Goal: Task Accomplishment & Management: Use online tool/utility

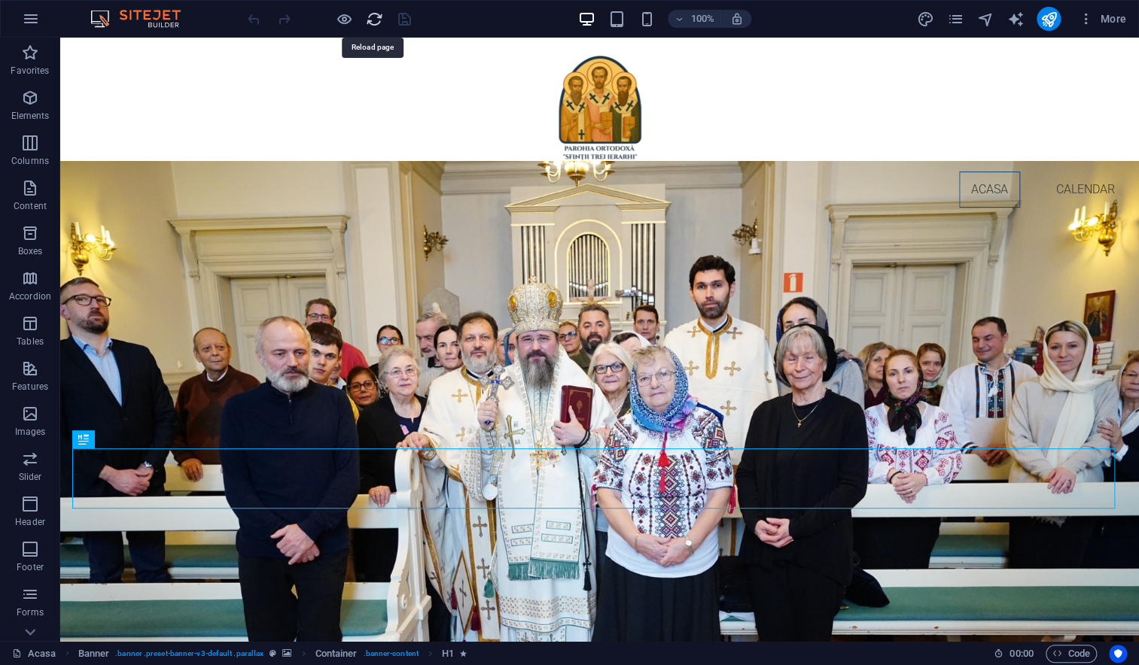
click at [373, 20] on icon "reload" at bounding box center [374, 19] width 17 height 17
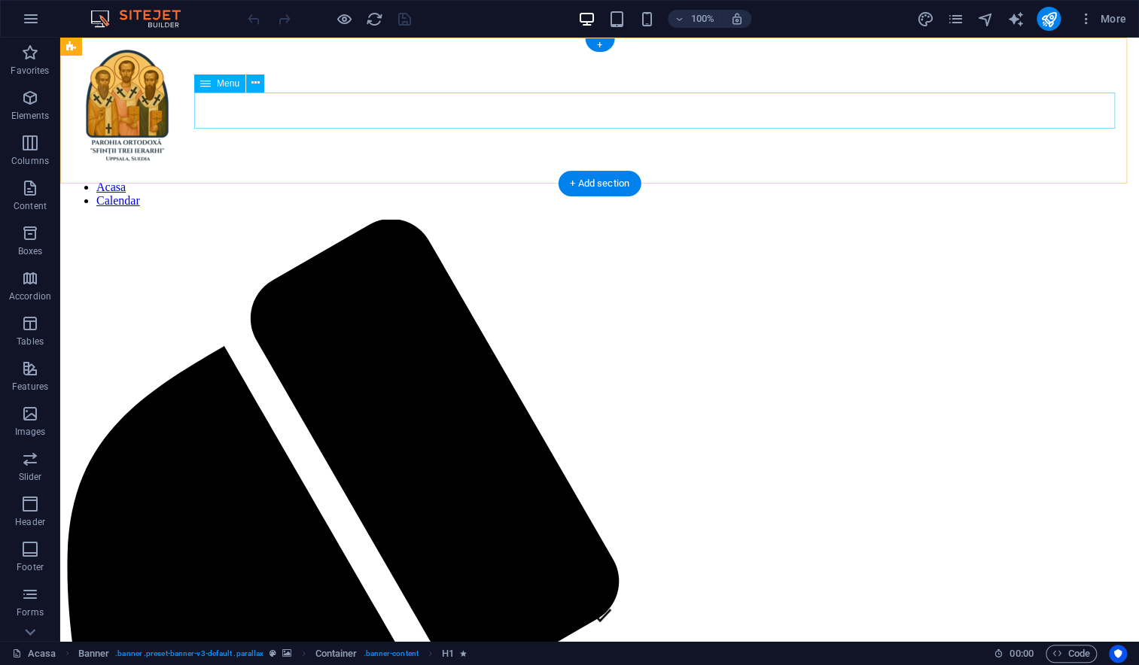
click at [975, 181] on nav "Acasa Calendar" at bounding box center [599, 194] width 1066 height 27
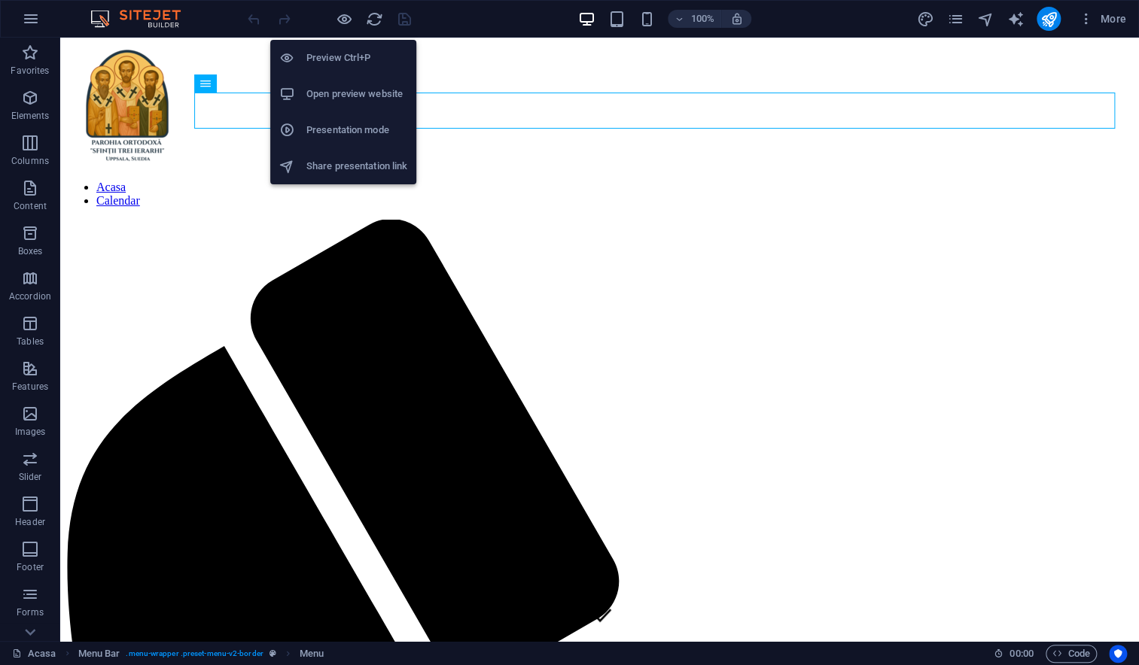
click at [334, 98] on h6 "Open preview website" at bounding box center [356, 94] width 101 height 18
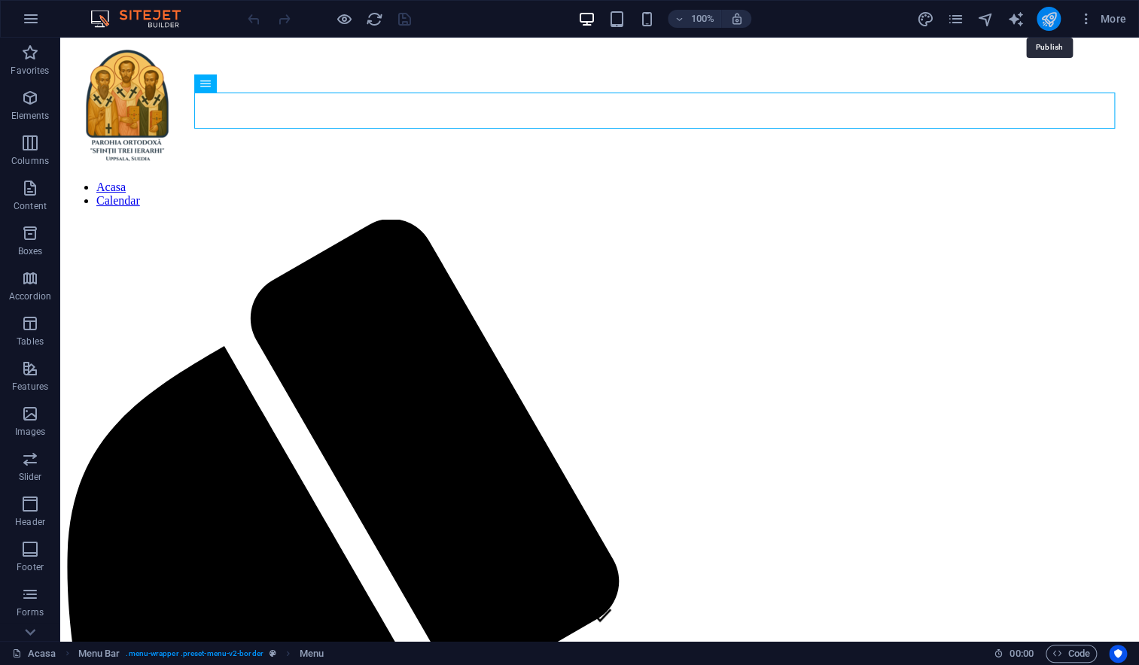
click at [1047, 23] on icon "publish" at bounding box center [1047, 19] width 17 height 17
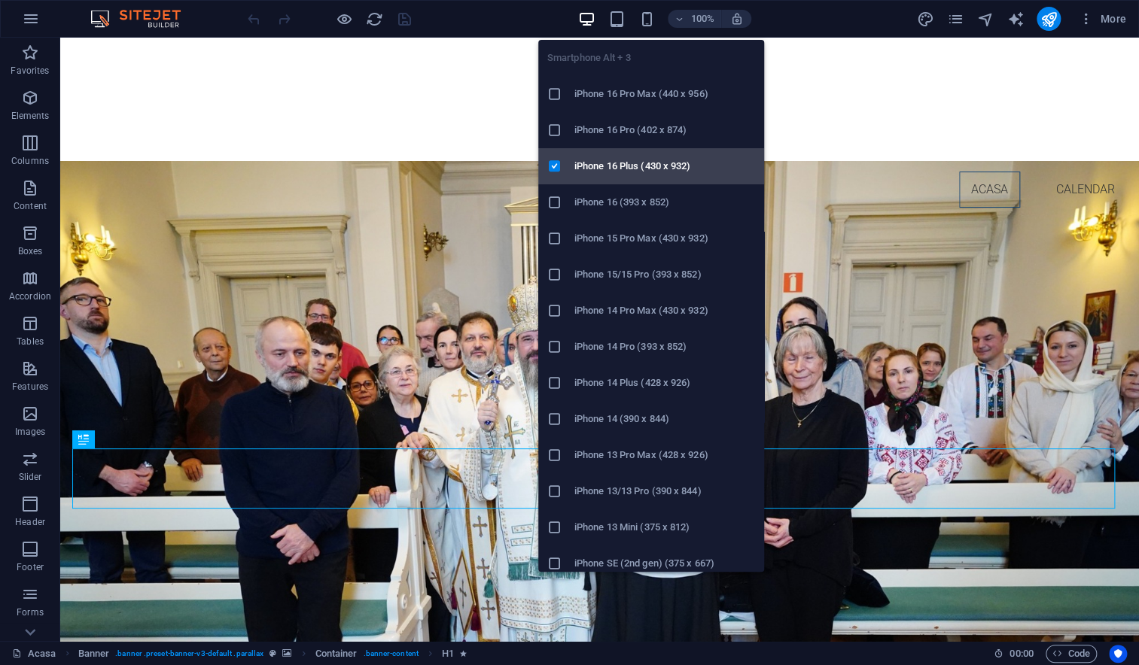
click at [632, 166] on h6 "iPhone 16 Plus (430 x 932)" at bounding box center [664, 166] width 181 height 18
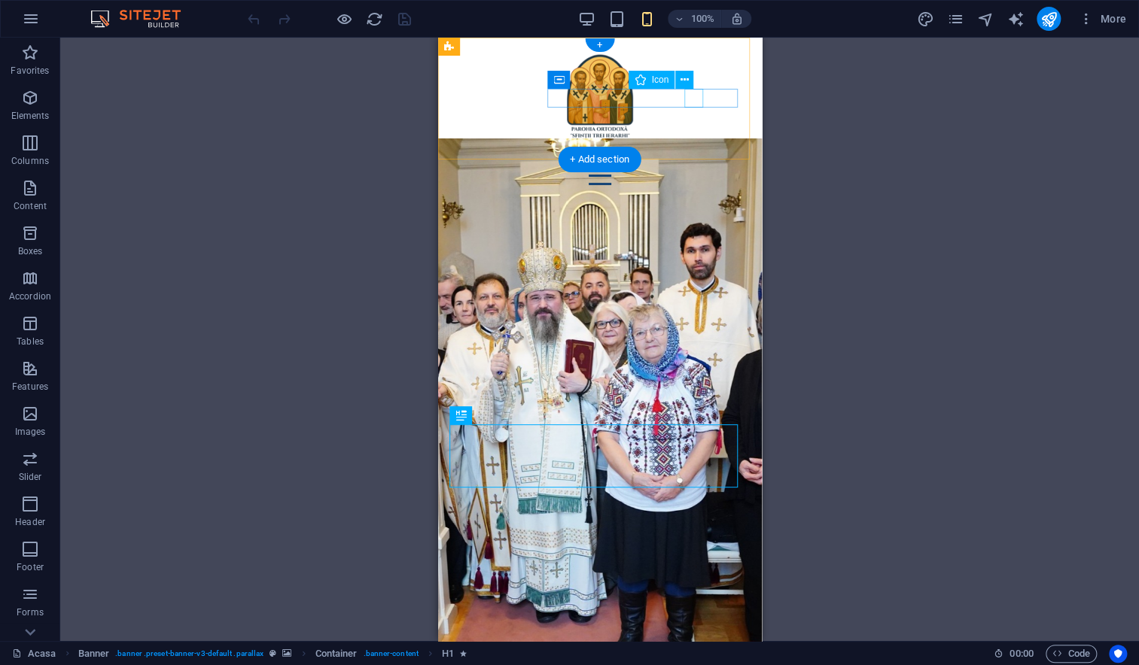
click at [695, 147] on figure at bounding box center [592, 156] width 287 height 19
click at [685, 83] on icon at bounding box center [684, 80] width 8 height 16
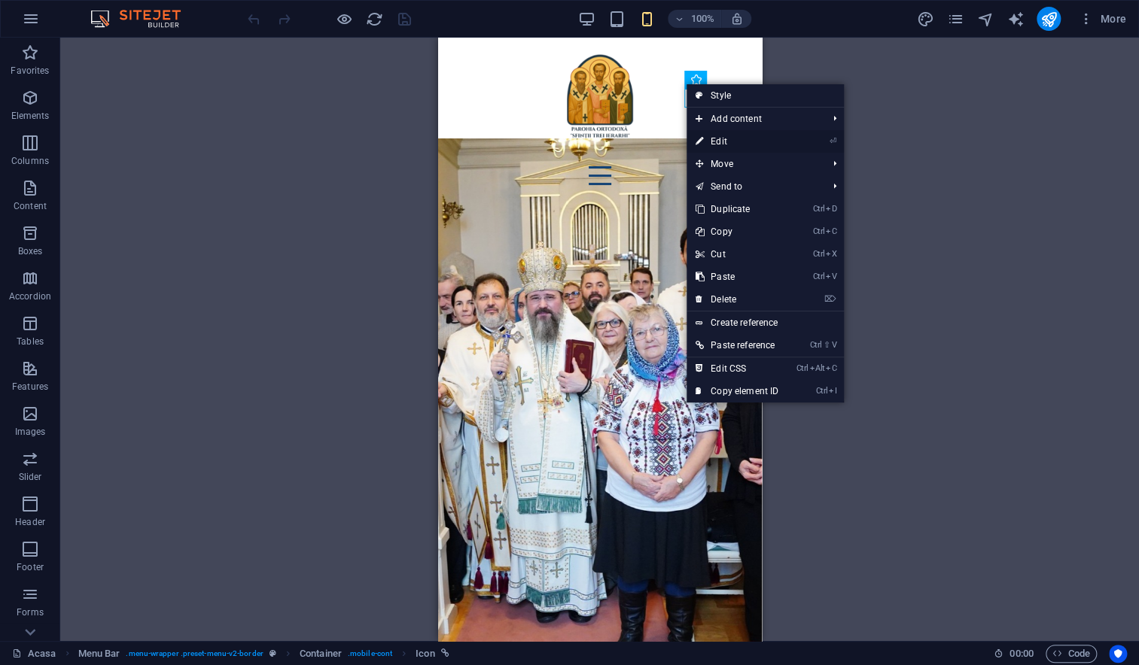
click at [718, 136] on link "⏎ Edit" at bounding box center [736, 141] width 101 height 23
select select "xMidYMid"
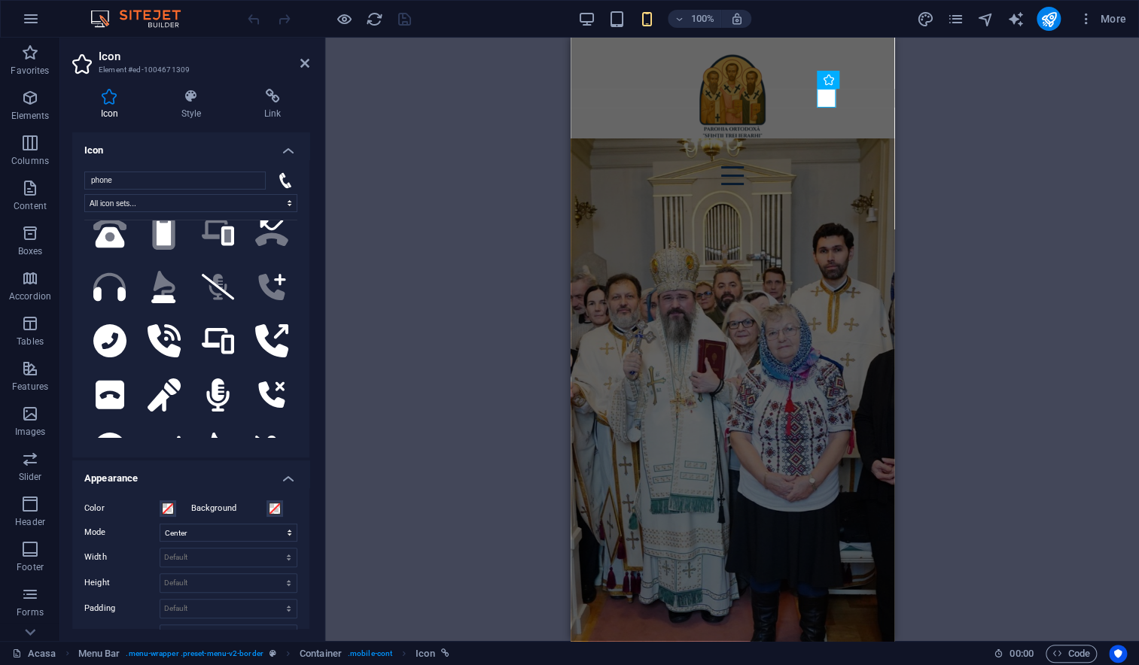
scroll to position [694, 0]
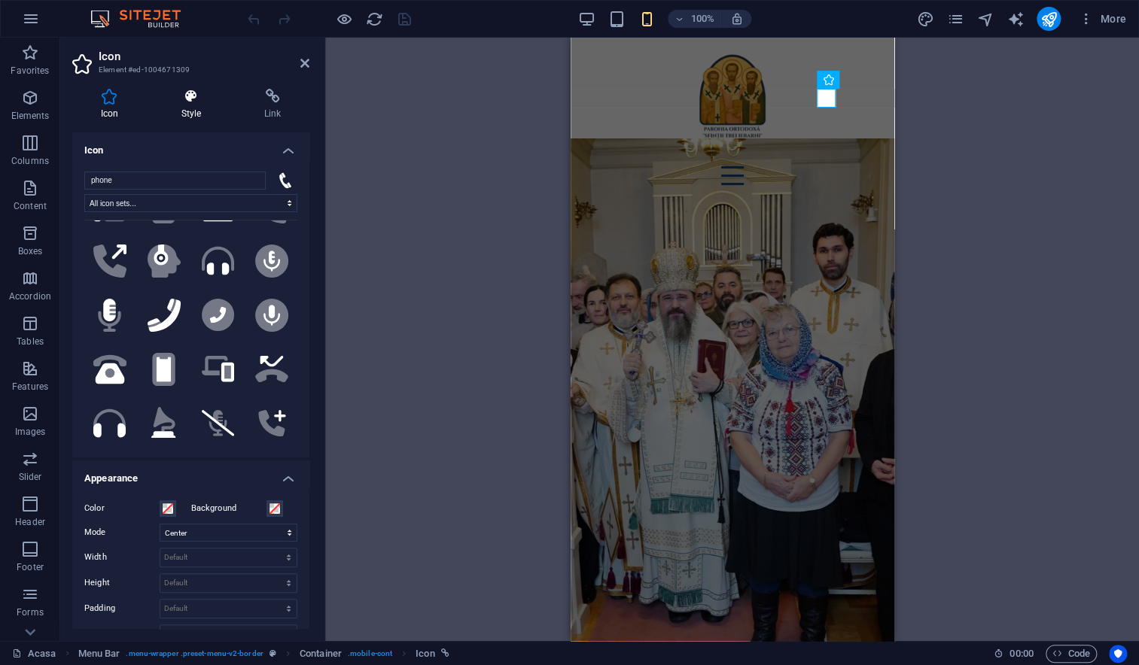
click at [192, 112] on h4 "Style" at bounding box center [194, 105] width 83 height 32
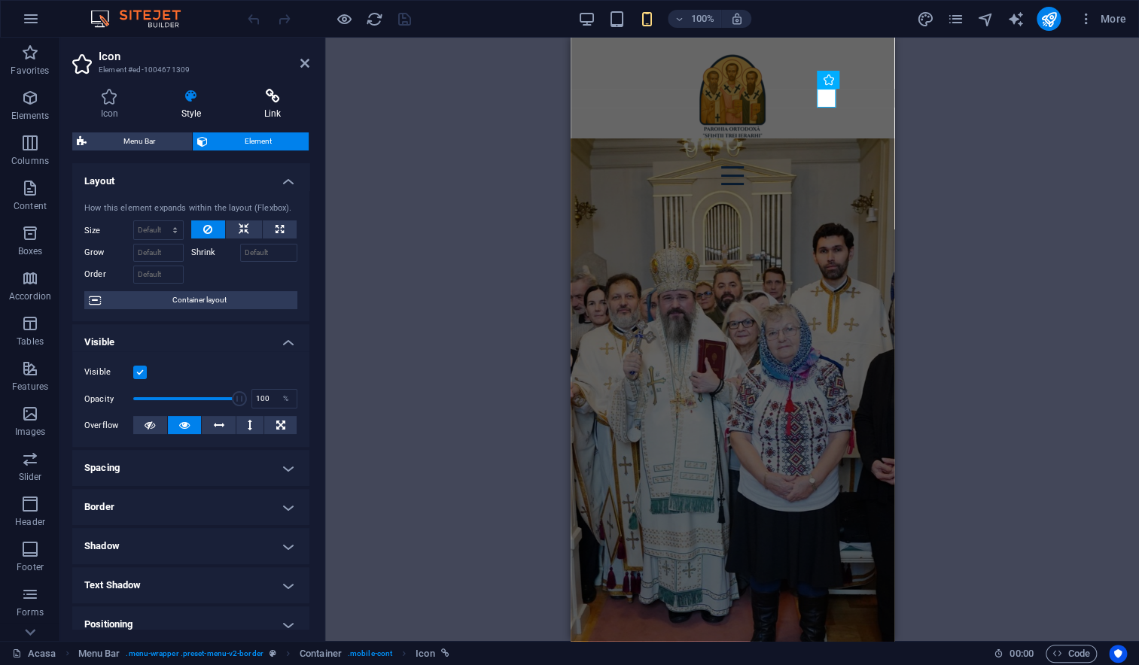
click at [279, 107] on h4 "Link" at bounding box center [273, 105] width 74 height 32
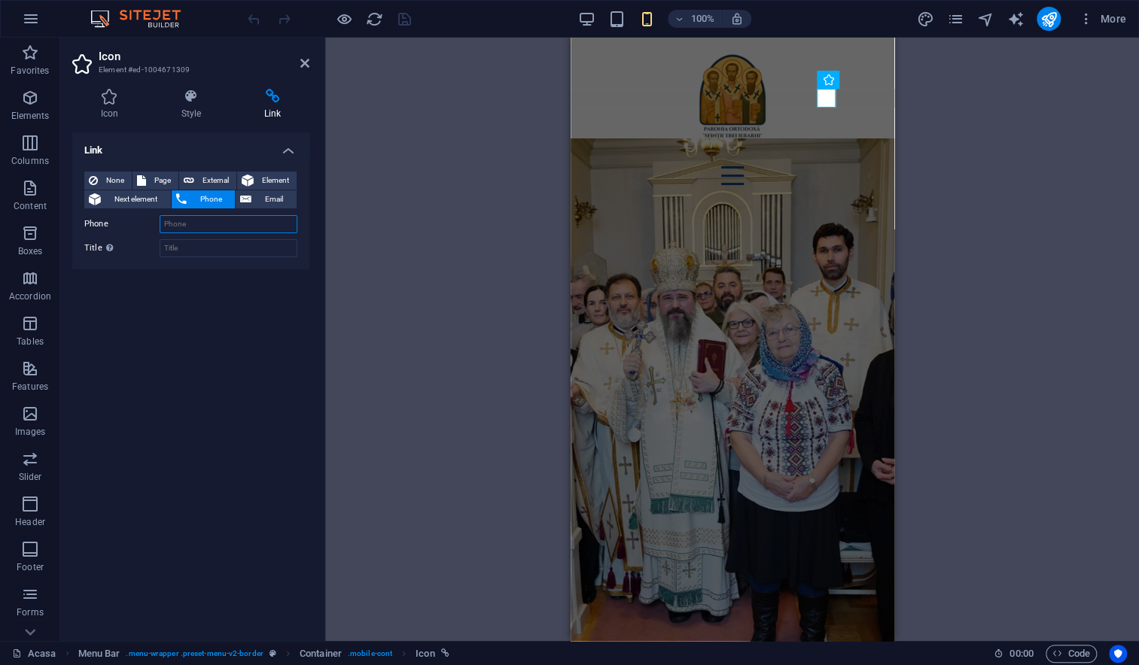
click at [194, 224] on input "Phone" at bounding box center [229, 224] width 138 height 18
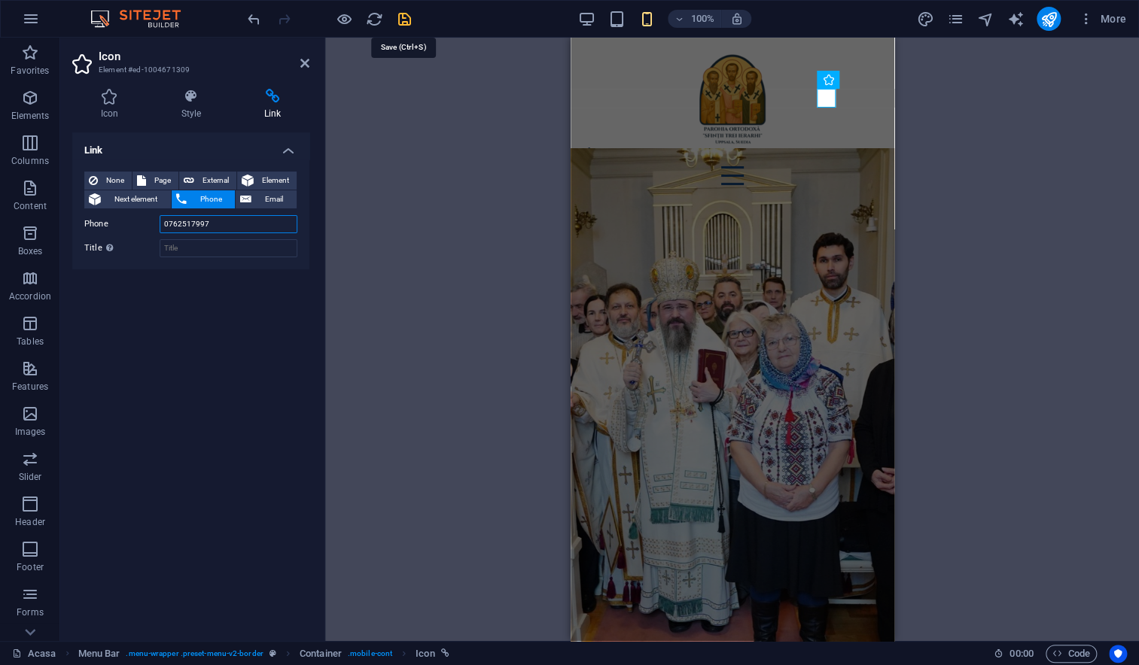
type input "0762517997"
click at [403, 23] on icon "save" at bounding box center [404, 19] width 17 height 17
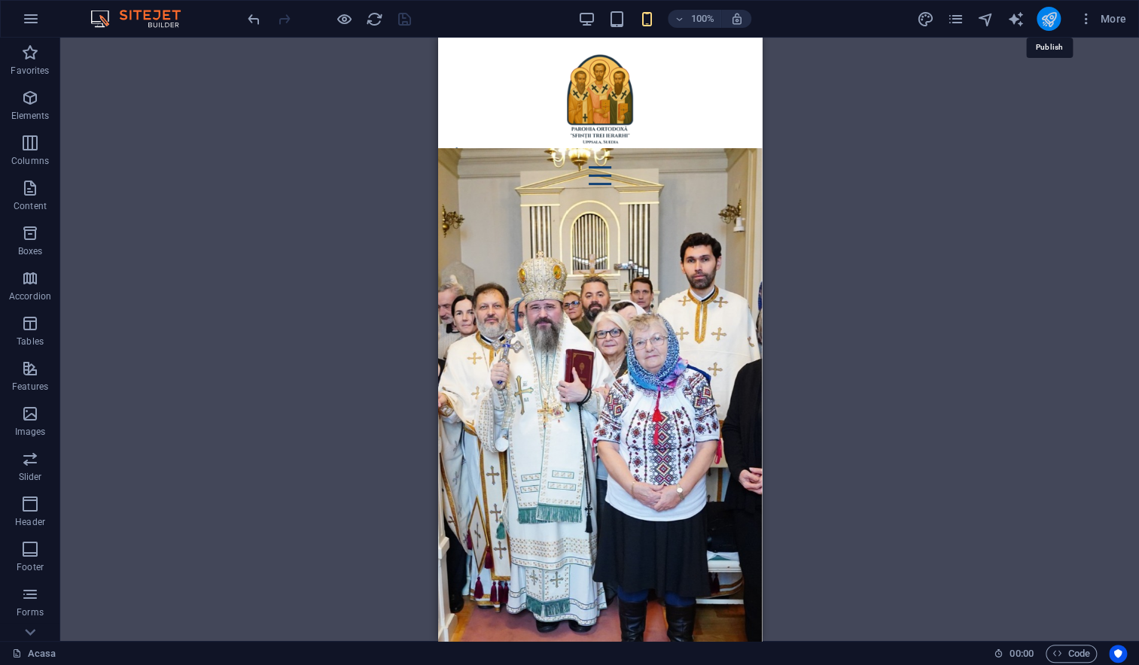
click at [1049, 23] on icon "publish" at bounding box center [1047, 19] width 17 height 17
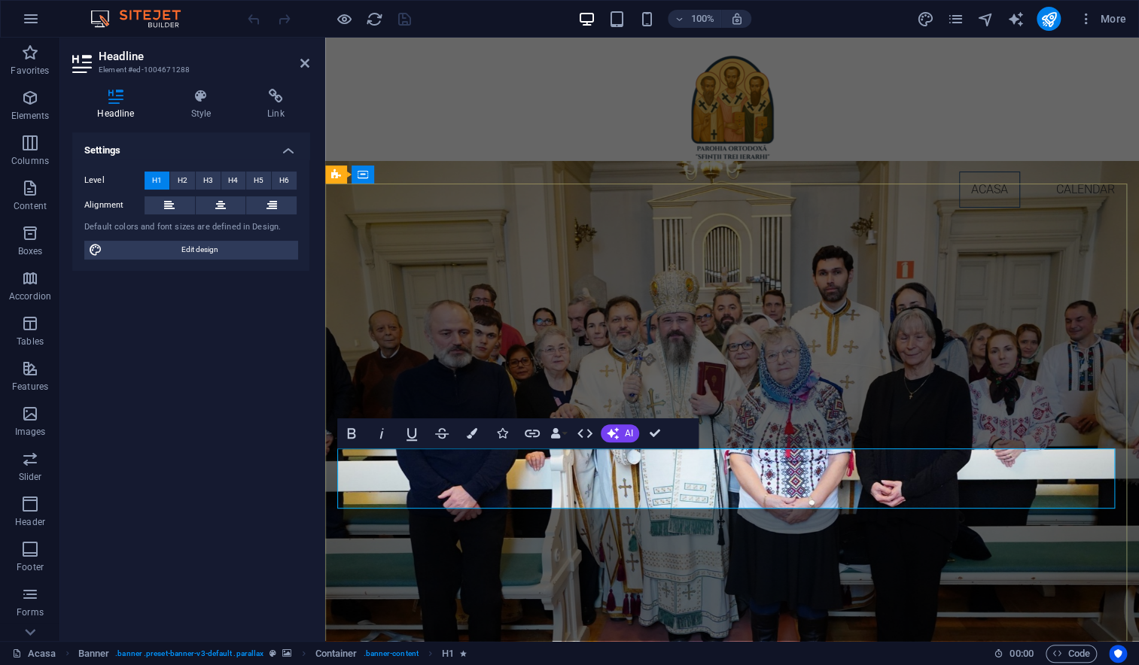
drag, startPoint x: 689, startPoint y: 491, endPoint x: 697, endPoint y: 491, distance: 7.6
copy span "ă"
click at [978, 172] on nav "Acasa Calendar" at bounding box center [731, 190] width 789 height 36
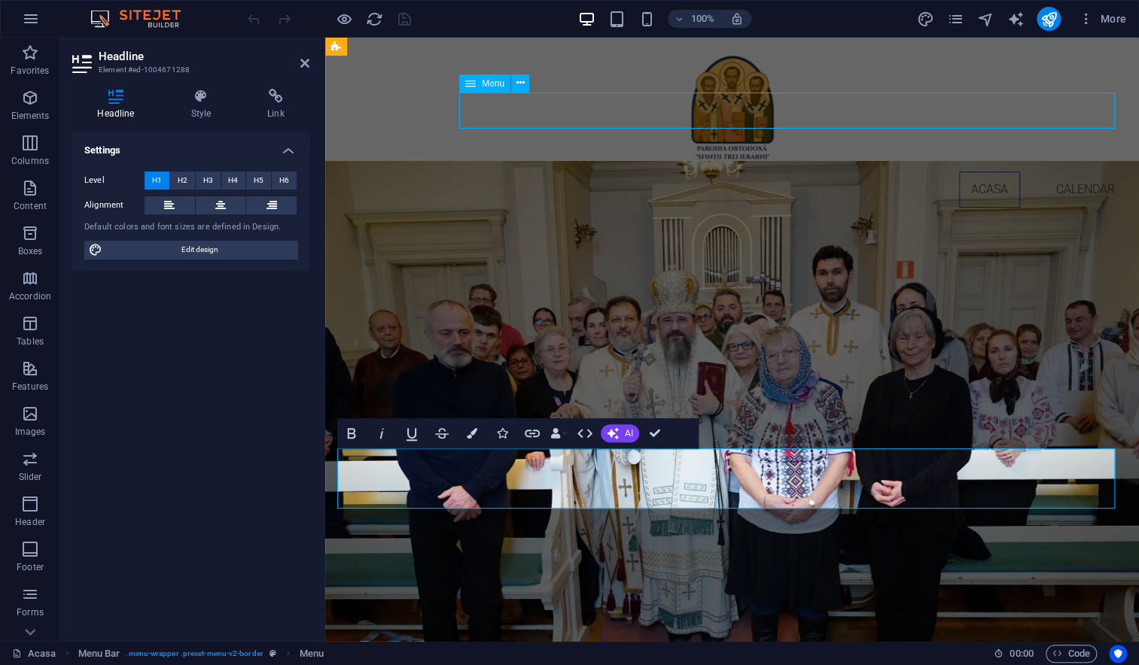
click at [978, 172] on nav "Acasa Calendar" at bounding box center [731, 190] width 789 height 36
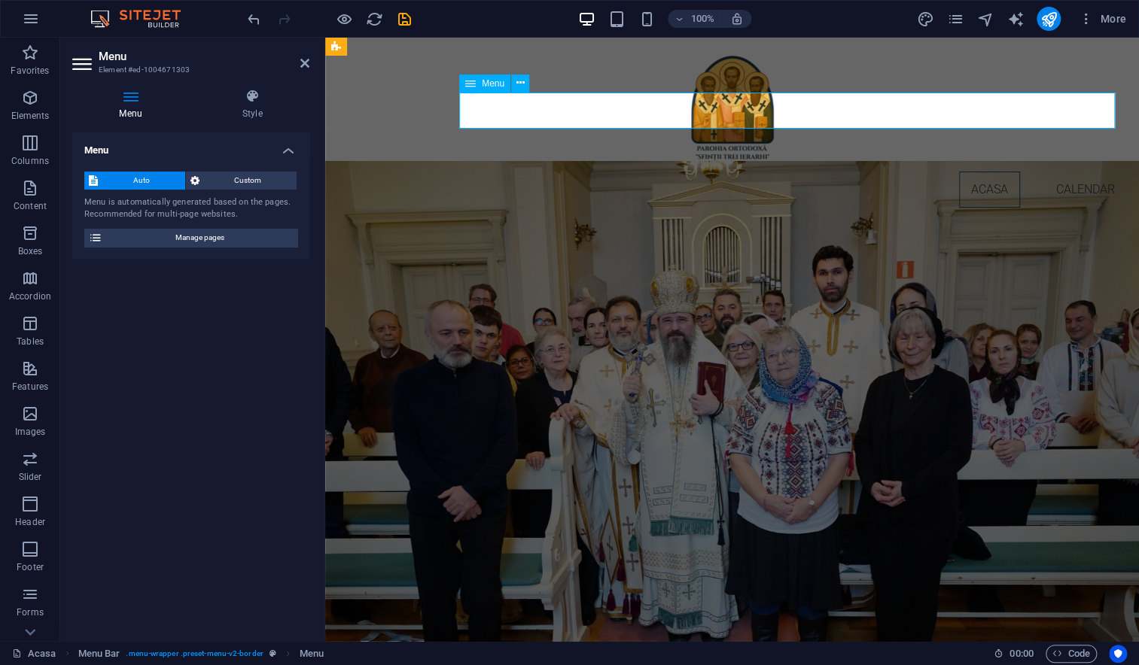
click at [989, 172] on nav "Acasa Calendar" at bounding box center [731, 190] width 789 height 36
click at [123, 103] on icon at bounding box center [130, 96] width 117 height 15
click at [131, 99] on icon at bounding box center [130, 96] width 117 height 15
click at [220, 183] on span "Custom" at bounding box center [248, 181] width 89 height 18
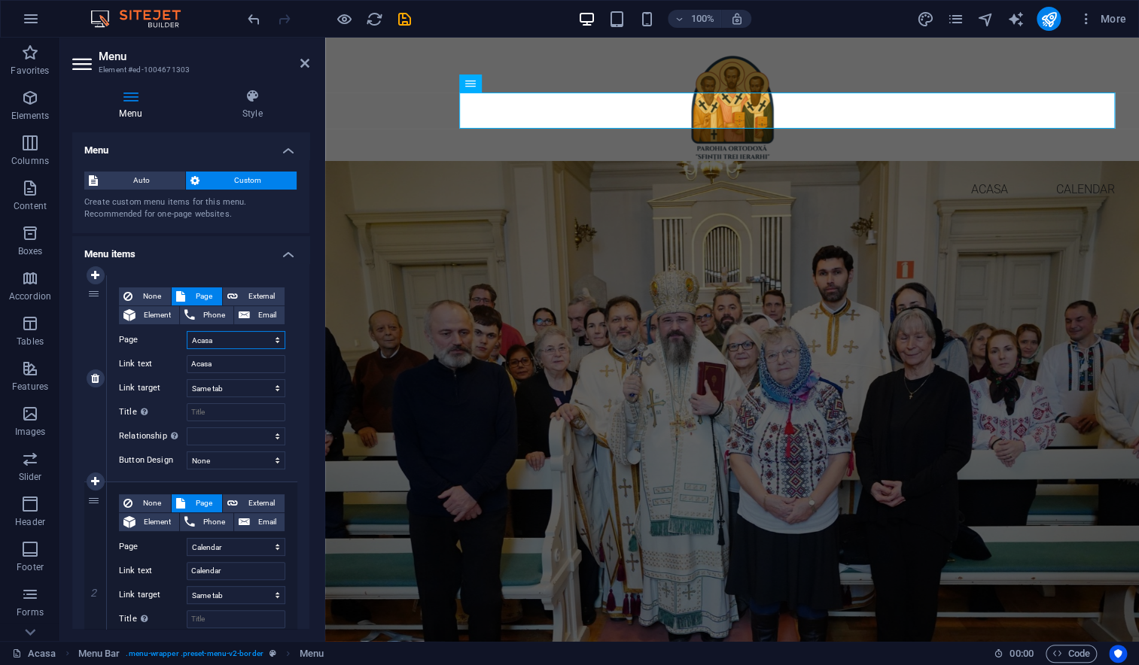
click at [224, 341] on select "Acasa Calendar Calendar BCK Știri Comunitate Contact CUM NE GĂSIȚI Legal Notice" at bounding box center [236, 340] width 99 height 18
click at [187, 331] on select "Acasa Calendar Calendar BCK Știri Comunitate Contact CUM NE GĂSIȚI Legal Notice" at bounding box center [236, 340] width 99 height 18
click at [223, 337] on select "Acasa Calendar Calendar BCK Știri Comunitate Contact CUM NE GĂSIȚI Legal Notice" at bounding box center [236, 340] width 99 height 18
click at [187, 331] on select "Acasa Calendar Calendar BCK Știri Comunitate Contact CUM NE GĂSIȚI Legal Notice" at bounding box center [236, 340] width 99 height 18
click at [221, 366] on input "Acasa" at bounding box center [236, 364] width 99 height 18
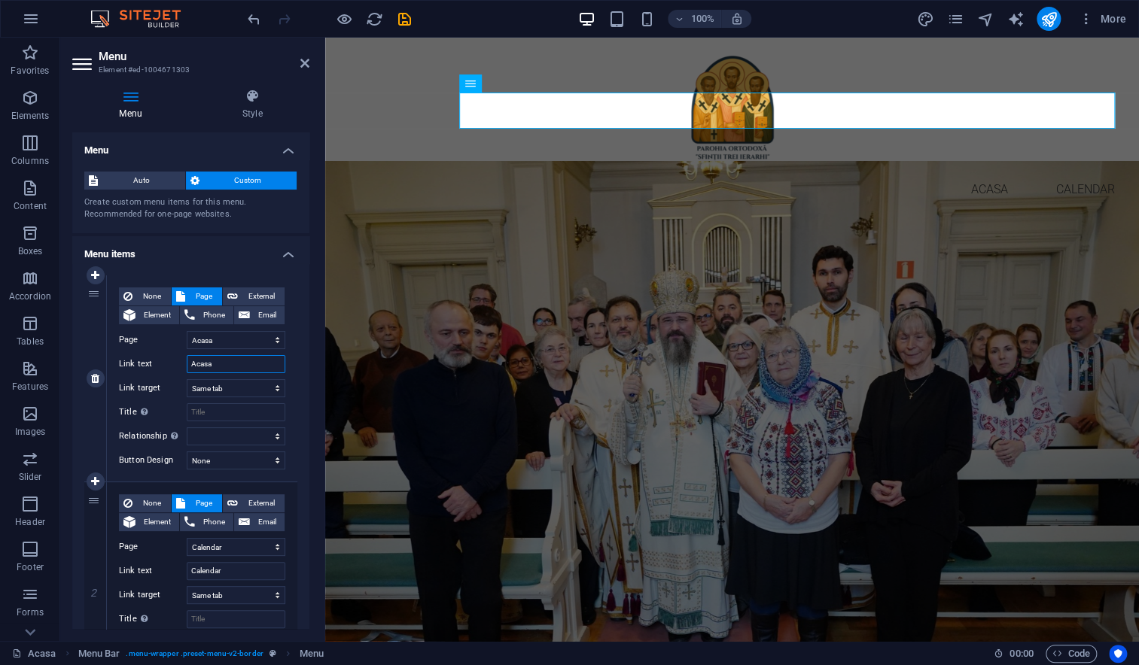
type input "Acas"
select select
paste input "ă"
type input "Acasă"
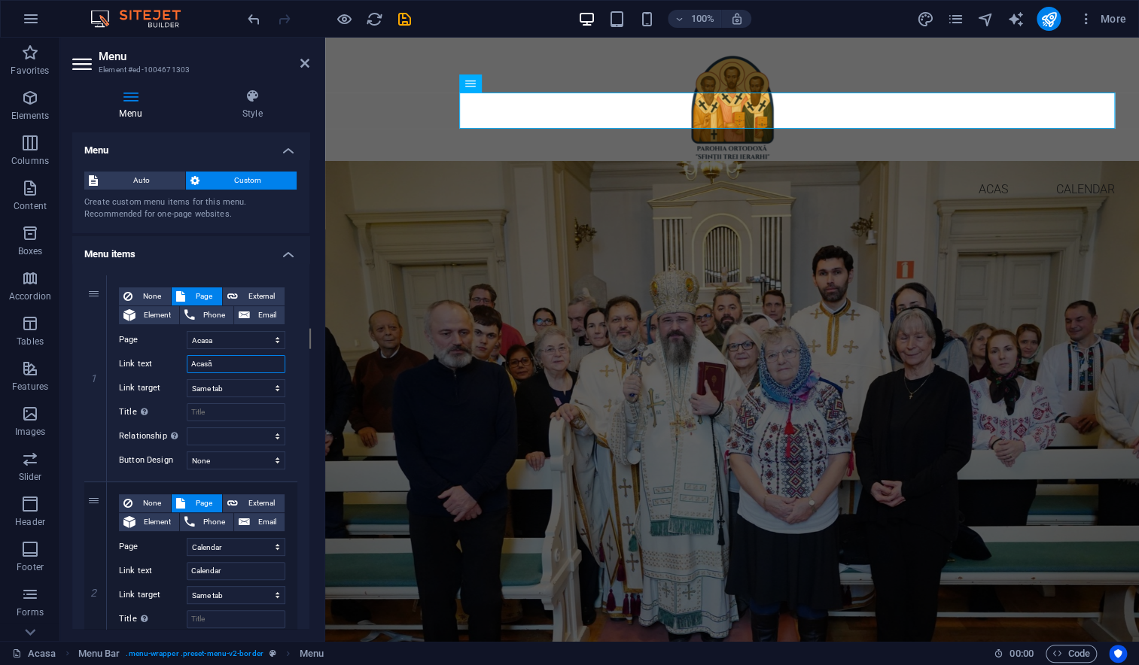
select select
type input "Acasă"
click at [401, 20] on icon "save" at bounding box center [404, 19] width 17 height 17
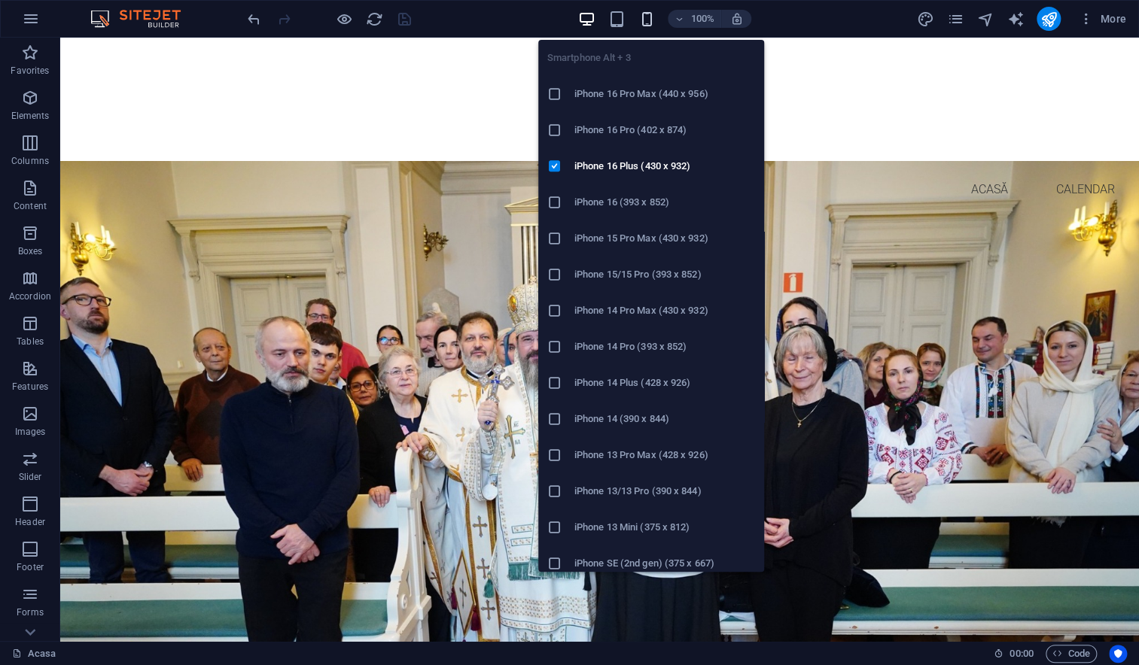
click at [649, 18] on icon "button" at bounding box center [646, 19] width 17 height 17
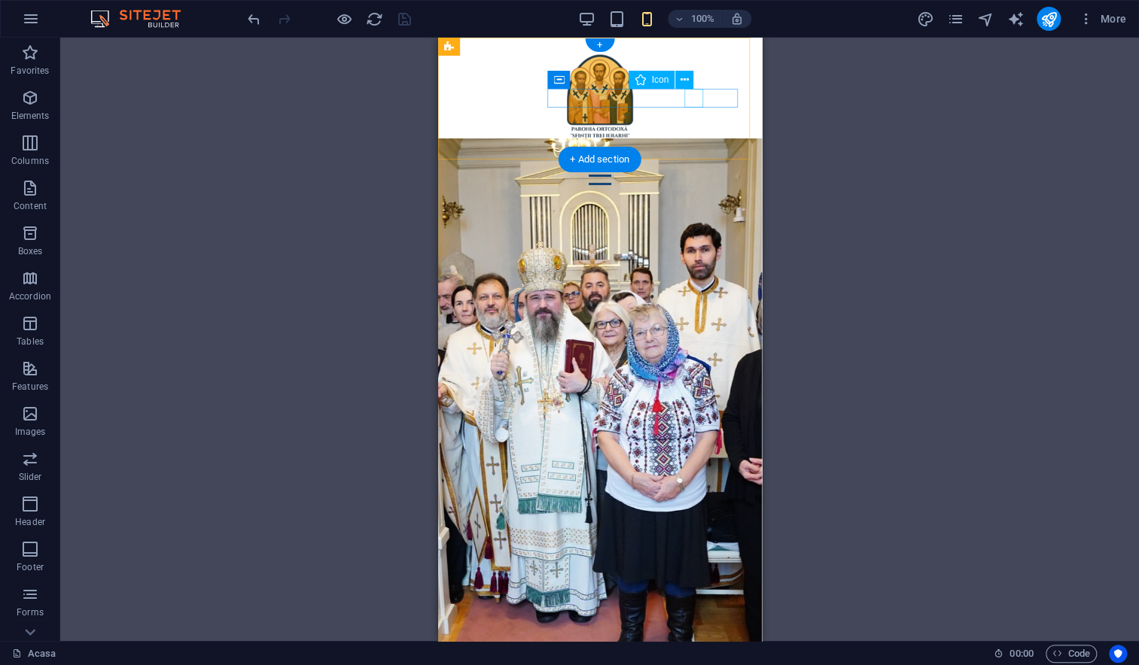
click at [690, 147] on figure at bounding box center [592, 156] width 287 height 19
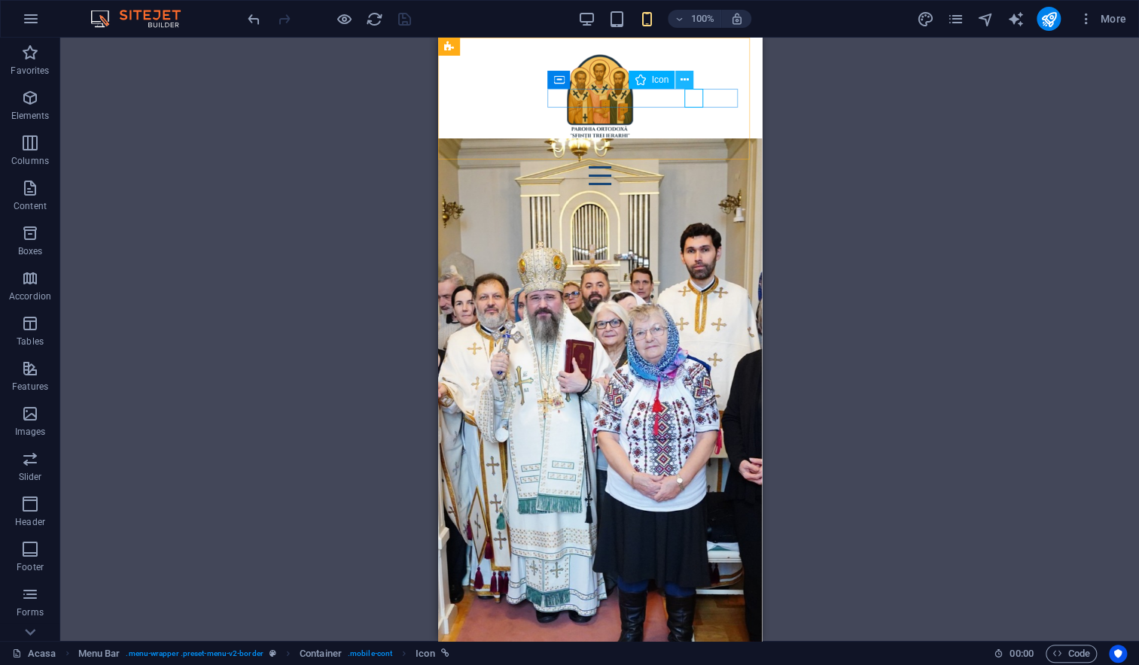
click at [683, 79] on icon at bounding box center [684, 80] width 8 height 16
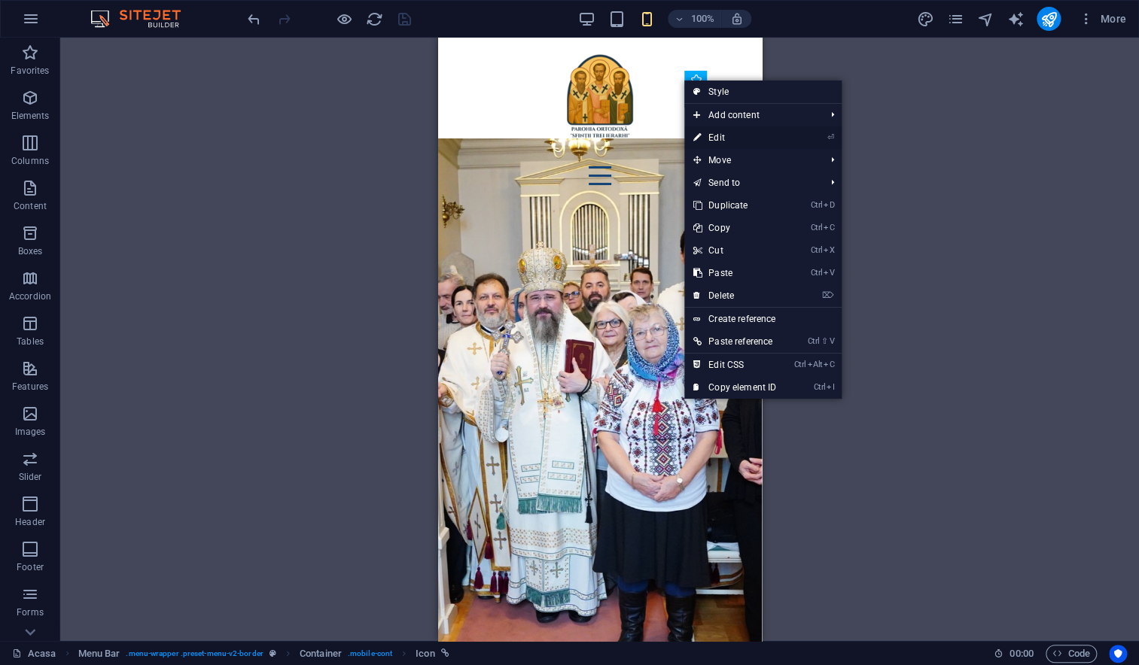
click at [715, 132] on link "⏎ Edit" at bounding box center [734, 137] width 101 height 23
select select "xMidYMid"
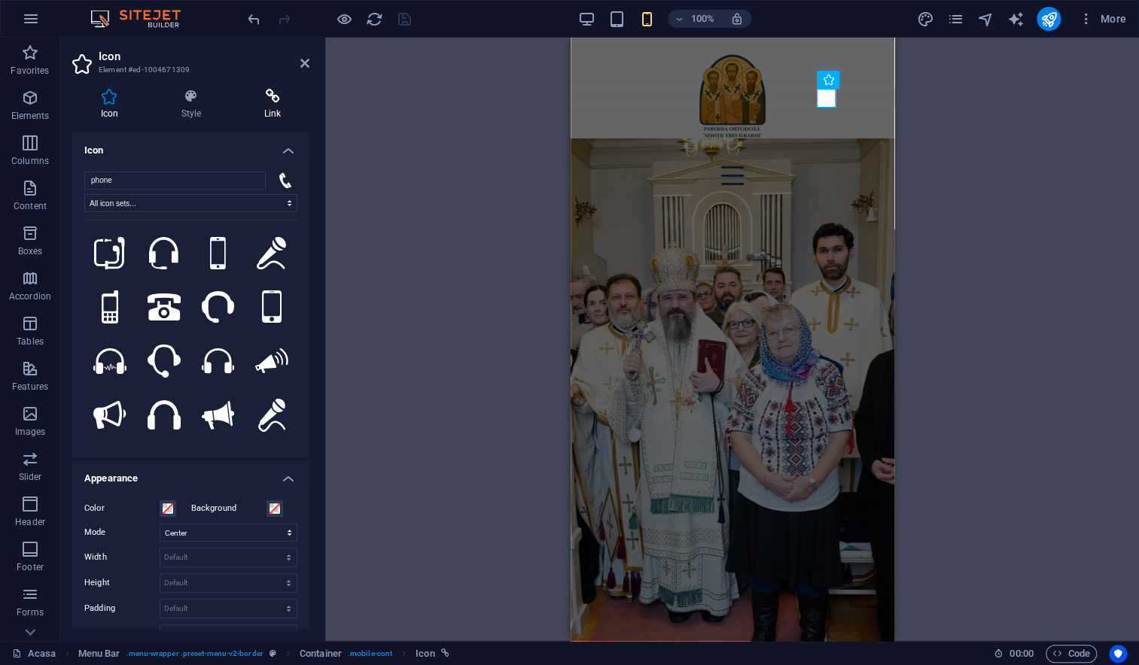
click at [274, 113] on h4 "Link" at bounding box center [273, 105] width 74 height 32
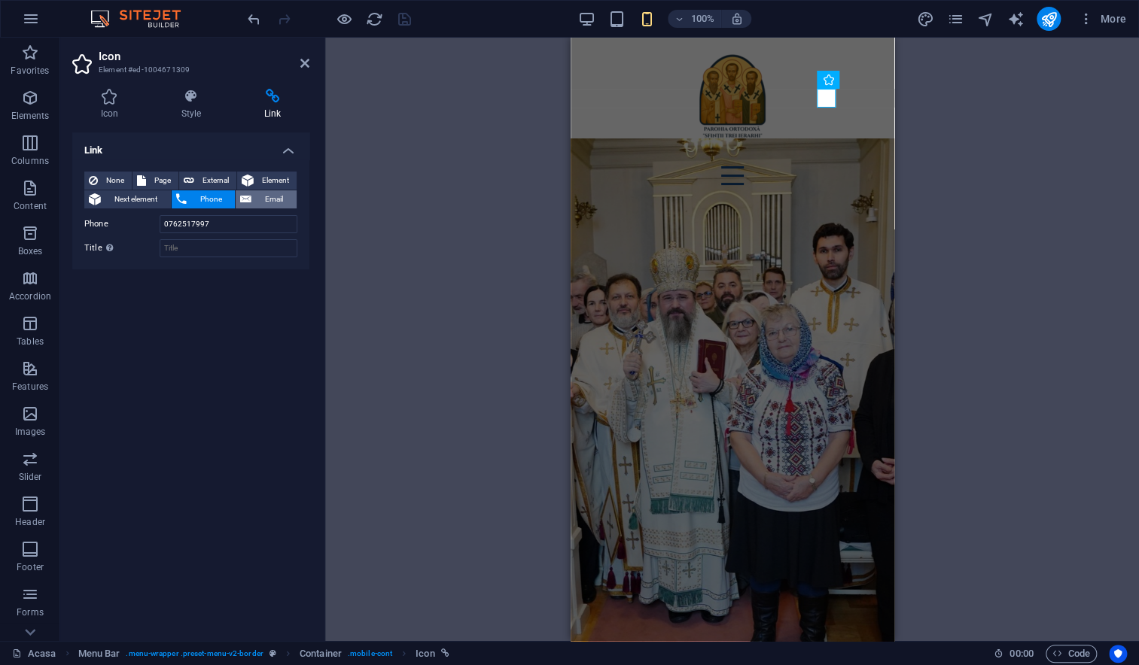
click at [256, 198] on span "Email" at bounding box center [274, 199] width 36 height 18
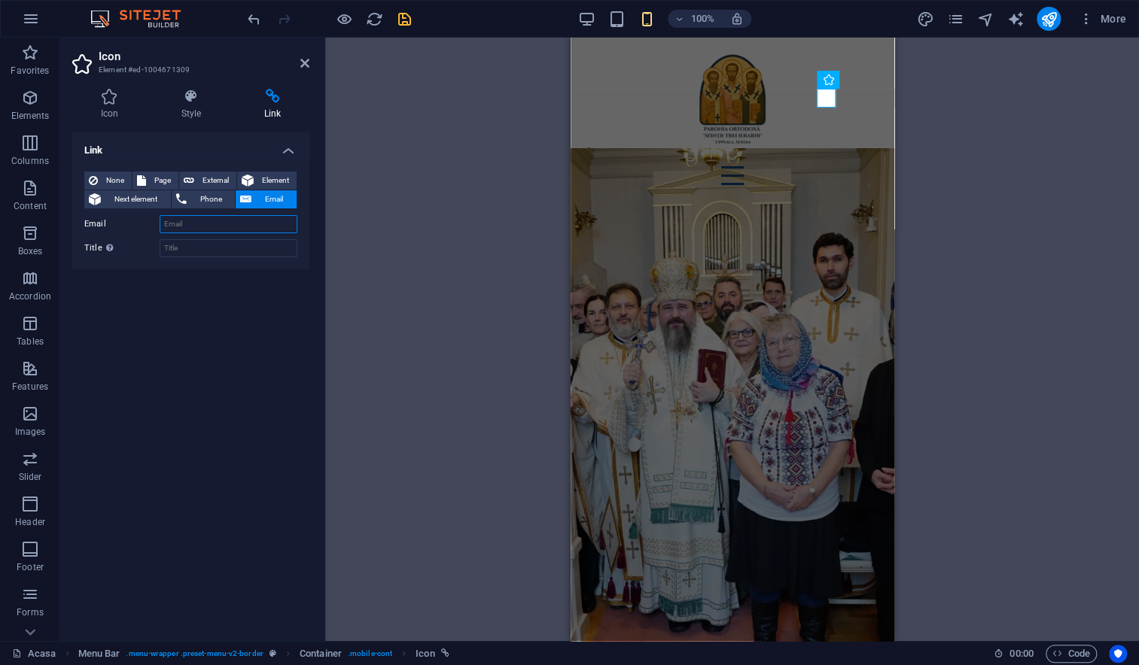
click at [195, 224] on input "Email" at bounding box center [229, 224] width 138 height 18
type input "p"
type input "info@parohiauppsala.se"
click at [190, 391] on div "Link None Page External Element Next element Phone Email Page Acasa Calendar Ca…" at bounding box center [190, 380] width 237 height 497
click at [198, 251] on input "Title Additional link description, should not be the same as the link text. The…" at bounding box center [229, 248] width 138 height 18
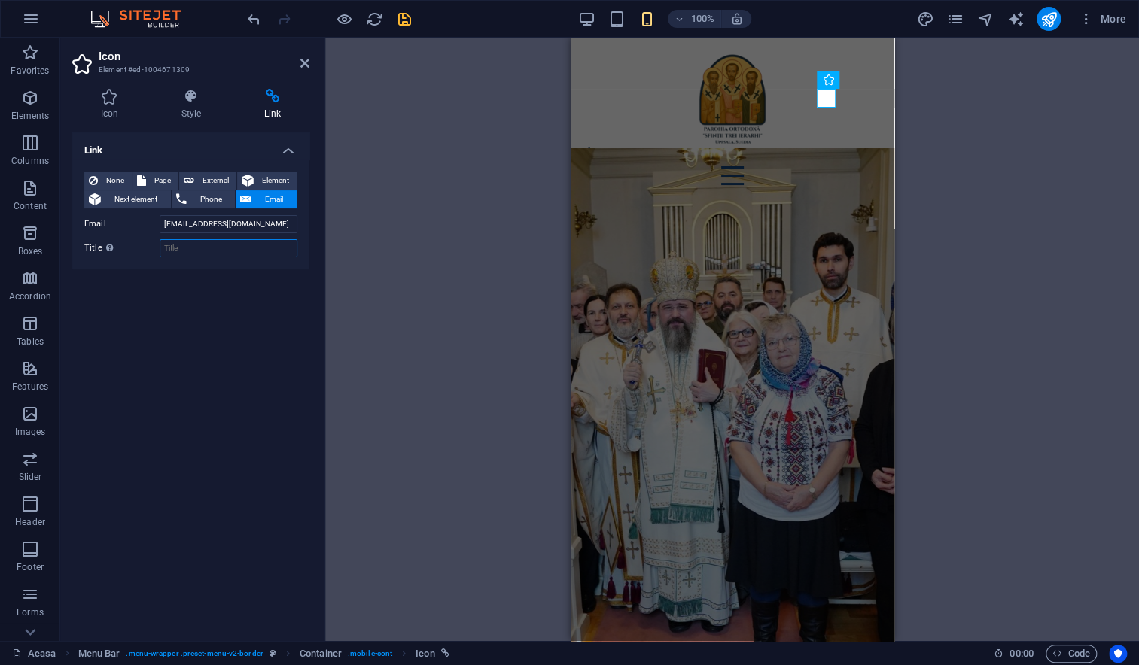
type input "W"
type input "Email"
click at [199, 112] on h4 "Style" at bounding box center [194, 105] width 83 height 32
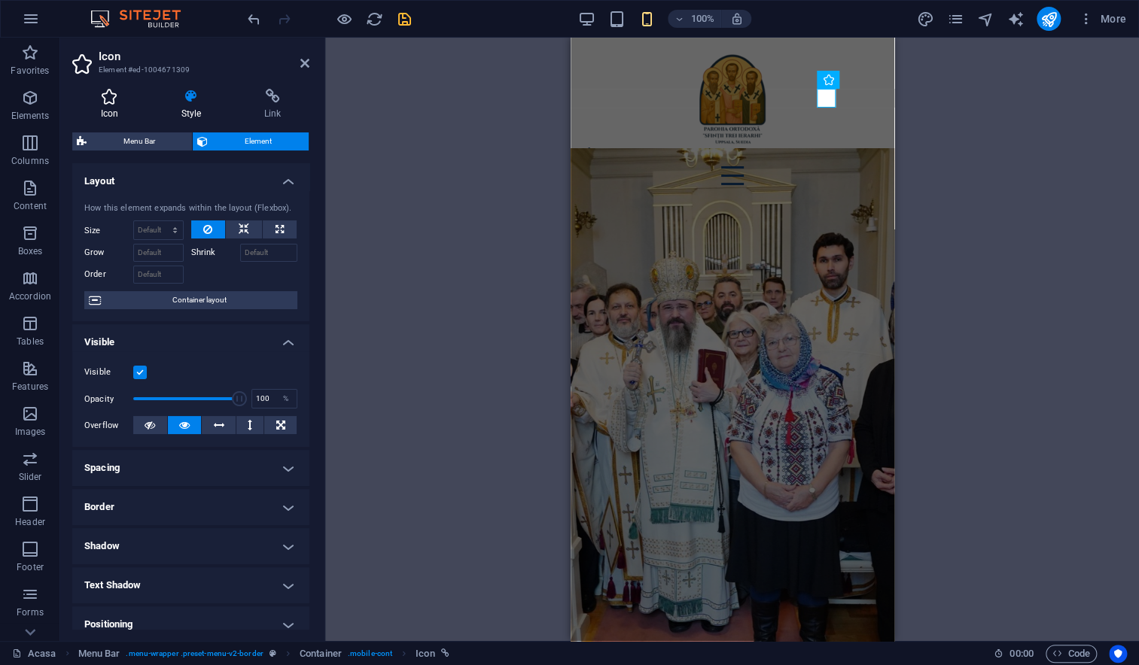
click at [102, 107] on h4 "Icon" at bounding box center [112, 105] width 81 height 32
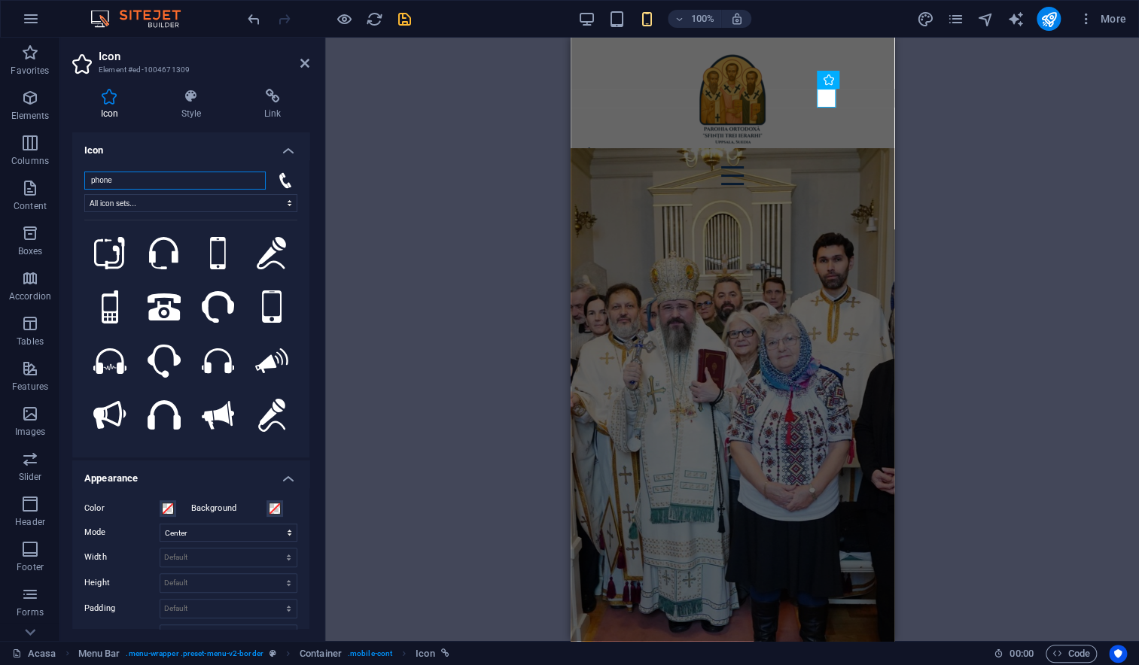
drag, startPoint x: 151, startPoint y: 180, endPoint x: 61, endPoint y: 181, distance: 90.3
click at [61, 181] on div "Icon Style Link Icon phone All icon sets... IcoFont Ionicons FontAwesome Brands…" at bounding box center [190, 359] width 261 height 564
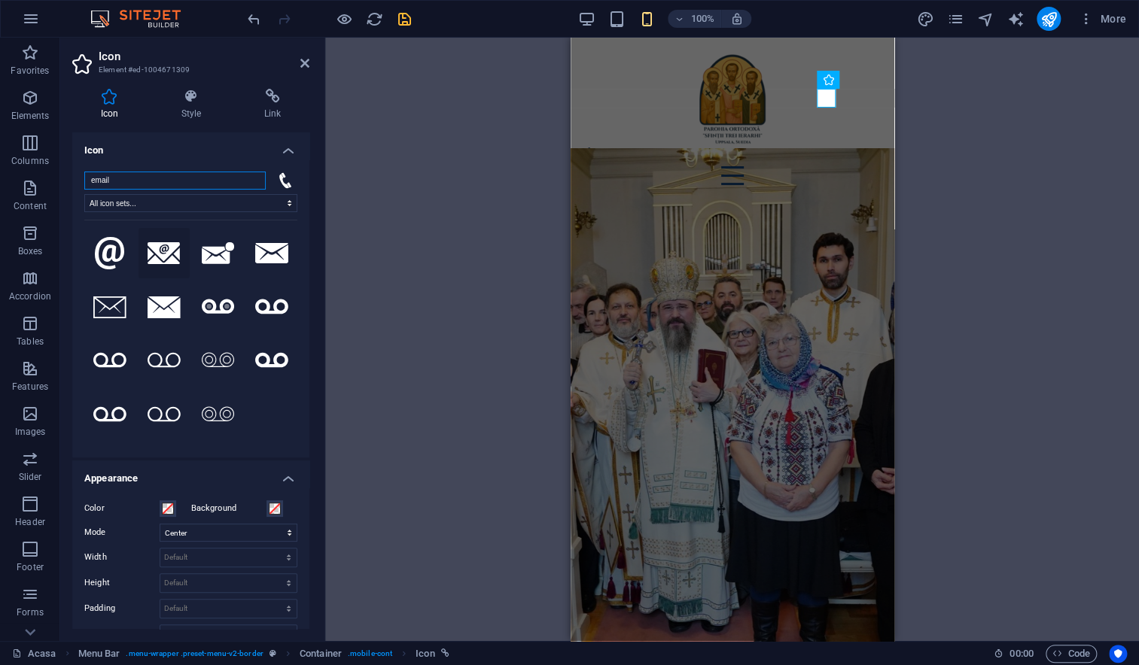
type input "email"
click at [171, 257] on icon at bounding box center [163, 253] width 33 height 23
click at [404, 23] on icon "save" at bounding box center [404, 19] width 17 height 17
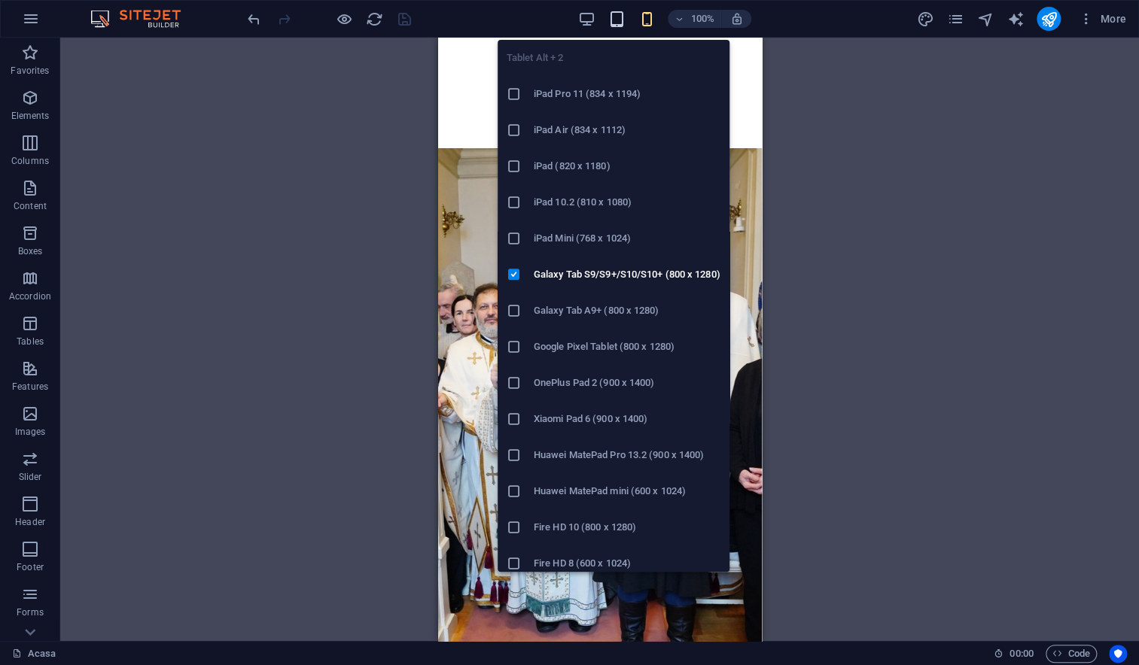
click at [613, 23] on icon "button" at bounding box center [616, 19] width 17 height 17
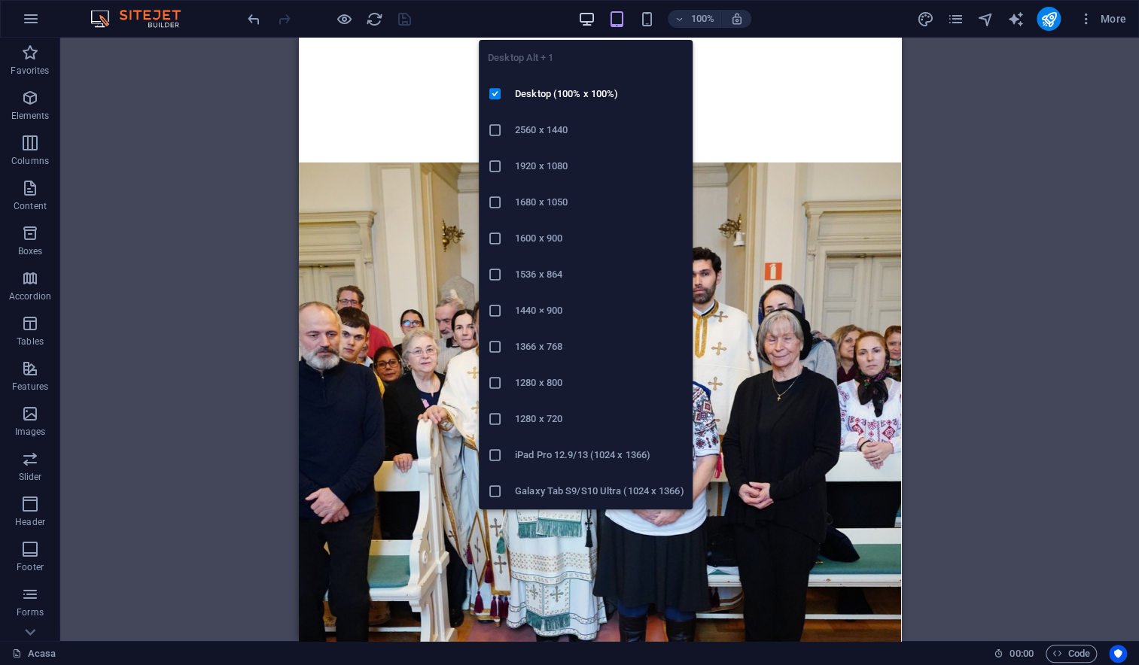
click at [587, 20] on icon "button" at bounding box center [586, 19] width 17 height 17
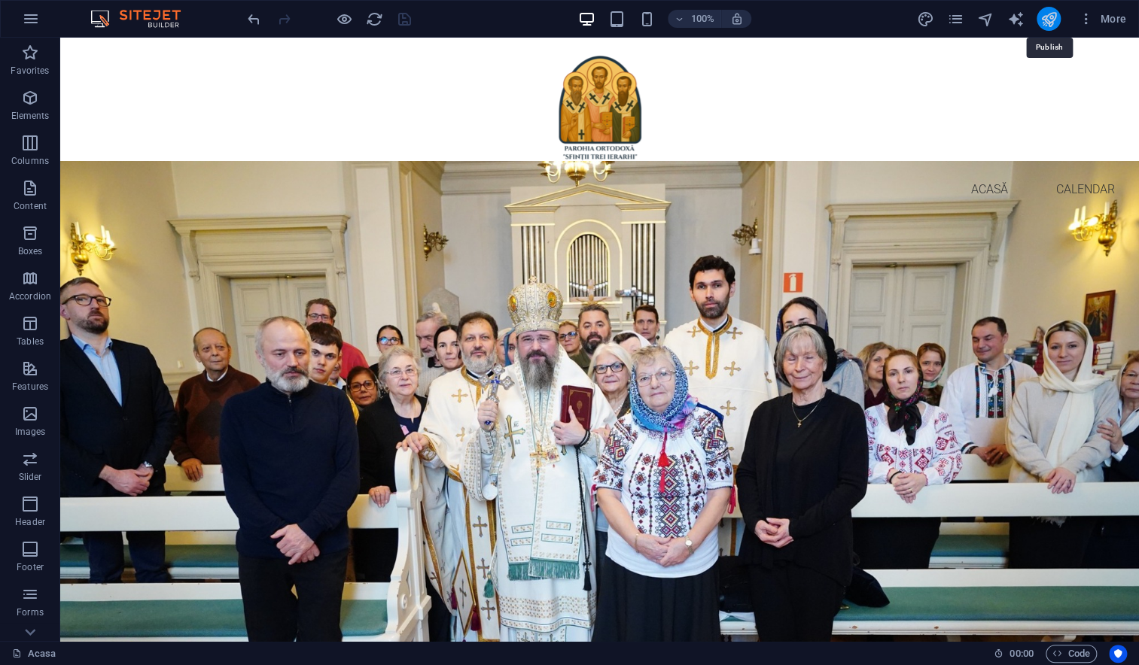
click at [1056, 23] on icon "publish" at bounding box center [1047, 19] width 17 height 17
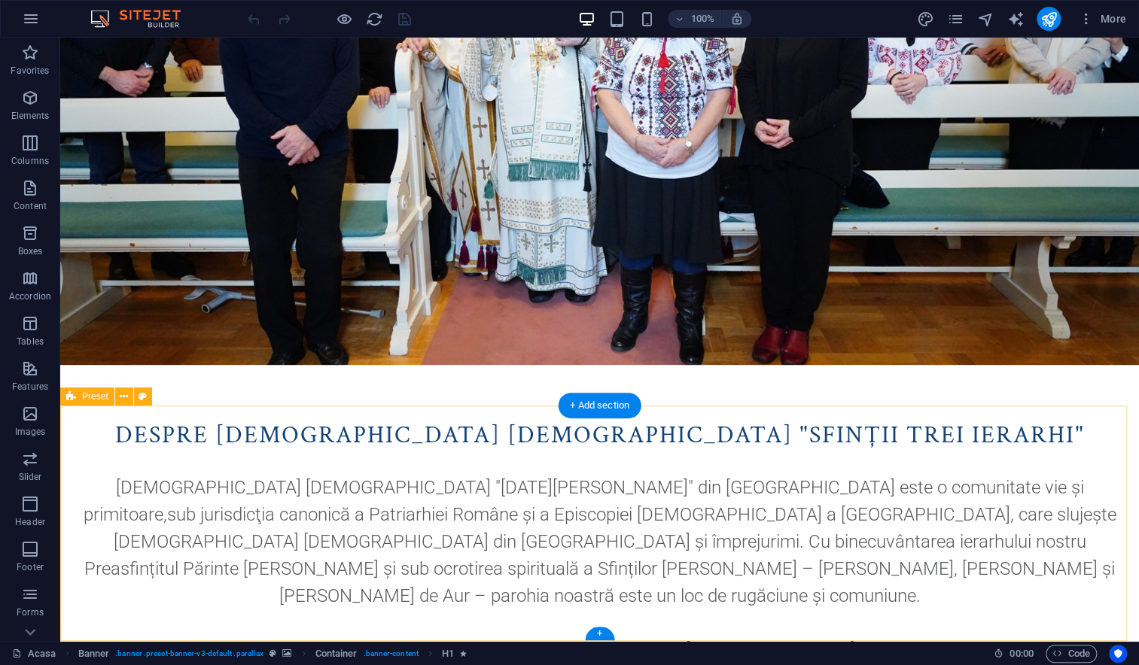
scroll to position [719, 0]
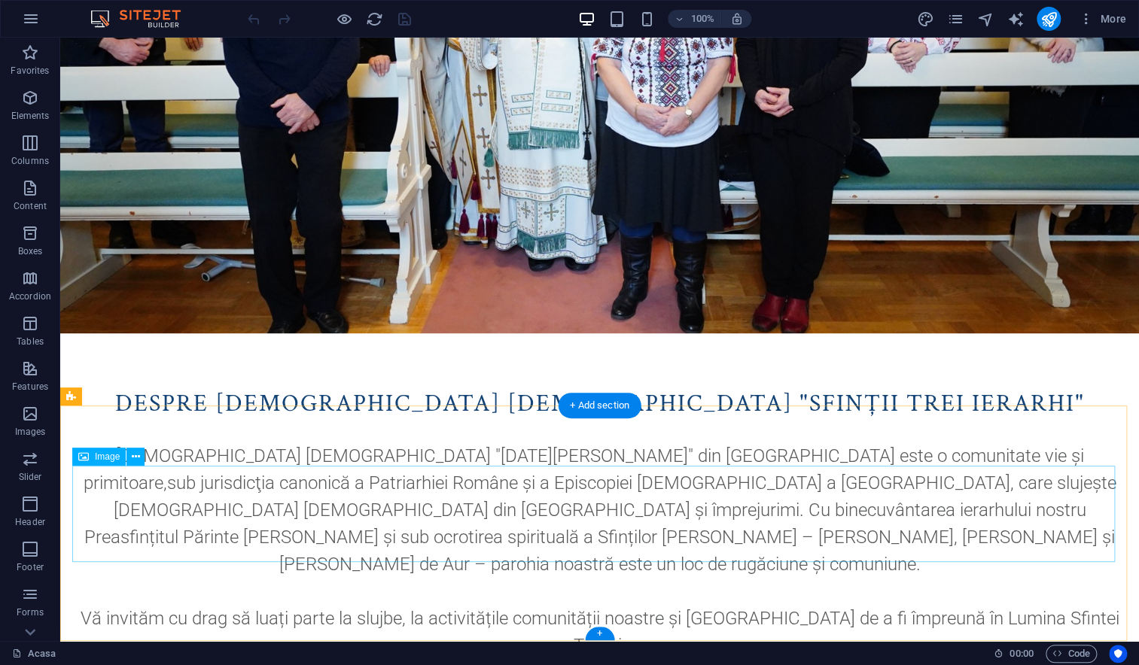
click at [132, 458] on icon at bounding box center [136, 457] width 8 height 16
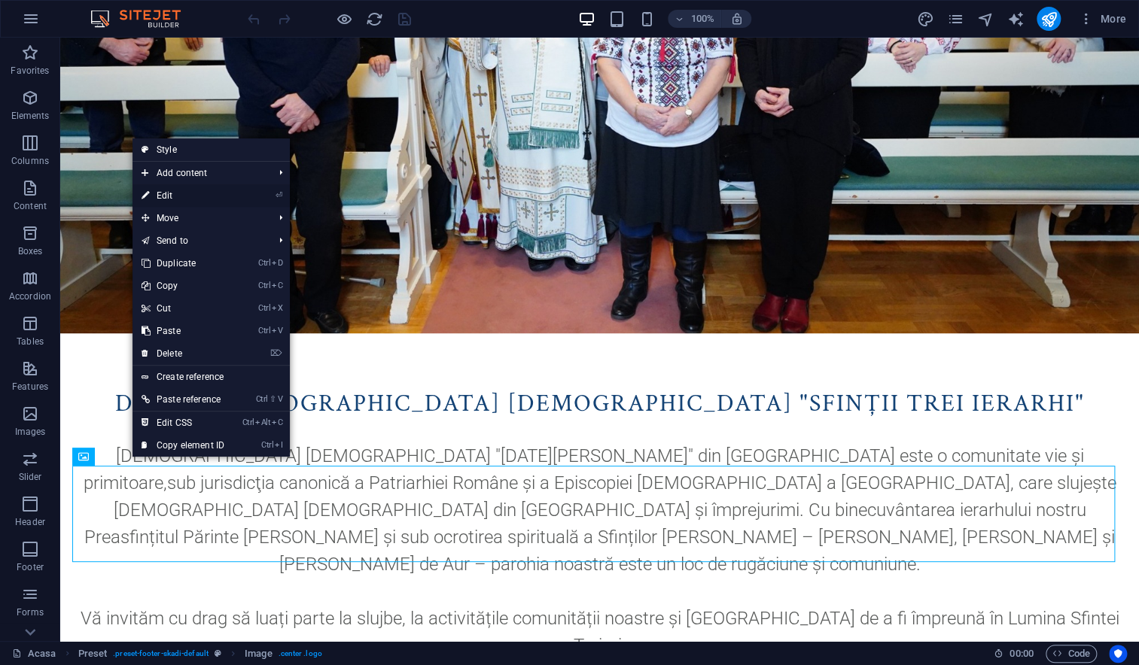
click at [181, 198] on link "⏎ Edit" at bounding box center [182, 195] width 101 height 23
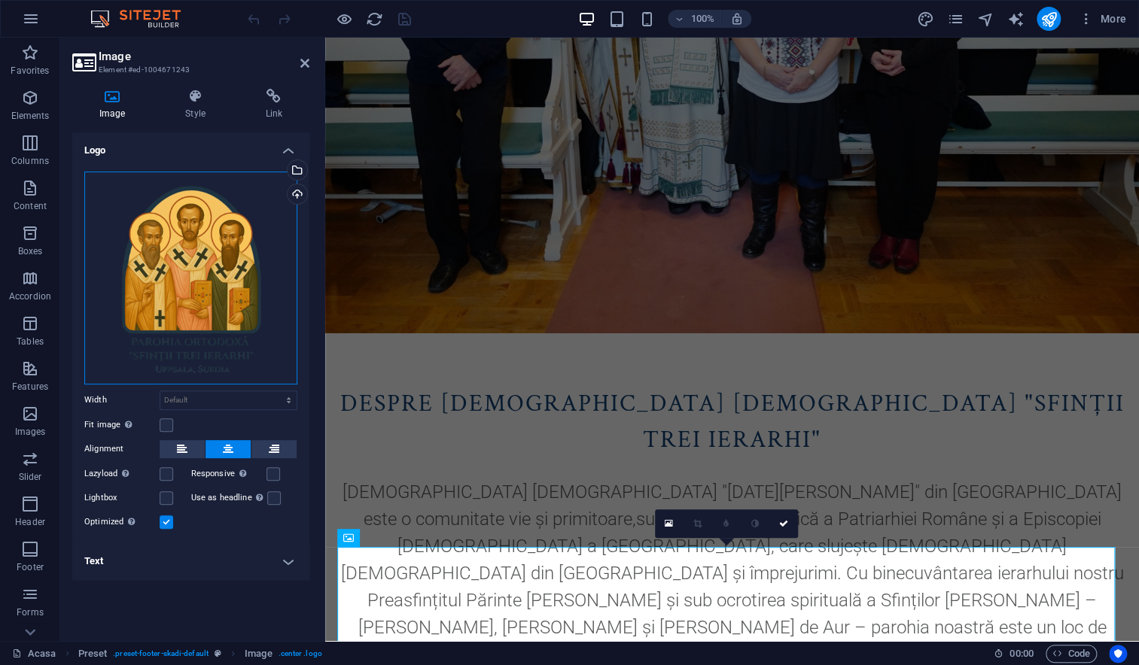
click at [184, 274] on div "Drag files here, click to choose files or select files from Files or our free s…" at bounding box center [190, 278] width 213 height 213
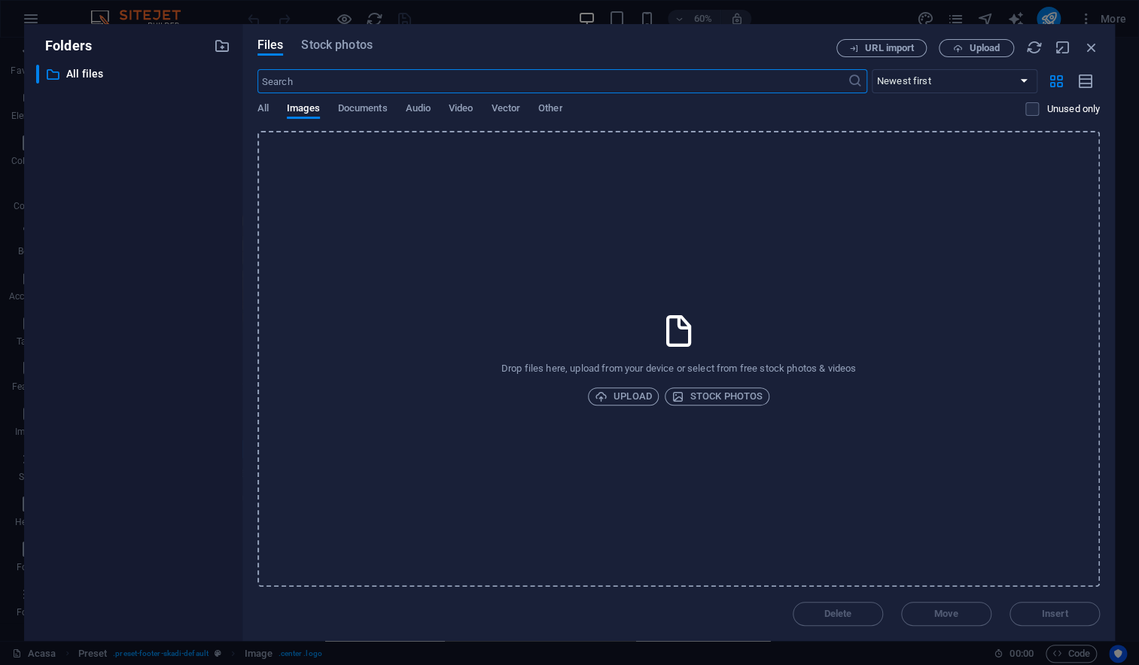
scroll to position [398, 0]
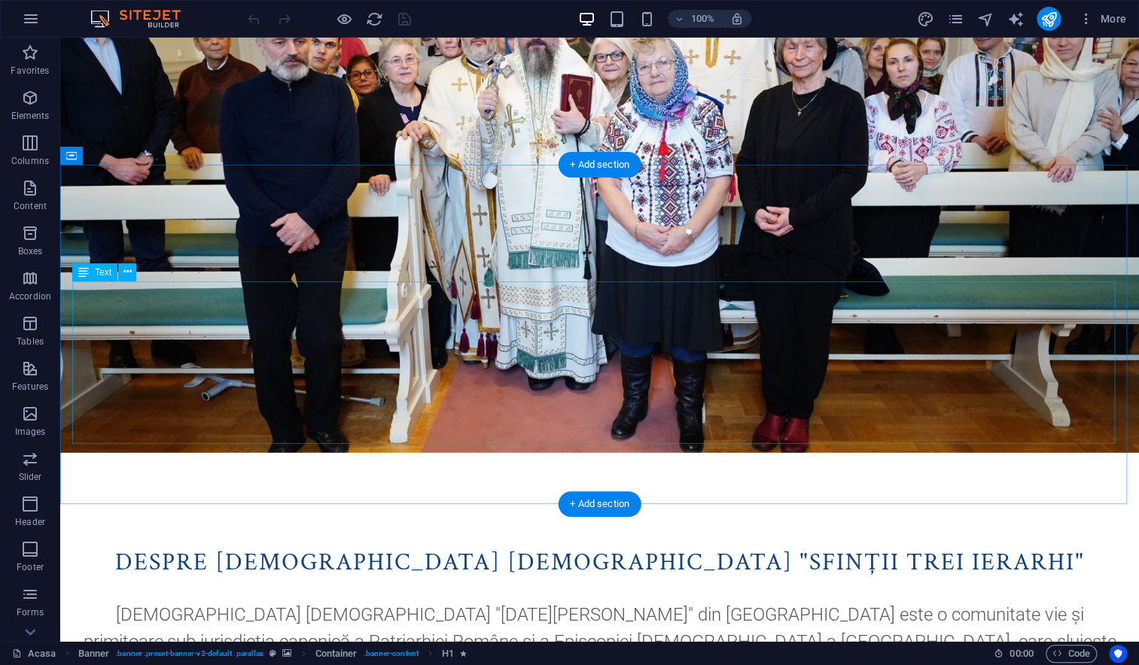
scroll to position [719, 0]
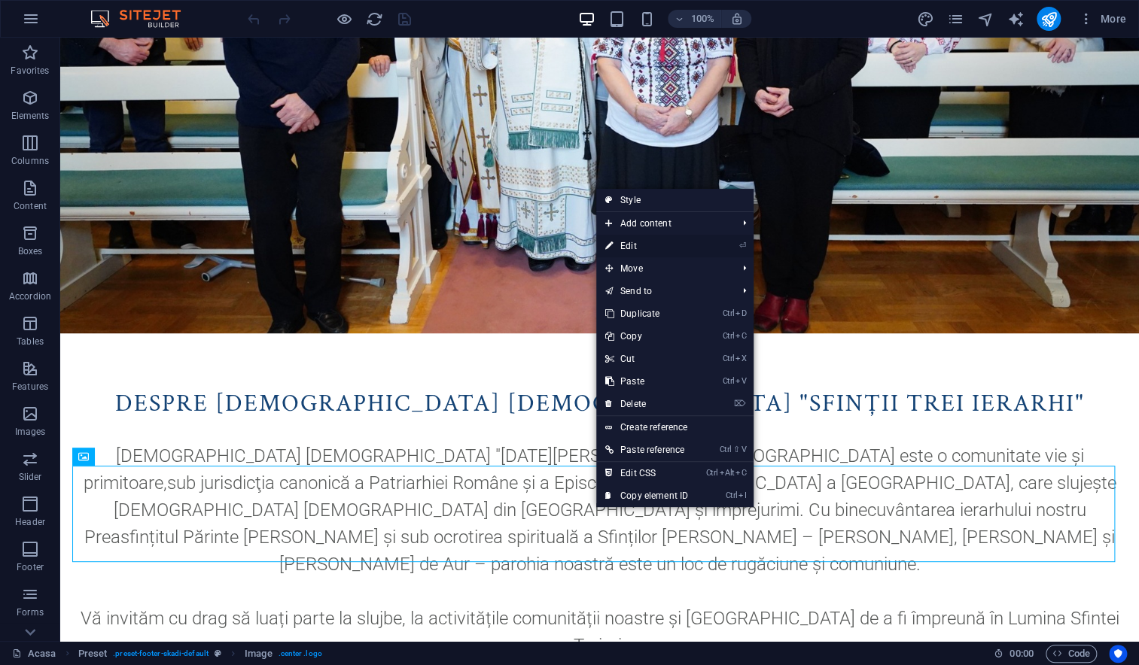
click at [641, 247] on link "⏎ Edit" at bounding box center [646, 246] width 101 height 23
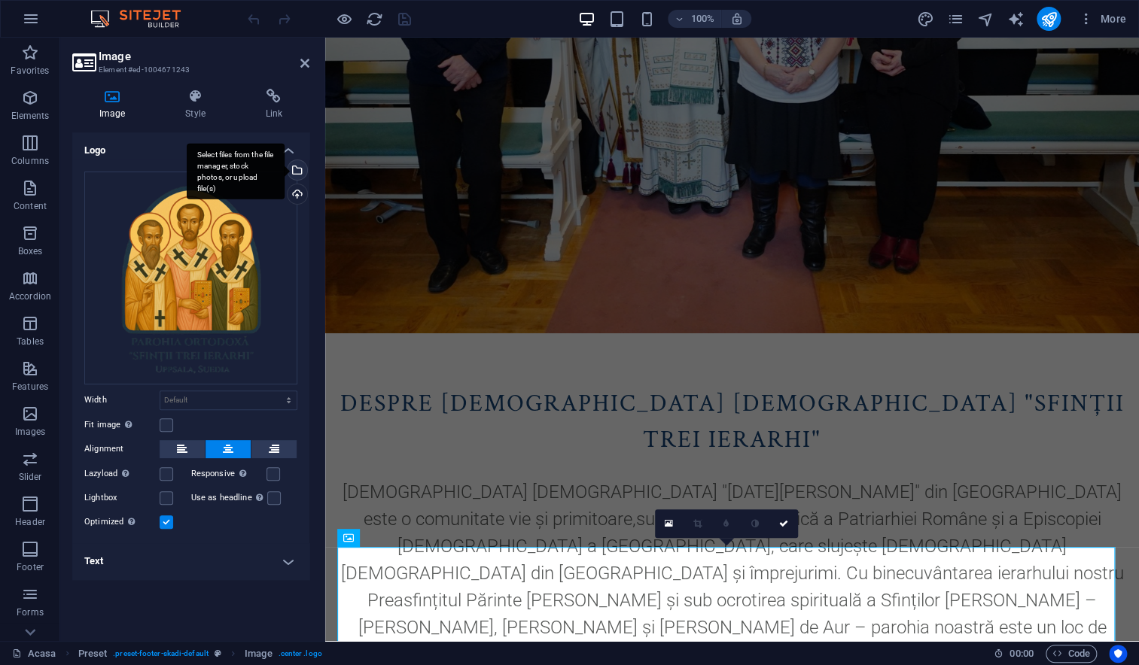
click at [297, 167] on div "Select files from the file manager, stock photos, or upload file(s)" at bounding box center [295, 171] width 23 height 23
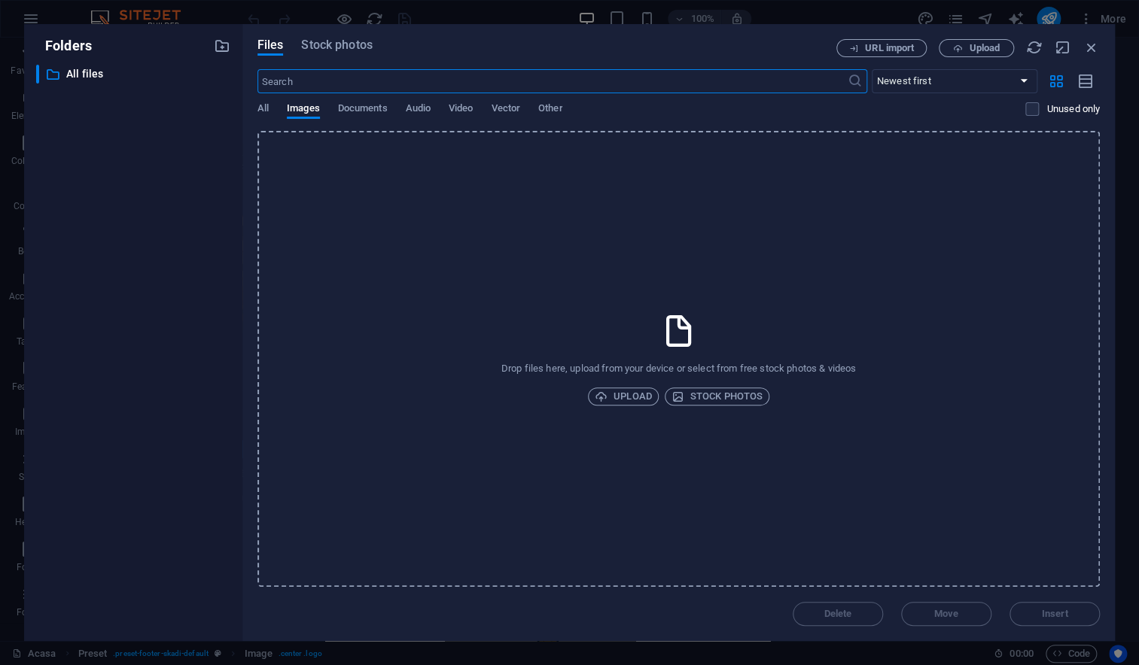
scroll to position [398, 0]
click at [262, 107] on span "All" at bounding box center [262, 109] width 11 height 21
click at [307, 108] on span "Images" at bounding box center [303, 109] width 33 height 21
click at [353, 105] on span "Documents" at bounding box center [363, 109] width 50 height 21
click at [336, 43] on span "Stock photos" at bounding box center [336, 45] width 71 height 18
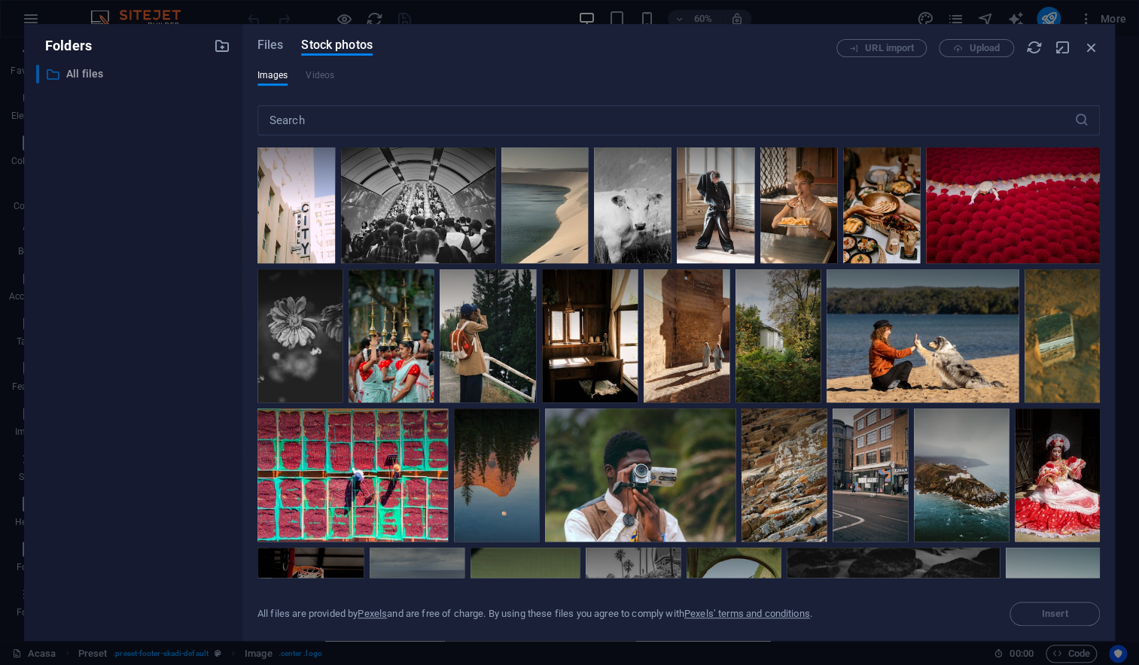
click at [81, 71] on p "All files" at bounding box center [134, 73] width 136 height 17
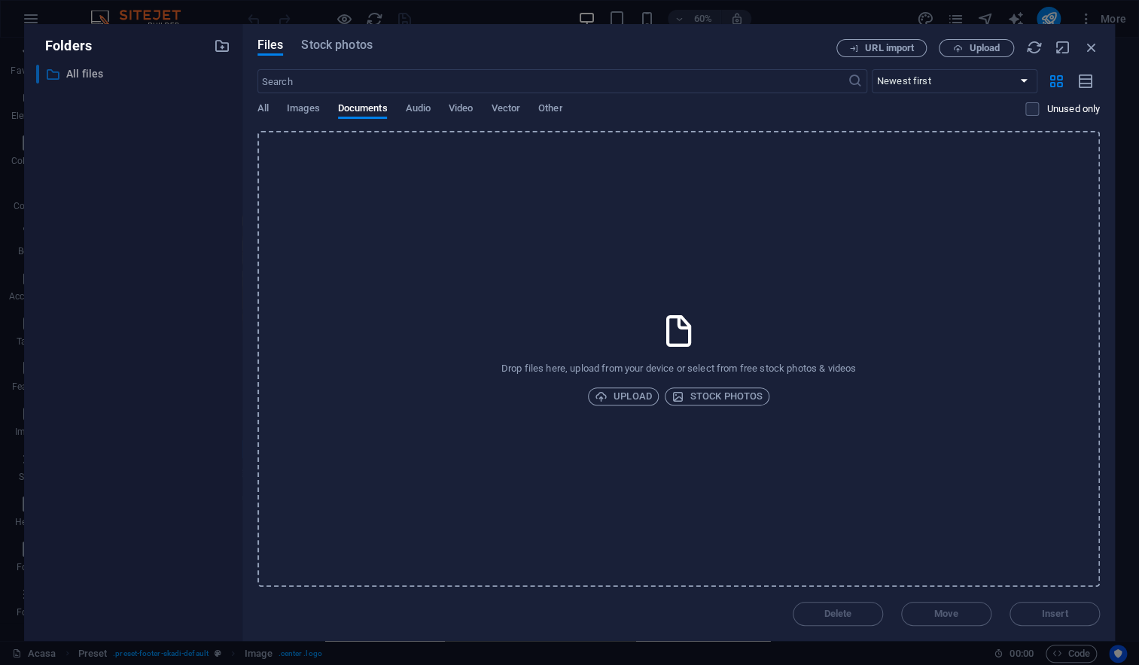
click at [48, 74] on icon at bounding box center [52, 74] width 15 height 15
click at [1092, 43] on icon "button" at bounding box center [1091, 47] width 17 height 17
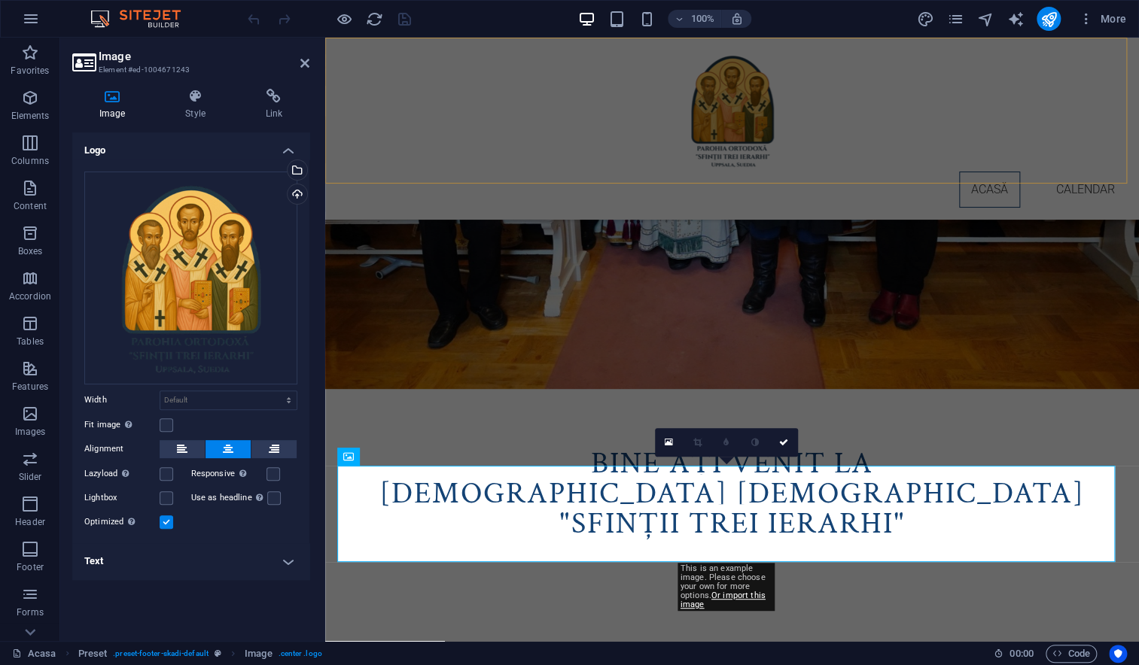
scroll to position [800, 0]
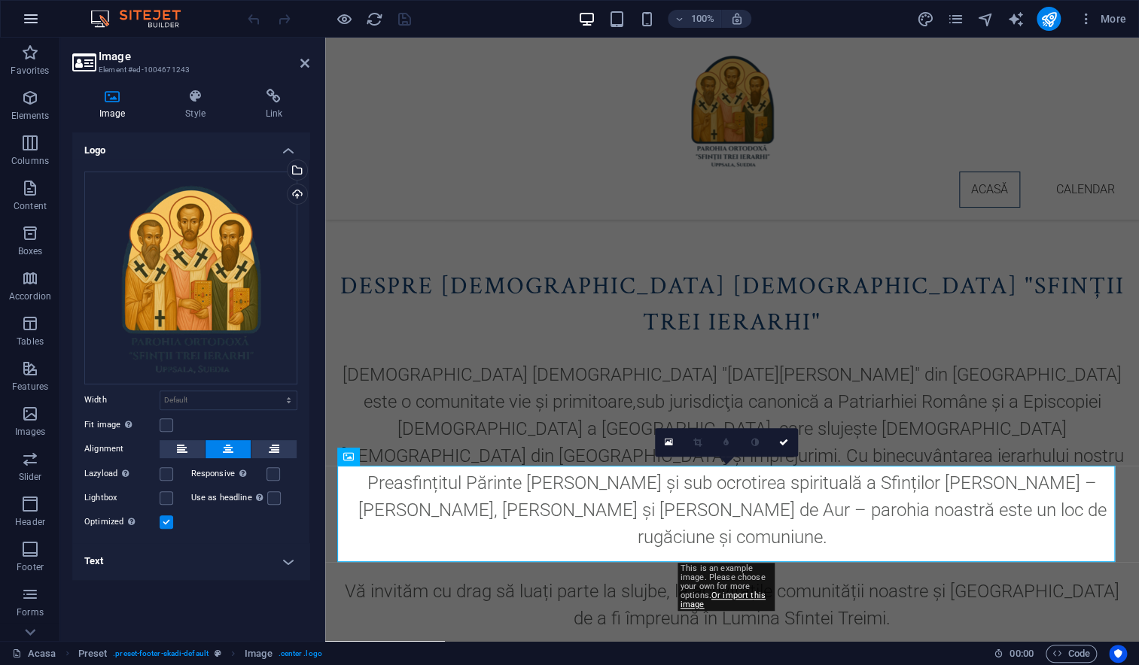
click at [26, 18] on icon "button" at bounding box center [31, 19] width 18 height 18
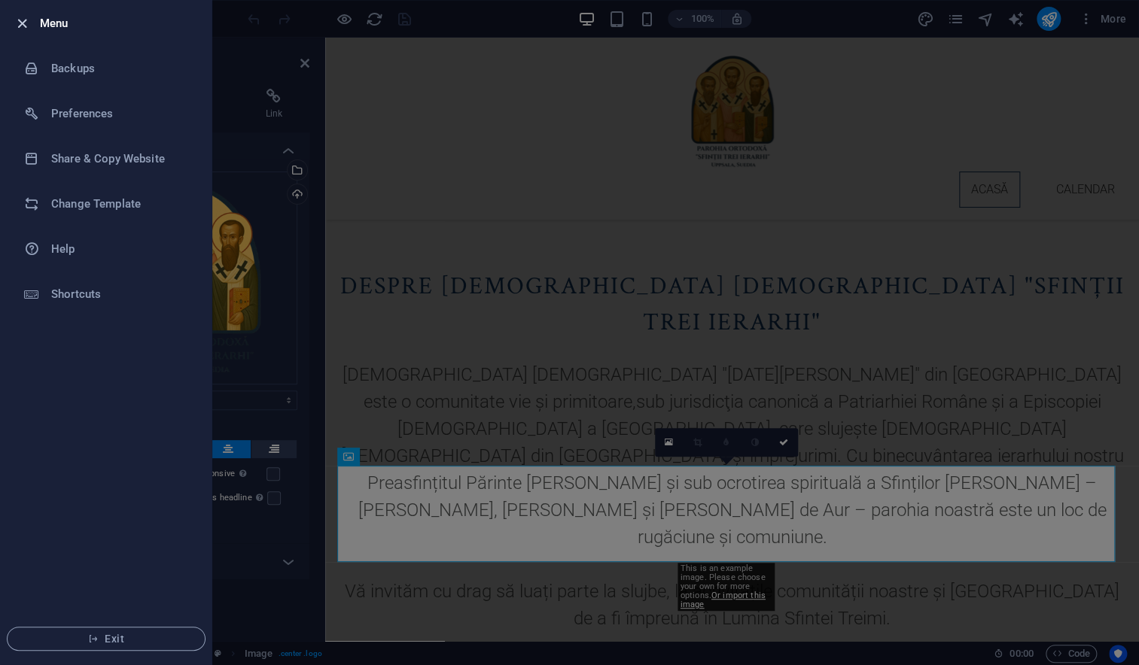
click at [23, 26] on icon "button" at bounding box center [22, 23] width 17 height 17
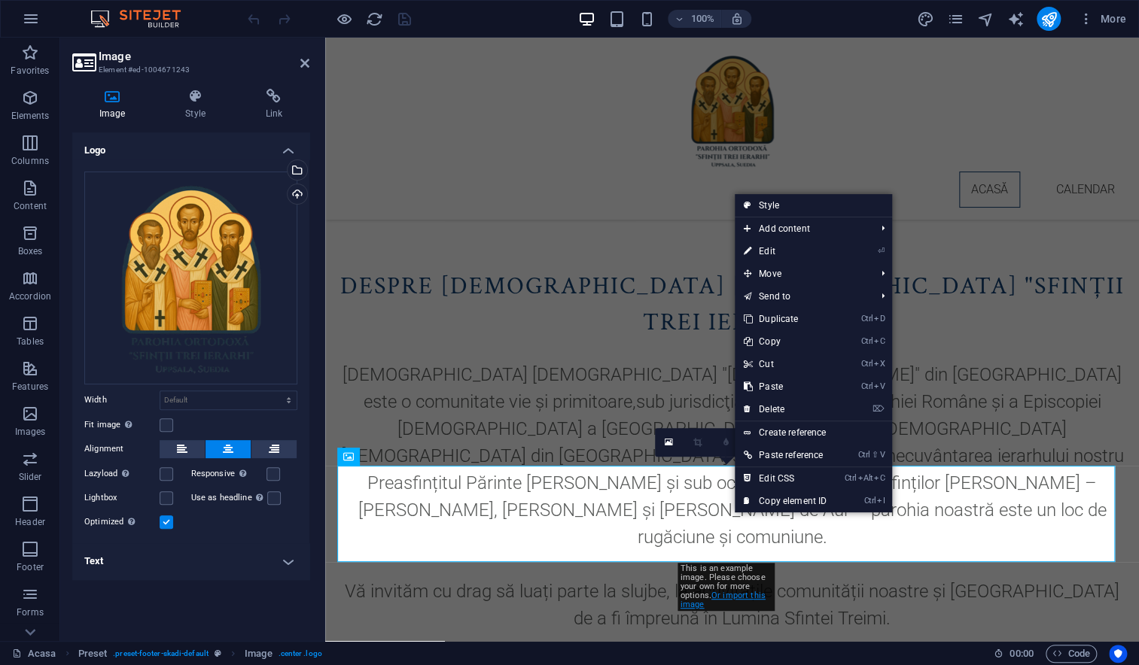
click at [745, 594] on link "Or import this image" at bounding box center [722, 600] width 85 height 19
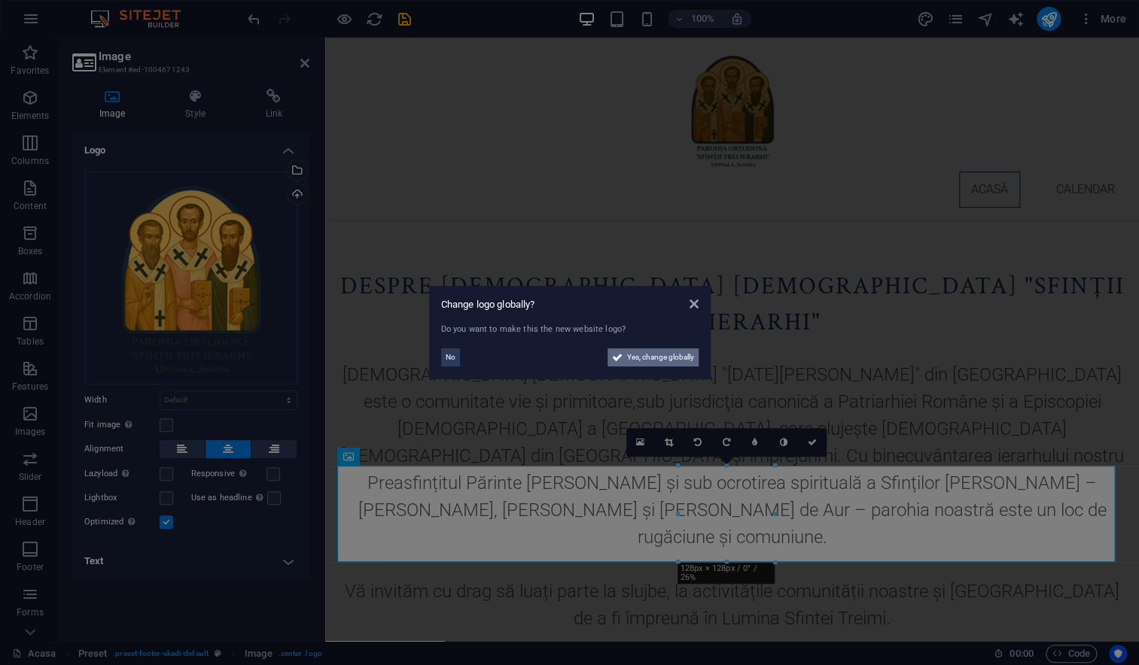
click at [657, 358] on span "Yes, change globally" at bounding box center [660, 357] width 67 height 18
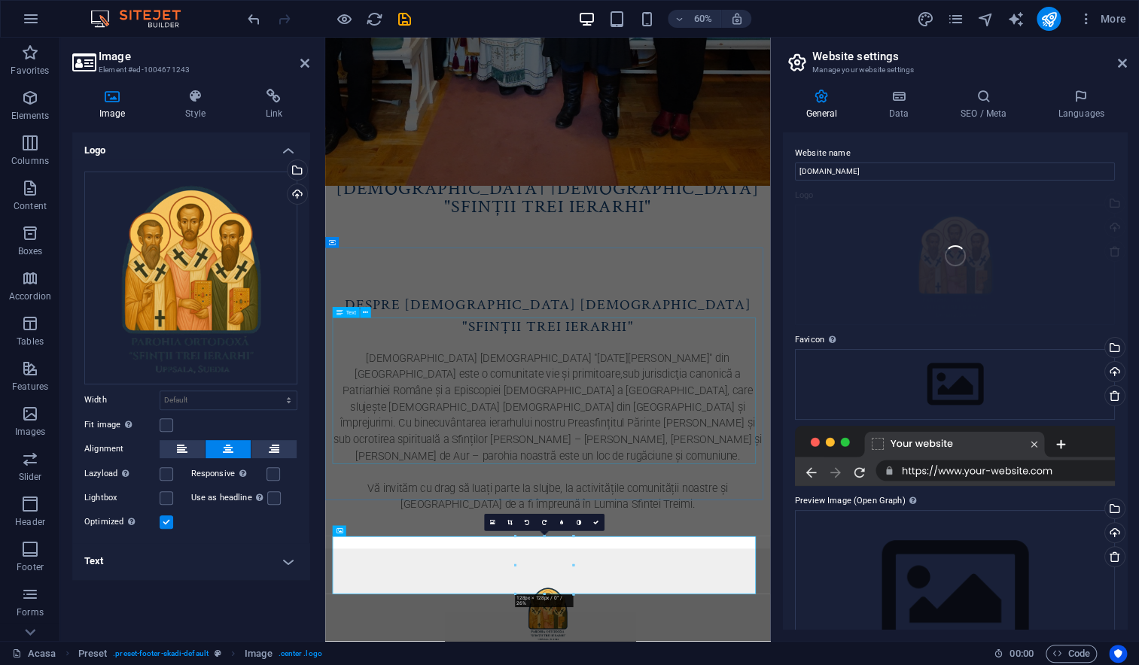
scroll to position [398, 0]
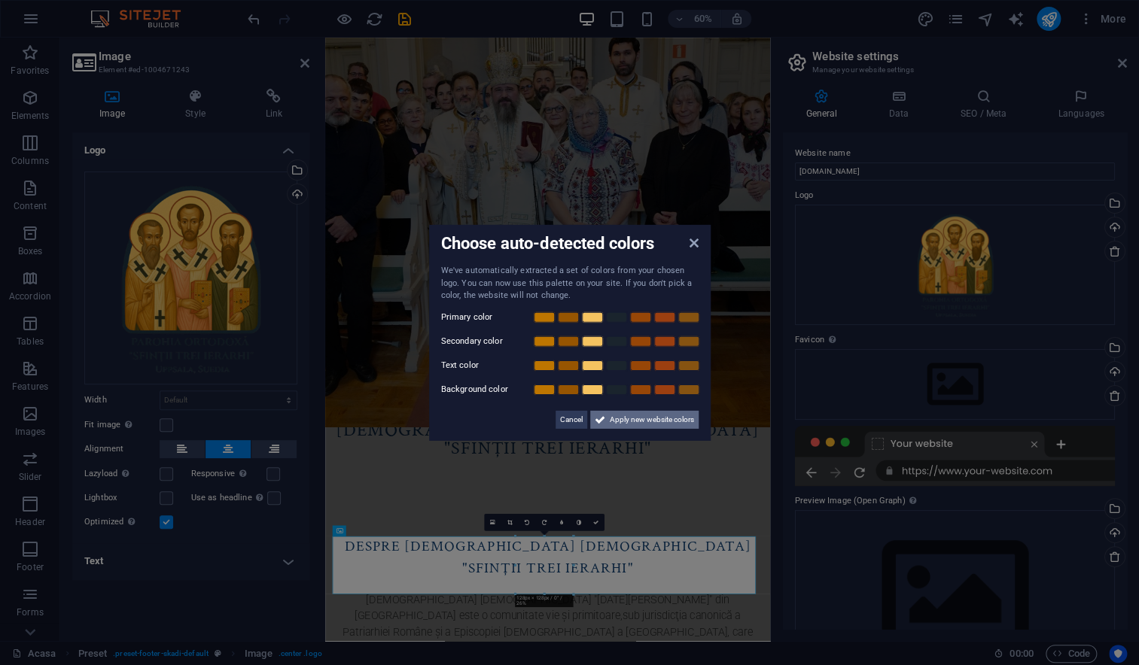
click at [656, 424] on span "Apply new website colors" at bounding box center [652, 419] width 84 height 18
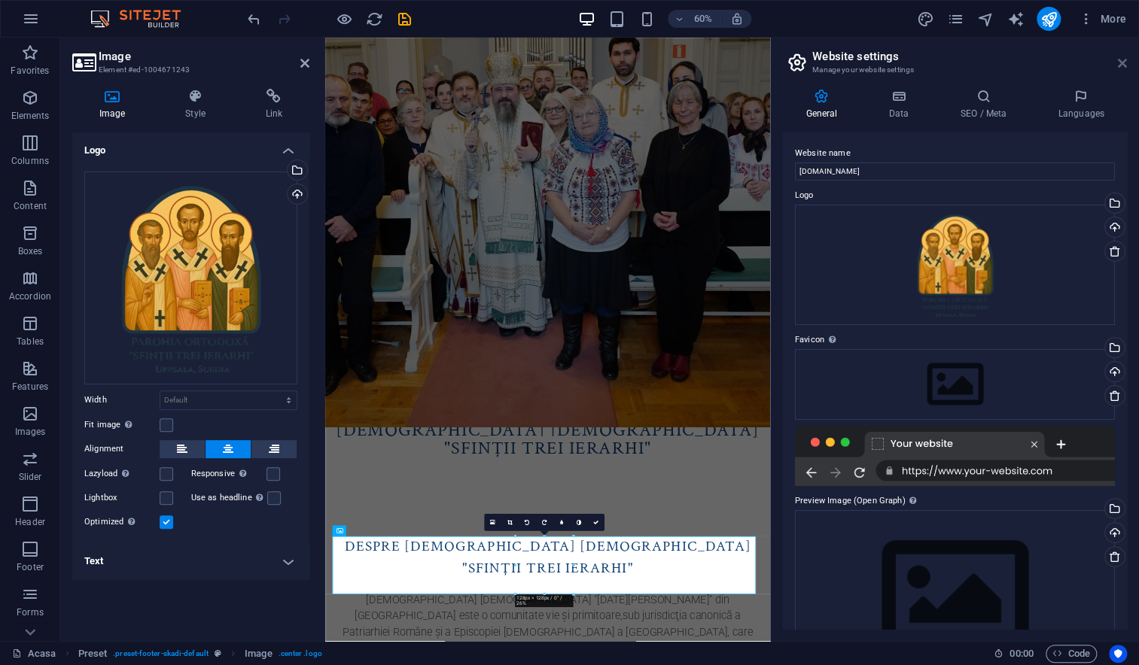
click at [1120, 64] on icon at bounding box center [1121, 63] width 9 height 12
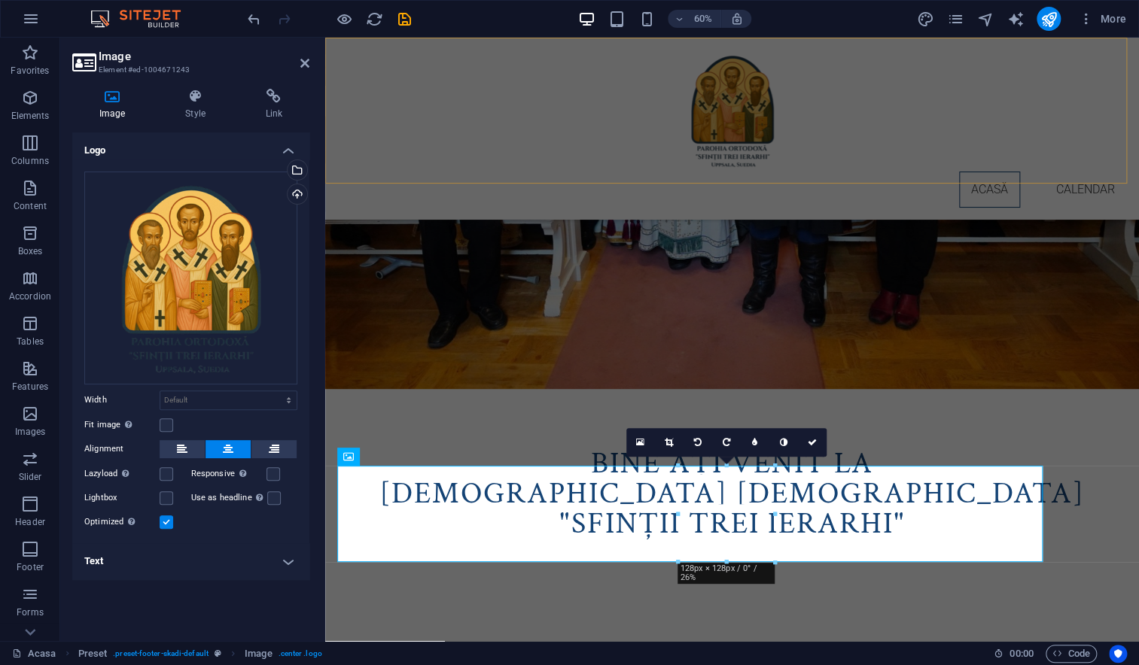
scroll to position [800, 0]
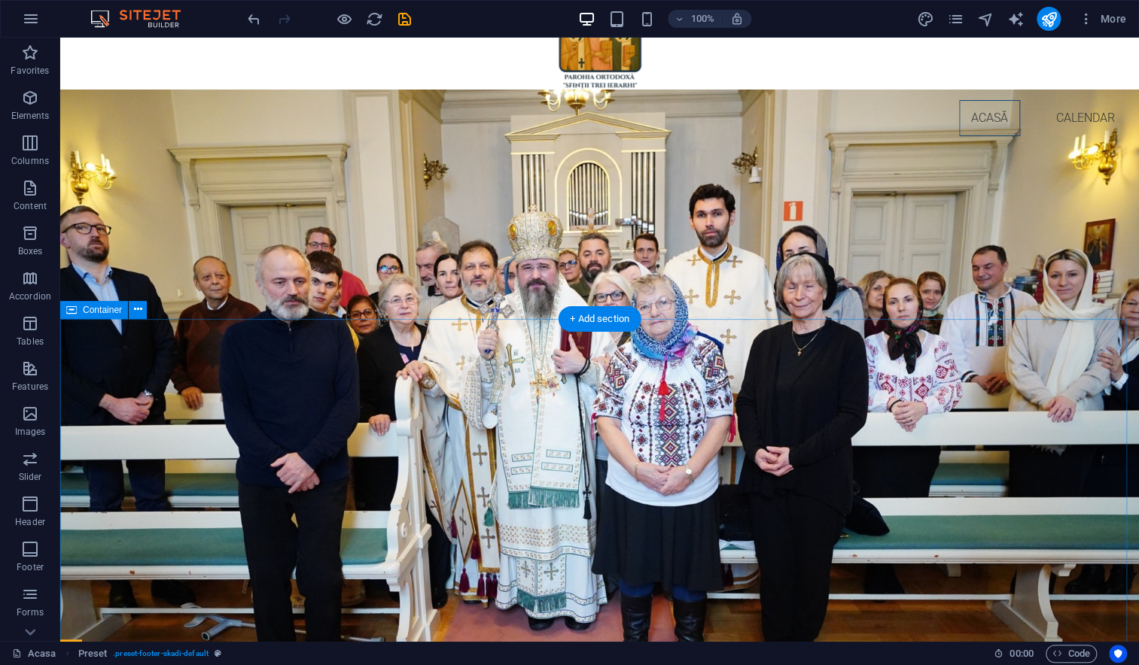
scroll to position [0, 0]
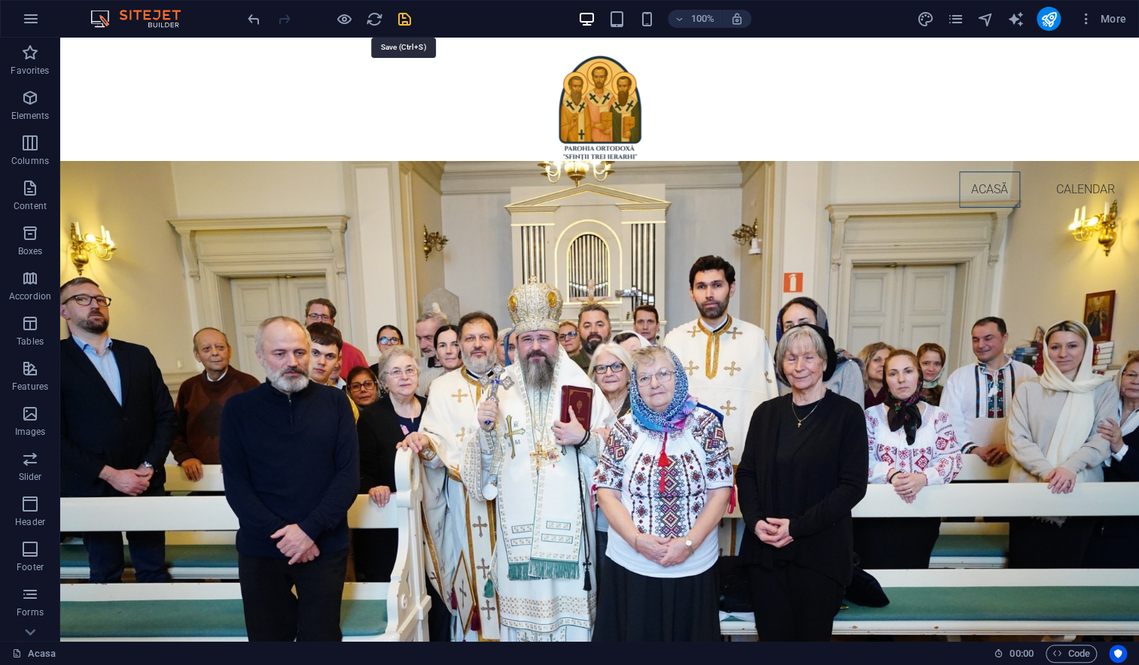
click at [401, 18] on icon "save" at bounding box center [404, 19] width 17 height 17
click at [1054, 20] on icon "publish" at bounding box center [1047, 19] width 17 height 17
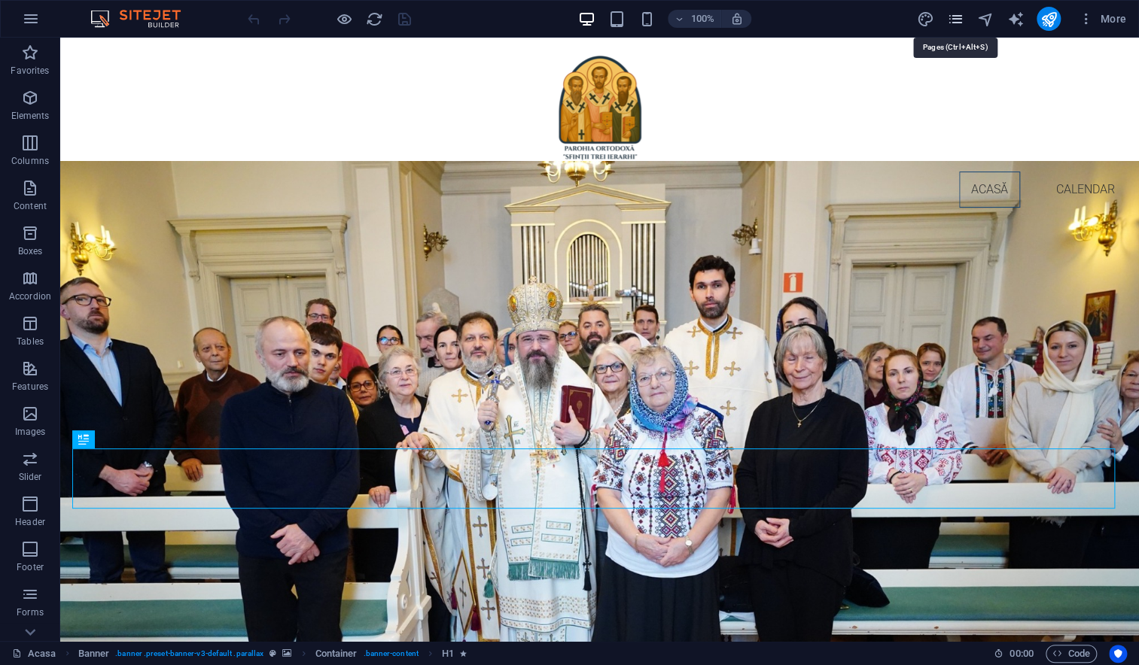
click at [953, 17] on icon "pages" at bounding box center [954, 19] width 17 height 17
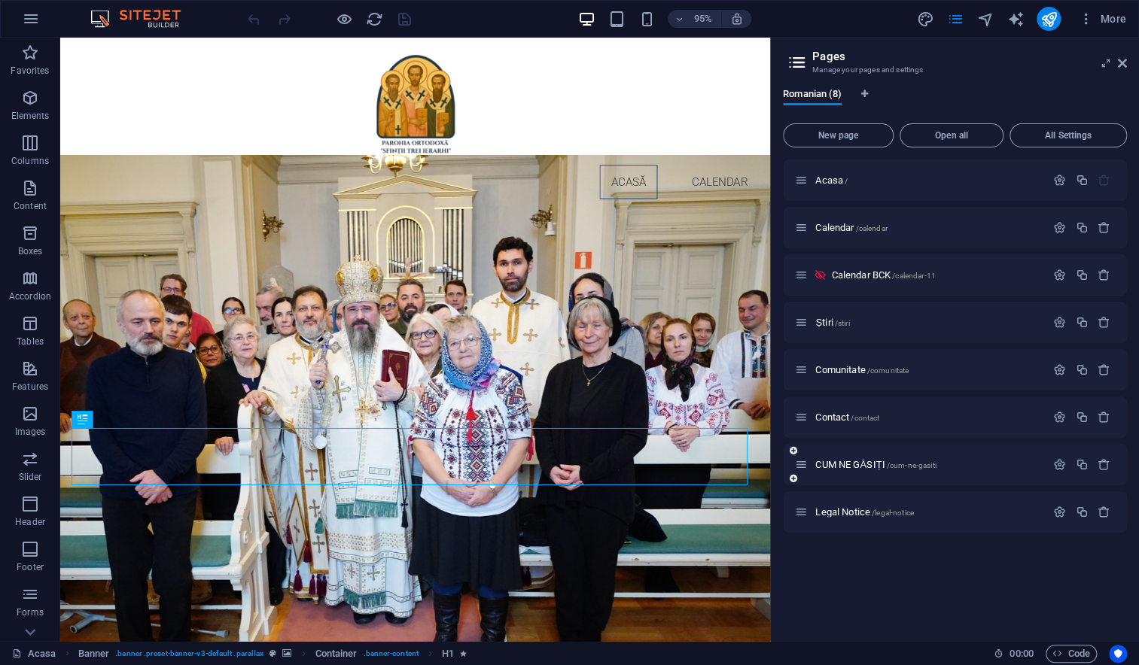
click at [799, 468] on icon at bounding box center [801, 464] width 13 height 13
click at [1057, 460] on icon "button" at bounding box center [1059, 464] width 13 height 13
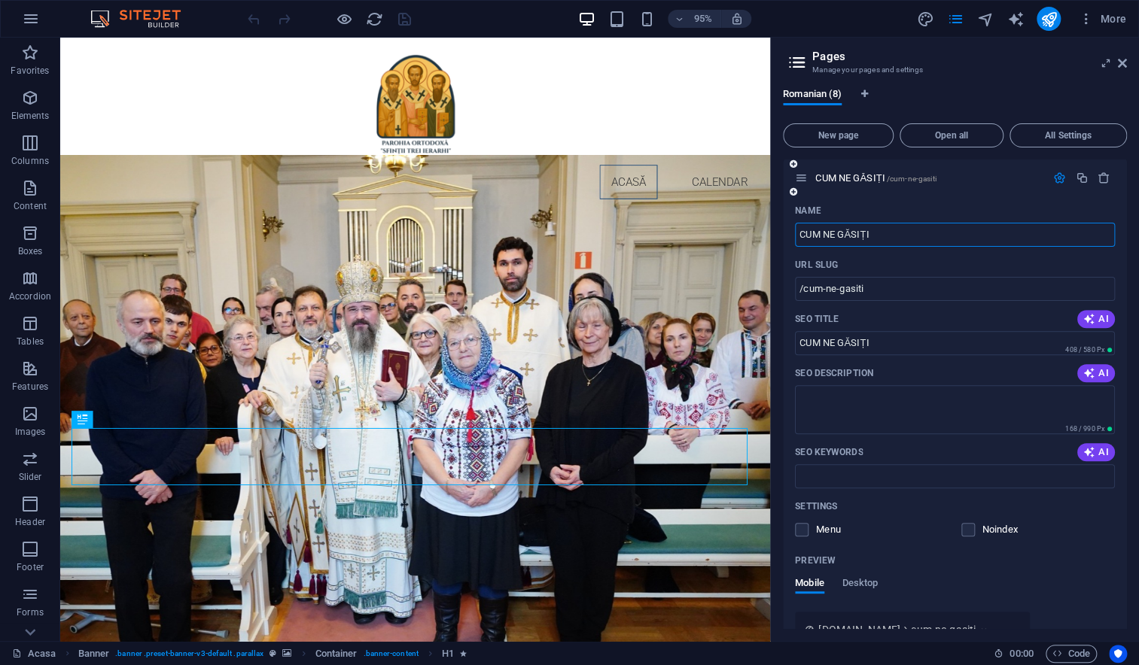
scroll to position [332, 0]
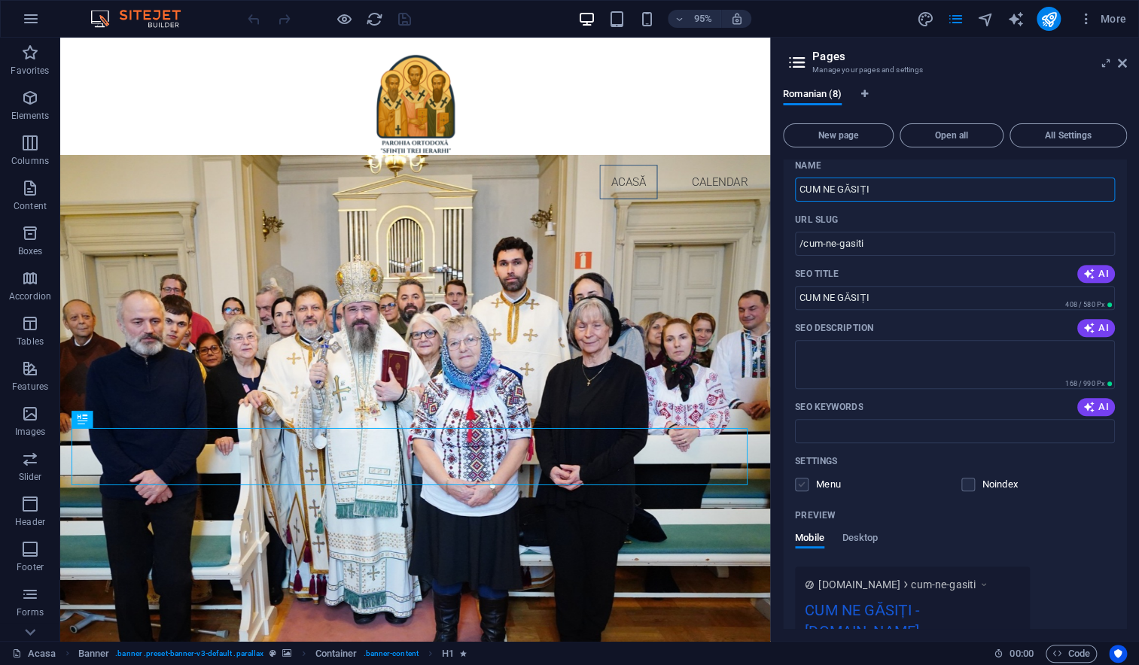
click at [803, 486] on label at bounding box center [802, 485] width 14 height 14
click at [0, 0] on input "checkbox" at bounding box center [0, 0] width 0 height 0
click at [862, 362] on textarea "SEO Description" at bounding box center [955, 364] width 320 height 49
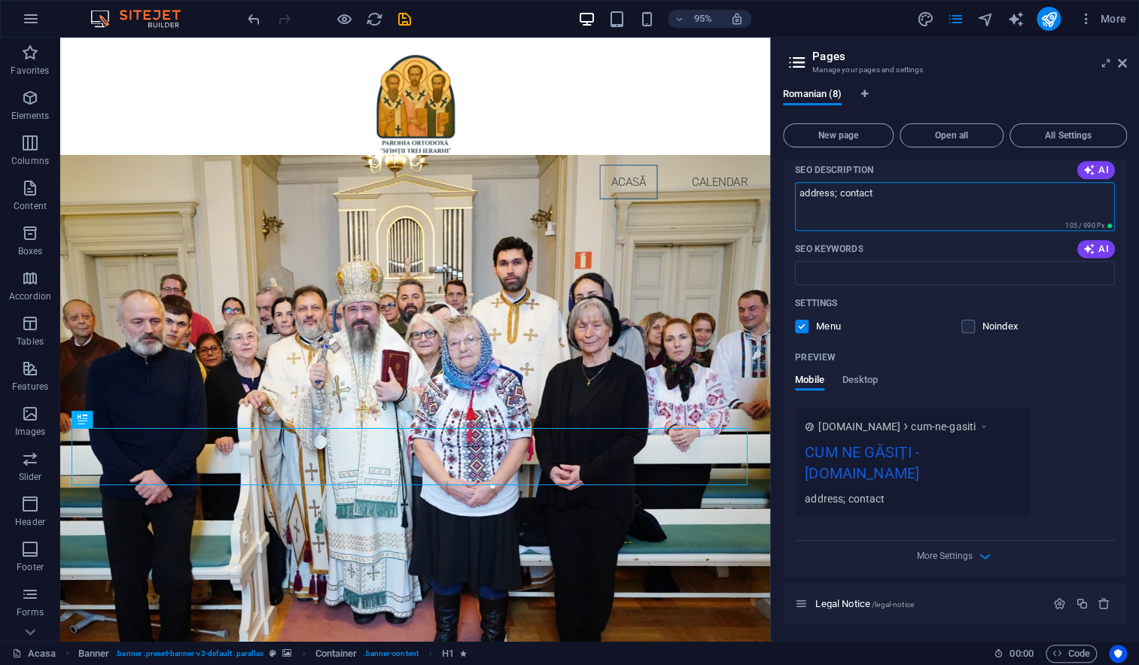
scroll to position [0, 0]
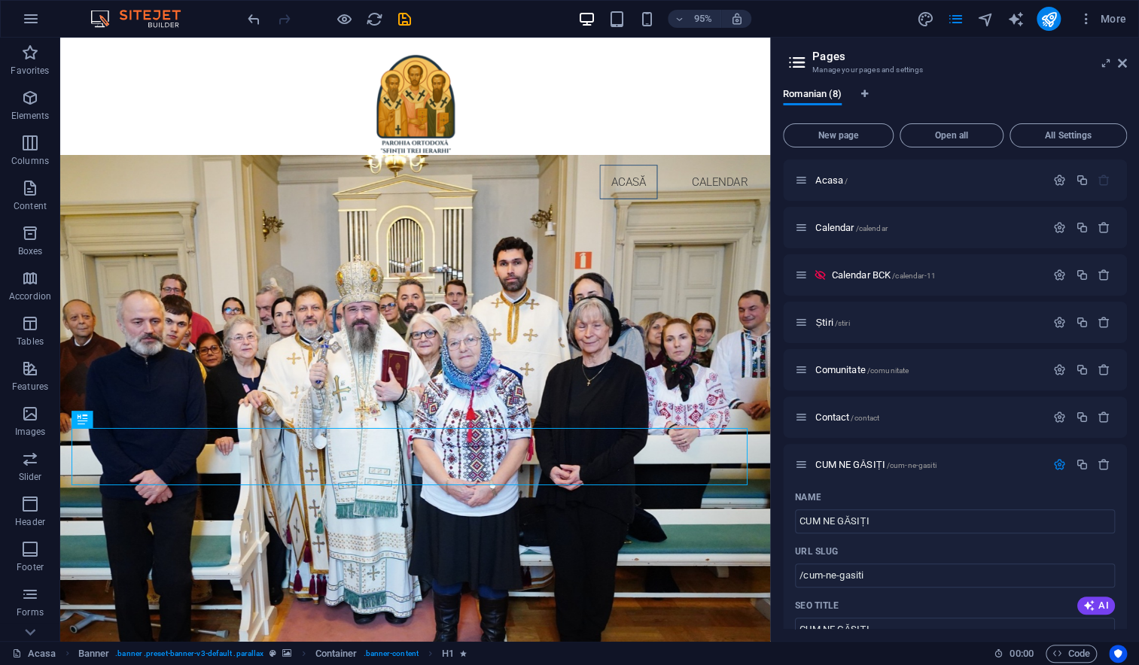
type textarea "address; contact"
click at [405, 16] on icon "save" at bounding box center [404, 19] width 17 height 17
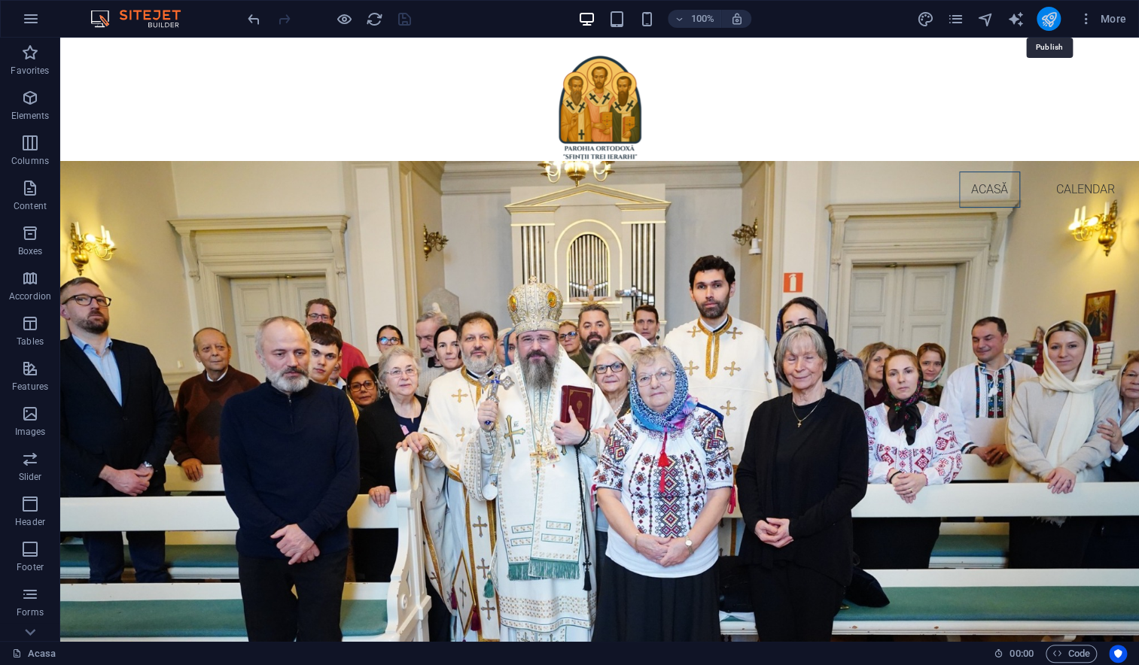
click at [1045, 17] on icon "publish" at bounding box center [1047, 19] width 17 height 17
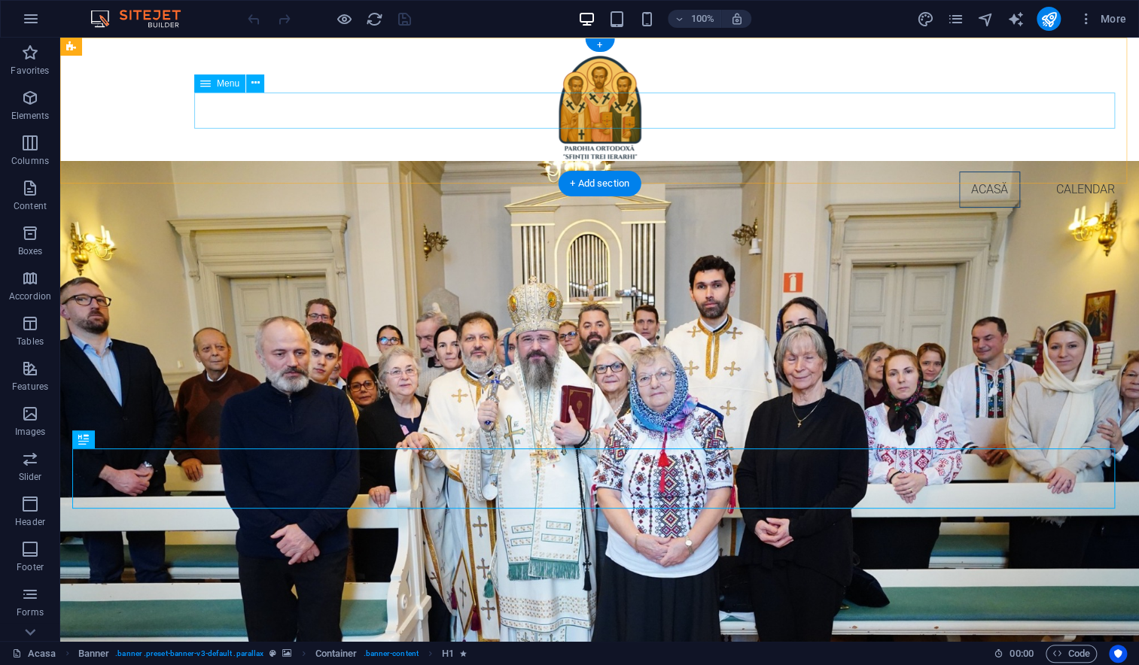
click at [968, 172] on nav "Acasă Calendar" at bounding box center [599, 190] width 1054 height 36
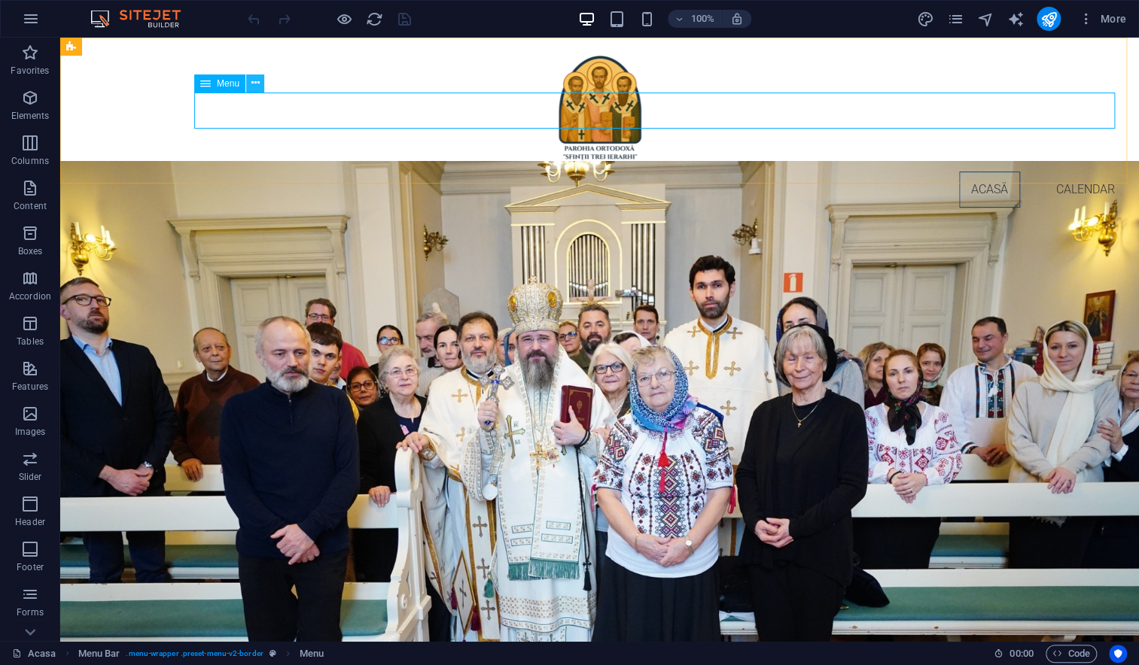
click at [250, 85] on button at bounding box center [255, 83] width 18 height 18
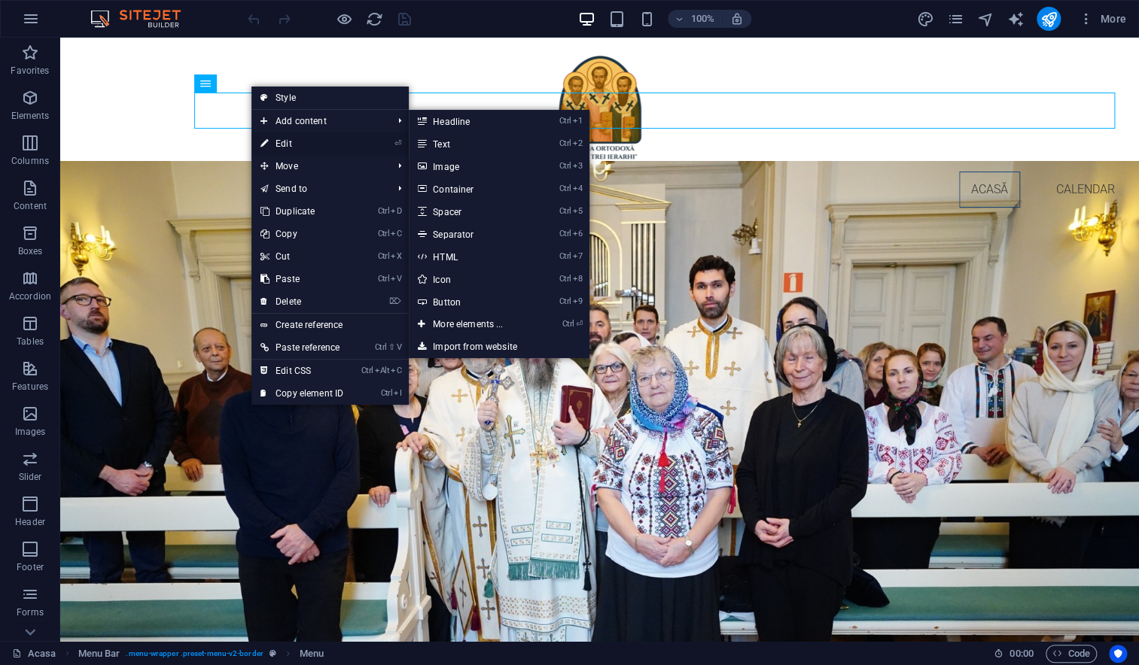
click at [284, 141] on link "⏎ Edit" at bounding box center [301, 143] width 101 height 23
select select
select select "1"
select select
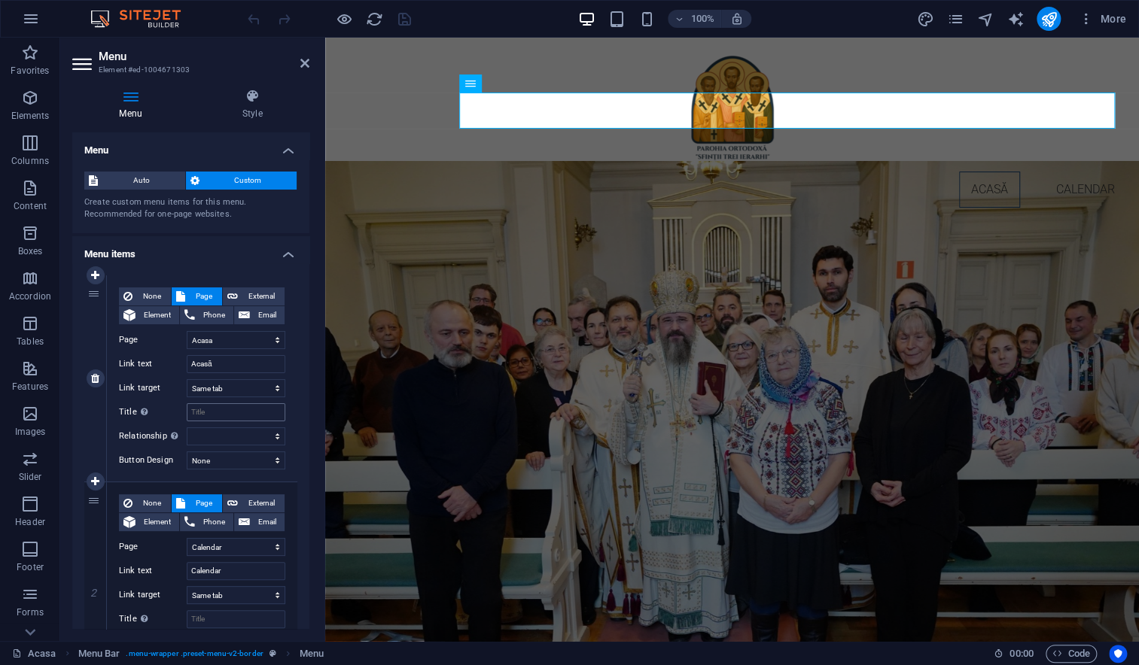
scroll to position [100, 0]
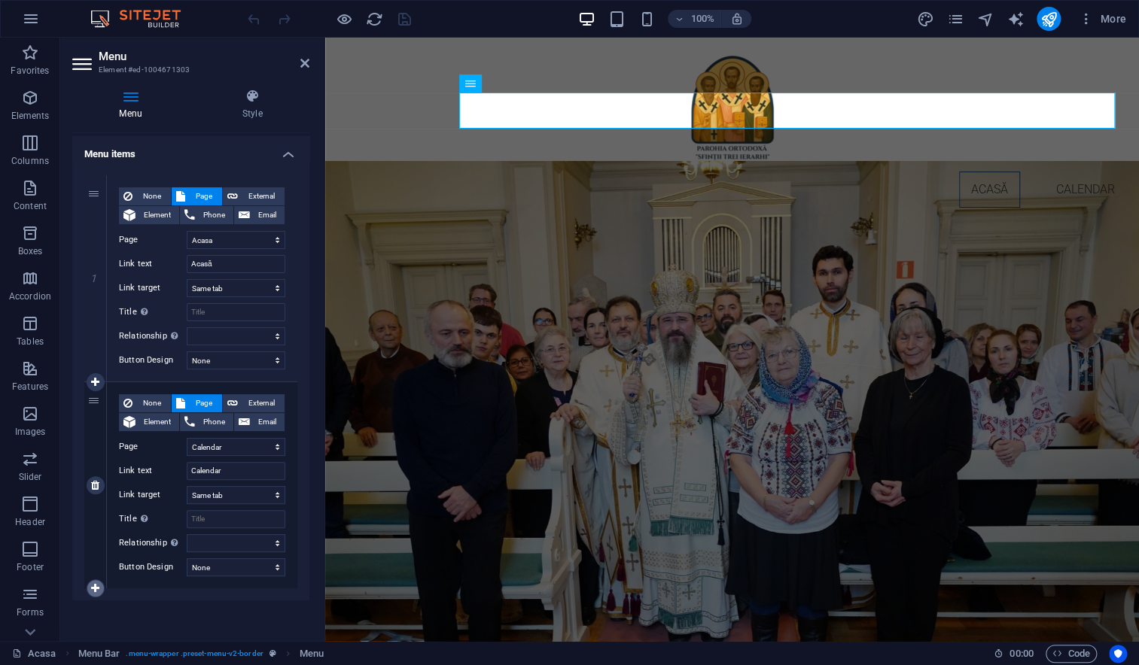
click at [96, 586] on icon at bounding box center [95, 588] width 8 height 11
select select
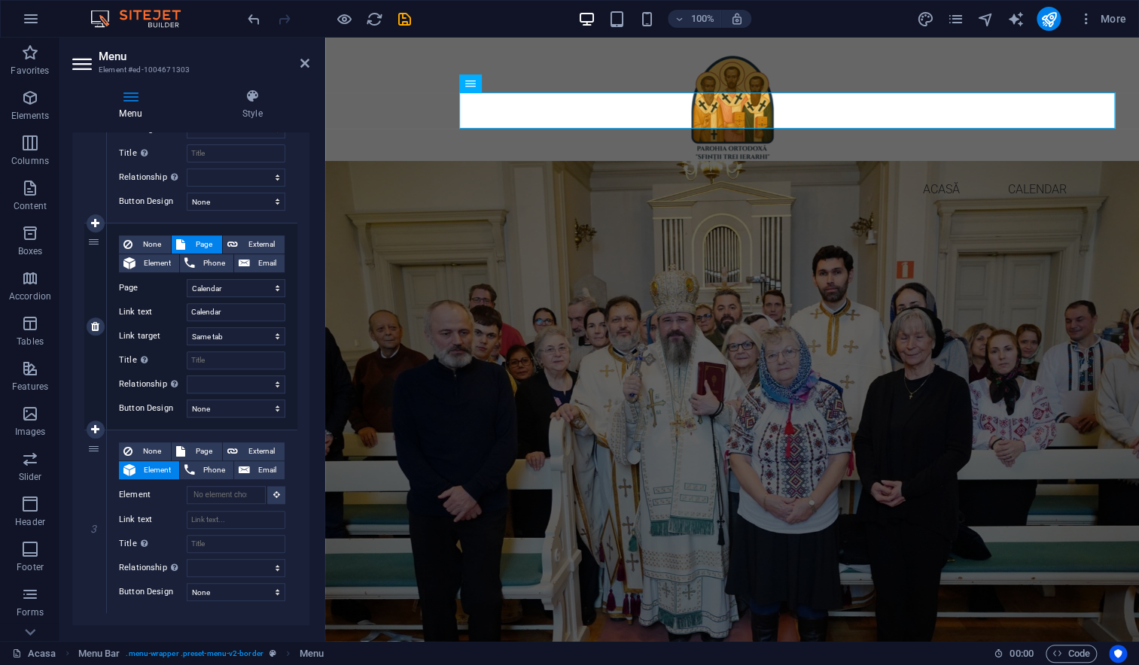
scroll to position [284, 0]
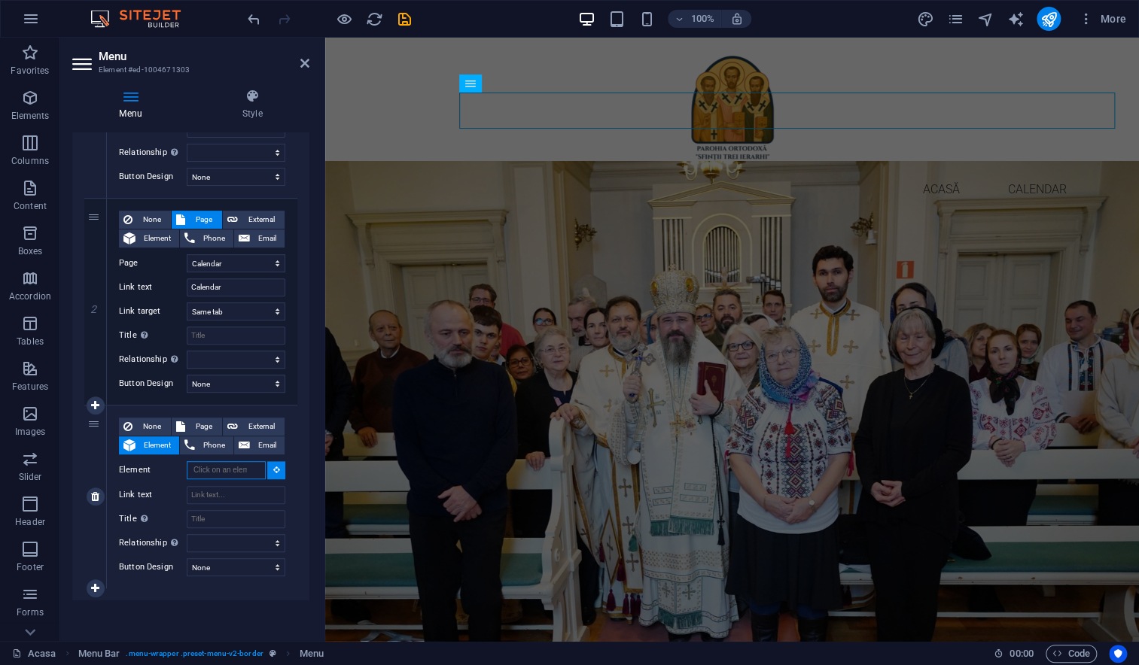
click at [213, 473] on input "Element" at bounding box center [226, 470] width 79 height 18
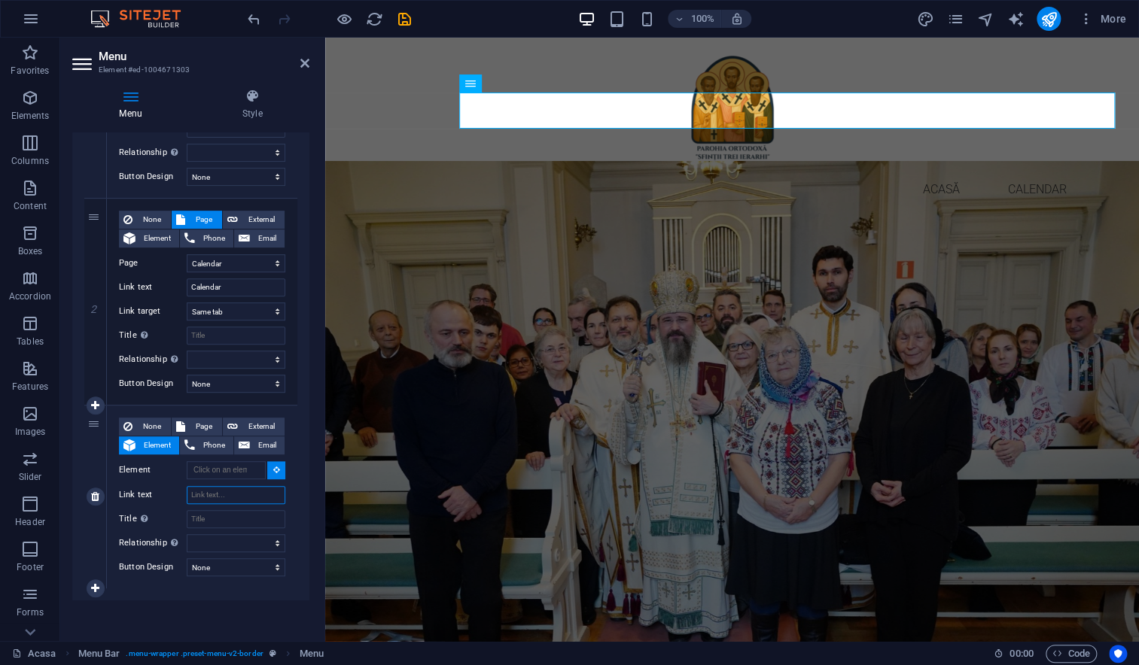
click at [211, 494] on input "Link text" at bounding box center [236, 495] width 99 height 18
click at [273, 470] on icon at bounding box center [276, 470] width 7 height 8
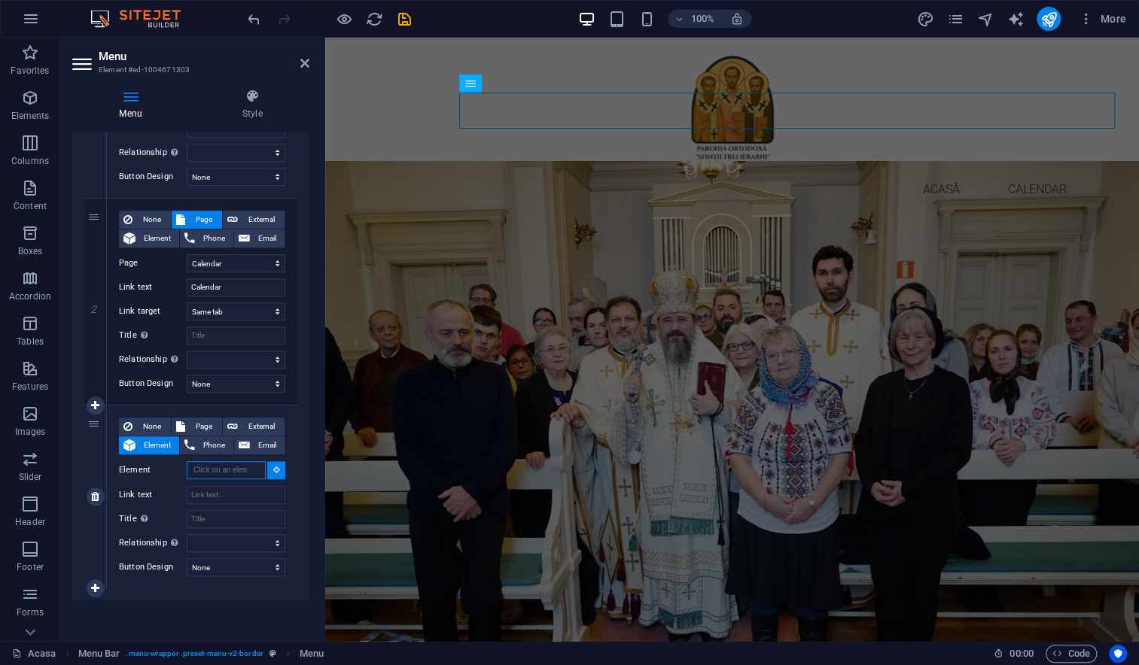
click at [234, 470] on input "Element" at bounding box center [226, 470] width 79 height 18
click at [211, 424] on span "Page" at bounding box center [204, 427] width 28 height 18
select select
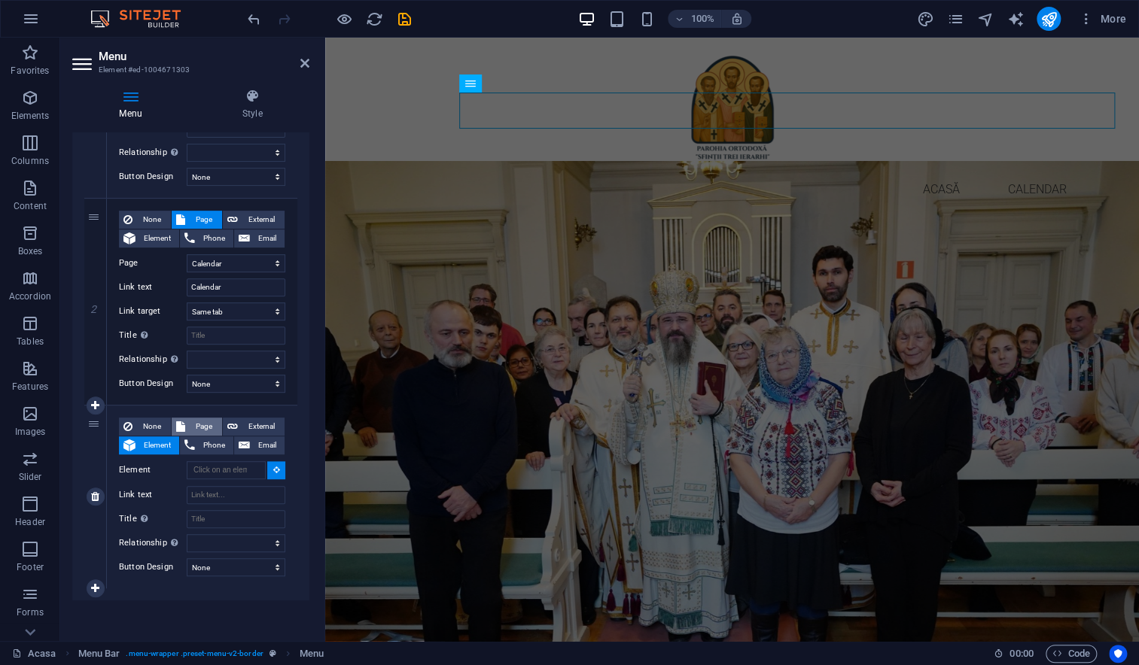
select select
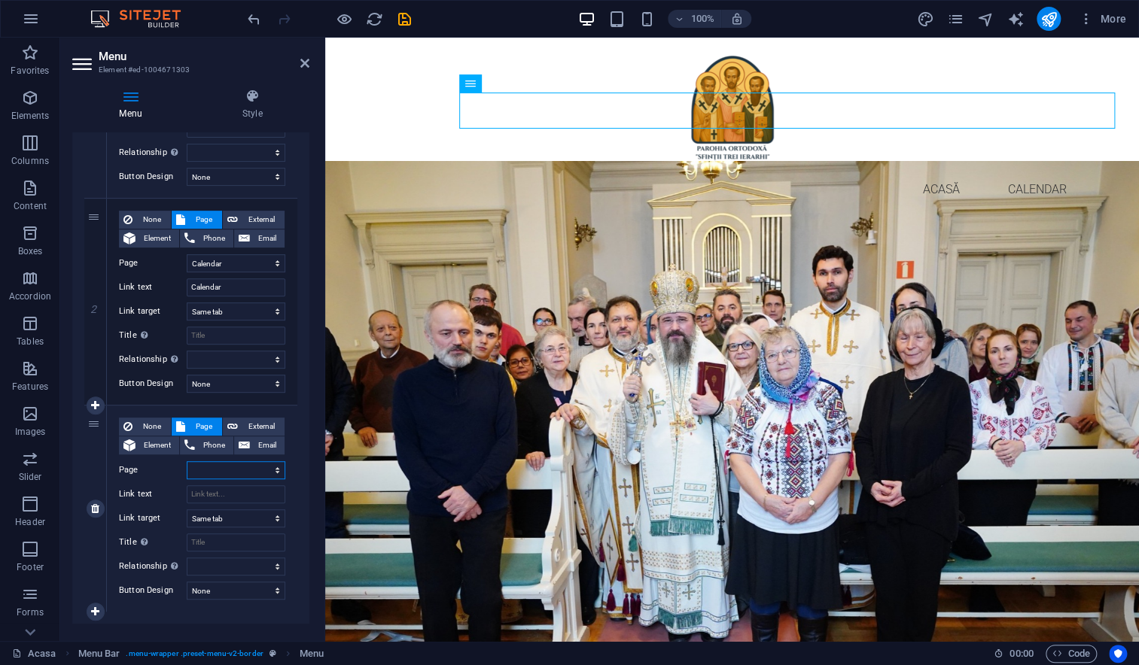
click at [211, 467] on select "Acasa Calendar Calendar BCK Știri Comunitate Contact CUM NE GĂSIȚI Legal Notice" at bounding box center [236, 470] width 99 height 18
select select "6"
click at [187, 461] on select "Acasa Calendar Calendar BCK Știri Comunitate Contact CUM NE GĂSIȚI Legal Notice" at bounding box center [236, 470] width 99 height 18
select select
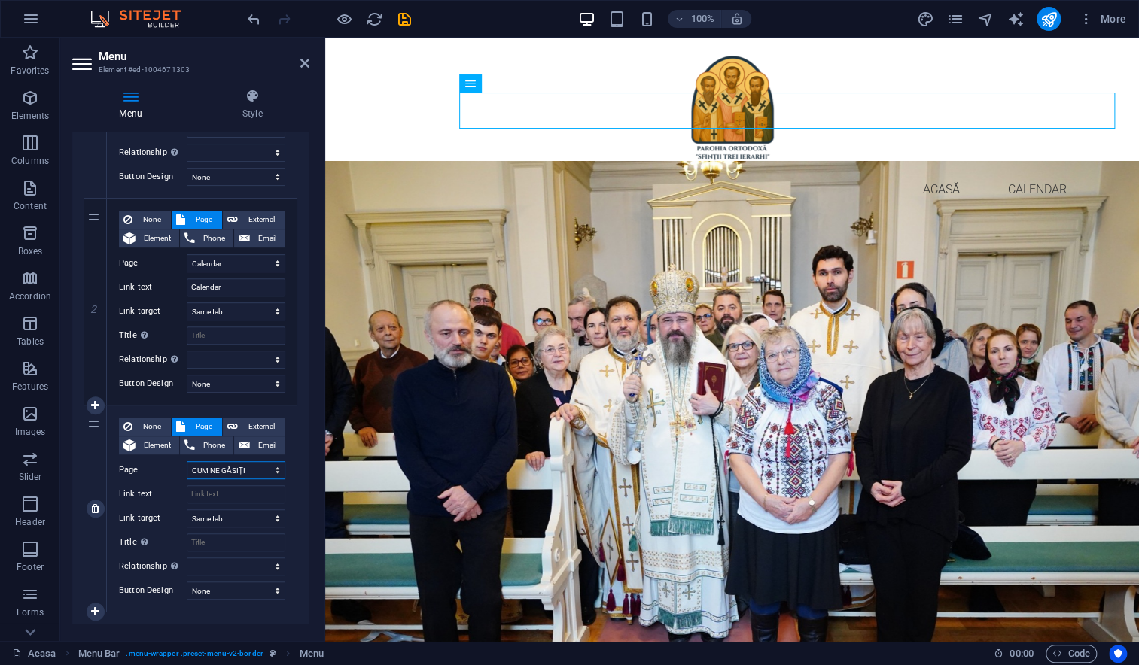
select select
drag, startPoint x: 251, startPoint y: 469, endPoint x: 187, endPoint y: 470, distance: 63.2
click at [187, 470] on select "Acasa Calendar Calendar BCK Știri Comunitate Contact CUM NE GĂSIȚI Legal Notice" at bounding box center [236, 470] width 99 height 18
click at [187, 461] on select "Acasa Calendar Calendar BCK Știri Comunitate Contact CUM NE GĂSIȚI Legal Notice" at bounding box center [236, 470] width 99 height 18
click at [226, 497] on input "Link text" at bounding box center [236, 494] width 99 height 18
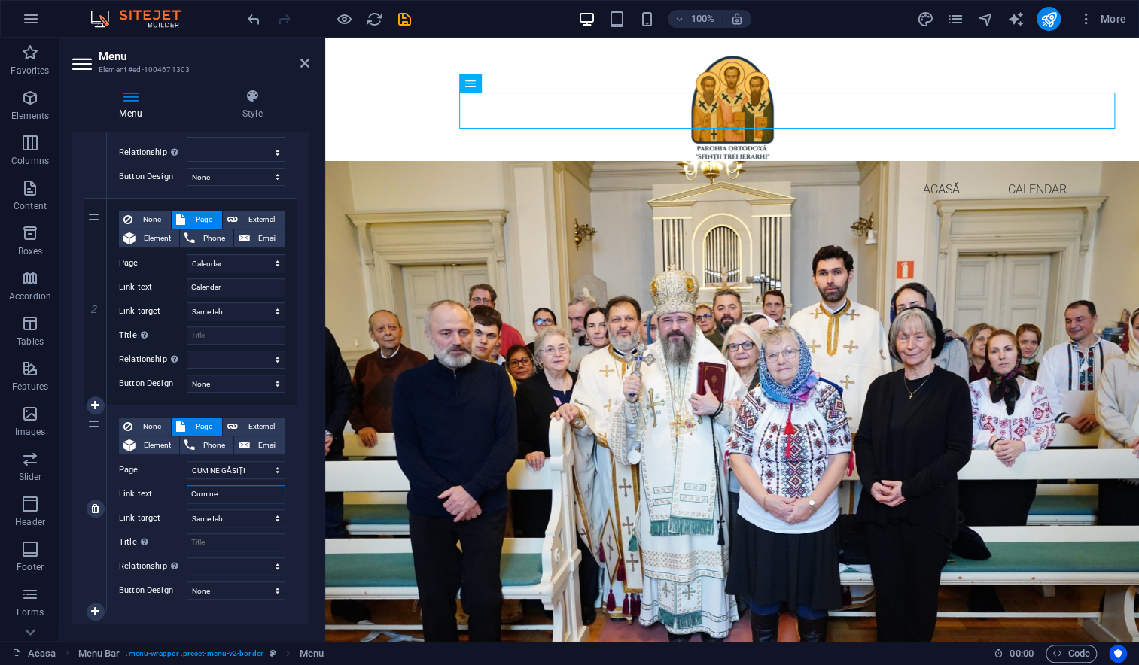
type input "Cum ne"
select select
type input "Cum ne g"
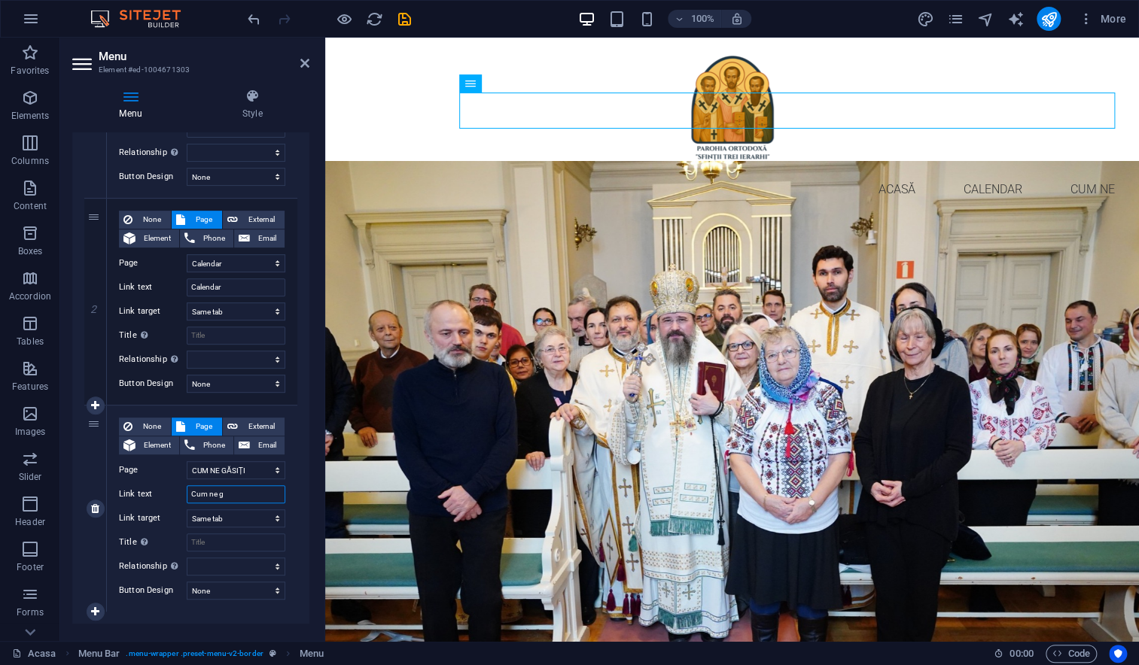
select select
type input "Cum ne g"
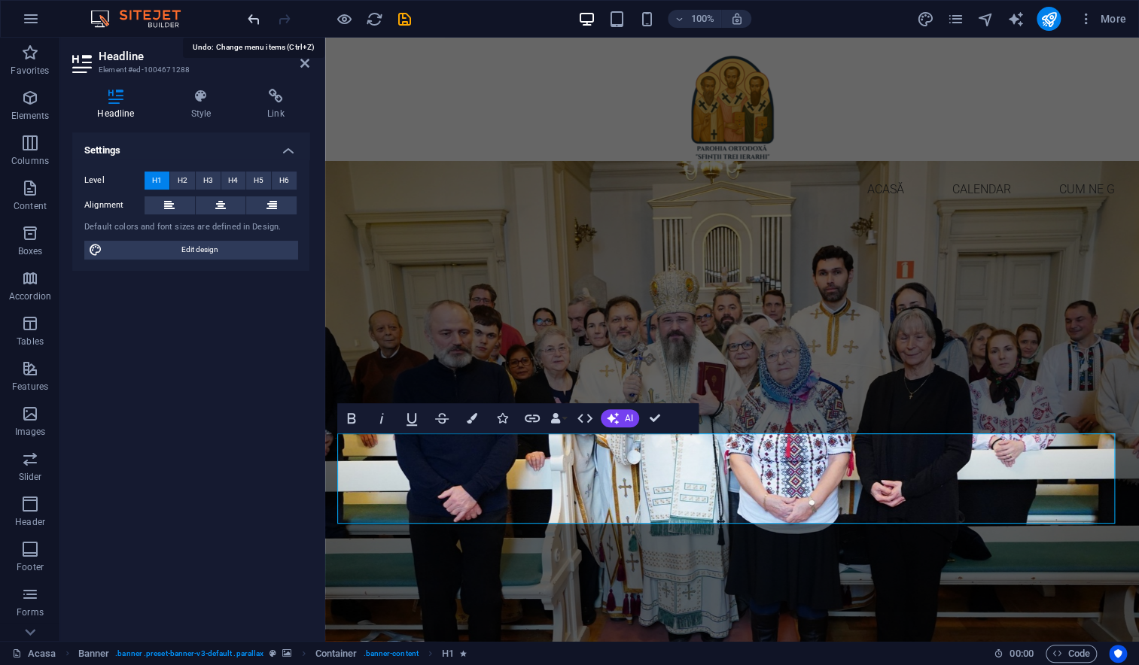
click at [252, 20] on icon "undo" at bounding box center [253, 19] width 17 height 17
copy span "ă "Sfinţ"
click at [883, 172] on nav "Acasă Calendar Cum ne" at bounding box center [731, 190] width 789 height 36
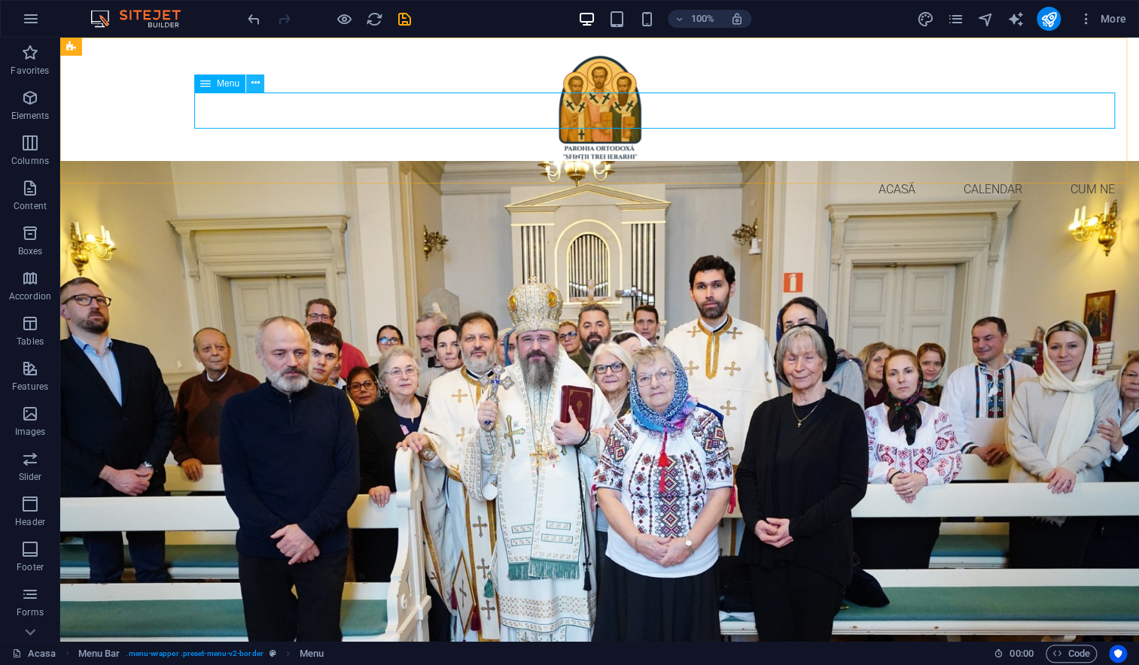
click at [256, 82] on icon at bounding box center [255, 83] width 8 height 16
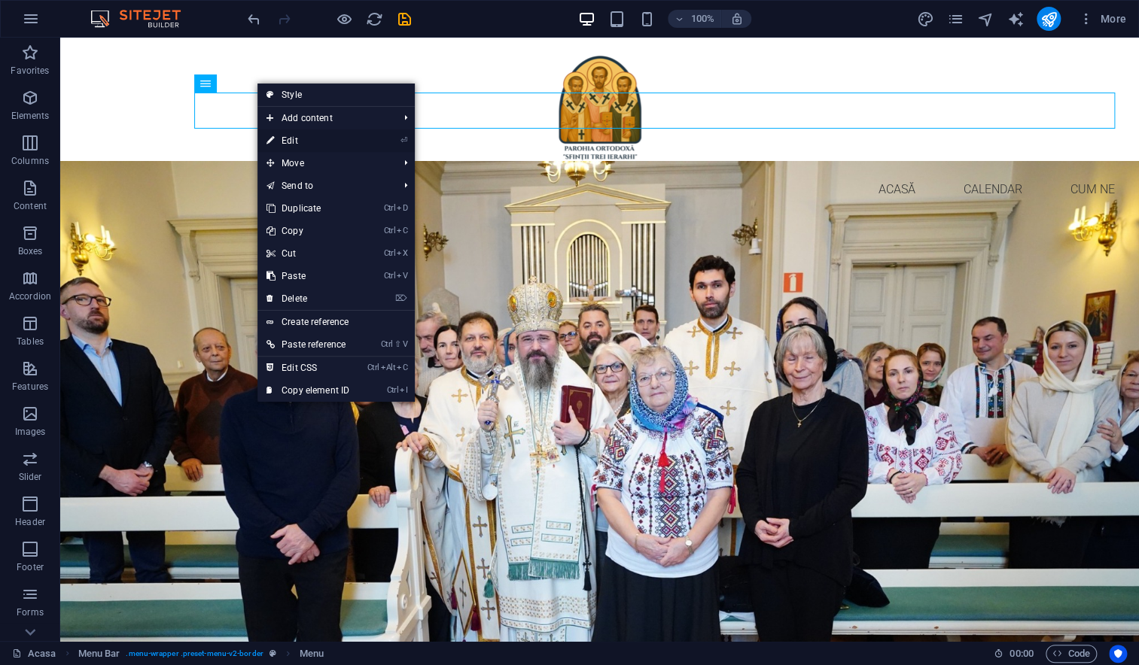
click at [292, 135] on link "⏎ Edit" at bounding box center [307, 140] width 101 height 23
select select
select select "1"
select select
select select "6"
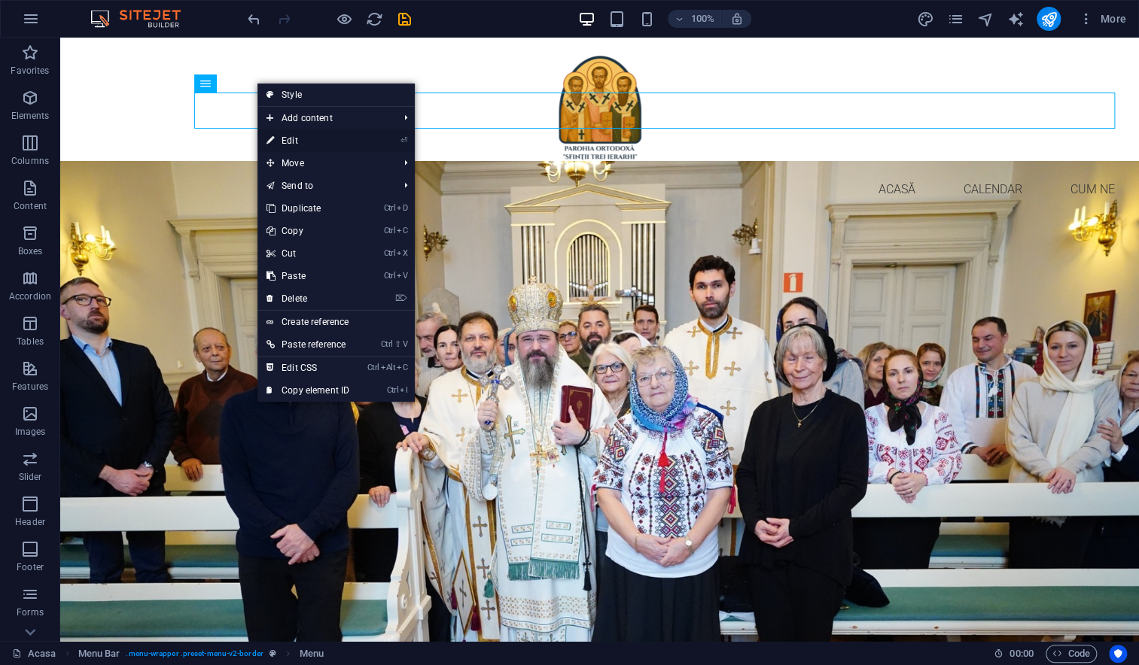
select select
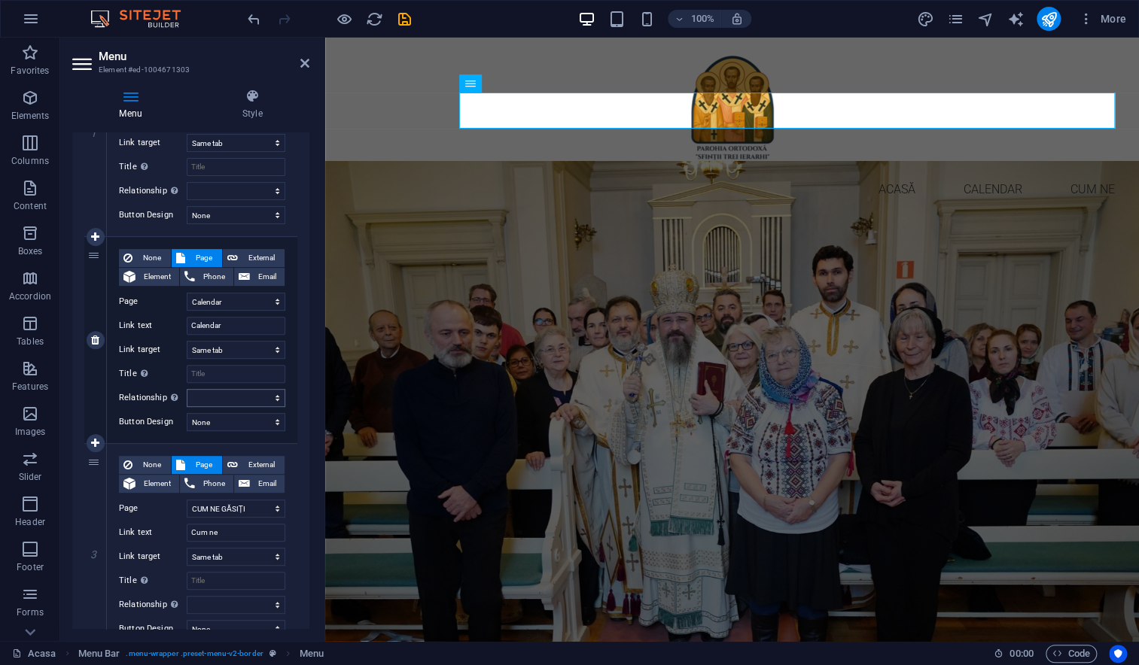
scroll to position [307, 0]
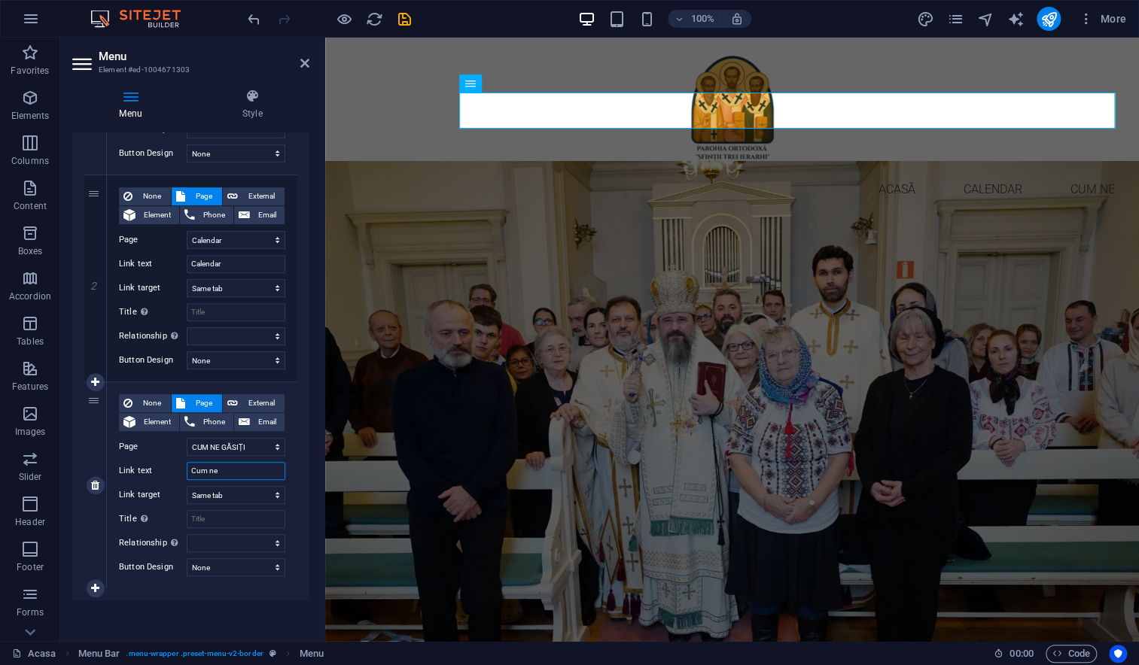
click at [233, 473] on input "Cum ne" at bounding box center [236, 471] width 99 height 18
paste input "ă "Sfinţ"
type input "Cum ne ă "Sfinţ"
select select
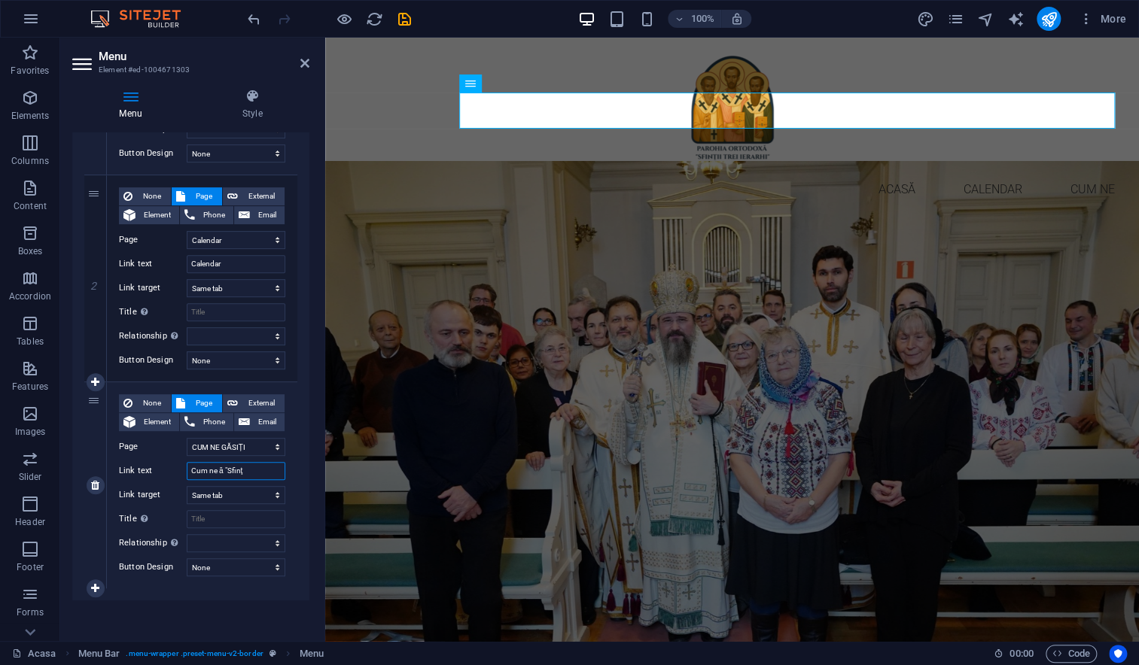
select select
click at [219, 472] on input "Cum ne ă "Sfinţ" at bounding box center [236, 471] width 99 height 18
type input "Cum ne gă "Sfinţ"
select select
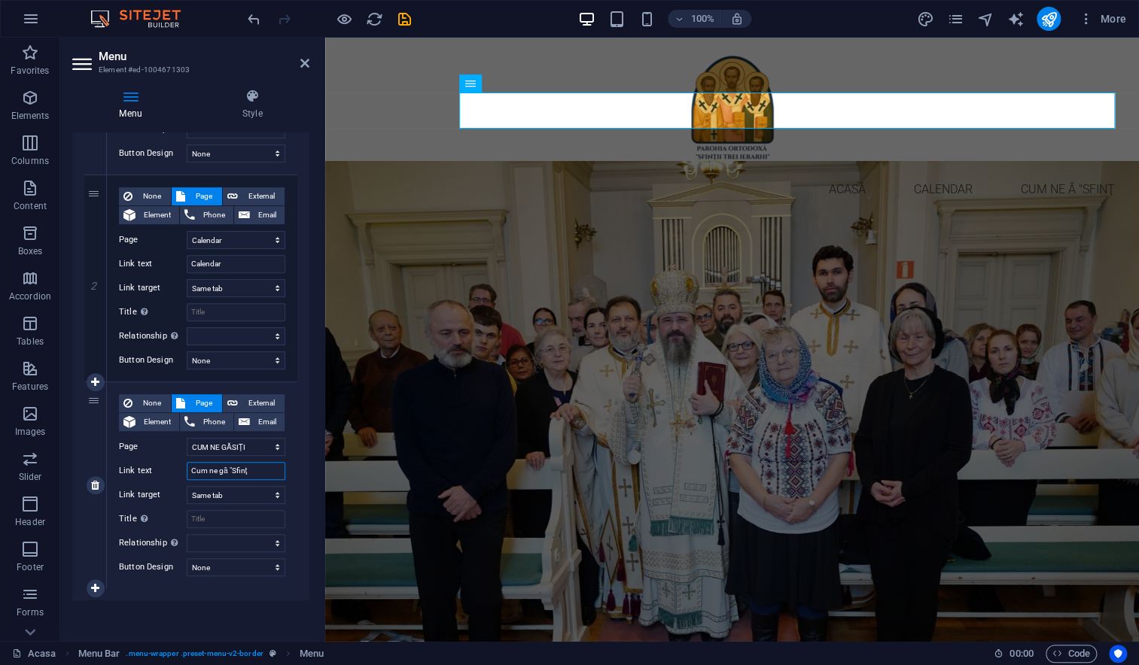
select select
type input "Cum ne găsi "Sfinţ"
select select
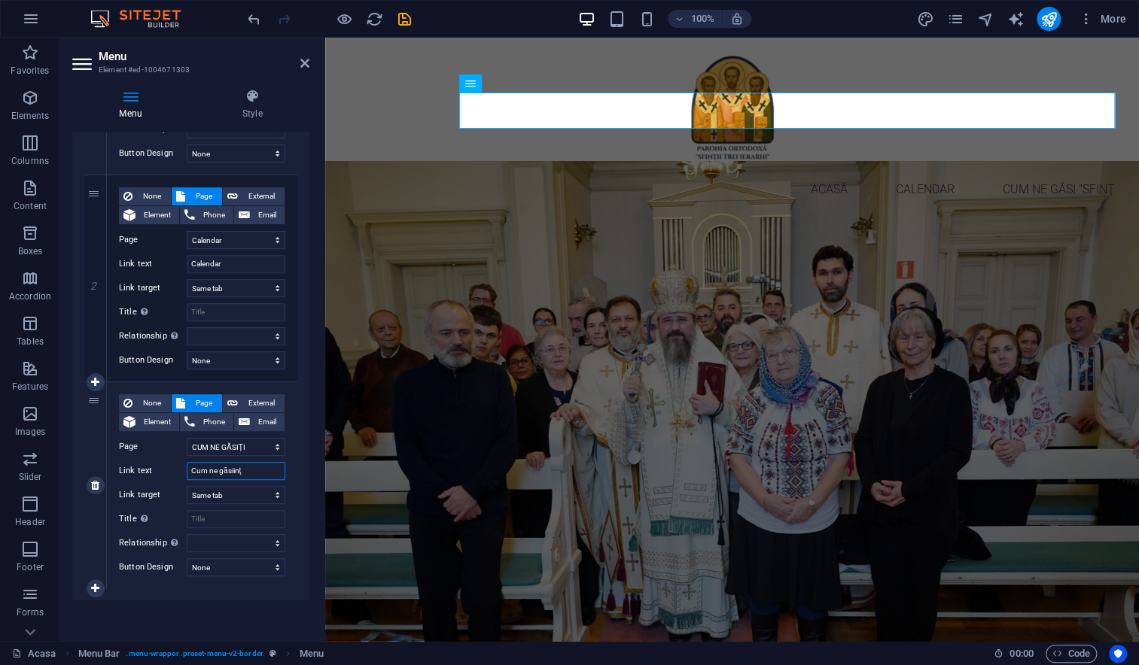
type input "Cum ne găsinţ"
select select
type input "Cum ne găsiţ"
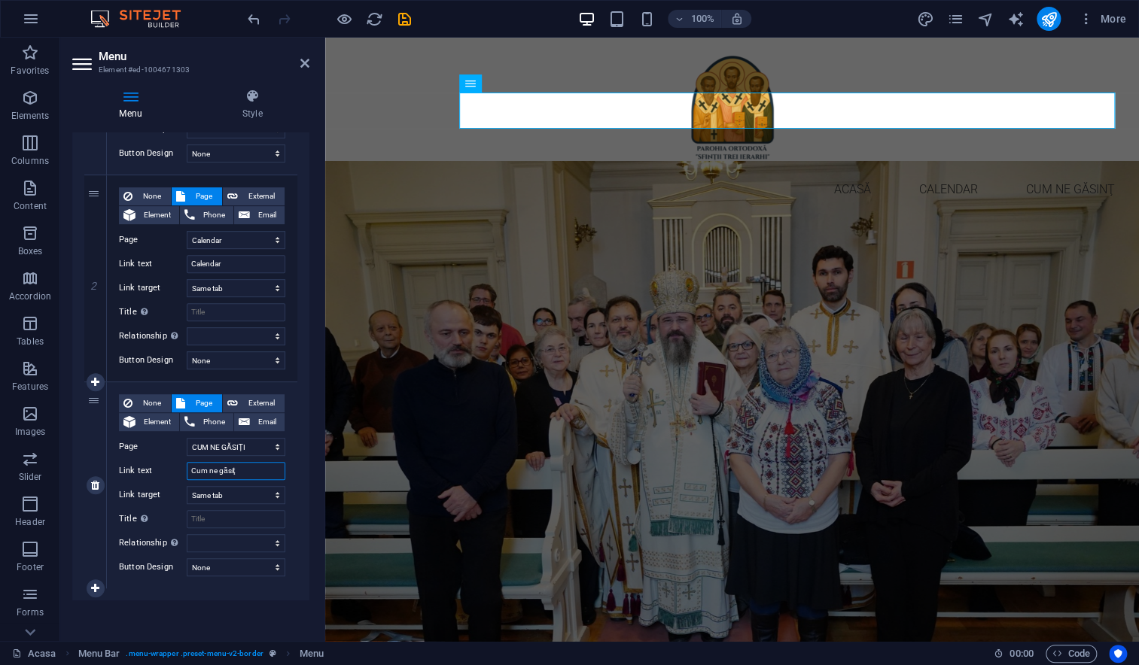
select select
click at [250, 472] on input "Cum ne găsiţ" at bounding box center [236, 471] width 99 height 18
type input "Cum ne găsiţi"
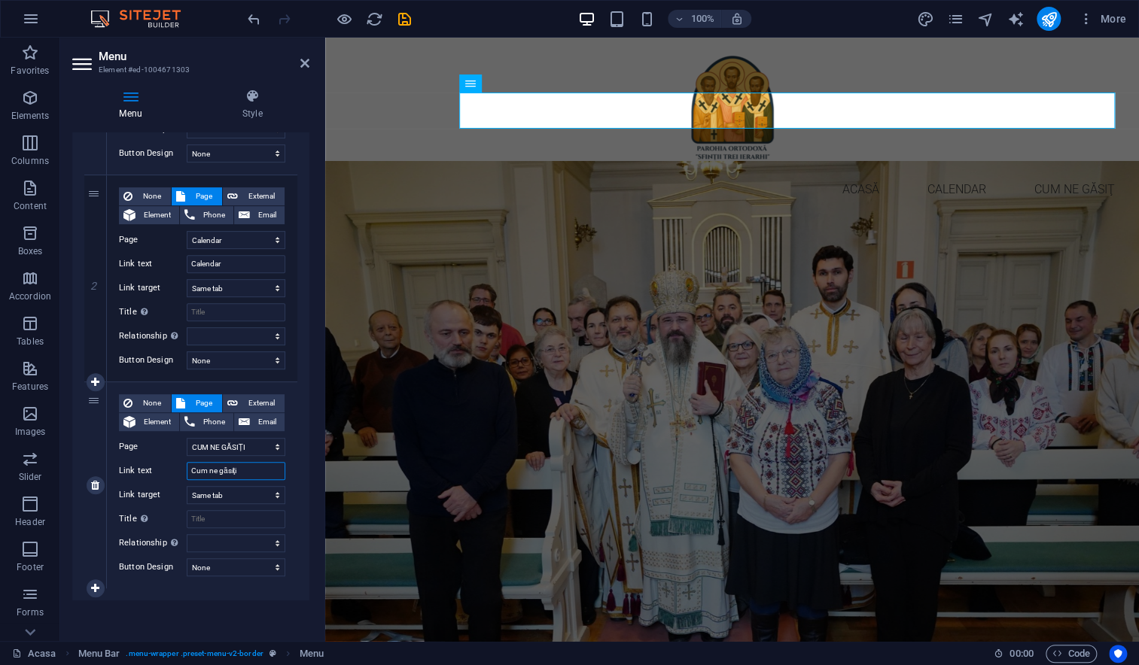
select select
type input "Cum ne găsiţi"
click at [250, 613] on div "Menu Auto Custom Create custom menu items for this menu. Recommended for one-pa…" at bounding box center [190, 380] width 237 height 497
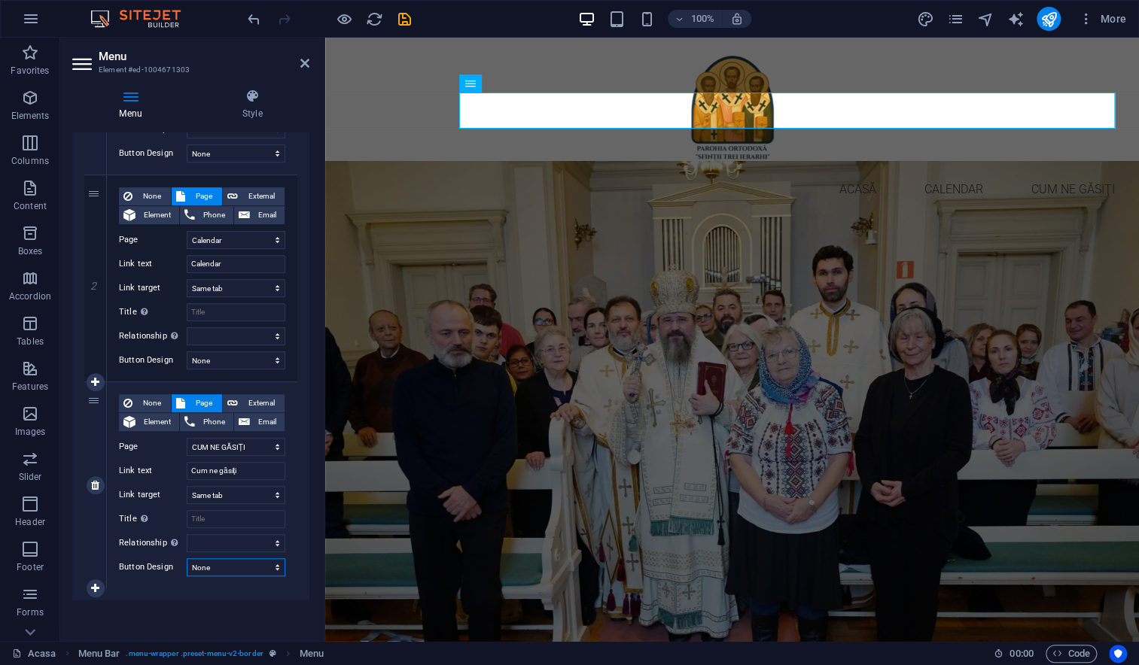
click at [201, 567] on select "None Default Primary Secondary" at bounding box center [236, 567] width 99 height 18
click at [202, 619] on div "Menu Auto Custom Create custom menu items for this menu. Recommended for one-pa…" at bounding box center [190, 380] width 237 height 497
click at [403, 18] on icon "save" at bounding box center [404, 19] width 17 height 17
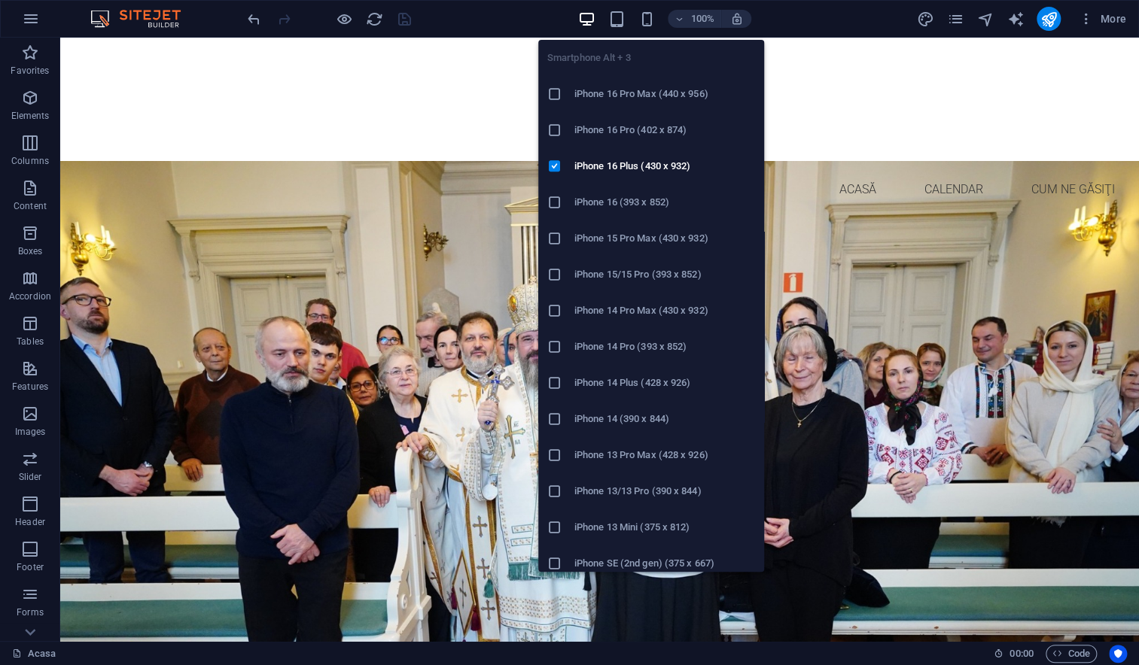
click at [621, 97] on h6 "iPhone 16 Pro Max (440 x 956)" at bounding box center [664, 94] width 181 height 18
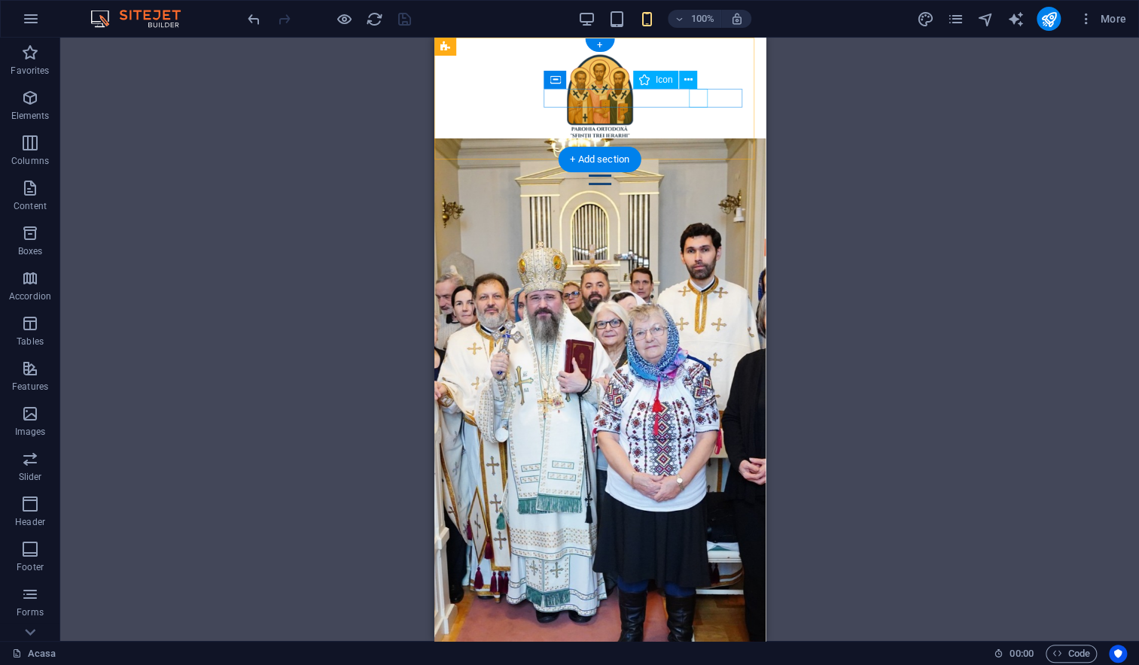
click at [699, 147] on figure at bounding box center [592, 156] width 295 height 19
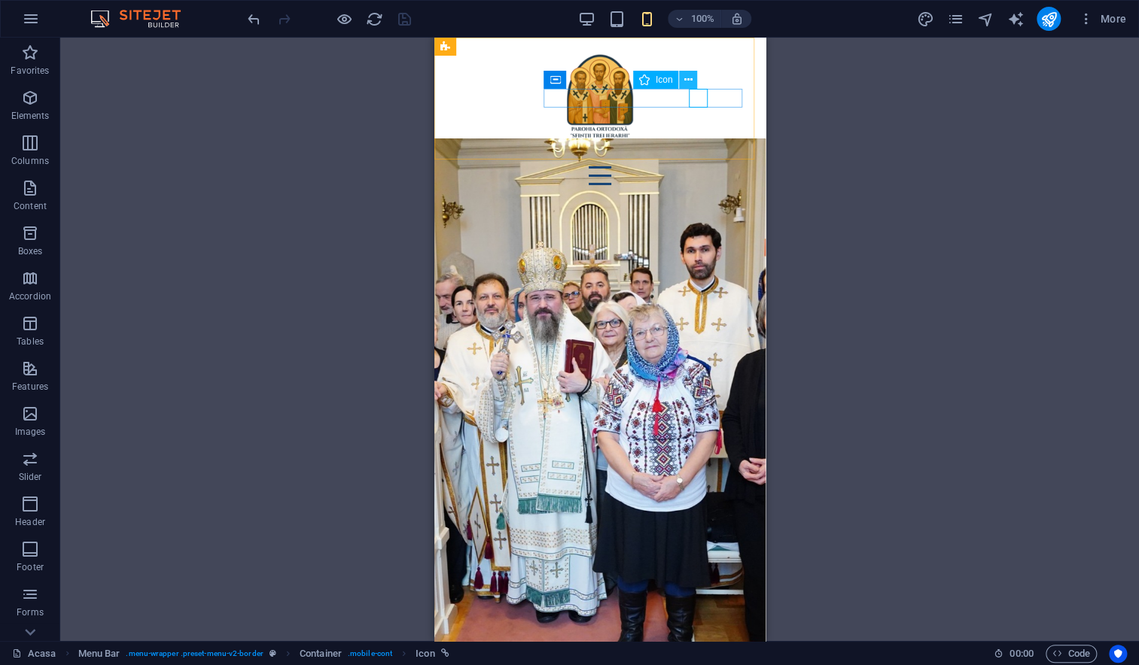
click at [687, 78] on icon at bounding box center [688, 80] width 8 height 16
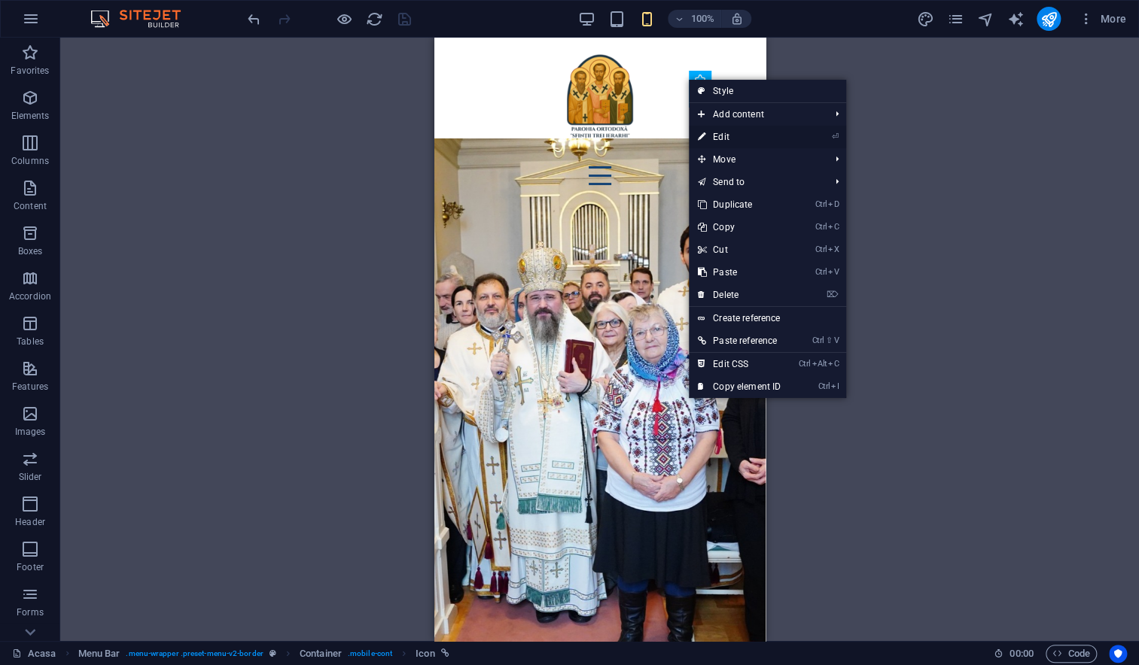
click at [719, 139] on link "⏎ Edit" at bounding box center [739, 137] width 101 height 23
select select "xMidYMid"
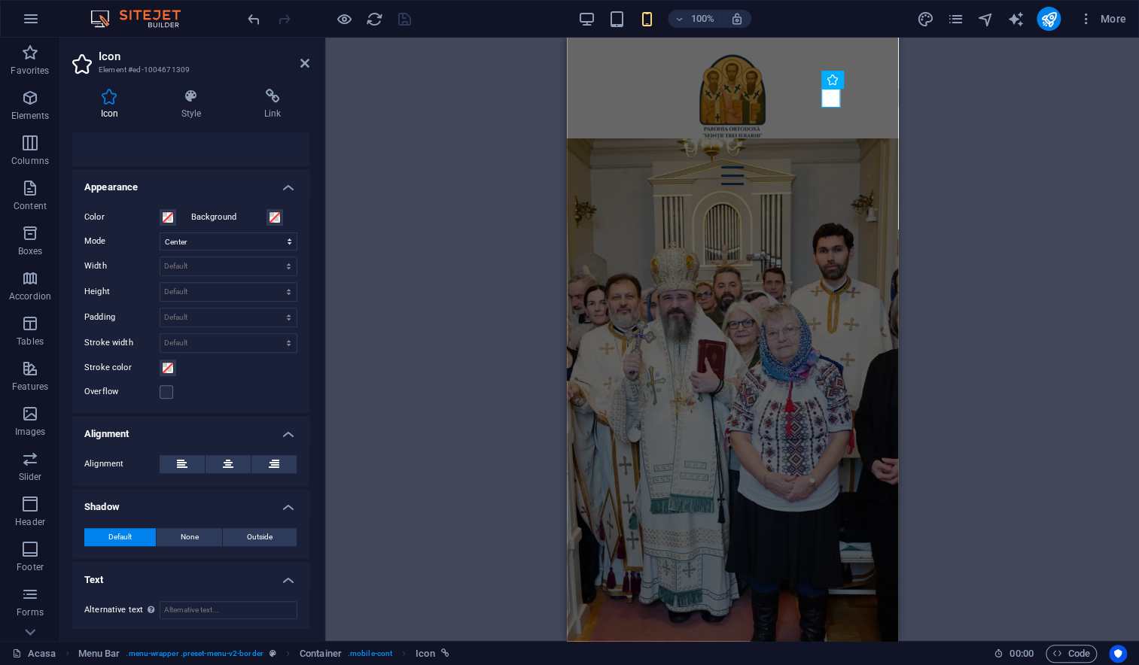
scroll to position [0, 0]
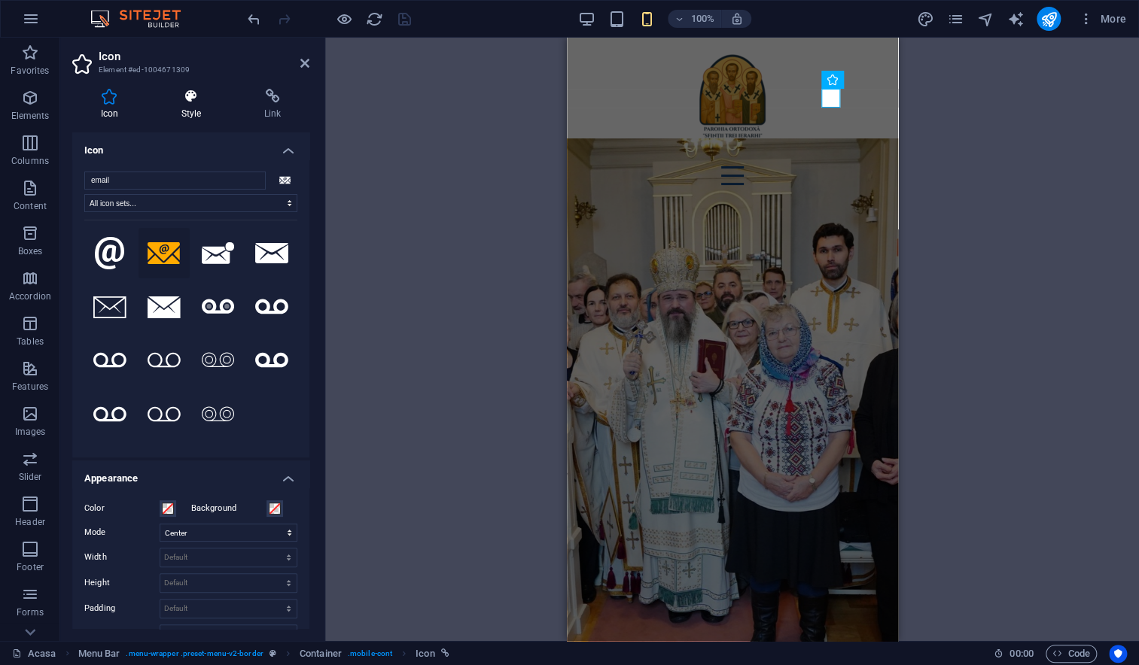
click at [190, 104] on h4 "Style" at bounding box center [194, 105] width 83 height 32
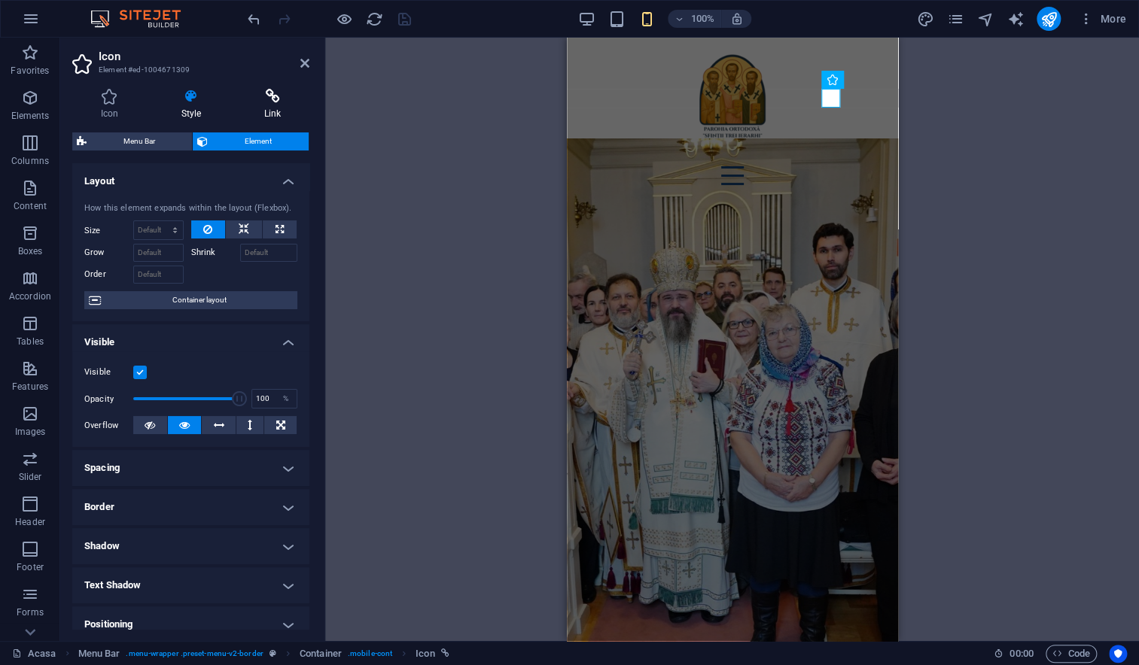
click at [275, 102] on icon at bounding box center [273, 96] width 74 height 15
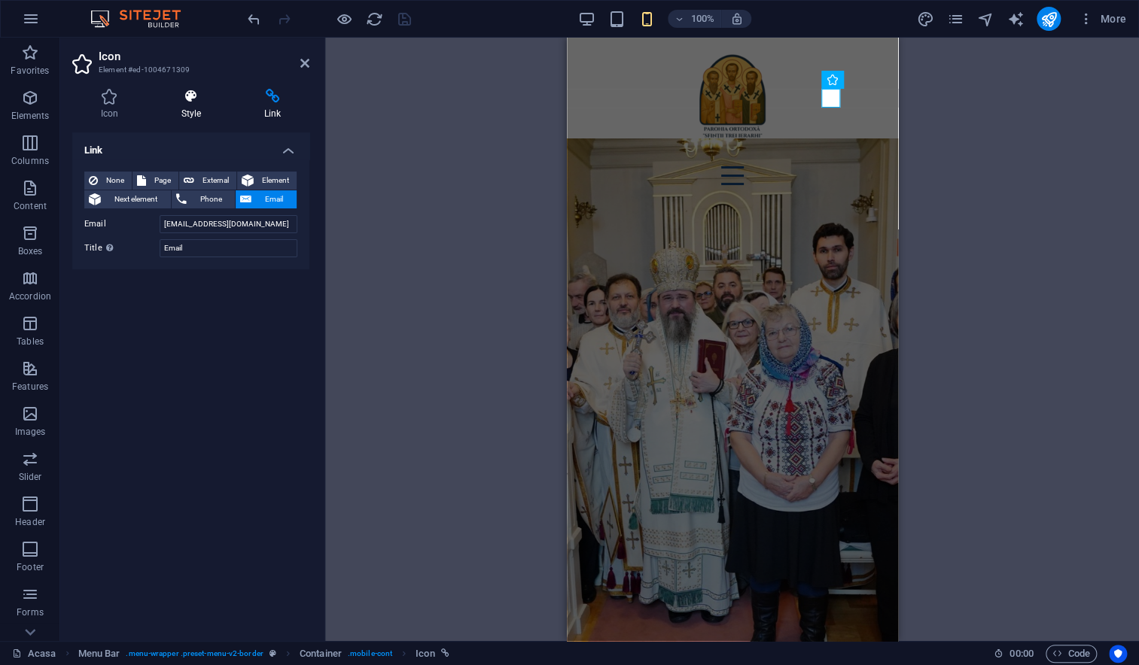
click at [184, 97] on icon at bounding box center [191, 96] width 77 height 15
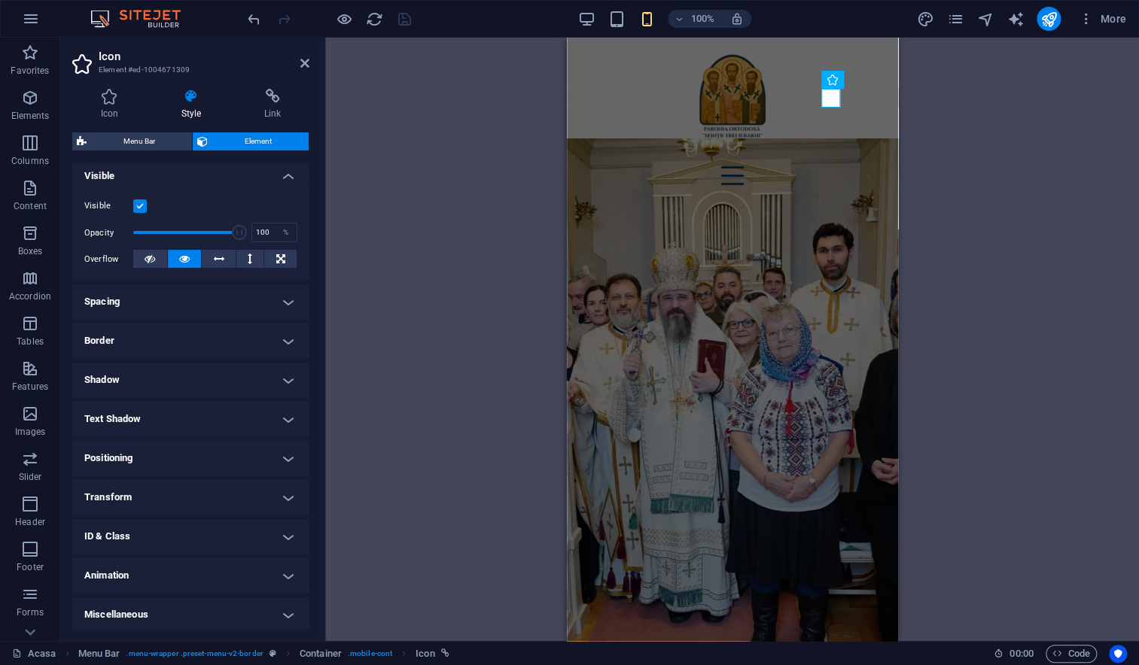
scroll to position [169, 0]
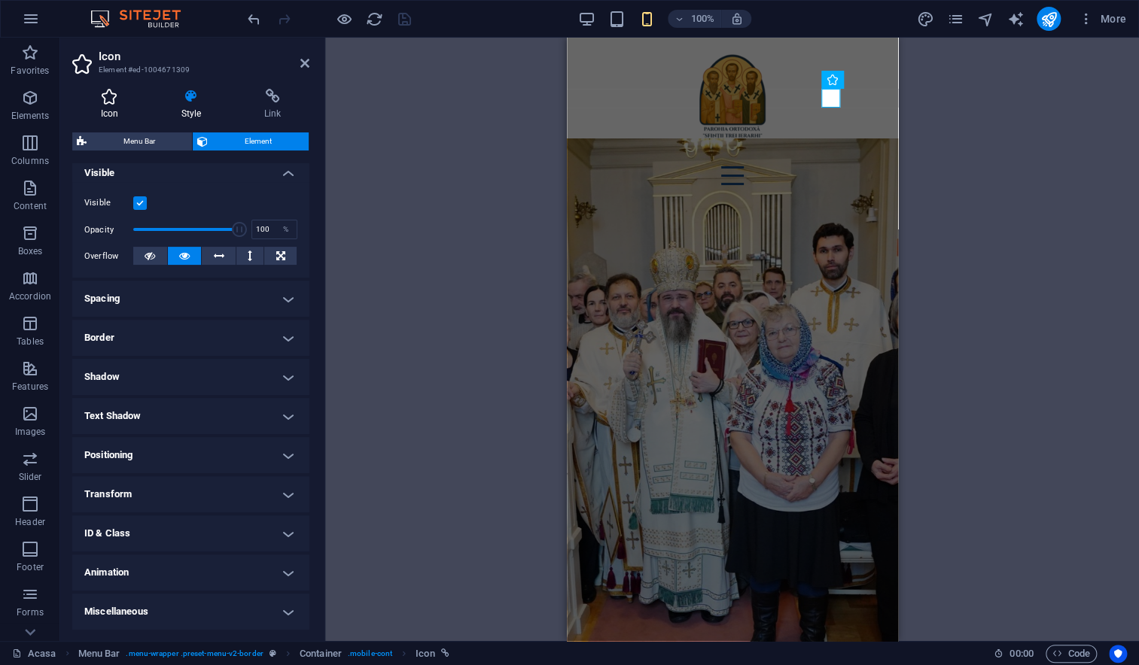
click at [113, 106] on h4 "Icon" at bounding box center [112, 105] width 81 height 32
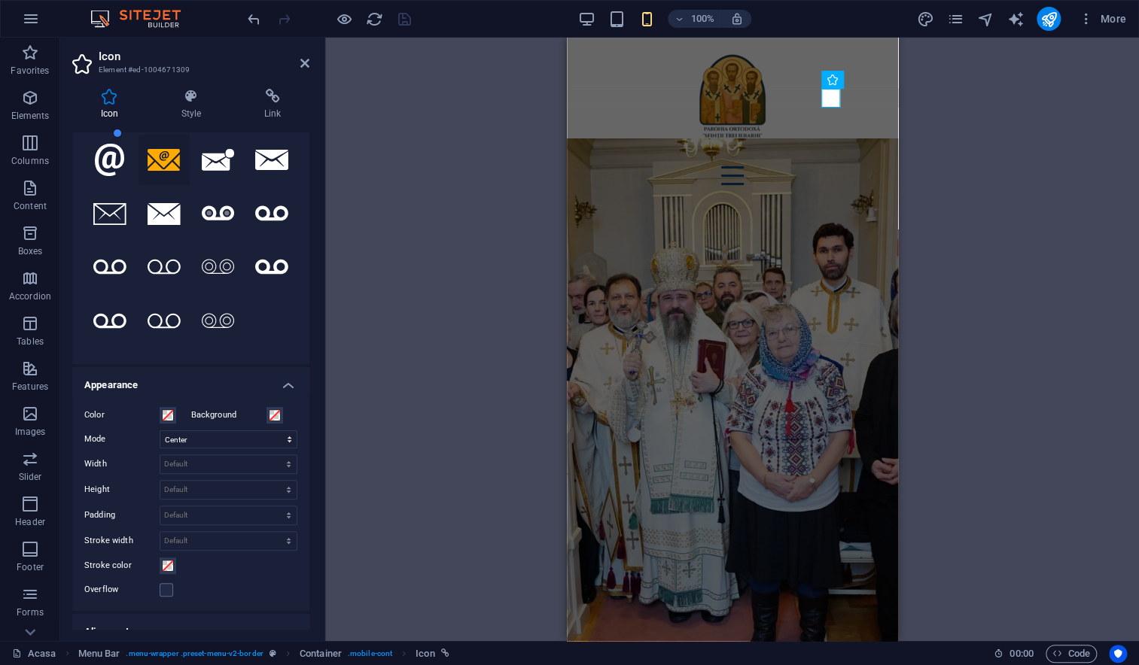
scroll to position [0, 0]
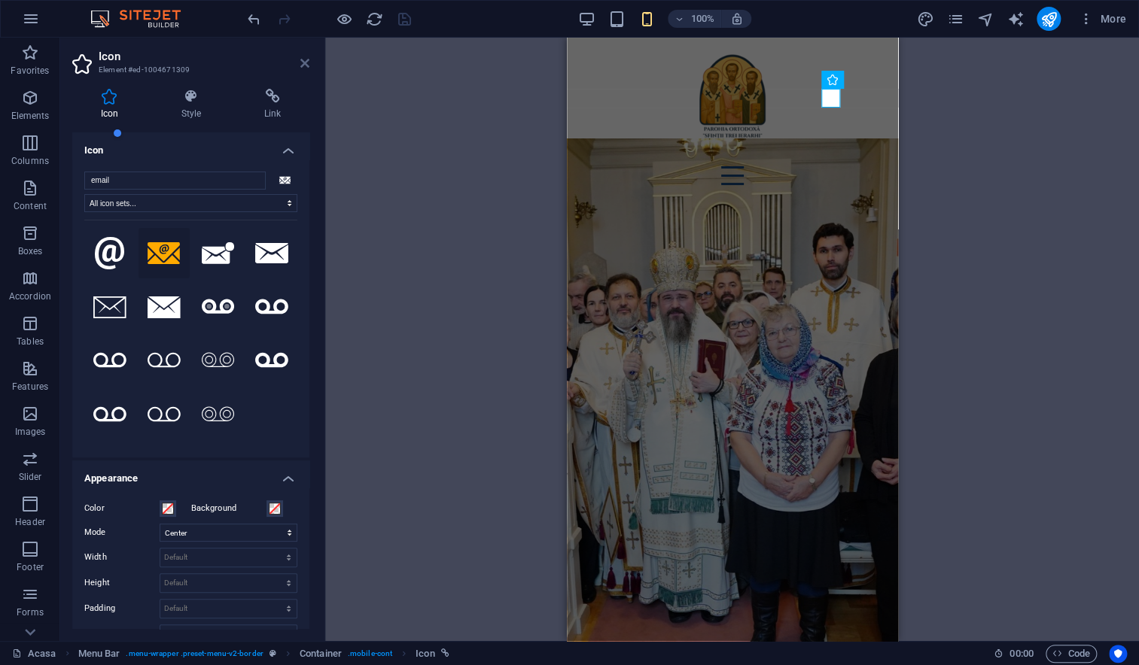
click at [305, 62] on icon at bounding box center [304, 63] width 9 height 12
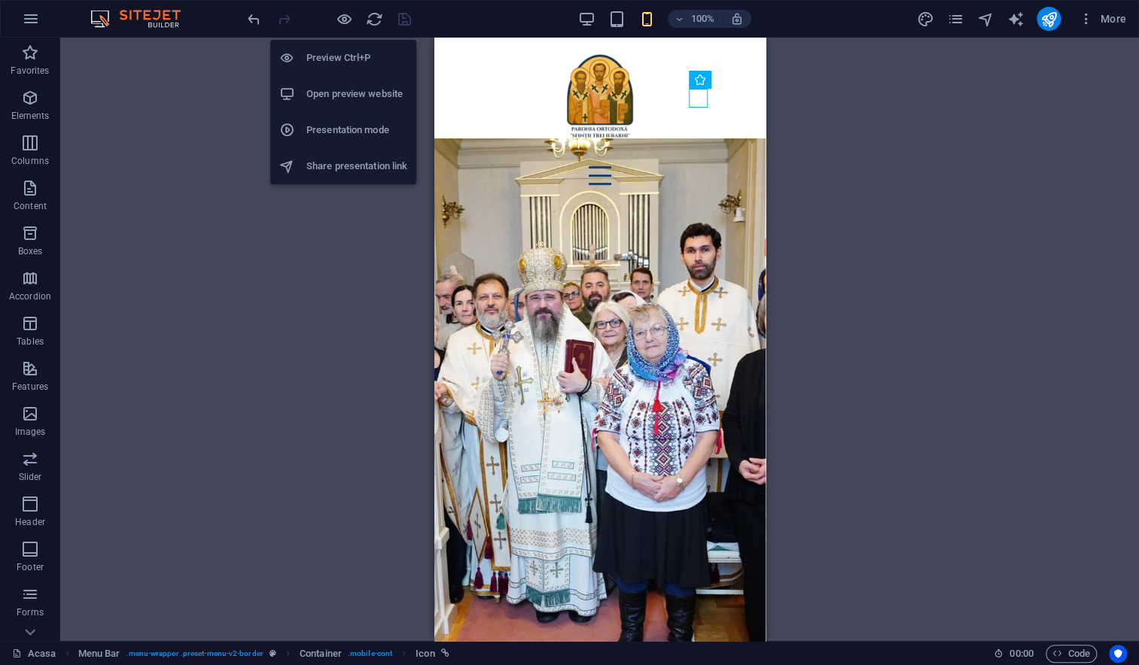
click at [338, 99] on h6 "Open preview website" at bounding box center [356, 94] width 101 height 18
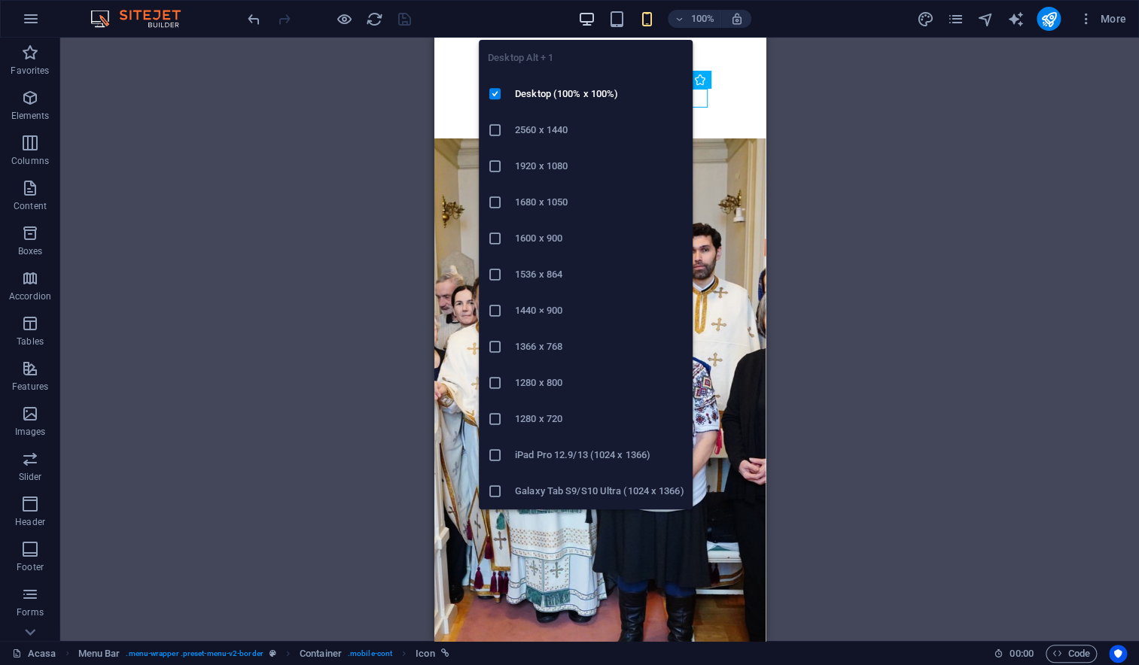
click at [587, 20] on icon "button" at bounding box center [586, 19] width 17 height 17
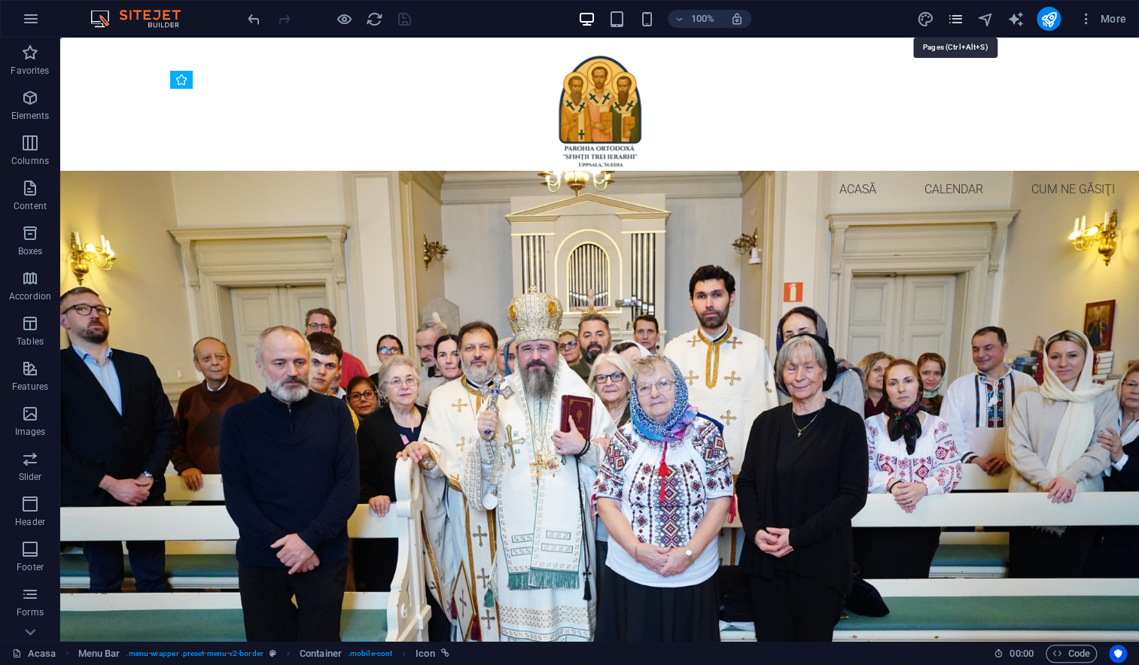
click at [959, 19] on icon "pages" at bounding box center [954, 19] width 17 height 17
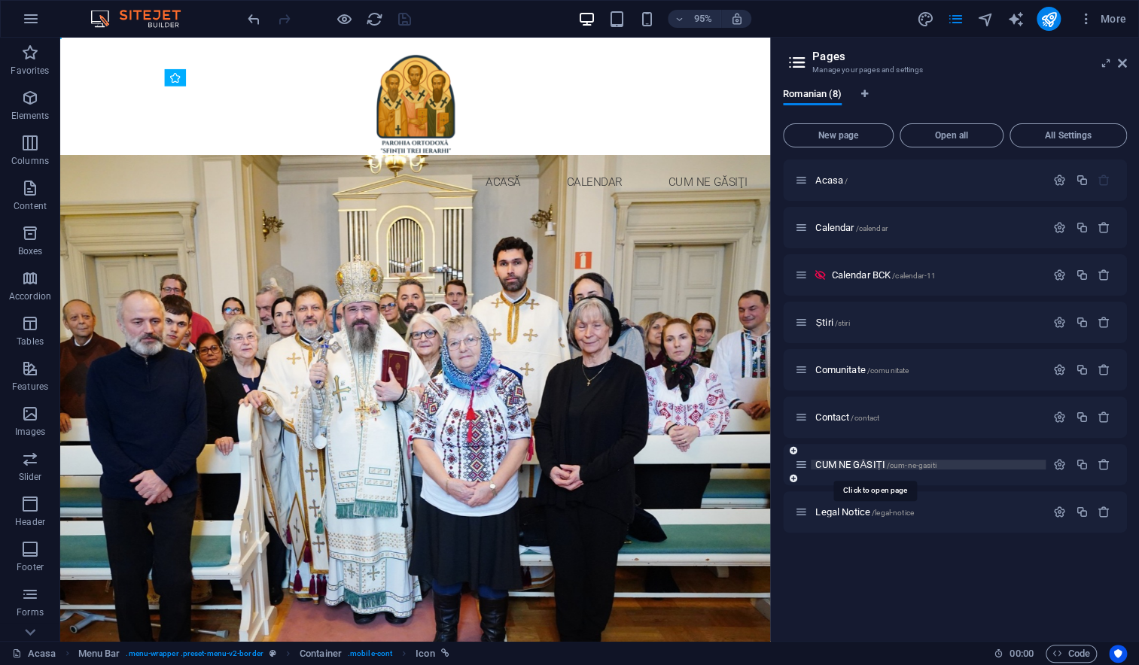
click at [871, 465] on span "CUM NE GĂSIȚI /cum-ne-gasiti" at bounding box center [875, 464] width 120 height 11
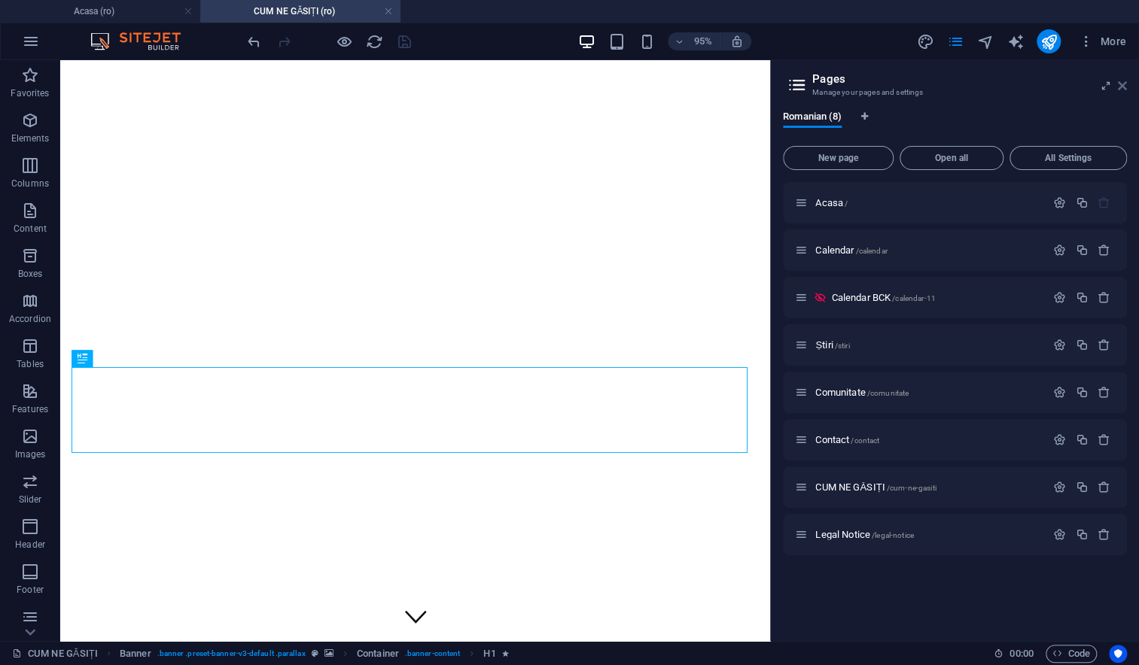
click at [1123, 82] on icon at bounding box center [1121, 86] width 9 height 12
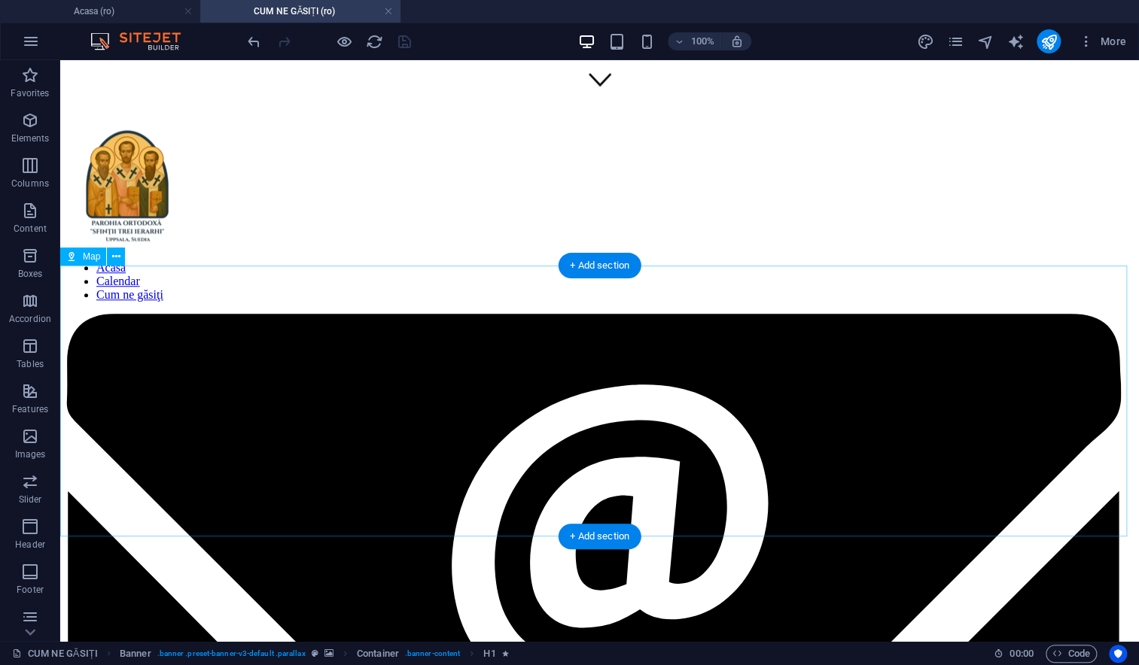
scroll to position [837, 0]
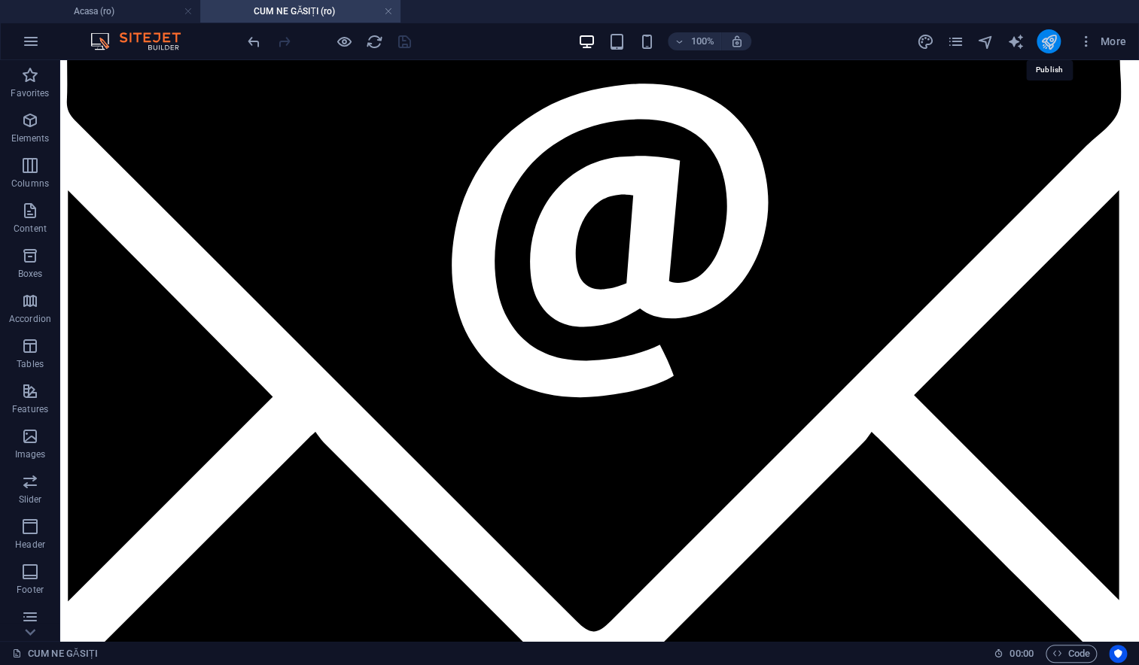
click at [1048, 39] on icon "publish" at bounding box center [1047, 41] width 17 height 17
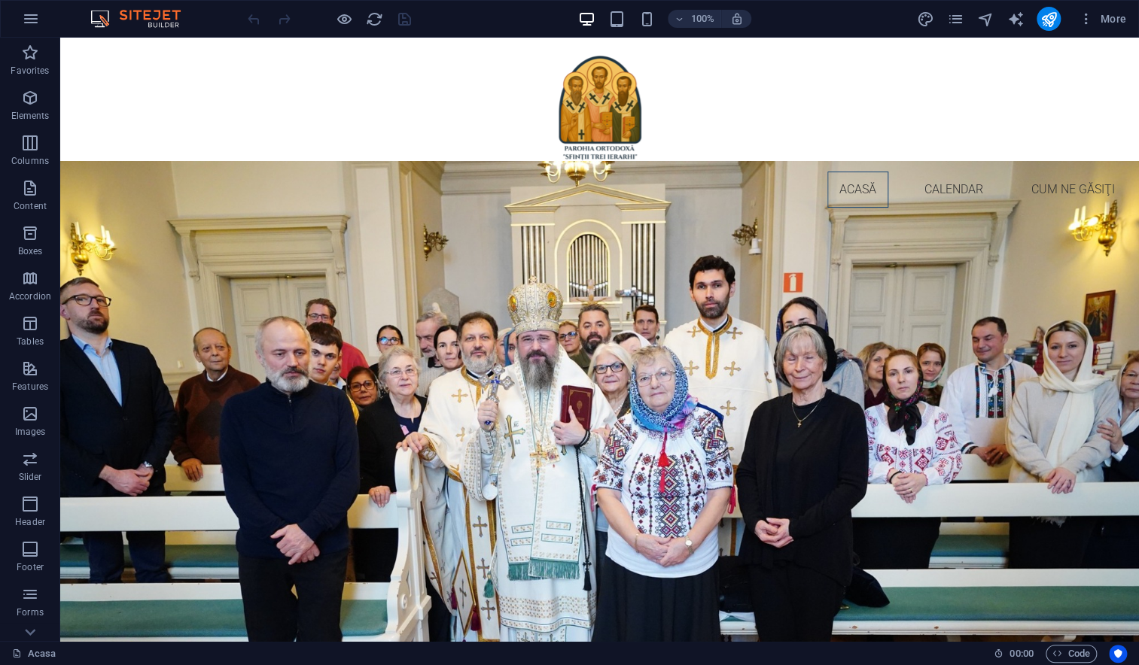
click at [953, 29] on div "More" at bounding box center [1024, 19] width 216 height 24
click at [953, 21] on icon "pages" at bounding box center [954, 19] width 17 height 17
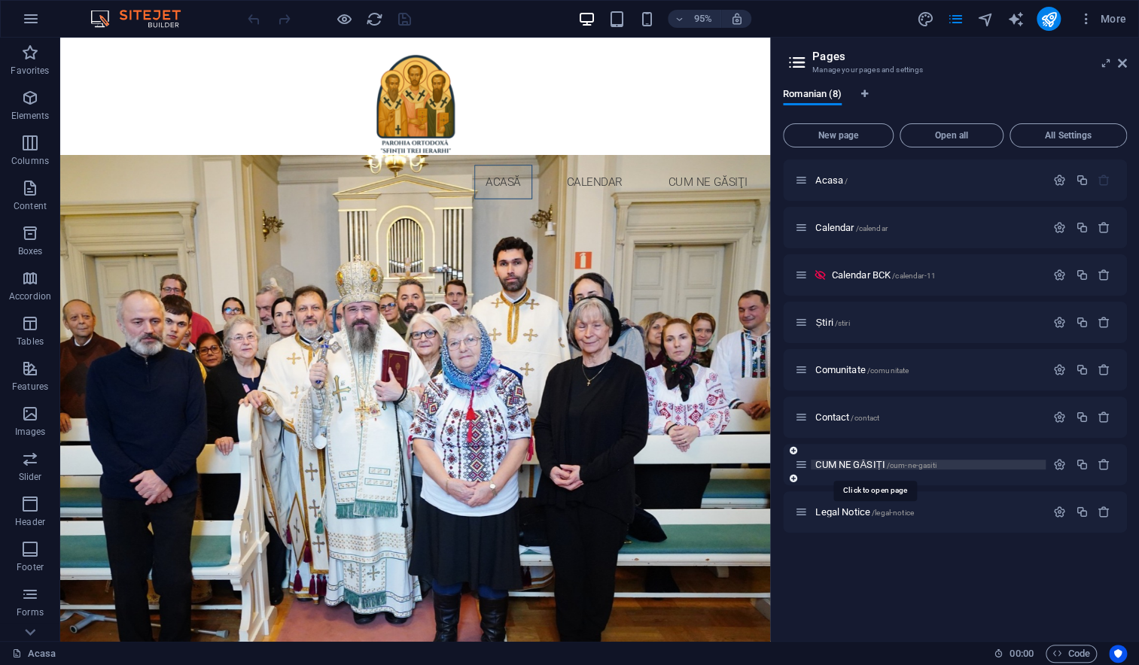
click at [841, 461] on span "CUM NE GĂSIȚI /cum-ne-gasiti" at bounding box center [875, 464] width 120 height 11
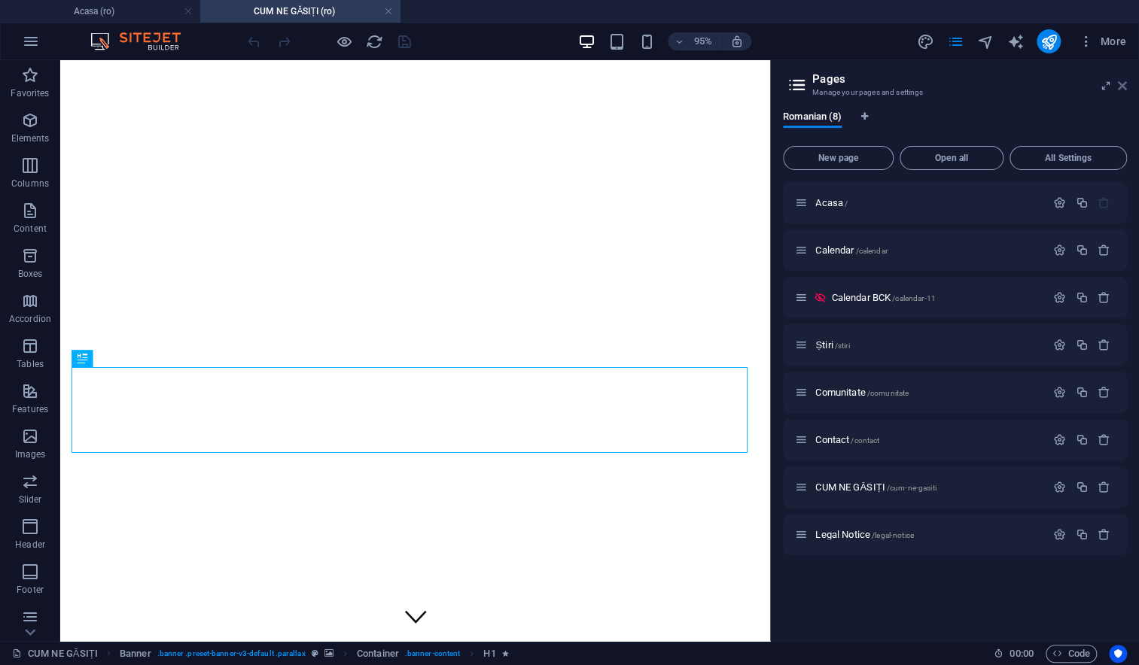
click at [1117, 84] on icon at bounding box center [1121, 86] width 9 height 12
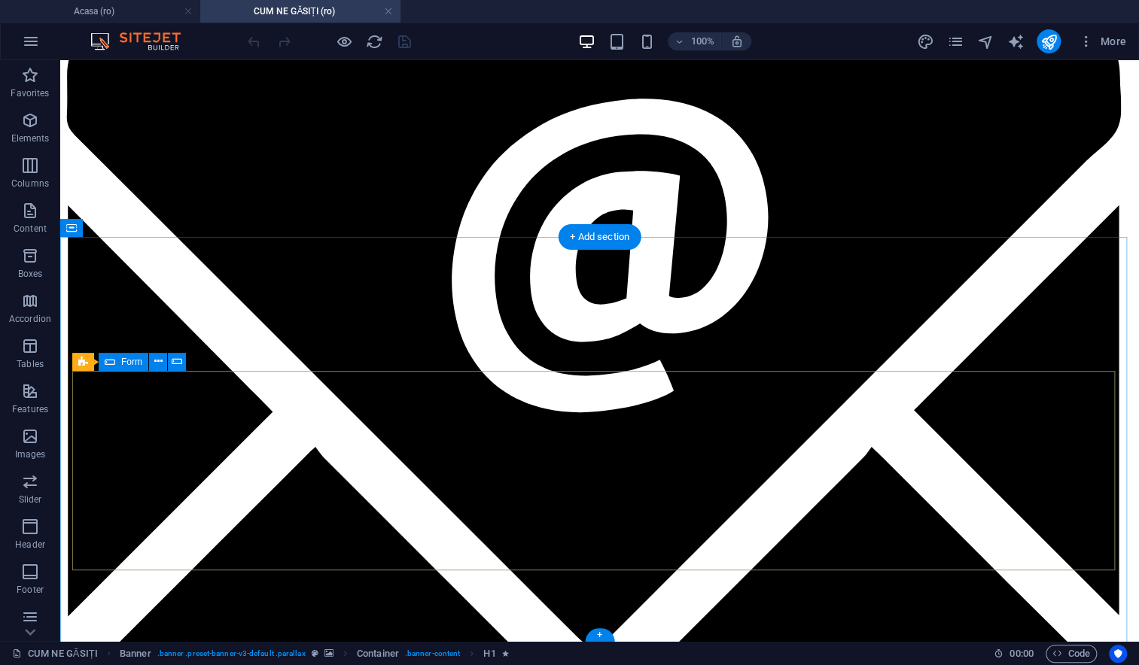
scroll to position [837, 0]
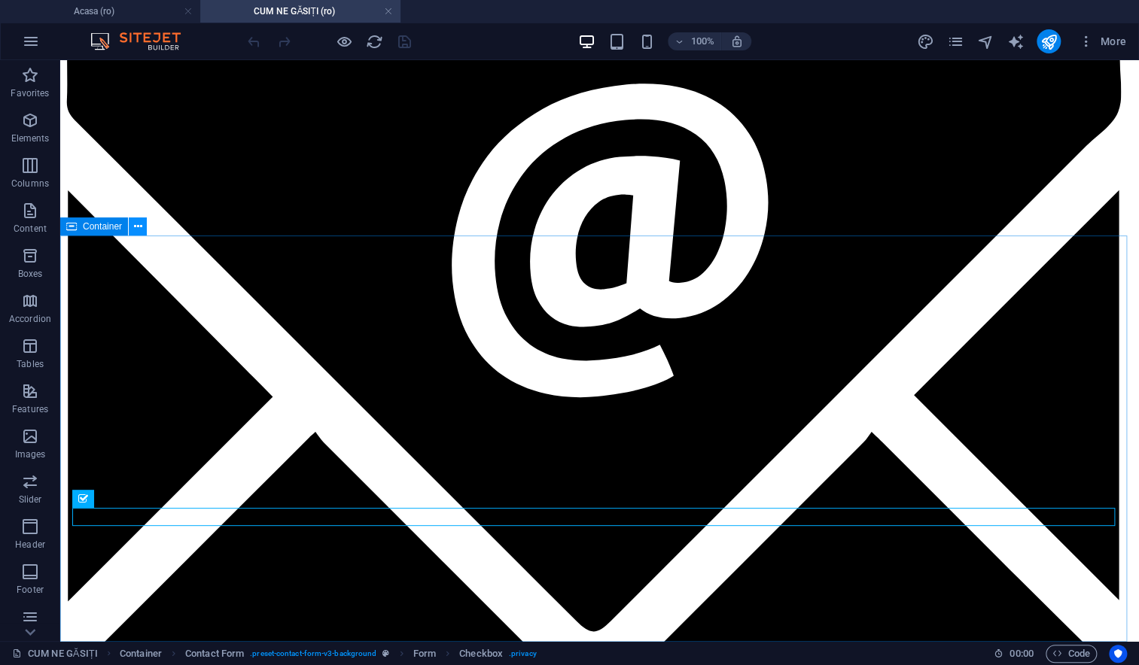
click at [137, 229] on icon at bounding box center [138, 227] width 8 height 16
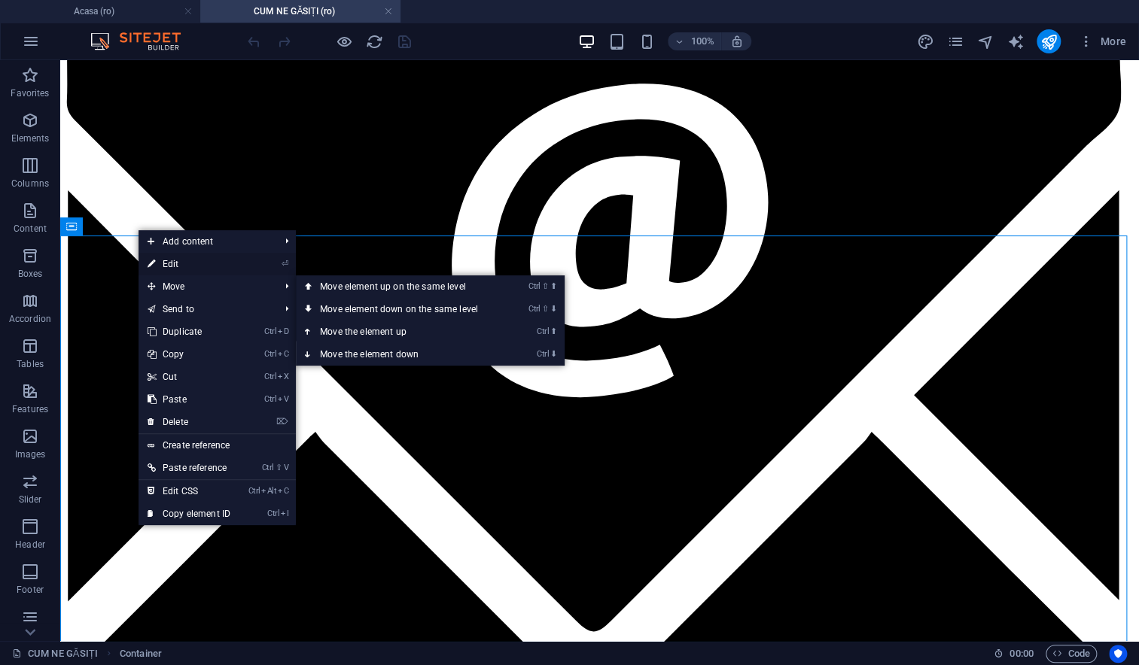
click at [164, 263] on link "⏎ Edit" at bounding box center [188, 264] width 101 height 23
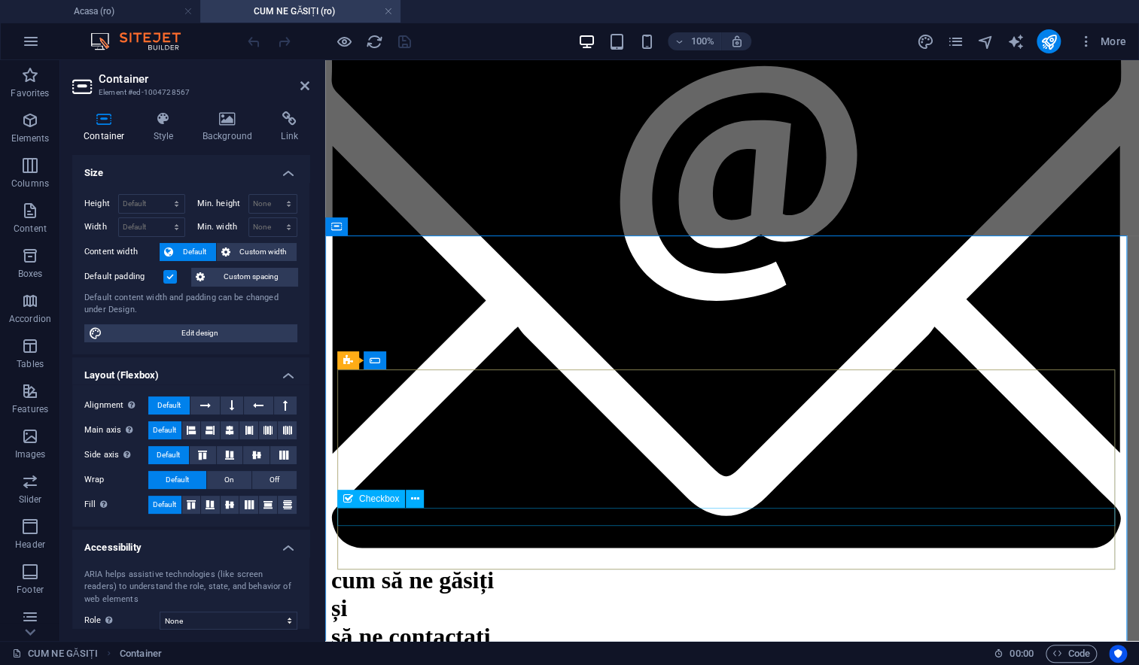
click at [416, 499] on icon at bounding box center [415, 499] width 8 height 16
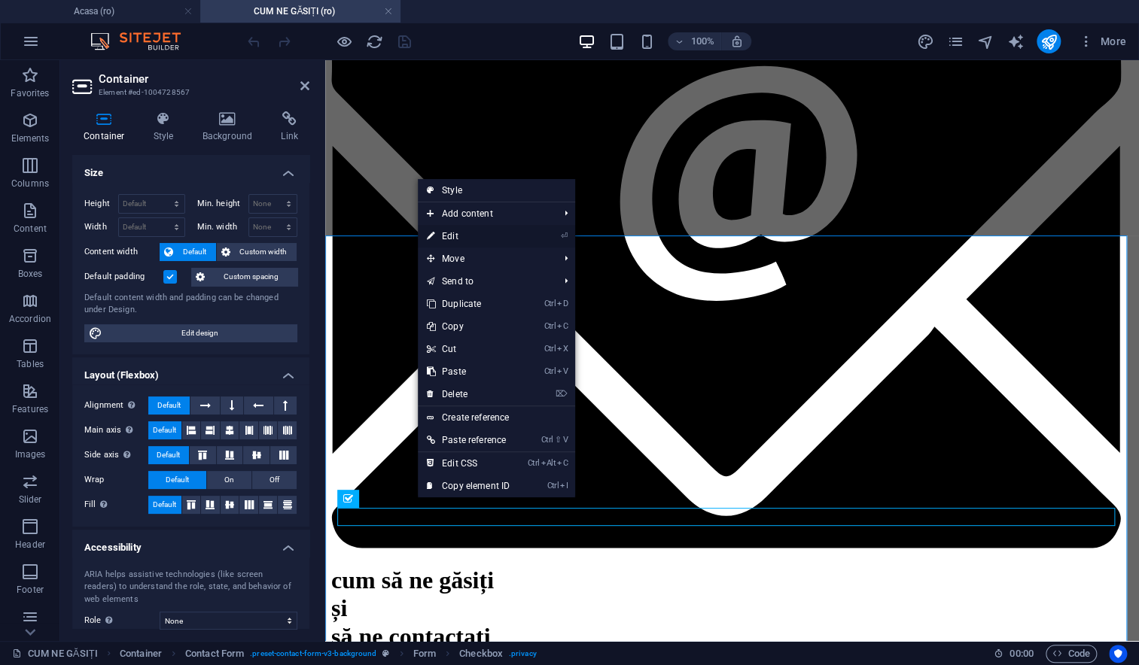
click at [448, 234] on link "⏎ Edit" at bounding box center [468, 236] width 101 height 23
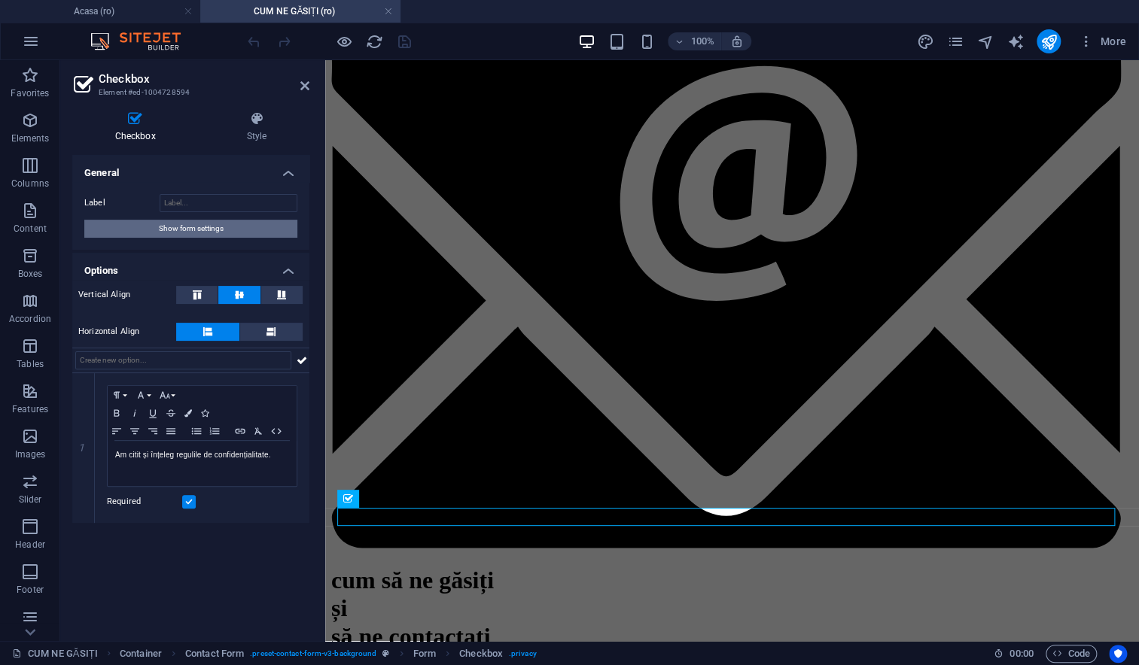
click at [159, 224] on span "Show form settings" at bounding box center [191, 229] width 65 height 18
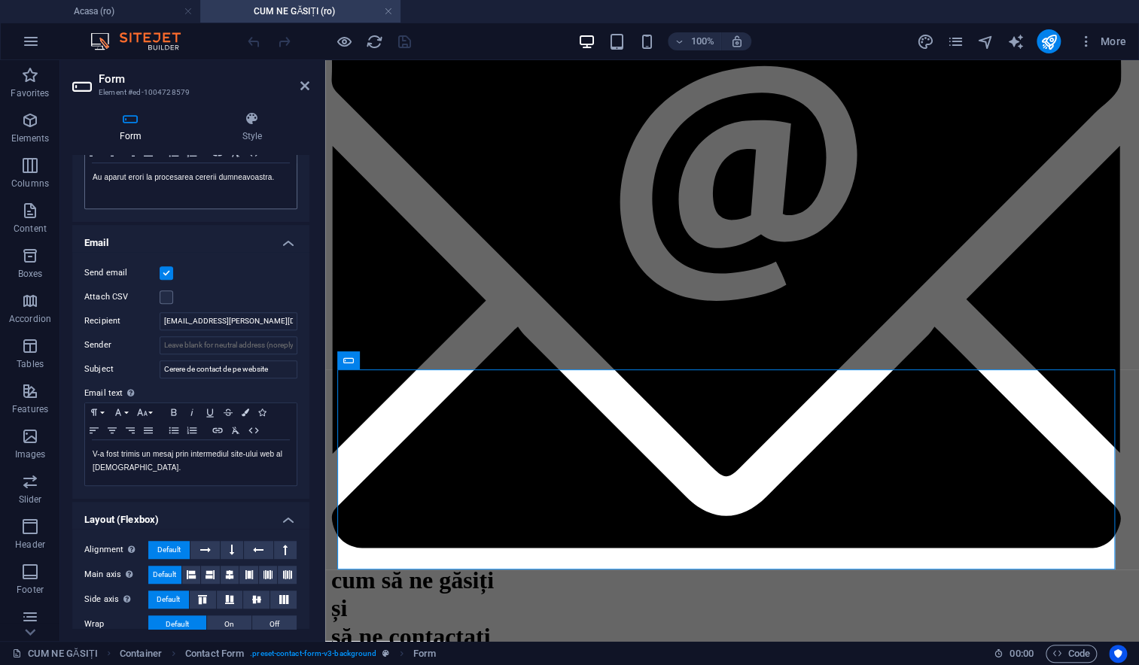
scroll to position [356, 0]
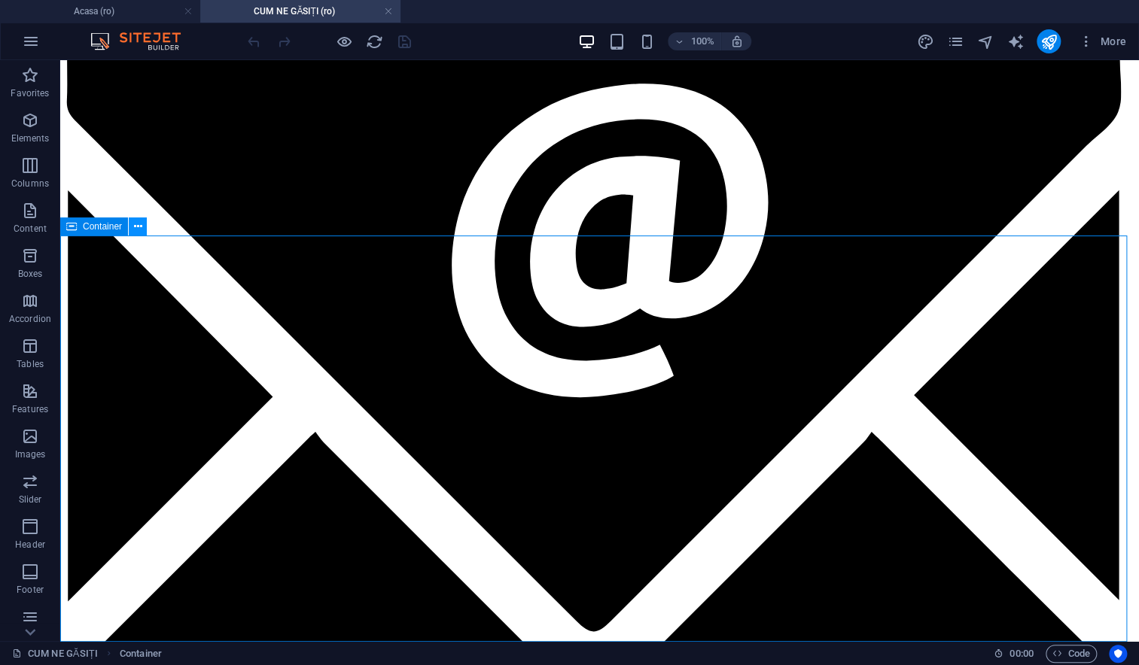
click at [139, 224] on icon at bounding box center [138, 227] width 8 height 16
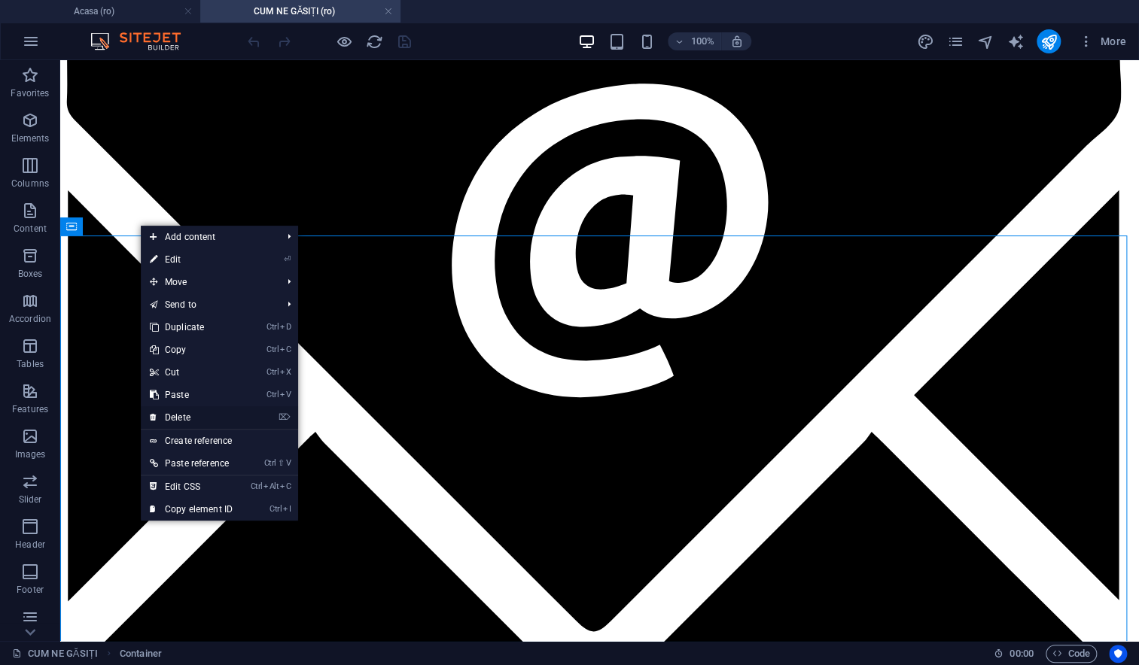
click at [183, 418] on link "⌦ Delete" at bounding box center [191, 417] width 101 height 23
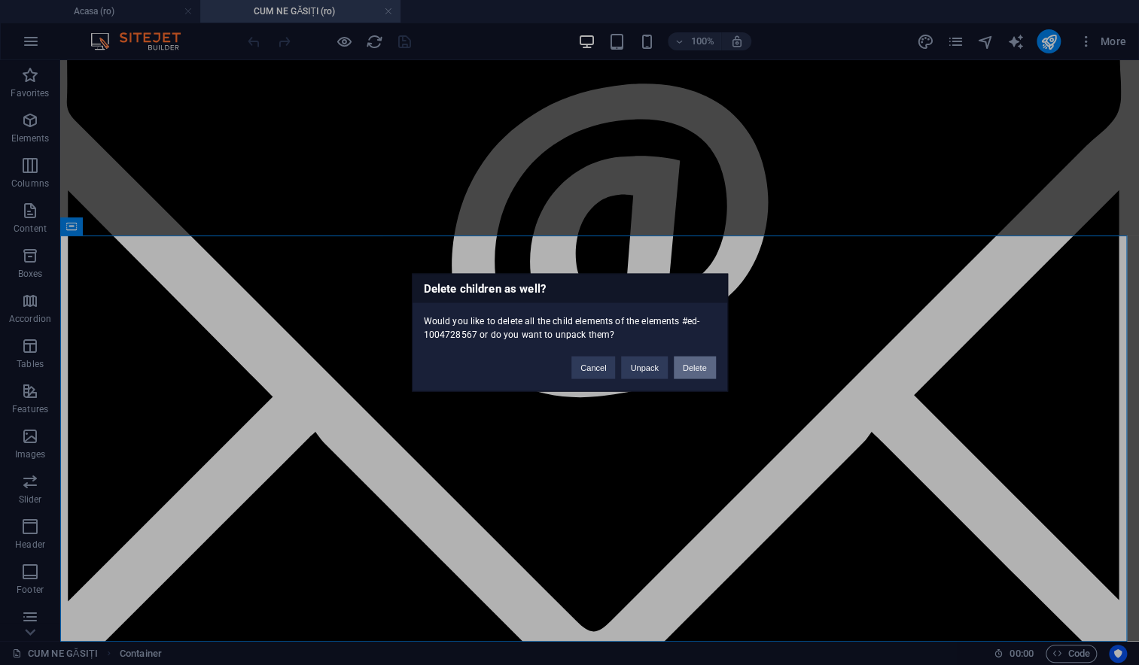
click at [708, 369] on button "Delete" at bounding box center [695, 368] width 42 height 23
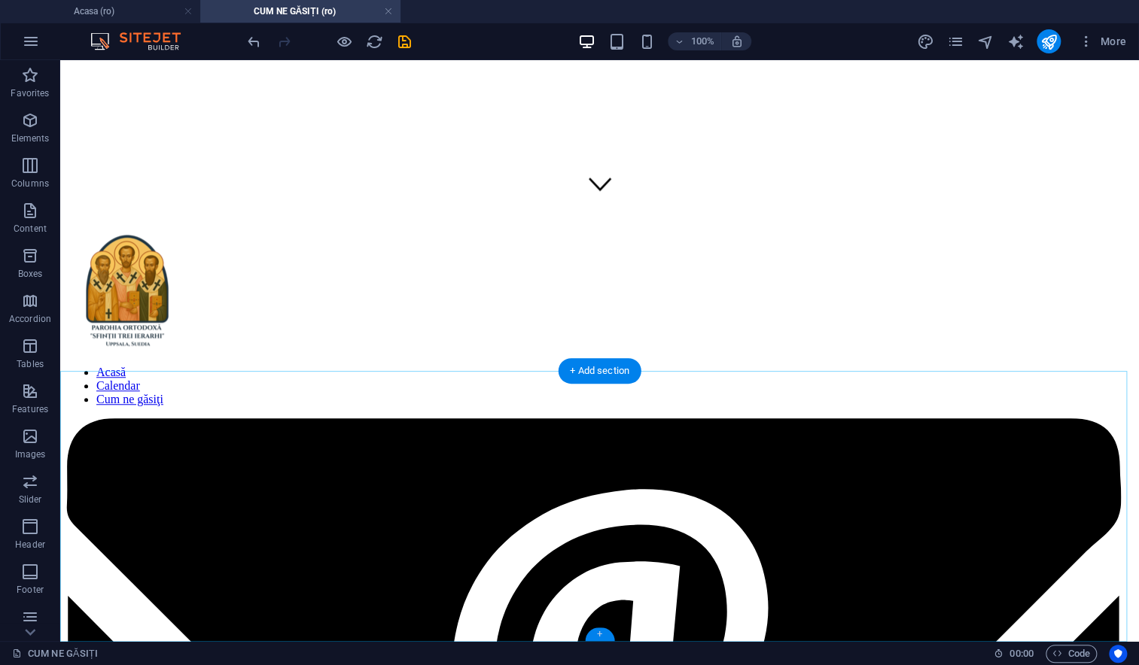
click at [594, 634] on div "+" at bounding box center [599, 635] width 29 height 14
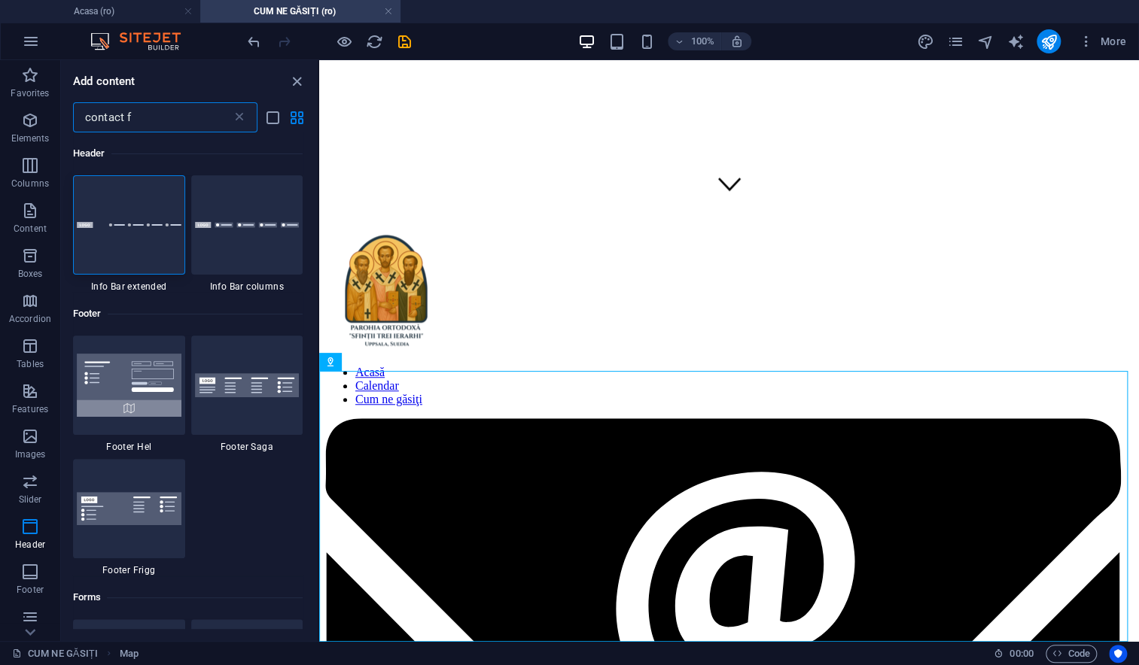
scroll to position [0, 0]
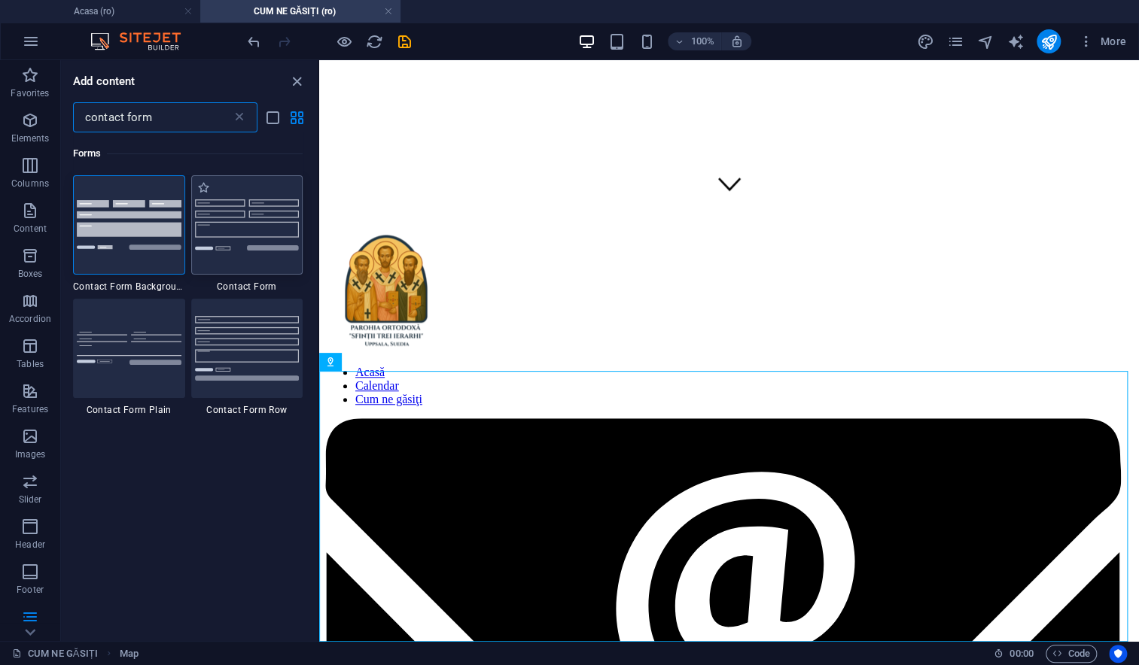
type input "contact form"
click at [239, 244] on img at bounding box center [247, 224] width 105 height 50
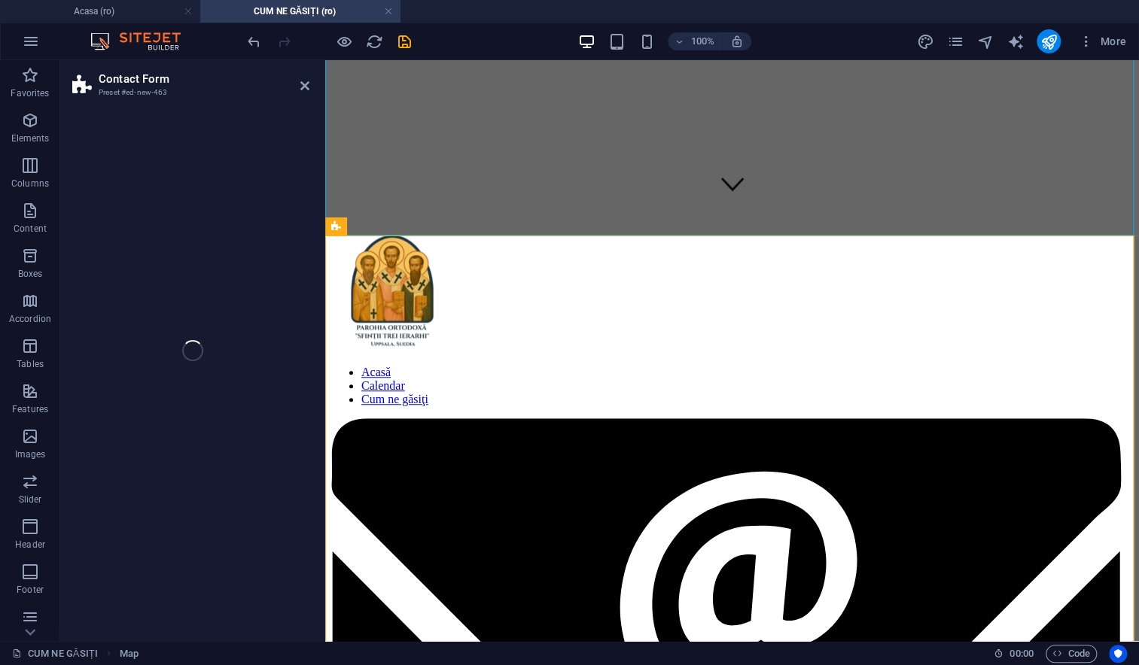
select select "rem"
select select "preset-contact-form-v3-default"
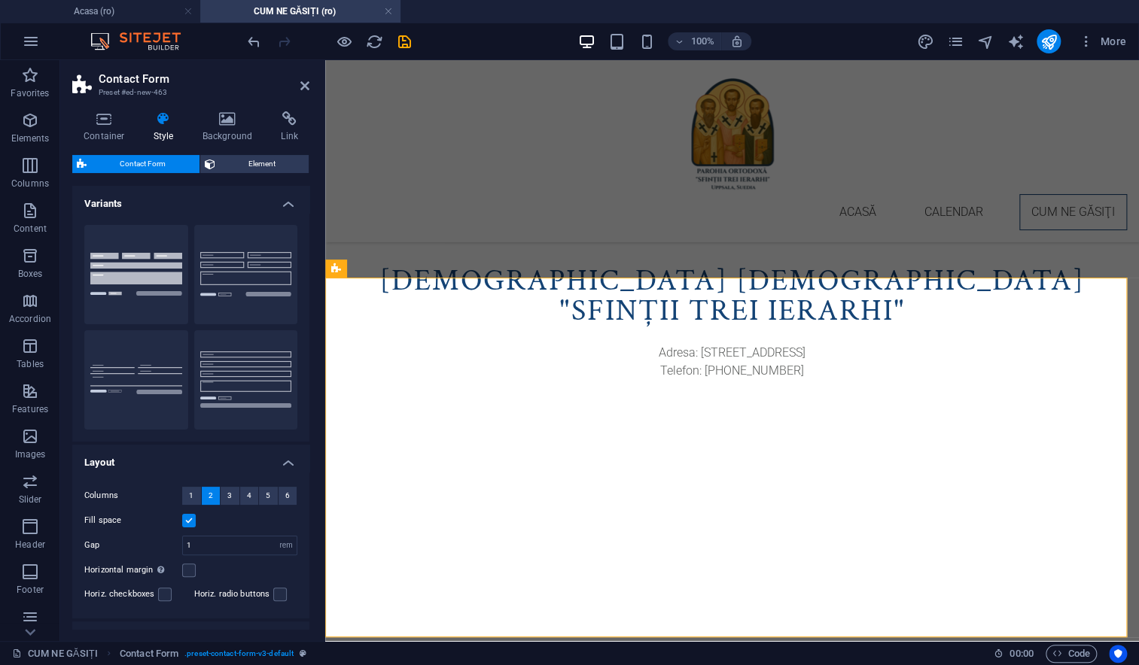
scroll to position [795, 0]
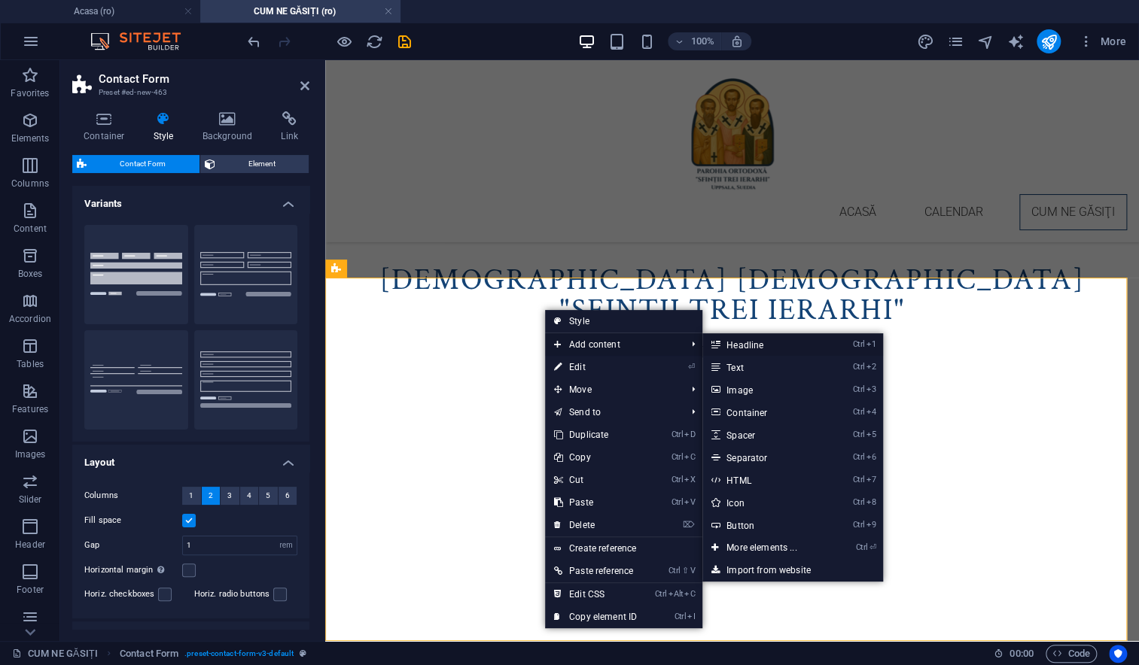
click at [755, 346] on link "Ctrl 1 Headline" at bounding box center [764, 344] width 124 height 23
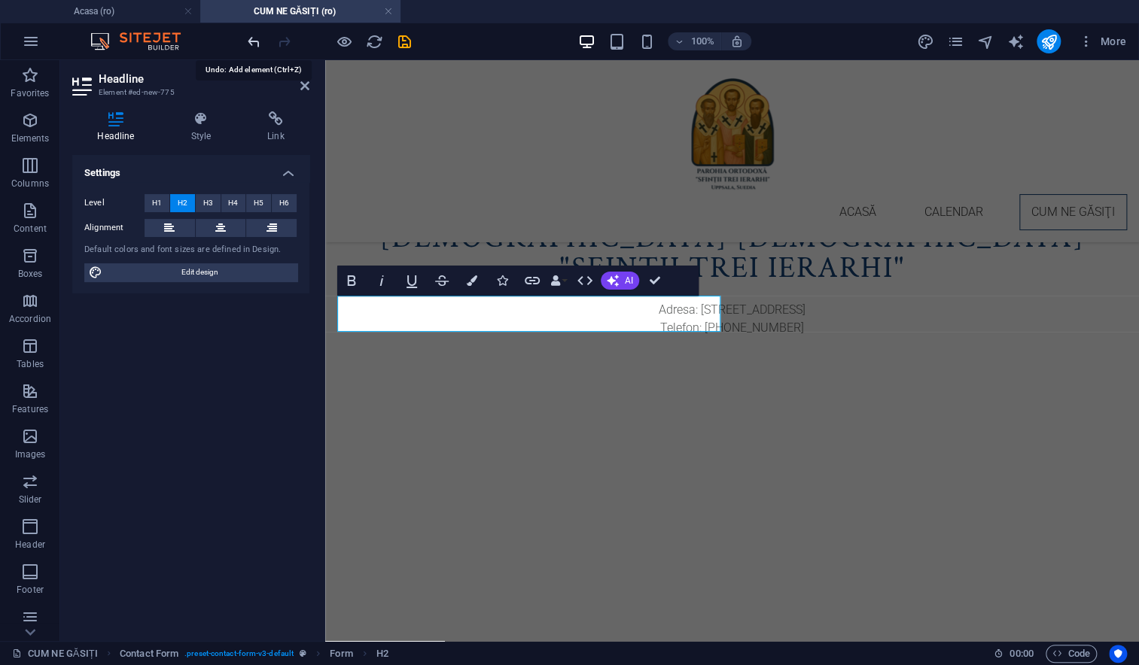
click at [252, 42] on icon "undo" at bounding box center [253, 41] width 17 height 17
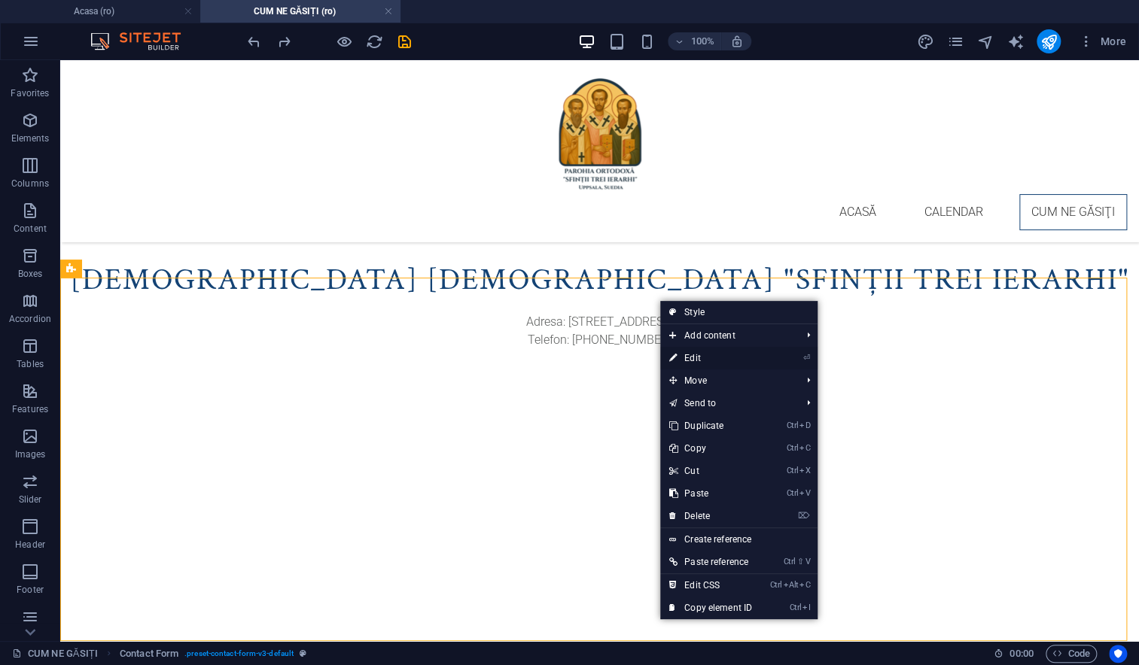
click at [705, 360] on link "⏎ Edit" at bounding box center [710, 358] width 101 height 23
select select "rem"
select select "preset-contact-form-v3-default"
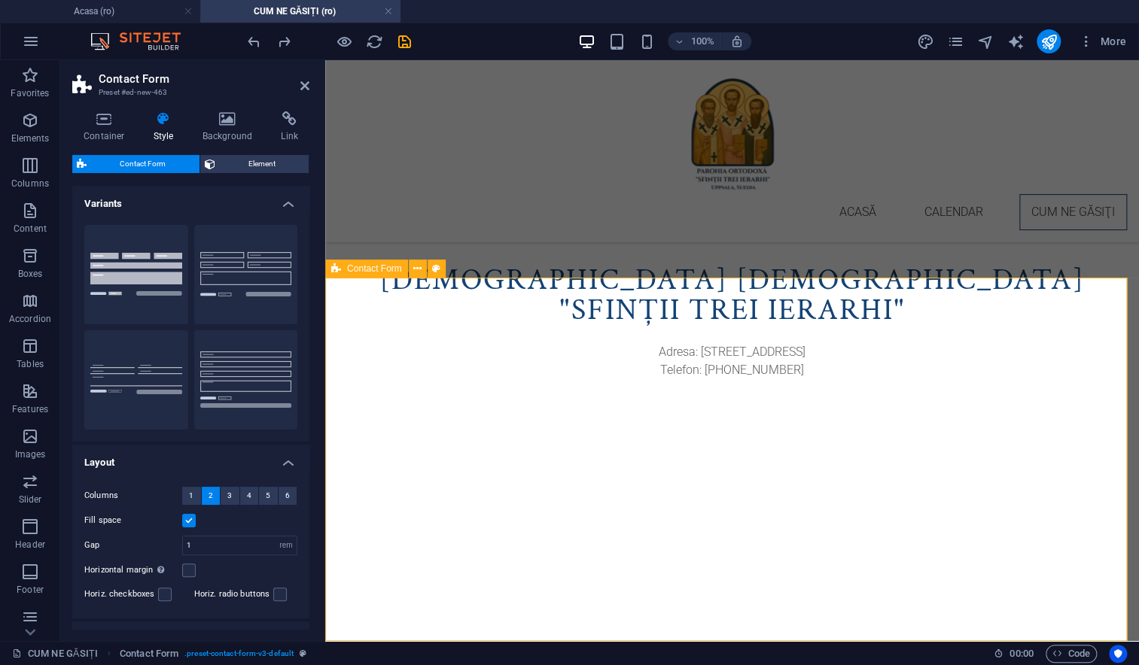
click at [306, 83] on icon at bounding box center [304, 86] width 9 height 12
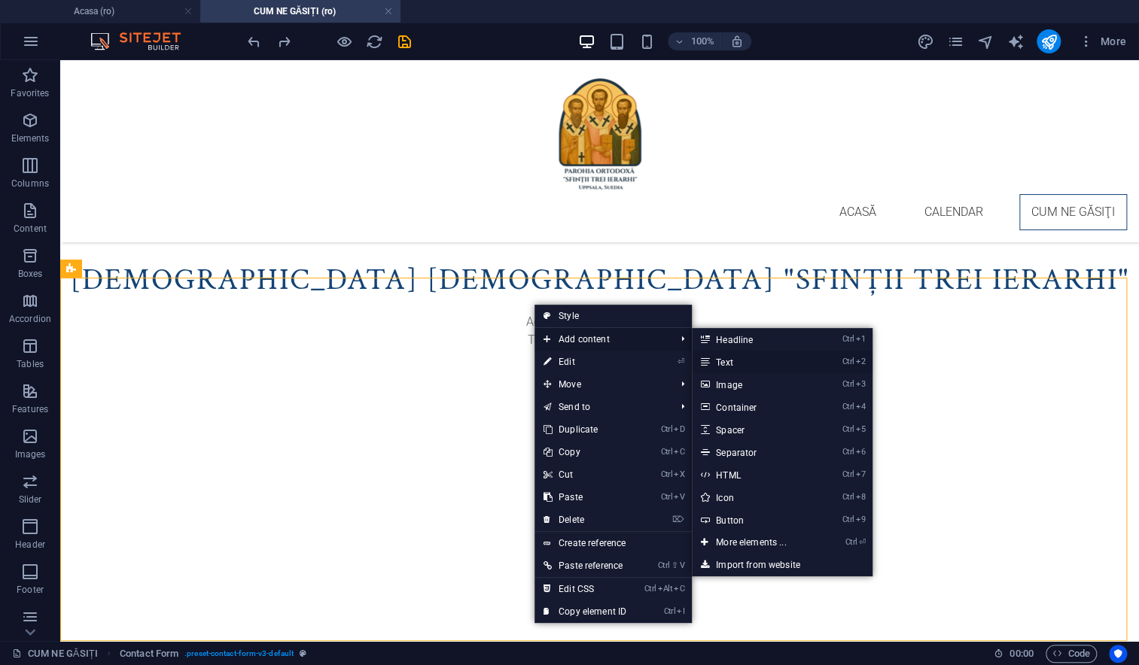
click at [738, 363] on link "Ctrl 2 Text" at bounding box center [754, 362] width 124 height 23
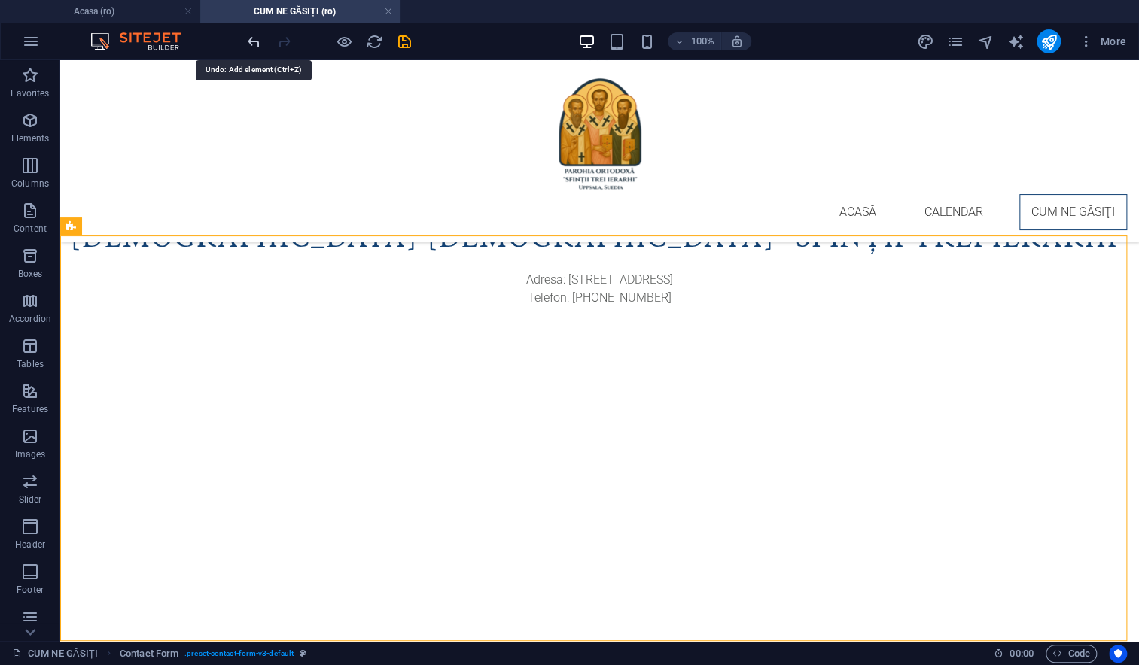
click at [253, 40] on icon "undo" at bounding box center [253, 41] width 17 height 17
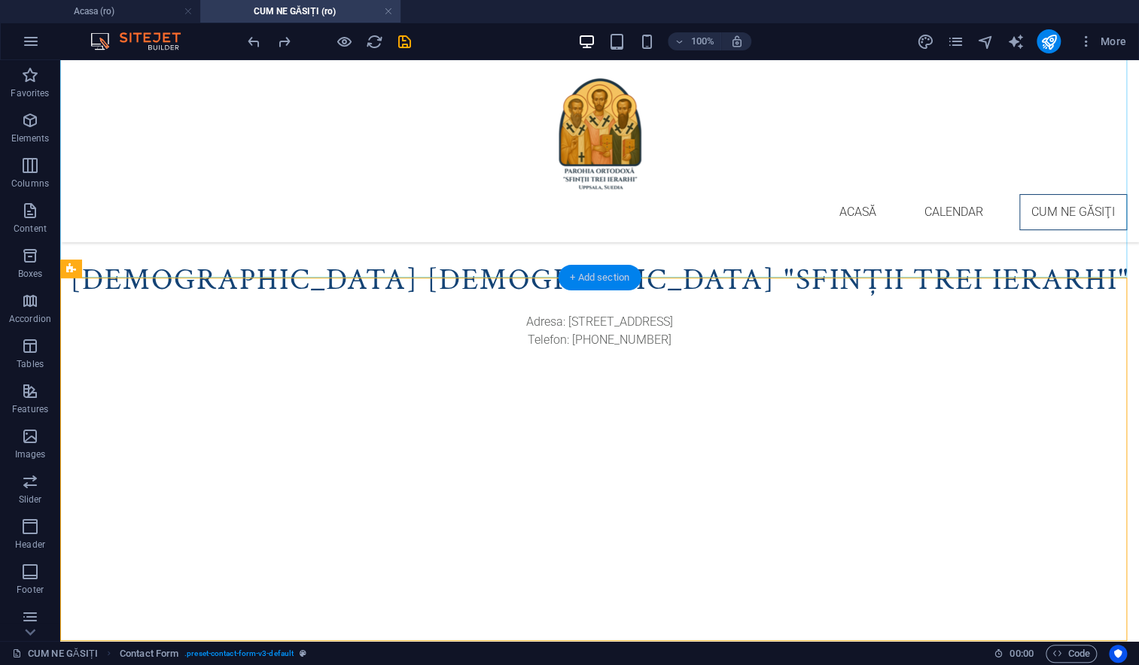
click at [603, 278] on div "+ Add section" at bounding box center [600, 278] width 84 height 26
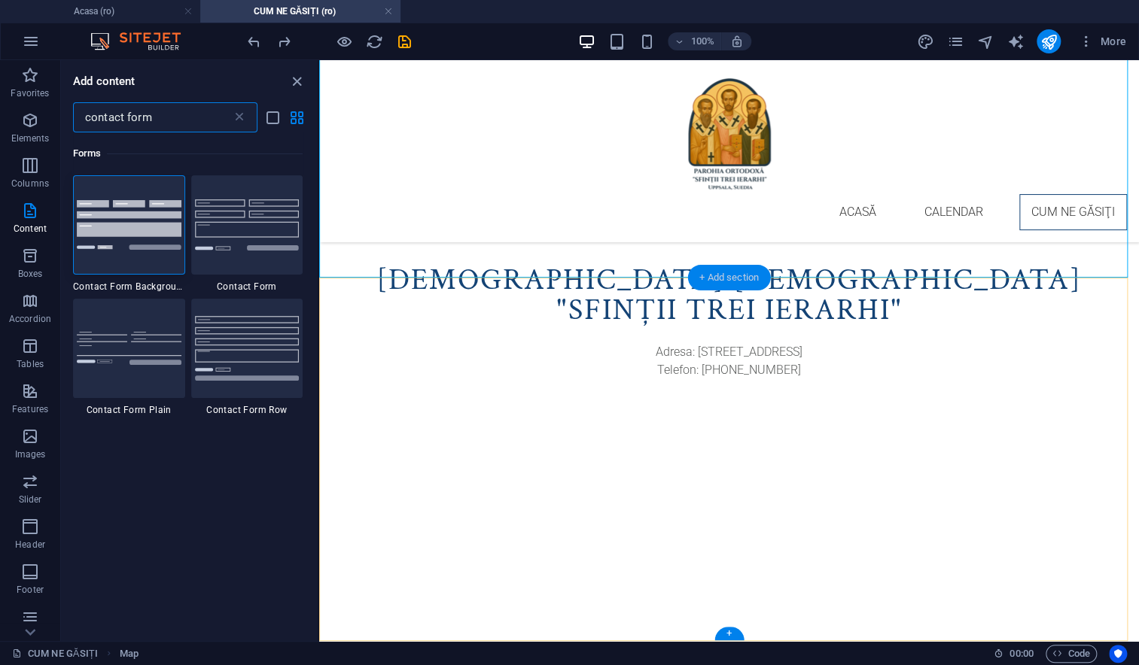
click at [714, 274] on div "+ Add section" at bounding box center [729, 278] width 84 height 26
drag, startPoint x: 186, startPoint y: 120, endPoint x: 0, endPoint y: 95, distance: 187.6
click at [0, 95] on div "Favorites Elements Columns Content Boxes Accordion Tables Features Images Slide…" at bounding box center [159, 350] width 319 height 581
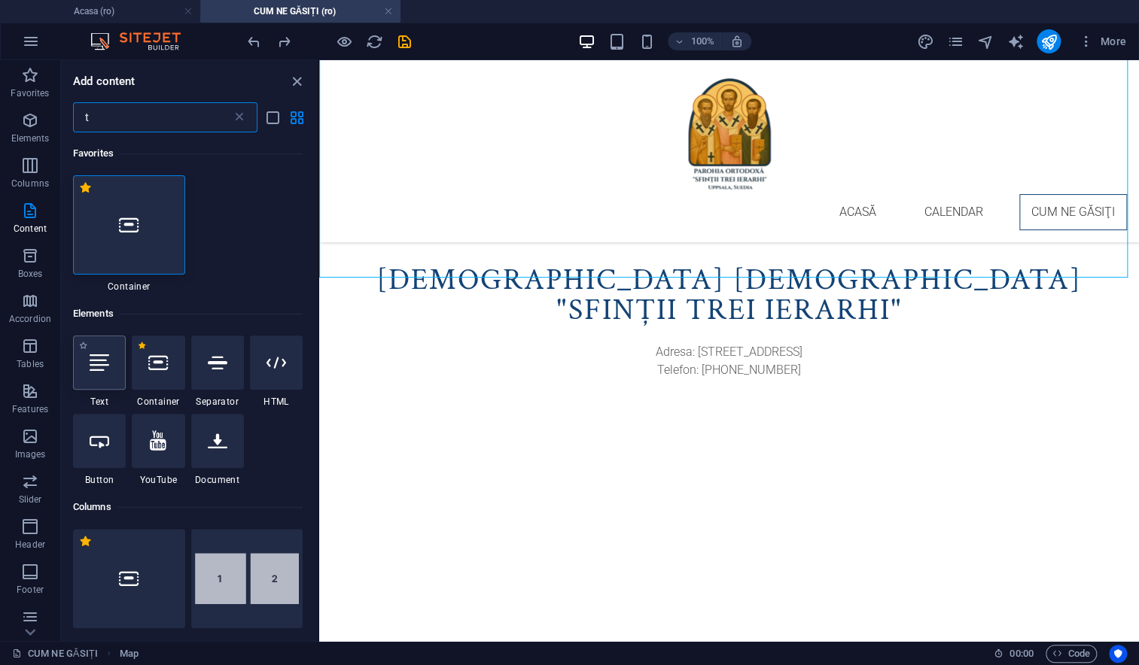
type input "t"
click at [104, 369] on icon at bounding box center [100, 363] width 20 height 20
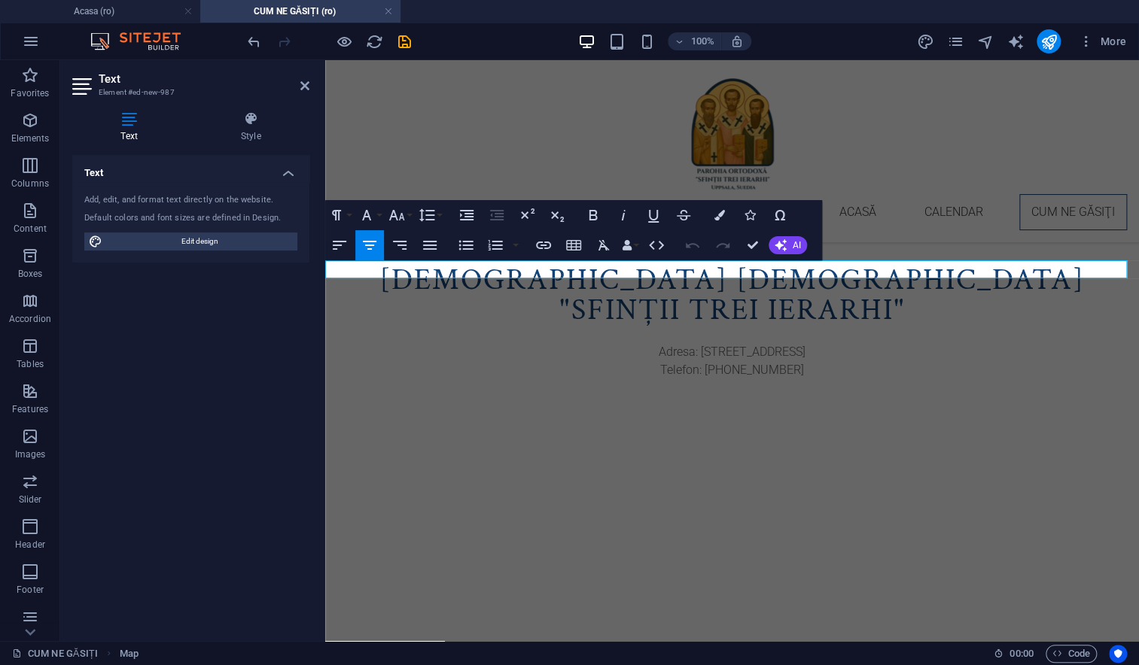
scroll to position [813, 0]
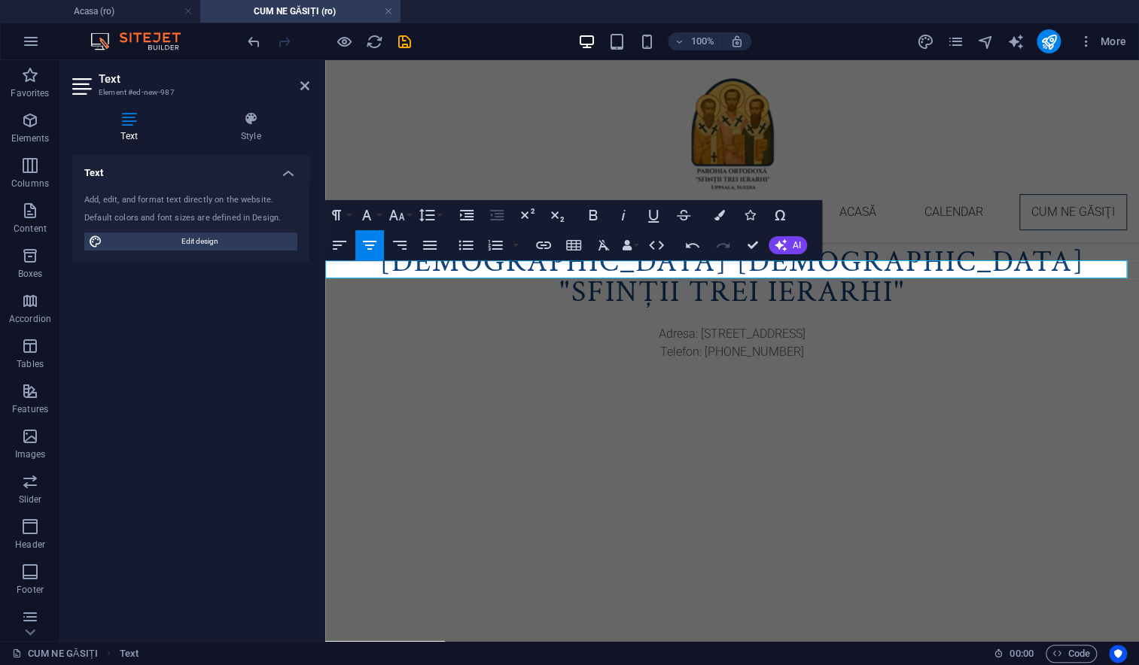
drag, startPoint x: 699, startPoint y: 269, endPoint x: 780, endPoint y: 269, distance: 80.5
click at [780, 650] on p "CONTACT" at bounding box center [731, 659] width 813 height 18
drag, startPoint x: 599, startPoint y: 264, endPoint x: 855, endPoint y: 263, distance: 255.9
click at [855, 650] on p "CONTACTAȚI-NE FOLOSIND ACEST FORMULAR" at bounding box center [731, 659] width 813 height 18
click at [588, 213] on icon "button" at bounding box center [593, 215] width 18 height 18
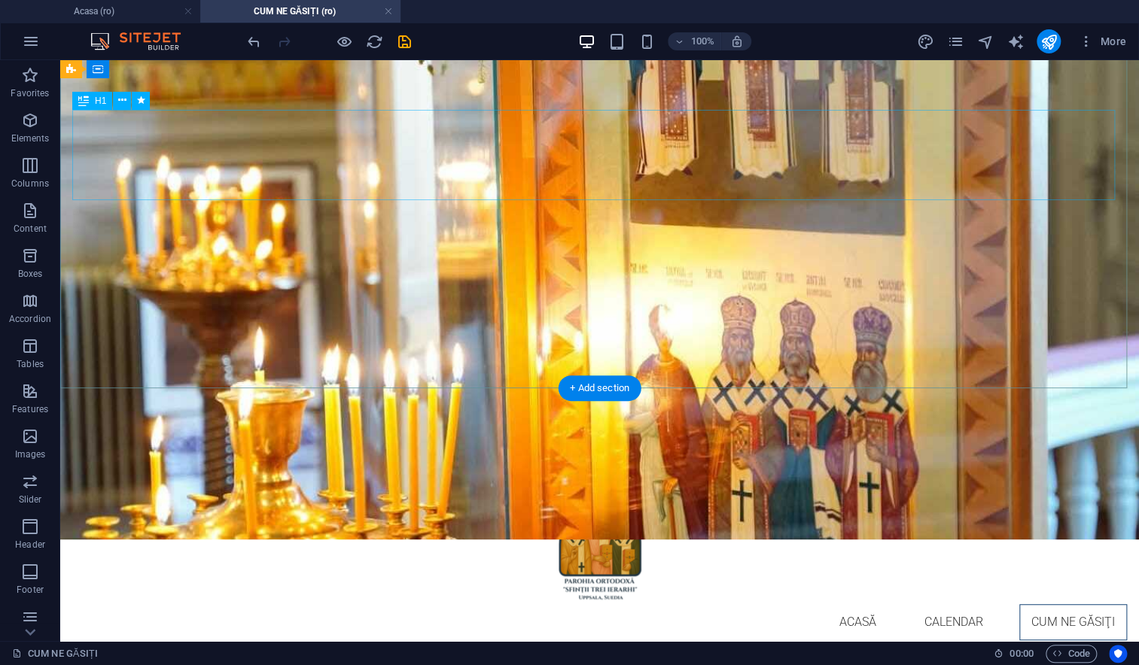
scroll to position [172, 0]
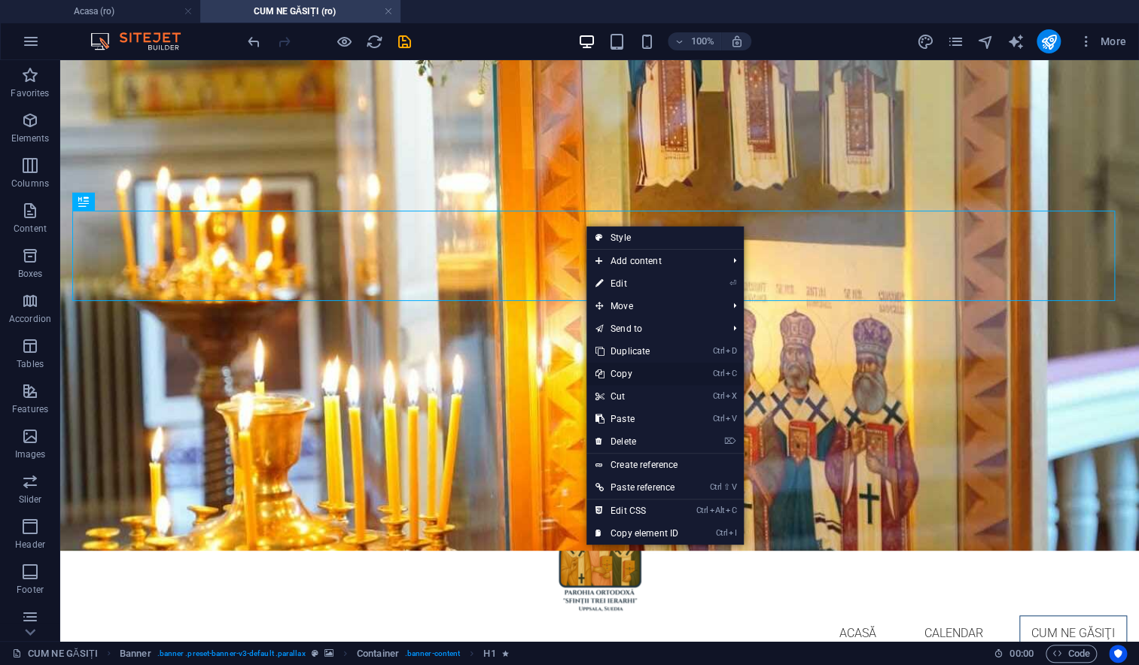
click at [626, 372] on link "Ctrl C Copy" at bounding box center [636, 374] width 101 height 23
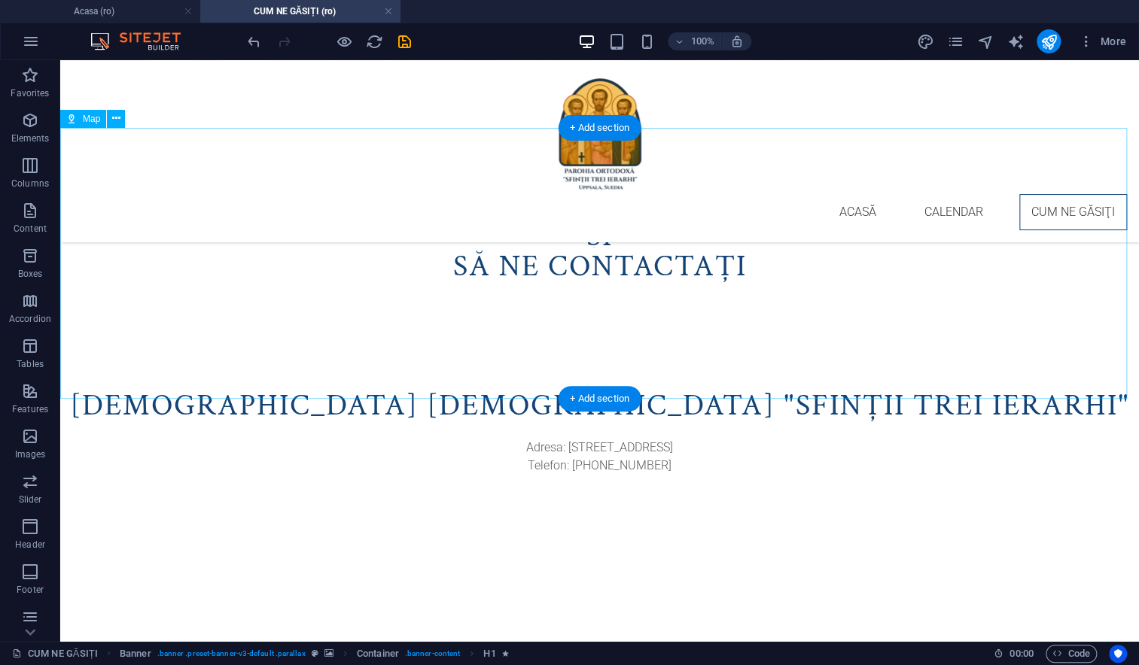
scroll to position [677, 0]
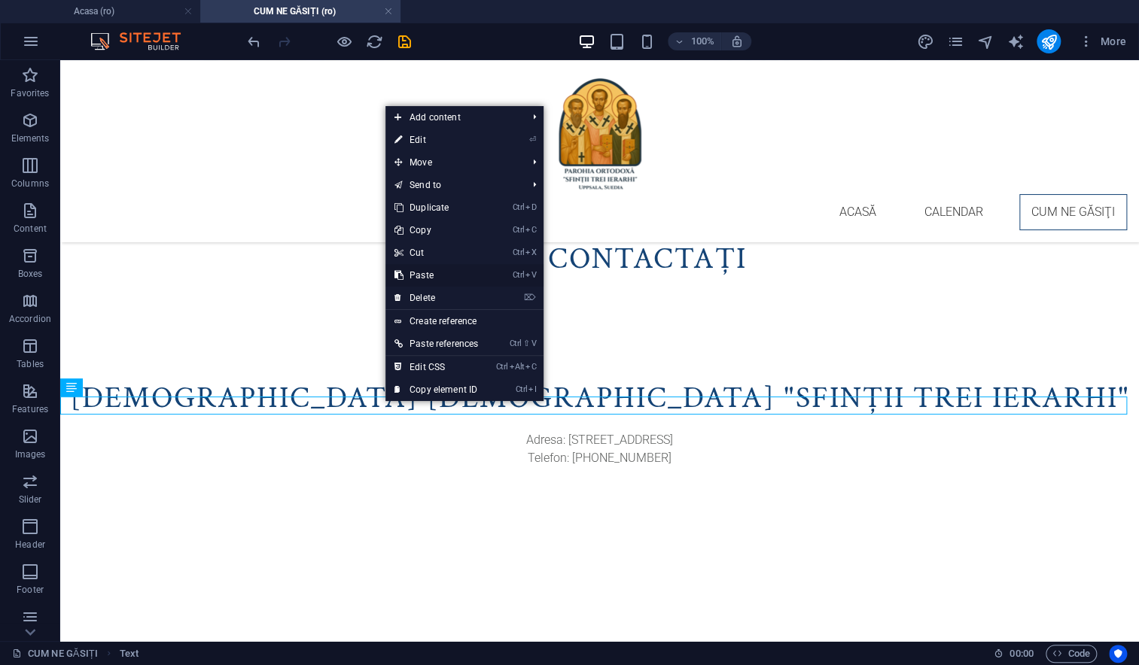
click at [424, 276] on link "Ctrl V Paste" at bounding box center [436, 275] width 102 height 23
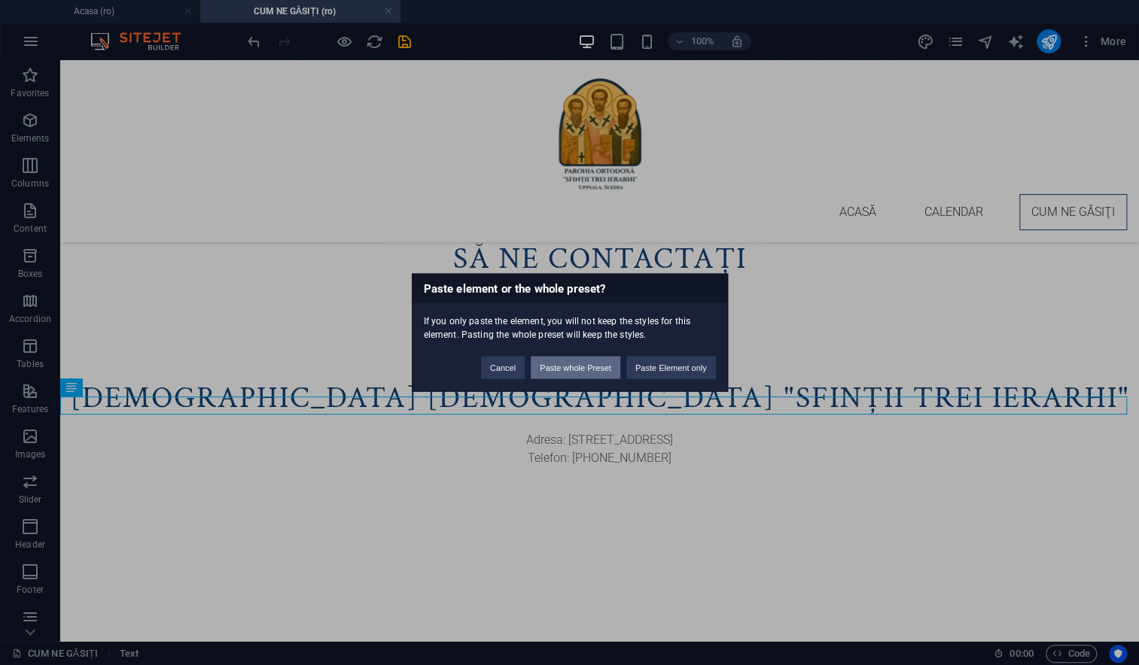
click at [599, 371] on button "Paste whole Preset" at bounding box center [576, 368] width 90 height 23
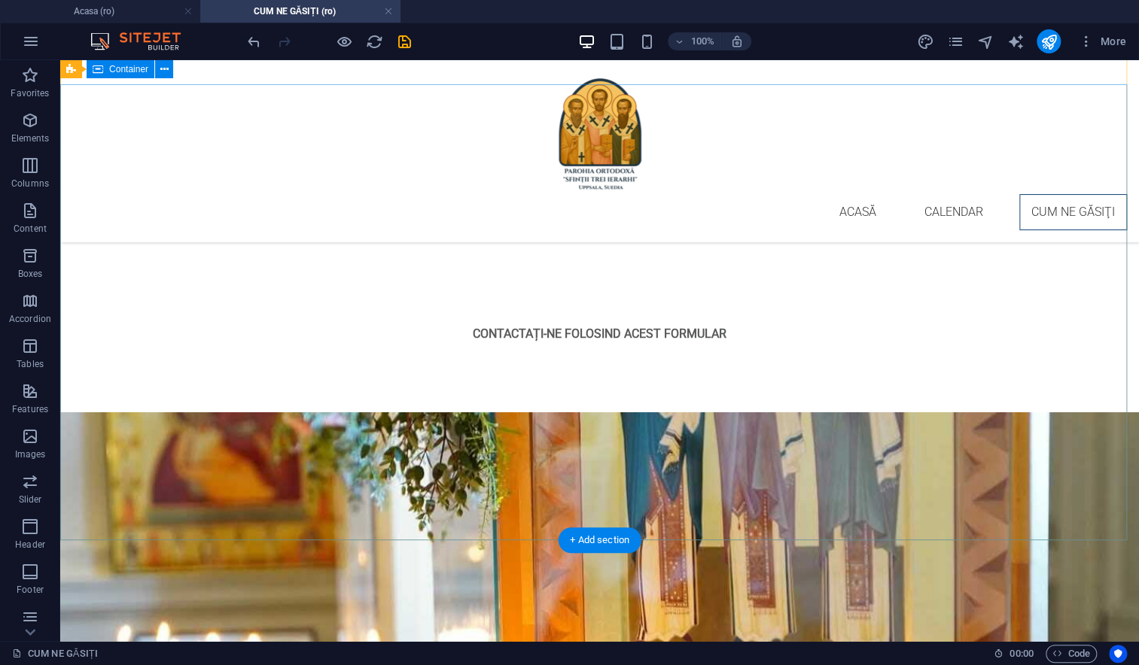
scroll to position [1046, 0]
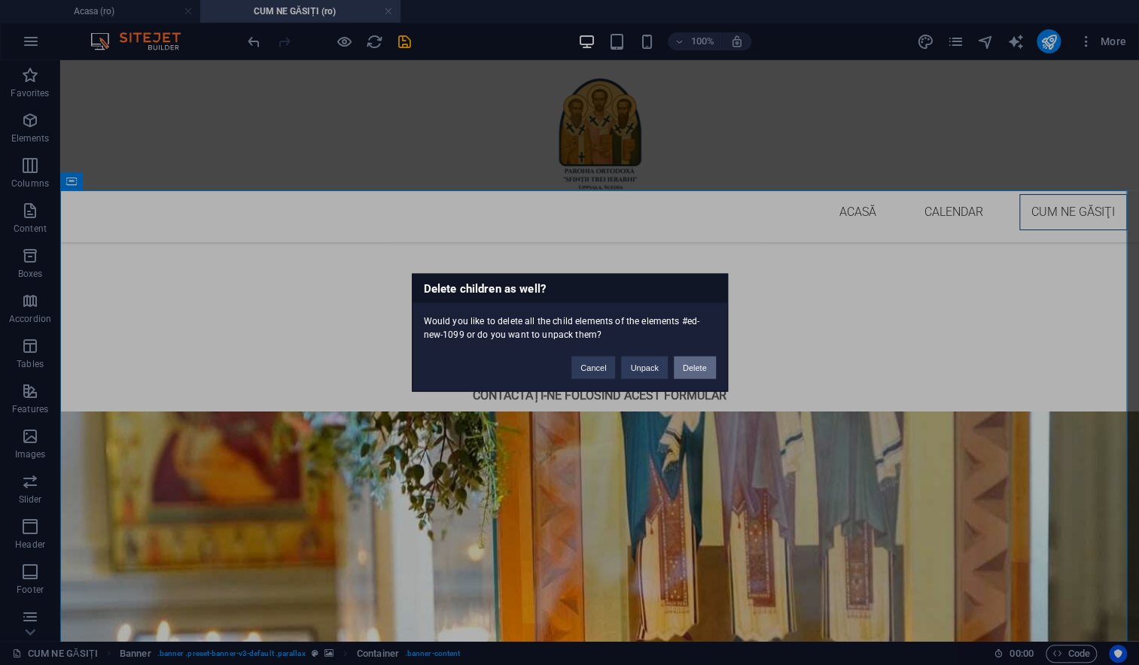
click at [687, 368] on button "Delete" at bounding box center [695, 368] width 42 height 23
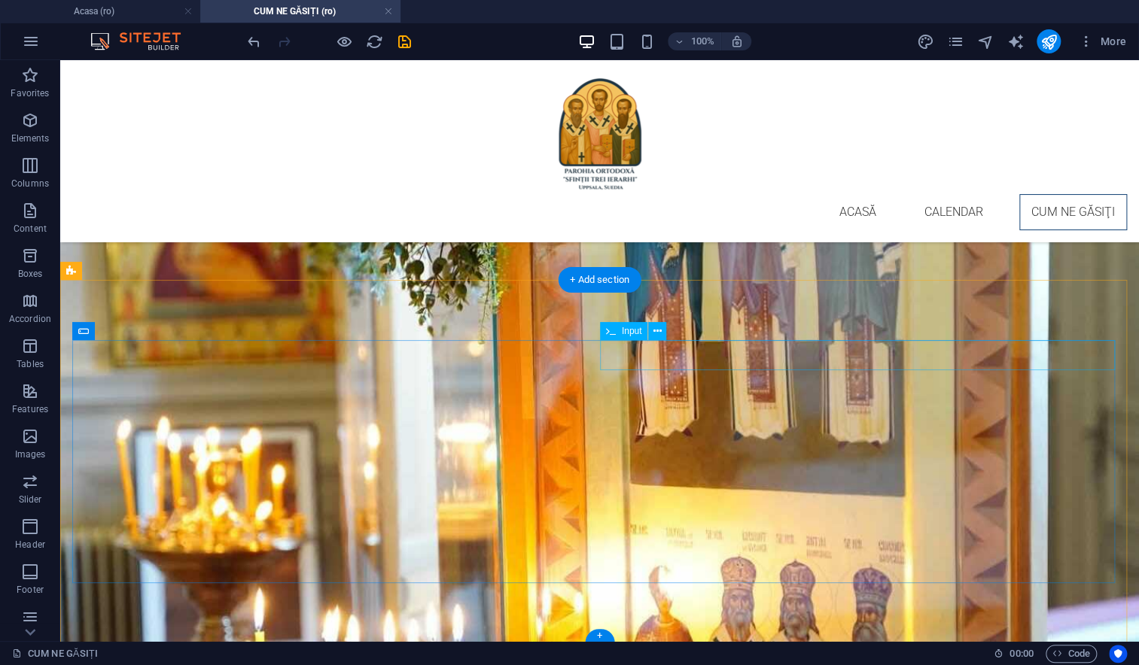
scroll to position [1142, 0]
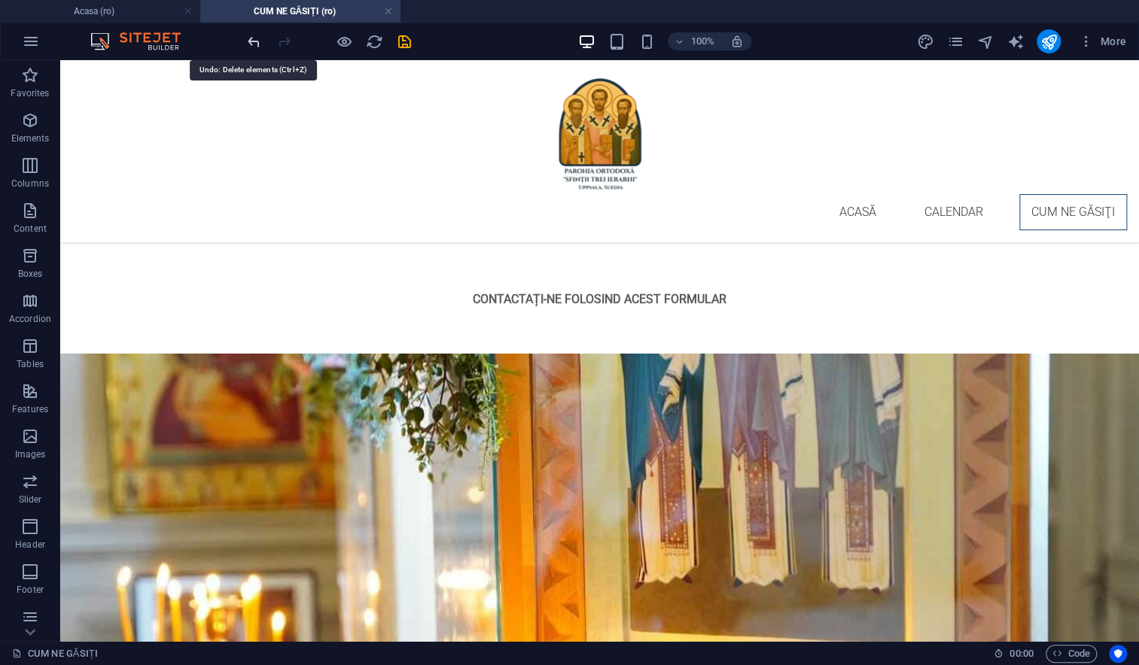
click at [248, 43] on icon "undo" at bounding box center [253, 41] width 17 height 17
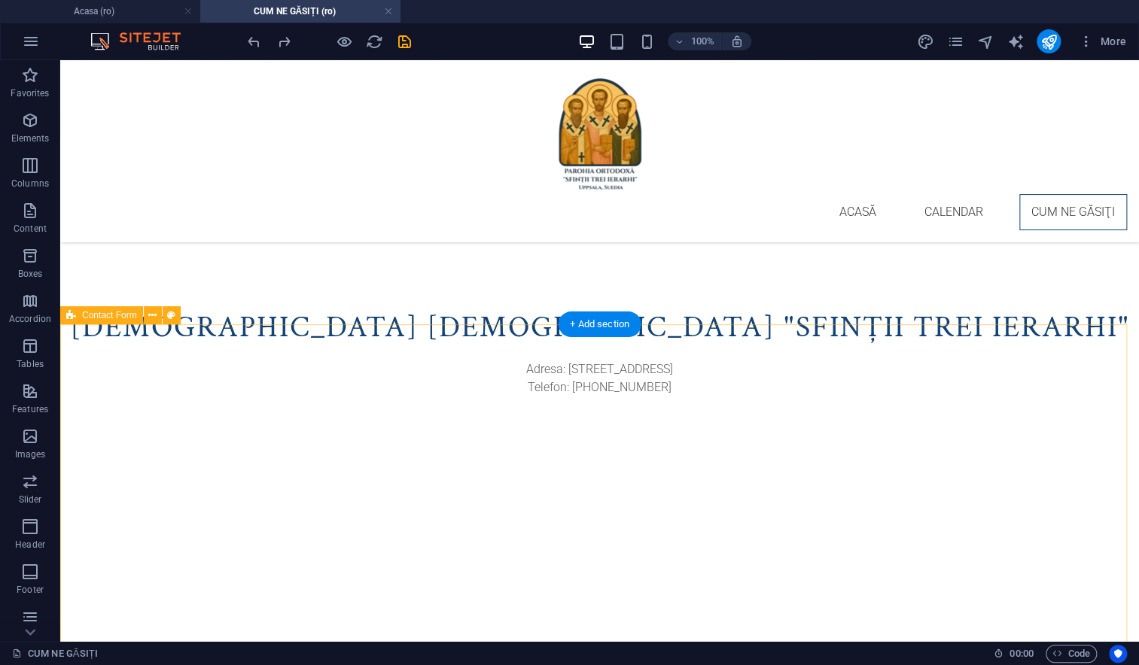
scroll to position [746, 0]
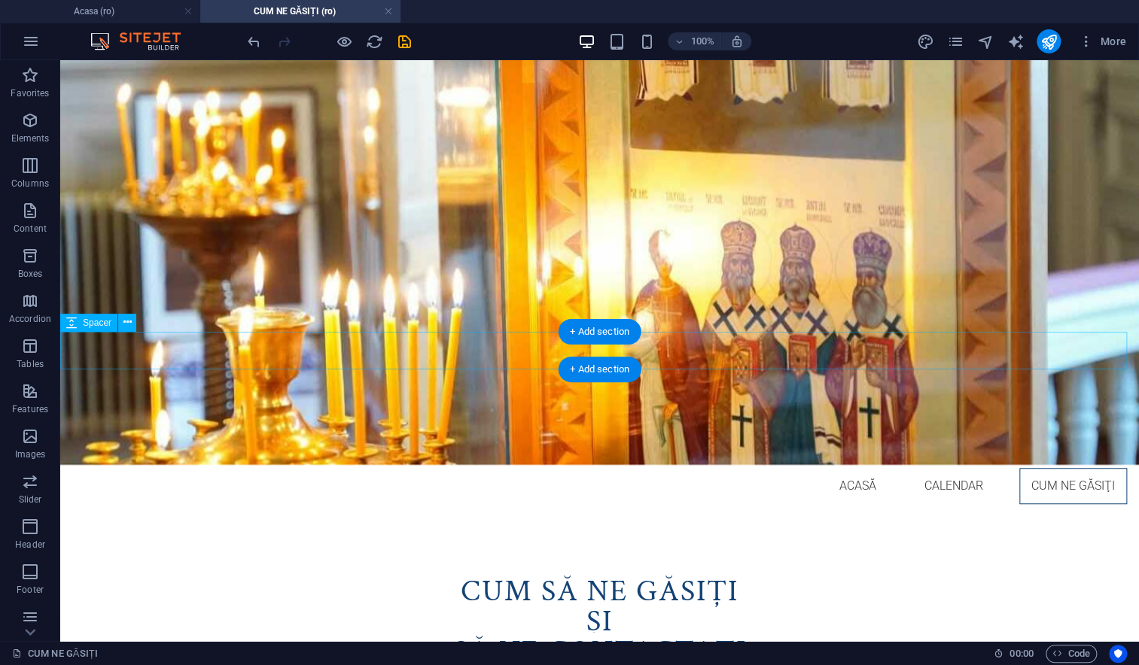
scroll to position [334, 0]
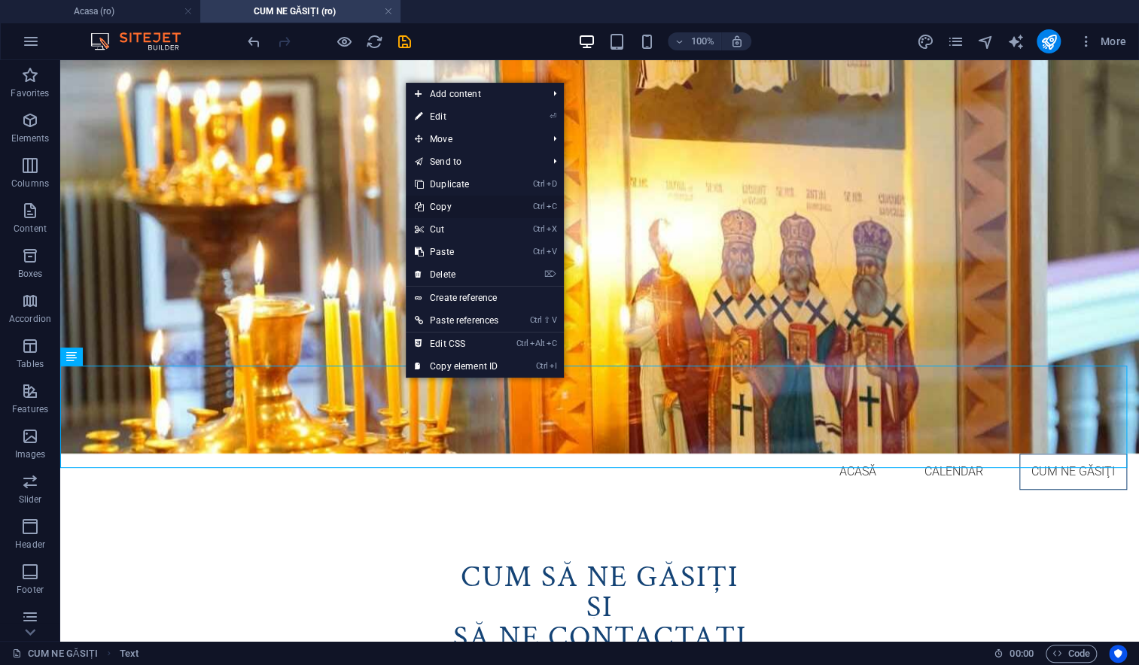
click at [440, 209] on link "Ctrl C Copy" at bounding box center [457, 207] width 102 height 23
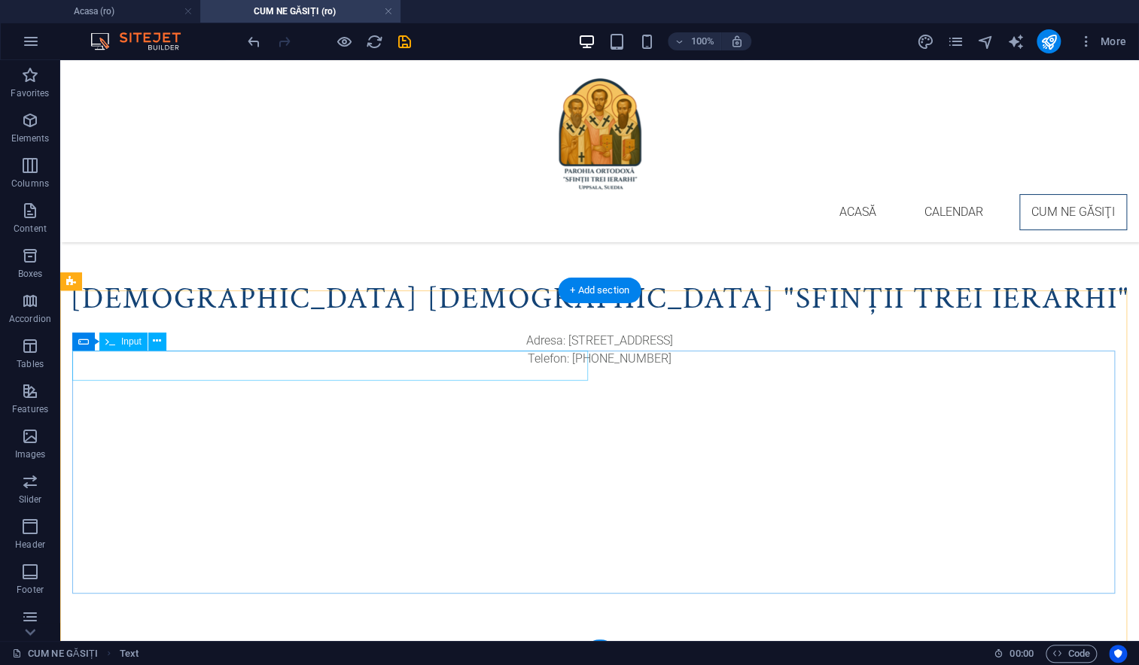
scroll to position [795, 0]
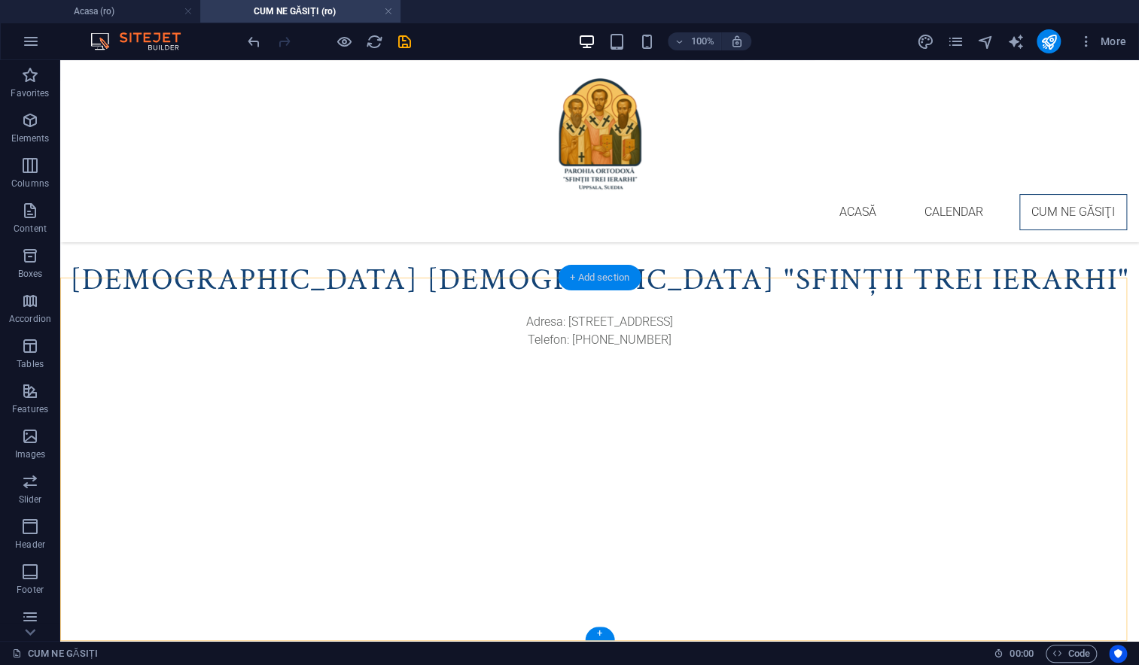
click at [592, 283] on div "+ Add section" at bounding box center [600, 278] width 84 height 26
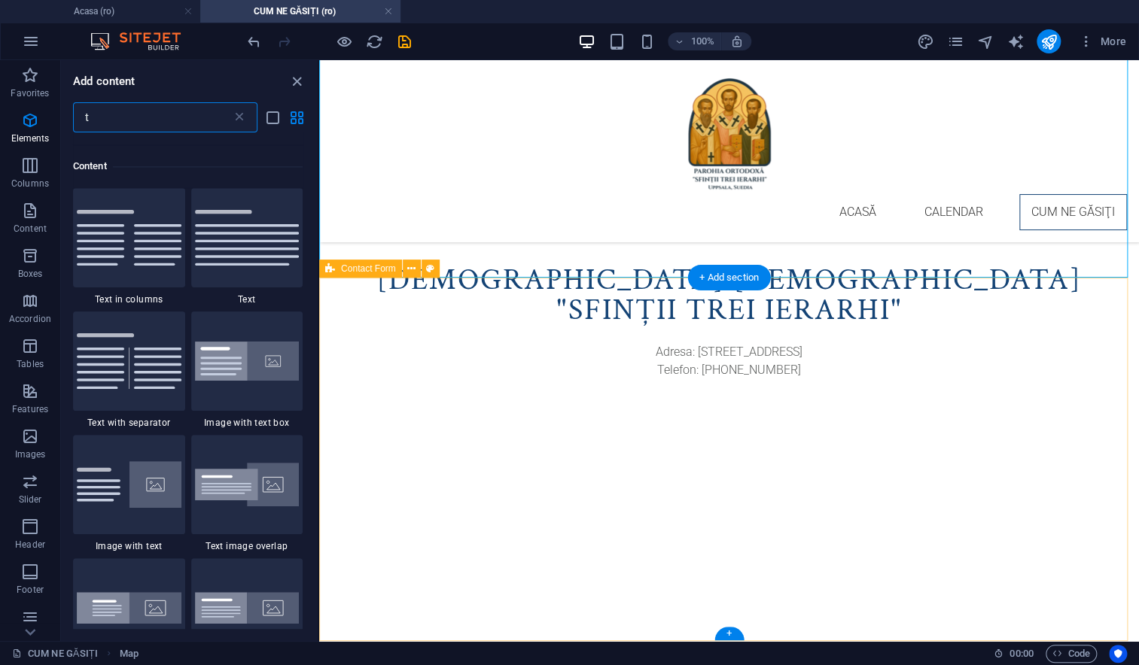
scroll to position [1008, 0]
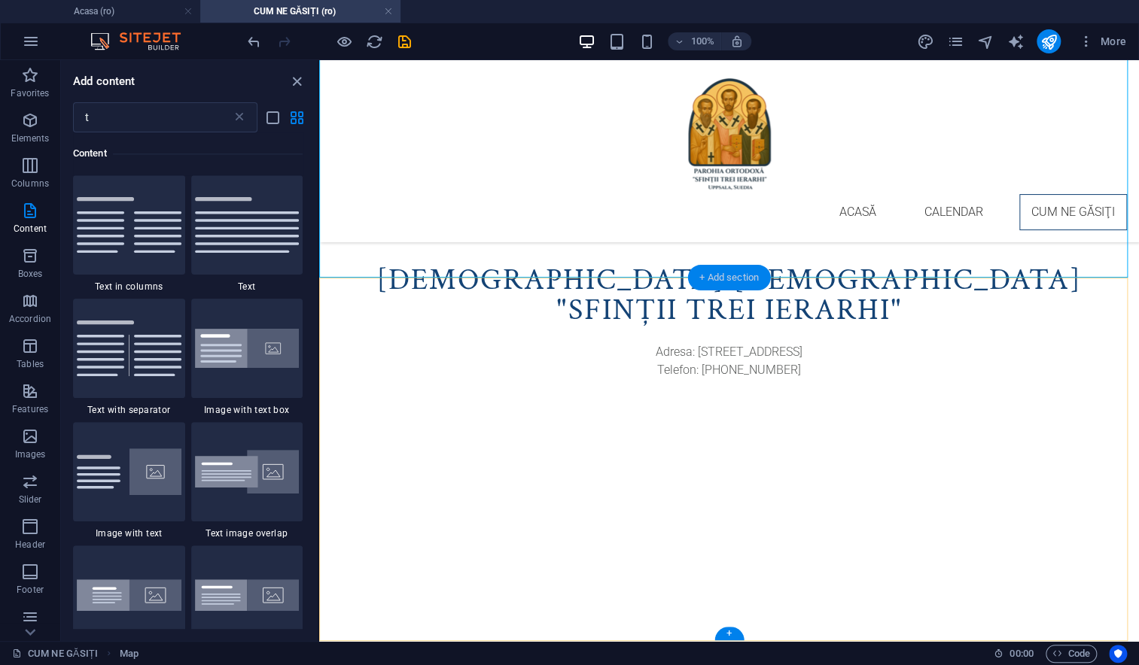
click at [725, 275] on div "+ Add section" at bounding box center [729, 278] width 84 height 26
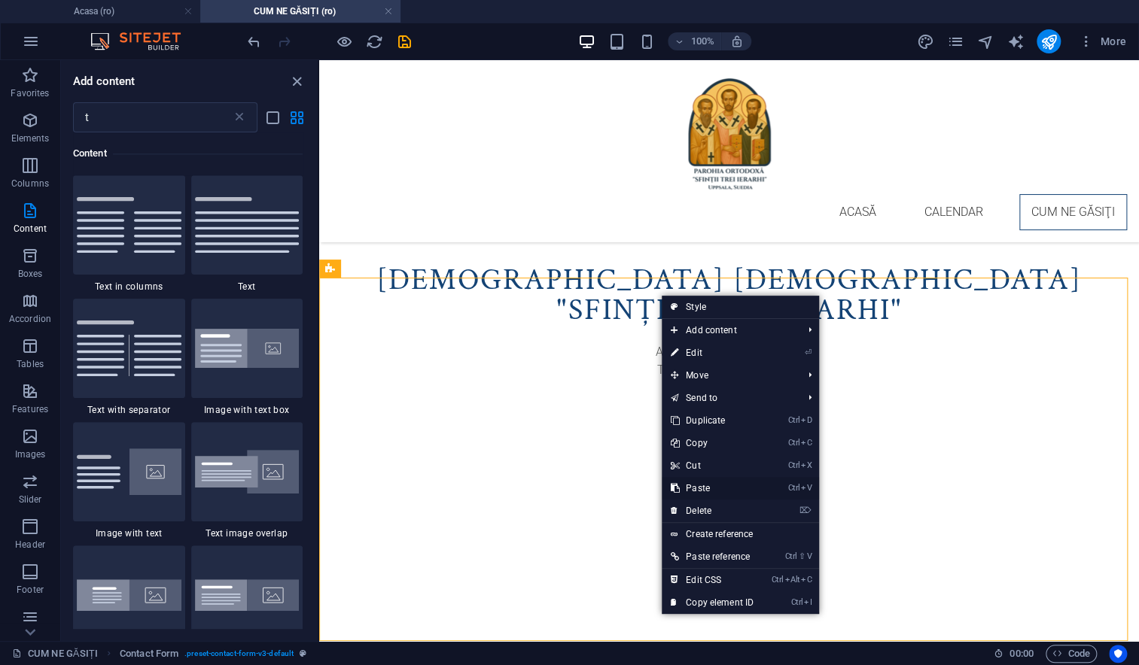
click at [703, 492] on link "Ctrl V Paste" at bounding box center [711, 488] width 101 height 23
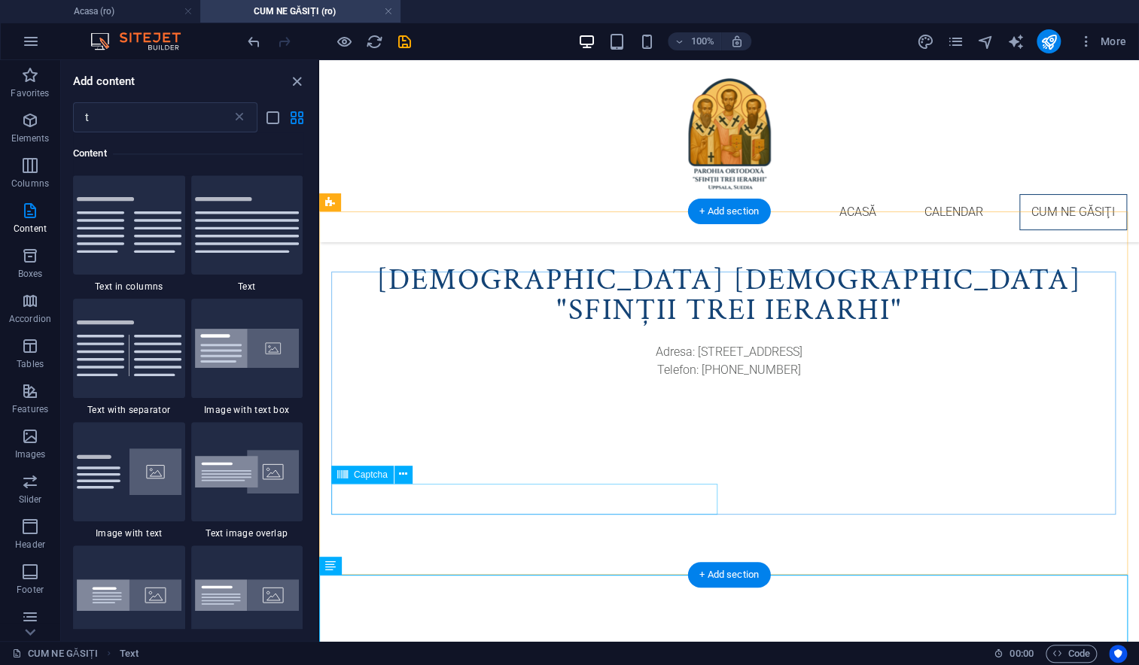
scroll to position [897, 0]
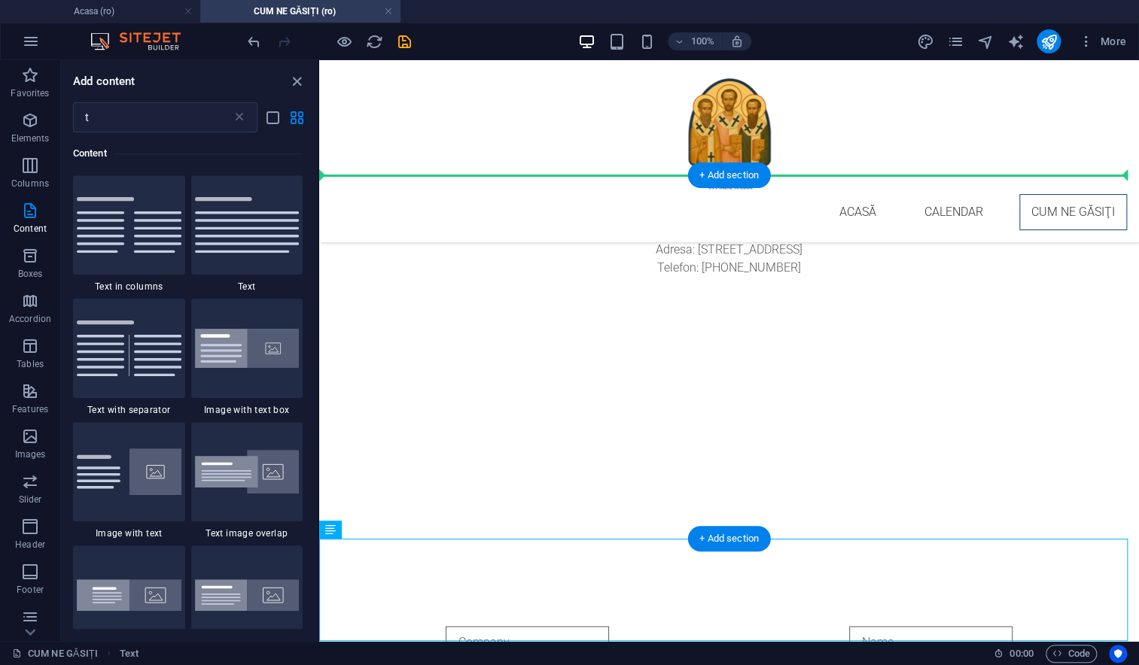
drag, startPoint x: 651, startPoint y: 576, endPoint x: 646, endPoint y: 218, distance: 357.5
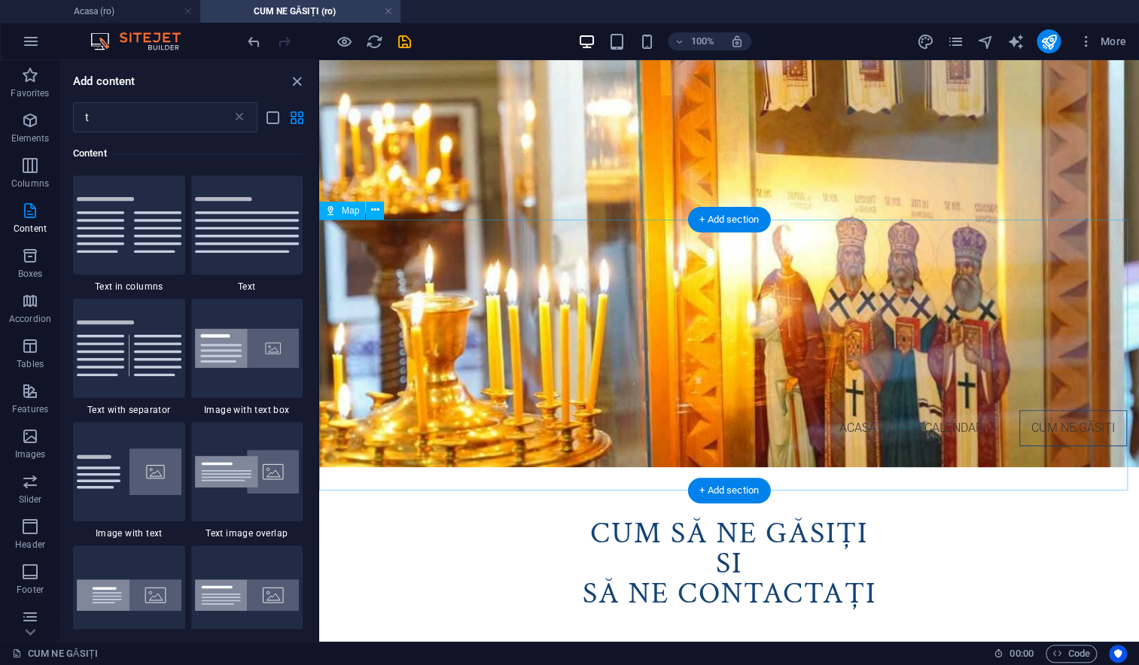
scroll to position [787, 0]
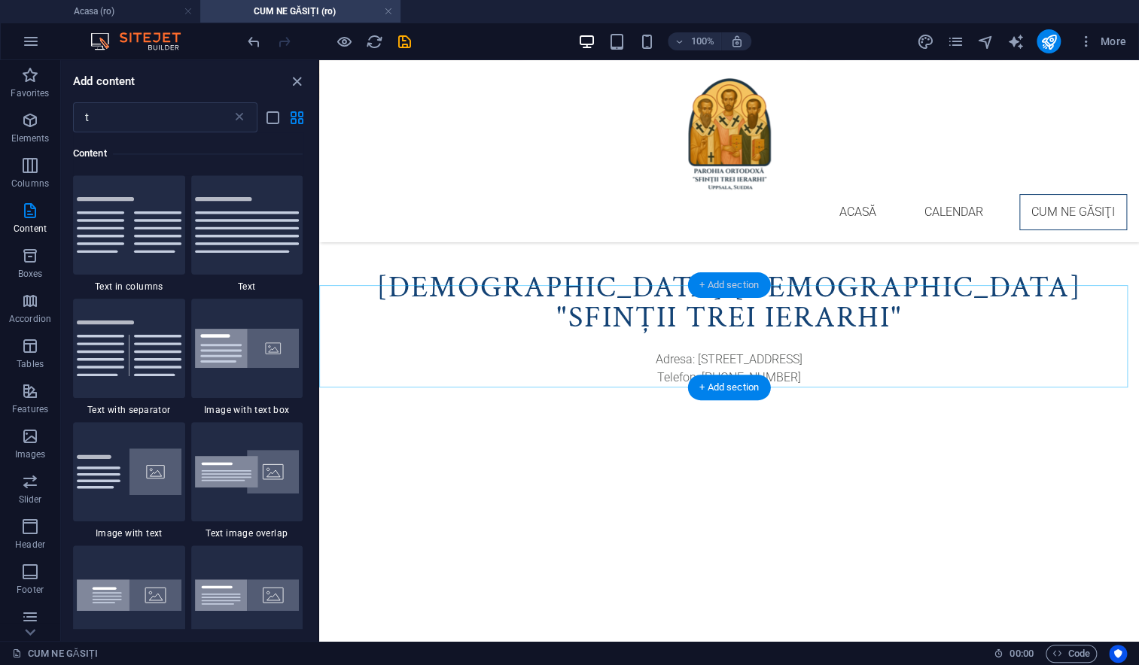
click at [721, 286] on div "+ Add section" at bounding box center [729, 285] width 84 height 26
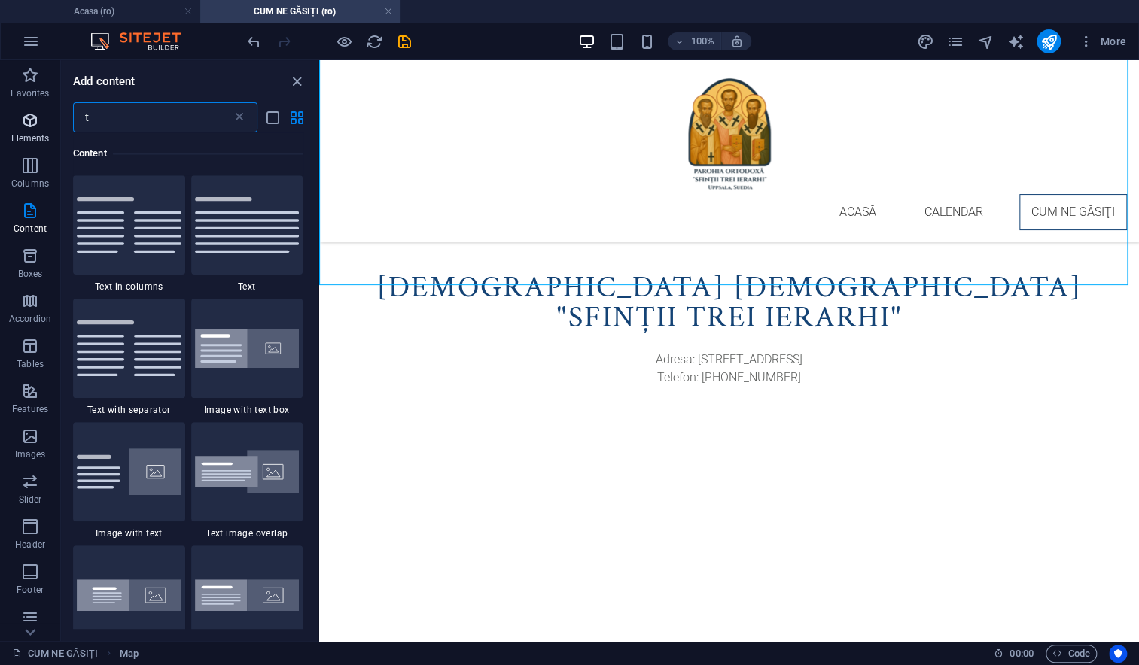
drag, startPoint x: 114, startPoint y: 123, endPoint x: 58, endPoint y: 117, distance: 56.0
click at [58, 117] on div "Favorites Elements Columns Content Boxes Accordion Tables Features Images Slide…" at bounding box center [159, 350] width 319 height 581
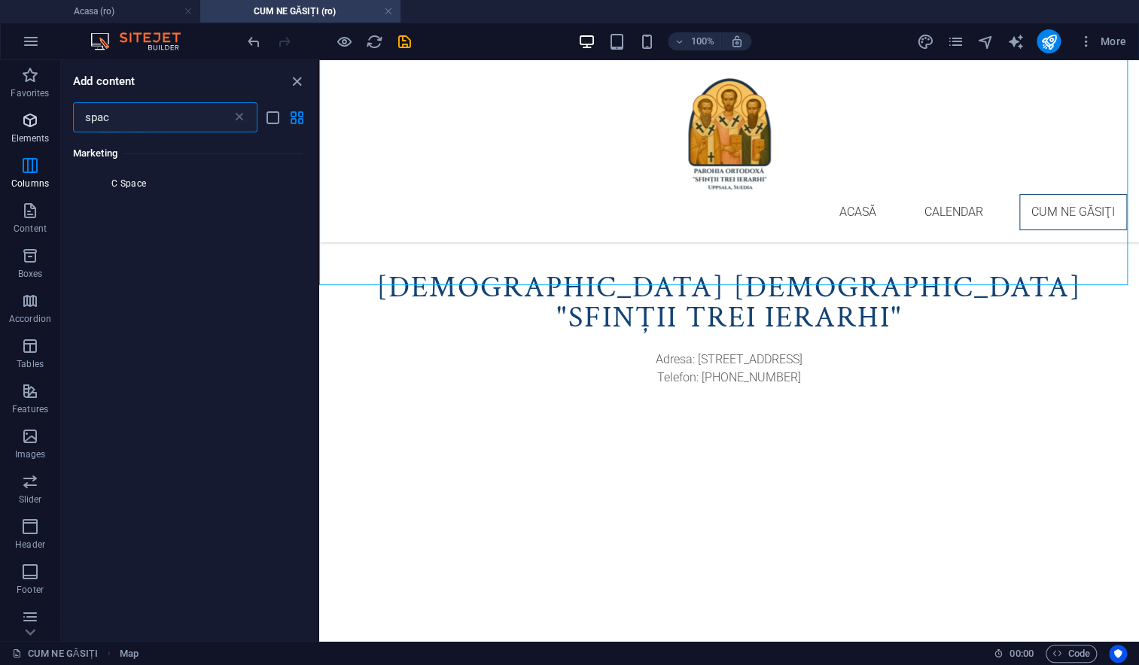
scroll to position [0, 0]
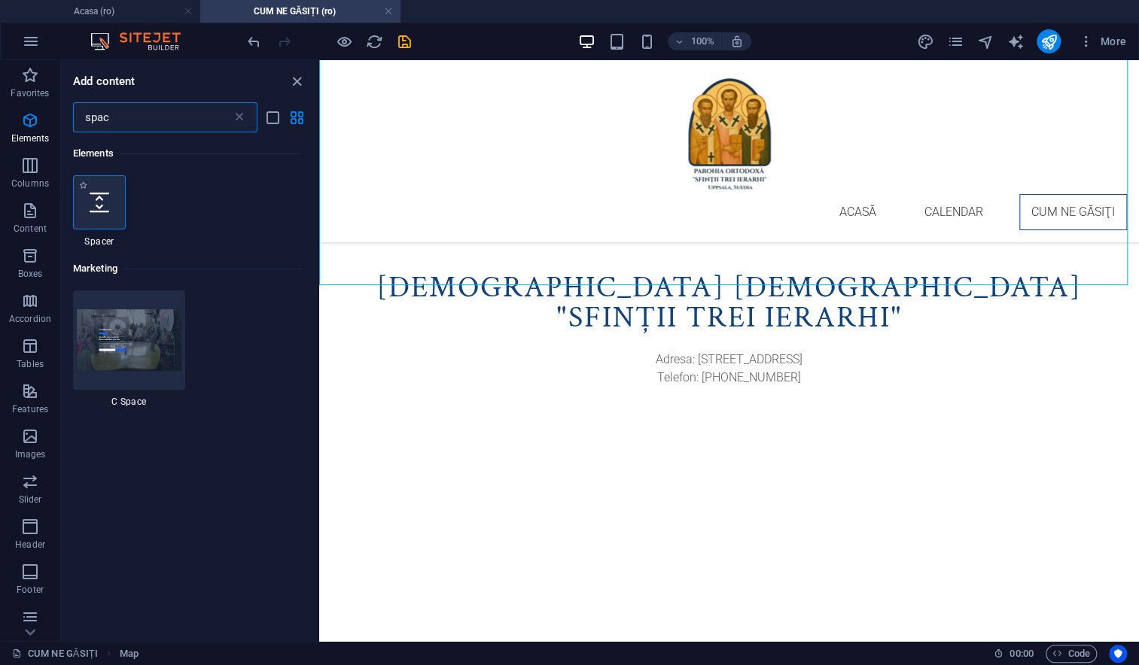
type input "spac"
click at [101, 210] on icon at bounding box center [100, 203] width 20 height 20
select select "px"
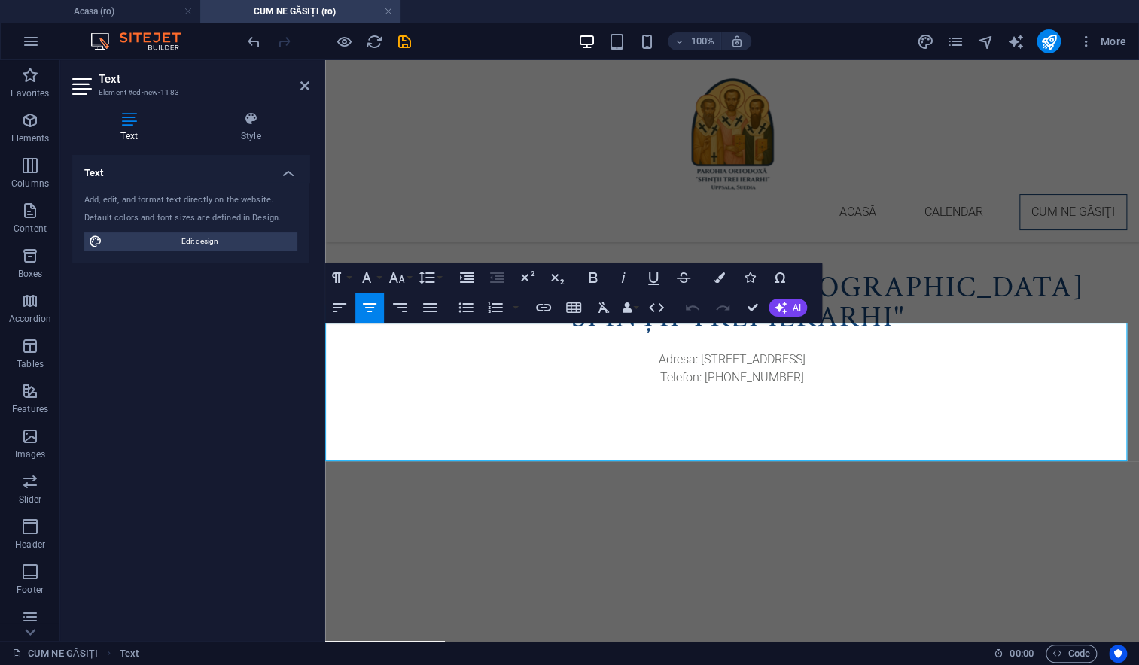
drag, startPoint x: 394, startPoint y: 355, endPoint x: 1038, endPoint y: 364, distance: 644.2
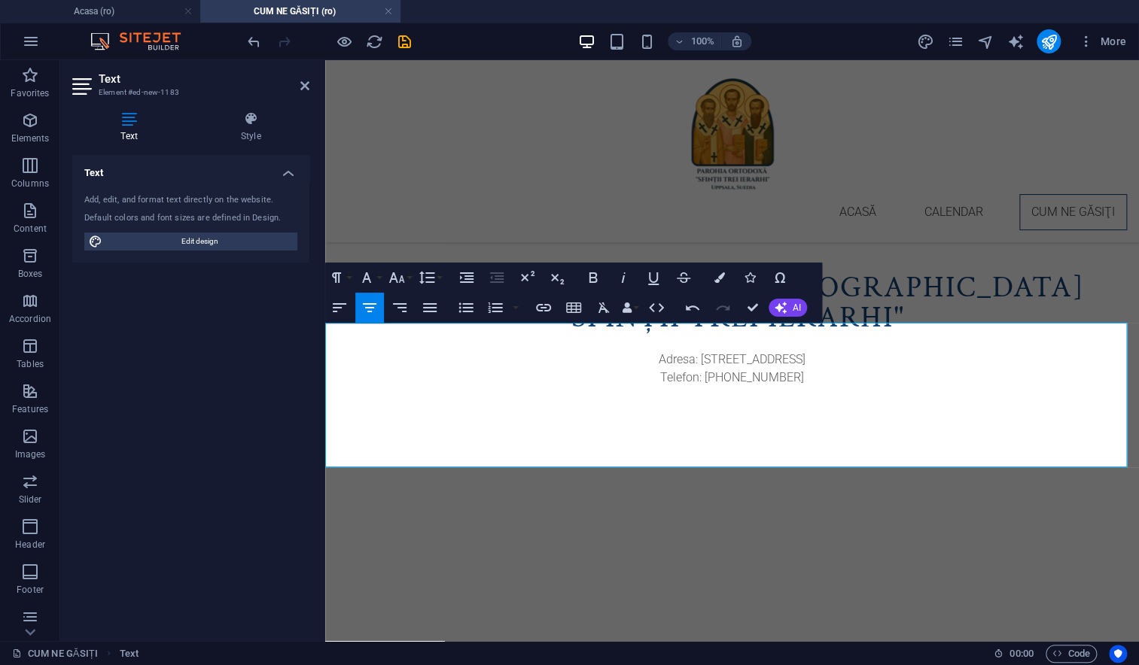
drag, startPoint x: 596, startPoint y: 391, endPoint x: 824, endPoint y: 424, distance: 230.5
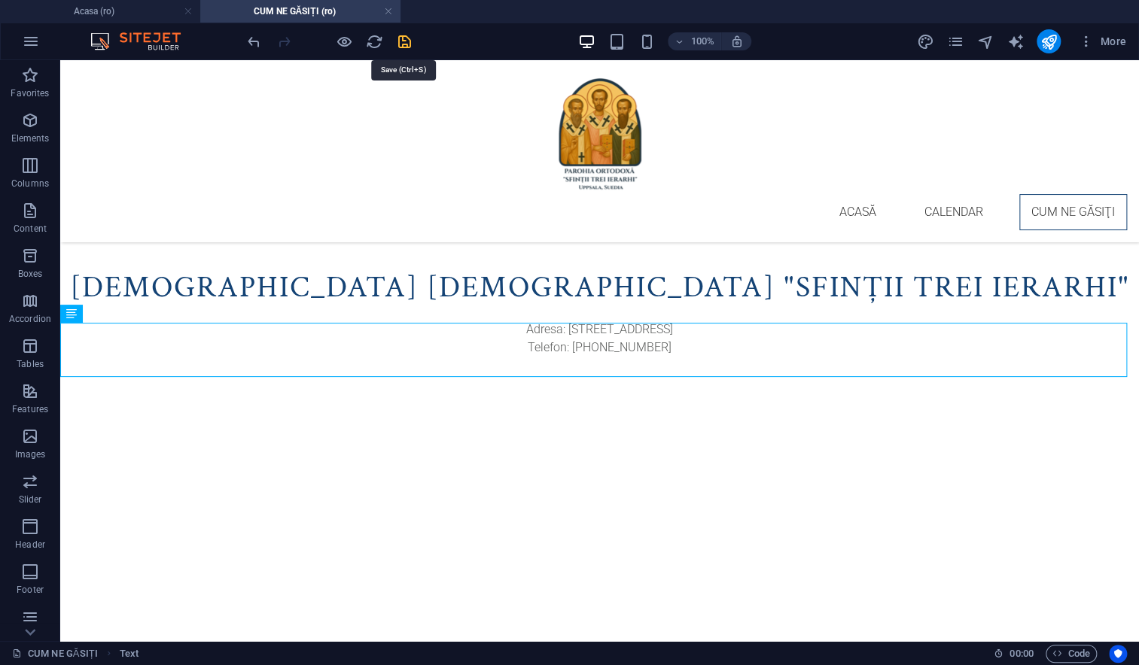
click at [400, 38] on icon "save" at bounding box center [404, 41] width 17 height 17
checkbox input "false"
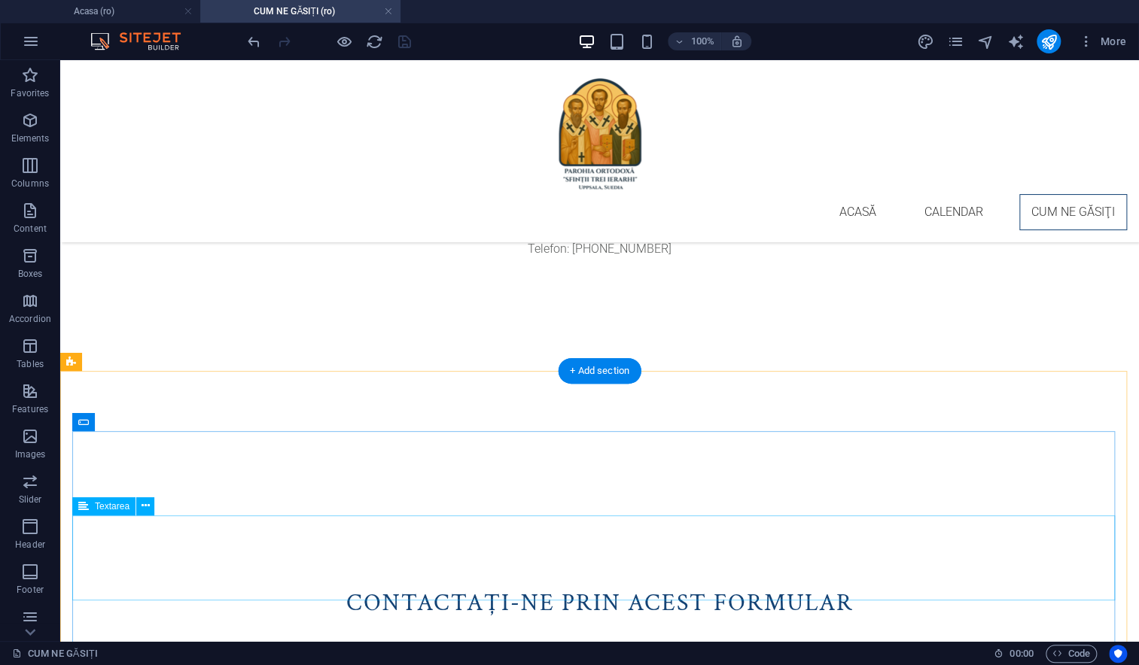
scroll to position [886, 0]
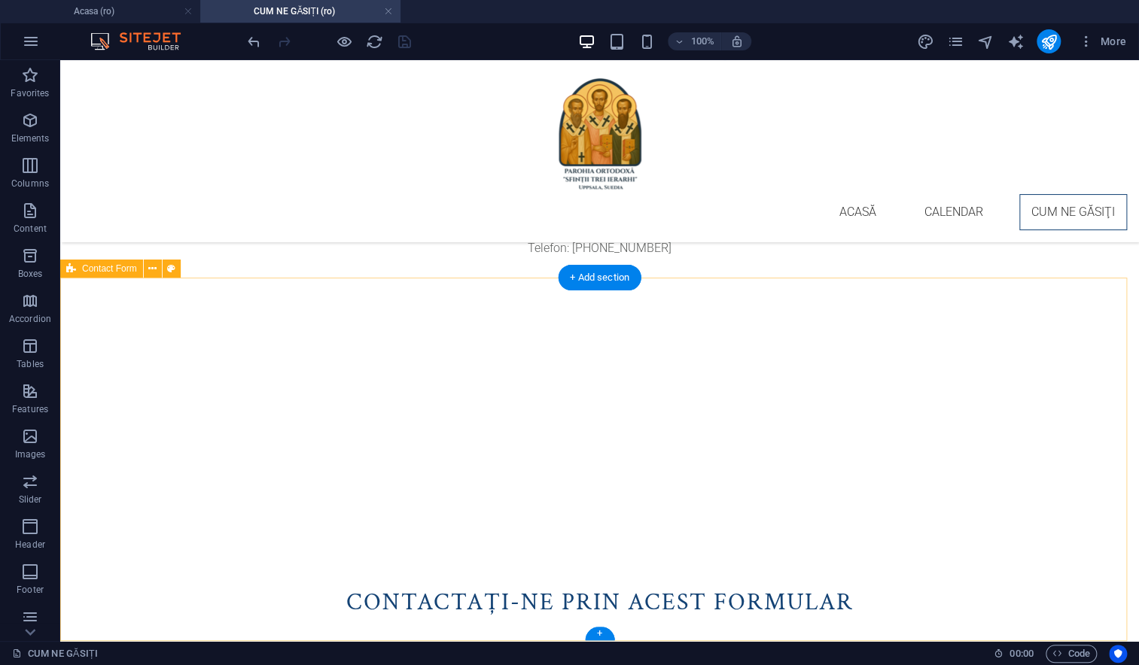
click at [154, 270] on icon at bounding box center [152, 269] width 8 height 16
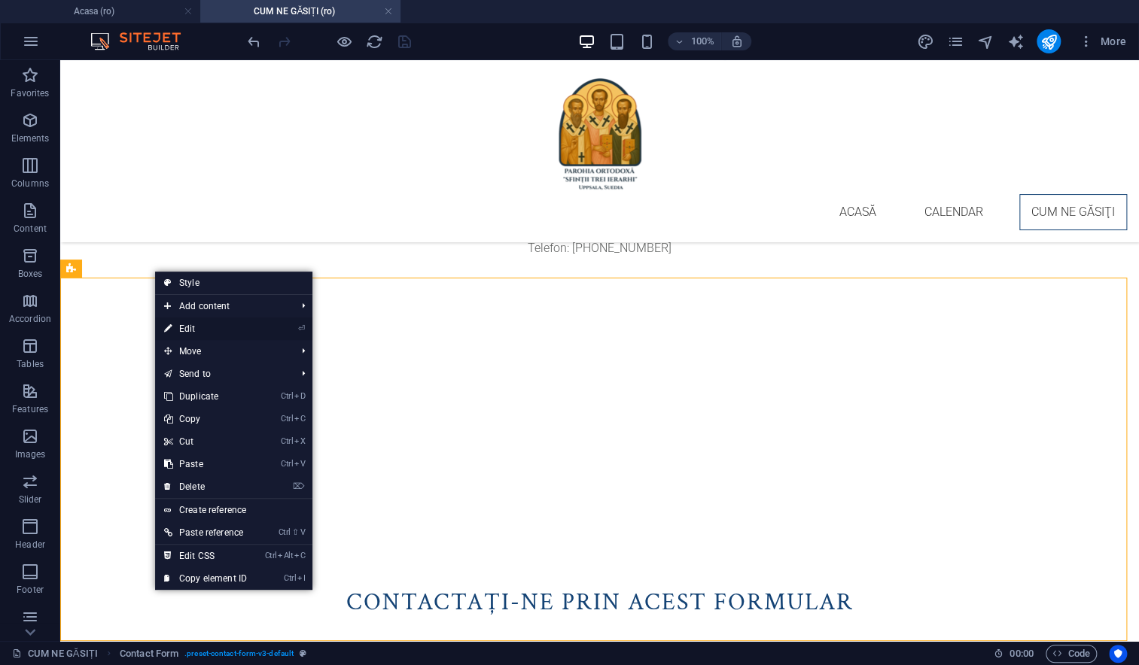
click at [175, 329] on link "⏎ Edit" at bounding box center [205, 329] width 101 height 23
select select "rem"
select select "preset-contact-form-v3-default"
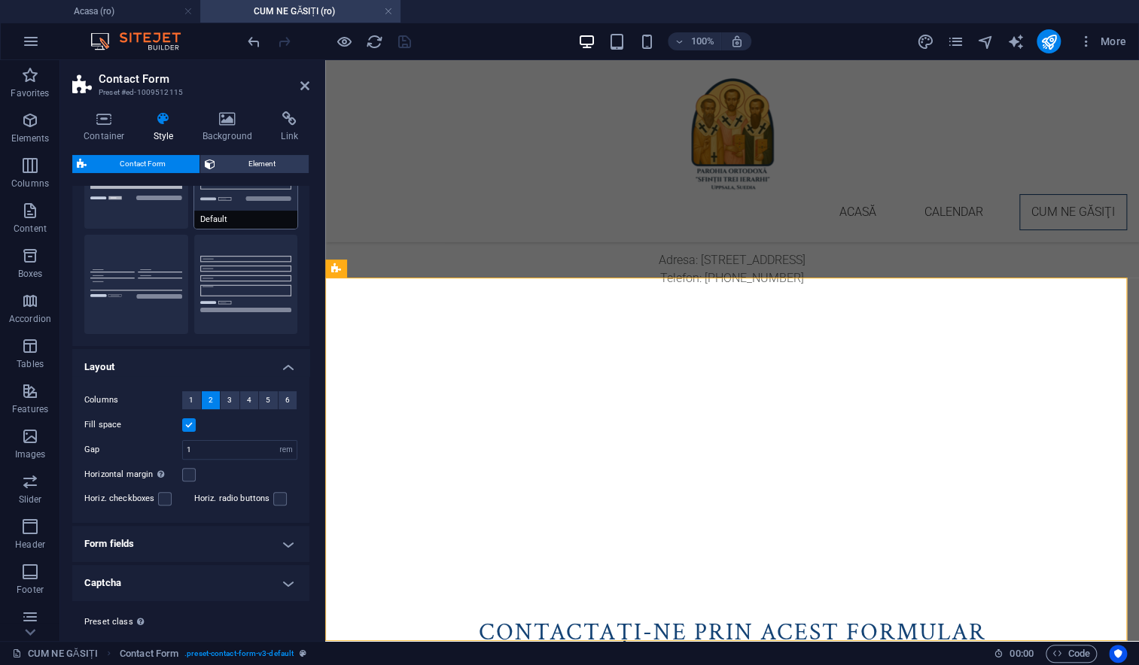
scroll to position [126, 0]
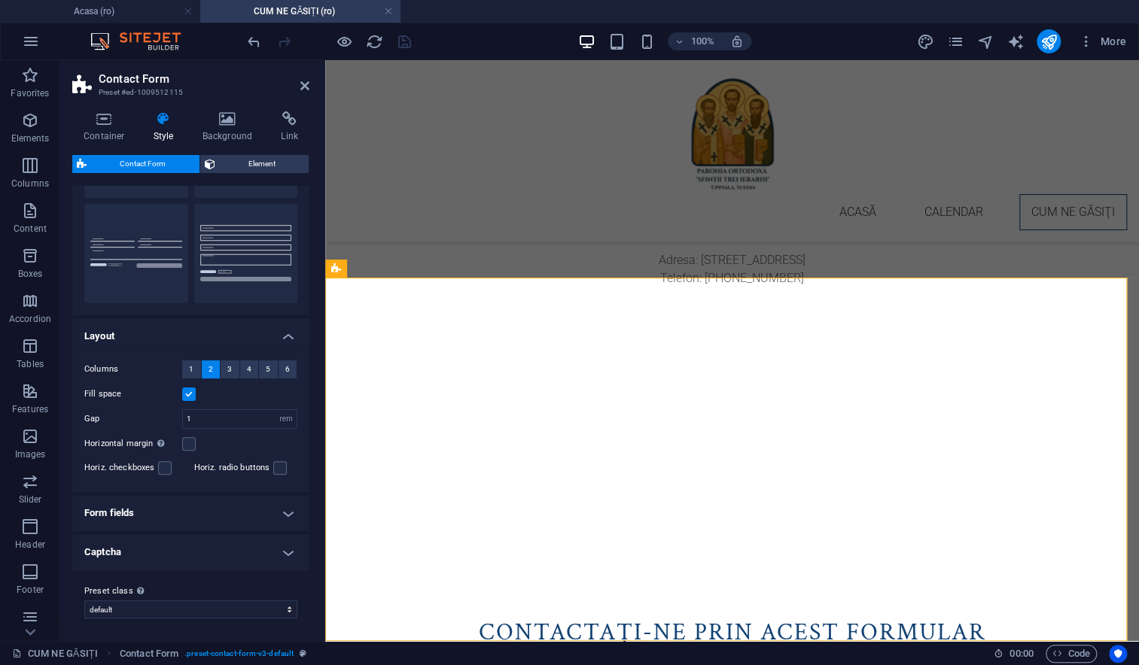
click at [281, 509] on h4 "Form fields" at bounding box center [190, 513] width 237 height 36
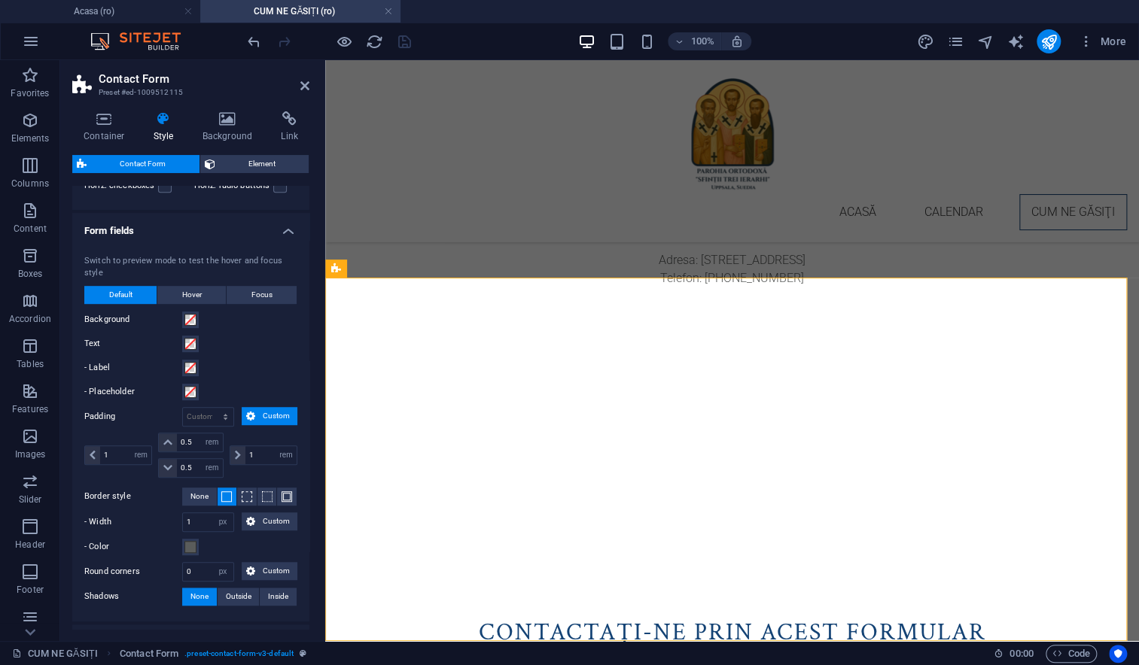
scroll to position [497, 0]
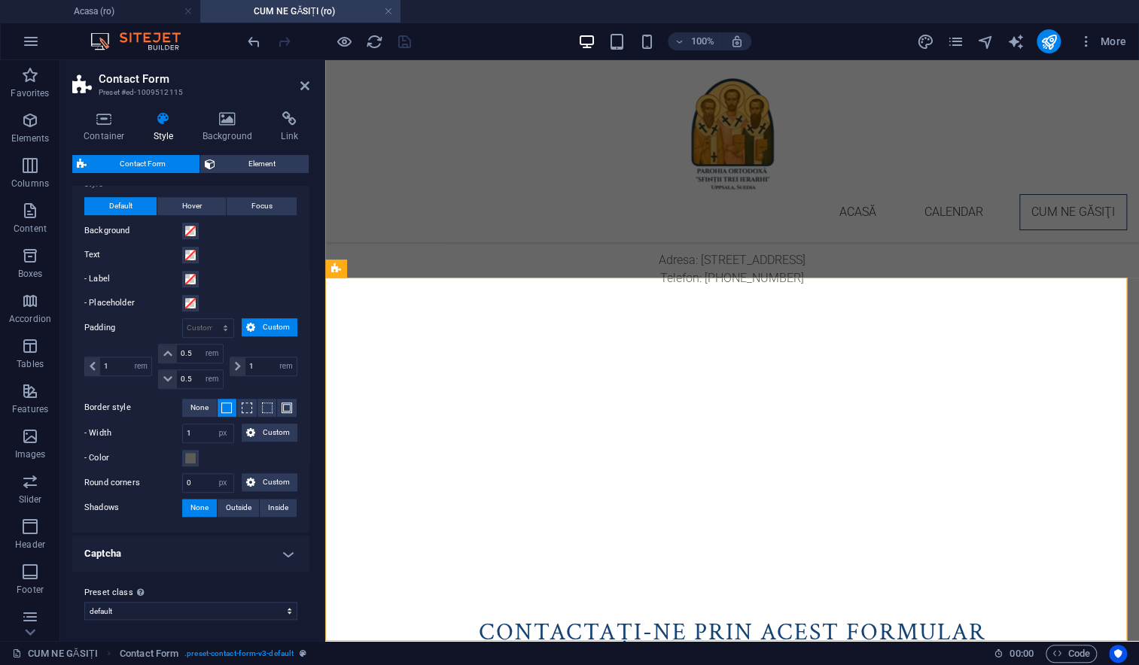
click at [284, 552] on h4 "Captcha" at bounding box center [190, 554] width 237 height 36
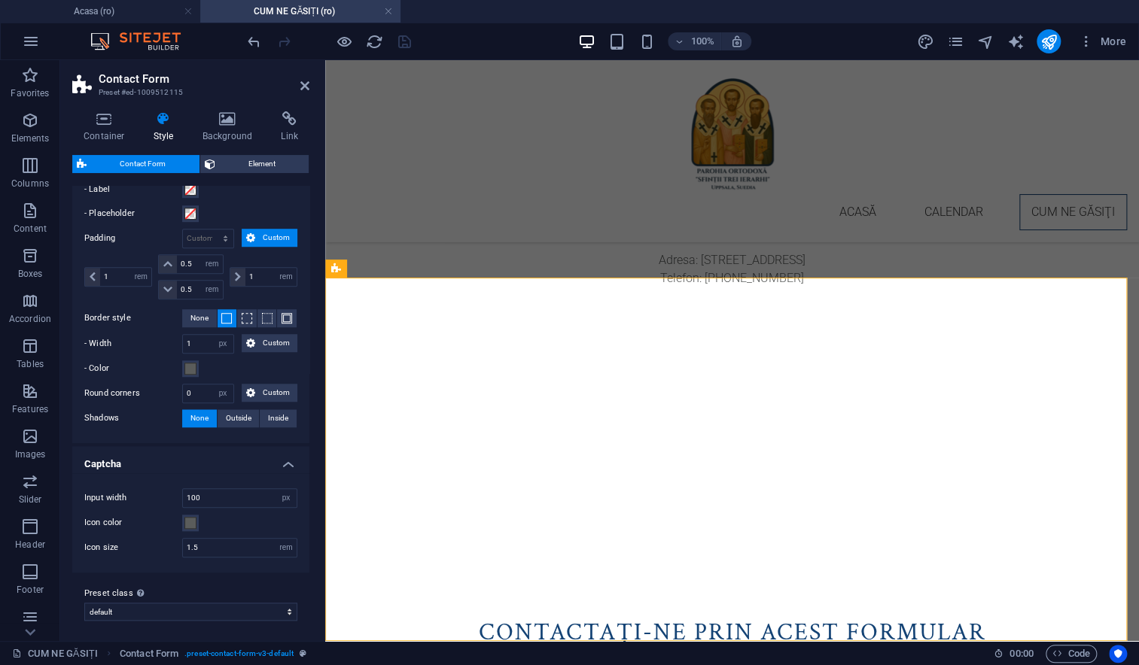
scroll to position [0, 0]
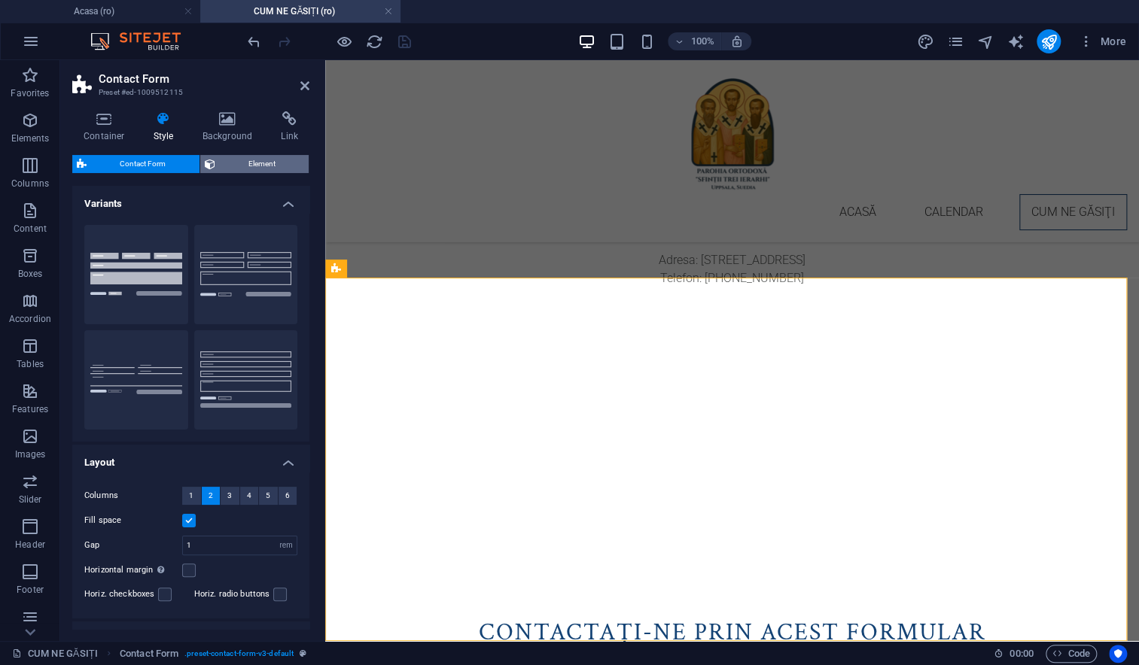
click at [245, 163] on span "Element" at bounding box center [262, 164] width 85 height 18
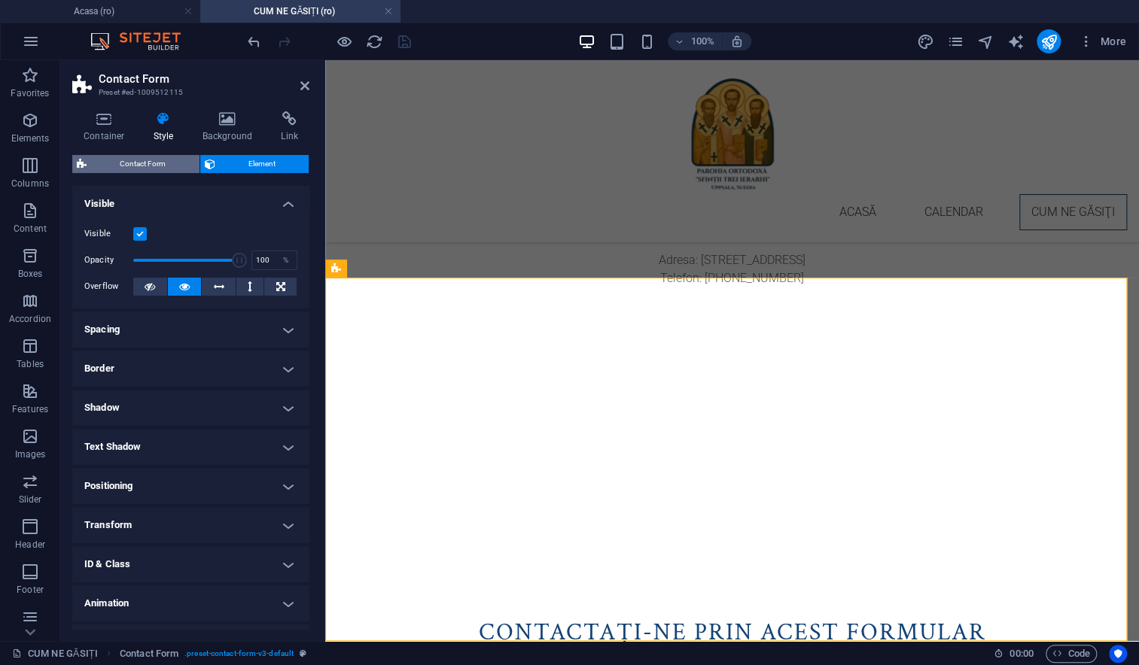
click at [157, 160] on span "Contact Form" at bounding box center [143, 164] width 104 height 18
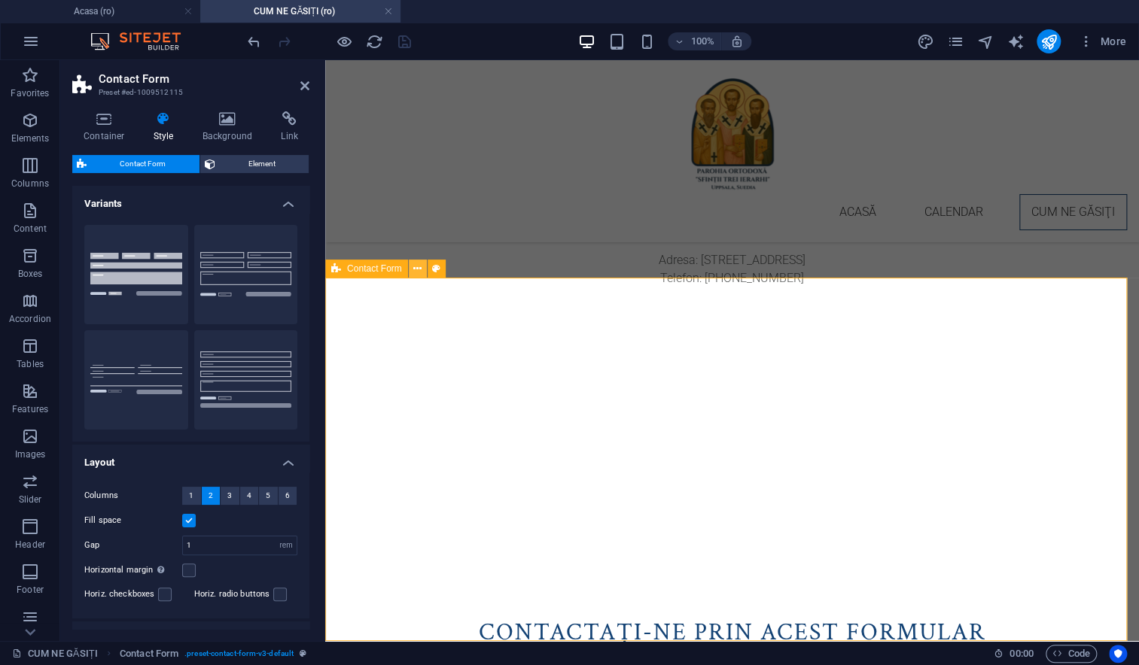
click at [418, 270] on icon at bounding box center [417, 269] width 8 height 16
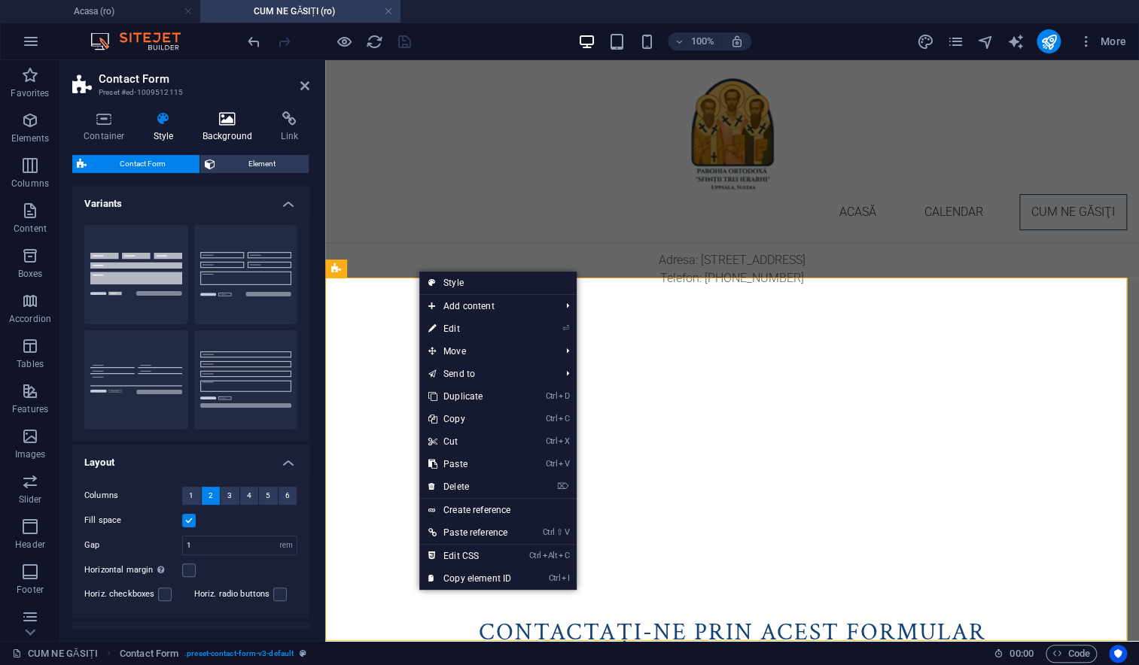
click at [231, 132] on h4 "Background" at bounding box center [230, 127] width 79 height 32
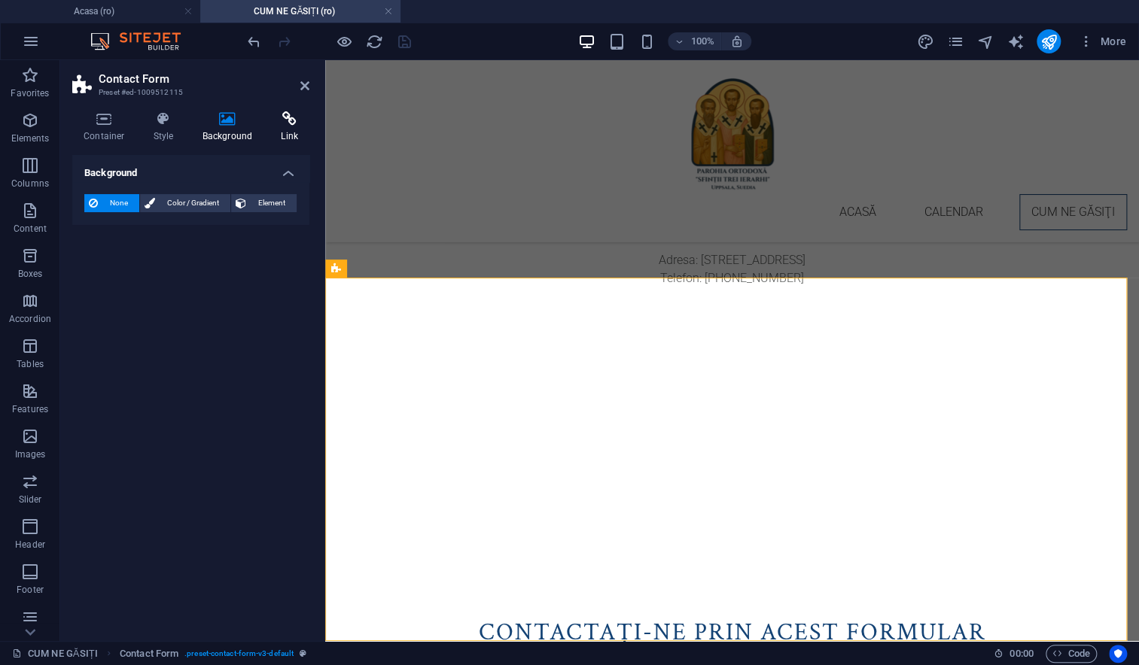
click at [287, 126] on h4 "Link" at bounding box center [289, 127] width 40 height 32
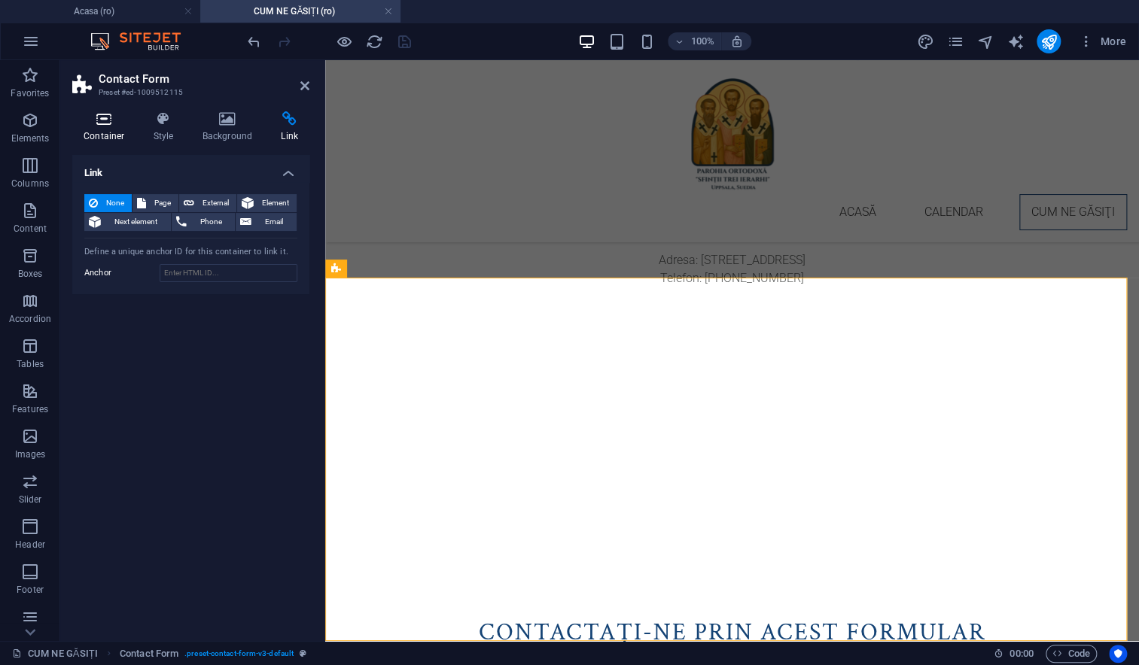
click at [100, 126] on icon at bounding box center [104, 118] width 64 height 15
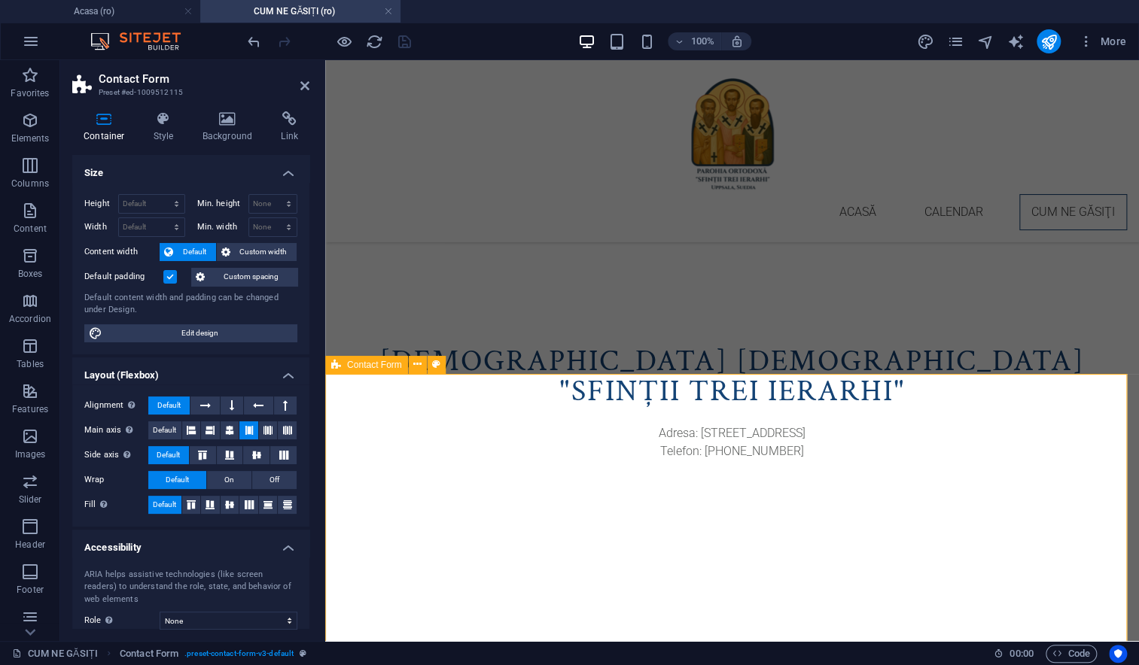
scroll to position [886, 0]
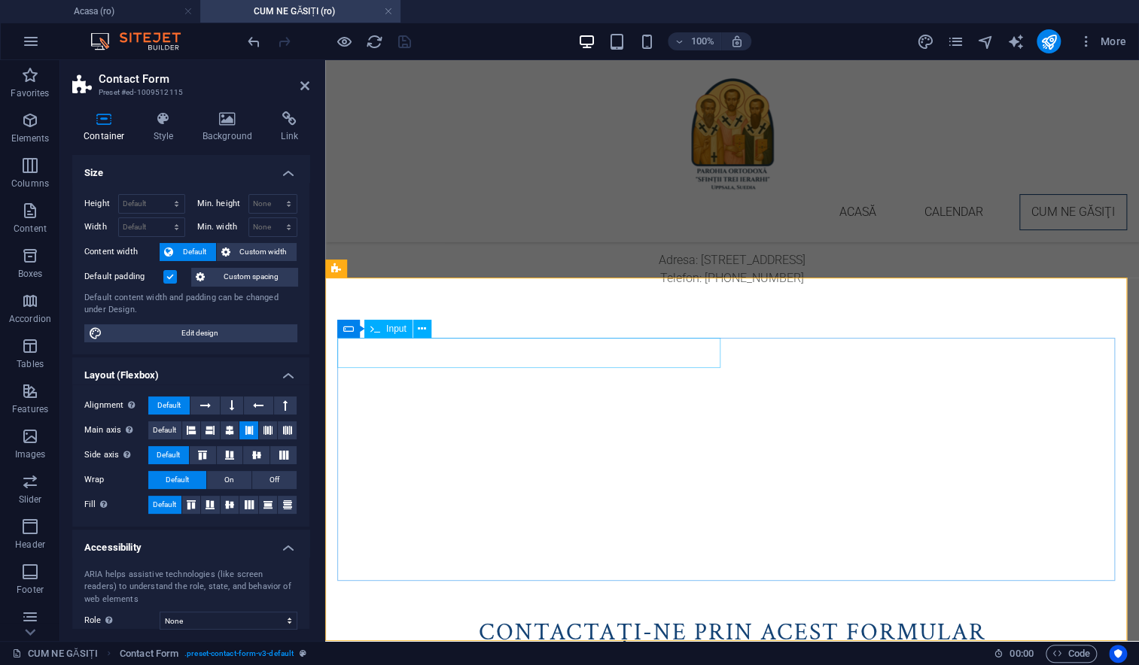
click at [423, 328] on icon at bounding box center [422, 329] width 8 height 16
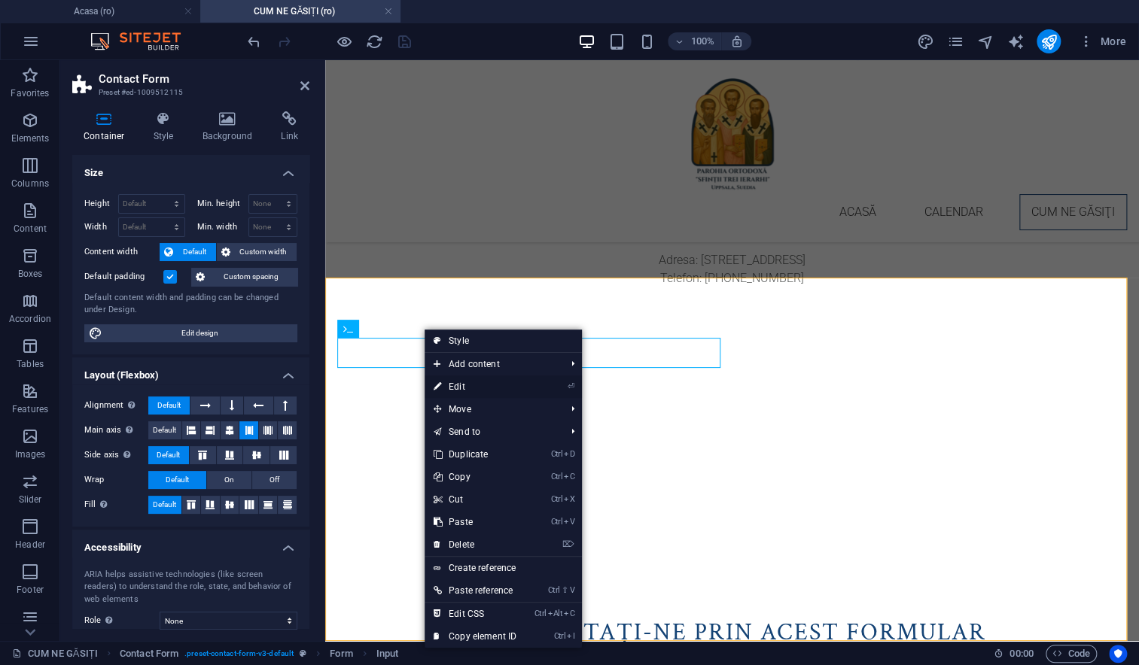
click at [454, 388] on link "⏎ Edit" at bounding box center [474, 387] width 101 height 23
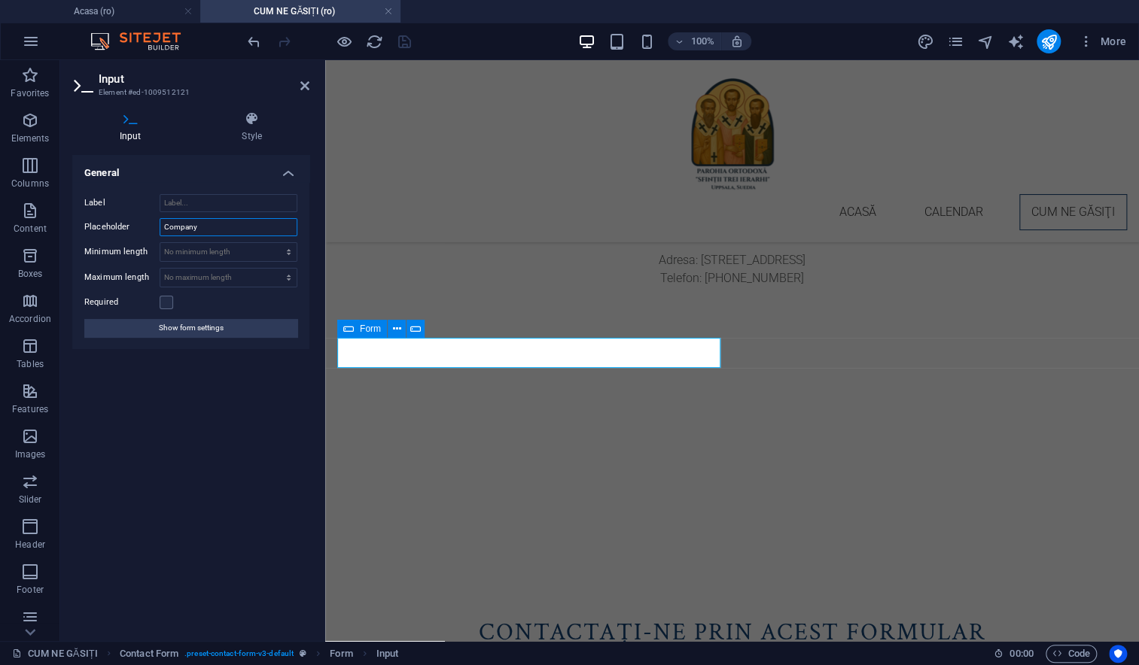
click at [230, 227] on input "Company" at bounding box center [229, 227] width 138 height 18
drag, startPoint x: 212, startPoint y: 227, endPoint x: 97, endPoint y: 216, distance: 115.7
click at [97, 216] on div "Label Placeholder Company Minimum length No minimum length chars Maximum length…" at bounding box center [190, 265] width 237 height 167
type input "Nume"
click at [188, 205] on input "Label" at bounding box center [229, 203] width 138 height 18
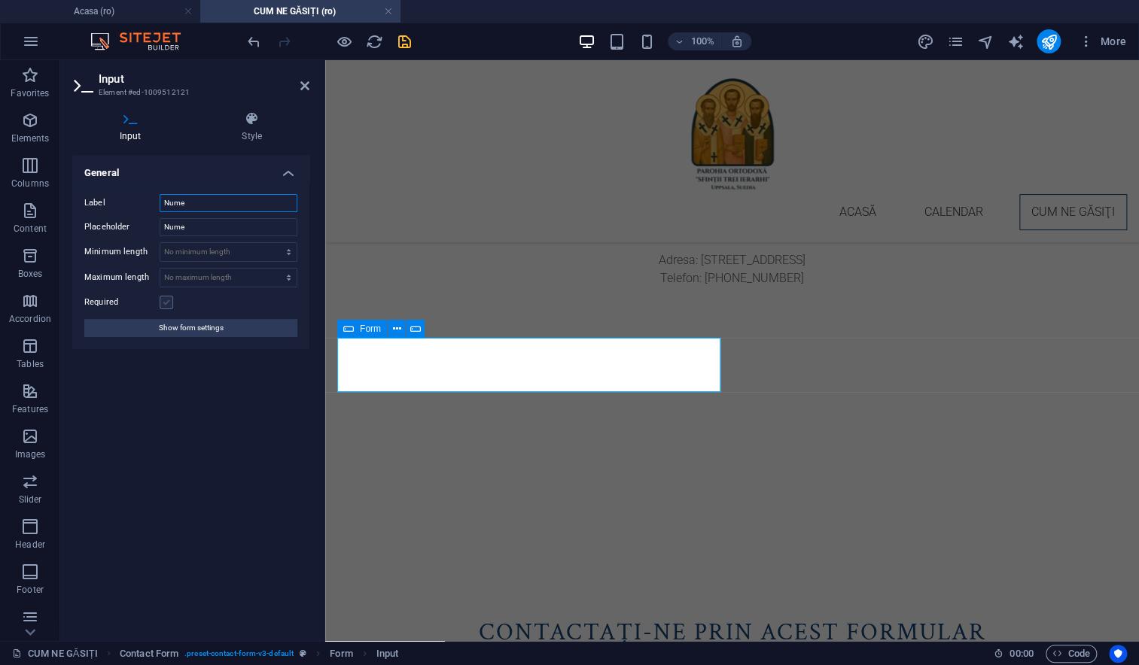
type input "Nume"
click at [166, 306] on label at bounding box center [167, 303] width 14 height 14
click at [0, 0] on input "Required" at bounding box center [0, 0] width 0 height 0
click at [174, 330] on span "Show form settings" at bounding box center [191, 328] width 65 height 18
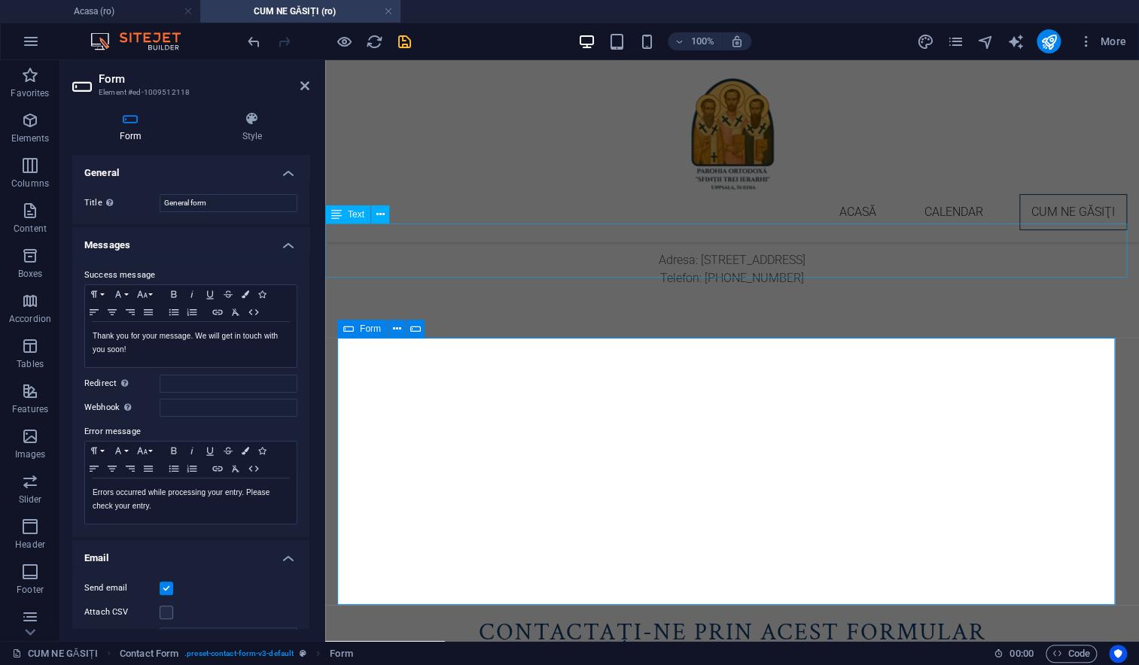
click at [473, 614] on div "contactați-ne PRIN acest formular" at bounding box center [731, 641] width 813 height 54
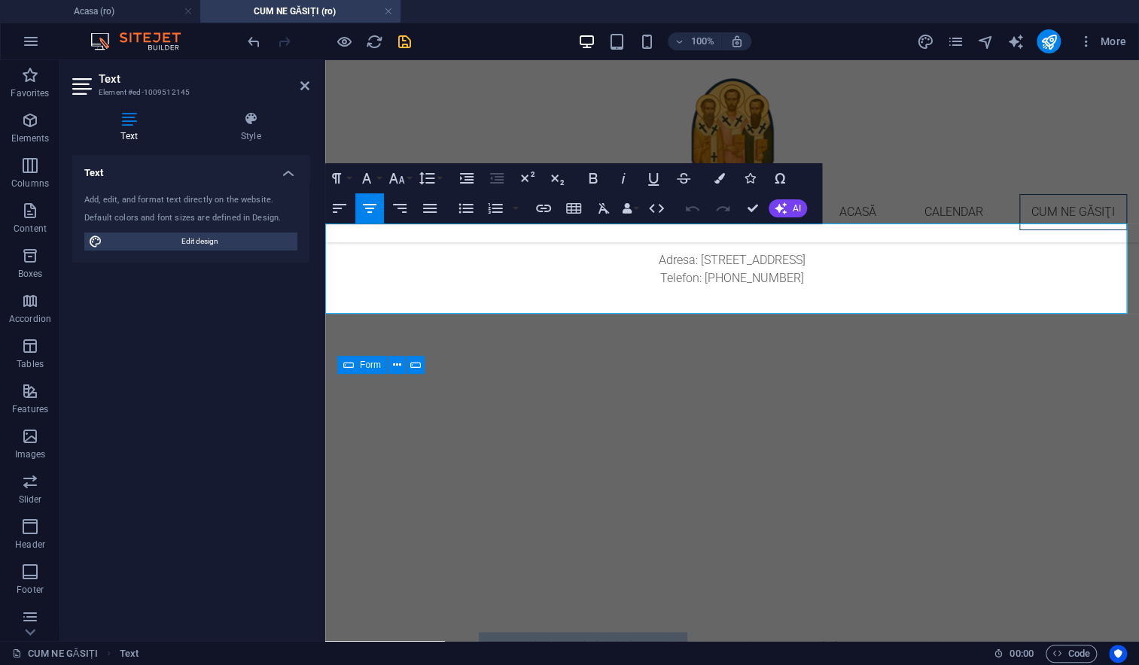
drag, startPoint x: 477, startPoint y: 256, endPoint x: 674, endPoint y: 254, distance: 197.2
click at [674, 632] on h2 "contactați-ne PRIN acest formular" at bounding box center [731, 650] width 813 height 36
copy h2 "contactați-ne"
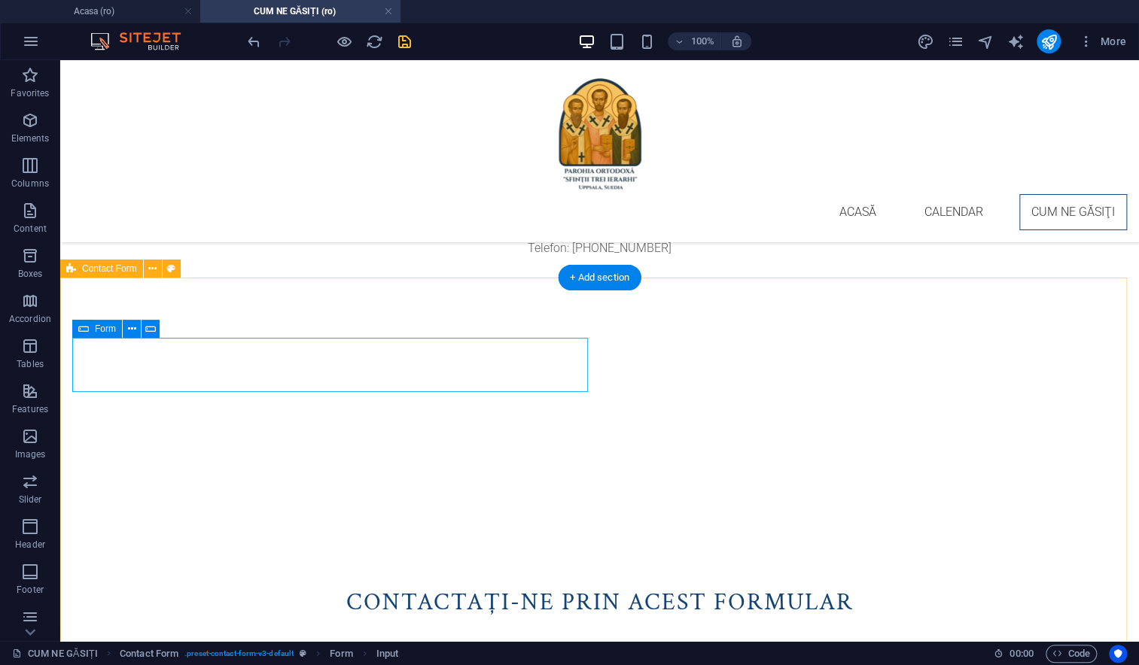
click at [158, 331] on icon at bounding box center [157, 329] width 8 height 16
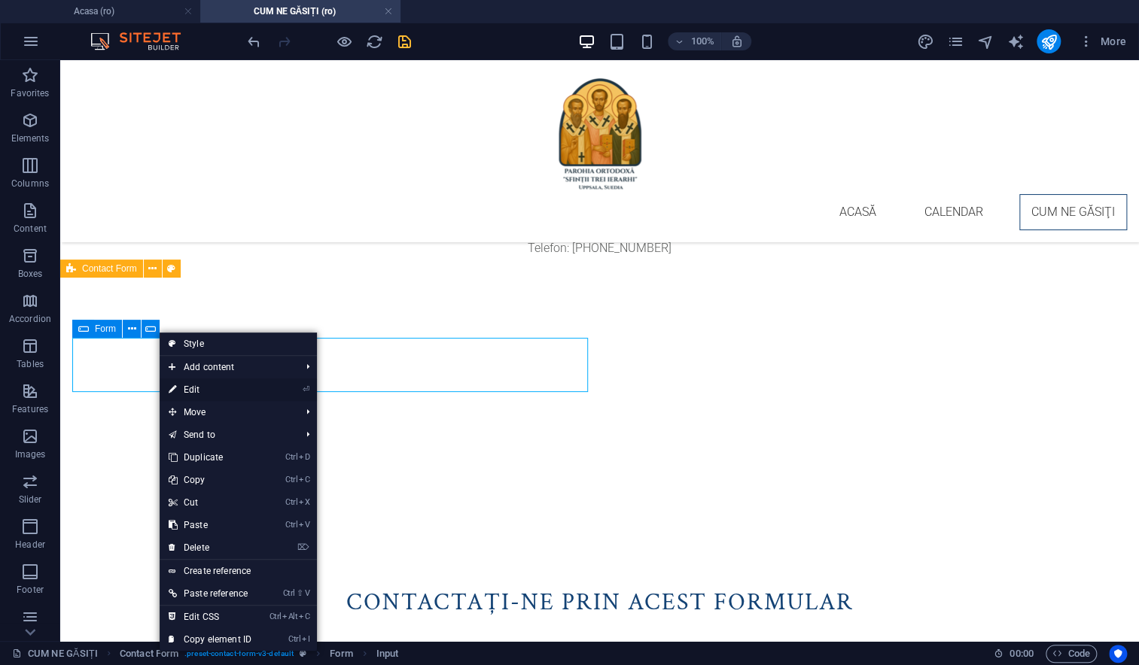
click at [181, 391] on link "⏎ Edit" at bounding box center [210, 390] width 101 height 23
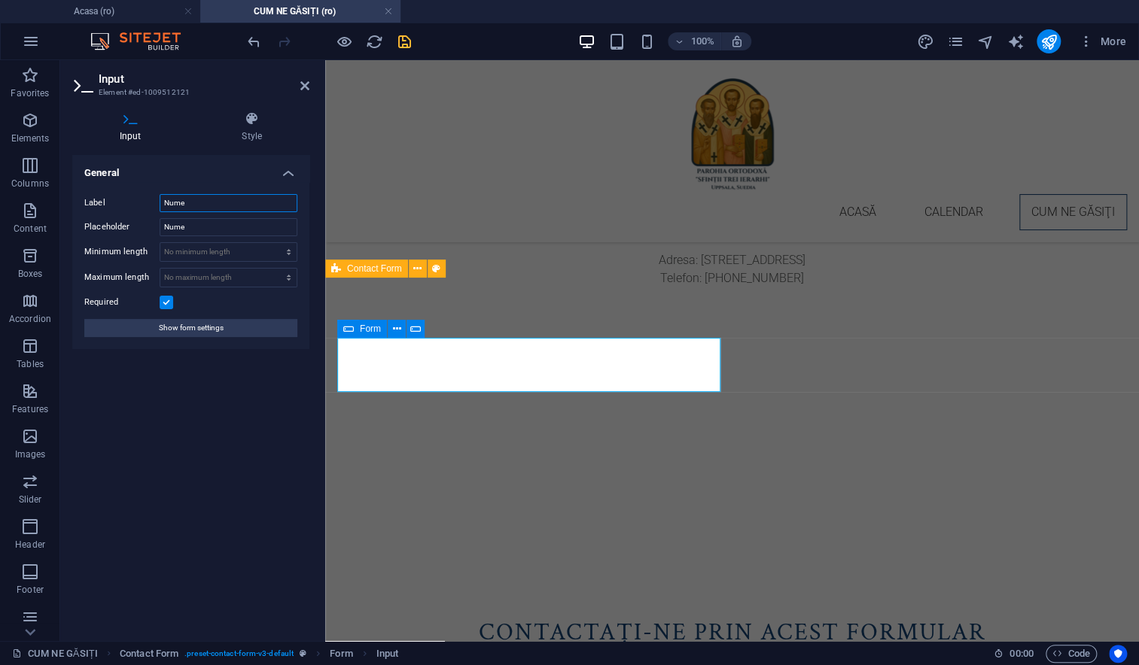
drag, startPoint x: 196, startPoint y: 209, endPoint x: 122, endPoint y: 199, distance: 75.2
click at [122, 199] on div "Label Nume" at bounding box center [190, 203] width 213 height 18
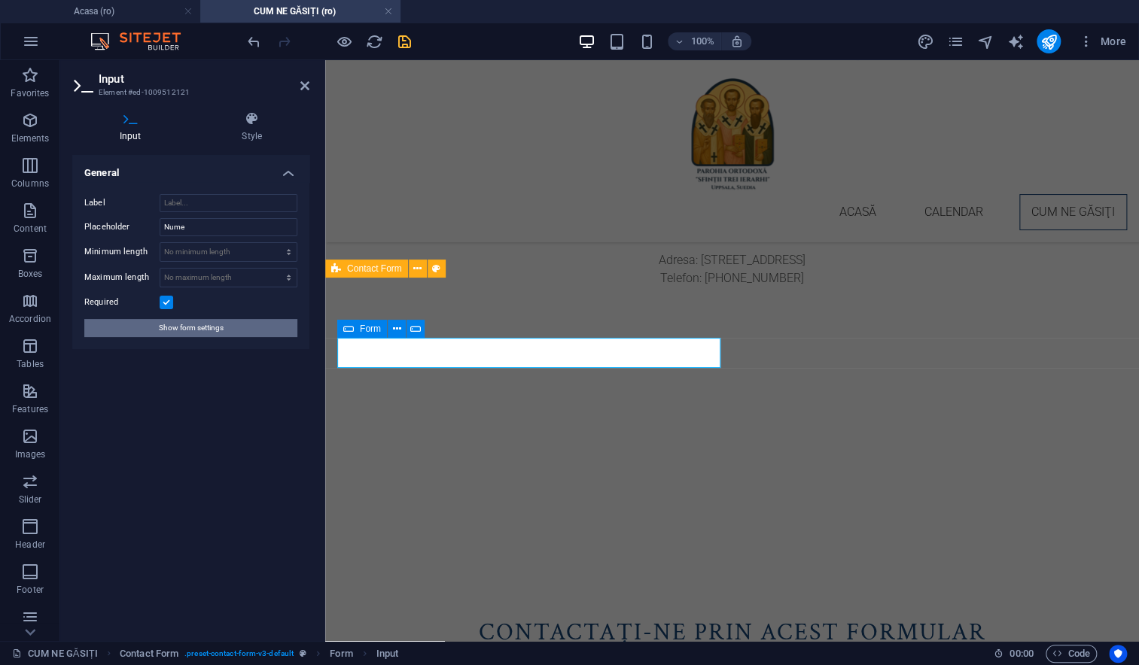
click at [172, 330] on span "Show form settings" at bounding box center [191, 328] width 65 height 18
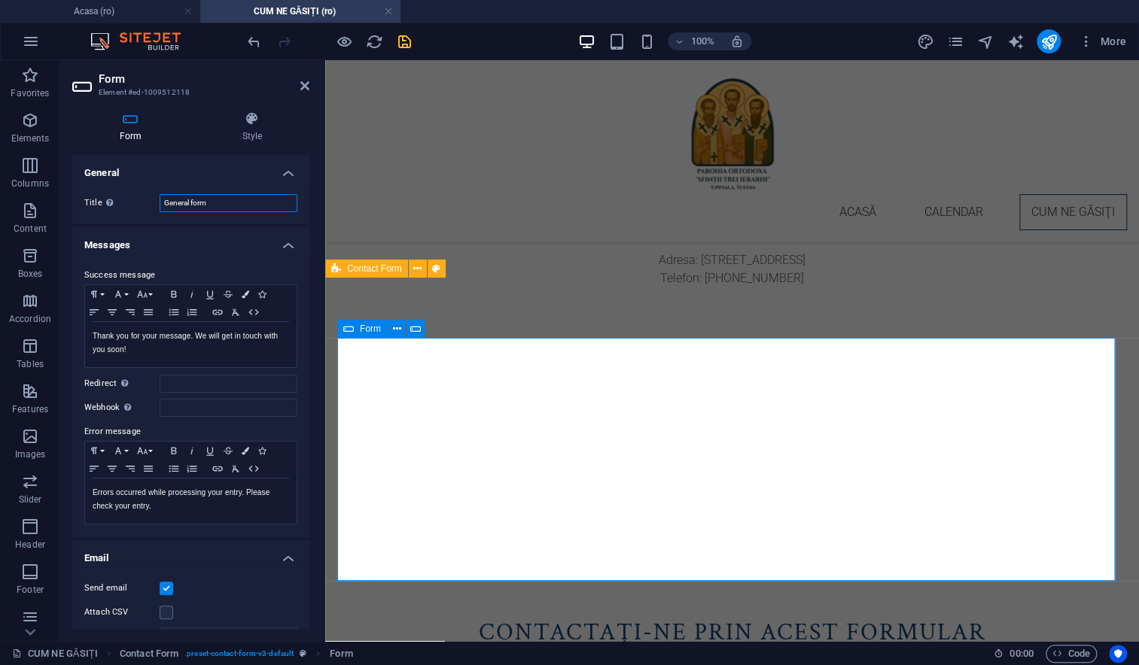
drag, startPoint x: 221, startPoint y: 203, endPoint x: 126, endPoint y: 196, distance: 95.1
click at [126, 196] on div "Title Define a name for the form. General form" at bounding box center [190, 203] width 213 height 18
type input "Formular contact"
drag, startPoint x: 135, startPoint y: 350, endPoint x: 79, endPoint y: 334, distance: 57.9
click at [79, 334] on div "Success message Paragraph Format Normal Heading 1 Heading 2 Heading 3 Heading 4…" at bounding box center [190, 395] width 237 height 283
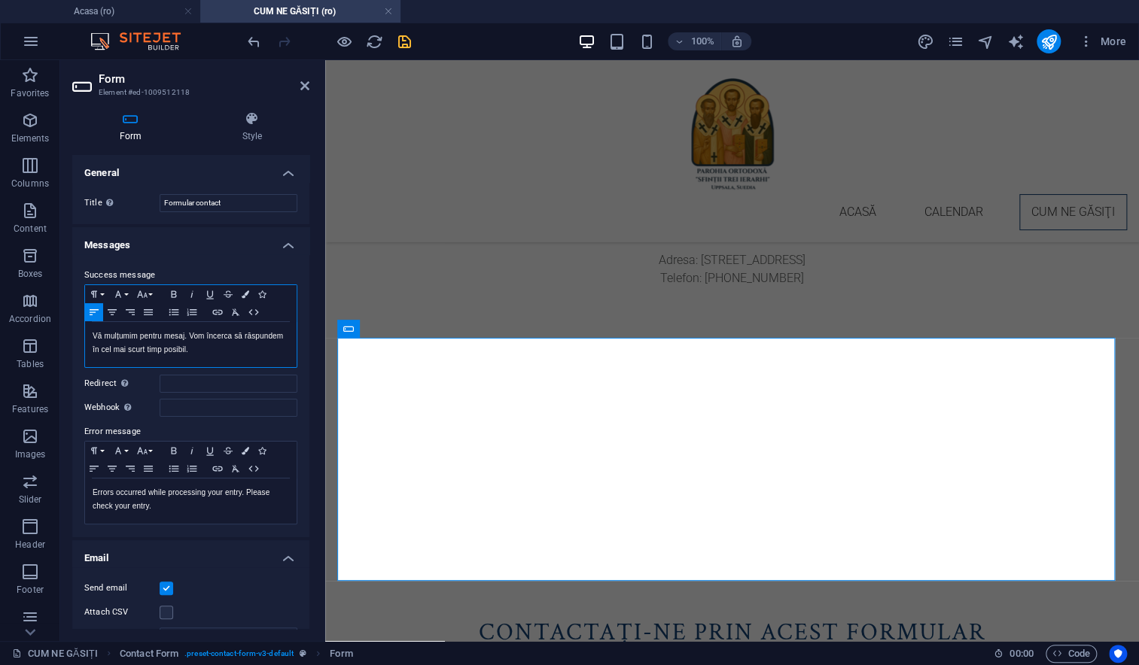
scroll to position [50, 1]
drag, startPoint x: 92, startPoint y: 489, endPoint x: 180, endPoint y: 516, distance: 92.1
click at [180, 516] on div "Errors occurred while processing your entry. Please check your entry." at bounding box center [190, 501] width 211 height 45
copy p "Errors occurred while processing your entry. Please check your entry."
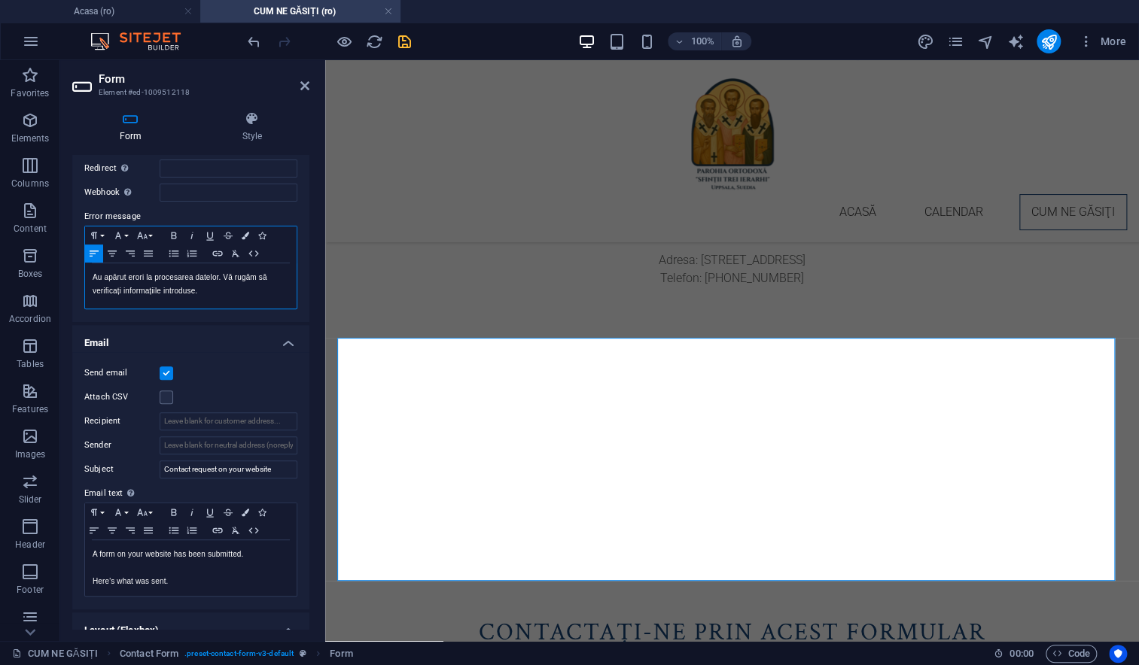
scroll to position [222, 0]
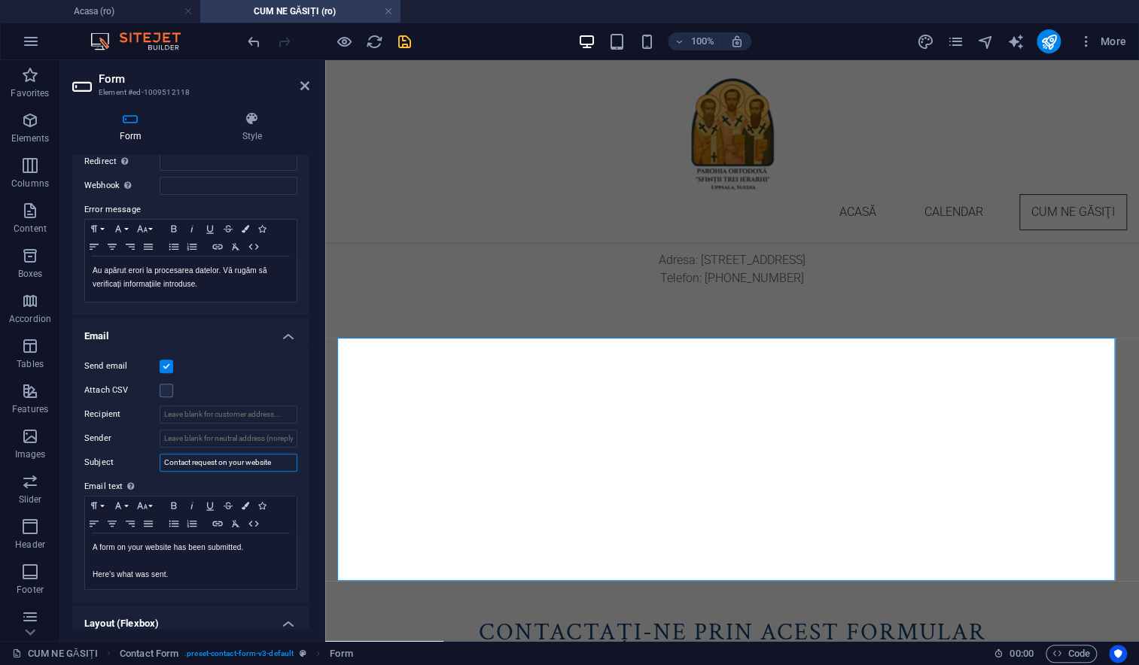
drag, startPoint x: 281, startPoint y: 464, endPoint x: 125, endPoint y: 461, distance: 156.6
click at [125, 461] on div "Subject Contact request on your website" at bounding box center [190, 463] width 213 height 18
paste input "erere de contact pe site-ul dumneavoastră"
click at [207, 461] on input "Cerere de contact pe site-ul dumneavoastră" at bounding box center [229, 463] width 138 height 18
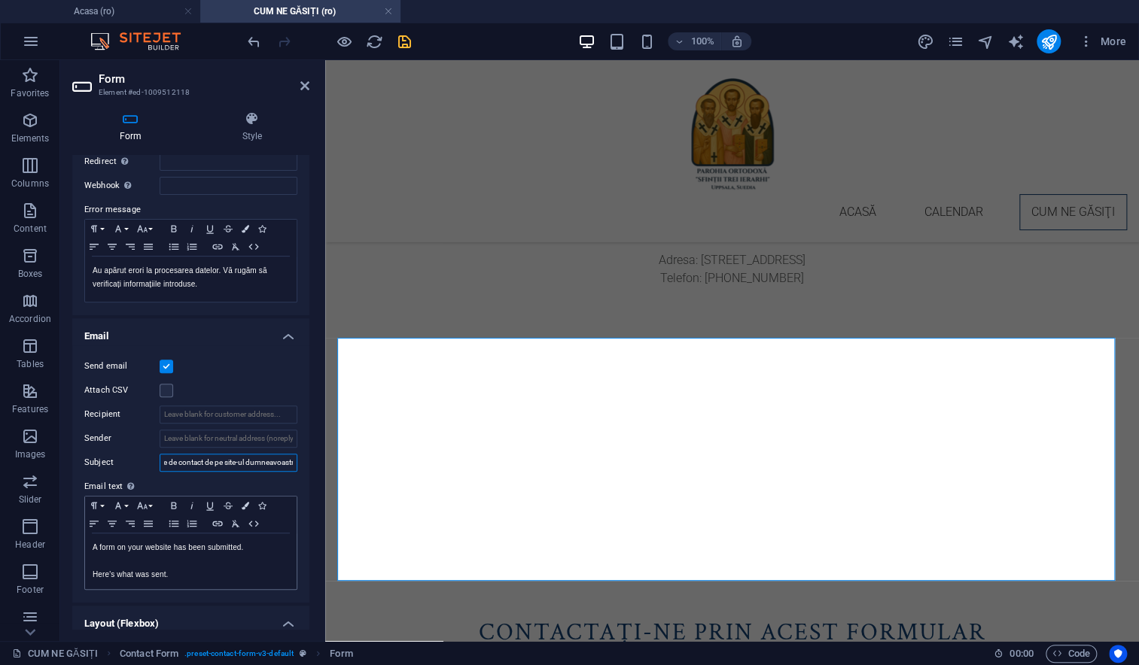
type input "Cerere de contact de pe site-ul dumneavoastră"
drag, startPoint x: 94, startPoint y: 546, endPoint x: 134, endPoint y: 567, distance: 45.5
click at [203, 612] on ul "General Title Define a name for the form. Formular contact Messages Success mes…" at bounding box center [190, 354] width 237 height 842
click at [88, 540] on div "A form on your website has been submitted. Here's what was sent." at bounding box center [190, 562] width 211 height 56
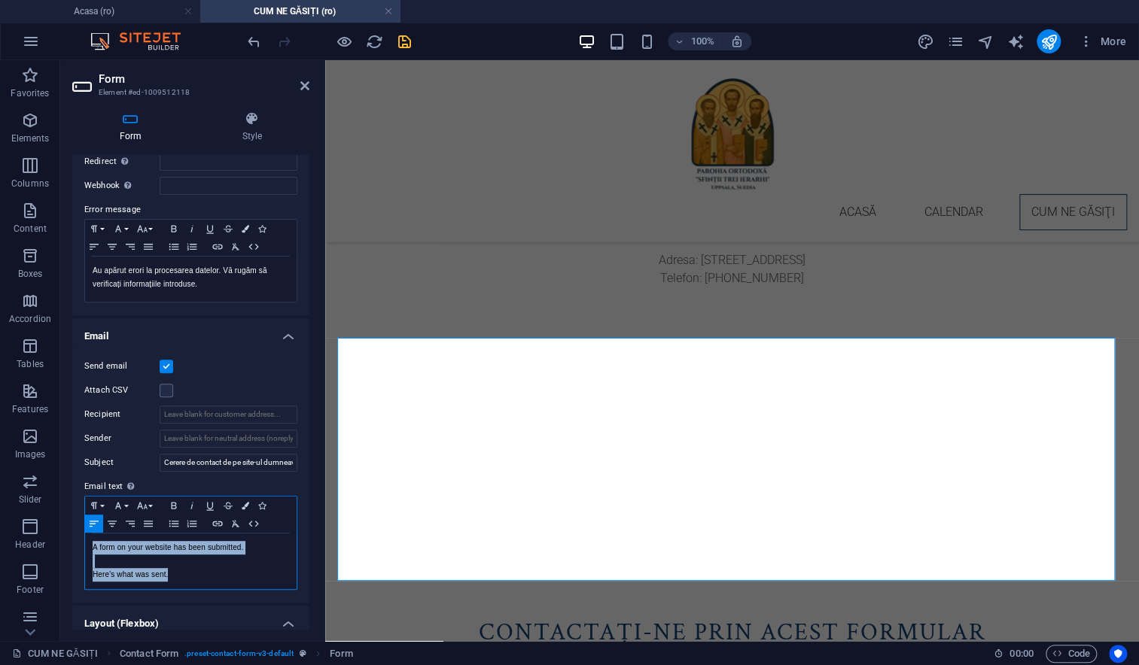
drag, startPoint x: 89, startPoint y: 543, endPoint x: 184, endPoint y: 581, distance: 102.0
click at [184, 581] on div "A form on your website has been submitted. Here's what was sent." at bounding box center [190, 562] width 211 height 56
copy div "A form on your website has been submitted. Here's what was sent."
drag, startPoint x: 139, startPoint y: 544, endPoint x: 242, endPoint y: 550, distance: 103.3
click at [242, 550] on strong "Un formular de pe site-ul dumneavoastră a fost trimis." at bounding box center [179, 554] width 173 height 22
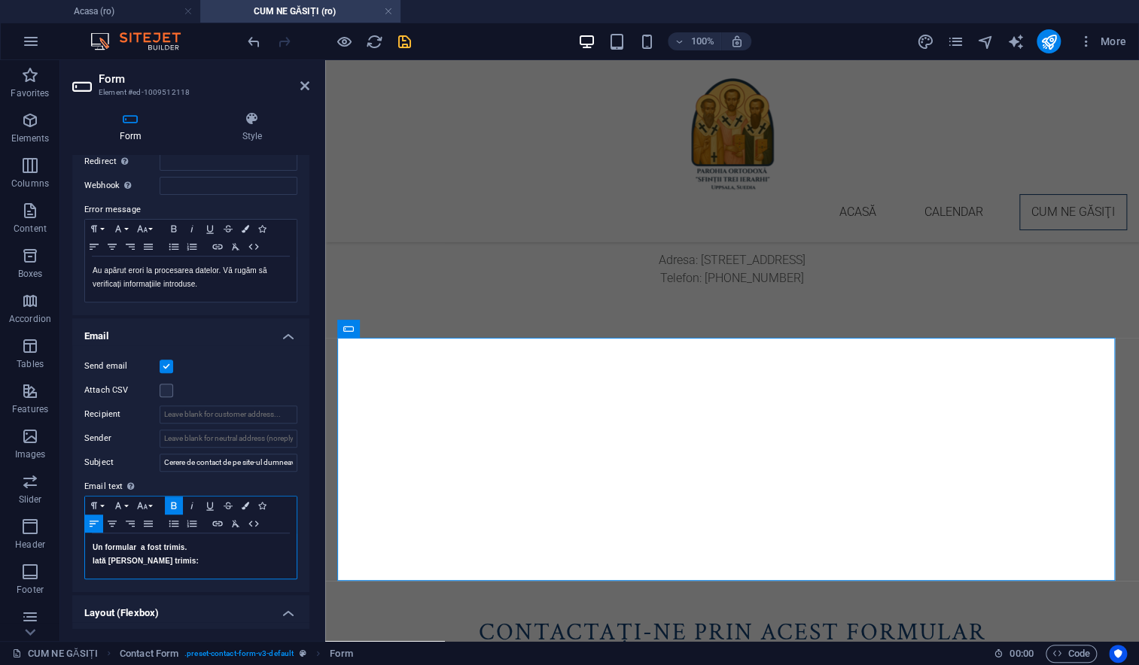
click at [202, 545] on p "Un formular a fost trimis." at bounding box center [191, 548] width 196 height 14
click at [93, 571] on strong "Iată ce a fost trimis:" at bounding box center [146, 574] width 106 height 8
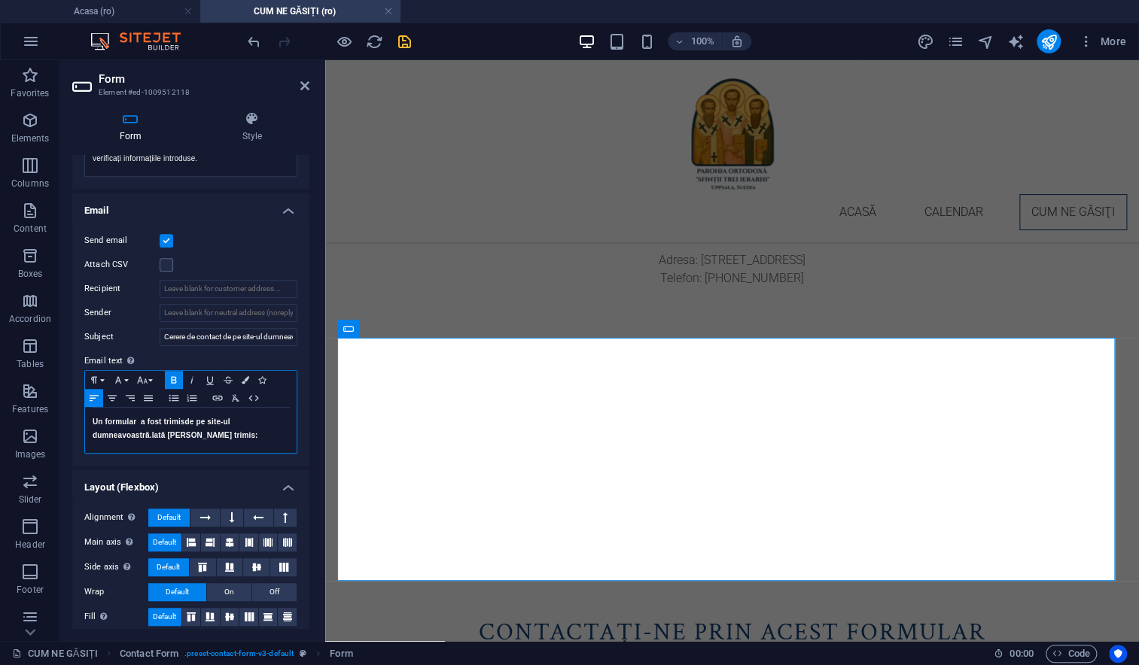
scroll to position [356, 0]
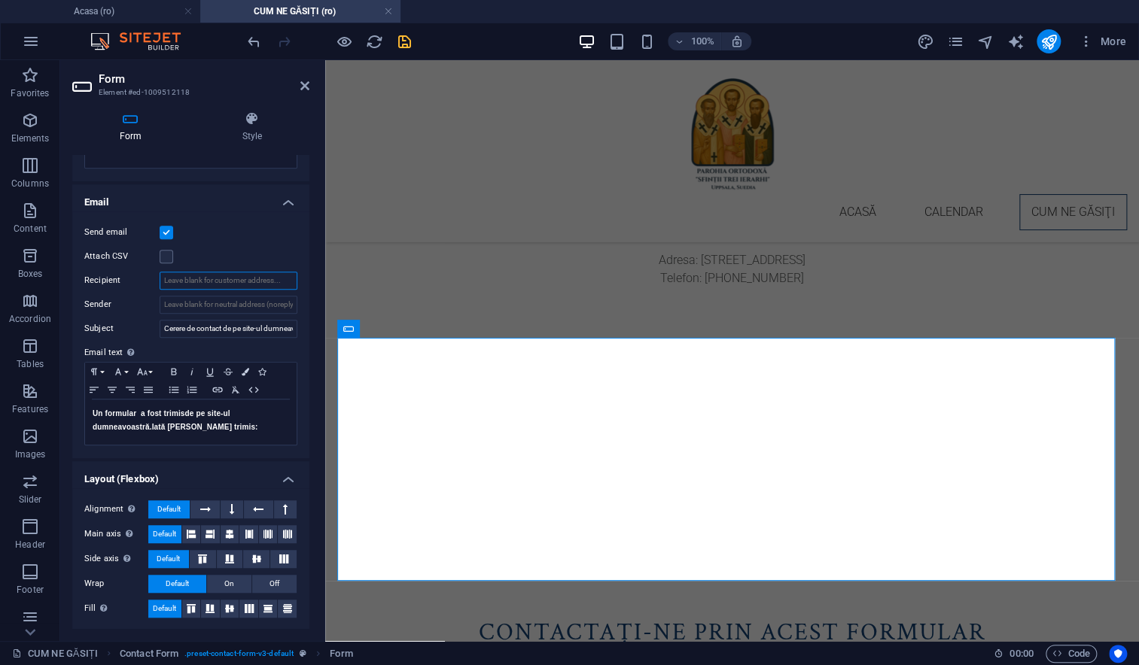
click at [181, 280] on input "Recipient" at bounding box center [229, 281] width 138 height 18
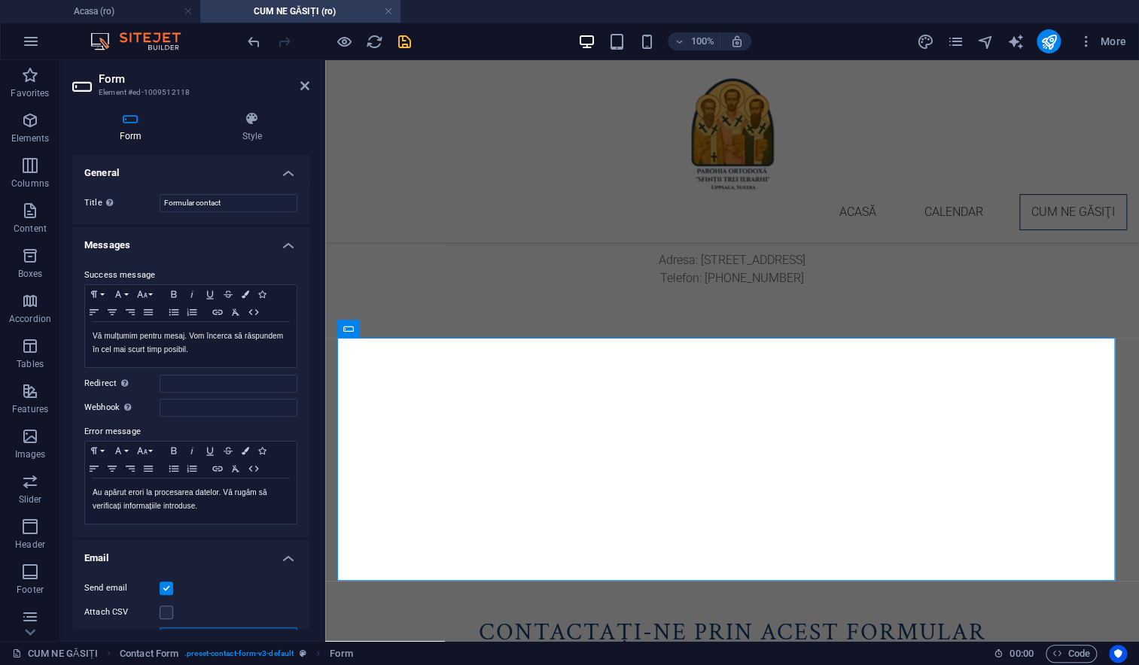
scroll to position [0, 0]
type input "kitty.david@gmail.com"
click at [786, 328] on icon at bounding box center [790, 329] width 8 height 16
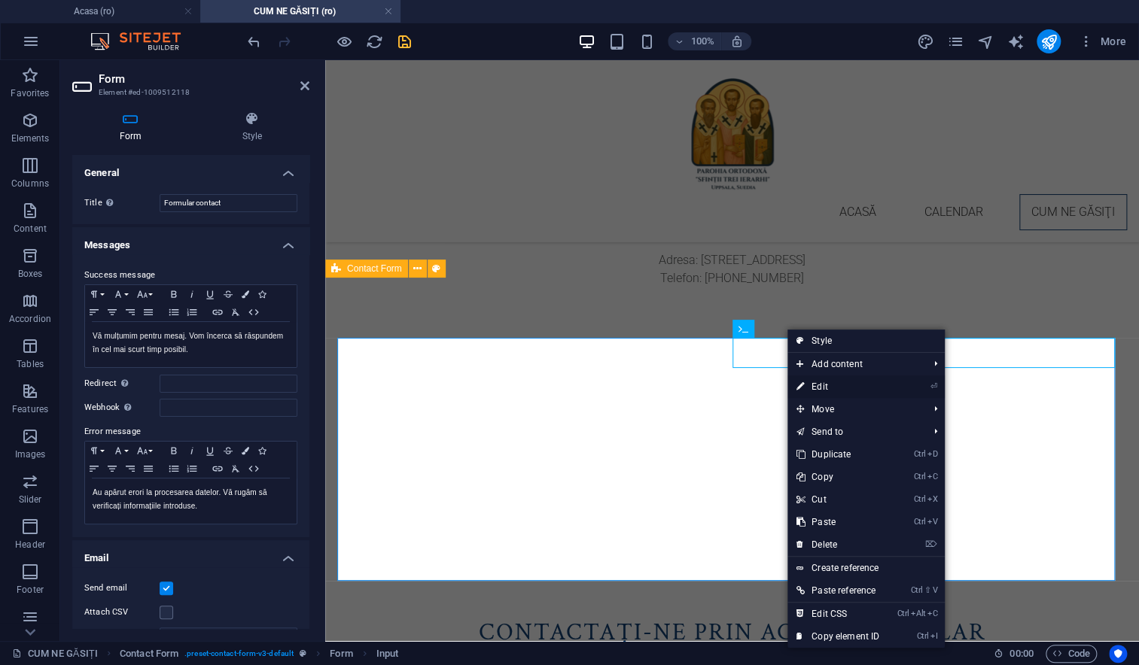
click at [815, 388] on link "⏎ Edit" at bounding box center [837, 387] width 101 height 23
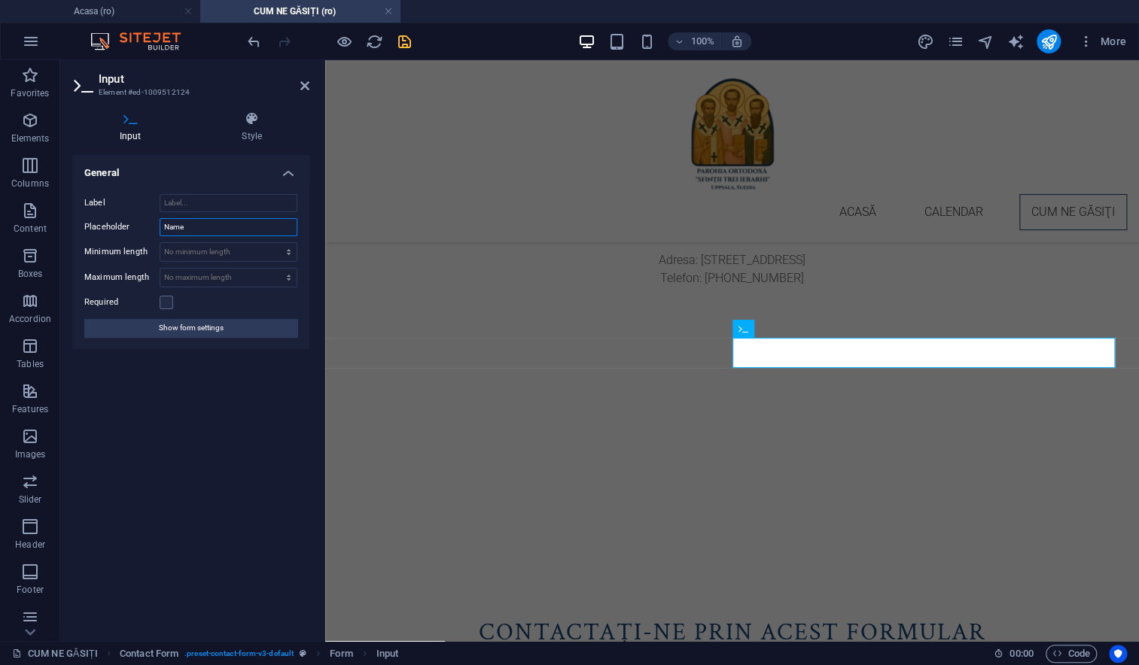
drag, startPoint x: 211, startPoint y: 227, endPoint x: 120, endPoint y: 218, distance: 92.2
click at [120, 218] on div "Placeholder Name" at bounding box center [190, 227] width 213 height 18
type input "Prenume"
click at [171, 305] on label at bounding box center [167, 303] width 14 height 14
click at [0, 0] on input "Required" at bounding box center [0, 0] width 0 height 0
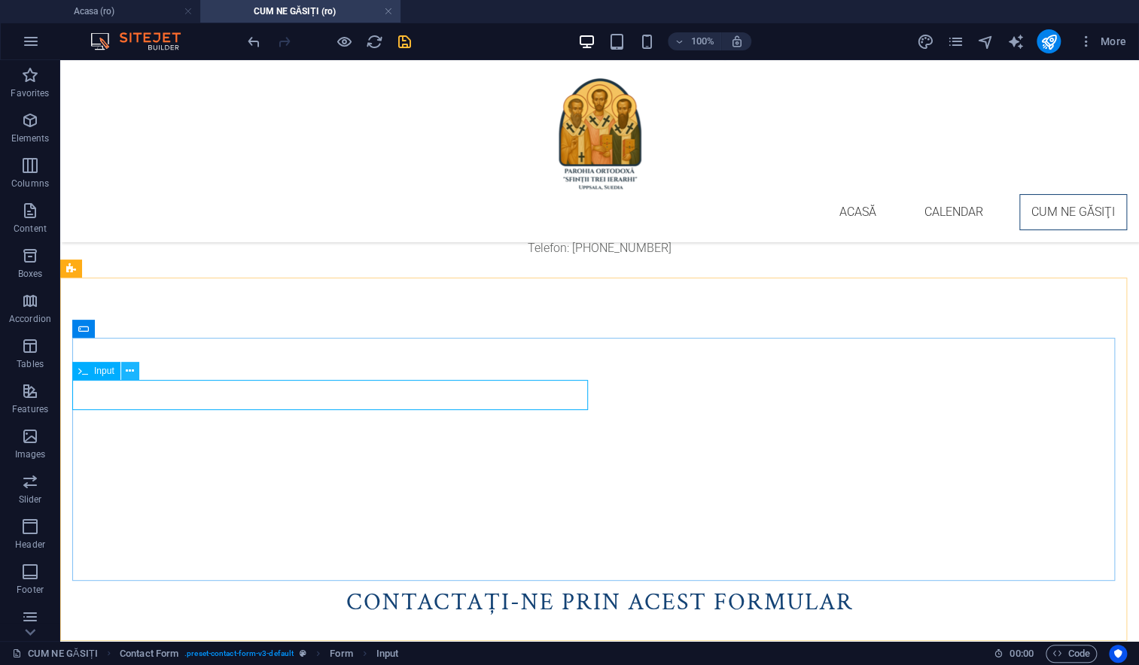
click at [129, 374] on icon at bounding box center [130, 371] width 8 height 16
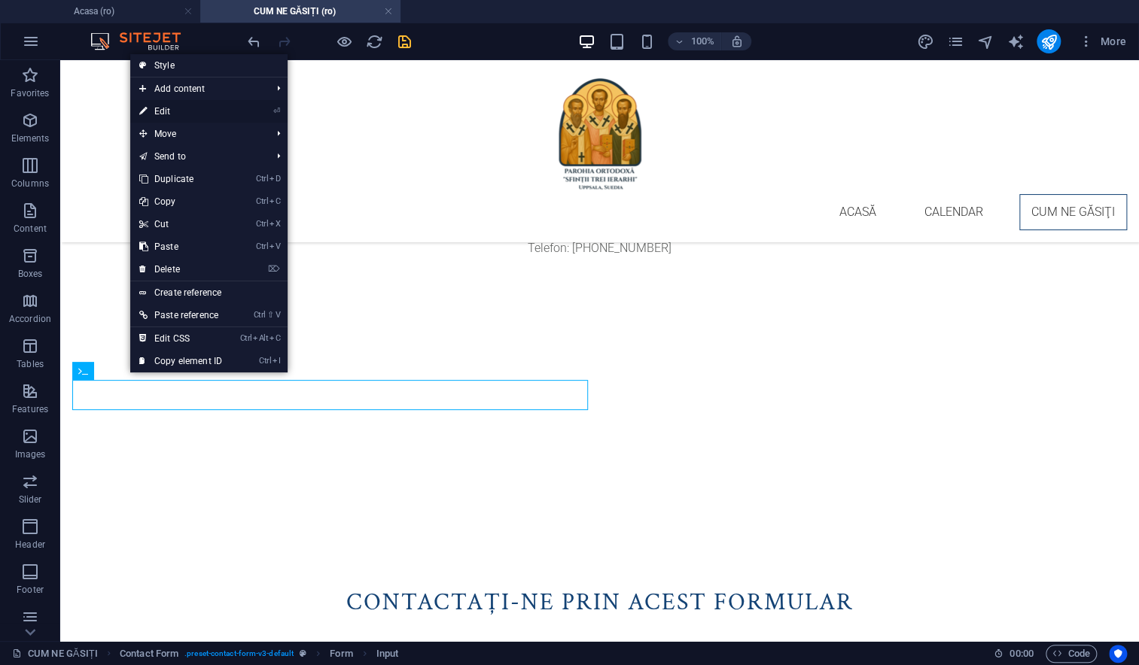
click at [160, 114] on link "⏎ Edit" at bounding box center [180, 111] width 101 height 23
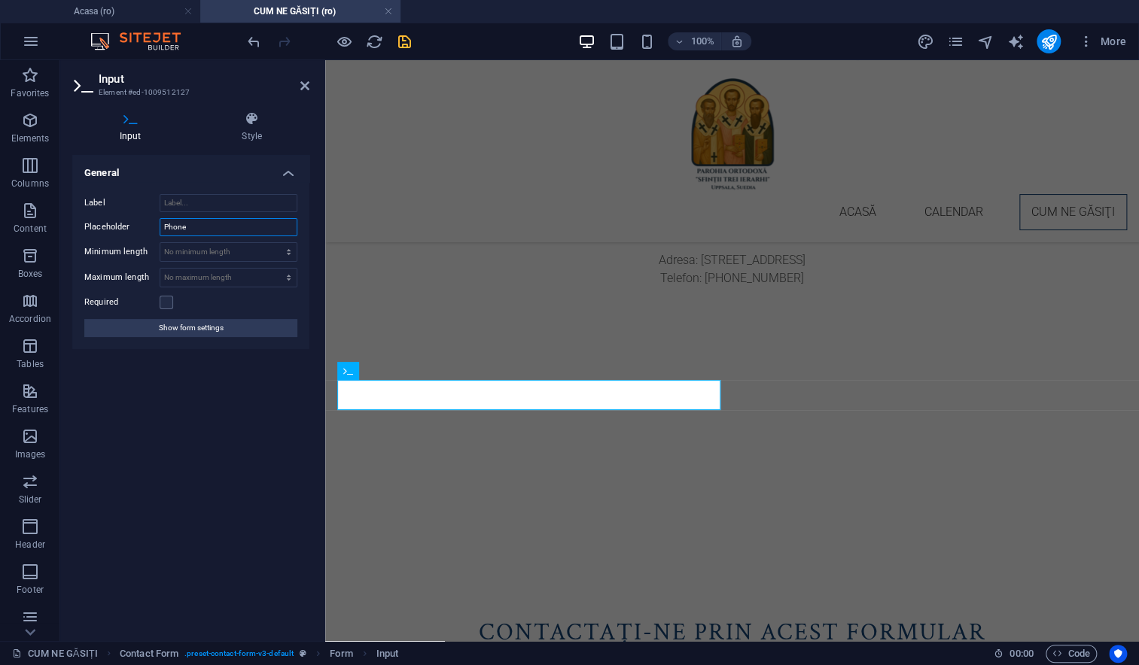
drag, startPoint x: 221, startPoint y: 227, endPoint x: 126, endPoint y: 227, distance: 95.6
click at [126, 227] on div "Placeholder Phone" at bounding box center [190, 227] width 213 height 18
type input "Telefon"
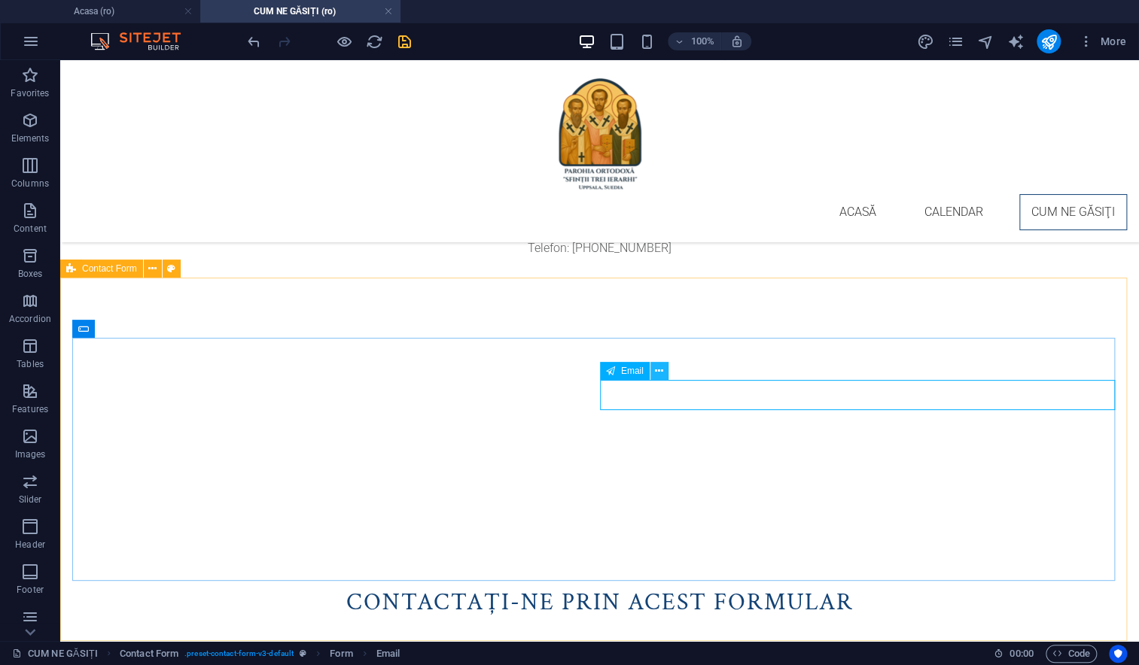
click at [659, 369] on icon at bounding box center [659, 371] width 8 height 16
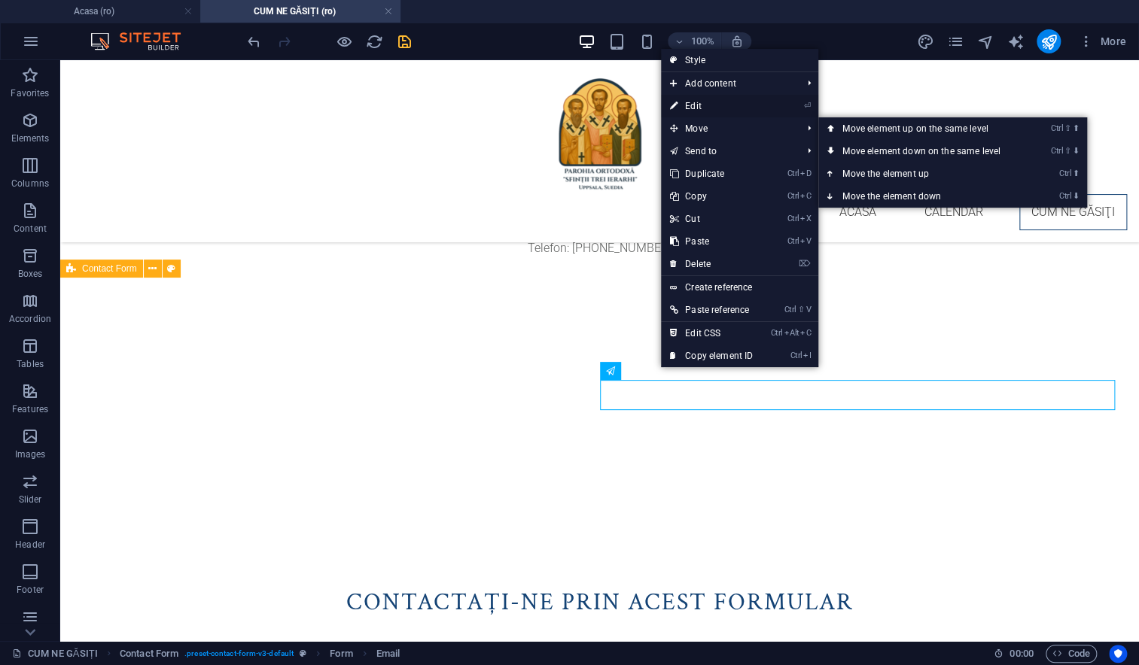
click at [697, 104] on link "⏎ Edit" at bounding box center [711, 106] width 101 height 23
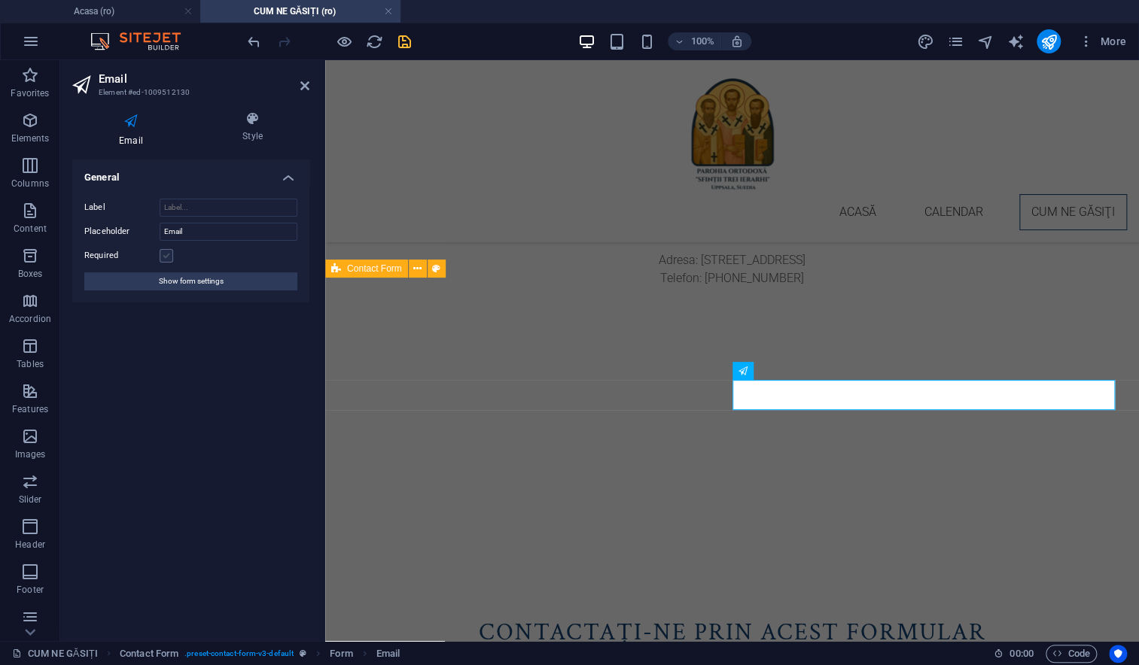
click at [168, 257] on label at bounding box center [167, 256] width 14 height 14
click at [0, 0] on input "Required" at bounding box center [0, 0] width 0 height 0
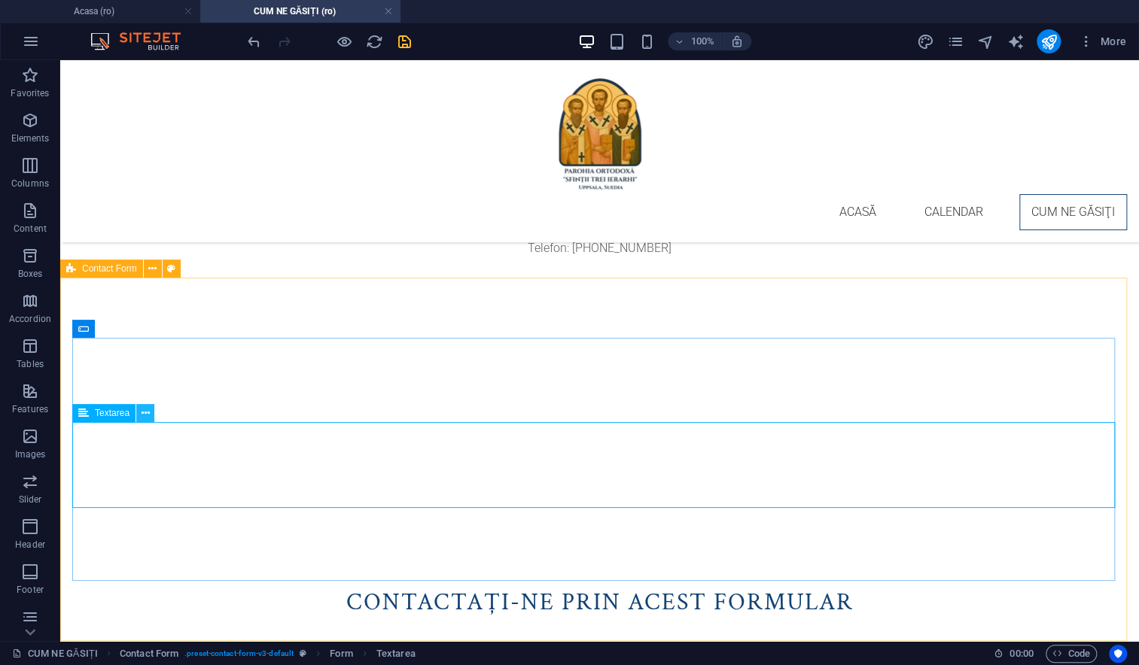
click at [143, 414] on icon at bounding box center [145, 414] width 8 height 16
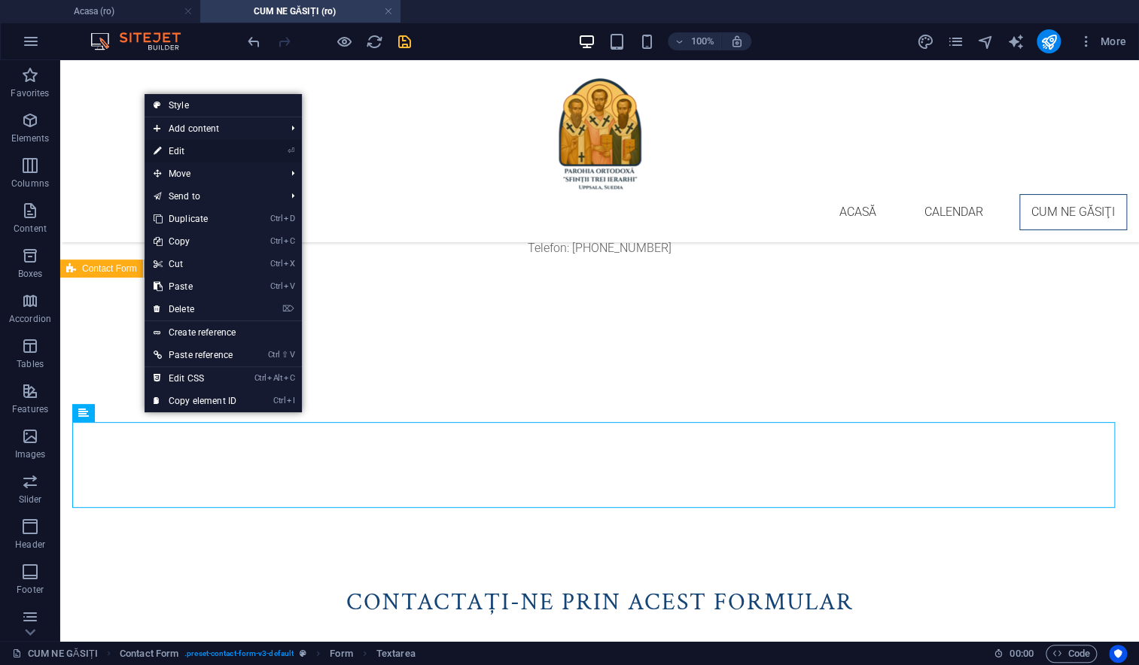
click at [181, 156] on link "⏎ Edit" at bounding box center [194, 151] width 101 height 23
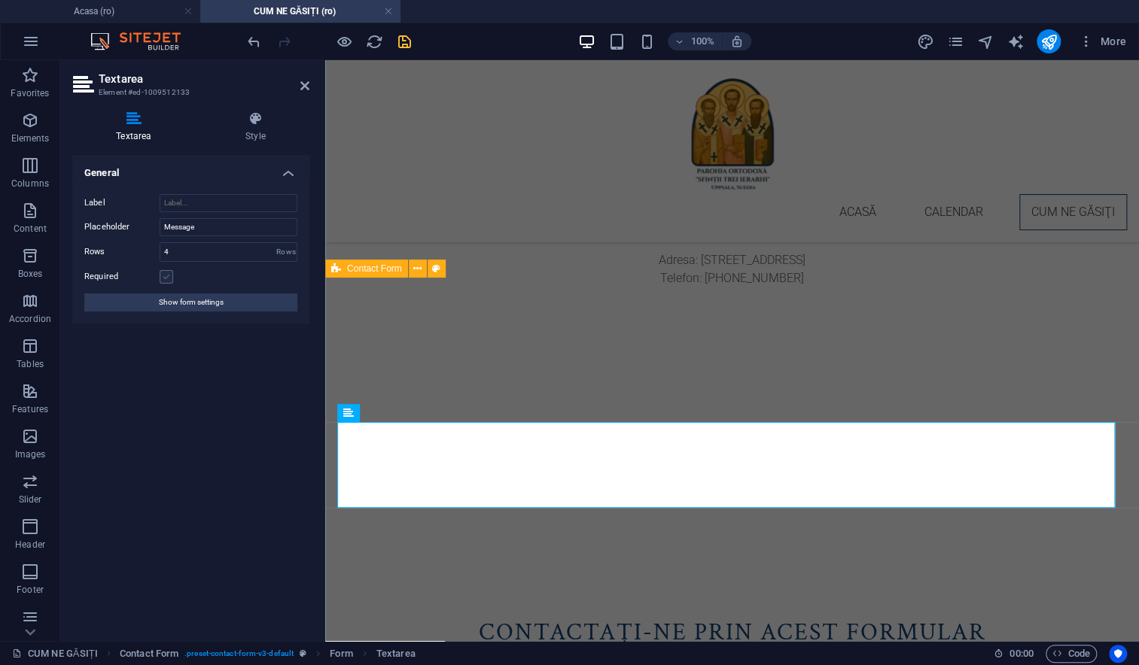
click at [166, 277] on label at bounding box center [167, 277] width 14 height 14
click at [0, 0] on input "Required" at bounding box center [0, 0] width 0 height 0
drag, startPoint x: 211, startPoint y: 224, endPoint x: 123, endPoint y: 221, distance: 88.8
click at [123, 221] on div "Placeholder Message" at bounding box center [190, 227] width 213 height 18
type input "Mesaj"
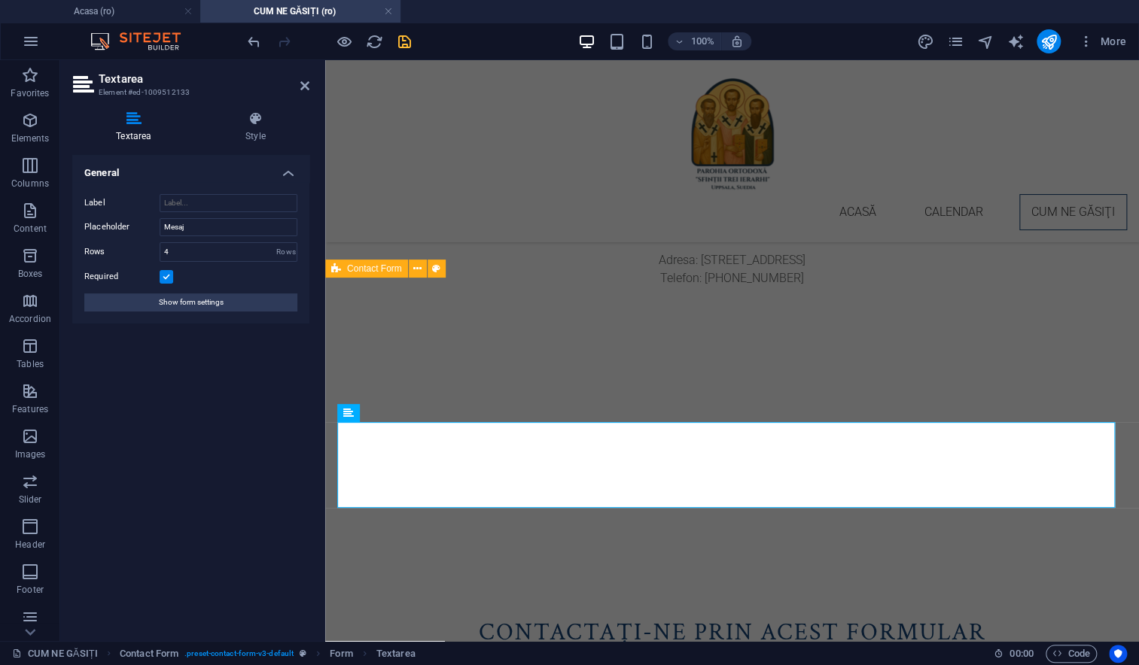
click at [187, 411] on div "General Label Placeholder Mesaj Rows 4 Rows Required Show form settings" at bounding box center [190, 392] width 237 height 474
click at [401, 42] on icon "save" at bounding box center [404, 41] width 17 height 17
checkbox input "false"
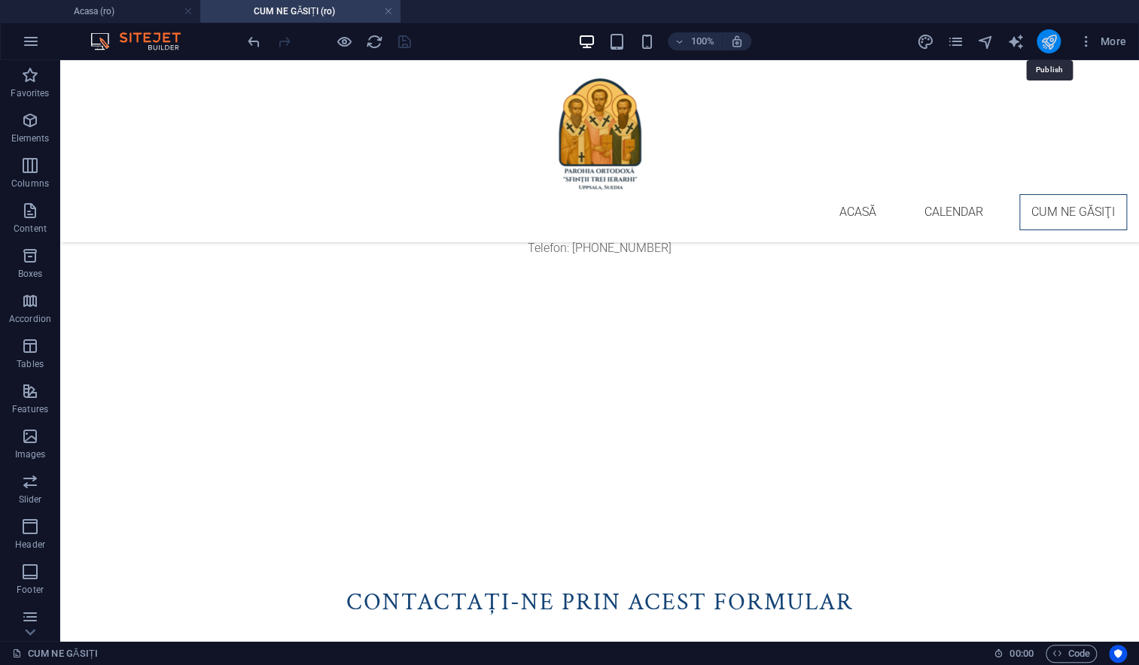
click at [1052, 45] on icon "publish" at bounding box center [1047, 41] width 17 height 17
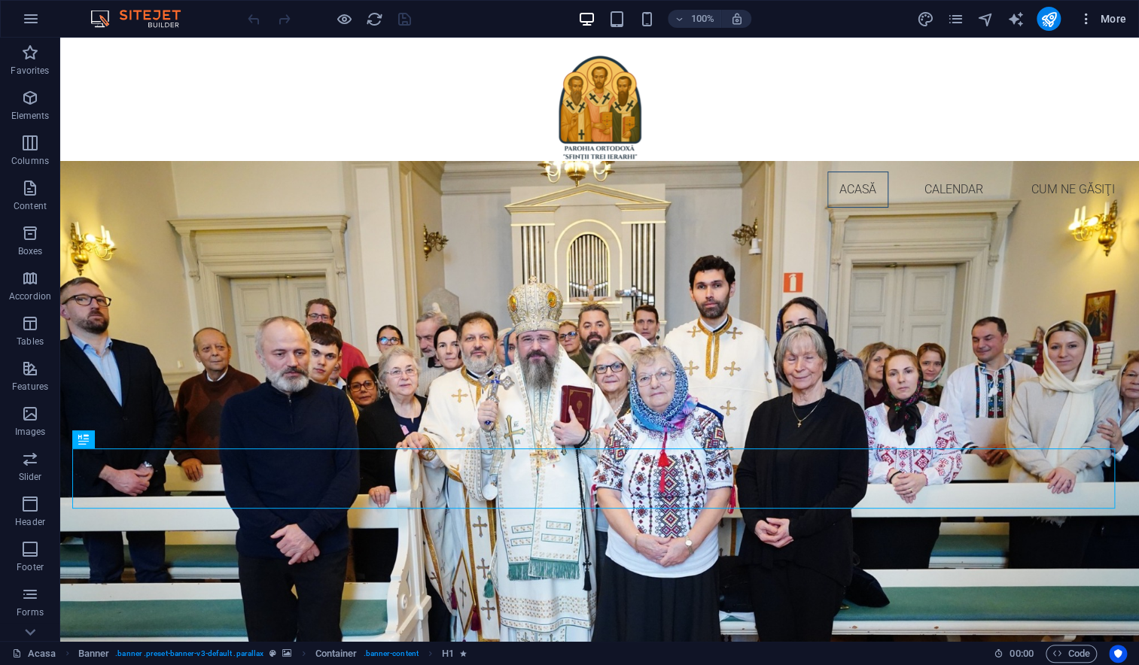
click at [1085, 16] on icon "button" at bounding box center [1085, 18] width 15 height 15
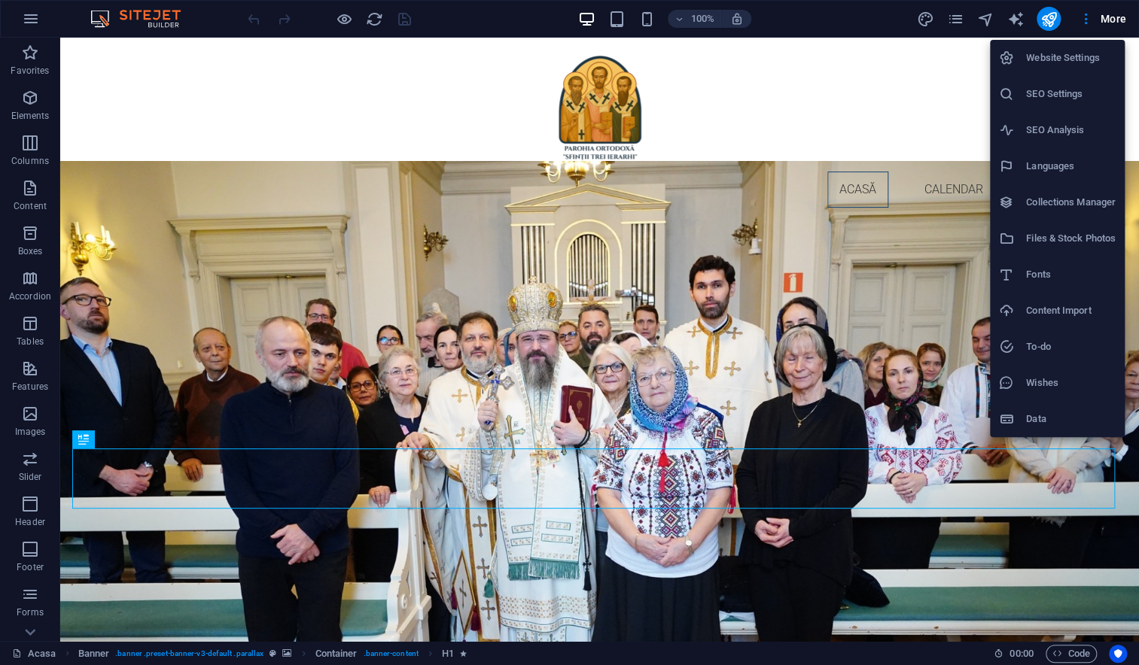
click at [1077, 62] on h6 "Website Settings" at bounding box center [1071, 58] width 90 height 18
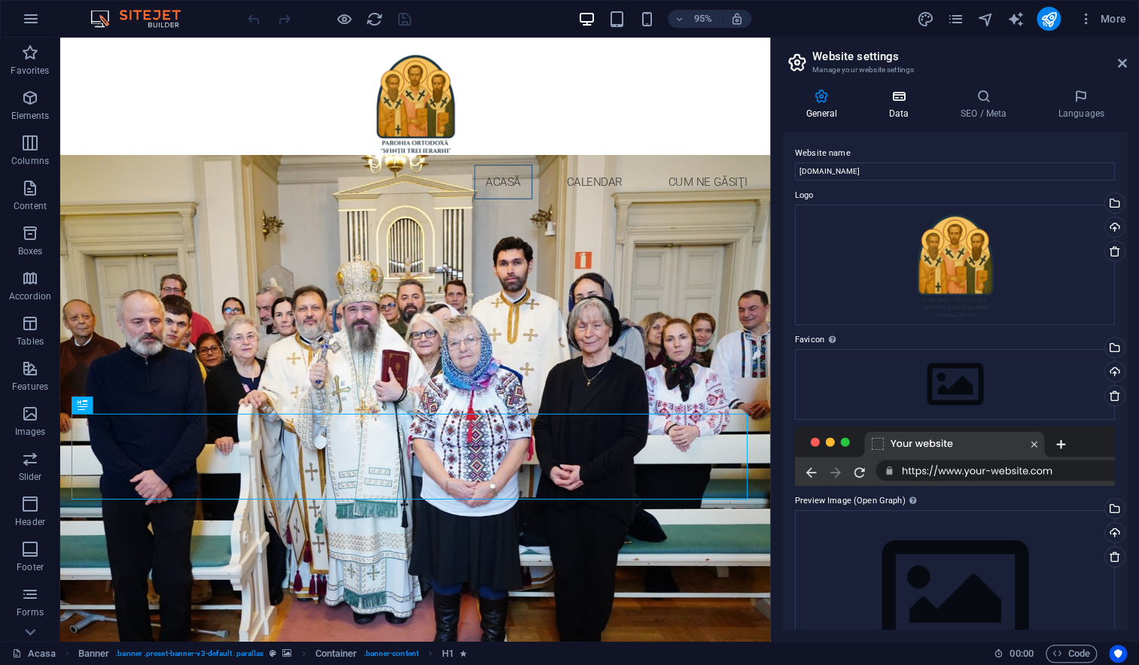
click at [903, 108] on h4 "Data" at bounding box center [900, 105] width 71 height 32
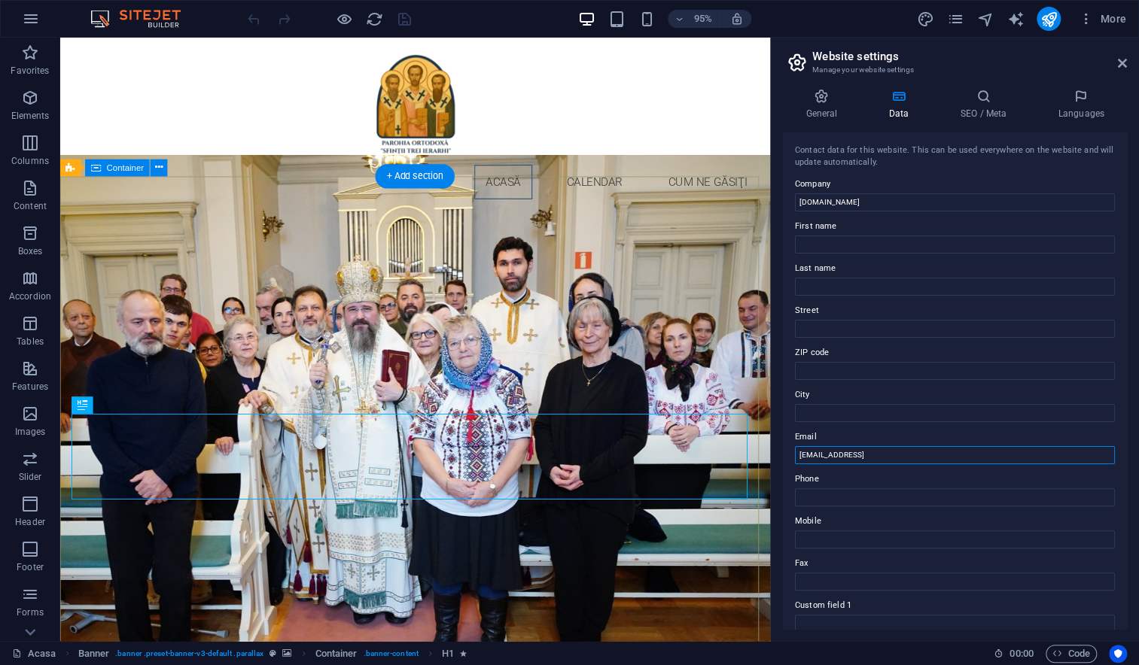
drag, startPoint x: 1051, startPoint y: 487, endPoint x: 786, endPoint y: 475, distance: 264.4
type input "[EMAIL_ADDRESS][PERSON_NAME][DOMAIN_NAME]"
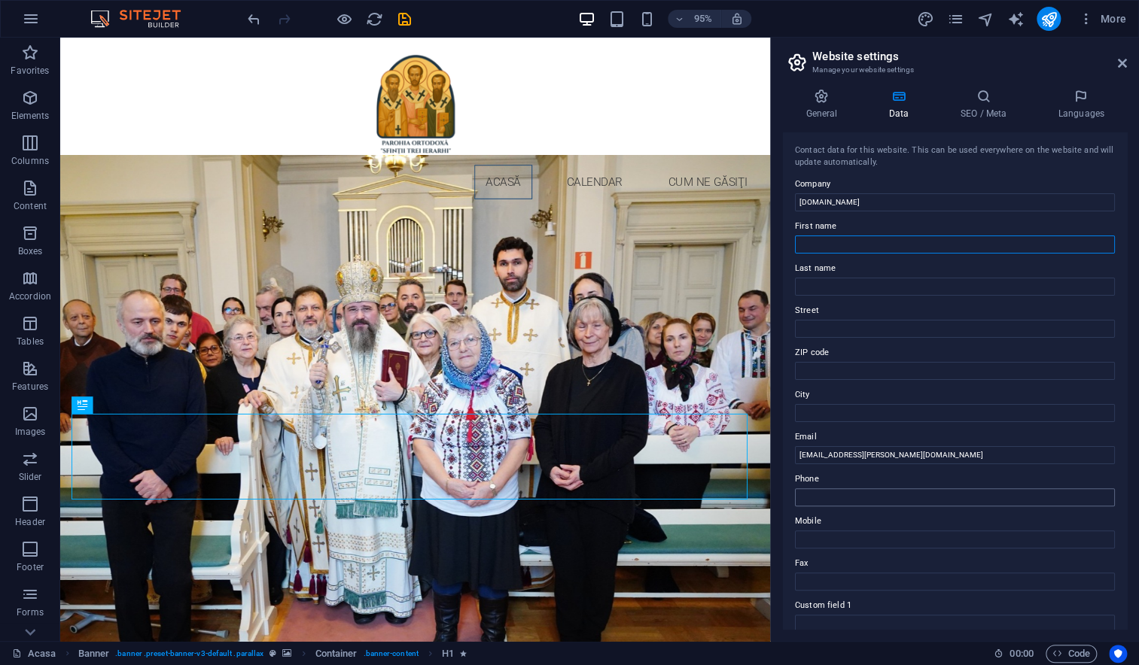
type input "[PERSON_NAME]"
type input "[PERSON_NAME]-[PERSON_NAME]"
type input "[STREET_ADDRESS]"
type input "192 55"
type input "Sollentuna"
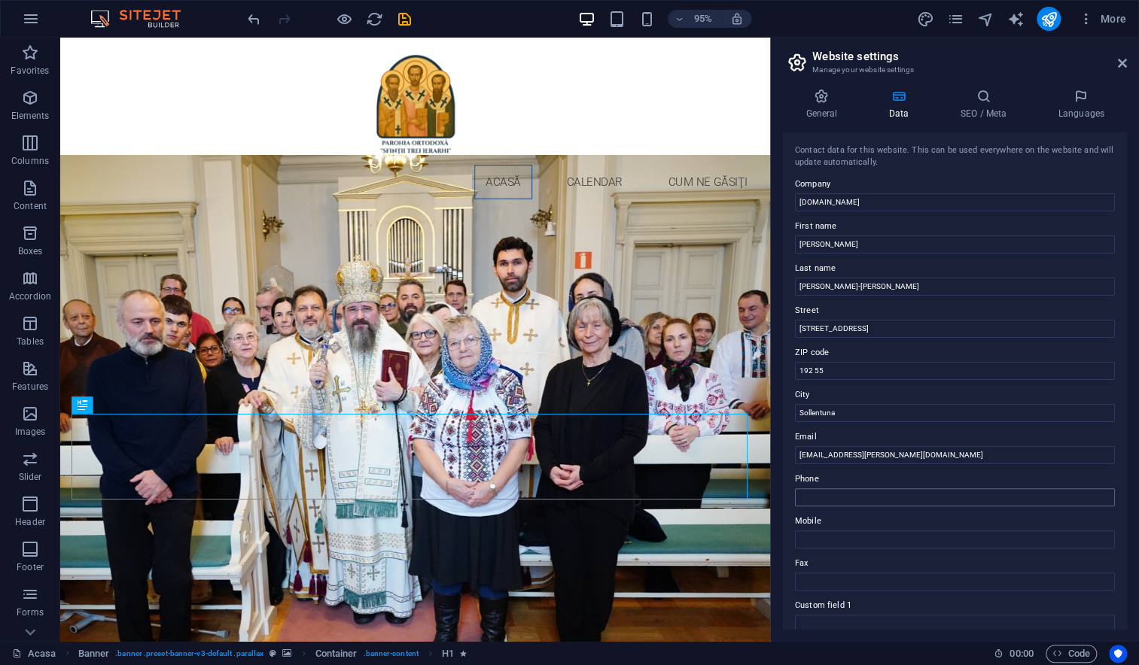
type input "0725074629"
drag, startPoint x: 918, startPoint y: 285, endPoint x: 774, endPoint y: 256, distance: 147.4
drag, startPoint x: 864, startPoint y: 290, endPoint x: 776, endPoint y: 289, distance: 88.0
click at [776, 289] on div "General Data SEO / Meta Languages Website name [DOMAIN_NAME] Logo Drag files he…" at bounding box center [955, 359] width 368 height 564
drag, startPoint x: 920, startPoint y: 369, endPoint x: 803, endPoint y: 345, distance: 119.8
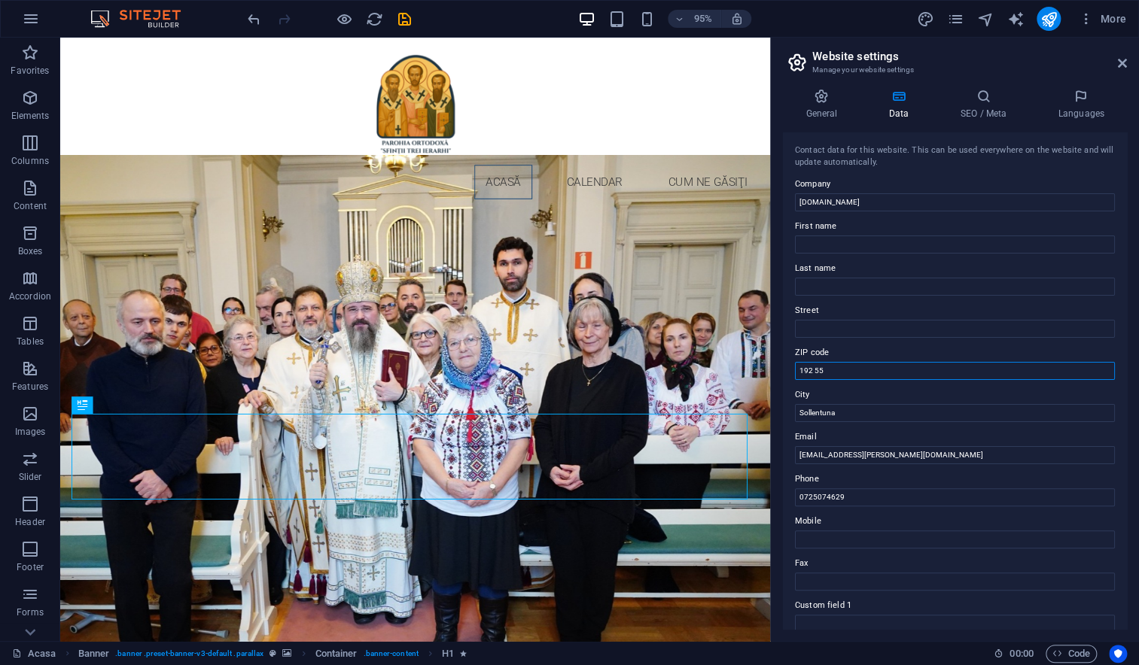
drag, startPoint x: 839, startPoint y: 372, endPoint x: 786, endPoint y: 372, distance: 53.4
click at [786, 372] on div "Contact data for this website. This can be used everywhere on the website and w…" at bounding box center [955, 380] width 344 height 497
drag, startPoint x: 846, startPoint y: 411, endPoint x: 792, endPoint y: 411, distance: 53.4
click at [792, 411] on div "Contact data for this website. This can be used everywhere on the website and w…" at bounding box center [955, 380] width 344 height 497
drag, startPoint x: 853, startPoint y: 497, endPoint x: 780, endPoint y: 496, distance: 73.0
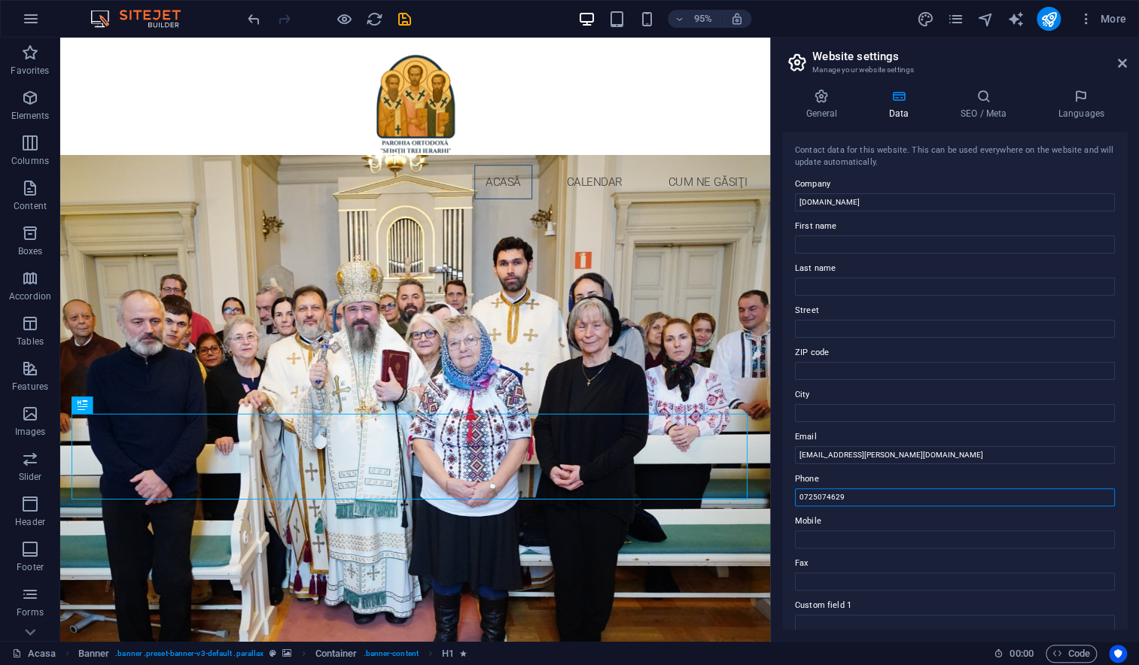
click at [780, 496] on div "General Data SEO / Meta Languages Website name [DOMAIN_NAME] Logo Drag files he…" at bounding box center [955, 359] width 368 height 564
click at [406, 19] on icon "save" at bounding box center [404, 19] width 17 height 17
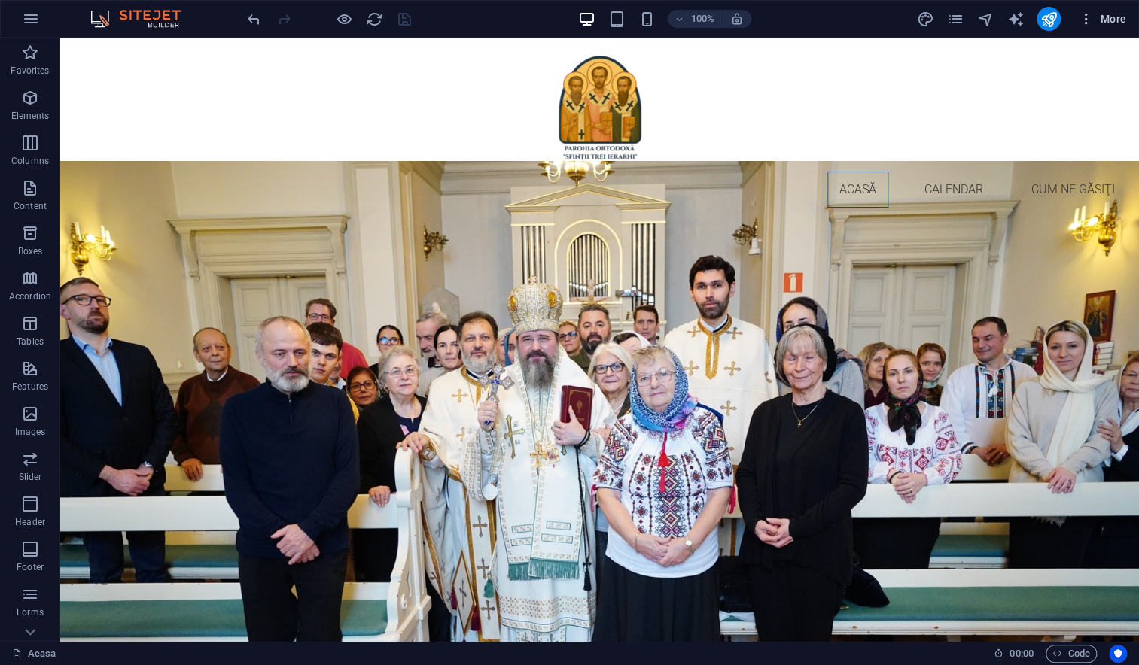
click at [1081, 18] on icon "button" at bounding box center [1085, 18] width 15 height 15
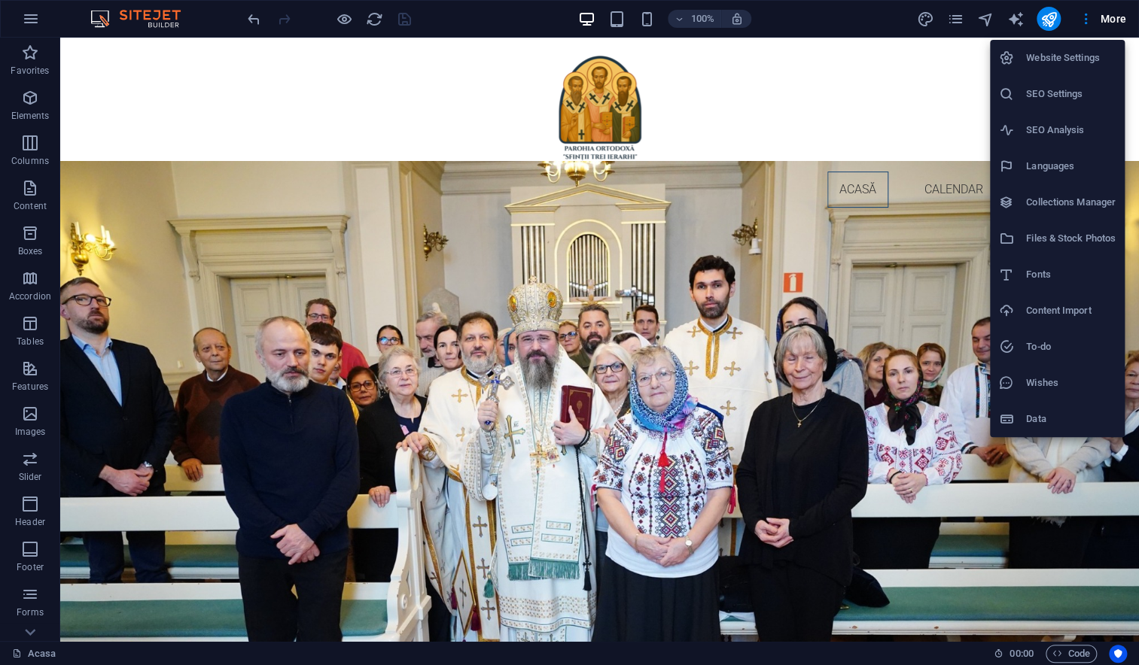
click at [950, 18] on div at bounding box center [569, 332] width 1139 height 665
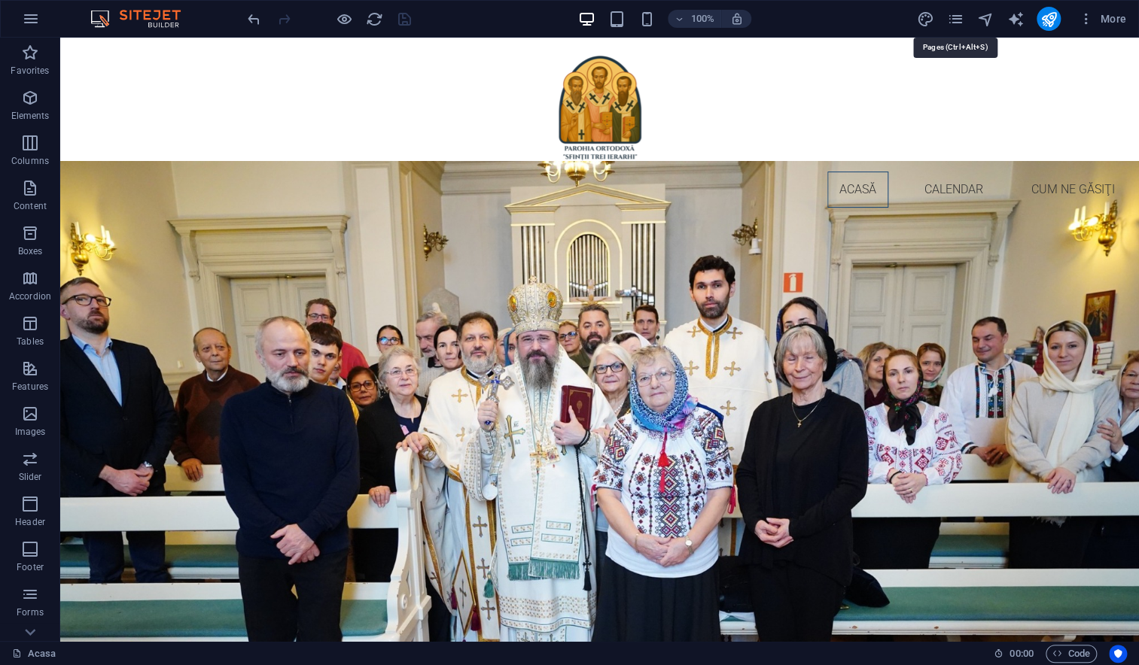
click at [956, 18] on icon "pages" at bounding box center [954, 19] width 17 height 17
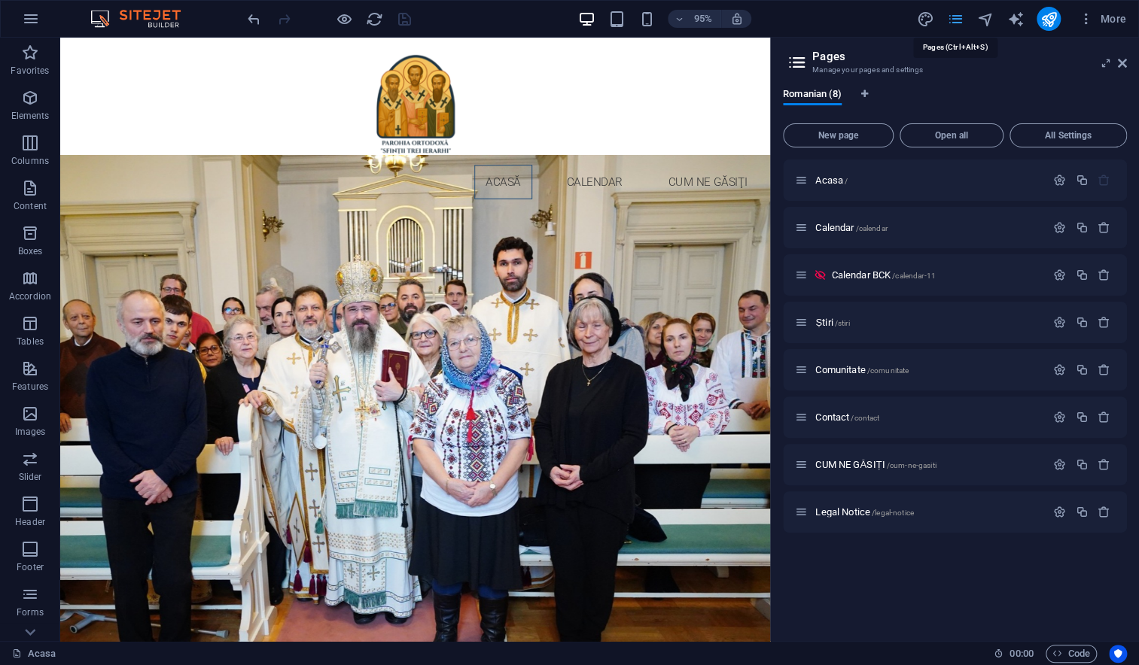
click at [956, 17] on icon "pages" at bounding box center [954, 19] width 17 height 17
click at [1084, 18] on icon "button" at bounding box center [1085, 18] width 15 height 15
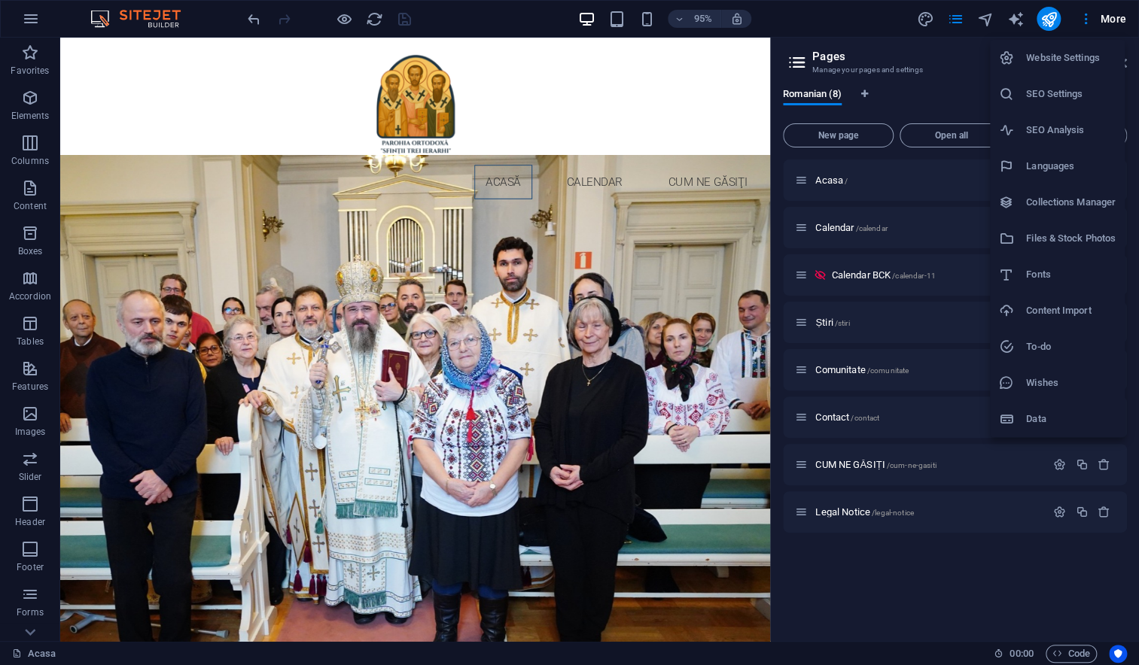
click at [1059, 62] on h6 "Website Settings" at bounding box center [1071, 58] width 90 height 18
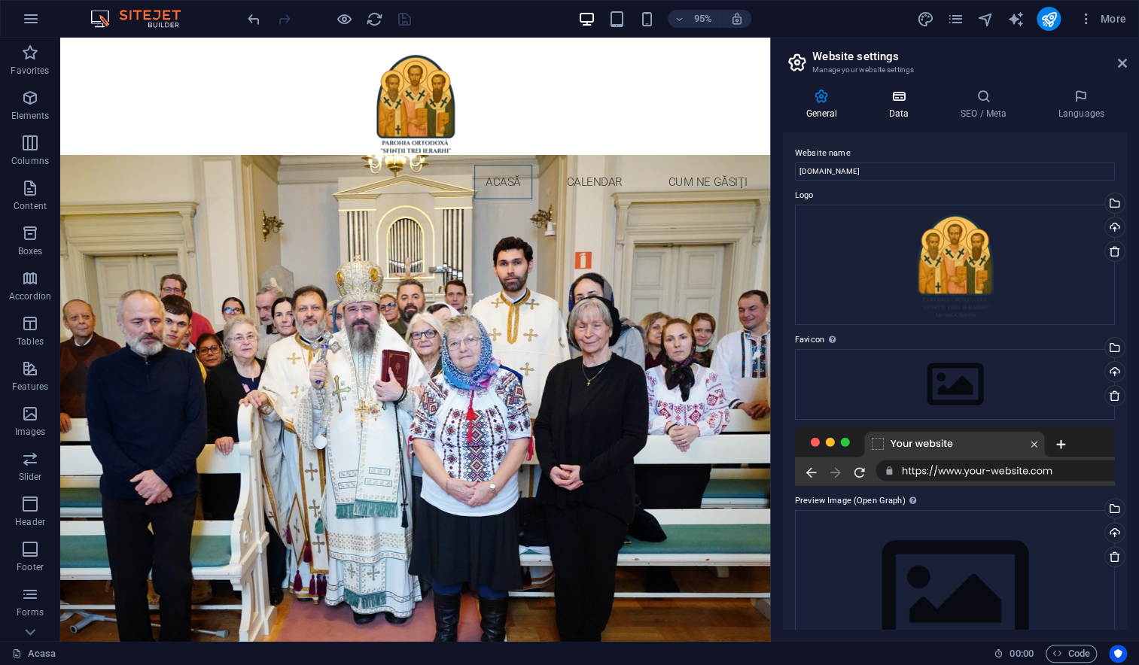
click at [894, 104] on h4 "Data" at bounding box center [900, 105] width 71 height 32
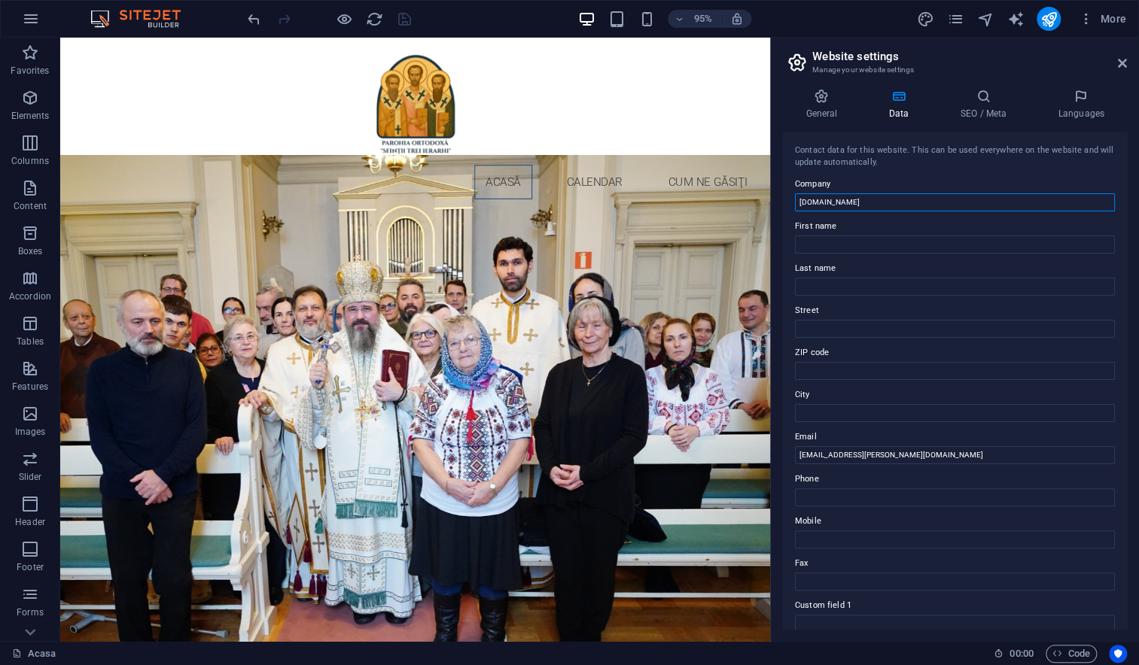
drag, startPoint x: 878, startPoint y: 201, endPoint x: 783, endPoint y: 196, distance: 95.7
click at [783, 196] on div "Contact data for this website. This can be used everywhere on the website and w…" at bounding box center [955, 380] width 344 height 497
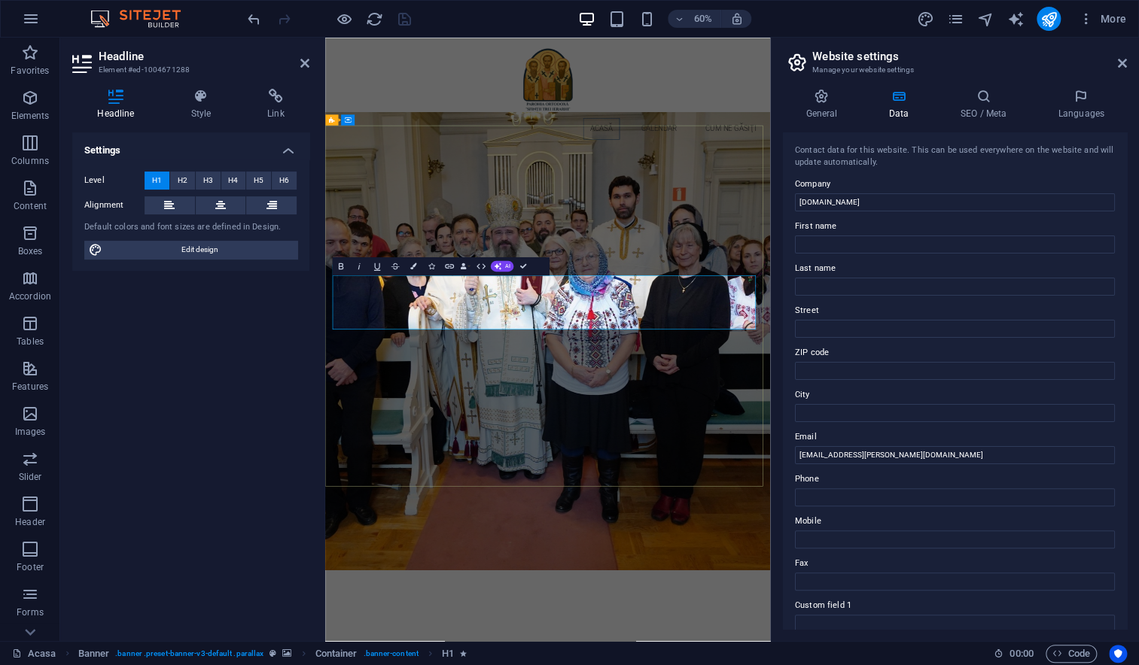
drag, startPoint x: 683, startPoint y: 472, endPoint x: 856, endPoint y: 509, distance: 177.1
copy span "[DEMOGRAPHIC_DATA] [DEMOGRAPHIC_DATA] "Sfinţii Trei Ierarhi""
click at [889, 192] on label "Company" at bounding box center [955, 184] width 320 height 18
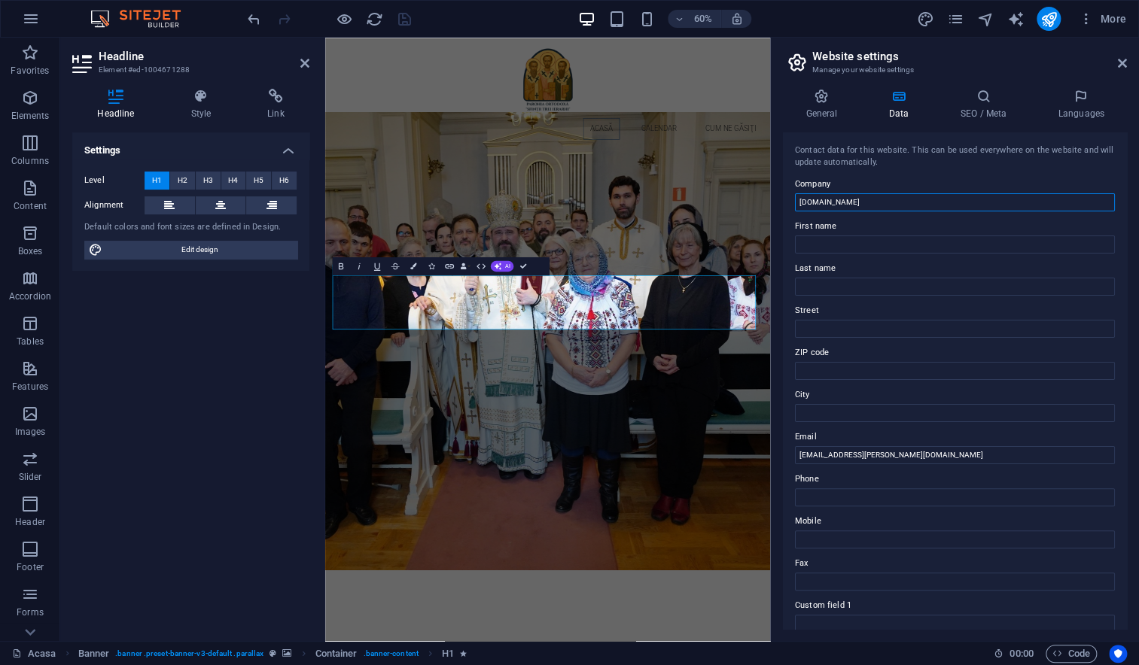
click at [889, 193] on input "[DOMAIN_NAME]" at bounding box center [955, 202] width 320 height 18
type input "[DEMOGRAPHIC_DATA] [DEMOGRAPHIC_DATA] "Sfinţii Trei Ierarhi" [GEOGRAPHIC_DATA]"
click at [400, 18] on icon "save" at bounding box center [404, 19] width 17 height 17
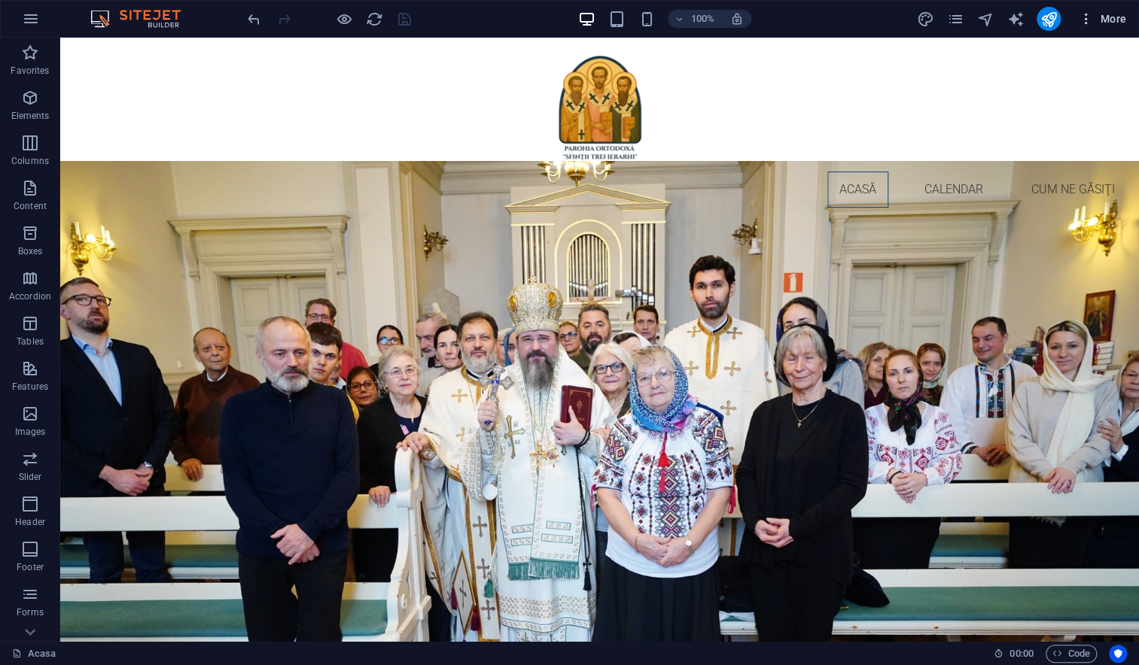
click at [1081, 17] on icon "button" at bounding box center [1085, 18] width 15 height 15
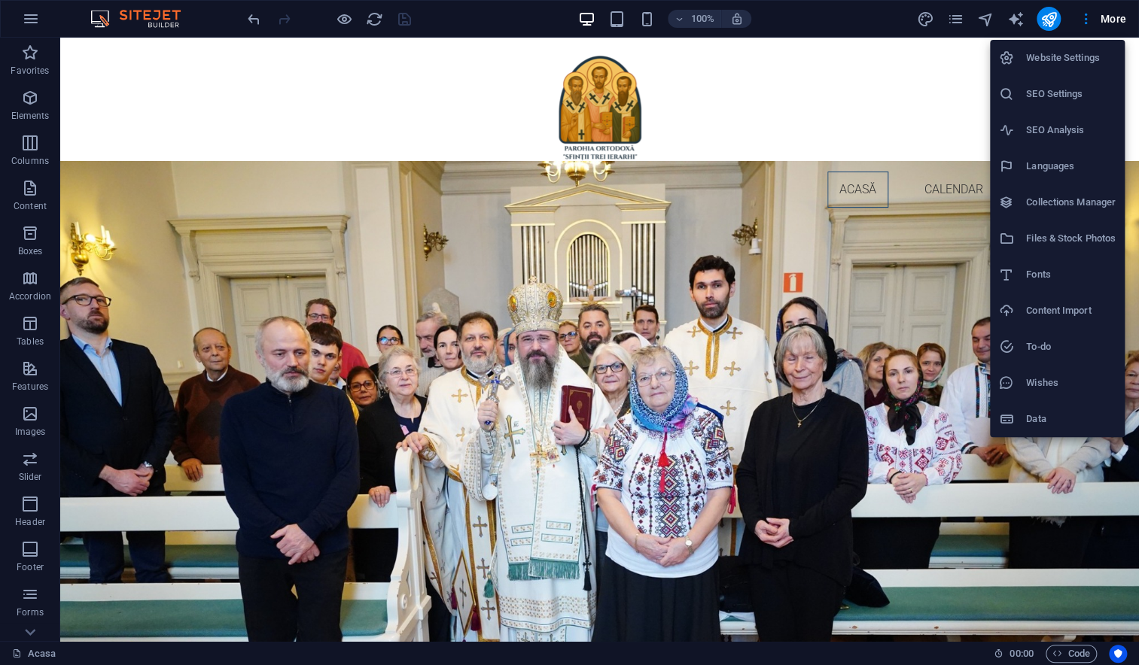
click at [1063, 62] on h6 "Website Settings" at bounding box center [1071, 58] width 90 height 18
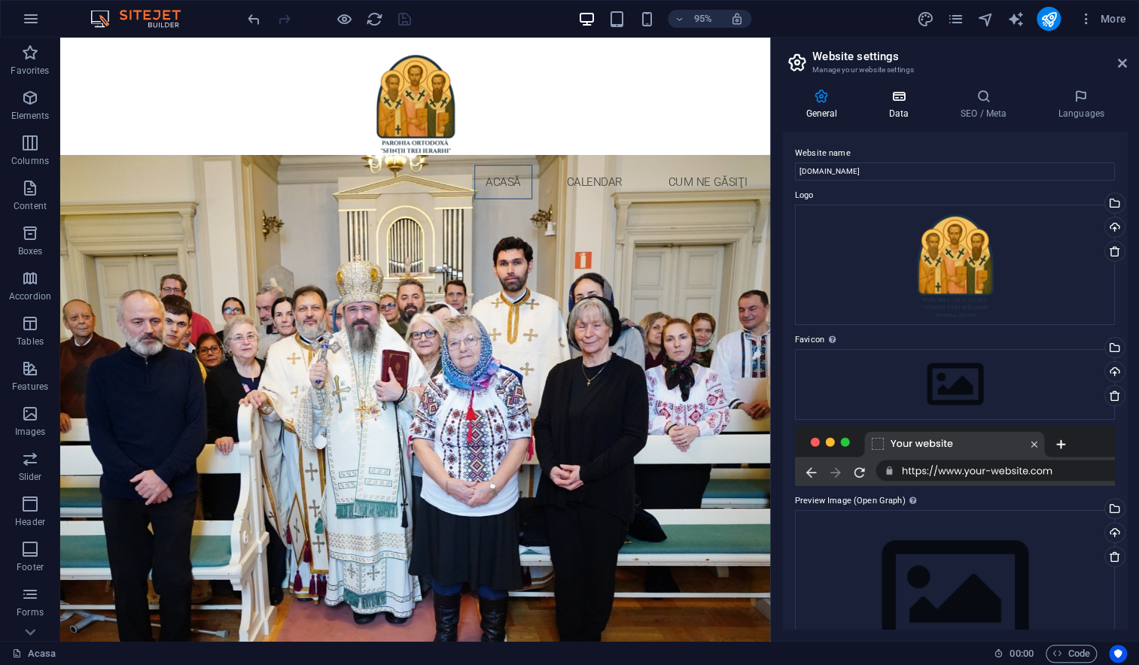
click at [902, 110] on h4 "Data" at bounding box center [900, 105] width 71 height 32
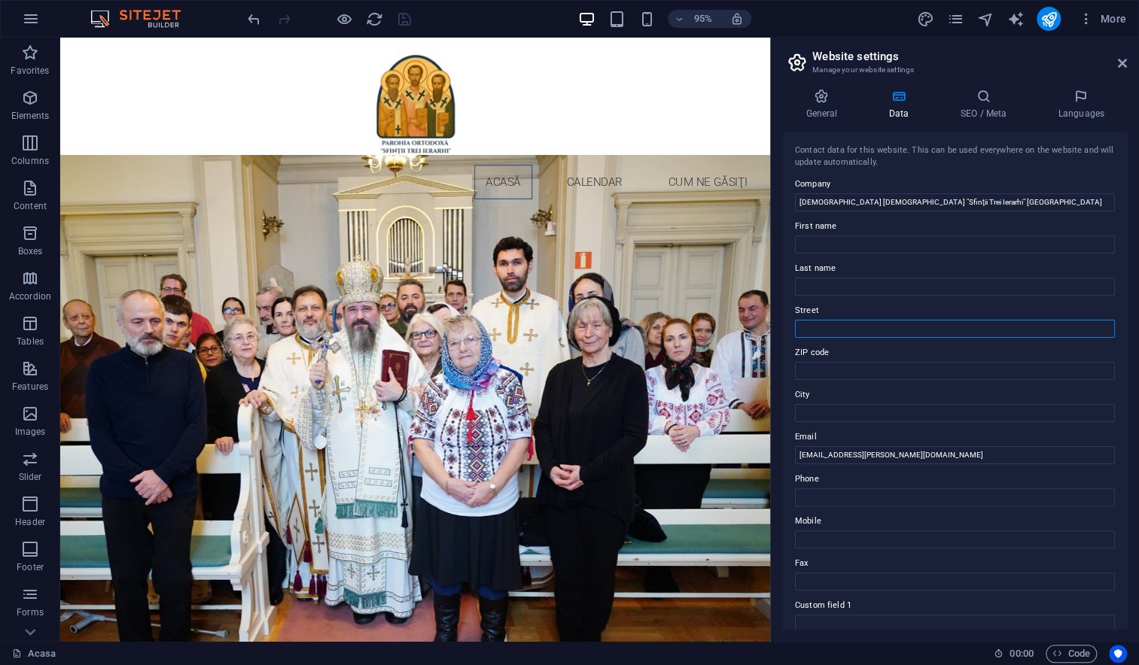
click at [825, 333] on input "Street" at bounding box center [955, 329] width 320 height 18
type input "[STREET_ADDRESS]"
click at [823, 379] on input "ZIP code" at bounding box center [955, 371] width 320 height 18
type input "75643"
click at [844, 410] on input "City" at bounding box center [955, 413] width 320 height 18
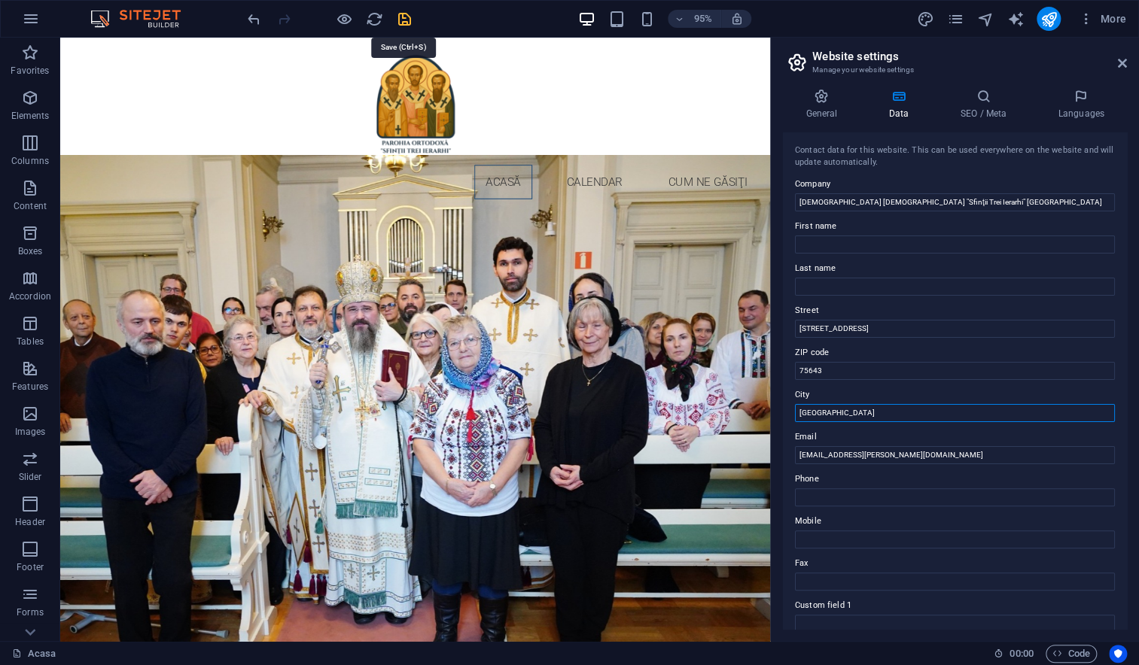
type input "[GEOGRAPHIC_DATA]"
click at [406, 19] on icon "save" at bounding box center [404, 19] width 17 height 17
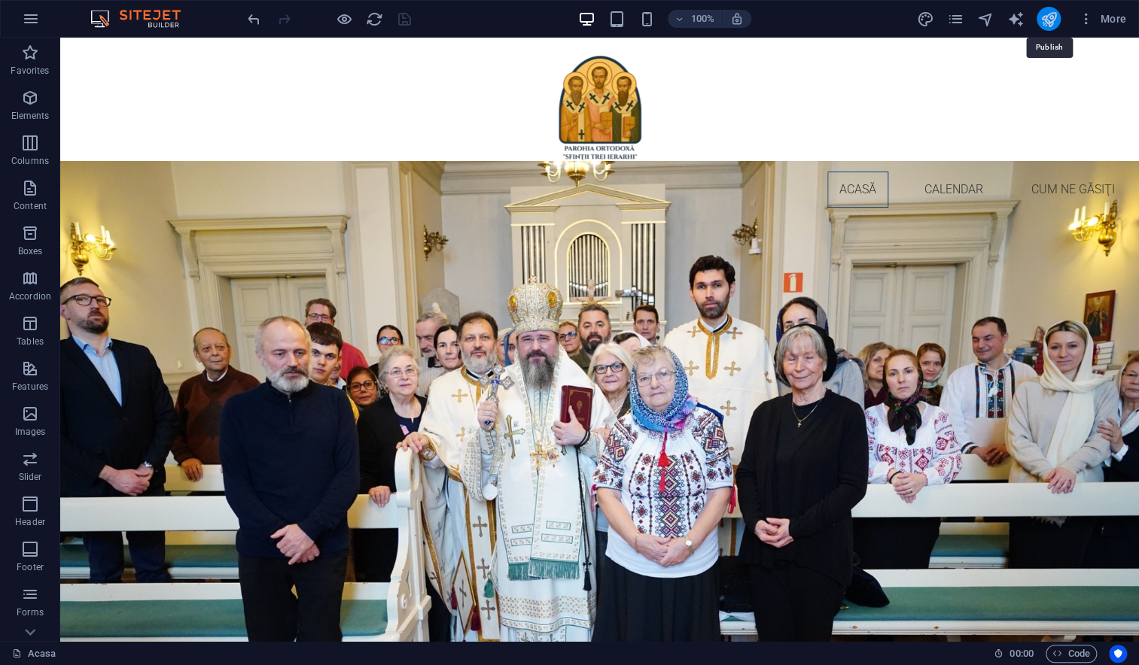
click at [1041, 19] on icon "publish" at bounding box center [1047, 19] width 17 height 17
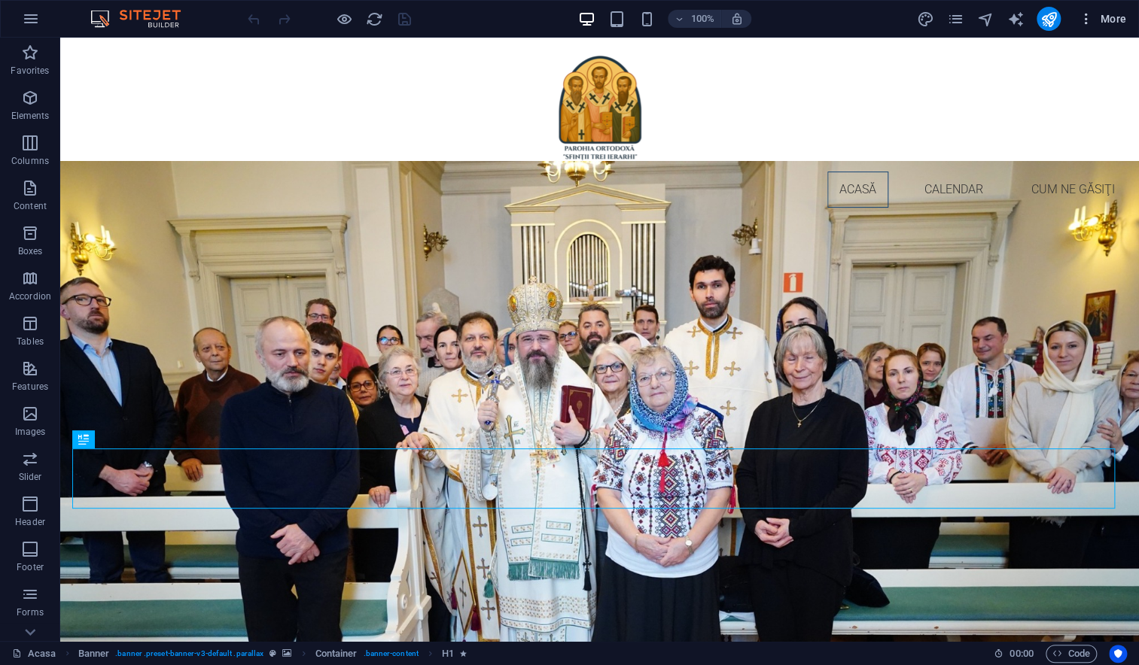
click at [1083, 14] on icon "button" at bounding box center [1085, 18] width 15 height 15
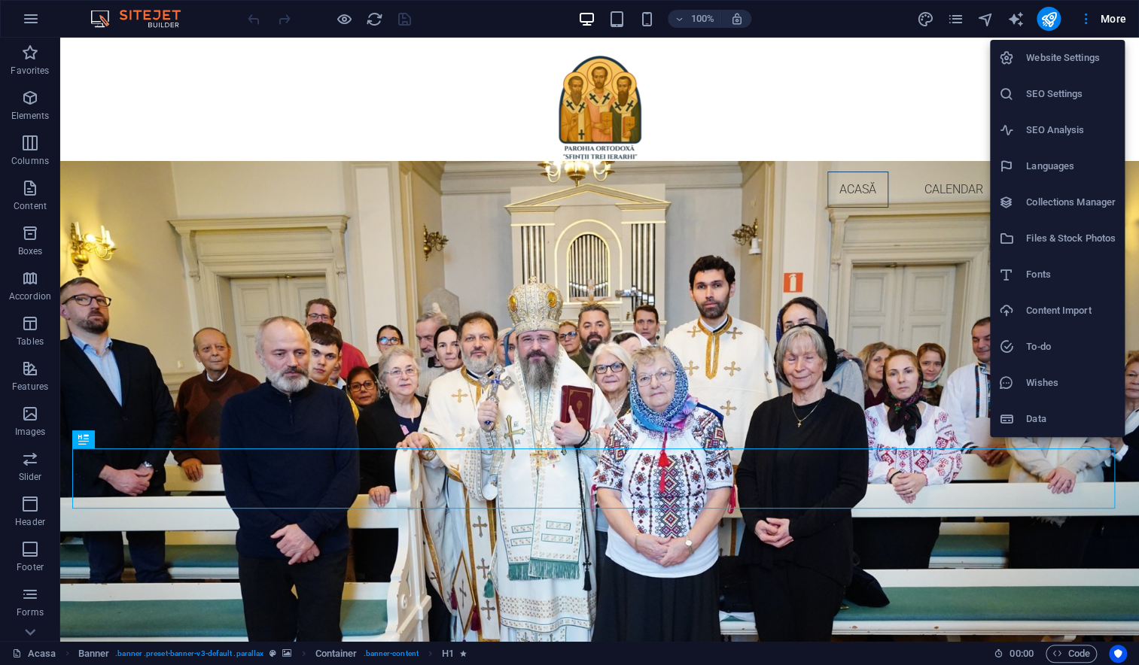
click at [1064, 58] on h6 "Website Settings" at bounding box center [1071, 58] width 90 height 18
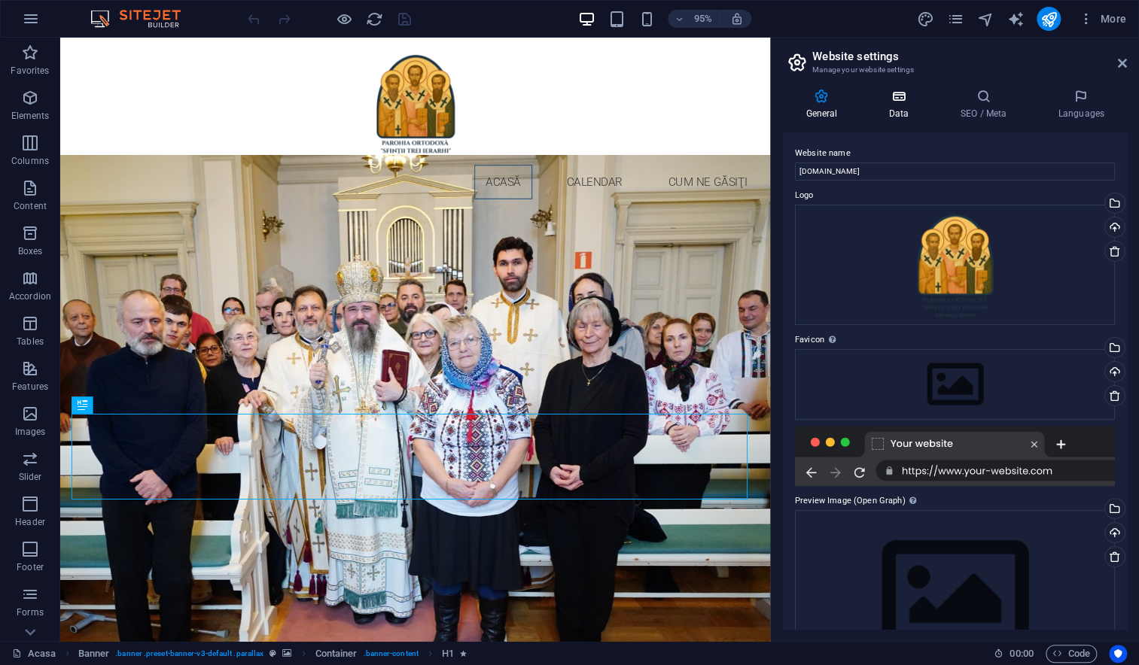
click at [902, 100] on icon at bounding box center [897, 96] width 65 height 15
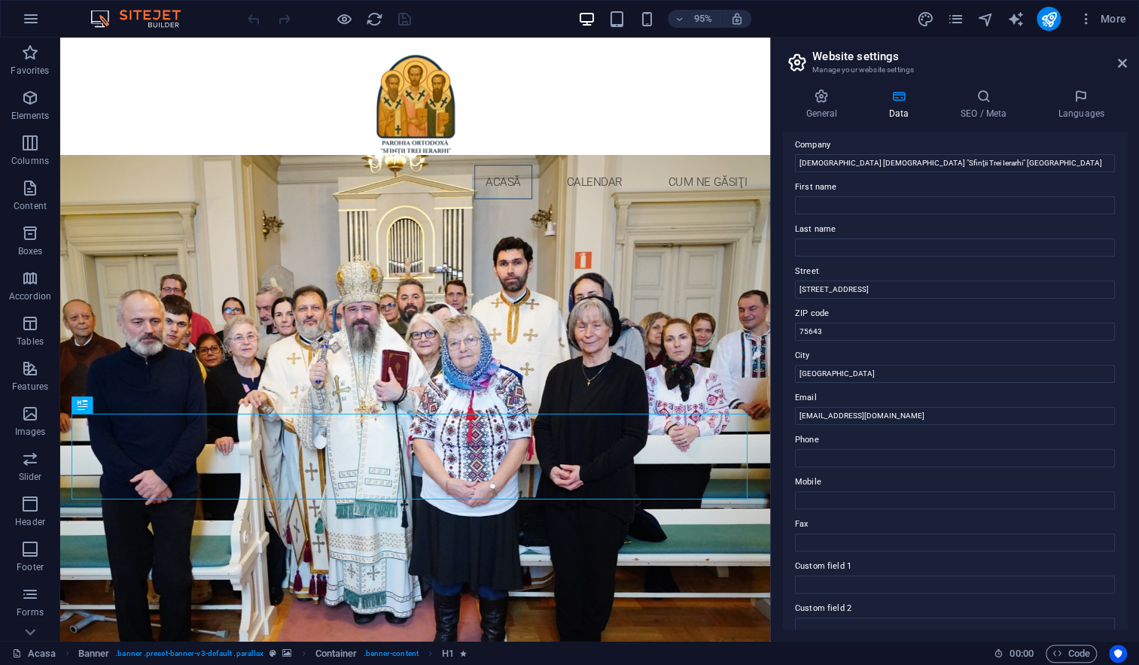
scroll to position [43, 0]
click at [1124, 63] on icon at bounding box center [1121, 63] width 9 height 12
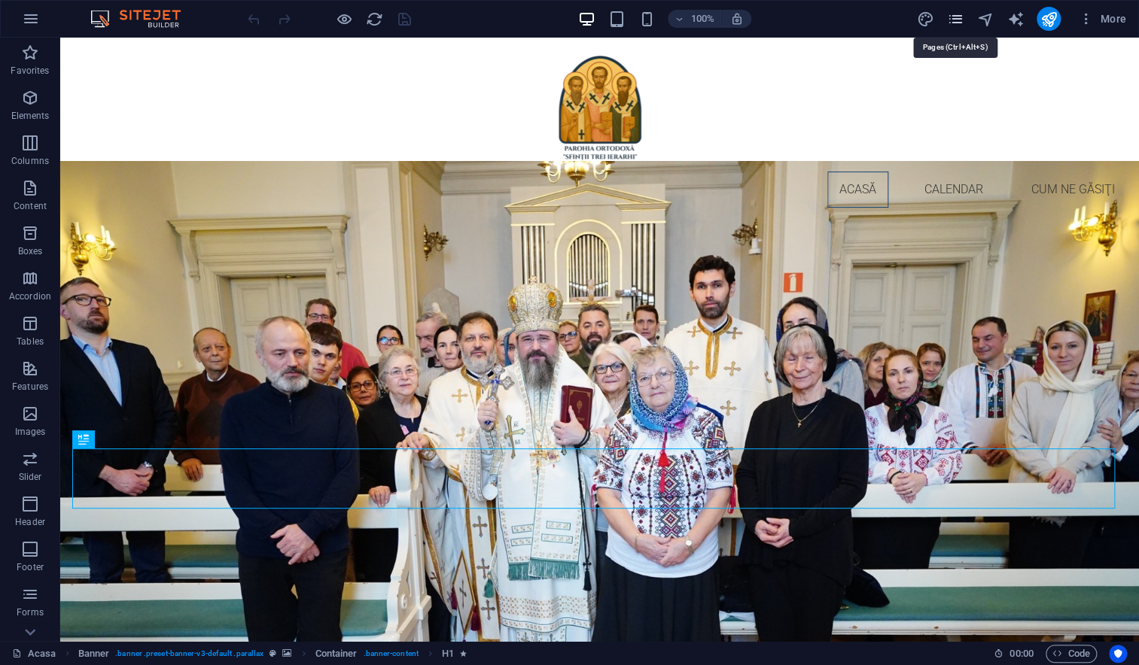
click at [954, 20] on icon "pages" at bounding box center [954, 19] width 17 height 17
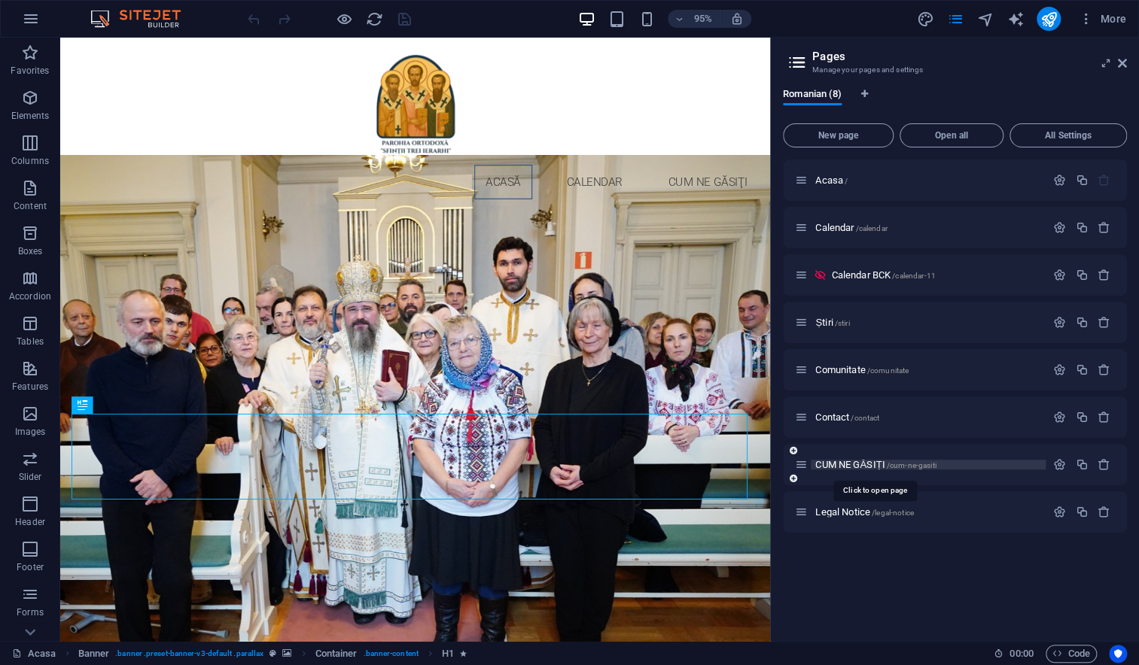
click at [846, 461] on span "CUM NE GĂSIȚI /cum-ne-gasiti" at bounding box center [875, 464] width 120 height 11
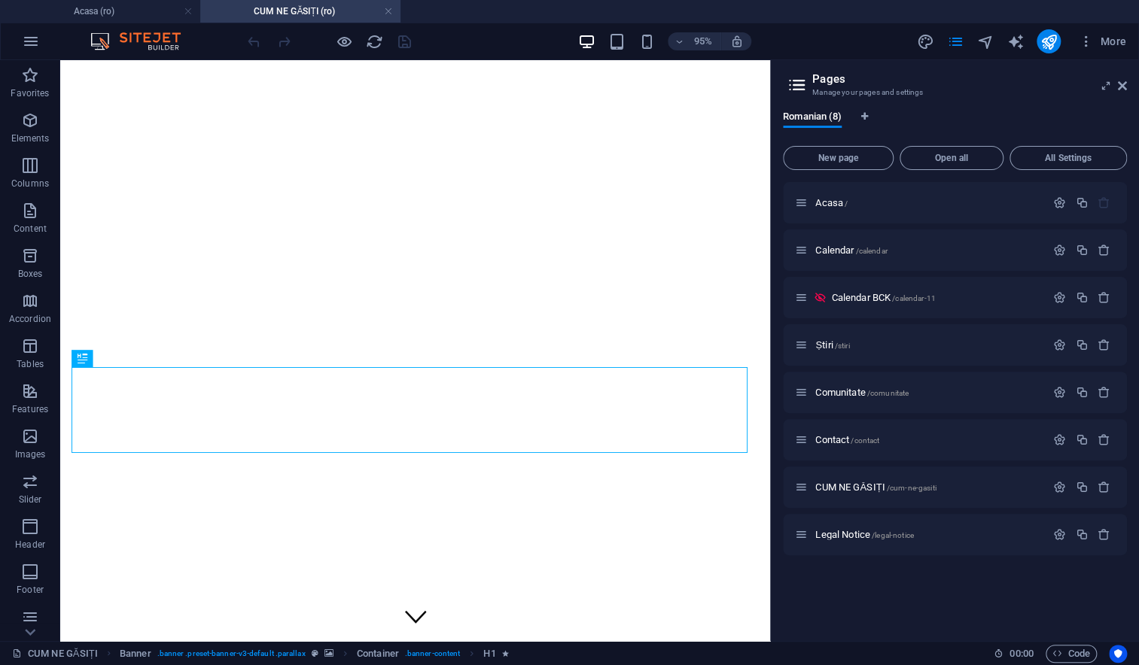
scroll to position [0, 0]
click at [1122, 88] on icon at bounding box center [1121, 86] width 9 height 12
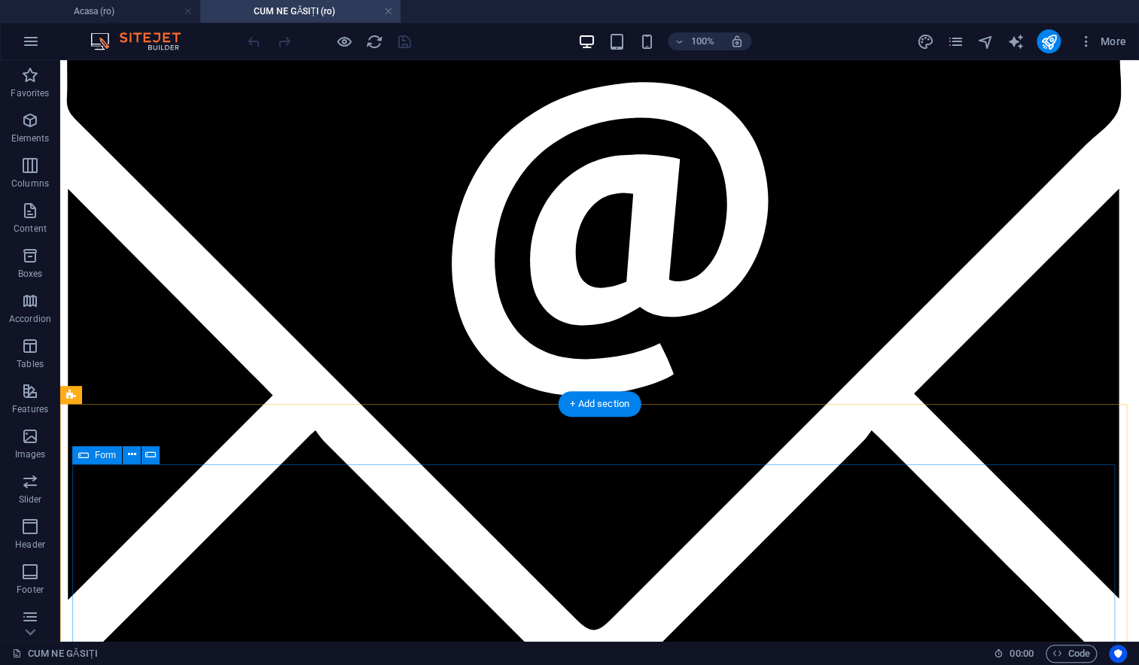
scroll to position [886, 0]
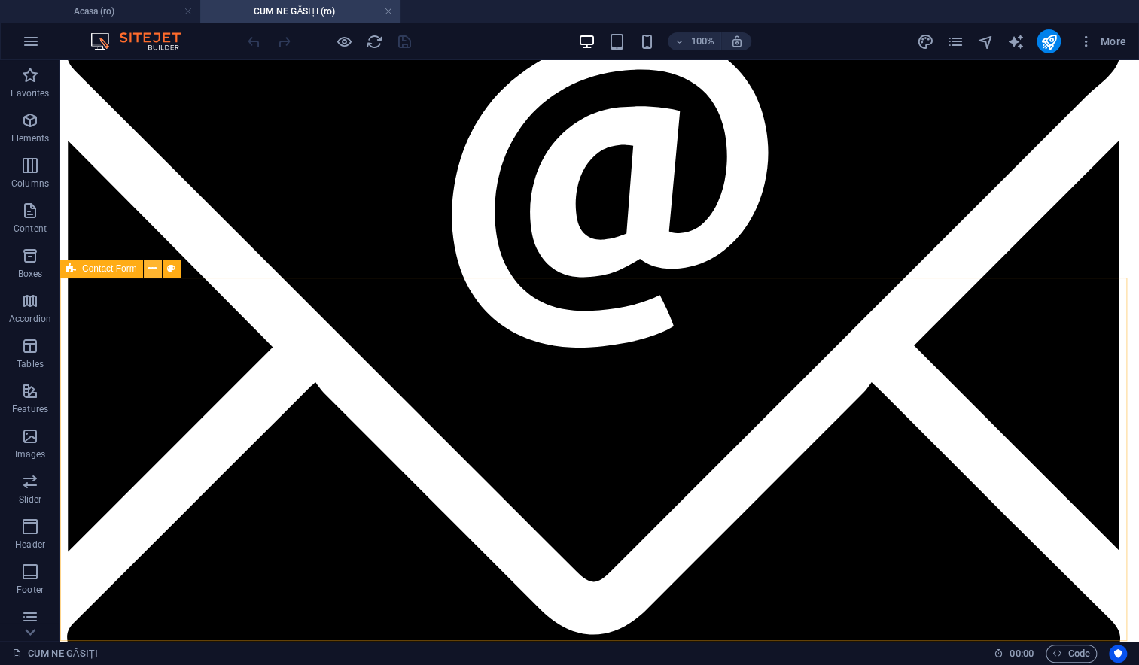
click at [155, 269] on icon at bounding box center [152, 269] width 8 height 16
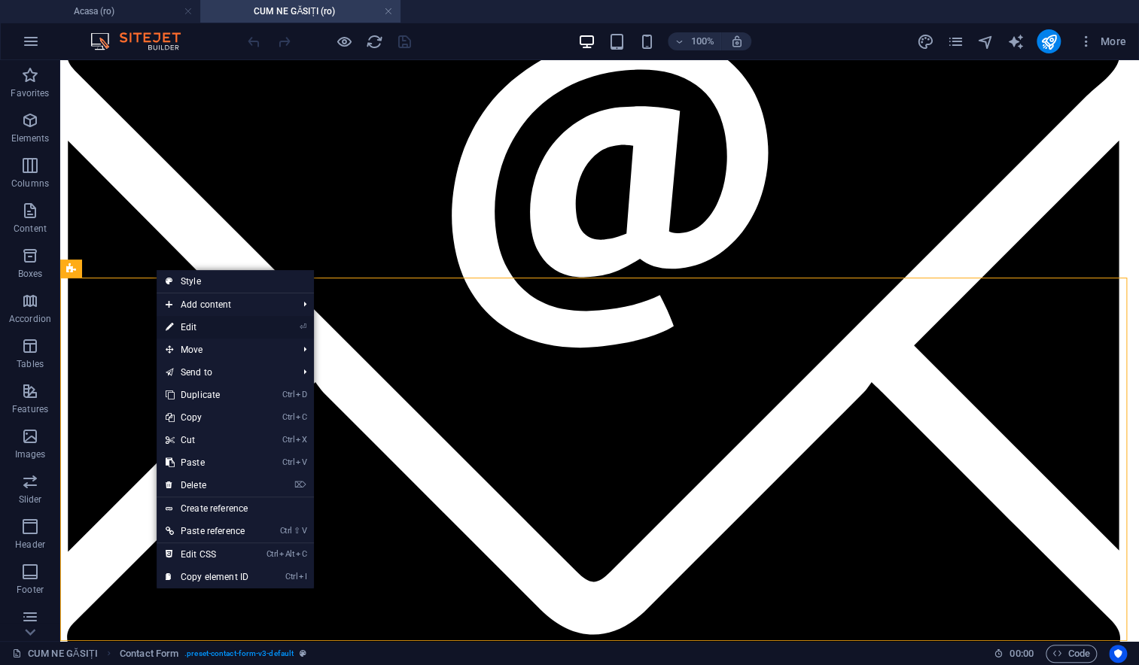
click at [175, 327] on link "⏎ Edit" at bounding box center [207, 327] width 101 height 23
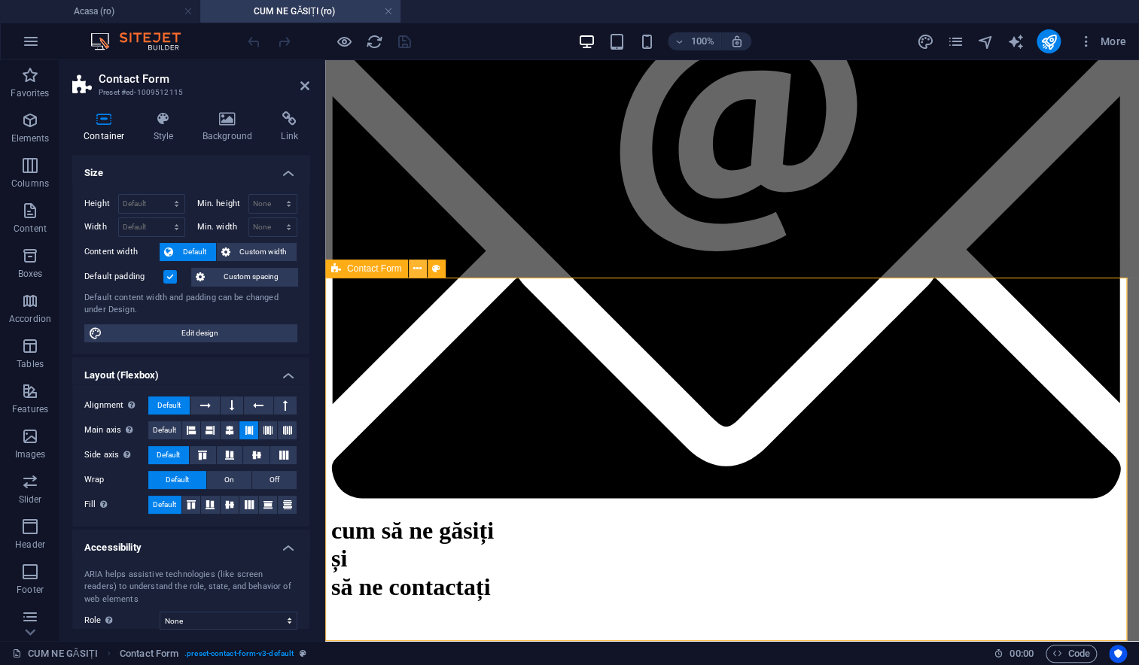
click at [419, 272] on icon at bounding box center [417, 269] width 8 height 16
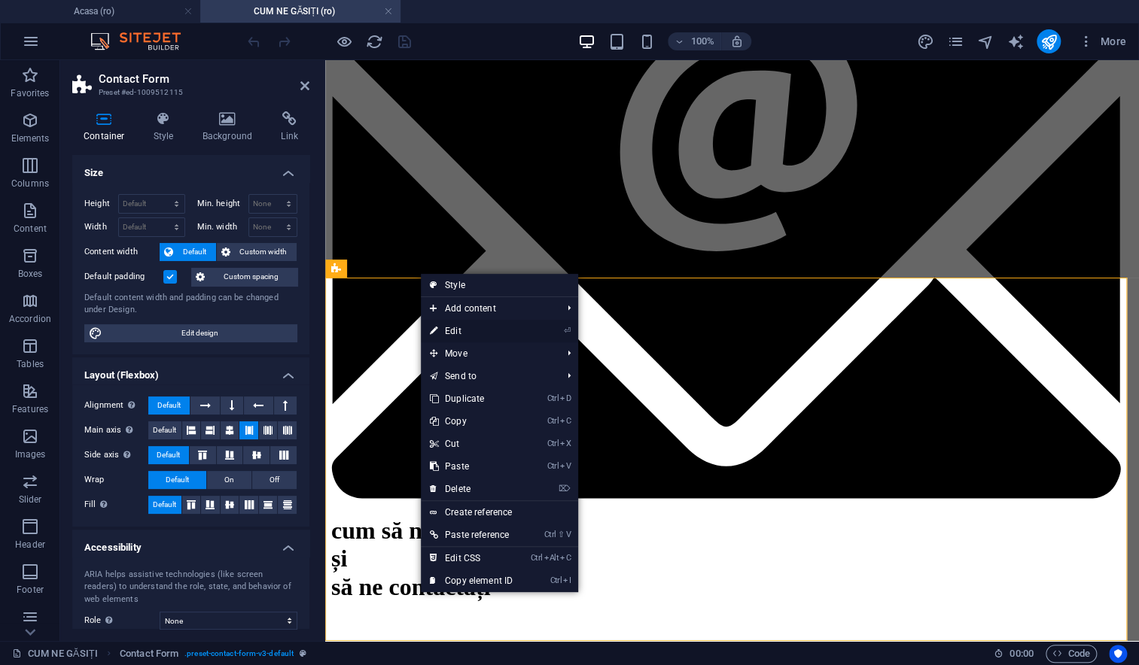
click at [459, 330] on link "⏎ Edit" at bounding box center [471, 331] width 101 height 23
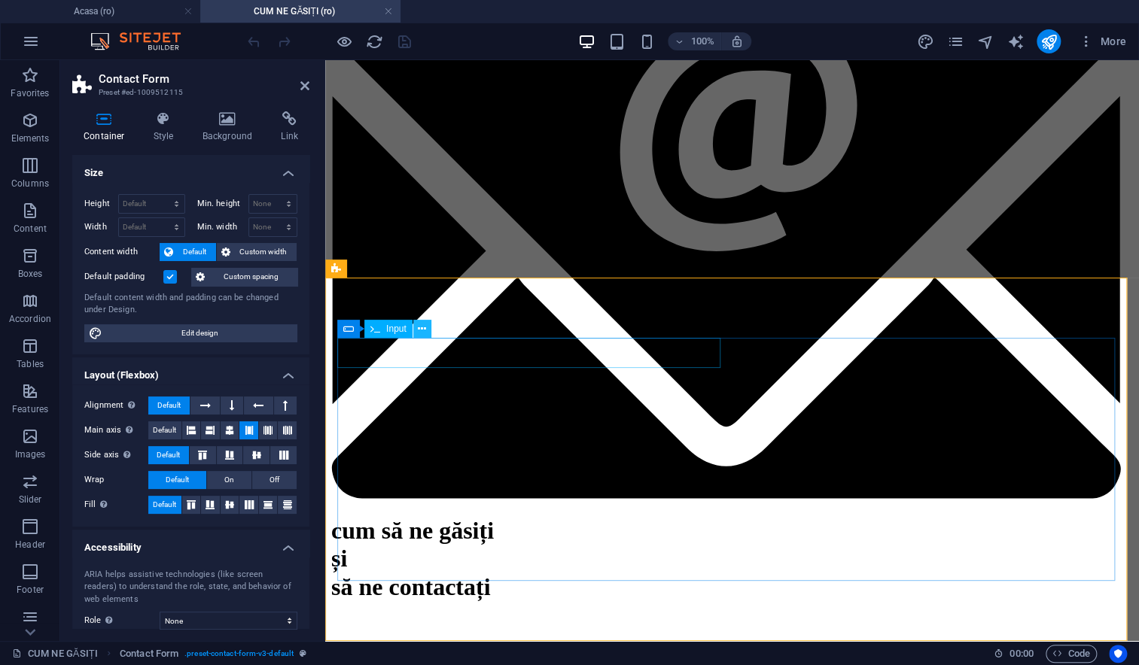
click at [421, 333] on icon at bounding box center [422, 329] width 8 height 16
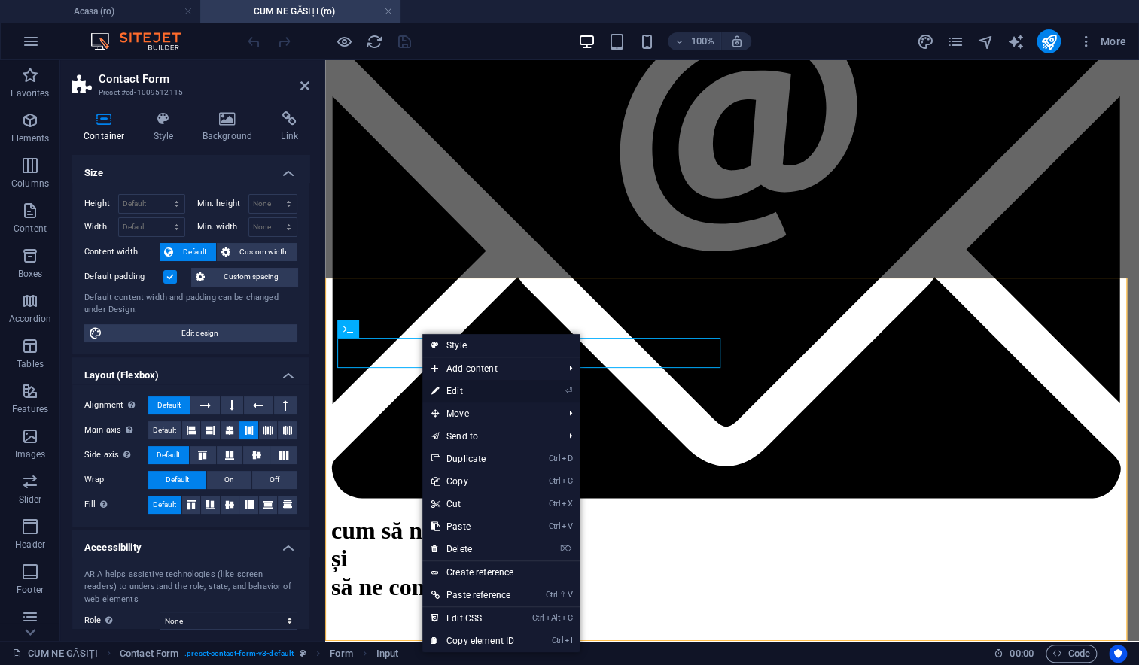
click at [444, 387] on link "⏎ Edit" at bounding box center [472, 391] width 101 height 23
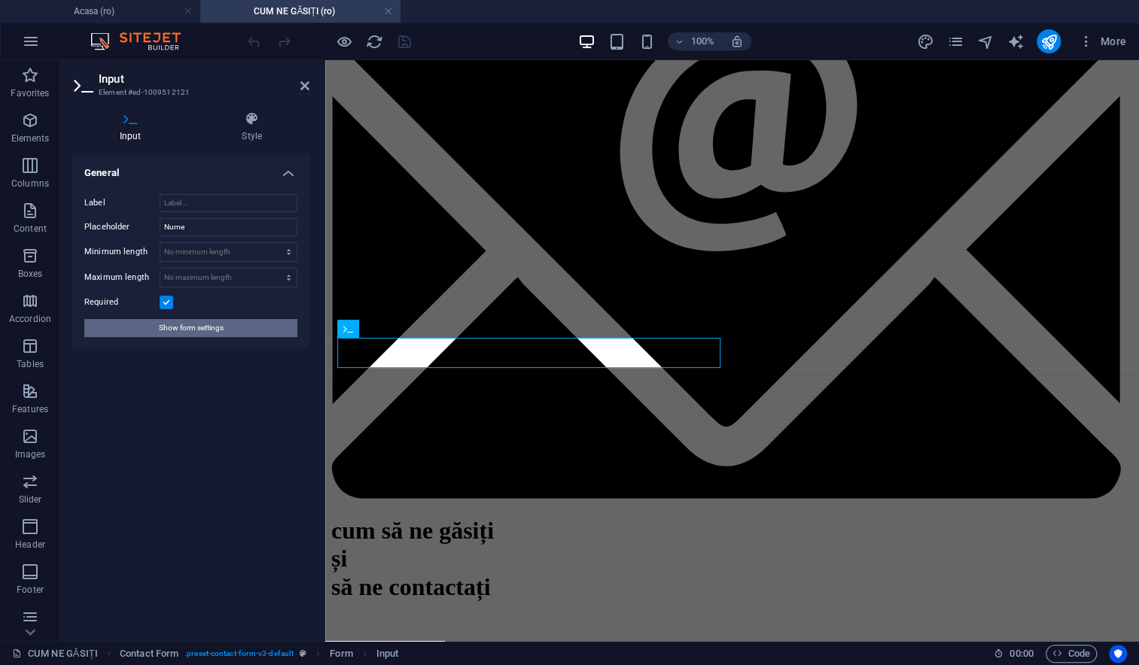
click at [192, 330] on span "Show form settings" at bounding box center [191, 328] width 65 height 18
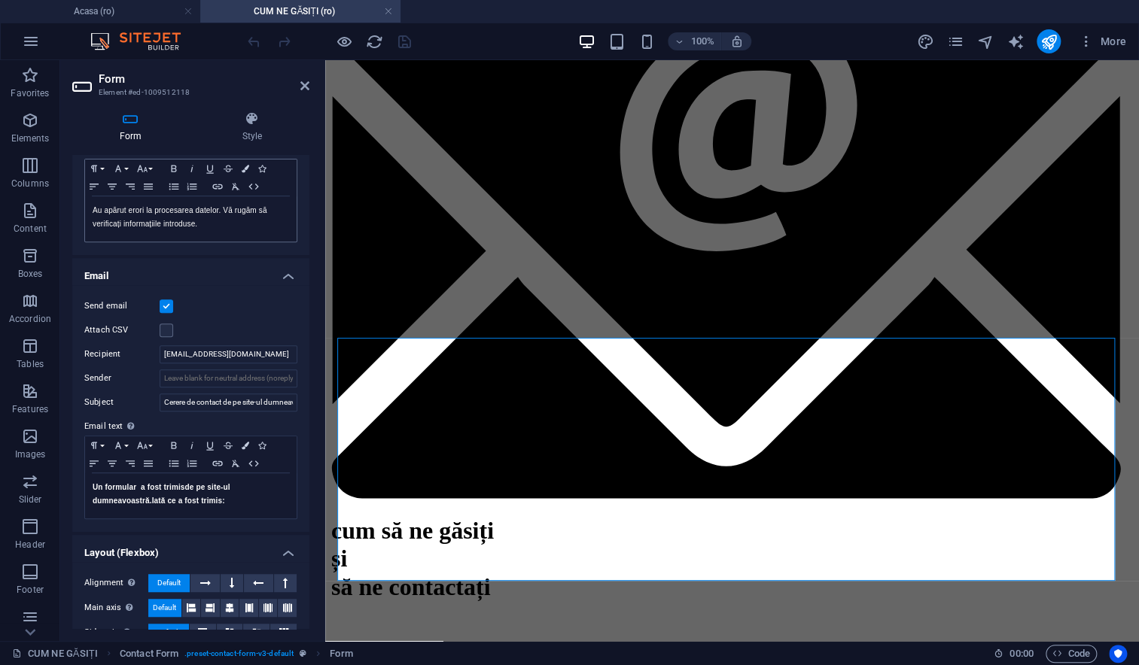
scroll to position [305, 0]
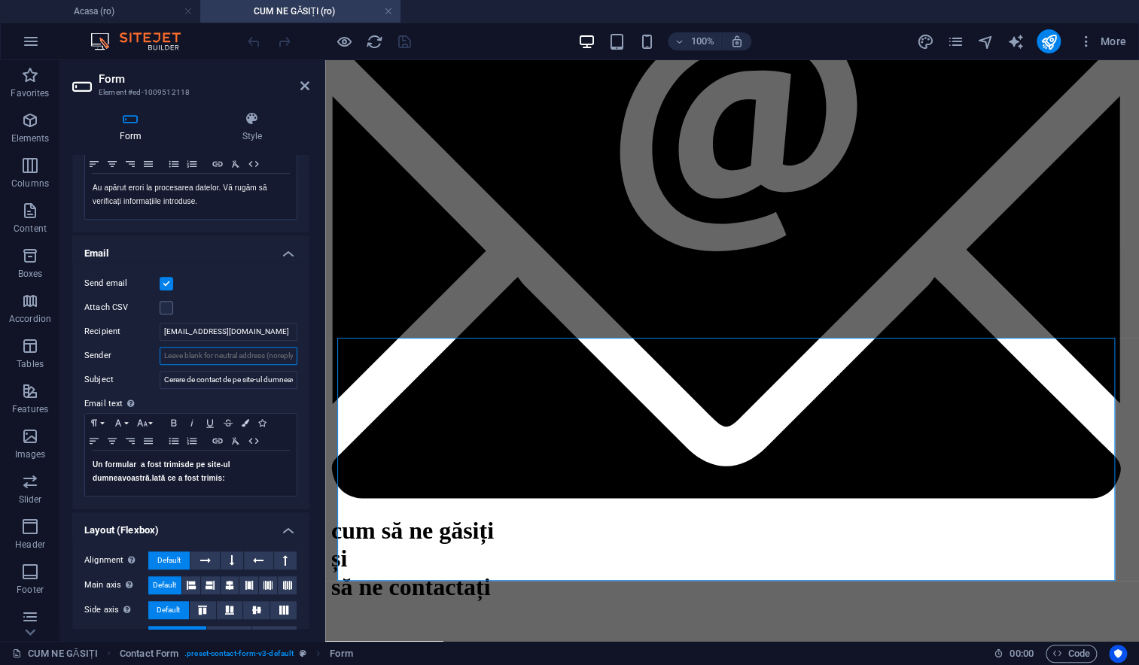
drag, startPoint x: 218, startPoint y: 354, endPoint x: 303, endPoint y: 352, distance: 84.3
click at [303, 352] on div "Send email Attach CSV Recipient kitty.david@gmail.com Sender Subject Cerere de …" at bounding box center [190, 386] width 237 height 247
click at [281, 354] on input "Sender" at bounding box center [229, 356] width 138 height 18
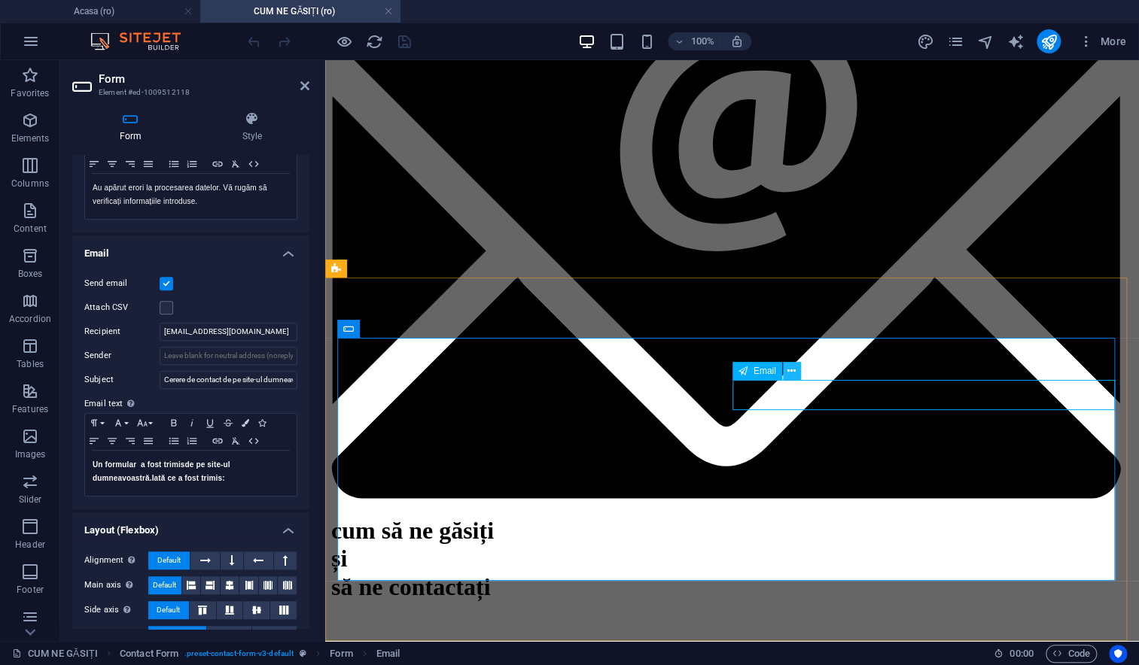
click at [791, 373] on icon at bounding box center [791, 371] width 8 height 16
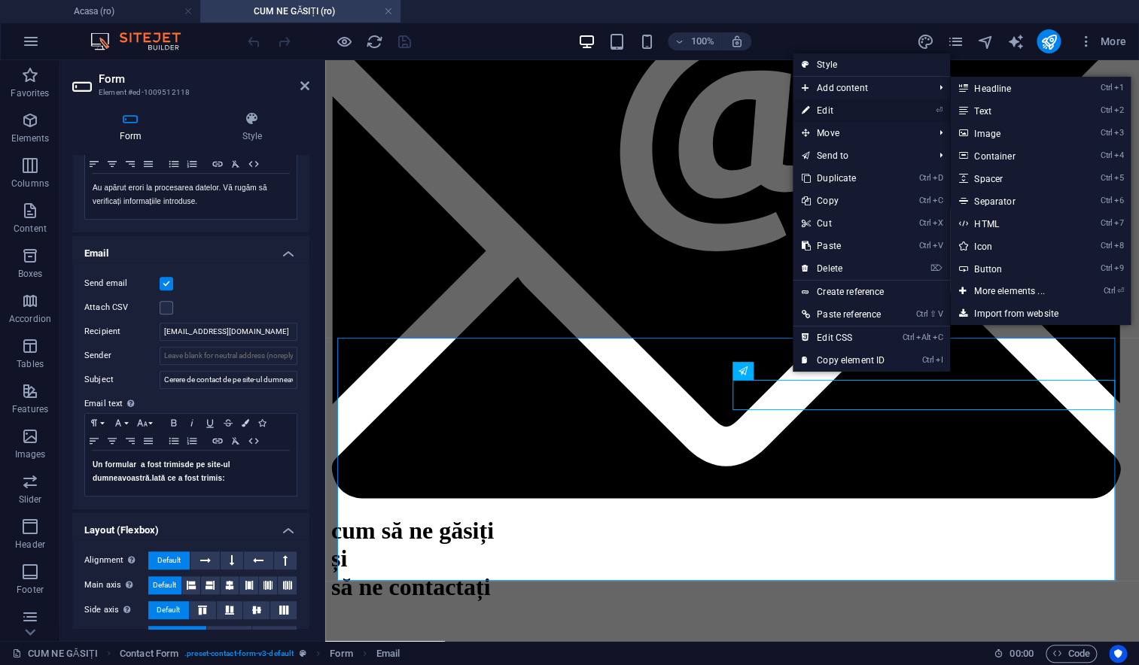
click at [828, 110] on link "⏎ Edit" at bounding box center [842, 110] width 101 height 23
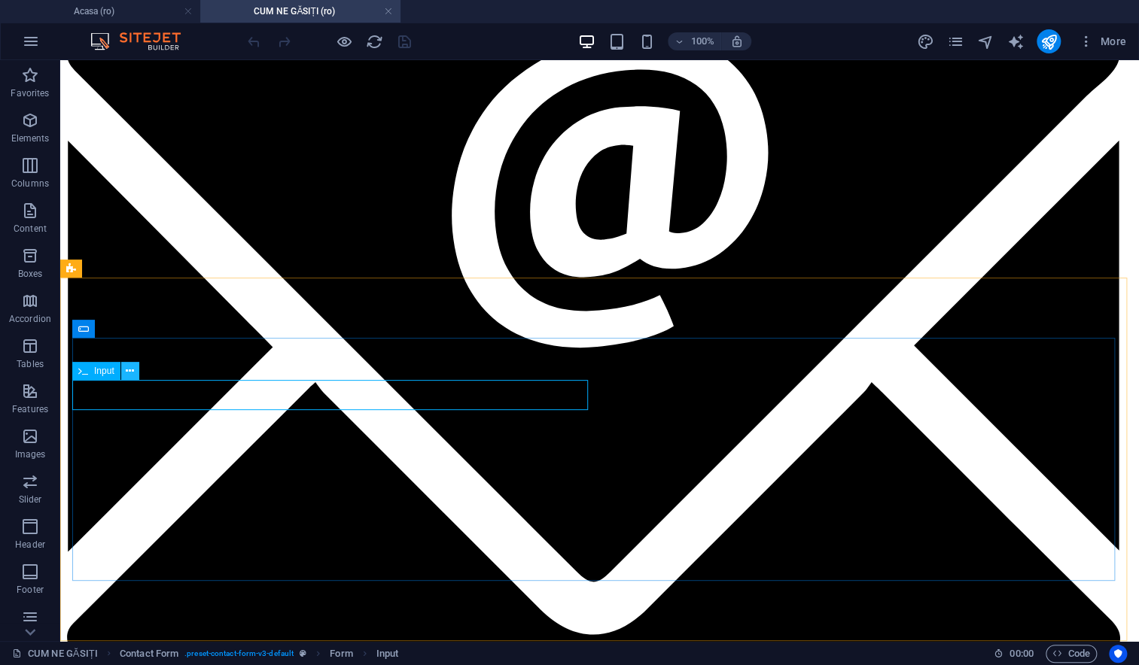
click at [131, 372] on icon at bounding box center [130, 371] width 8 height 16
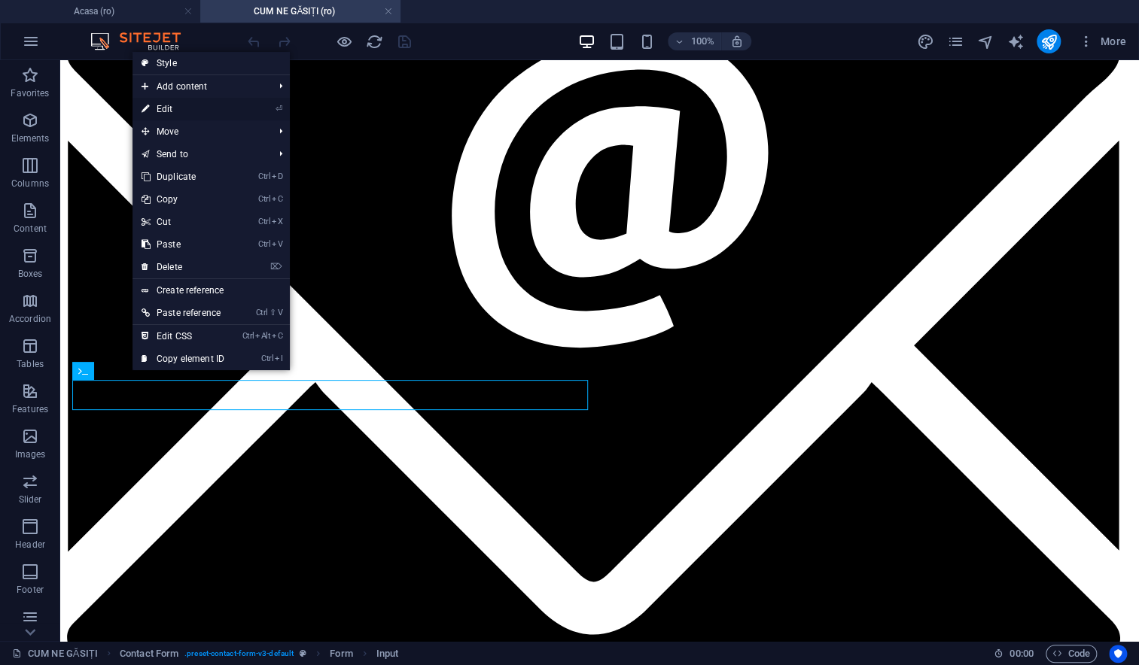
click at [202, 110] on link "⏎ Edit" at bounding box center [182, 109] width 101 height 23
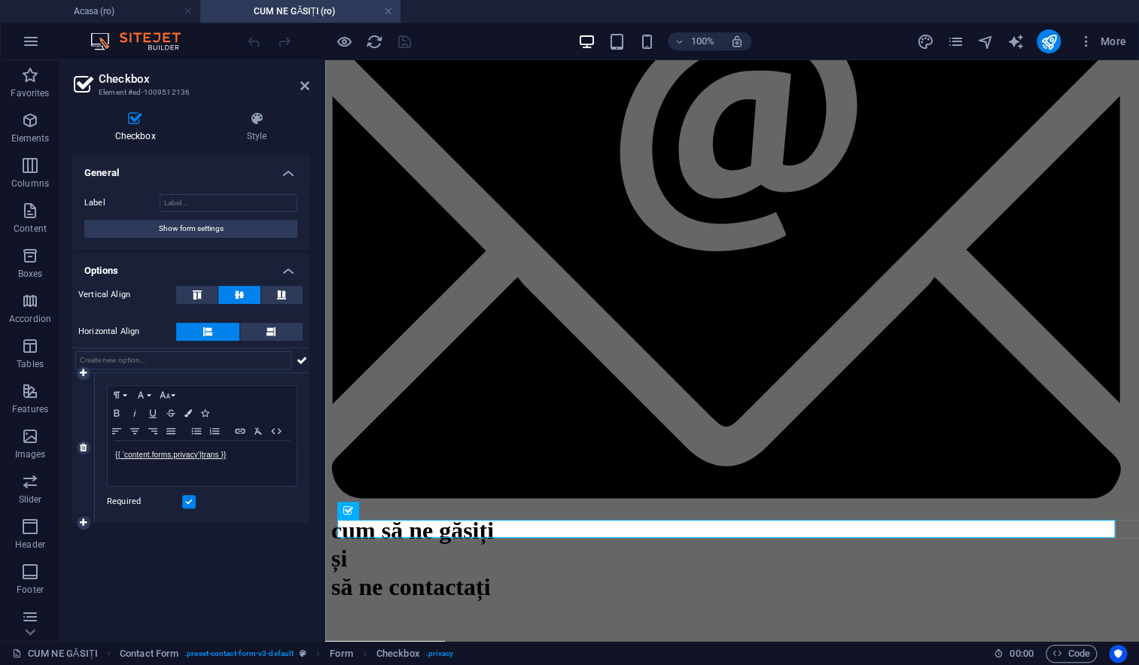
click at [190, 502] on label at bounding box center [189, 502] width 14 height 14
click at [0, 0] on input "Required" at bounding box center [0, 0] width 0 height 0
click at [190, 502] on label at bounding box center [189, 502] width 14 height 14
click at [0, 0] on input "Required" at bounding box center [0, 0] width 0 height 0
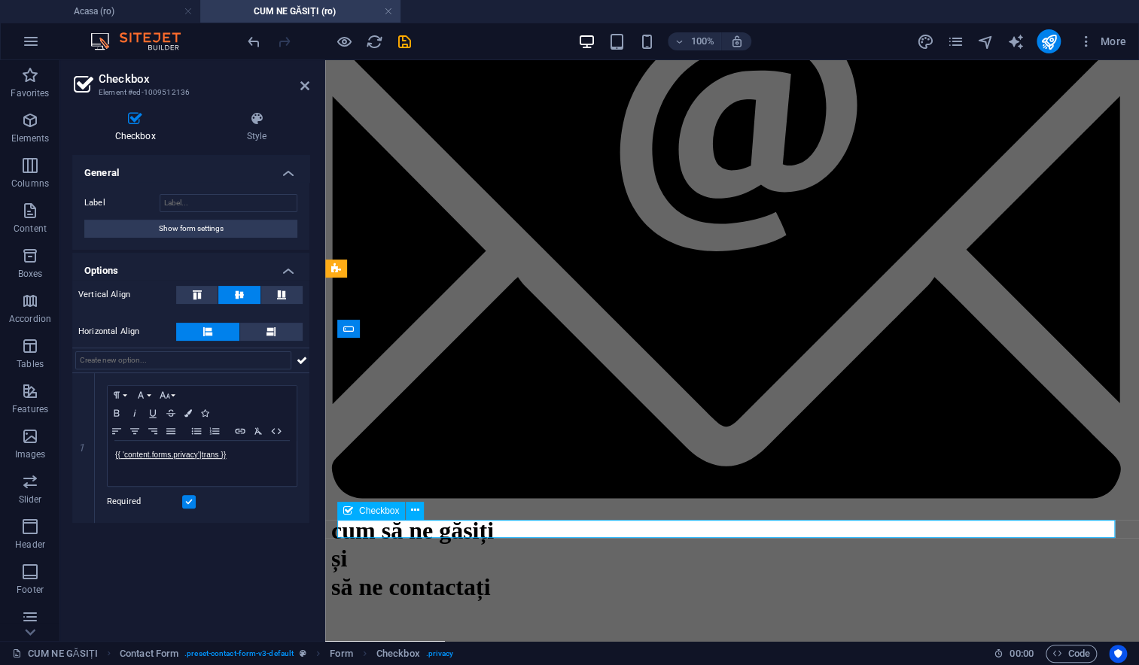
click at [214, 458] on link "{{ 'content.forms.privacy'|trans }}" at bounding box center [170, 455] width 111 height 8
click at [145, 475] on icon "button" at bounding box center [140, 481] width 18 height 18
click at [155, 458] on link "{{ 'content.forms.privacy'|trans }}" at bounding box center [170, 455] width 111 height 8
click at [144, 475] on icon "button" at bounding box center [140, 481] width 18 height 18
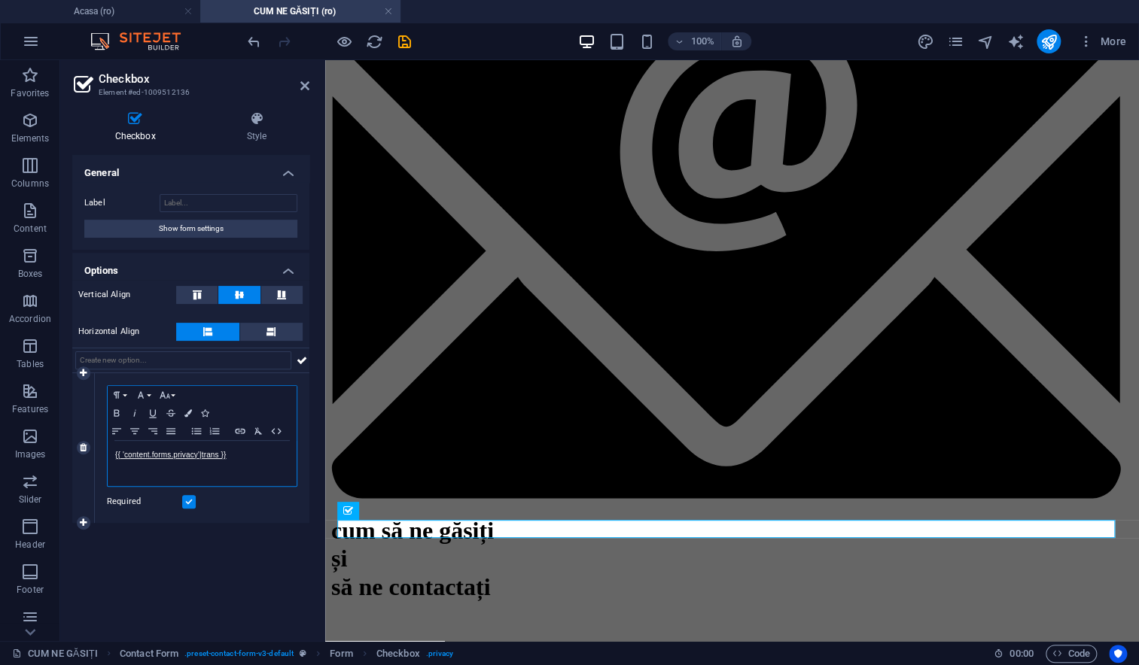
click at [256, 448] on p "{{ 'content.forms.privacy'|trans }}" at bounding box center [202, 455] width 174 height 14
copy link "{{ 'content.forms.privacy'|trans }}"
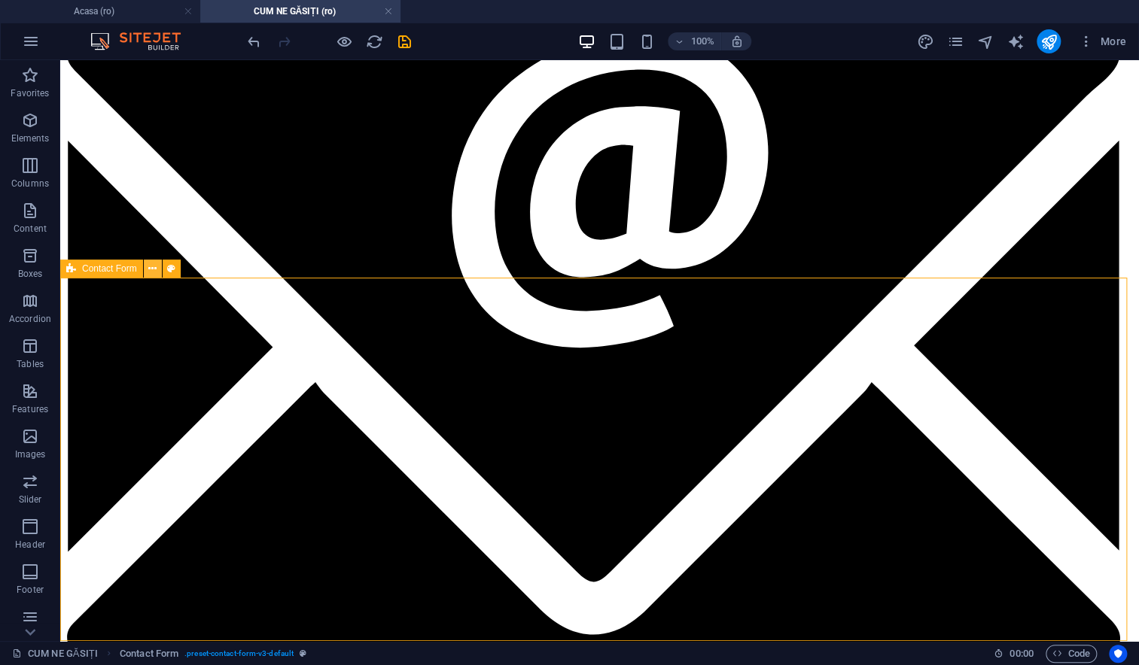
click at [149, 269] on icon at bounding box center [152, 269] width 8 height 16
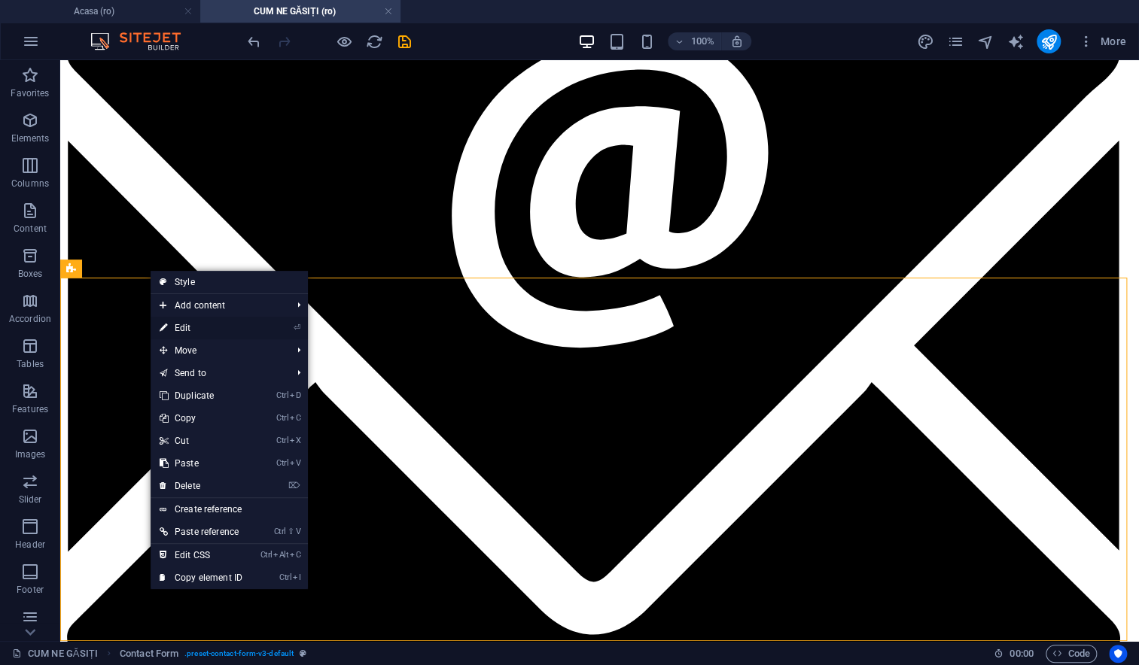
click at [177, 327] on link "⏎ Edit" at bounding box center [201, 328] width 101 height 23
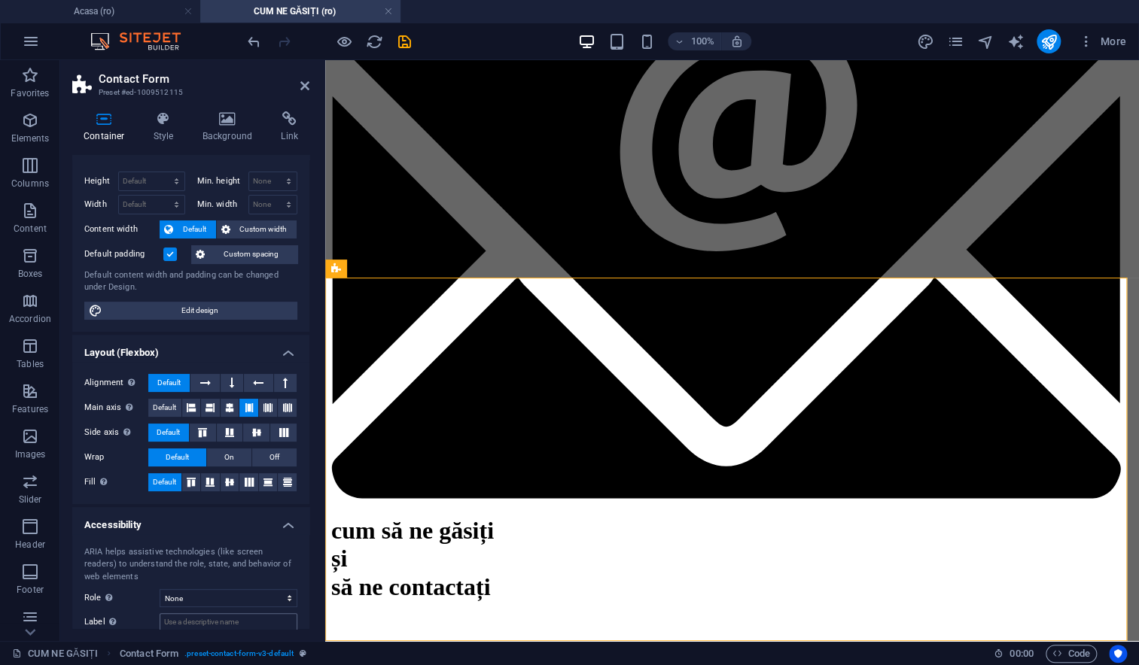
scroll to position [108, 0]
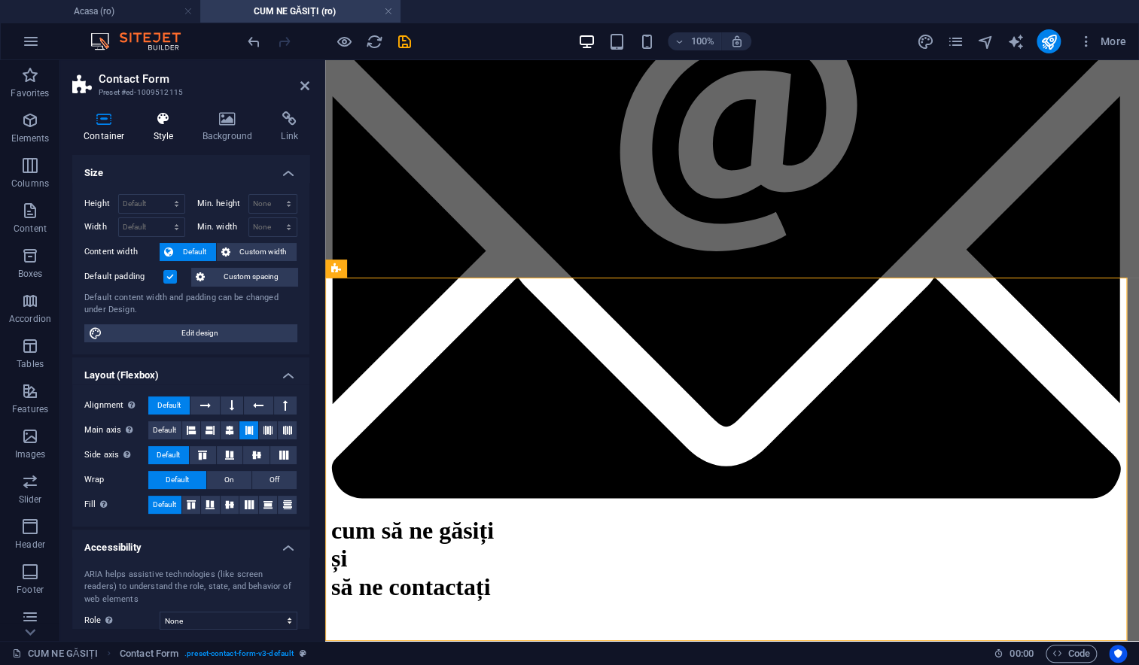
click at [166, 133] on h4 "Style" at bounding box center [166, 127] width 49 height 32
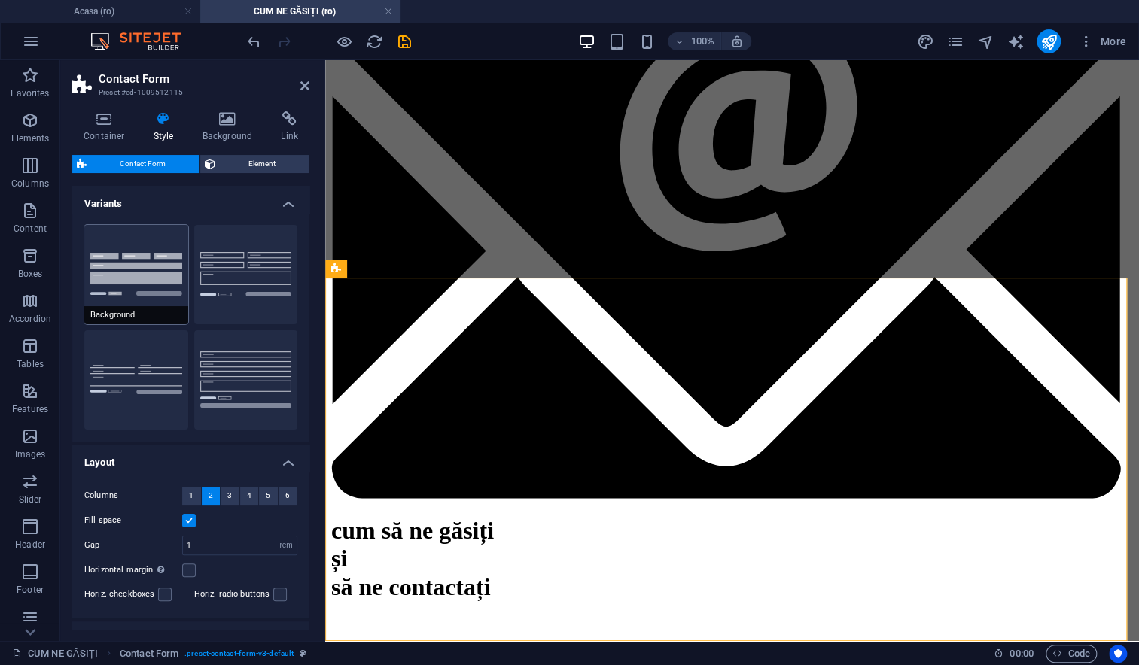
scroll to position [126, 0]
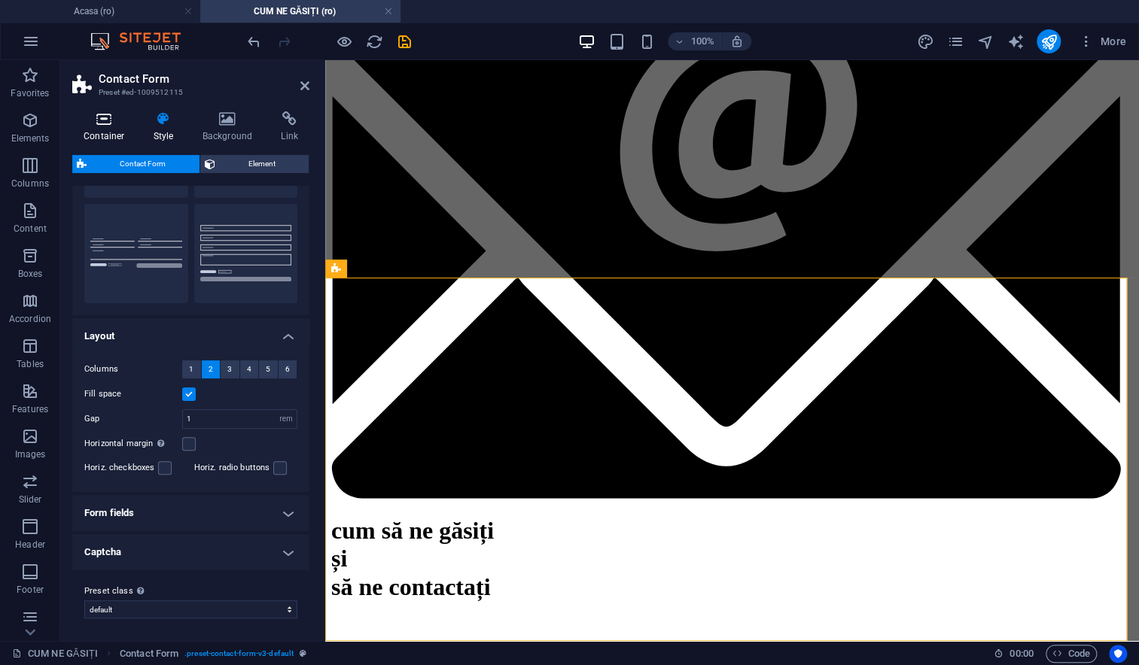
click at [120, 136] on h4 "Container" at bounding box center [107, 127] width 70 height 32
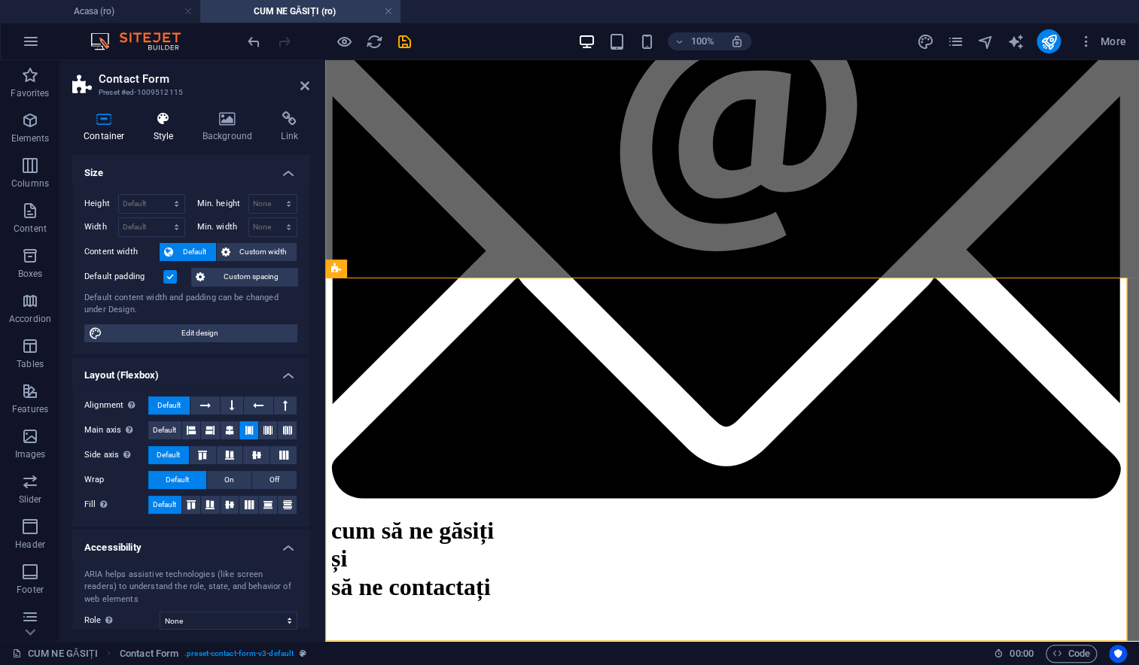
click at [172, 137] on h4 "Style" at bounding box center [166, 127] width 49 height 32
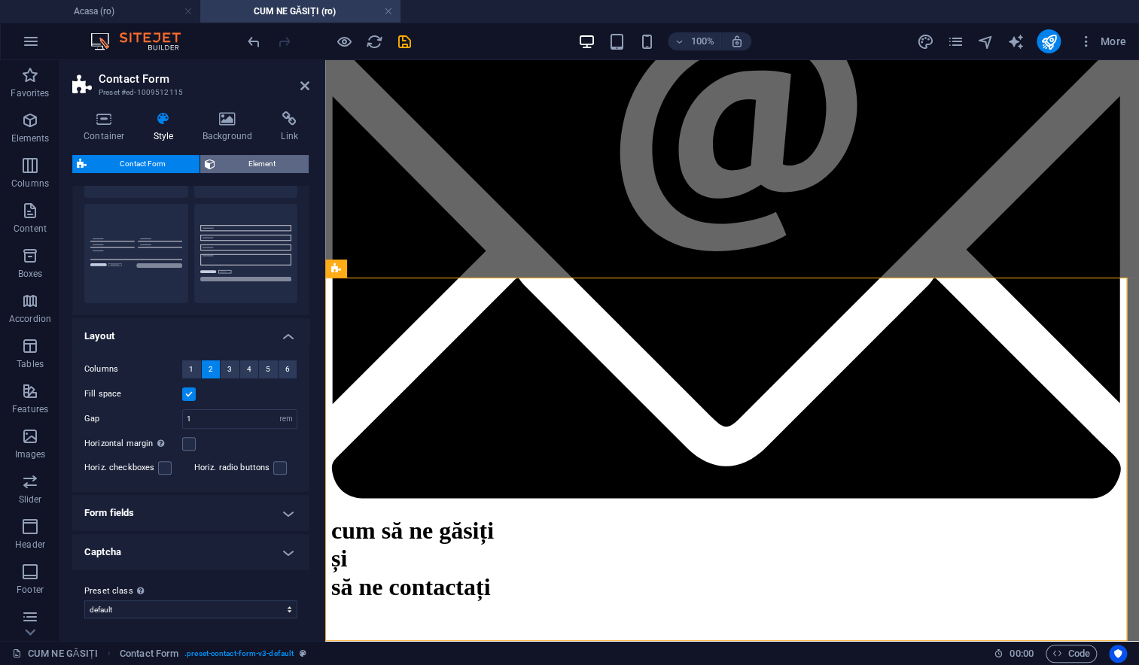
click at [220, 168] on span "Element" at bounding box center [262, 164] width 85 height 18
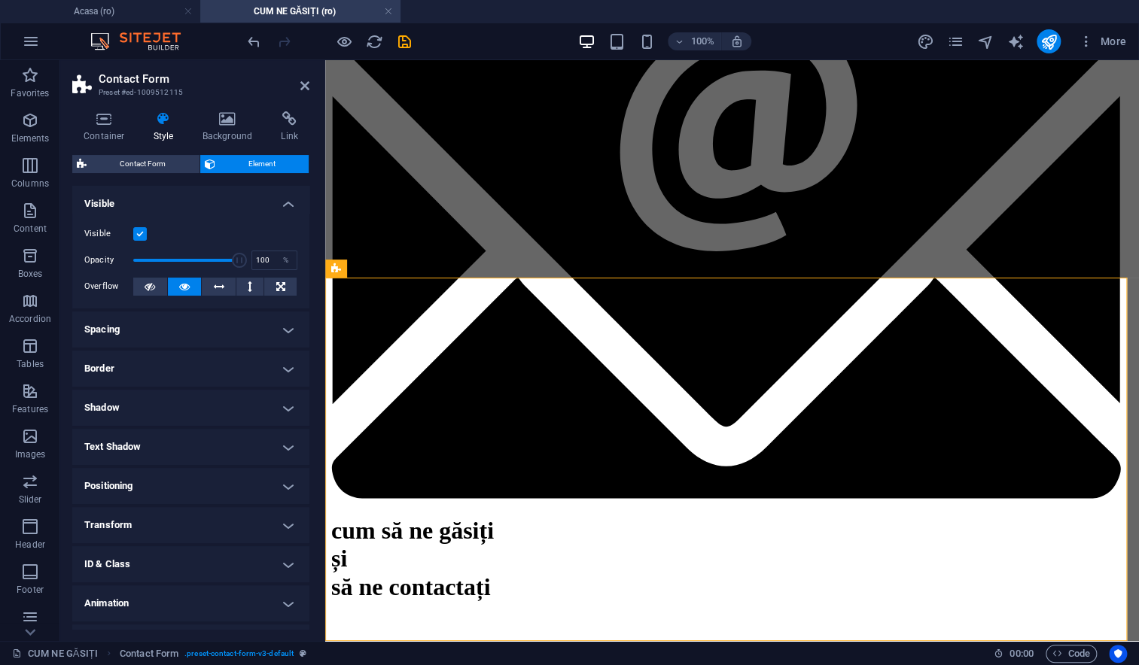
scroll to position [0, 0]
click at [139, 166] on span "Contact Form" at bounding box center [143, 164] width 104 height 18
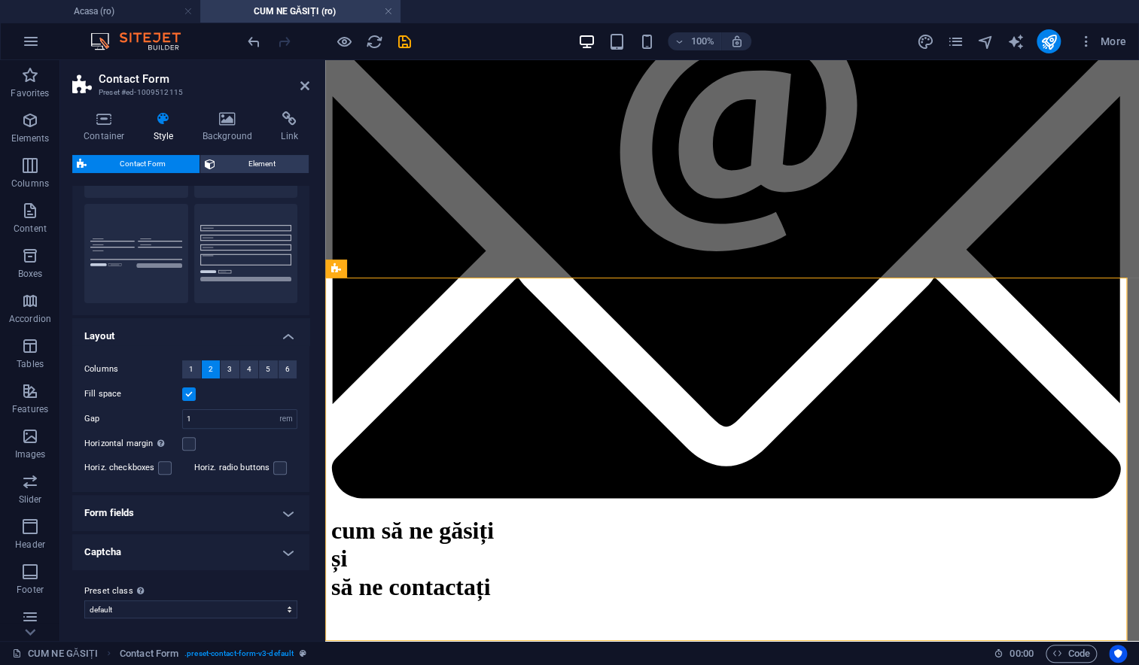
click at [160, 523] on h4 "Form fields" at bounding box center [190, 513] width 237 height 36
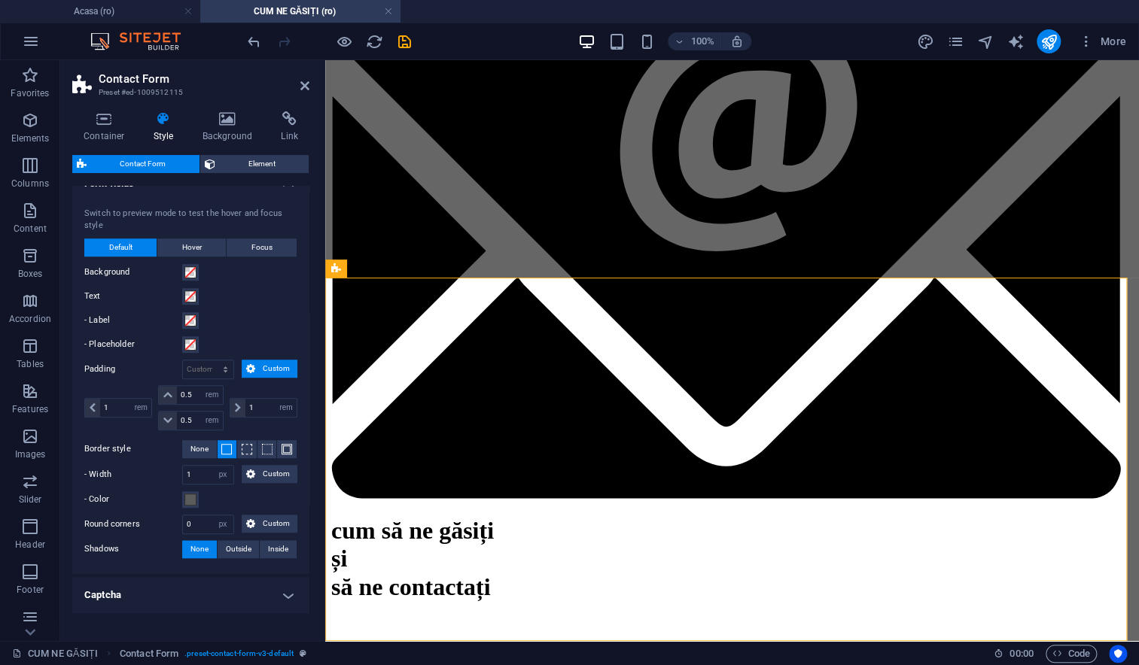
scroll to position [497, 0]
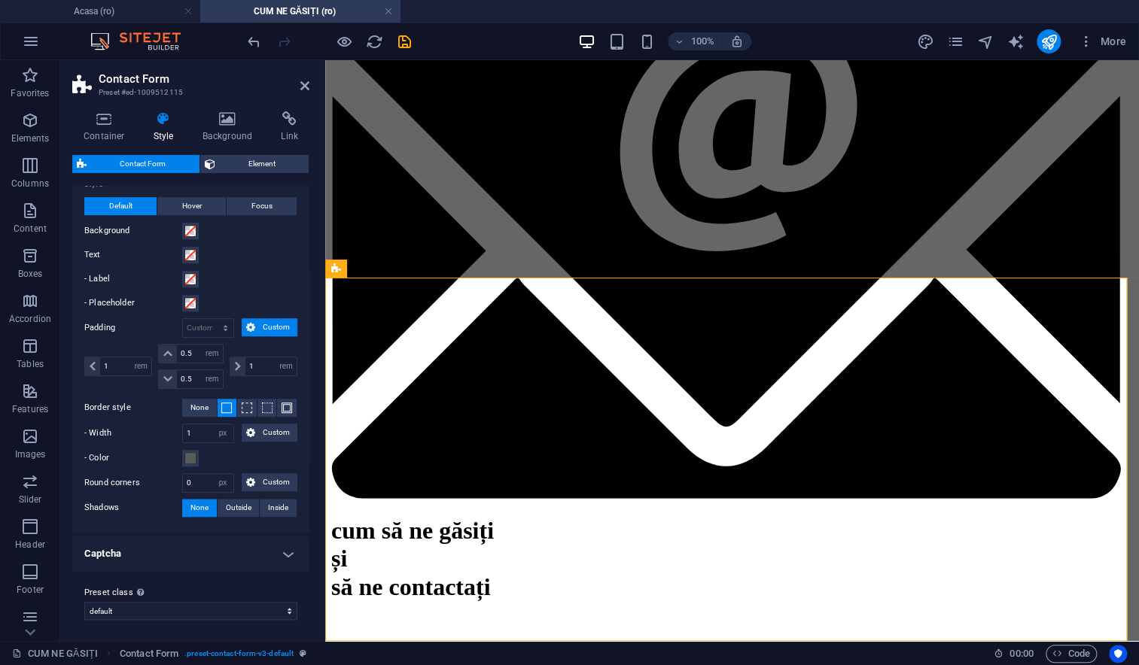
click at [160, 547] on h4 "Captcha" at bounding box center [190, 554] width 237 height 36
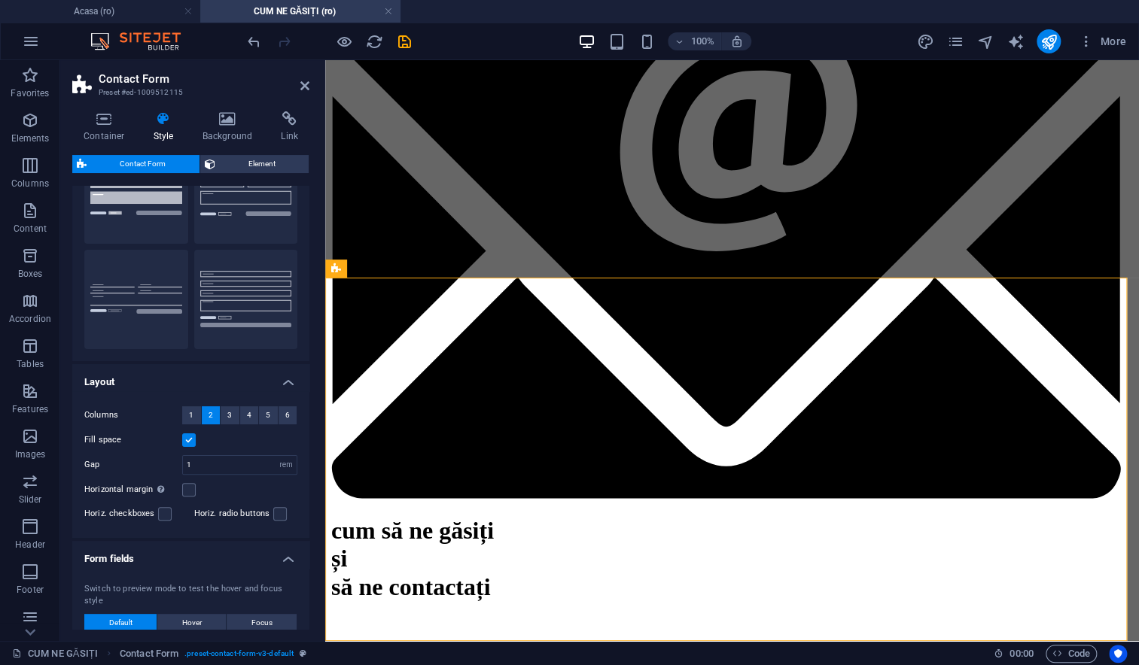
scroll to position [0, 0]
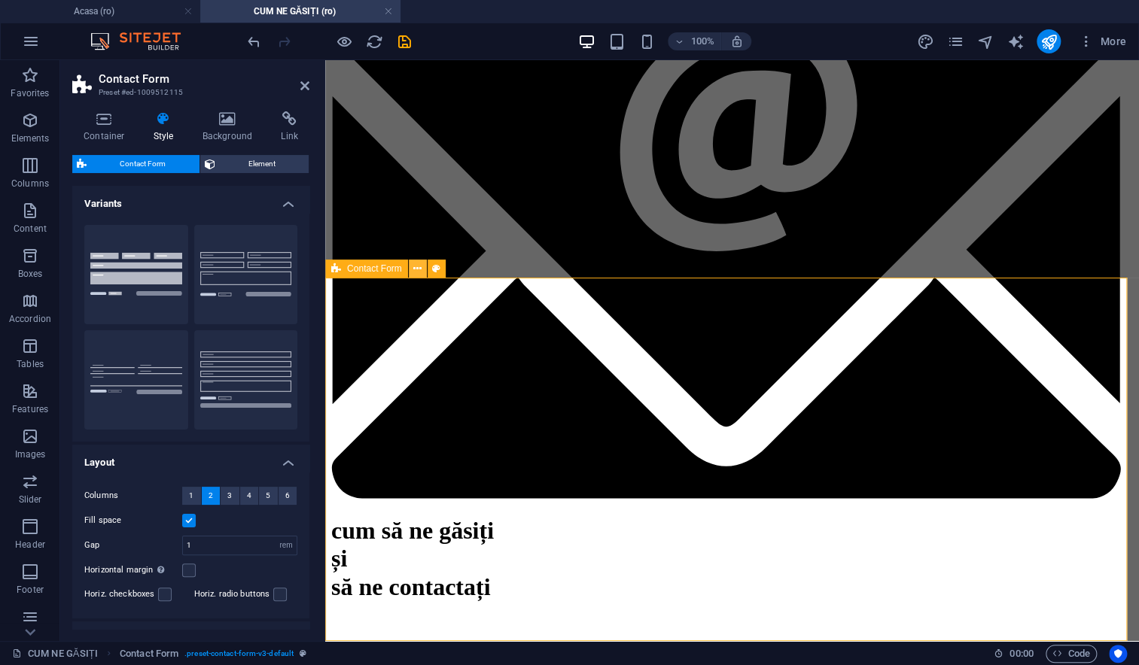
click at [413, 274] on icon at bounding box center [417, 269] width 8 height 16
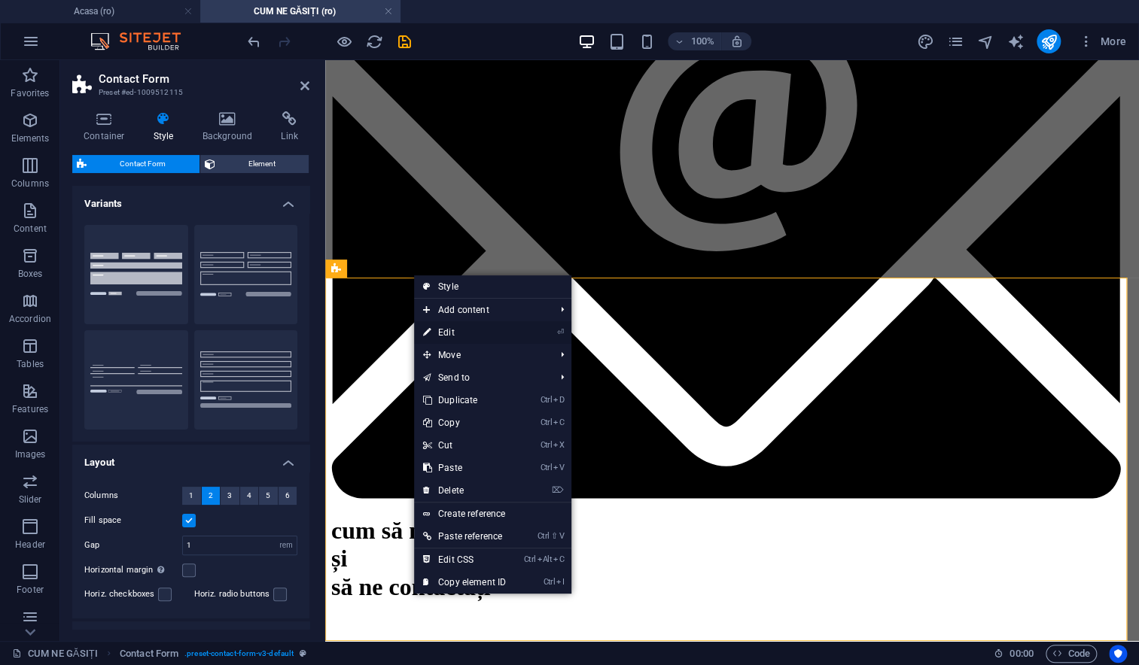
click at [448, 331] on link "⏎ Edit" at bounding box center [464, 332] width 101 height 23
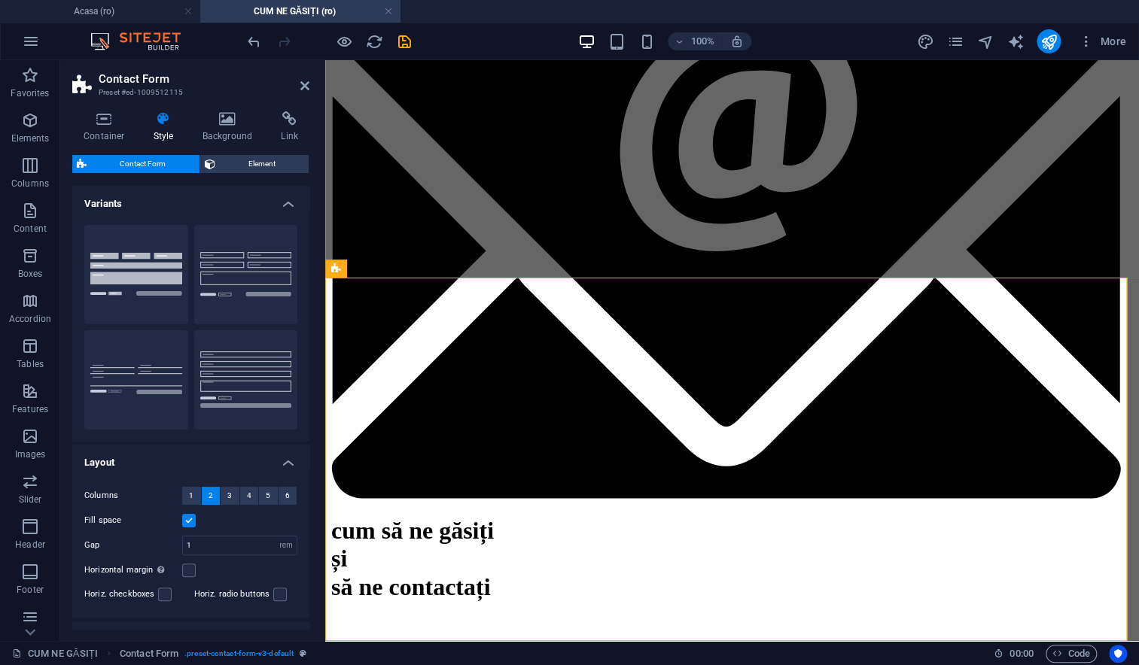
click at [308, 93] on header "Contact Form Preset #ed-1009512115" at bounding box center [190, 79] width 237 height 39
click at [306, 88] on icon at bounding box center [304, 86] width 9 height 12
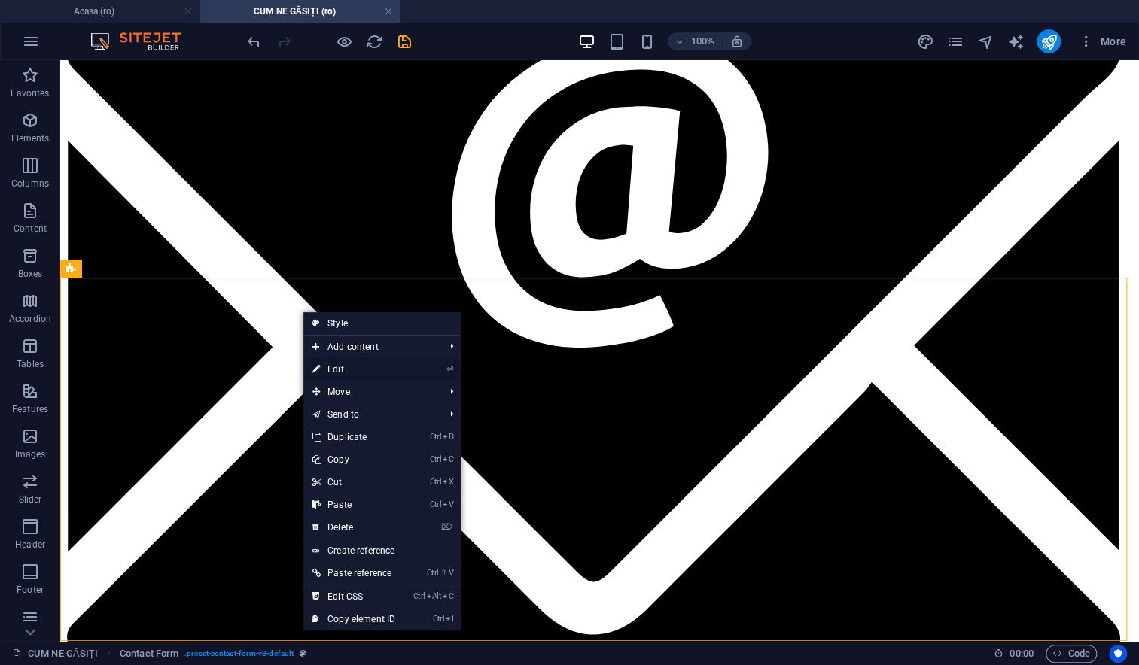
click at [345, 367] on link "⏎ Edit" at bounding box center [353, 369] width 101 height 23
select select "rem"
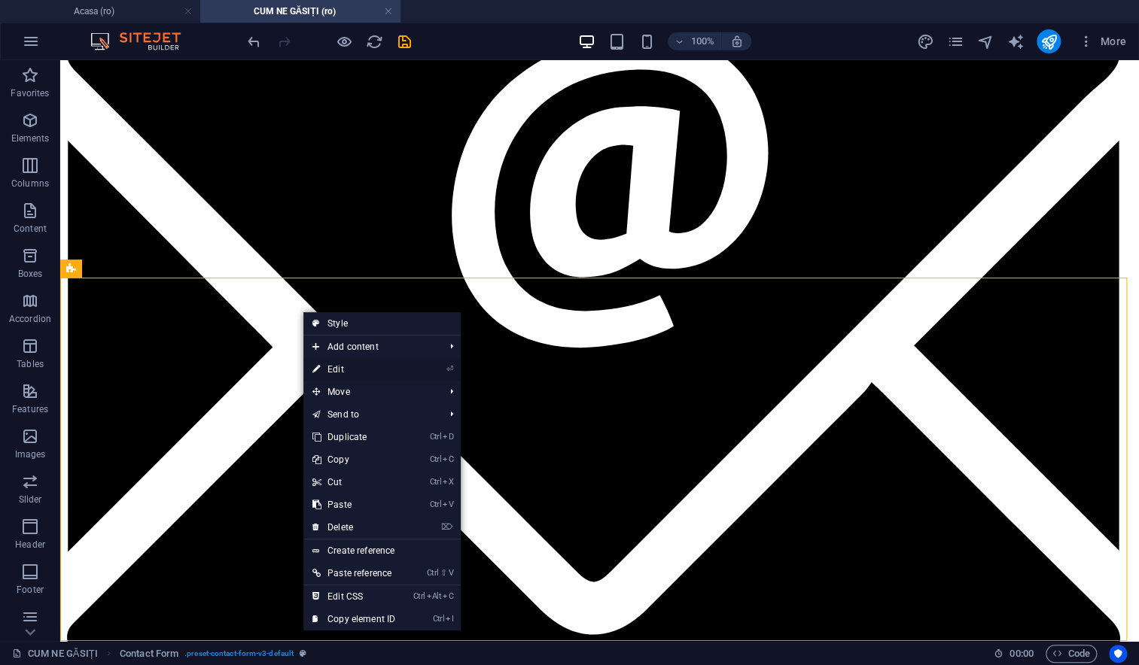
select select "rem"
select select "px"
select select "rem"
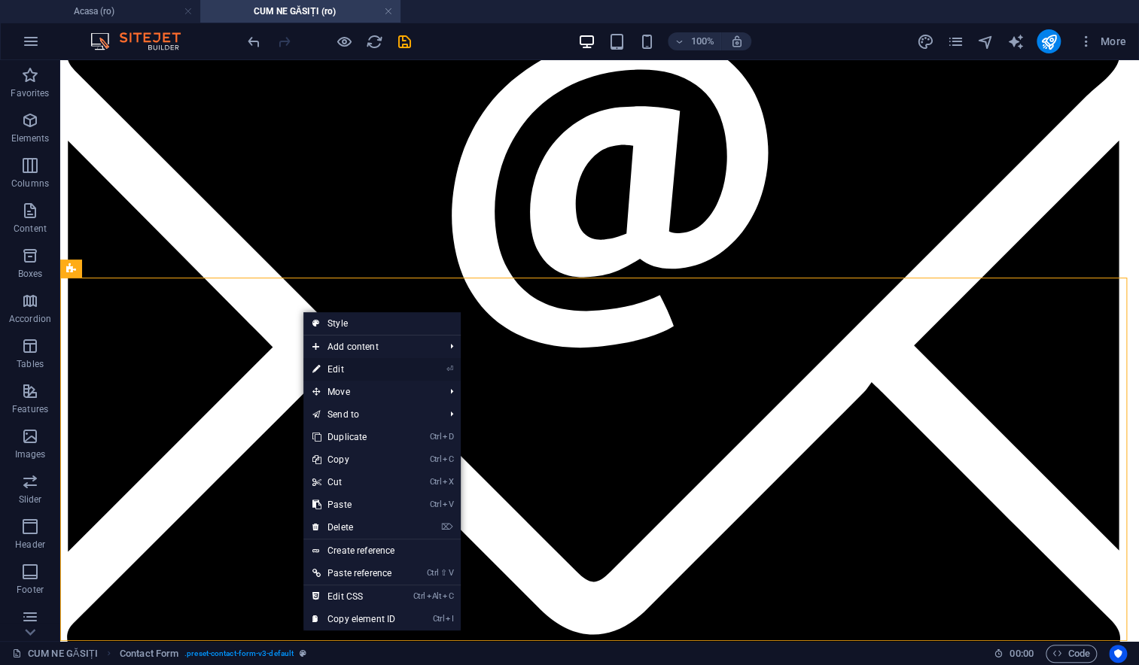
select select "preset-contact-form-v3-default"
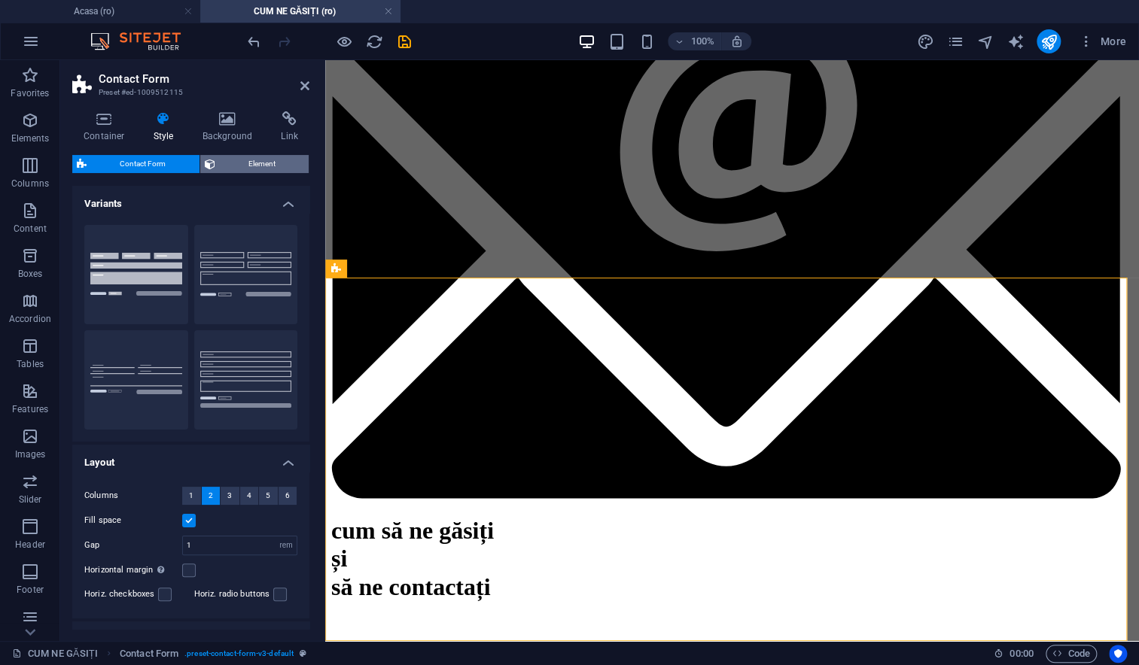
click at [239, 163] on span "Element" at bounding box center [262, 164] width 85 height 18
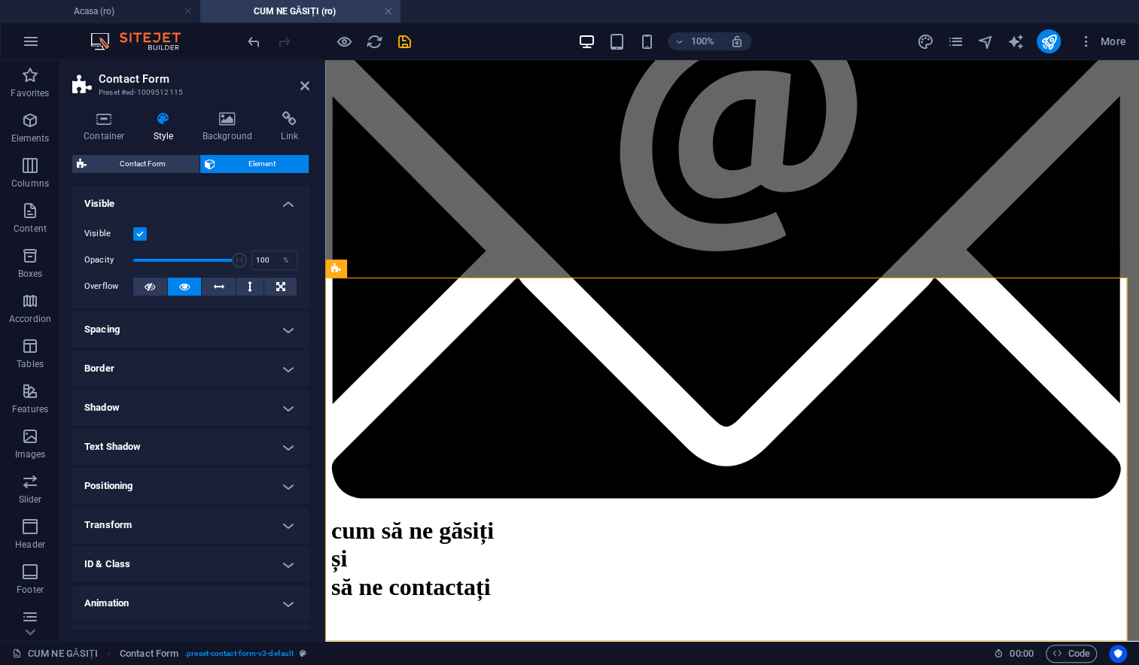
scroll to position [30, 0]
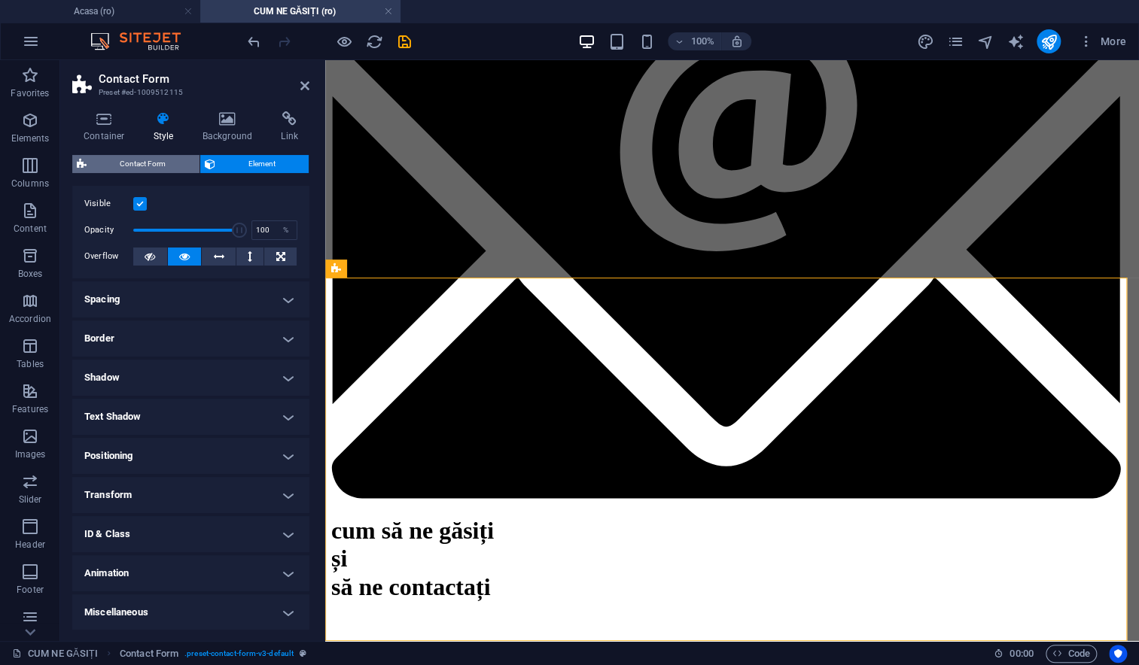
click at [136, 163] on span "Contact Form" at bounding box center [143, 164] width 104 height 18
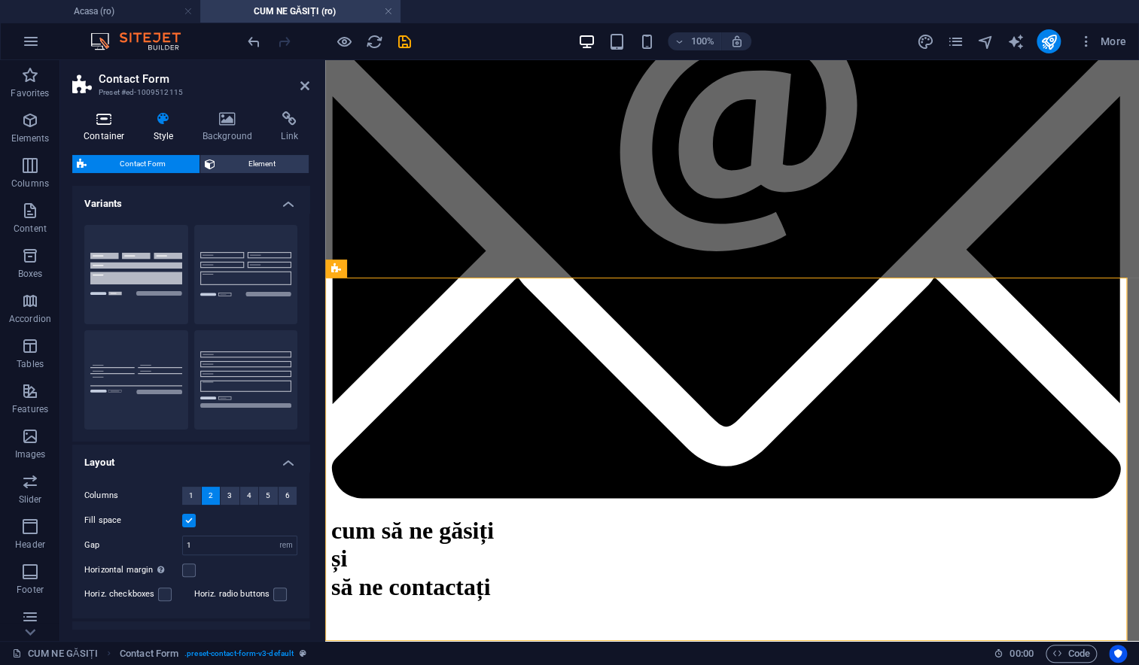
click at [120, 134] on h4 "Container" at bounding box center [107, 127] width 70 height 32
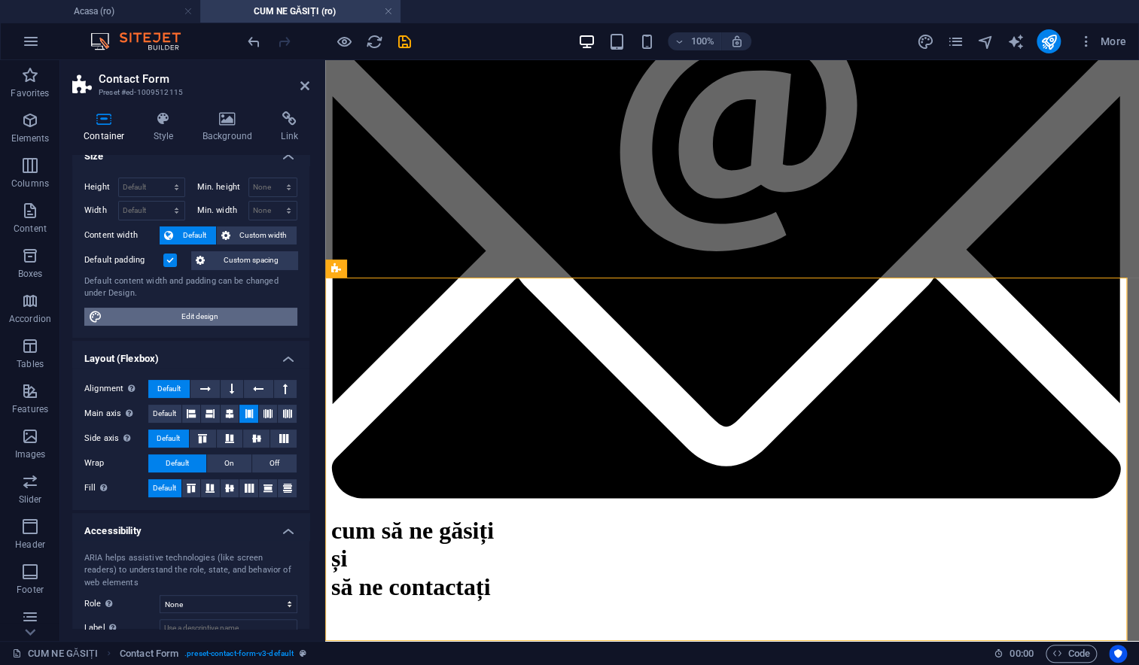
scroll to position [5, 0]
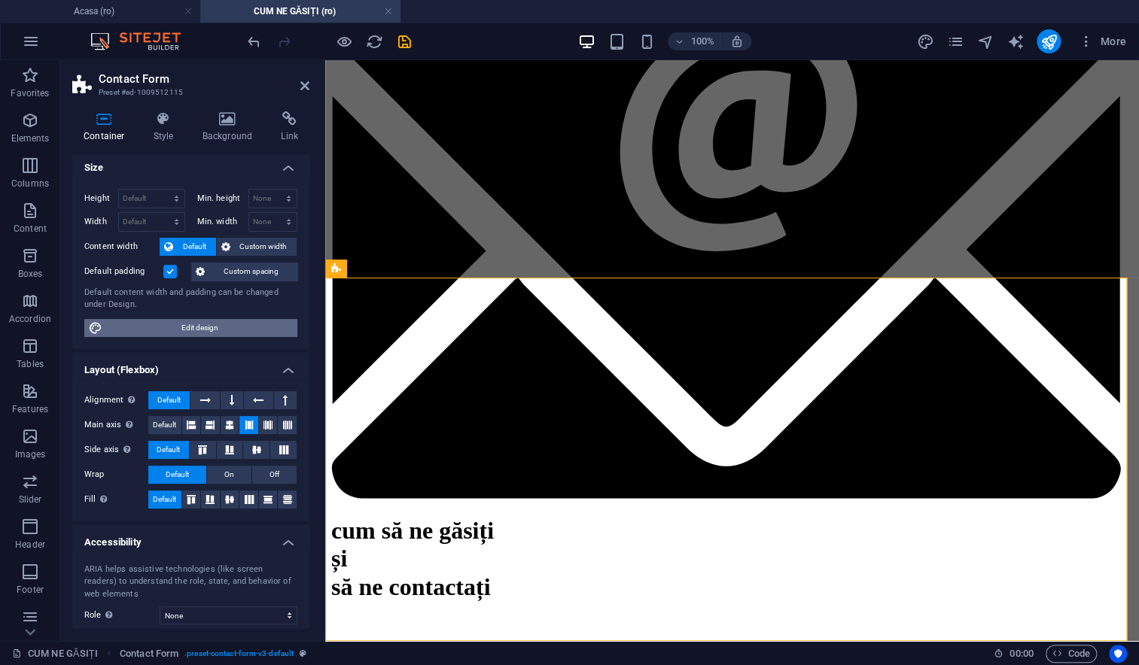
click at [168, 327] on span "Edit design" at bounding box center [200, 328] width 186 height 18
select select "px"
select select "300"
select select "px"
select select "rem"
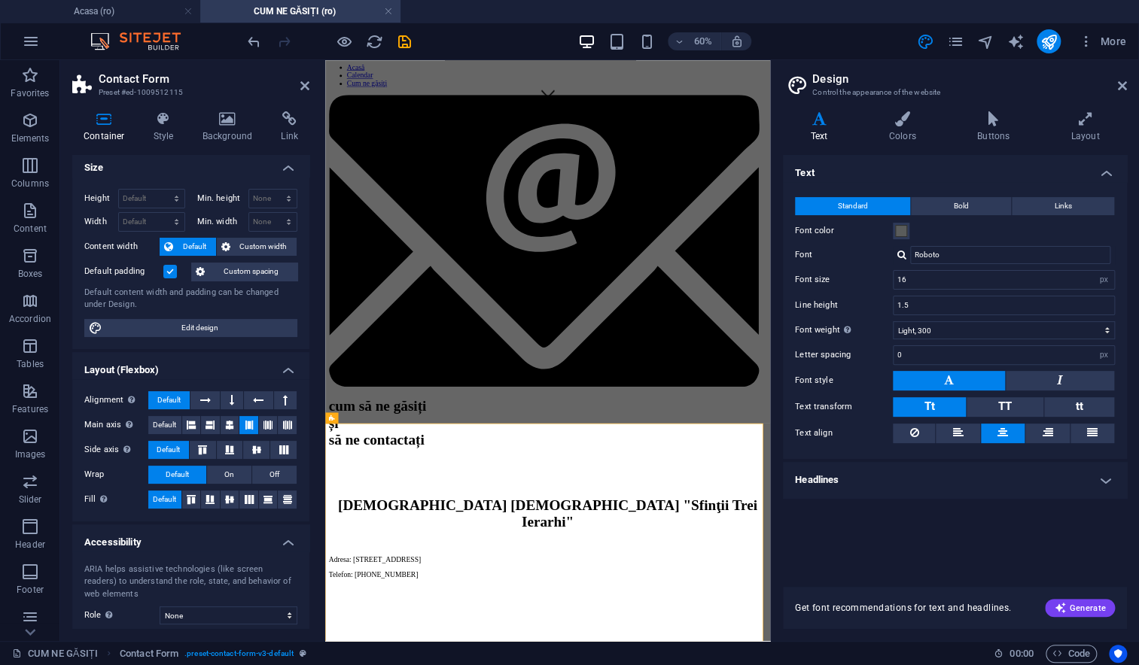
scroll to position [499, 0]
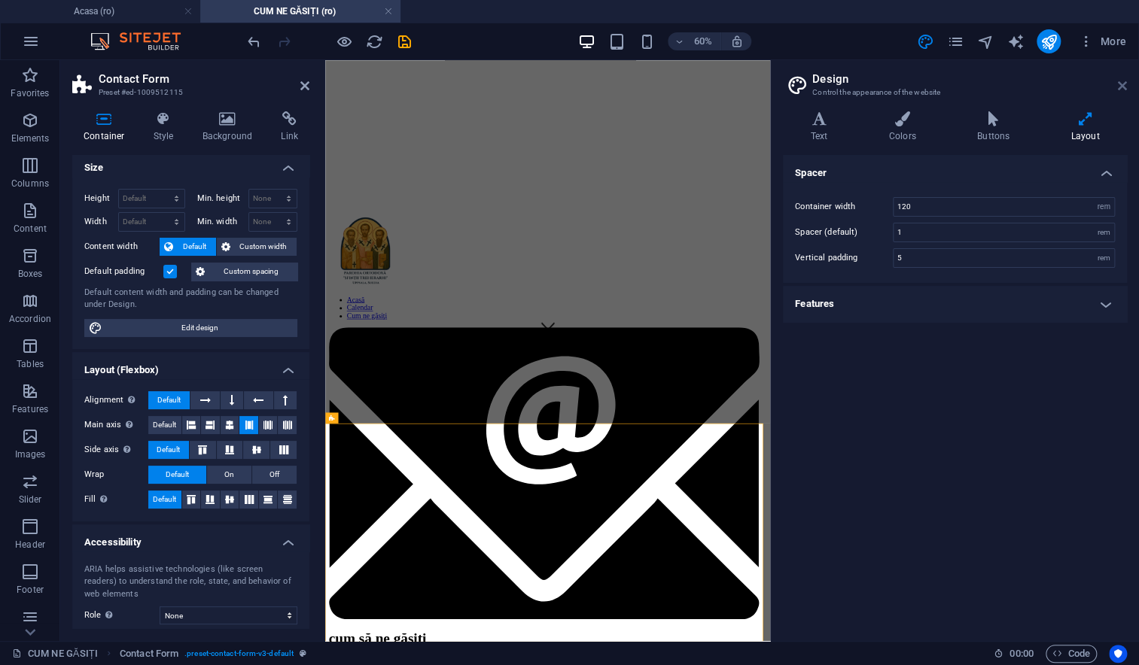
click at [1120, 90] on icon at bounding box center [1121, 86] width 9 height 12
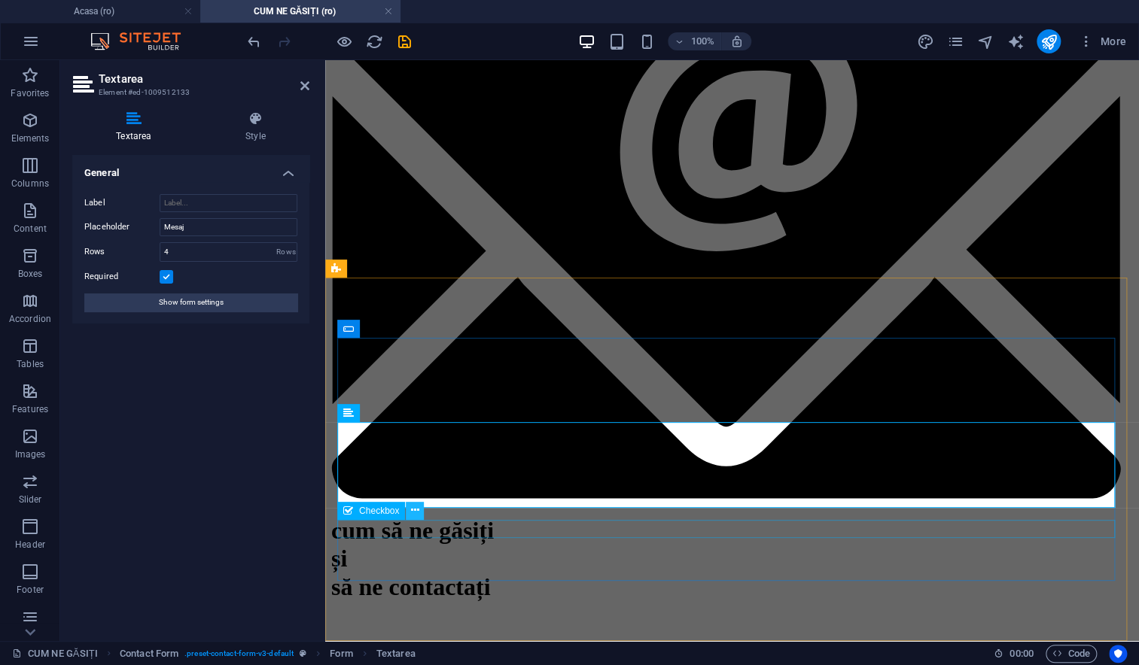
click at [418, 515] on icon at bounding box center [415, 511] width 8 height 16
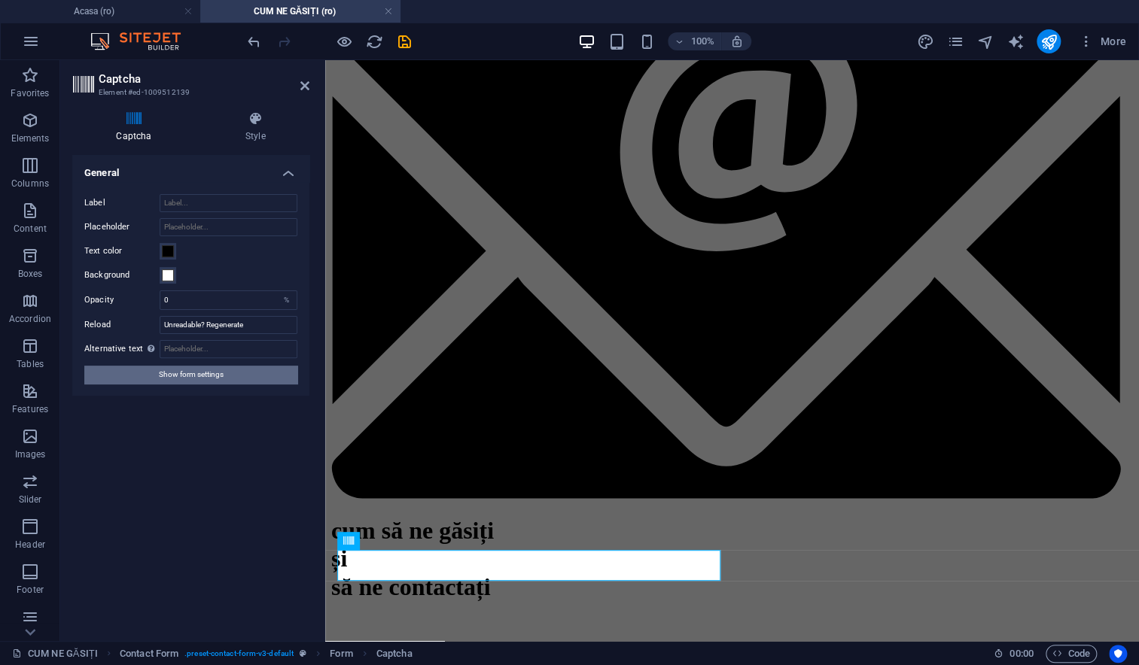
click at [248, 369] on button "Show form settings" at bounding box center [190, 375] width 213 height 18
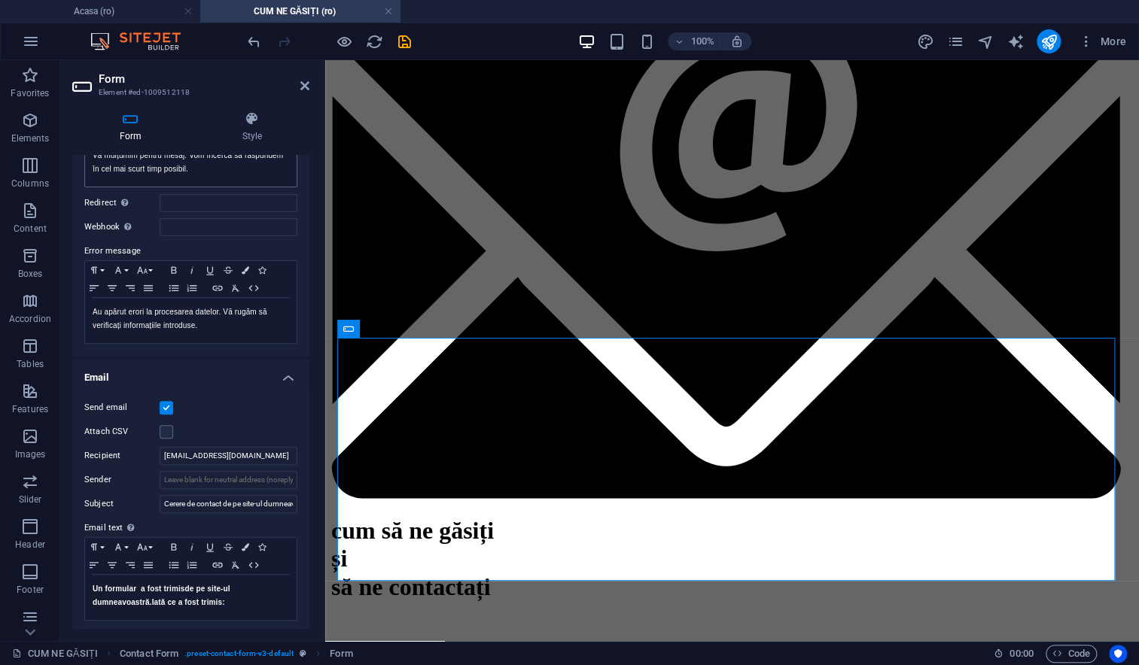
scroll to position [183, 0]
click at [275, 479] on input "Sender" at bounding box center [229, 478] width 138 height 18
type input "noreply"
paste input "noreply"
type input "noreply@sitehub.io"
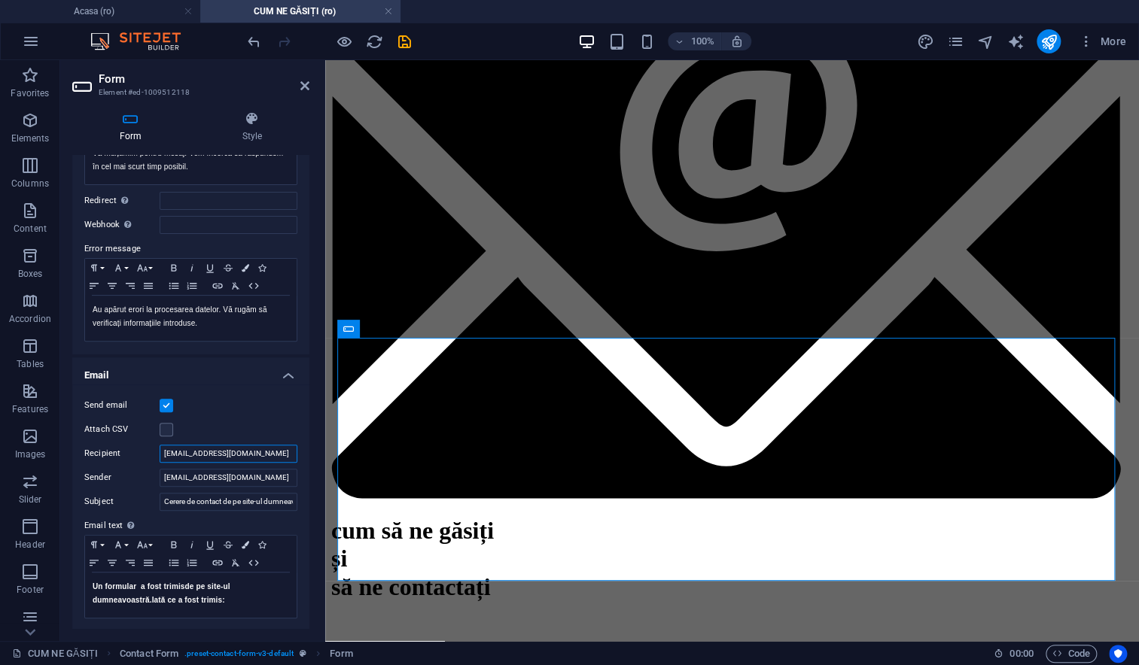
click at [236, 452] on input "kitty.david@gmail.com" at bounding box center [229, 454] width 138 height 18
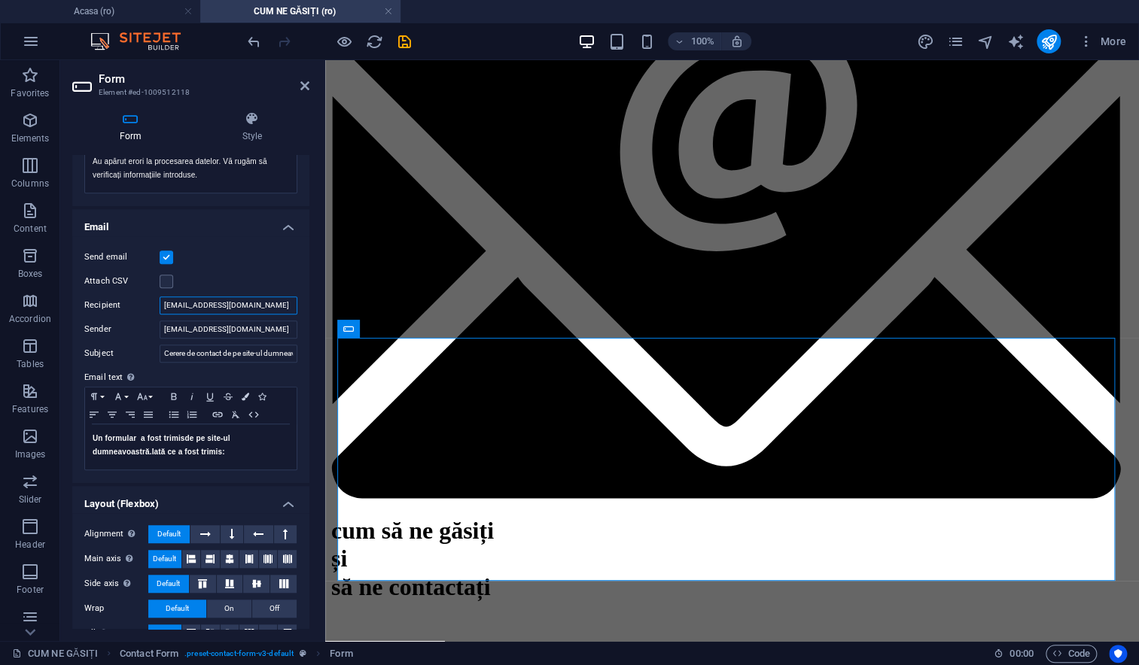
scroll to position [337, 0]
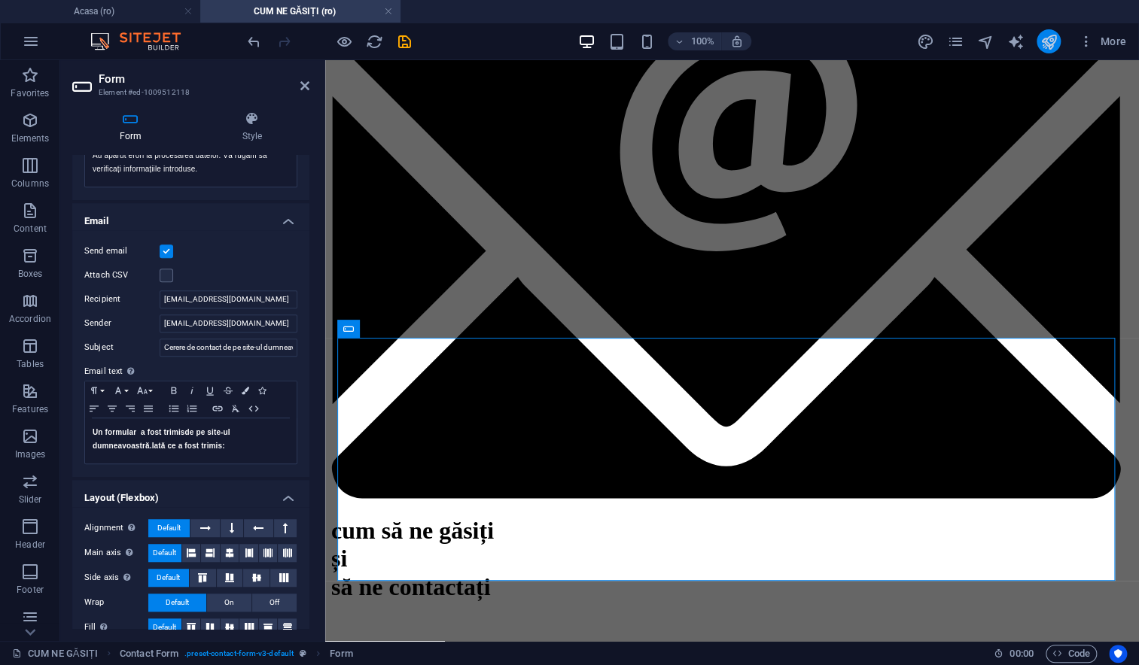
click at [1042, 50] on button "publish" at bounding box center [1048, 41] width 24 height 24
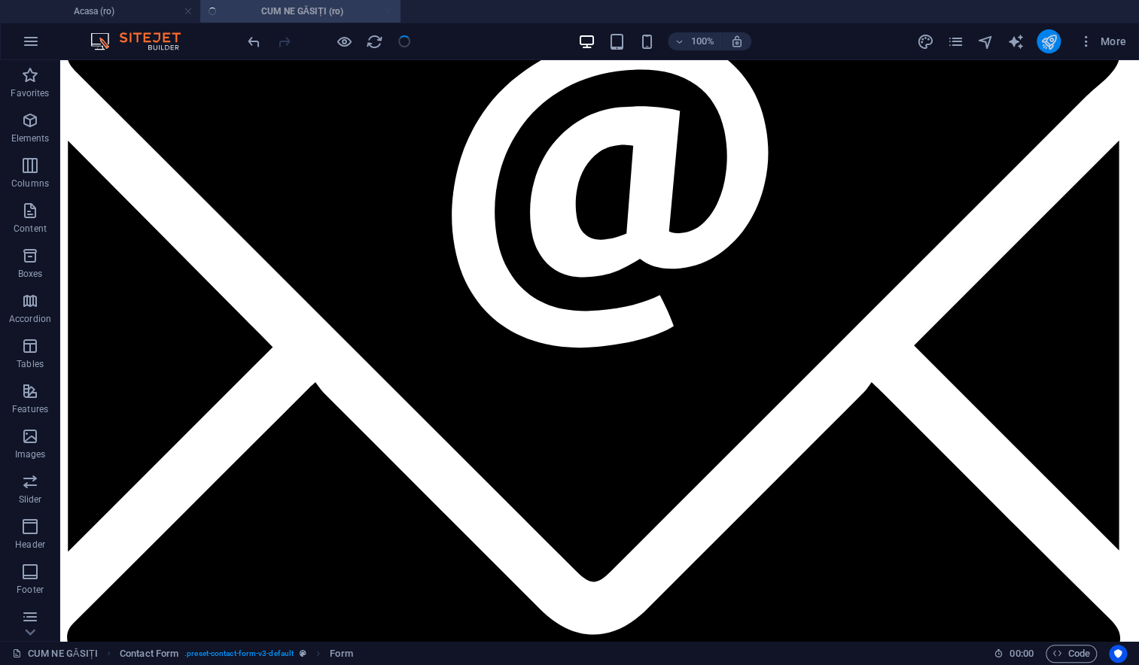
checkbox input "false"
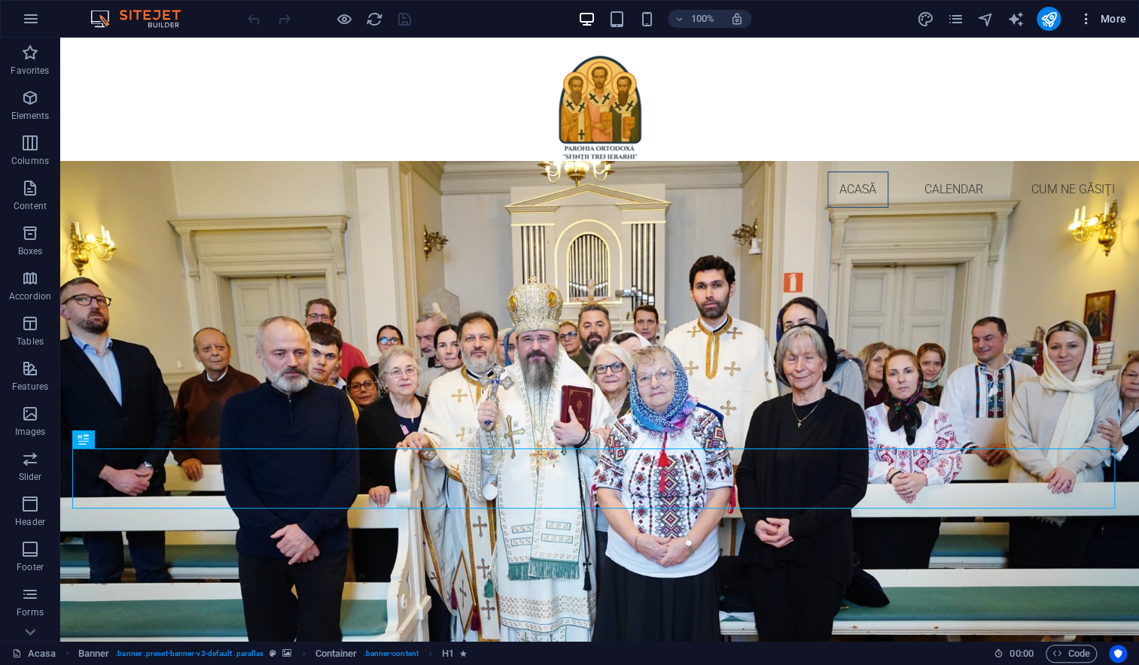
click at [1081, 23] on icon "button" at bounding box center [1085, 18] width 15 height 15
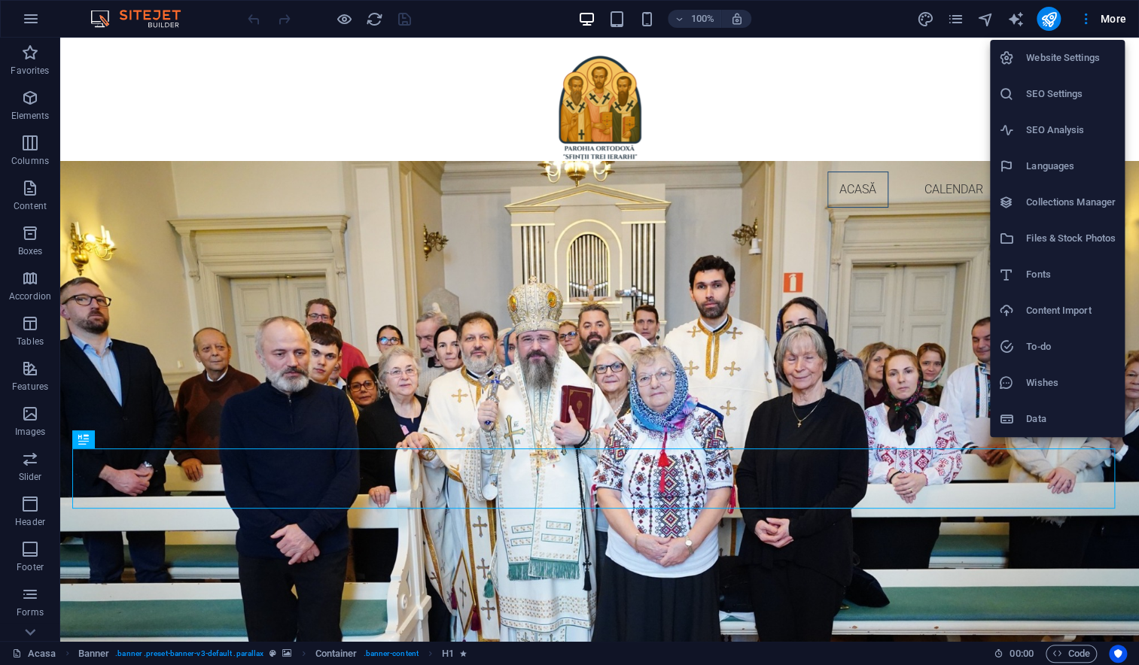
click at [1075, 56] on h6 "Website Settings" at bounding box center [1071, 58] width 90 height 18
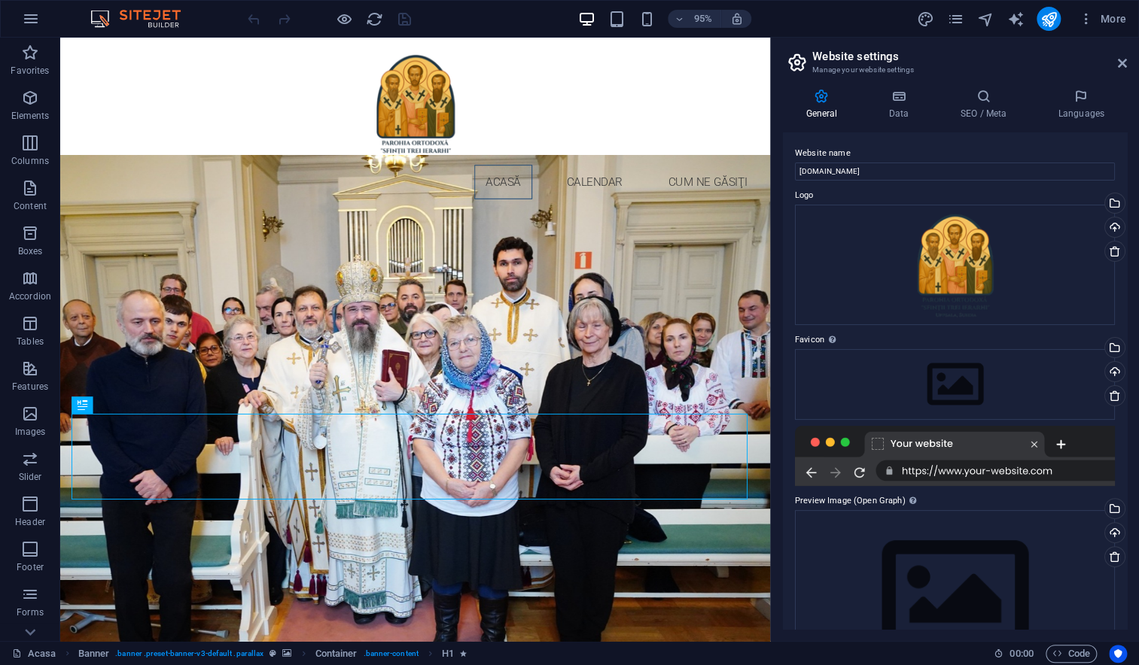
scroll to position [65, 0]
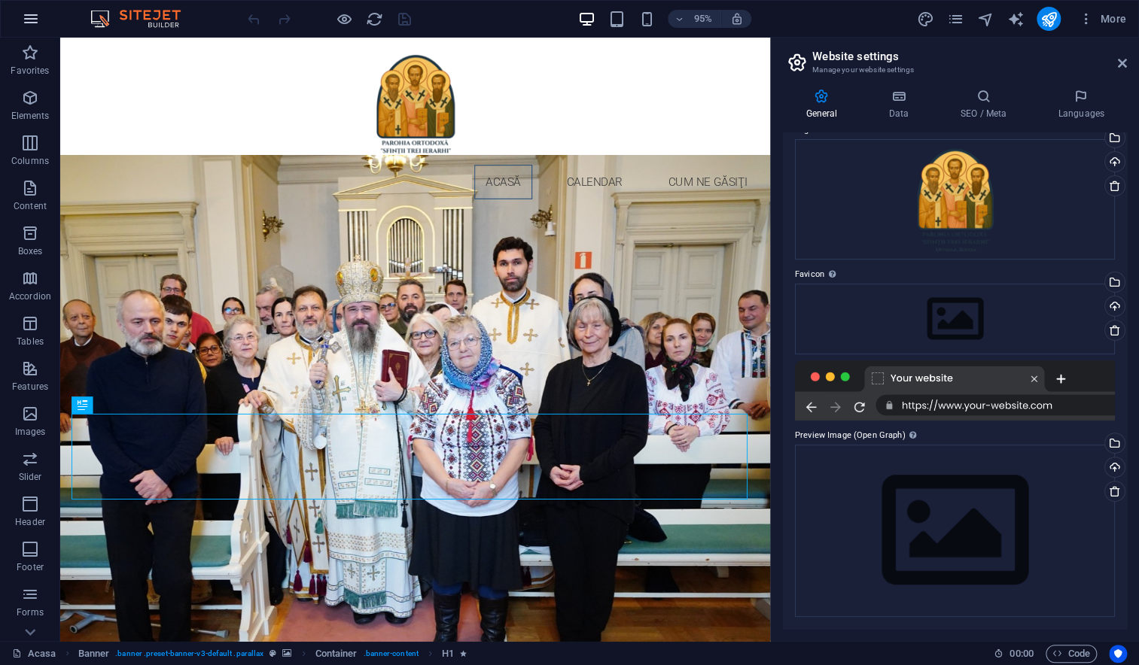
click at [37, 23] on icon "button" at bounding box center [31, 19] width 18 height 18
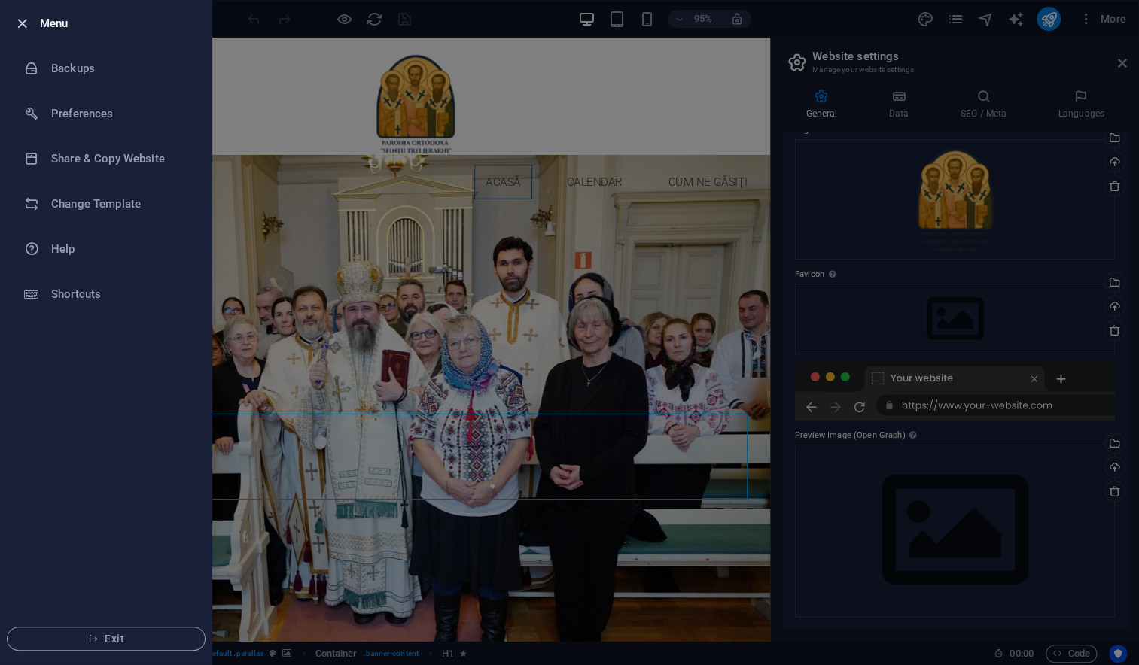
click at [20, 18] on icon "button" at bounding box center [22, 23] width 17 height 17
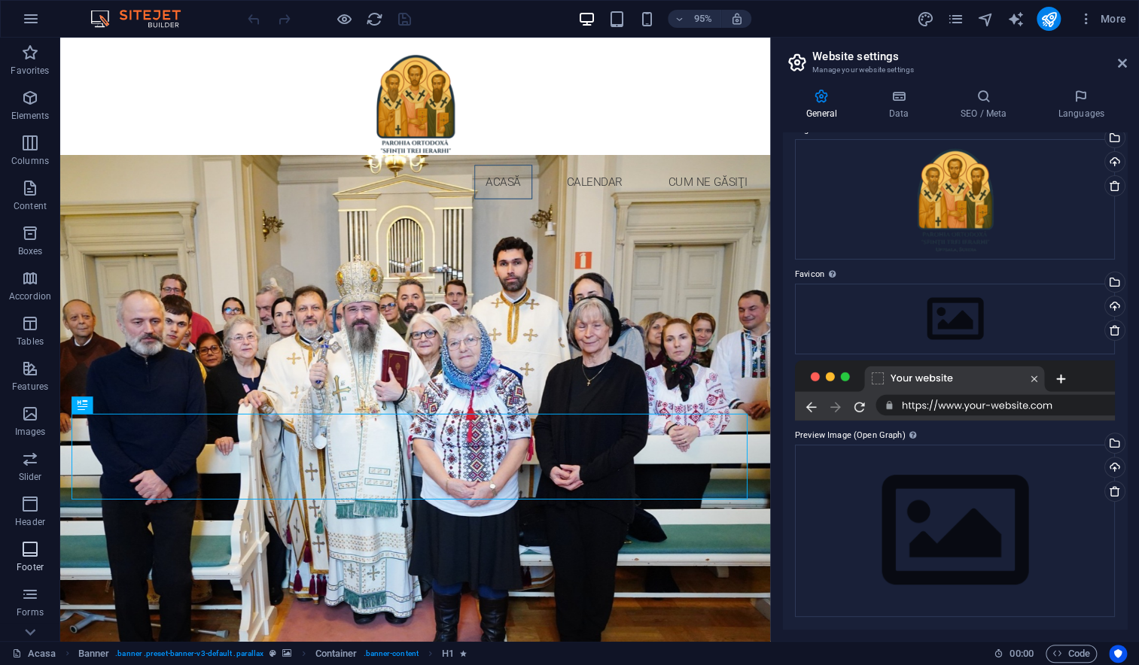
scroll to position [73, 0]
click at [1099, 22] on span "More" at bounding box center [1101, 18] width 47 height 15
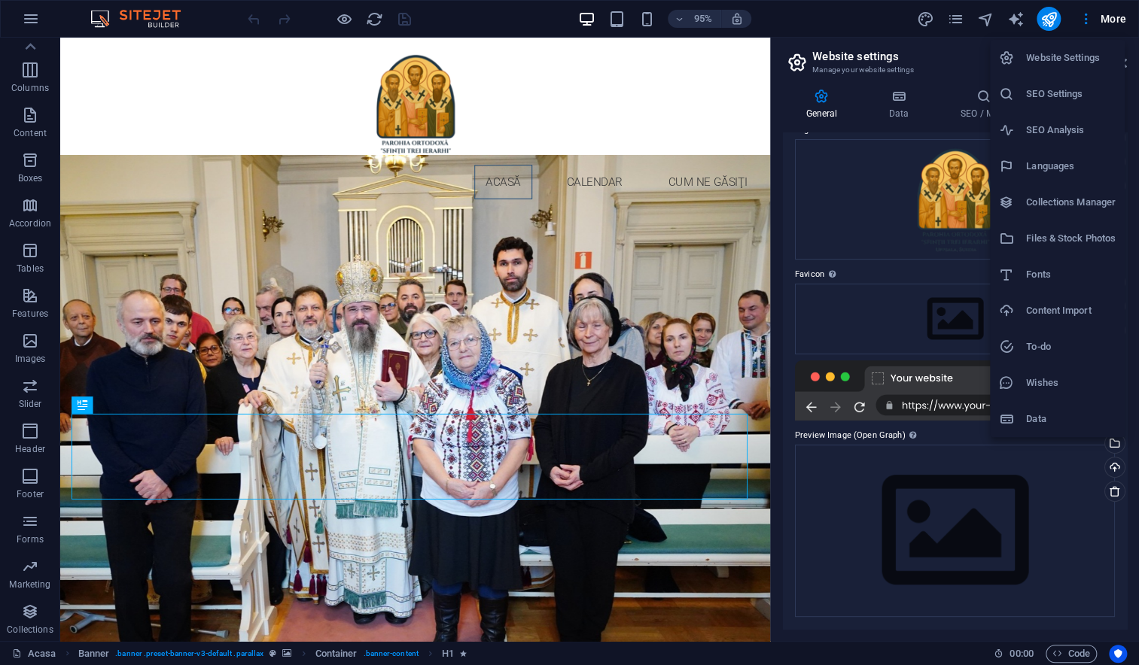
click at [1075, 62] on h6 "Website Settings" at bounding box center [1071, 58] width 90 height 18
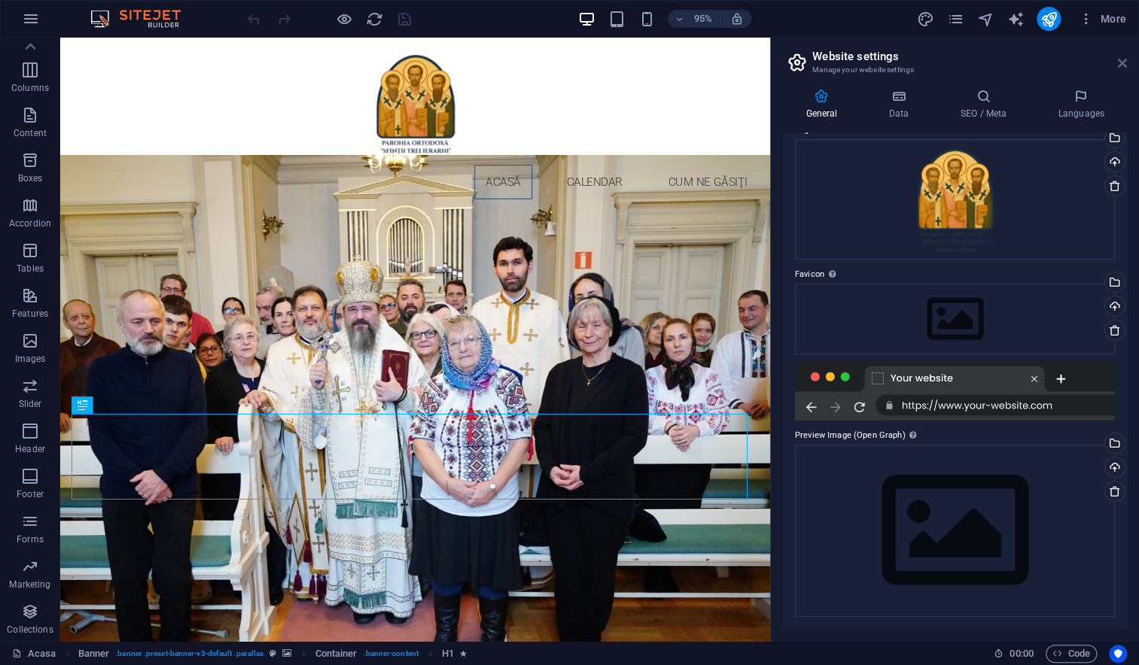
click at [1123, 66] on icon at bounding box center [1121, 63] width 9 height 12
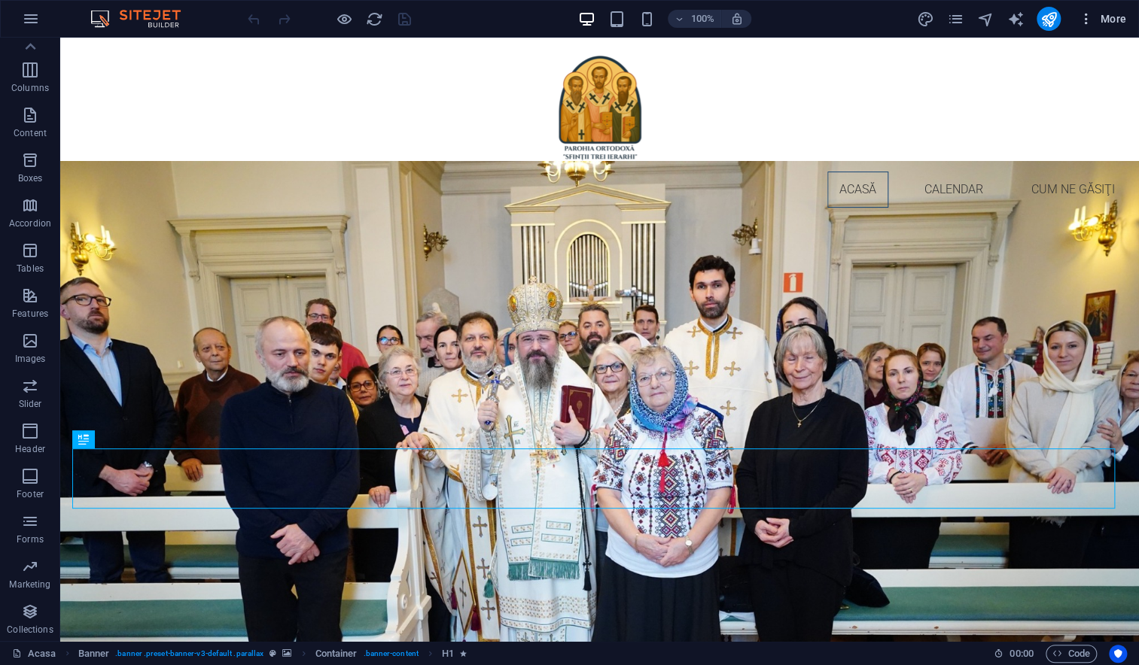
click at [1103, 29] on button "More" at bounding box center [1101, 19] width 59 height 24
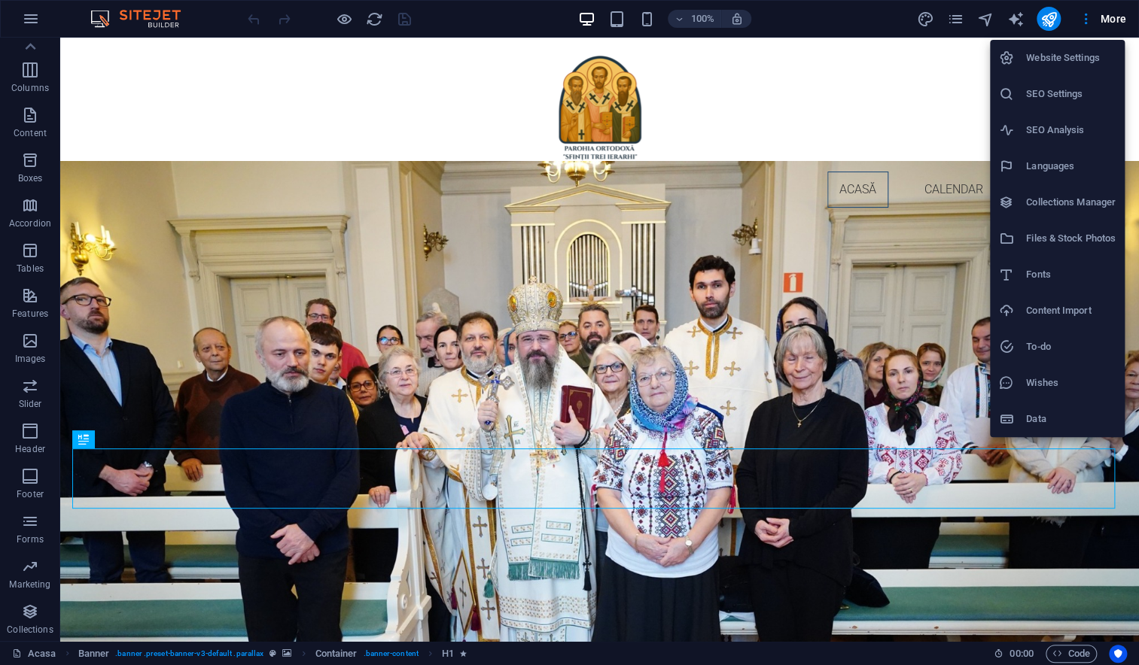
click at [1041, 403] on li "Data" at bounding box center [1057, 419] width 135 height 36
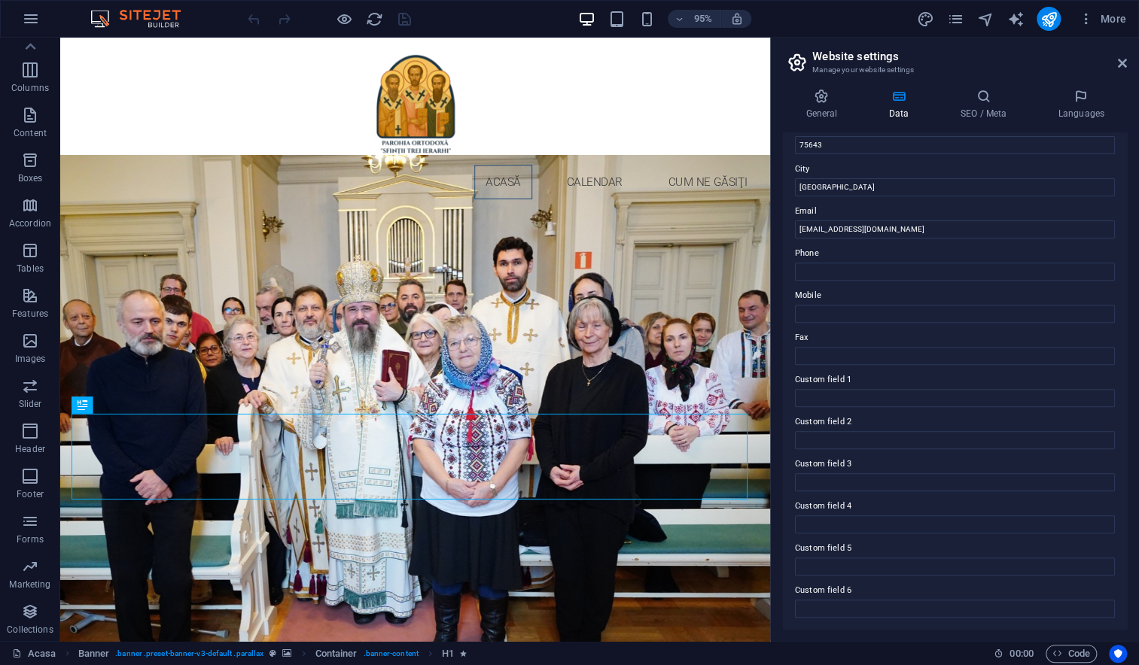
scroll to position [0, 0]
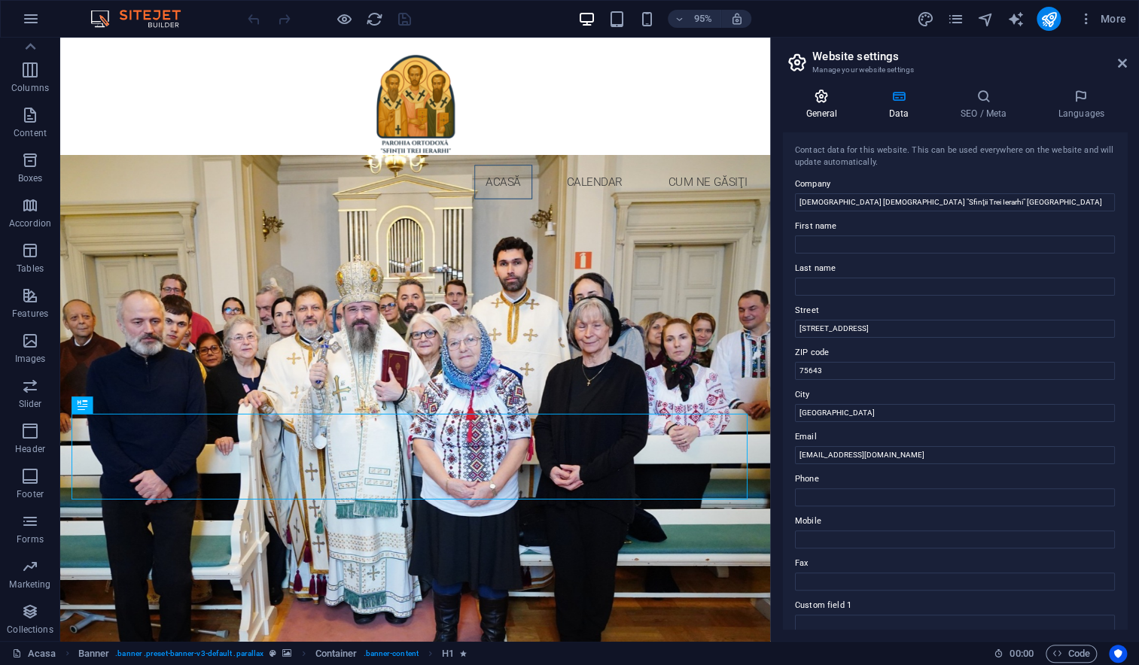
click at [852, 93] on icon at bounding box center [821, 96] width 77 height 15
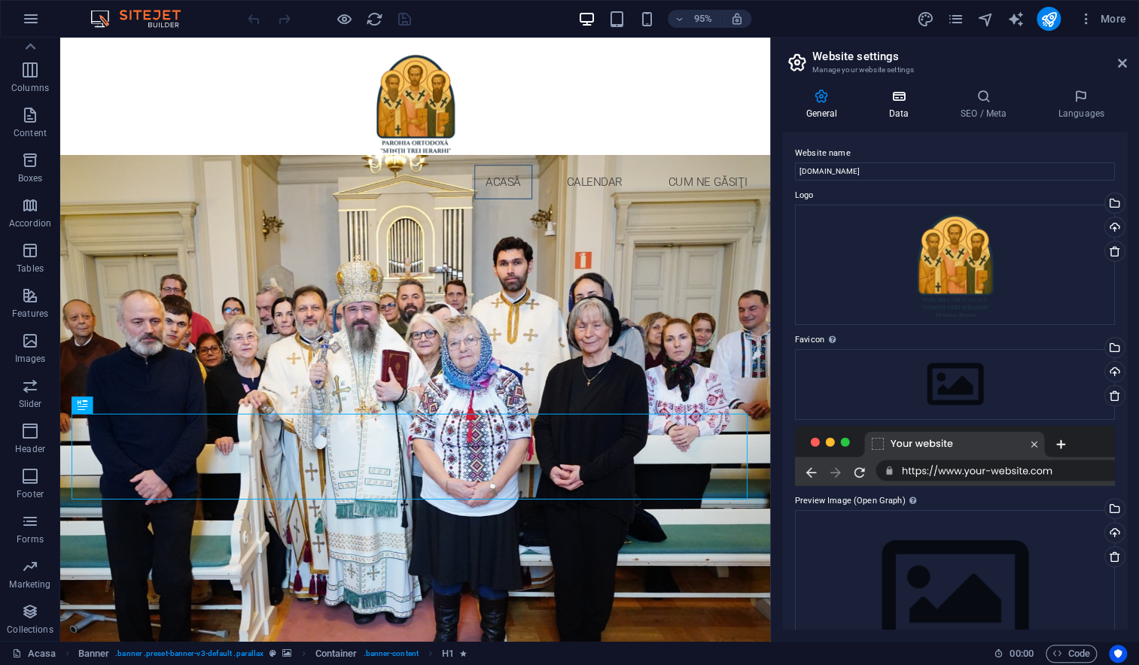
click at [892, 102] on icon at bounding box center [897, 96] width 65 height 15
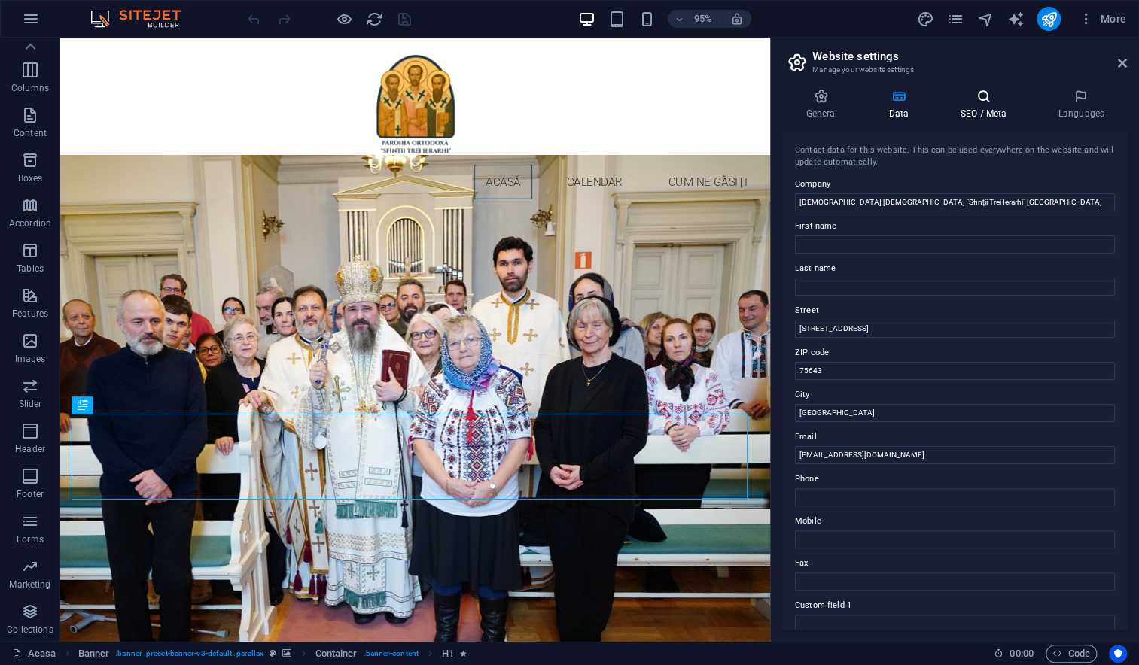
click at [959, 105] on h4 "SEO / Meta" at bounding box center [986, 105] width 98 height 32
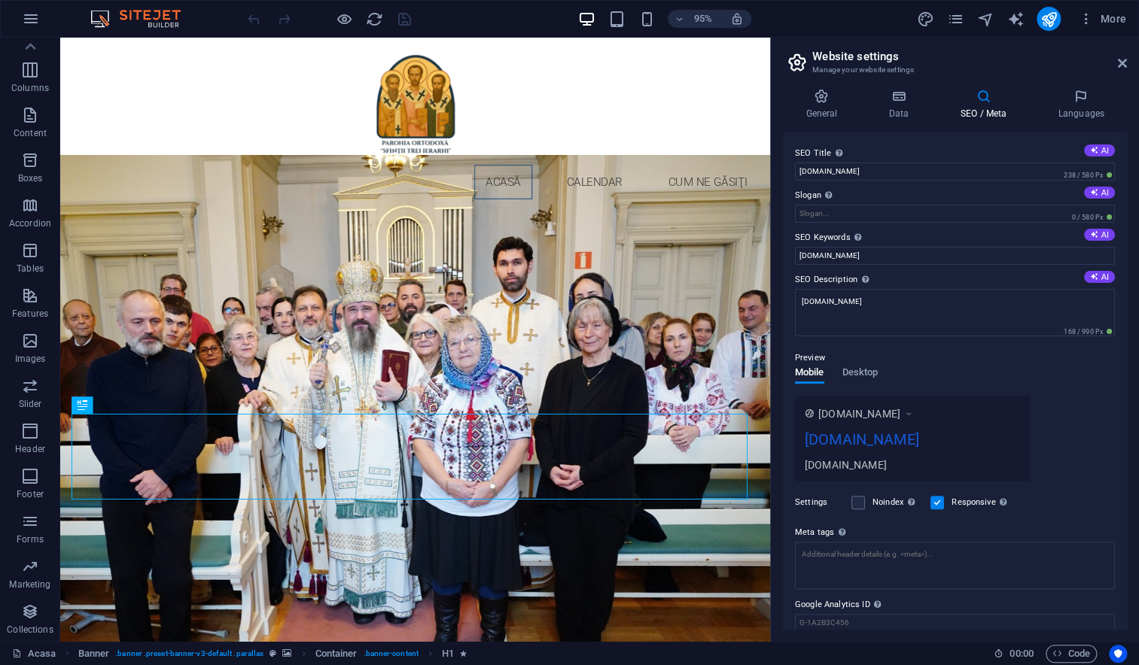
scroll to position [56, 0]
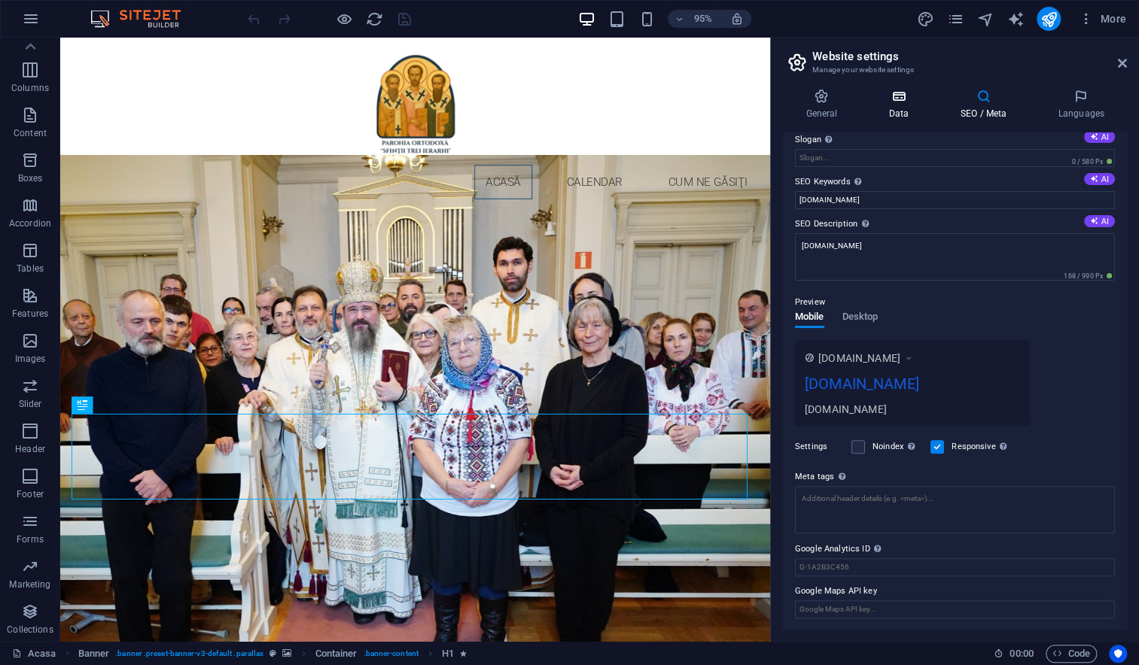
click at [902, 115] on h4 "Data" at bounding box center [900, 105] width 71 height 32
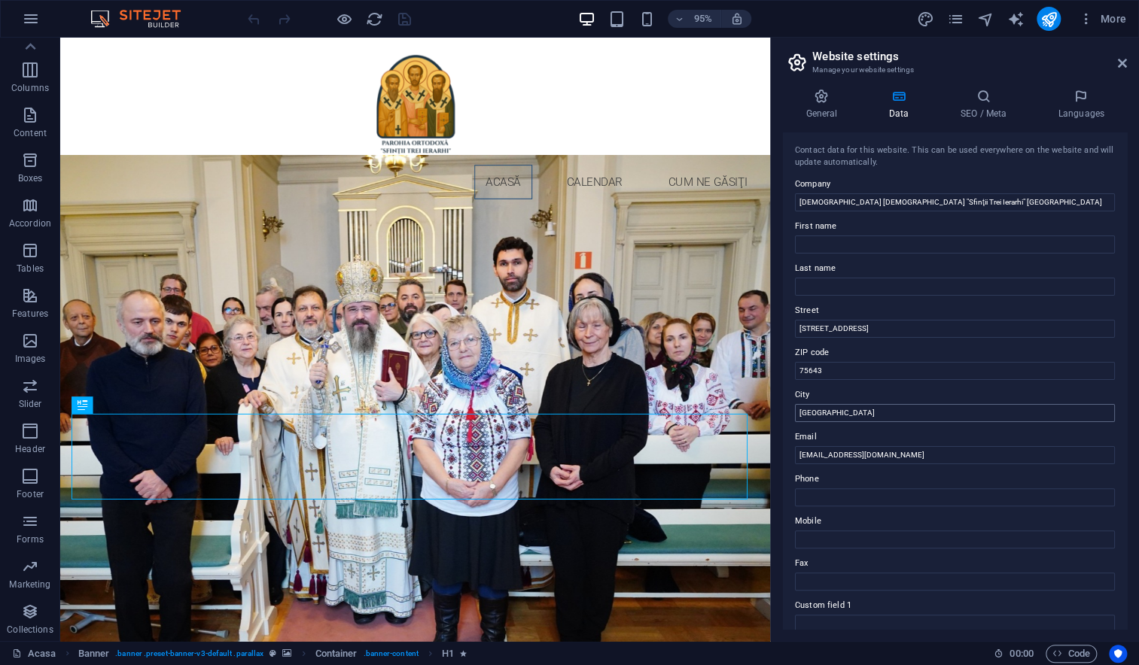
scroll to position [226, 0]
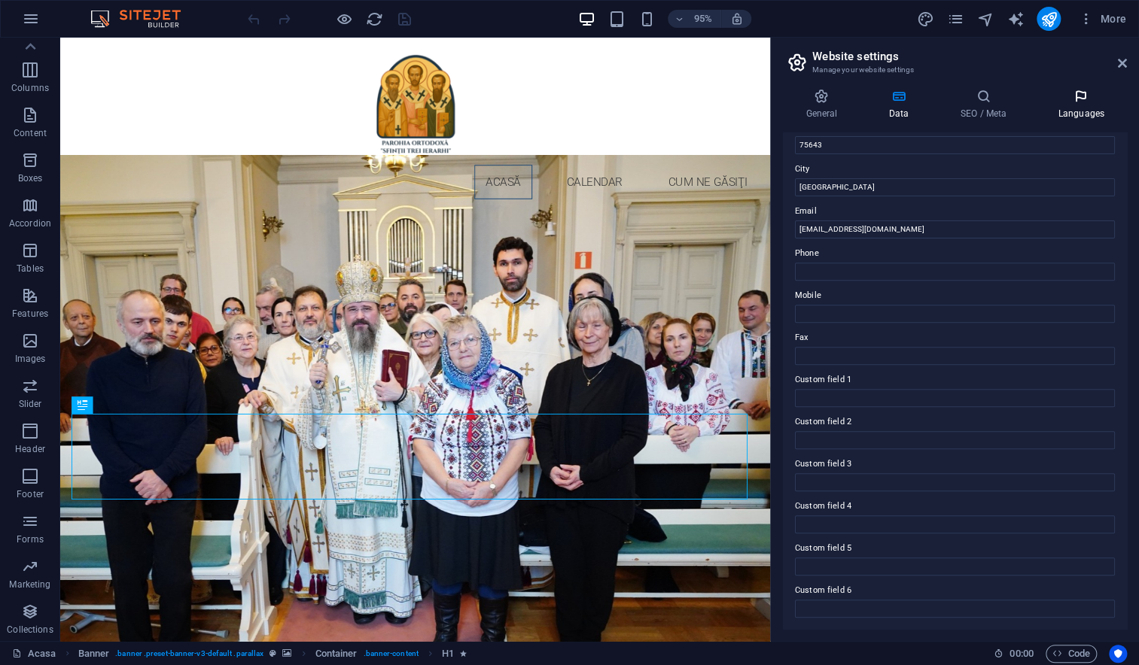
click at [1063, 107] on h4 "Languages" at bounding box center [1081, 105] width 92 height 32
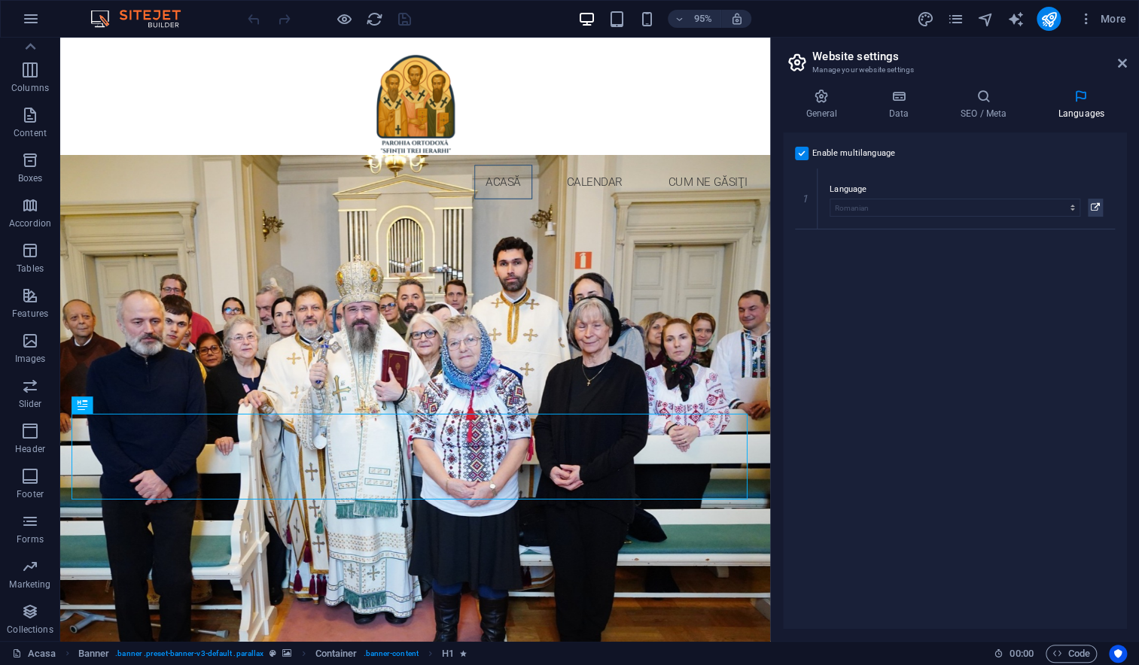
click at [1111, 67] on header "Website settings Manage your website settings" at bounding box center [956, 57] width 341 height 39
click at [1115, 65] on header "Website settings Manage your website settings" at bounding box center [956, 57] width 341 height 39
click at [1117, 63] on icon at bounding box center [1121, 63] width 9 height 12
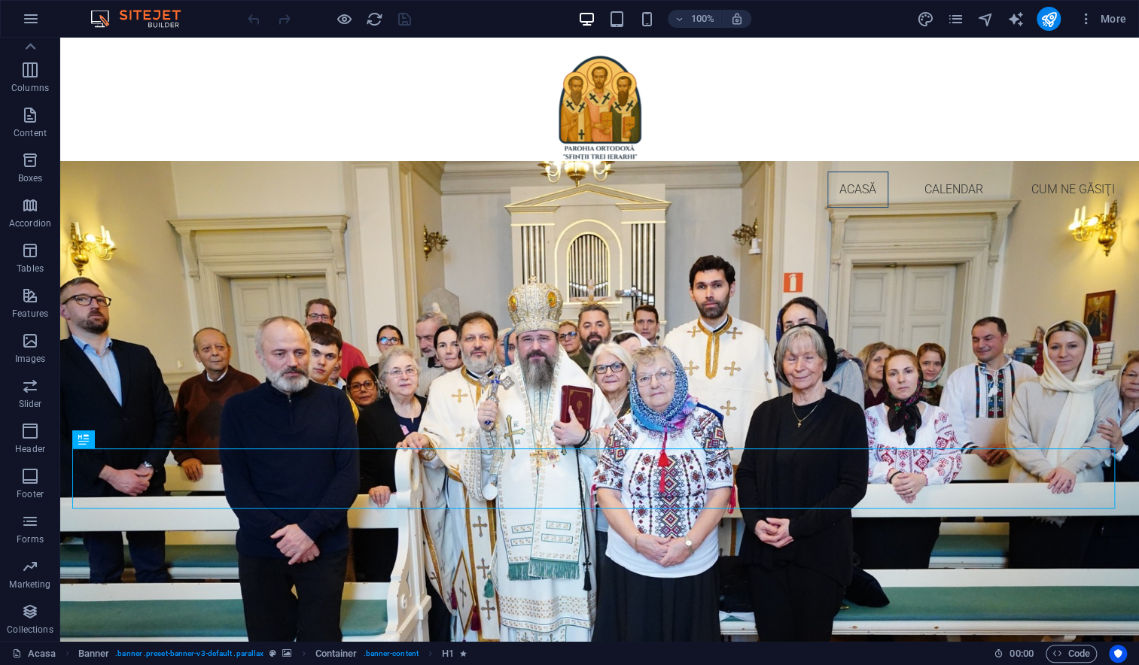
click at [112, 15] on img at bounding box center [143, 19] width 113 height 18
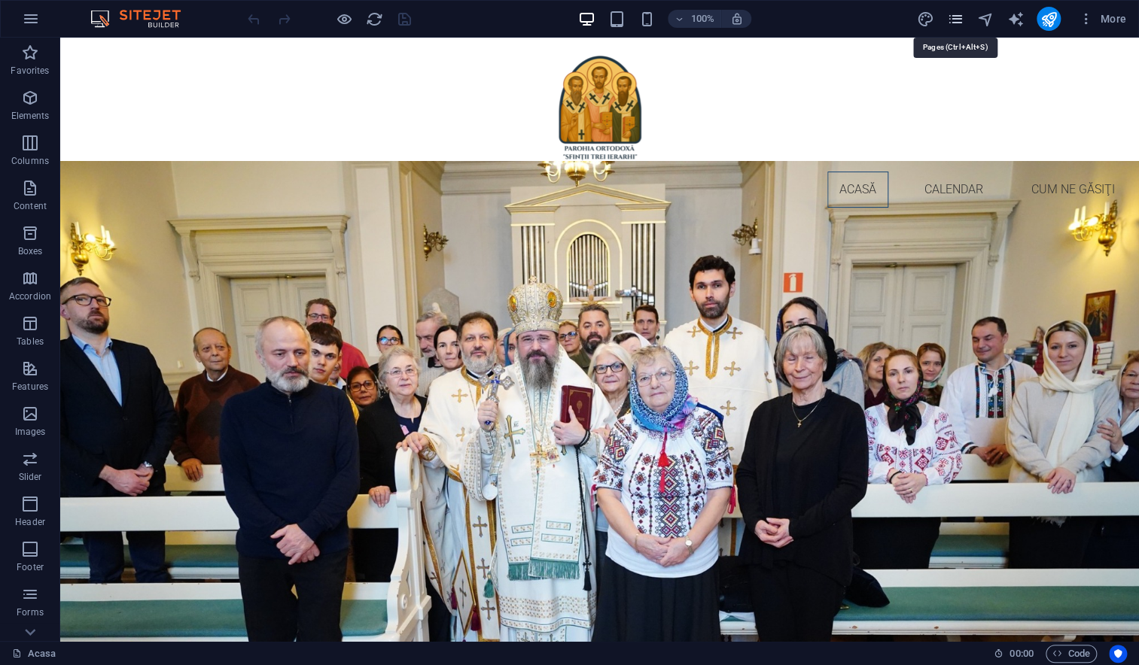
click at [951, 18] on icon "pages" at bounding box center [954, 19] width 17 height 17
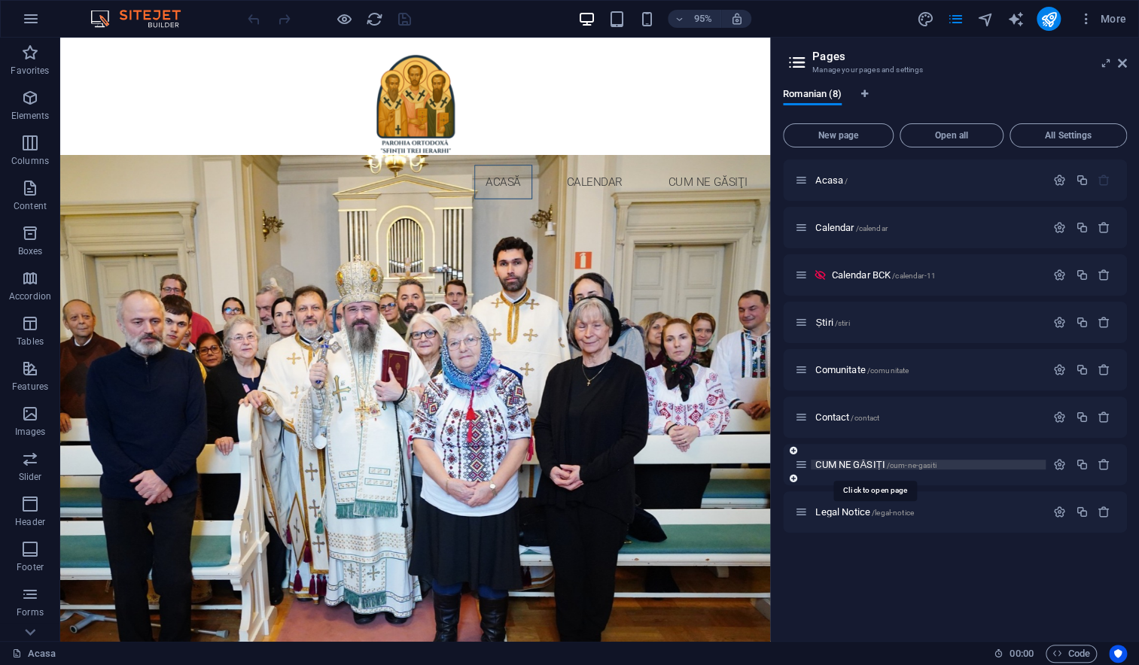
click at [828, 467] on span "CUM NE GĂSIȚI /cum-ne-gasiti" at bounding box center [875, 464] width 120 height 11
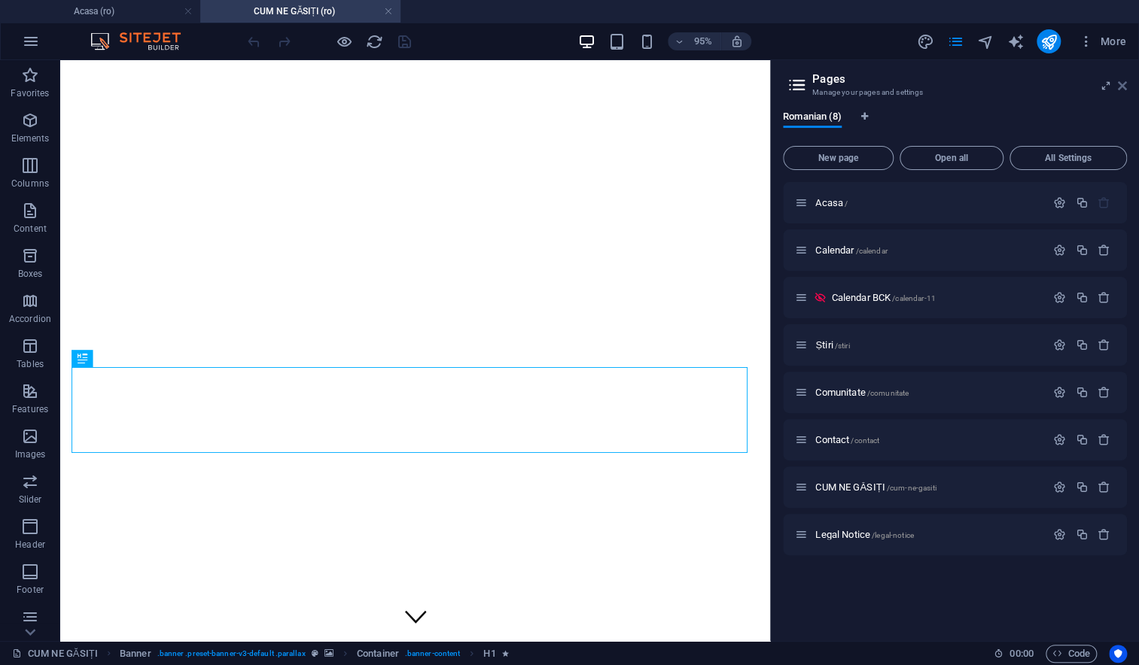
click at [1124, 84] on icon at bounding box center [1121, 86] width 9 height 12
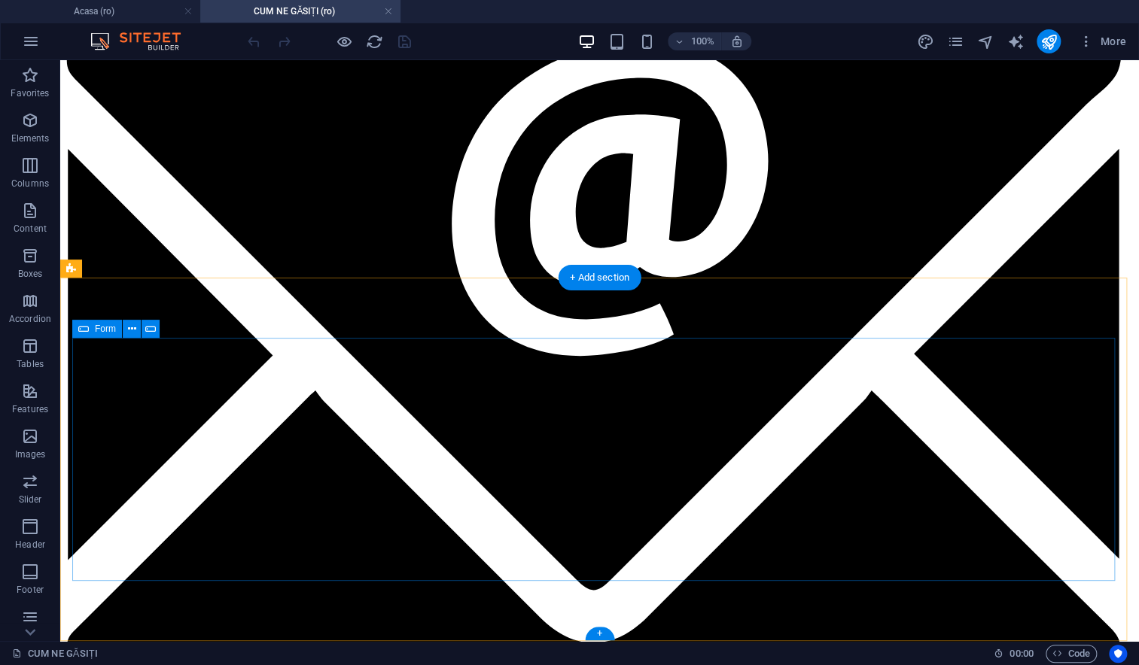
scroll to position [886, 0]
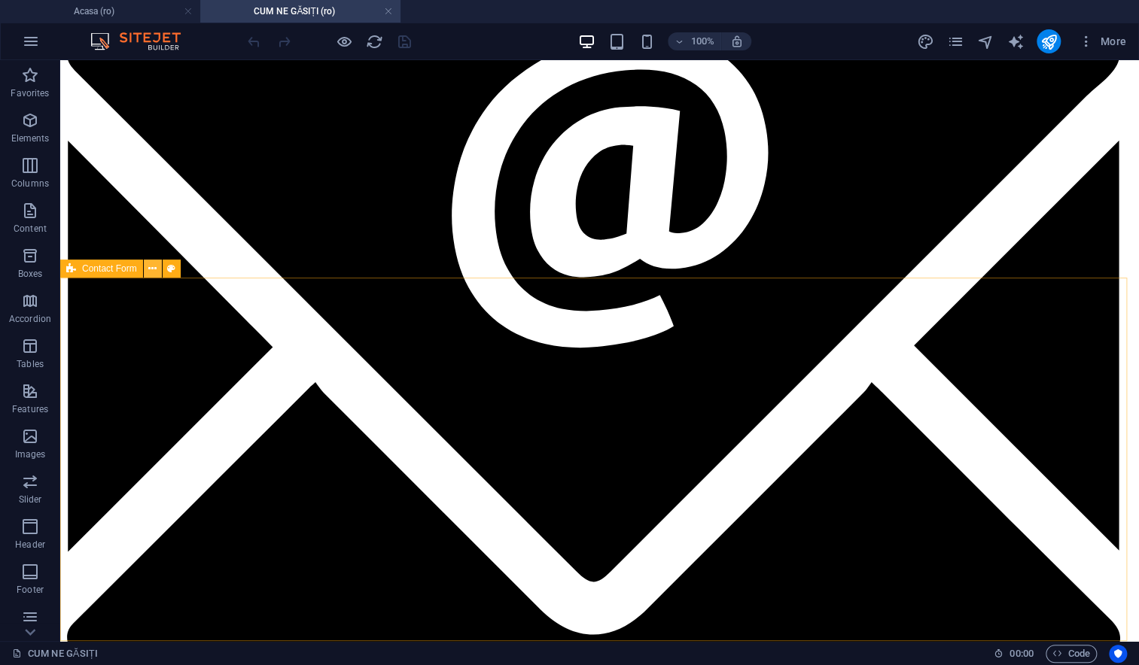
click at [151, 269] on icon at bounding box center [152, 269] width 8 height 16
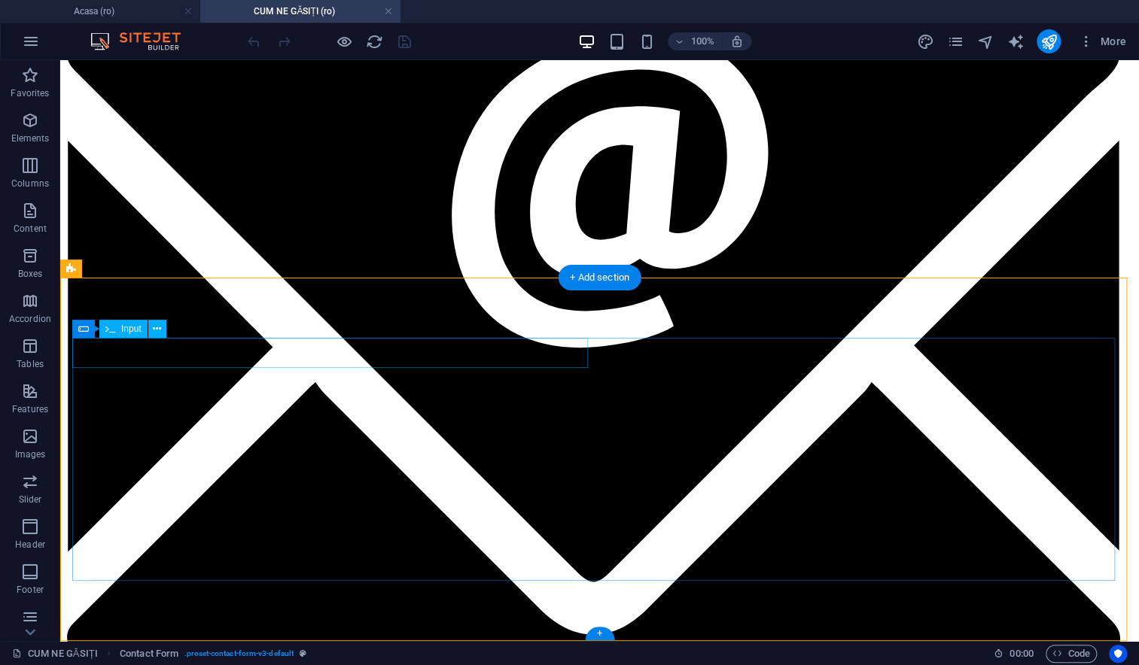
click at [154, 330] on icon at bounding box center [157, 329] width 8 height 16
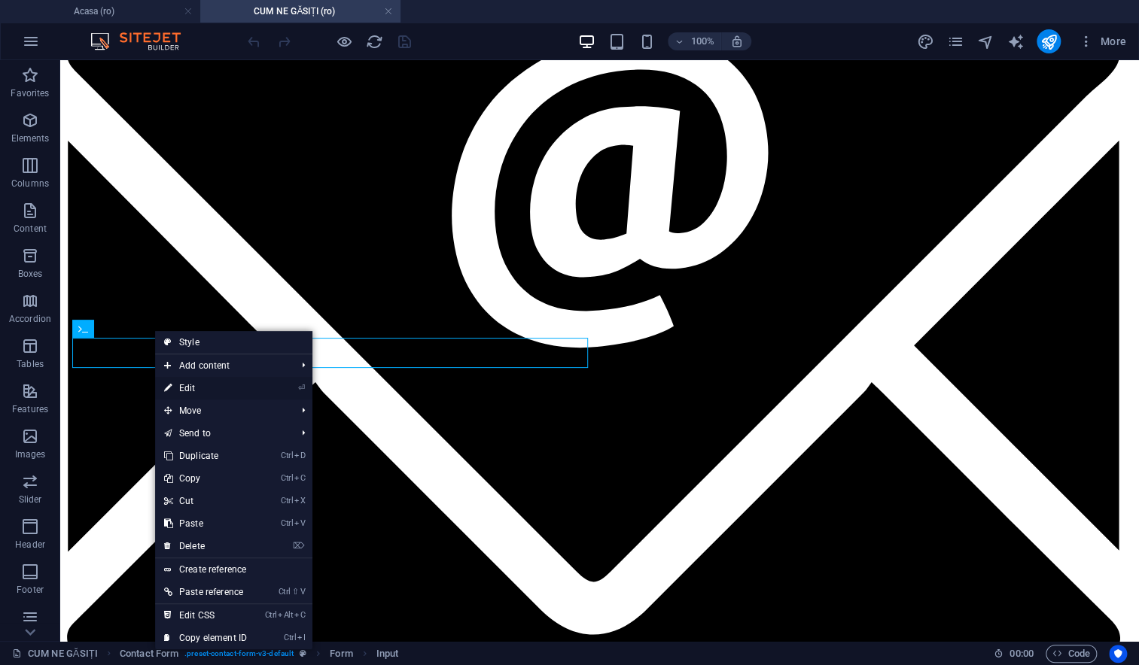
click at [189, 390] on link "⏎ Edit" at bounding box center [205, 388] width 101 height 23
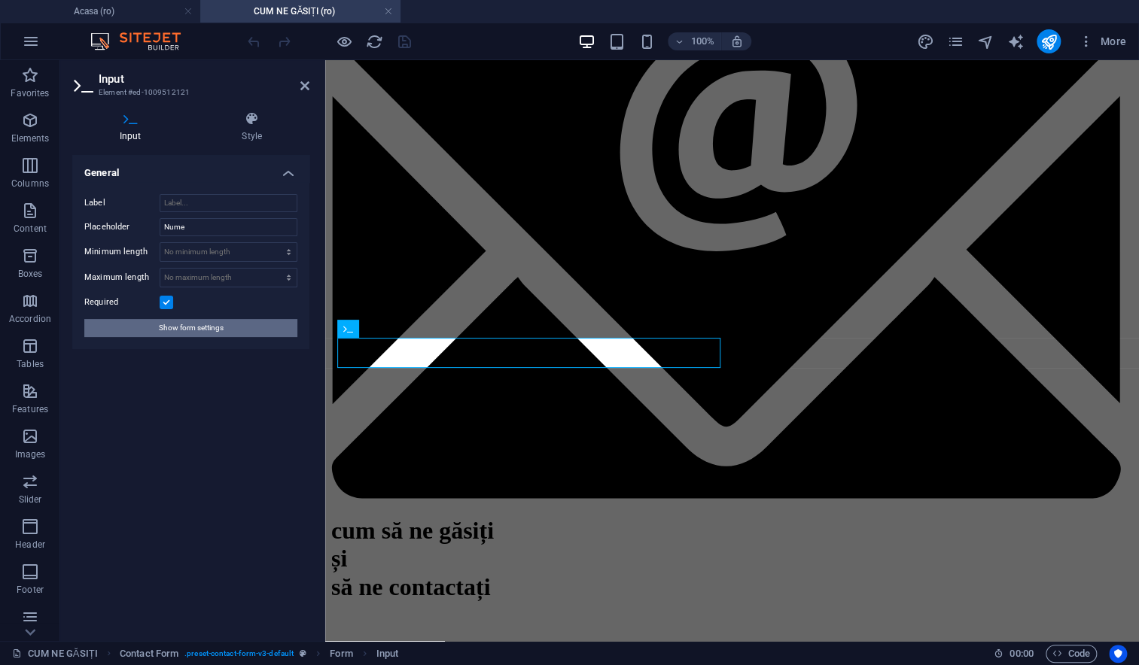
click at [200, 323] on span "Show form settings" at bounding box center [191, 328] width 65 height 18
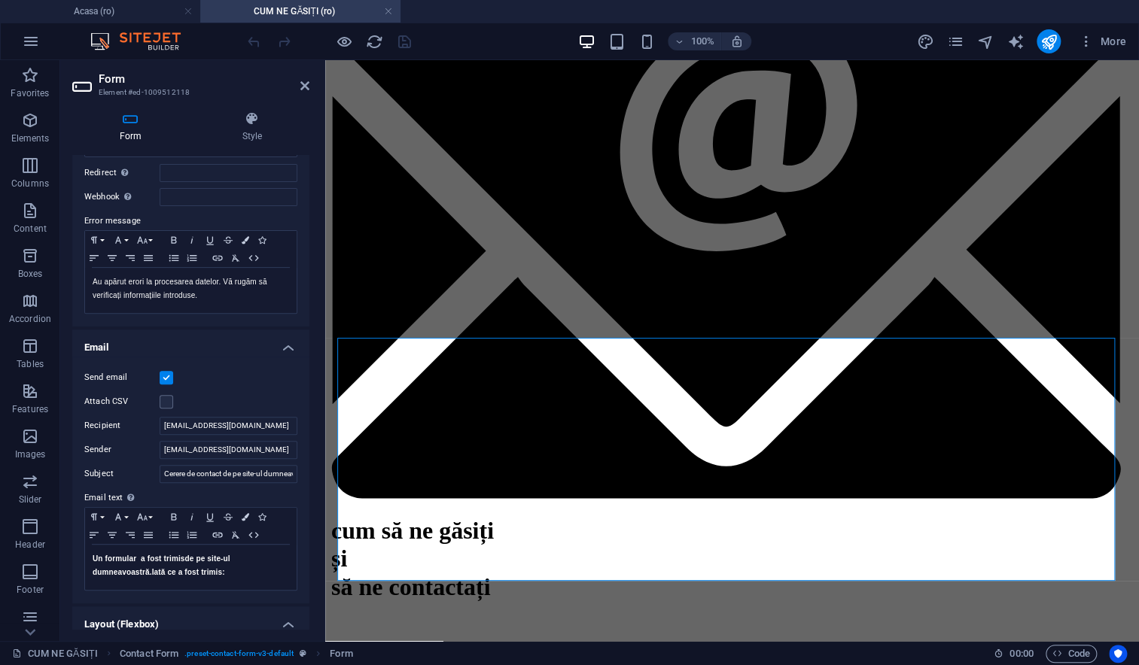
scroll to position [214, 0]
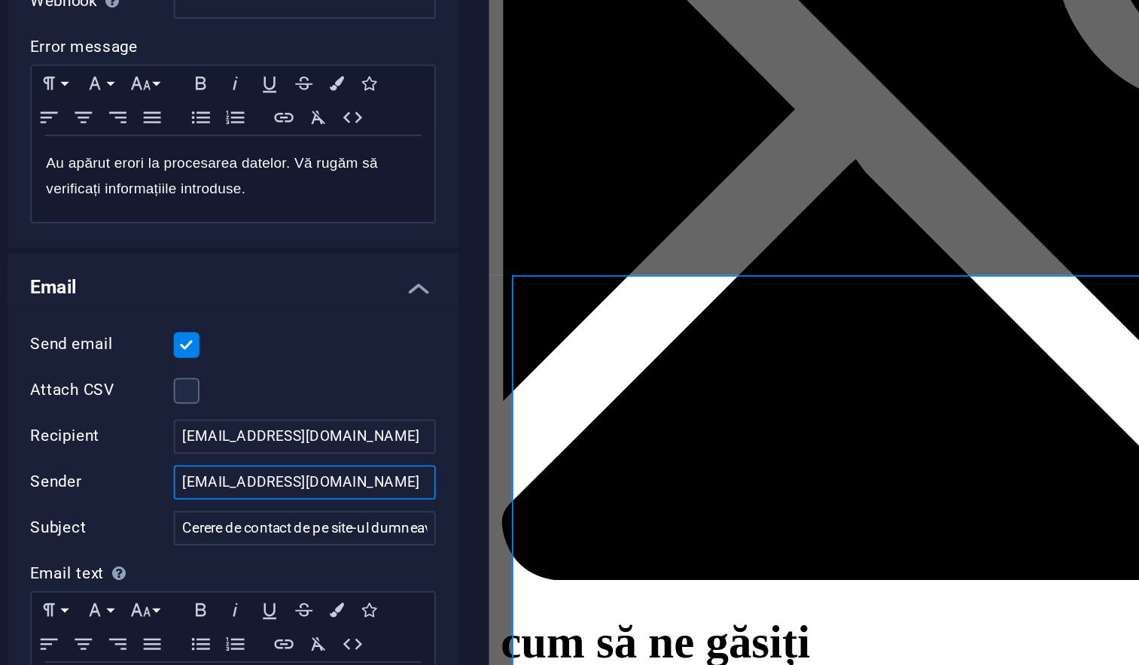
drag, startPoint x: 240, startPoint y: 445, endPoint x: 141, endPoint y: 442, distance: 98.6
click at [141, 442] on div "Sender [EMAIL_ADDRESS][DOMAIN_NAME]" at bounding box center [190, 447] width 213 height 18
type input "[EMAIL_ADDRESS][DOMAIN_NAME]"
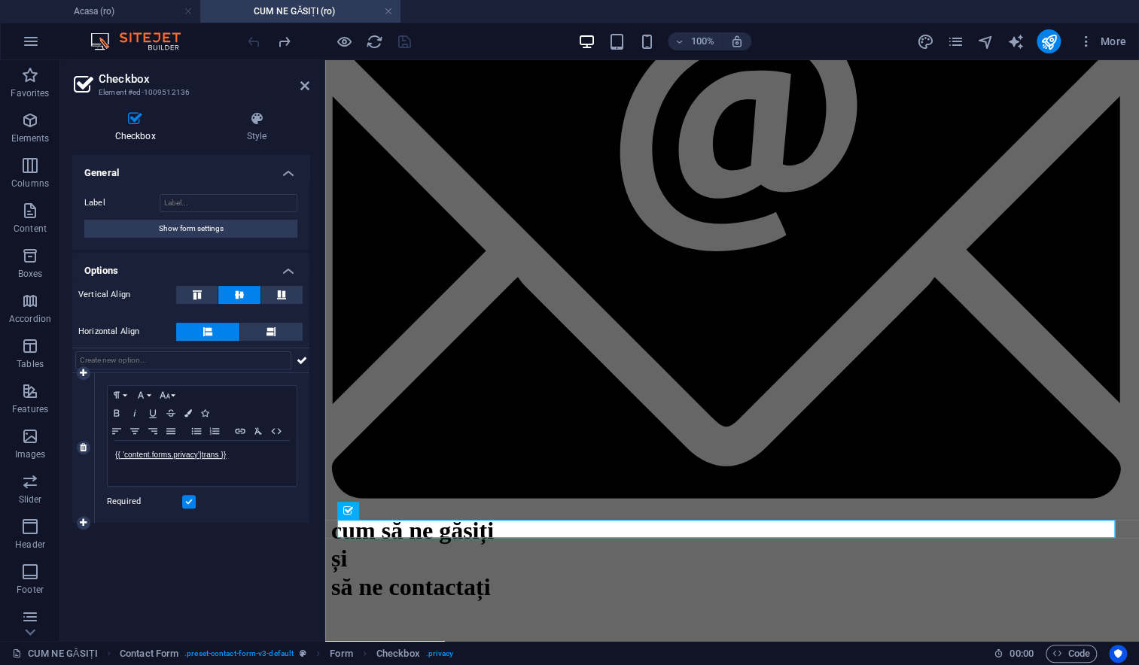
click at [187, 502] on label at bounding box center [189, 502] width 14 height 14
click at [0, 0] on input "Required" at bounding box center [0, 0] width 0 height 0
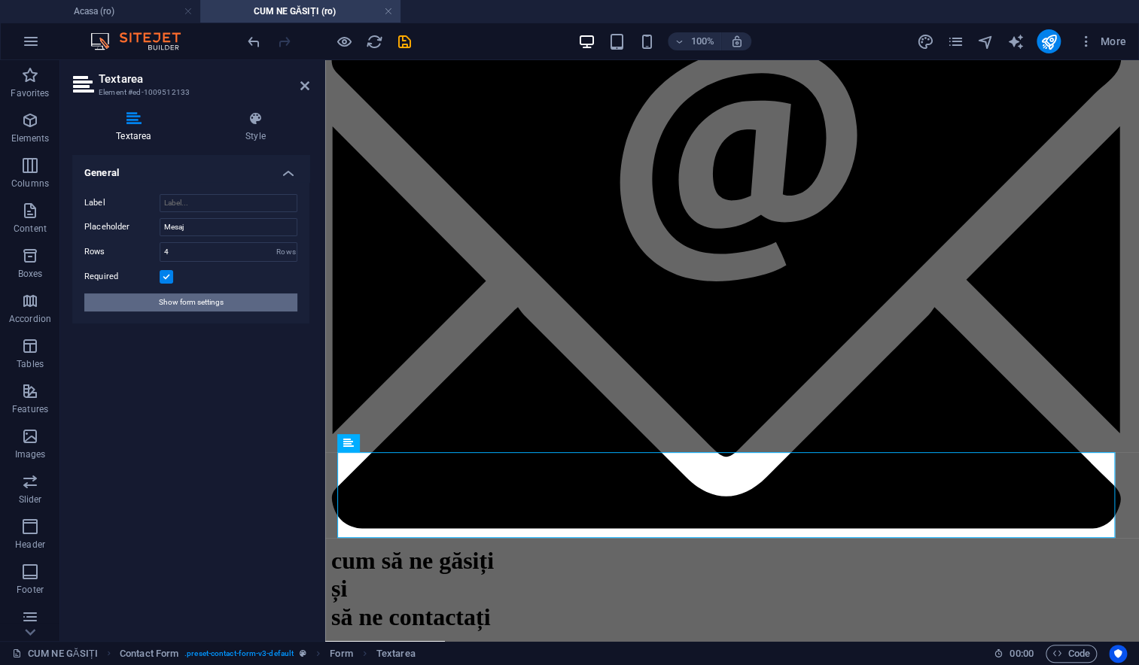
click at [239, 302] on button "Show form settings" at bounding box center [190, 302] width 213 height 18
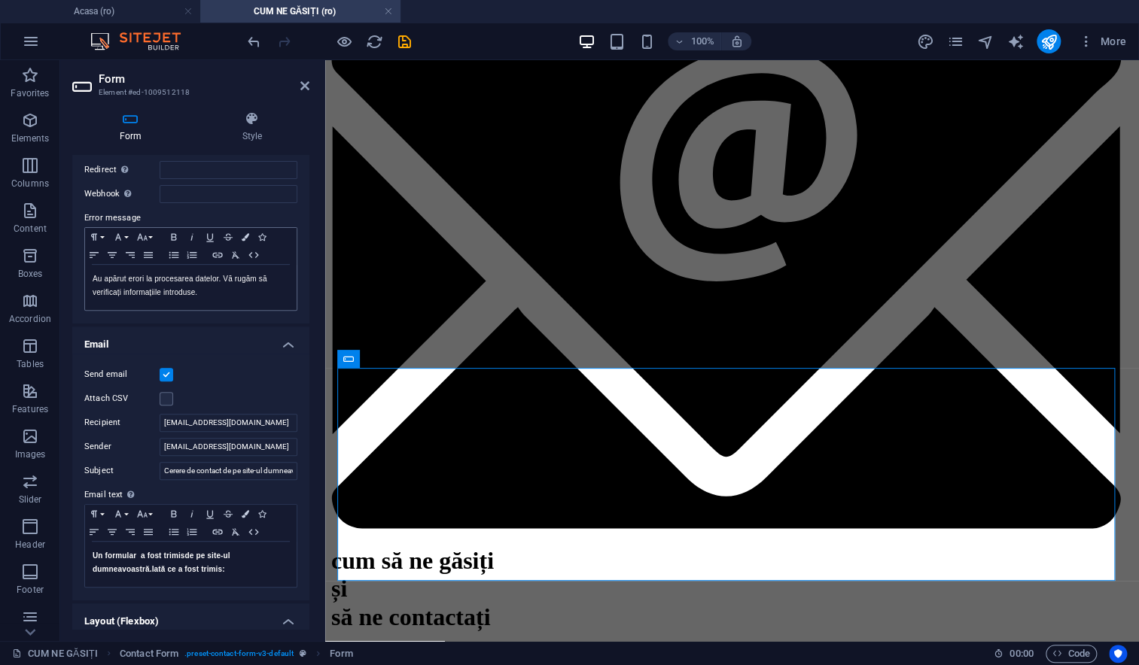
scroll to position [356, 0]
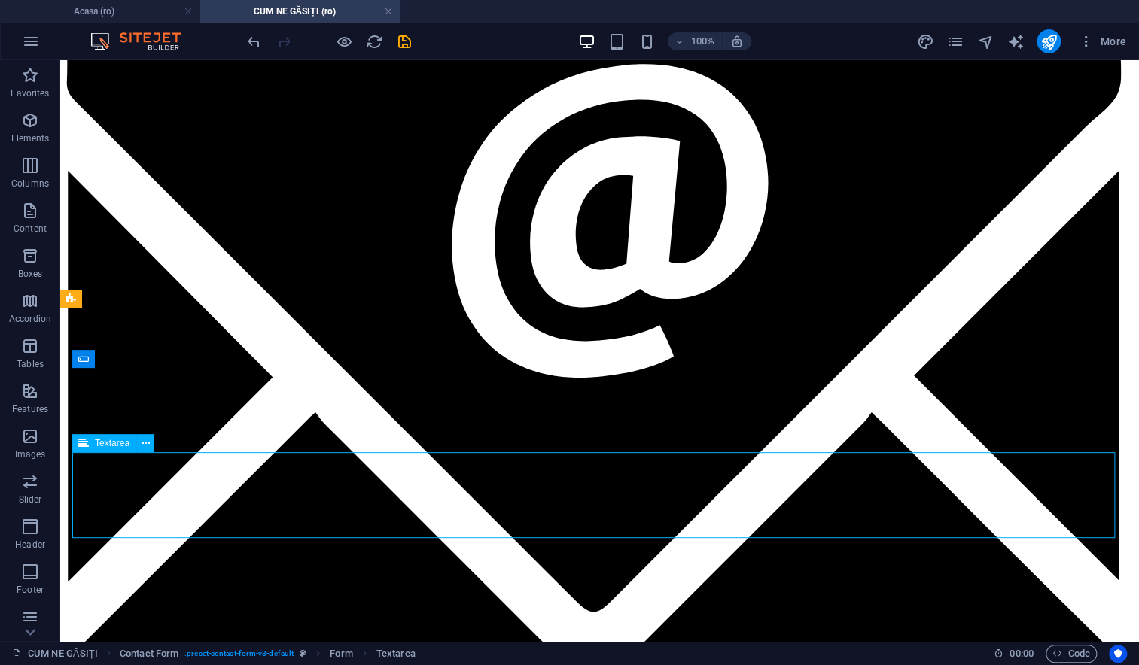
click at [402, 38] on icon "save" at bounding box center [404, 41] width 17 height 17
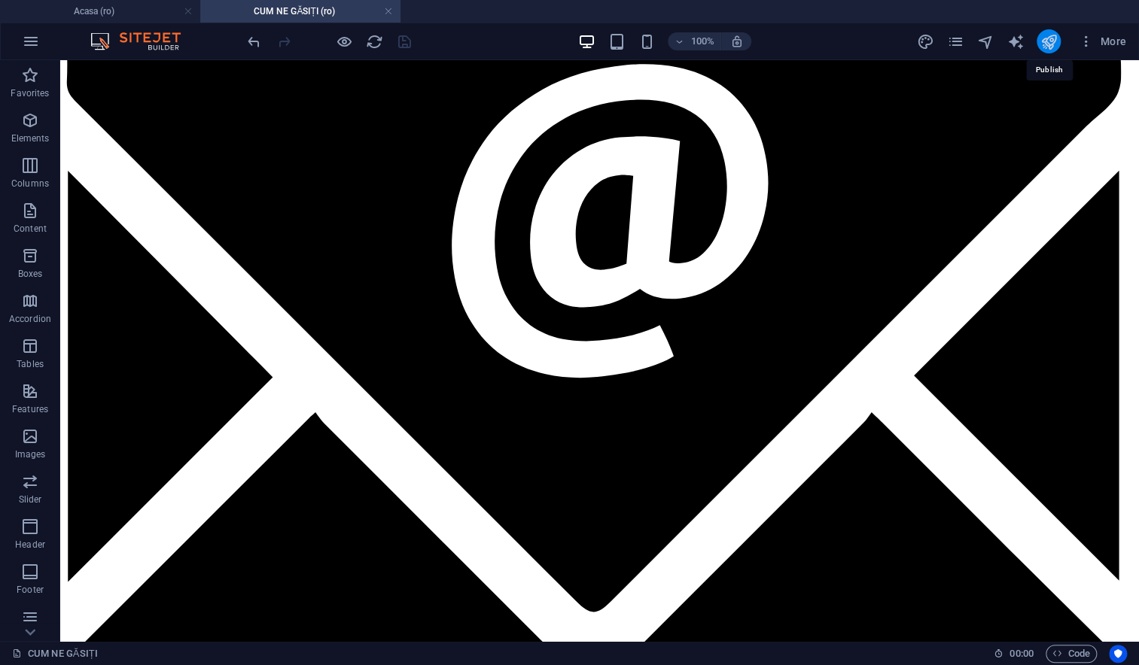
click at [1042, 40] on icon "publish" at bounding box center [1047, 41] width 17 height 17
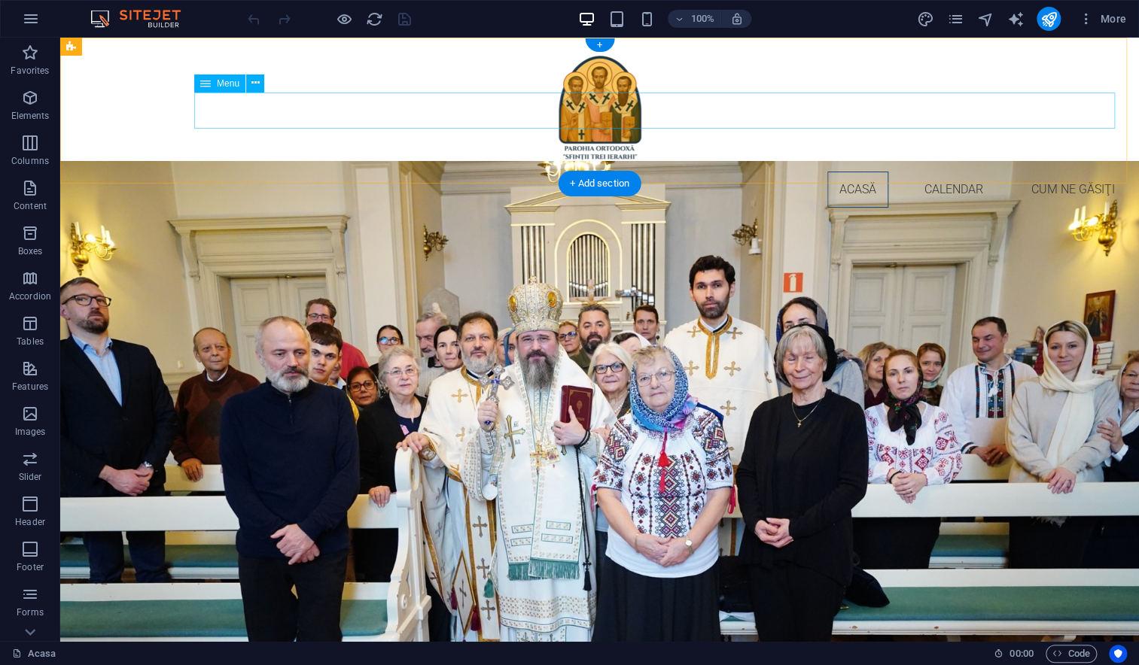
click at [1011, 172] on nav "Acasă Calendar Cum ne găsiţi" at bounding box center [599, 190] width 1054 height 36
click at [1038, 172] on nav "Acasă Calendar Cum ne găsiţi" at bounding box center [599, 190] width 1054 height 36
click at [1040, 172] on nav "Acasă Calendar Cum ne găsiţi" at bounding box center [599, 190] width 1054 height 36
select select
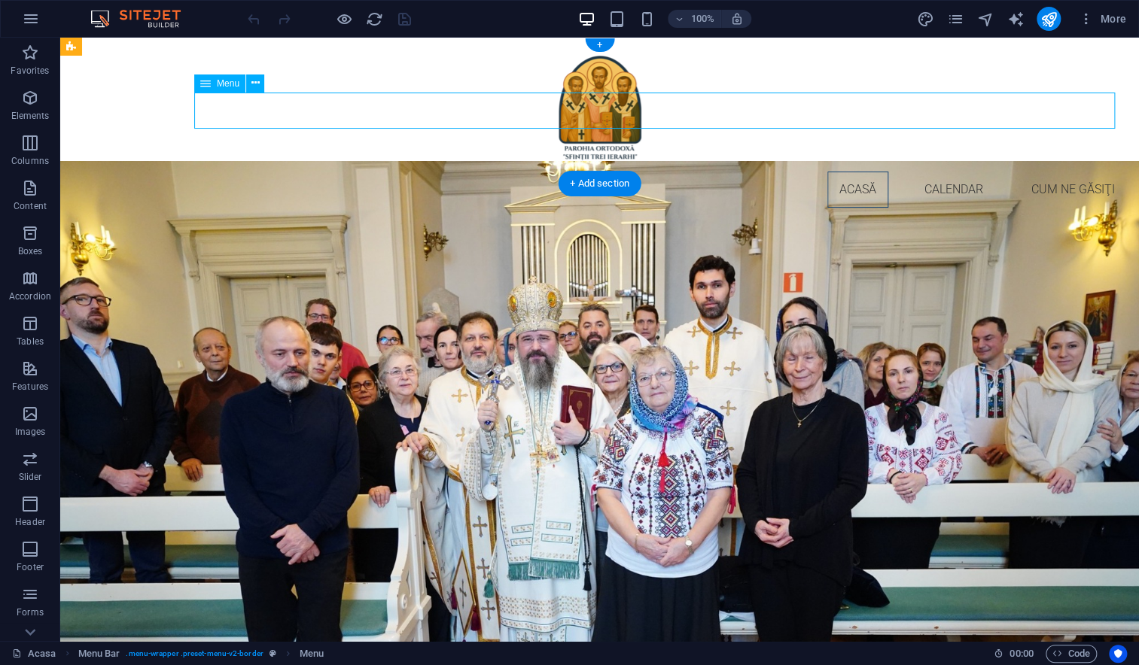
select select "1"
select select
select select "6"
select select
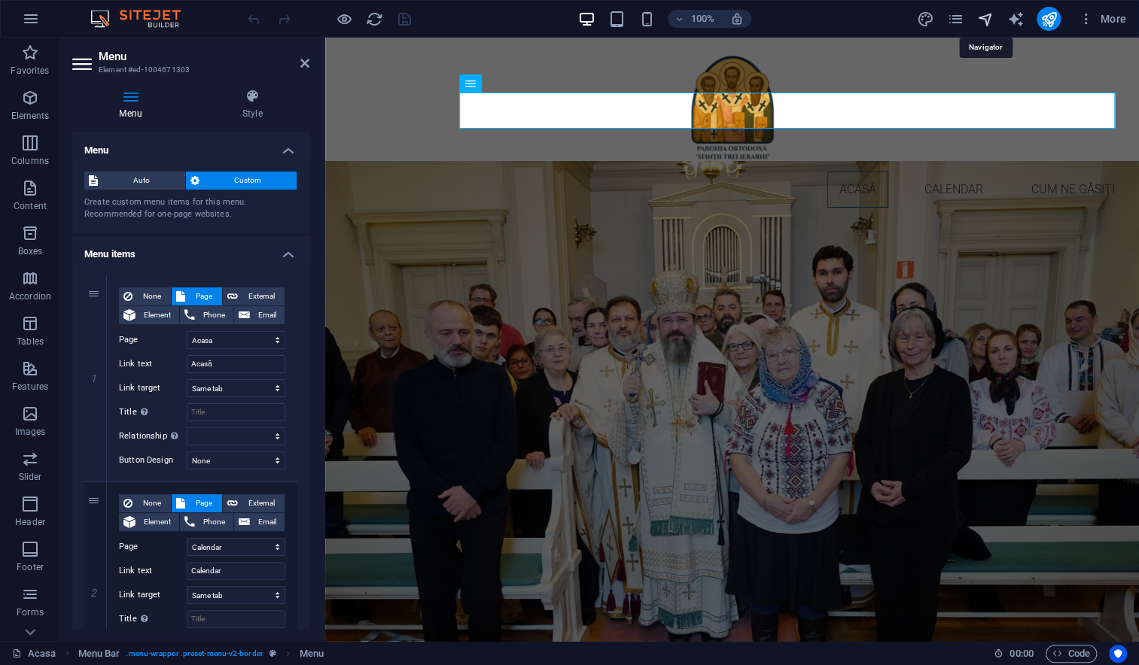
click at [978, 17] on icon "navigator" at bounding box center [984, 19] width 17 height 17
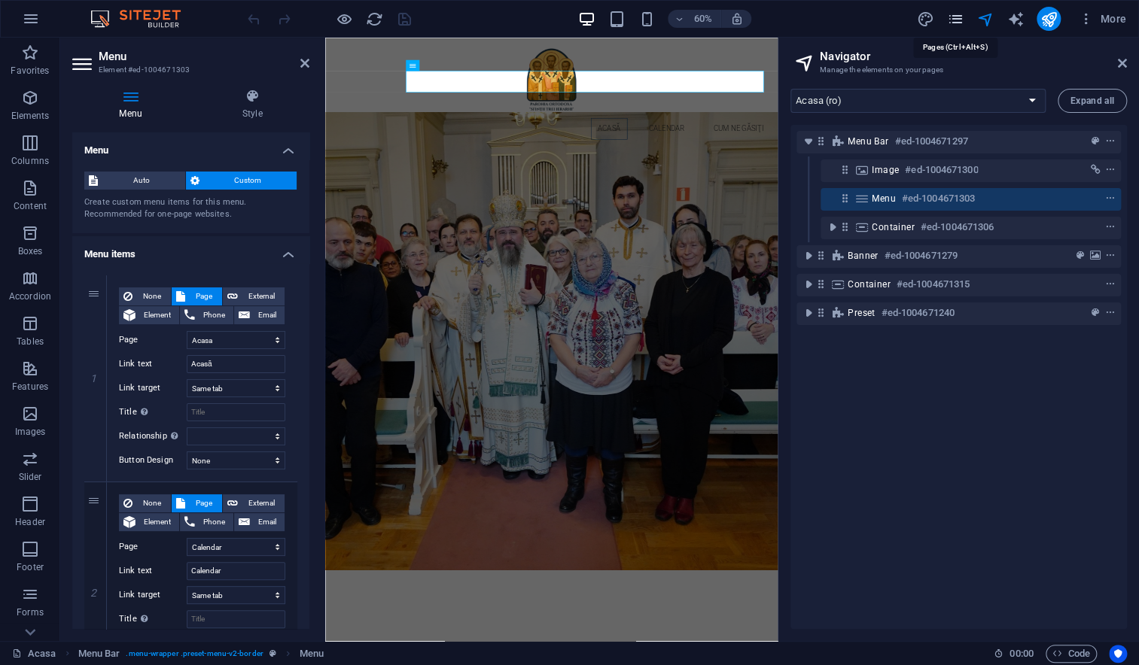
click at [952, 17] on icon "pages" at bounding box center [954, 19] width 17 height 17
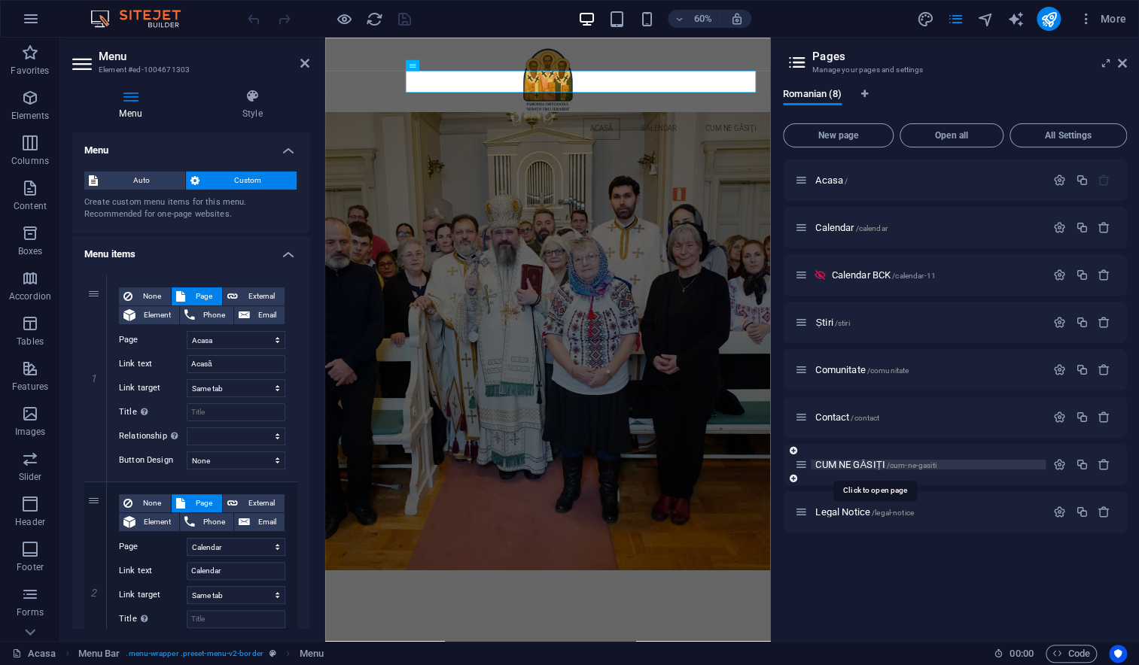
click at [837, 459] on span "CUM NE GĂSIȚI /cum-ne-gasiti" at bounding box center [875, 464] width 120 height 11
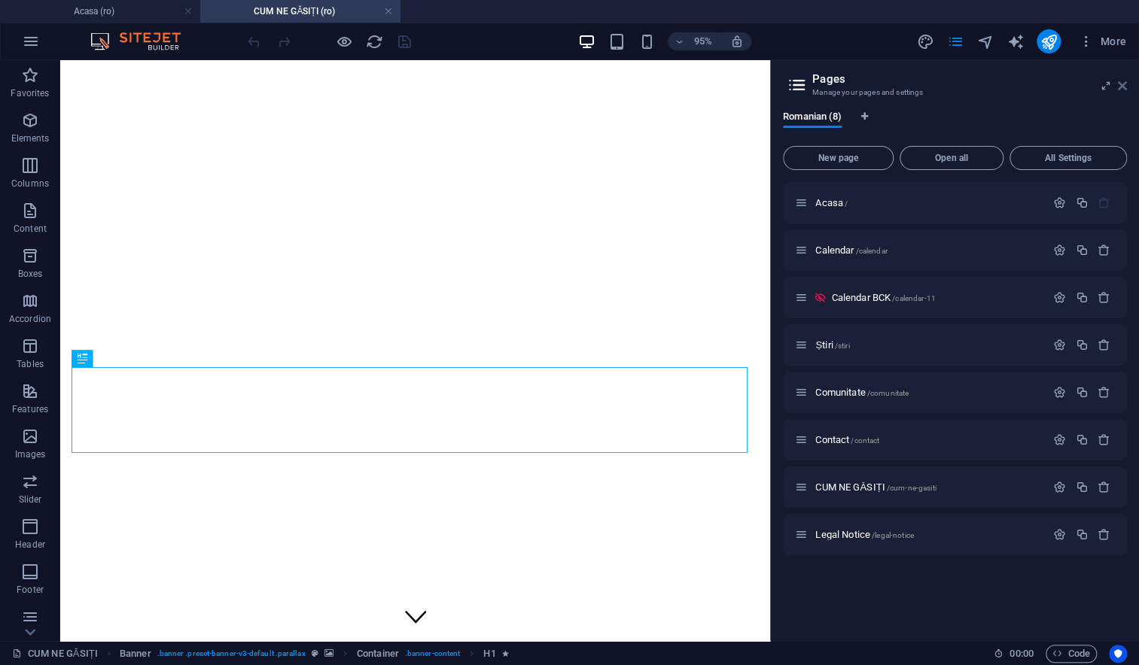
click at [1120, 90] on icon at bounding box center [1121, 86] width 9 height 12
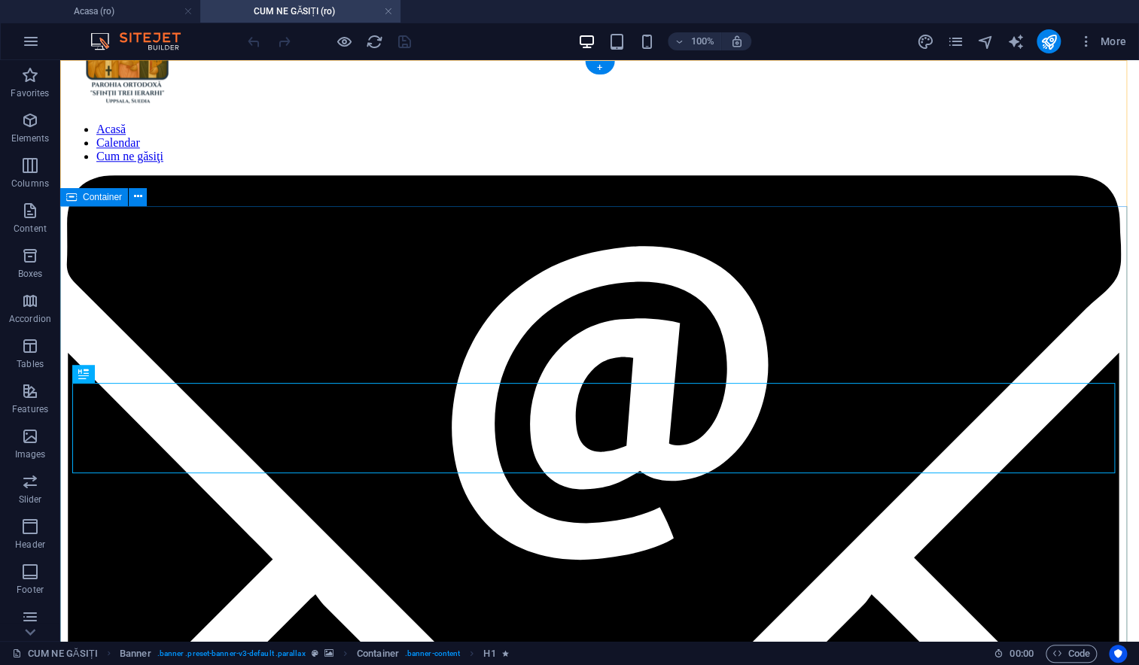
scroll to position [856, 0]
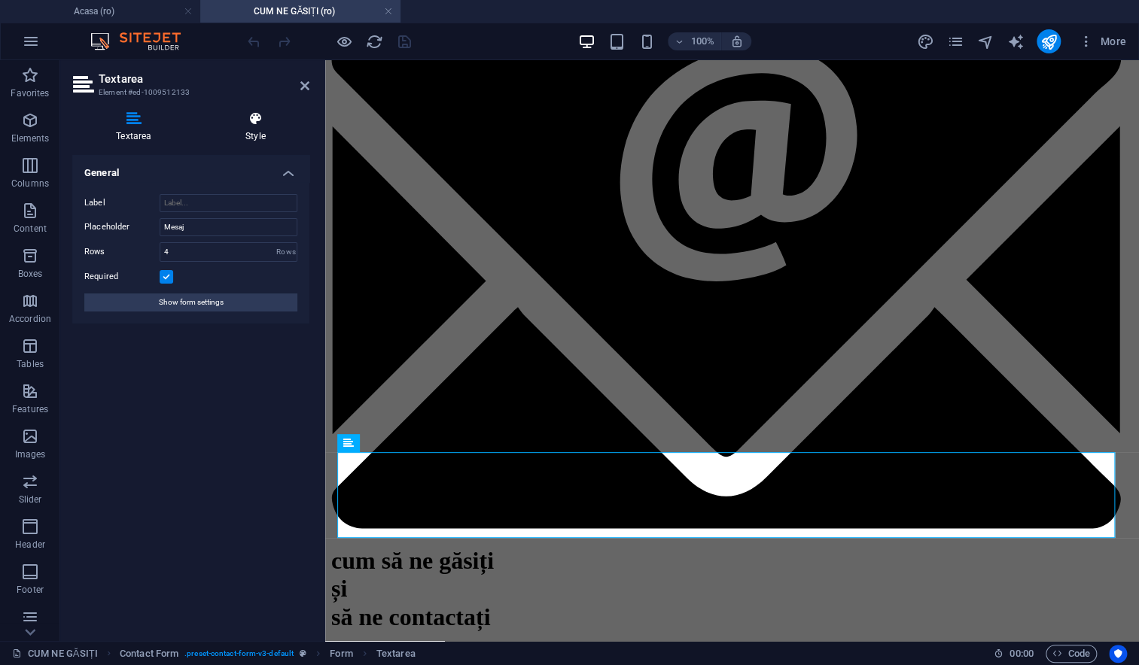
click at [255, 123] on icon at bounding box center [256, 118] width 108 height 15
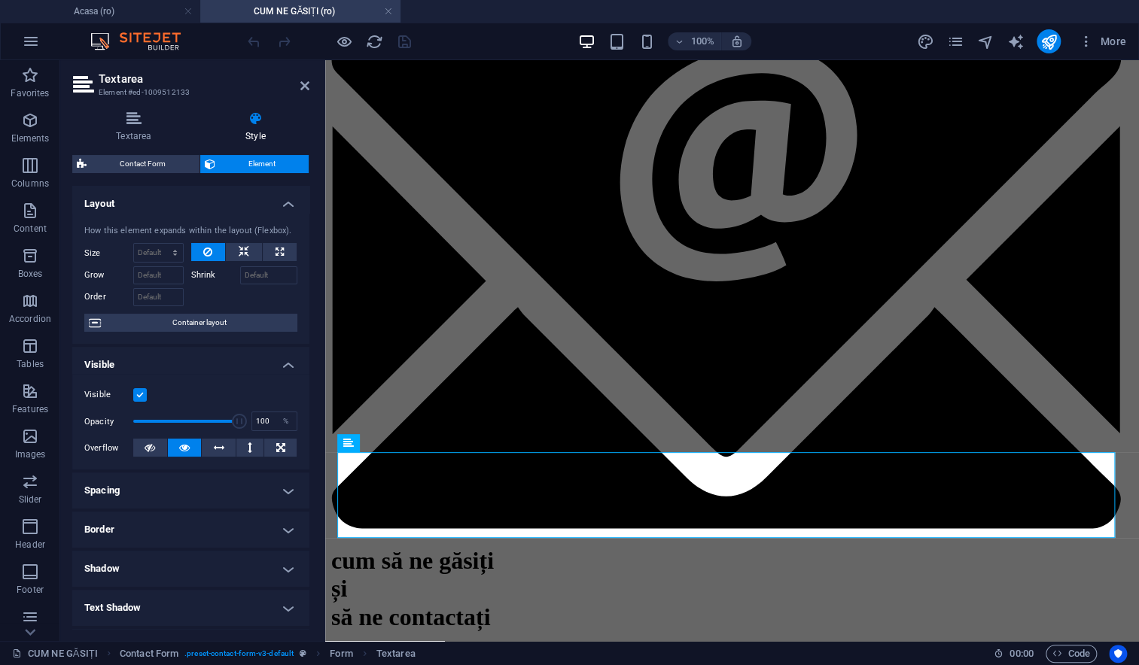
scroll to position [192, 0]
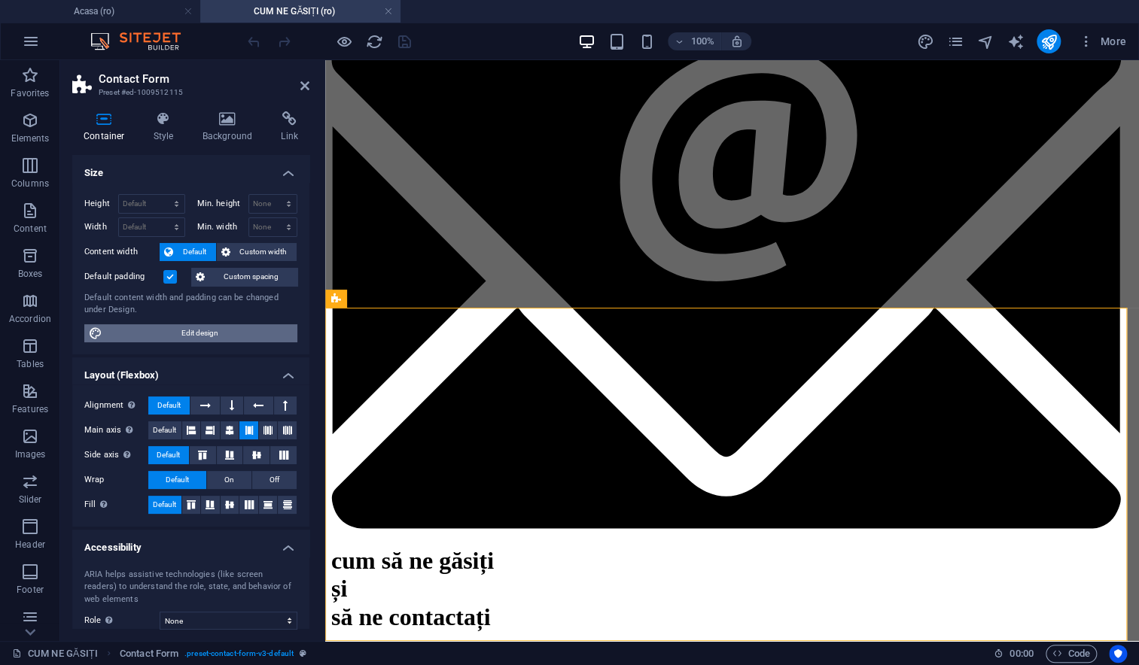
scroll to position [108, 0]
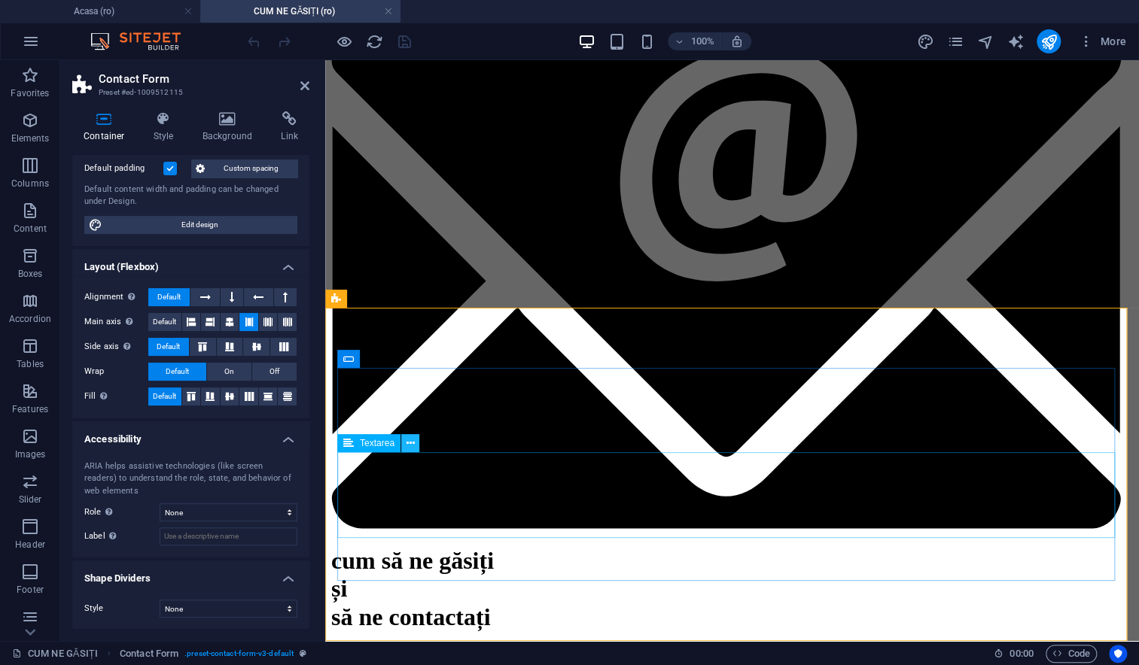
click at [410, 445] on icon at bounding box center [410, 444] width 8 height 16
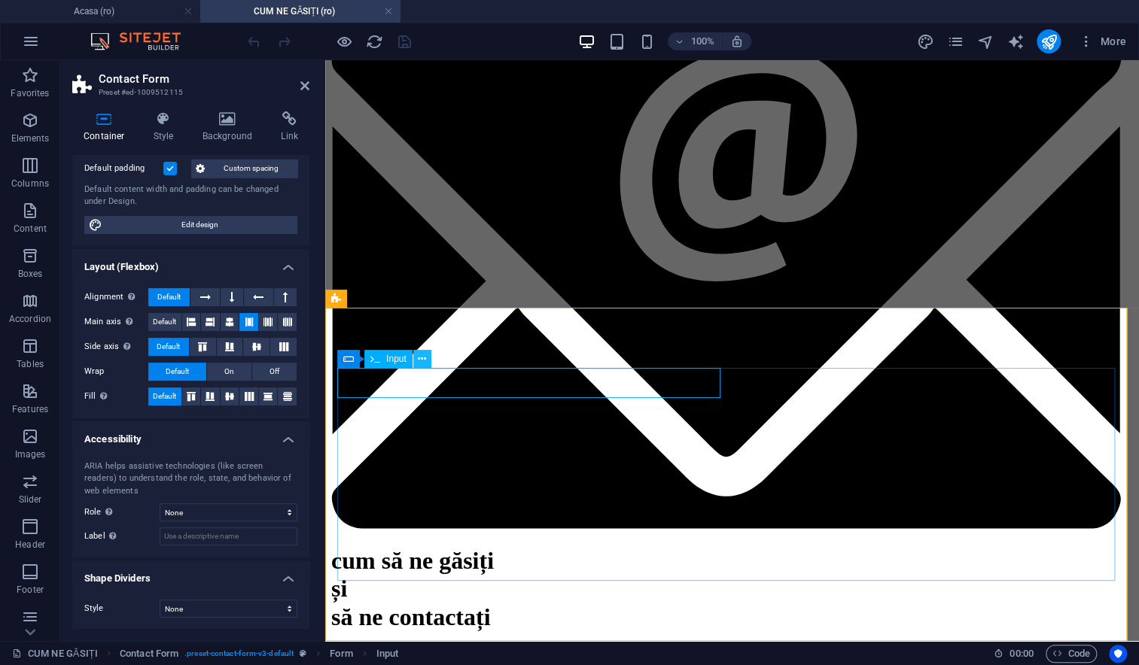
click at [418, 363] on icon at bounding box center [422, 359] width 8 height 16
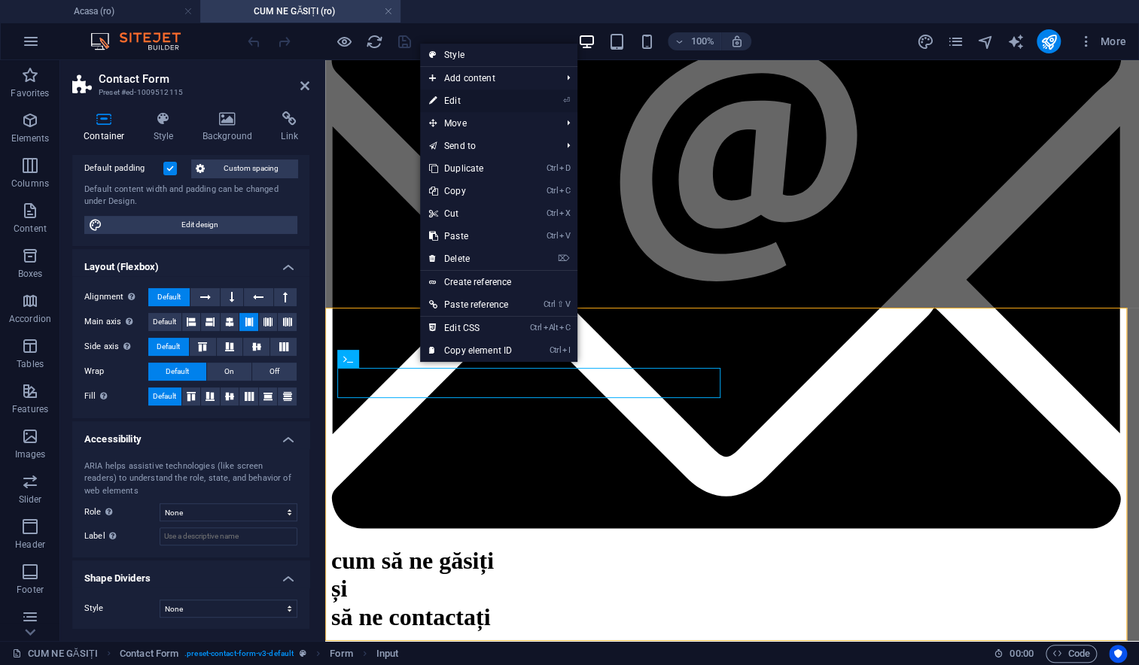
click at [479, 93] on link "⏎ Edit" at bounding box center [470, 101] width 101 height 23
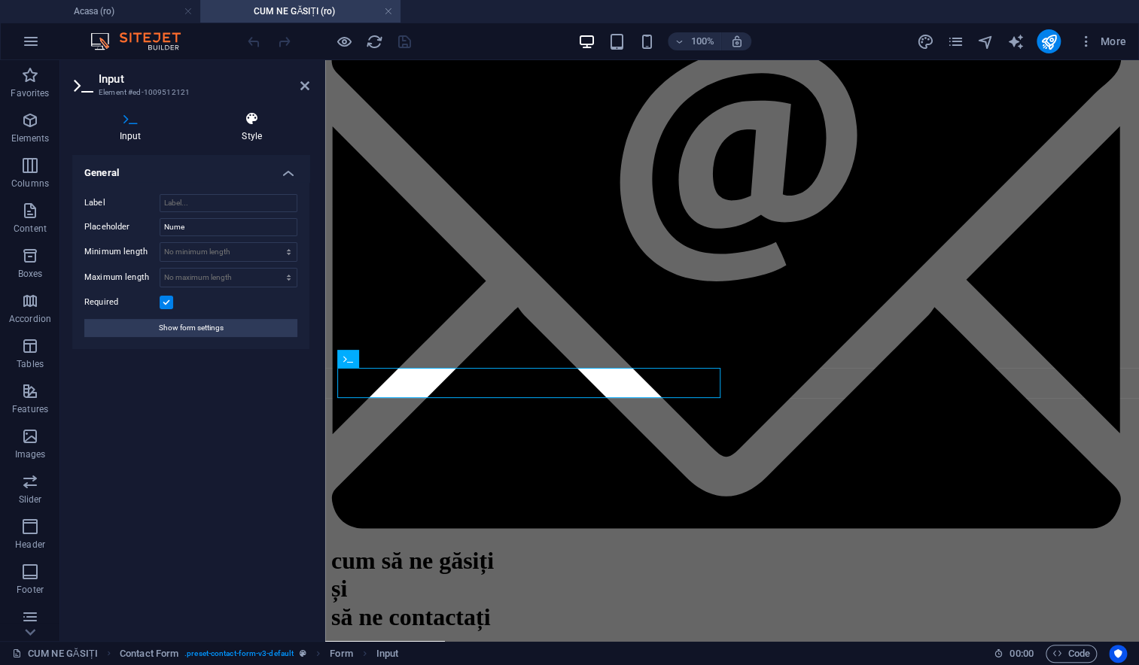
click at [261, 126] on h4 "Style" at bounding box center [252, 127] width 115 height 32
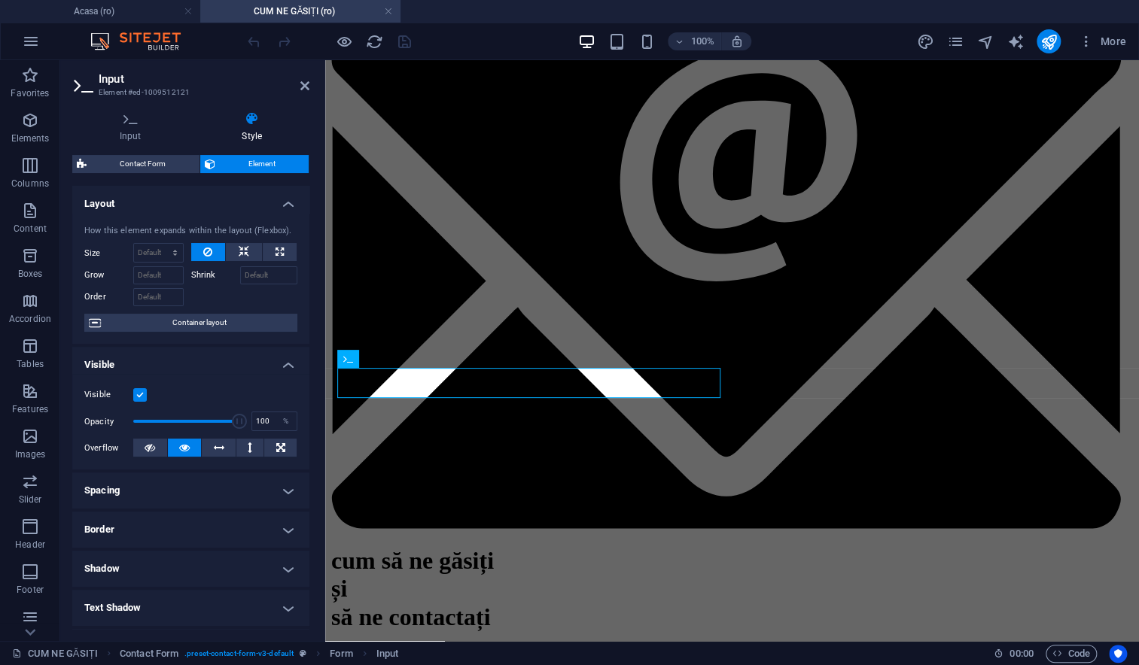
scroll to position [192, 0]
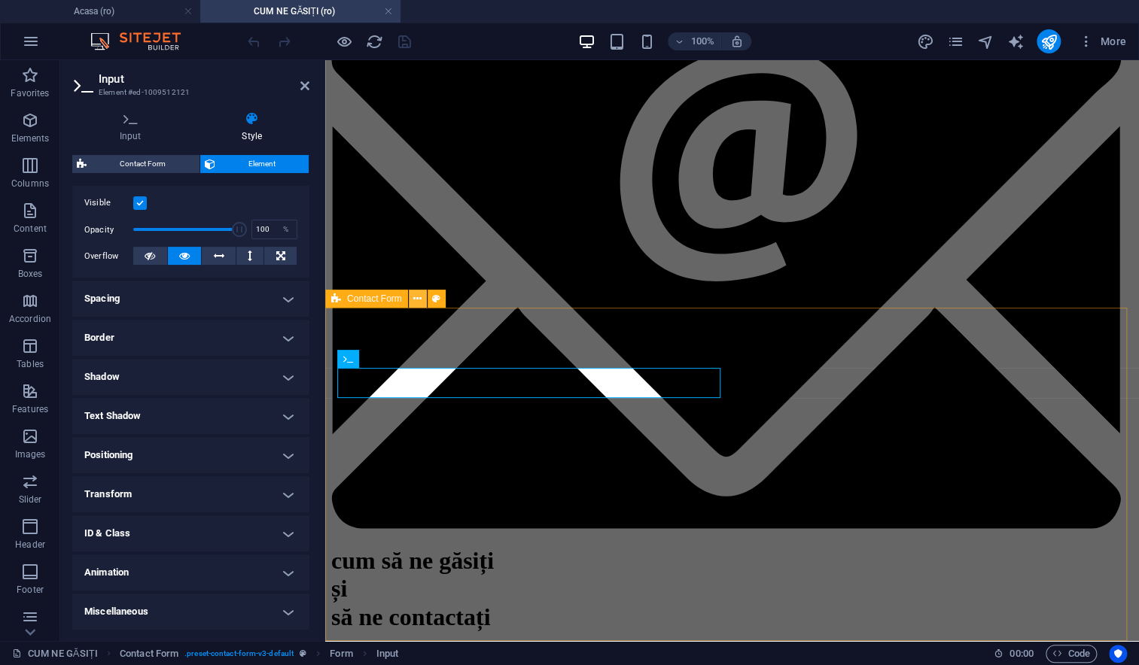
click at [416, 295] on icon at bounding box center [417, 299] width 8 height 16
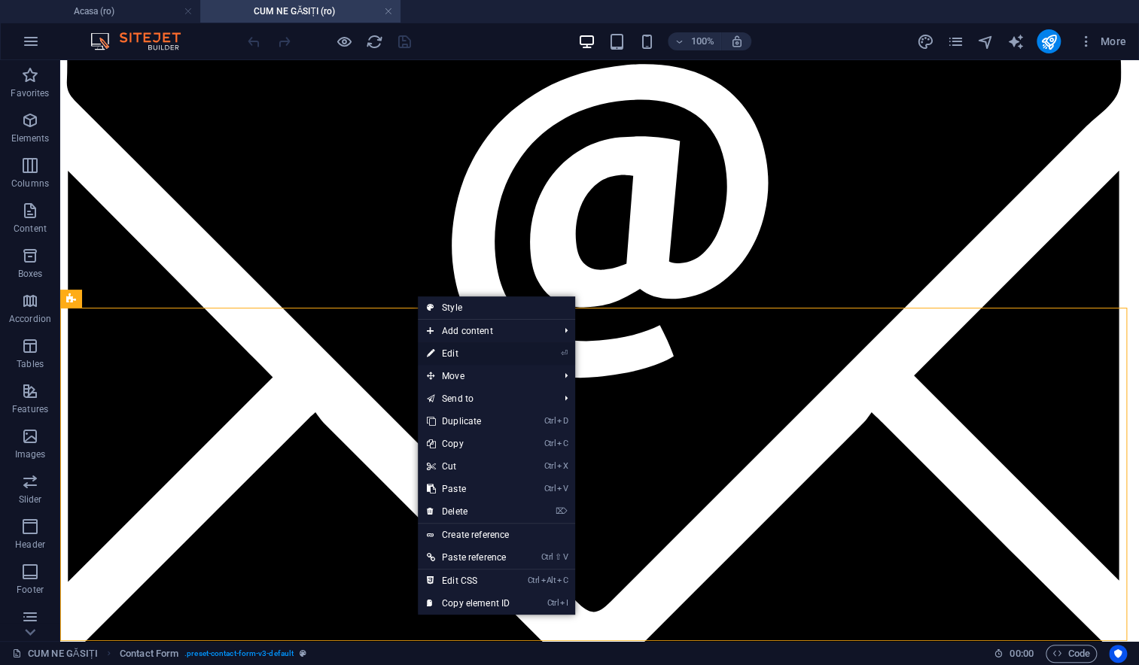
click at [439, 349] on link "⏎ Edit" at bounding box center [468, 353] width 101 height 23
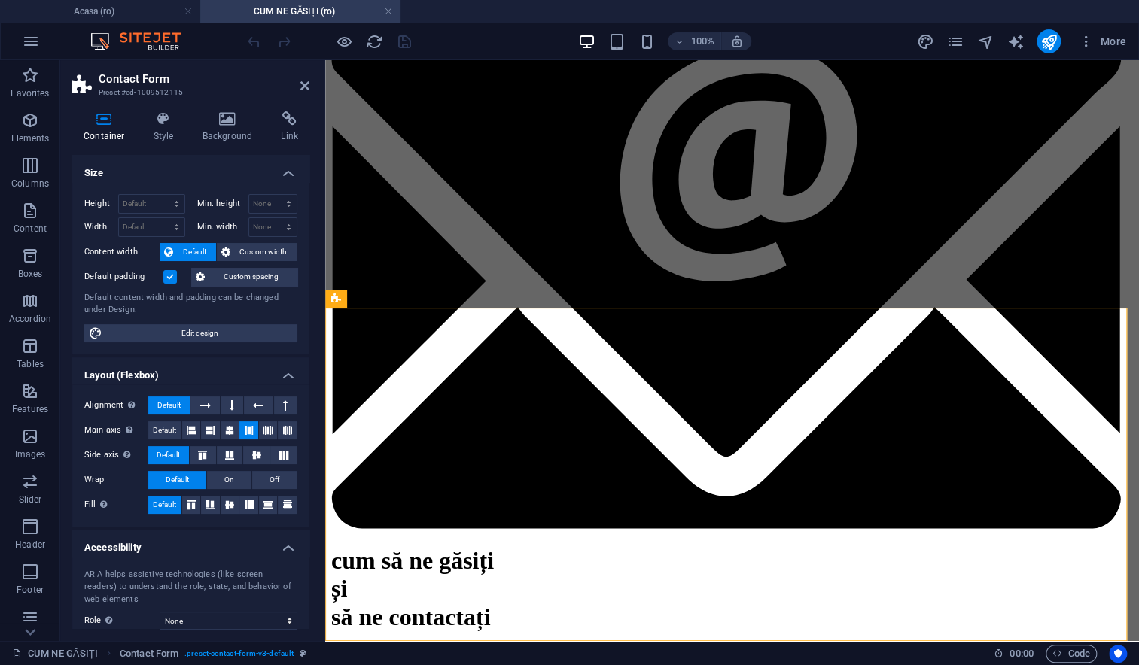
scroll to position [108, 0]
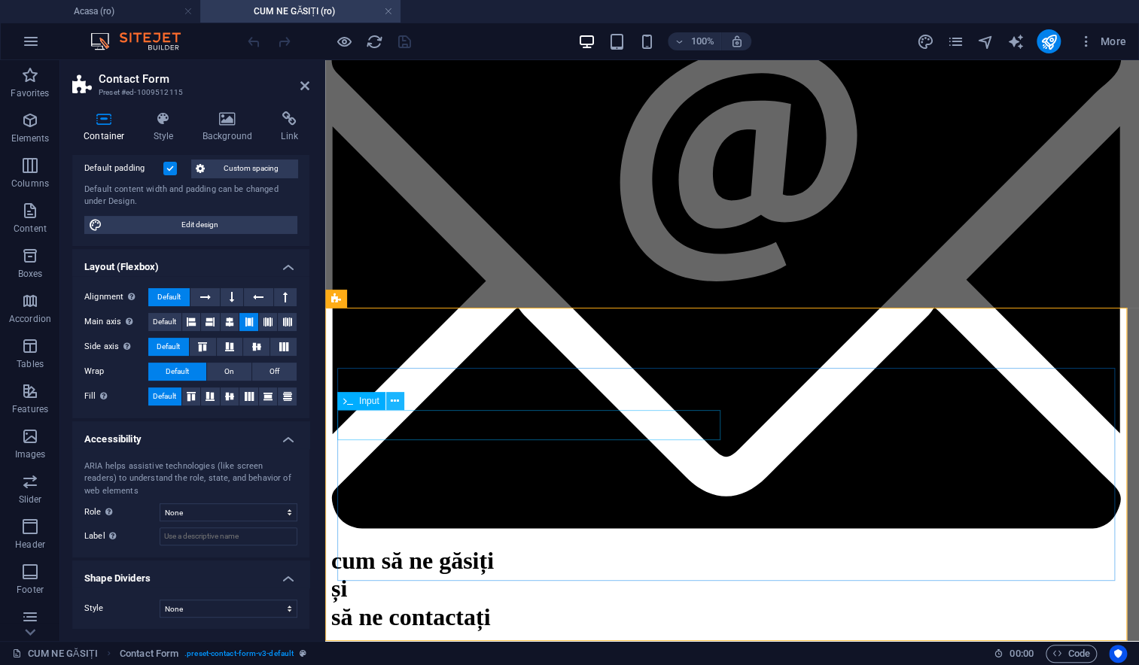
click at [399, 406] on button at bounding box center [395, 401] width 18 height 18
click at [393, 403] on icon at bounding box center [395, 402] width 8 height 16
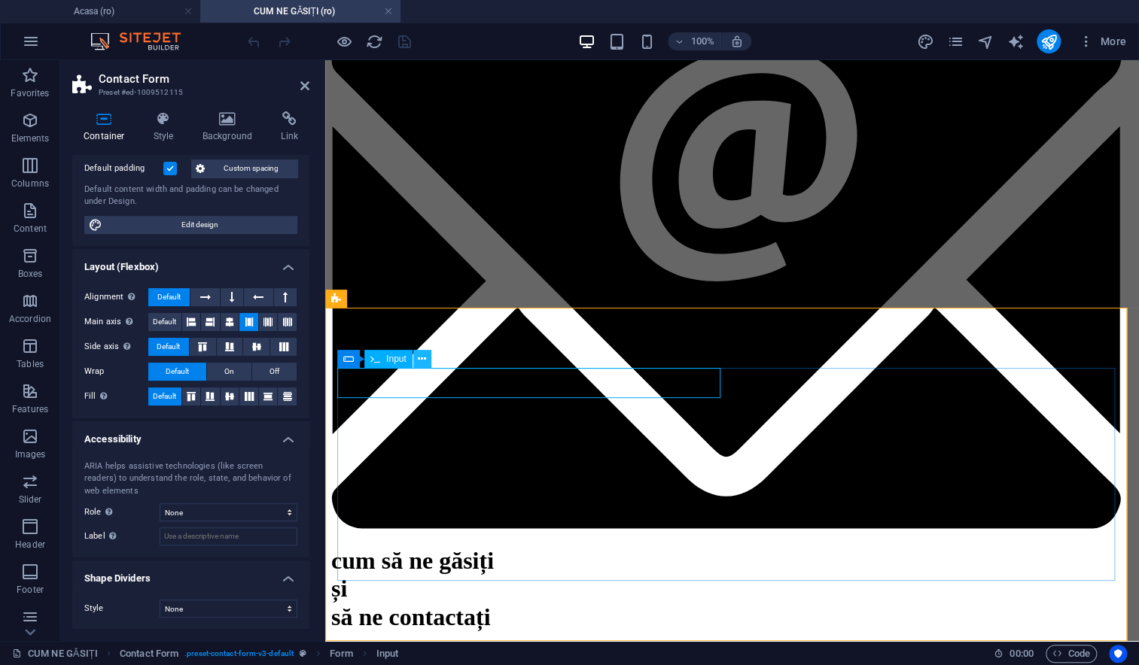
click at [416, 364] on button at bounding box center [422, 359] width 18 height 18
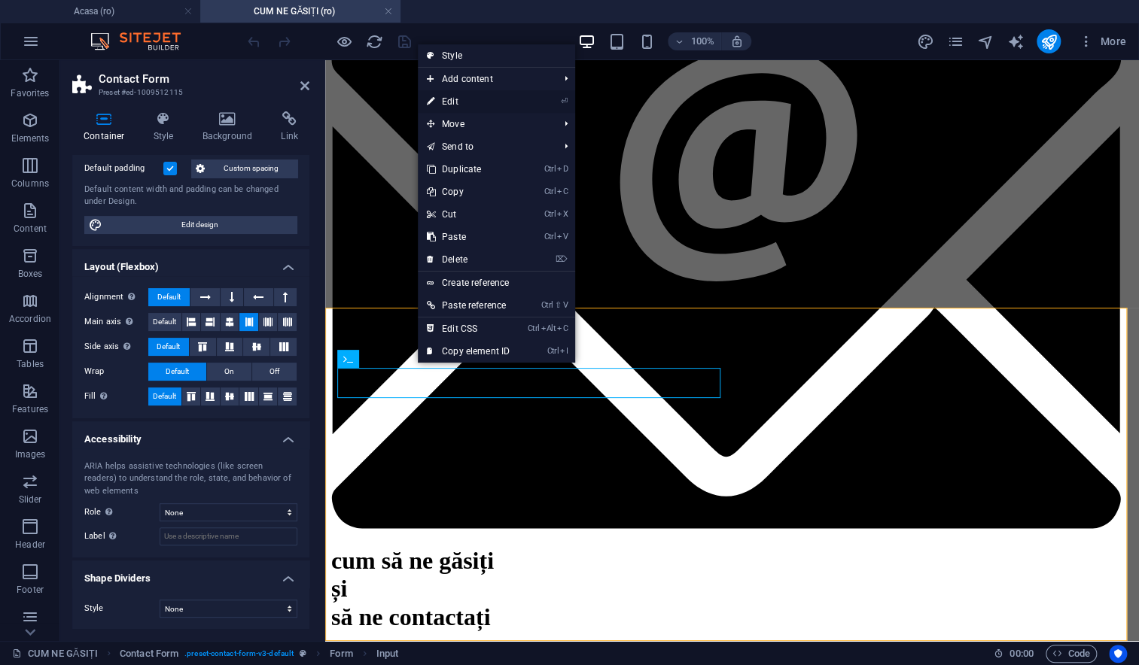
click at [471, 96] on link "⏎ Edit" at bounding box center [468, 101] width 101 height 23
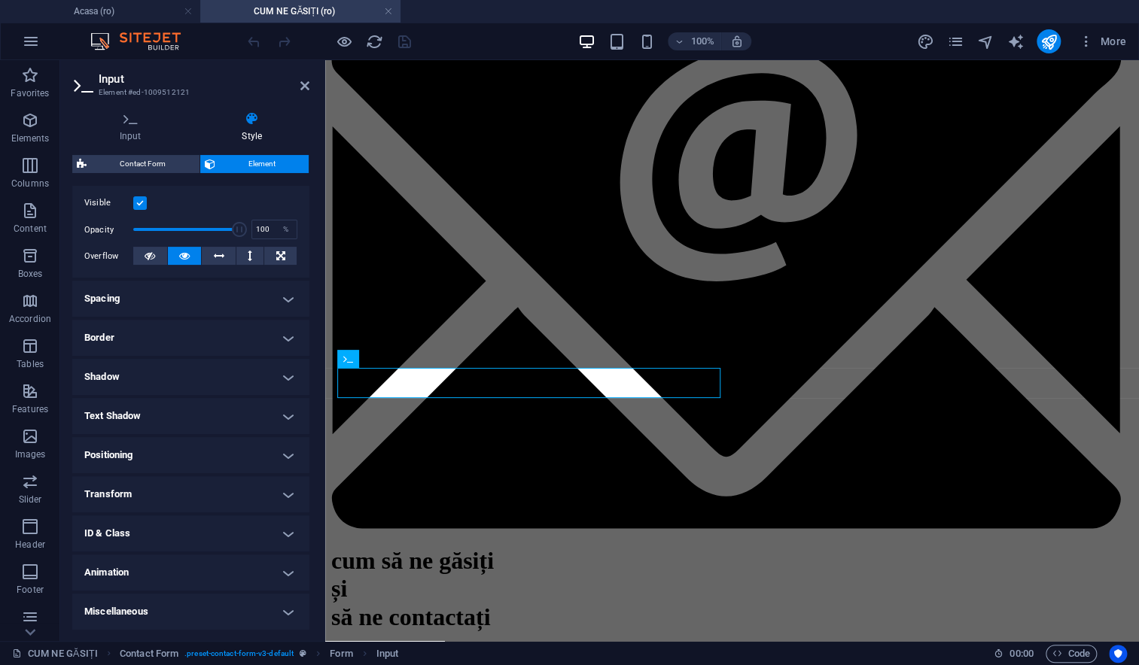
scroll to position [0, 0]
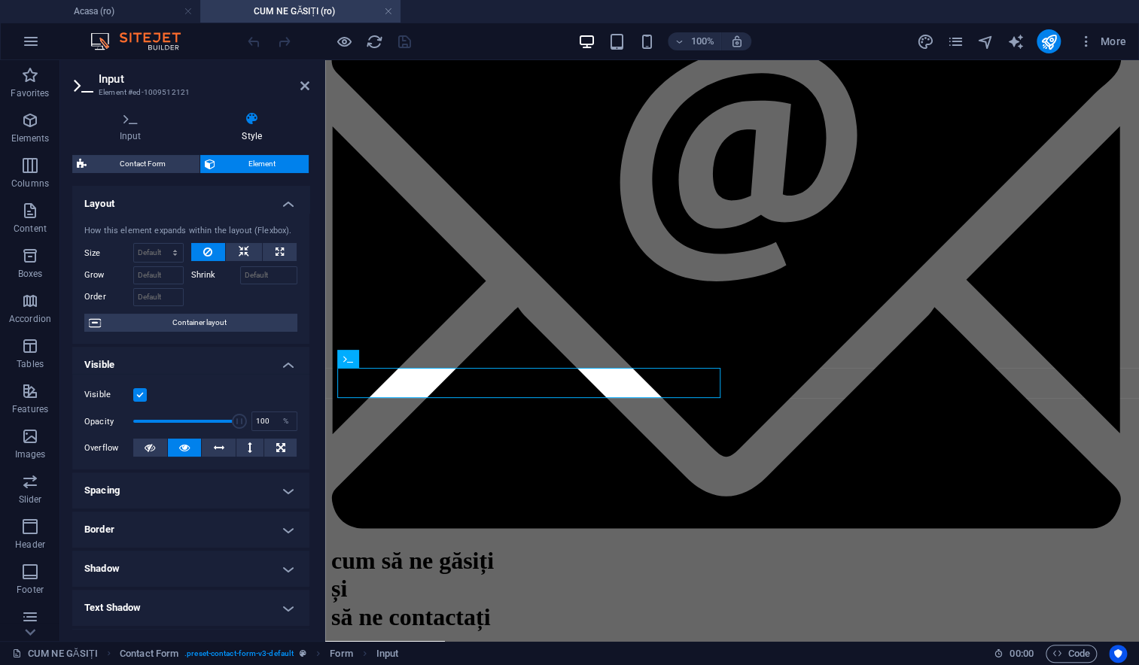
click at [152, 177] on div "Contact Form Element Layout How this element expands within the layout (Flexbox…" at bounding box center [190, 392] width 237 height 474
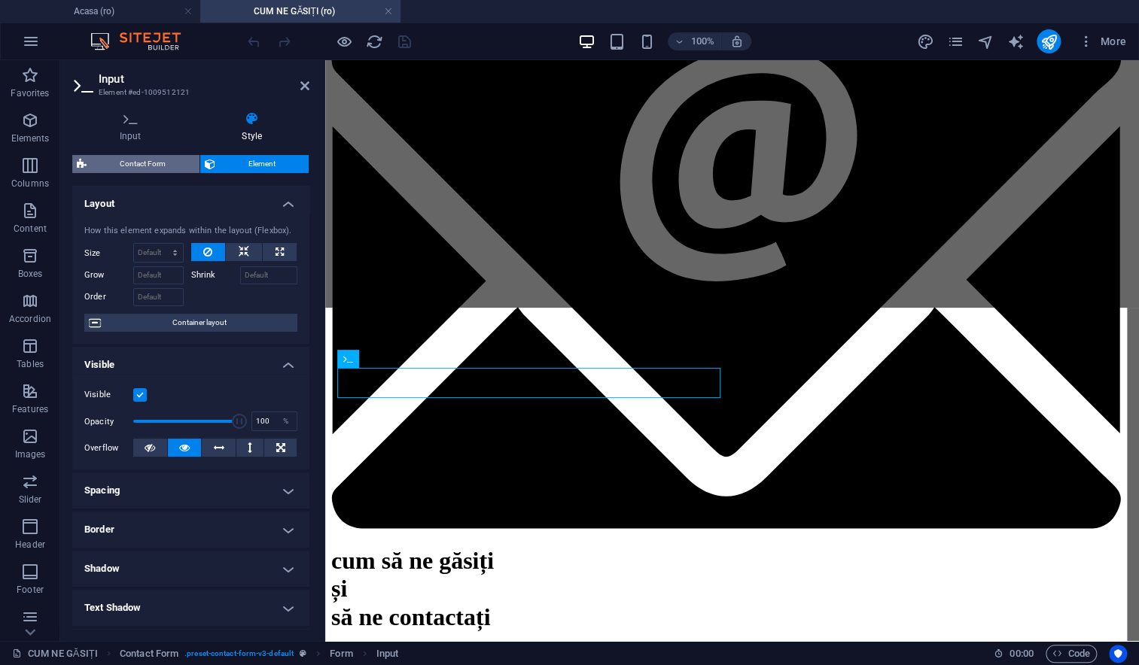
click at [147, 169] on span "Contact Form" at bounding box center [143, 164] width 104 height 18
select select "rem"
select select "preset-contact-form-v3-default"
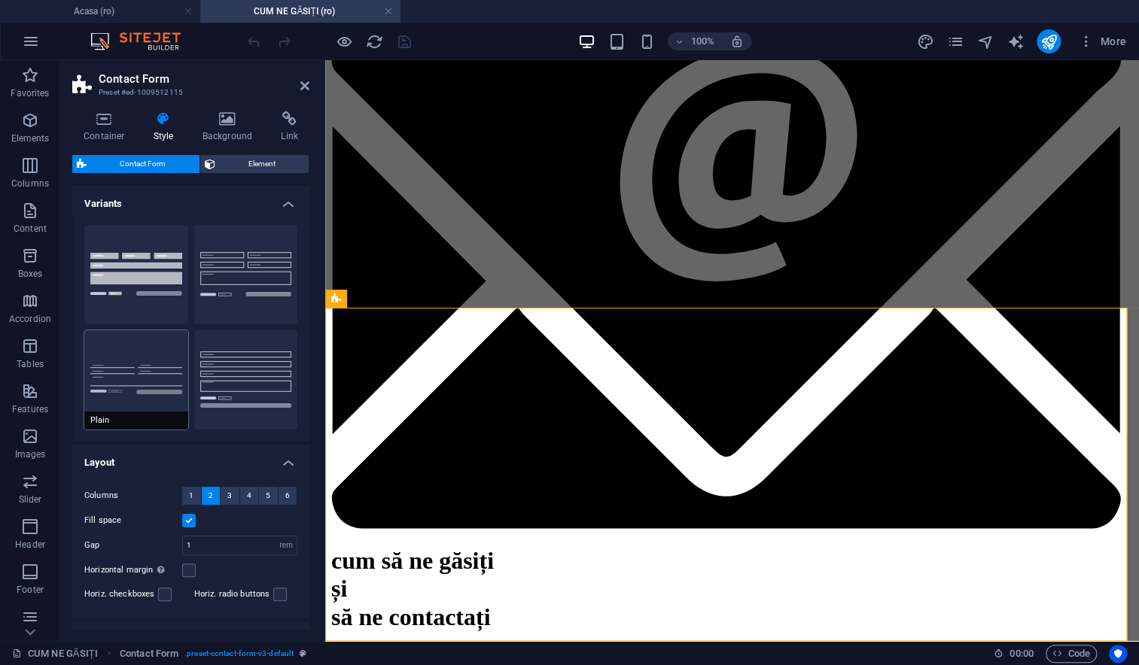
scroll to position [126, 0]
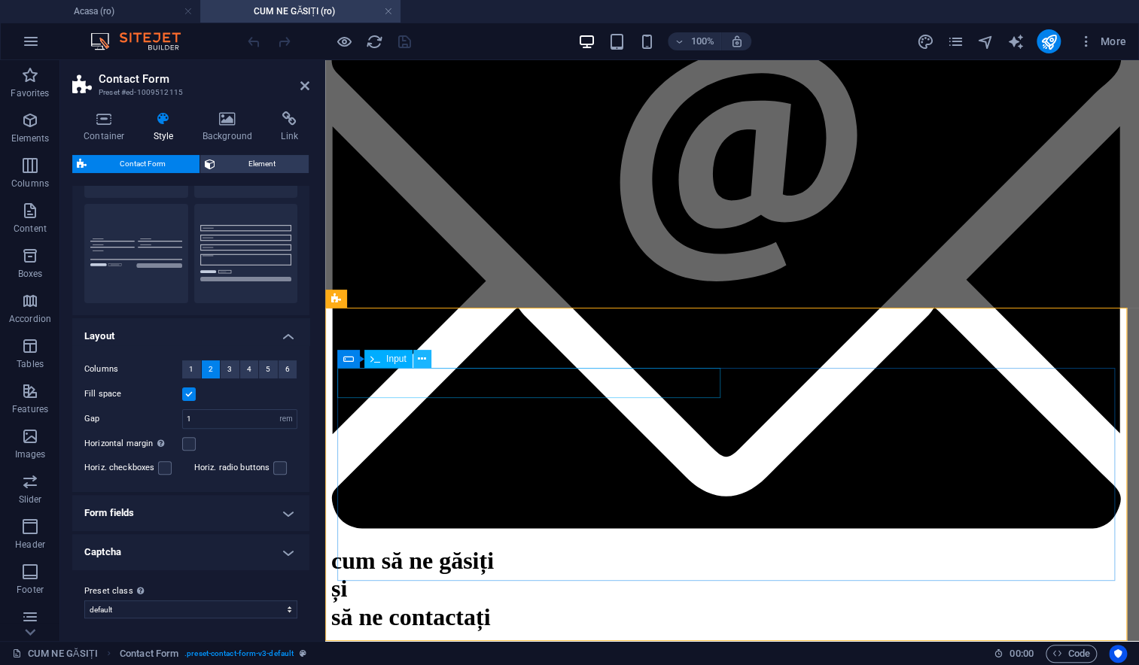
click at [419, 362] on icon at bounding box center [422, 359] width 8 height 16
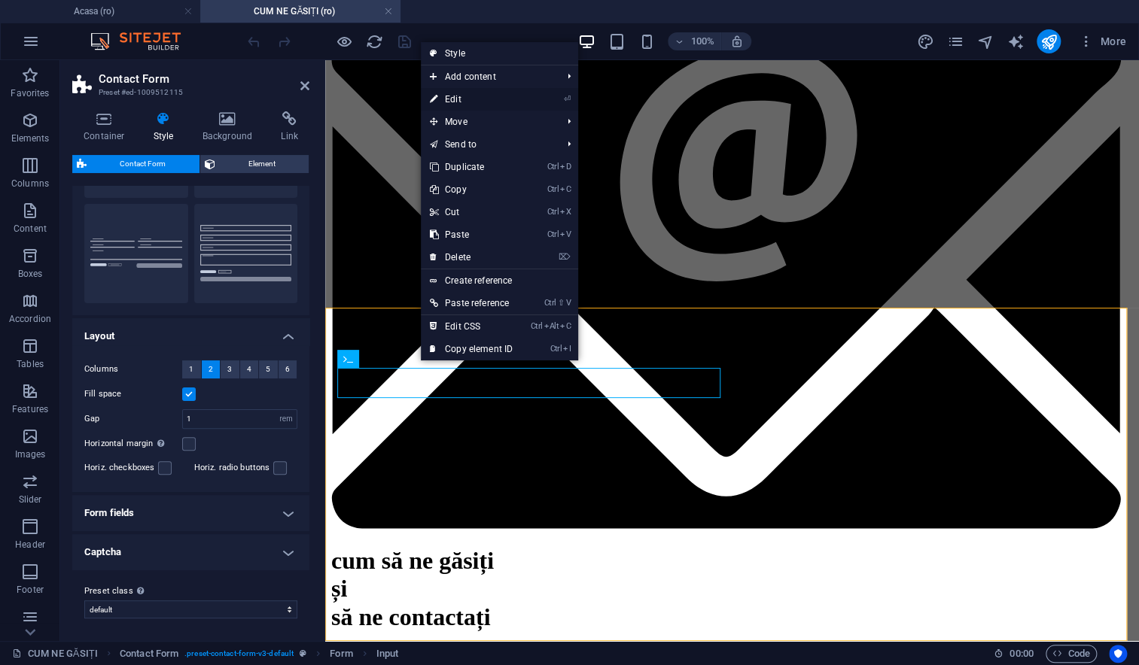
click at [470, 96] on link "⏎ Edit" at bounding box center [471, 99] width 101 height 23
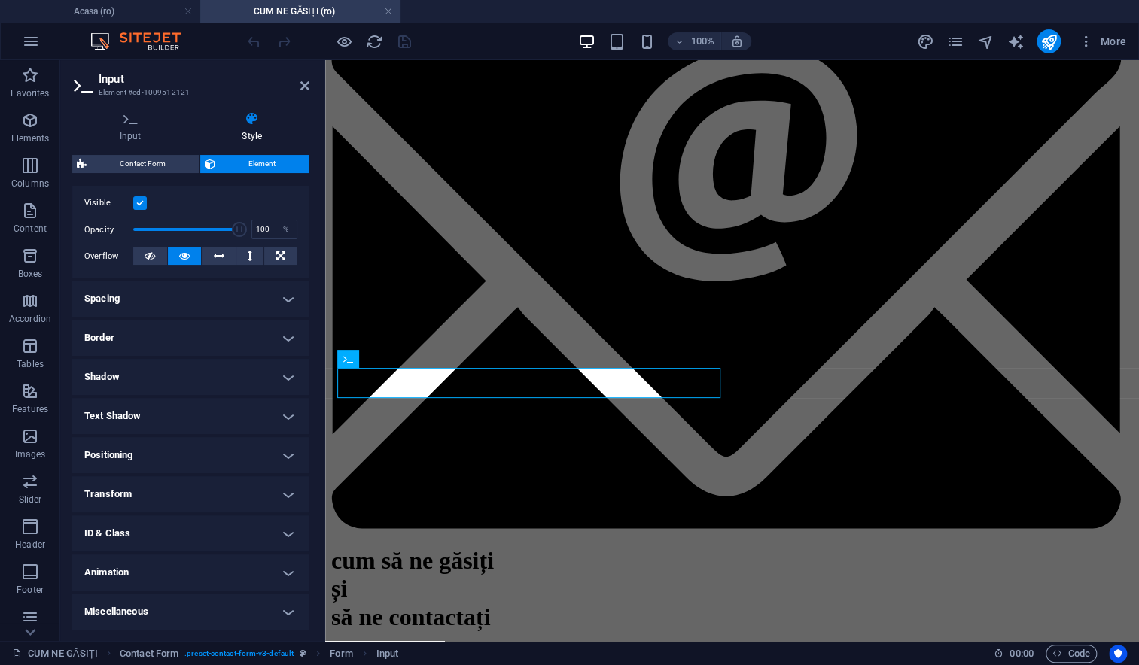
scroll to position [0, 0]
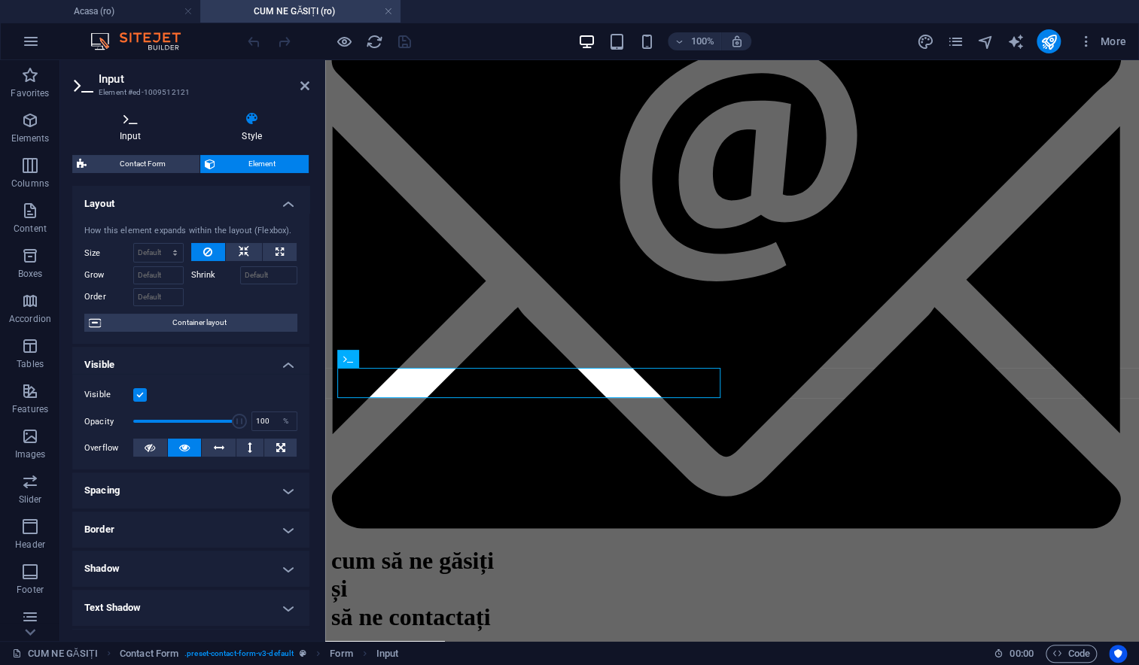
click at [144, 135] on h4 "Input" at bounding box center [133, 127] width 123 height 32
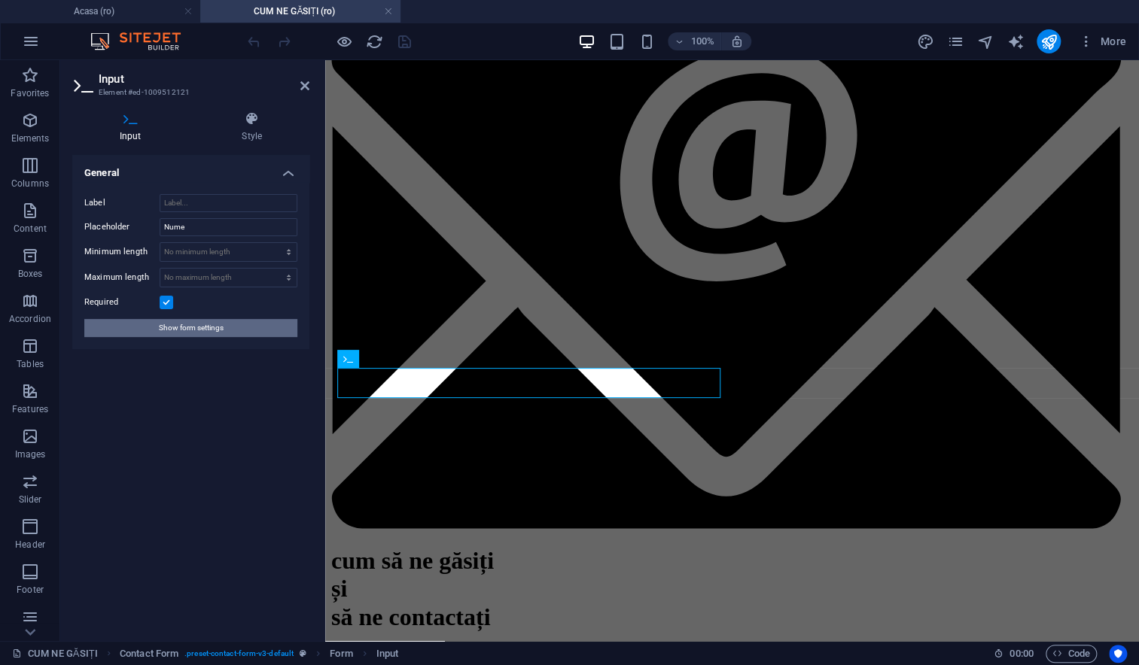
click at [183, 327] on span "Show form settings" at bounding box center [191, 328] width 65 height 18
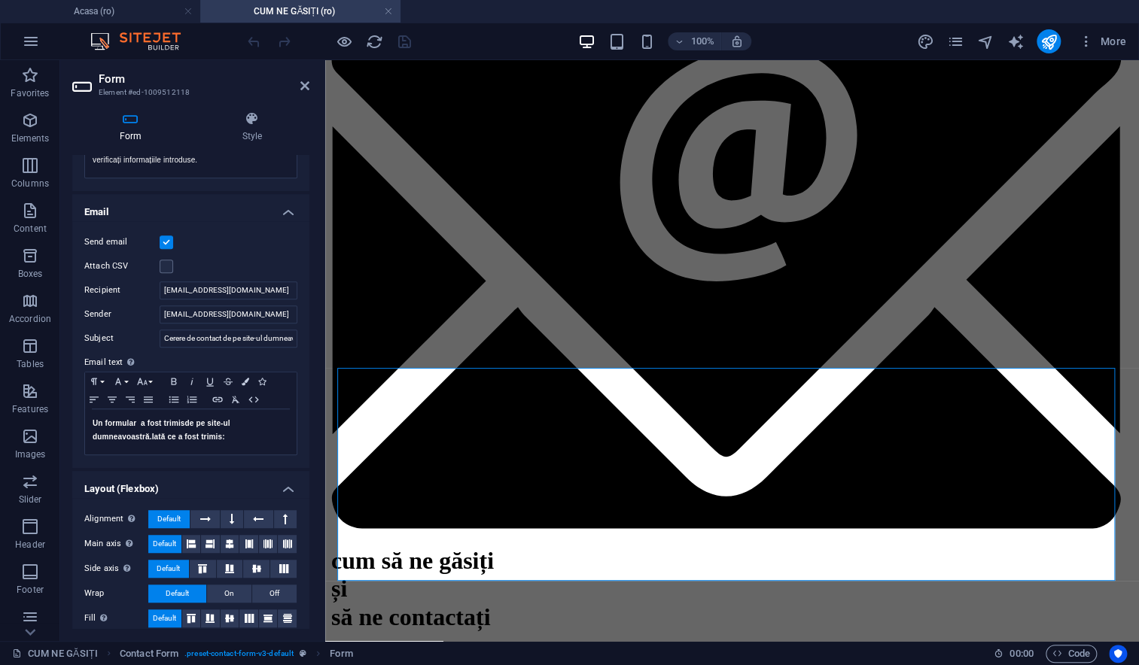
scroll to position [356, 0]
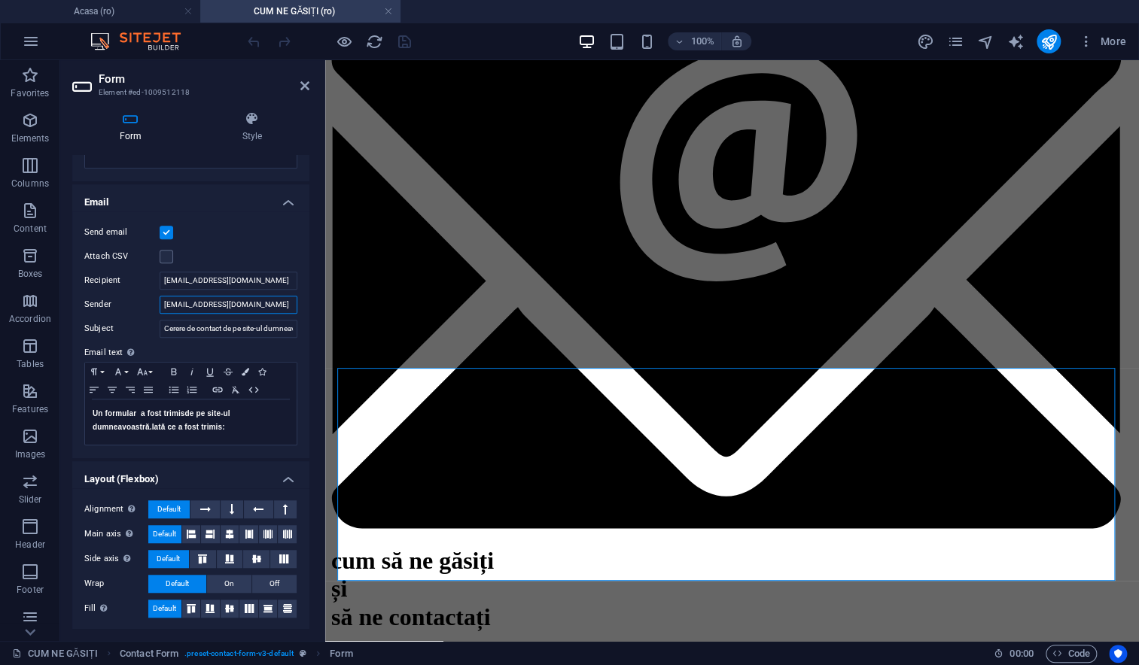
click at [192, 303] on input "noreply@sitehub.io" at bounding box center [229, 305] width 138 height 18
type input "contact@parohiauppsala.se"
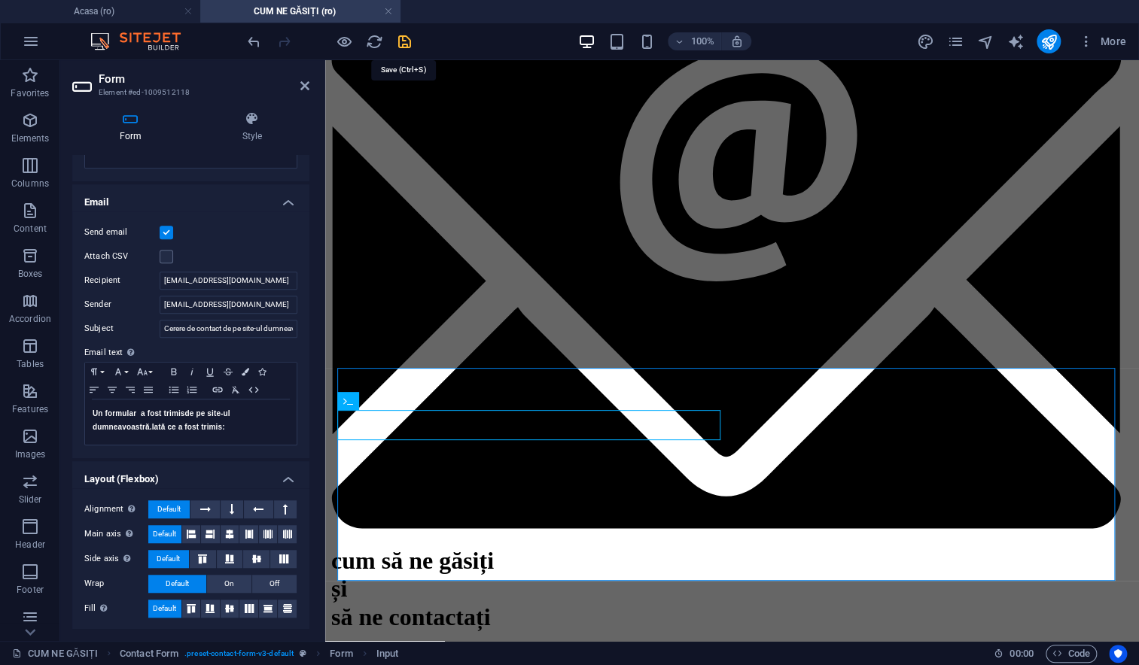
click at [403, 42] on icon "save" at bounding box center [404, 41] width 17 height 17
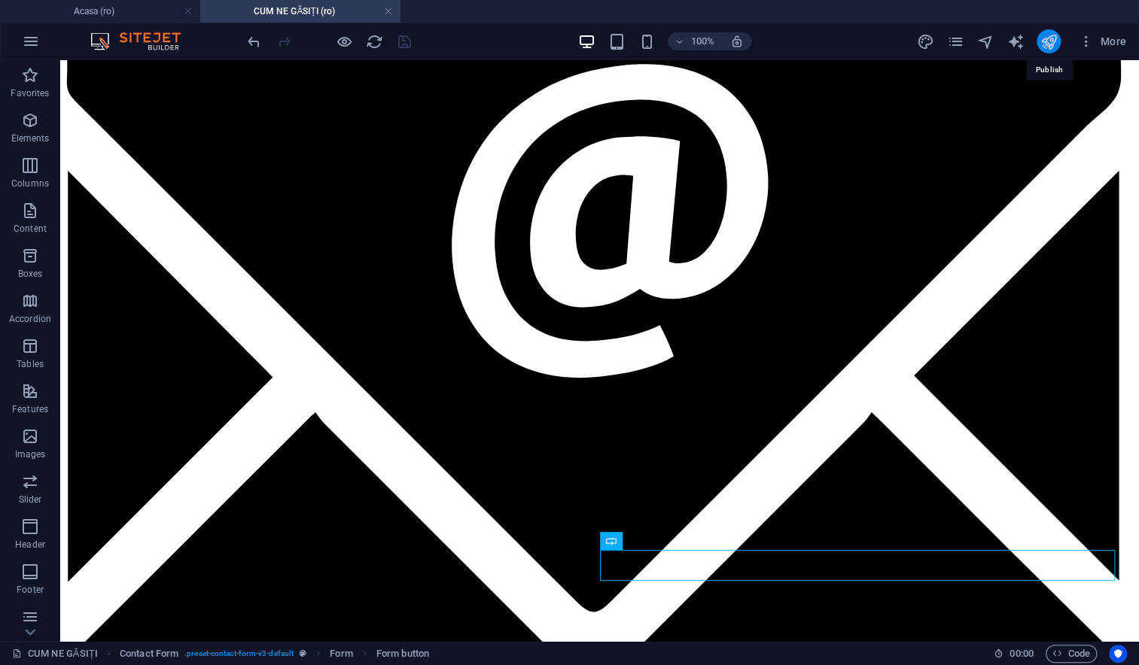
click at [1054, 42] on icon "publish" at bounding box center [1047, 41] width 17 height 17
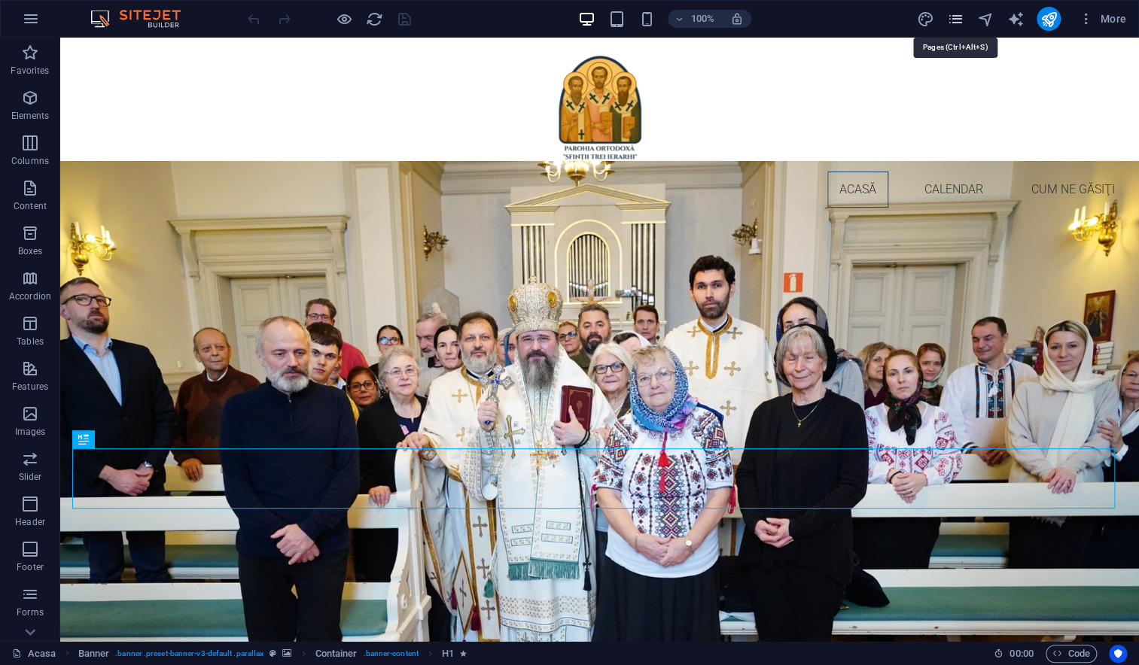
click at [959, 18] on icon "pages" at bounding box center [954, 19] width 17 height 17
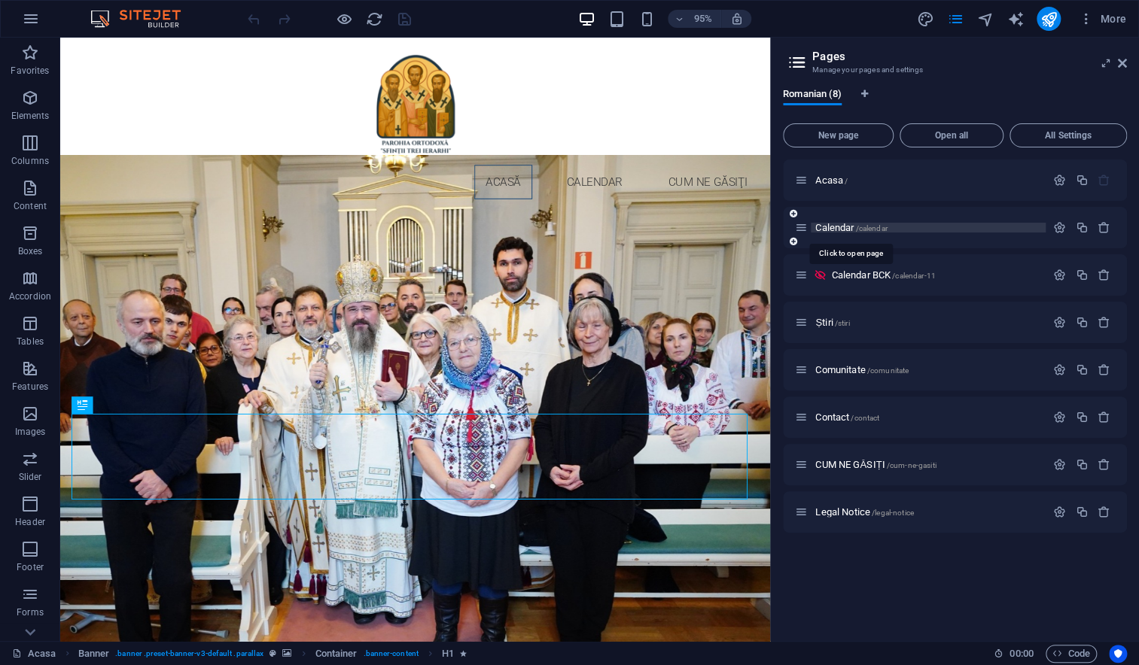
click at [833, 228] on span "Calendar /calendar" at bounding box center [850, 227] width 71 height 11
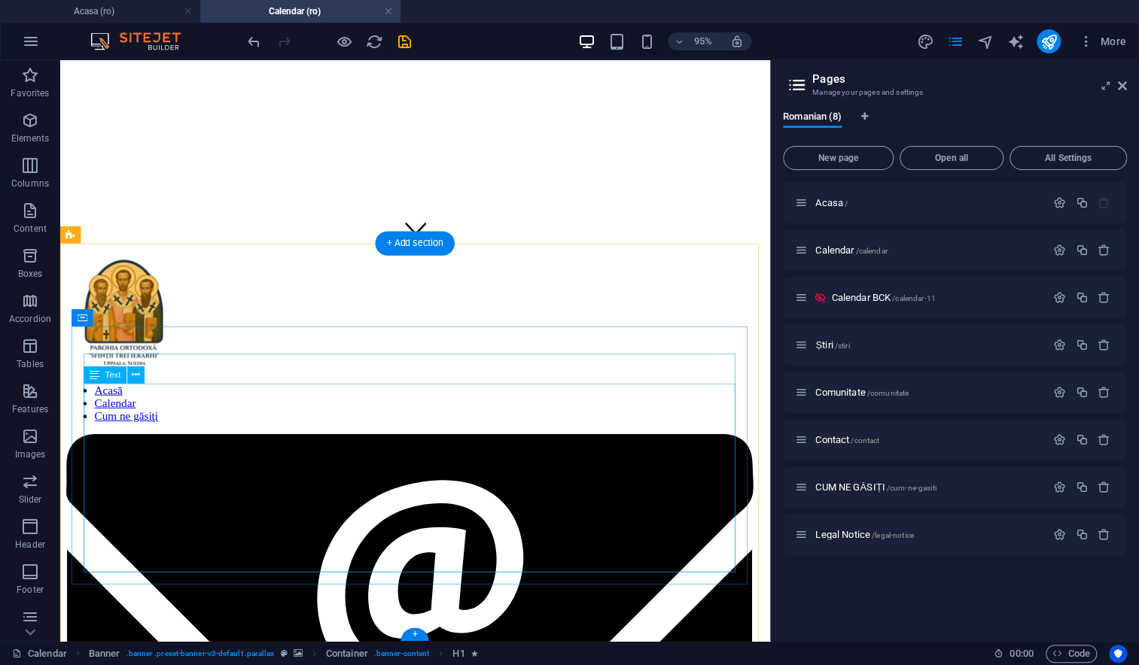
scroll to position [409, 0]
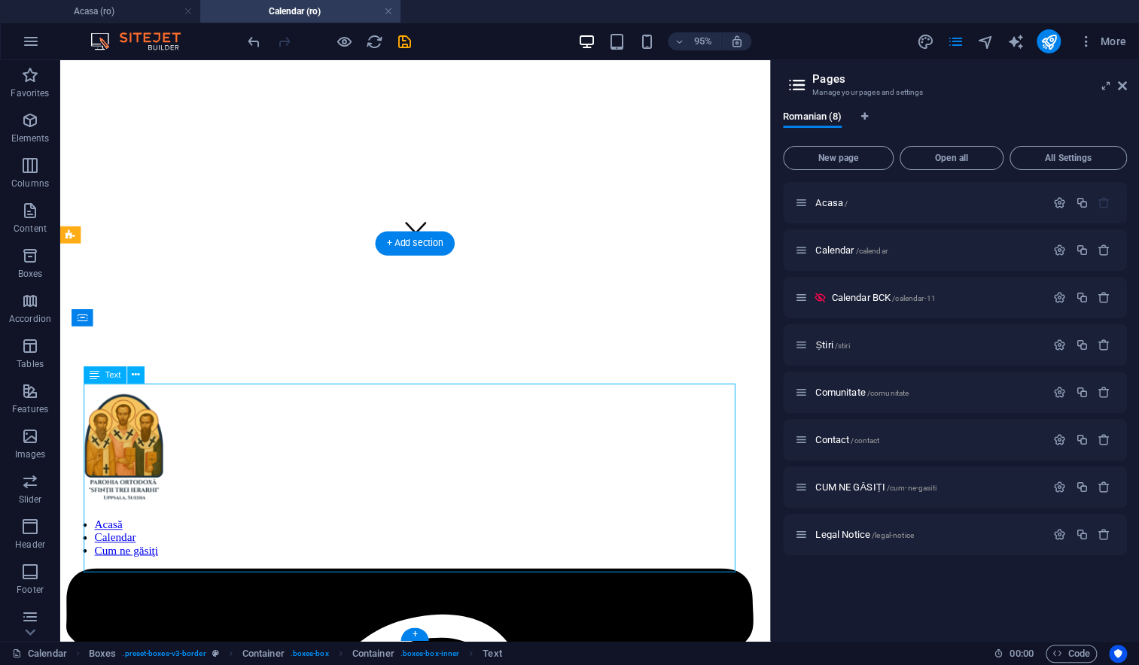
scroll to position [0, 0]
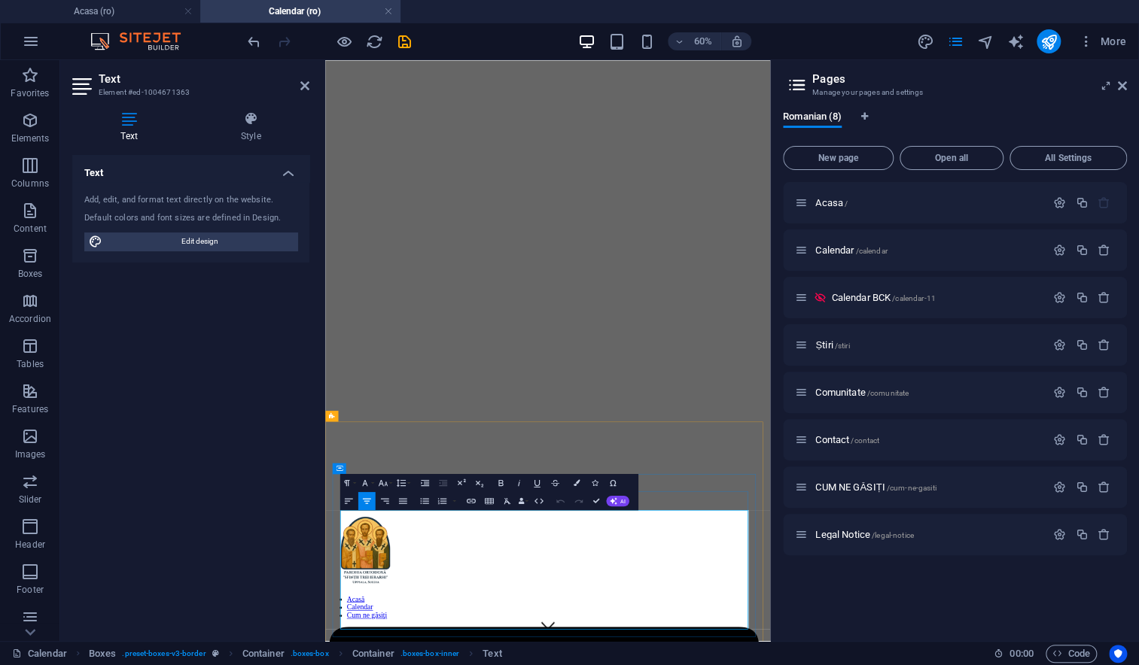
click at [403, 41] on icon "save" at bounding box center [404, 41] width 17 height 17
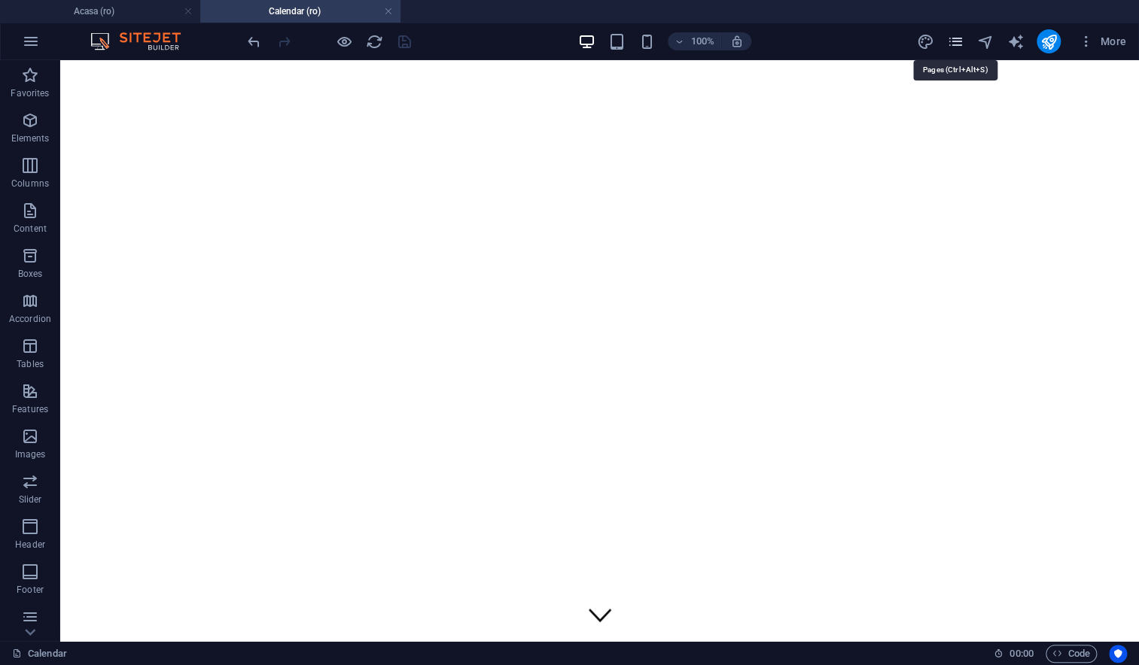
click at [956, 41] on icon "pages" at bounding box center [954, 41] width 17 height 17
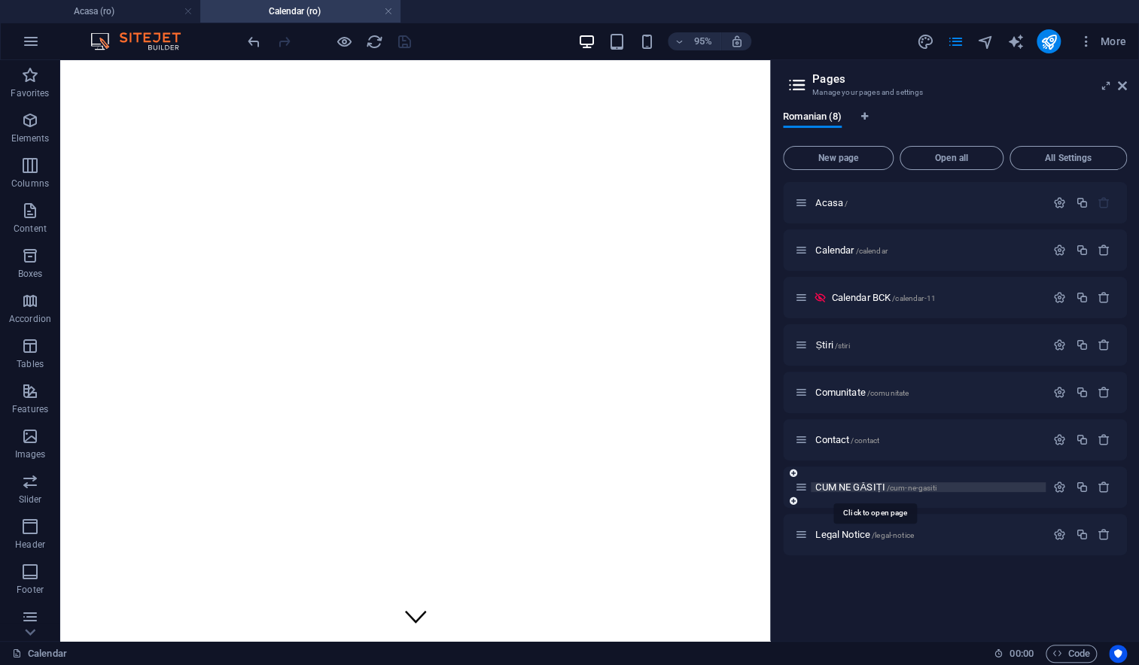
click at [835, 485] on span "CUM NE GĂSIȚI /cum-ne-gasiti" at bounding box center [875, 487] width 120 height 11
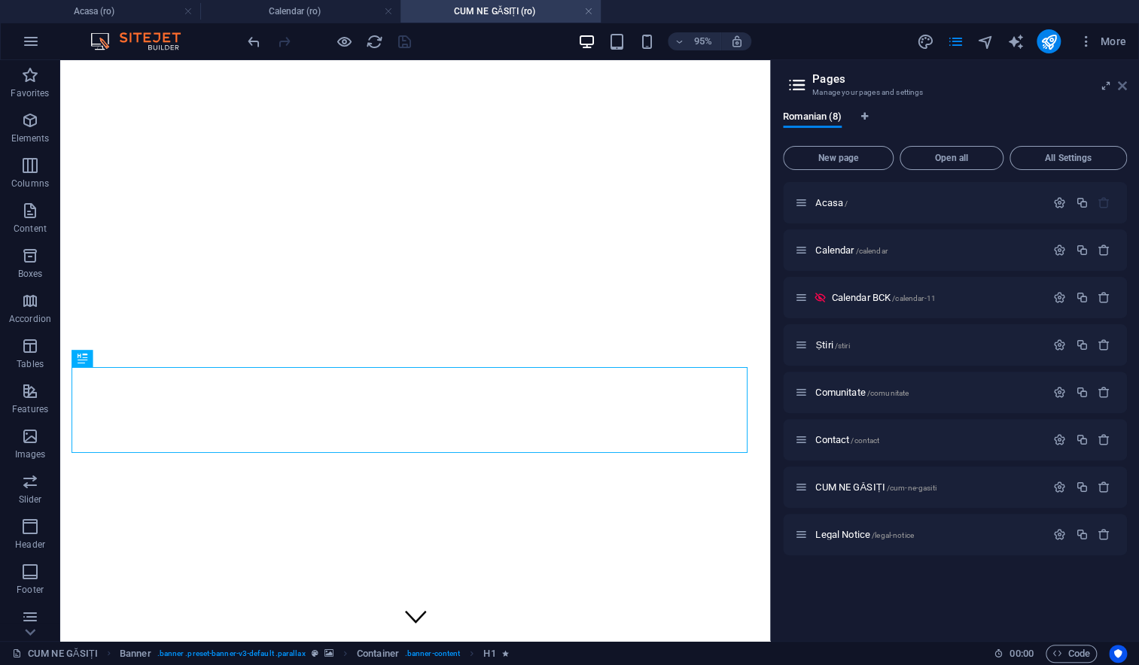
click at [1117, 84] on icon at bounding box center [1121, 86] width 9 height 12
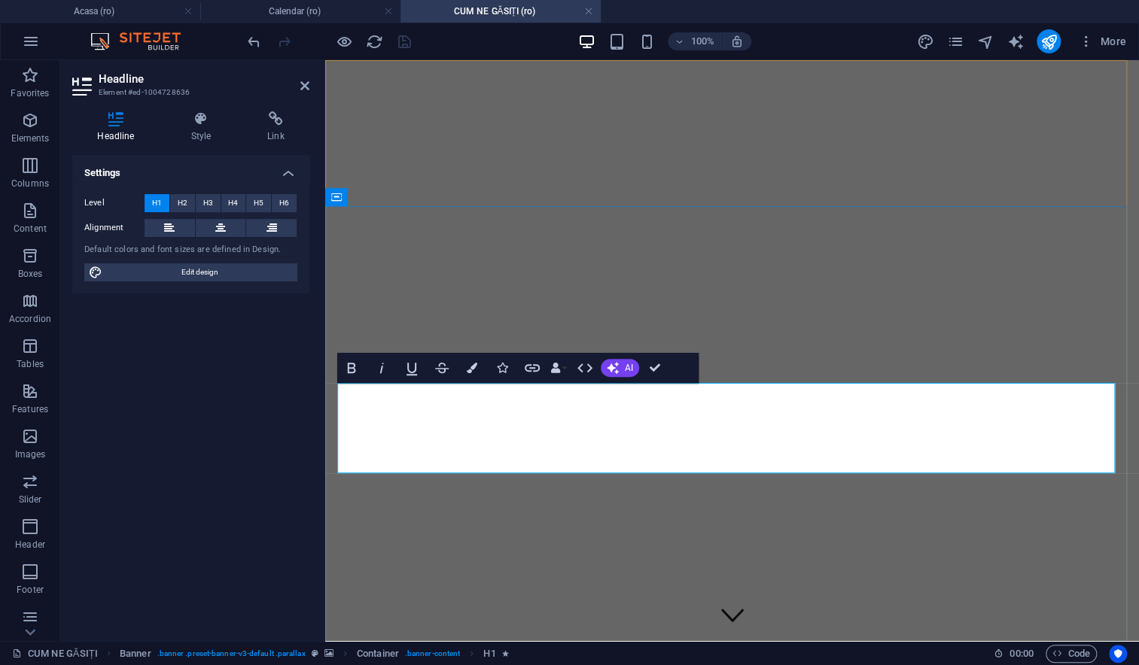
drag, startPoint x: 699, startPoint y: 398, endPoint x: 582, endPoint y: 400, distance: 116.6
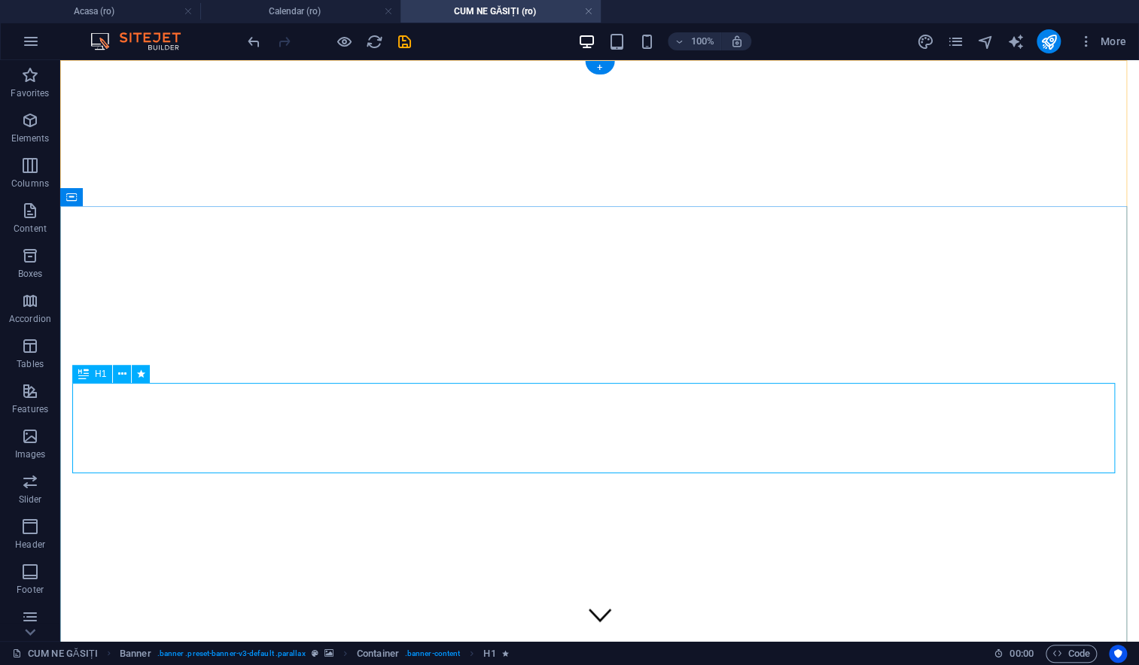
click at [404, 41] on icon "save" at bounding box center [404, 41] width 17 height 17
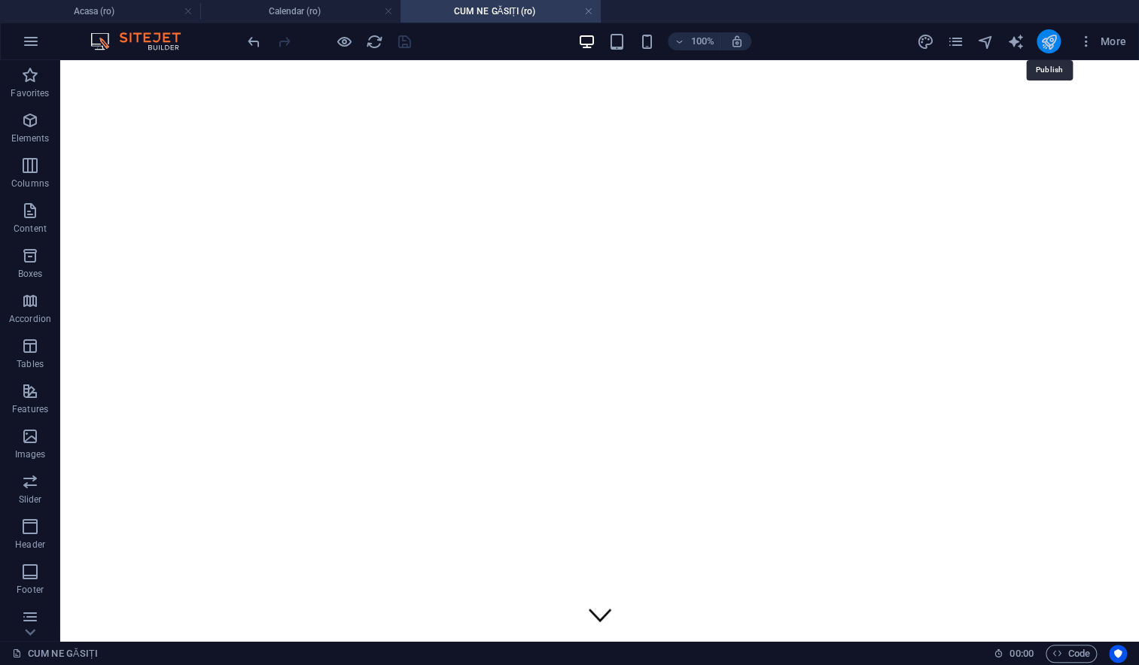
click at [1047, 40] on icon "publish" at bounding box center [1047, 41] width 17 height 17
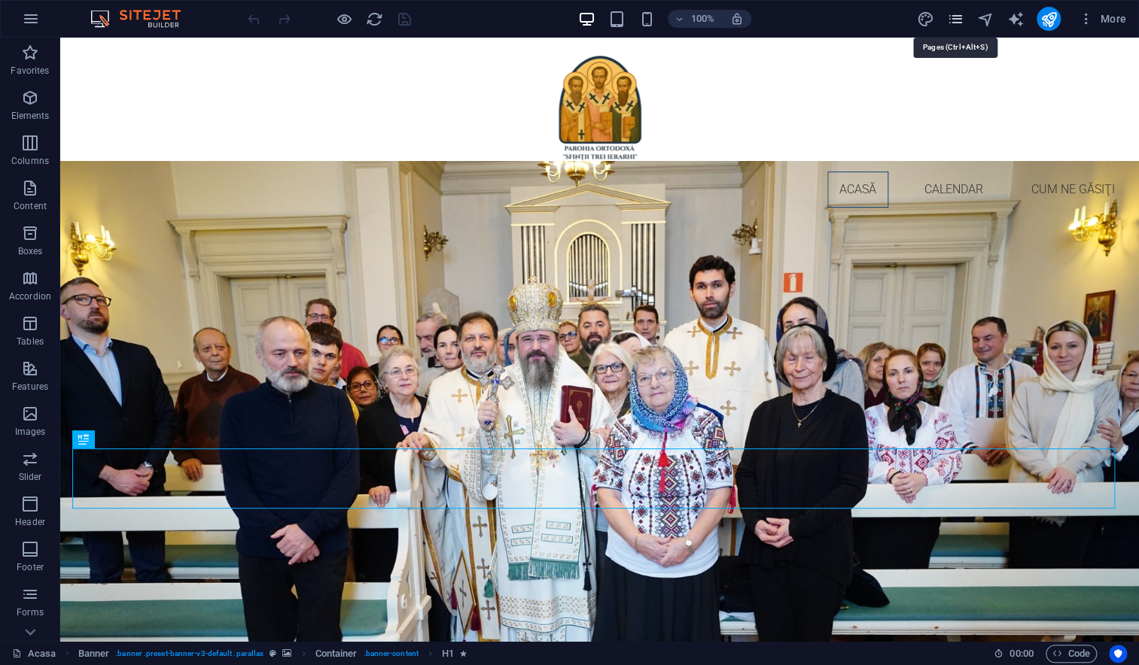
click at [956, 18] on icon "pages" at bounding box center [954, 19] width 17 height 17
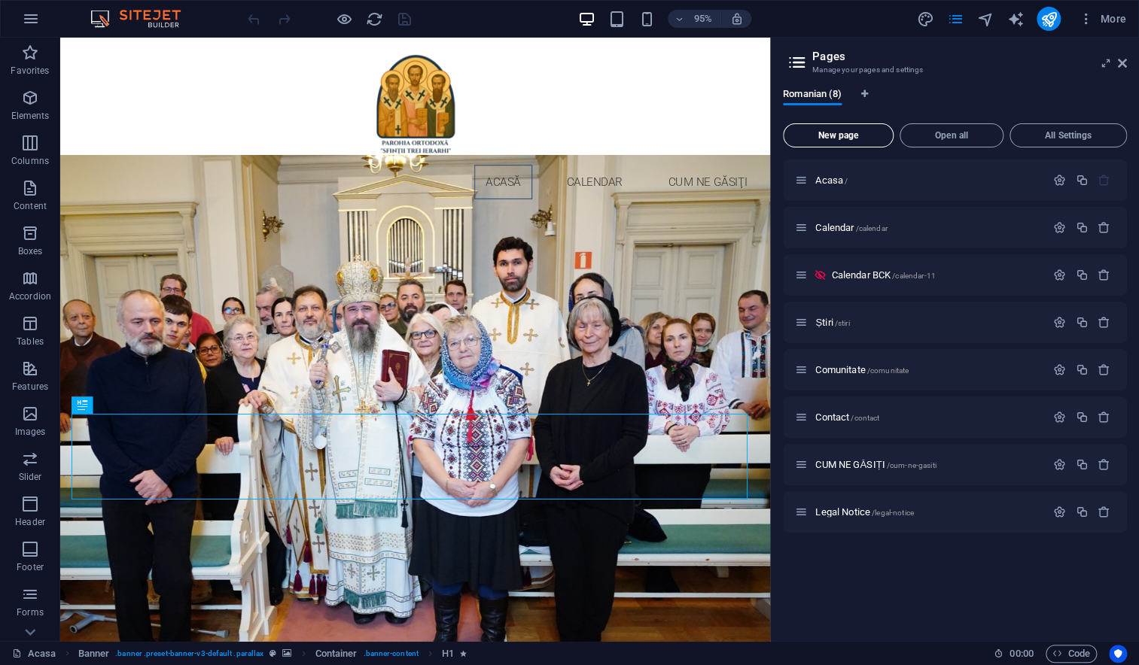
click at [825, 135] on span "New page" at bounding box center [837, 135] width 97 height 9
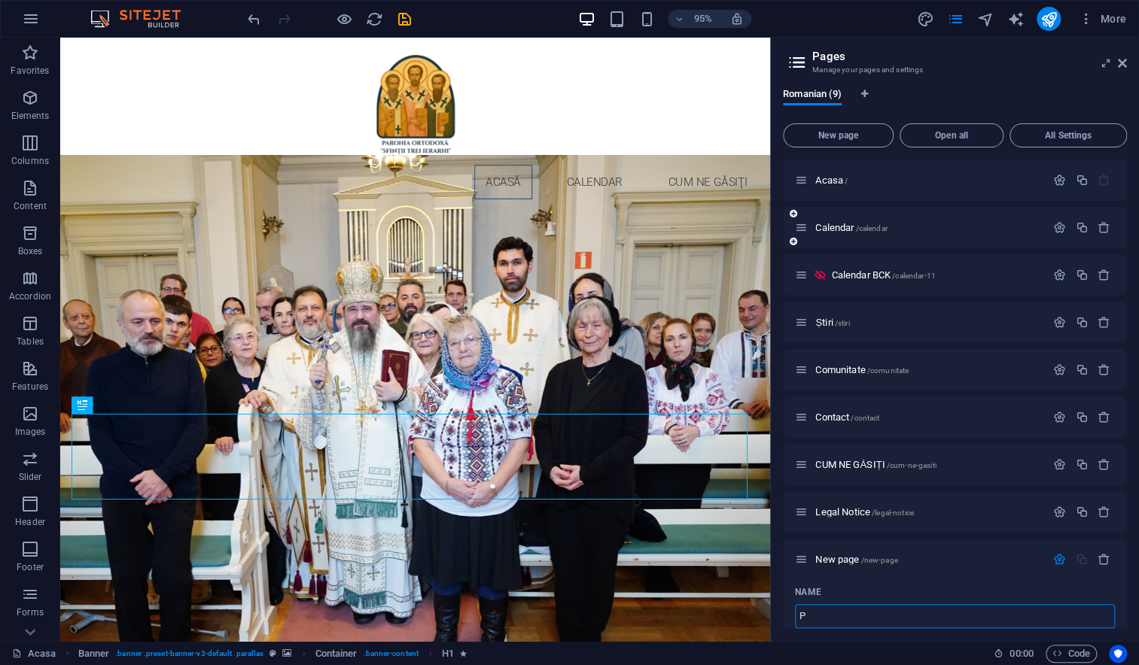
type input "P"
type input "/p"
type input "Pri"
type input "/pr"
type input "Pricesne"
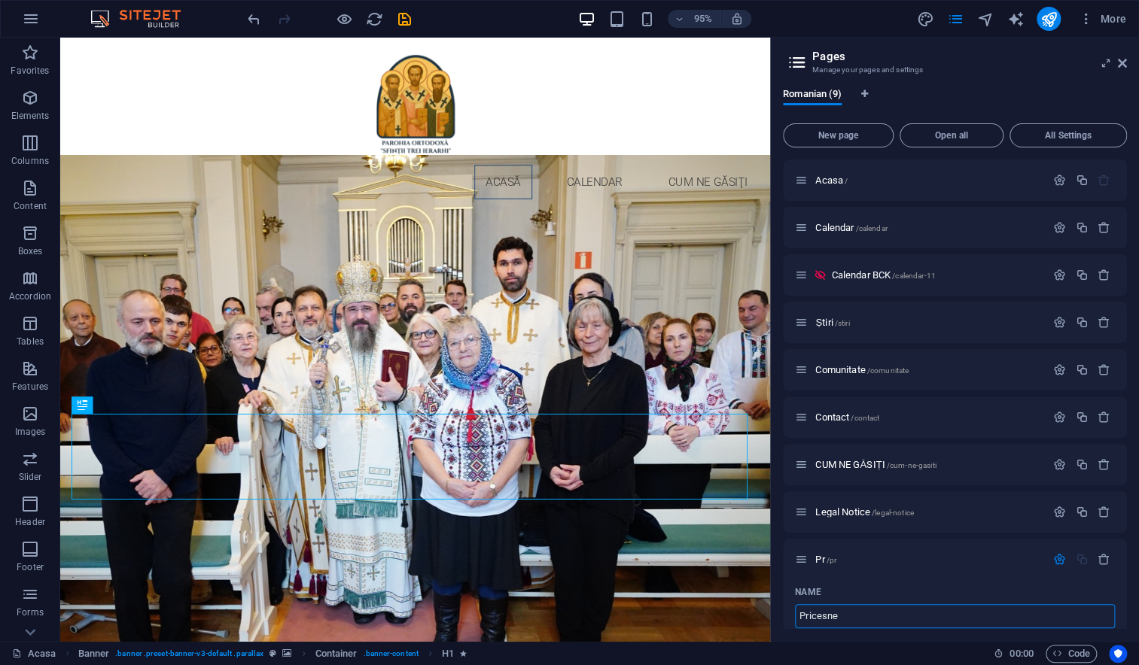
type input "/pricesne"
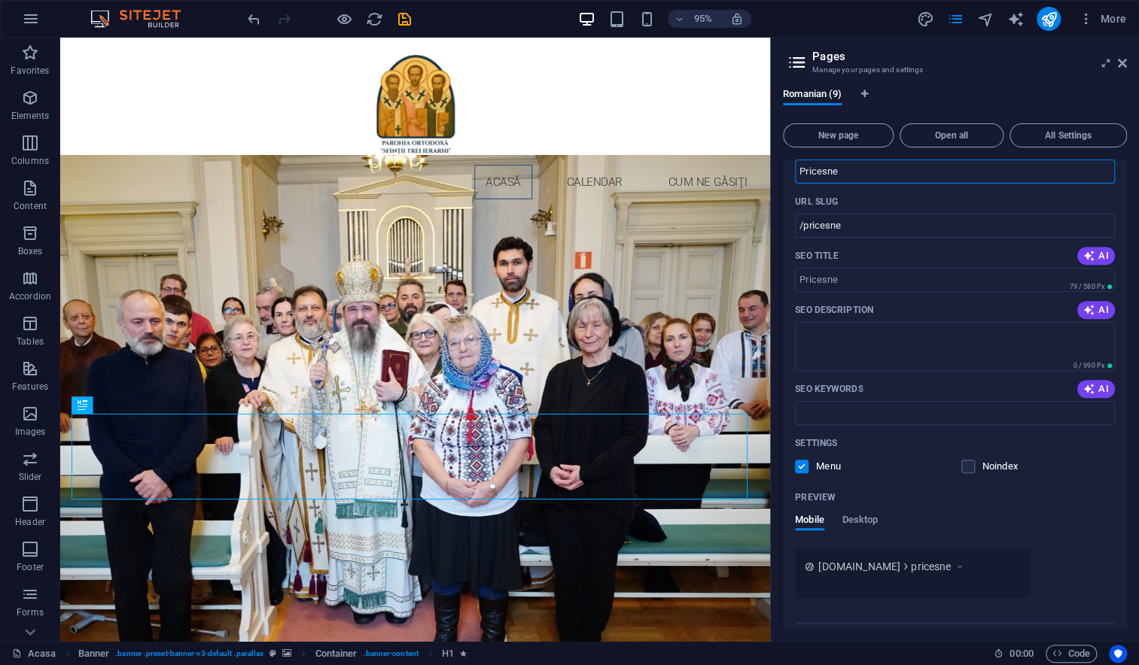
scroll to position [481, 0]
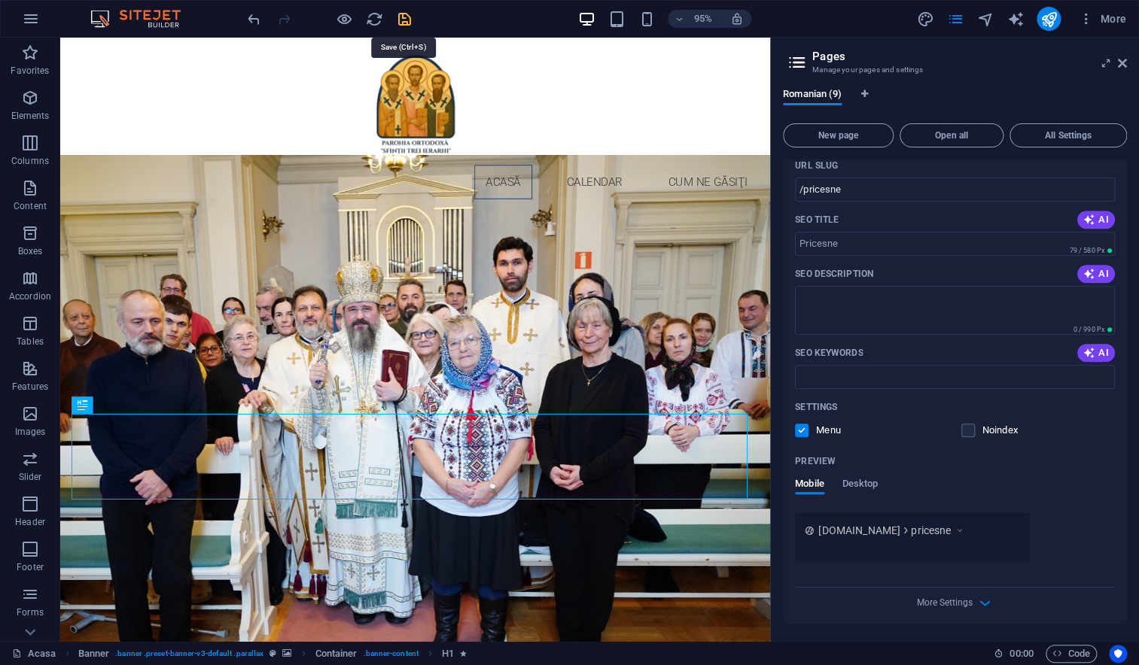
type input "Pricesne"
click at [401, 16] on icon "save" at bounding box center [404, 19] width 17 height 17
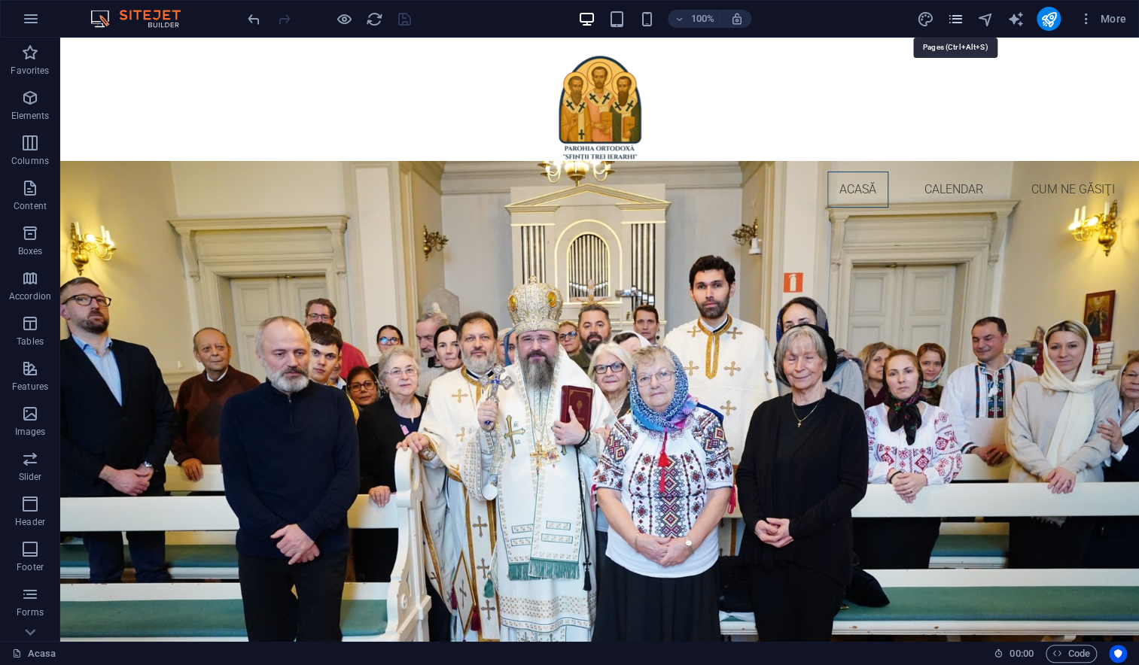
click at [956, 18] on icon "pages" at bounding box center [954, 19] width 17 height 17
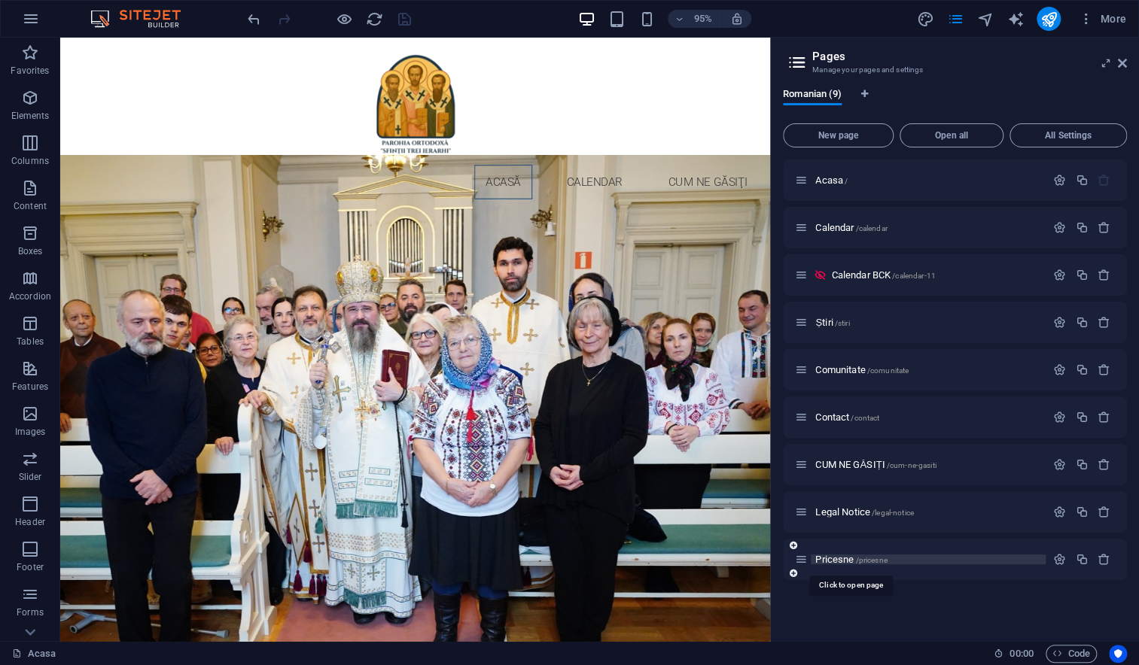
click at [836, 558] on span "Pricesne /pricesne" at bounding box center [850, 559] width 71 height 11
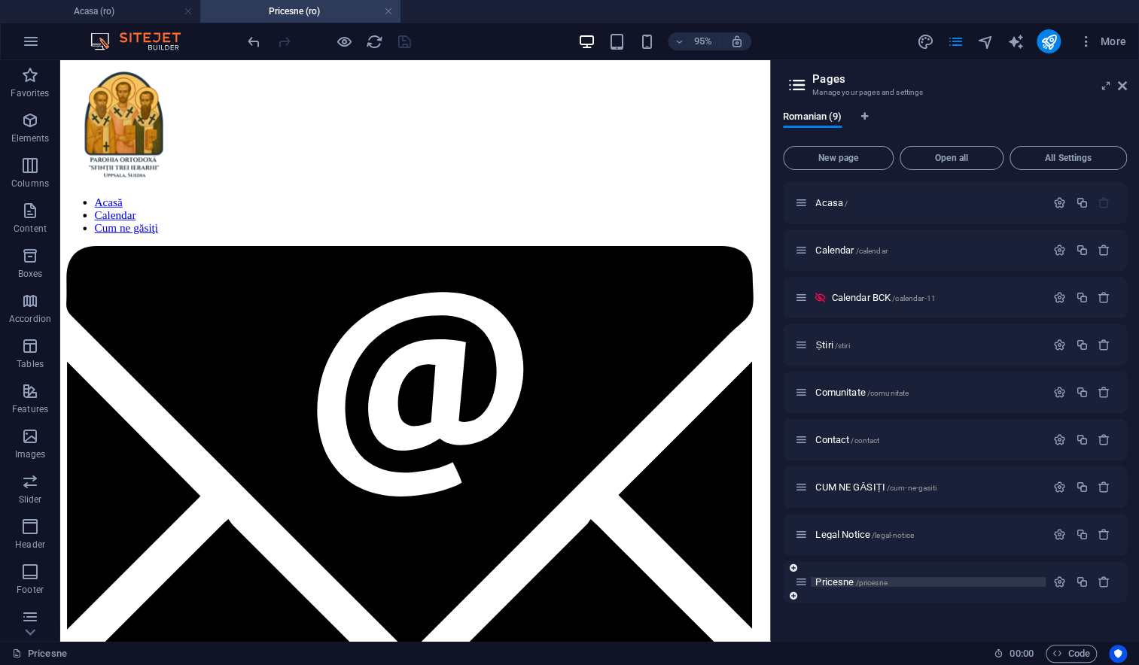
scroll to position [0, 0]
click at [1125, 87] on icon at bounding box center [1121, 86] width 9 height 12
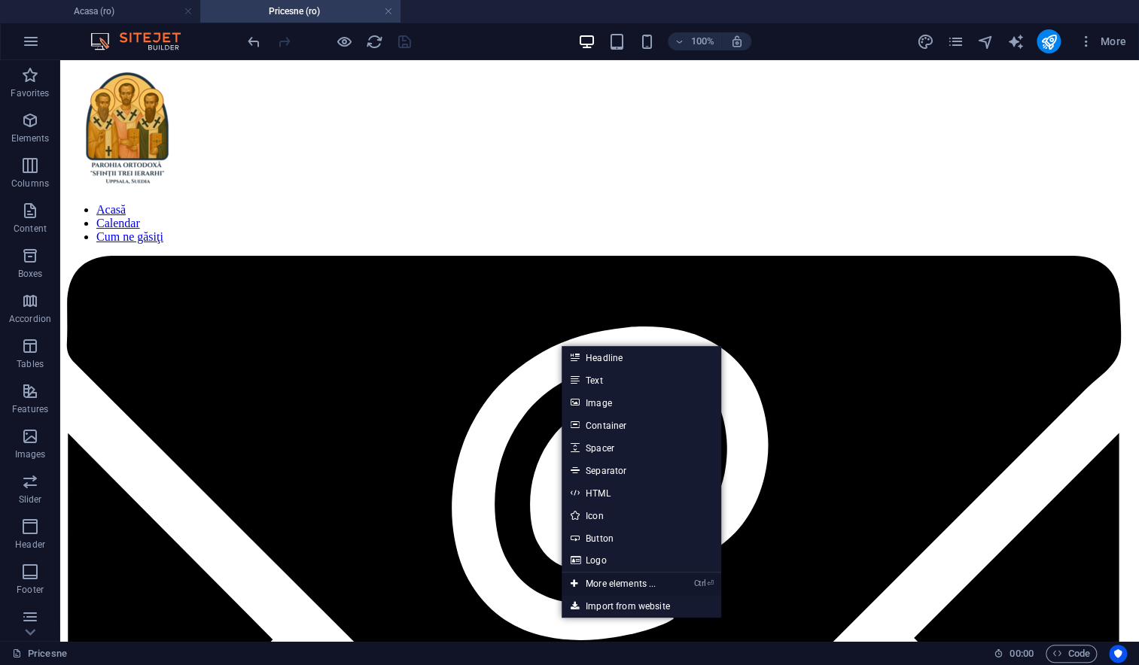
click at [602, 581] on link "Ctrl ⏎ More elements ..." at bounding box center [612, 584] width 103 height 23
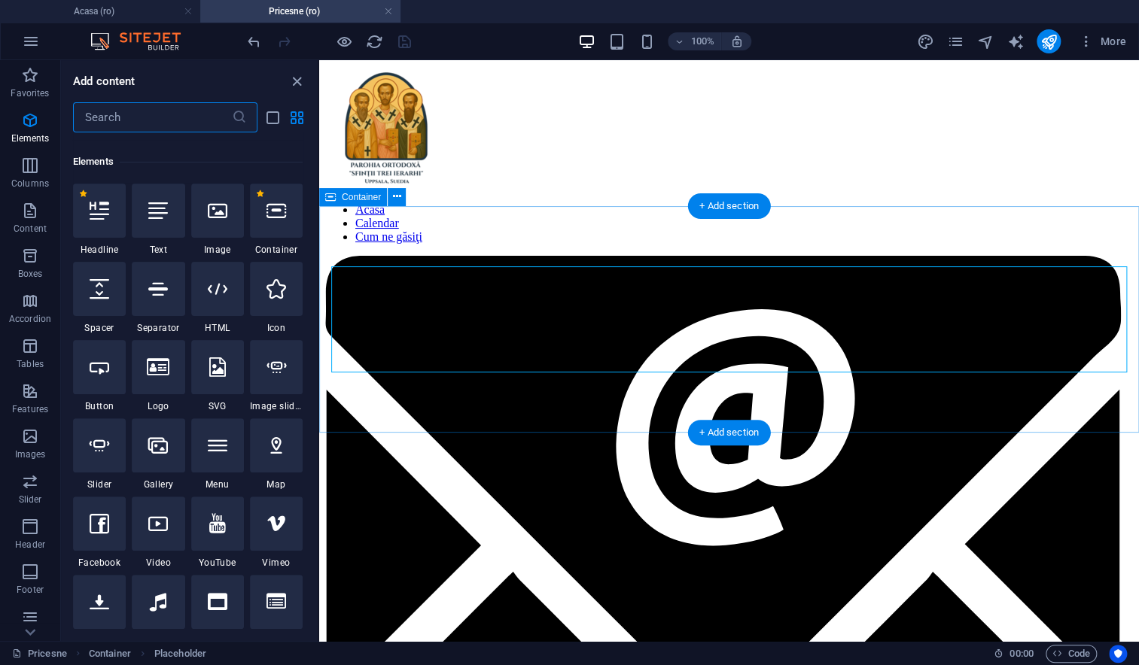
scroll to position [160, 0]
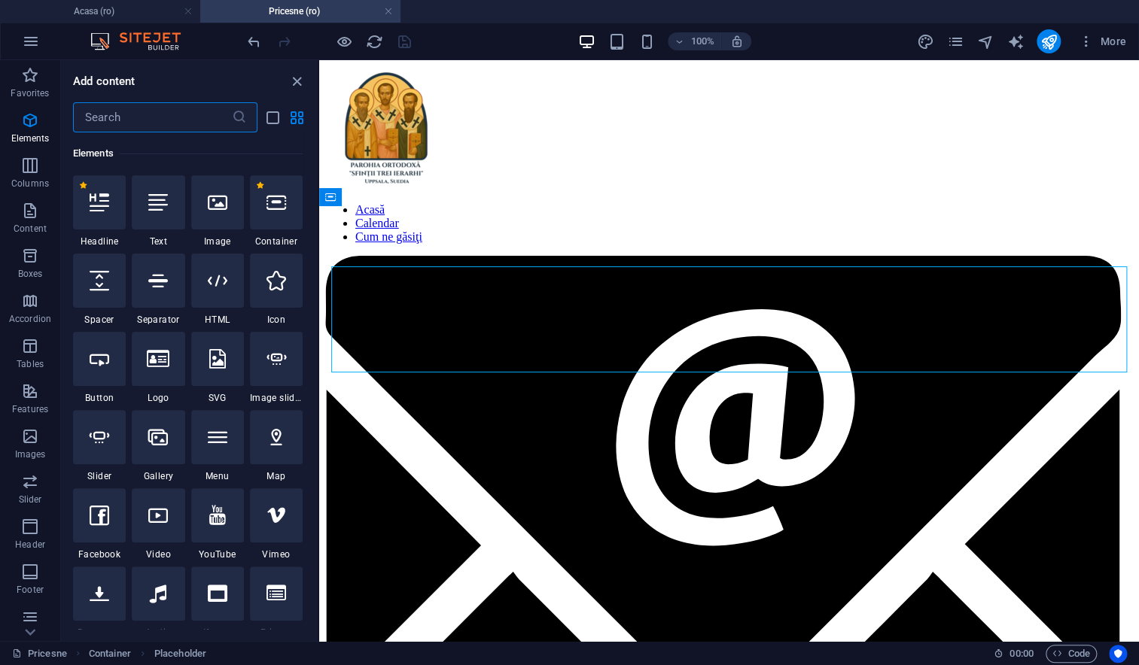
click at [117, 118] on input "text" at bounding box center [152, 117] width 159 height 30
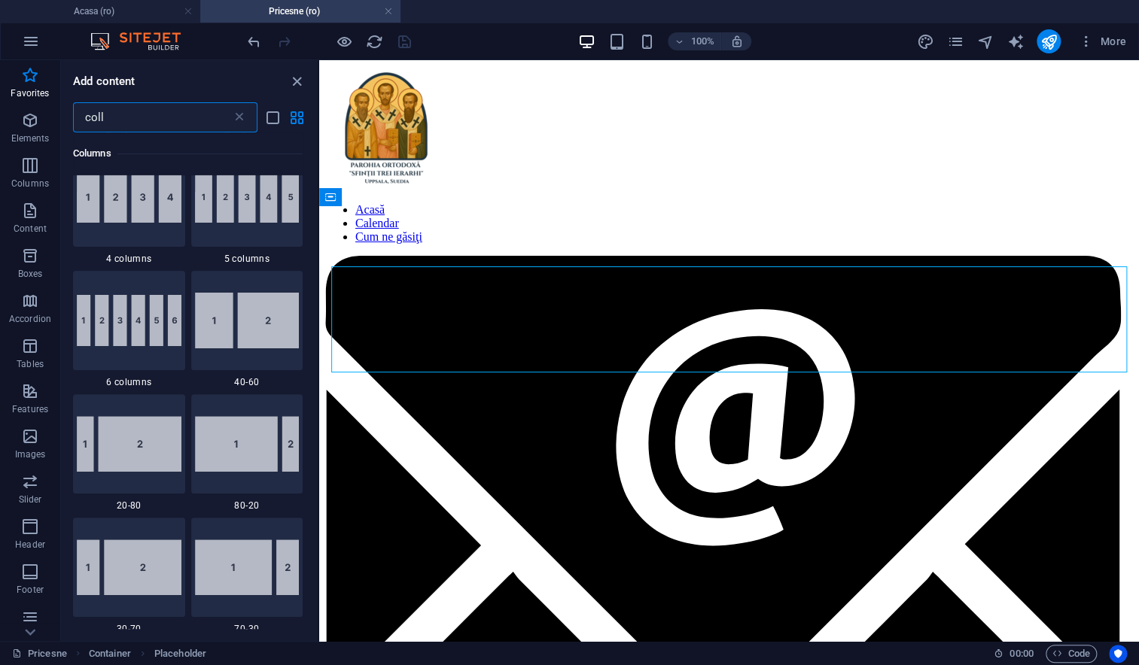
scroll to position [0, 0]
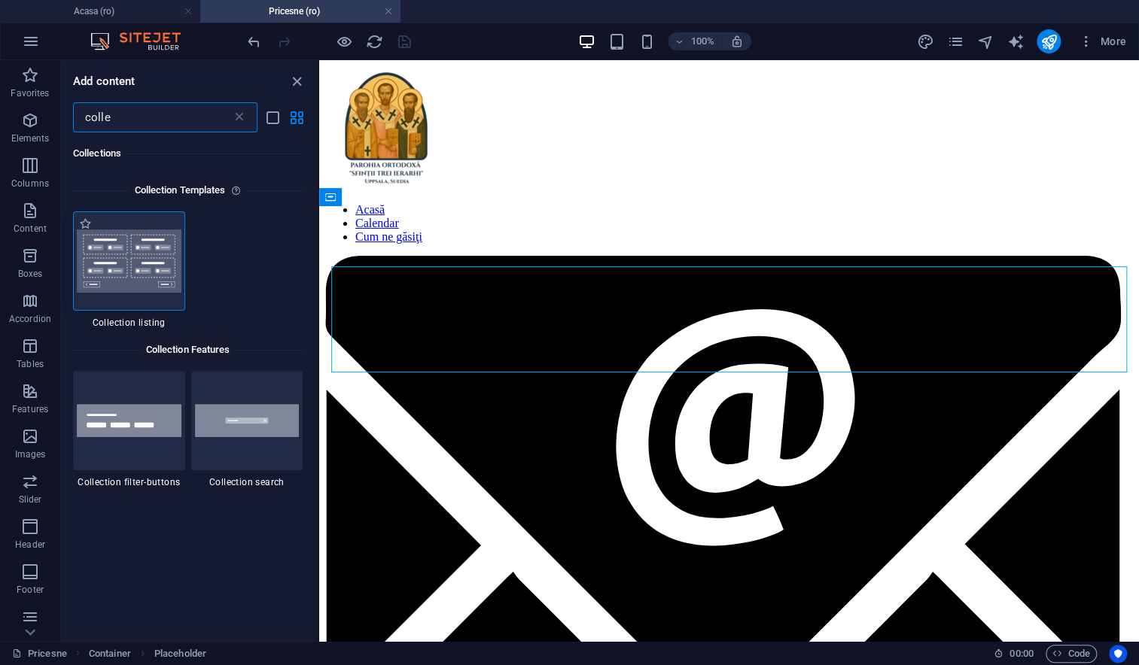
type input "colle"
click at [127, 272] on img at bounding box center [129, 261] width 105 height 63
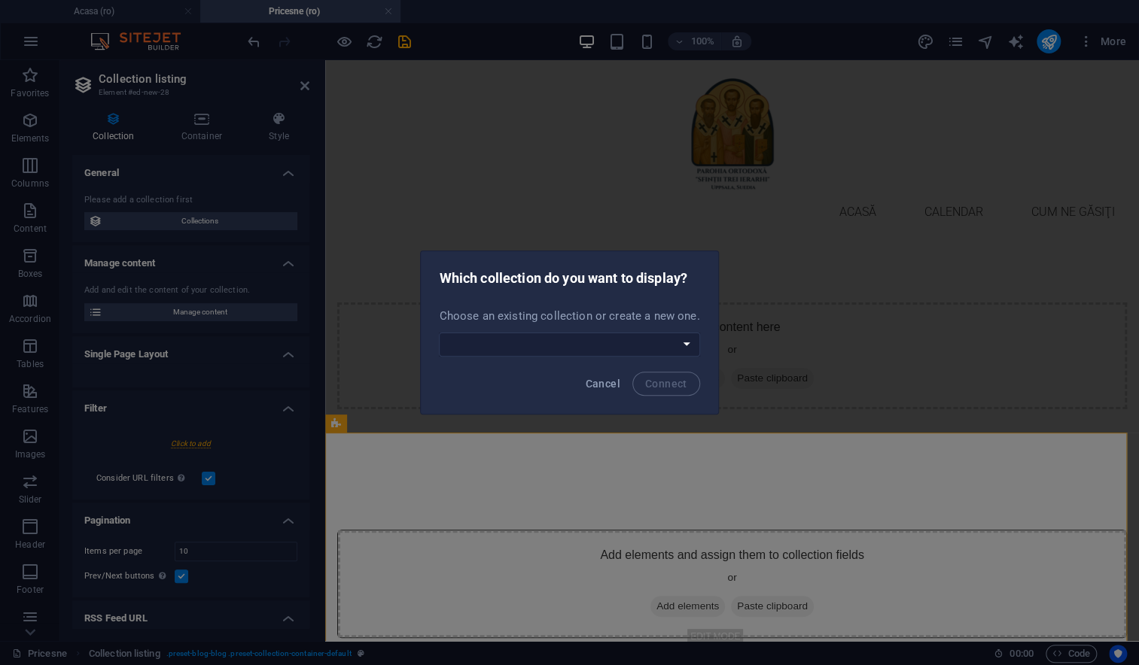
select select
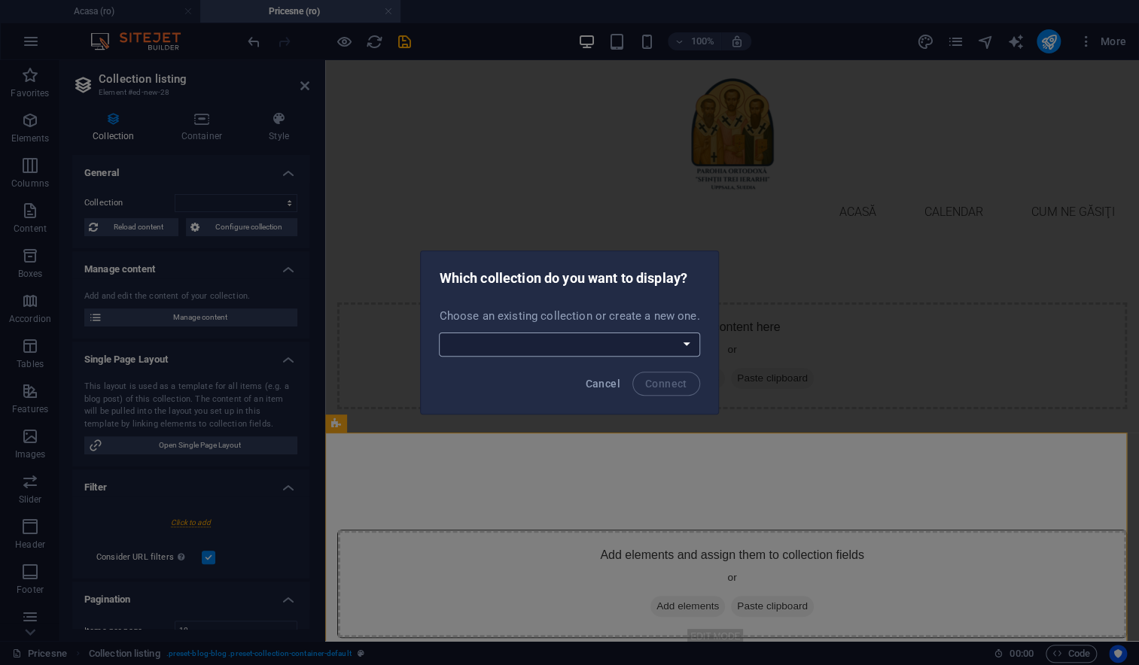
click at [543, 346] on select "Blog Calendar Create a new collection" at bounding box center [569, 345] width 260 height 24
select select "--createNew--"
click at [440, 333] on select "Blog Calendar Create a new collection" at bounding box center [569, 345] width 260 height 24
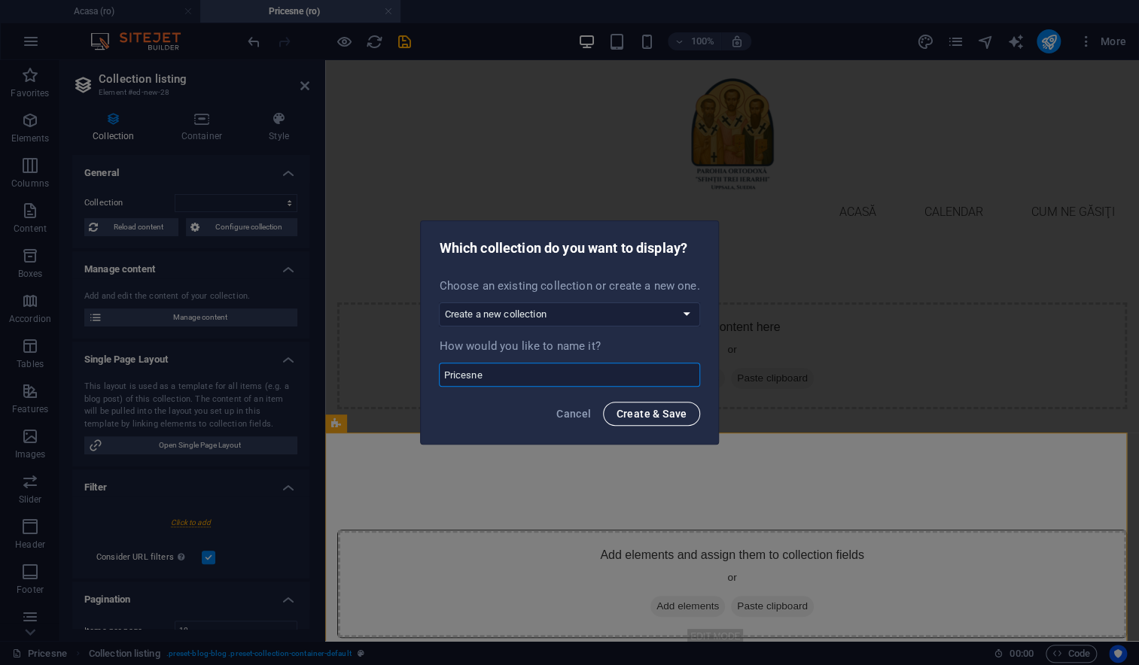
type input "Pricesne"
click at [640, 417] on span "Create & Save" at bounding box center [651, 414] width 71 height 12
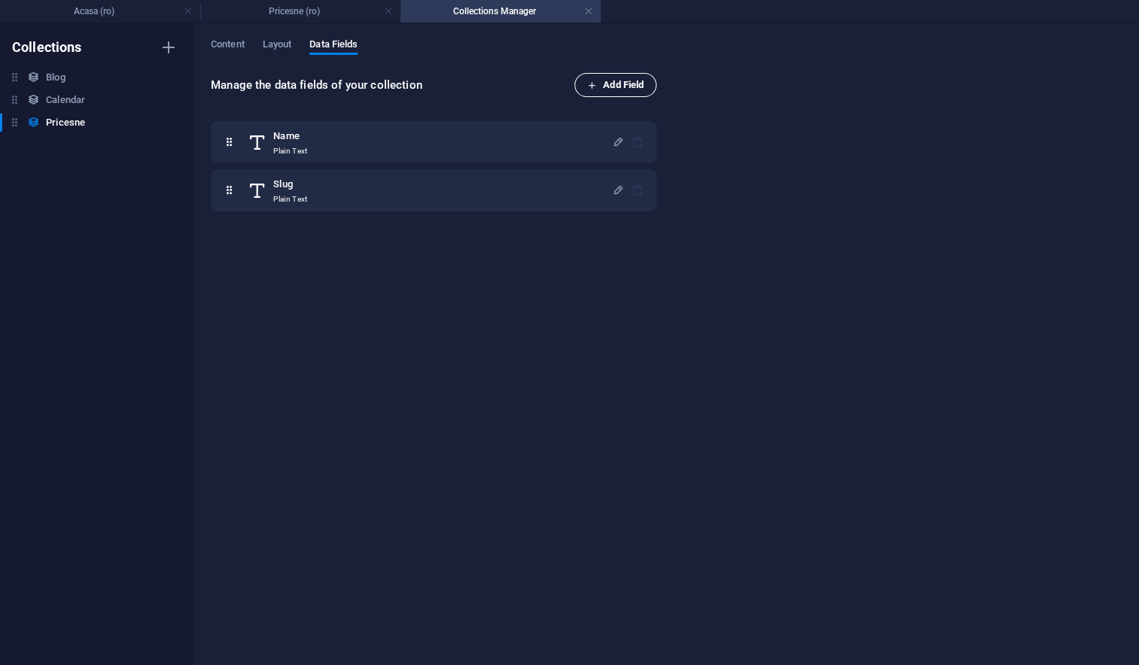
click at [620, 81] on span "Add Field" at bounding box center [615, 85] width 56 height 18
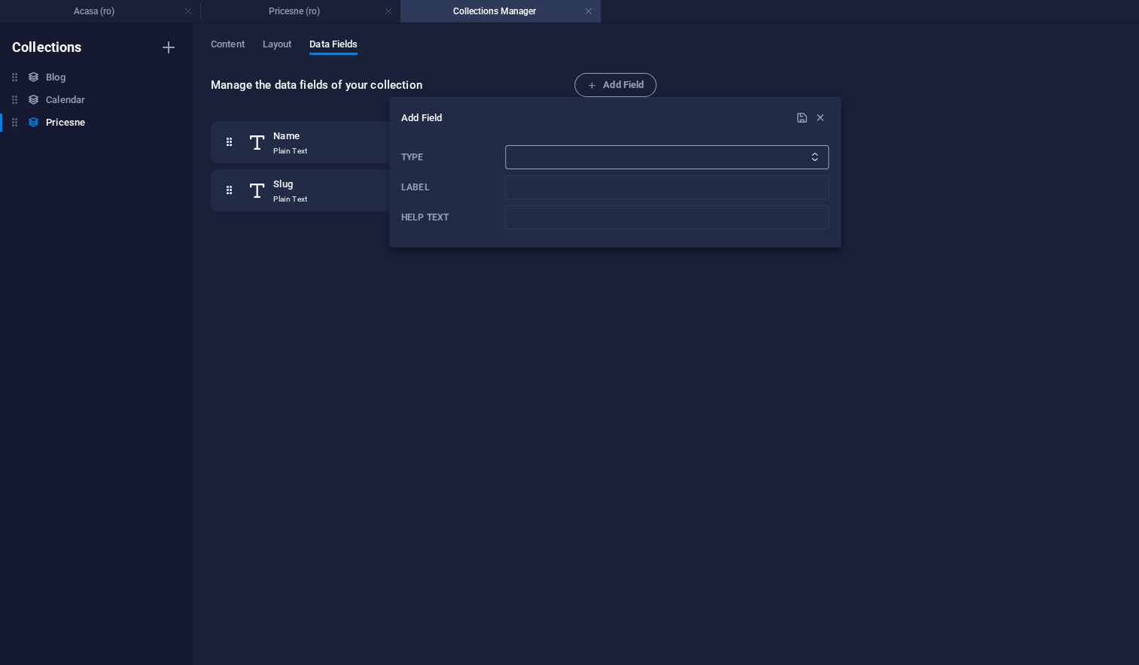
click at [611, 151] on select "Plain Text Link CMS Rich Text File Multiple Files Checkbox Choice Date Number" at bounding box center [667, 157] width 324 height 24
select select "link"
click at [505, 145] on select "Plain Text Link CMS Rich Text File Multiple Files Checkbox Choice Date Number" at bounding box center [667, 157] width 324 height 24
click at [548, 182] on input "Label" at bounding box center [667, 187] width 324 height 24
click at [534, 184] on input "Label" at bounding box center [667, 187] width 324 height 24
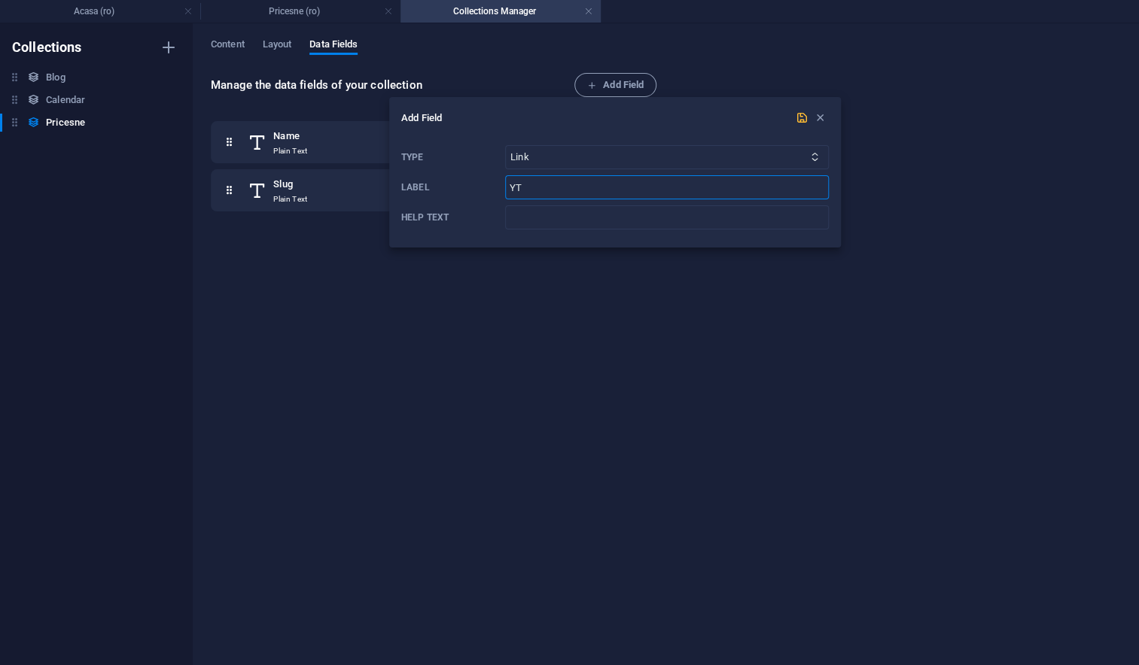
type input "YT"
click at [801, 117] on icon "submit" at bounding box center [801, 117] width 13 height 13
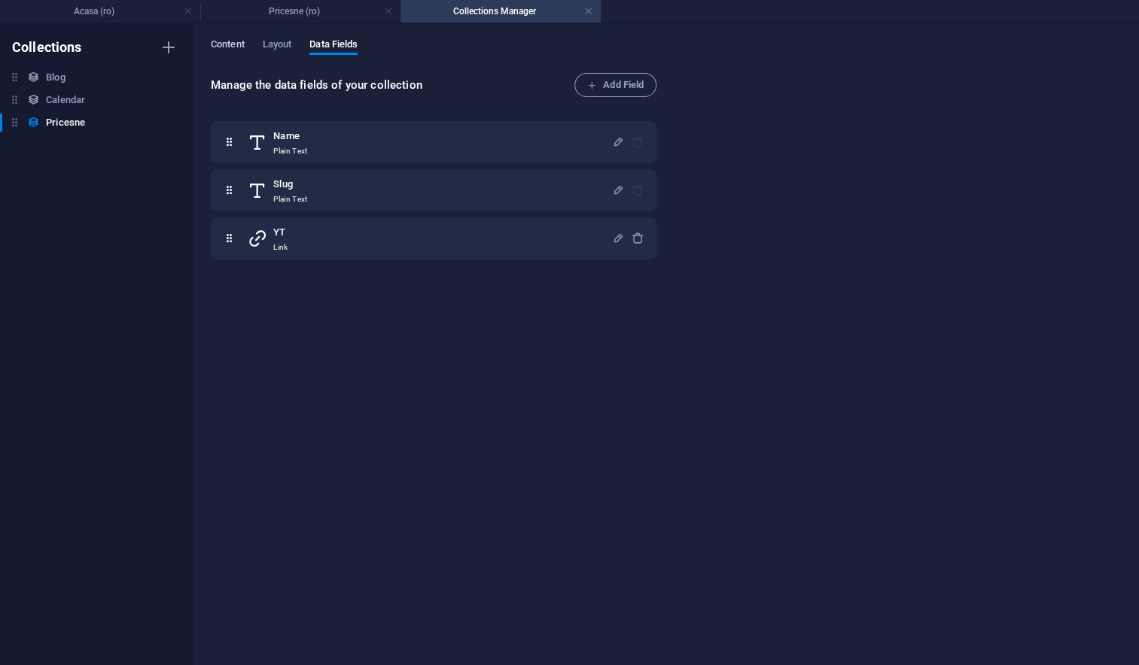
click at [226, 47] on span "Content" at bounding box center [228, 45] width 34 height 21
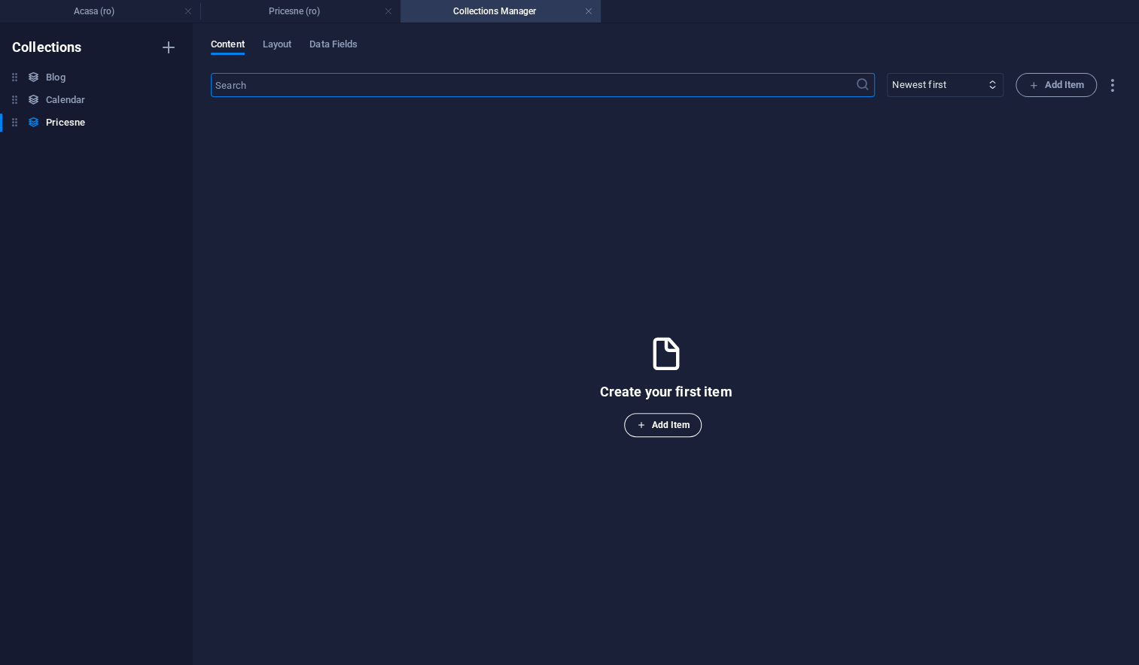
click at [665, 427] on span "Add Item" at bounding box center [663, 425] width 53 height 18
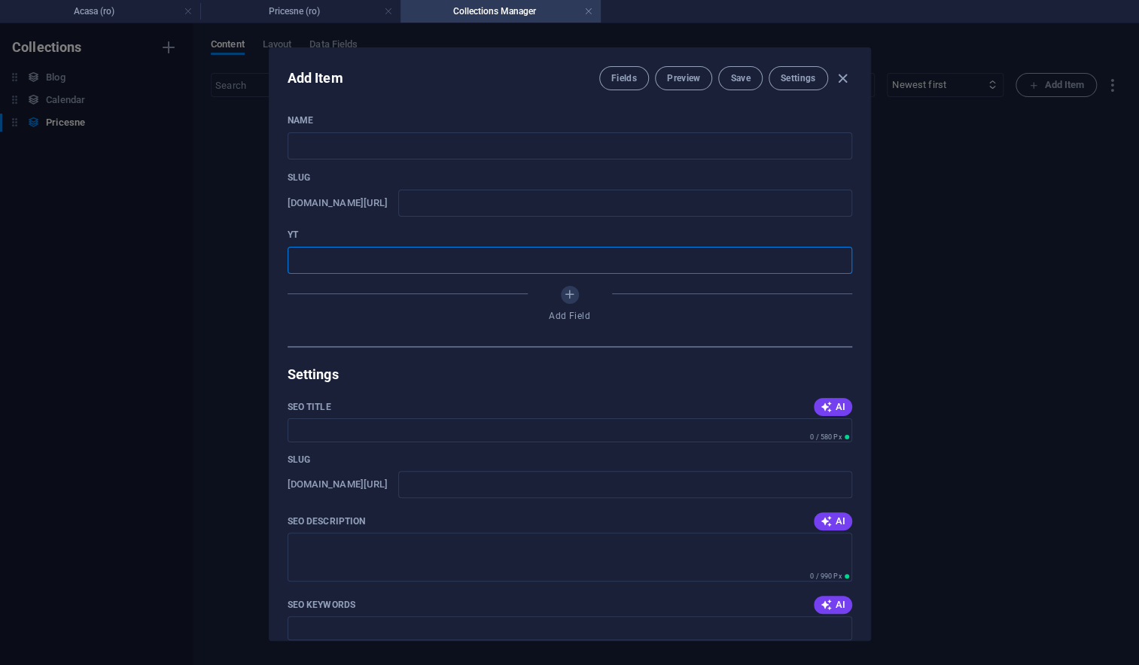
click at [382, 264] on input "text" at bounding box center [569, 260] width 564 height 27
paste input "Mai lângă tronul Tău"
drag, startPoint x: 396, startPoint y: 263, endPoint x: 261, endPoint y: 247, distance: 135.6
click at [261, 247] on div "Add Item Fields Preview Save Settings Name ​ Slug www.example.com/pricesne-item…" at bounding box center [569, 344] width 1139 height 642
paste input "[URL][DOMAIN_NAME]"
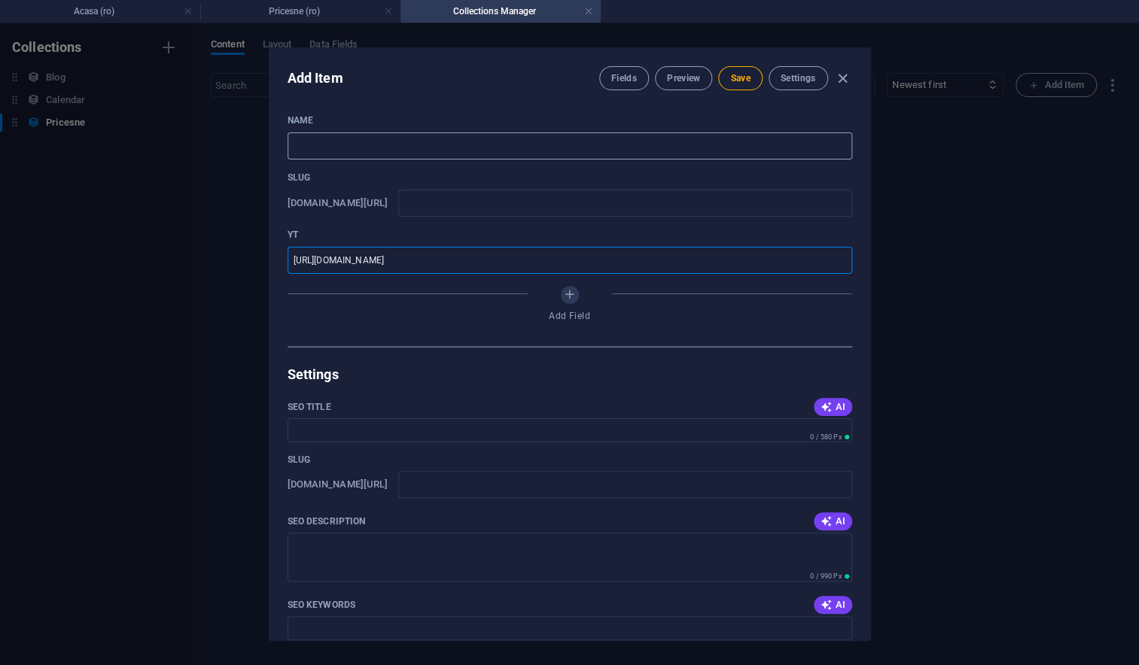
type input "[URL][DOMAIN_NAME]"
click at [332, 146] on input "text" at bounding box center [569, 145] width 564 height 27
paste input "Mai lângă tronul Tău"
type input "Mai lângă tronul Tău"
type input "mai-langa-tronul-tau"
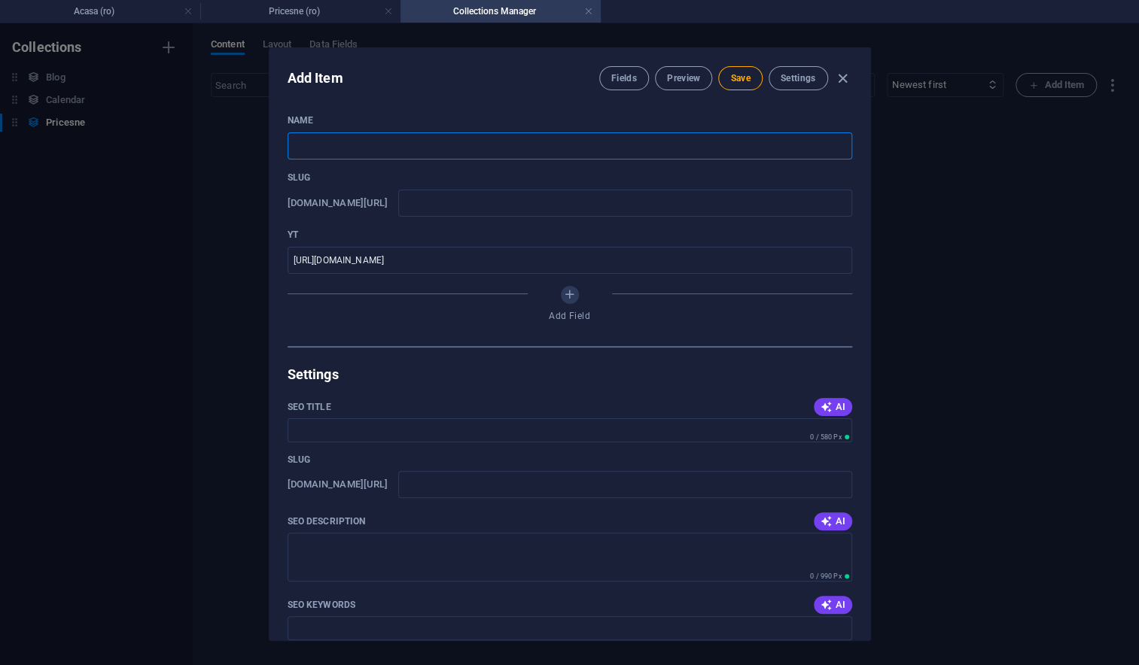
type input "mai-langa-tronul-tau"
type input "Mai lângă tronul Tău"
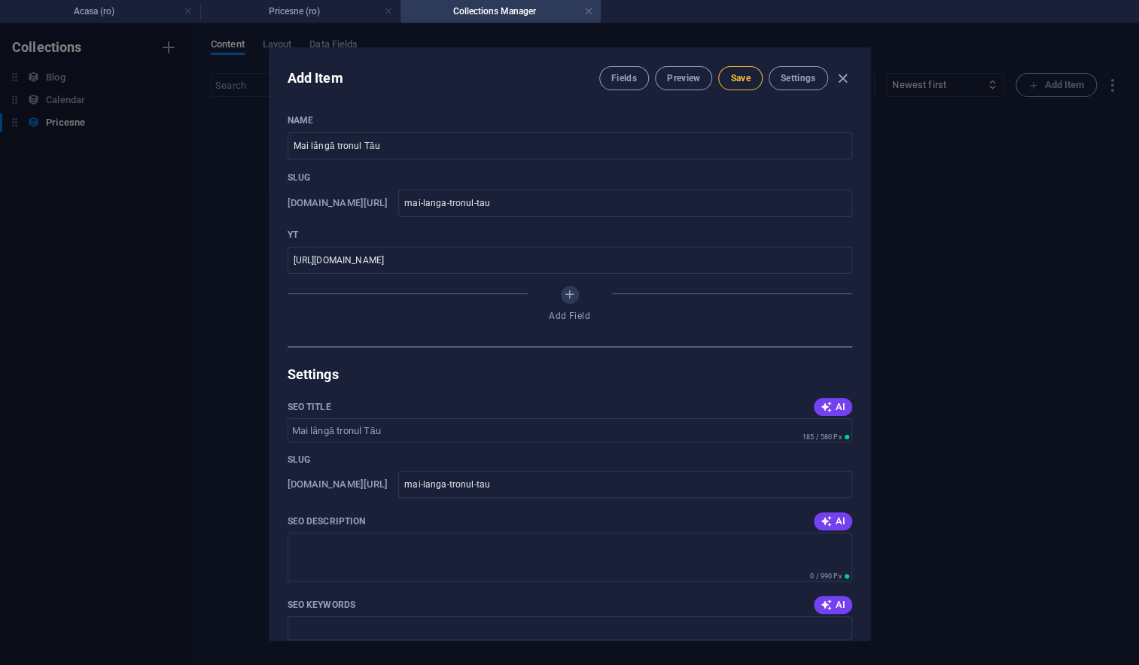
click at [743, 80] on span "Save" at bounding box center [740, 78] width 20 height 12
click at [841, 78] on icon "button" at bounding box center [842, 78] width 17 height 17
type input "mai-langa-tronul-tau"
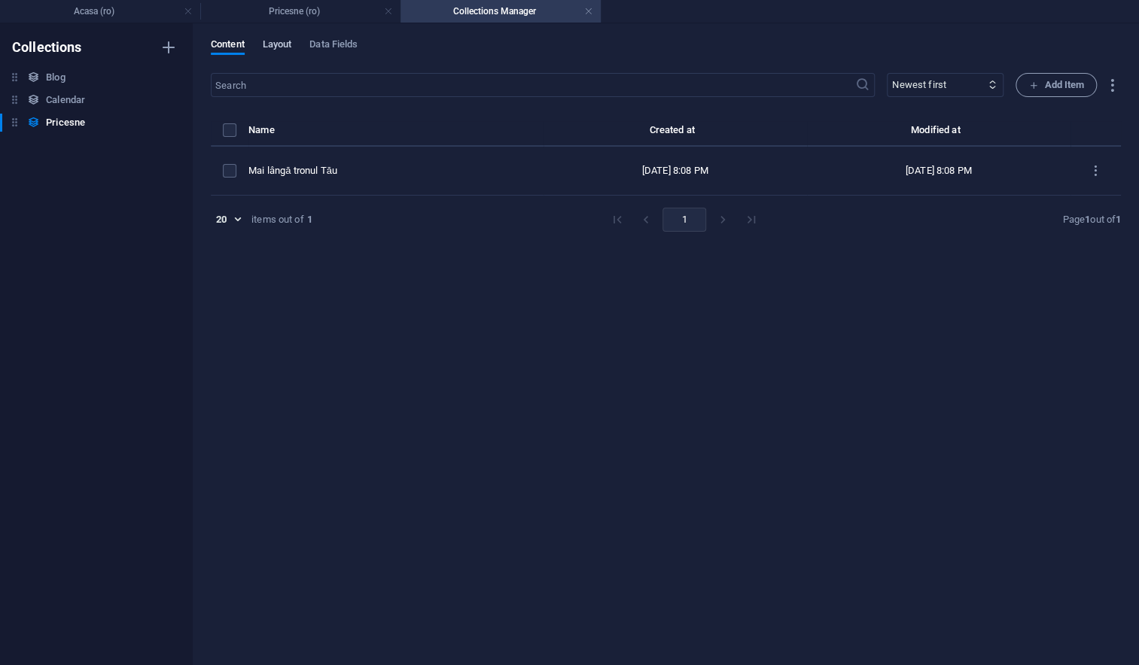
click at [281, 41] on span "Layout" at bounding box center [277, 45] width 29 height 21
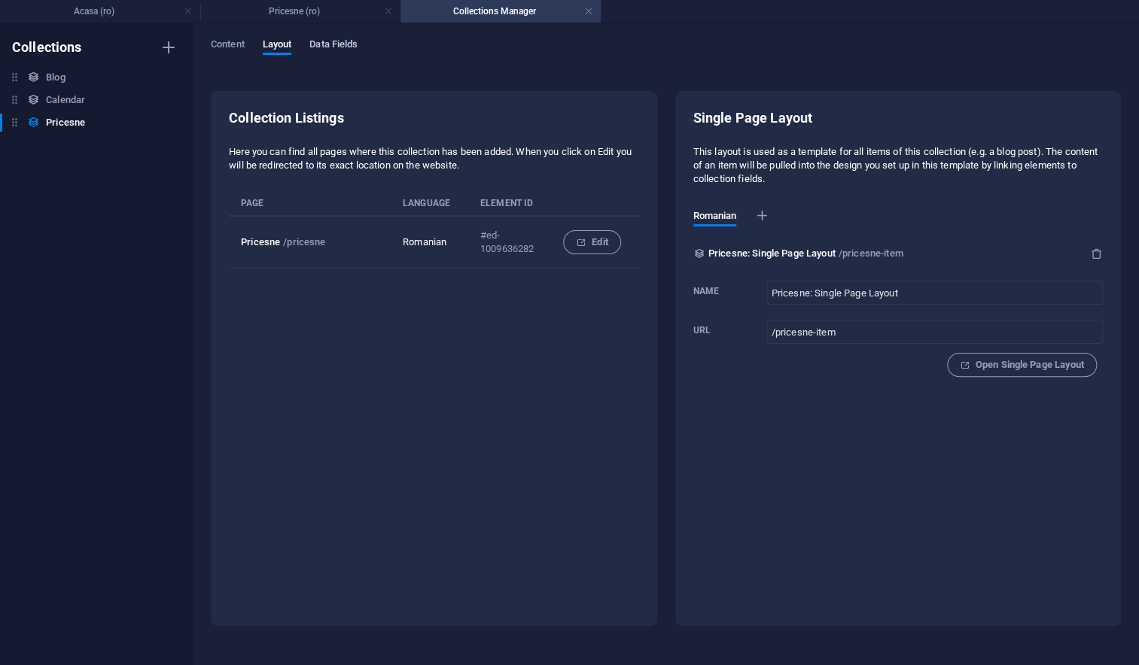
click at [339, 42] on span "Data Fields" at bounding box center [333, 45] width 48 height 21
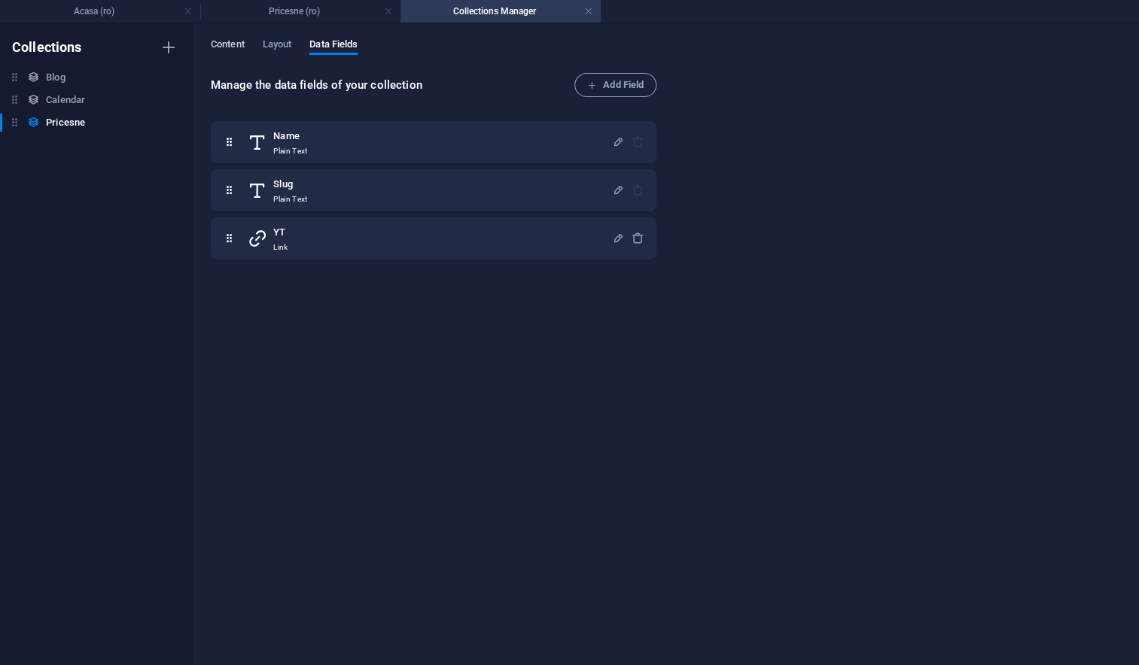
click at [230, 49] on span "Content" at bounding box center [228, 45] width 34 height 21
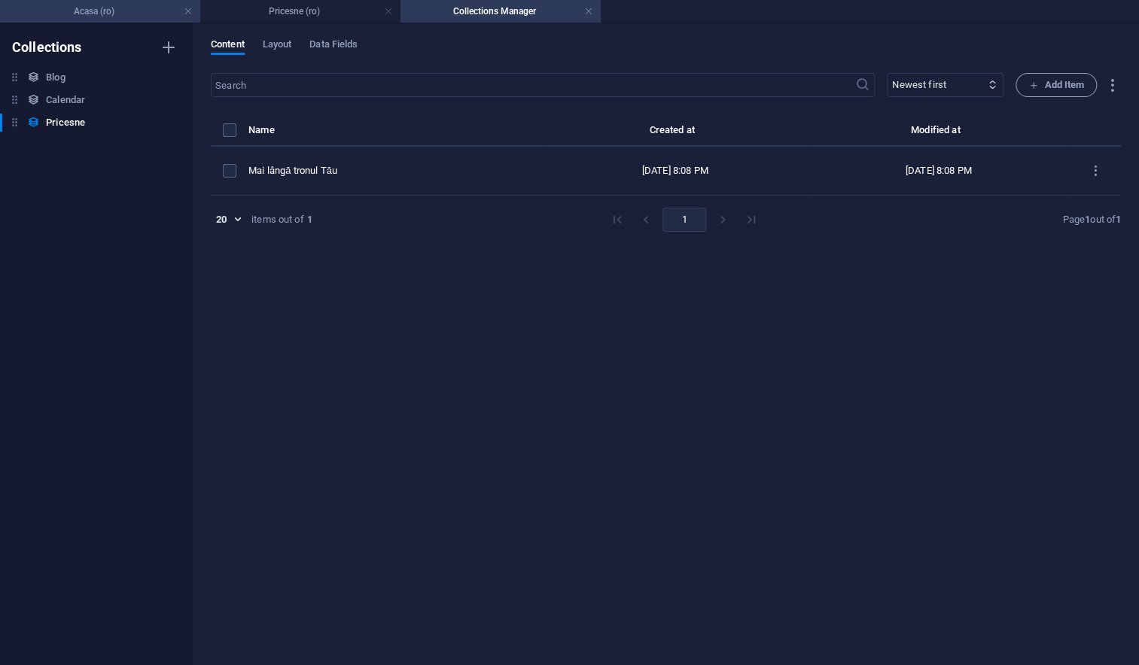
click at [116, 12] on h4 "Acasa (ro)" at bounding box center [100, 11] width 200 height 17
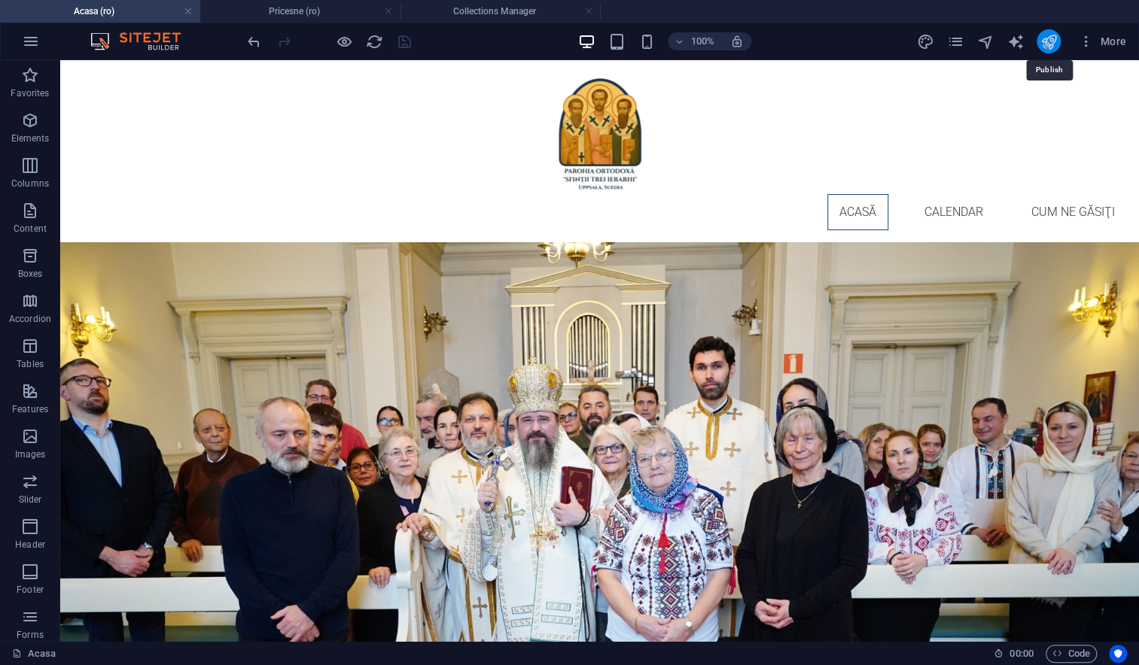
click at [1051, 43] on icon "publish" at bounding box center [1047, 41] width 17 height 17
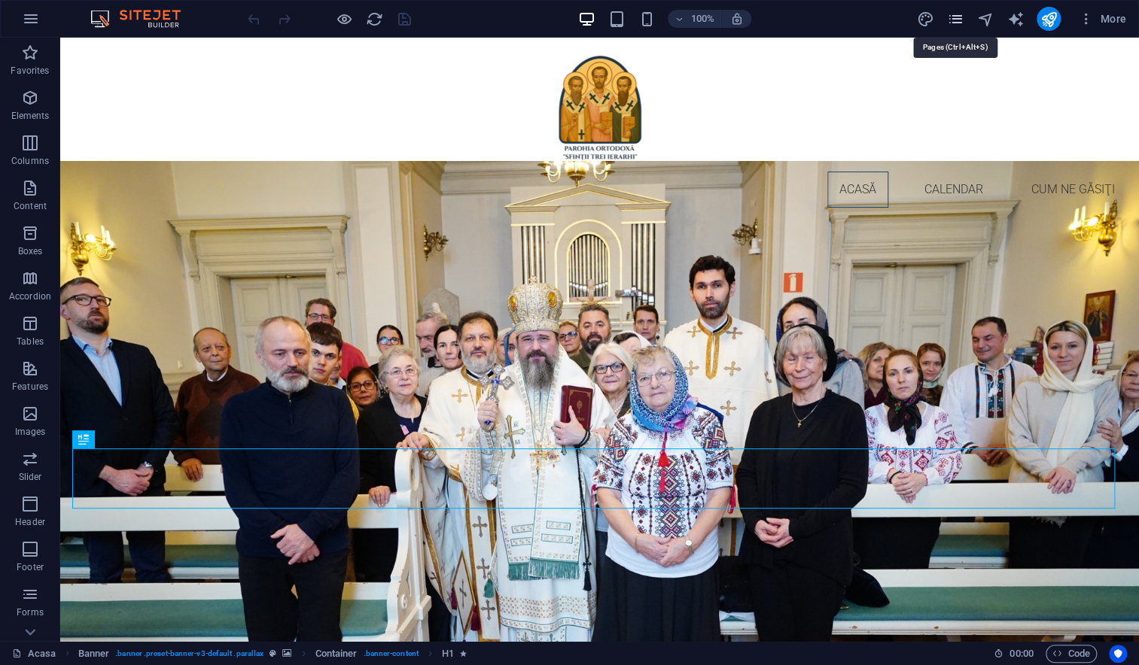
click at [959, 18] on icon "pages" at bounding box center [954, 19] width 17 height 17
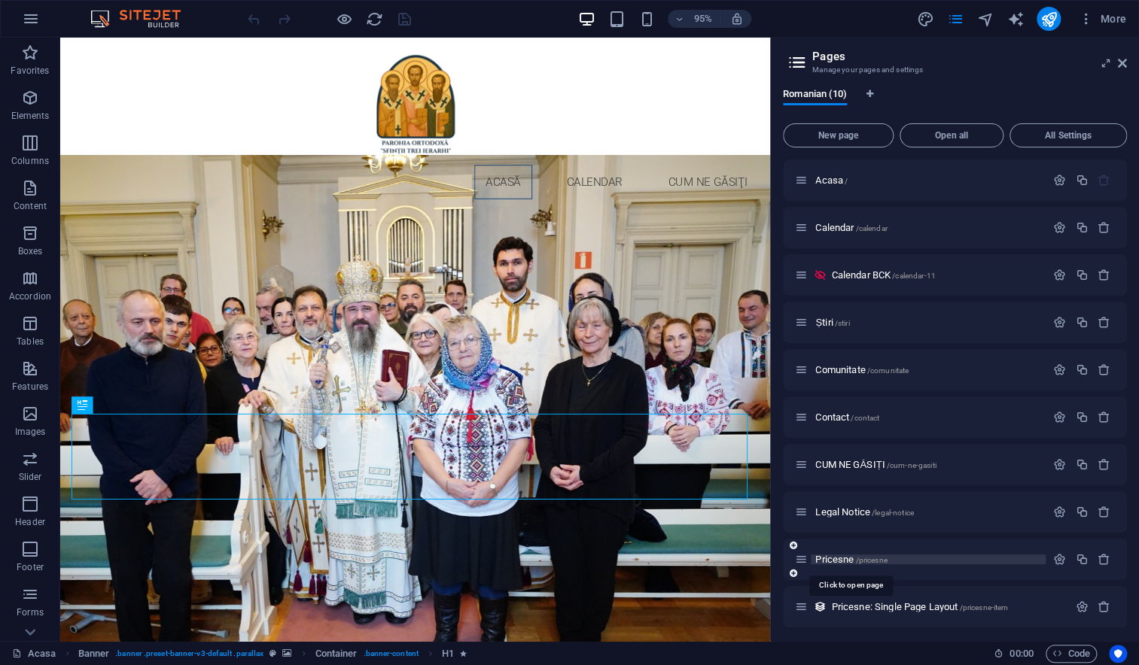
click at [829, 558] on span "Pricesne /pricesne" at bounding box center [850, 559] width 71 height 11
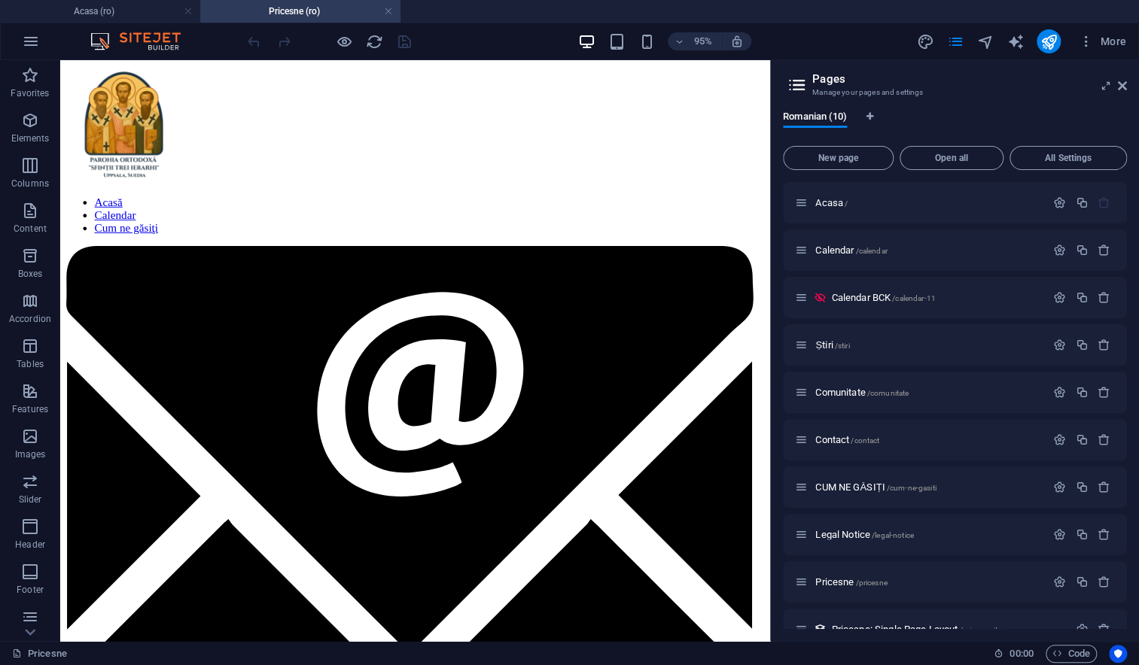
click at [1126, 83] on aside "Pages Manage your pages and settings Romanian (10) New page Open all All Settin…" at bounding box center [954, 350] width 369 height 581
click at [1124, 84] on icon at bounding box center [1121, 86] width 9 height 12
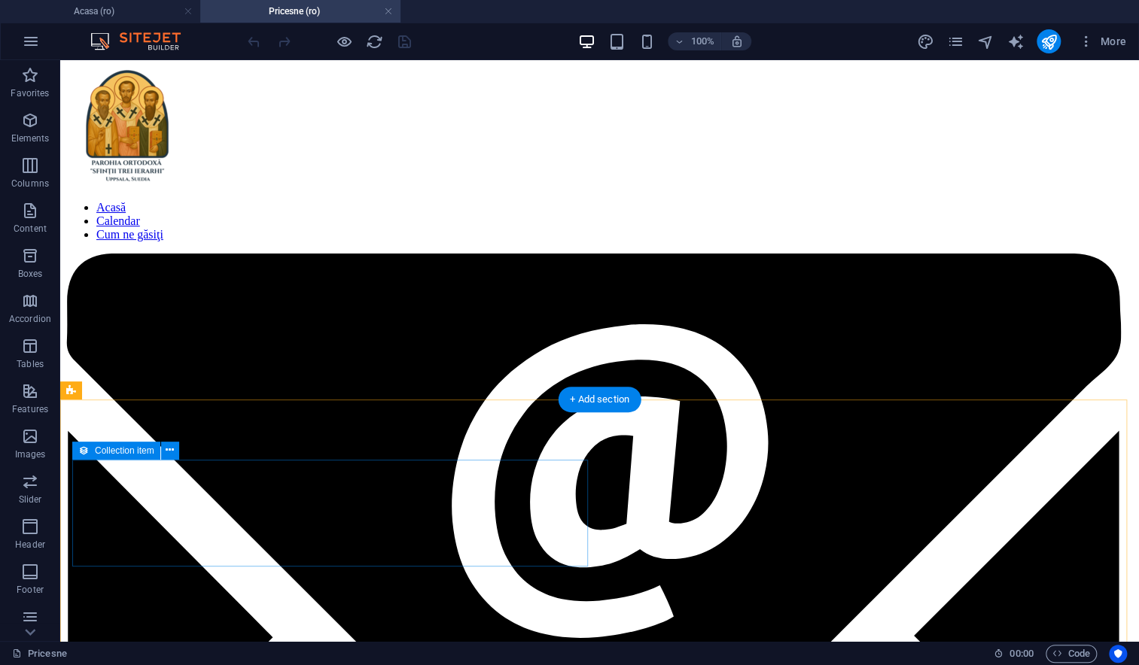
scroll to position [61, 0]
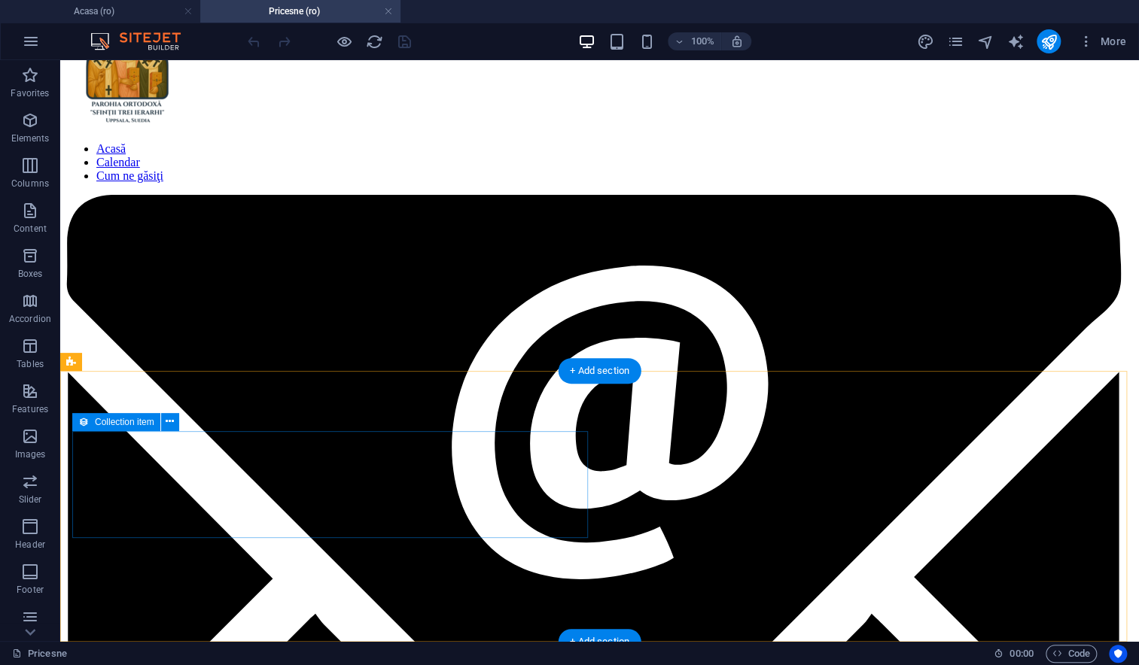
click at [172, 424] on icon at bounding box center [170, 422] width 8 height 16
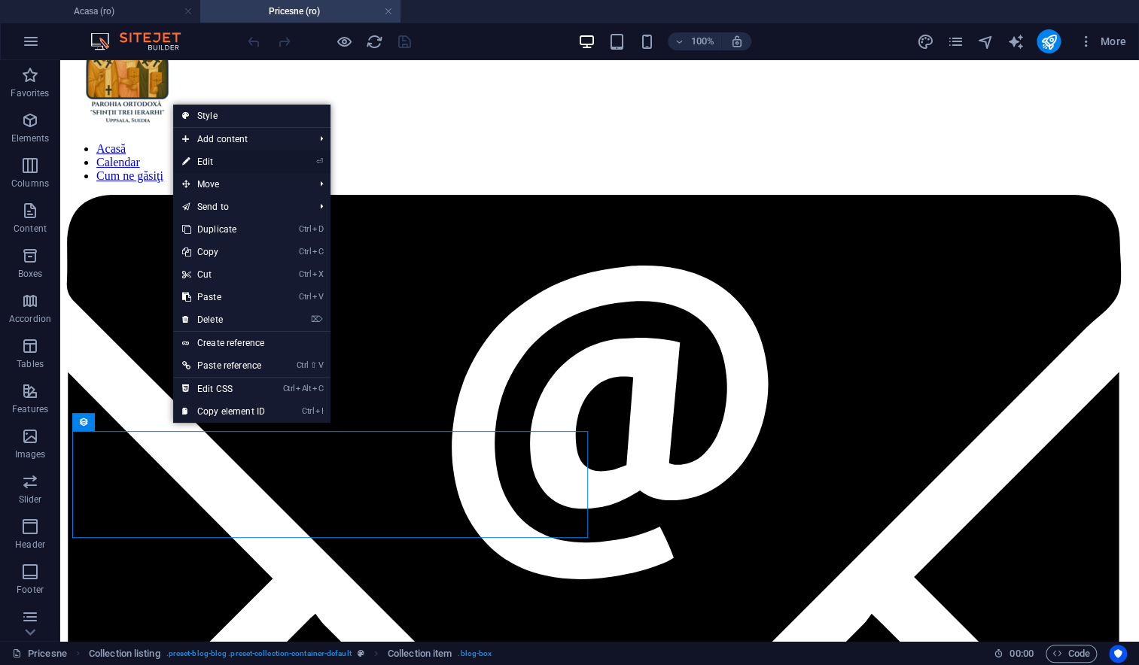
click at [214, 163] on link "⏎ Edit" at bounding box center [223, 162] width 101 height 23
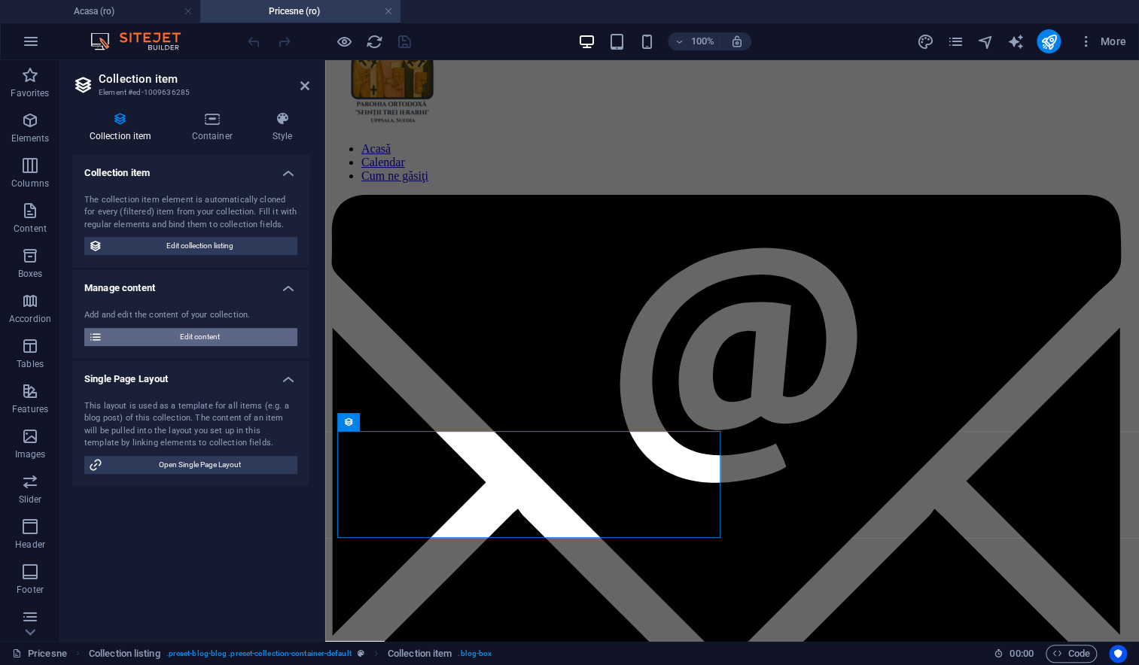
click at [187, 338] on span "Edit content" at bounding box center [200, 337] width 186 height 18
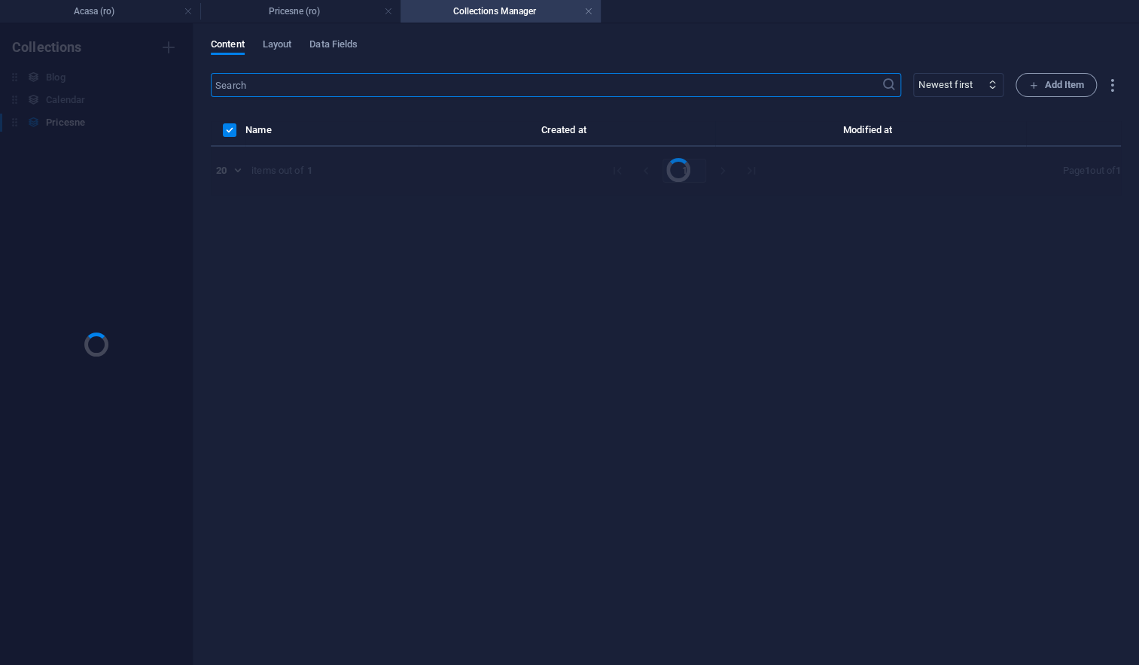
scroll to position [0, 0]
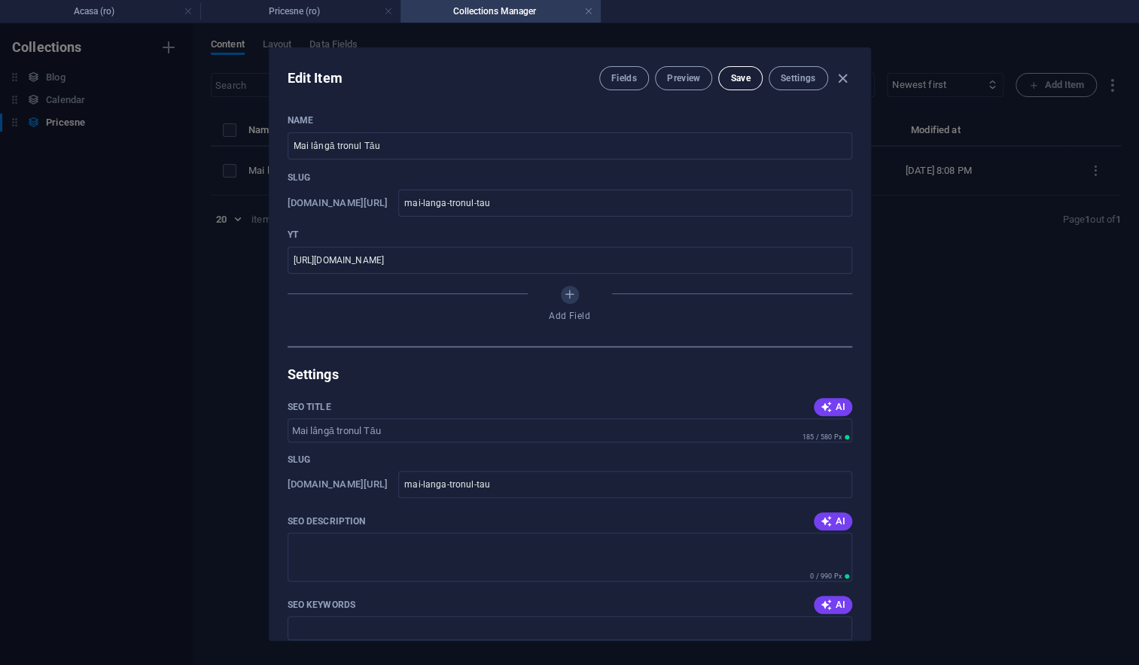
click at [738, 77] on span "Save" at bounding box center [740, 78] width 20 height 12
click at [838, 81] on icon "button" at bounding box center [842, 78] width 17 height 17
type input "mai-langa-tronul-tau"
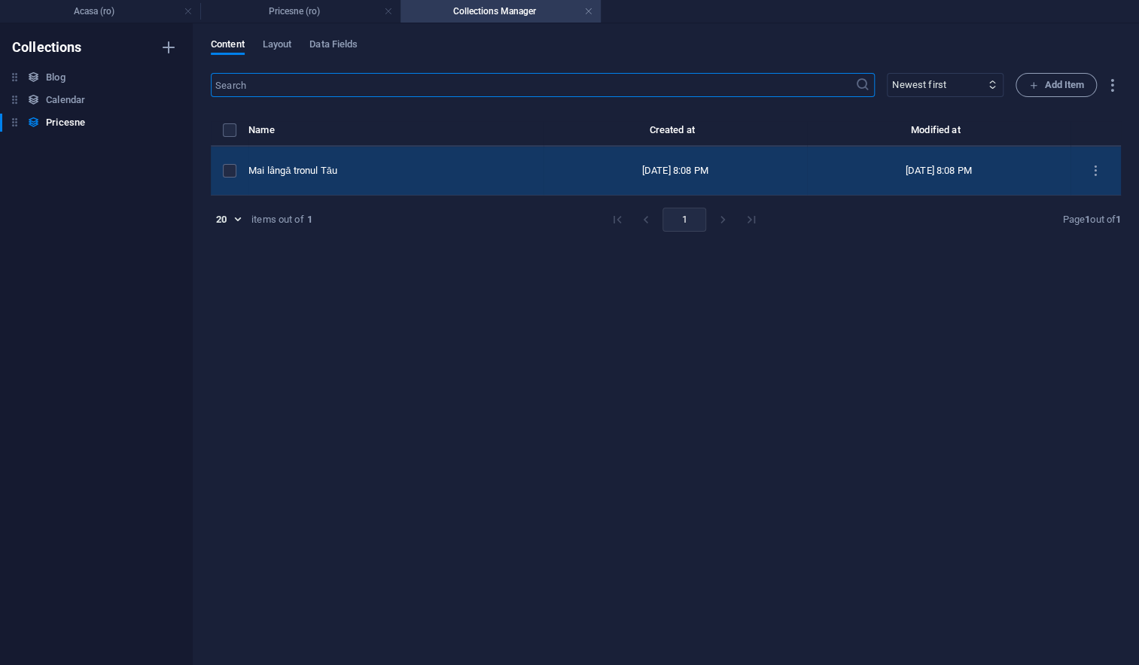
click at [236, 169] on div "items list" at bounding box center [230, 171] width 14 height 14
click at [236, 172] on div "items list" at bounding box center [230, 171] width 14 height 14
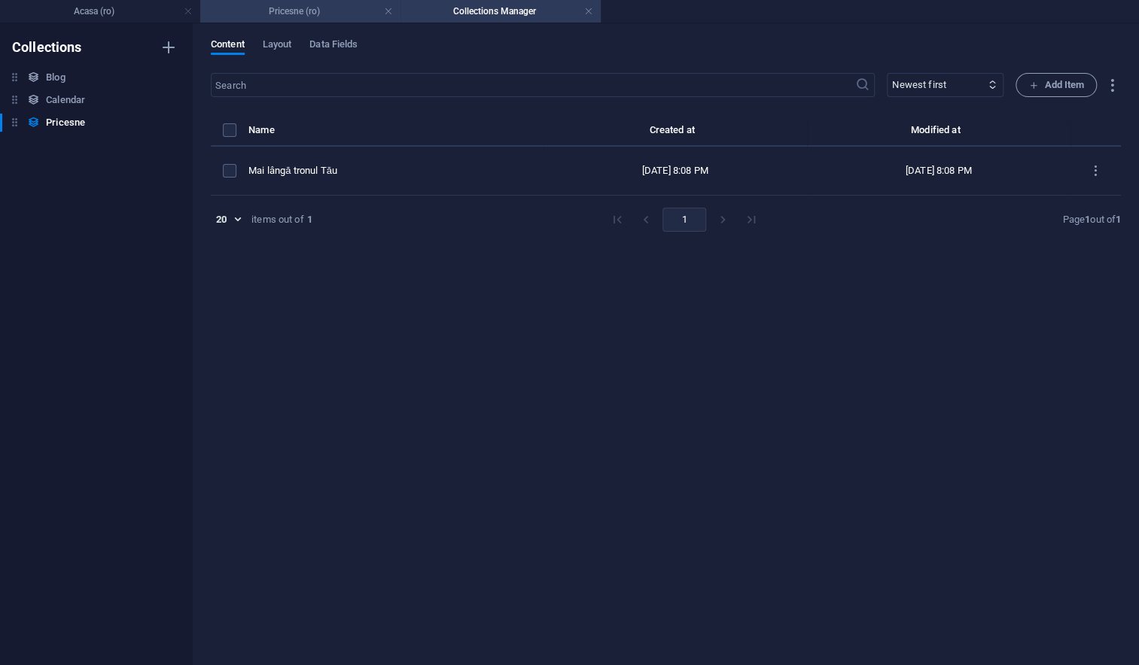
click at [323, 16] on h4 "Pricesne (ro)" at bounding box center [300, 11] width 200 height 17
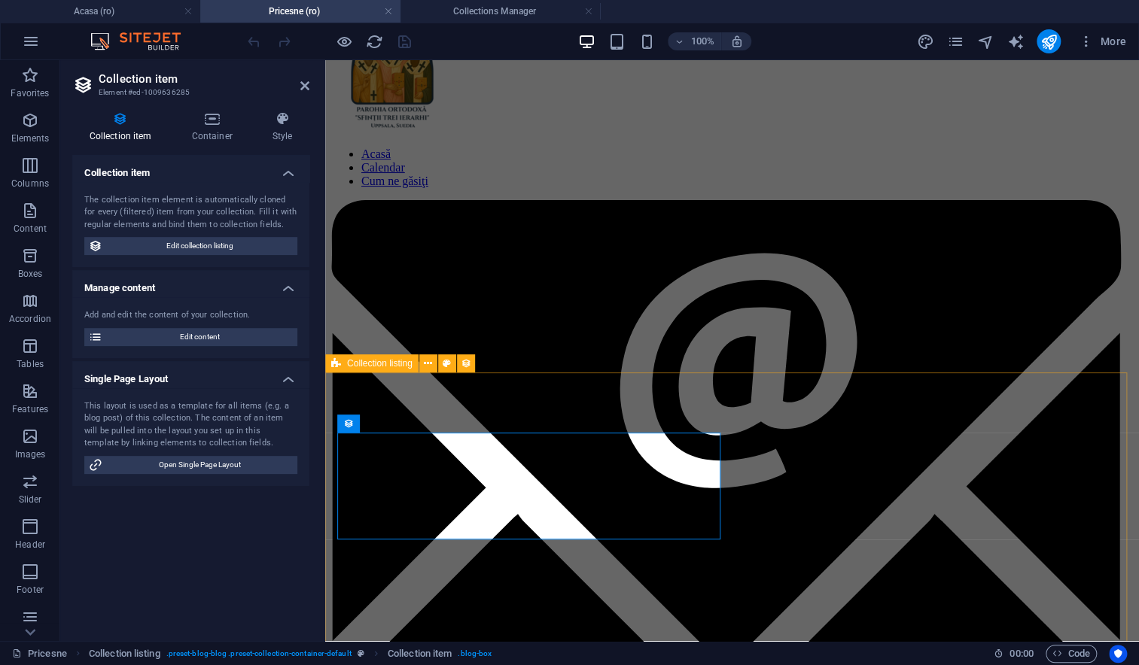
scroll to position [61, 0]
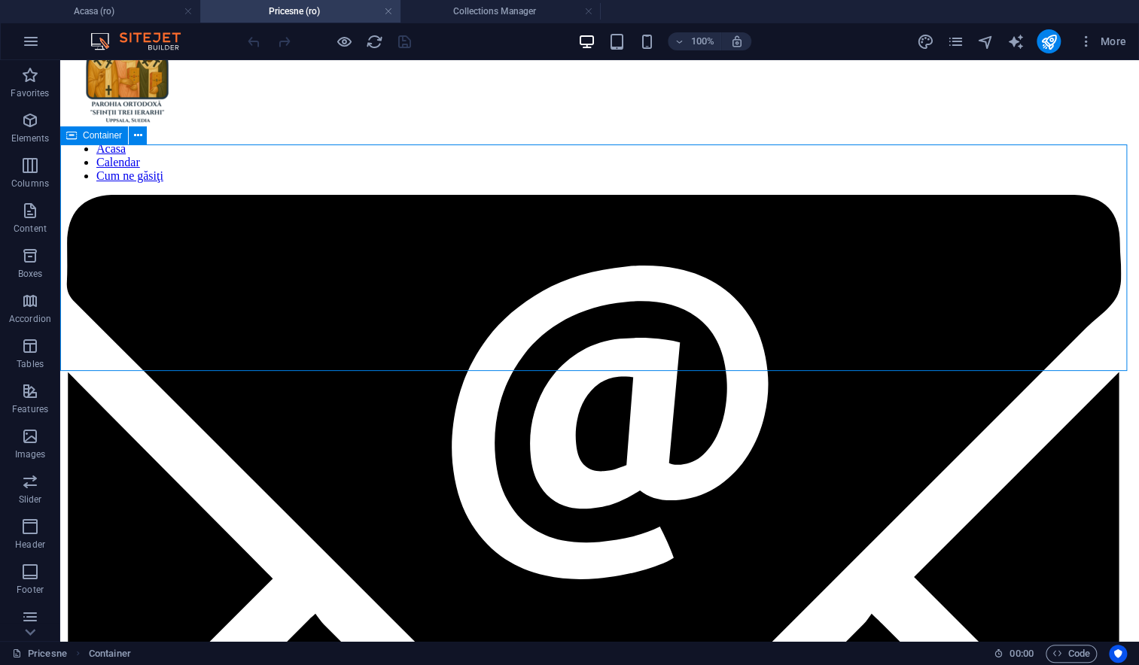
click at [134, 138] on icon at bounding box center [138, 136] width 8 height 16
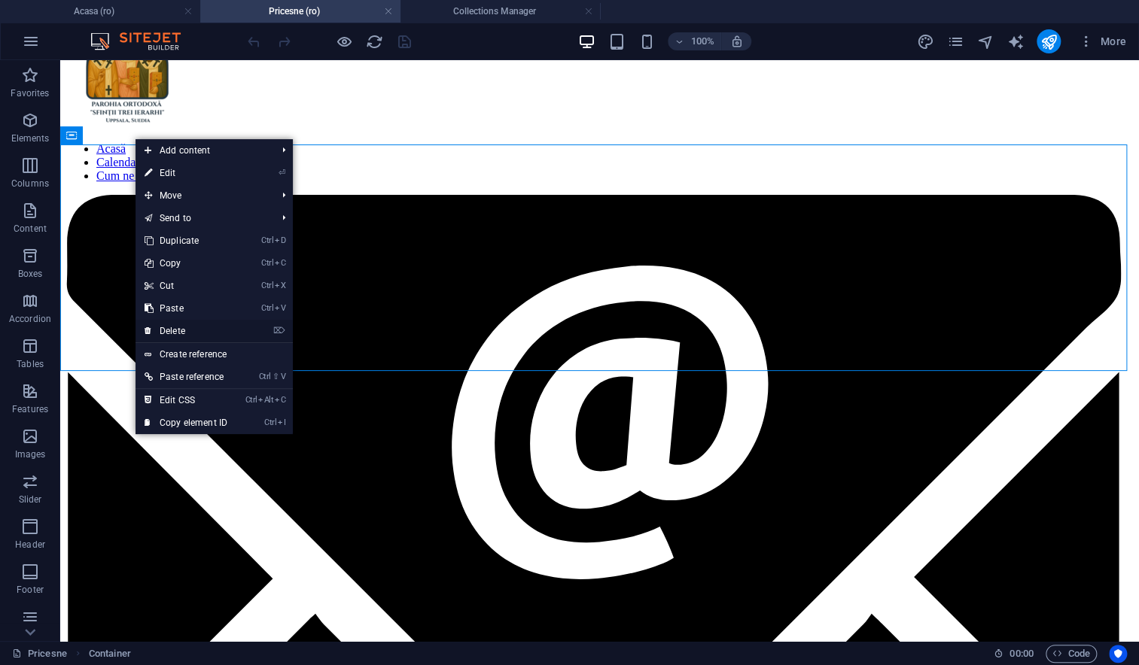
click at [159, 328] on link "⌦ Delete" at bounding box center [185, 331] width 101 height 23
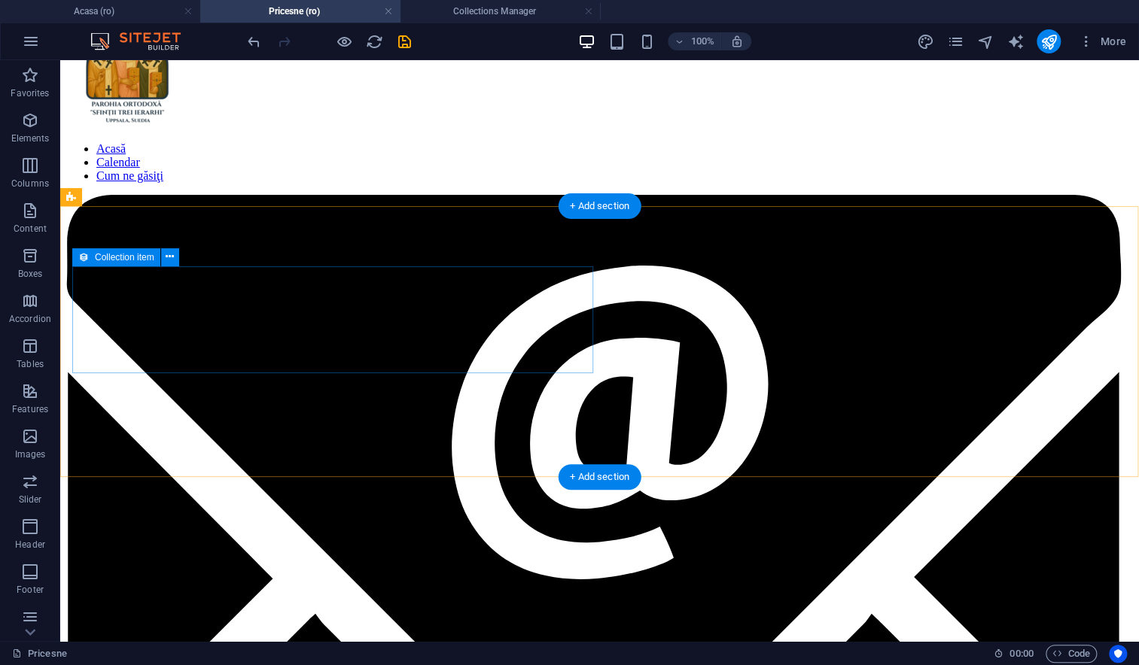
scroll to position [0, 0]
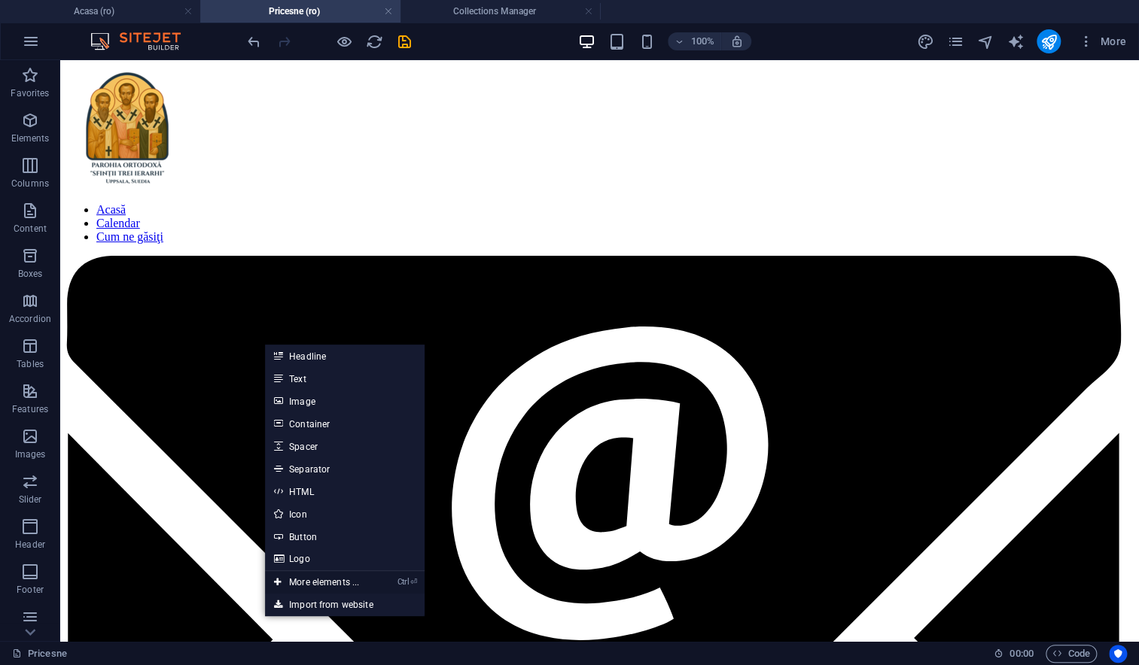
click at [342, 583] on link "Ctrl ⏎ More elements ..." at bounding box center [316, 582] width 103 height 23
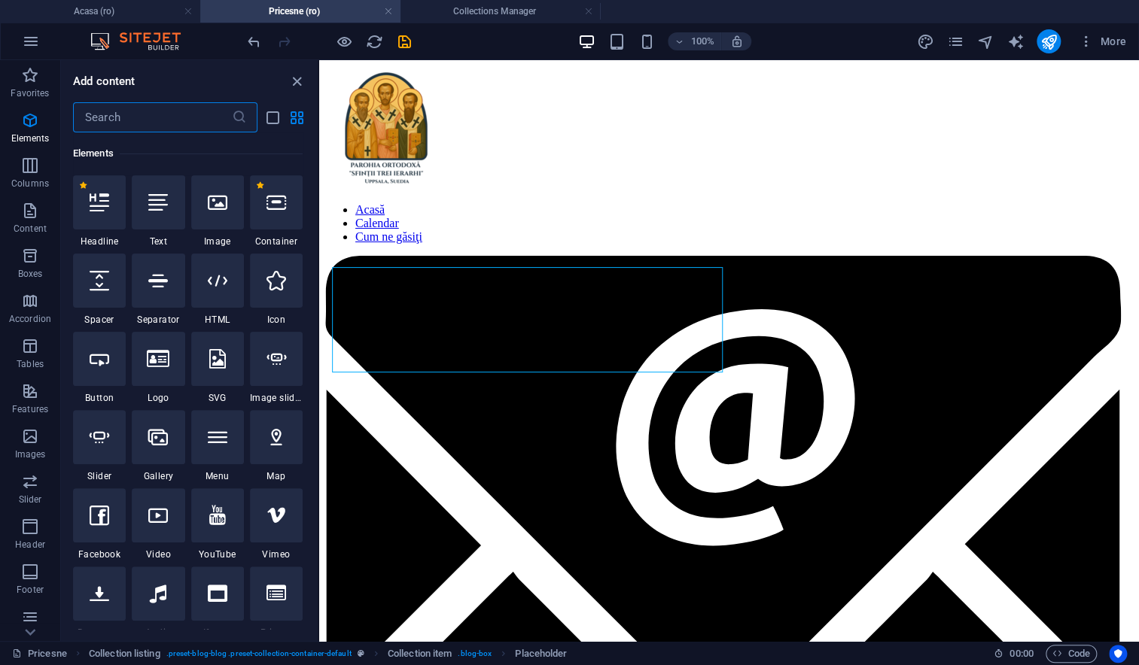
scroll to position [160, 0]
click at [221, 534] on div at bounding box center [217, 515] width 53 height 54
select select "ar16_9"
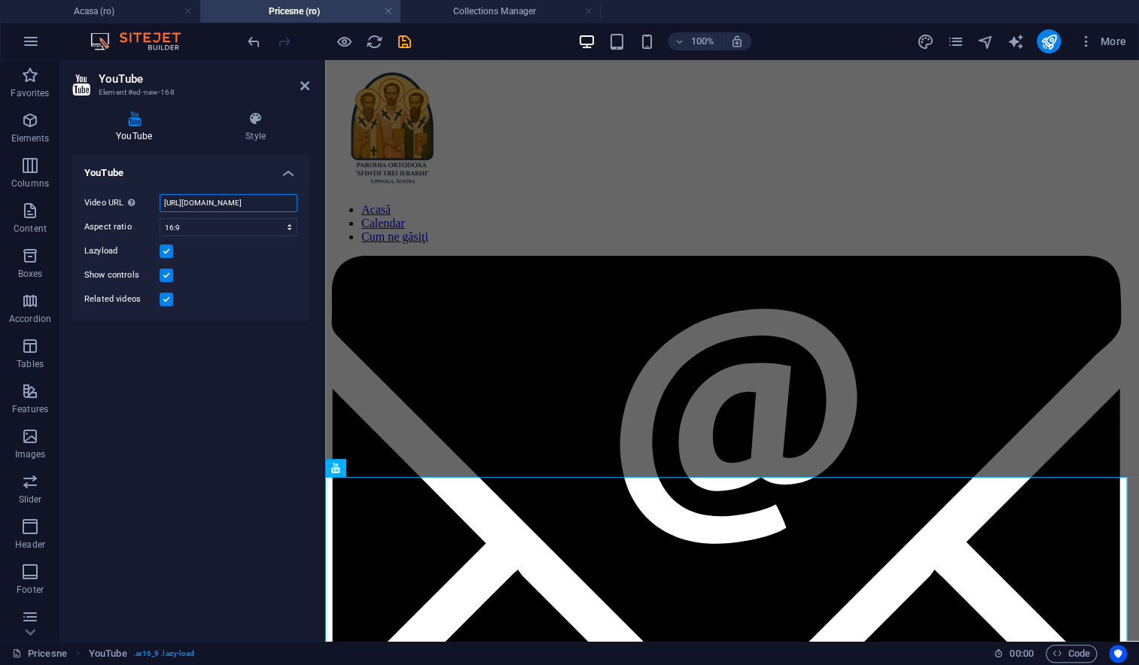
scroll to position [0, 38]
drag, startPoint x: 162, startPoint y: 201, endPoint x: 312, endPoint y: 205, distance: 149.8
click at [312, 205] on div "YouTube Style YouTube Video URL Insert (or paste) a video URL. https://www.yout…" at bounding box center [190, 370] width 261 height 542
paste input "OBuwzuUHZ2U&list=RDOBuwzuUHZ2U&start_radio=1"
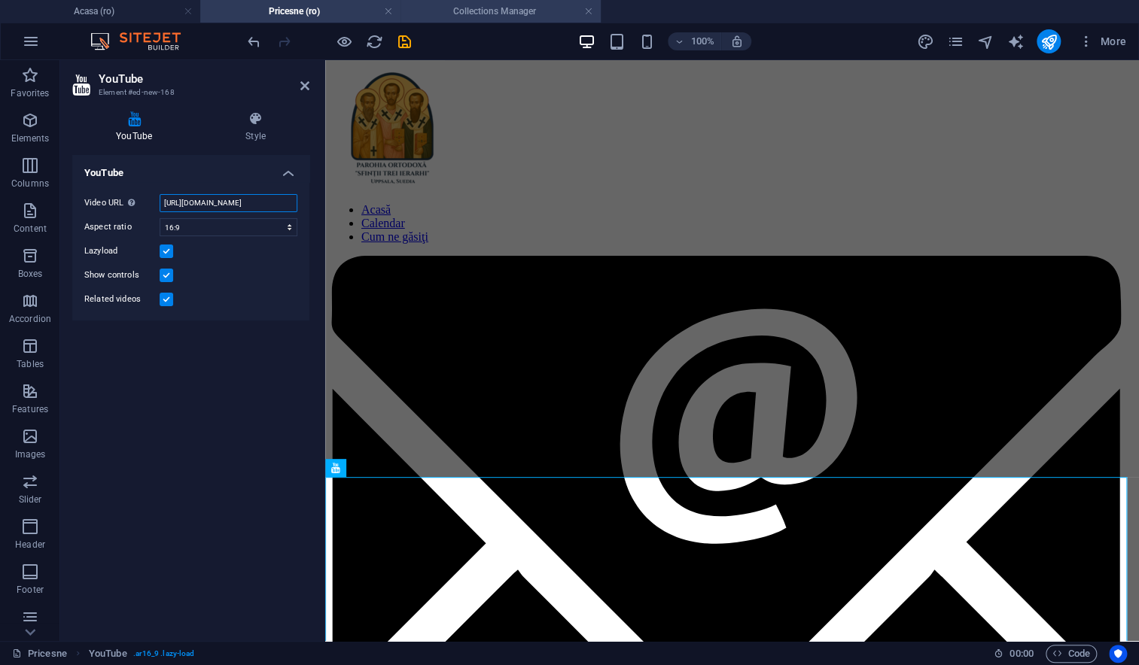
scroll to position [0, 172]
type input "https://www.youtube.com/watch?v=OBuwzuUHZ2U&list=RDOBuwzuUHZ2U&start_radio=1"
click at [404, 43] on icon "save" at bounding box center [404, 41] width 17 height 17
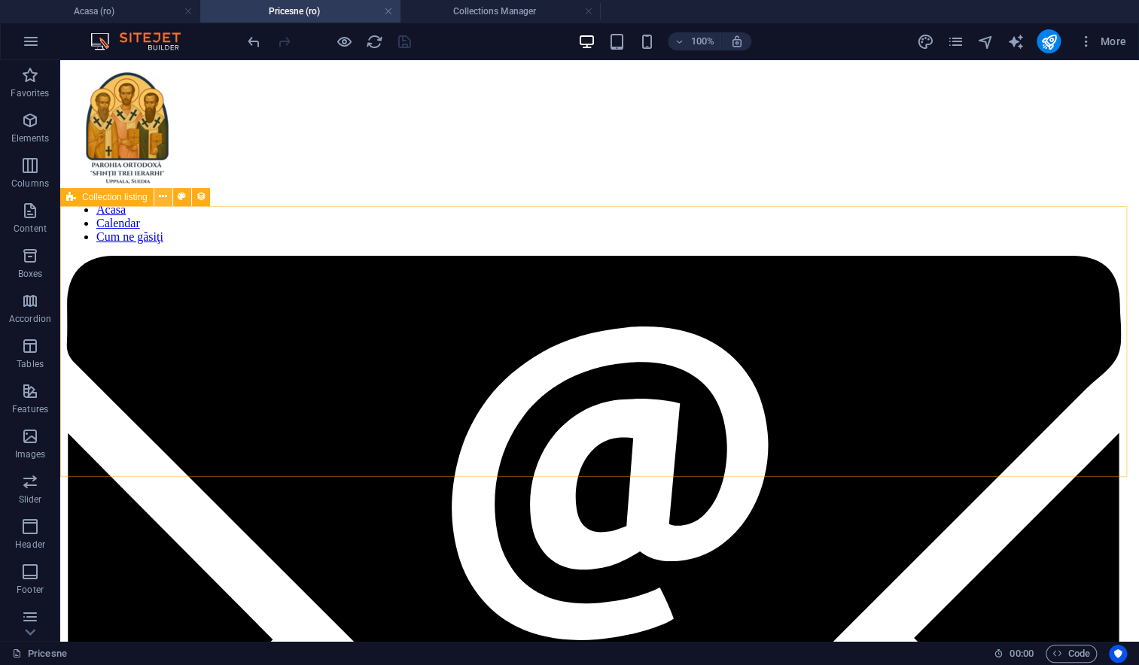
click at [159, 196] on icon at bounding box center [163, 197] width 8 height 16
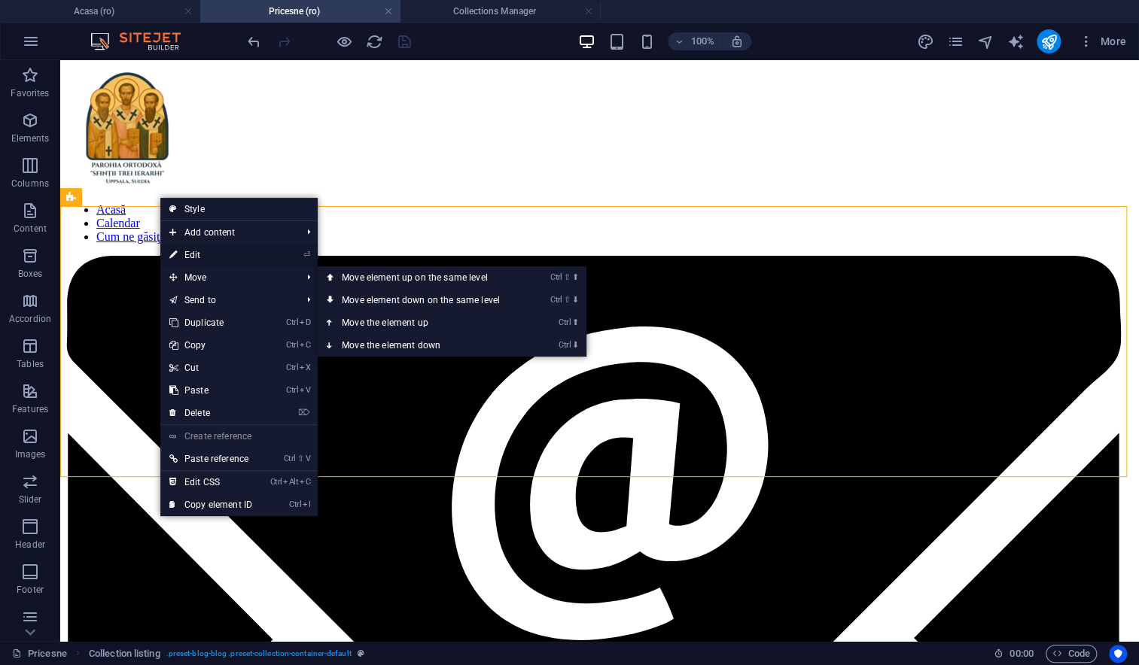
click at [197, 254] on link "⏎ Edit" at bounding box center [210, 255] width 101 height 23
select select "68e0107d736093383f0407b2"
select select "createdAt_DESC"
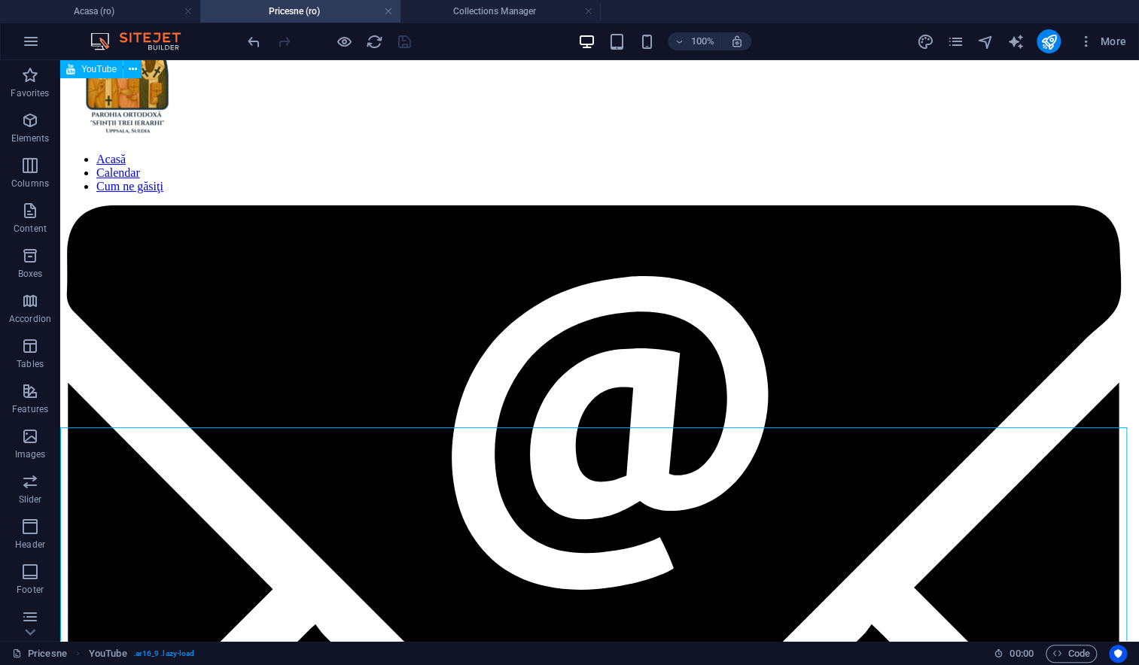
scroll to position [47, 0]
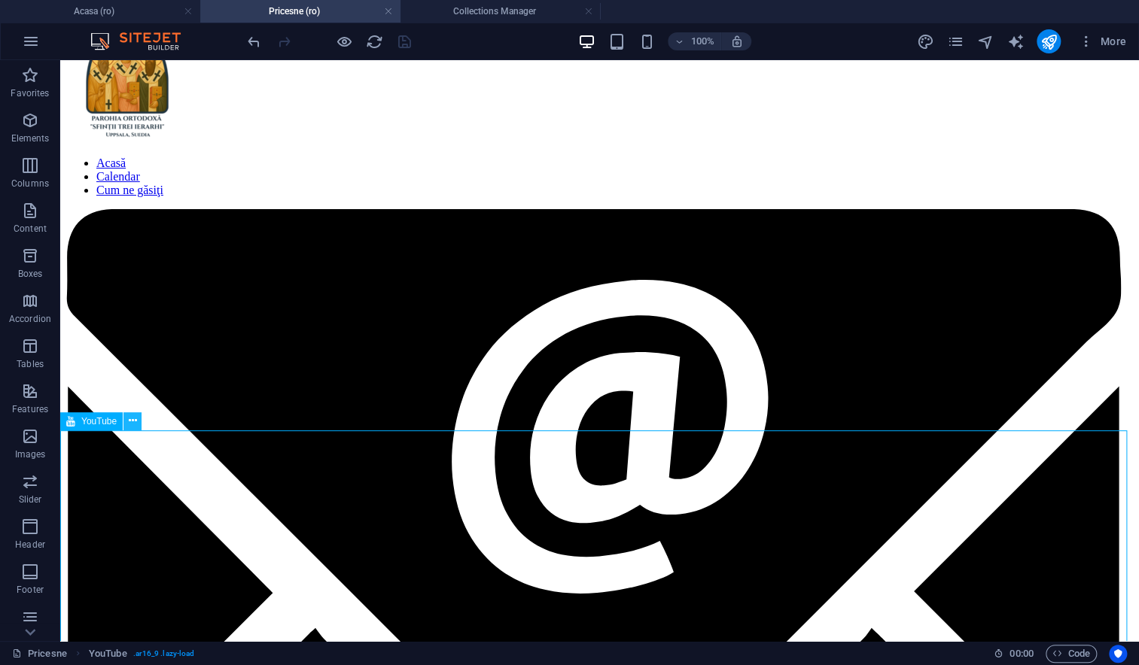
click at [135, 424] on icon at bounding box center [133, 421] width 8 height 16
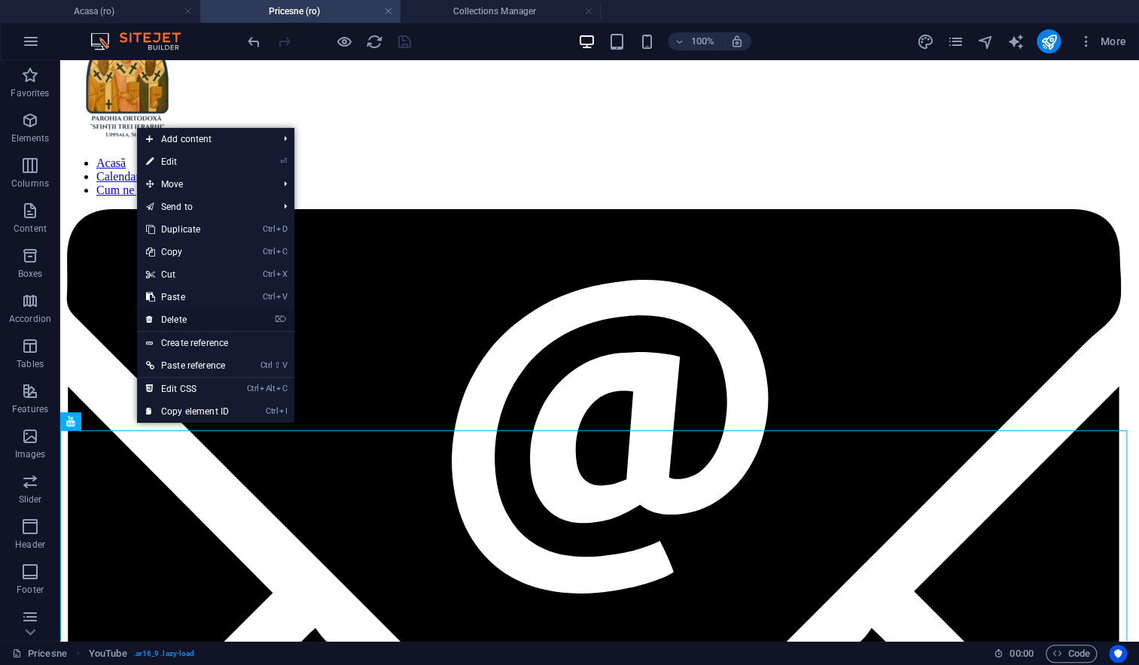
click at [172, 318] on link "⌦ Delete" at bounding box center [187, 320] width 101 height 23
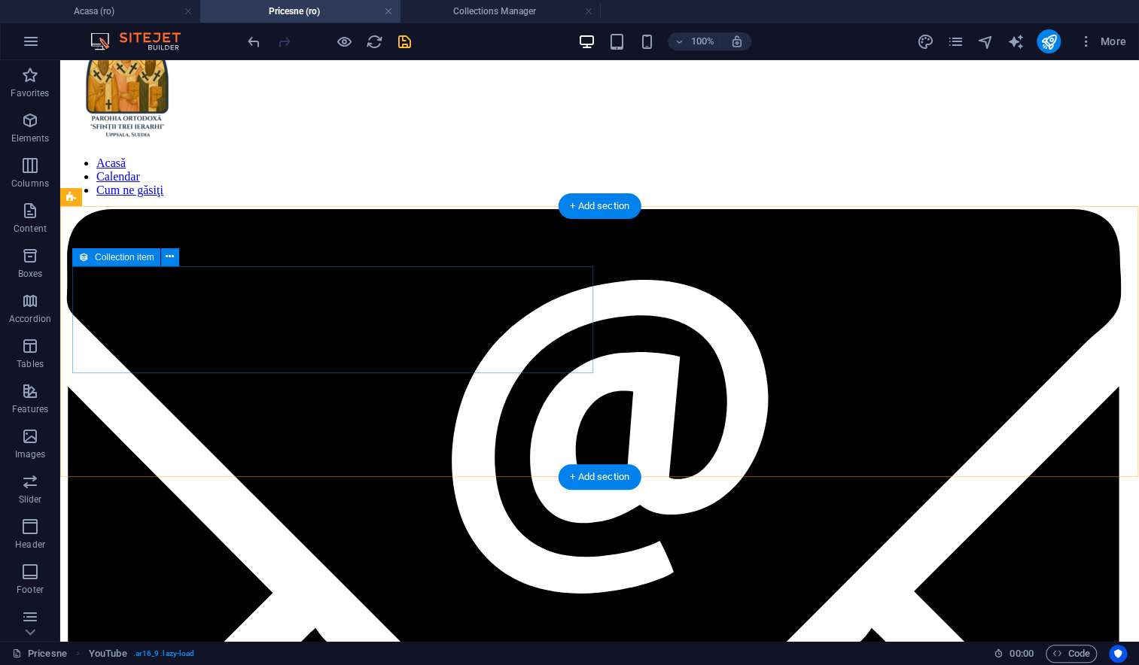
scroll to position [0, 0]
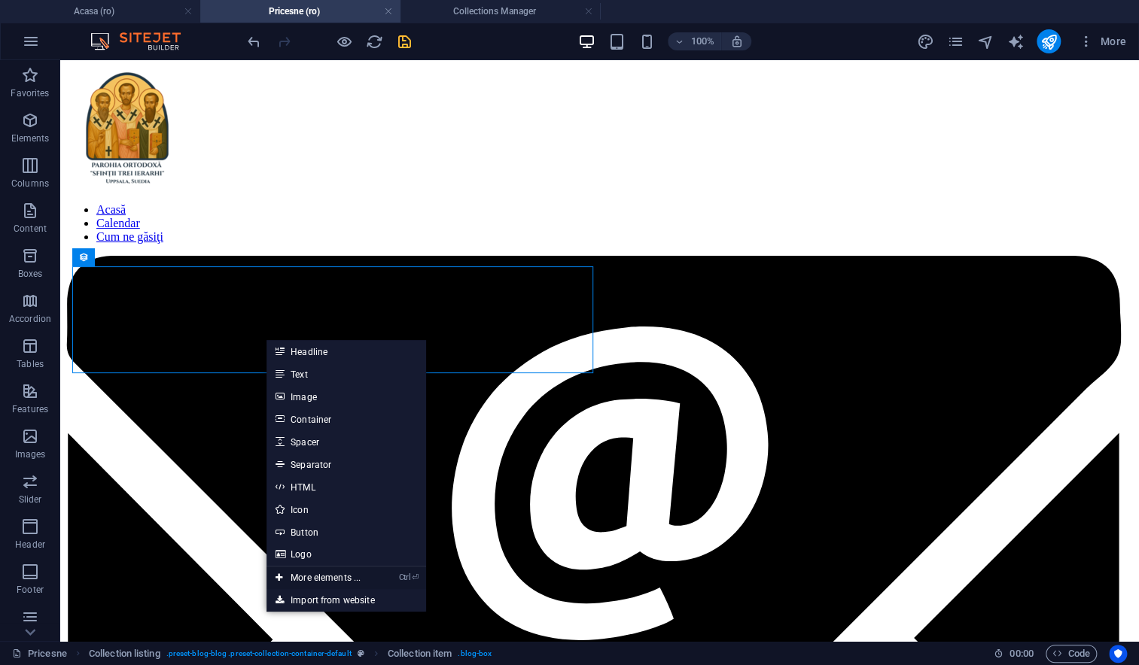
click at [319, 578] on link "Ctrl ⏎ More elements ..." at bounding box center [317, 578] width 103 height 23
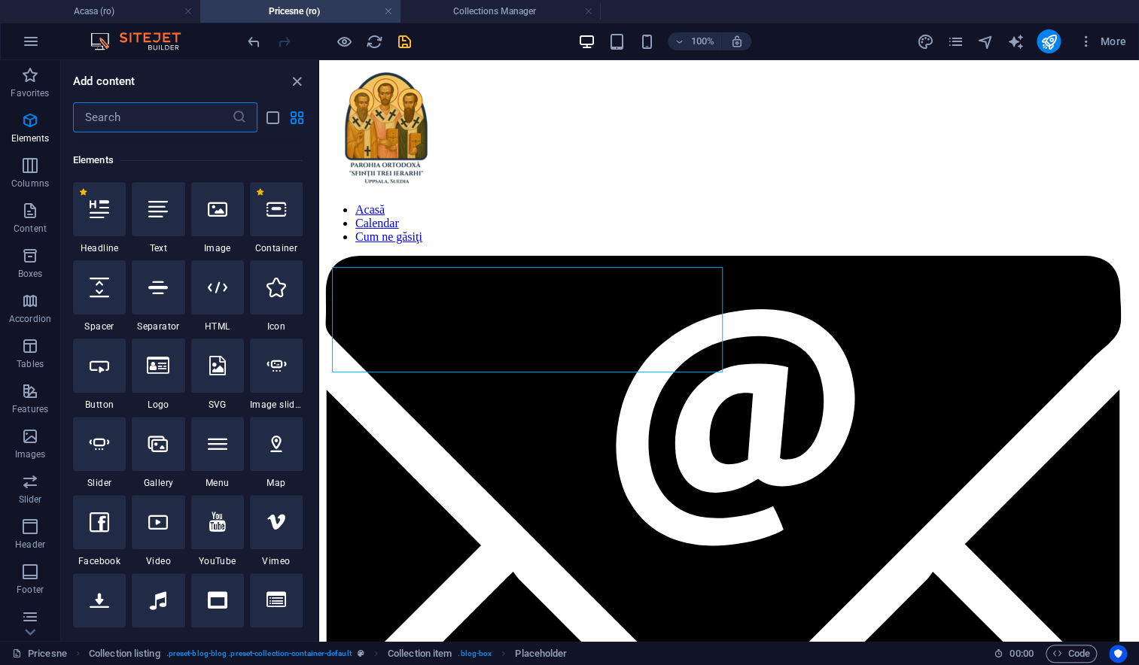
scroll to position [160, 0]
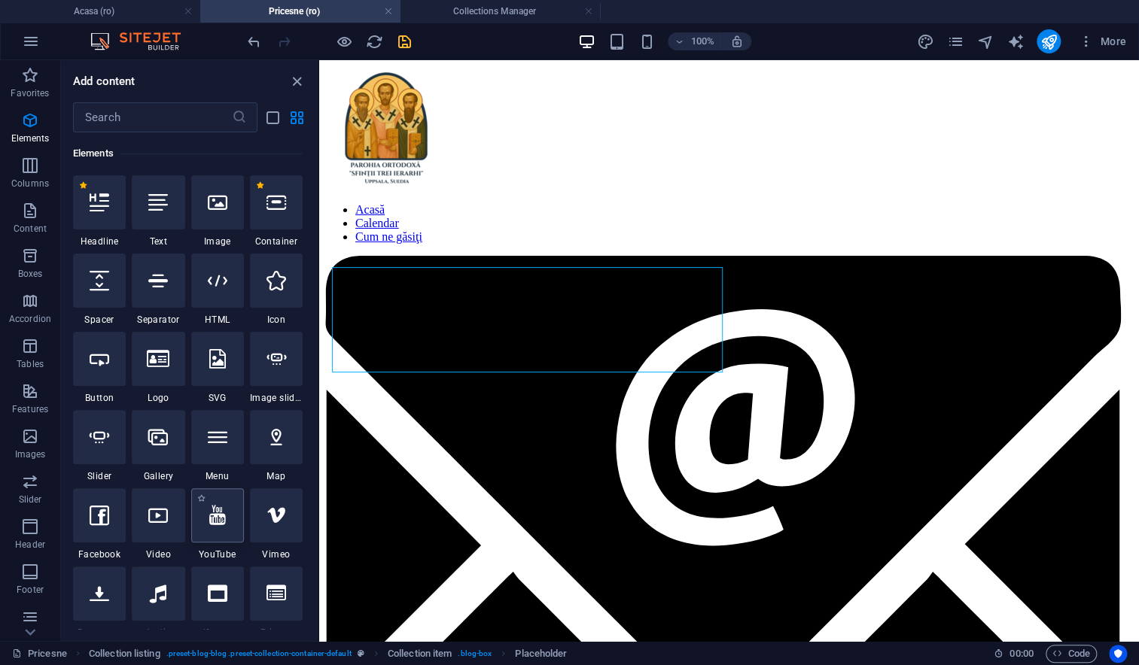
click at [226, 531] on div at bounding box center [217, 515] width 53 height 54
select select "ar16_9"
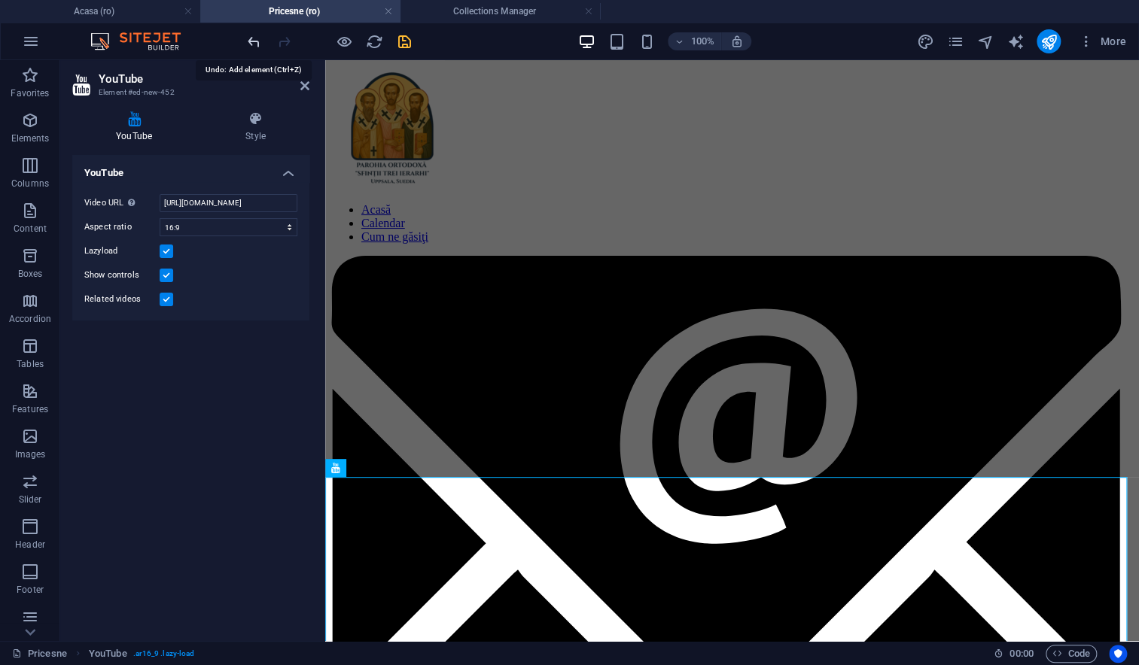
click at [255, 41] on icon "undo" at bounding box center [253, 41] width 17 height 17
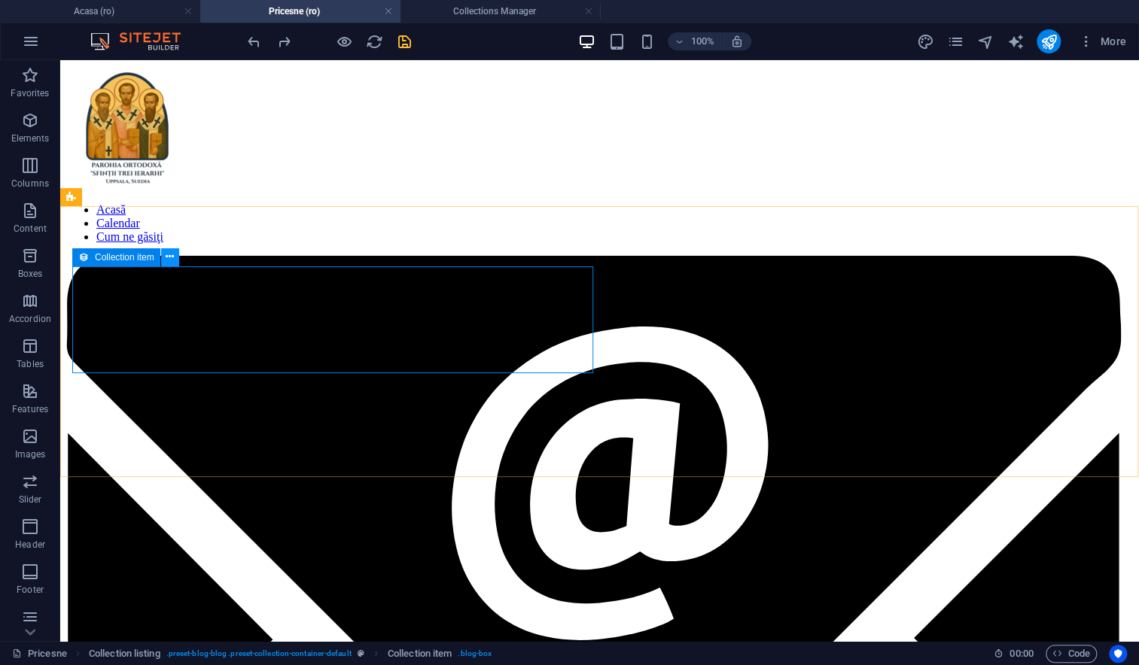
click at [166, 255] on icon at bounding box center [170, 257] width 8 height 16
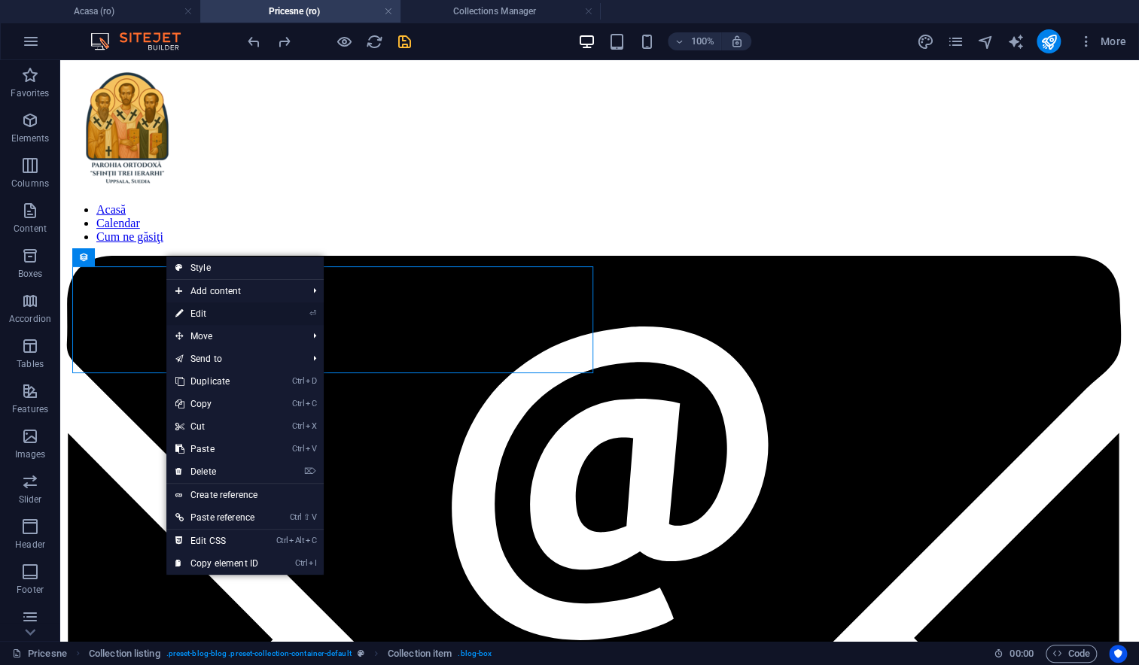
click at [190, 311] on link "⏎ Edit" at bounding box center [216, 314] width 101 height 23
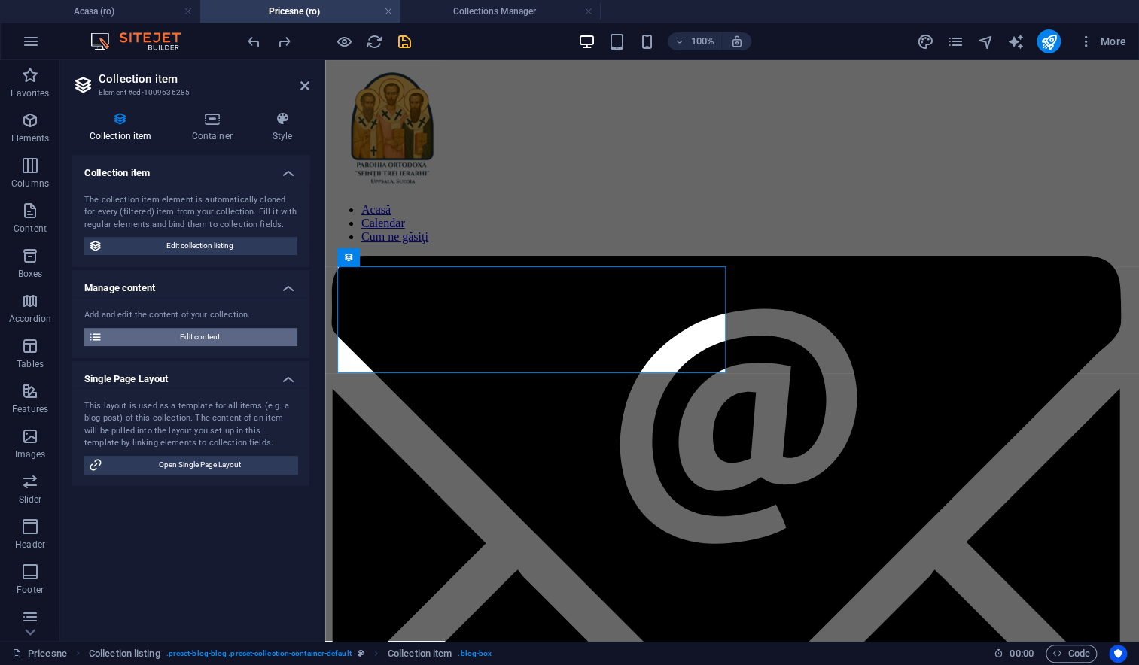
click at [198, 341] on span "Edit content" at bounding box center [200, 337] width 186 height 18
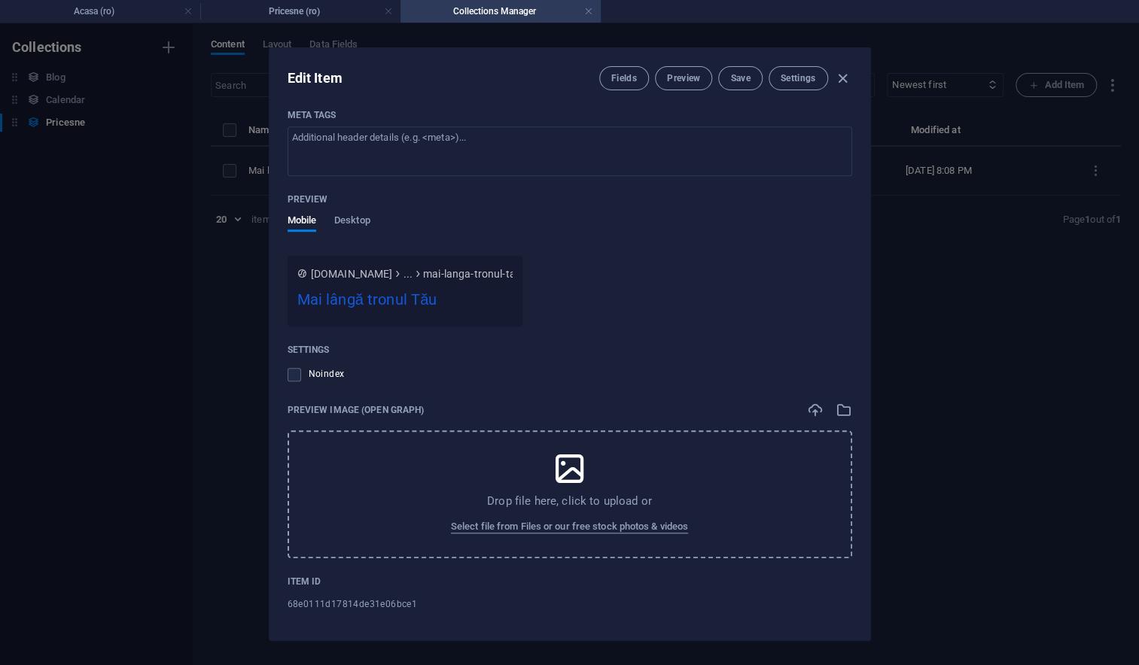
scroll to position [552, 0]
click at [608, 519] on span "Select file from Files or our free stock photos & videos" at bounding box center [569, 524] width 237 height 18
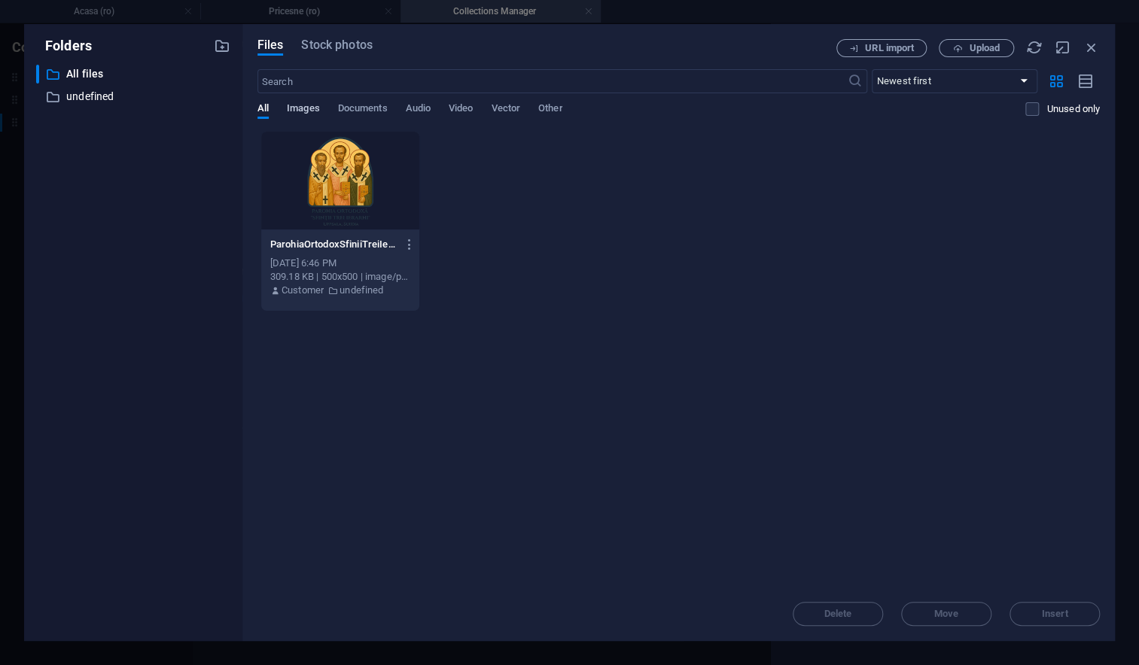
click at [300, 110] on span "Images" at bounding box center [303, 109] width 33 height 21
click at [365, 108] on span "Documents" at bounding box center [363, 109] width 50 height 21
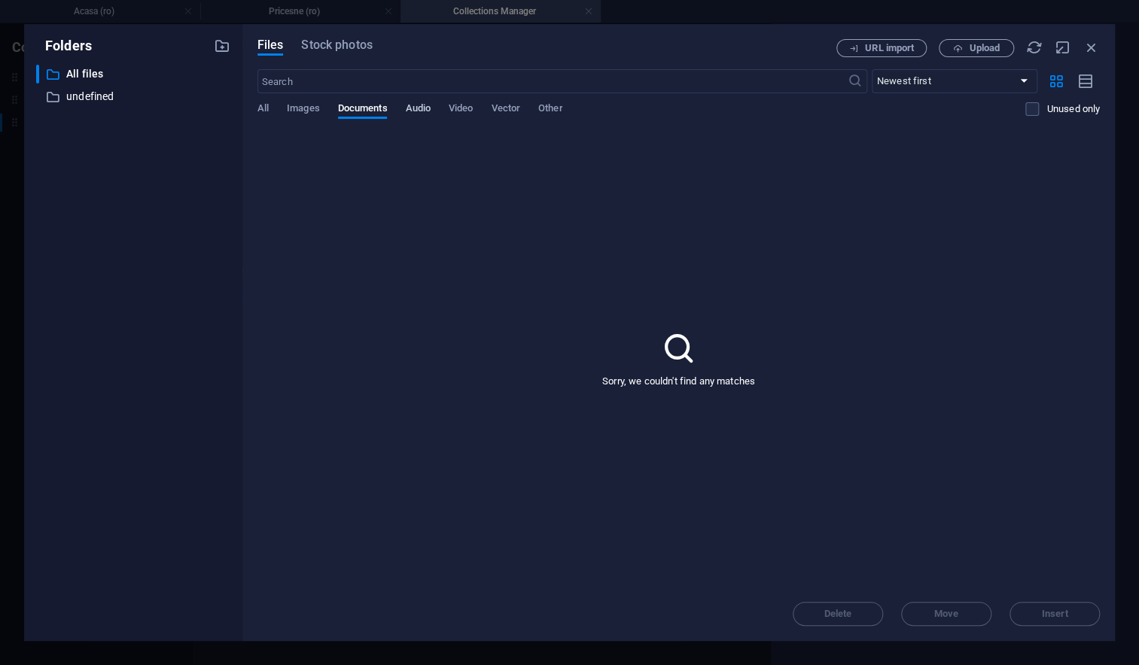
click at [417, 108] on span "Audio" at bounding box center [417, 109] width 25 height 21
click at [473, 110] on span "Video" at bounding box center [460, 109] width 24 height 21
click at [504, 107] on span "Vector" at bounding box center [505, 109] width 29 height 21
click at [557, 107] on span "Other" at bounding box center [550, 109] width 24 height 21
click at [1095, 46] on icon "button" at bounding box center [1091, 47] width 17 height 17
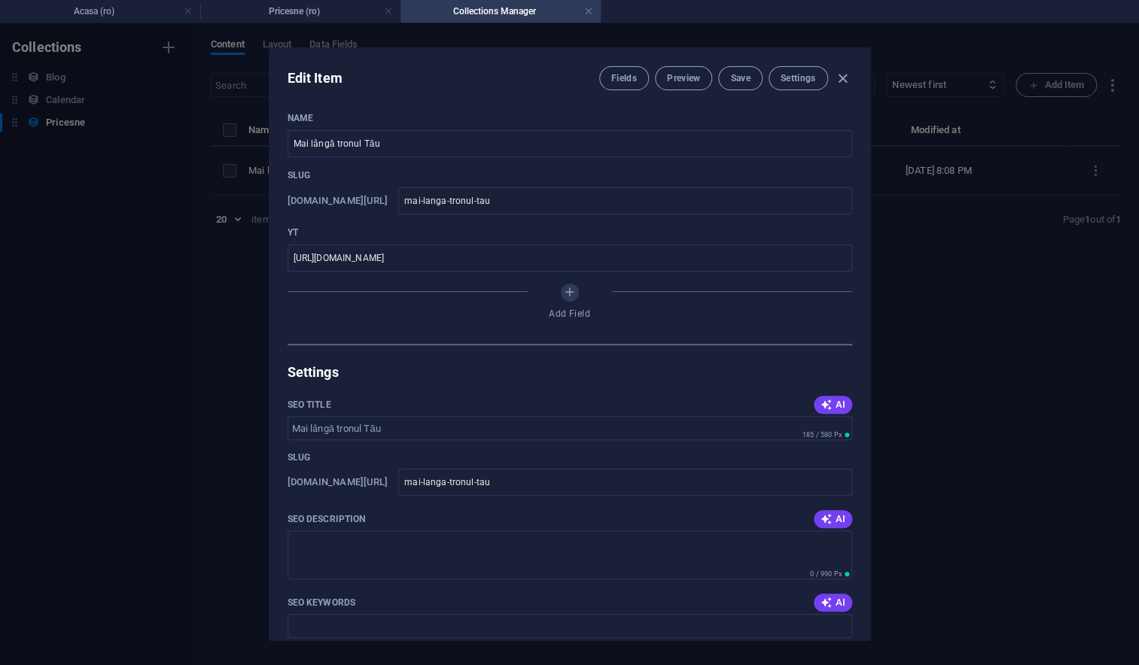
scroll to position [0, 0]
click at [571, 300] on icon "Add Field" at bounding box center [569, 294] width 13 height 13
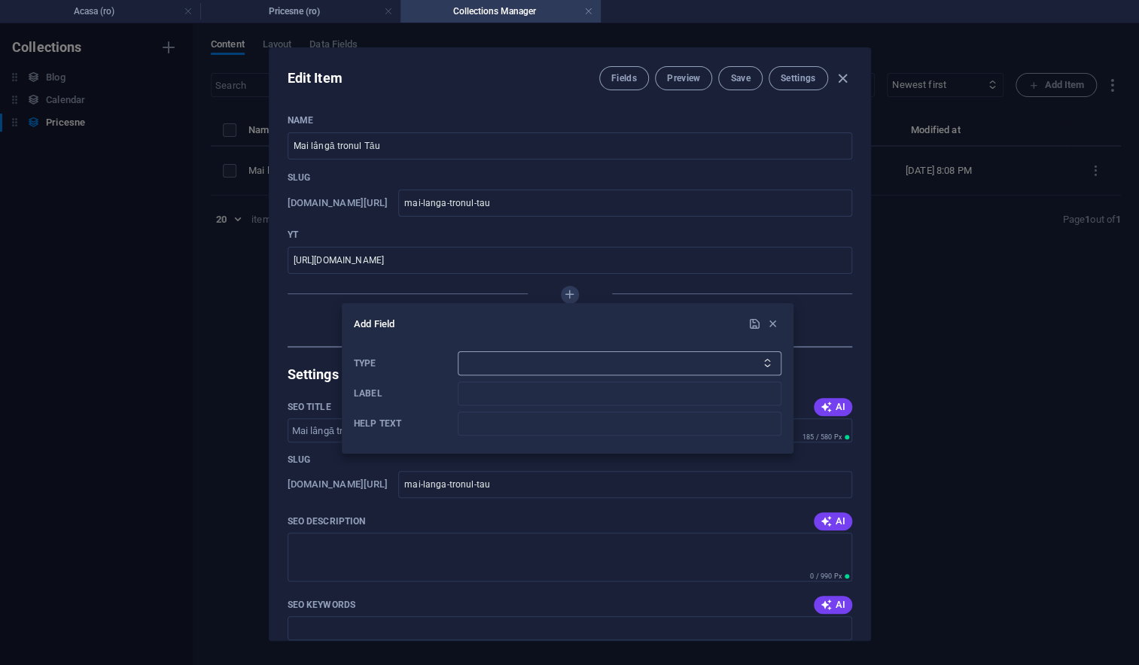
click at [552, 357] on select "Plain Text Link CMS Rich Text File Multiple Files Checkbox Choice Date Number" at bounding box center [620, 363] width 324 height 24
select select "link"
click at [458, 351] on select "Plain Text Link CMS Rich Text File Multiple Files Checkbox Choice Date Number" at bounding box center [620, 363] width 324 height 24
click at [497, 419] on input "Help text" at bounding box center [620, 424] width 324 height 24
type input "Youtube Link"
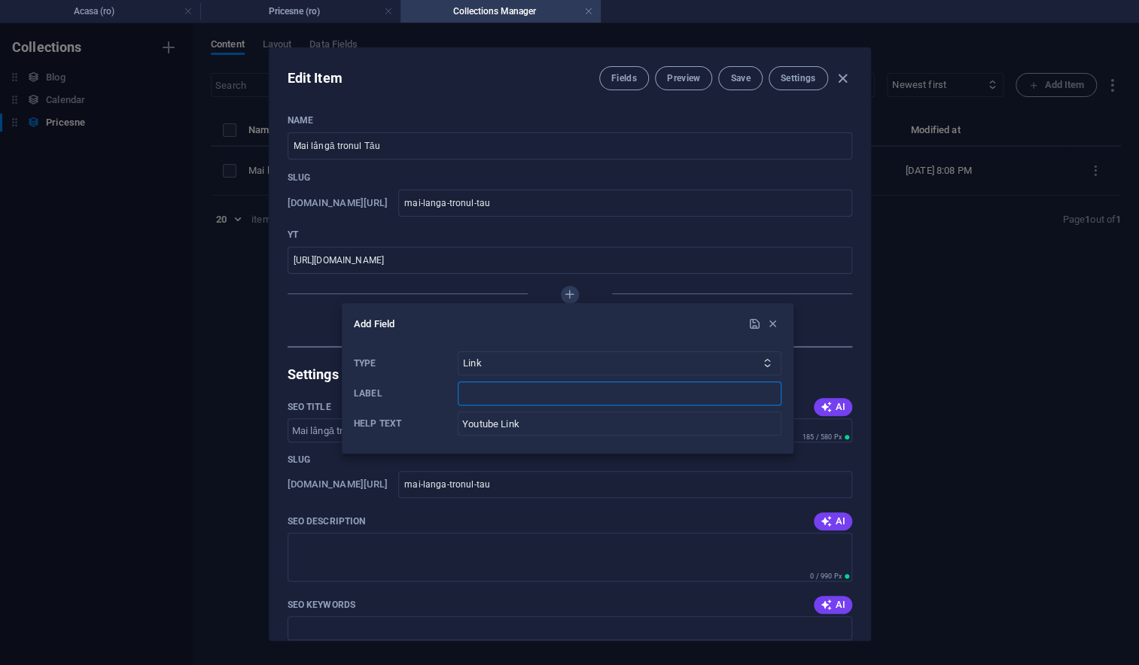
click at [508, 391] on input "Label" at bounding box center [620, 394] width 324 height 24
click at [753, 318] on icon "submit" at bounding box center [754, 324] width 13 height 13
type input "YT Link"
click at [754, 324] on icon "submit" at bounding box center [754, 324] width 13 height 13
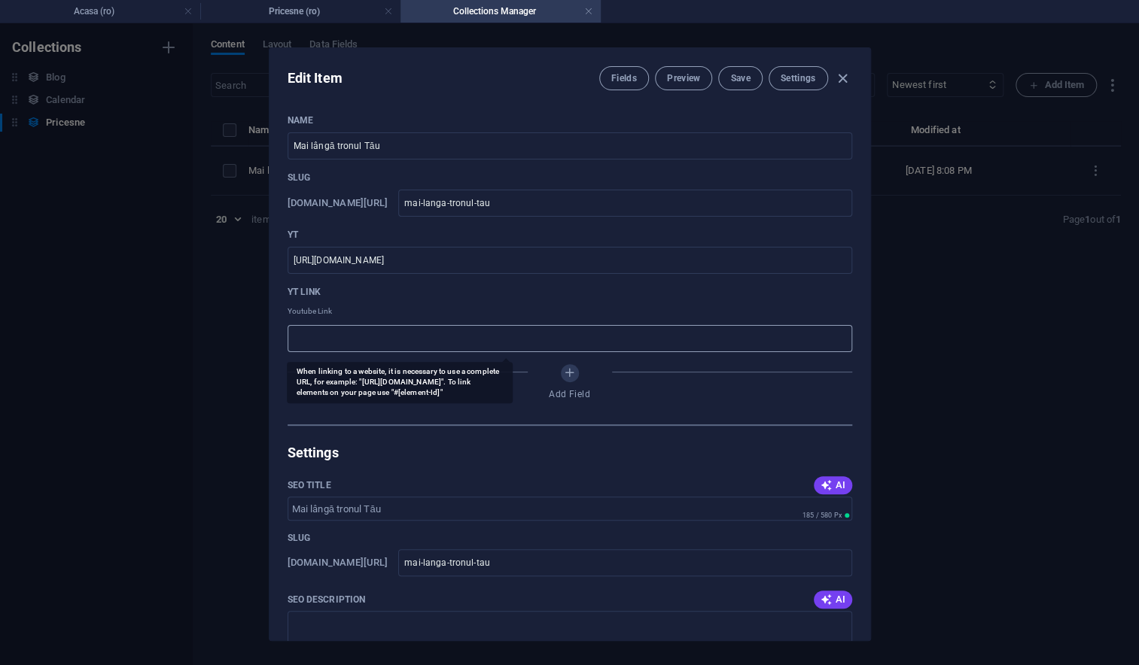
click at [344, 345] on input "text" at bounding box center [569, 338] width 564 height 27
paste input "https://www.youtube.com/watch?v=OBuwzuUHZ2U&list=RDOBuwzuUHZ2U&start_radio=1"
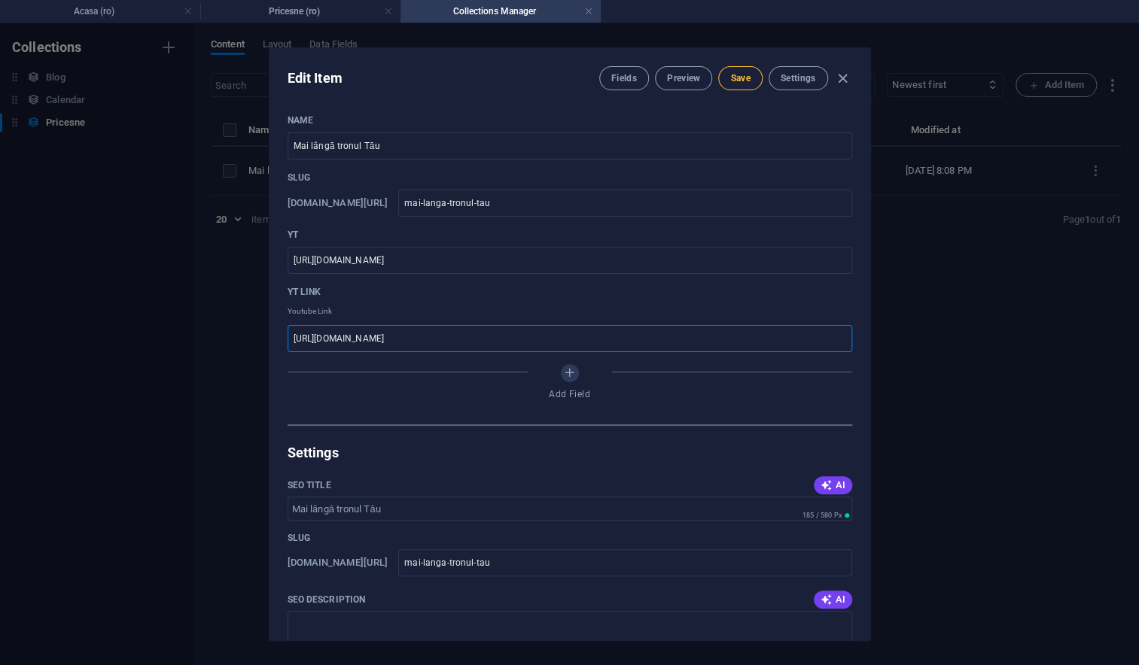
type input "https://www.youtube.com/watch?v=OBuwzuUHZ2U&list=RDOBuwzuUHZ2U&start_radio=1"
click at [733, 76] on span "Save" at bounding box center [740, 78] width 20 height 12
click at [851, 81] on span "button" at bounding box center [843, 78] width 18 height 17
type input "mai-langa-tronul-tau"
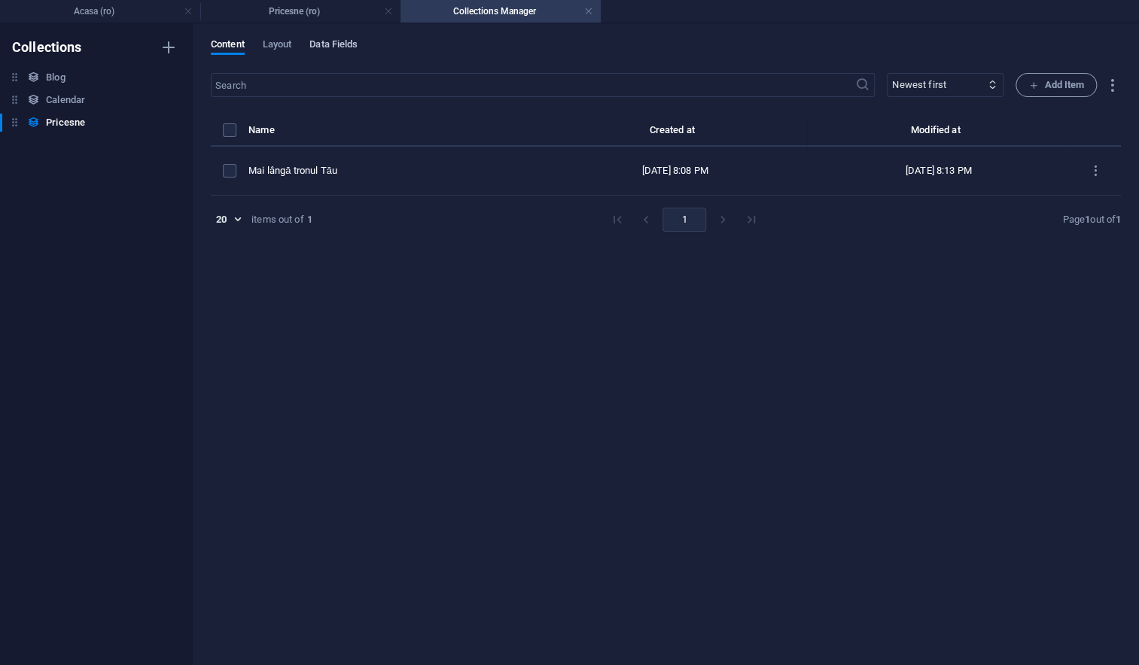
click at [340, 43] on span "Data Fields" at bounding box center [333, 45] width 48 height 21
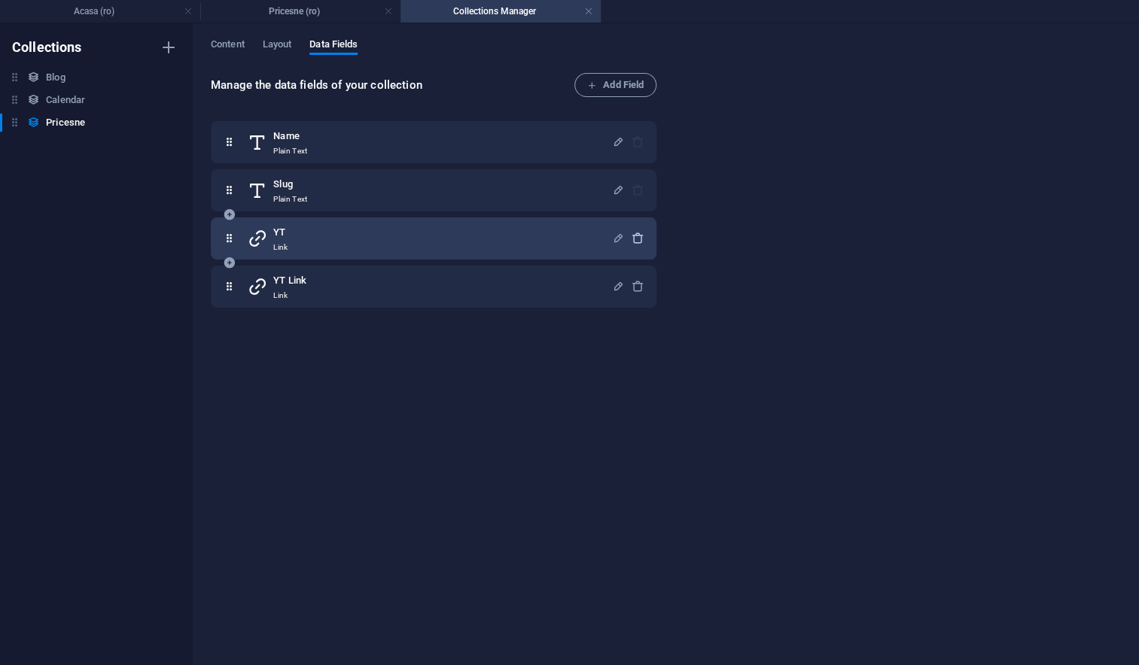
click at [631, 236] on icon "button" at bounding box center [637, 238] width 13 height 13
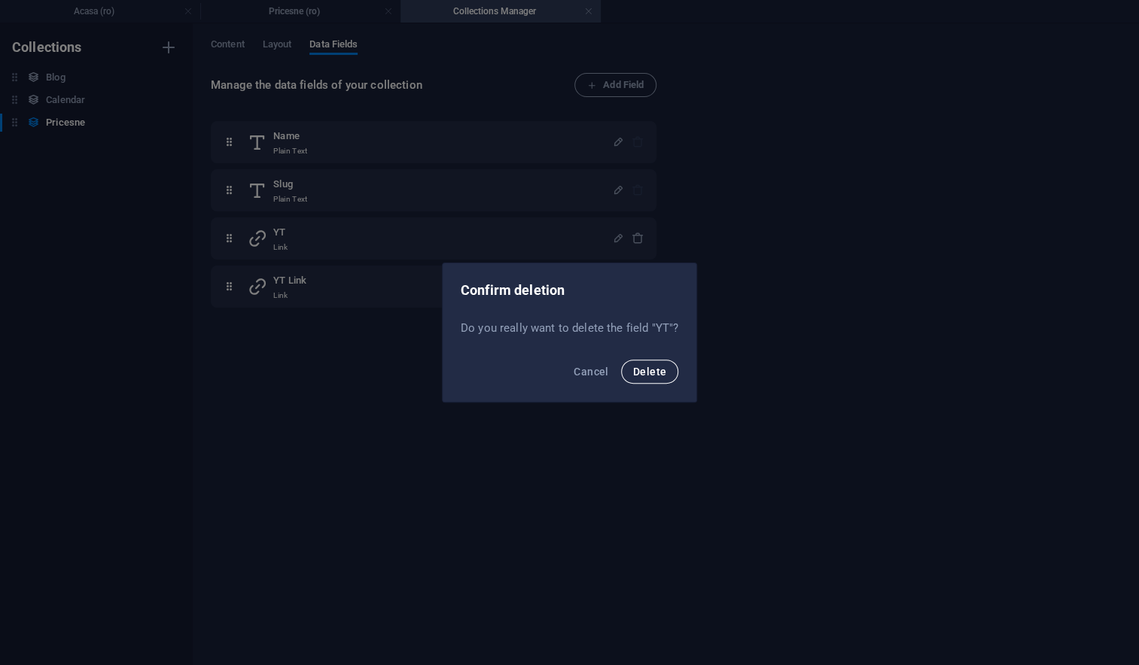
click at [638, 376] on span "Delete" at bounding box center [649, 372] width 33 height 12
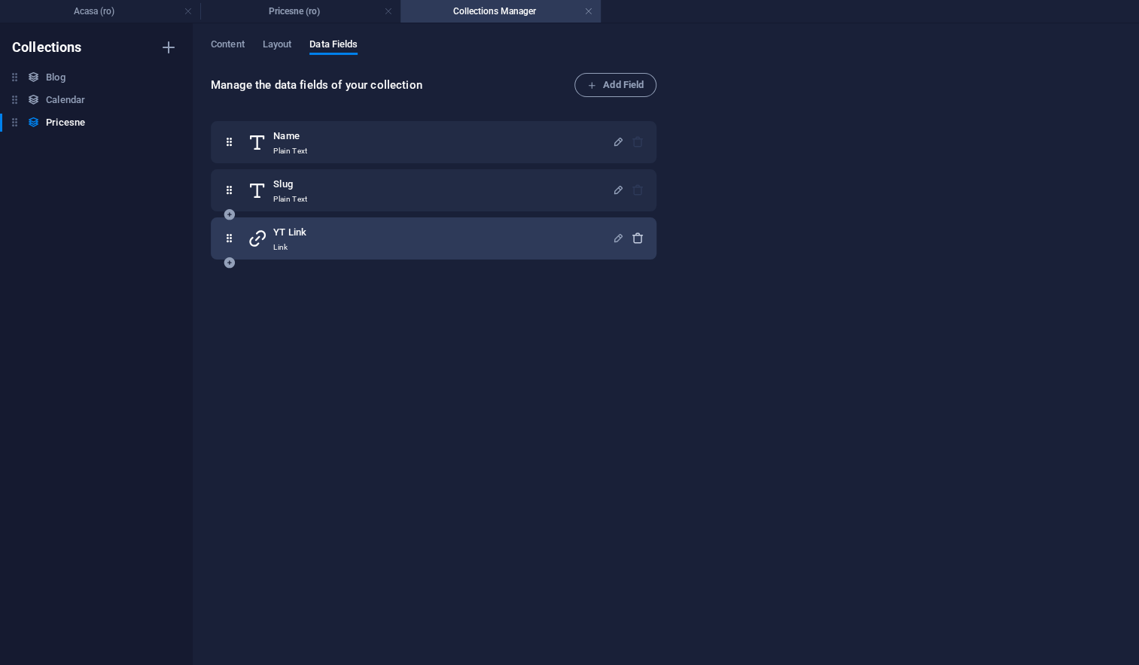
click at [634, 241] on icon "button" at bounding box center [637, 238] width 13 height 13
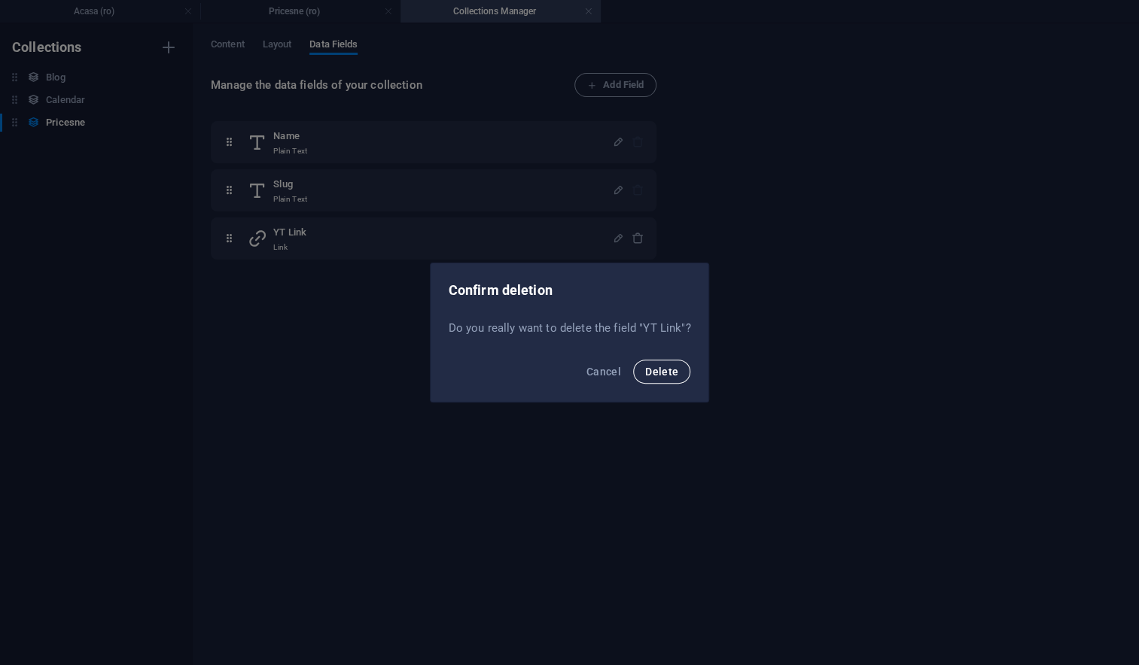
click at [658, 372] on span "Delete" at bounding box center [661, 372] width 33 height 12
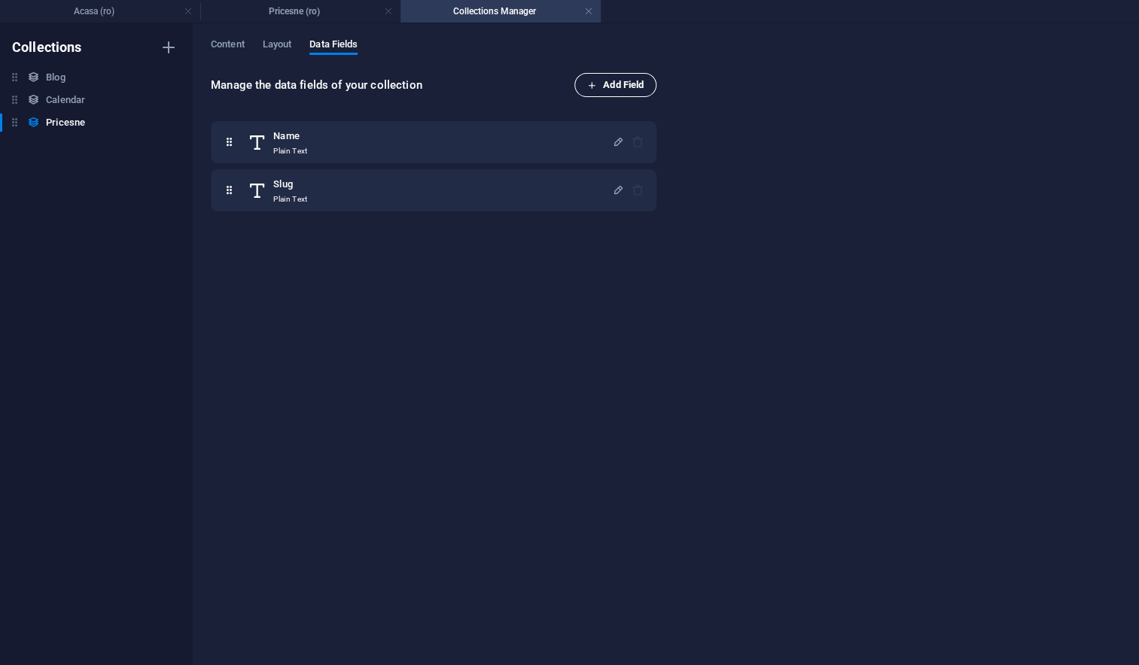
click at [607, 90] on span "Add Field" at bounding box center [615, 85] width 56 height 18
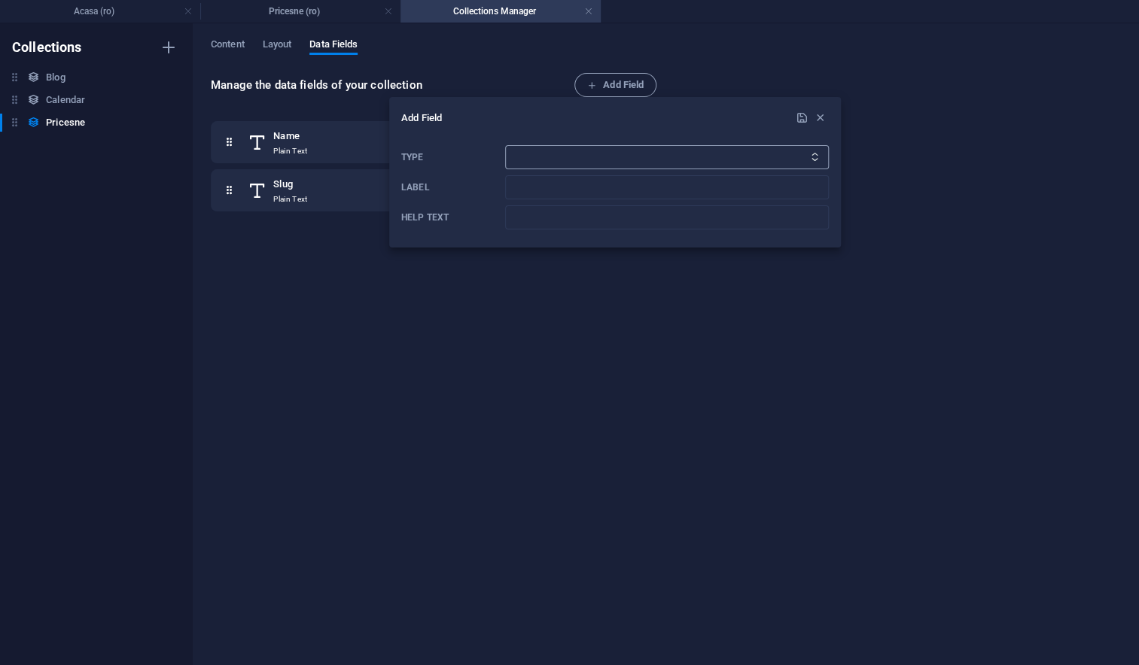
click at [604, 164] on select "Plain Text Link CMS Rich Text File Multiple Files Checkbox Choice Date Number" at bounding box center [667, 157] width 324 height 24
select select "cms"
click at [505, 145] on select "Plain Text Link CMS Rich Text File Multiple Files Checkbox Choice Date Number" at bounding box center [667, 157] width 324 height 24
click at [540, 190] on input "Label" at bounding box center [667, 187] width 324 height 24
type input "YouTube"
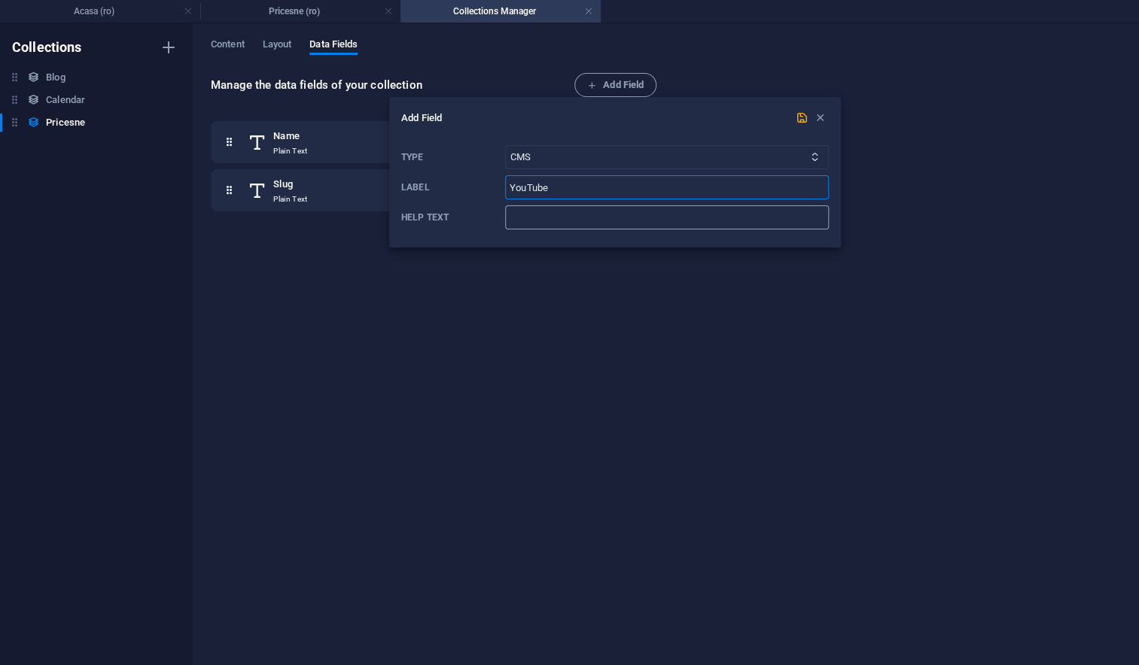
click at [557, 225] on input "Help text" at bounding box center [667, 217] width 324 height 24
type input "Pricesne"
click at [804, 121] on icon "submit" at bounding box center [801, 117] width 13 height 13
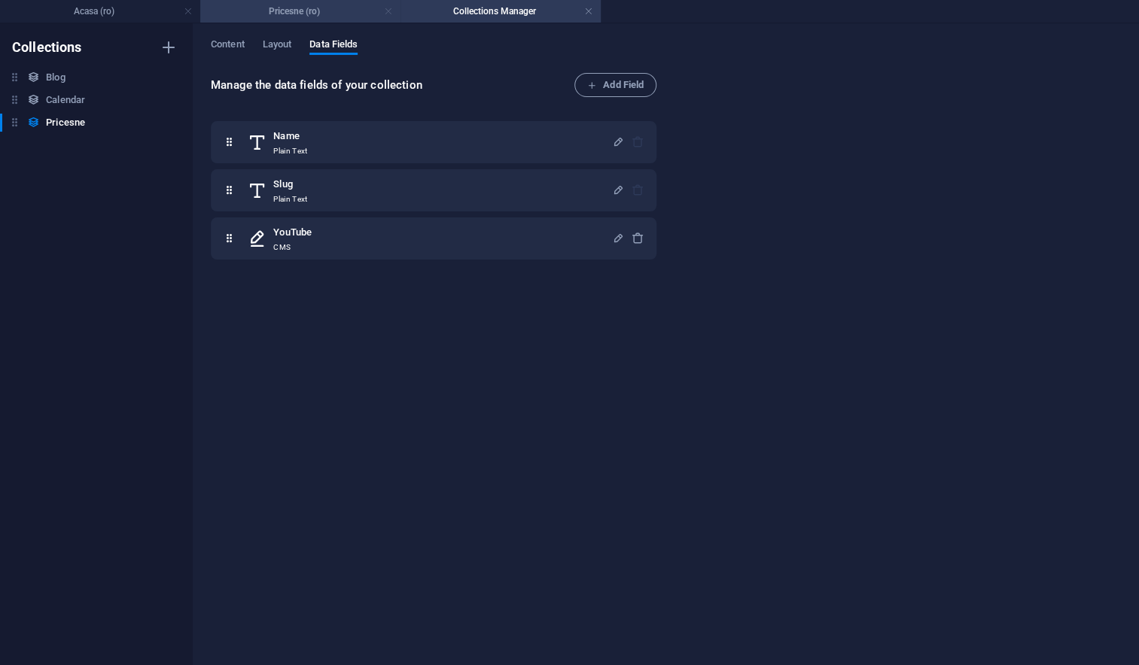
click at [387, 11] on link at bounding box center [388, 12] width 9 height 14
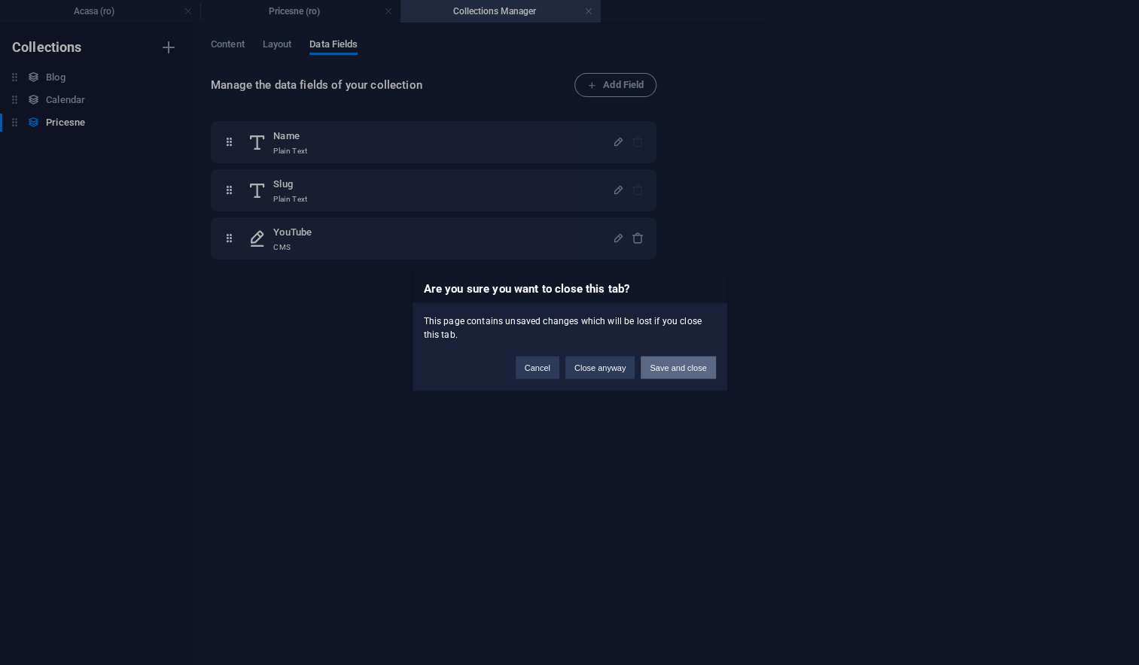
click at [677, 369] on button "Save and close" at bounding box center [677, 368] width 74 height 23
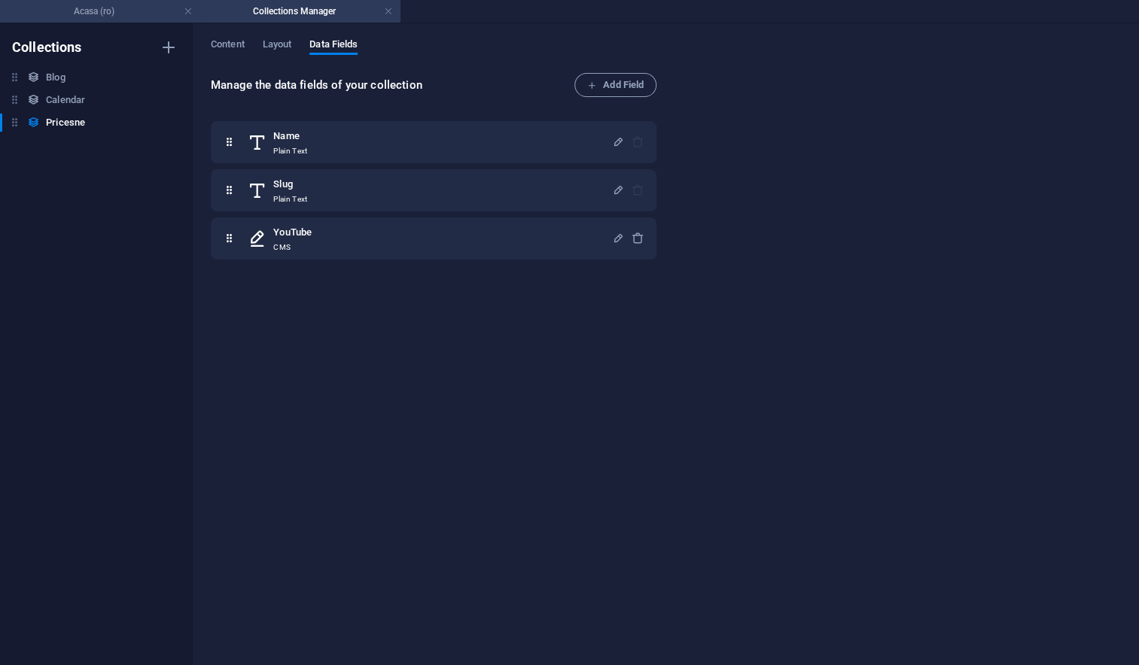
click at [113, 13] on h4 "Acasa (ro)" at bounding box center [100, 11] width 200 height 17
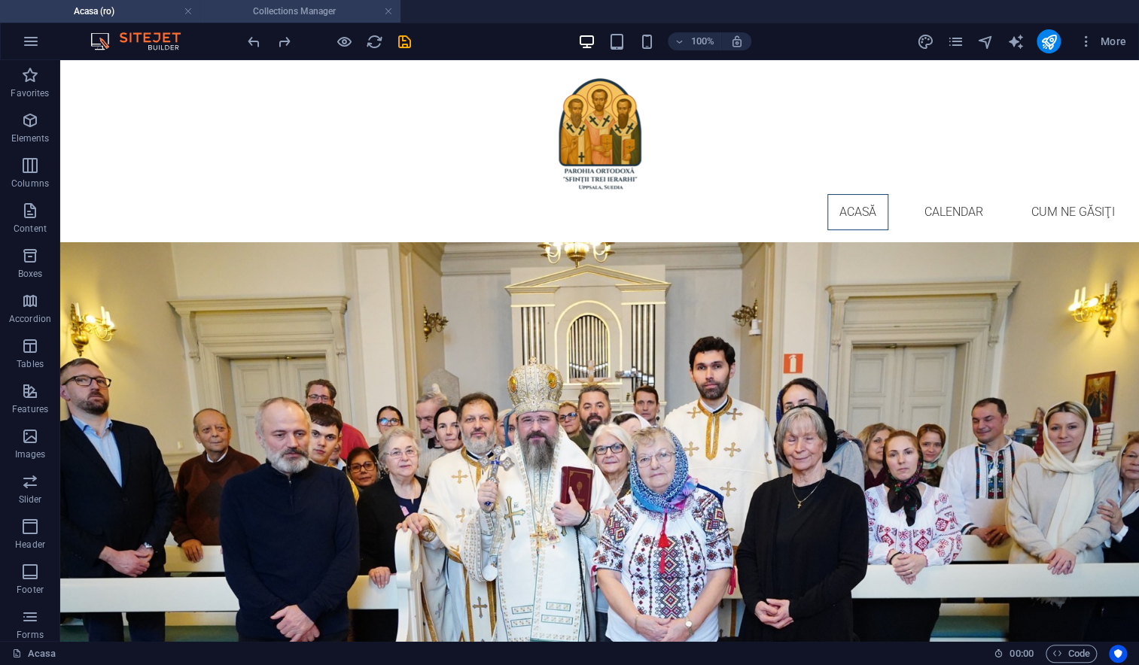
click at [257, 13] on h4 "Collections Manager" at bounding box center [300, 11] width 200 height 17
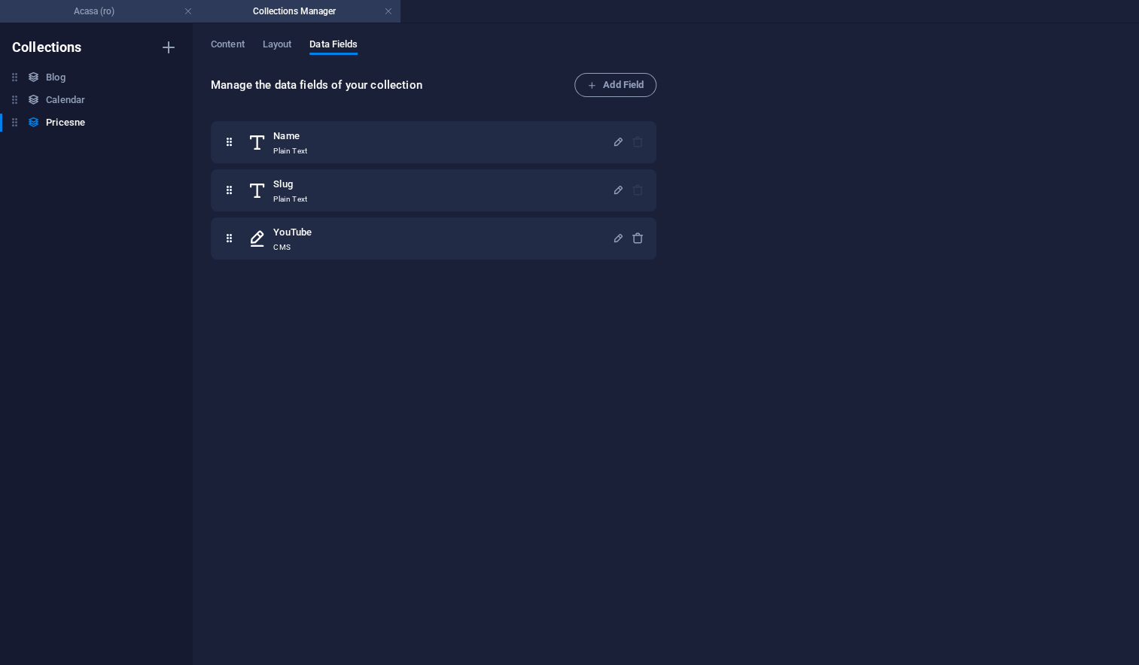
click at [100, 6] on h4 "Acasa (ro)" at bounding box center [100, 11] width 200 height 17
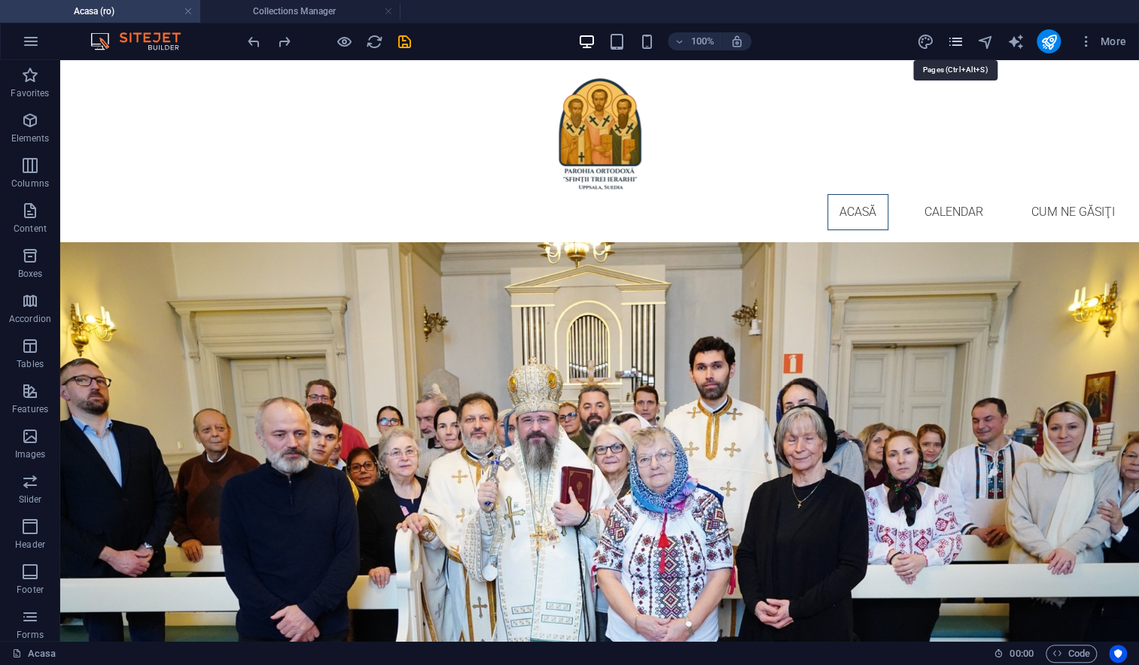
click at [950, 44] on icon "pages" at bounding box center [954, 41] width 17 height 17
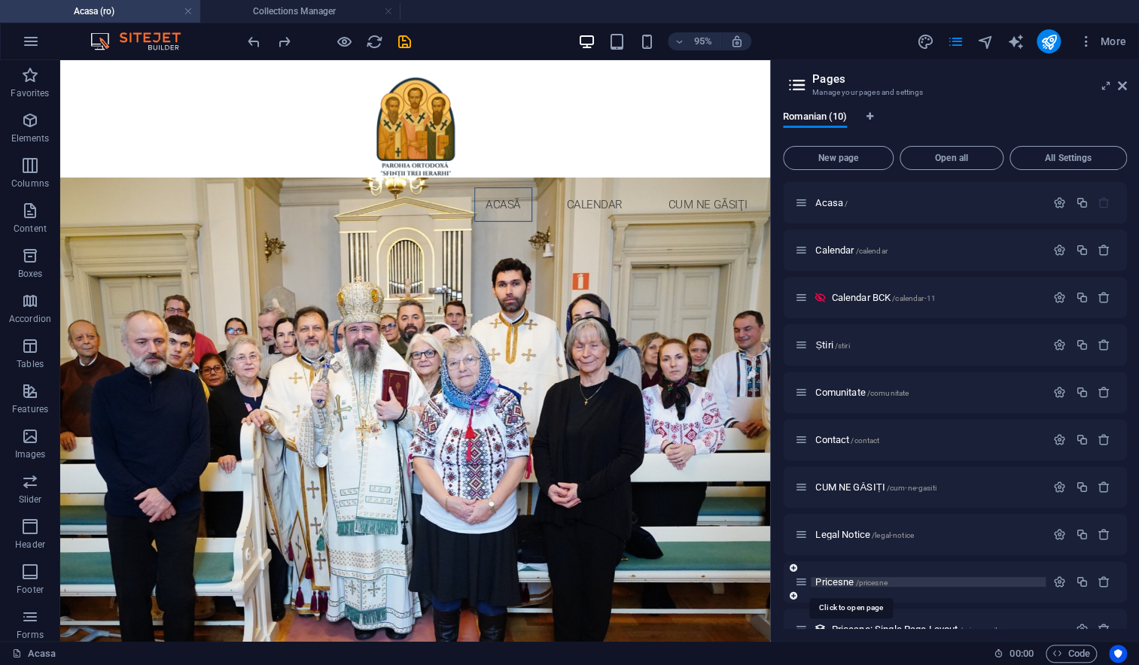
click at [836, 580] on span "Pricesne /pricesne" at bounding box center [850, 581] width 71 height 11
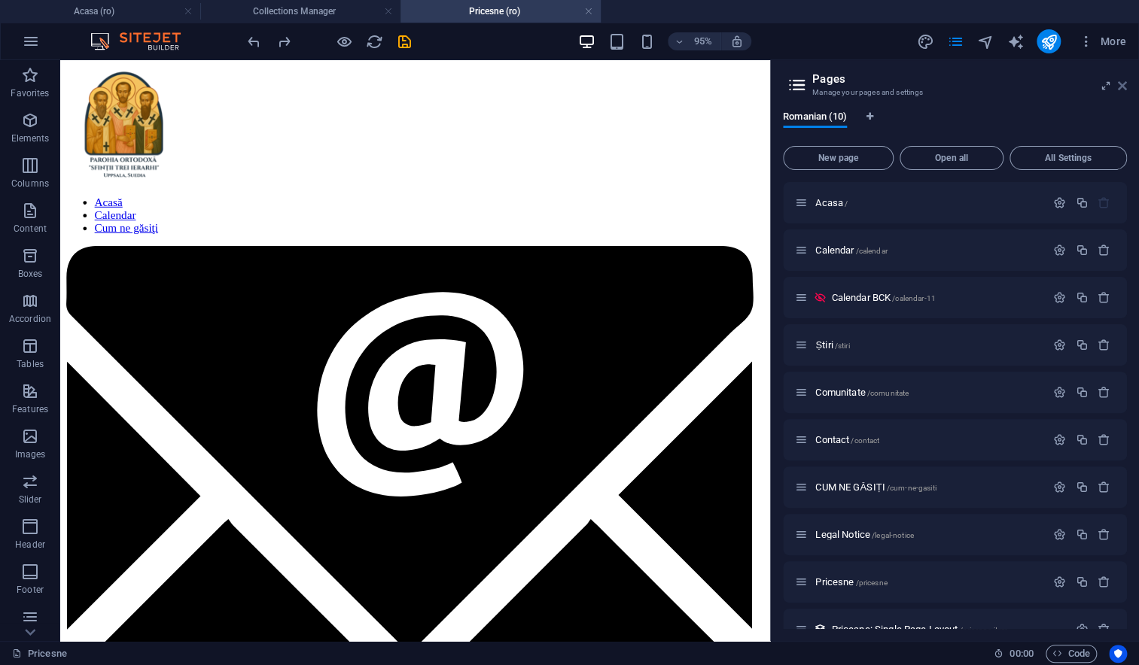
click at [1123, 83] on icon at bounding box center [1121, 86] width 9 height 12
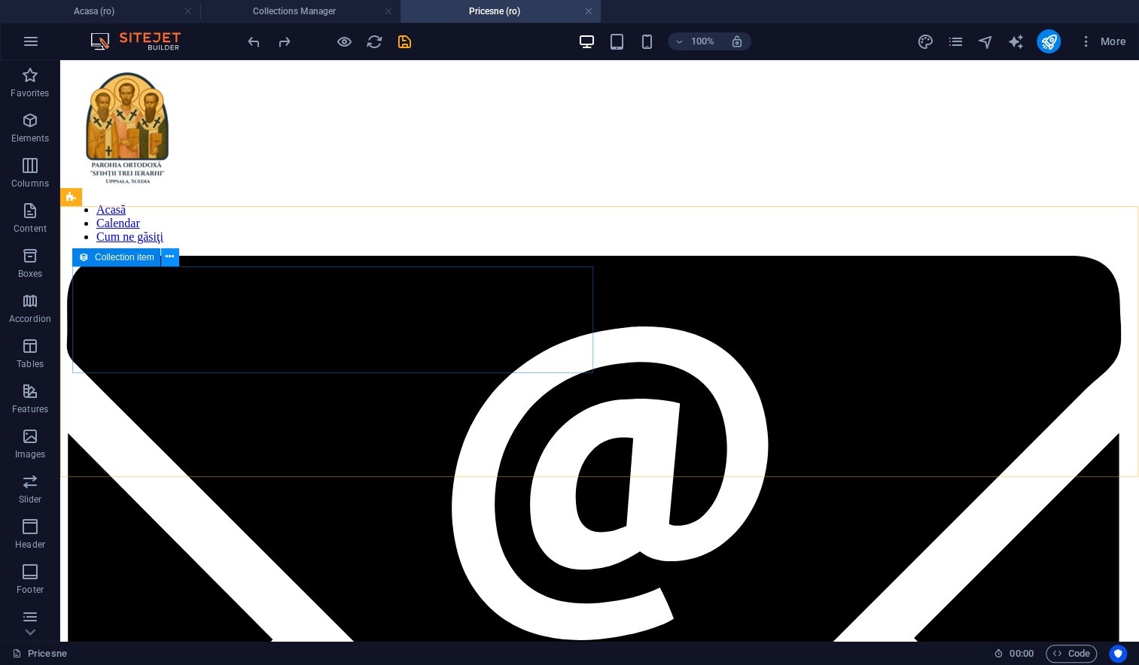
click at [173, 259] on icon at bounding box center [170, 257] width 8 height 16
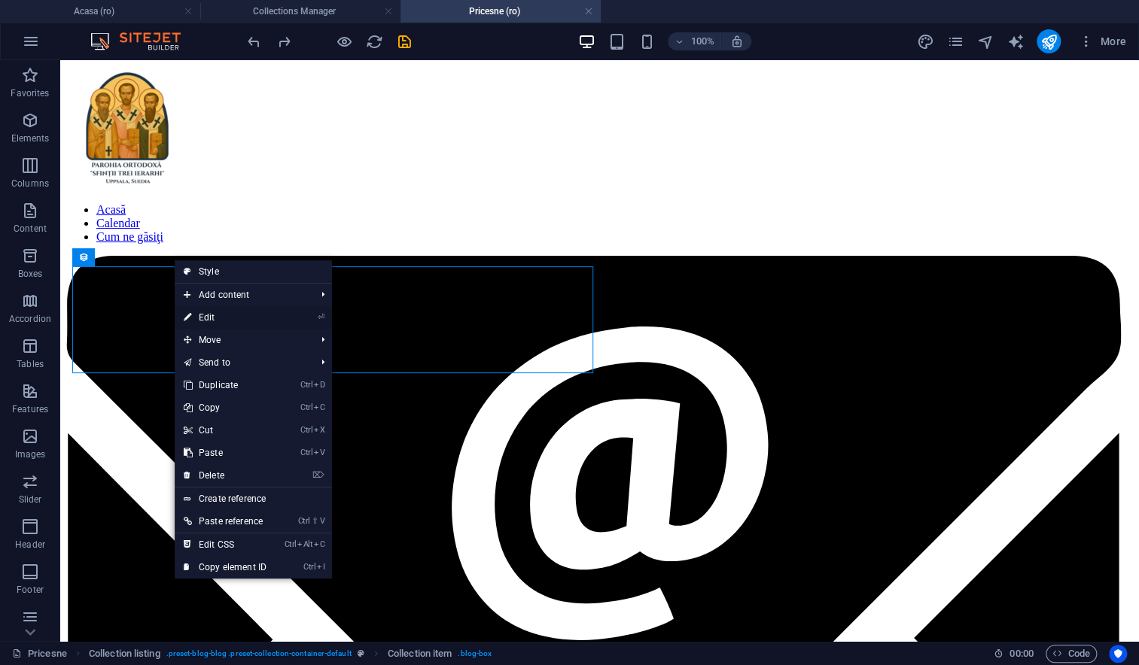
click at [196, 317] on link "⏎ Edit" at bounding box center [225, 317] width 101 height 23
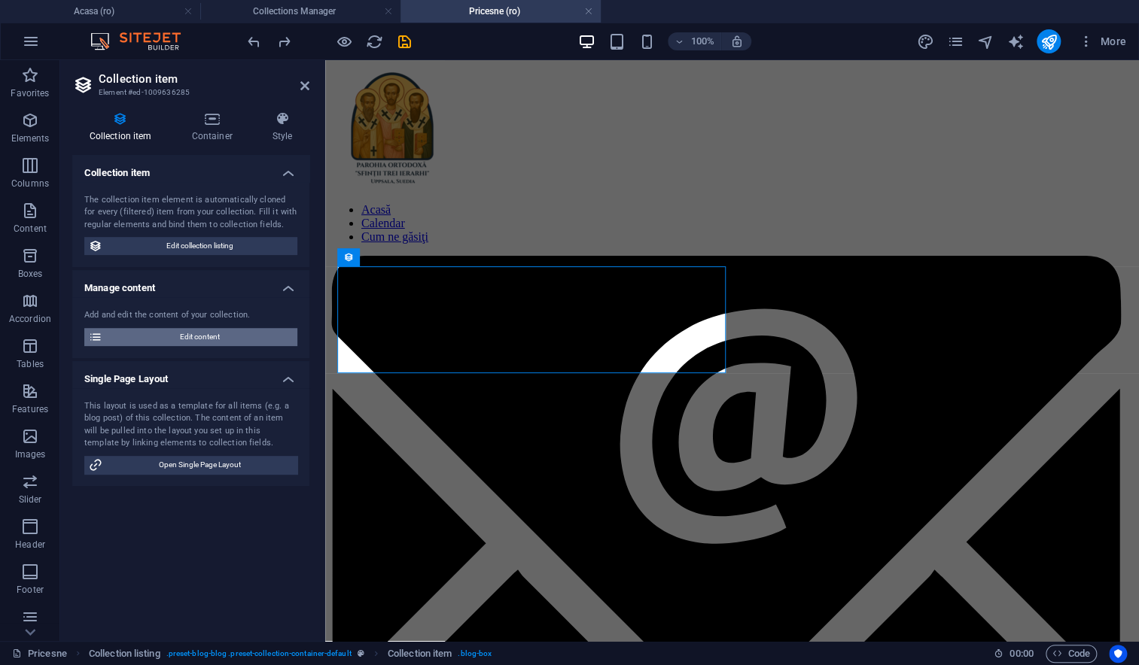
click at [181, 336] on span "Edit content" at bounding box center [200, 337] width 186 height 18
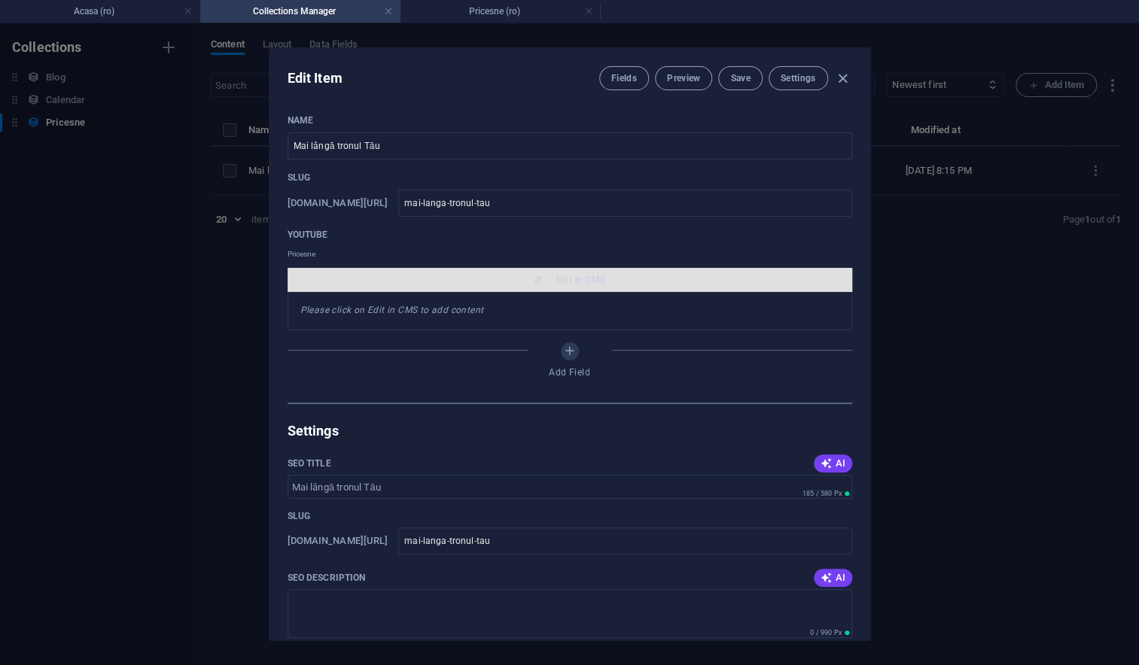
click at [373, 290] on button "Edit in CMS" at bounding box center [569, 280] width 564 height 24
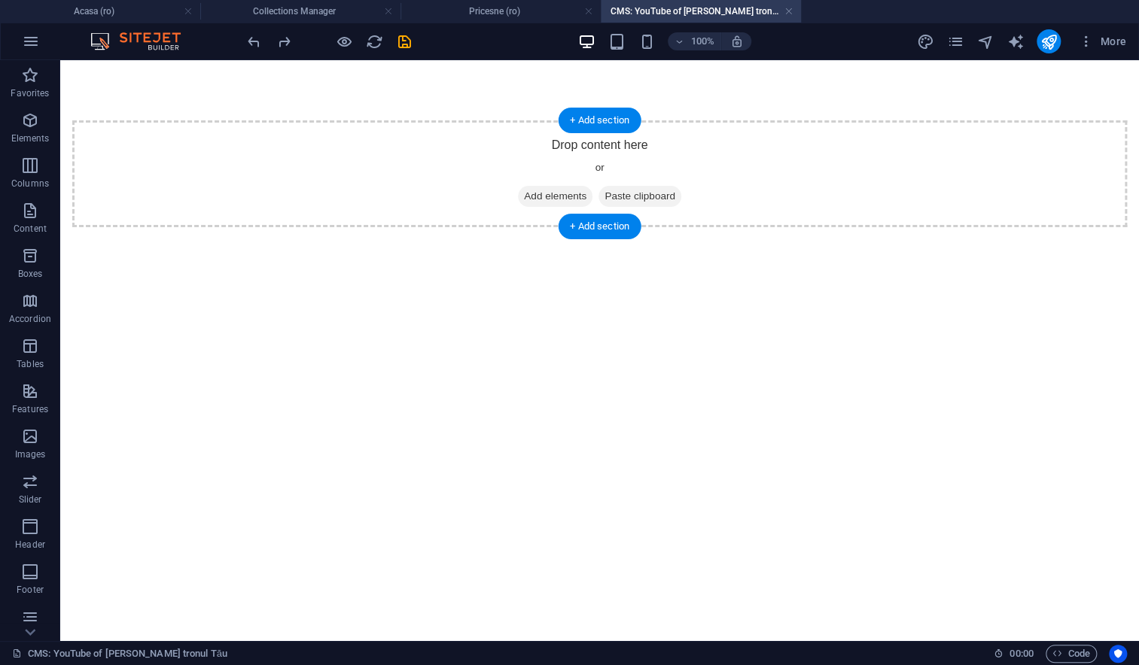
click at [543, 197] on span "Add elements" at bounding box center [555, 196] width 74 height 21
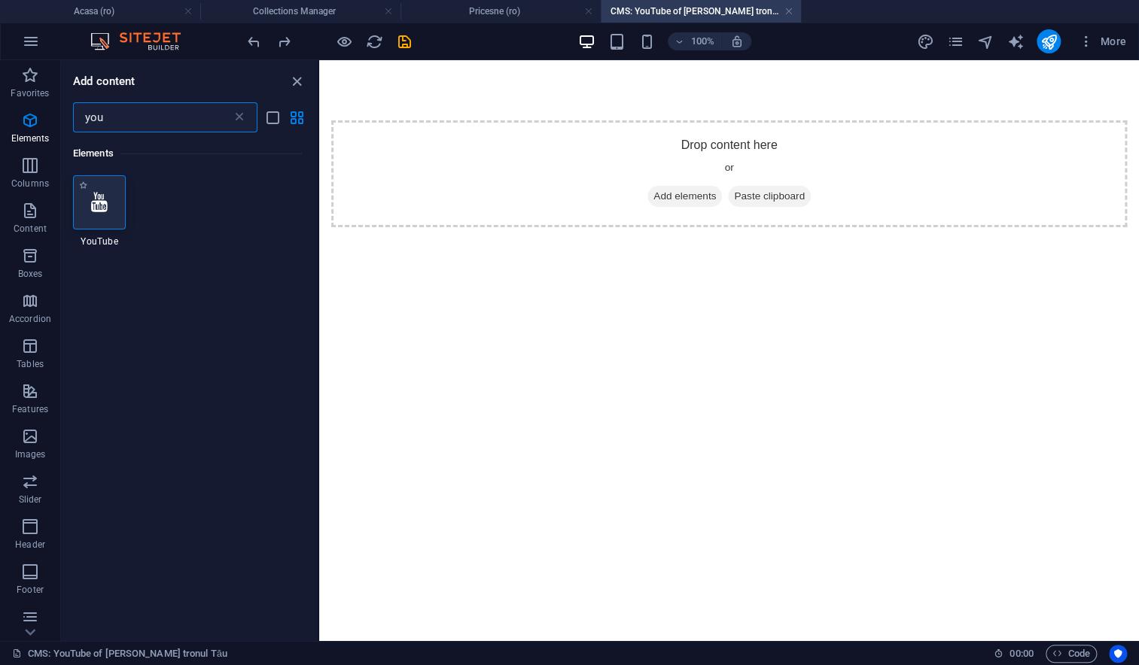
type input "you"
click at [97, 202] on icon at bounding box center [99, 203] width 17 height 20
select select "ar16_9"
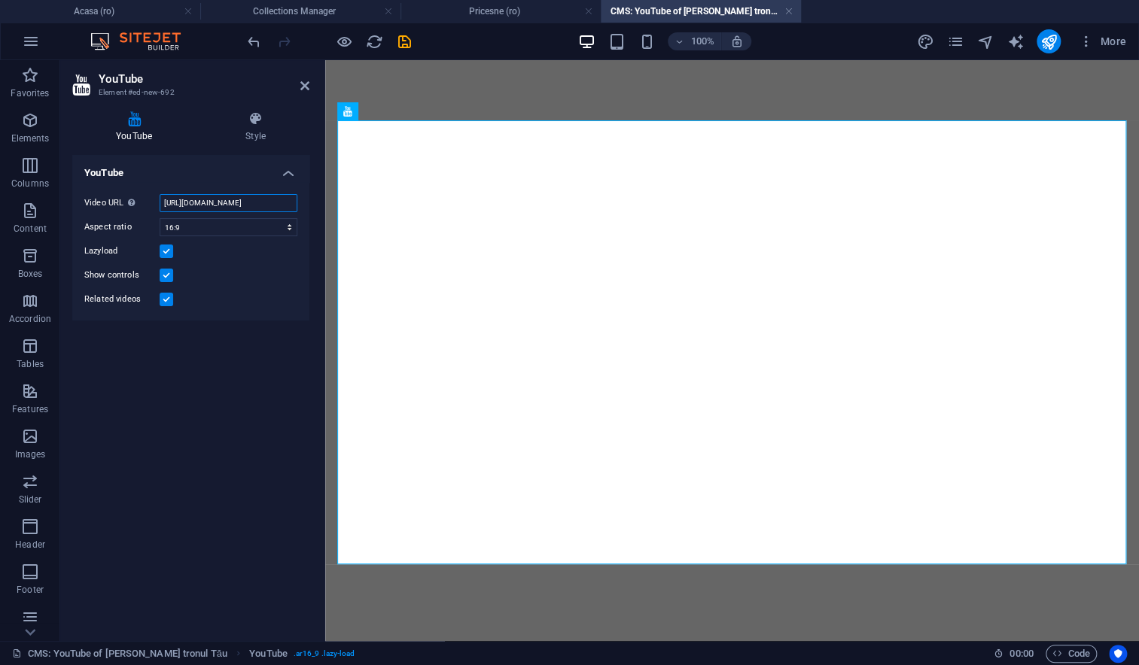
click at [225, 194] on input "https://www.youtube.com/watch?v=hnoviHgPHkY" at bounding box center [229, 203] width 138 height 18
paste input "https://www.youtube.com/watch?v=q7MFJT-Ysps"
type input "https://www.youtube.com/watch?v=q7MFJT-Ysps"
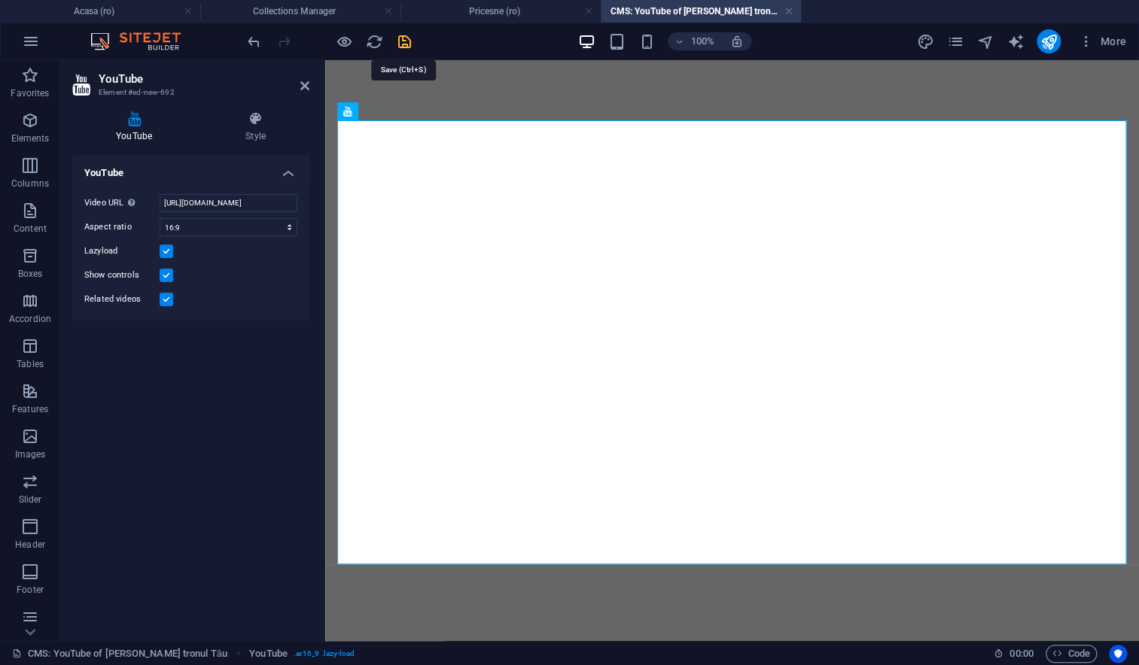
scroll to position [0, 0]
click at [404, 41] on icon "save" at bounding box center [404, 41] width 17 height 17
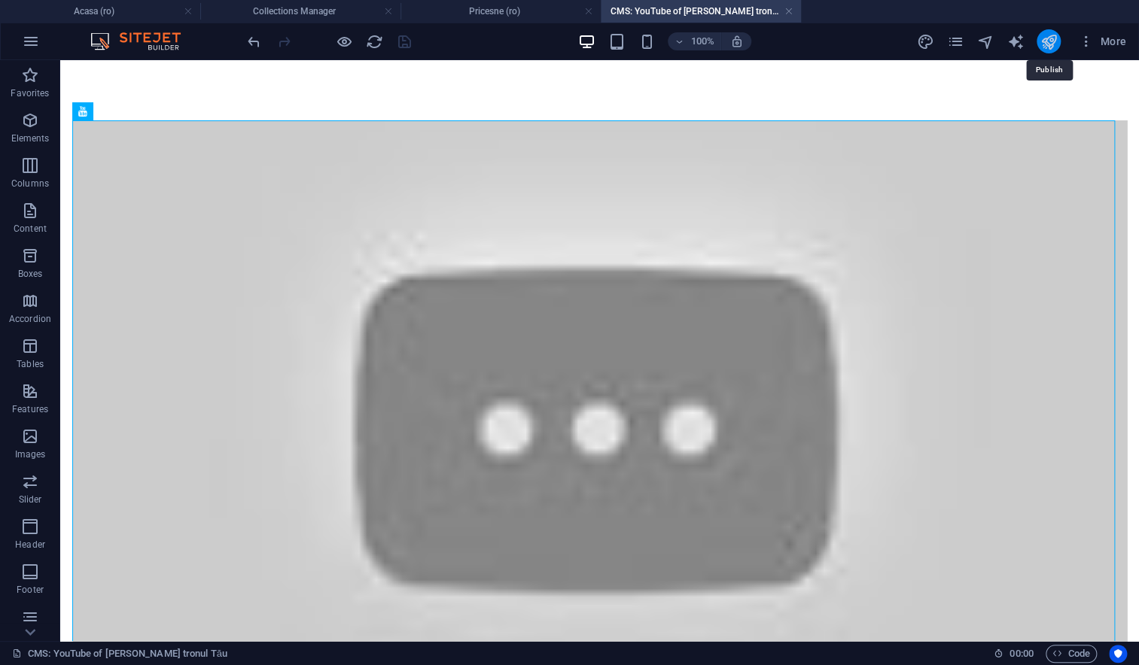
click at [1049, 39] on icon "publish" at bounding box center [1047, 41] width 17 height 17
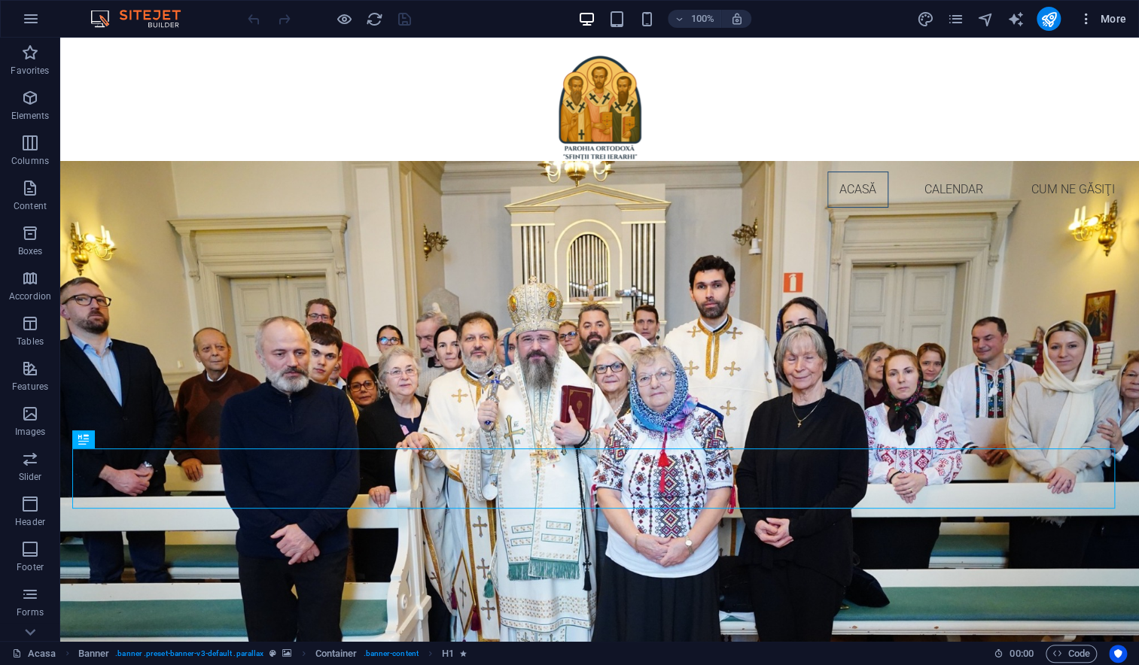
click at [1084, 23] on icon "button" at bounding box center [1085, 18] width 15 height 15
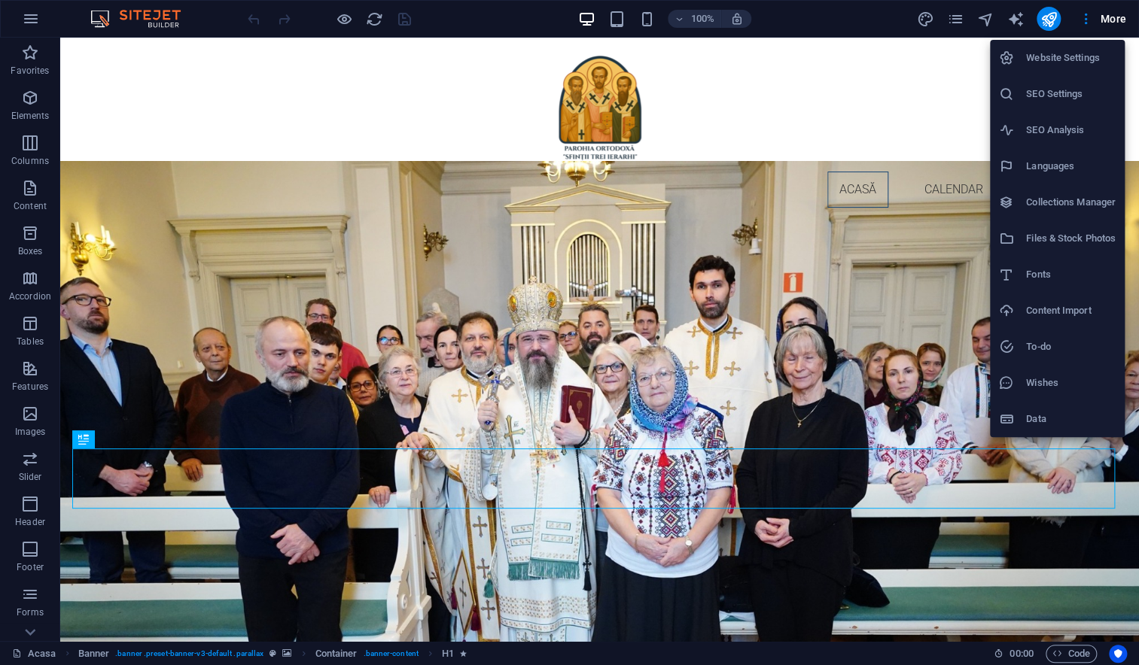
click at [953, 16] on div at bounding box center [569, 332] width 1139 height 665
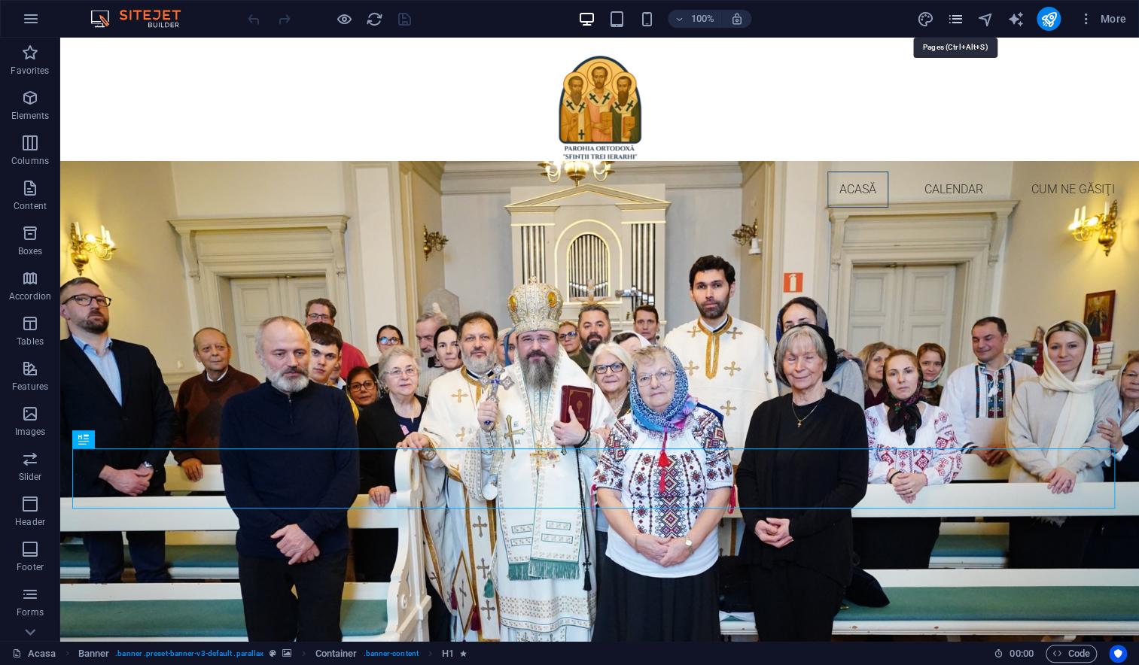
click at [956, 20] on icon "pages" at bounding box center [954, 19] width 17 height 17
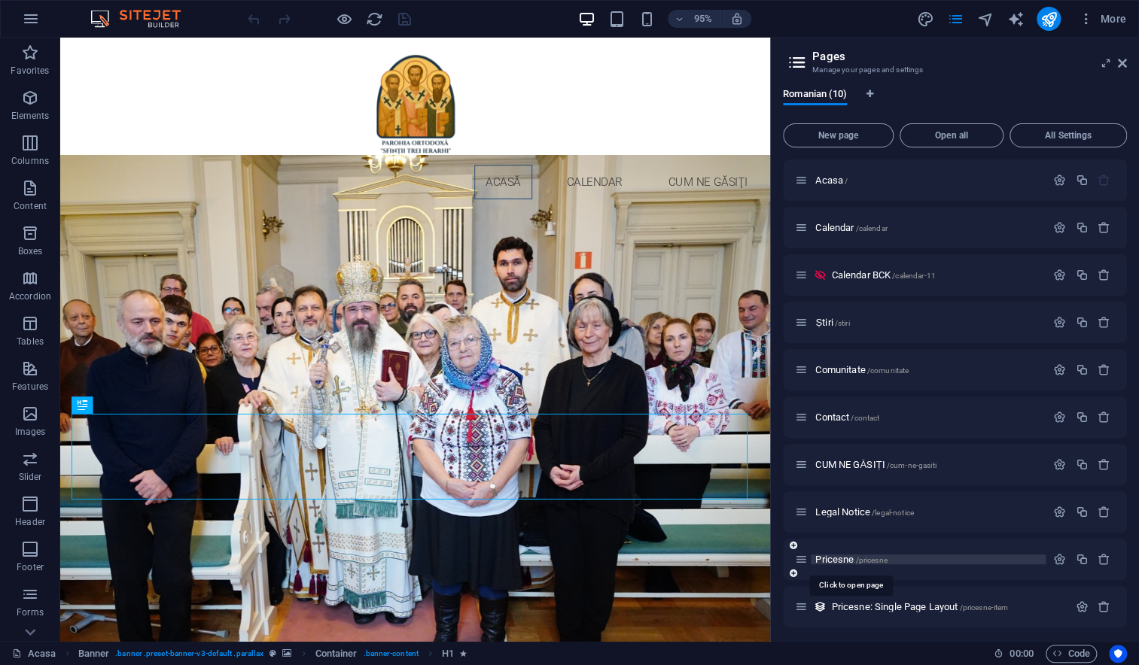
click at [832, 563] on span "Pricesne /pricesne" at bounding box center [850, 559] width 71 height 11
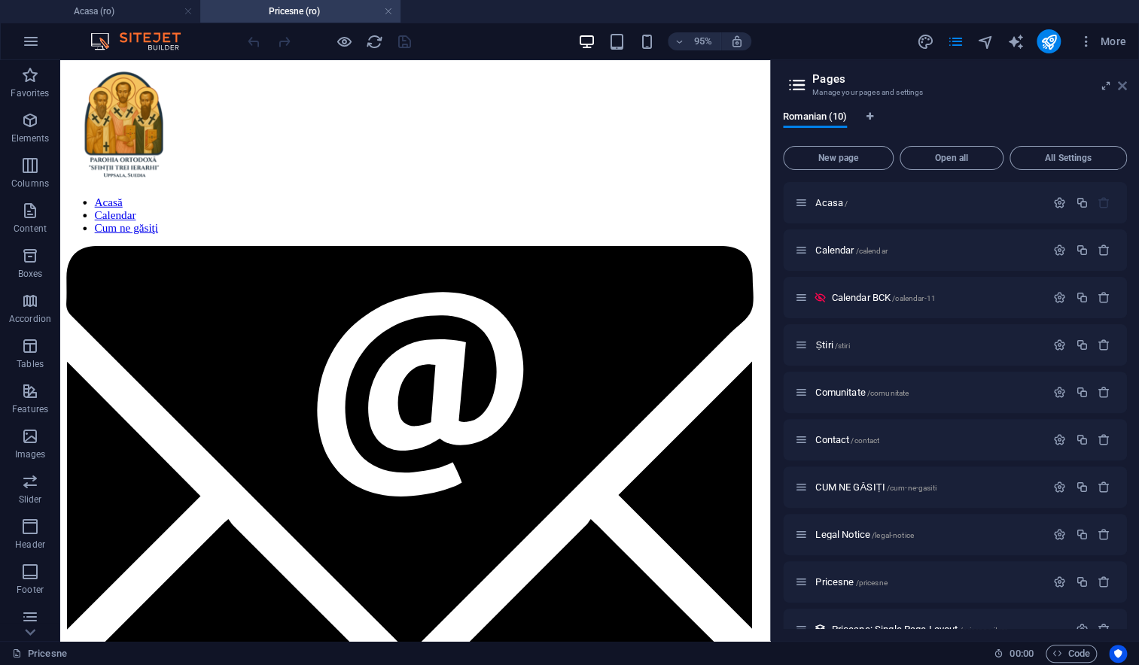
click at [1123, 88] on icon at bounding box center [1121, 86] width 9 height 12
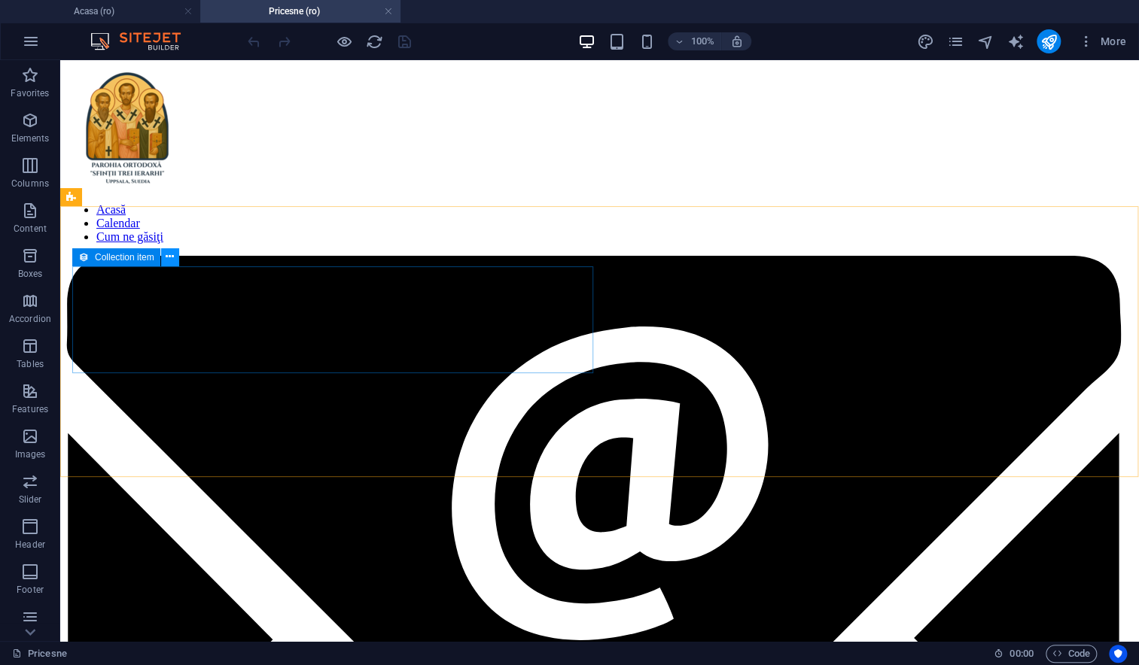
click at [170, 257] on icon at bounding box center [170, 257] width 8 height 16
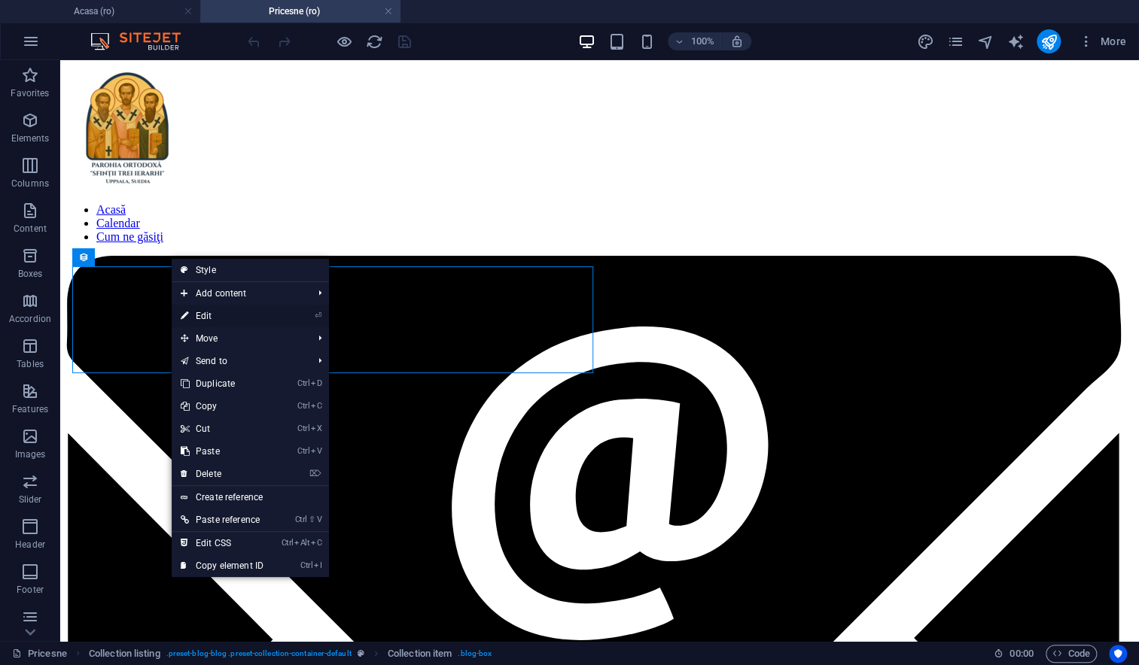
click at [195, 317] on link "⏎ Edit" at bounding box center [222, 316] width 101 height 23
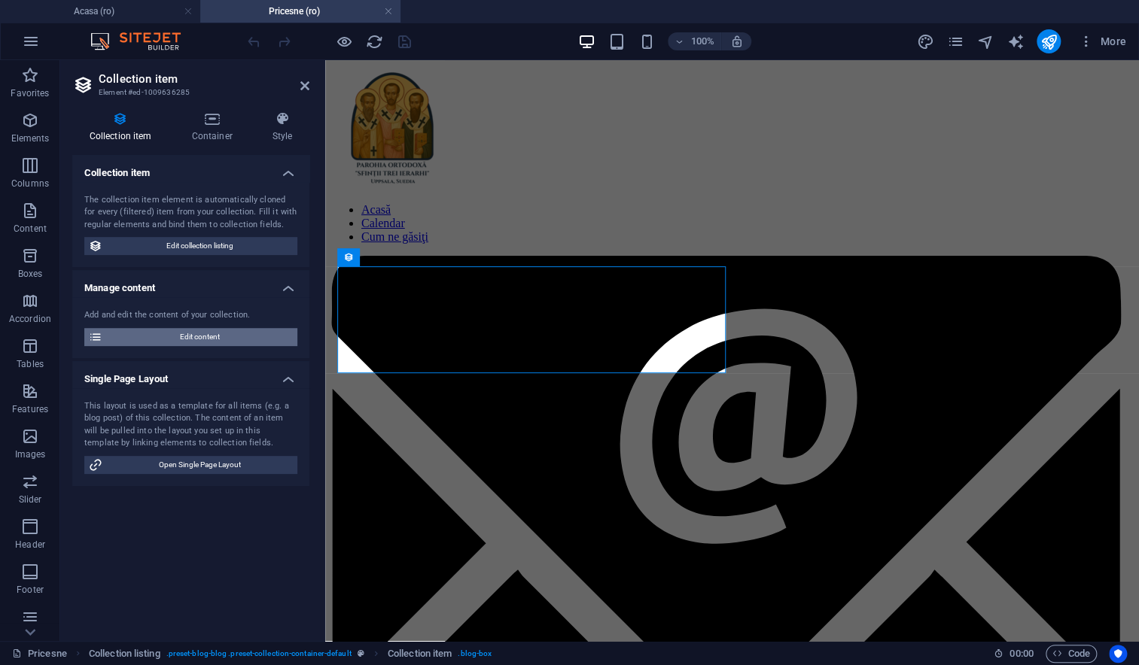
click at [194, 339] on span "Edit content" at bounding box center [200, 337] width 186 height 18
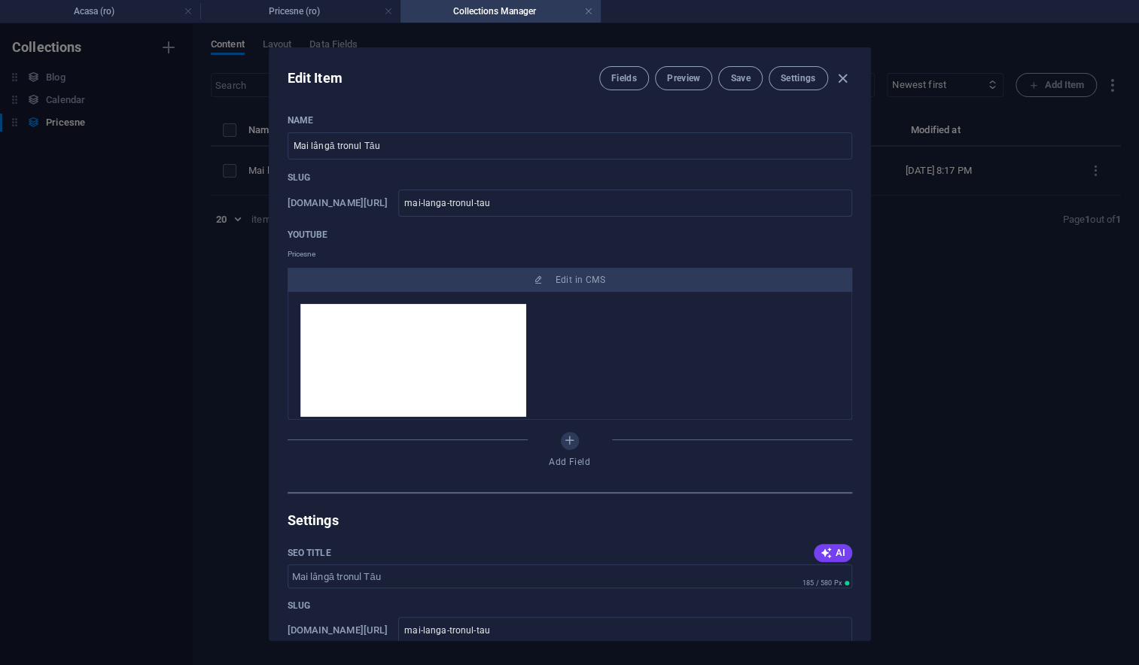
scroll to position [14, 0]
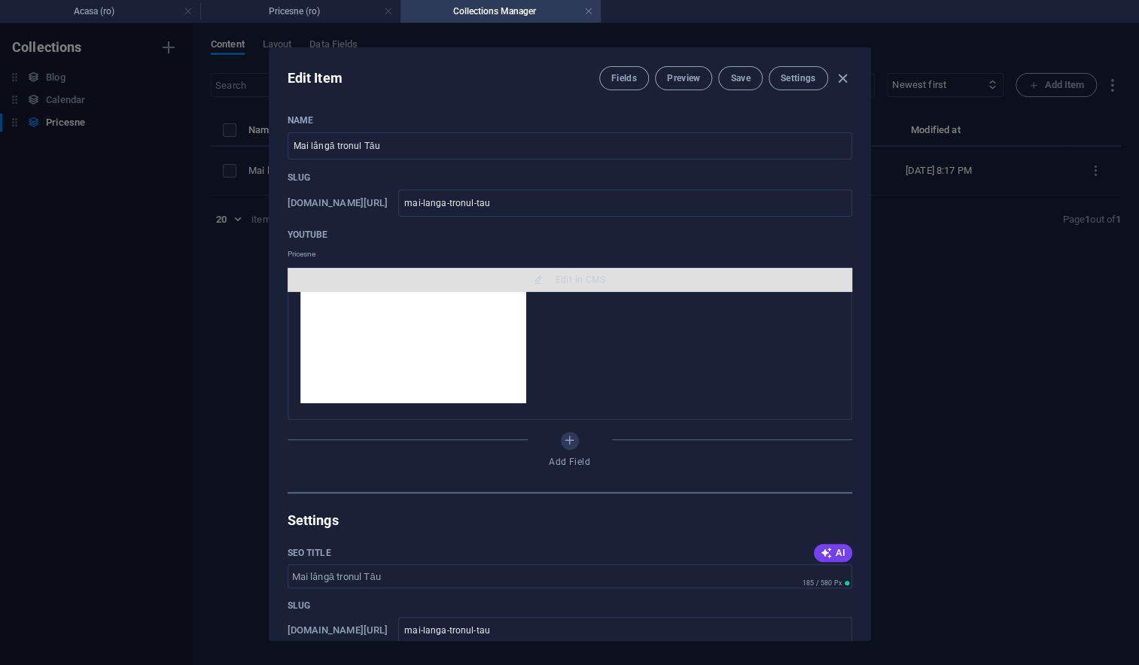
click at [415, 284] on span "Edit in CMS" at bounding box center [569, 280] width 552 height 12
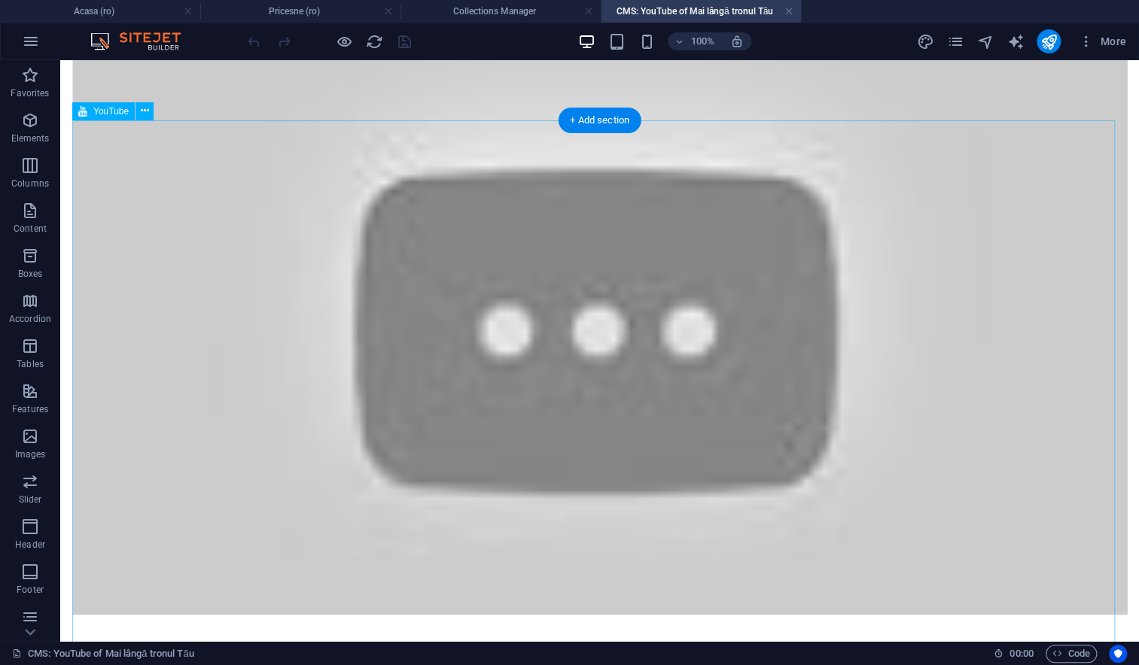
scroll to position [125, 0]
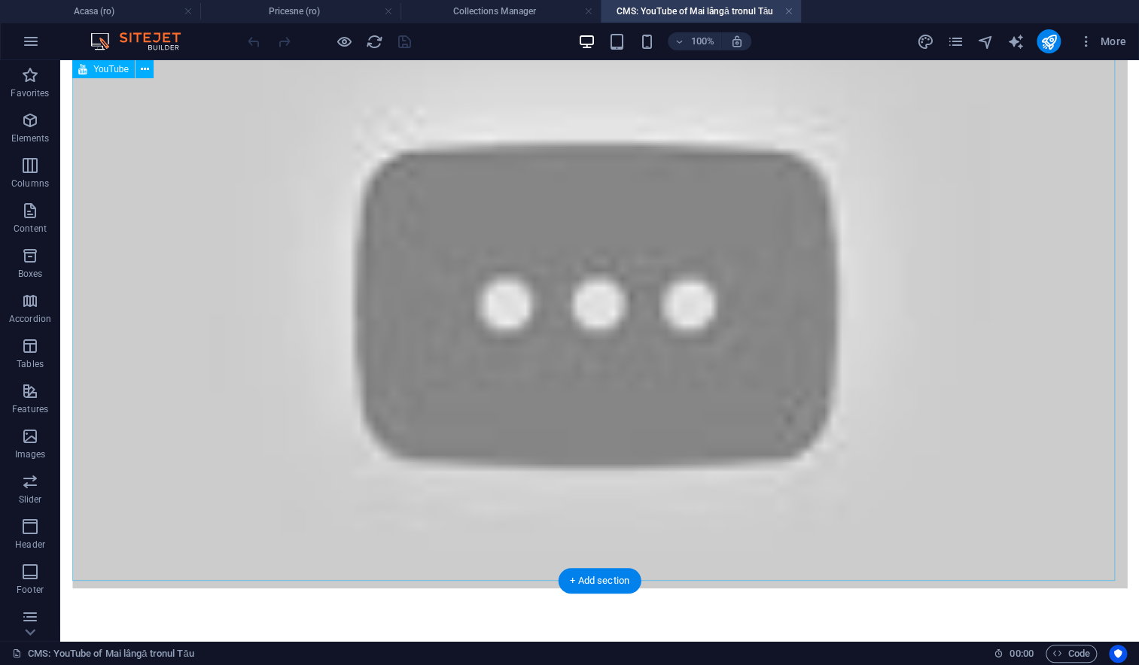
click at [573, 293] on div at bounding box center [599, 291] width 1054 height 593
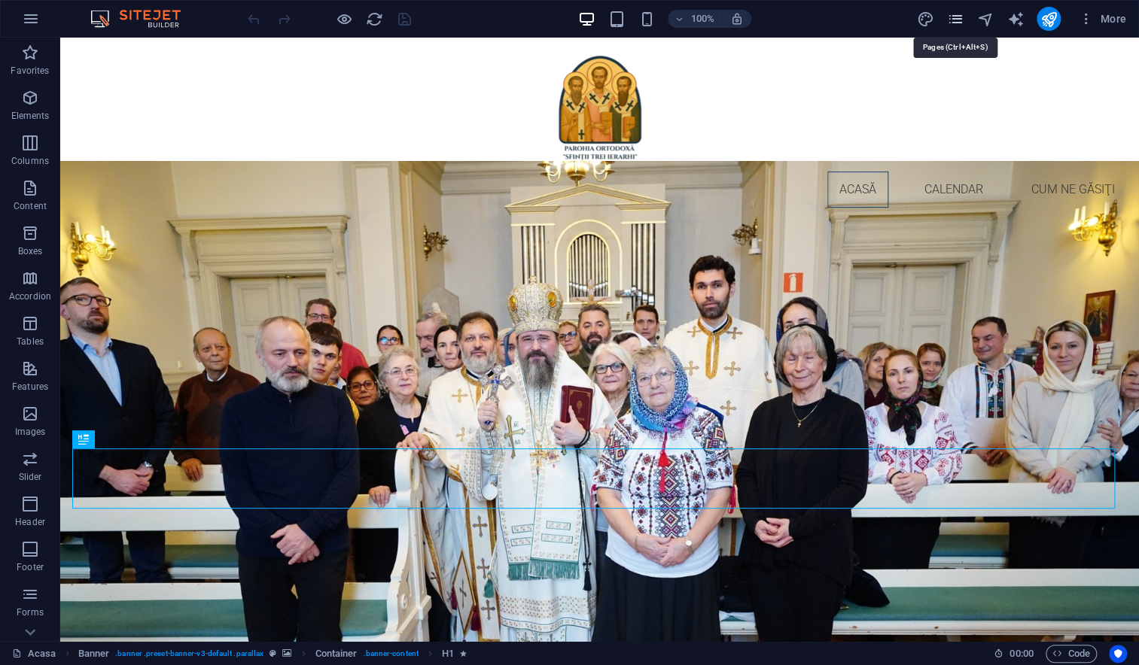
click at [957, 19] on icon "pages" at bounding box center [954, 19] width 17 height 17
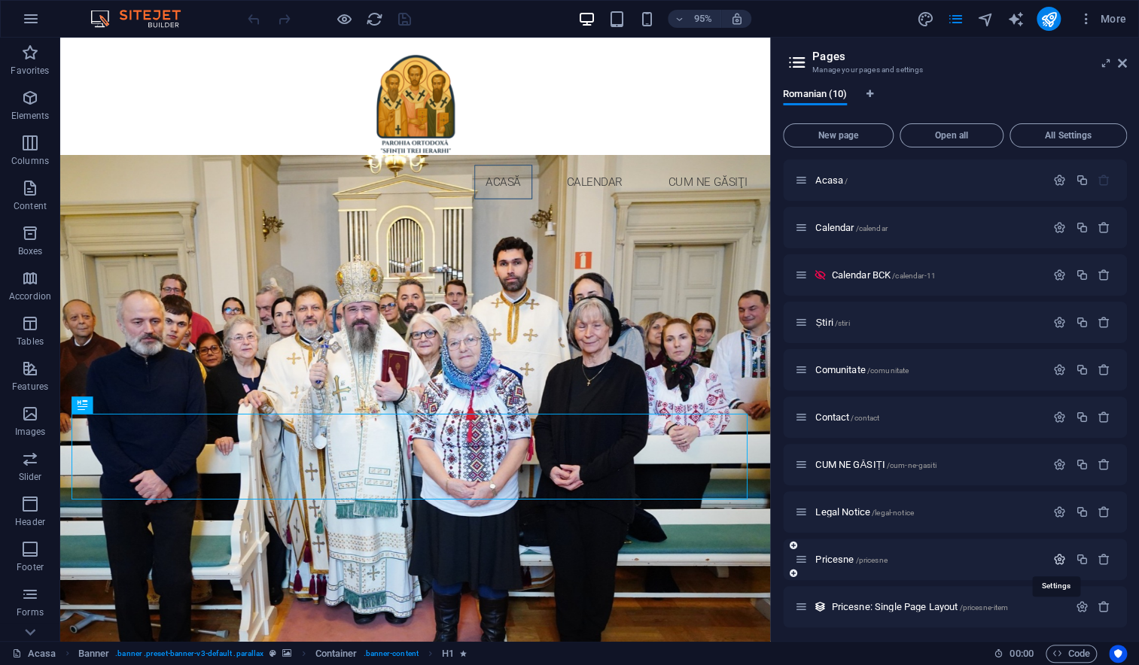
click at [1053, 558] on icon "button" at bounding box center [1059, 559] width 13 height 13
click at [833, 563] on span "Pricesne /pricesne" at bounding box center [850, 559] width 71 height 11
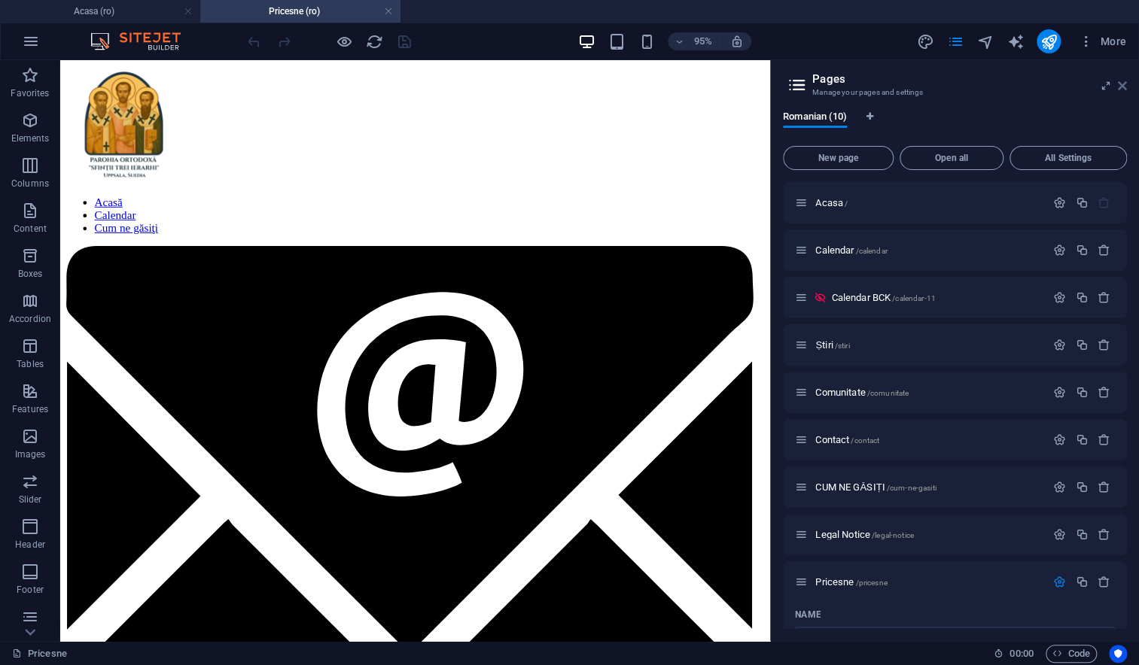
click at [1123, 84] on icon at bounding box center [1121, 86] width 9 height 12
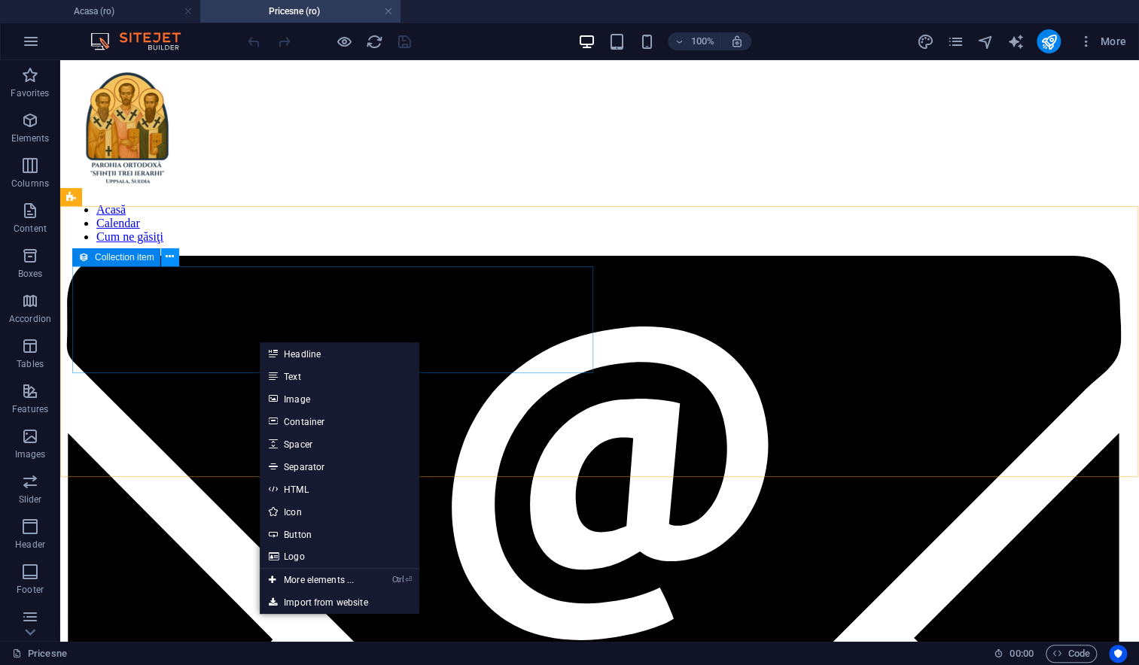
click at [169, 258] on icon at bounding box center [170, 257] width 8 height 16
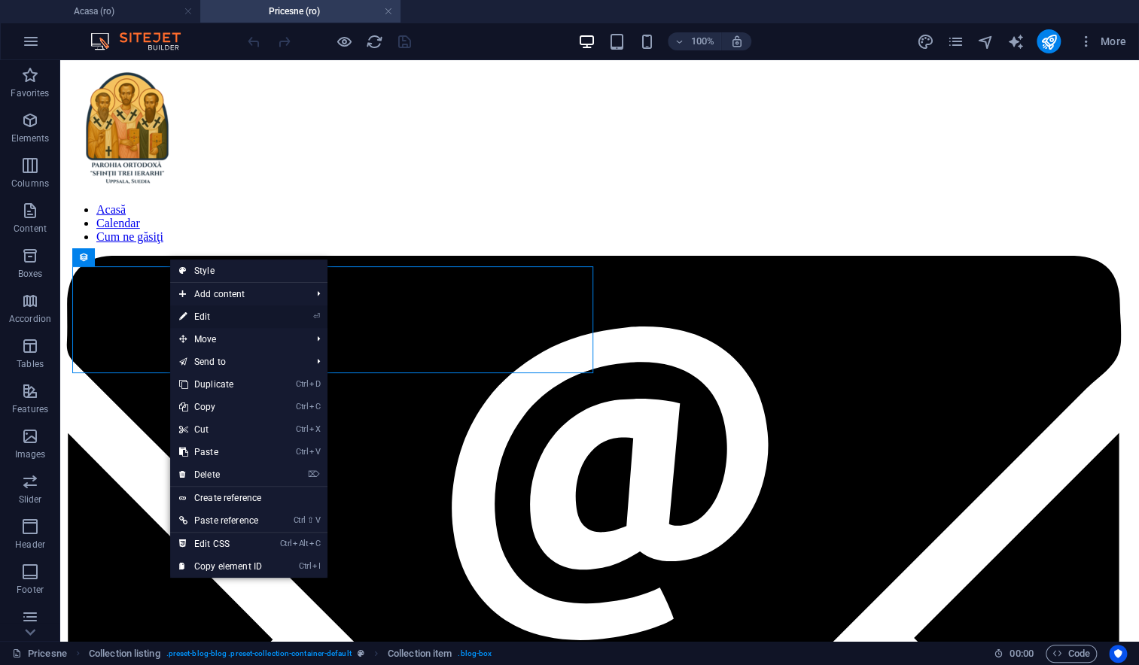
click at [190, 316] on link "⏎ Edit" at bounding box center [220, 317] width 101 height 23
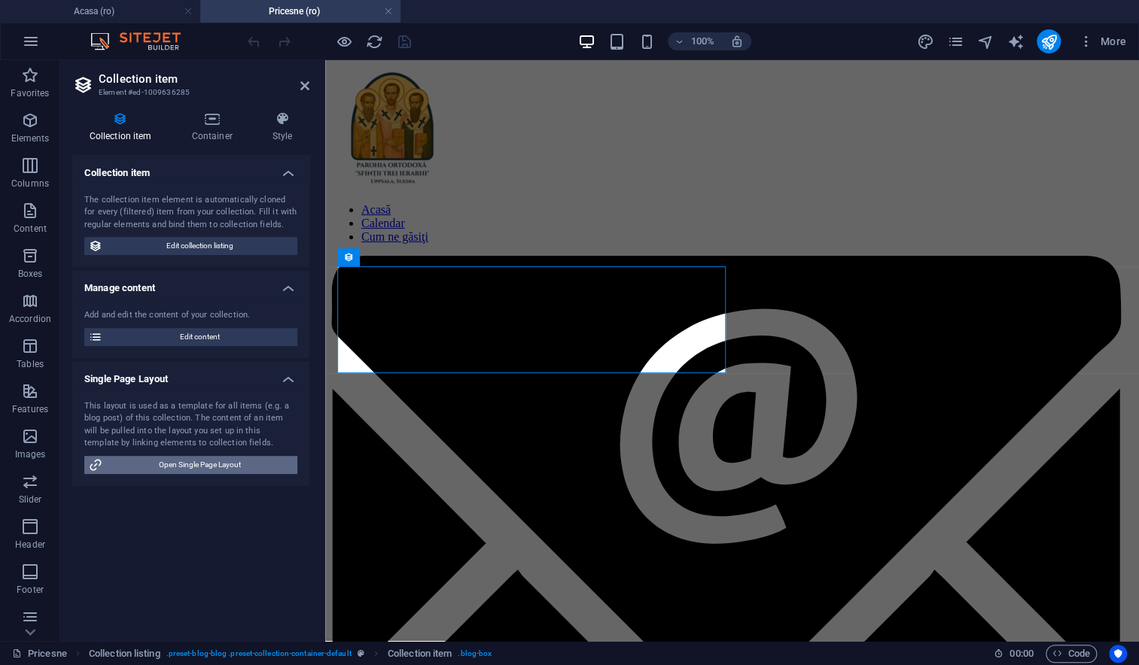
click at [175, 466] on span "Open Single Page Layout" at bounding box center [200, 465] width 186 height 18
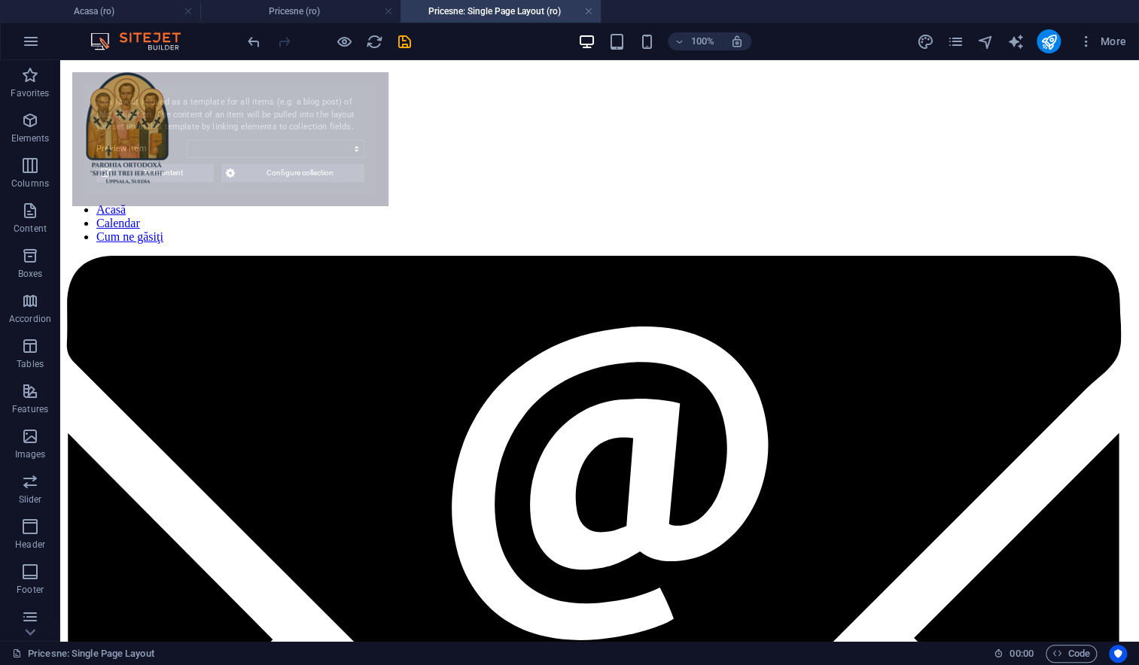
select select "68e0111d17814de31e06bce1"
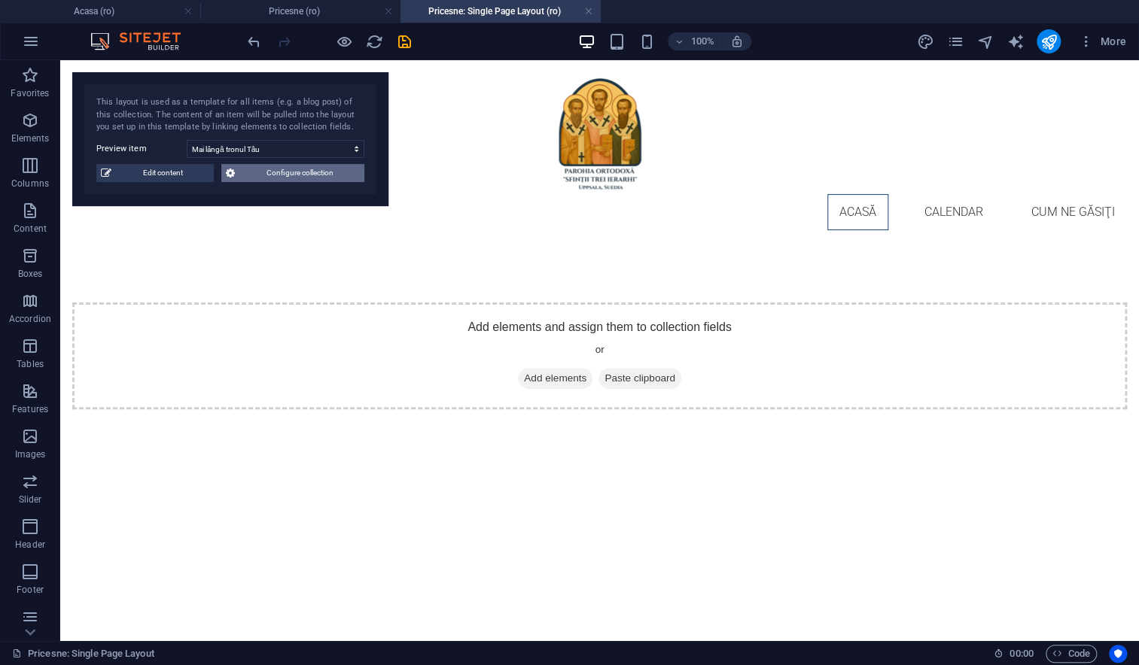
click at [278, 177] on span "Configure collection" at bounding box center [299, 173] width 120 height 18
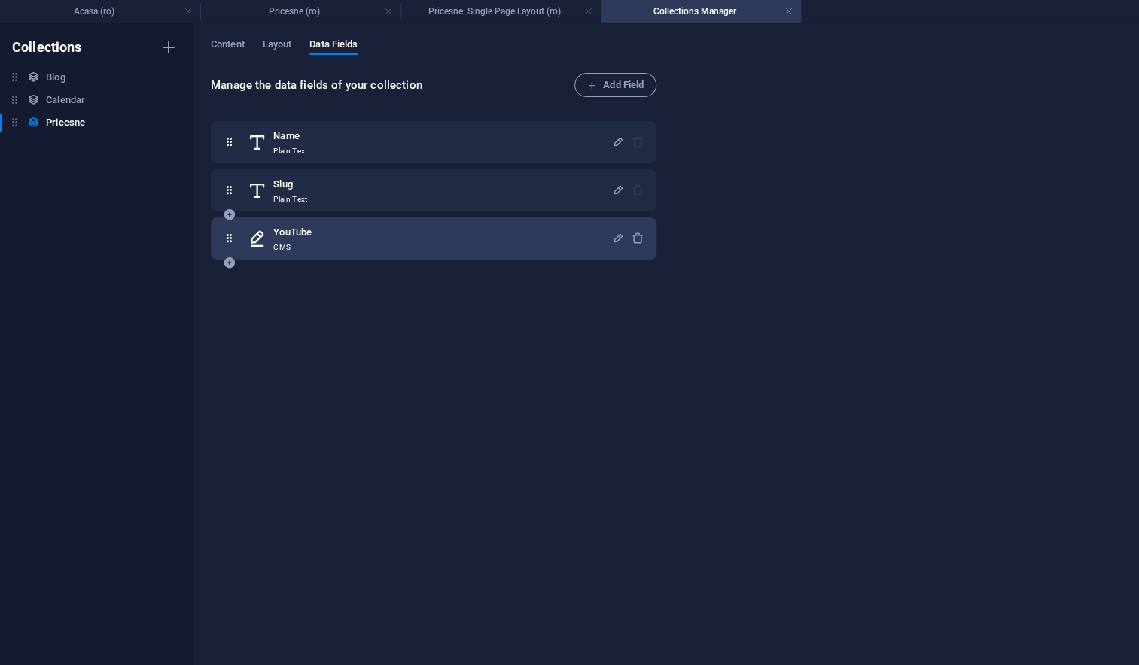
click at [337, 238] on div "YouTube CMS" at bounding box center [430, 238] width 364 height 30
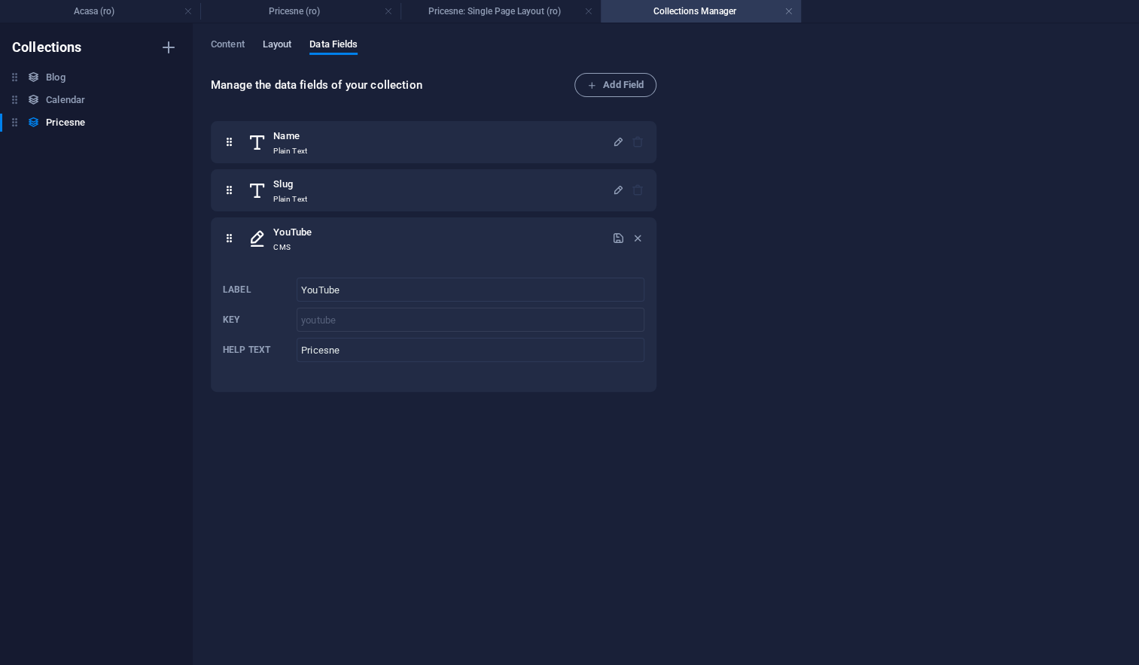
click at [281, 45] on span "Layout" at bounding box center [277, 45] width 29 height 21
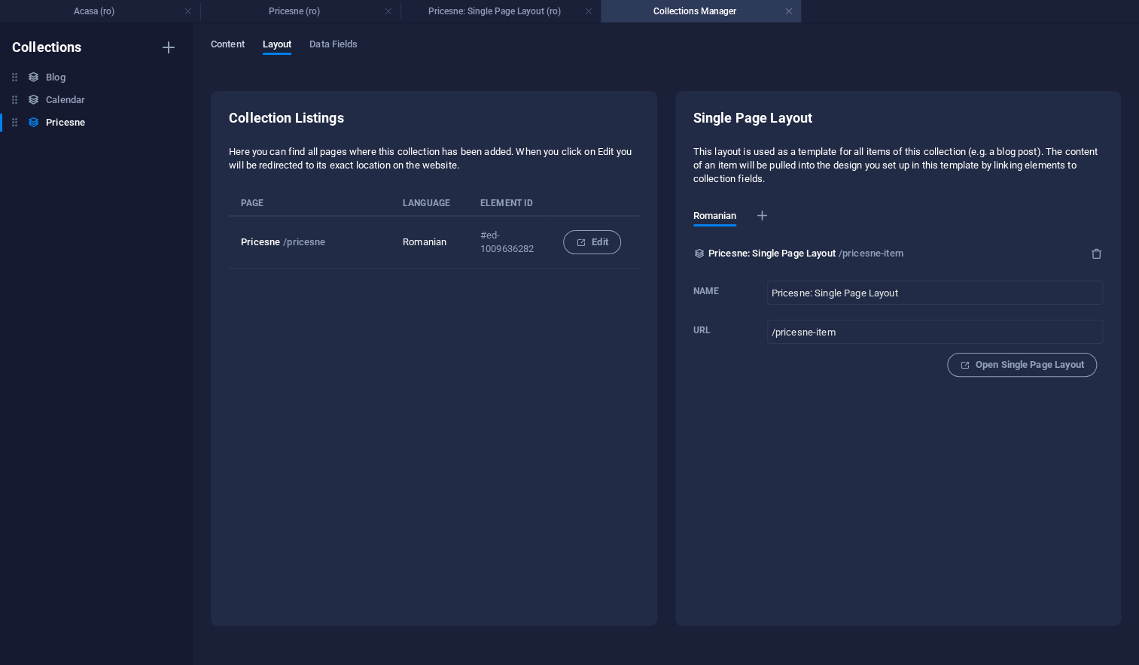
click at [239, 46] on span "Content" at bounding box center [228, 45] width 34 height 21
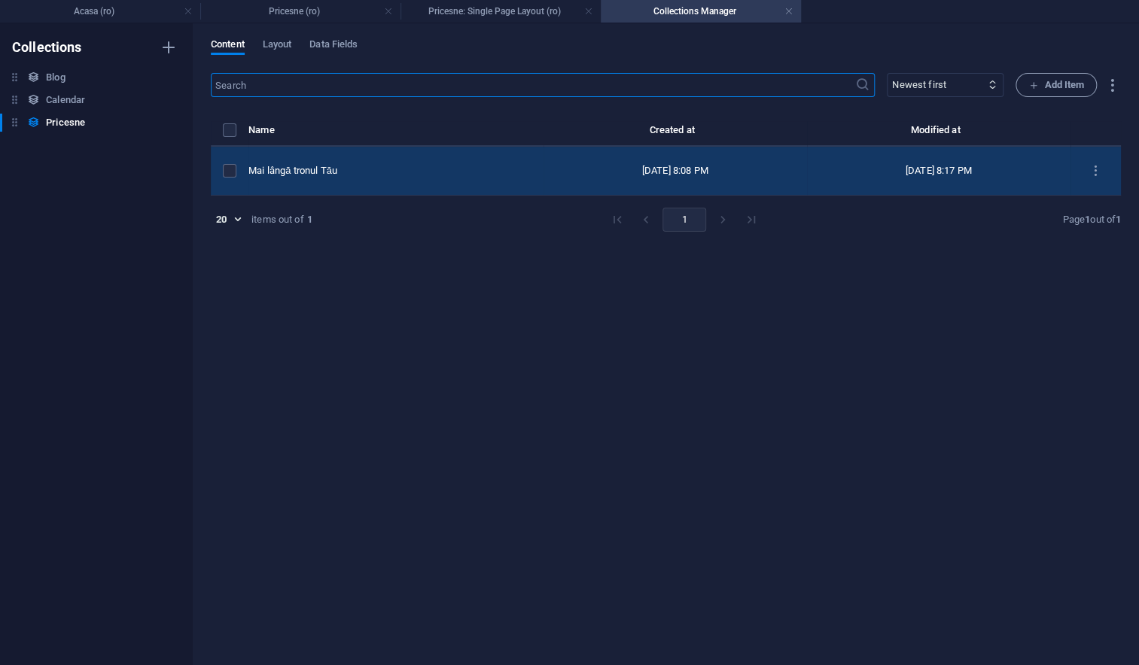
click at [362, 166] on div "Mai lângă tronul Tău" at bounding box center [389, 171] width 283 height 14
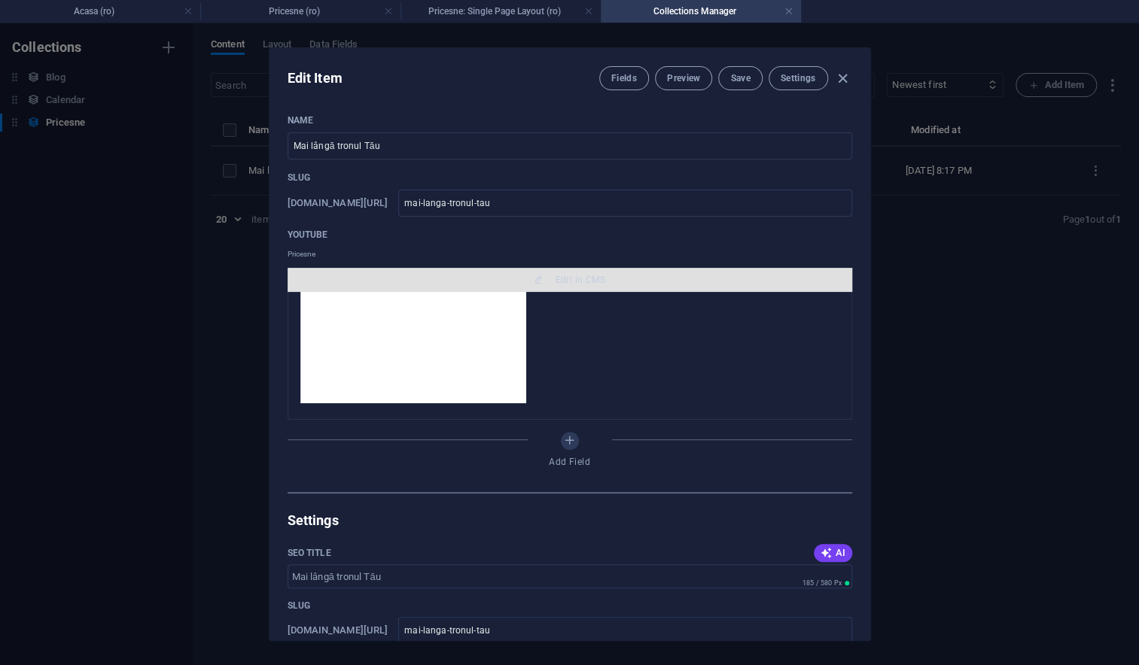
click at [473, 283] on span "Edit in CMS" at bounding box center [569, 280] width 552 height 12
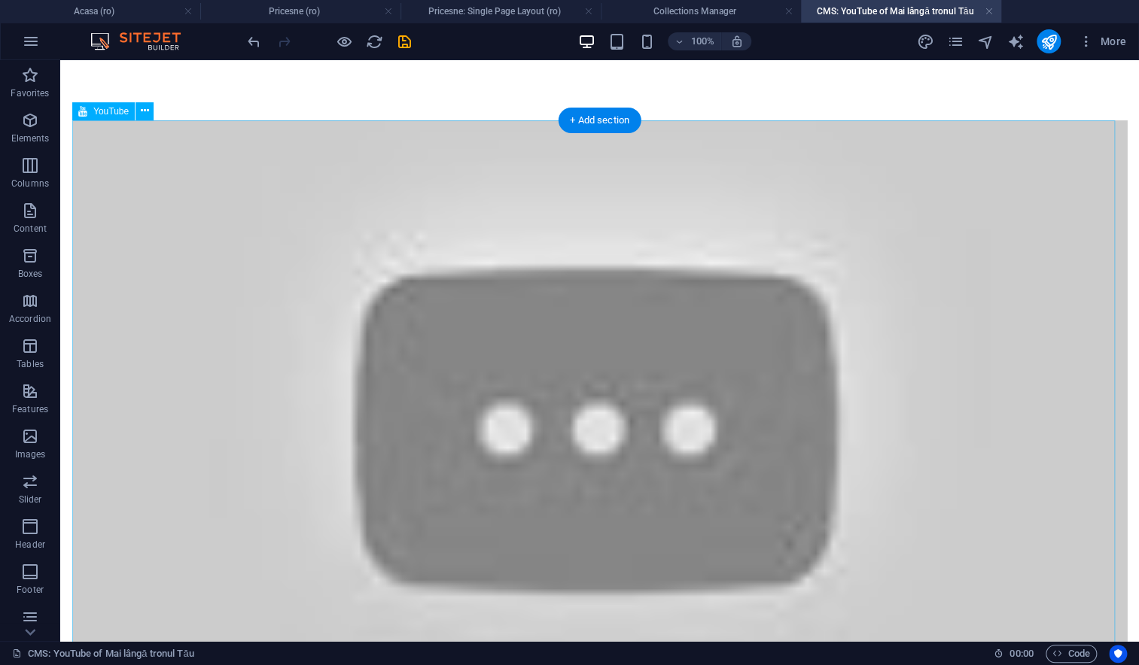
click at [452, 368] on div at bounding box center [599, 416] width 1054 height 593
click at [144, 114] on icon at bounding box center [145, 111] width 8 height 16
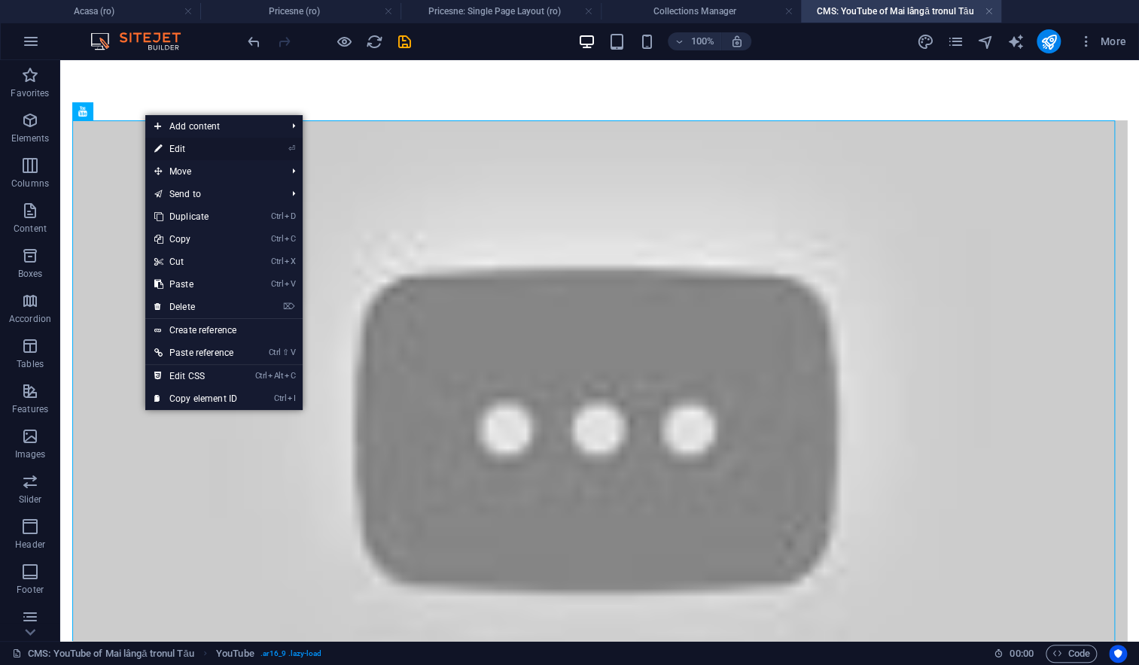
click at [169, 151] on link "⏎ Edit" at bounding box center [195, 149] width 101 height 23
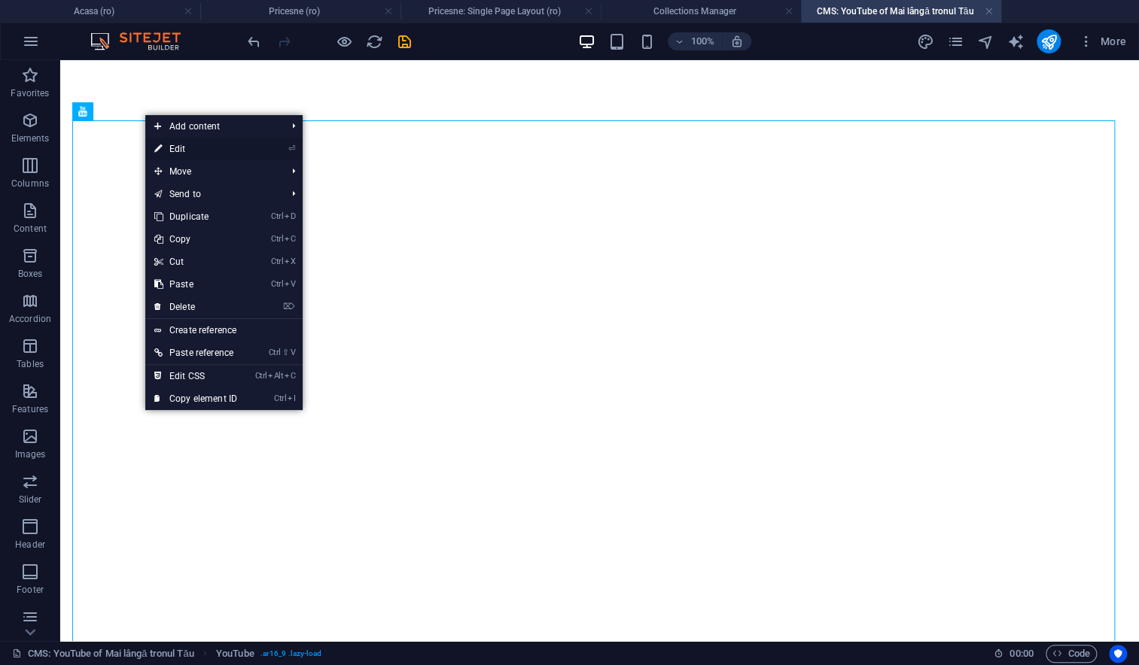
select select "ar16_9"
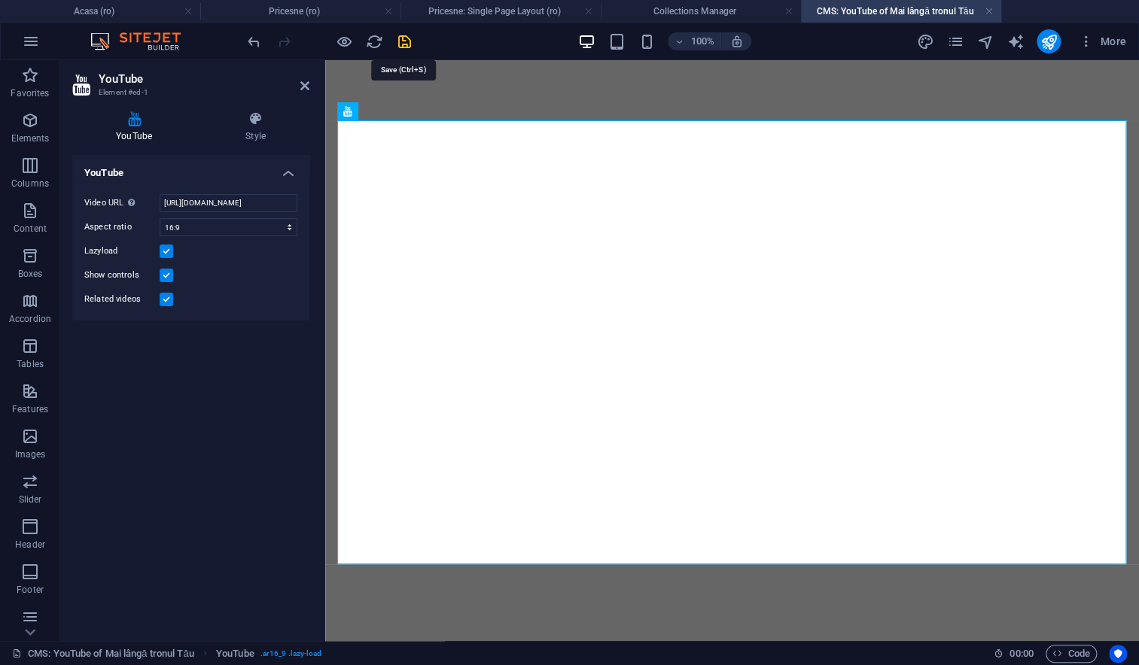
click at [400, 41] on icon "save" at bounding box center [404, 41] width 17 height 17
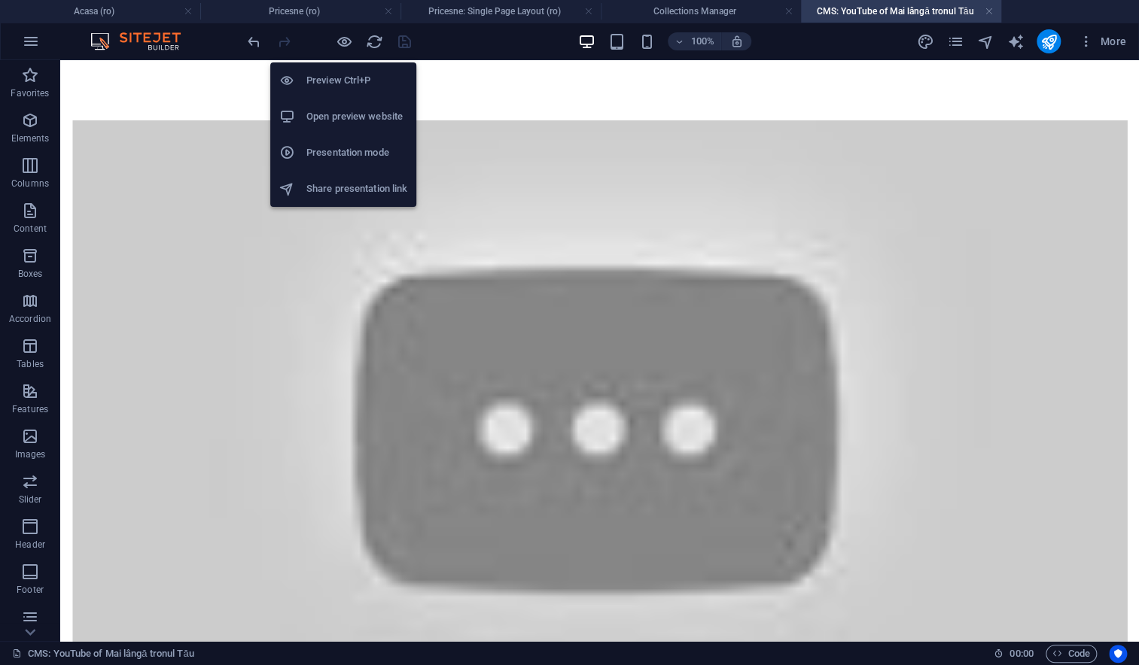
click at [329, 84] on h6 "Preview Ctrl+P" at bounding box center [356, 80] width 101 height 18
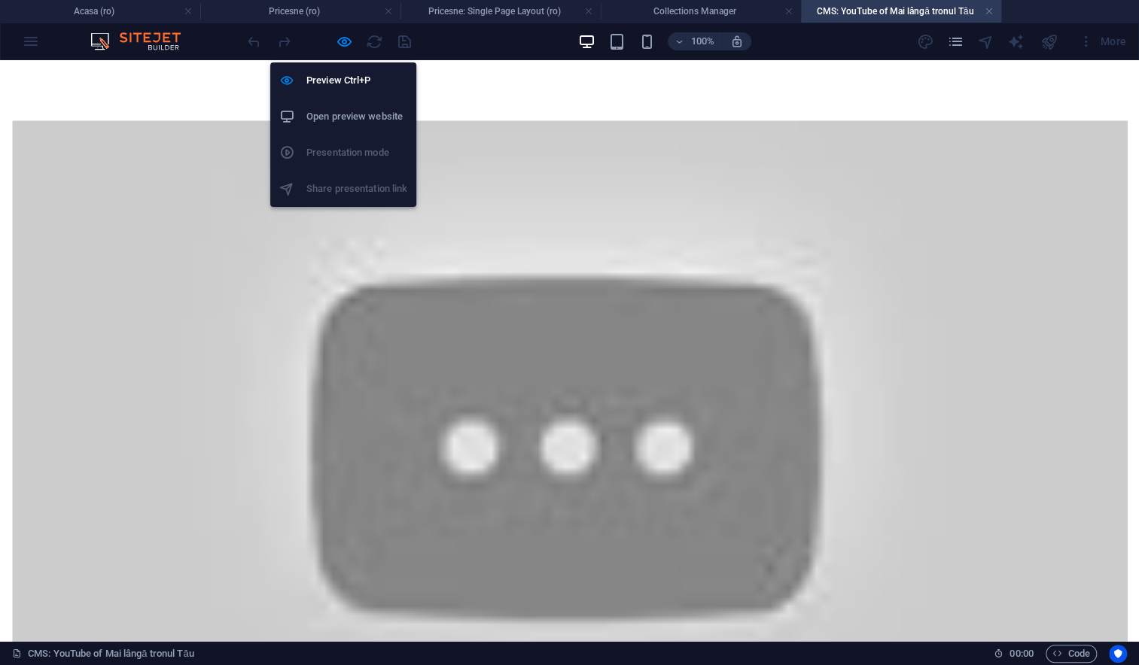
click at [321, 114] on h6 "Open preview website" at bounding box center [356, 117] width 101 height 18
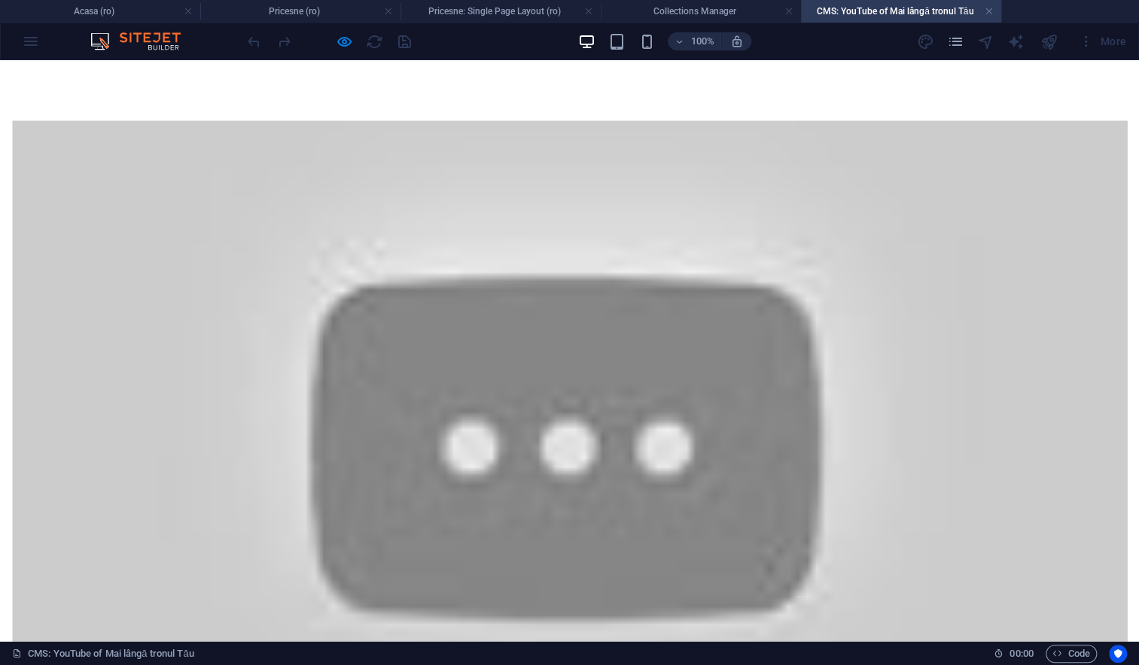
click at [557, 436] on div at bounding box center [569, 433] width 1114 height 627
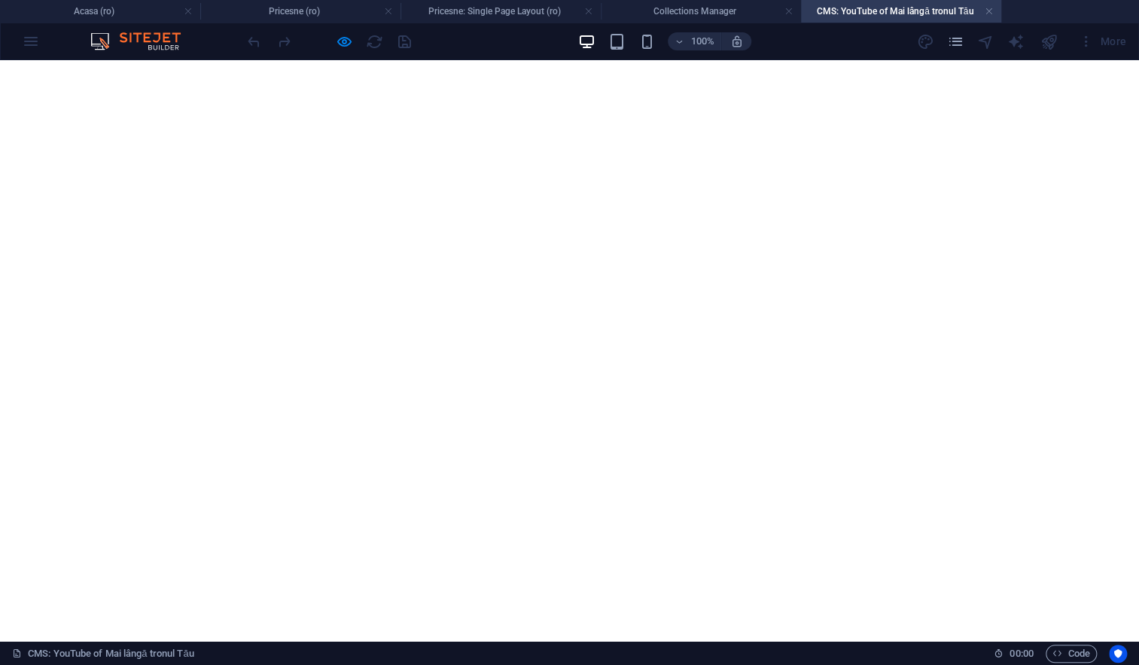
click at [984, 8] on h4 "CMS: YouTube of Mai lângă tronul Tău" at bounding box center [901, 11] width 200 height 17
click at [987, 11] on link at bounding box center [988, 12] width 9 height 14
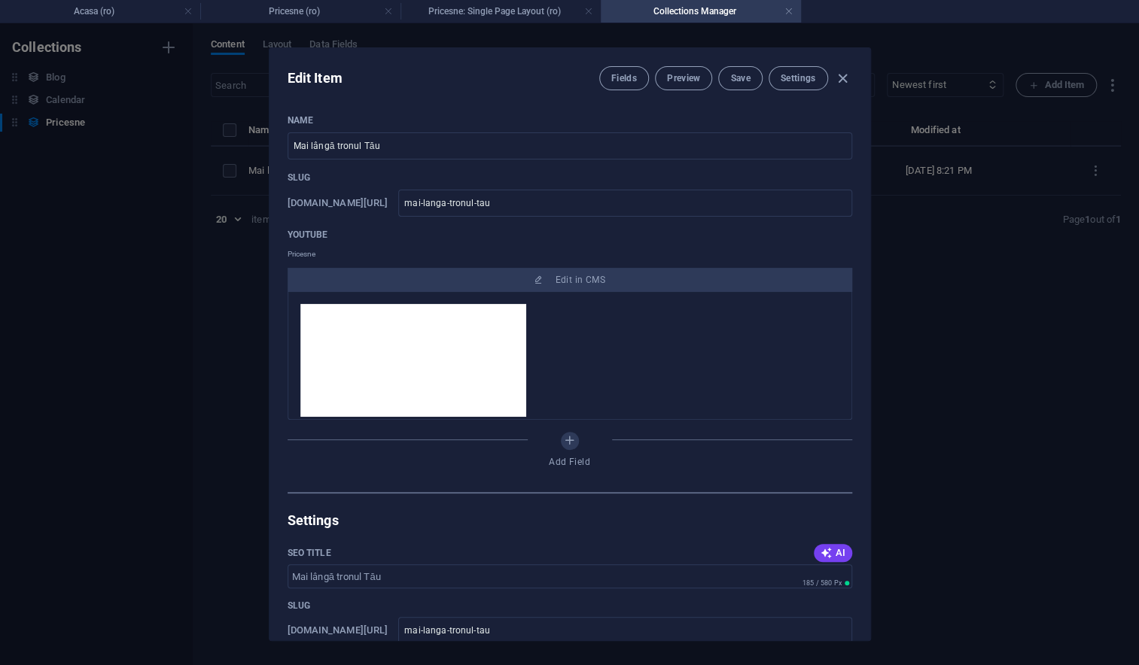
scroll to position [14, 0]
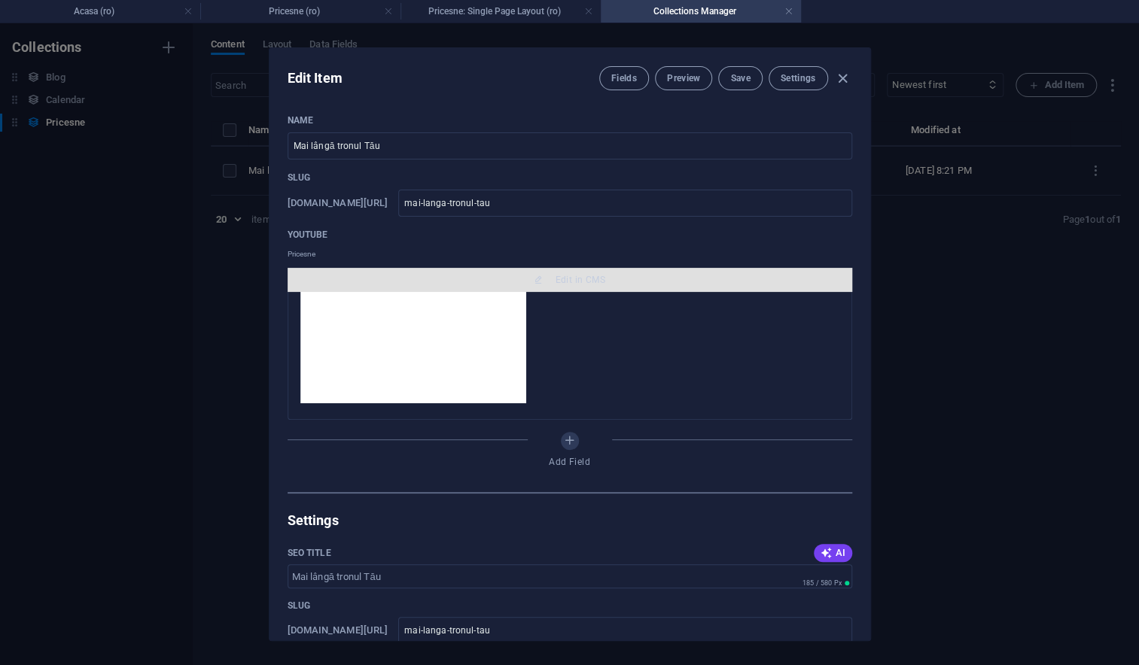
click at [477, 282] on span "Edit in CMS" at bounding box center [569, 280] width 552 height 12
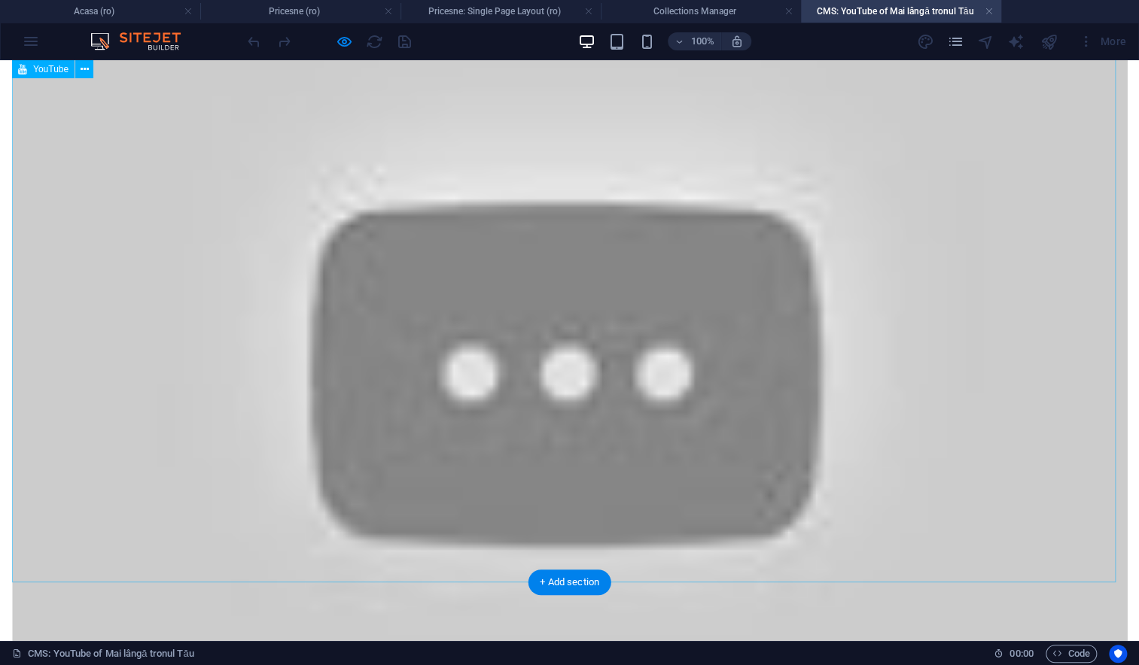
scroll to position [0, 0]
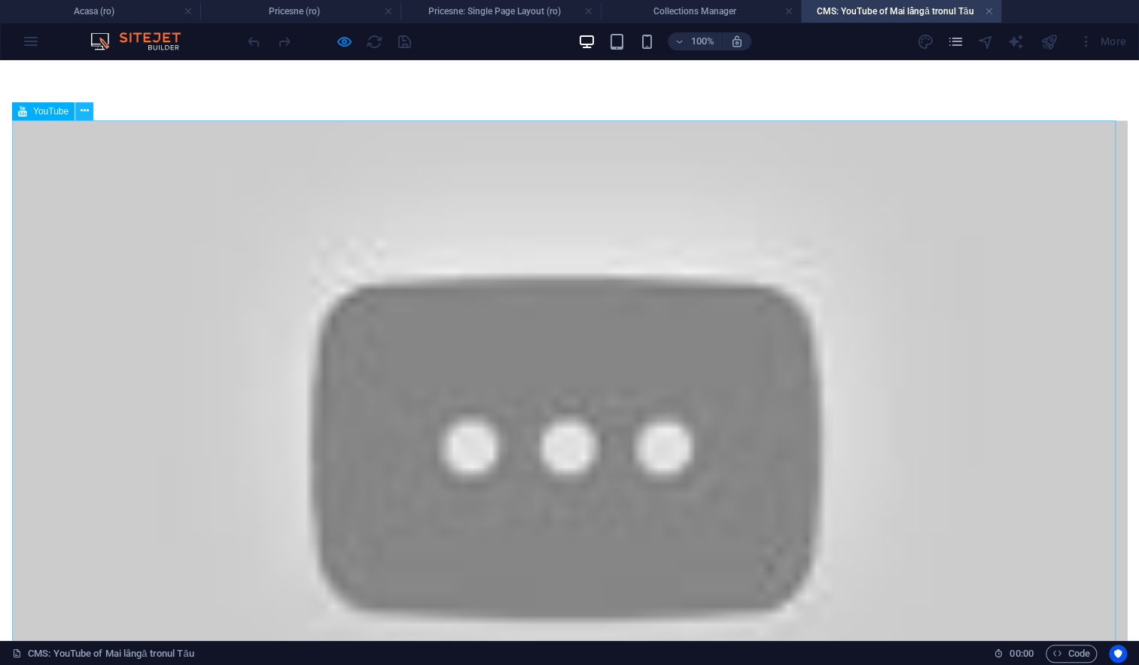
click at [82, 108] on icon at bounding box center [85, 111] width 8 height 16
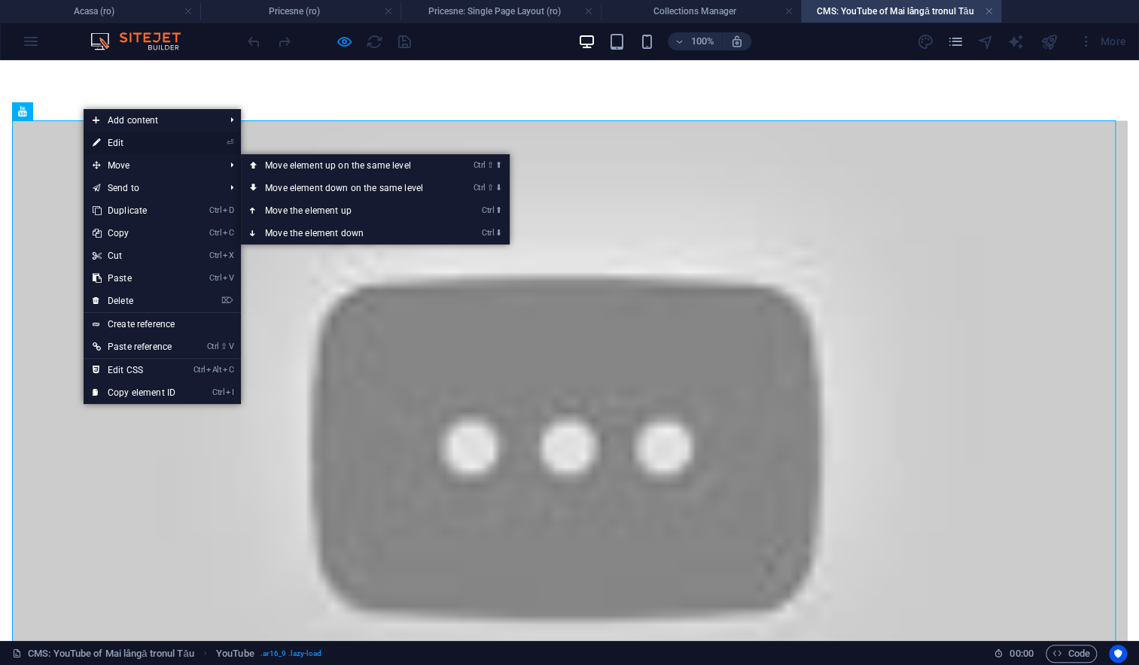
click at [111, 141] on link "⏎ Edit" at bounding box center [134, 143] width 101 height 23
select select "ar16_9"
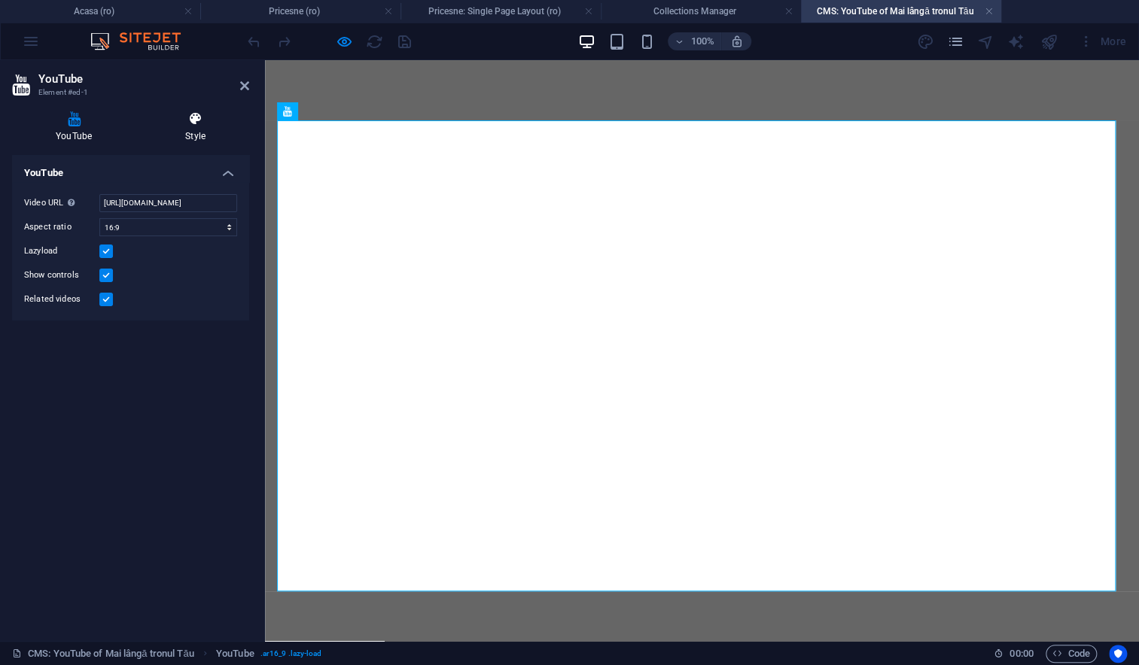
click at [195, 129] on h4 "Style" at bounding box center [195, 127] width 108 height 32
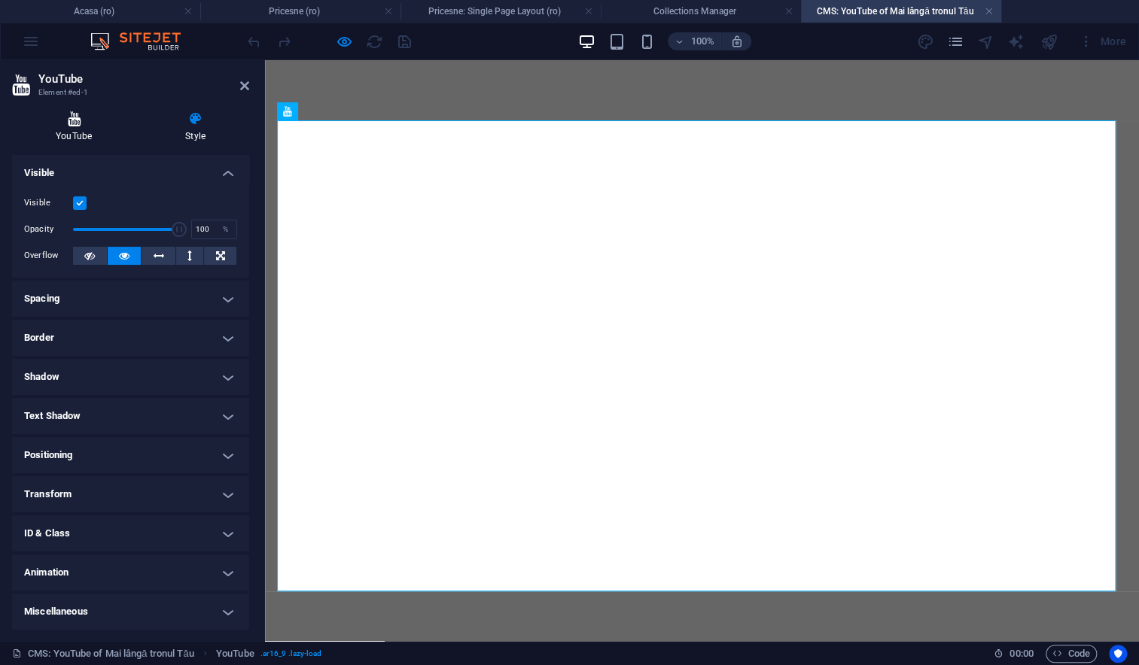
click at [85, 134] on h4 "YouTube" at bounding box center [76, 127] width 129 height 32
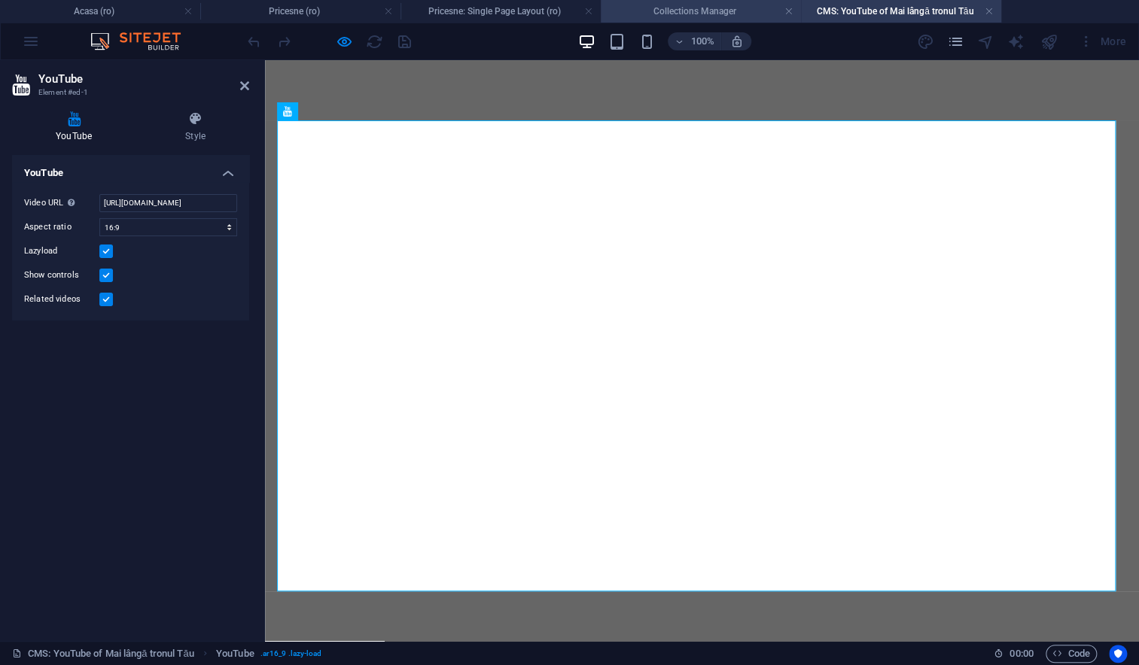
click at [707, 12] on h4 "Collections Manager" at bounding box center [701, 11] width 200 height 17
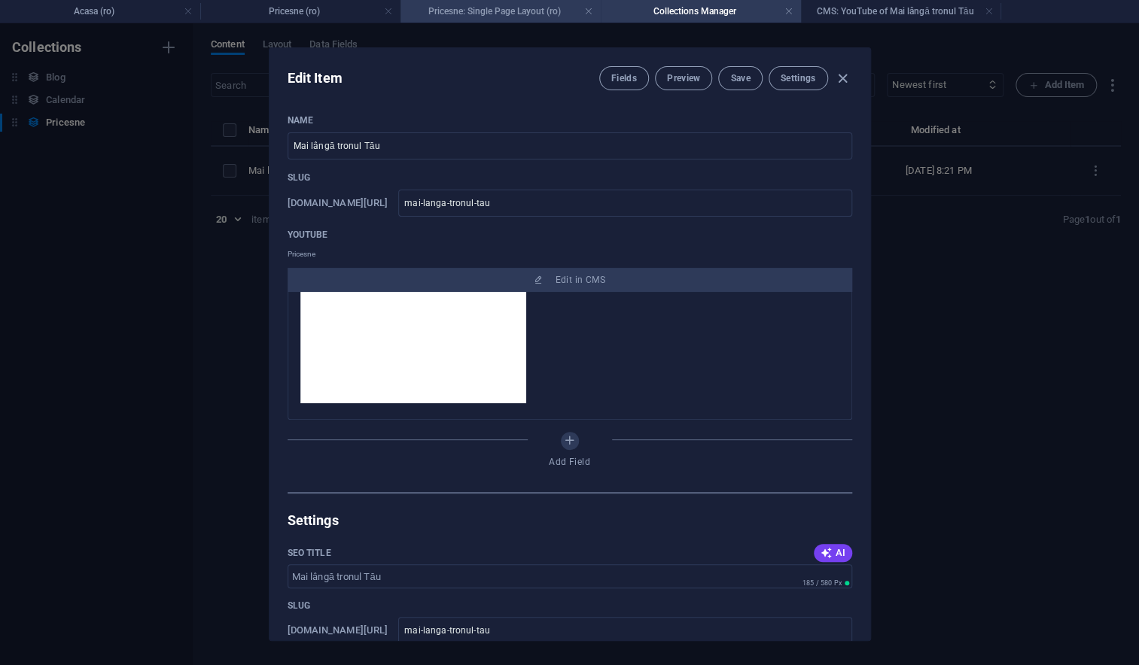
click at [488, 15] on h4 "Pricesne: Single Page Layout (ro)" at bounding box center [500, 11] width 200 height 17
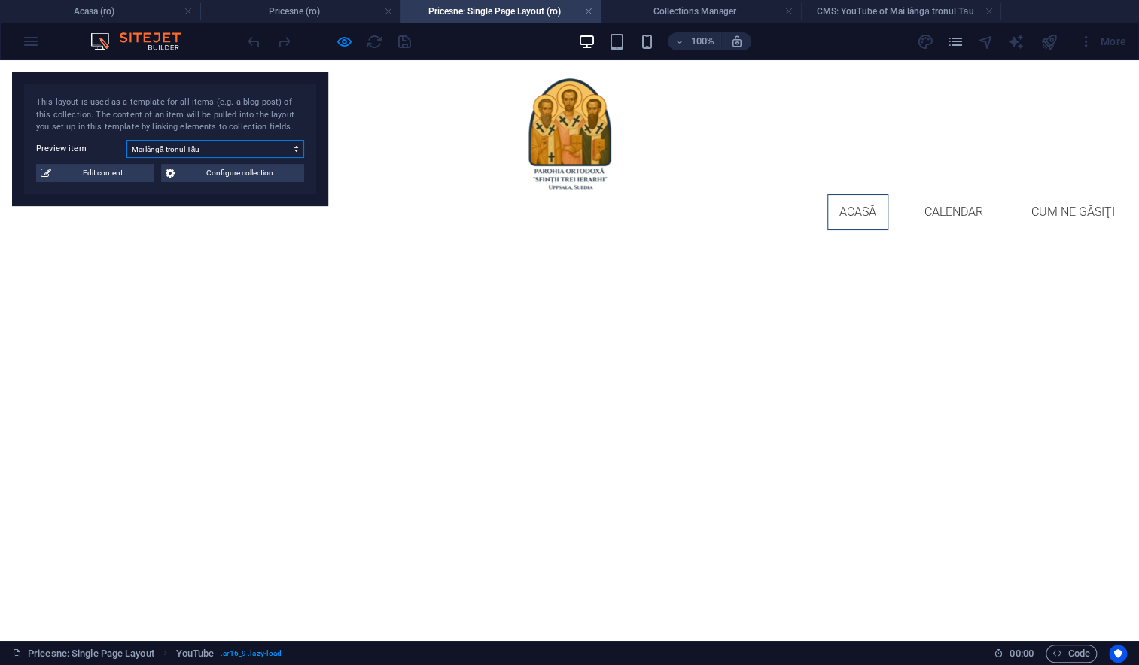
click at [197, 144] on select "Mai lângă tronul Tău" at bounding box center [215, 149] width 178 height 18
click at [111, 169] on span "Edit content" at bounding box center [102, 173] width 93 height 18
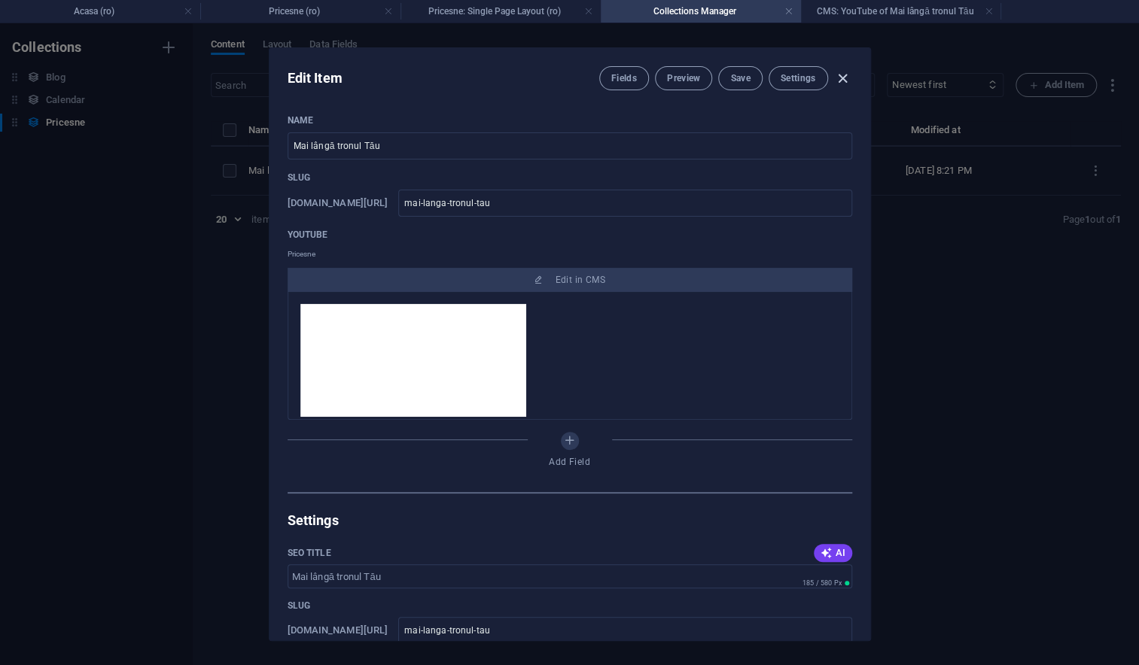
click at [838, 76] on icon "button" at bounding box center [842, 78] width 17 height 17
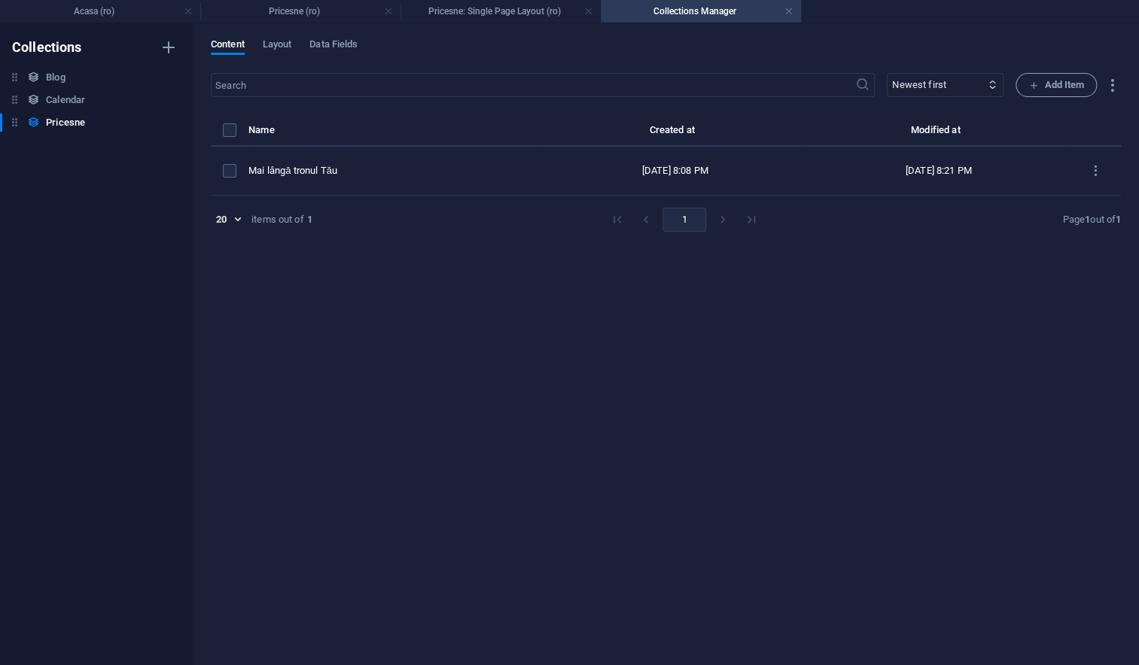
type input "mai-langa-tronul-tau"
click at [496, 15] on h4 "Pricesne: Single Page Layout (ro)" at bounding box center [500, 11] width 200 height 17
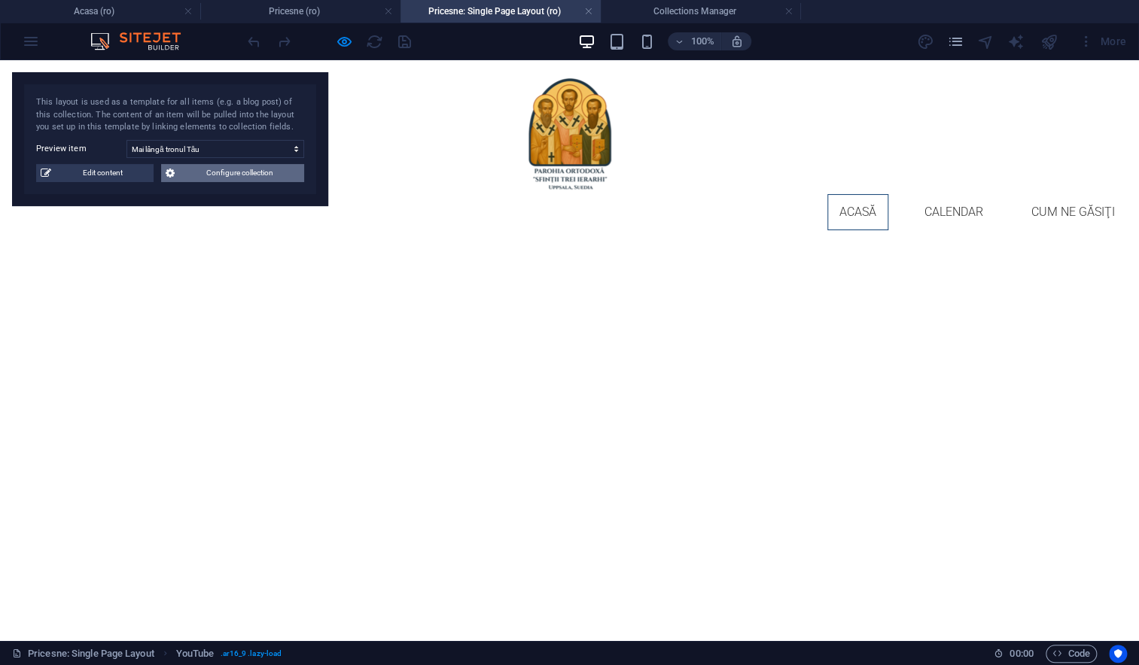
click at [196, 175] on span "Configure collection" at bounding box center [239, 173] width 120 height 18
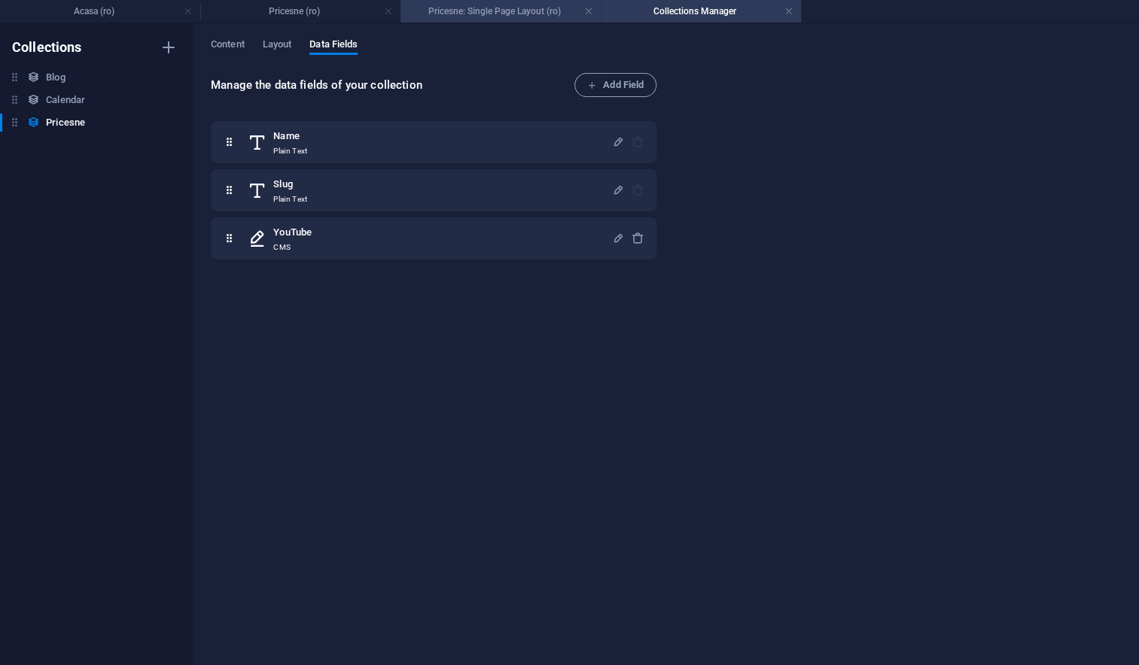
click at [476, 14] on h4 "Pricesne: Single Page Layout (ro)" at bounding box center [500, 11] width 200 height 17
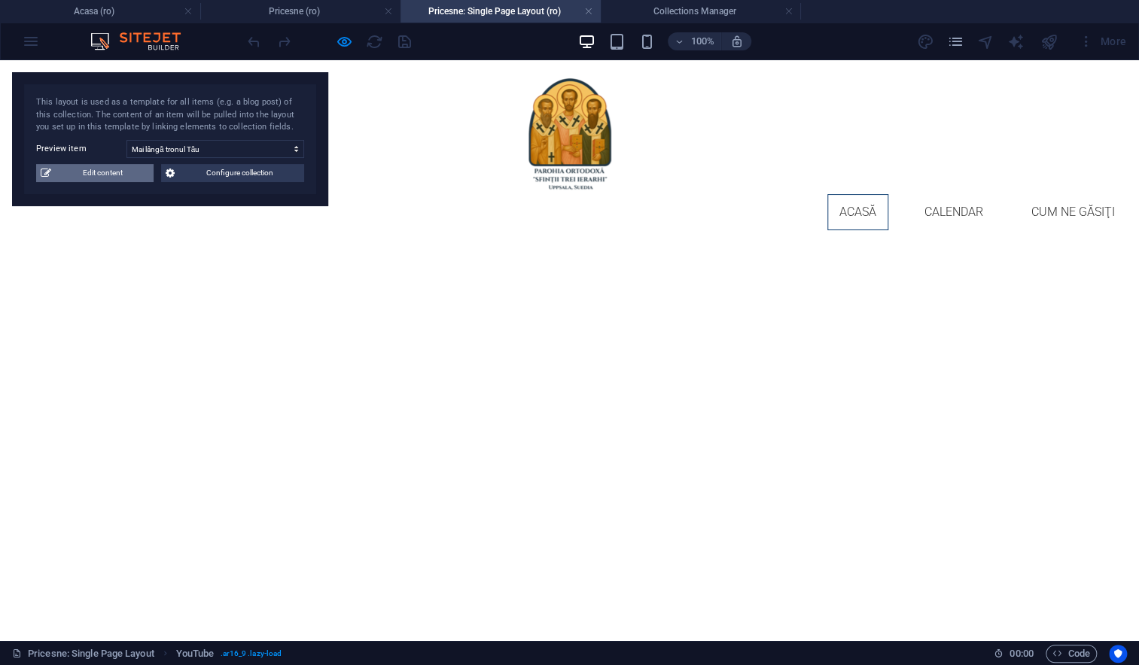
click at [117, 174] on span "Edit content" at bounding box center [102, 173] width 93 height 18
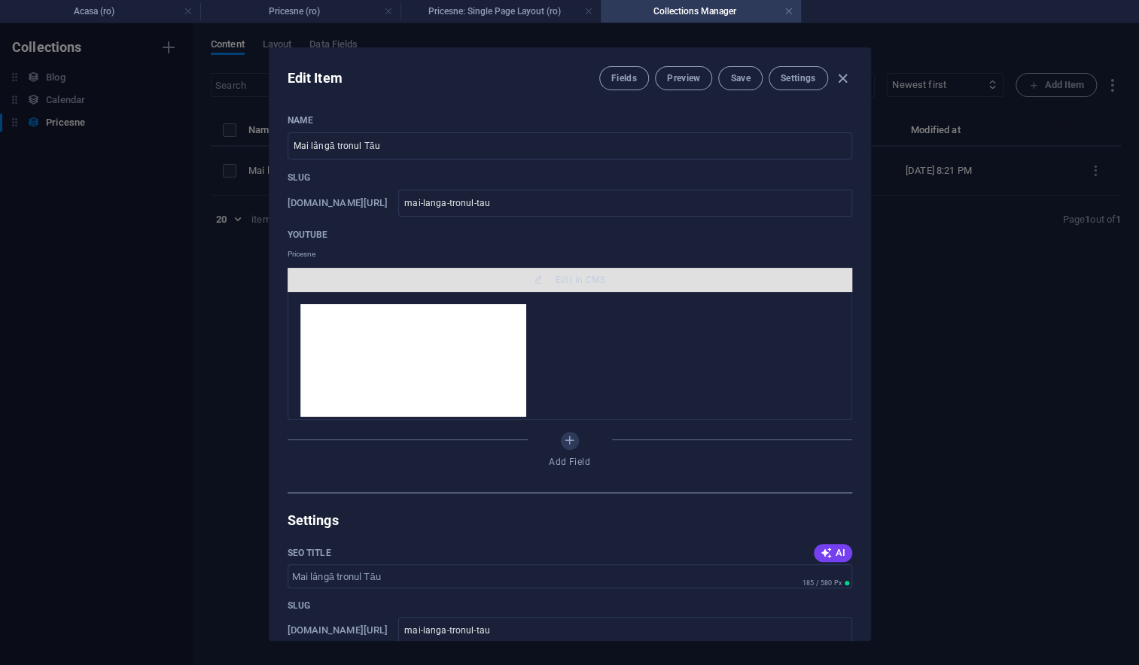
click at [569, 278] on span "Edit in CMS" at bounding box center [580, 280] width 50 height 12
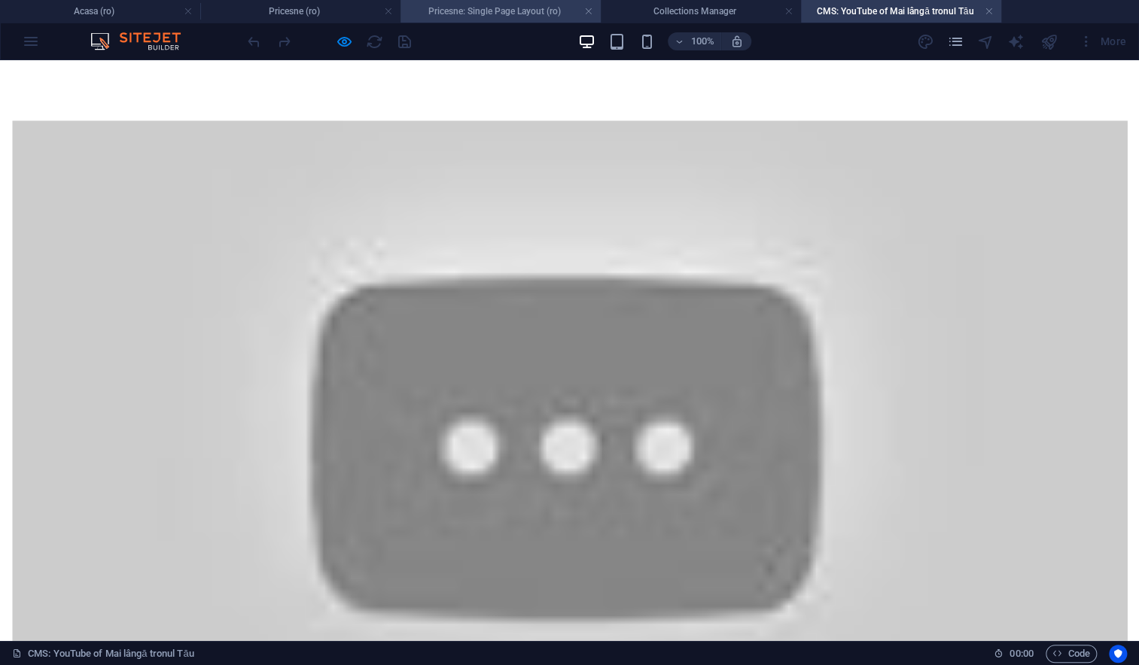
click at [455, 14] on h4 "Pricesne: Single Page Layout (ro)" at bounding box center [500, 11] width 200 height 17
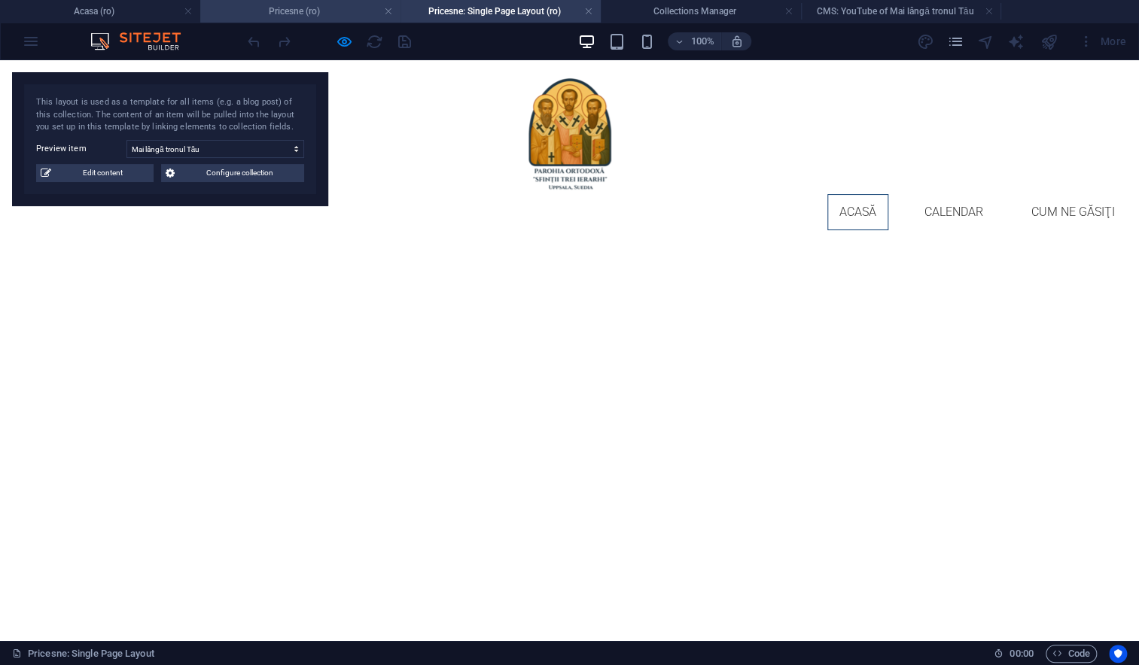
click at [309, 12] on h4 "Pricesne (ro)" at bounding box center [300, 11] width 200 height 17
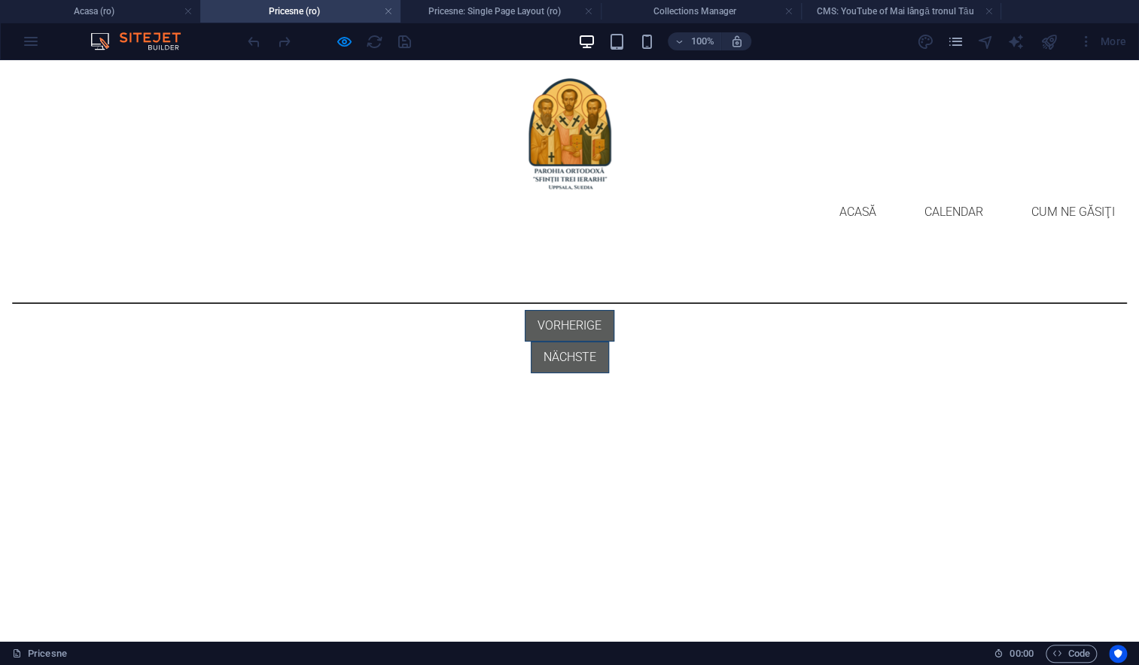
click at [164, 269] on div "Add elements and assign them to collection fields or Add elements Paste clipboa…" at bounding box center [569, 337] width 1139 height 191
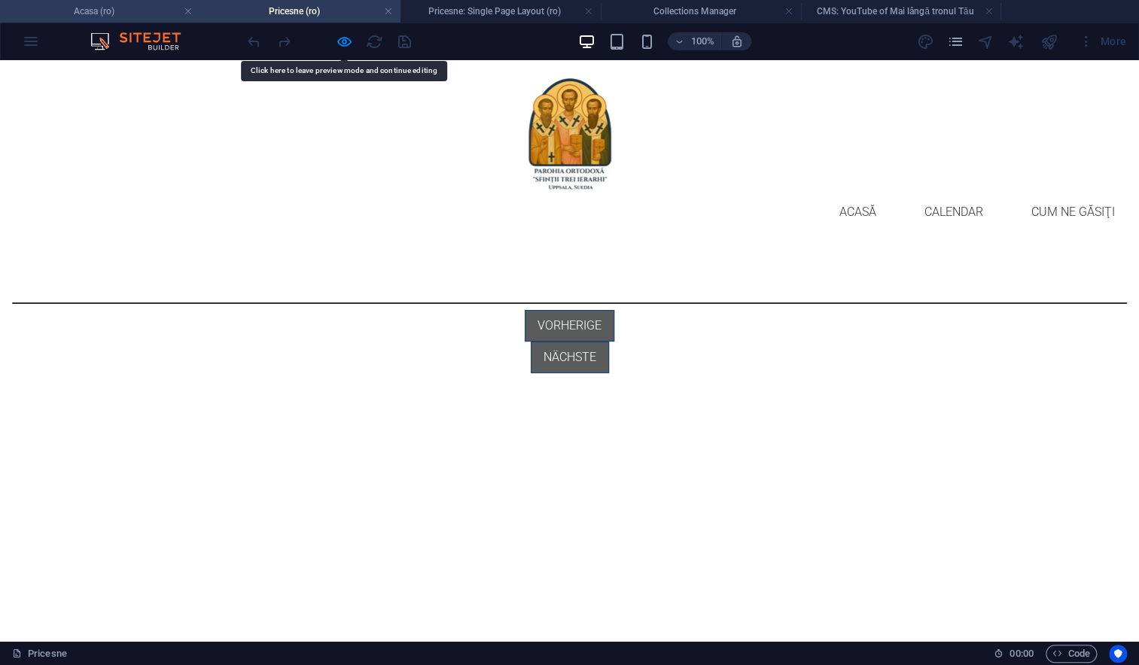
click at [119, 17] on h4 "Acasa (ro)" at bounding box center [100, 11] width 200 height 17
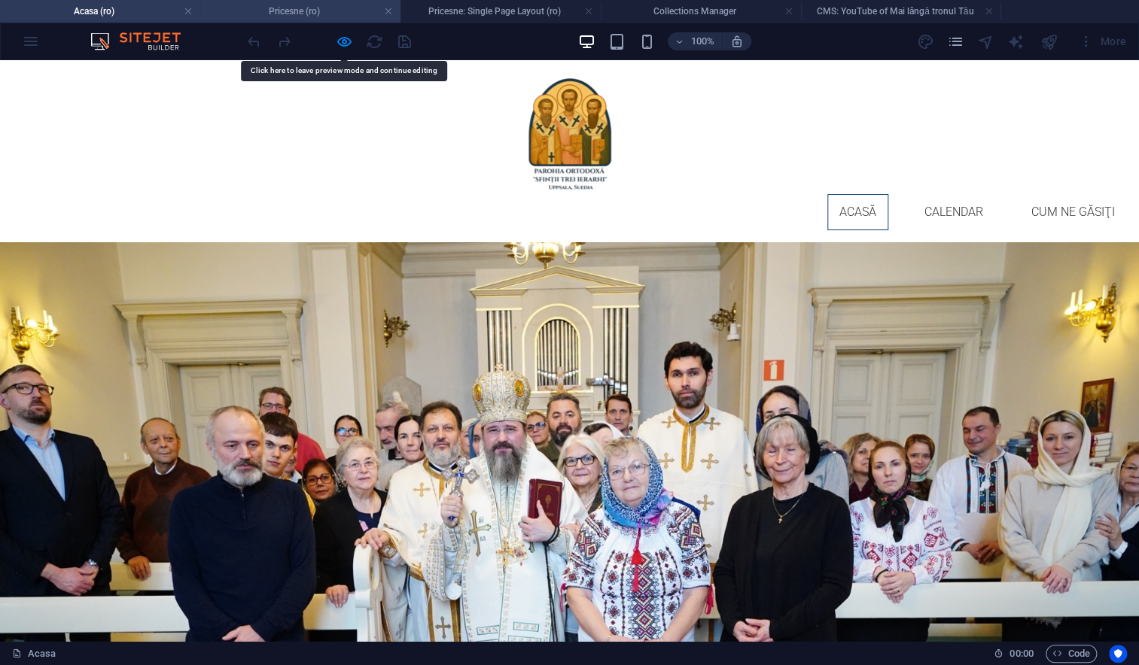
click at [272, 13] on h4 "Pricesne (ro)" at bounding box center [300, 11] width 200 height 17
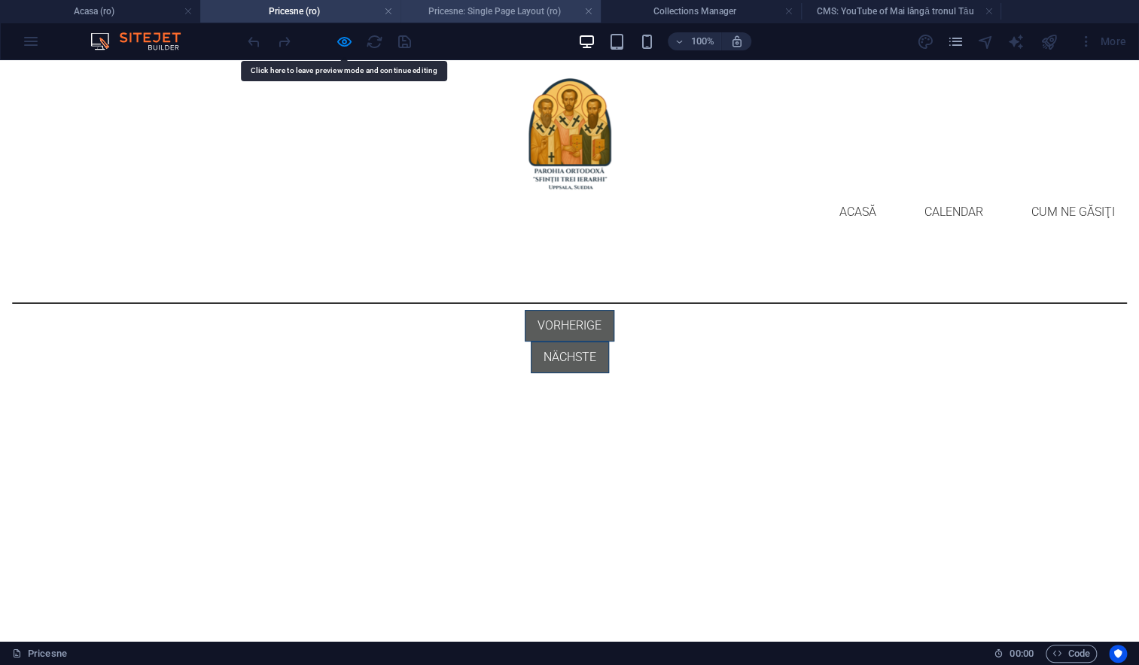
click at [452, 4] on h4 "Pricesne: Single Page Layout (ro)" at bounding box center [500, 11] width 200 height 17
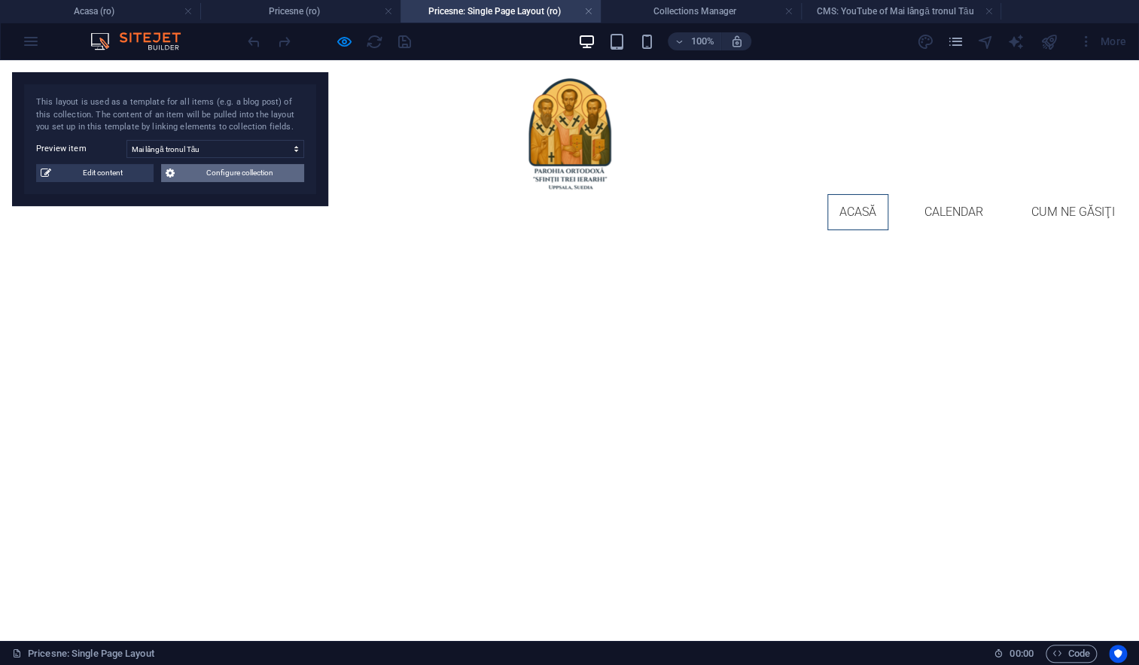
click at [245, 177] on span "Configure collection" at bounding box center [239, 173] width 120 height 18
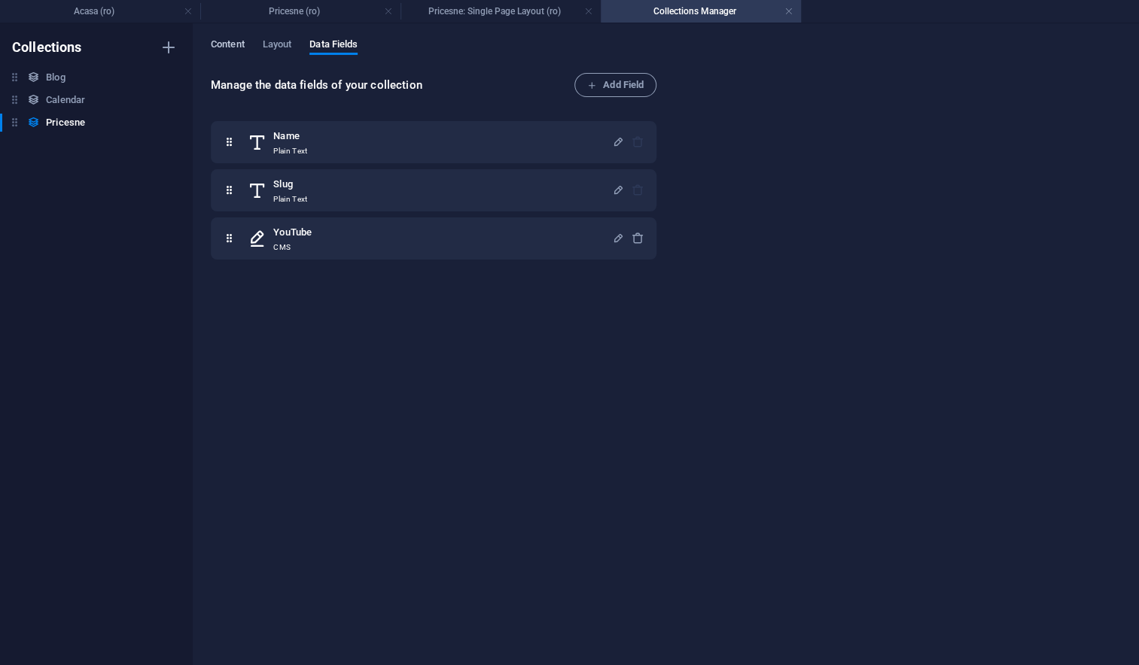
click at [217, 41] on span "Content" at bounding box center [228, 45] width 34 height 21
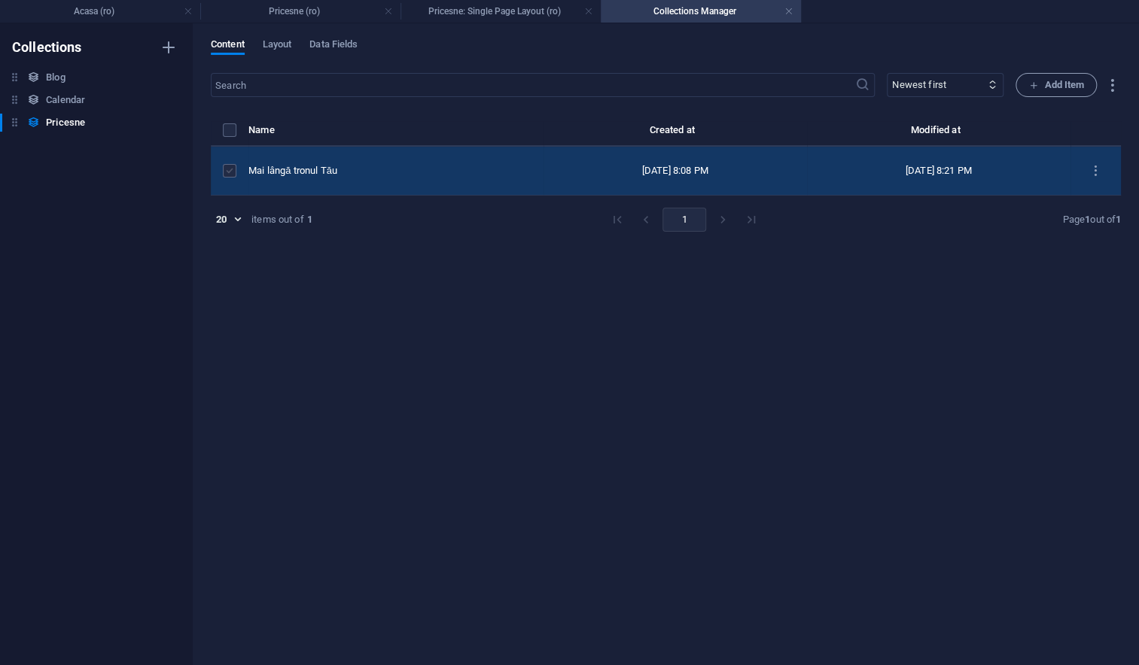
click at [229, 174] on label "items list" at bounding box center [230, 171] width 14 height 14
click at [0, 0] on input "items list" at bounding box center [0, 0] width 0 height 0
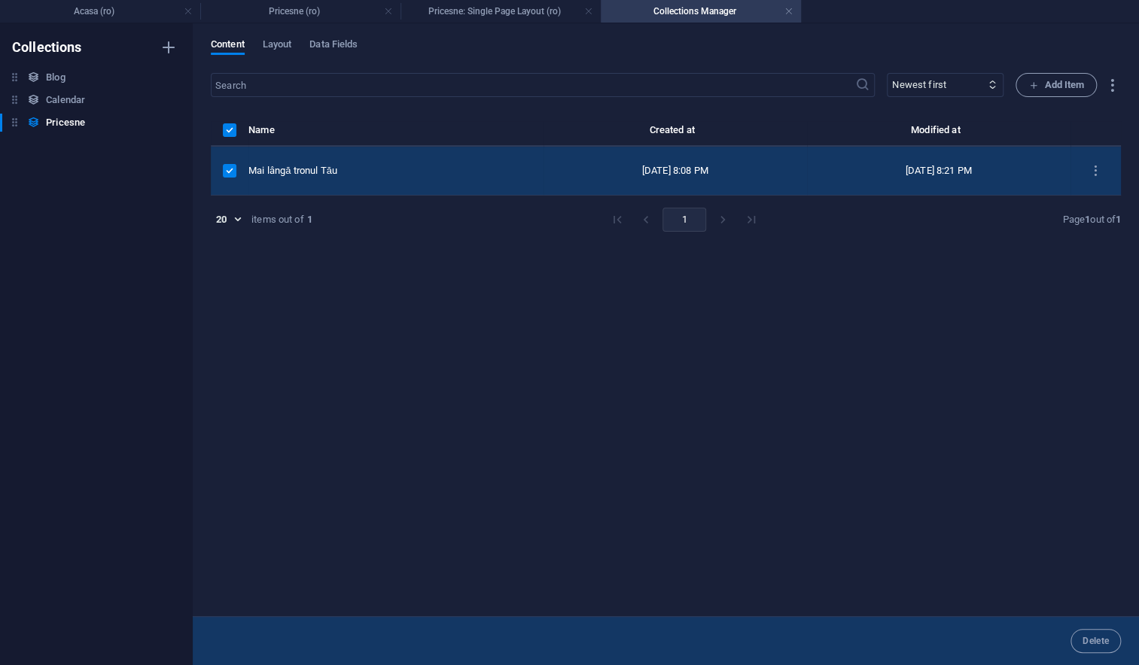
click at [229, 174] on label "items list" at bounding box center [230, 171] width 14 height 14
click at [0, 0] on input "items list" at bounding box center [0, 0] width 0 height 0
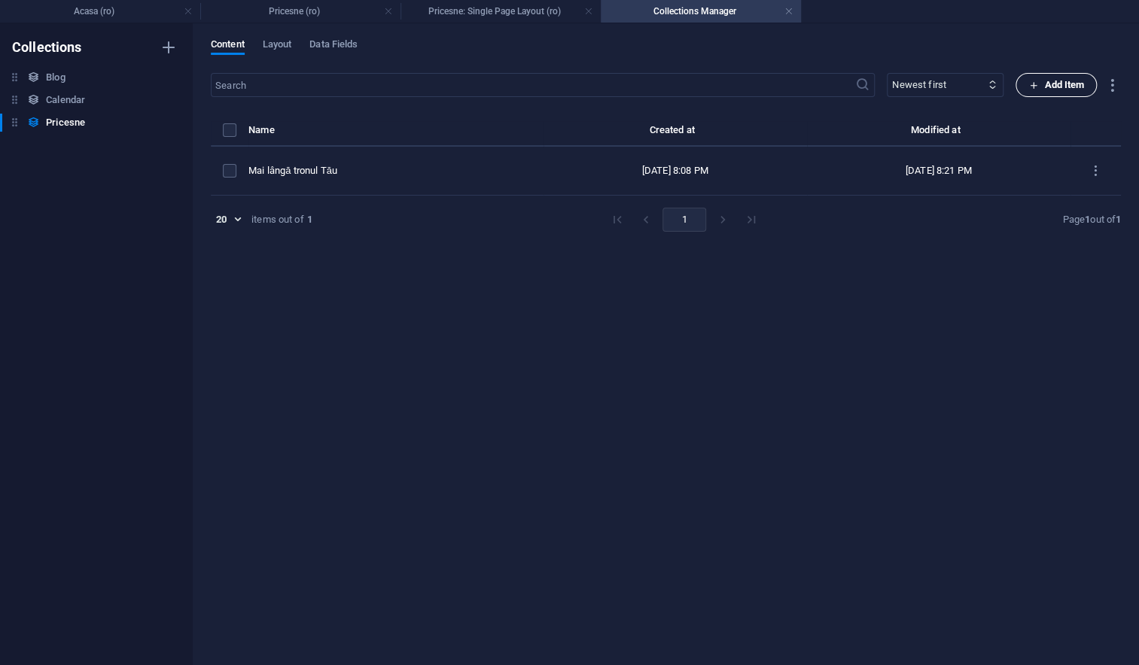
click at [1054, 82] on span "Add Item" at bounding box center [1056, 85] width 56 height 18
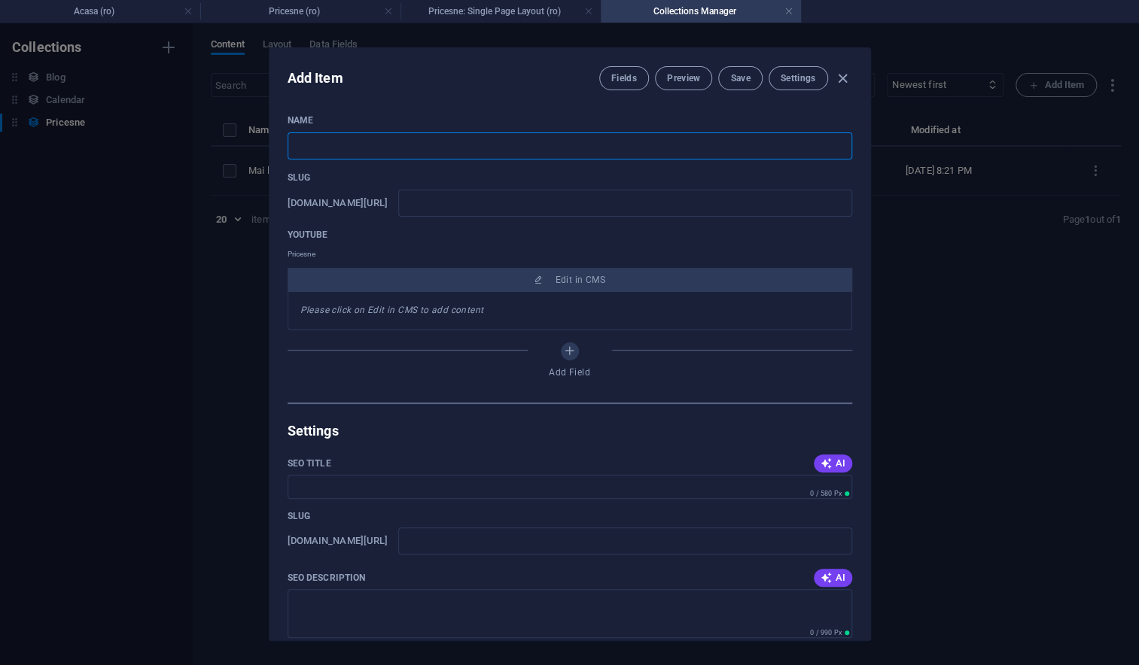
click at [360, 144] on input "text" at bounding box center [569, 145] width 564 height 27
type input "T"
type input "t"
type input "Te"
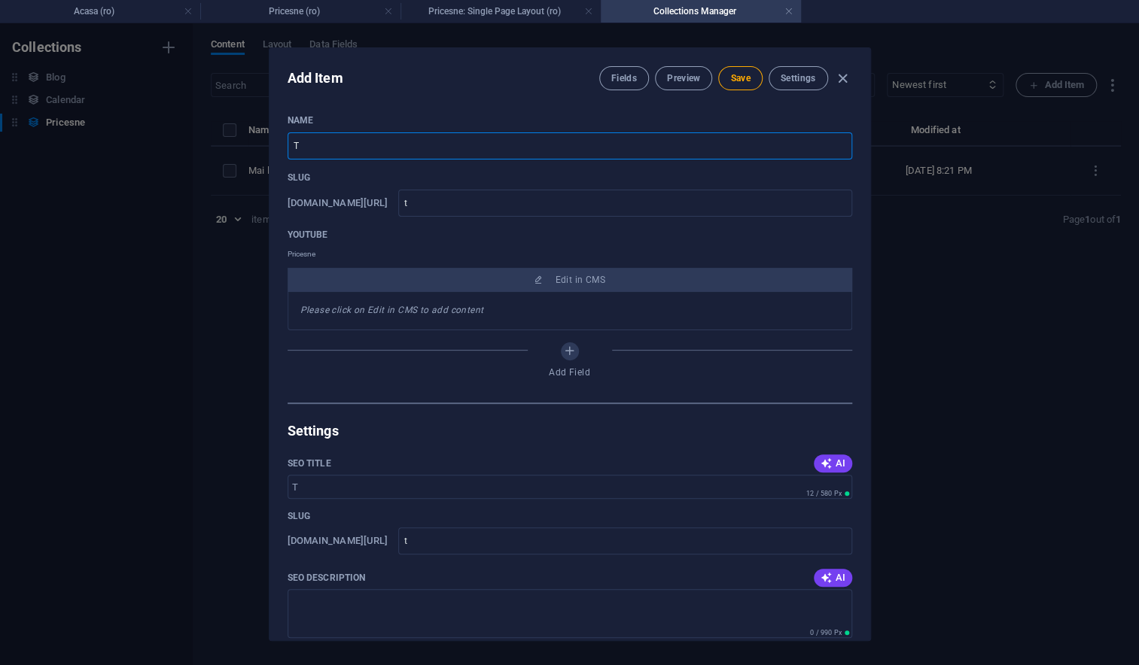
type input "te"
type input "Tes"
type input "tes"
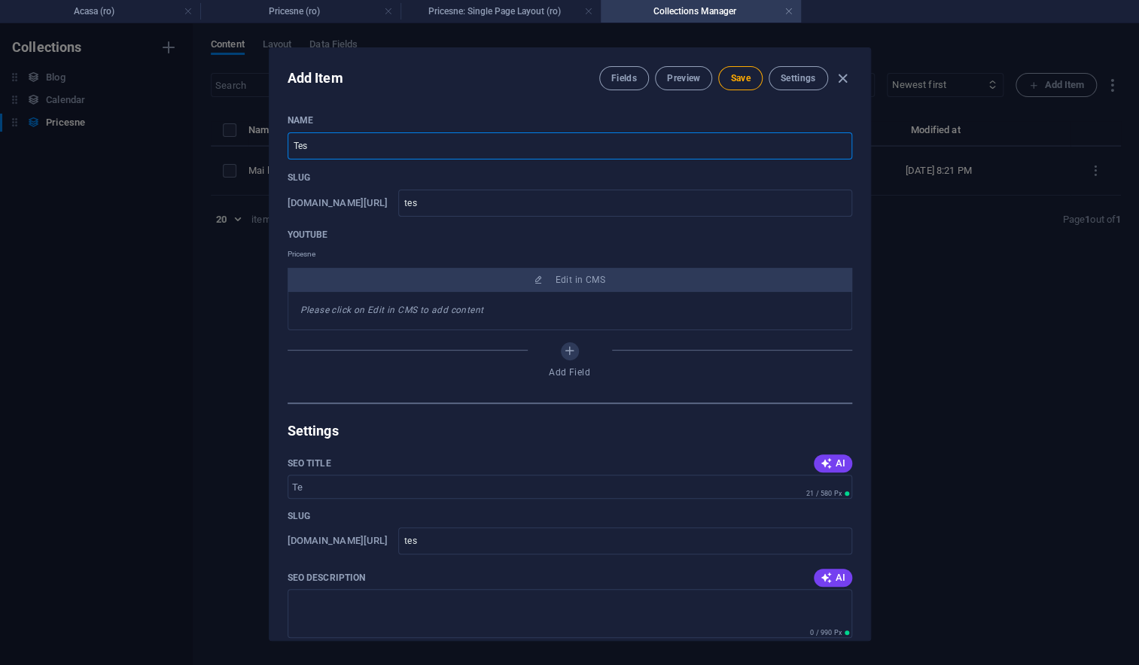
type input "Test"
type input "test"
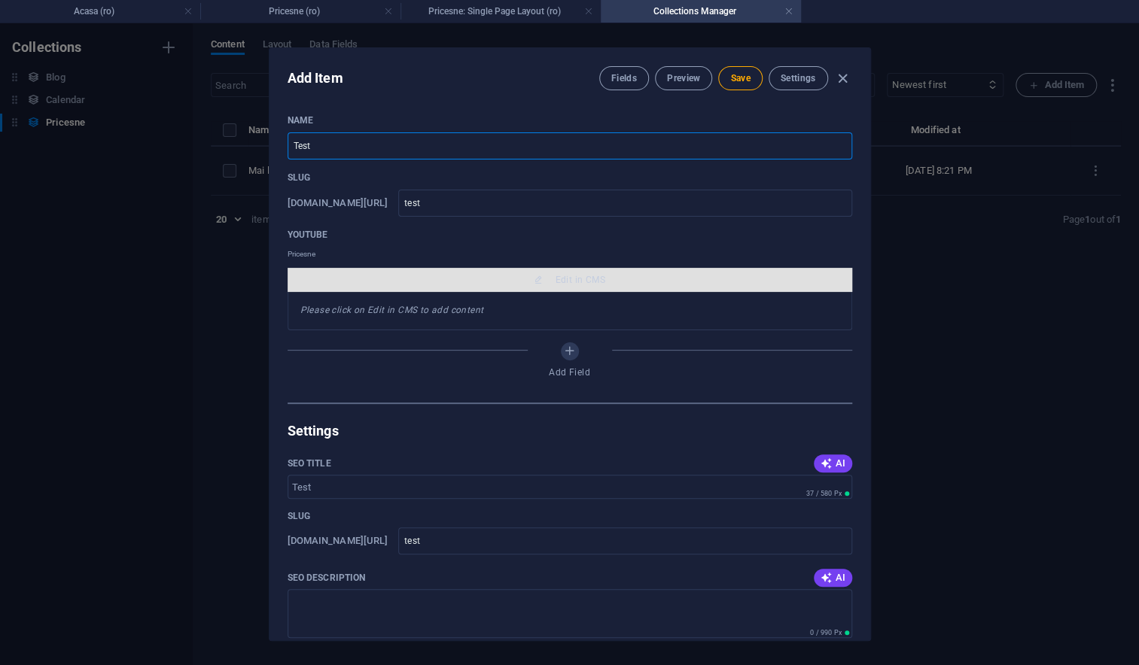
type input "Test"
click at [391, 286] on button "Edit in CMS" at bounding box center [569, 280] width 564 height 24
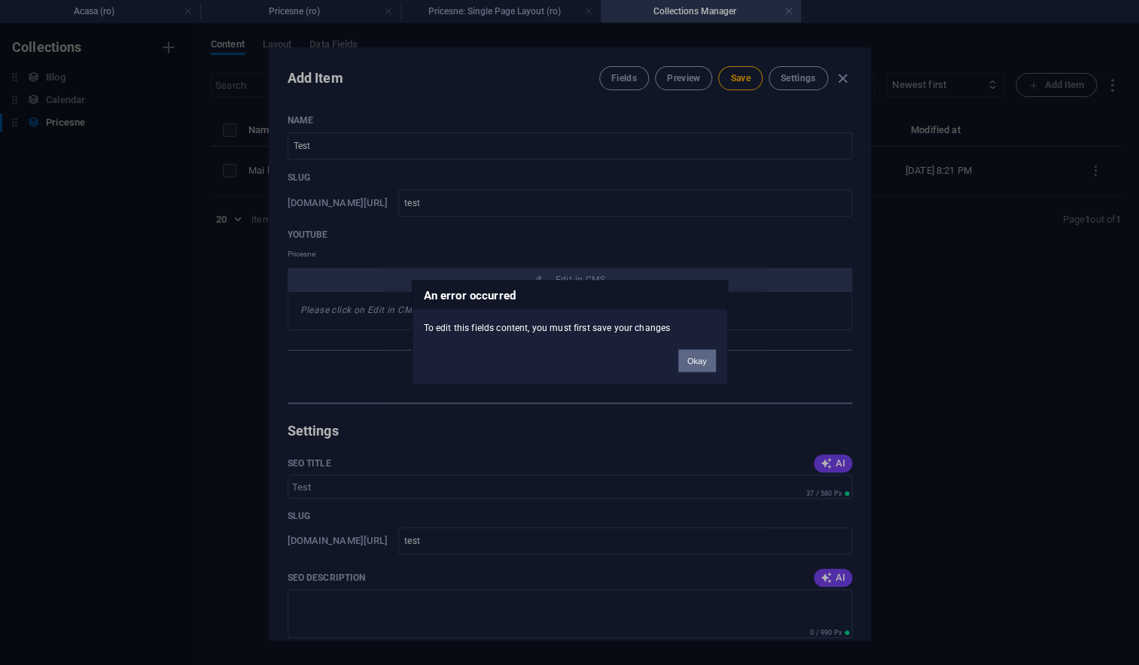
click at [694, 360] on button "Okay" at bounding box center [697, 361] width 38 height 23
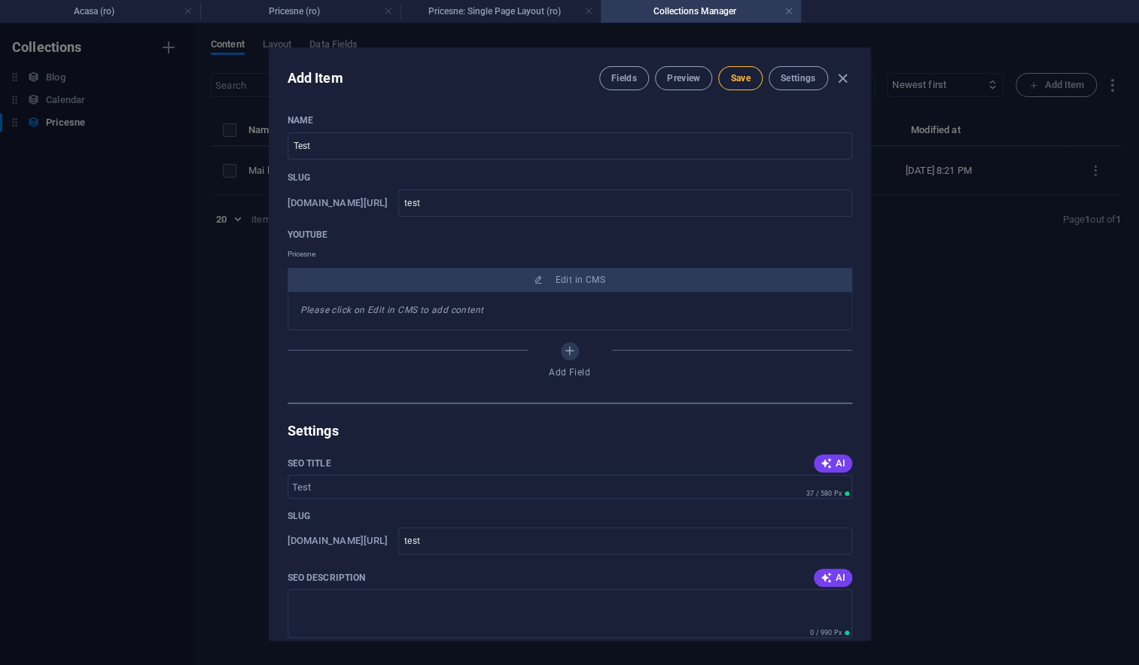
click at [741, 78] on span "Save" at bounding box center [740, 78] width 20 height 12
click at [839, 79] on icon "button" at bounding box center [842, 78] width 17 height 17
type input "test"
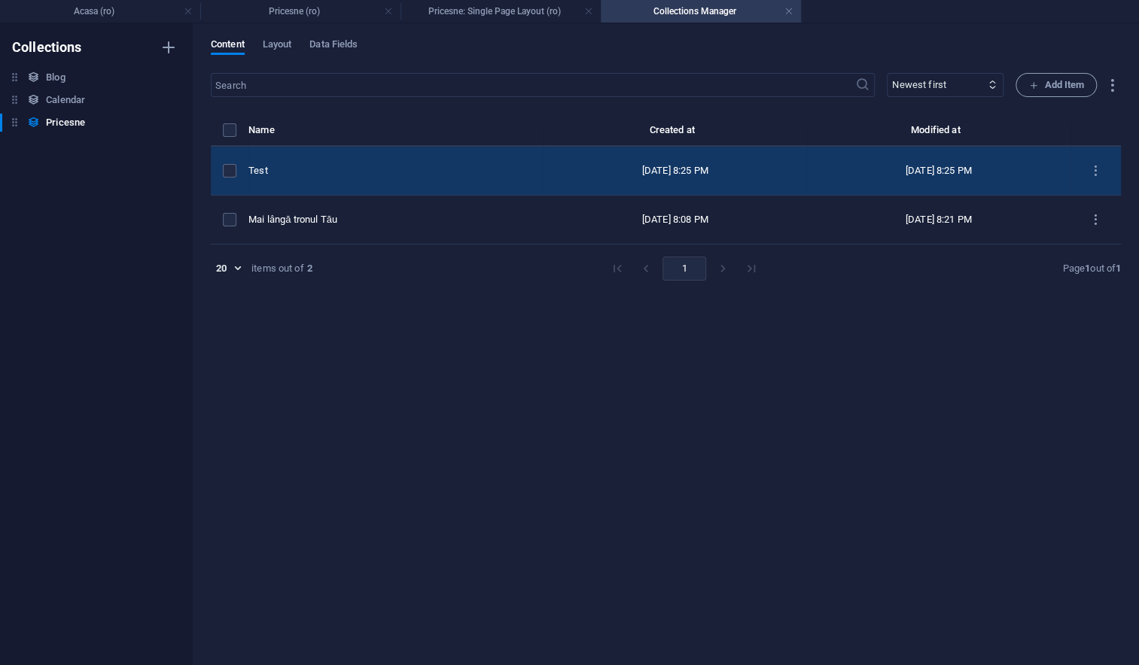
click at [306, 172] on div "Test" at bounding box center [389, 171] width 283 height 14
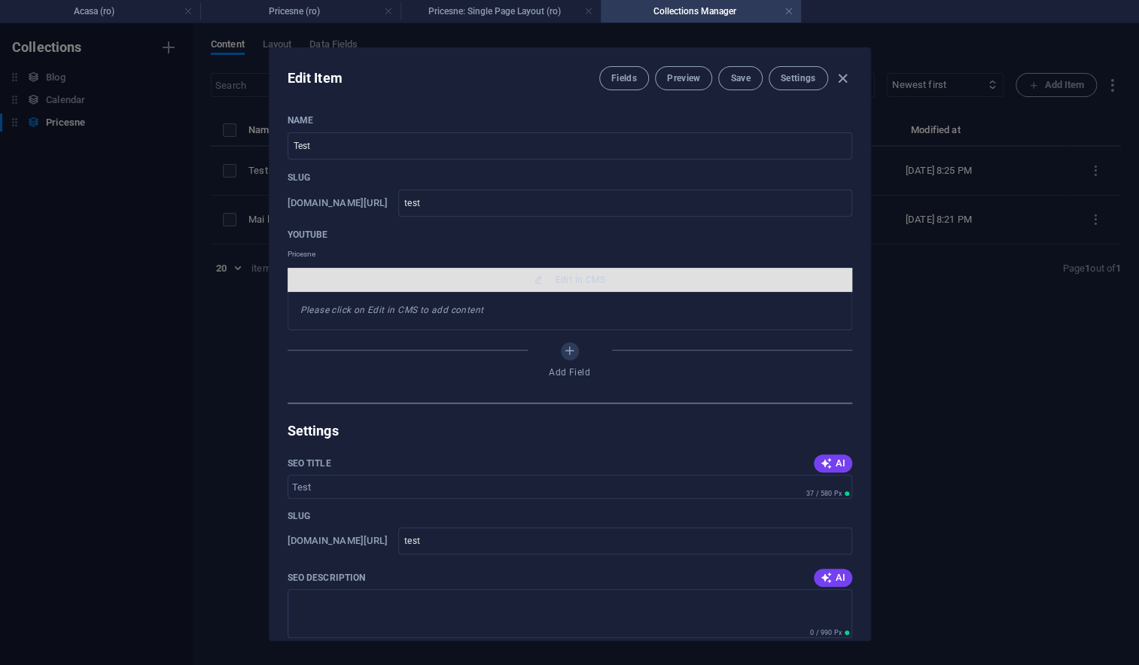
click at [542, 285] on button "Edit in CMS" at bounding box center [569, 280] width 564 height 24
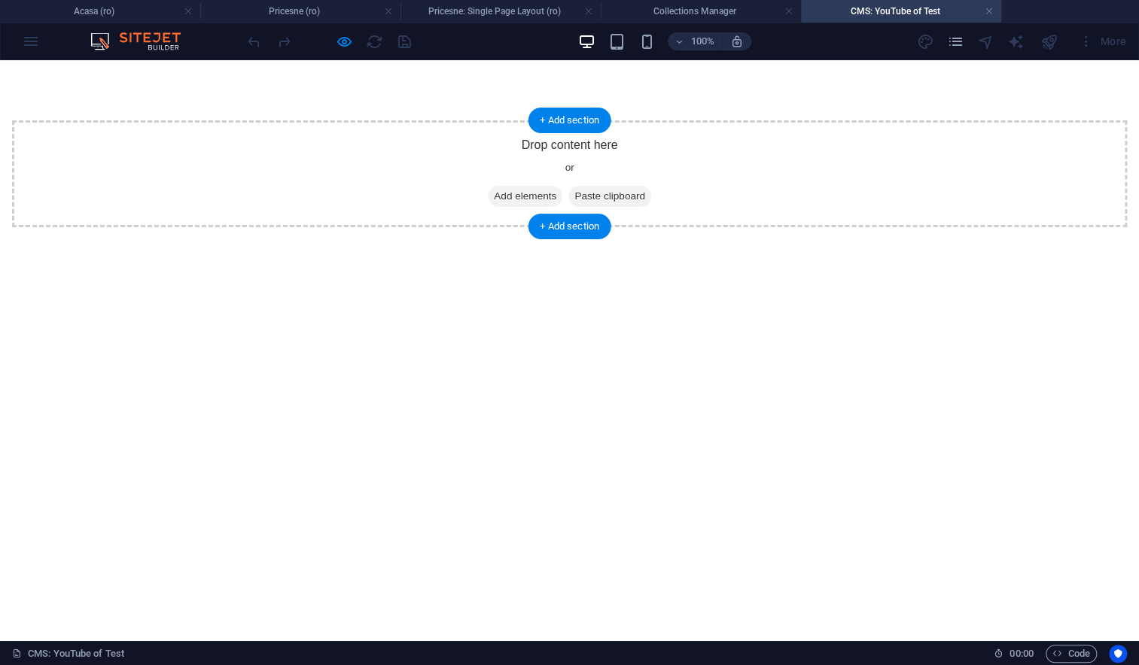
click at [527, 192] on span "Add elements" at bounding box center [525, 196] width 74 height 21
click at [509, 196] on span "Add elements" at bounding box center [525, 196] width 74 height 21
click at [491, 193] on span "Add elements" at bounding box center [525, 196] width 74 height 21
click at [377, 174] on div "Drop content here or Add elements Paste clipboard" at bounding box center [569, 173] width 1114 height 107
click at [494, 196] on icon at bounding box center [494, 196] width 0 height 0
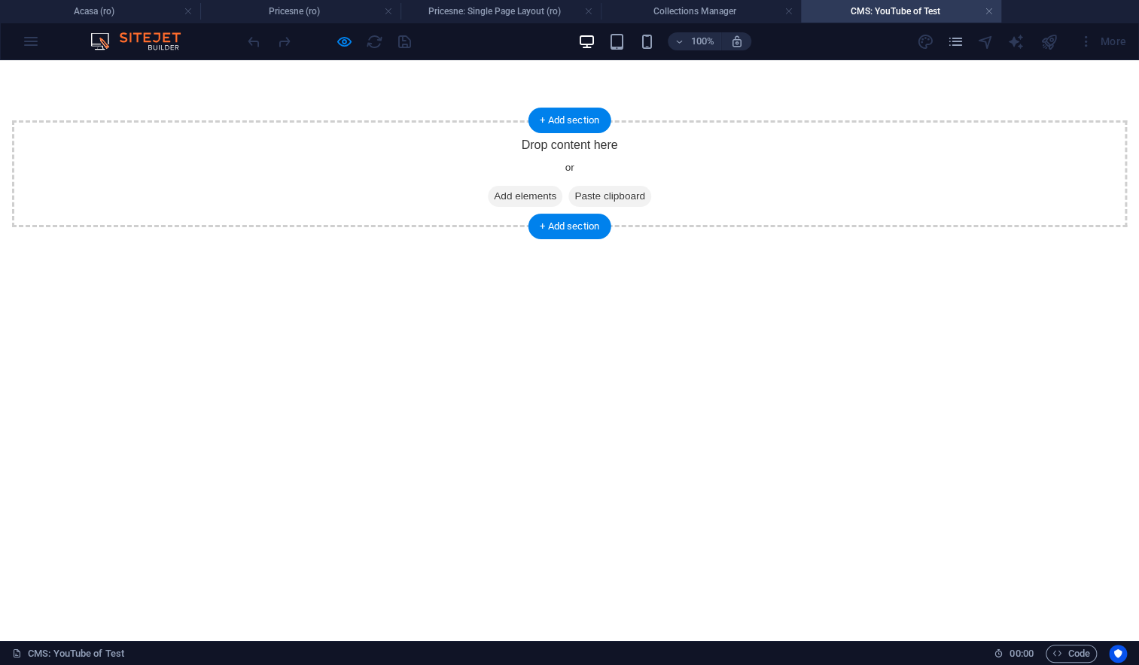
click at [494, 196] on icon at bounding box center [494, 196] width 0 height 0
click at [412, 140] on div "Drop content here or Add elements Paste clipboard" at bounding box center [569, 173] width 1114 height 107
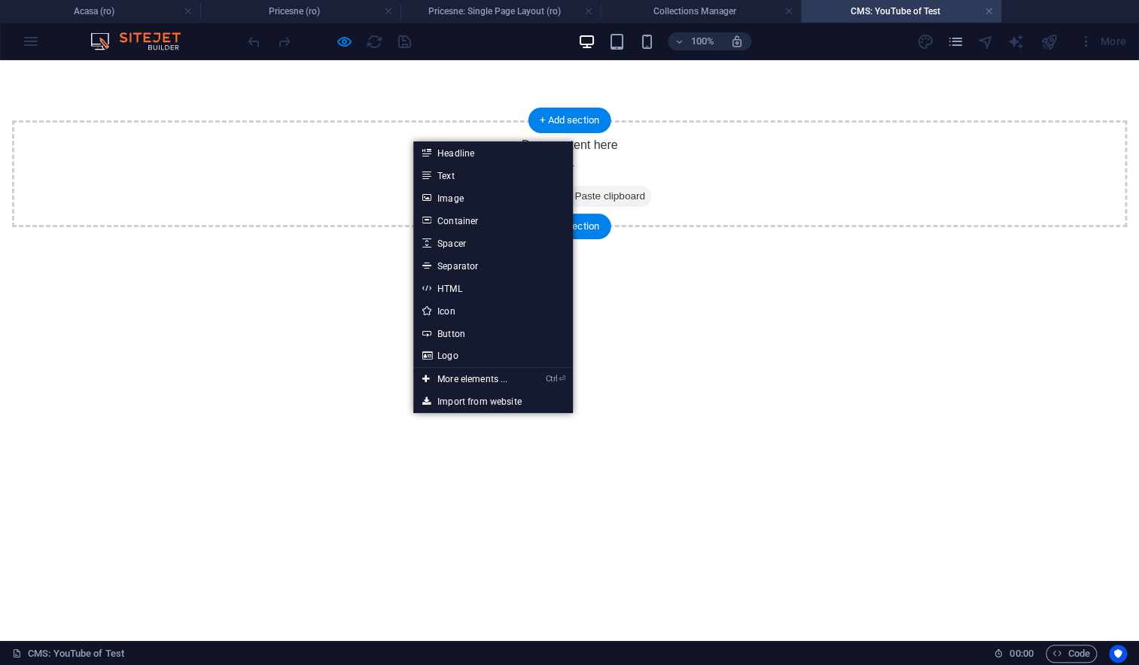
click at [309, 193] on div "Drop content here or Add elements Paste clipboard" at bounding box center [569, 173] width 1114 height 107
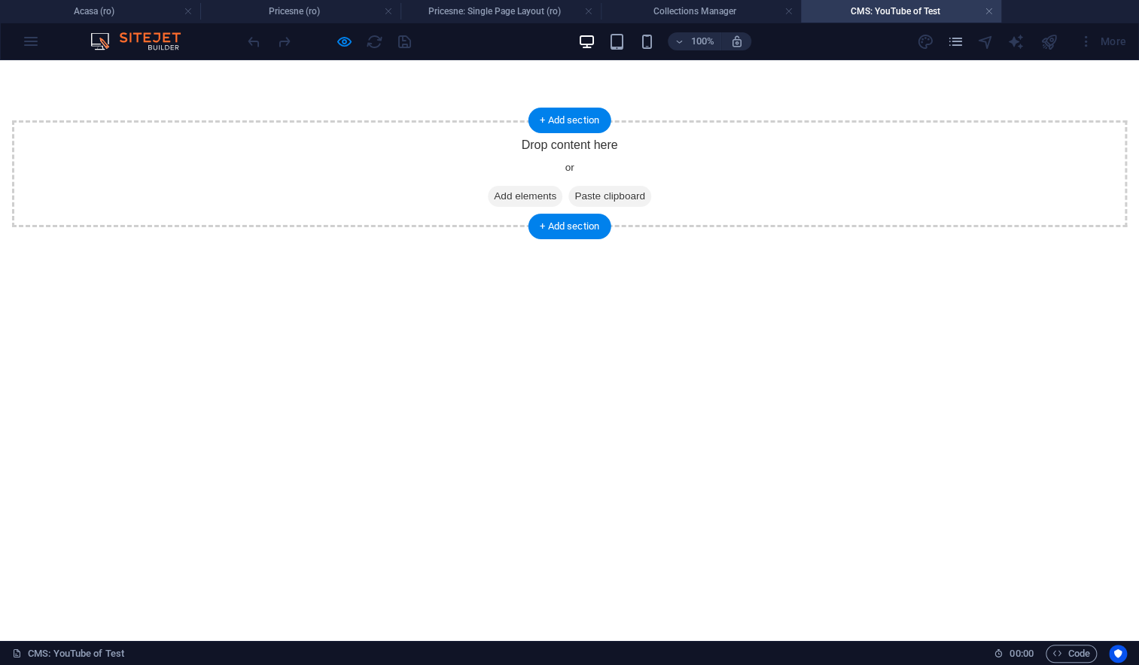
click at [507, 196] on span "Add elements" at bounding box center [525, 196] width 74 height 21
click at [984, 10] on link at bounding box center [988, 12] width 9 height 14
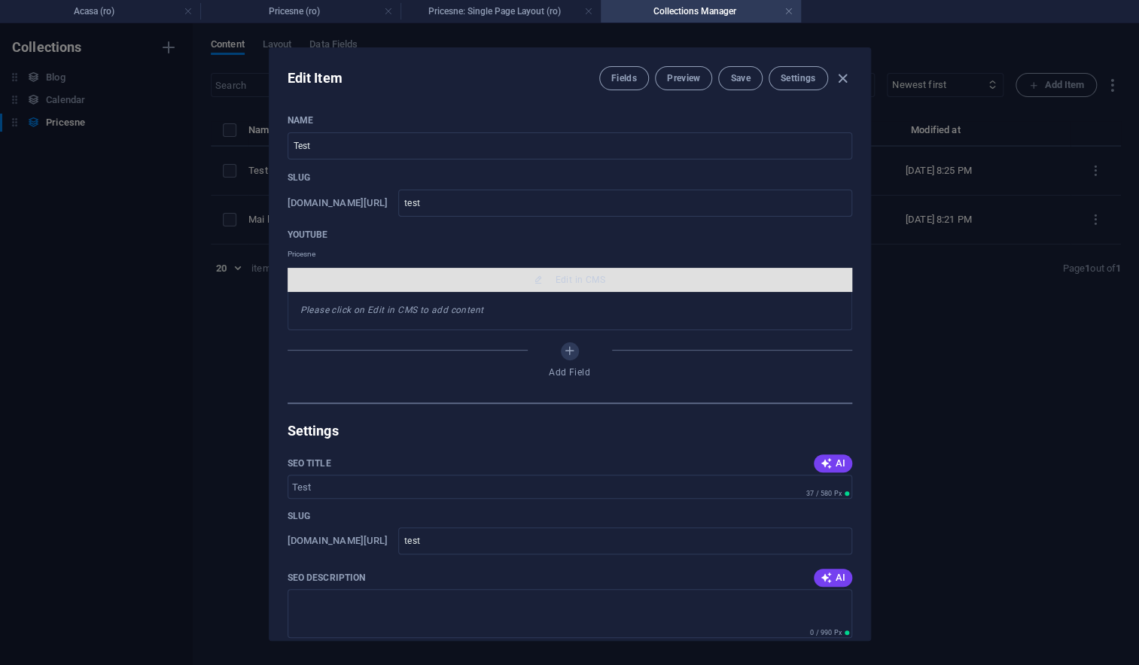
click at [604, 280] on span "Edit in CMS" at bounding box center [569, 280] width 552 height 12
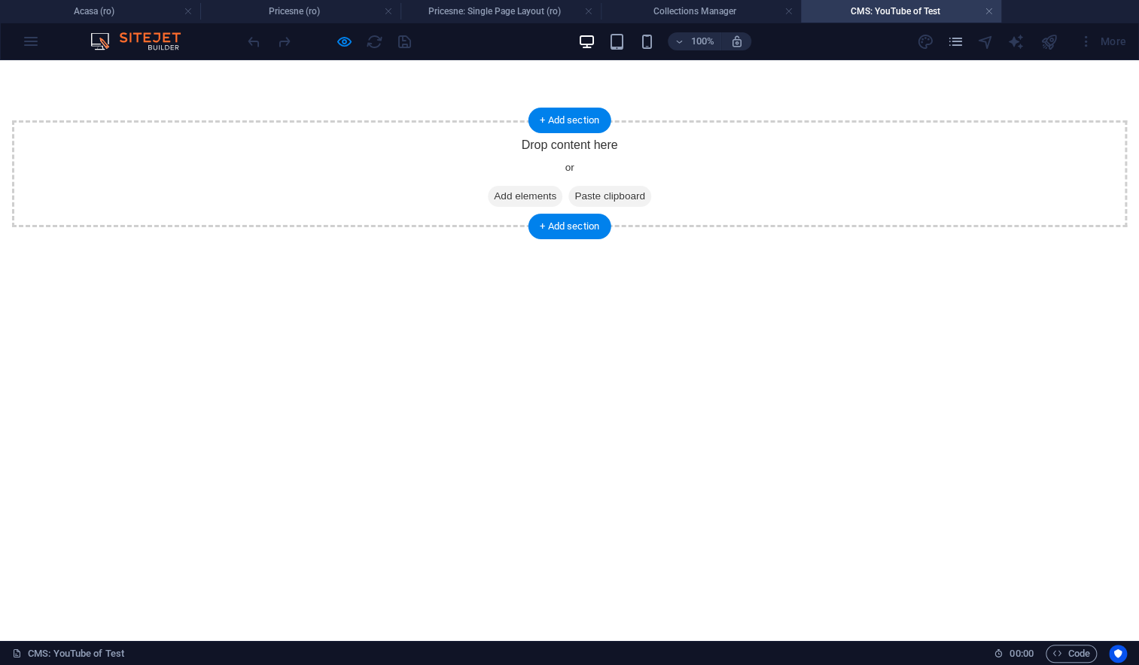
click at [521, 193] on span "Add elements" at bounding box center [525, 196] width 74 height 21
click at [494, 196] on icon at bounding box center [494, 196] width 0 height 0
click at [984, 8] on link at bounding box center [988, 12] width 9 height 14
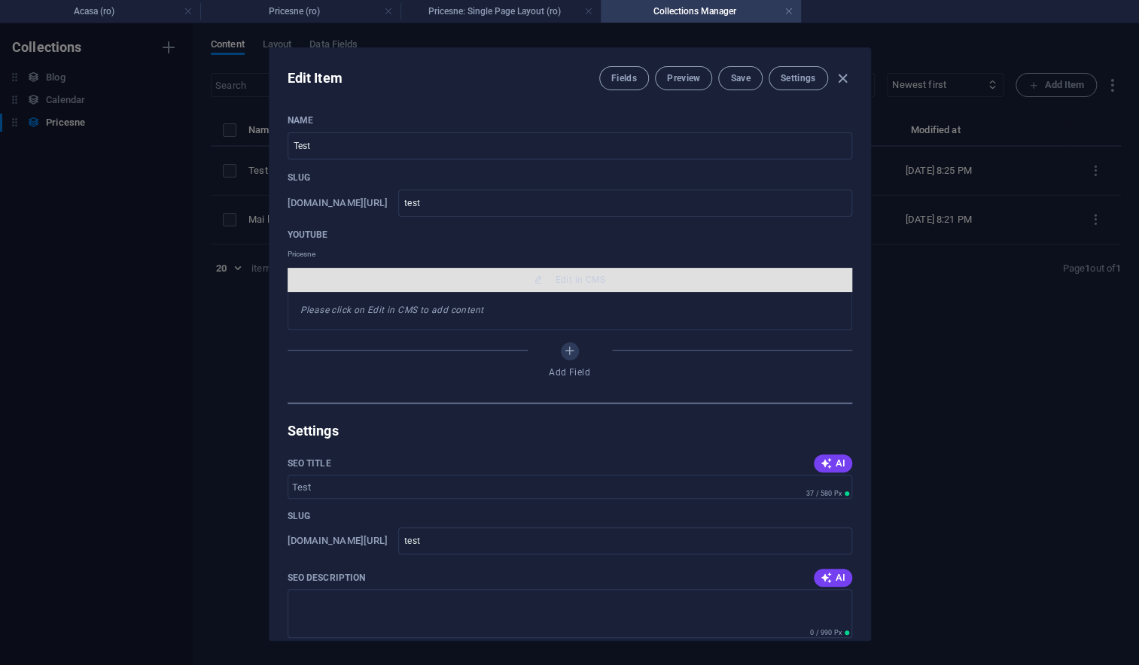
click at [607, 286] on button "Edit in CMS" at bounding box center [569, 280] width 564 height 24
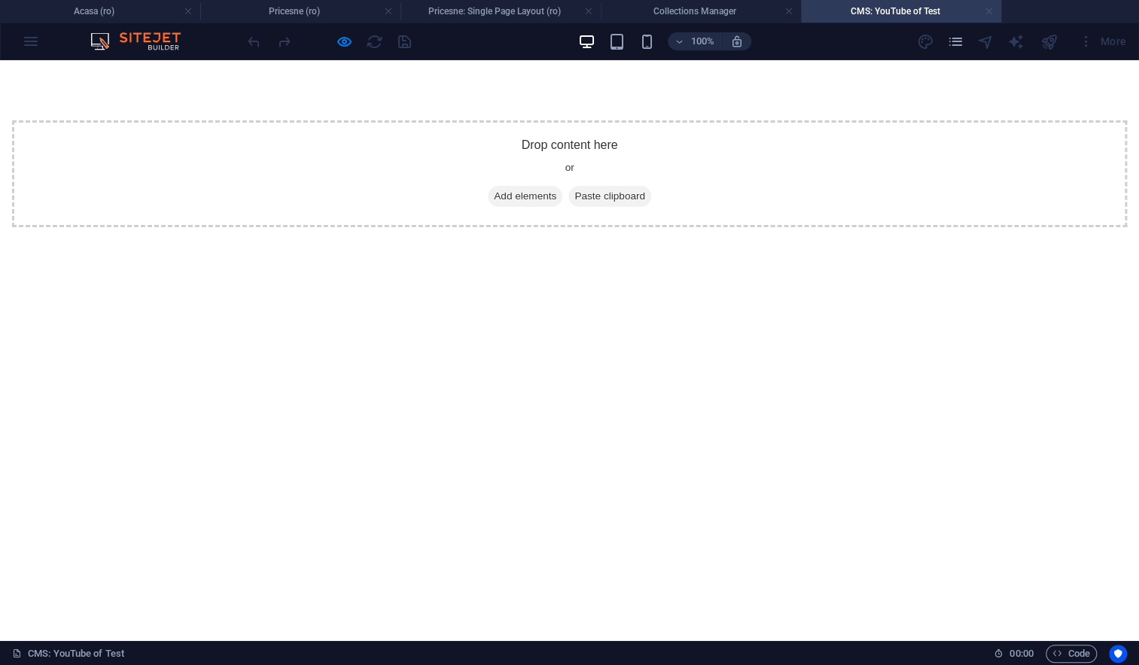
click at [987, 11] on link at bounding box center [988, 12] width 9 height 14
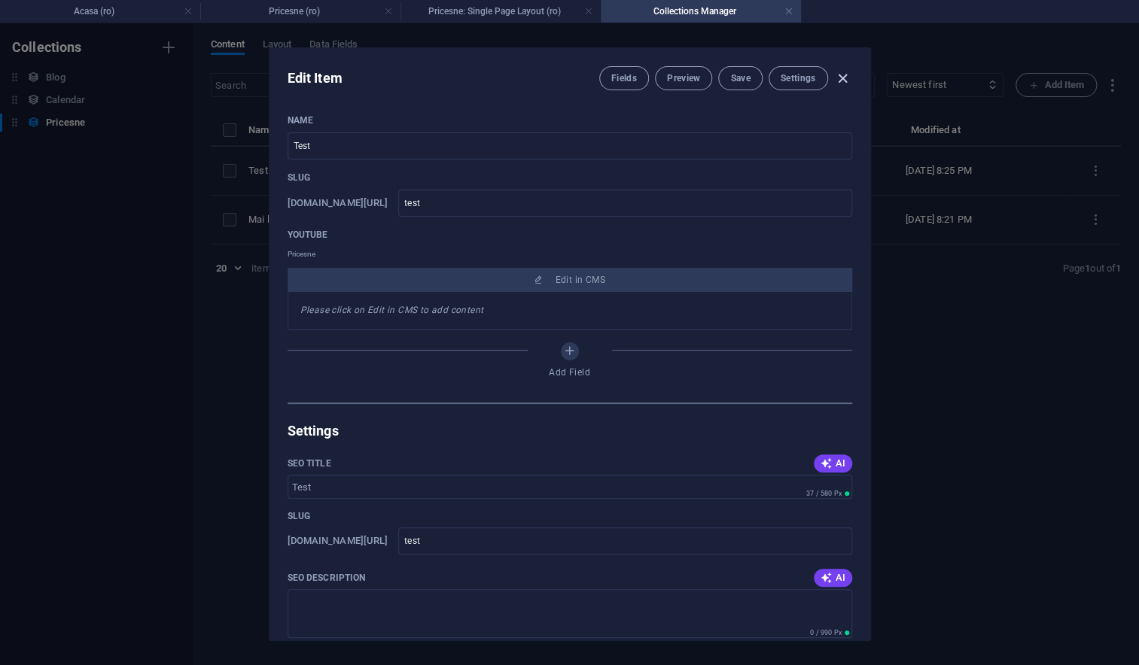
click at [842, 83] on icon "button" at bounding box center [842, 78] width 17 height 17
type input "test"
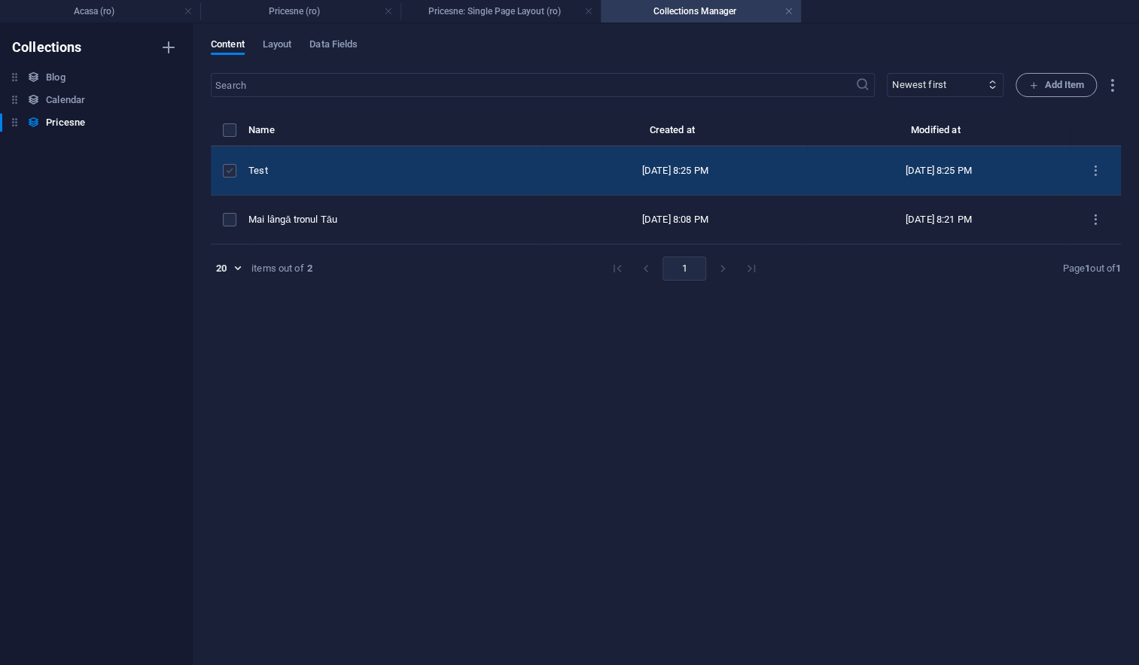
click at [231, 169] on label "items list" at bounding box center [230, 171] width 14 height 14
click at [0, 0] on input "items list" at bounding box center [0, 0] width 0 height 0
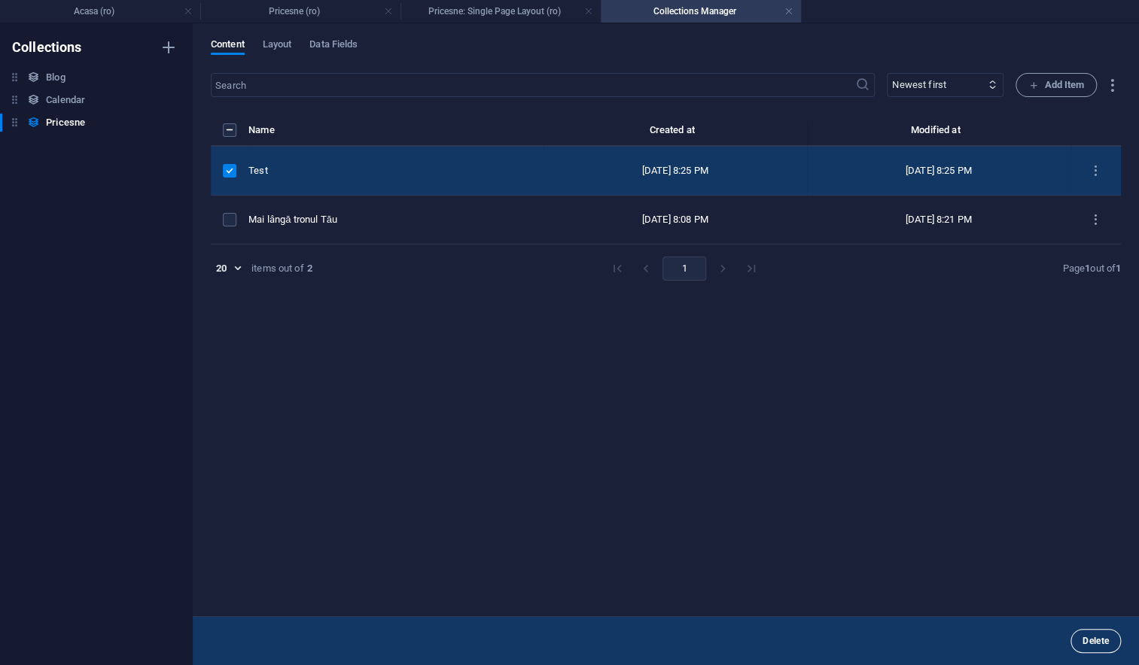
click at [1090, 640] on span "Delete" at bounding box center [1095, 641] width 26 height 9
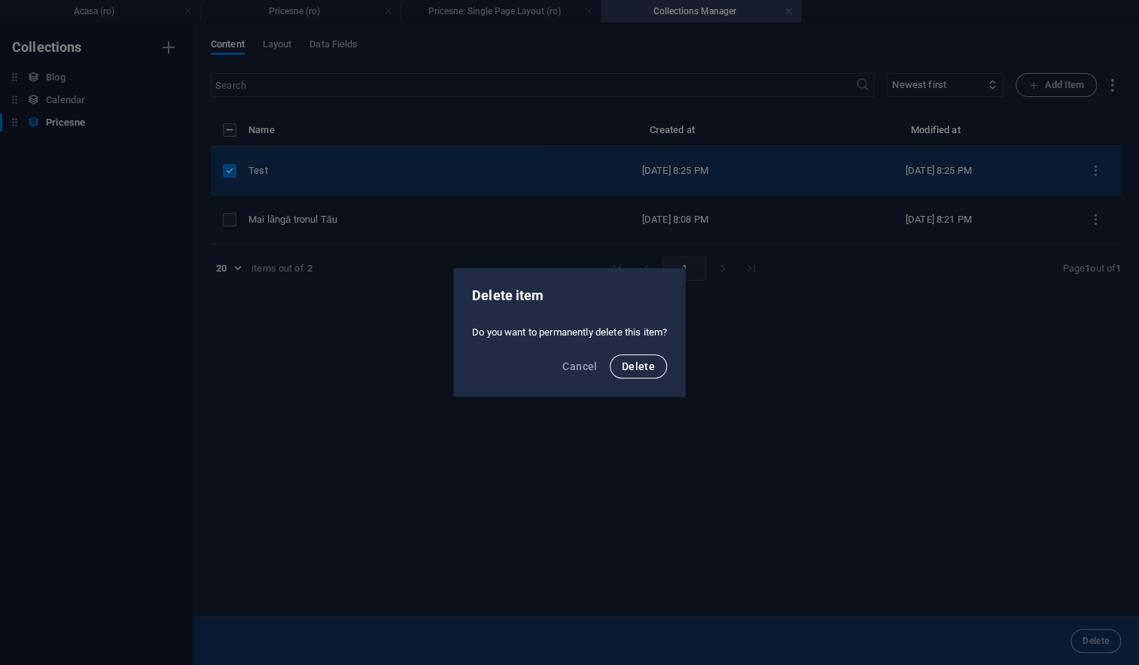
click at [648, 369] on span "Delete" at bounding box center [638, 366] width 33 height 12
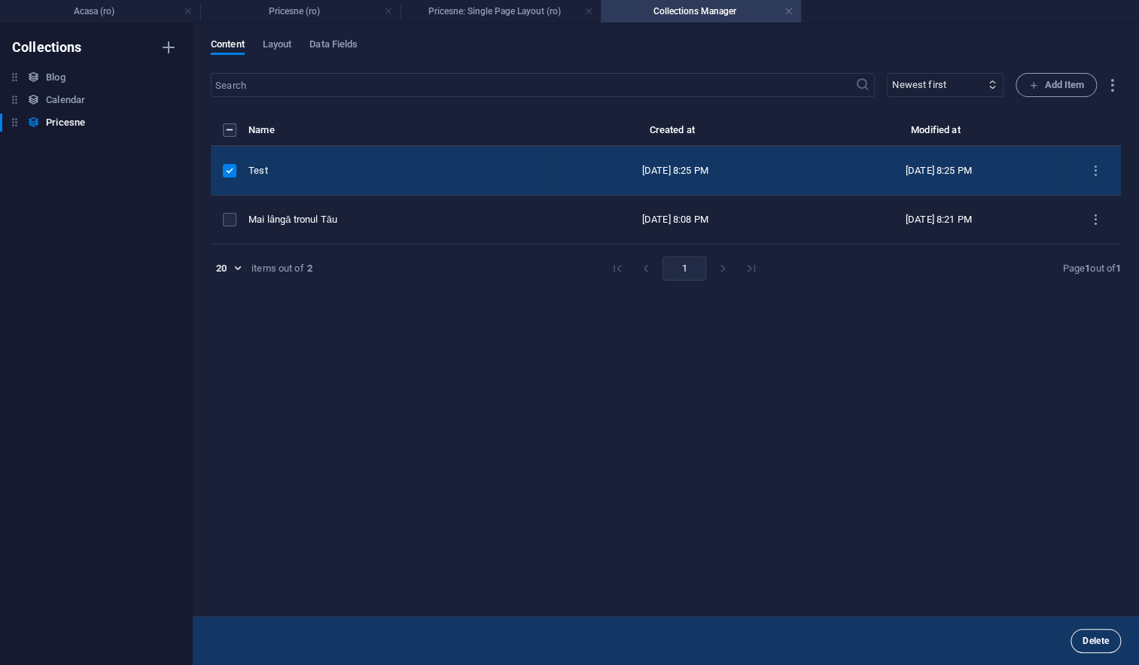
click at [1087, 637] on span "Delete" at bounding box center [1095, 641] width 26 height 9
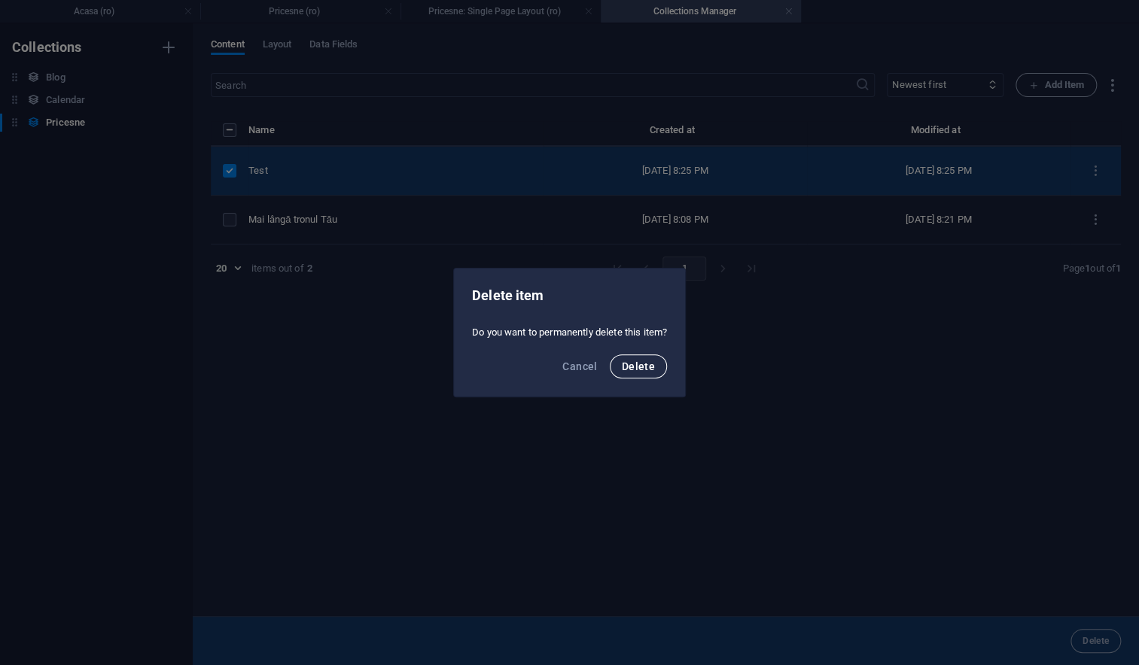
click at [640, 363] on span "Delete" at bounding box center [638, 366] width 33 height 12
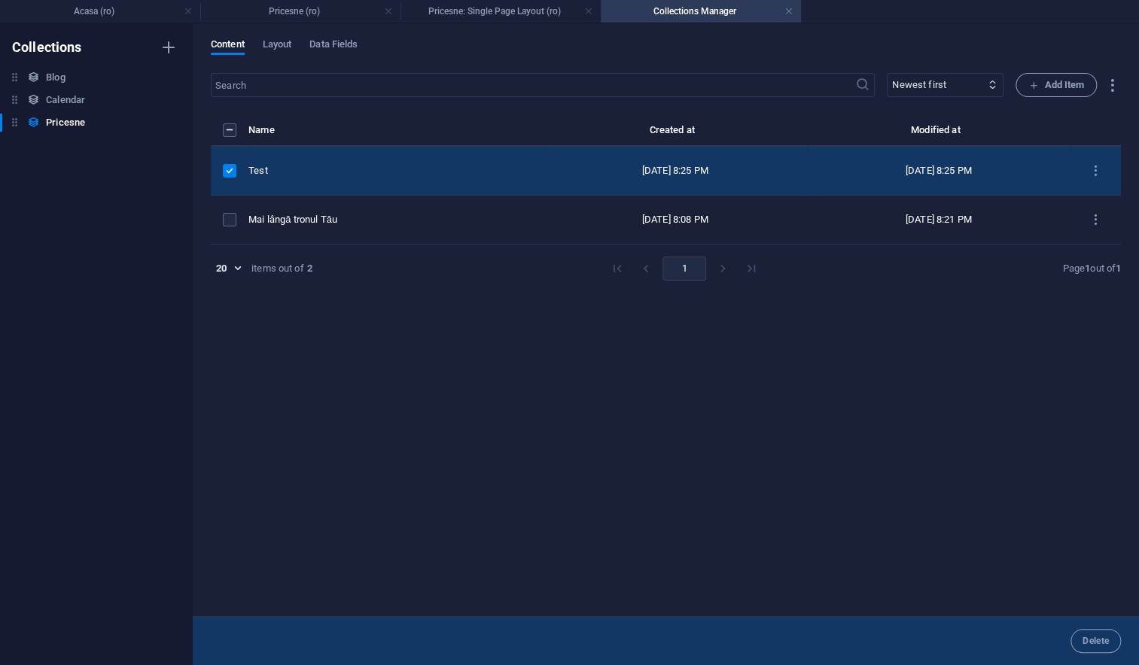
click at [505, 360] on div "Name Created at Modified at Test [DATE] 8:25 PM [DATE] 8:25 PM Mai lângă tronul…" at bounding box center [666, 361] width 910 height 480
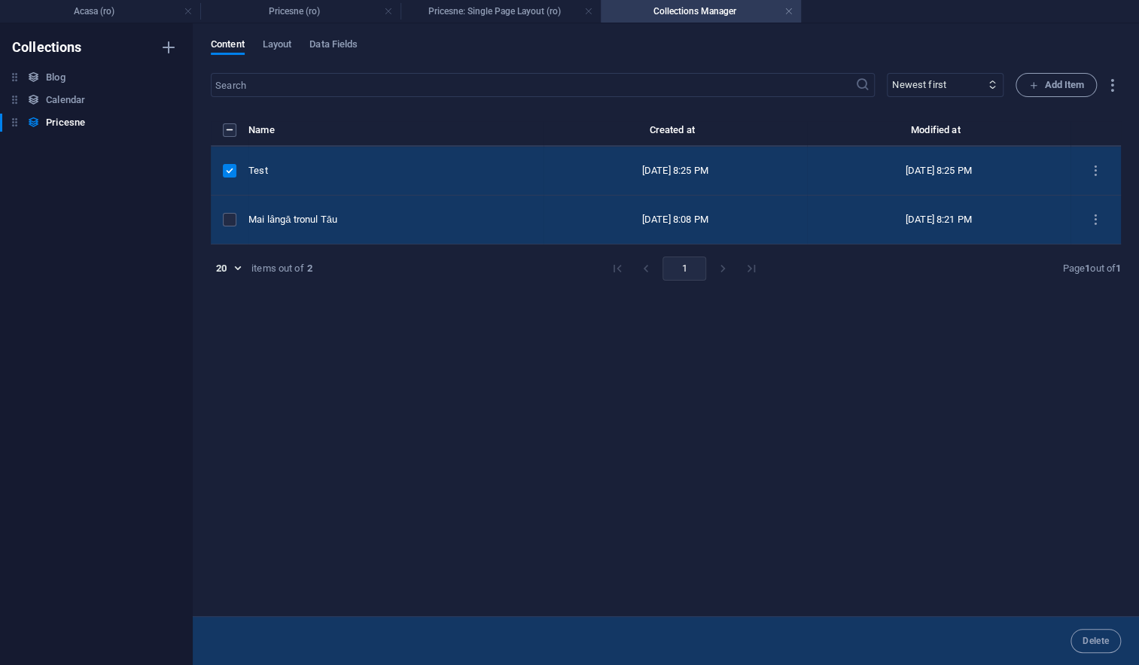
click at [338, 216] on div "Mai lângă tronul Tău" at bounding box center [389, 220] width 283 height 14
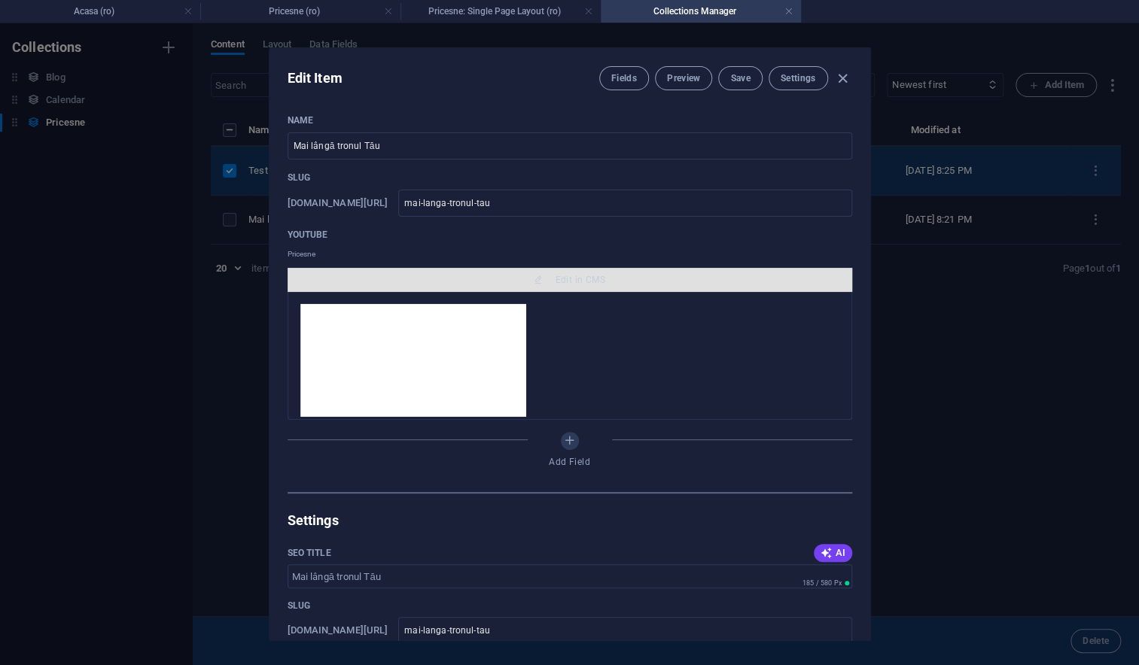
click at [429, 277] on span "Edit in CMS" at bounding box center [569, 280] width 552 height 12
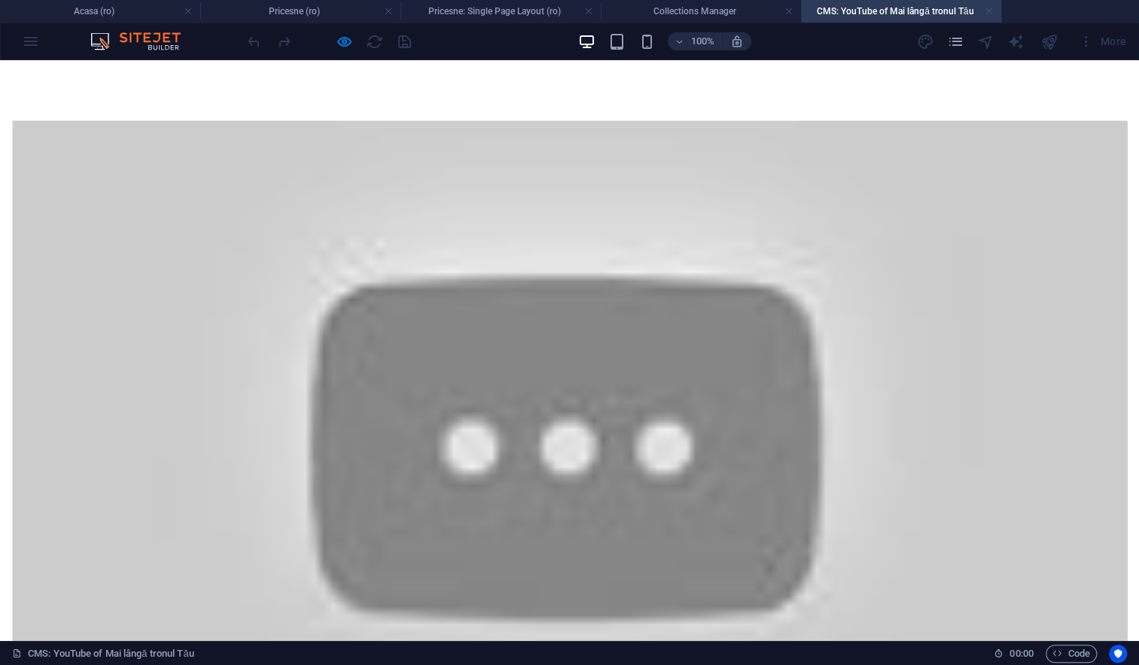
click at [987, 7] on link at bounding box center [988, 12] width 9 height 14
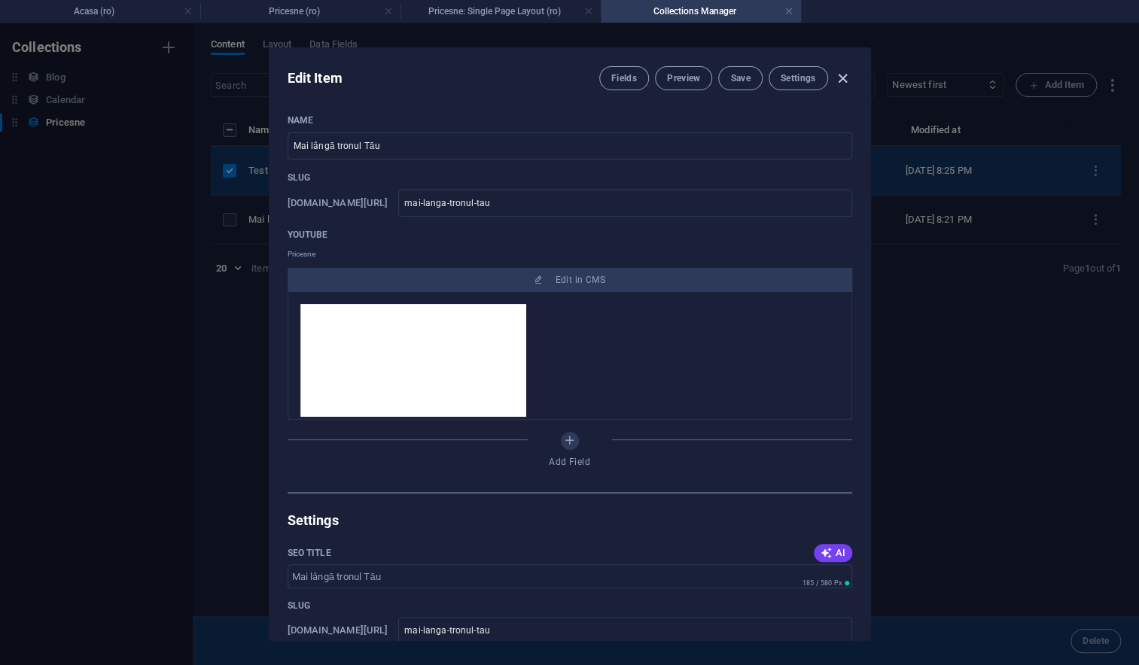
click at [843, 78] on icon "button" at bounding box center [842, 78] width 17 height 17
type input "mai-langa-tronul-tau"
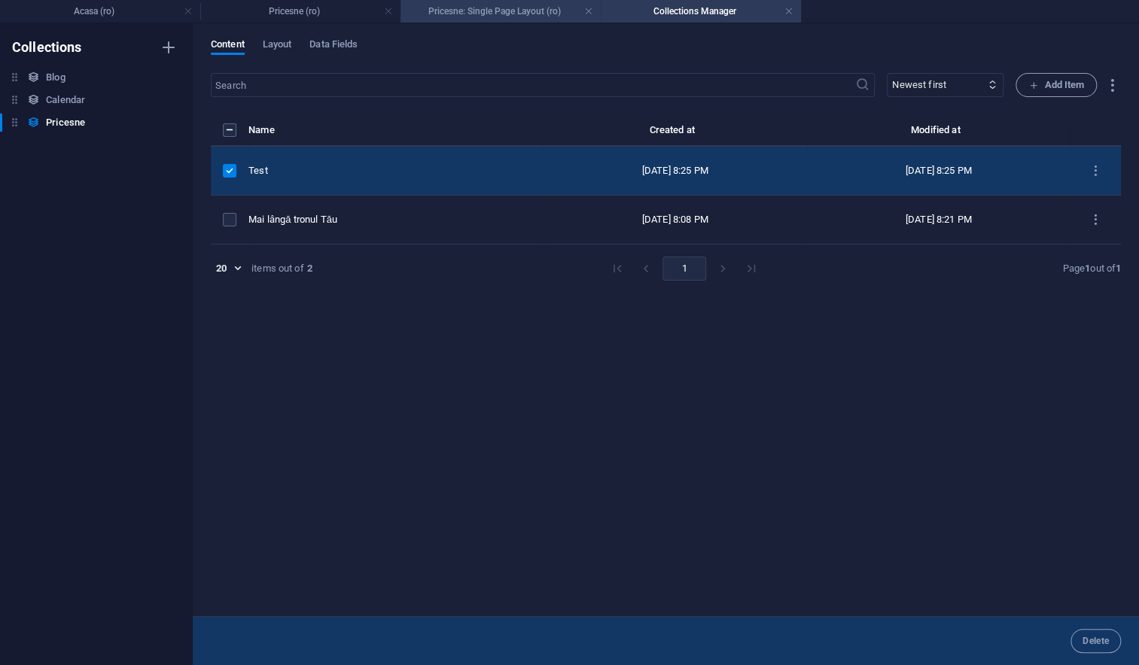
click at [534, 8] on h4 "Pricesne: Single Page Layout (ro)" at bounding box center [500, 11] width 200 height 17
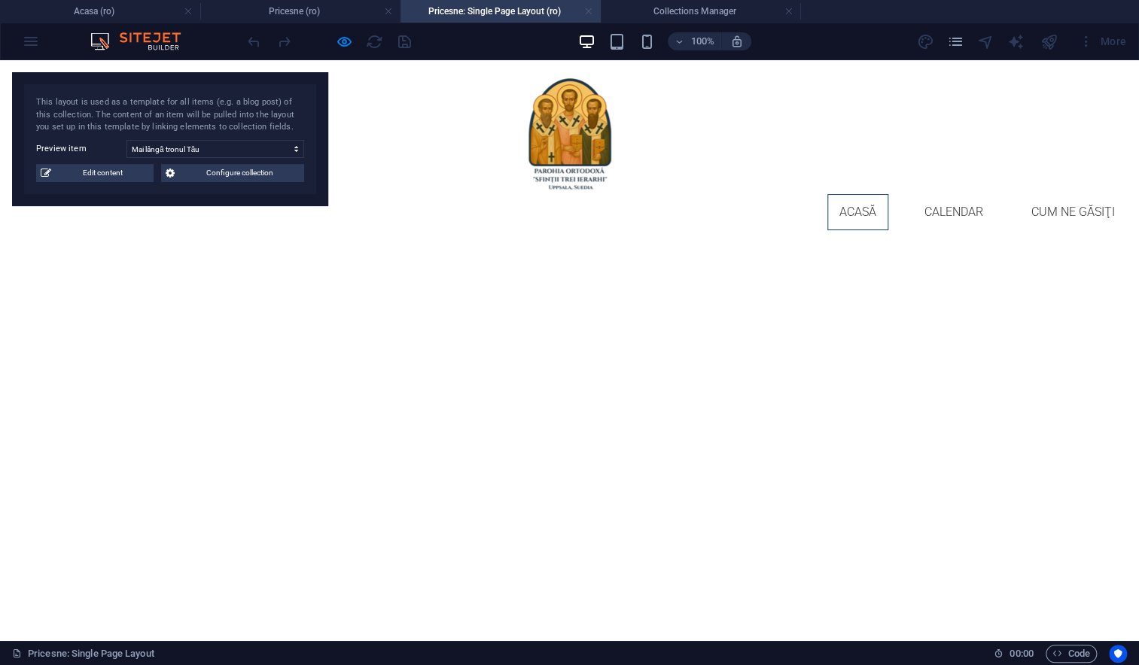
click at [590, 12] on link at bounding box center [588, 12] width 9 height 14
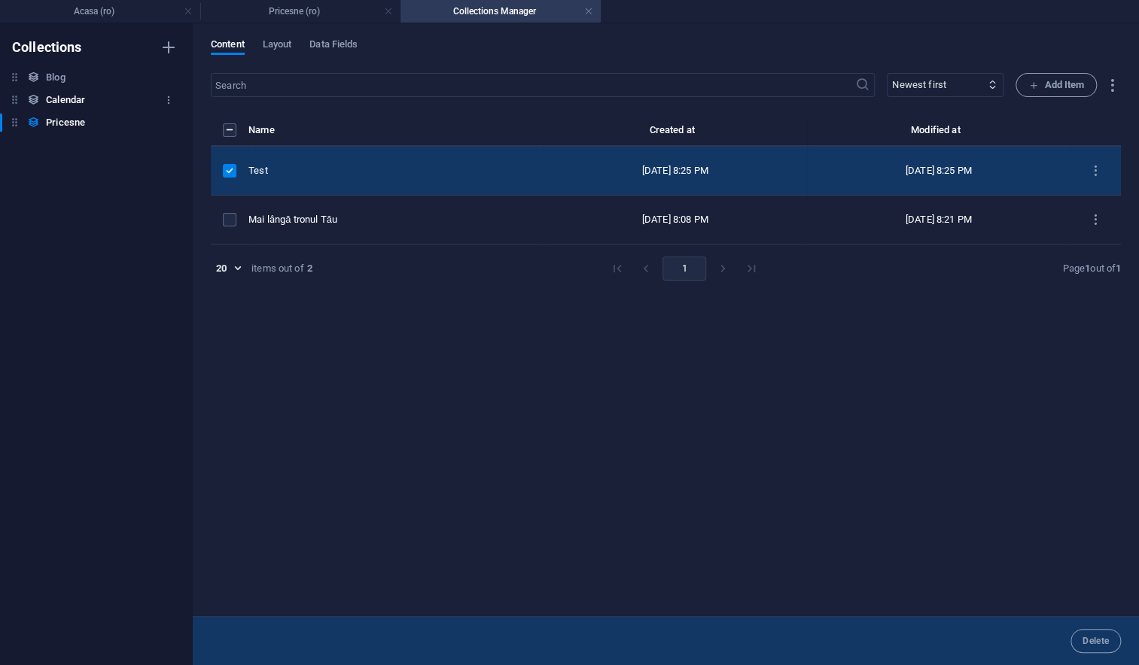
click at [50, 100] on h6 "Calendar" at bounding box center [65, 100] width 39 height 18
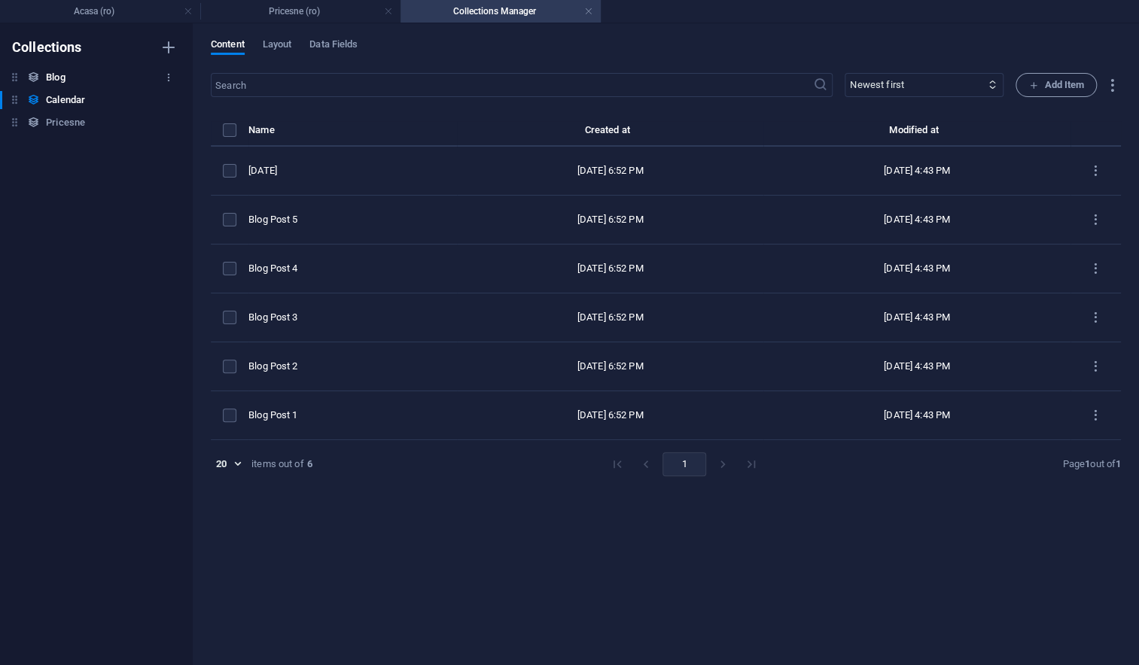
click at [56, 76] on h6 "Blog" at bounding box center [55, 77] width 19 height 18
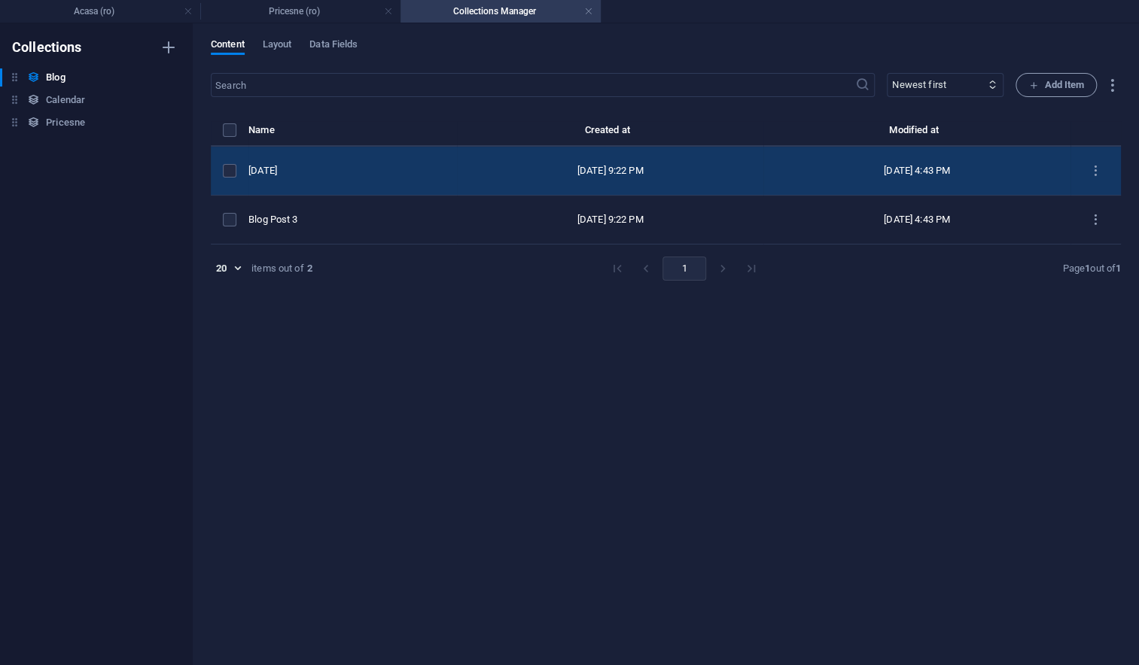
click at [344, 169] on div "[DATE]" at bounding box center [346, 171] width 196 height 14
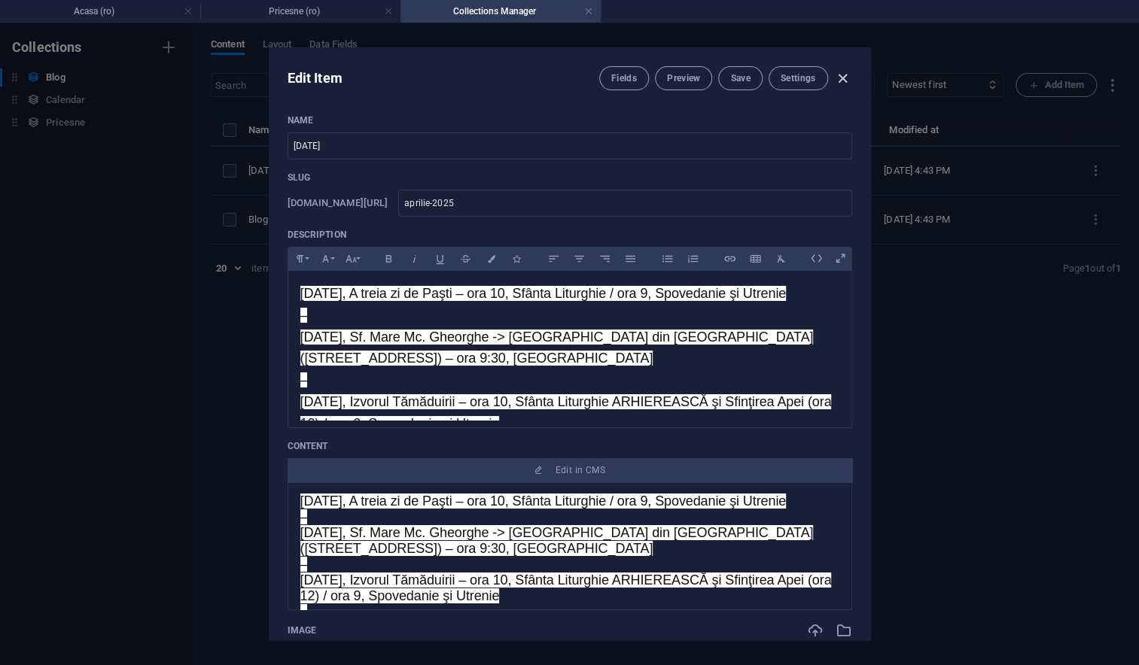
click at [844, 78] on icon "button" at bounding box center [842, 78] width 17 height 17
type input "aprilie-2025"
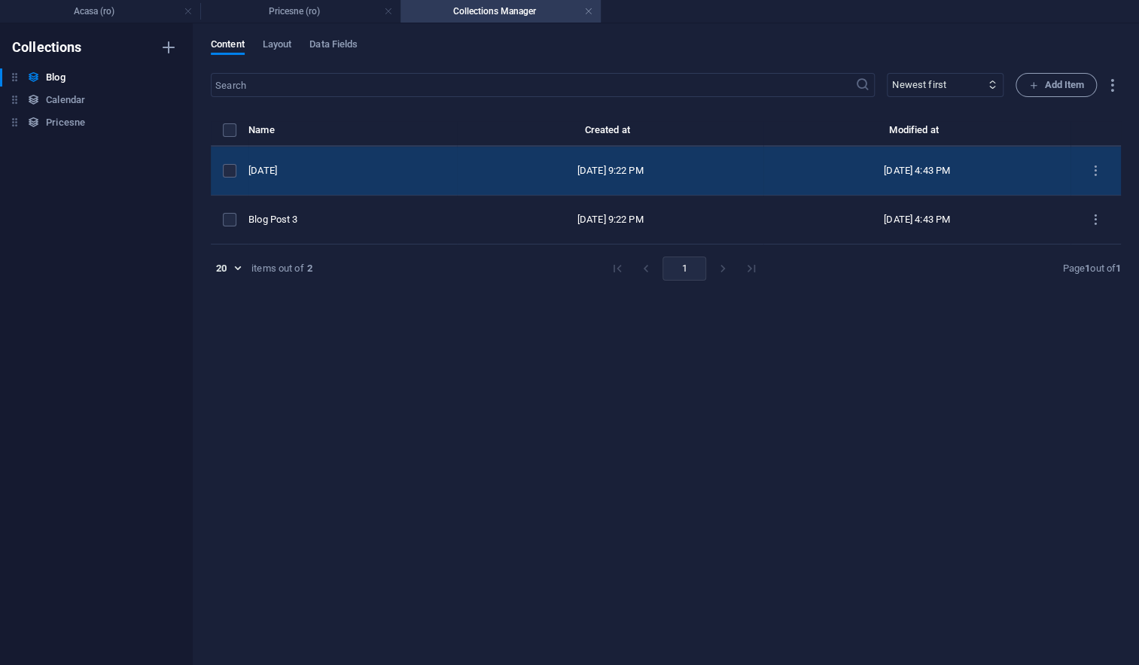
click at [329, 167] on div "[DATE]" at bounding box center [346, 171] width 196 height 14
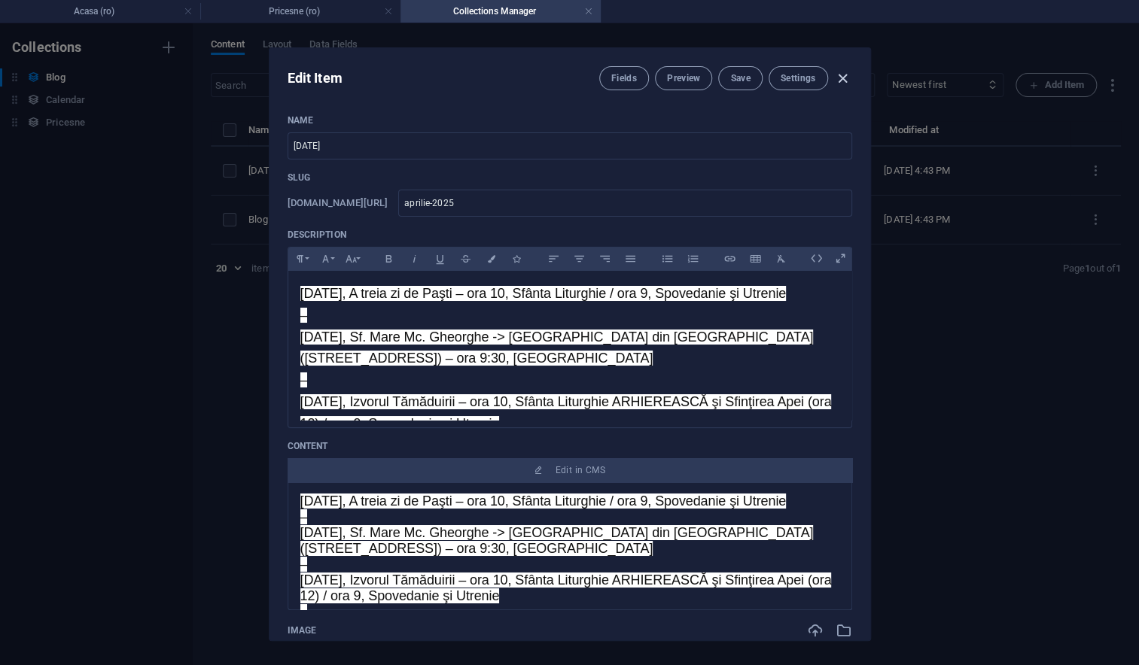
click at [846, 79] on icon "button" at bounding box center [842, 78] width 17 height 17
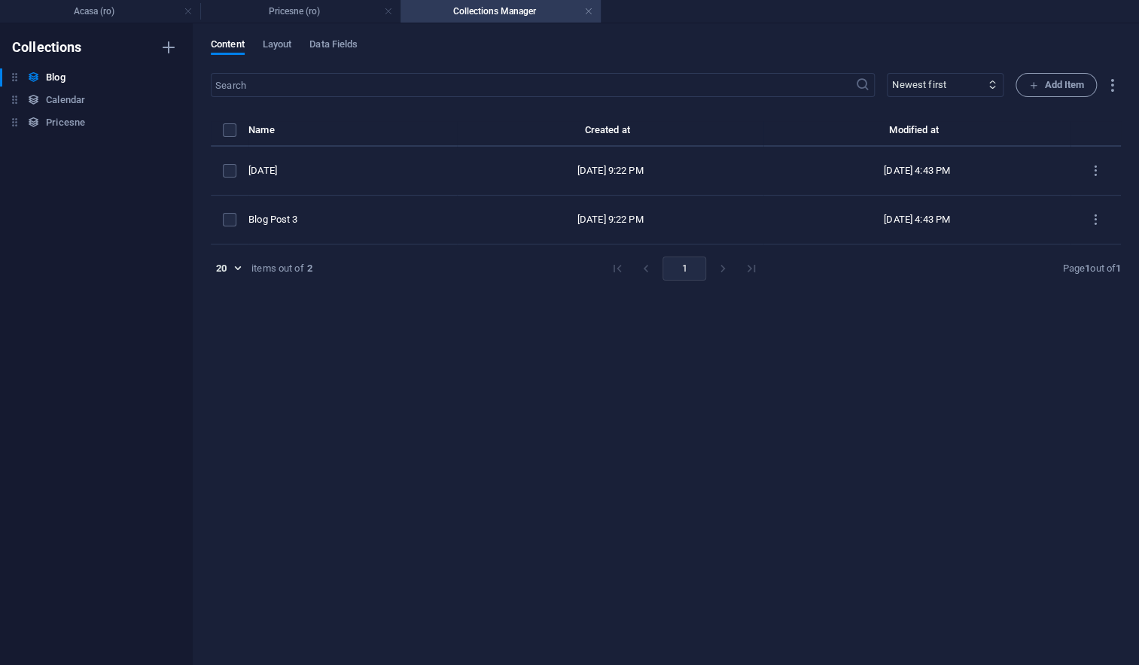
type input "aprilie-2025"
click at [353, 45] on span "Data Fields" at bounding box center [333, 45] width 48 height 21
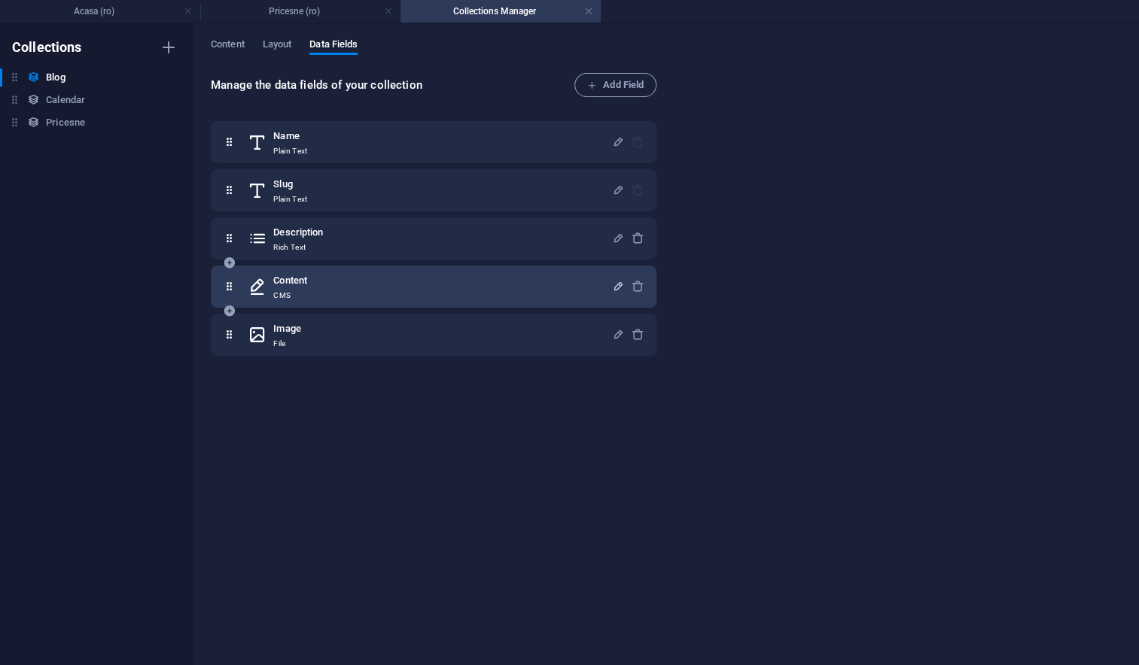
click at [613, 285] on icon "button" at bounding box center [618, 286] width 13 height 13
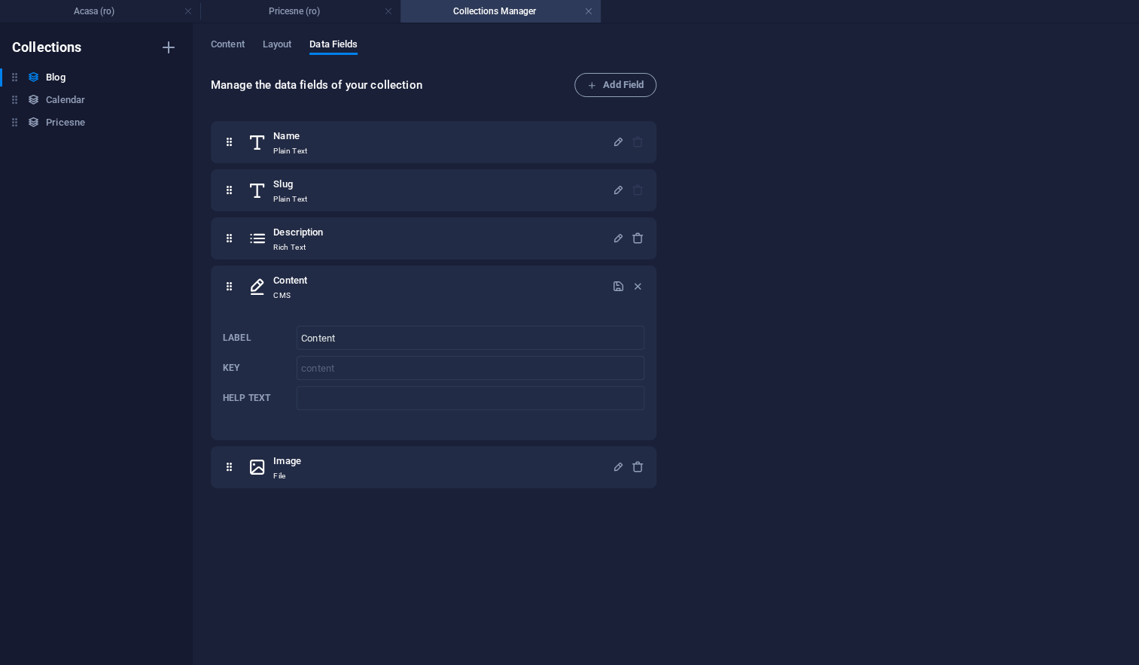
click at [753, 490] on div "Manage the data fields of your collection Add Field Name Plain Text Slug Plain …" at bounding box center [666, 361] width 910 height 577
click at [275, 45] on span "Layout" at bounding box center [277, 45] width 29 height 21
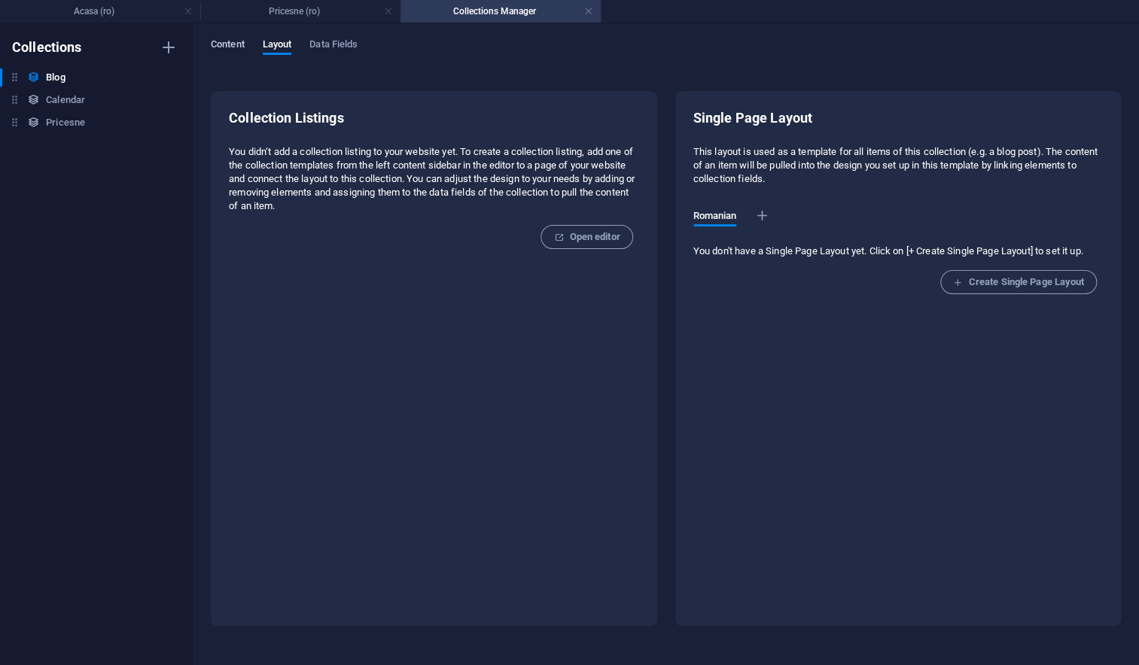
click at [232, 45] on span "Content" at bounding box center [228, 45] width 34 height 21
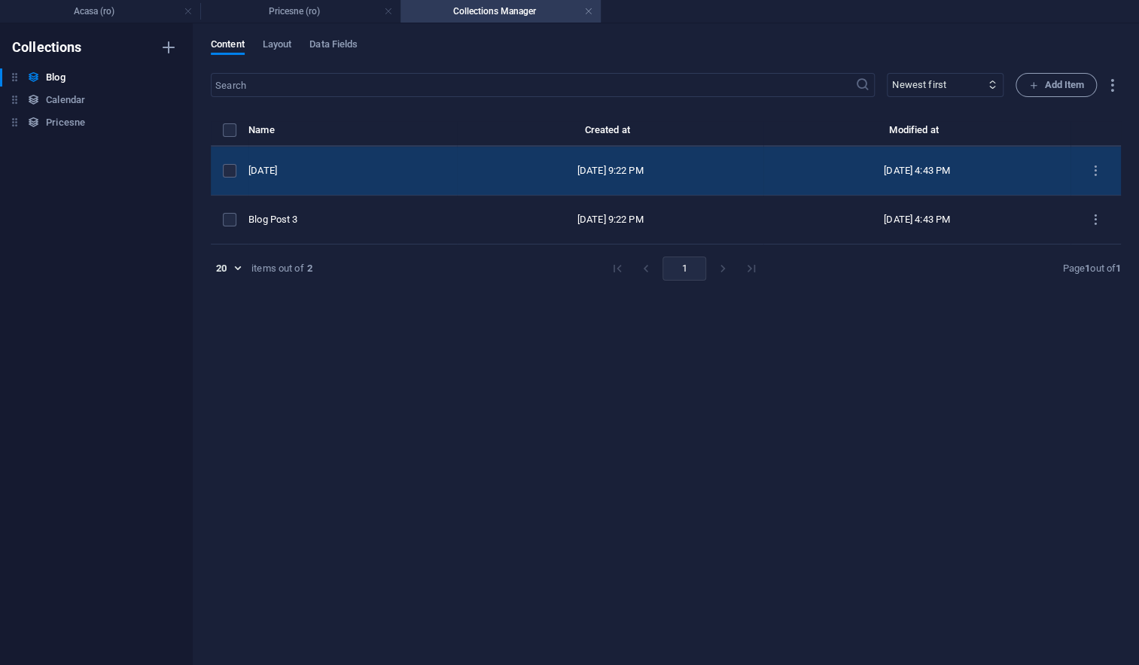
click at [327, 174] on div "[DATE]" at bounding box center [346, 171] width 196 height 14
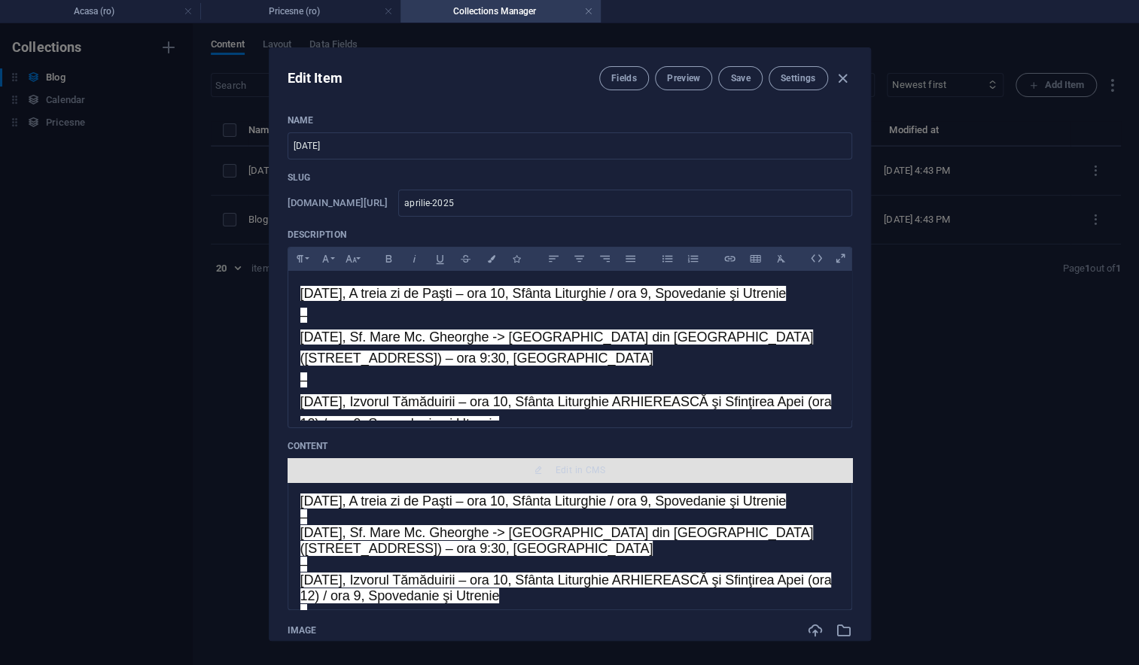
click at [512, 467] on span "Edit in CMS" at bounding box center [569, 470] width 552 height 12
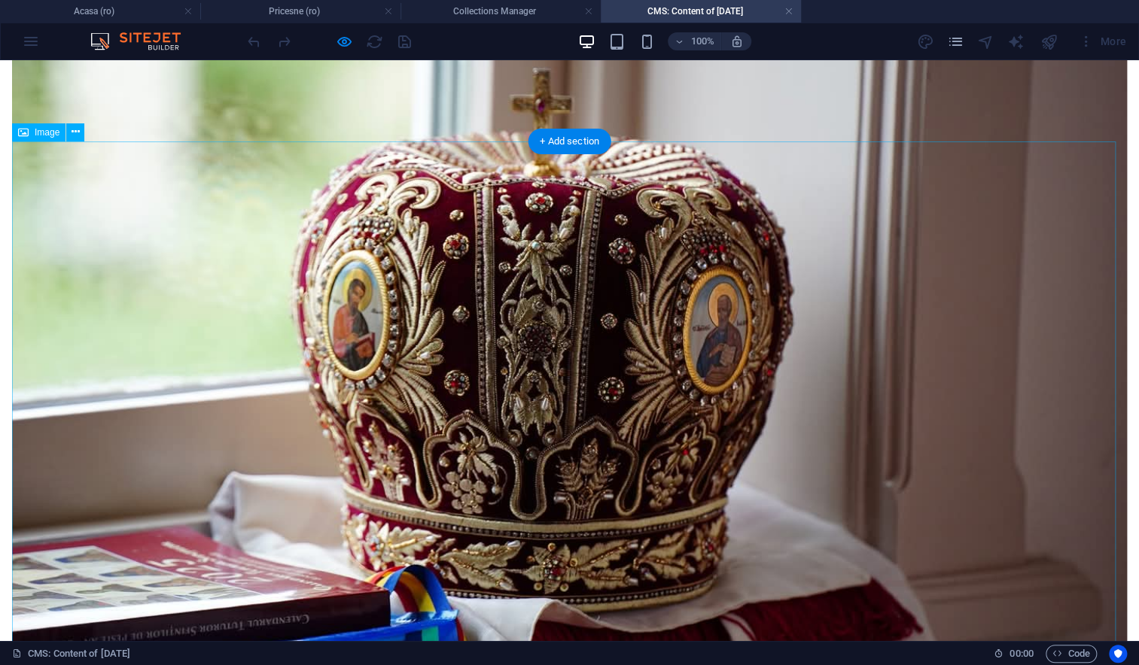
scroll to position [567, 0]
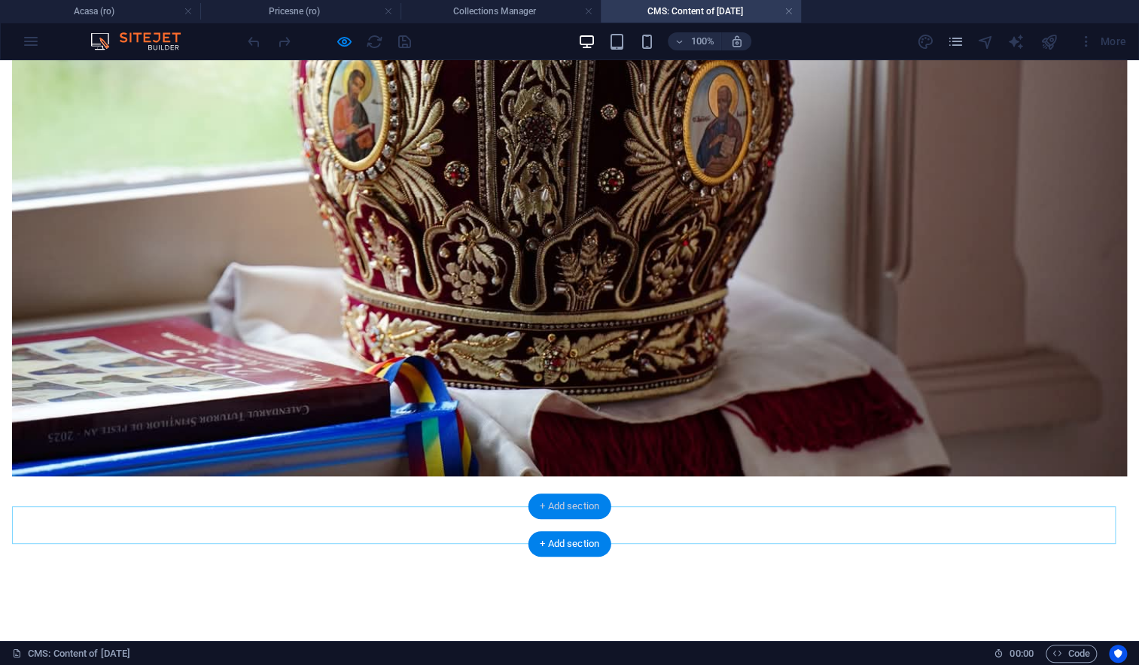
click at [555, 502] on div "+ Add section" at bounding box center [570, 507] width 84 height 26
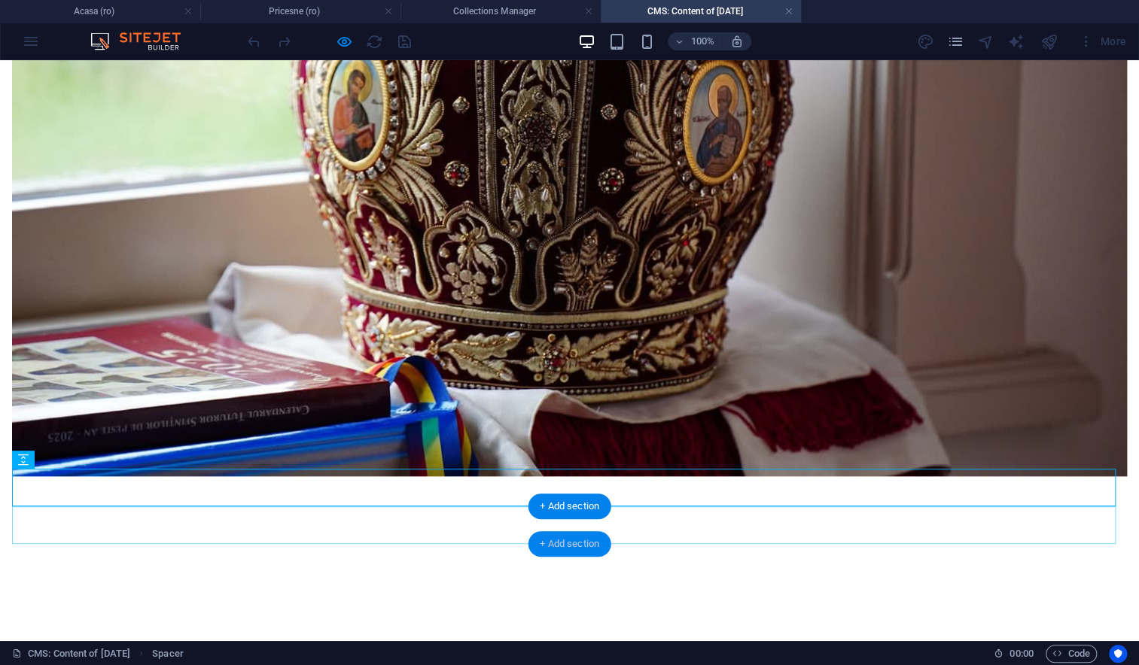
click at [560, 543] on div "+ Add section" at bounding box center [570, 544] width 84 height 26
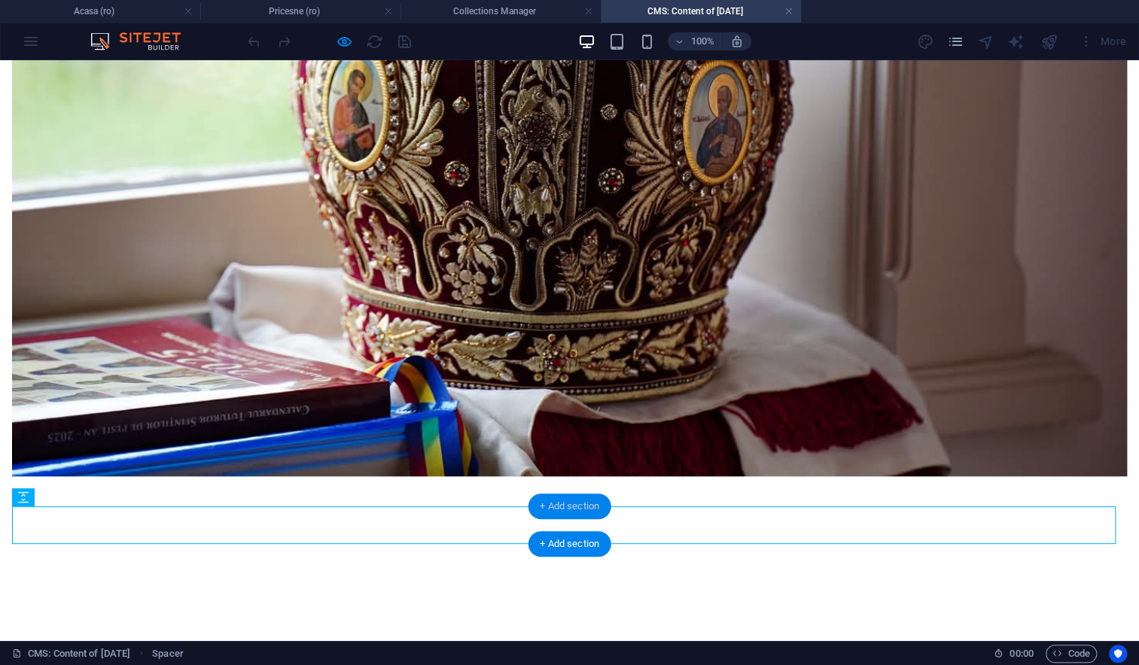
click at [582, 506] on div "+ Add section" at bounding box center [570, 507] width 84 height 26
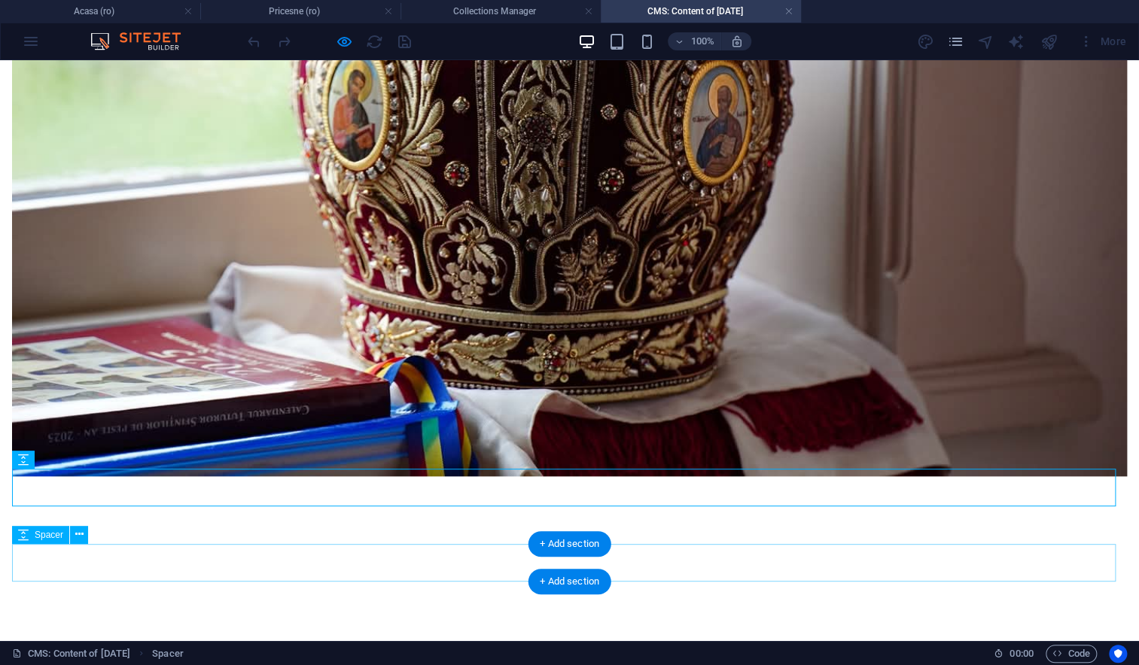
click at [452, 554] on div at bounding box center [569, 571] width 1114 height 38
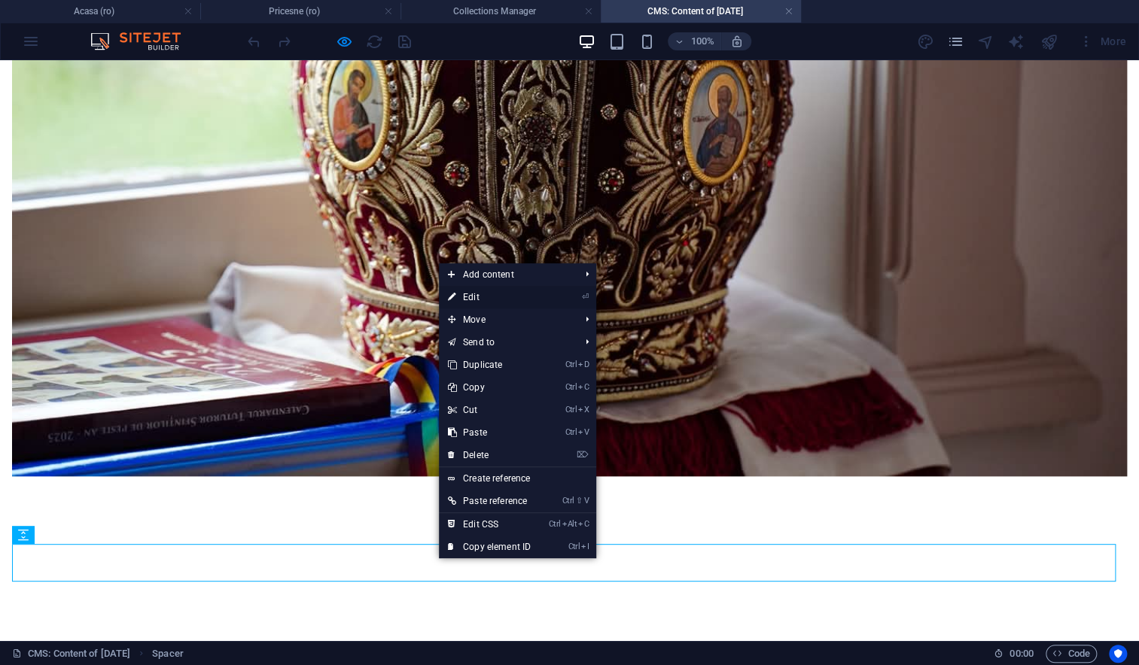
click at [493, 296] on link "⏎ Edit" at bounding box center [489, 297] width 101 height 23
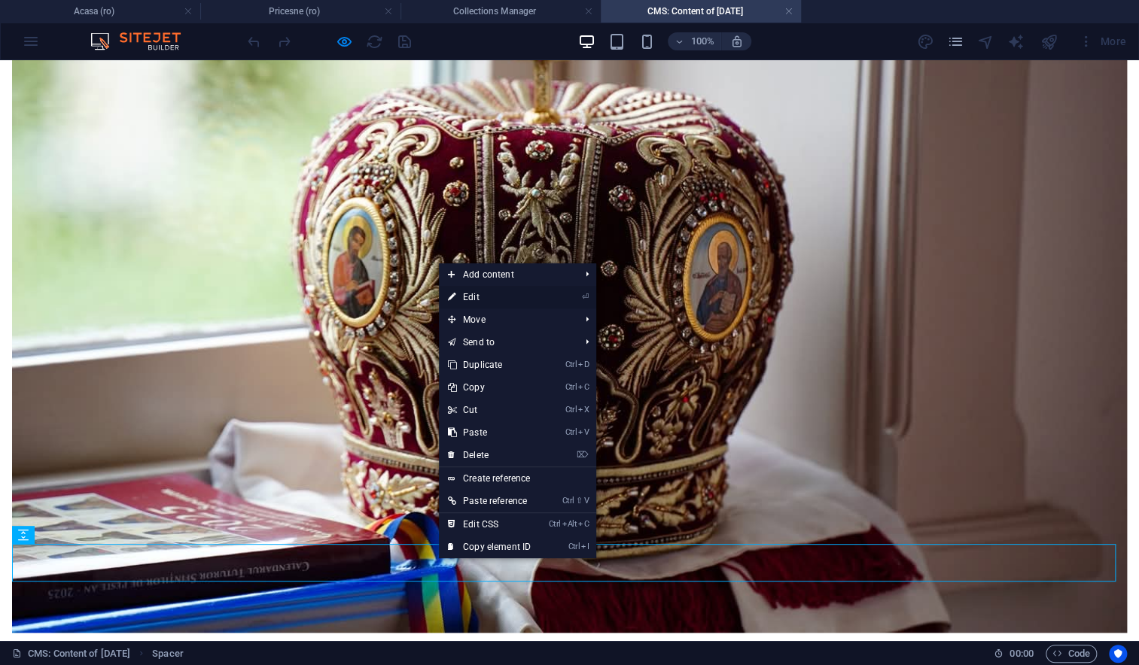
select select "px"
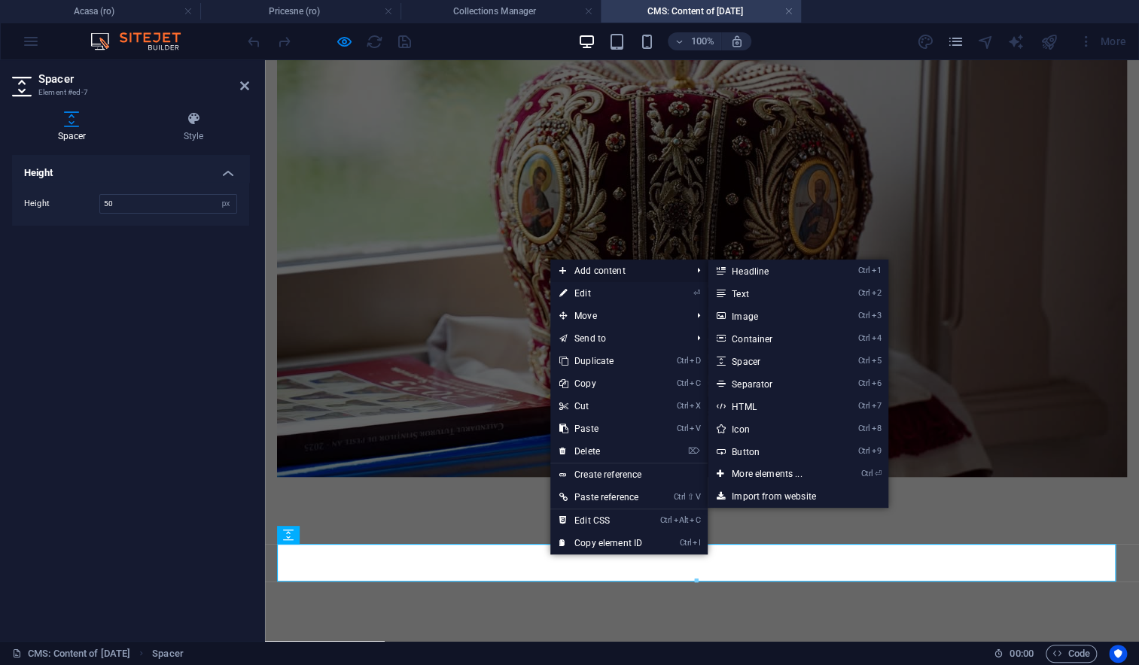
click at [608, 275] on span "Add content" at bounding box center [617, 271] width 135 height 23
click at [755, 473] on link "Ctrl ⏎ More elements ..." at bounding box center [769, 474] width 124 height 23
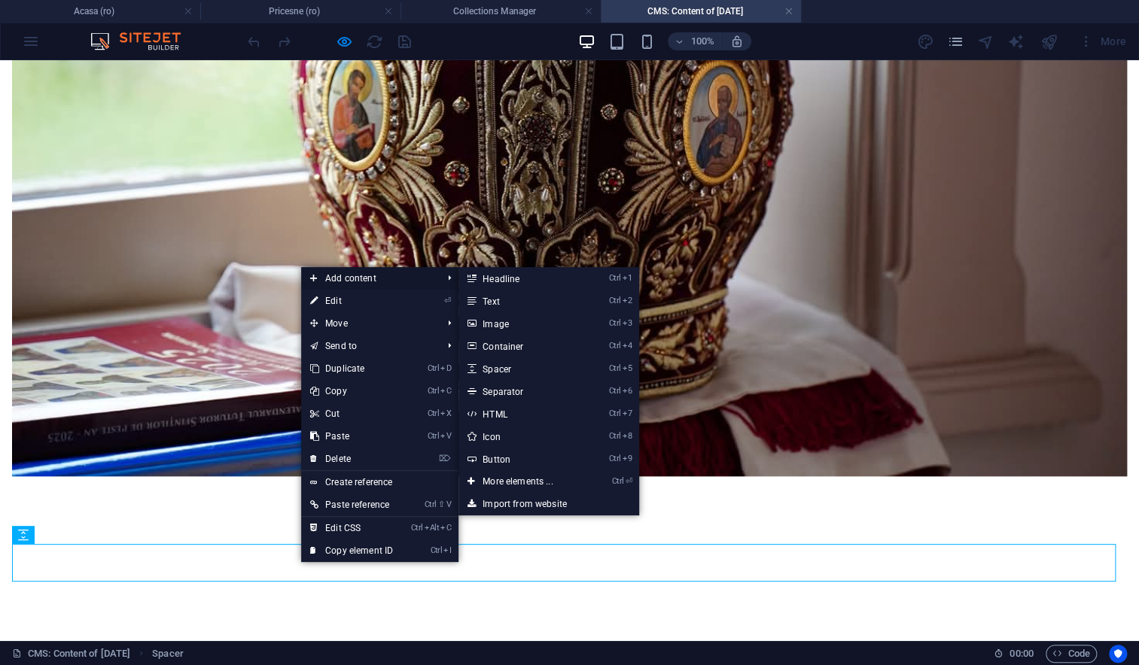
click at [372, 281] on span "Add content" at bounding box center [368, 278] width 135 height 23
click at [515, 483] on link "Ctrl ⏎ More elements ..." at bounding box center [520, 481] width 124 height 23
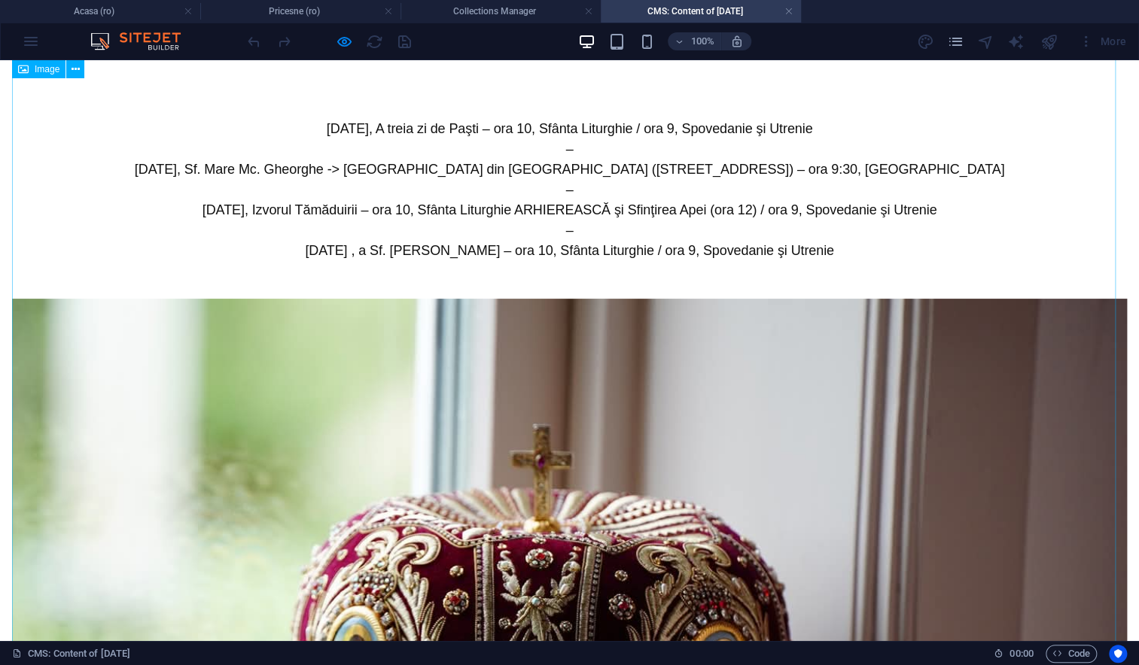
scroll to position [0, 0]
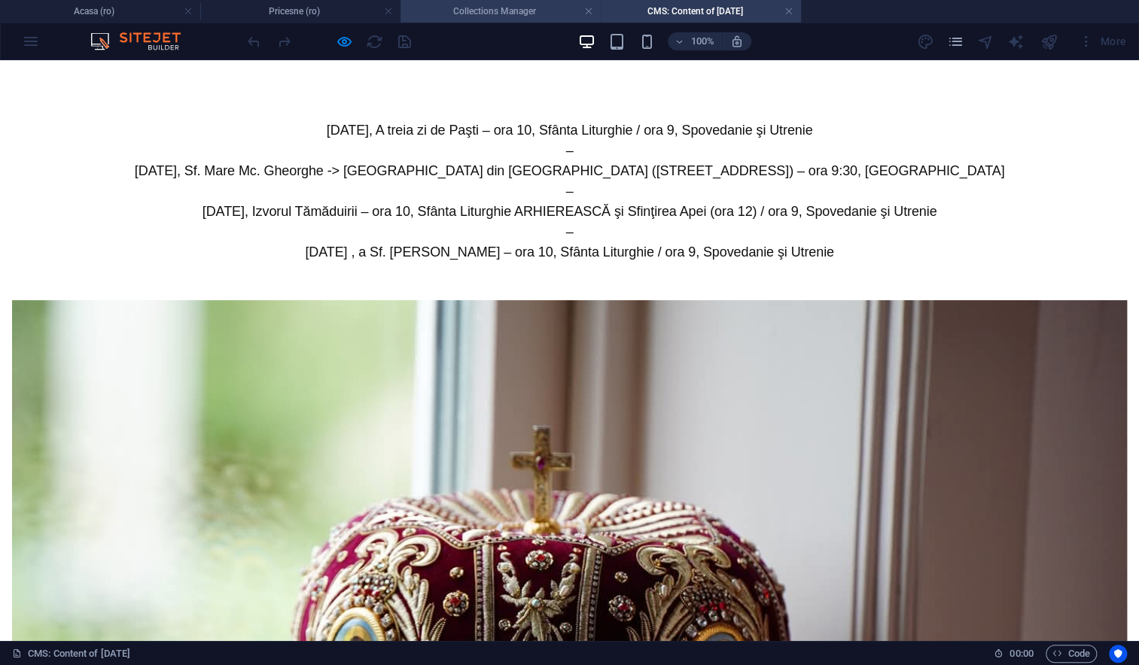
click at [506, 14] on h4 "Collections Manager" at bounding box center [500, 11] width 200 height 17
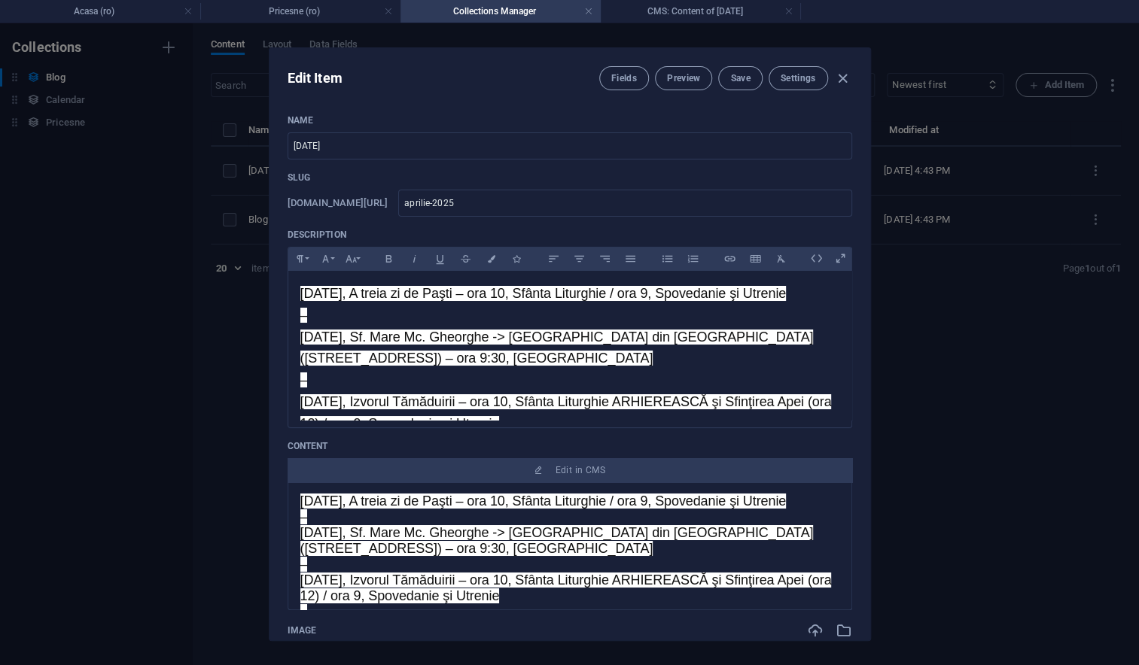
click at [395, 442] on p "Content" at bounding box center [569, 446] width 564 height 12
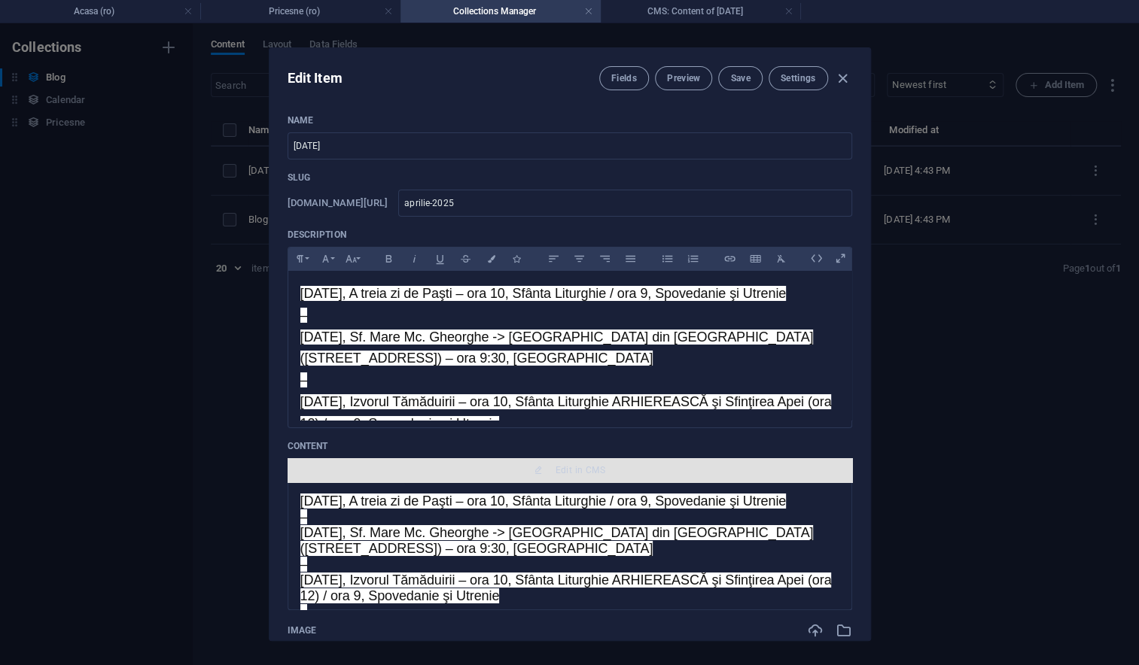
click at [596, 467] on span "Edit in CMS" at bounding box center [580, 470] width 50 height 12
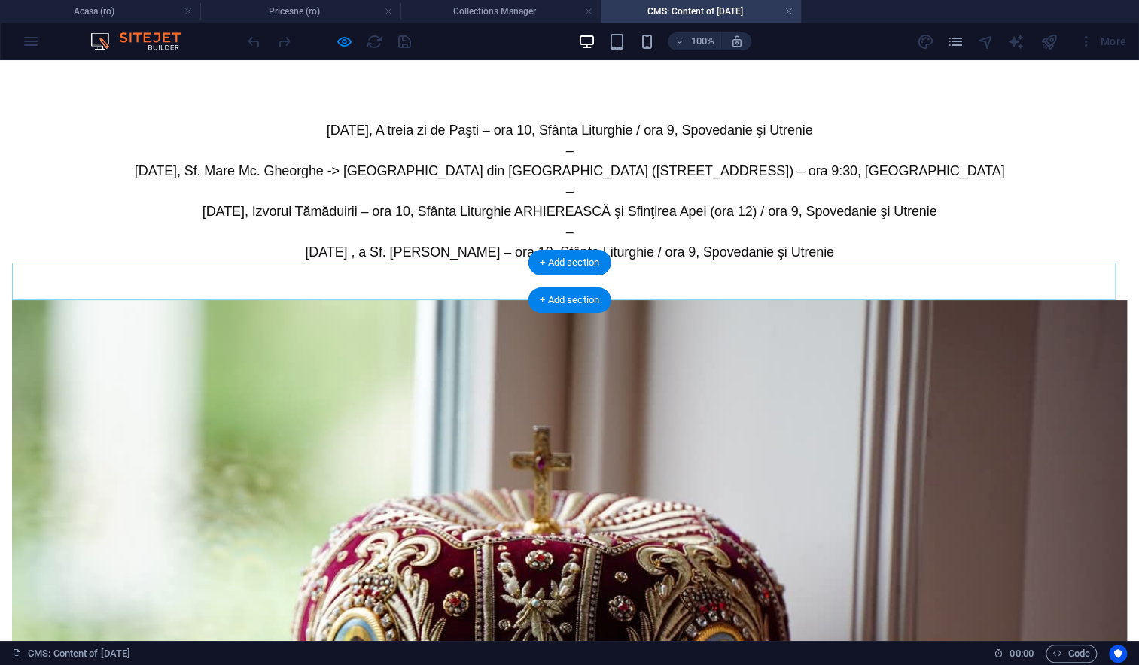
click at [568, 263] on div "+ Add section" at bounding box center [570, 263] width 84 height 26
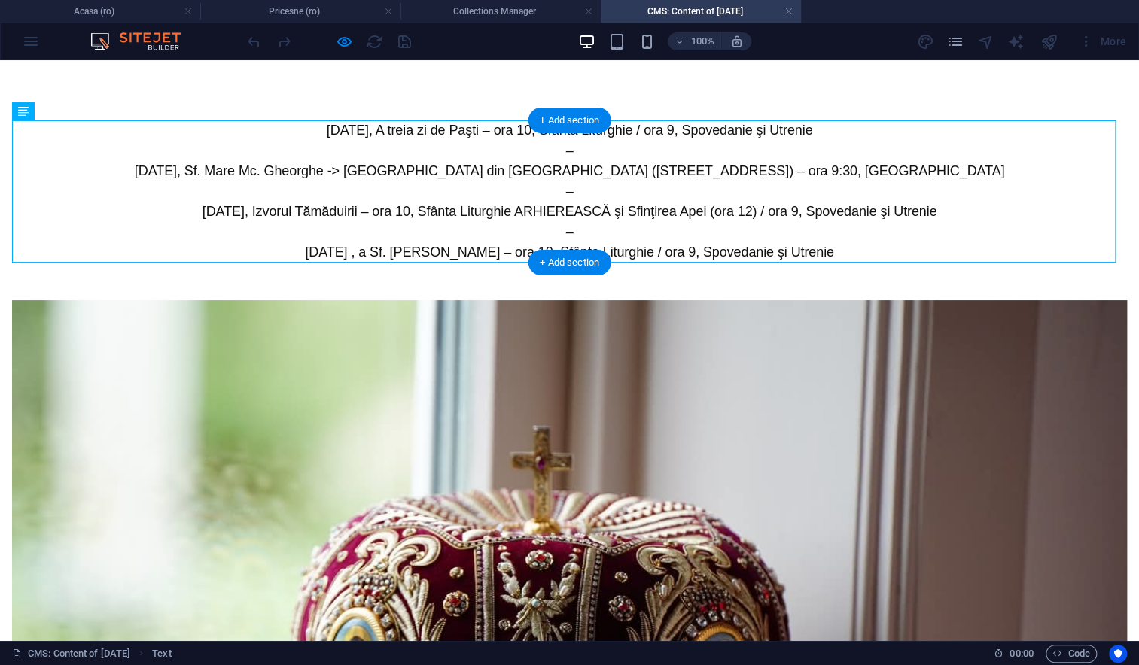
click at [564, 131] on div "+ Add section" at bounding box center [570, 121] width 84 height 26
click at [564, 118] on div "+ Add section" at bounding box center [570, 121] width 84 height 26
click at [564, 120] on div "+ Add section" at bounding box center [570, 121] width 84 height 26
click at [619, 227] on div "Marţi, 22 aprilie, A treia zi de Paşti – ora 10, Sfânta Liturghie / ora 9, Spov…" at bounding box center [569, 191] width 1114 height 142
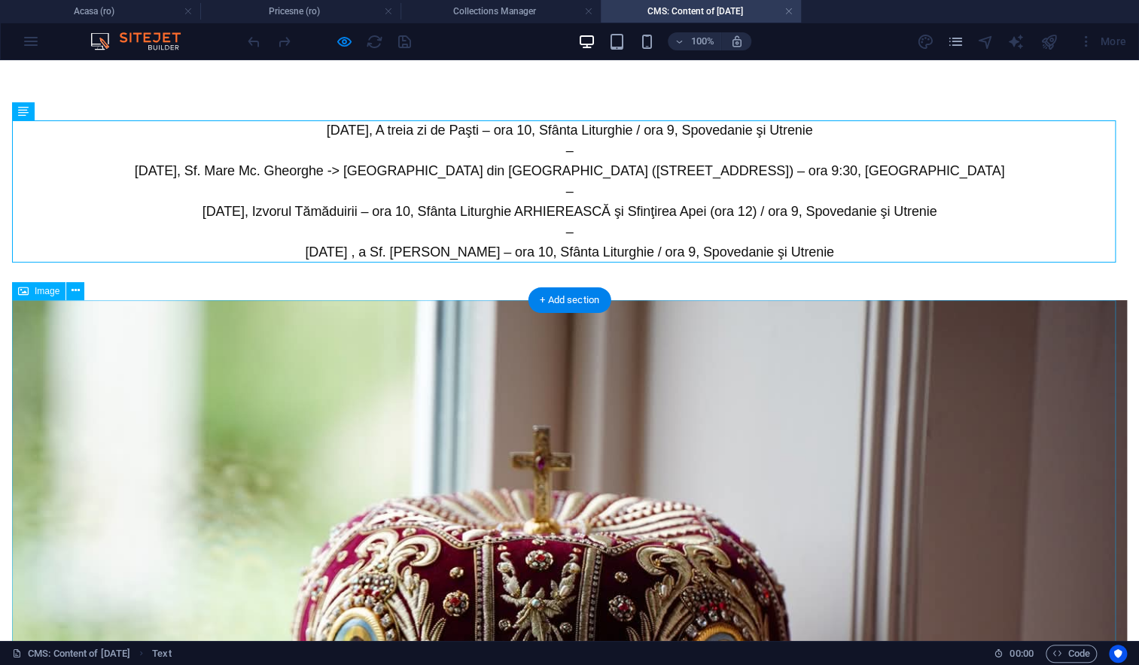
click at [618, 345] on figure at bounding box center [569, 671] width 1114 height 743
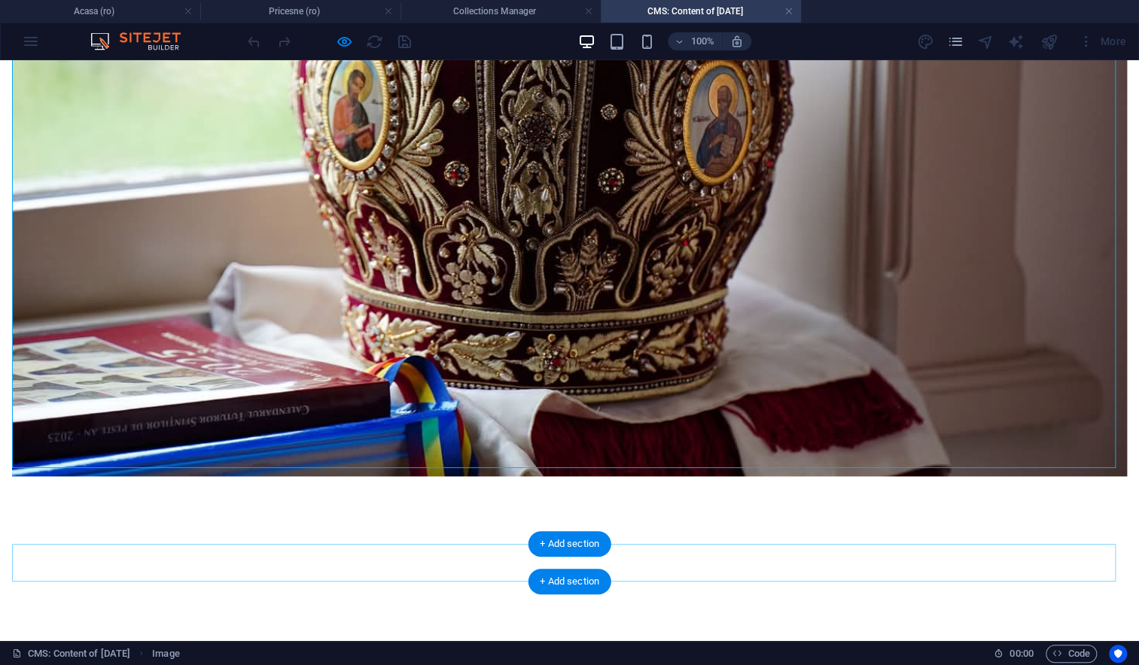
click at [585, 569] on div "+ Add section" at bounding box center [570, 582] width 84 height 26
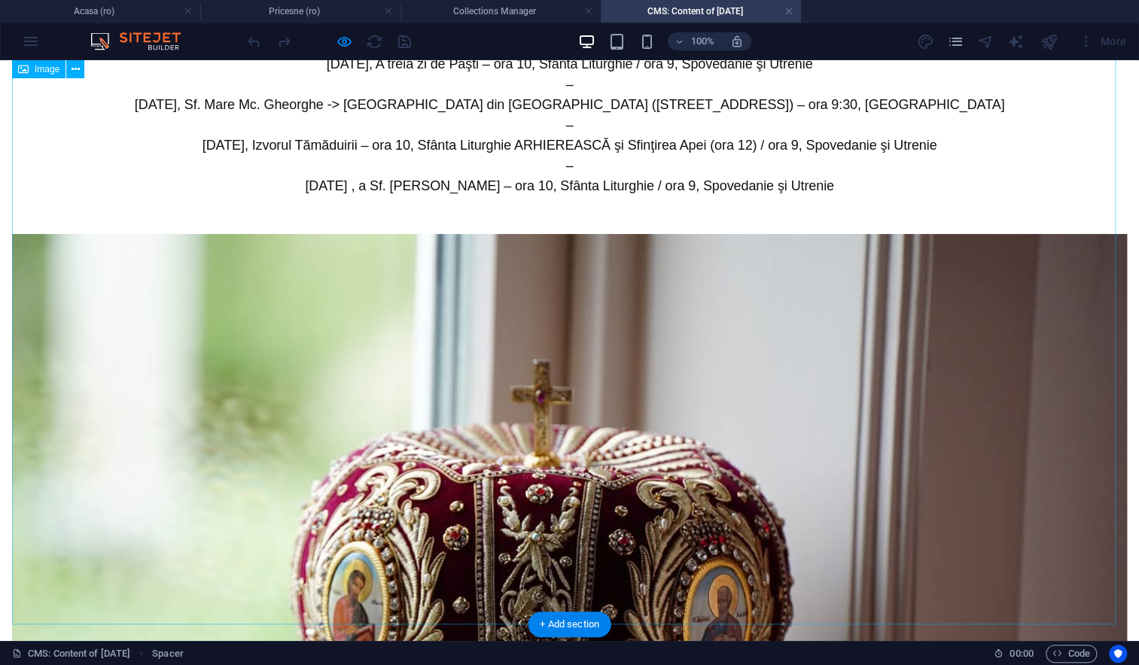
scroll to position [0, 0]
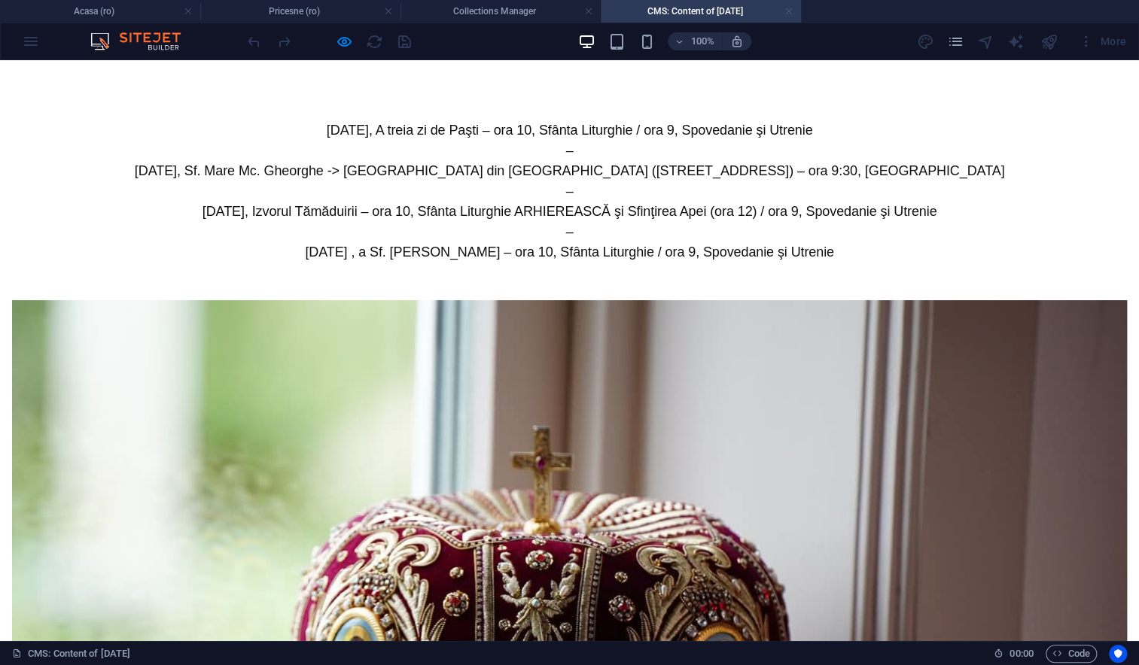
click at [789, 11] on link at bounding box center [788, 12] width 9 height 14
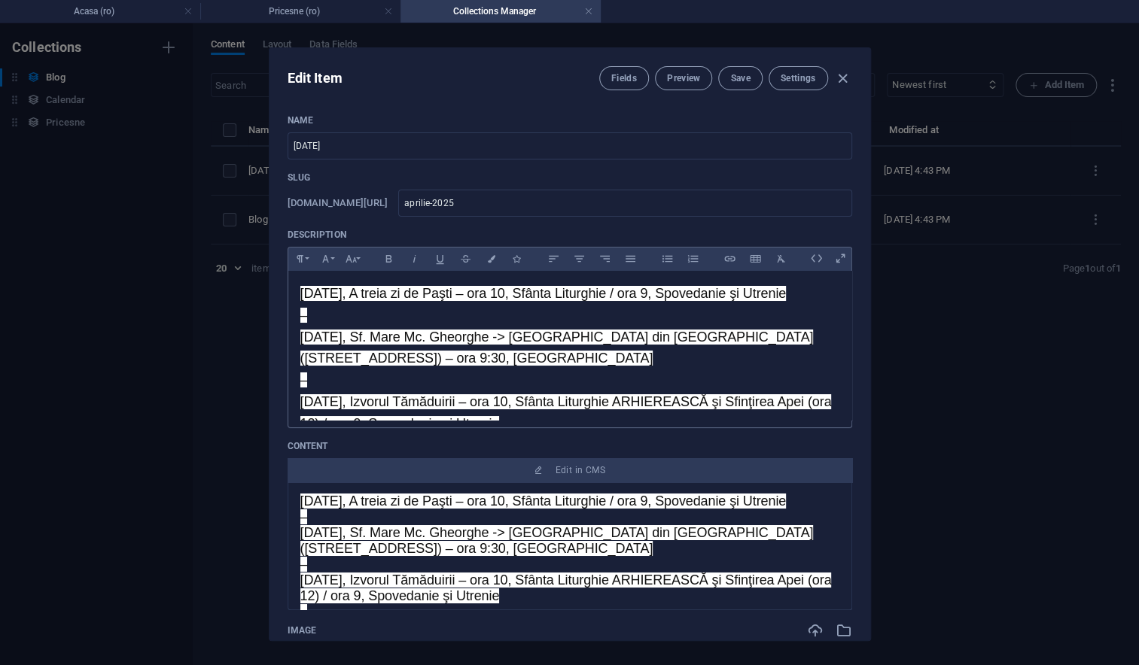
click at [526, 408] on p "Marţi, 22 aprilie, A treia zi de Paşti – ora 10, Sfânta Liturghie / ora 9, Spov…" at bounding box center [569, 380] width 539 height 195
click at [451, 358] on span "Miercuri, 23 aprilie, Sf. Mare Mc. Gheorghe -> La Paraclisul Episcopal din Stoc…" at bounding box center [556, 348] width 513 height 37
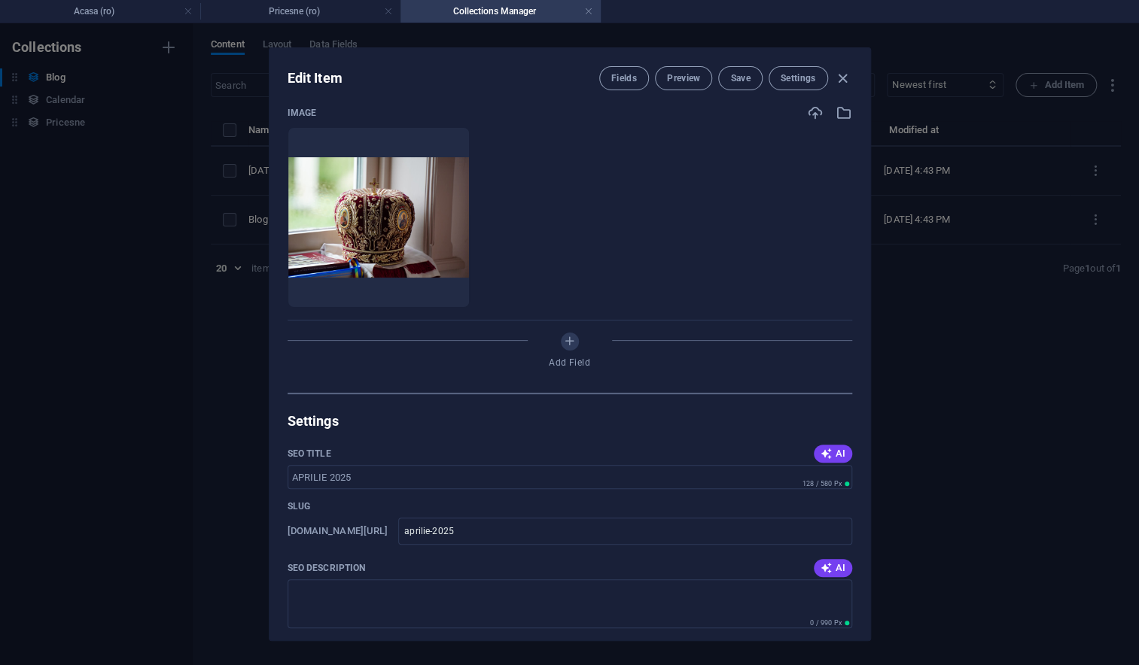
scroll to position [522, 0]
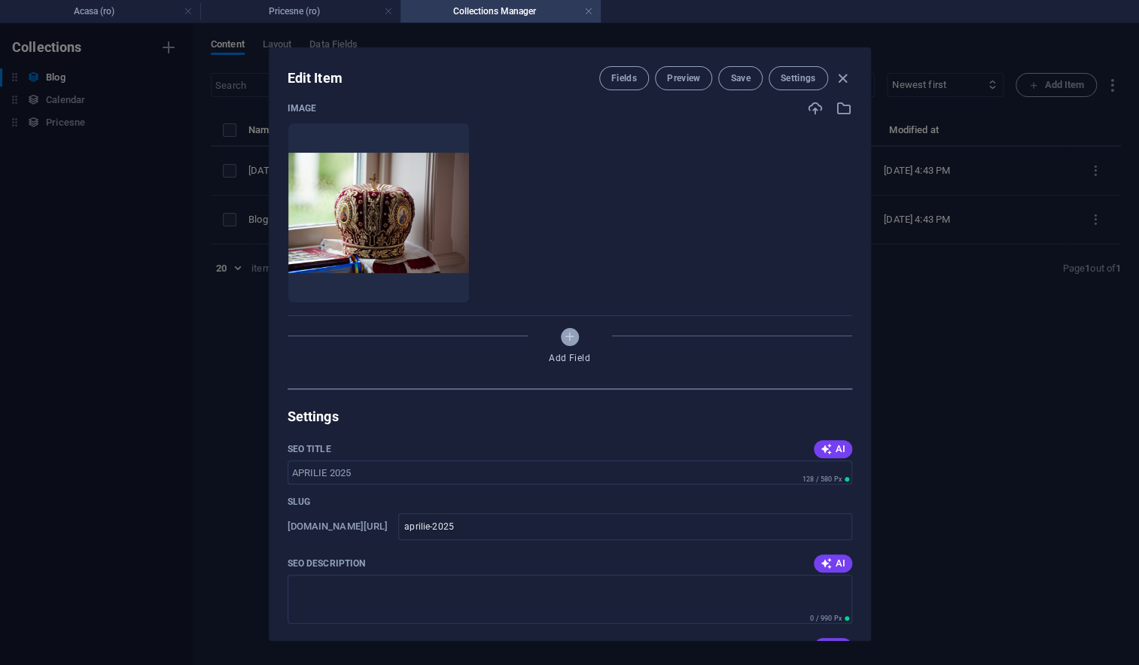
click at [572, 341] on icon "Add Field" at bounding box center [569, 336] width 13 height 13
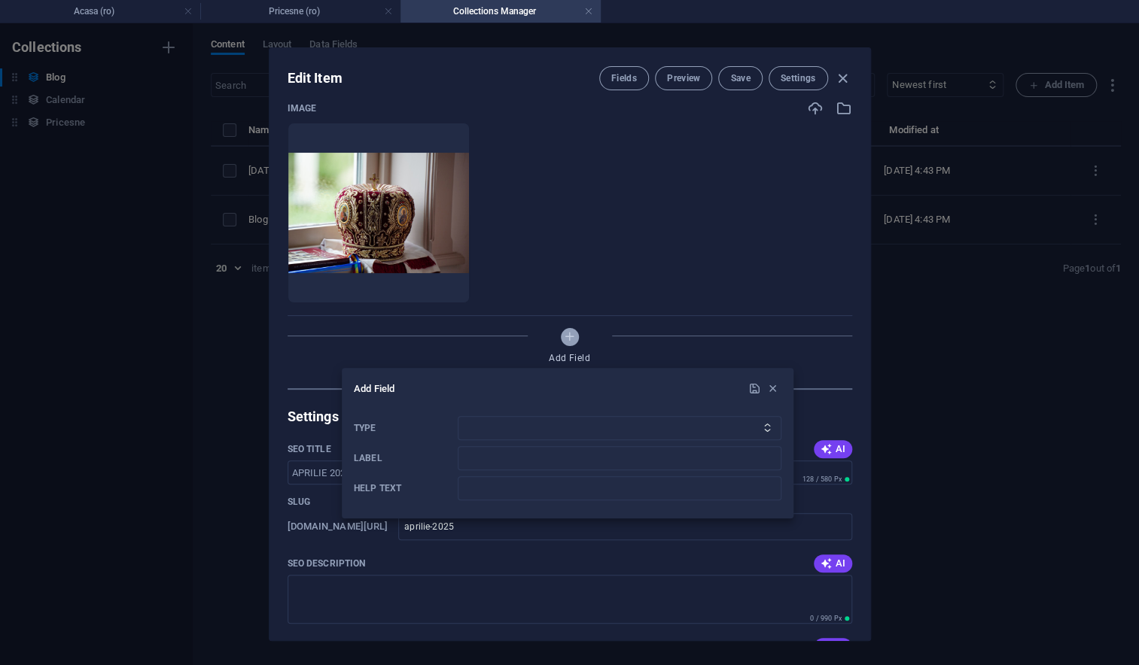
scroll to position [499, 0]
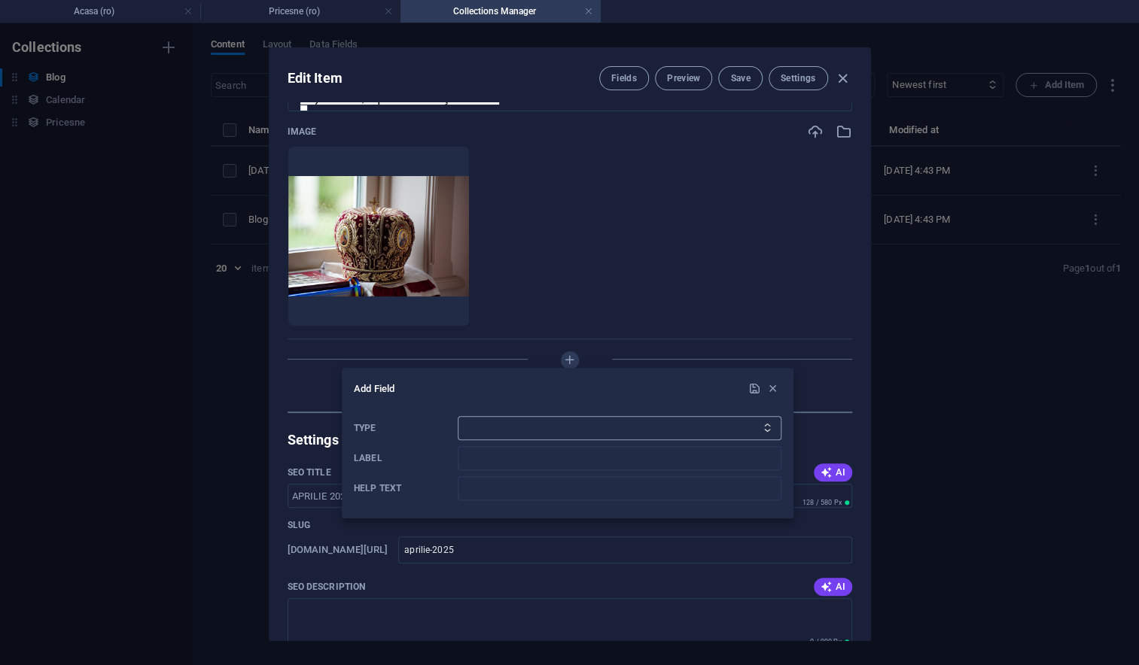
click at [478, 424] on select "Plain Text Link CMS Rich Text File Multiple Files Checkbox Choice Date Number" at bounding box center [620, 428] width 324 height 24
select select "cms"
click at [458, 416] on select "Plain Text Link CMS Rich Text File Multiple Files Checkbox Choice Date Number" at bounding box center [620, 428] width 324 height 24
click at [482, 462] on input "Label" at bounding box center [620, 458] width 324 height 24
type input "YouTube"
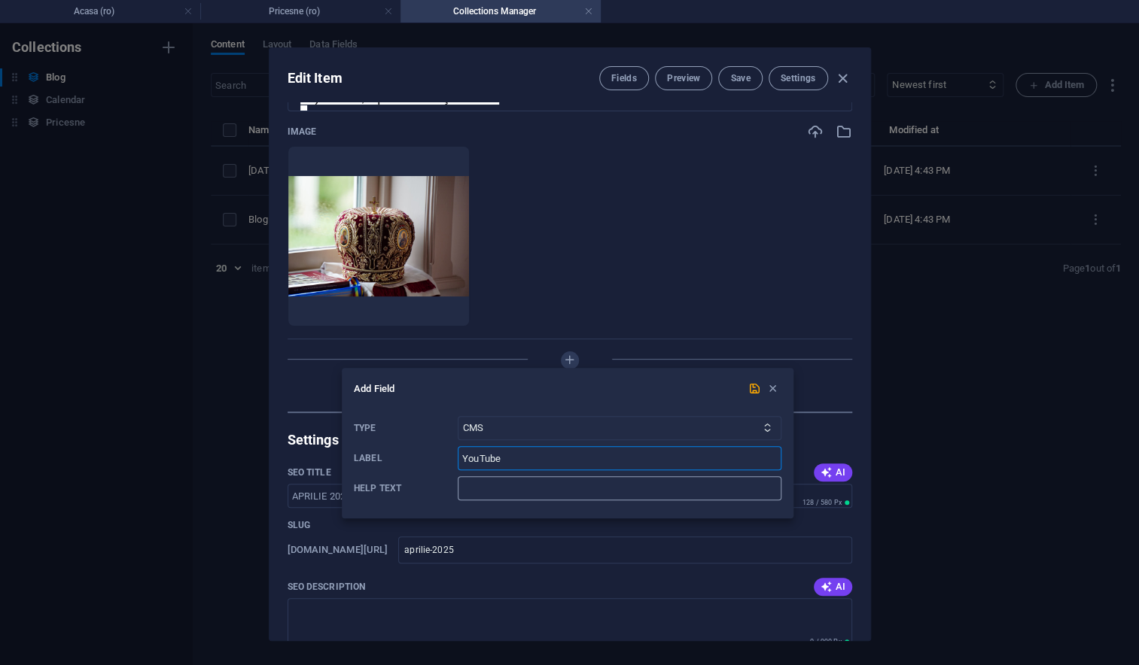
click at [494, 489] on input "Help text" at bounding box center [620, 488] width 324 height 24
type input "Pricesne"
click at [755, 388] on icon "submit" at bounding box center [754, 388] width 13 height 13
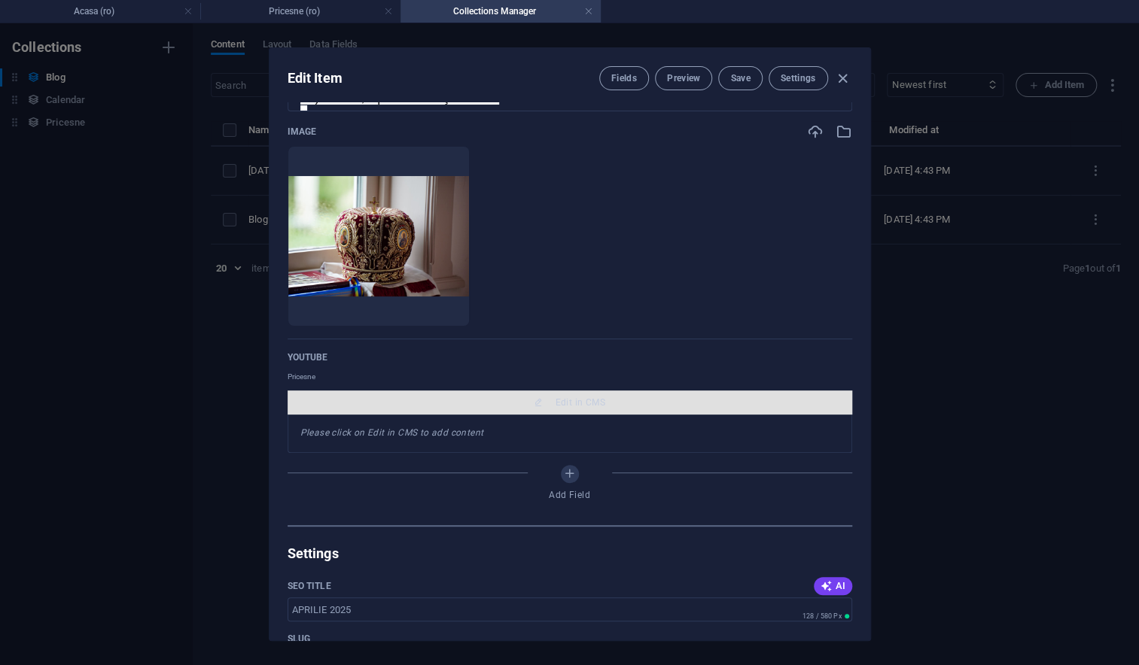
click at [569, 403] on span "Edit in CMS" at bounding box center [580, 403] width 50 height 12
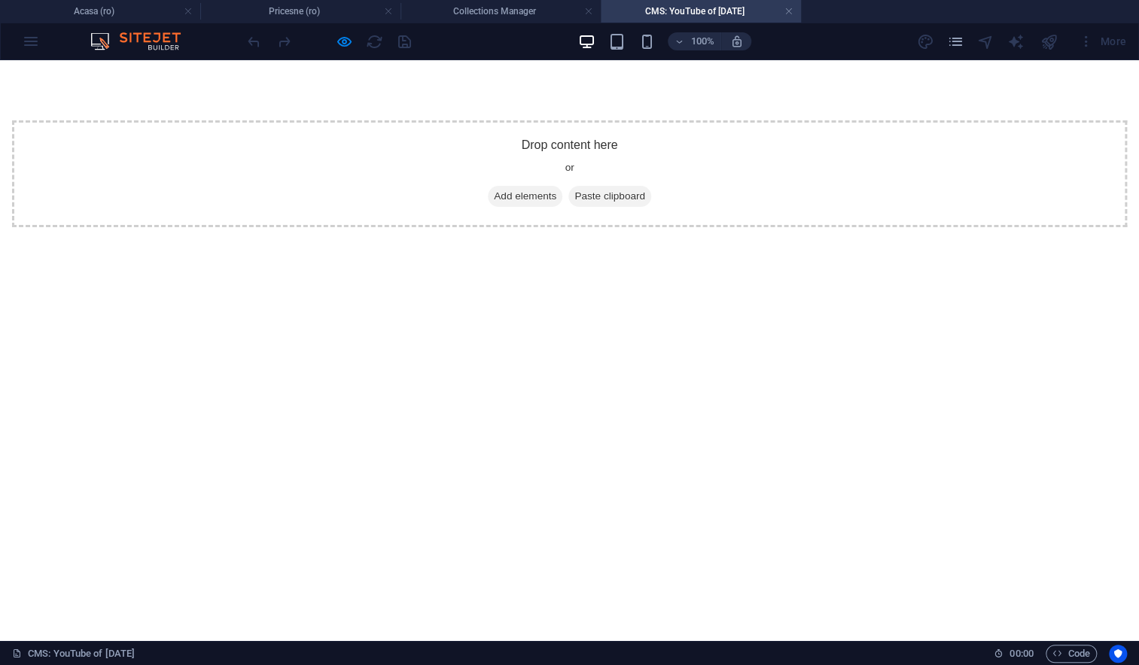
scroll to position [0, 0]
click at [509, 196] on span "Add elements" at bounding box center [525, 196] width 74 height 21
click at [555, 118] on div "+ Add section" at bounding box center [570, 121] width 84 height 26
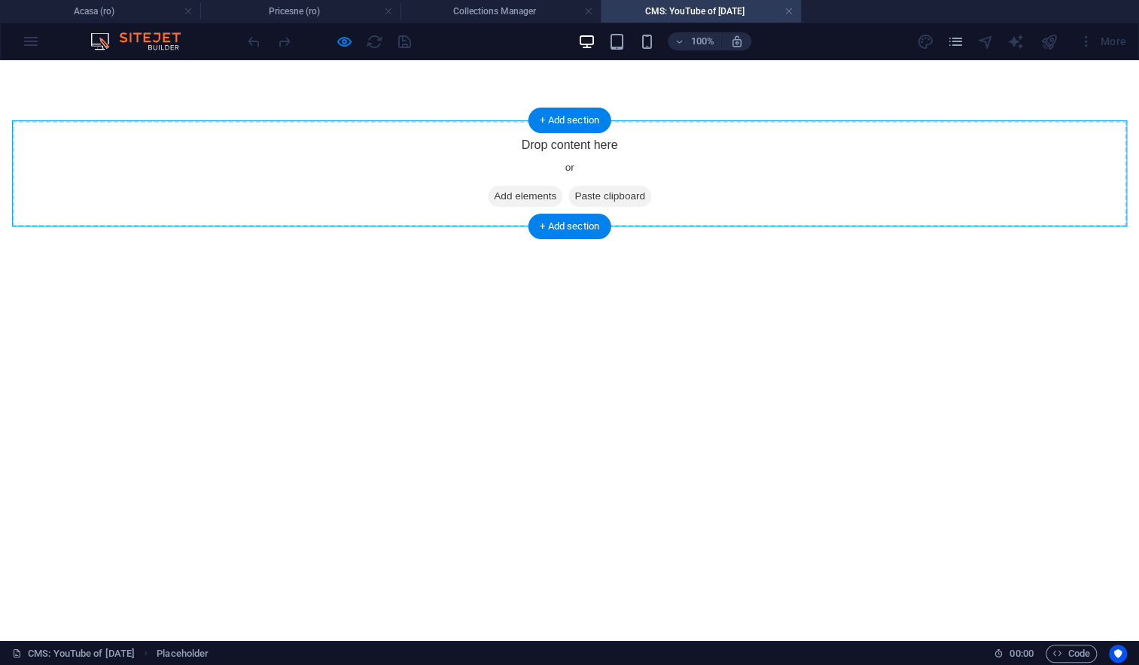
click at [497, 196] on span "Add elements" at bounding box center [525, 196] width 74 height 21
click at [452, 187] on div "Drop content here or Add elements Paste clipboard" at bounding box center [569, 173] width 1114 height 107
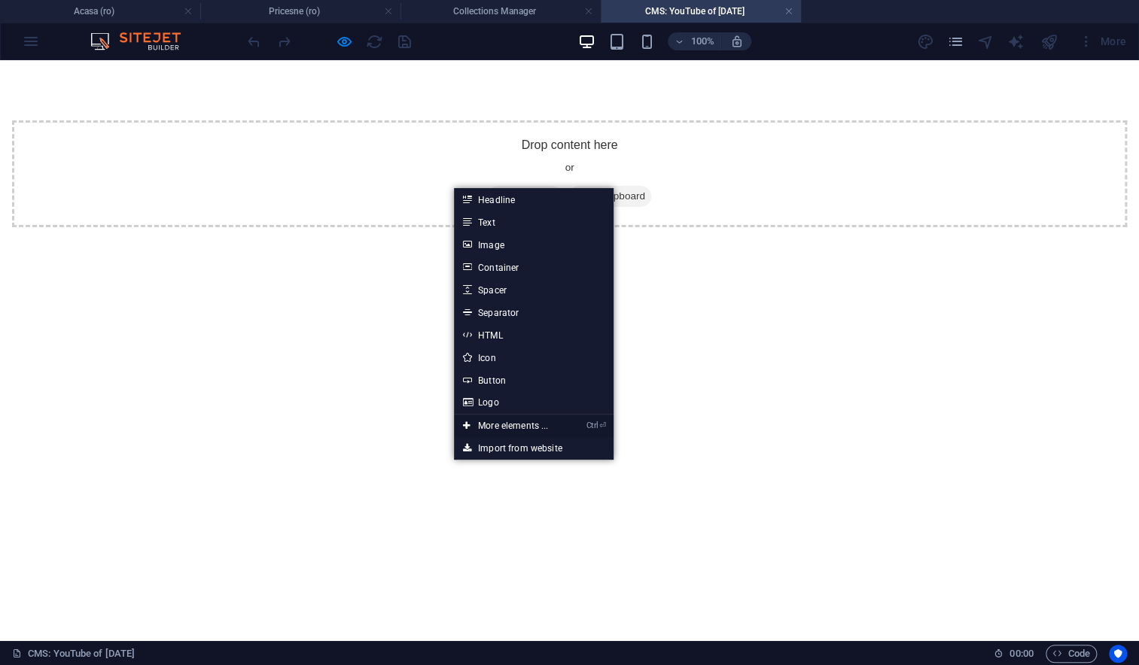
click at [496, 424] on link "Ctrl ⏎ More elements ..." at bounding box center [505, 426] width 103 height 23
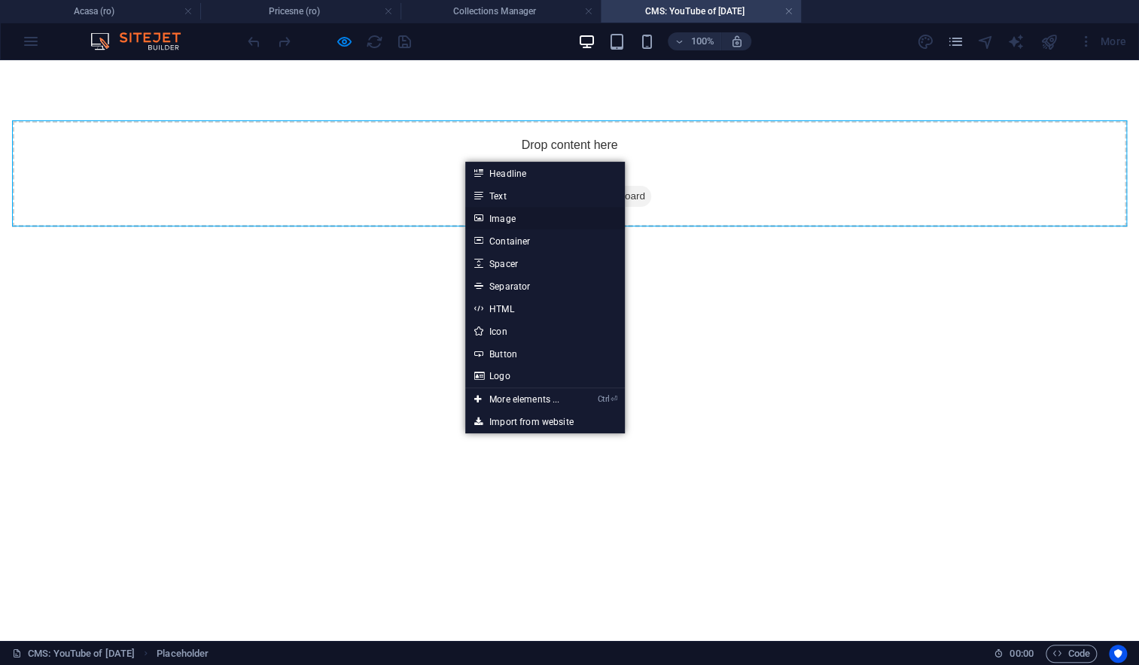
click at [514, 216] on link "Image" at bounding box center [545, 218] width 160 height 23
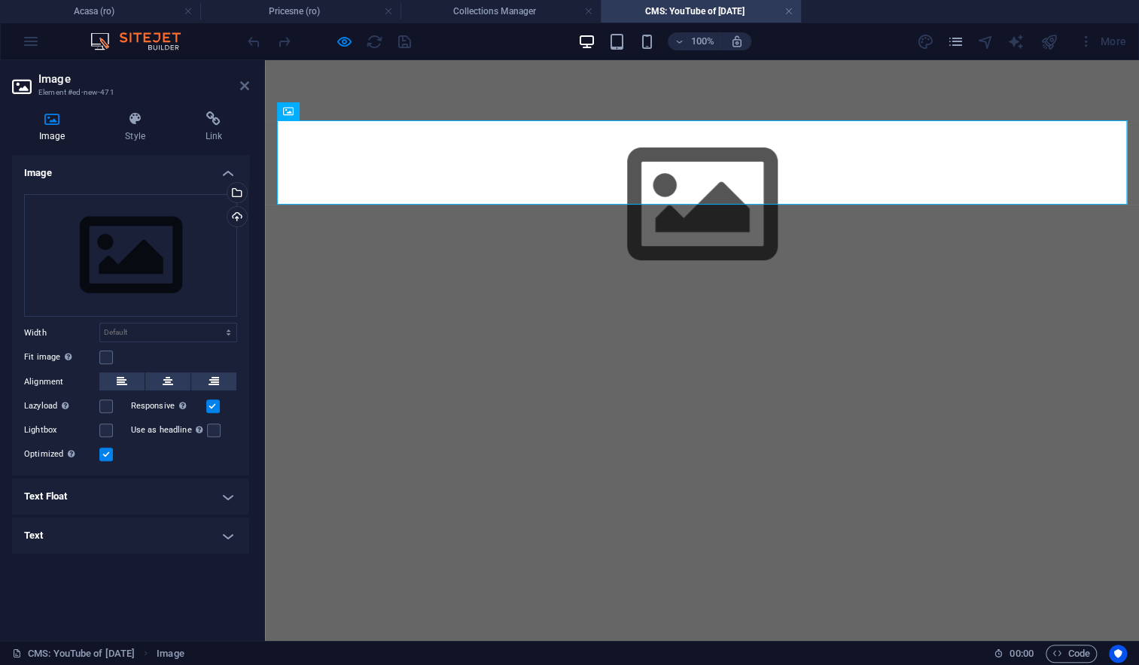
click at [242, 82] on icon at bounding box center [244, 86] width 9 height 12
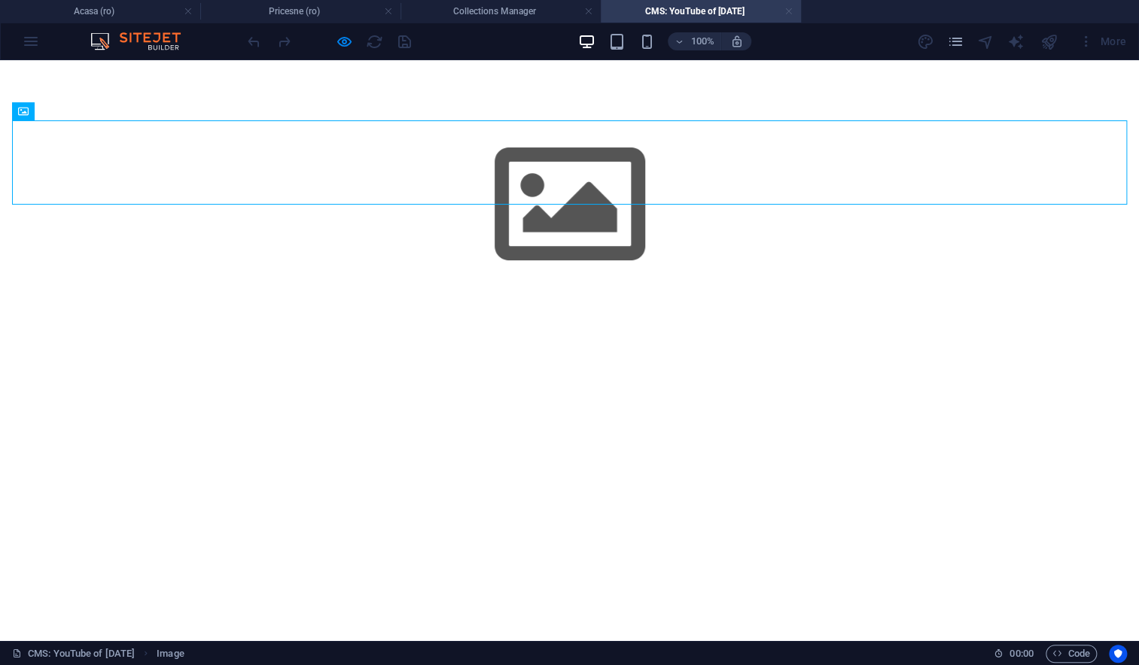
click at [786, 9] on link at bounding box center [788, 12] width 9 height 14
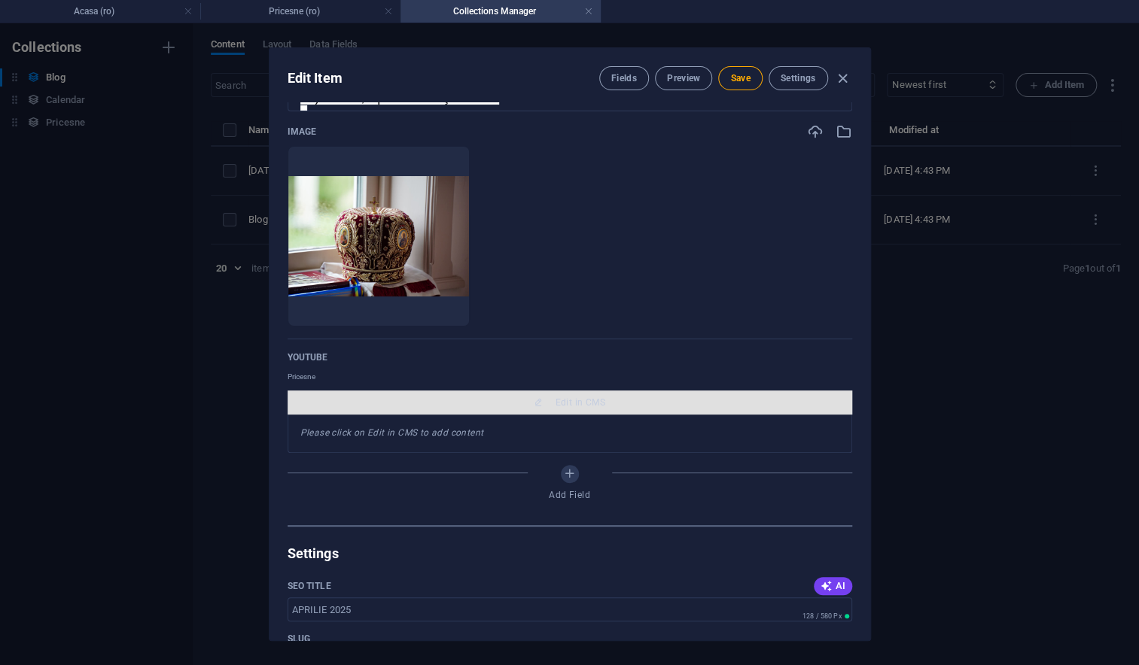
click at [579, 401] on span "Edit in CMS" at bounding box center [580, 403] width 50 height 12
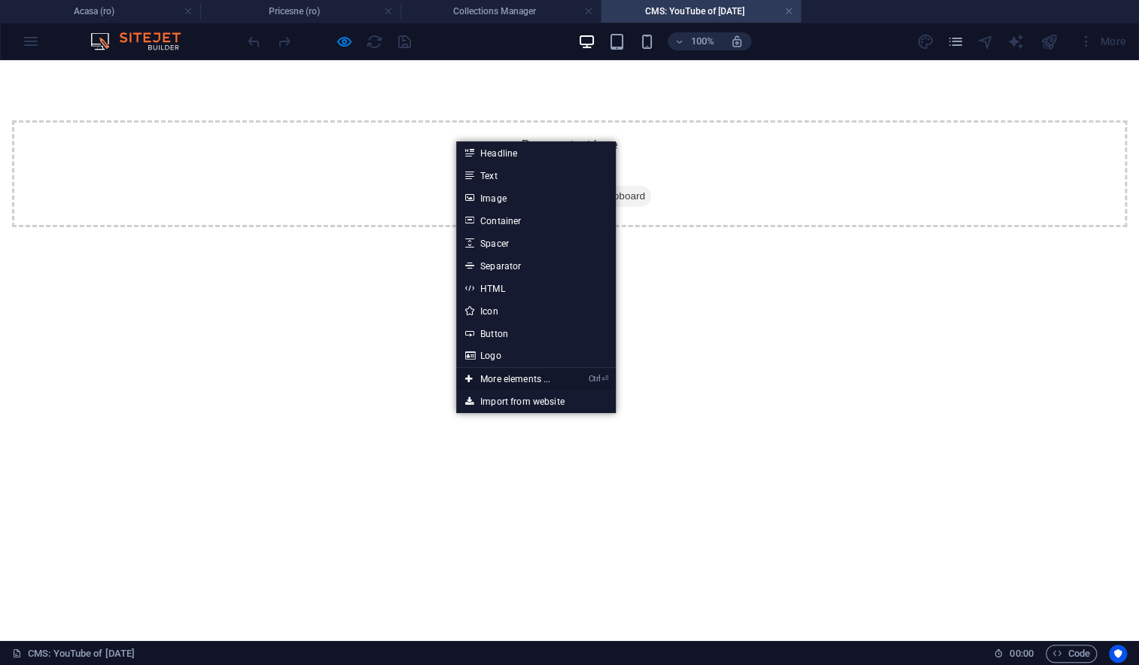
click at [497, 380] on link "Ctrl ⏎ More elements ..." at bounding box center [507, 379] width 103 height 23
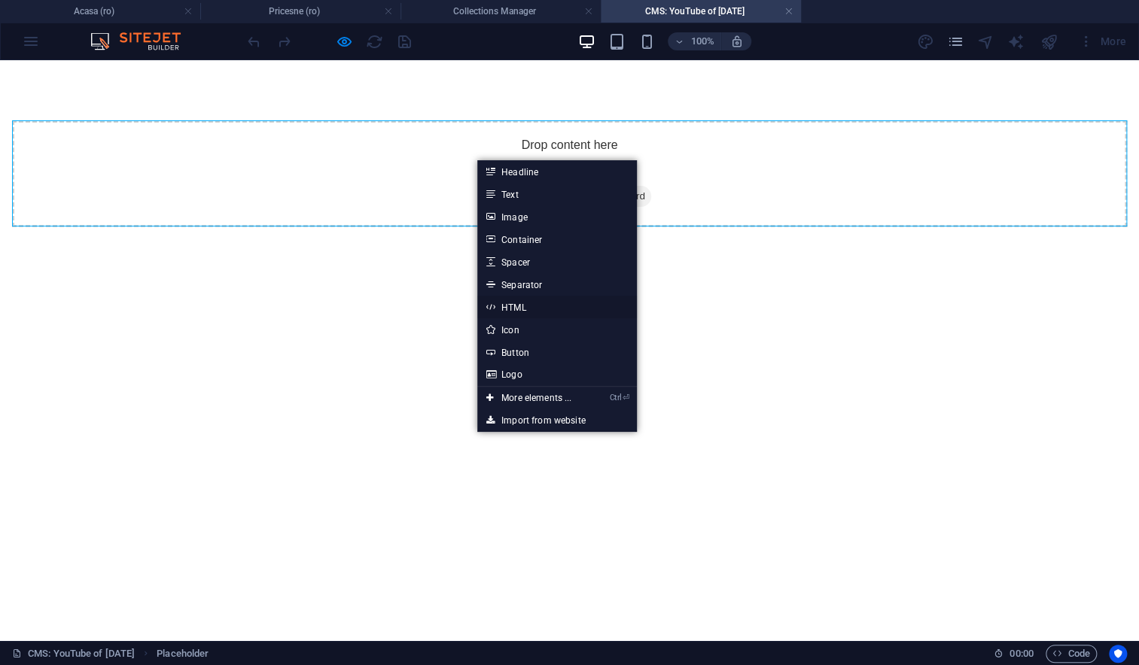
click at [509, 311] on link "HTML" at bounding box center [557, 307] width 160 height 23
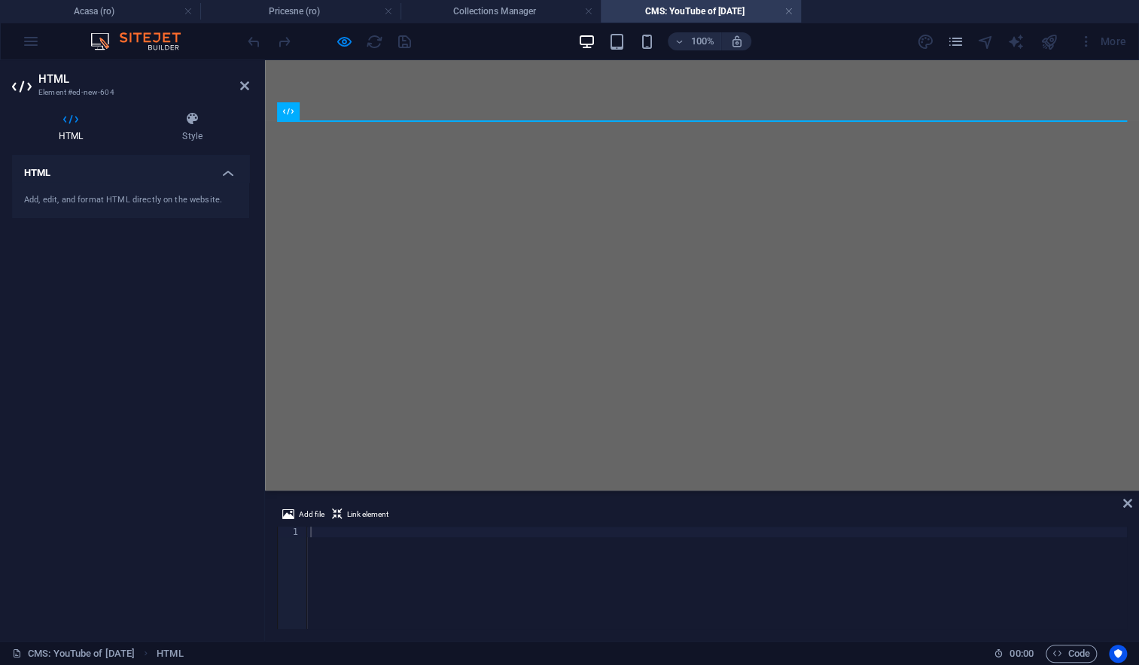
click at [162, 199] on div "Add, edit, and format HTML directly on the website." at bounding box center [130, 200] width 213 height 13
click at [364, 163] on div at bounding box center [702, 120] width 874 height 120
click at [343, 114] on icon at bounding box center [340, 111] width 8 height 16
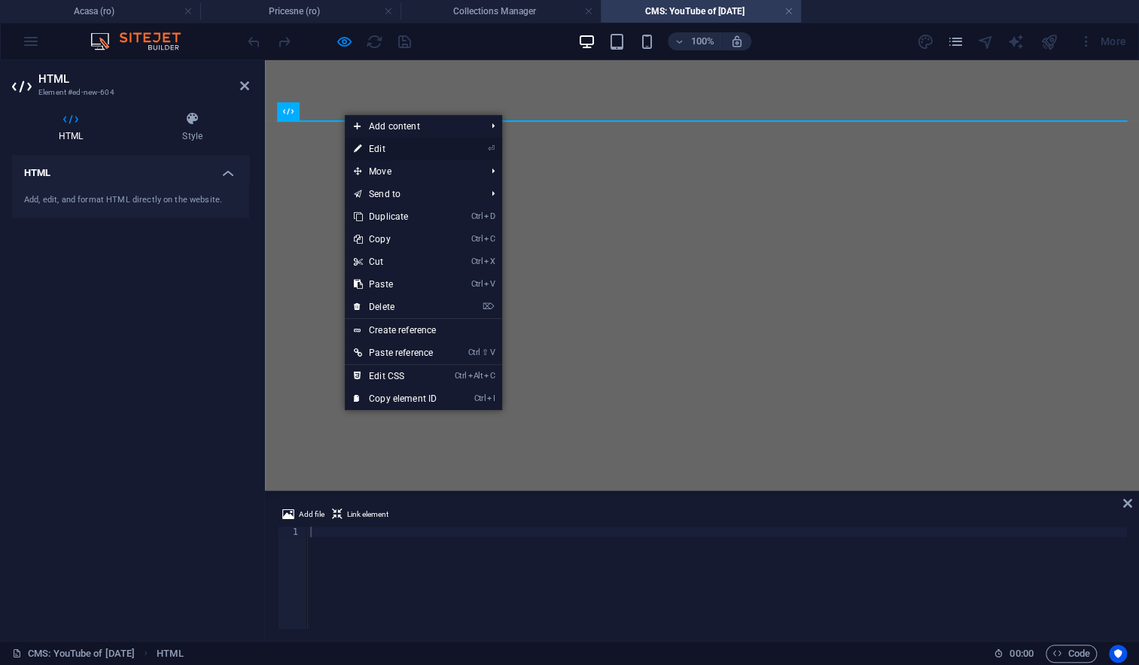
click at [375, 151] on link "⏎ Edit" at bounding box center [395, 149] width 101 height 23
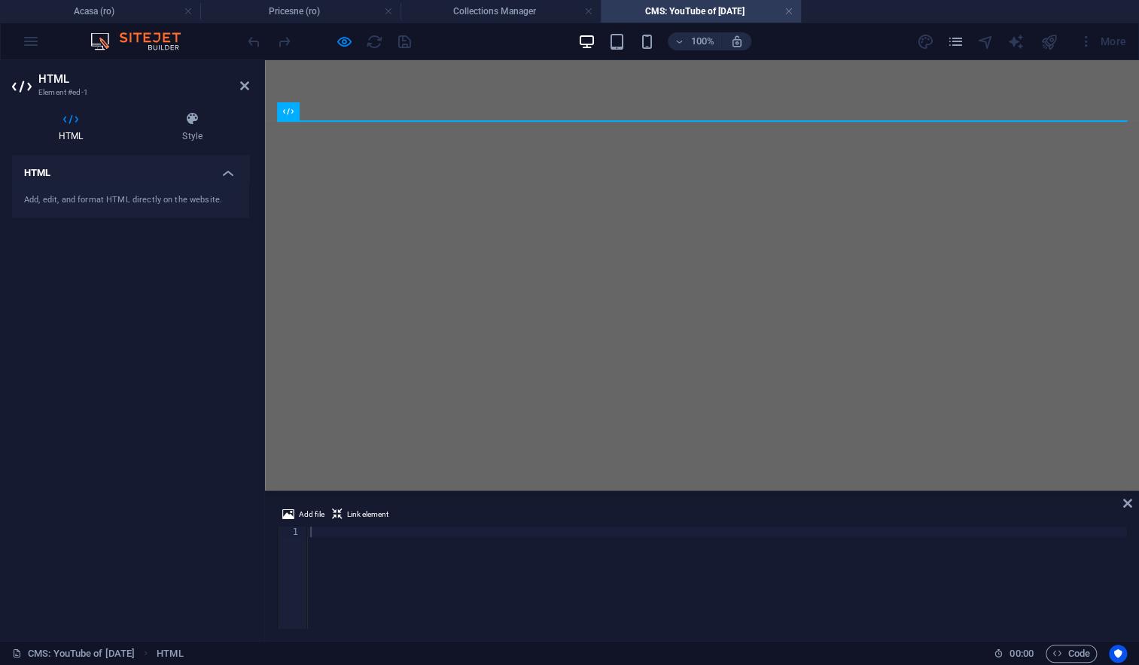
click at [178, 206] on div "Add, edit, and format HTML directly on the website." at bounding box center [130, 200] width 237 height 37
click at [388, 539] on div at bounding box center [716, 588] width 819 height 123
paste textarea "https://www.youtube.com/watch?v=UONykNumIPA&list=RDUONykNumIPA&start_radio=1"
type textarea "https://www.youtube.com/watch?v=UONykNumIPA&list=RDUONykNumIPA&start_radio=1"
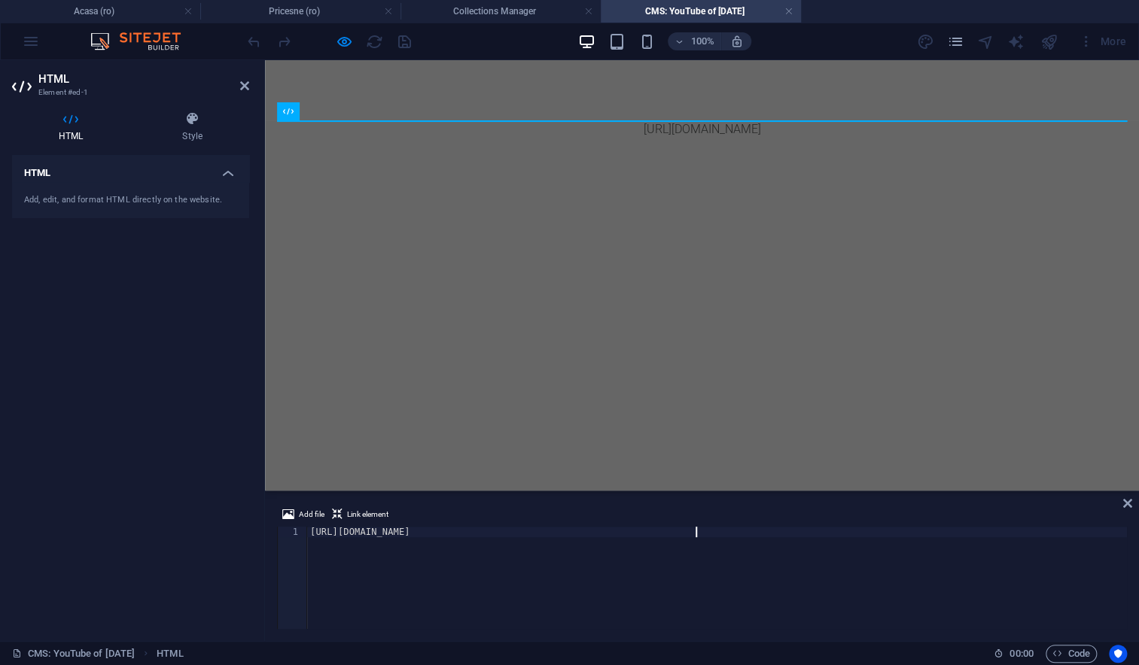
click at [152, 383] on div "HTML Add, edit, and format HTML directly on the website." at bounding box center [130, 392] width 237 height 474
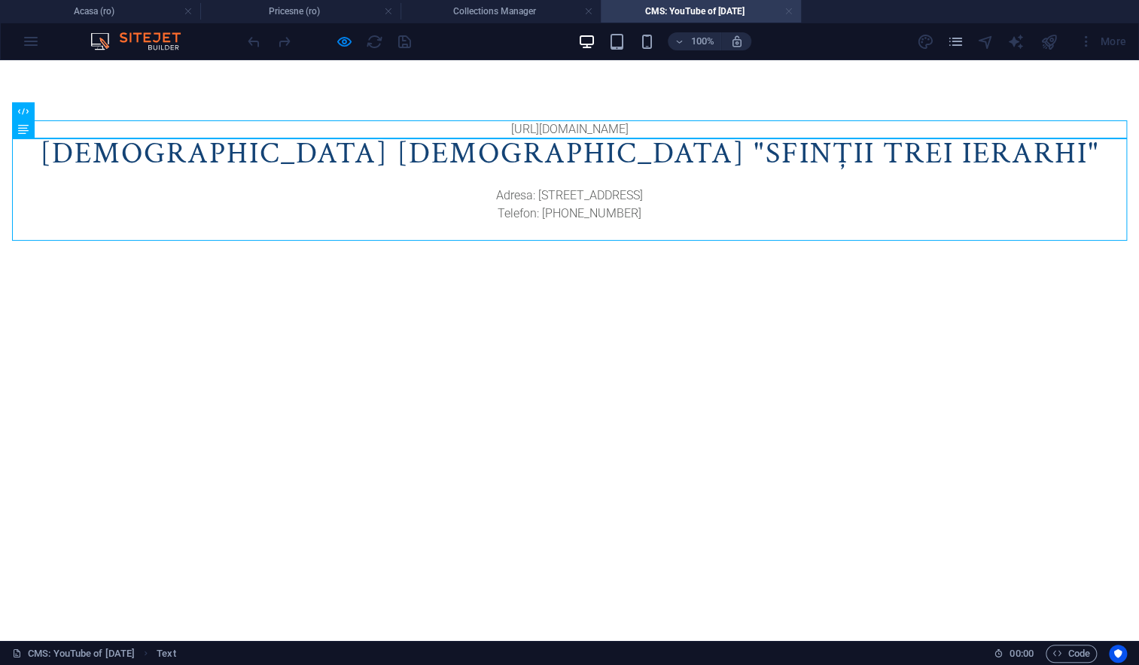
click at [789, 10] on link at bounding box center [788, 12] width 9 height 14
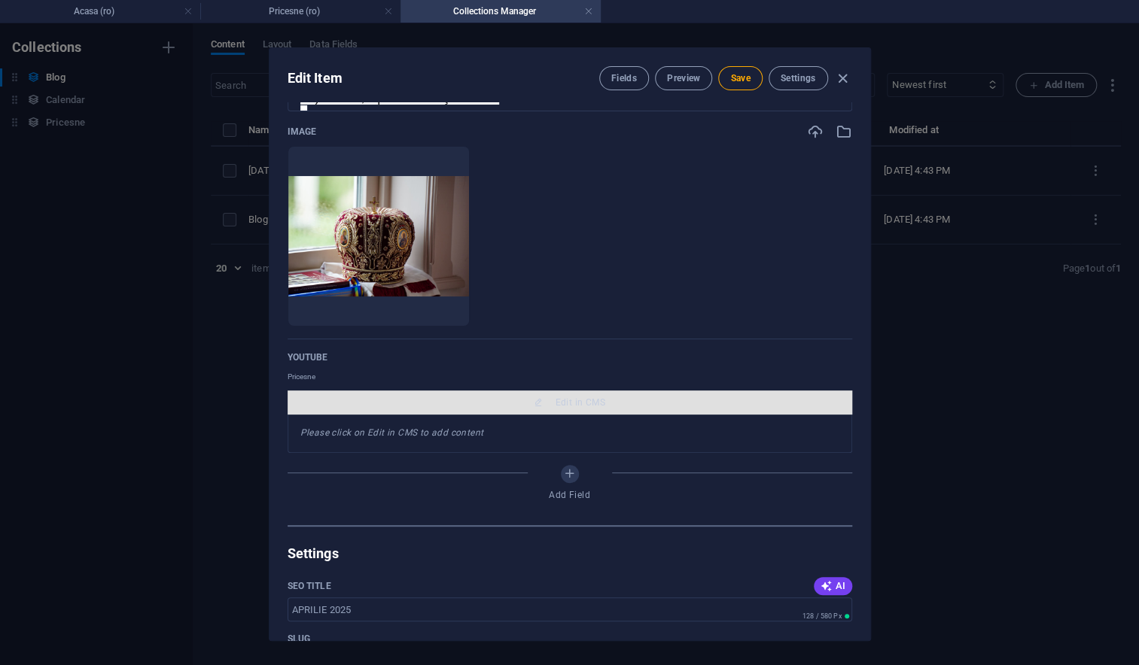
click at [572, 404] on span "Edit in CMS" at bounding box center [580, 403] width 50 height 12
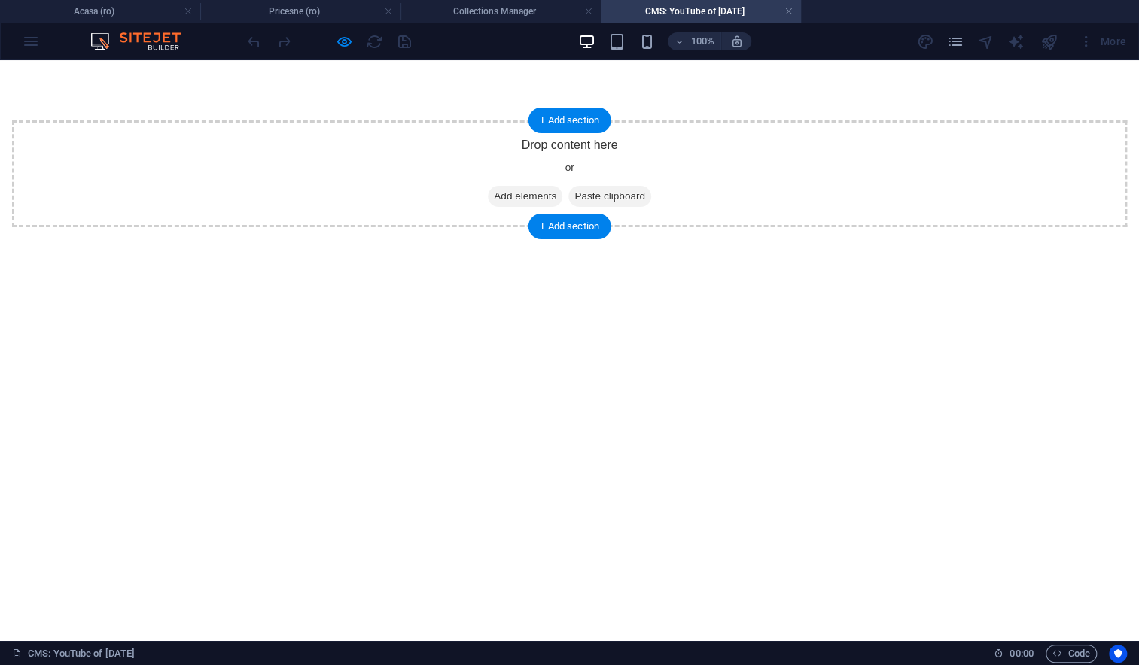
click at [482, 145] on div "Drop content here or Add elements Paste clipboard" at bounding box center [569, 173] width 1114 height 107
click at [507, 195] on span "Add elements" at bounding box center [525, 196] width 74 height 21
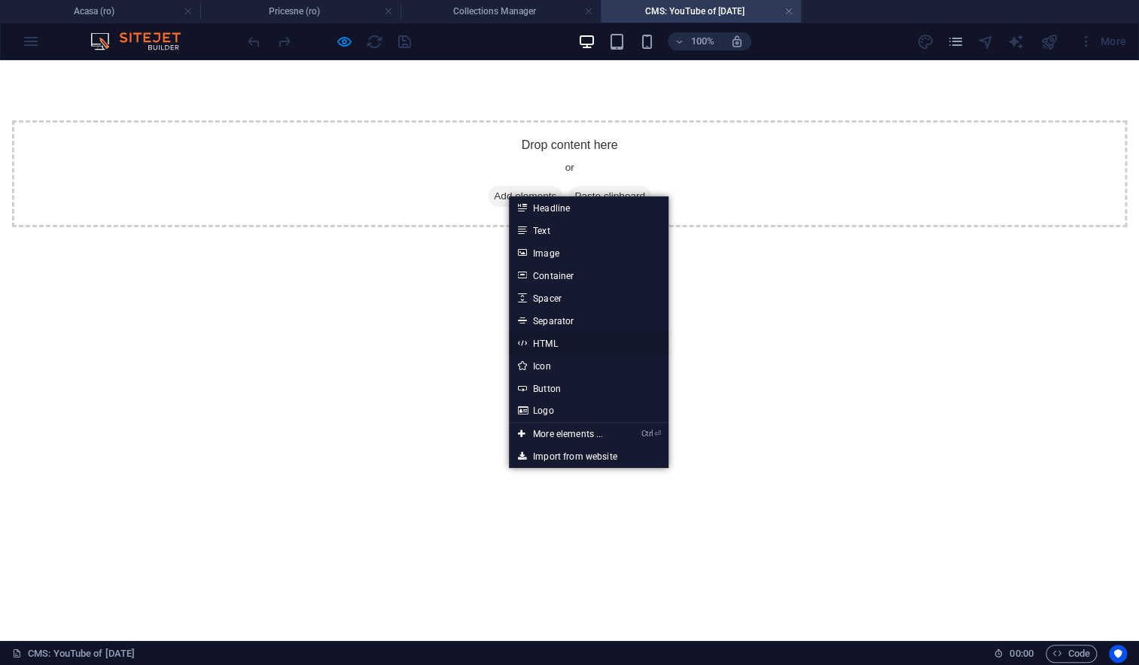
click at [549, 345] on link "HTML" at bounding box center [589, 343] width 160 height 23
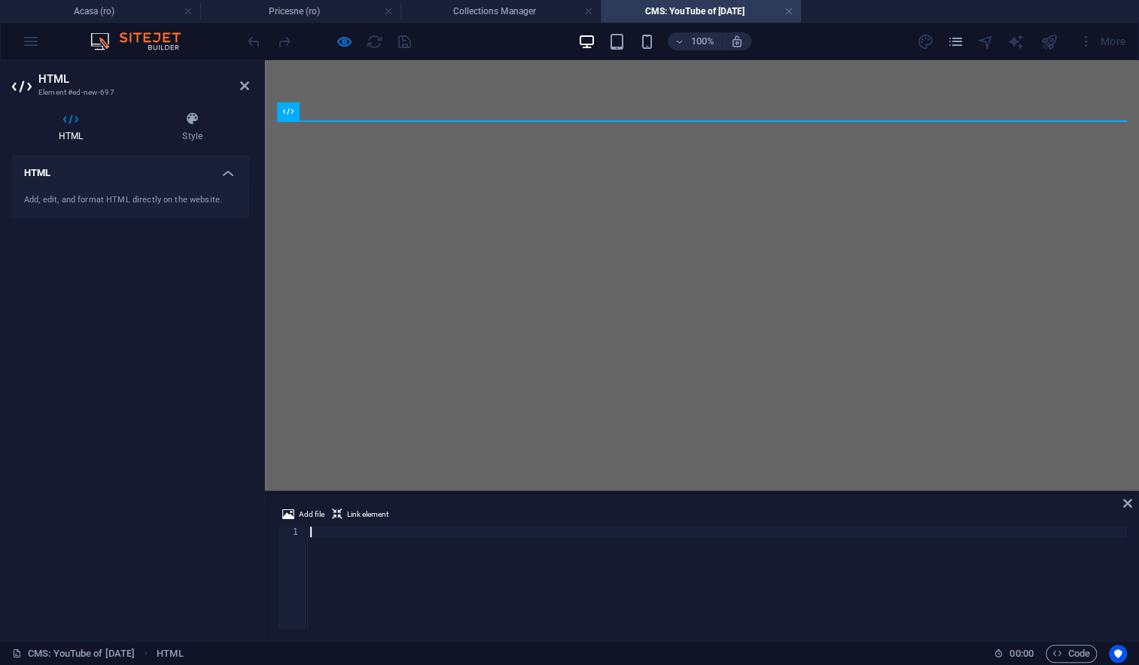
scroll to position [2, 0]
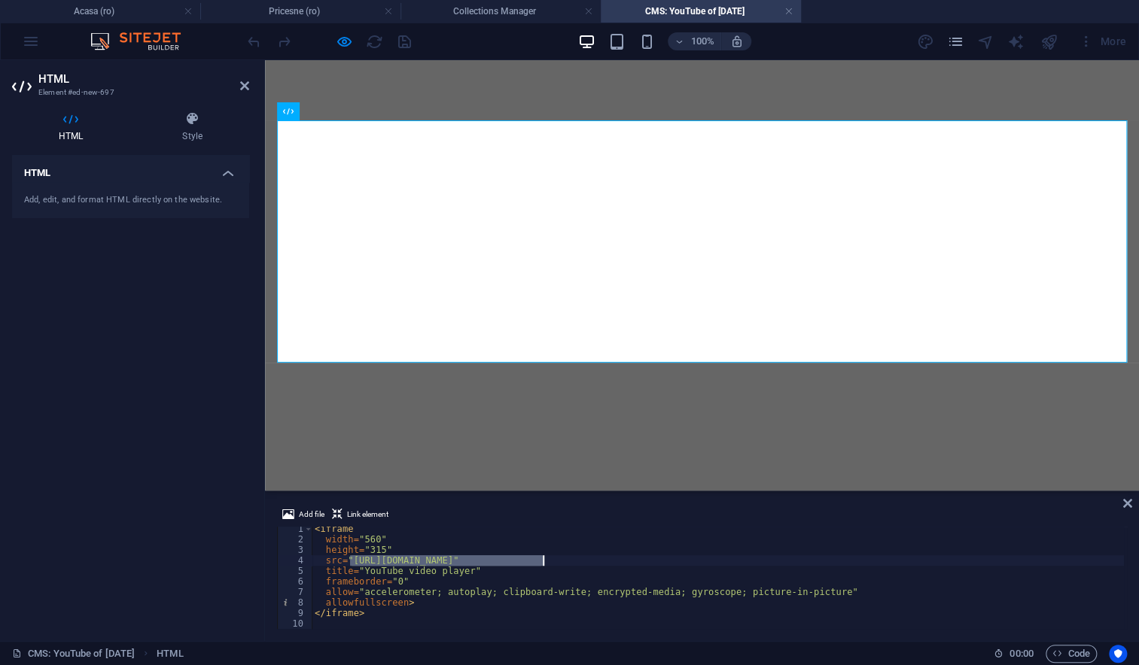
drag, startPoint x: 349, startPoint y: 561, endPoint x: 541, endPoint y: 558, distance: 191.9
click at [541, 558] on div "< iframe width = "560" height = "315" src = "https://www.youtube.com/embed/VIDE…" at bounding box center [718, 585] width 812 height 123
paste textarea "watch?v=UONykNumIPA&list=RDUONykNumIPA&start_radio=1"
drag, startPoint x: 567, startPoint y: 560, endPoint x: 348, endPoint y: 561, distance: 218.2
click at [348, 561] on div "< iframe width = "560" height = "315" src = "https://www.youtube.com/watch?v=UO…" at bounding box center [718, 585] width 812 height 123
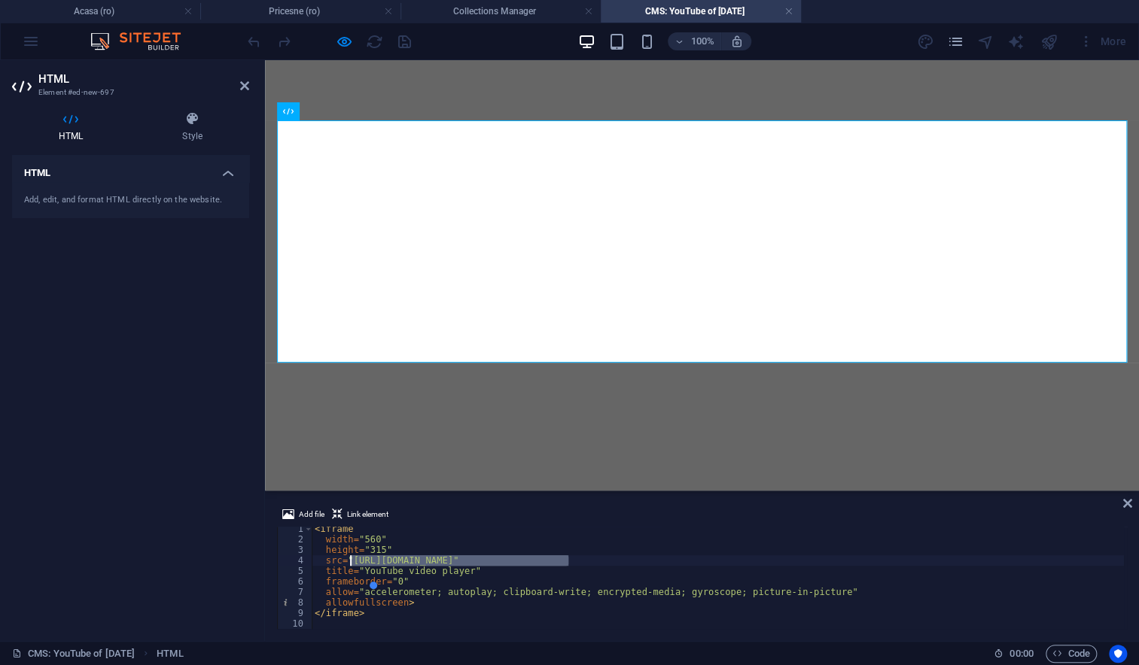
paste textarea "&list=RDUONykNumIPA&start_radio=1"
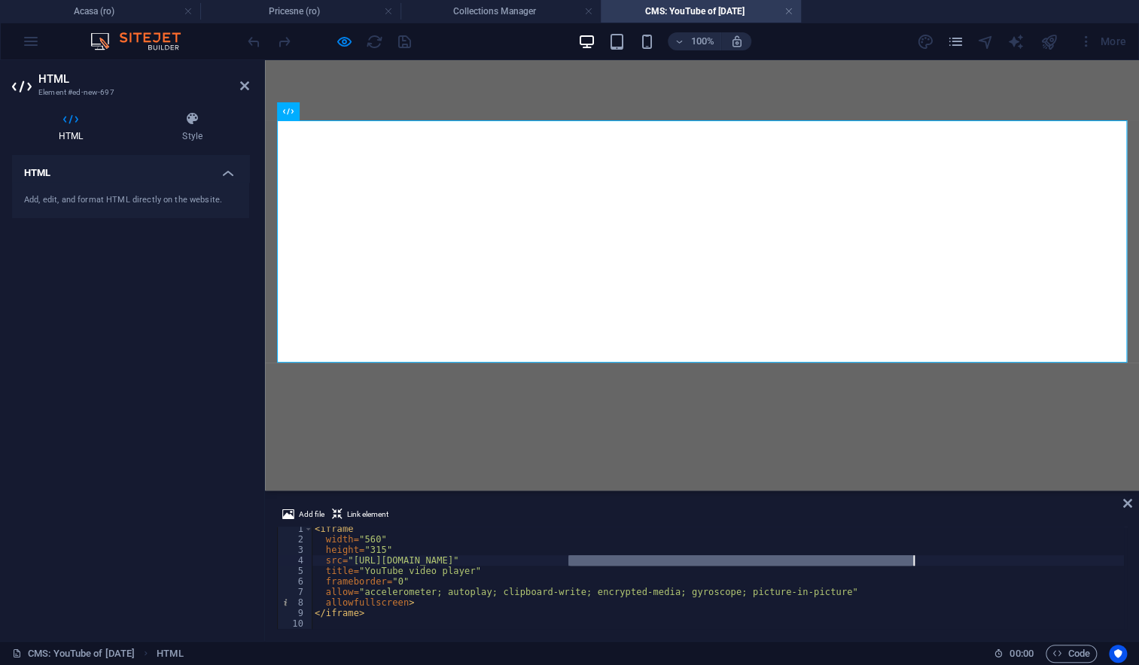
drag, startPoint x: 568, startPoint y: 561, endPoint x: 933, endPoint y: 564, distance: 365.0
click at [933, 564] on div "< iframe width = "560" height = "315" src = "https://www.youtube.com/watch?v=UO…" at bounding box center [718, 585] width 812 height 123
click at [876, 561] on div "< iframe width = "560" height = "315" src = "https://www.youtube.com/watch?v=UO…" at bounding box center [718, 585] width 812 height 123
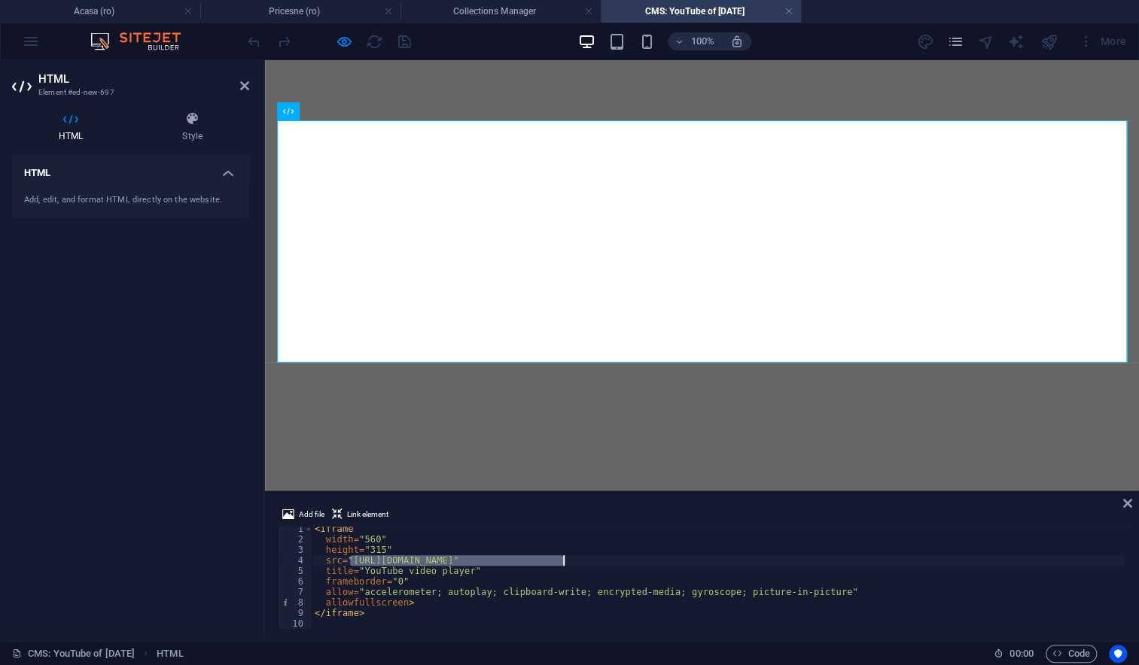
drag, startPoint x: 351, startPoint y: 561, endPoint x: 566, endPoint y: 558, distance: 215.2
click at [566, 558] on div "< iframe width = "560" height = "315" src = "https://www.youtube.com/watch?v=UO…" at bounding box center [718, 585] width 812 height 123
click at [509, 612] on div "< iframe width = "560" height = "315" src = "https://www.youtube.com/watch?v=UO…" at bounding box center [718, 585] width 812 height 123
type textarea "</iframe>"
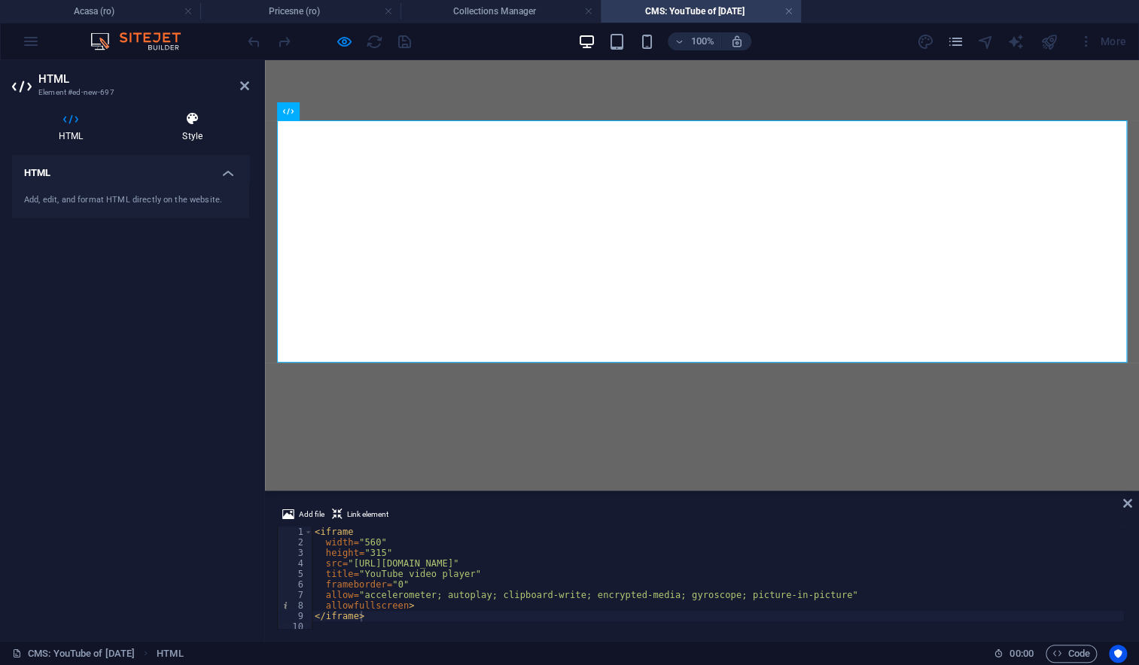
click at [195, 135] on h4 "Style" at bounding box center [192, 127] width 114 height 32
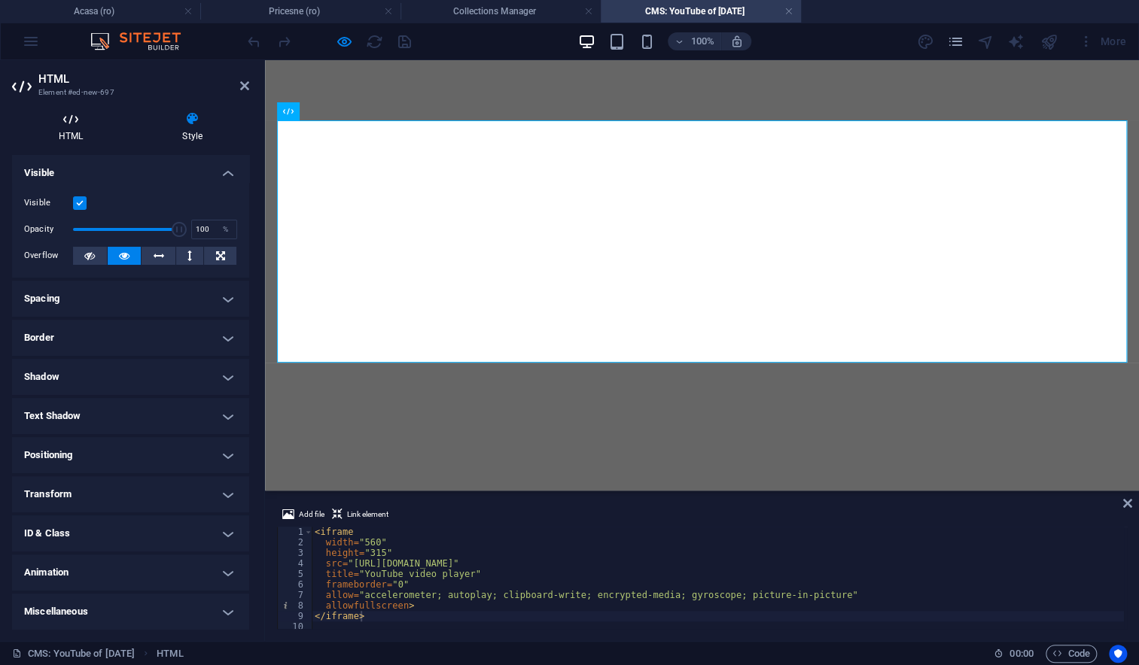
click at [72, 126] on h4 "HTML" at bounding box center [73, 127] width 123 height 32
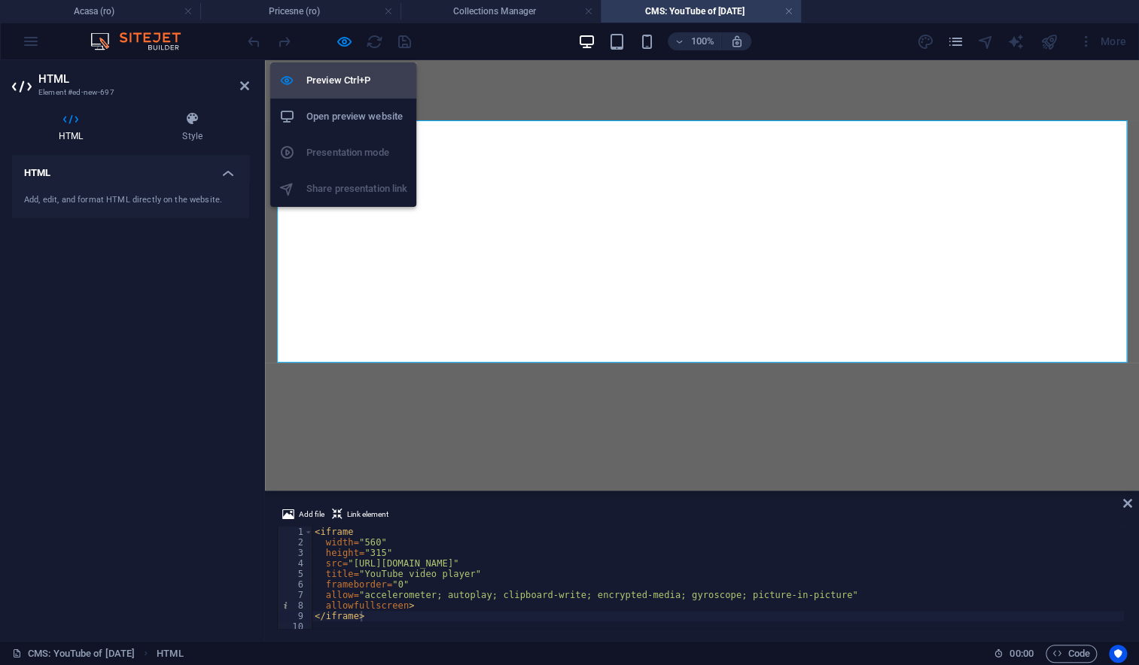
click at [336, 82] on h6 "Preview Ctrl+P" at bounding box center [356, 80] width 101 height 18
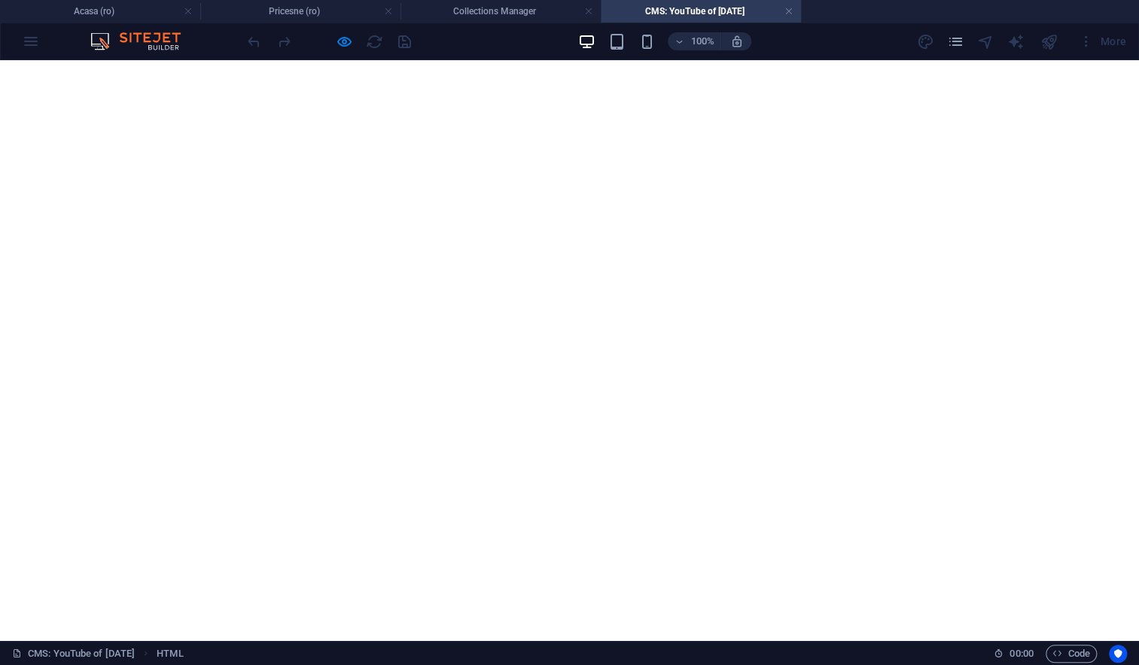
click at [667, 15] on h4 "CMS: YouTube of APRILIE 2025" at bounding box center [701, 11] width 200 height 17
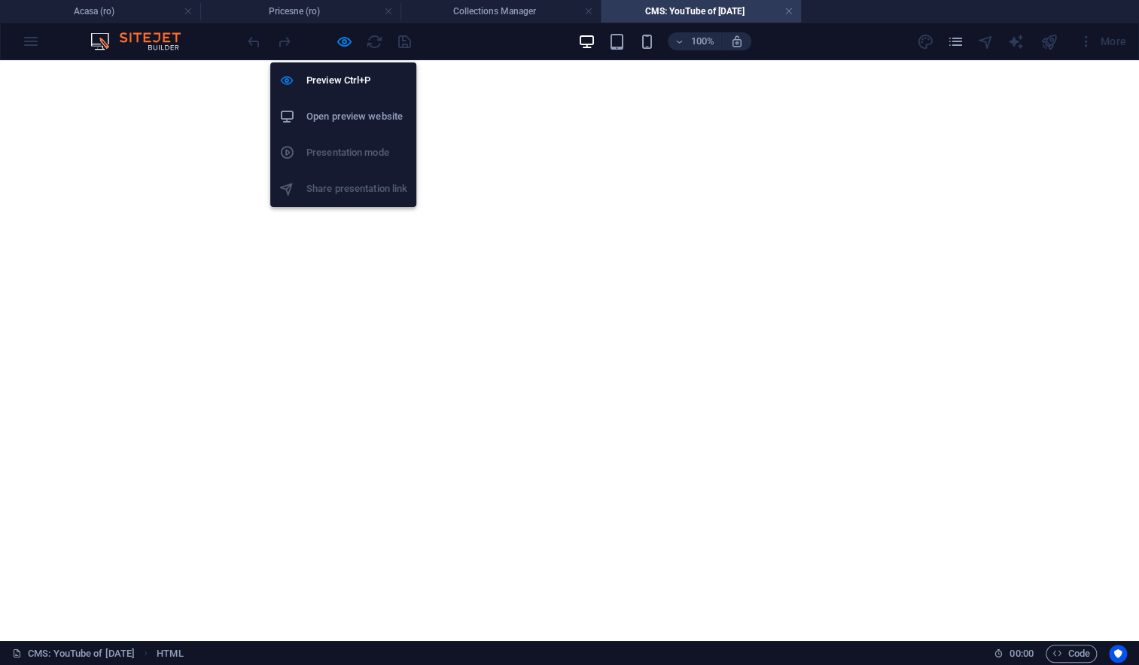
click at [329, 114] on h6 "Open preview website" at bounding box center [356, 117] width 101 height 18
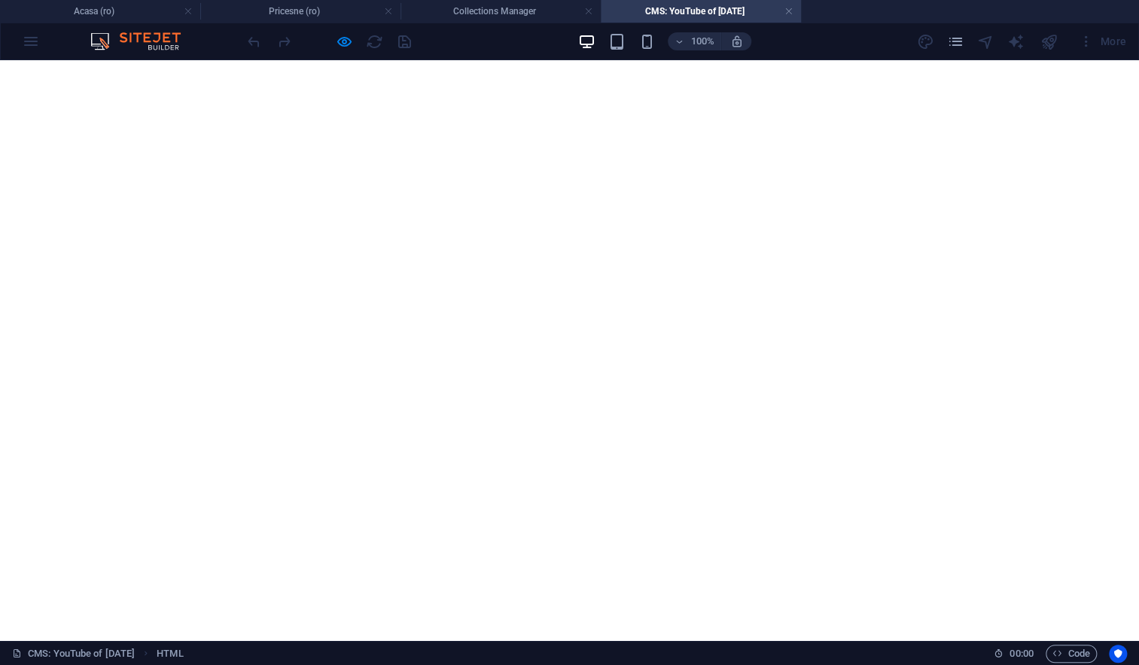
click at [713, 12] on h4 "CMS: YouTube of APRILIE 2025" at bounding box center [701, 11] width 200 height 17
click at [786, 10] on link at bounding box center [788, 12] width 9 height 14
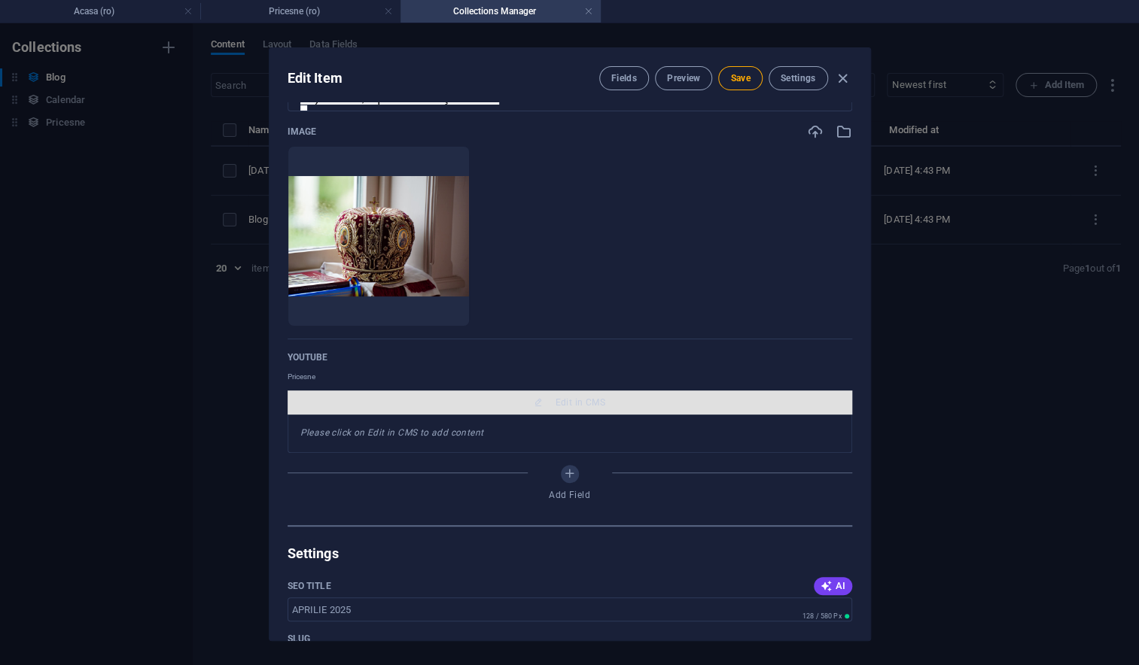
click at [518, 397] on span "Edit in CMS" at bounding box center [569, 403] width 552 height 12
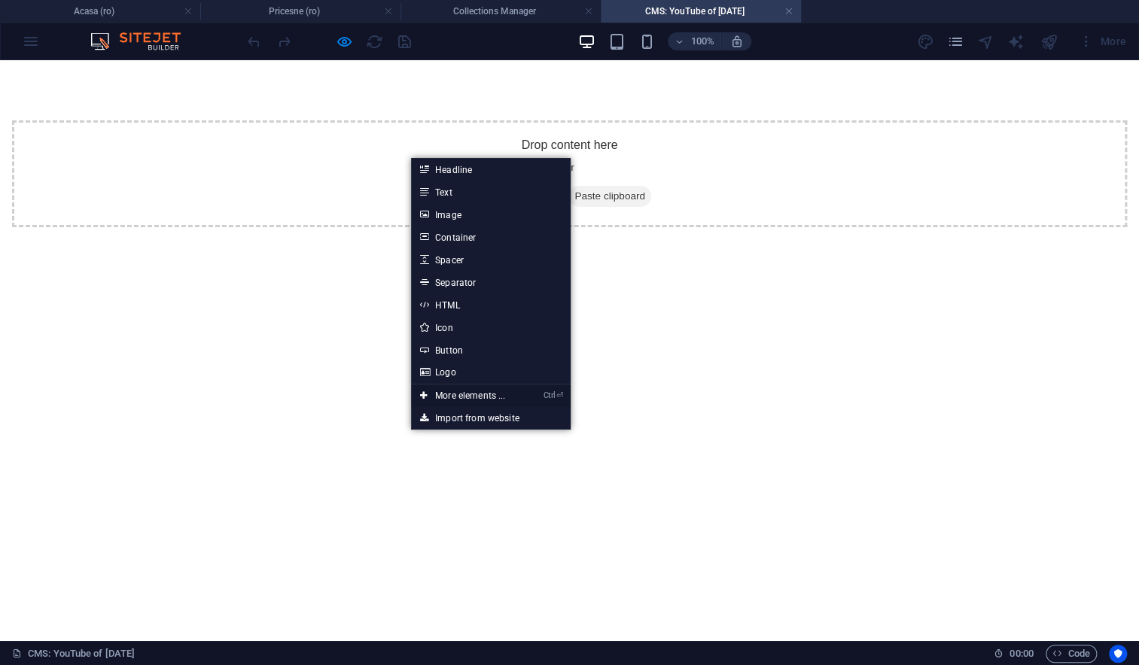
click at [473, 396] on link "Ctrl ⏎ More elements ..." at bounding box center [462, 396] width 103 height 23
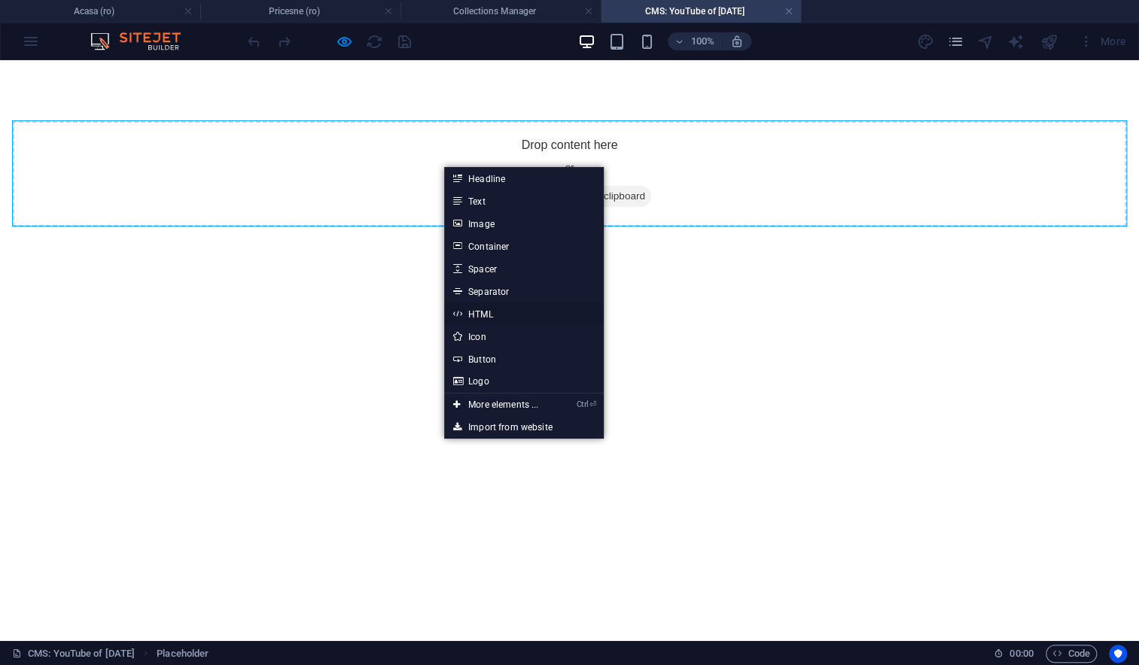
click at [479, 316] on link "HTML" at bounding box center [524, 314] width 160 height 23
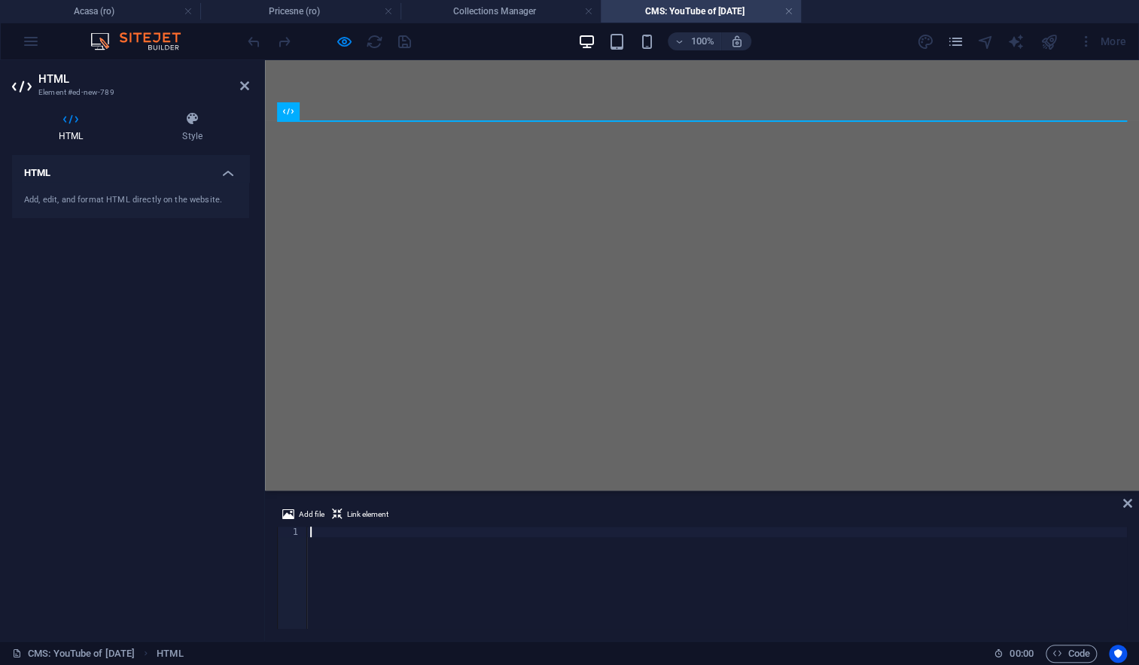
type textarea "https://www.youtube.com/watch?v=UONykNumIPA"
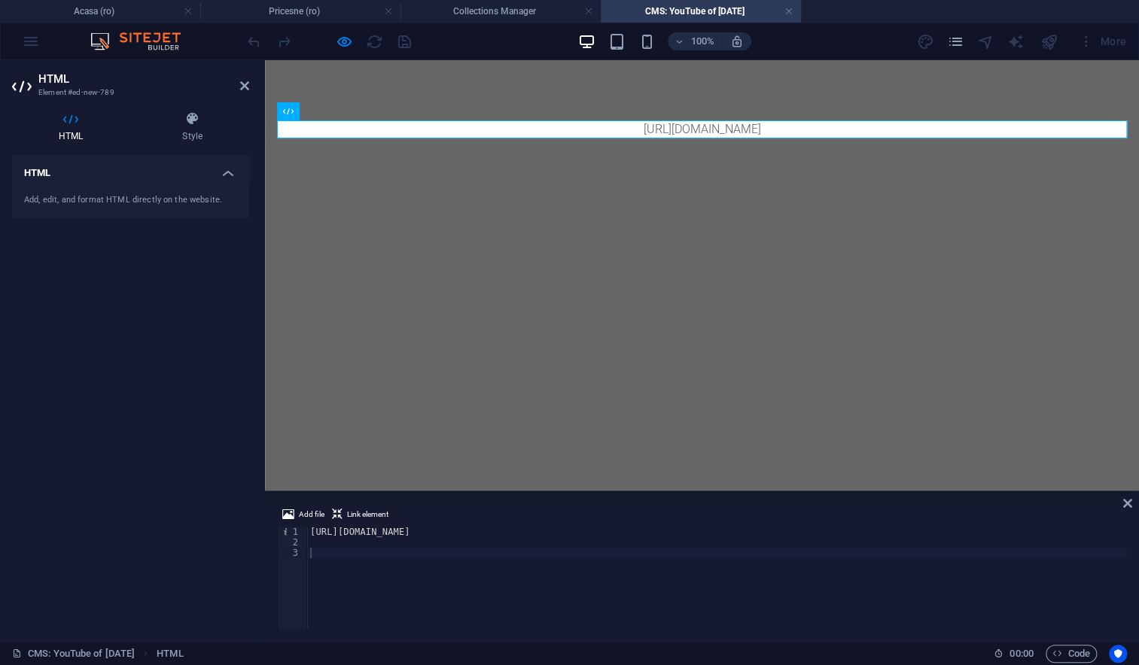
click at [585, 199] on html "https://www.youtube.com/watch?v=UONykNumIPA" at bounding box center [702, 129] width 874 height 138
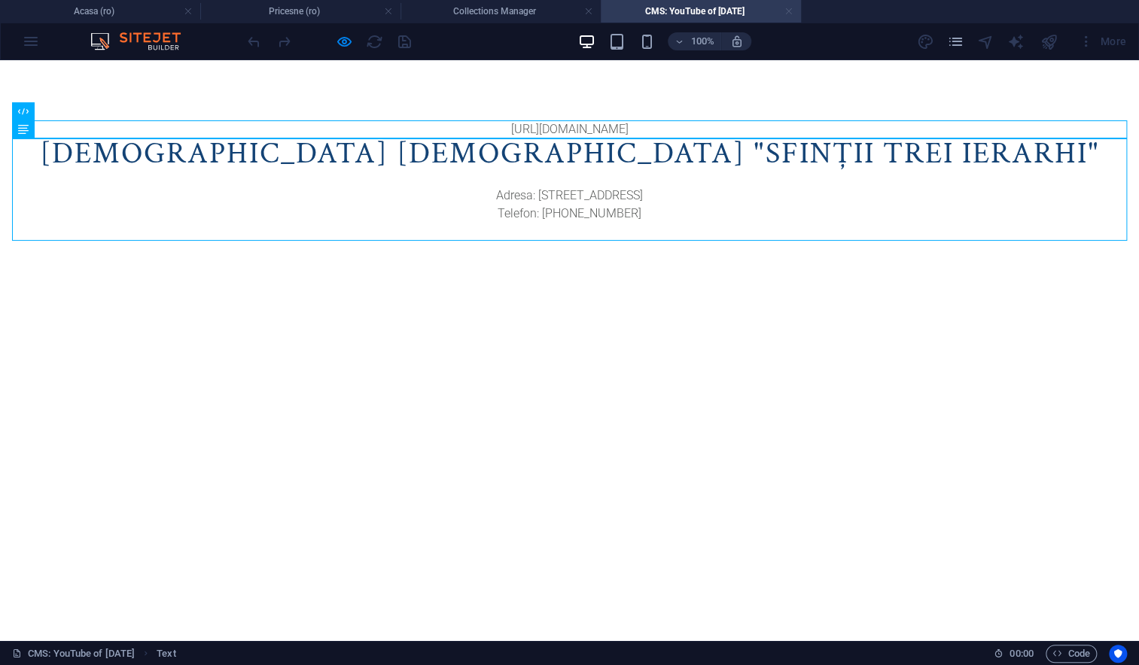
click at [787, 13] on link at bounding box center [788, 12] width 9 height 14
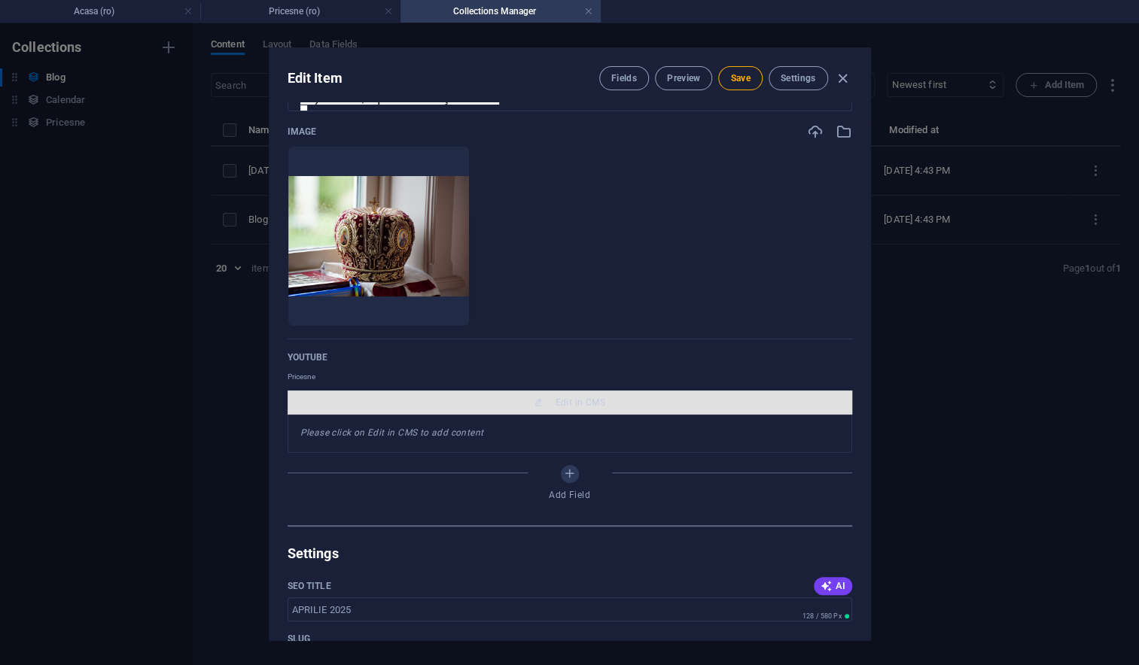
click at [493, 397] on span "Edit in CMS" at bounding box center [569, 403] width 552 height 12
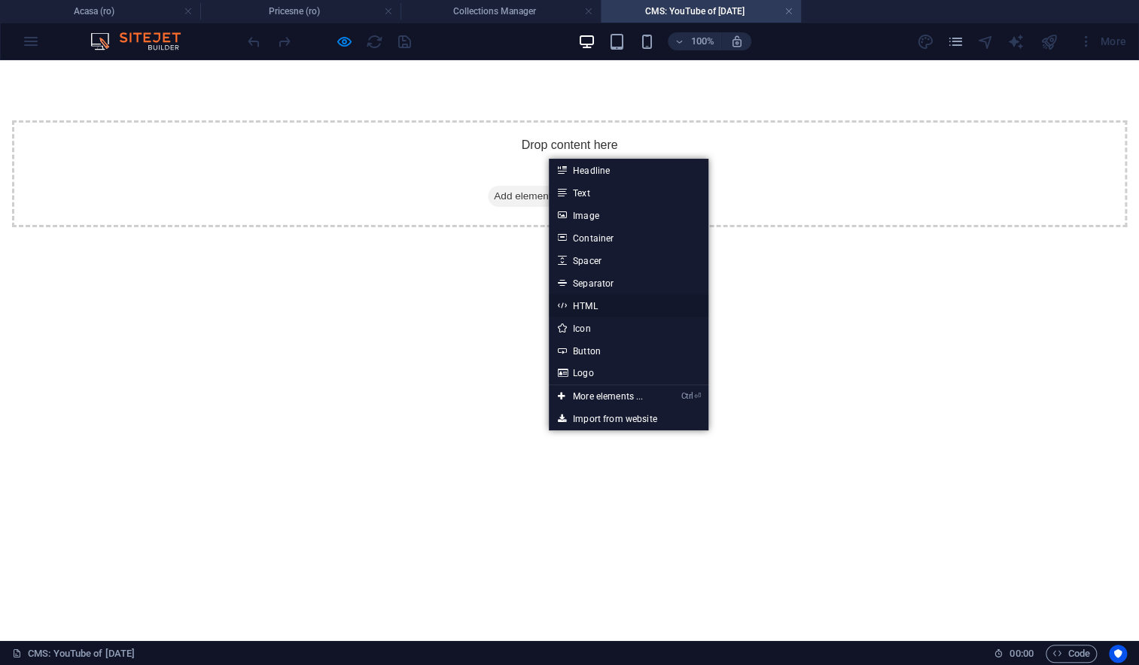
click at [585, 306] on link "HTML" at bounding box center [629, 305] width 160 height 23
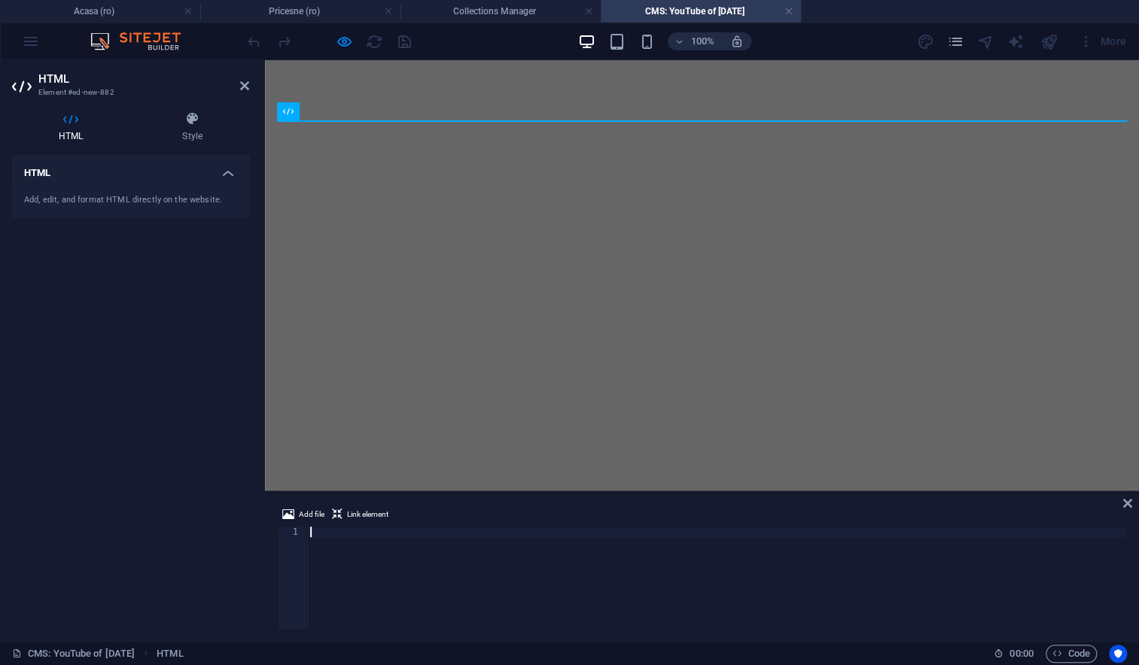
scroll to position [2, 0]
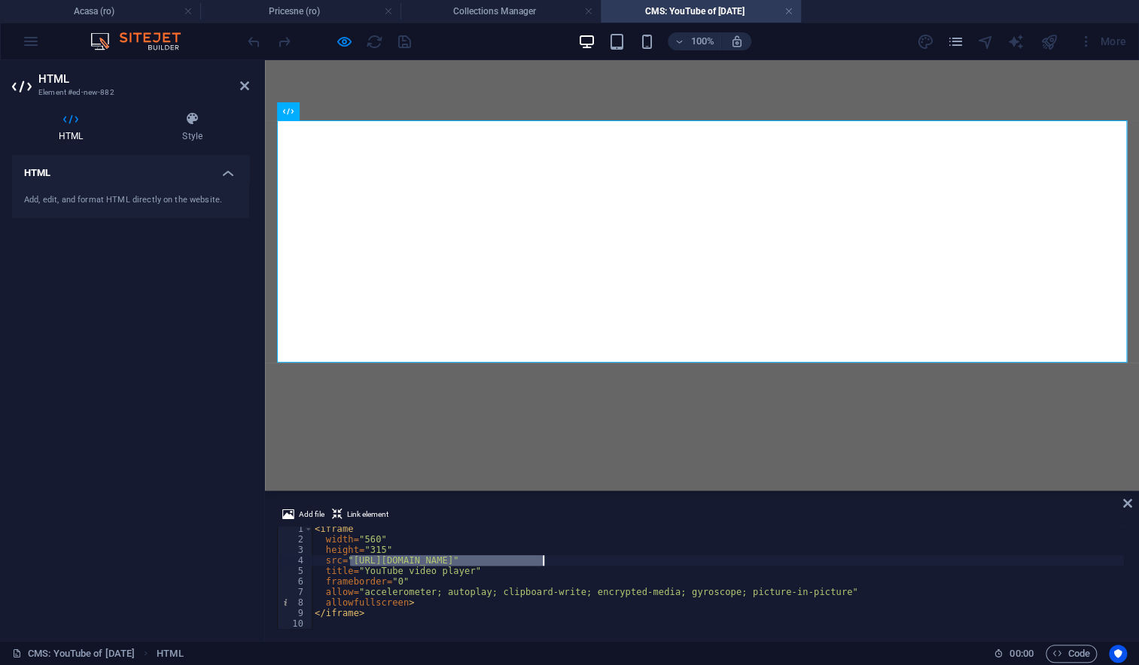
drag, startPoint x: 352, startPoint y: 561, endPoint x: 542, endPoint y: 558, distance: 189.7
click at [542, 558] on div "< iframe width = "560" height = "315" src = "https://www.youtube.com/embed/VIDE…" at bounding box center [718, 585] width 812 height 123
click at [500, 561] on div "< iframe width = "560" height = "315" src = "https://www.youtube.com/embed/VIDE…" at bounding box center [718, 578] width 812 height 102
paste textarea "UONykNumIPA"
type textarea "src="https://www.youtube.com/embed/UONykNumIPA""
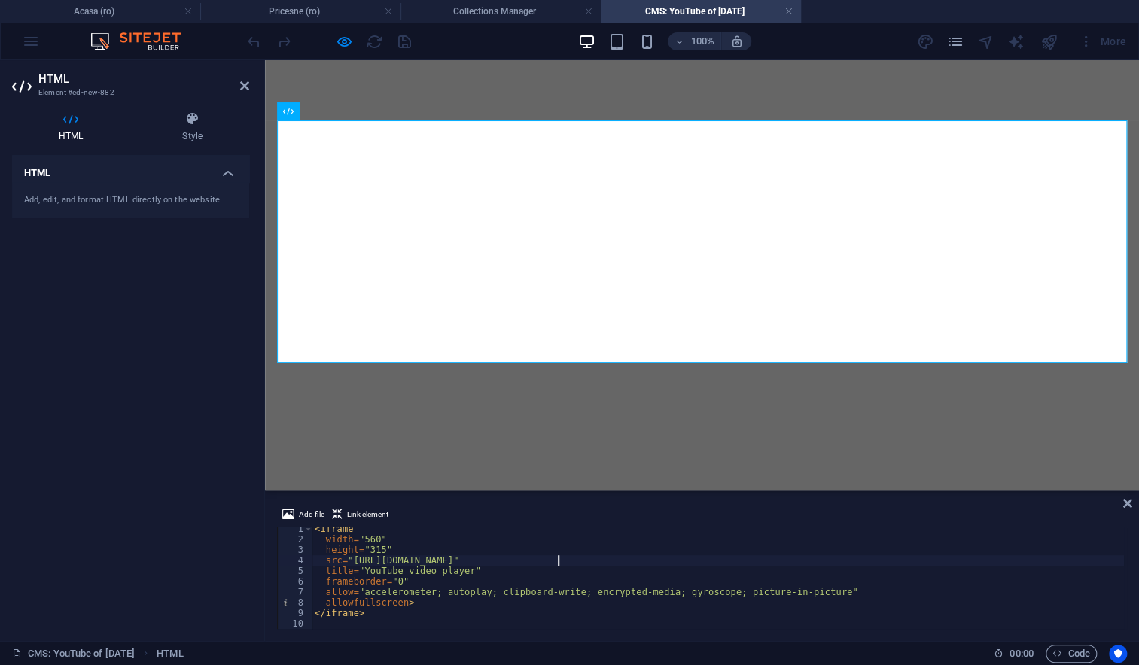
click at [96, 378] on div "HTML Add, edit, and format HTML directly on the website." at bounding box center [130, 392] width 237 height 474
click at [242, 87] on icon at bounding box center [244, 86] width 9 height 12
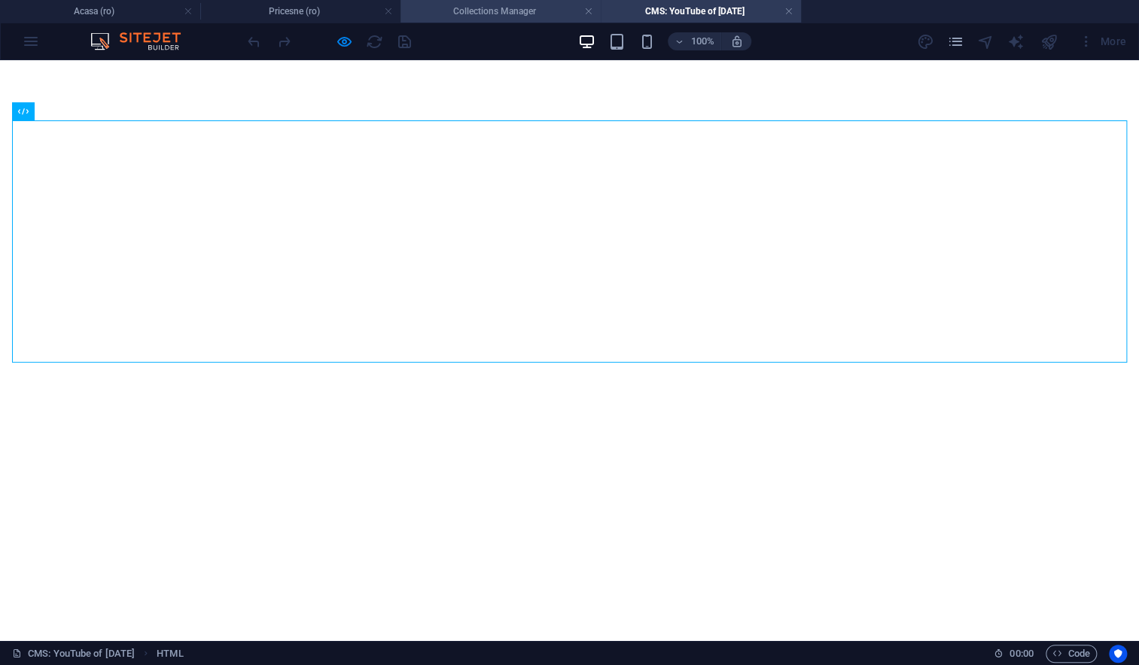
click at [482, 14] on h4 "Collections Manager" at bounding box center [500, 11] width 200 height 17
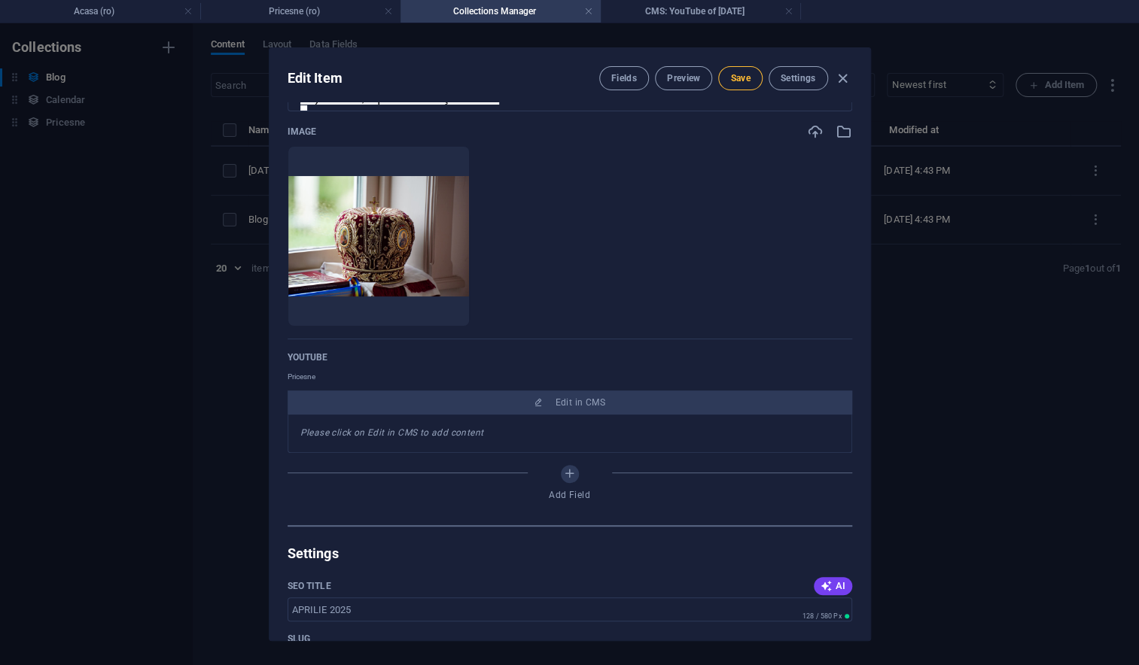
click at [736, 84] on span "Save" at bounding box center [740, 78] width 20 height 12
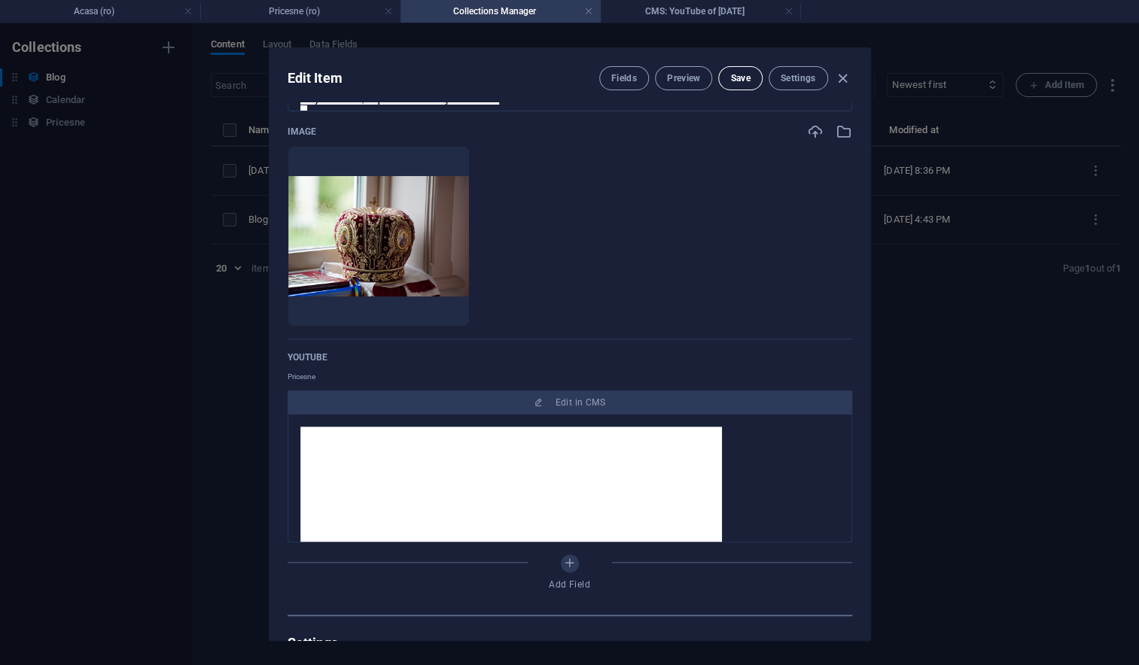
click at [736, 84] on span "Save" at bounding box center [740, 78] width 20 height 12
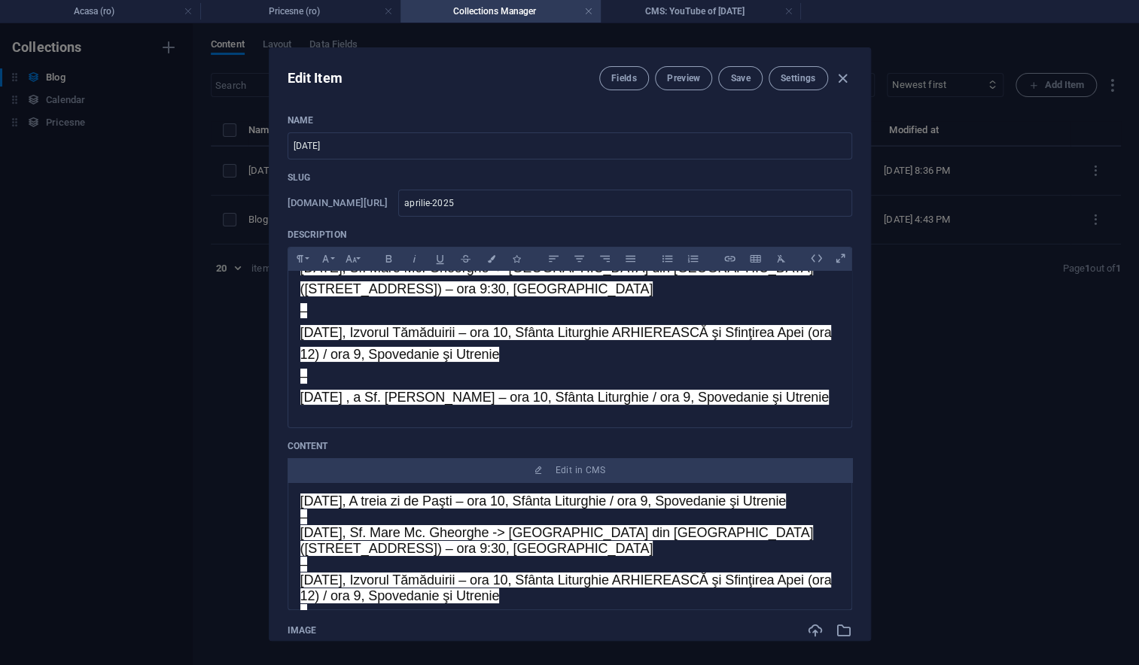
scroll to position [0, 0]
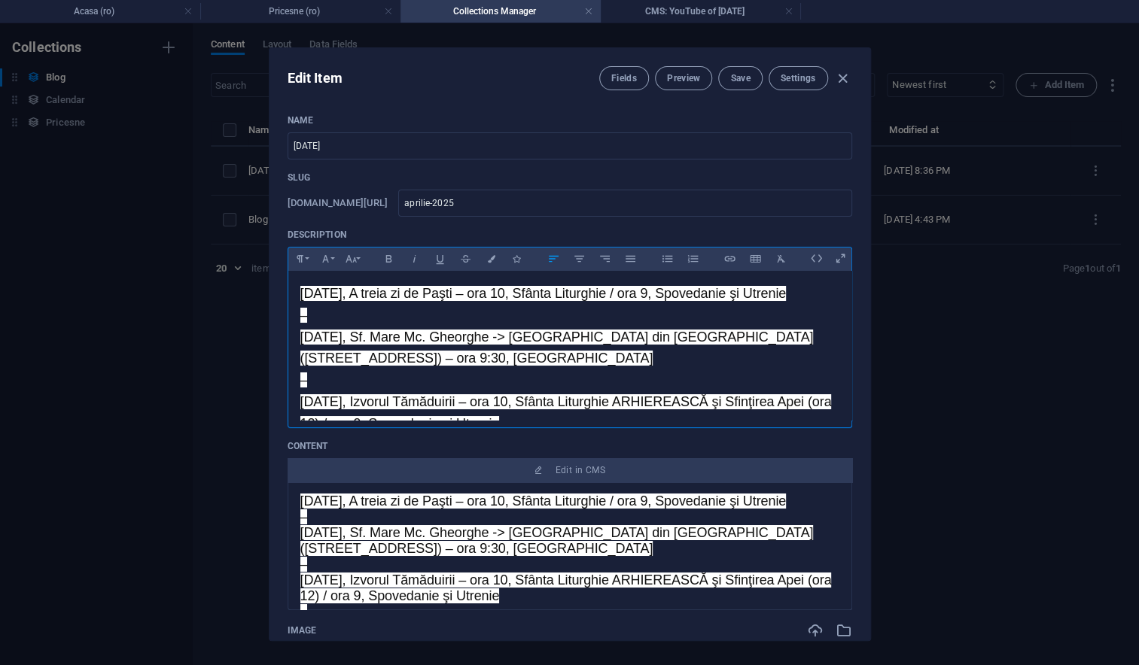
click at [387, 324] on p "Marţi, 22 aprilie, A treia zi de Paşti – ora 10, Sfânta Liturghie / ora 9, Spov…" at bounding box center [569, 380] width 539 height 195
click at [337, 406] on p "Marţi, 22 aprilie, A treia zi de Paşti – ora 10, Sfânta Liturghie / ora 9, Spov…" at bounding box center [569, 380] width 539 height 195
click at [298, 284] on div "Marţi, 22 aprilie, A treia zi de Paşti – ora 10, Sfânta Liturghie / ora 9, Spov…" at bounding box center [569, 380] width 563 height 219
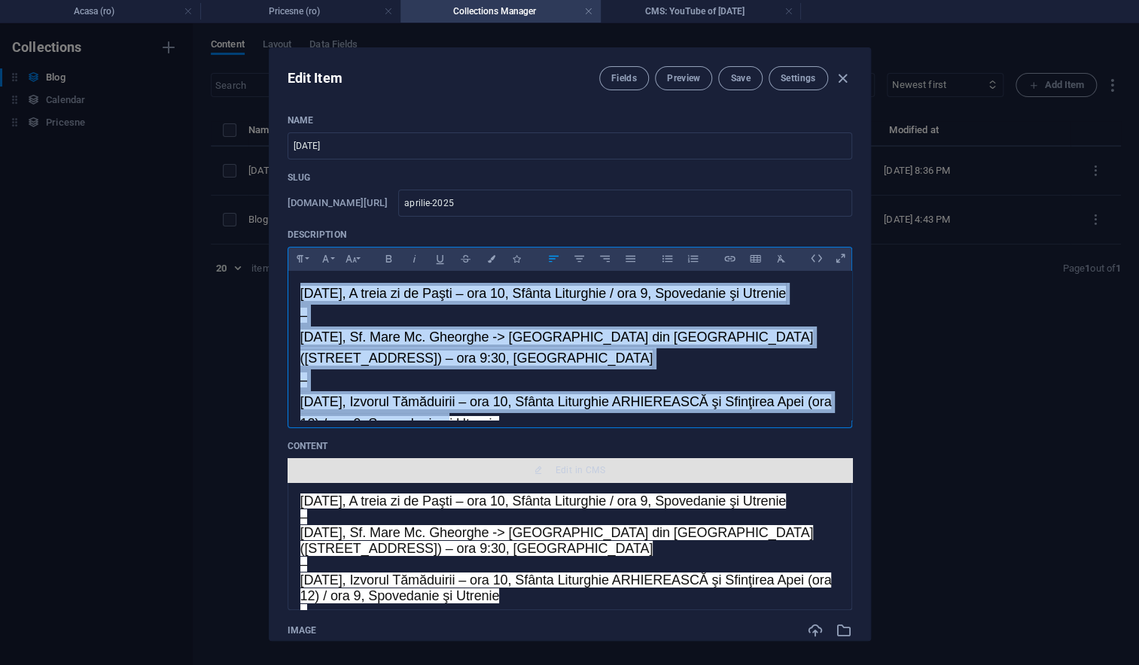
scroll to position [112, 0]
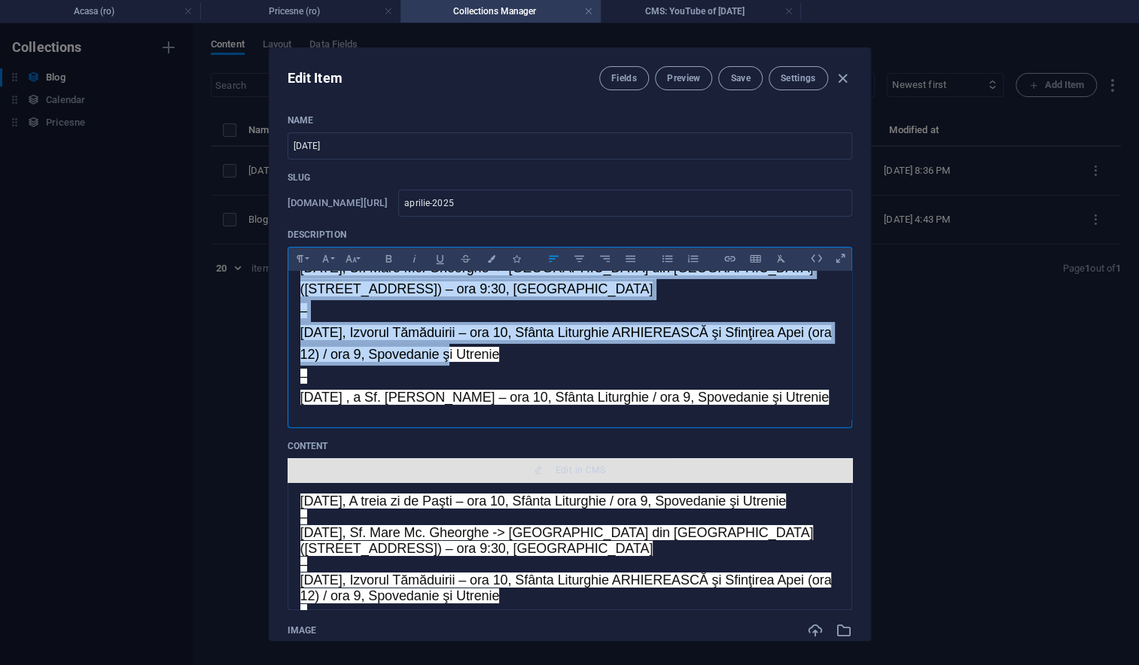
drag, startPoint x: 300, startPoint y: 294, endPoint x: 436, endPoint y: 461, distance: 215.5
click at [436, 461] on div "Name APRILIE 2025 ​ Slug www.example.com/example-page/ aprilie-2025 ​ Descripti…" at bounding box center [569, 613] width 564 height 999
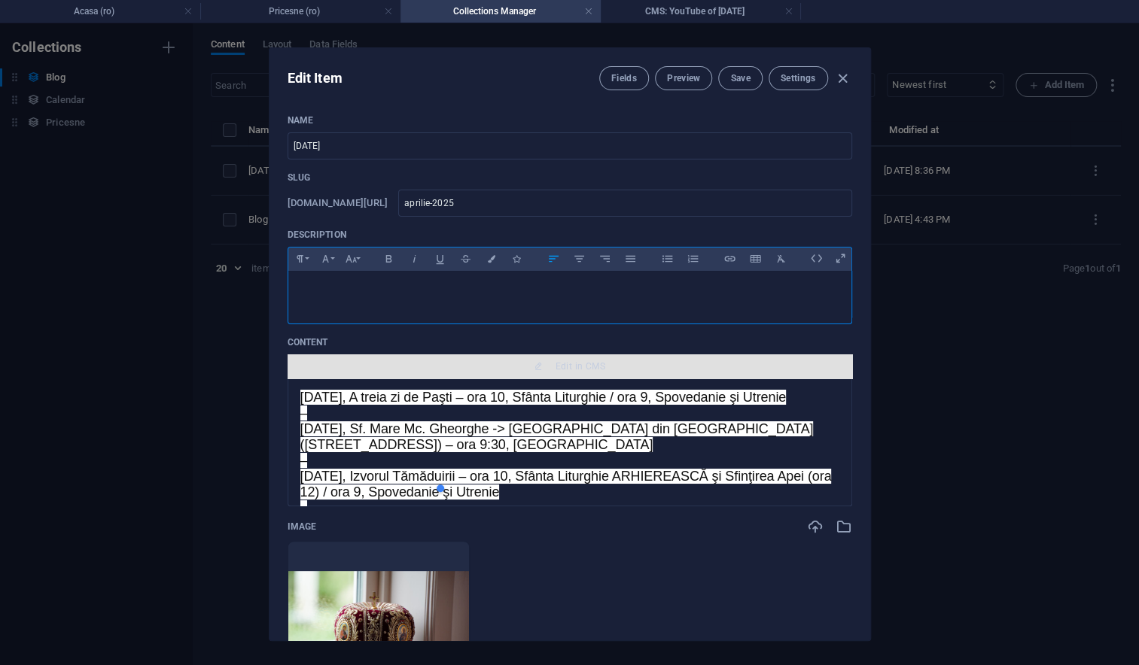
scroll to position [0, 0]
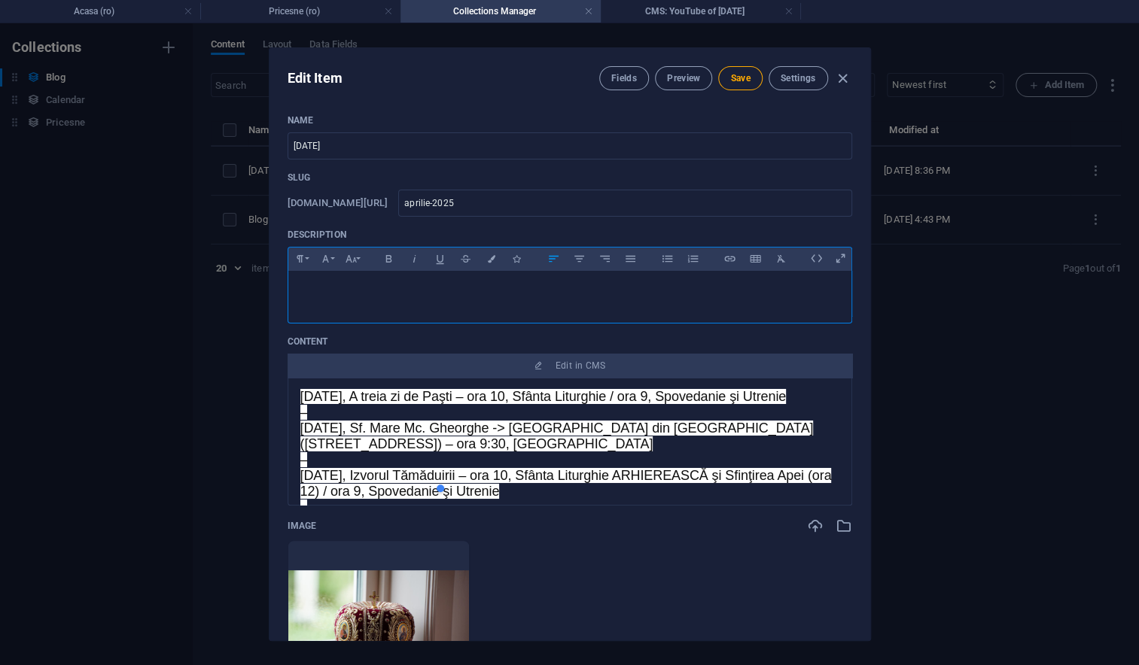
click at [298, 393] on div "Marţi, 22 aprilie, A treia zi de Paşti – ora 10, Sfânta Liturghie / ora 9, Spov…" at bounding box center [569, 442] width 564 height 128
click at [307, 394] on span "Marţi, 22 aprilie, A treia zi de Paşti – ora 10, Sfânta Liturghie / ora 9, Spov…" at bounding box center [543, 396] width 486 height 15
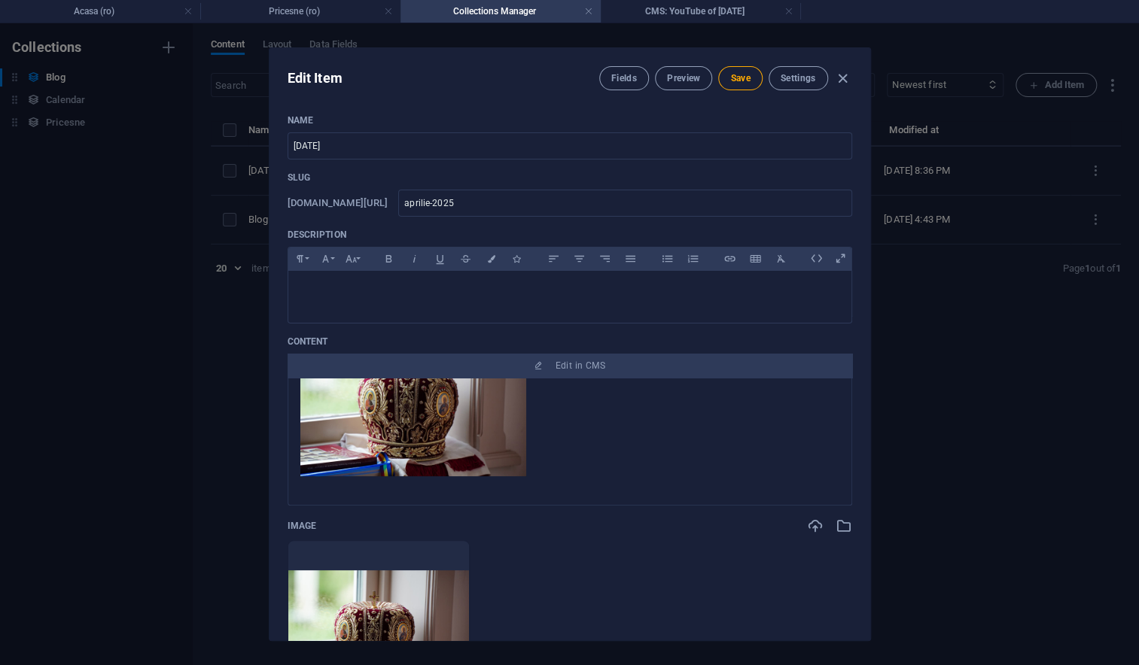
scroll to position [370, 0]
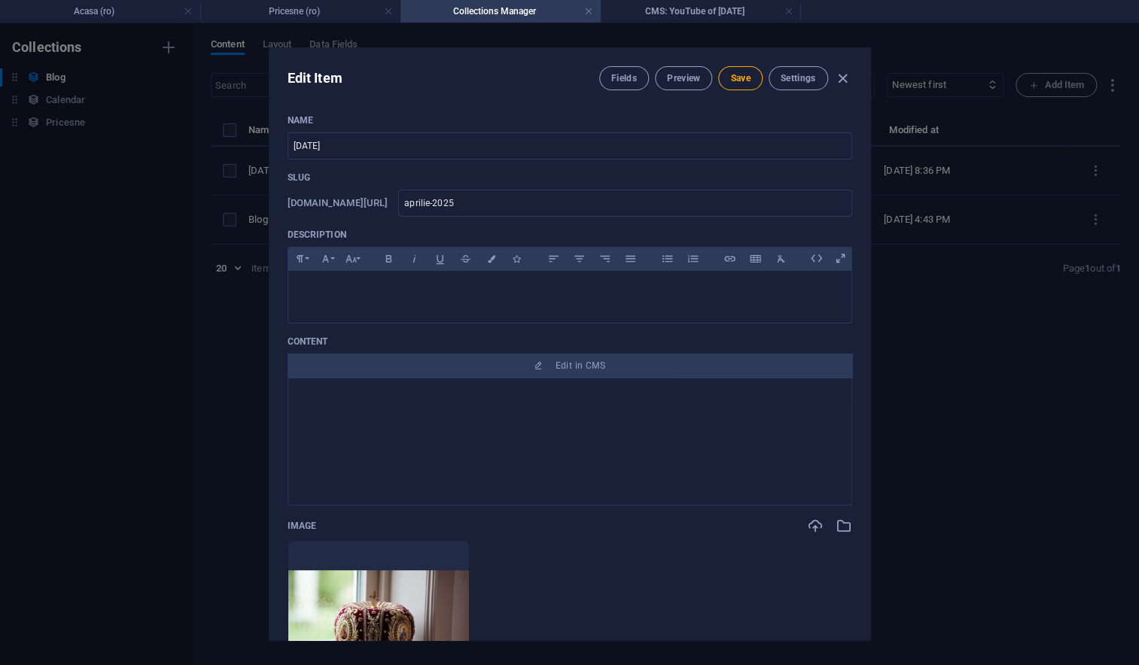
drag, startPoint x: 299, startPoint y: 392, endPoint x: 648, endPoint y: 528, distance: 374.5
click at [648, 528] on div "Name APRILIE 2025 ​ Slug www.example.com/example-page/ aprilie-2025 ​ Descripti…" at bounding box center [569, 561] width 564 height 895
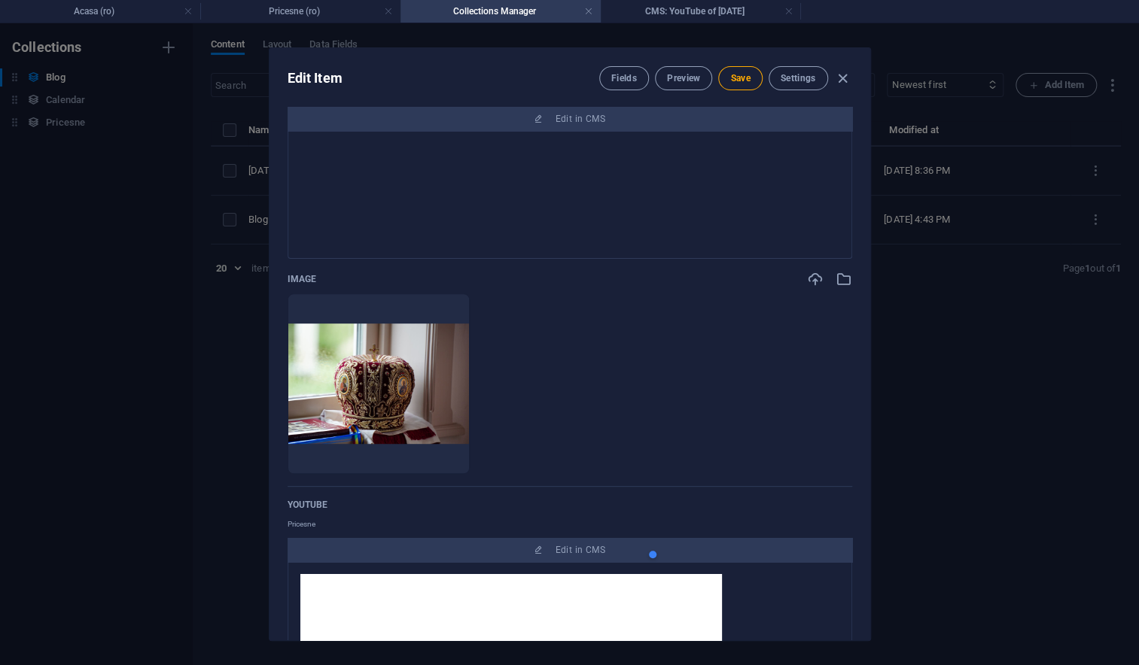
scroll to position [244, 0]
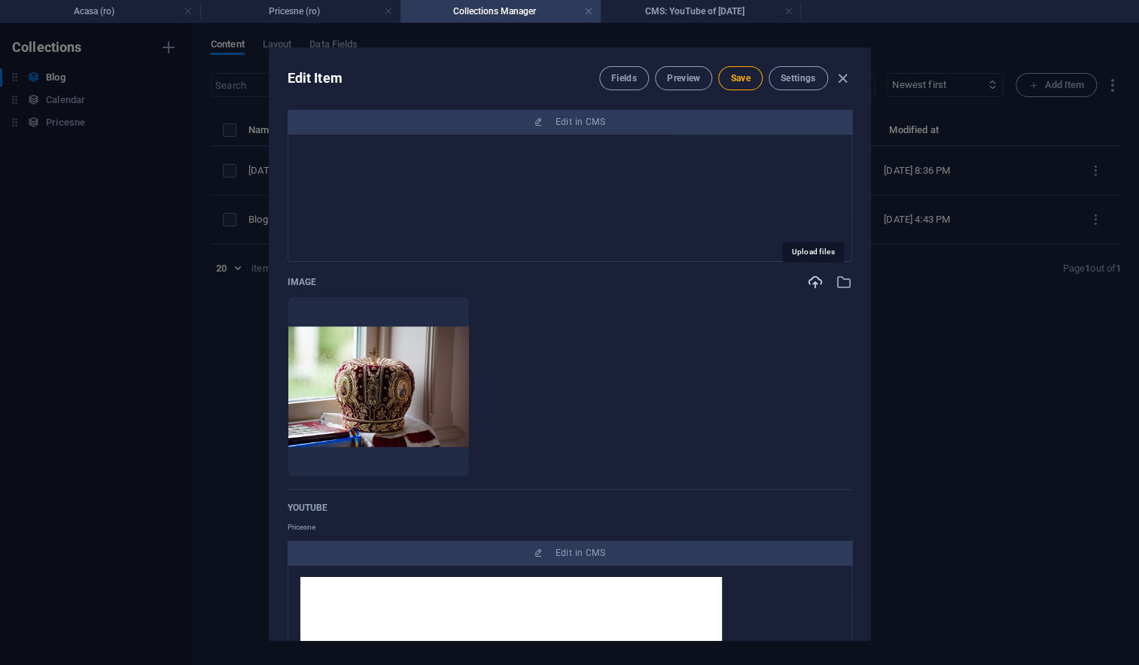
click at [816, 280] on icon "button" at bounding box center [815, 282] width 17 height 17
click at [838, 284] on icon "button" at bounding box center [843, 282] width 17 height 17
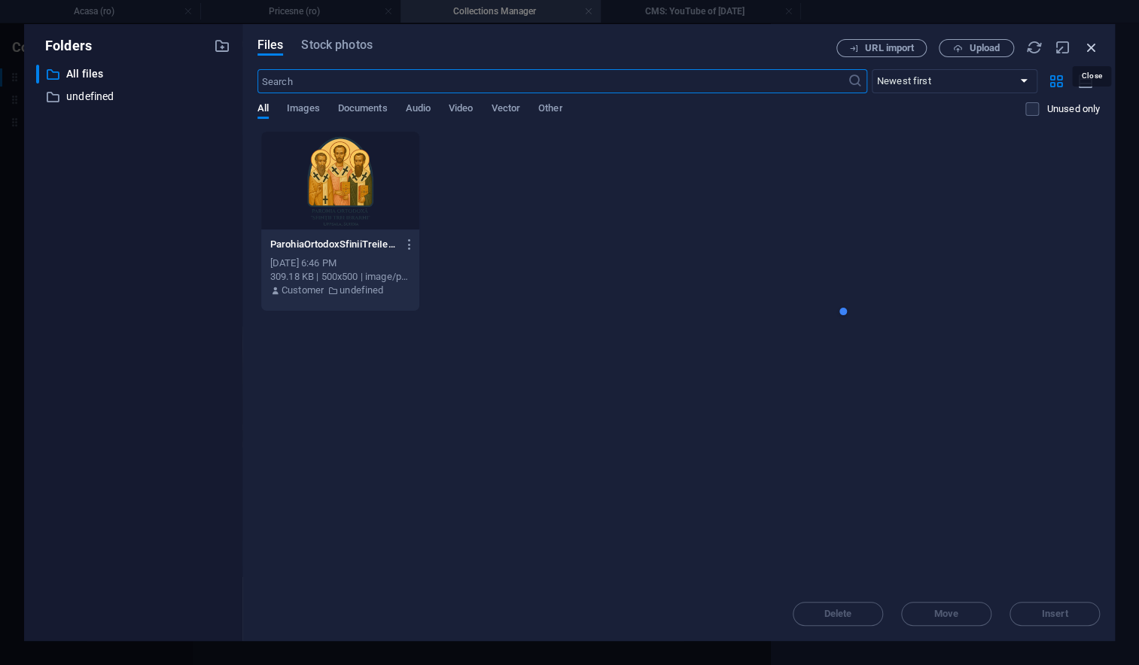
click at [1094, 45] on icon "button" at bounding box center [1091, 47] width 17 height 17
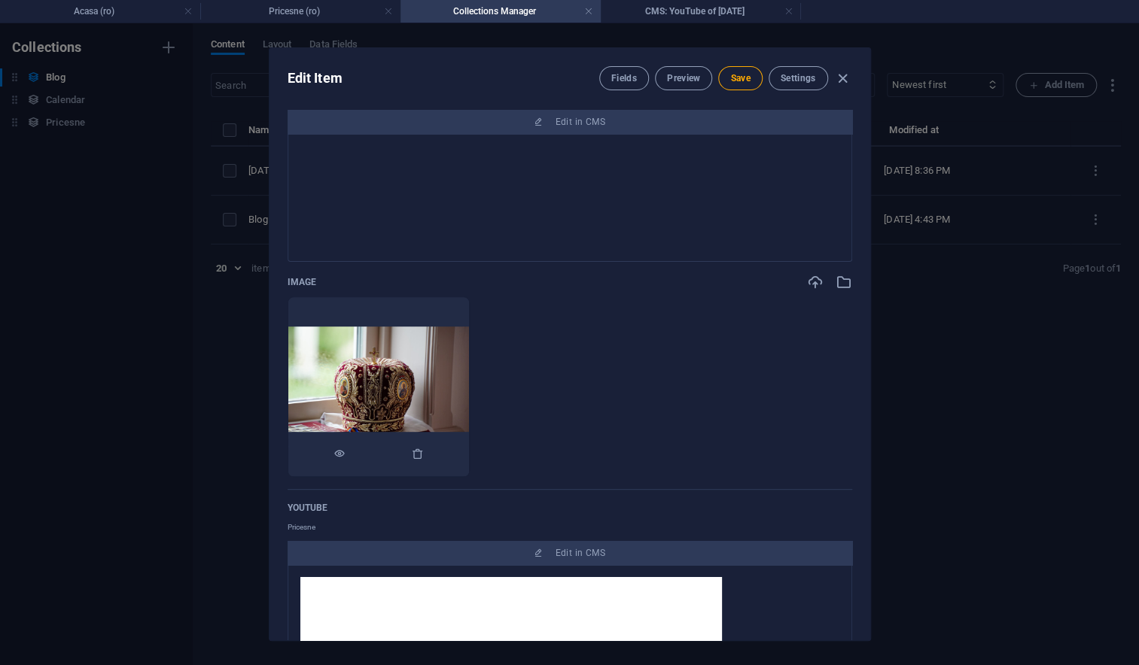
click at [469, 370] on img at bounding box center [378, 387] width 181 height 120
click at [424, 448] on icon "button" at bounding box center [418, 454] width 12 height 12
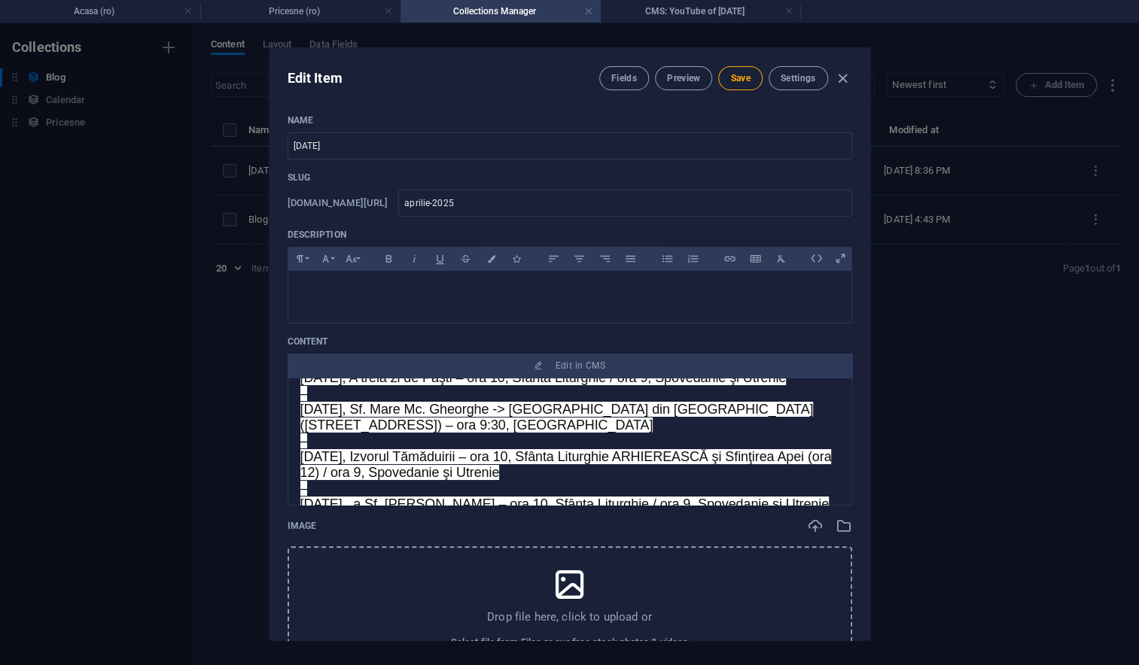
scroll to position [0, 0]
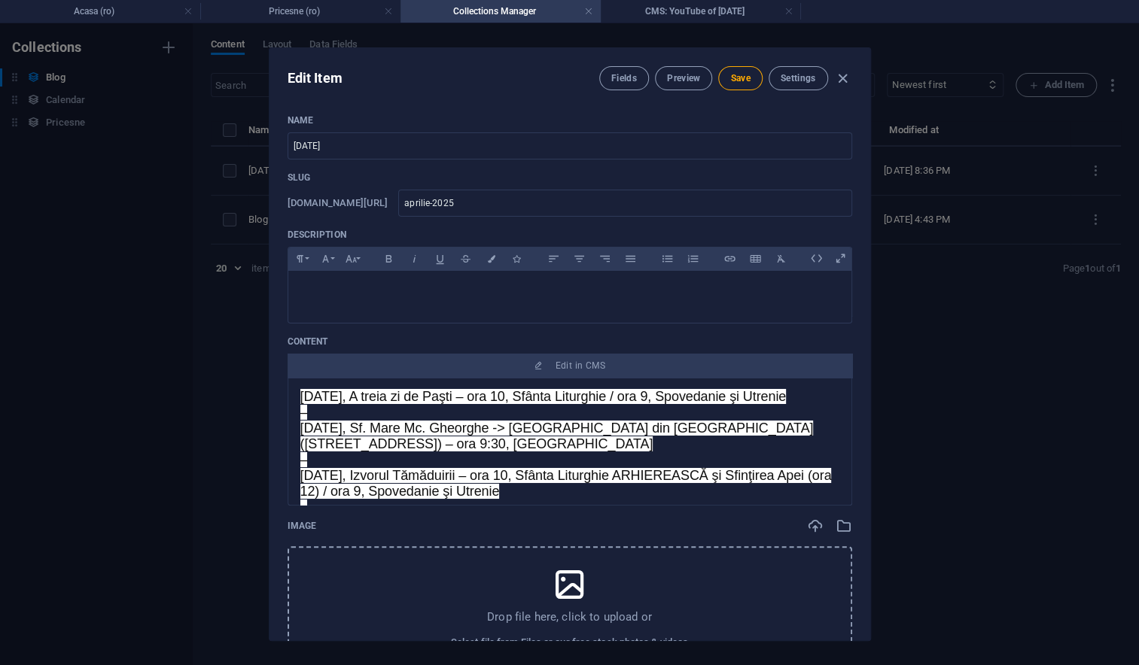
click at [597, 452] on span "Miercuri, 23 aprilie, Sf. Mare Mc. Gheorghe -> La Paraclisul Episcopal din Stoc…" at bounding box center [556, 436] width 513 height 31
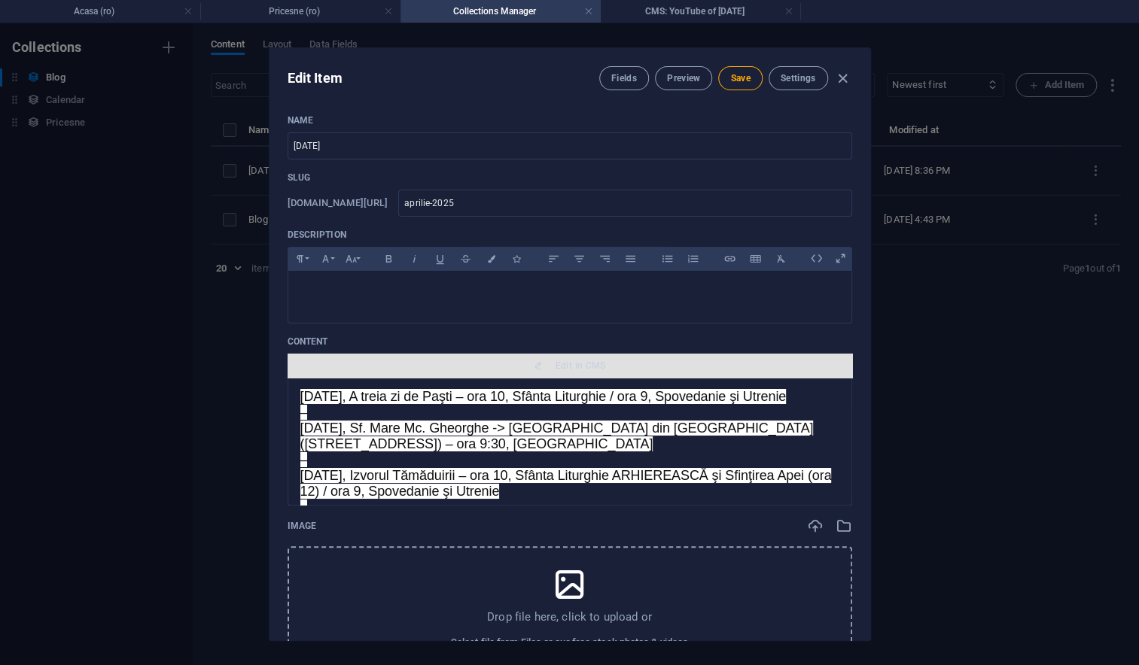
click at [473, 366] on span "Edit in CMS" at bounding box center [569, 366] width 552 height 12
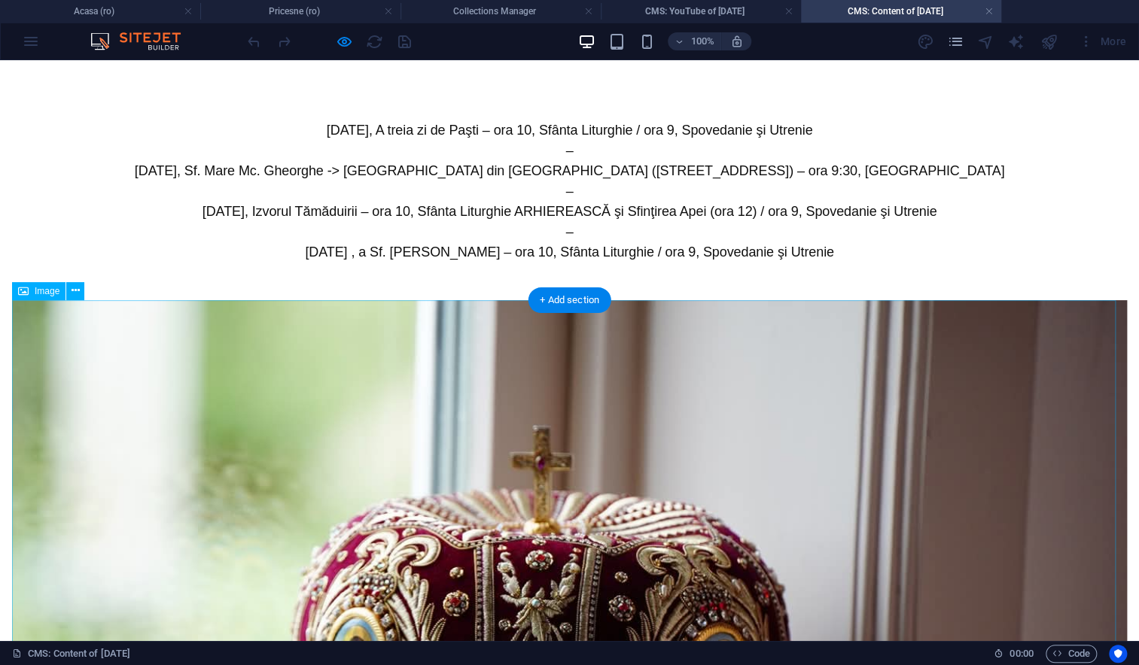
click at [470, 472] on figure at bounding box center [569, 671] width 1114 height 743
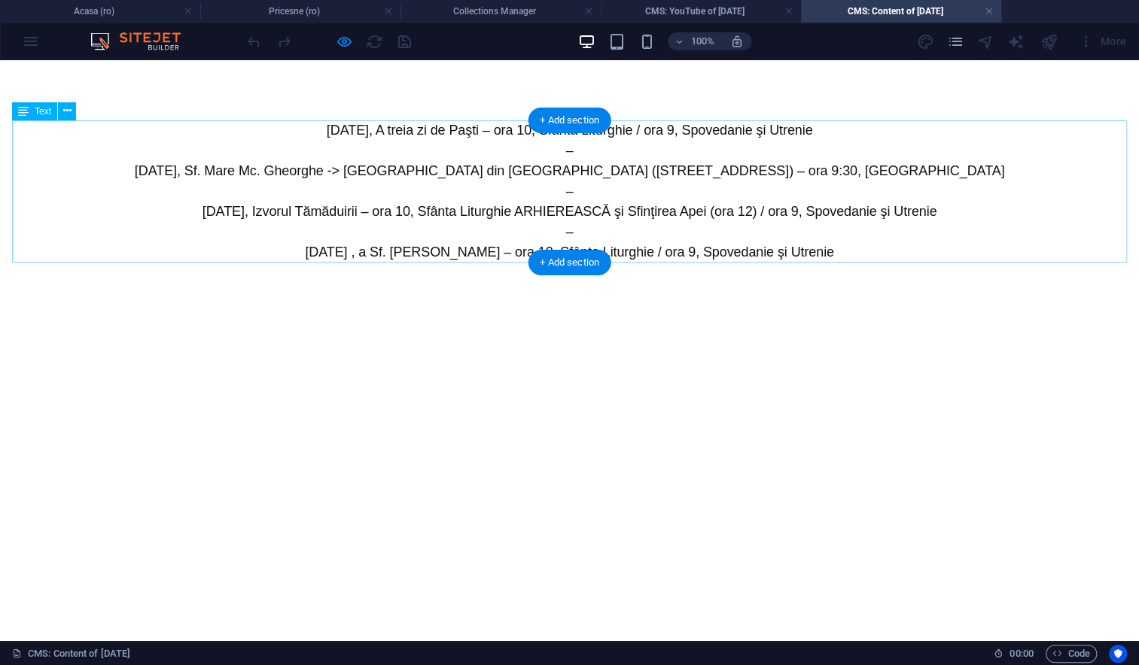
click at [588, 211] on div "Marţi, 22 aprilie, A treia zi de Paşti – ora 10, Sfânta Liturghie / ora 9, Spov…" at bounding box center [569, 191] width 1114 height 142
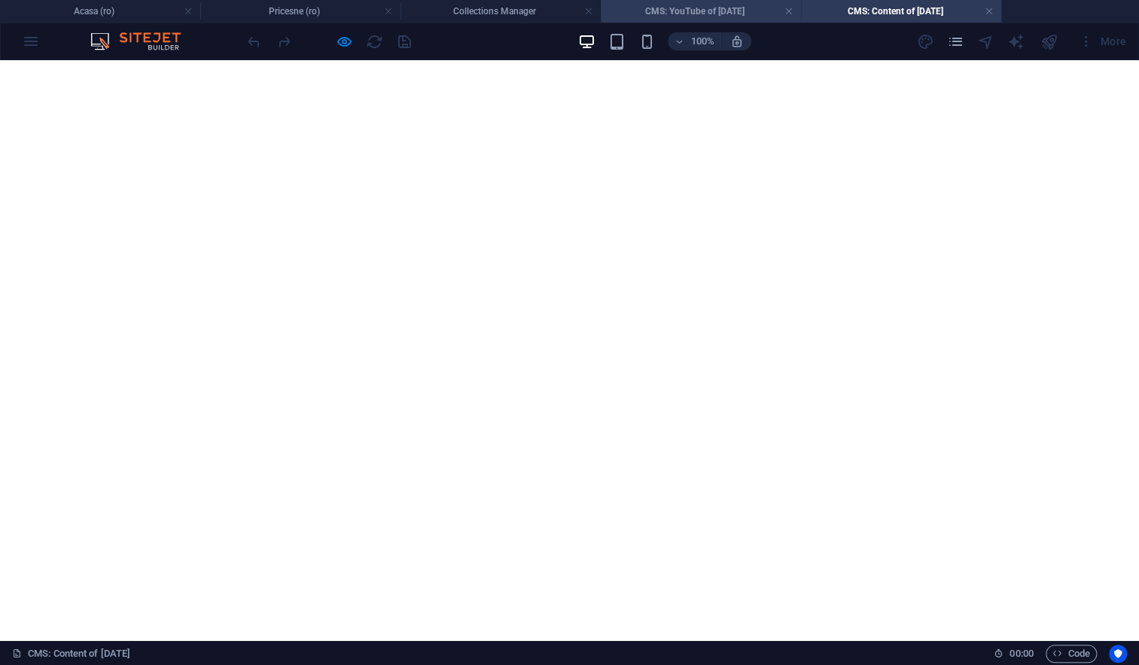
click at [644, 11] on h4 "CMS: YouTube of APRILIE 2025" at bounding box center [701, 11] width 200 height 17
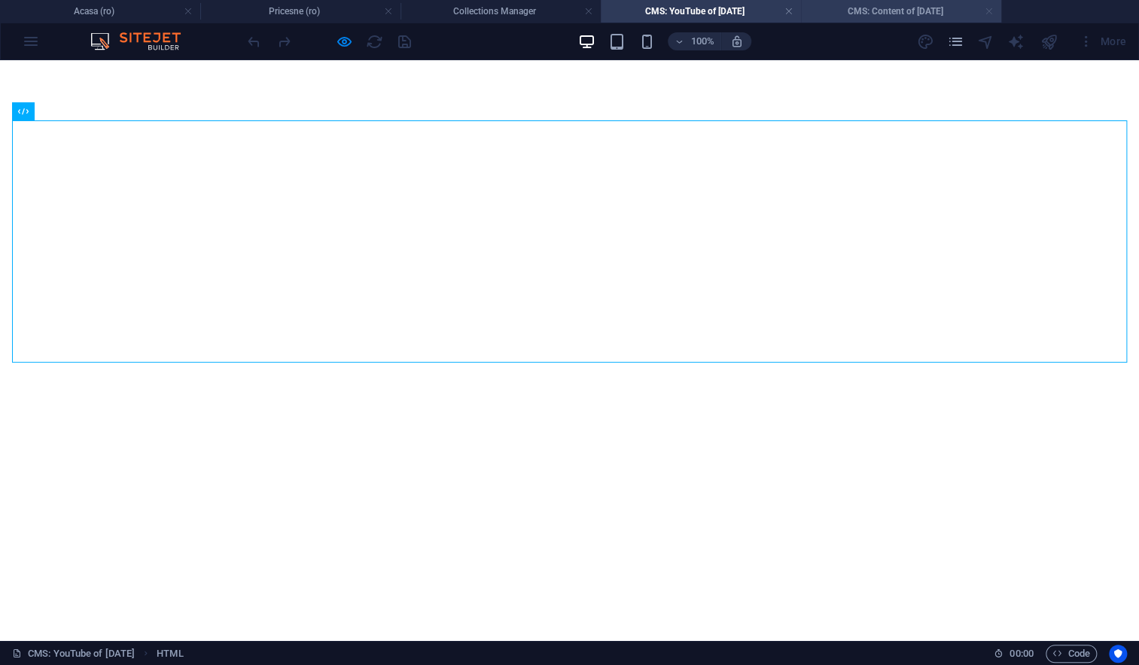
click at [987, 10] on link at bounding box center [988, 12] width 9 height 14
click at [788, 12] on link at bounding box center [788, 12] width 9 height 14
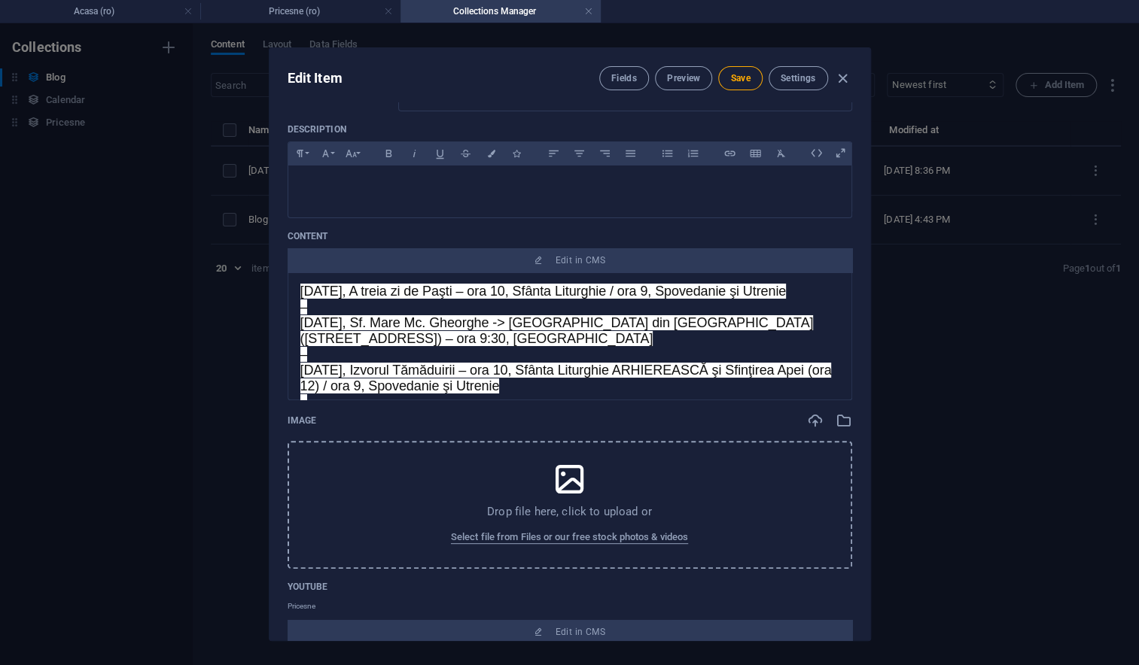
scroll to position [105, 0]
click at [430, 386] on span "Vineri, 25 aprilie, Izvorul Tămăduirii – ora 10, Sfânta Liturghie ARHIEREASCĂ ş…" at bounding box center [565, 378] width 531 height 31
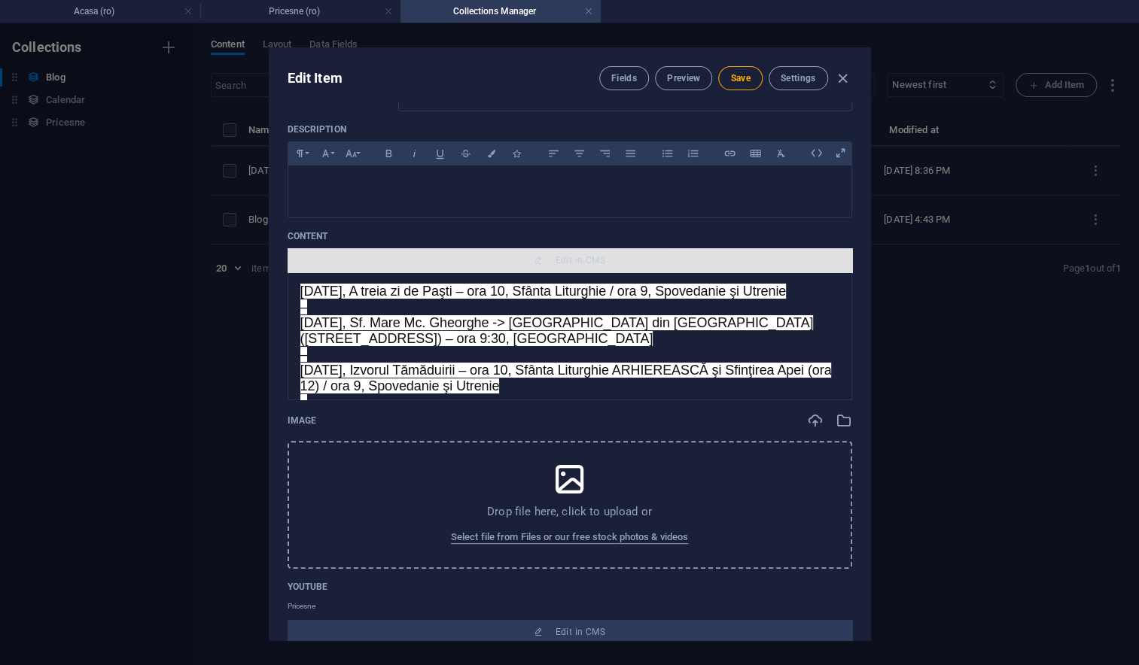
click at [512, 258] on span "Edit in CMS" at bounding box center [569, 260] width 552 height 12
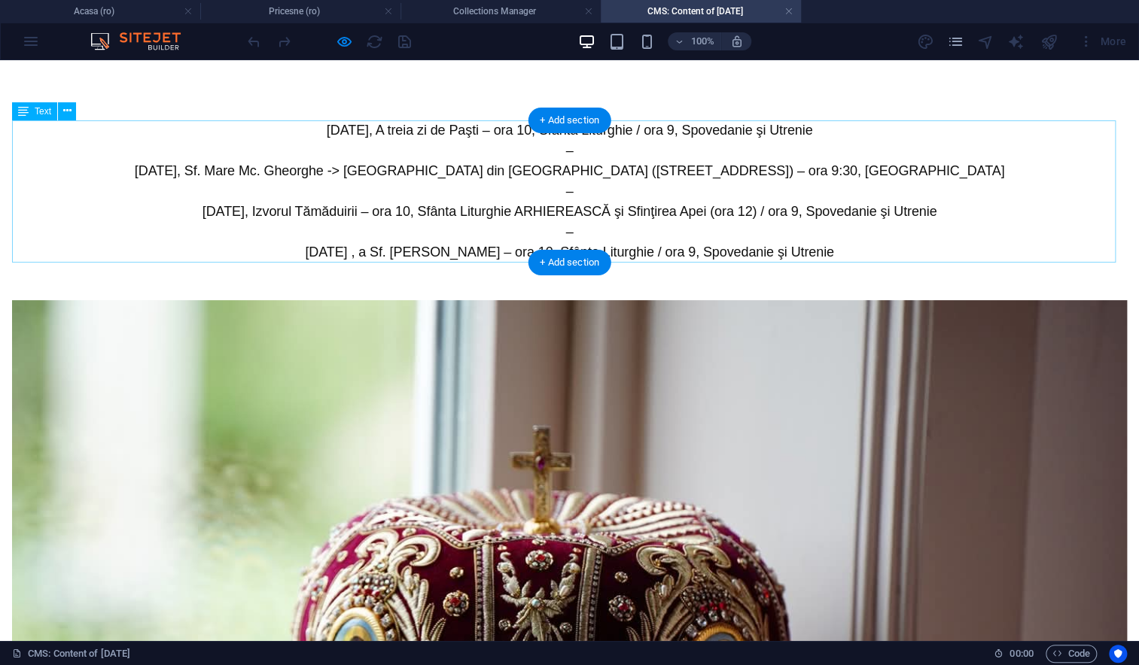
scroll to position [0, 0]
click at [719, 7] on h4 "CMS: Content of APRILIE 2025" at bounding box center [701, 11] width 200 height 17
click at [561, 214] on div "Marţi, 22 aprilie, A treia zi de Paşti – ora 10, Sfânta Liturghie / ora 9, Spov…" at bounding box center [569, 191] width 1114 height 142
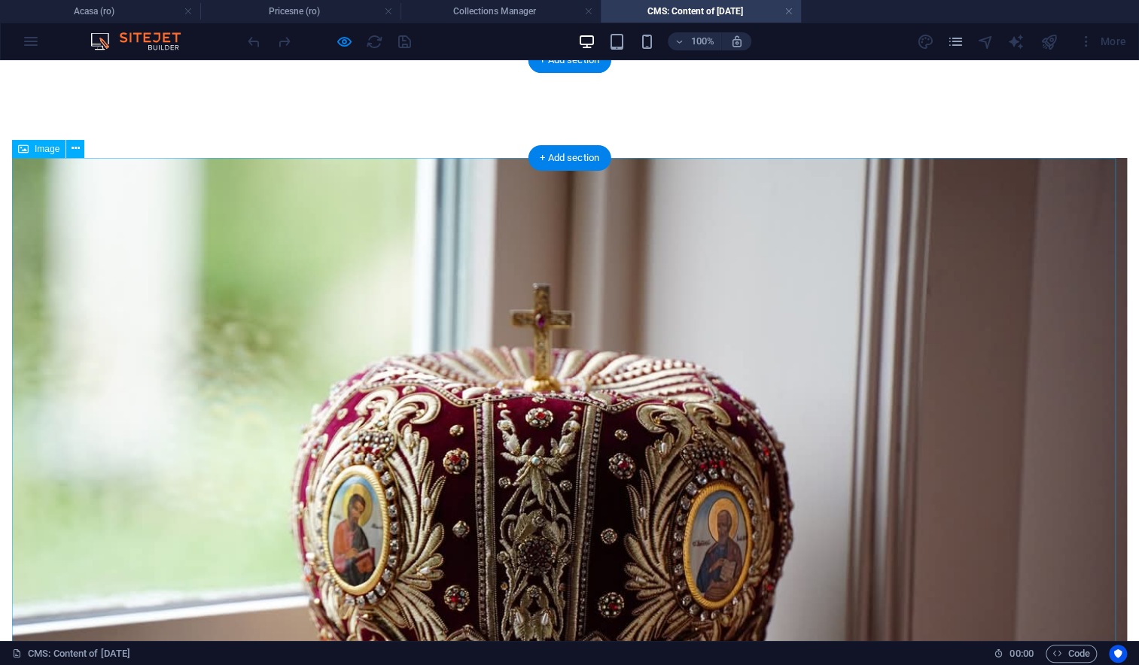
click at [563, 210] on figure at bounding box center [569, 529] width 1114 height 743
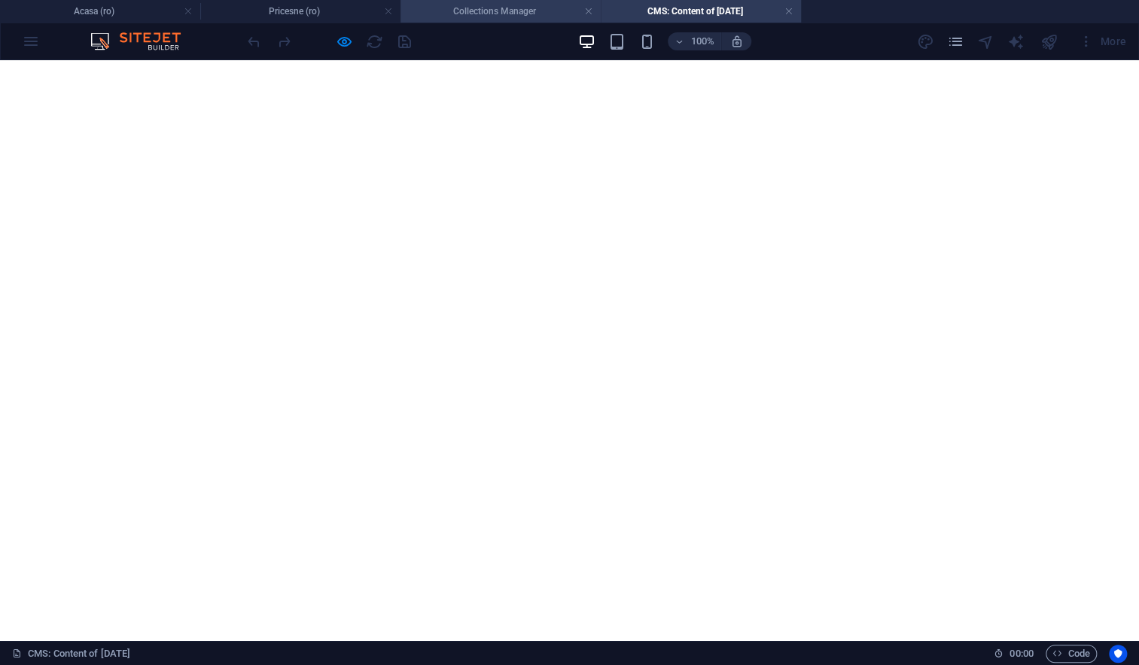
click at [470, 12] on h4 "Collections Manager" at bounding box center [500, 11] width 200 height 17
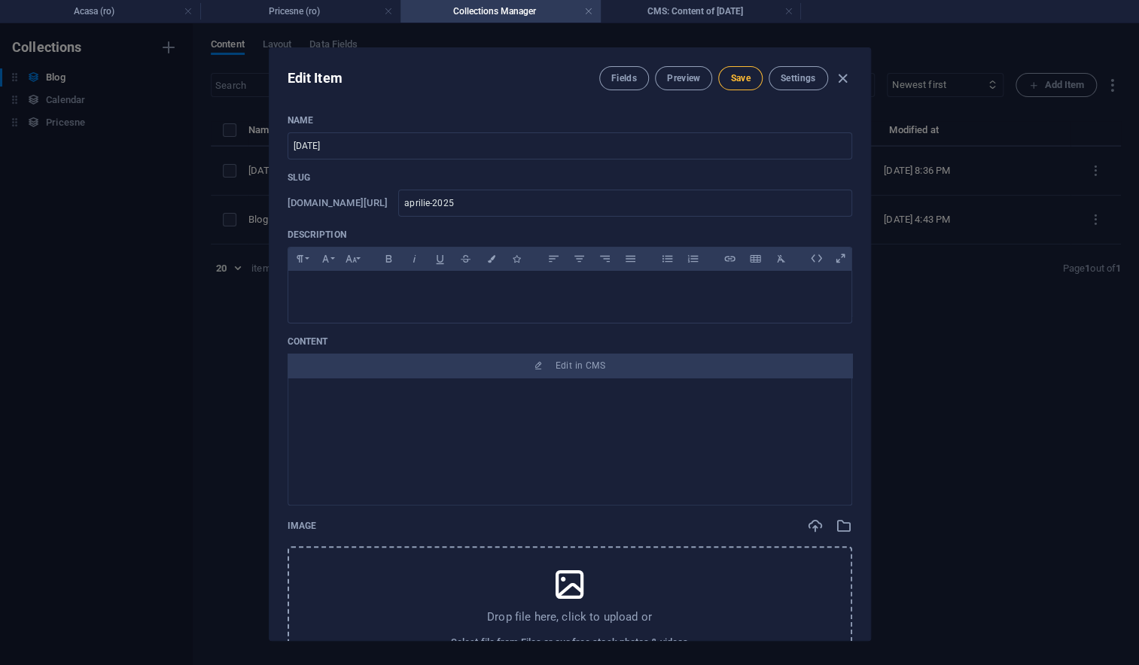
click at [737, 77] on span "Save" at bounding box center [740, 78] width 20 height 12
drag, startPoint x: 387, startPoint y: 147, endPoint x: 241, endPoint y: 140, distance: 146.2
click at [241, 140] on div "Edit Item Fields Preview Save Settings Name APRILIE 2025 ​ Slug www.example.com…" at bounding box center [569, 344] width 1139 height 642
paste input "Ţie, Maică-ţi cer!"
type input "Ţie, Maică-ţi cer!"
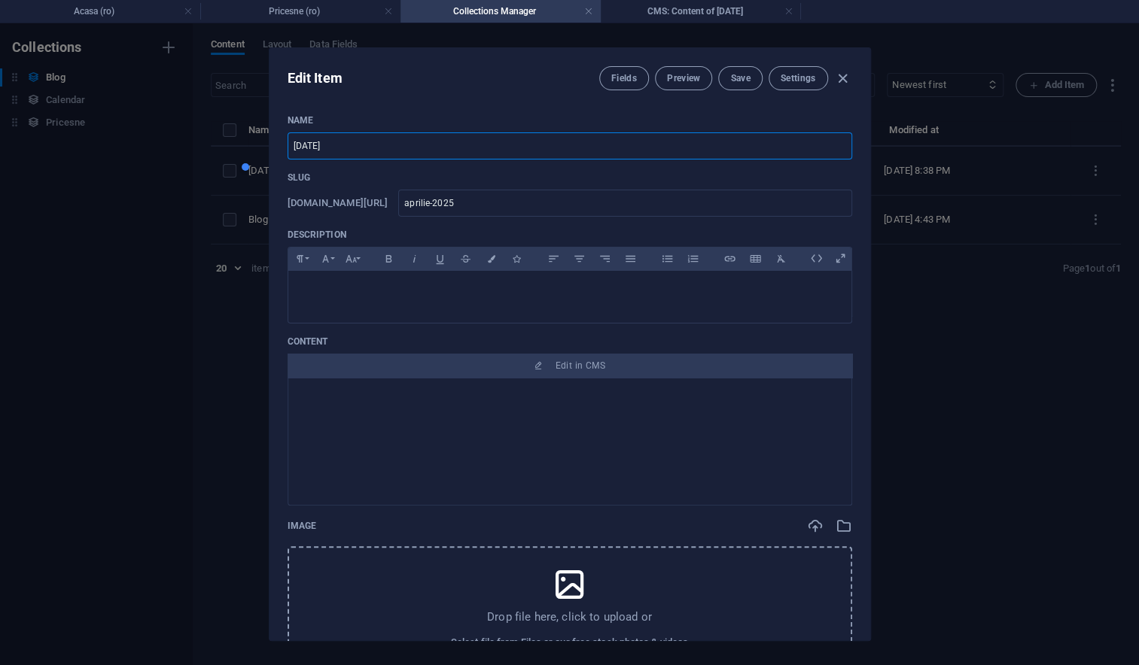
type input "tie-maica-ti-cer"
type input "Ţie, Maică-ţi cer!"
click at [737, 79] on span "Save" at bounding box center [740, 78] width 20 height 12
click at [846, 82] on icon "button" at bounding box center [842, 78] width 17 height 17
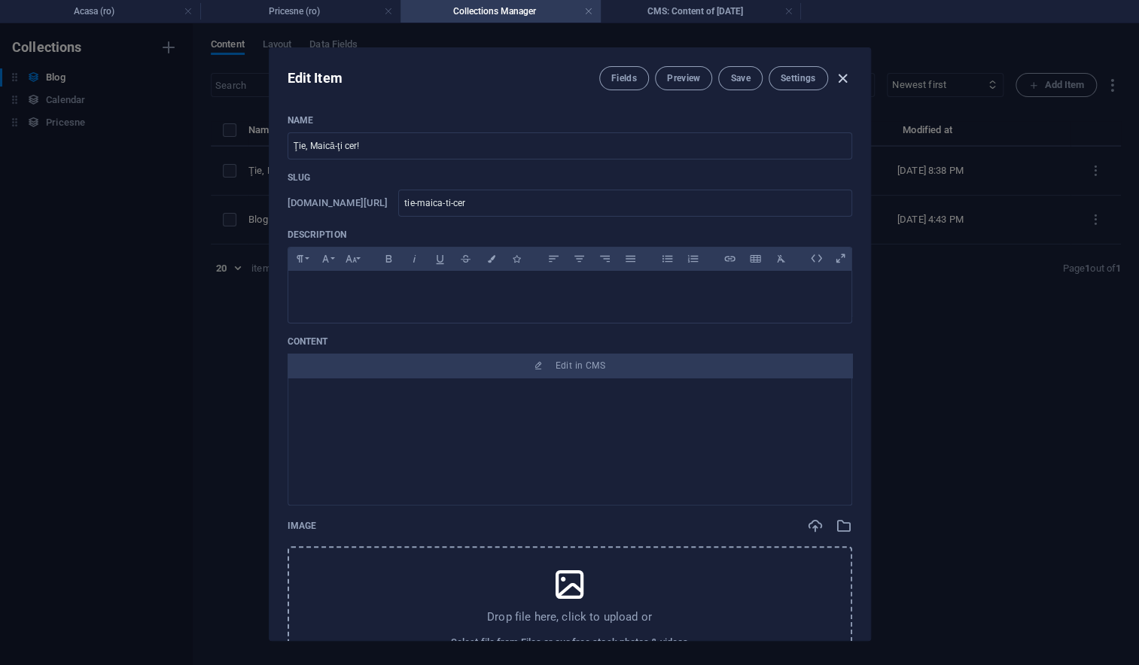
type input "tie-maica-ti-cer"
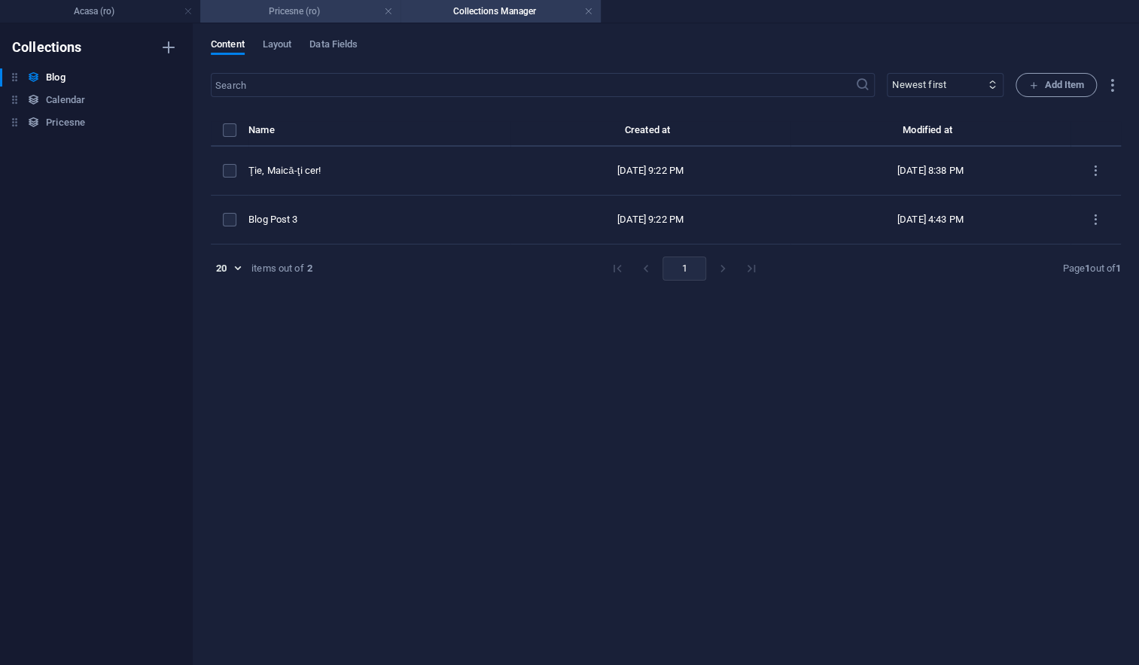
click at [269, 12] on h4 "Pricesne (ro)" at bounding box center [300, 11] width 200 height 17
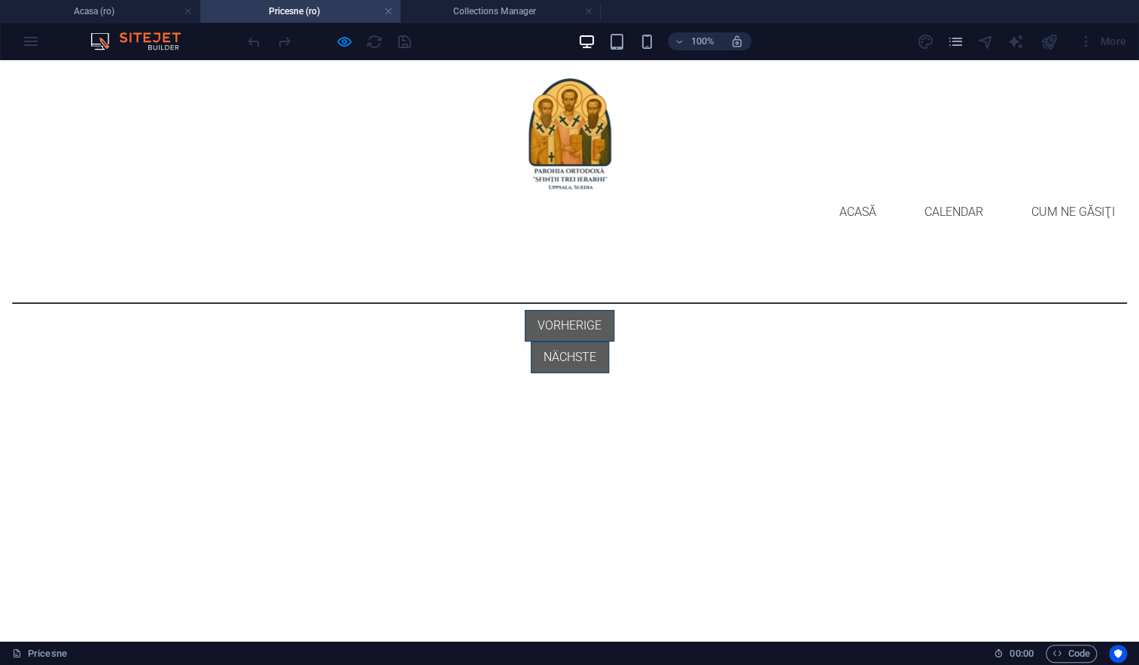
click at [187, 260] on div "Add elements and assign them to collection fields or Add elements Paste clipboa…" at bounding box center [569, 337] width 1139 height 191
click at [385, 13] on link at bounding box center [388, 12] width 9 height 14
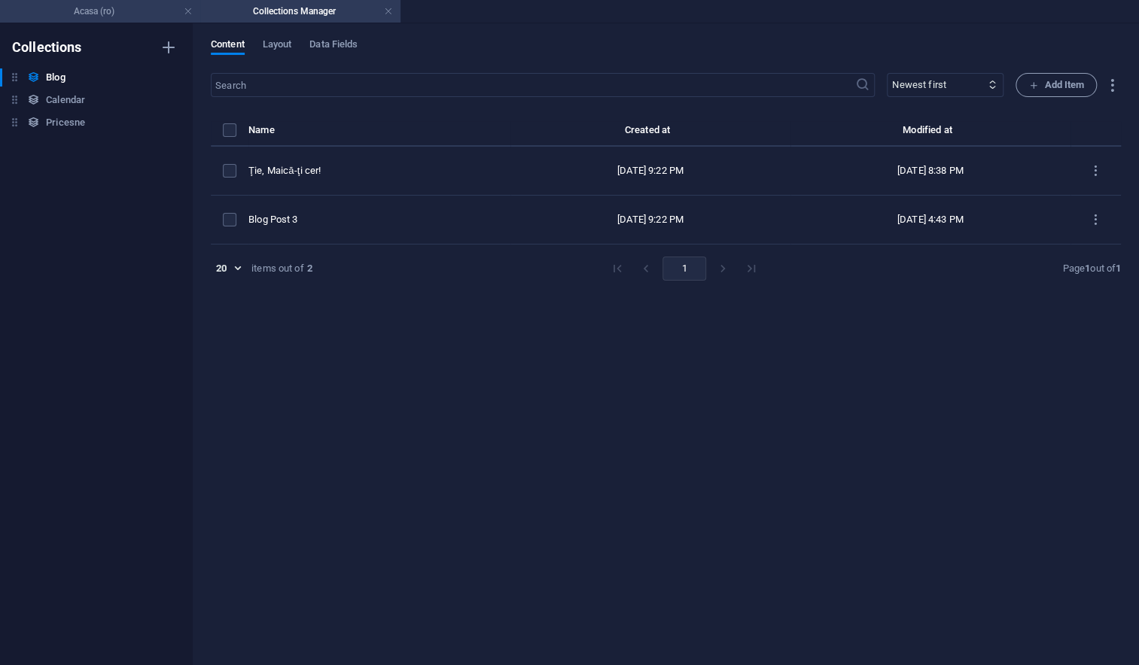
click at [78, 5] on h4 "Acasa (ro)" at bounding box center [100, 11] width 200 height 17
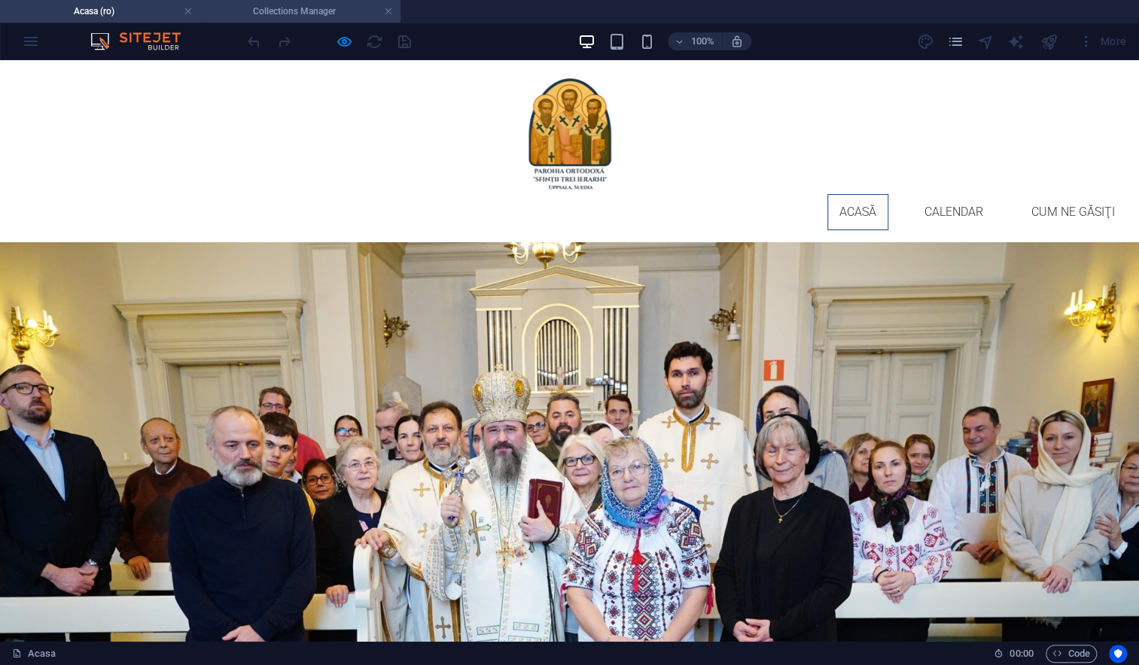
click at [383, 10] on h4 "Collections Manager" at bounding box center [300, 11] width 200 height 17
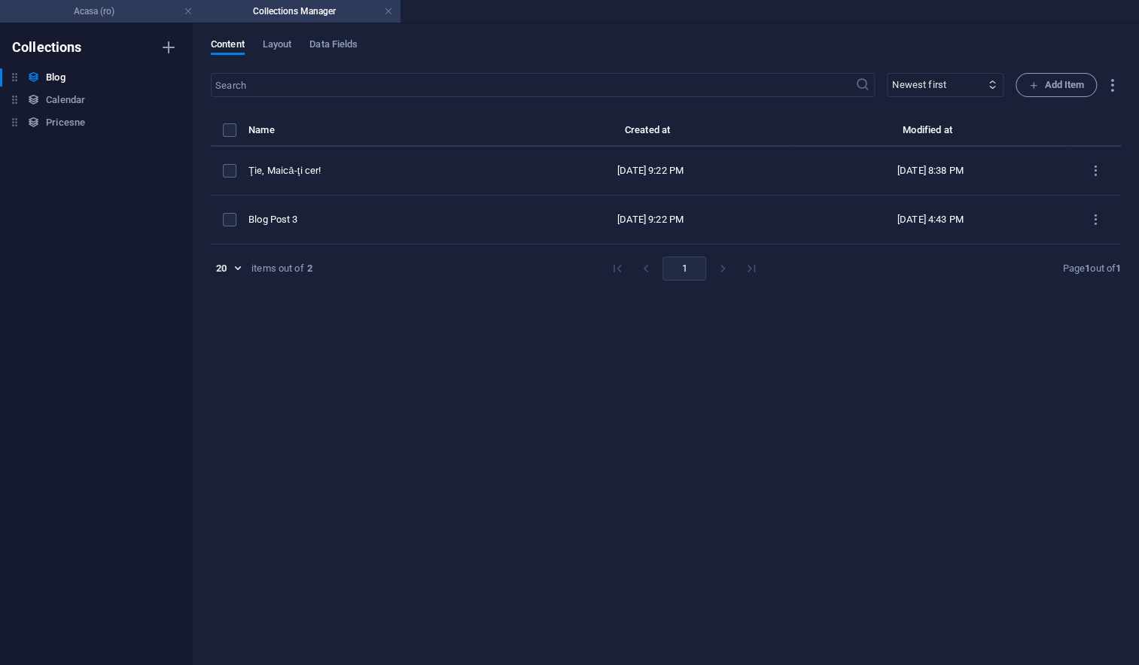
click at [135, 16] on h4 "Acasa (ro)" at bounding box center [100, 11] width 200 height 17
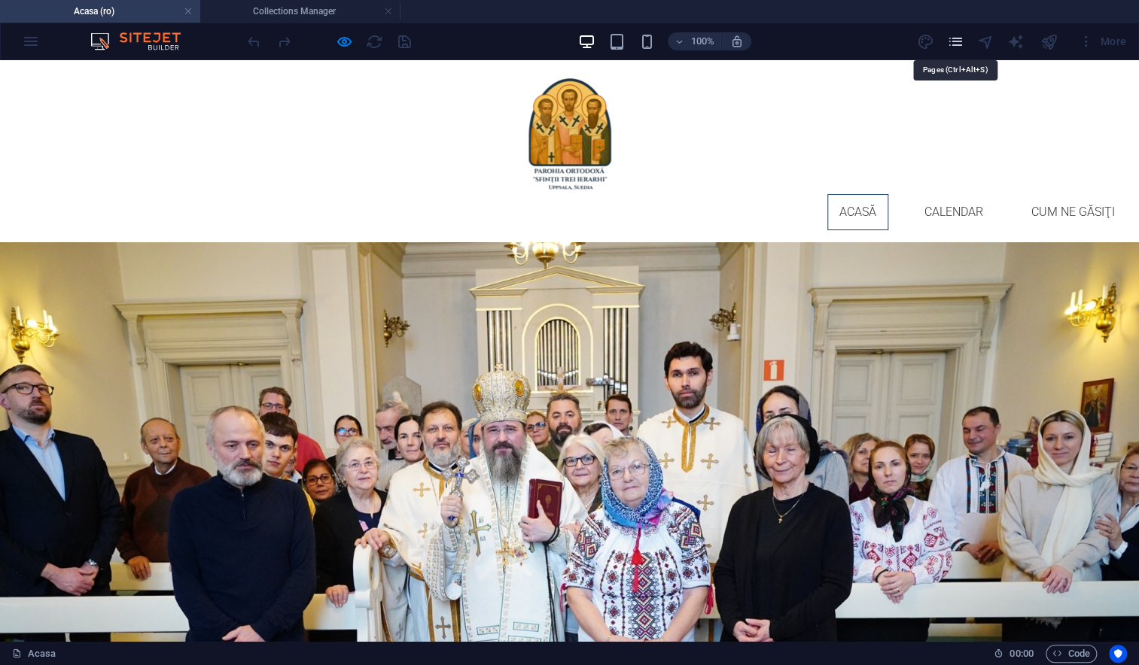
click at [951, 43] on icon "pages" at bounding box center [954, 41] width 17 height 17
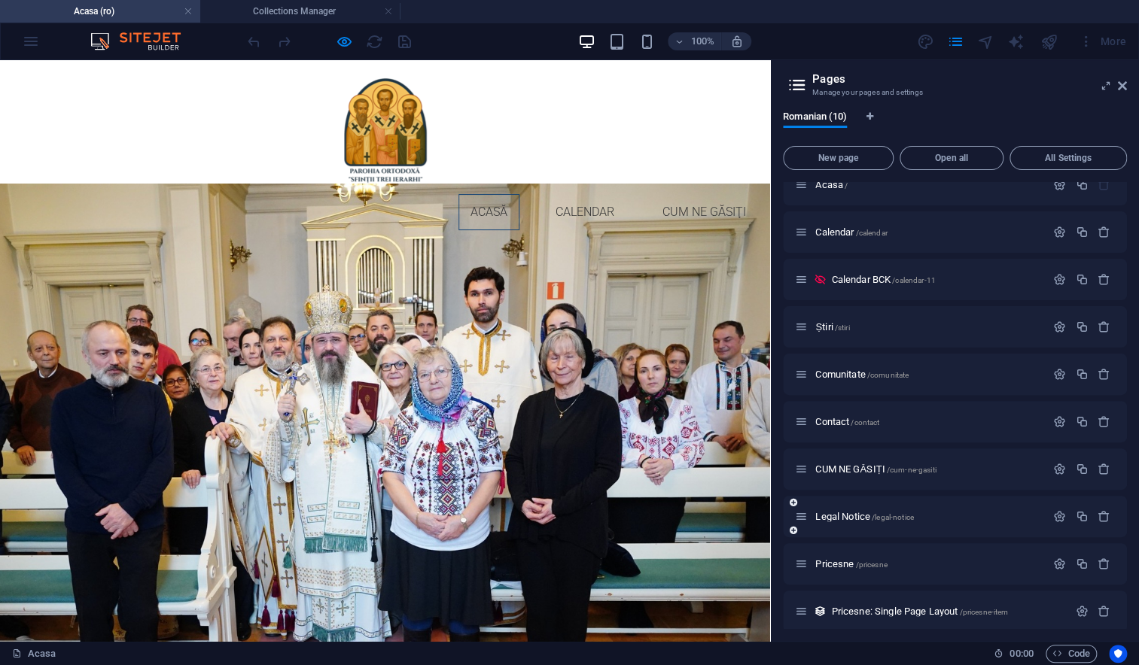
scroll to position [26, 0]
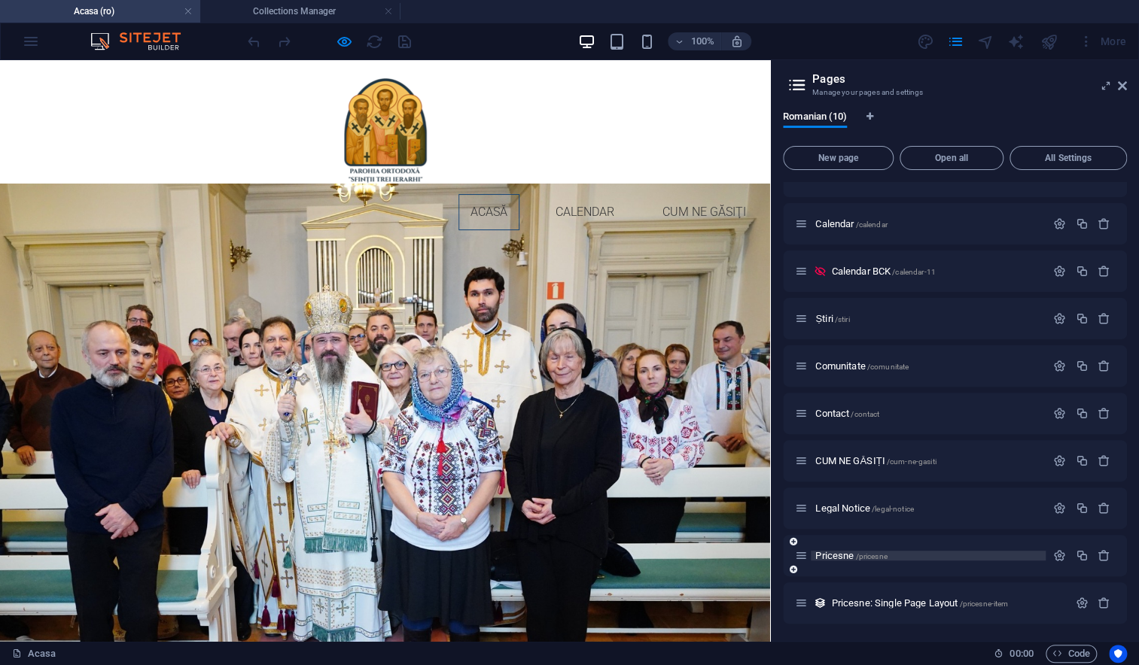
click at [831, 555] on span "Pricesne /pricesne" at bounding box center [850, 555] width 71 height 11
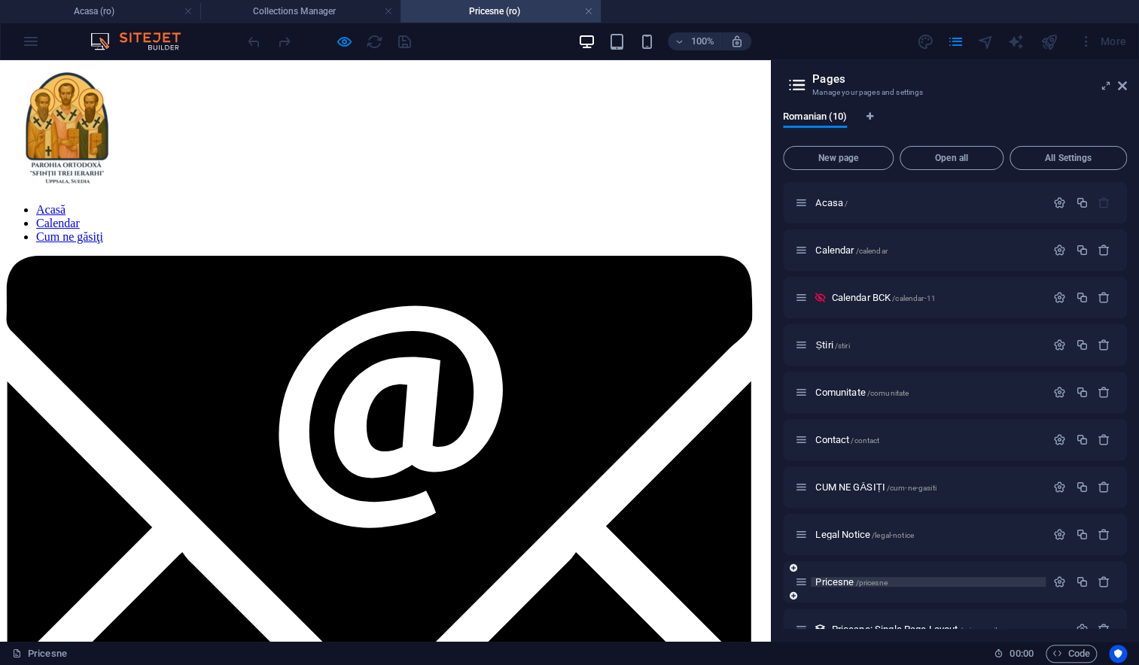
scroll to position [0, 0]
click at [1121, 85] on icon at bounding box center [1121, 86] width 9 height 12
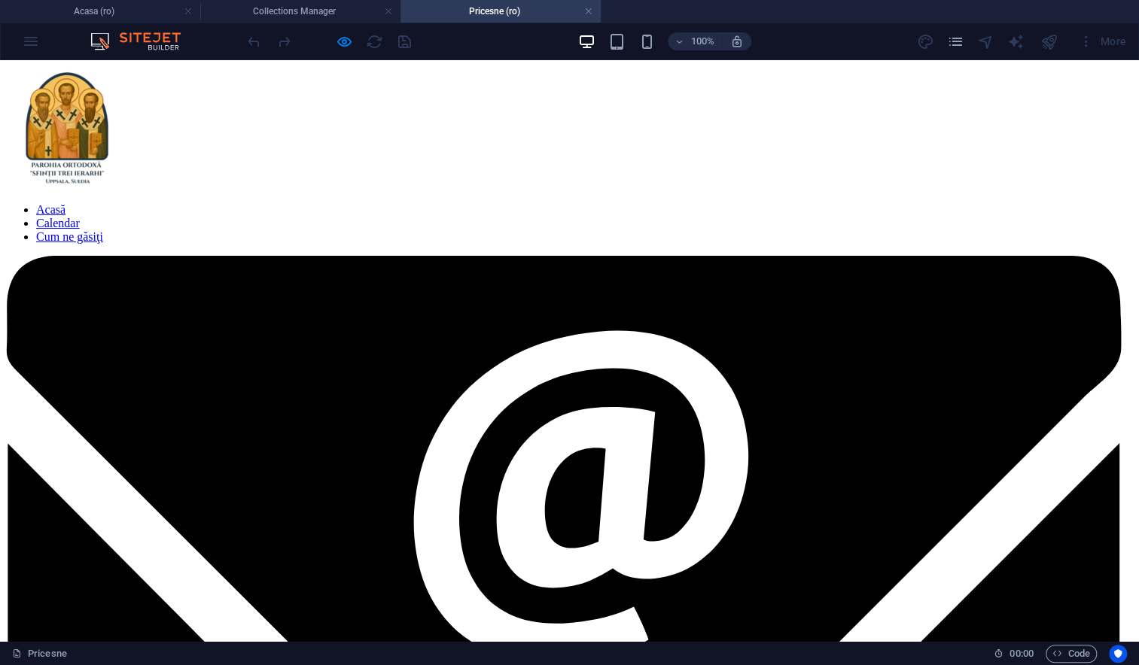
drag, startPoint x: 142, startPoint y: 204, endPoint x: 345, endPoint y: 47, distance: 256.5
click at [345, 47] on icon "button" at bounding box center [344, 41] width 17 height 17
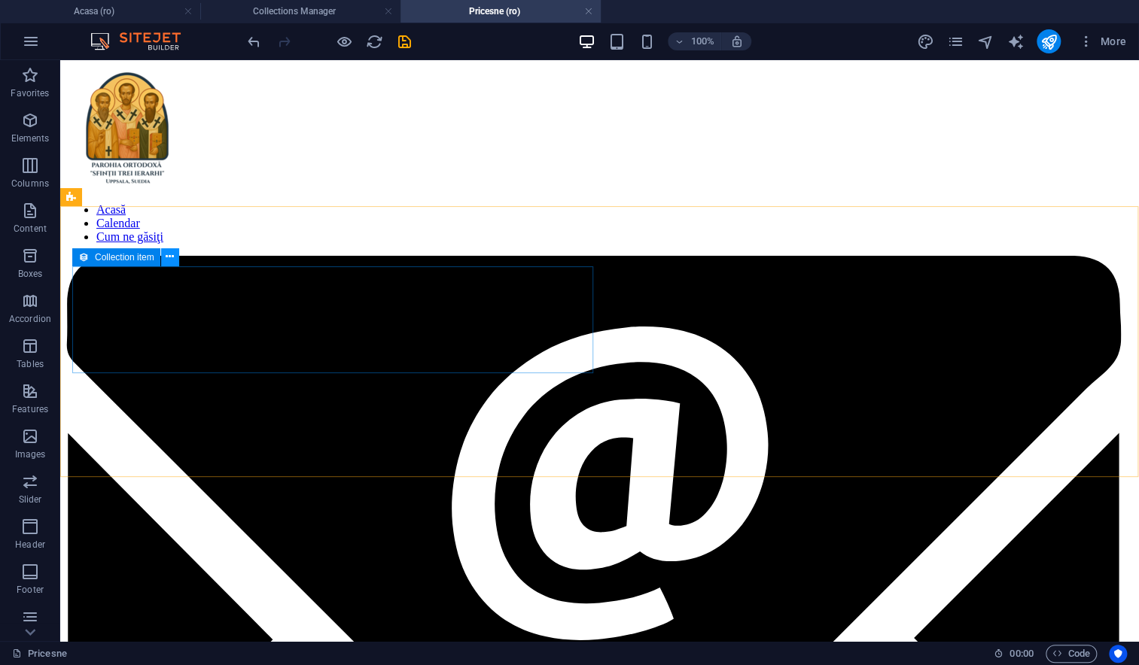
click at [173, 257] on icon at bounding box center [170, 257] width 8 height 16
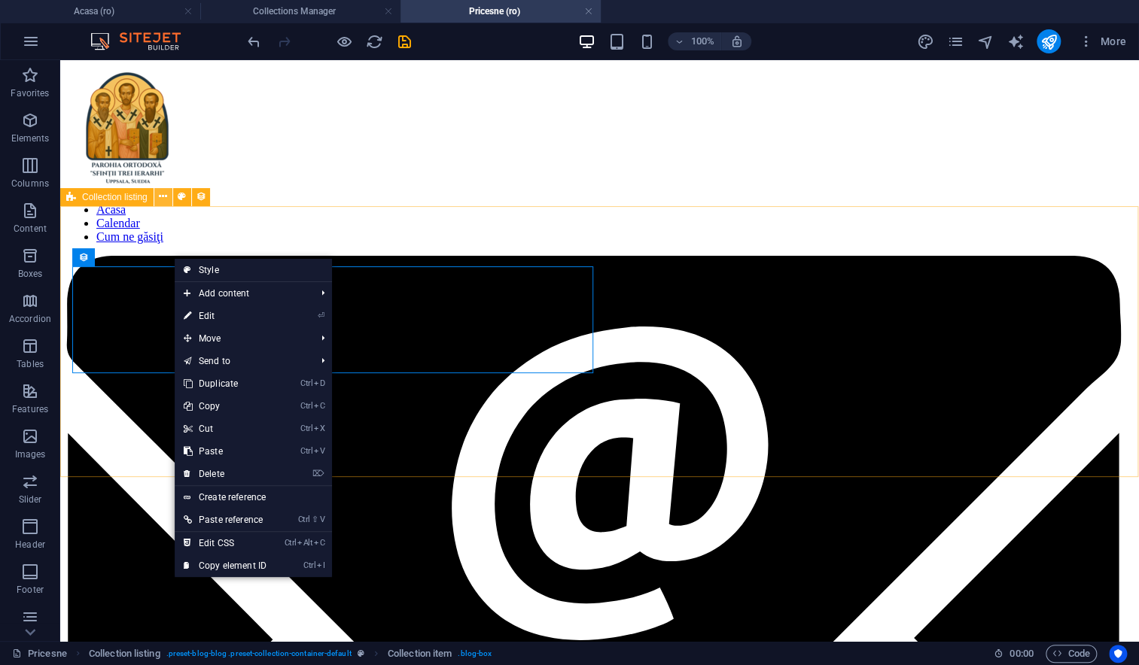
click at [161, 196] on icon at bounding box center [163, 197] width 8 height 16
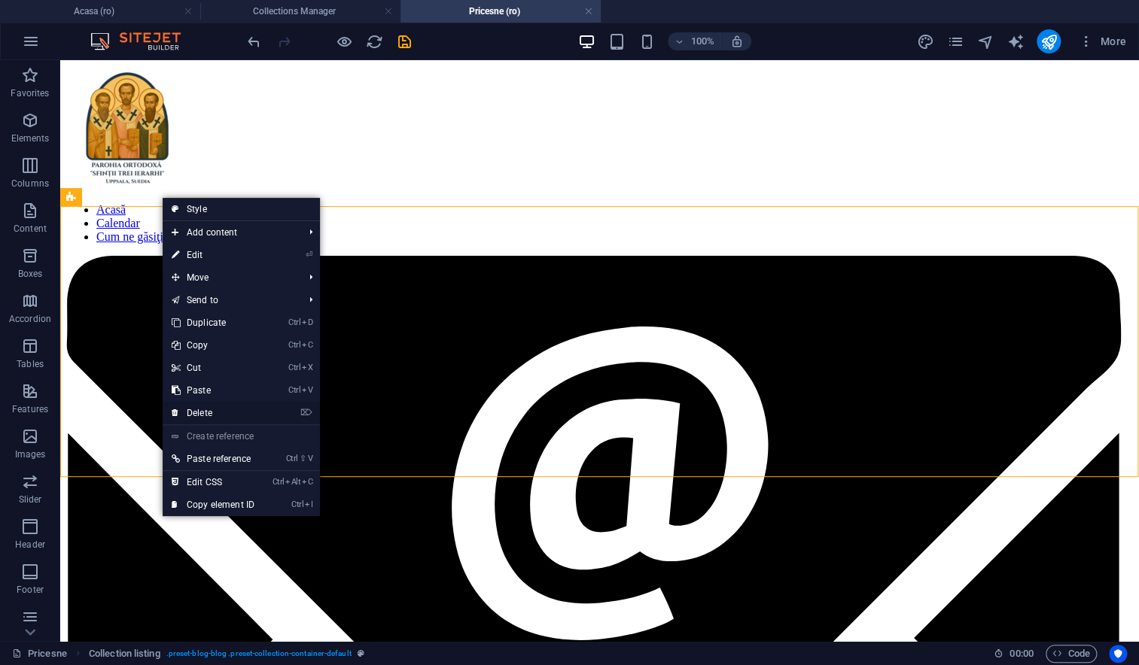
click at [211, 410] on link "⌦ Delete" at bounding box center [213, 413] width 101 height 23
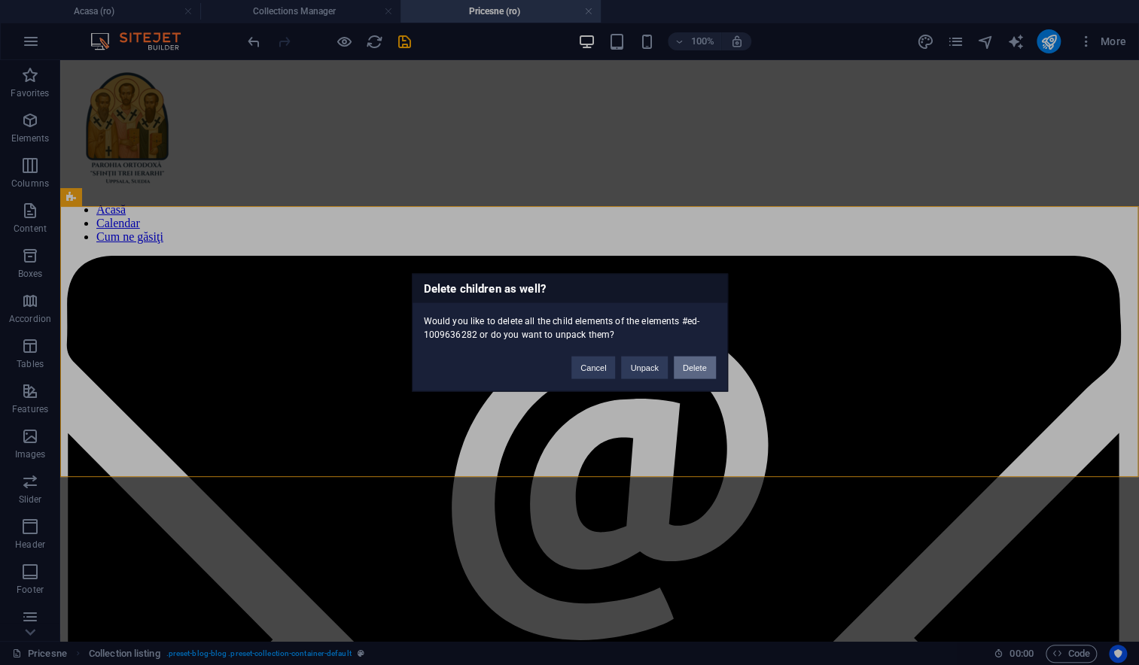
click at [691, 369] on button "Delete" at bounding box center [695, 368] width 42 height 23
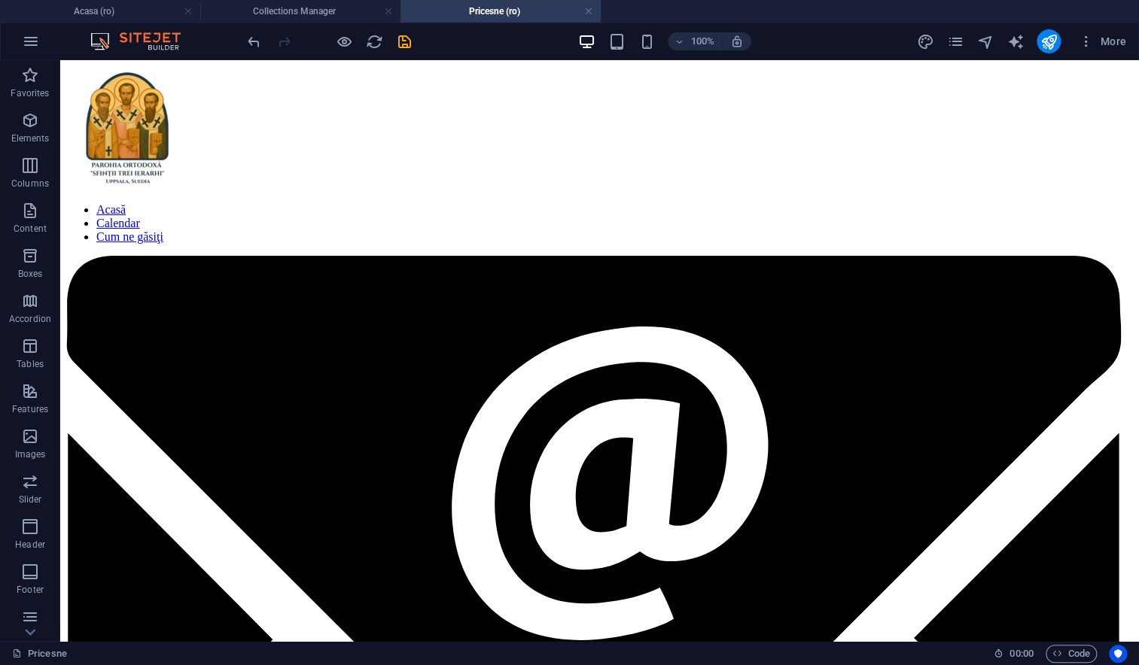
click at [555, 279] on html "Acasă Calendar Cum ne găsiţi" at bounding box center [599, 519] width 1078 height 919
click at [649, 166] on div "Acasă Calendar Cum ne găsiţi" at bounding box center [599, 519] width 1066 height 907
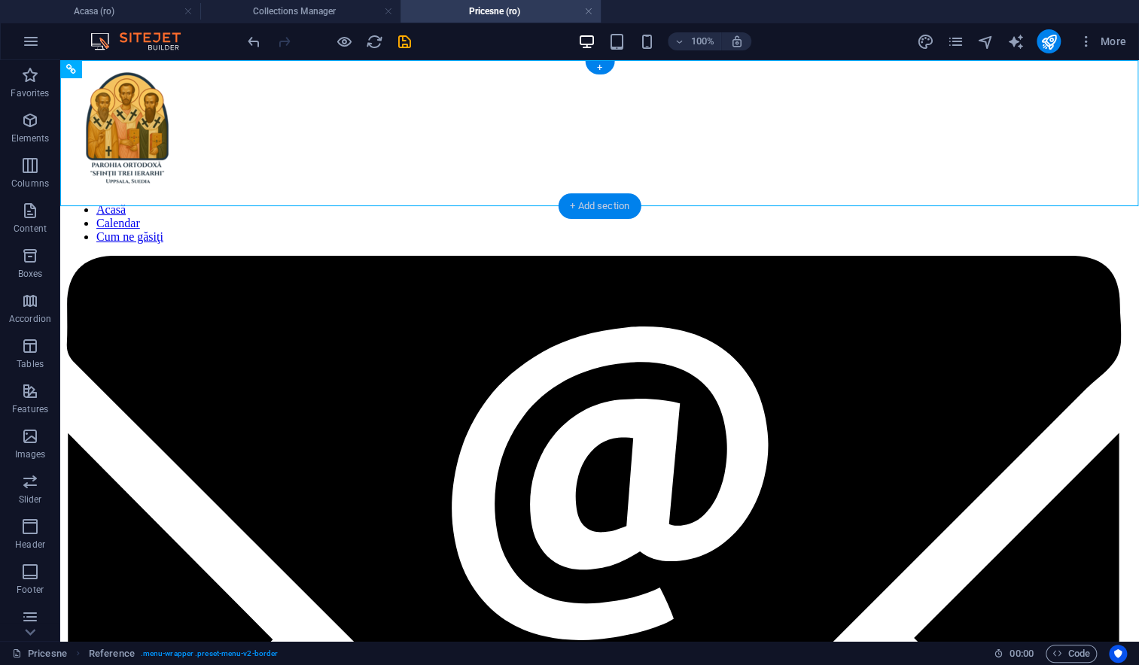
click at [610, 210] on div "+ Add section" at bounding box center [600, 206] width 84 height 26
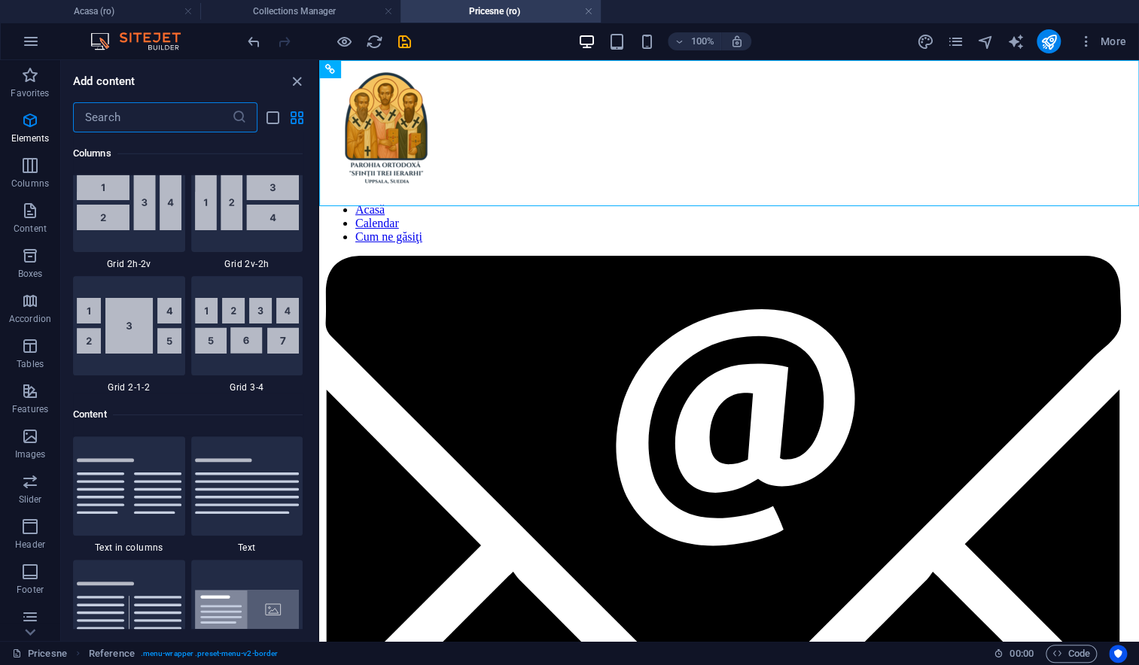
scroll to position [2632, 0]
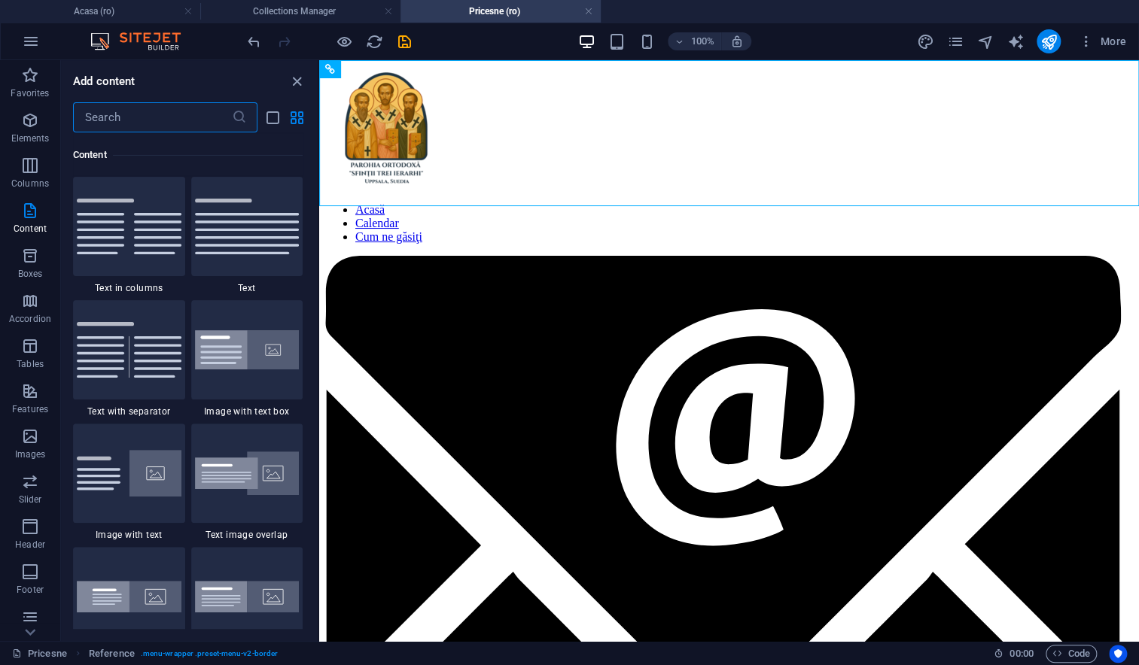
click at [116, 123] on input "text" at bounding box center [152, 117] width 159 height 30
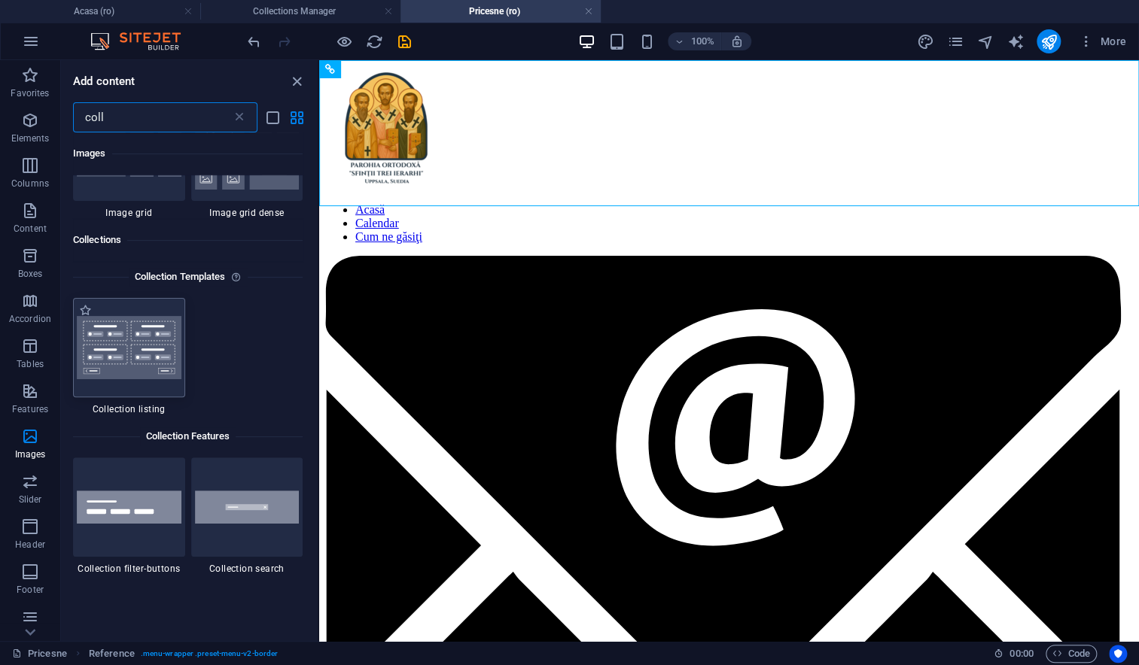
scroll to position [334, 0]
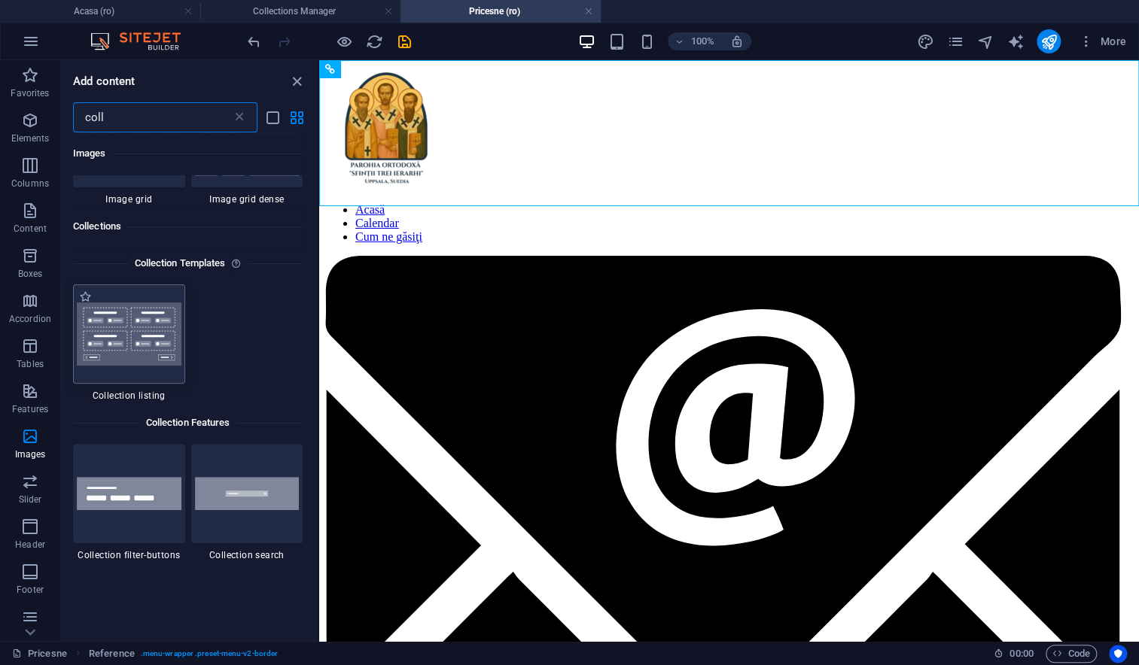
type input "coll"
click at [139, 354] on img at bounding box center [129, 334] width 105 height 63
select select
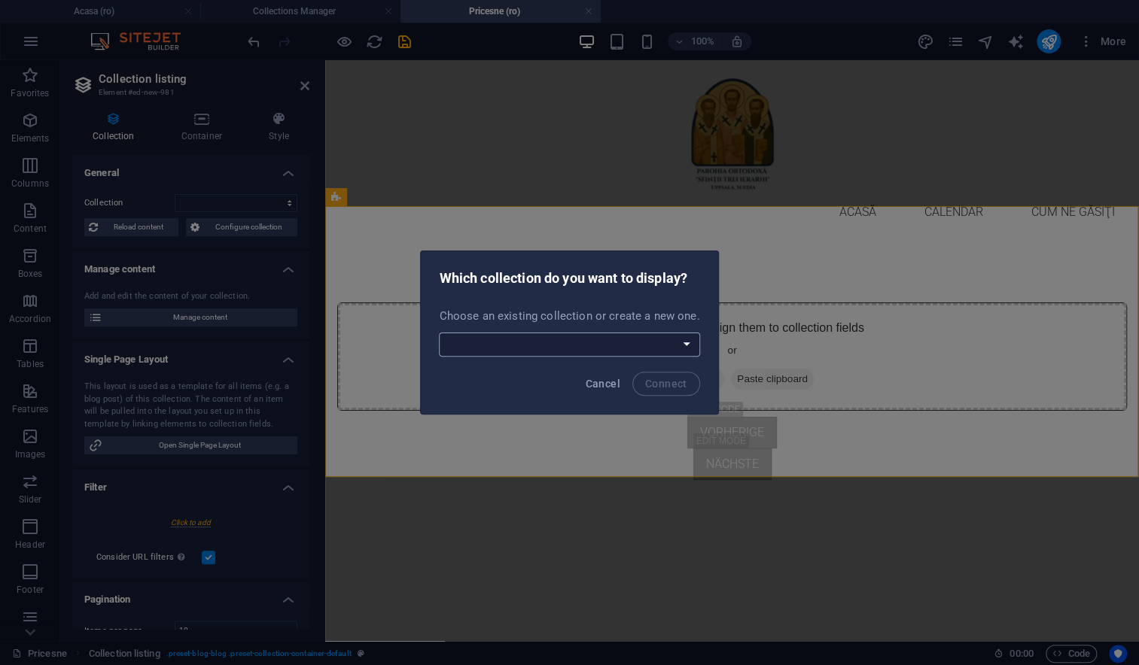
click at [468, 345] on select "Blog Calendar Pricesne Create a new collection" at bounding box center [569, 345] width 260 height 24
select select "68de8f7fc3a0ed53900a1b8f"
click at [440, 333] on select "Blog Calendar Pricesne Create a new collection" at bounding box center [569, 345] width 260 height 24
click at [664, 381] on span "Connect" at bounding box center [666, 384] width 42 height 12
select select "68de8f7fc3a0ed53900a1b8f"
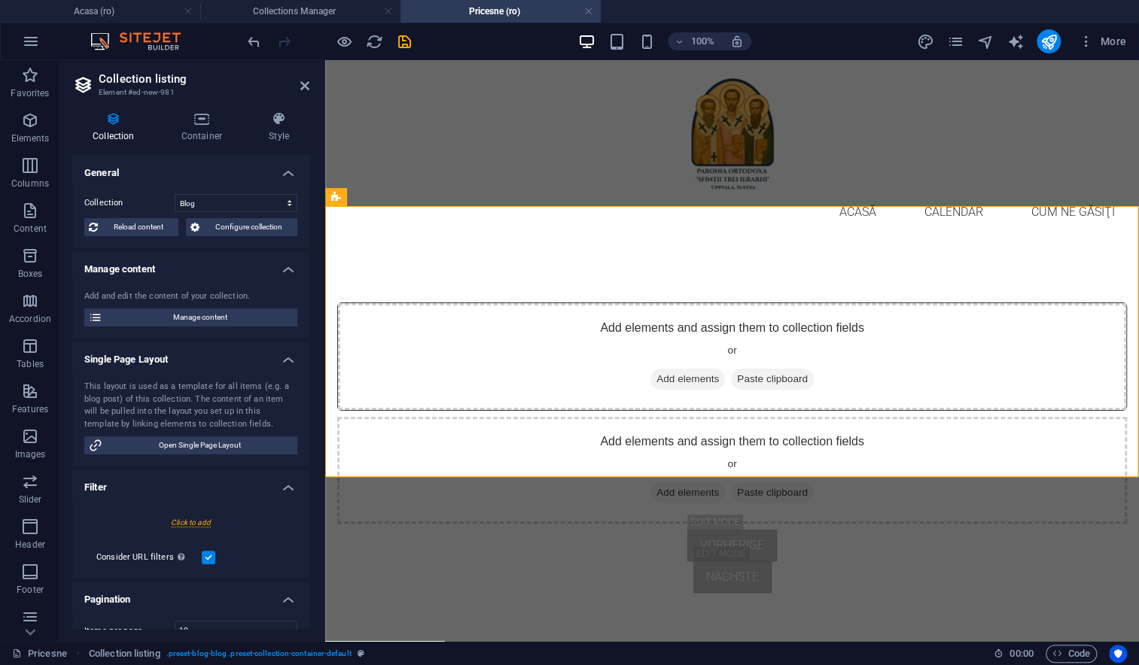
select select "createdAt_DESC"
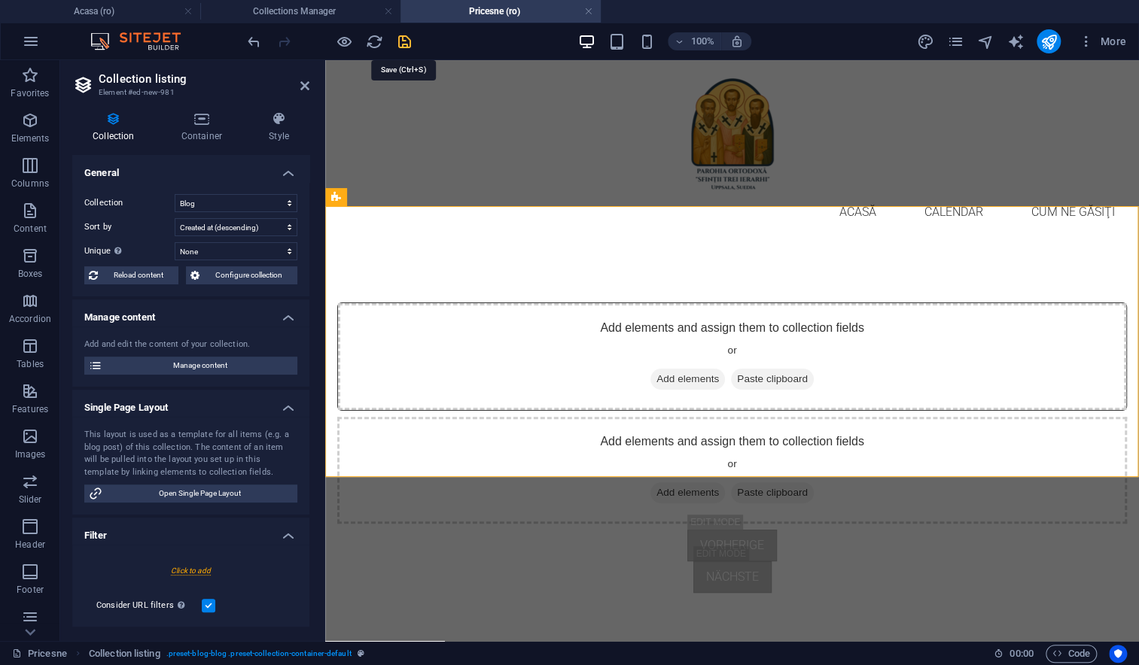
click at [406, 40] on icon "save" at bounding box center [404, 41] width 17 height 17
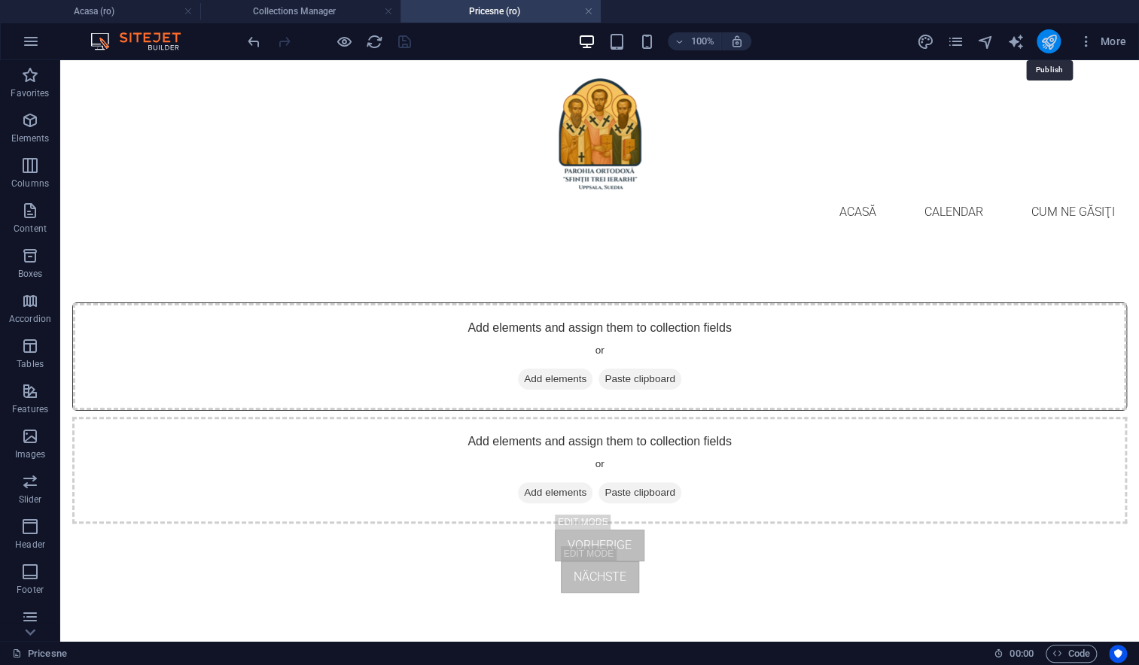
click at [1050, 41] on icon "publish" at bounding box center [1047, 41] width 17 height 17
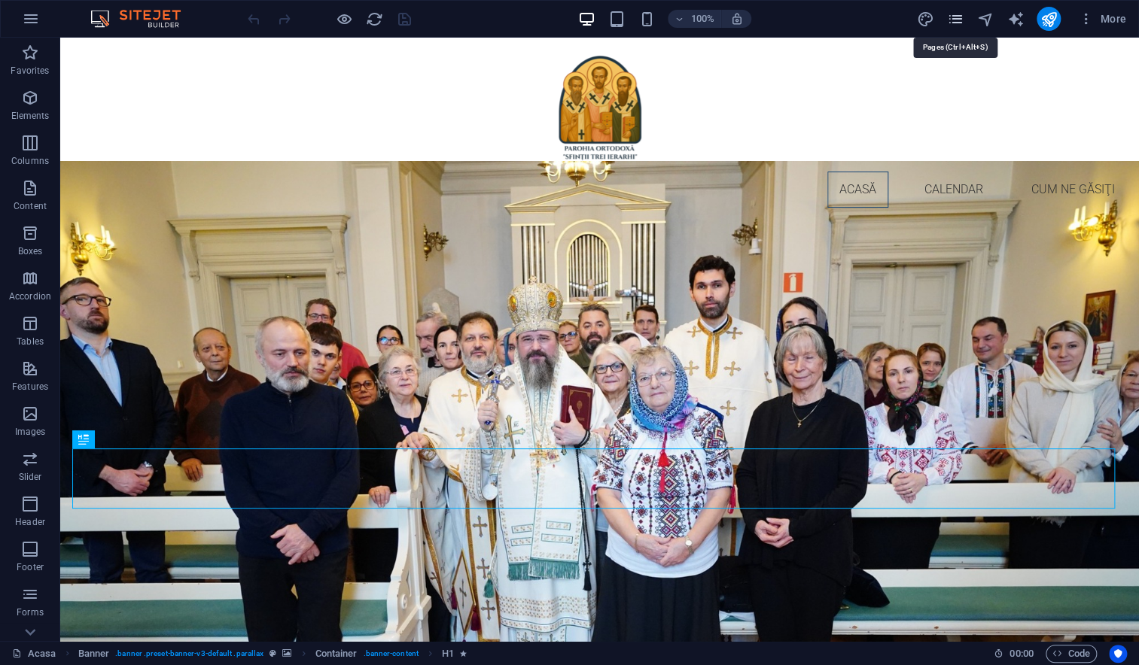
click at [956, 17] on icon "pages" at bounding box center [954, 19] width 17 height 17
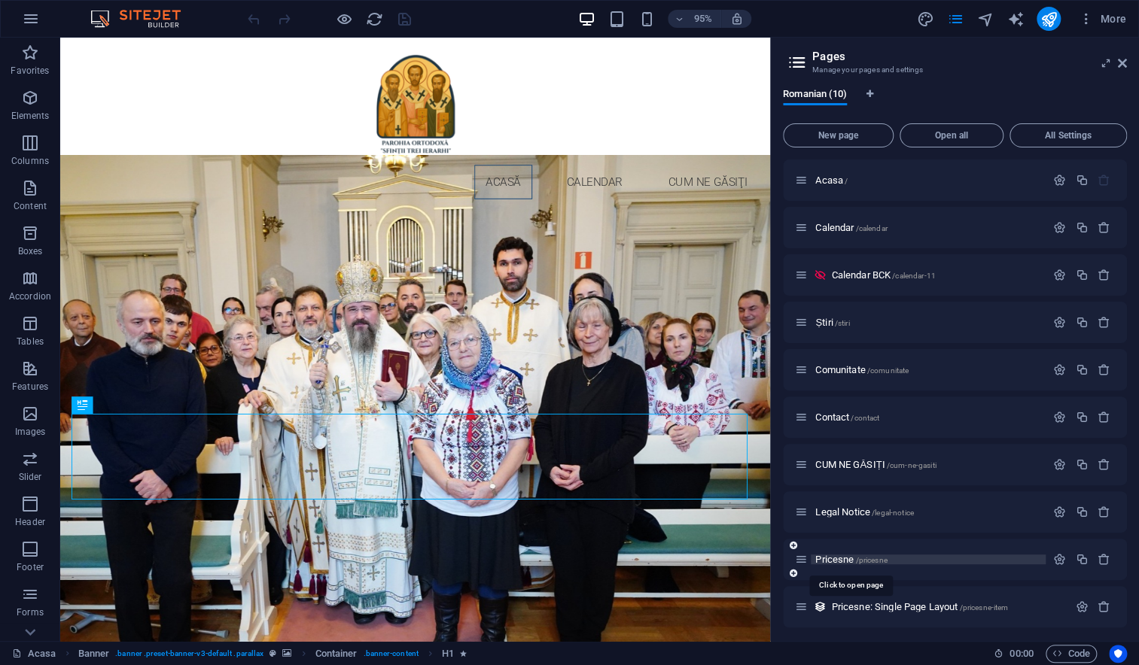
click at [835, 558] on span "Pricesne /pricesne" at bounding box center [850, 559] width 71 height 11
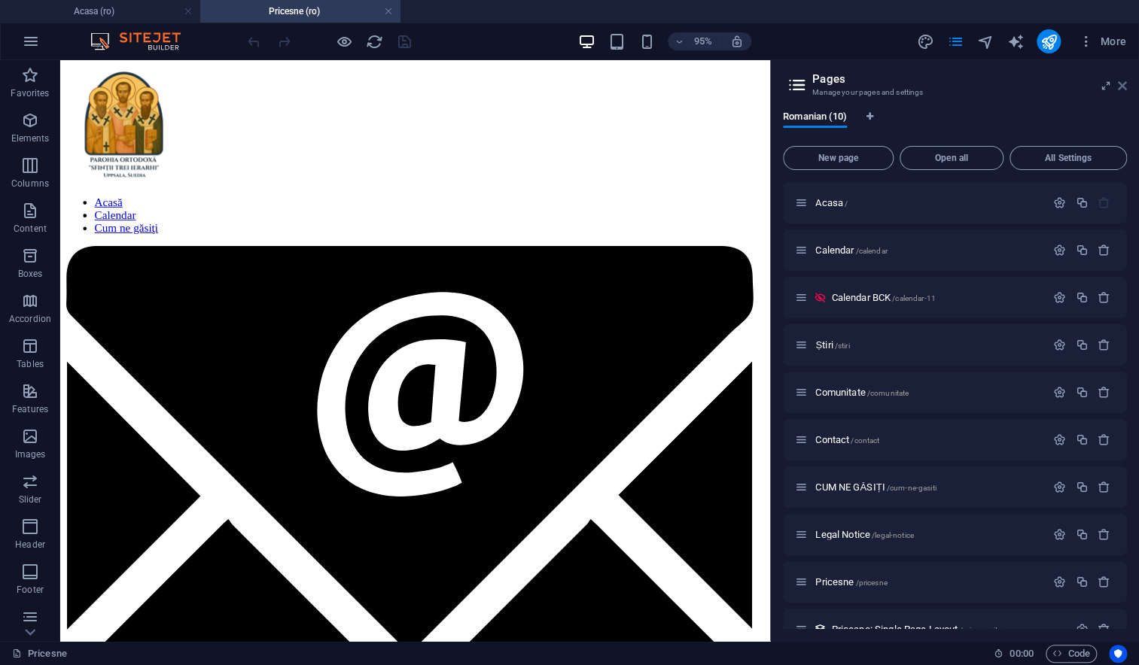
click at [1118, 89] on icon at bounding box center [1121, 86] width 9 height 12
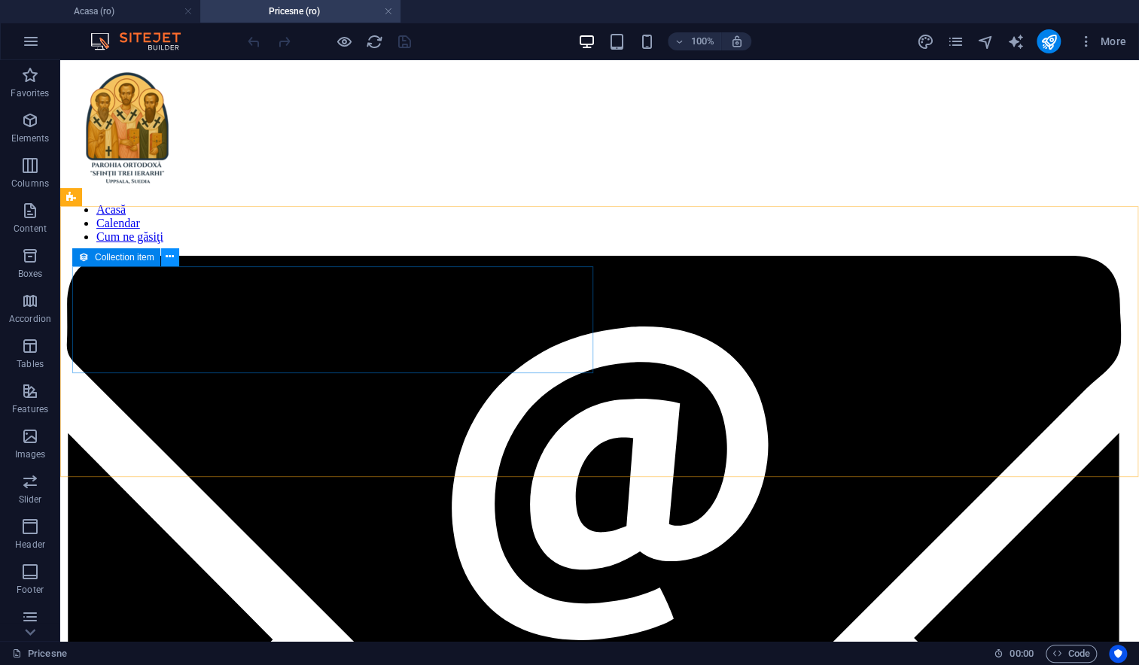
click at [166, 257] on icon at bounding box center [170, 257] width 8 height 16
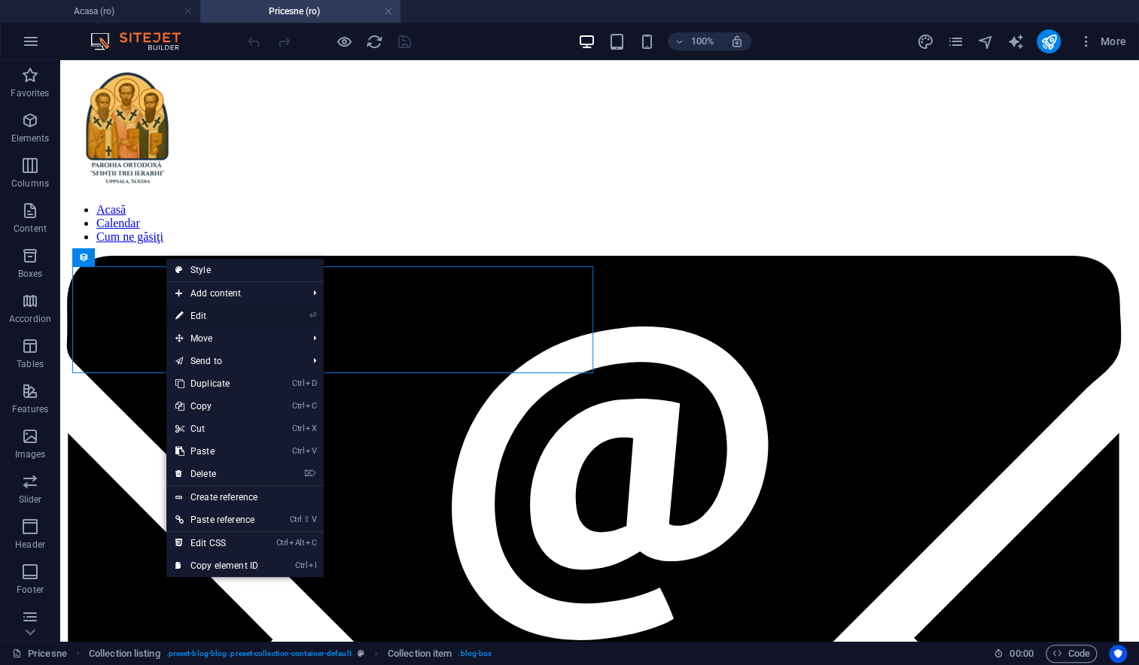
click at [193, 315] on link "⏎ Edit" at bounding box center [216, 316] width 101 height 23
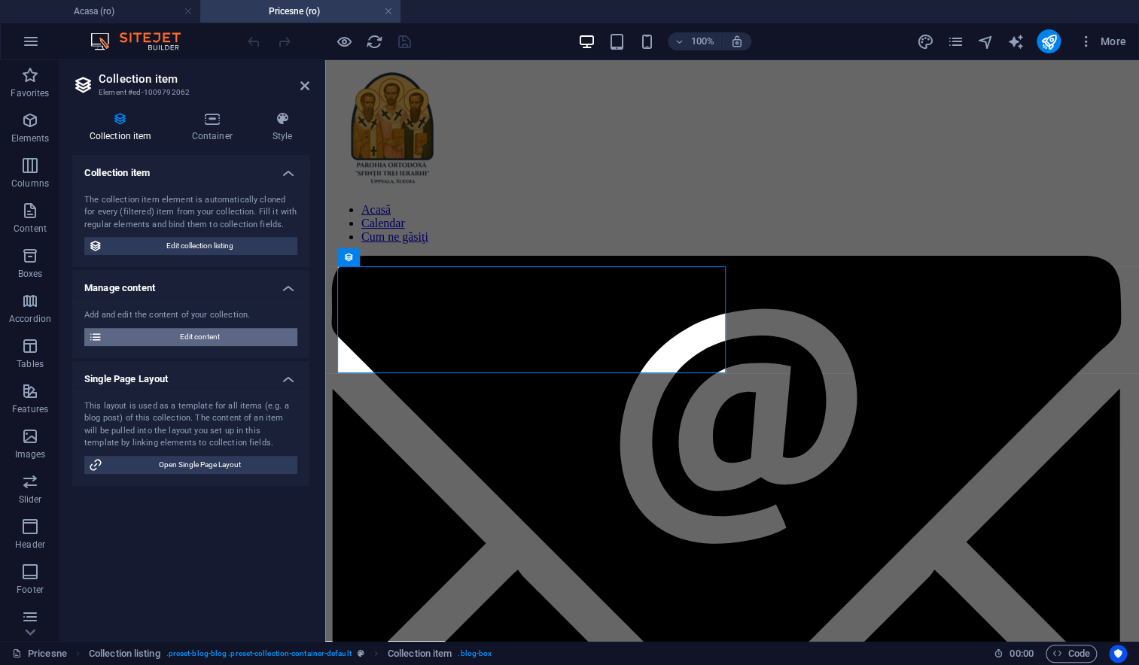
click at [184, 339] on span "Edit content" at bounding box center [200, 337] width 186 height 18
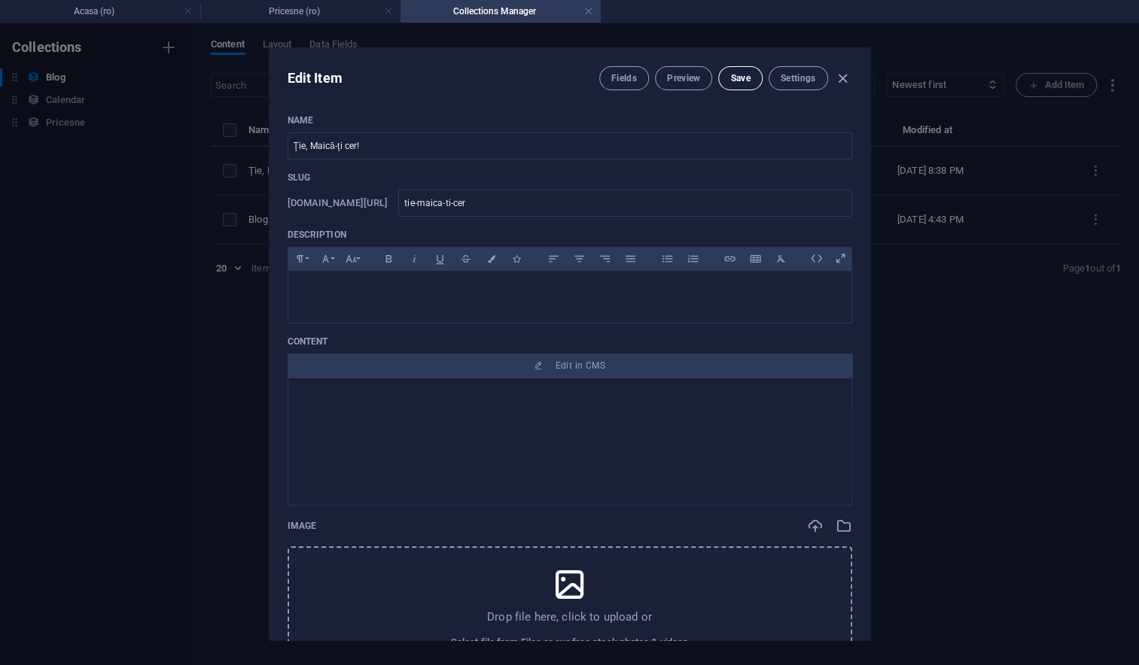
click at [737, 76] on span "Save" at bounding box center [740, 78] width 20 height 12
click at [841, 75] on icon "button" at bounding box center [842, 78] width 17 height 17
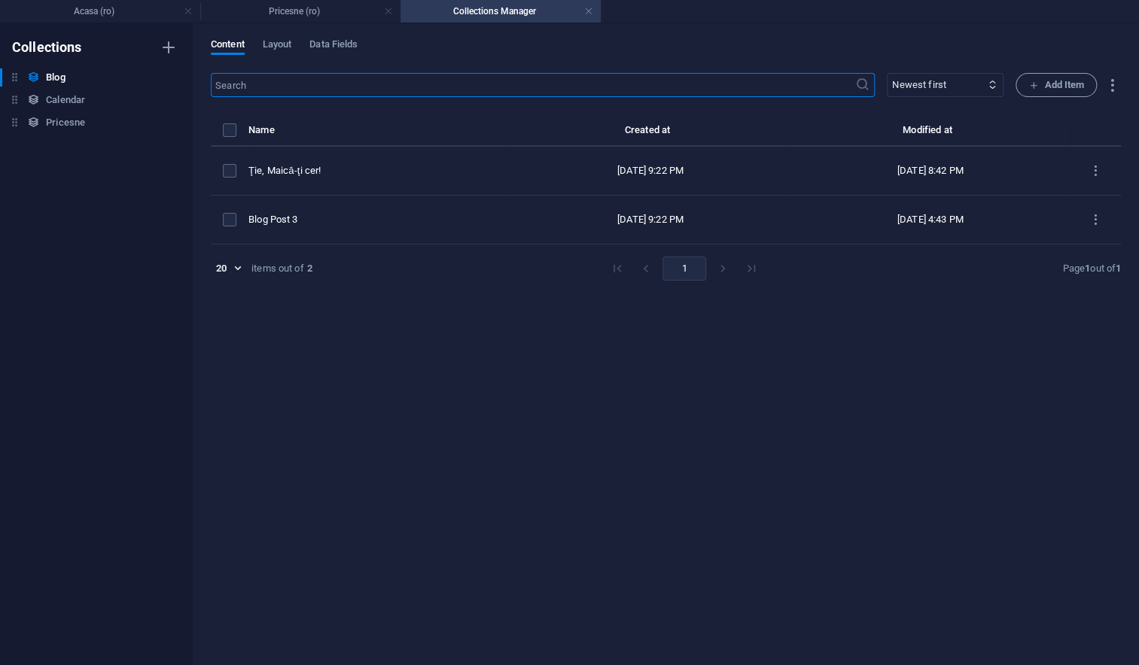
type input "tie-maica-ti-cer"
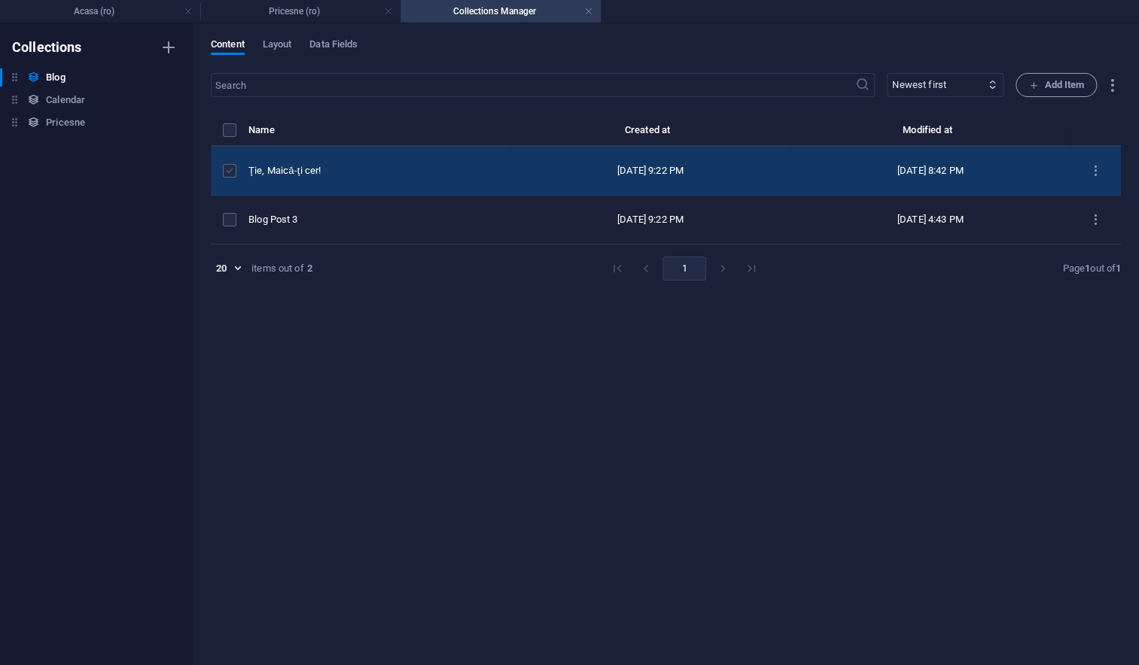
click at [228, 172] on label "items list" at bounding box center [230, 171] width 14 height 14
click at [0, 0] on input "items list" at bounding box center [0, 0] width 0 height 0
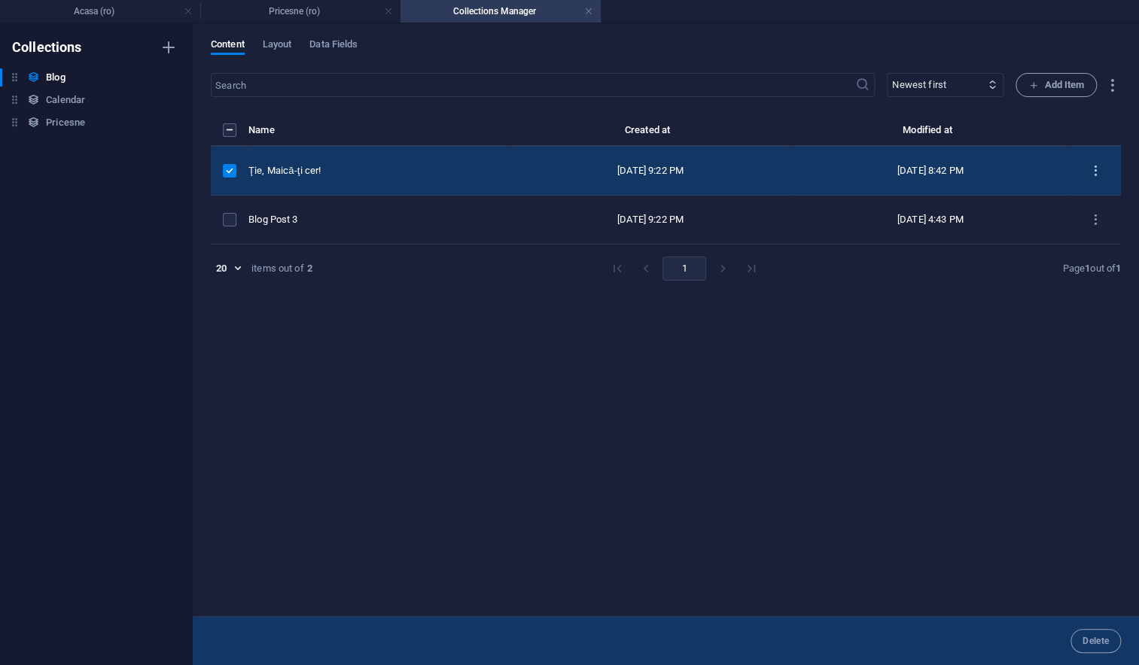
click at [1099, 179] on button "items list" at bounding box center [1095, 171] width 26 height 24
click at [1092, 250] on h6 "Preview" at bounding box center [1095, 245] width 41 height 18
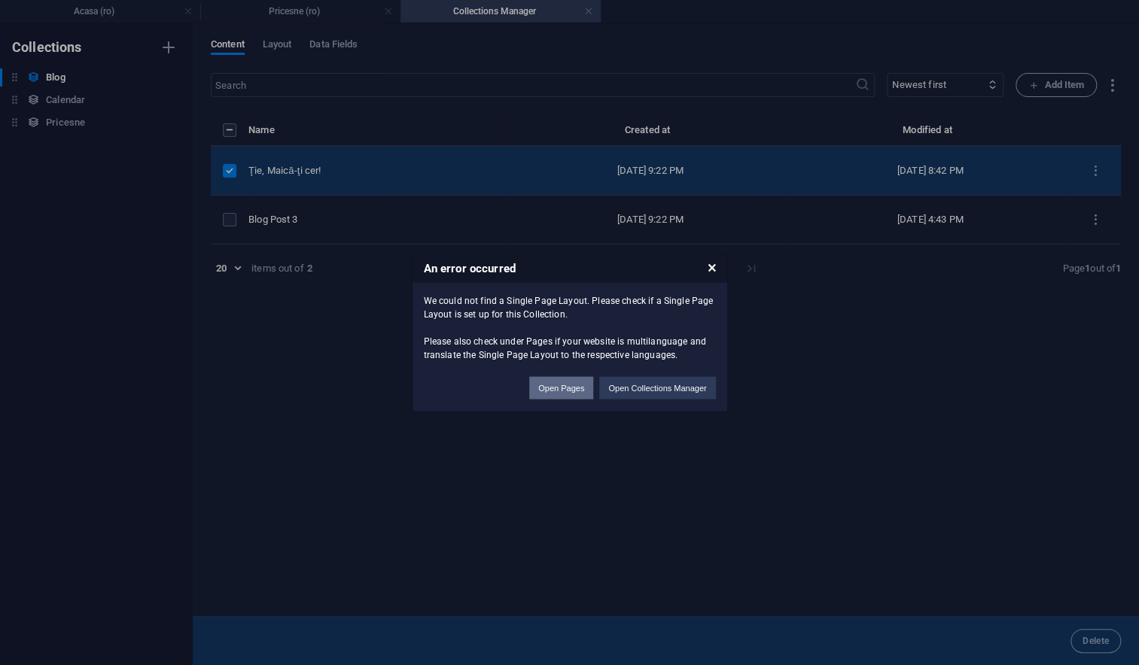
click at [569, 388] on button "Open Pages" at bounding box center [561, 388] width 64 height 23
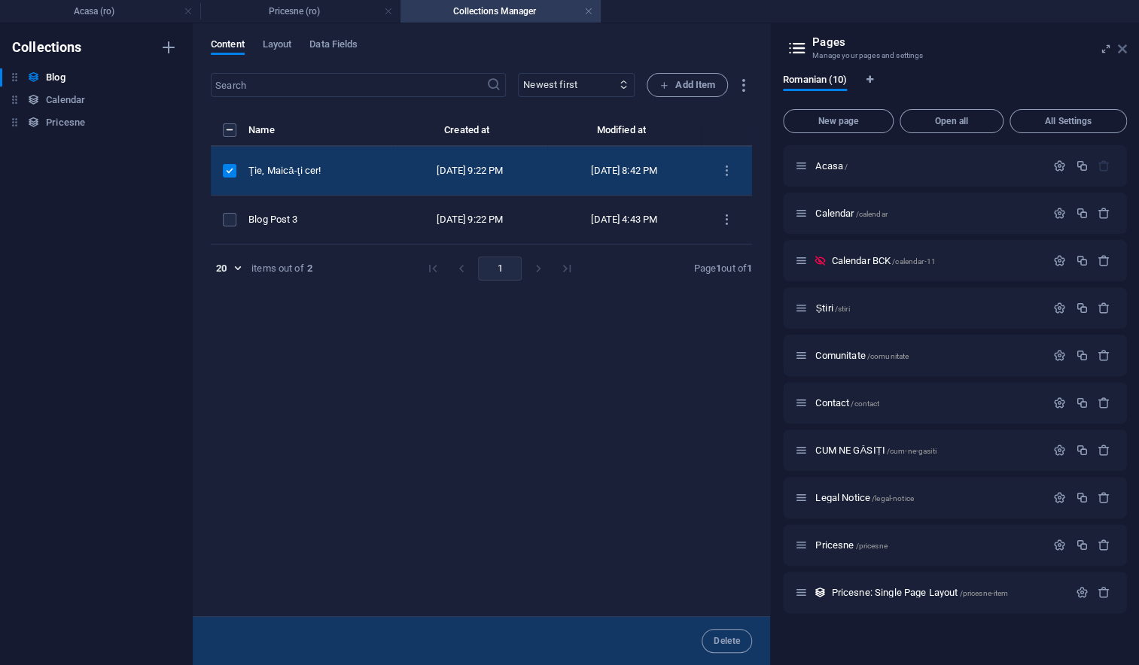
click at [1120, 47] on icon at bounding box center [1121, 49] width 9 height 12
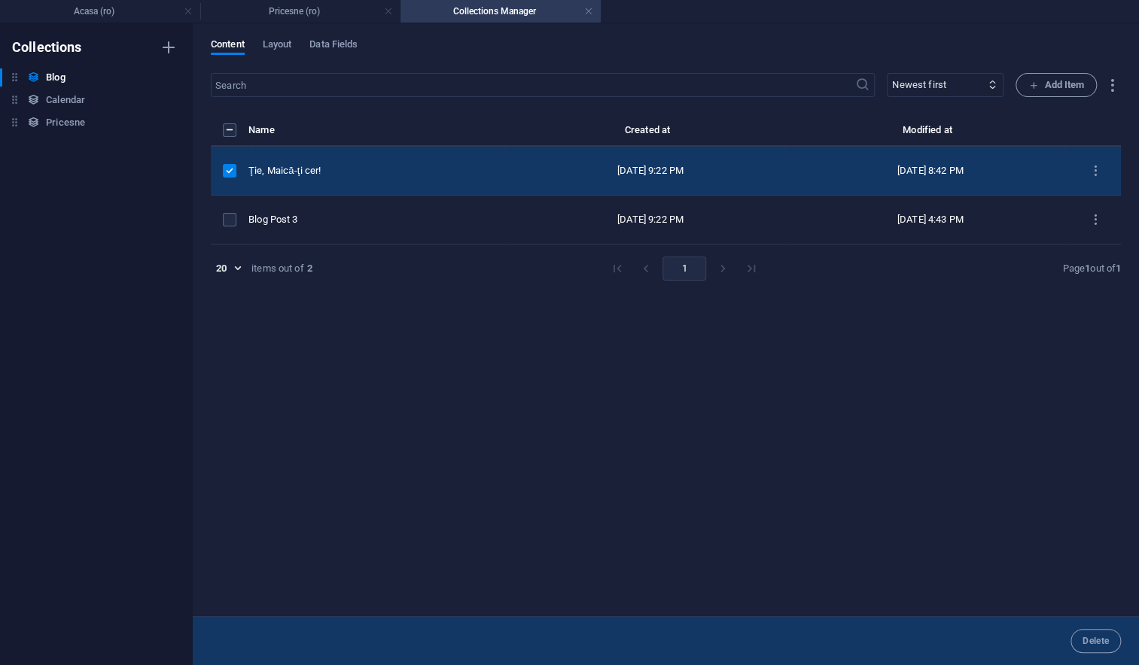
click at [345, 174] on div "Ţie, Maică-ţi cer!" at bounding box center [373, 171] width 250 height 14
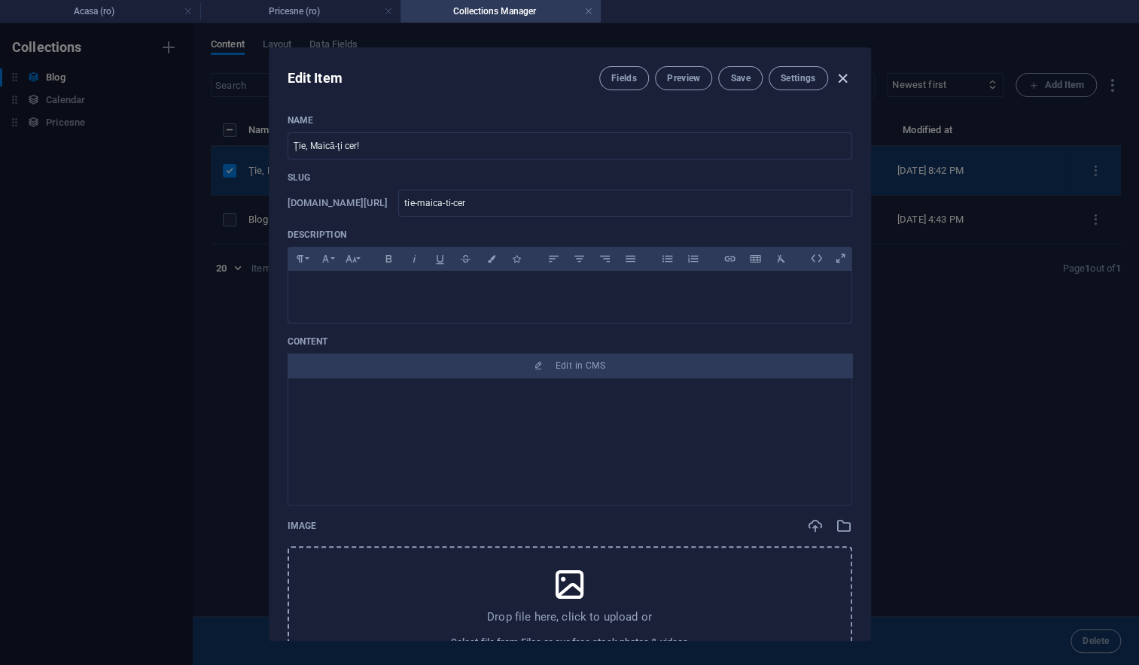
click at [844, 78] on icon "button" at bounding box center [842, 78] width 17 height 17
type input "tie-maica-ti-cer"
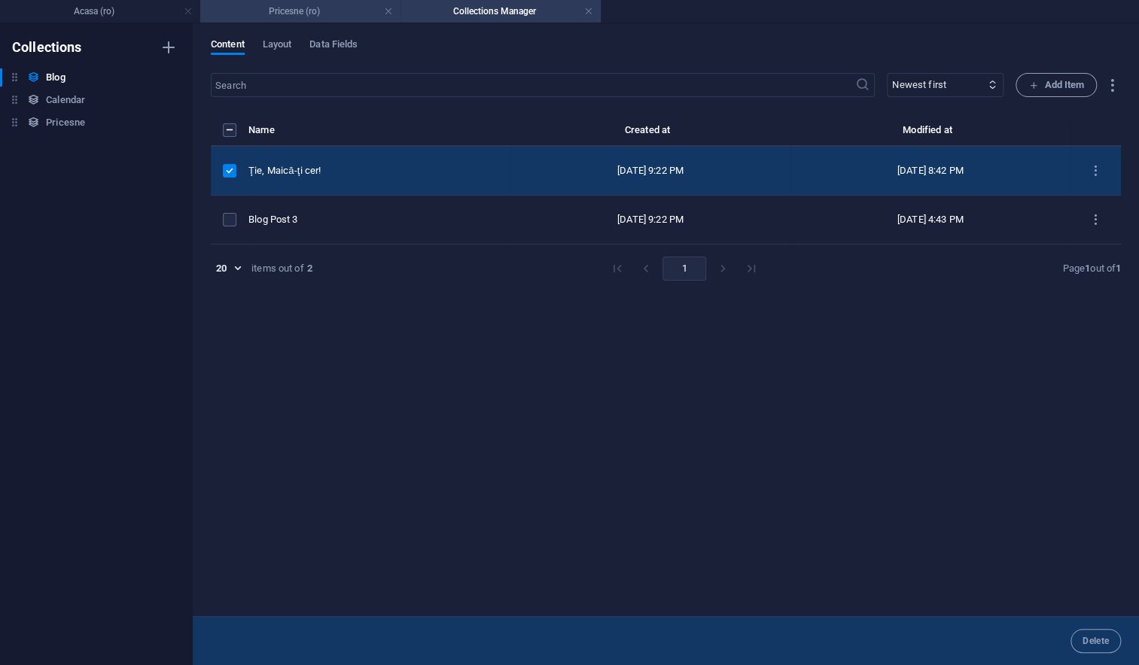
click at [287, 7] on h4 "Pricesne (ro)" at bounding box center [300, 11] width 200 height 17
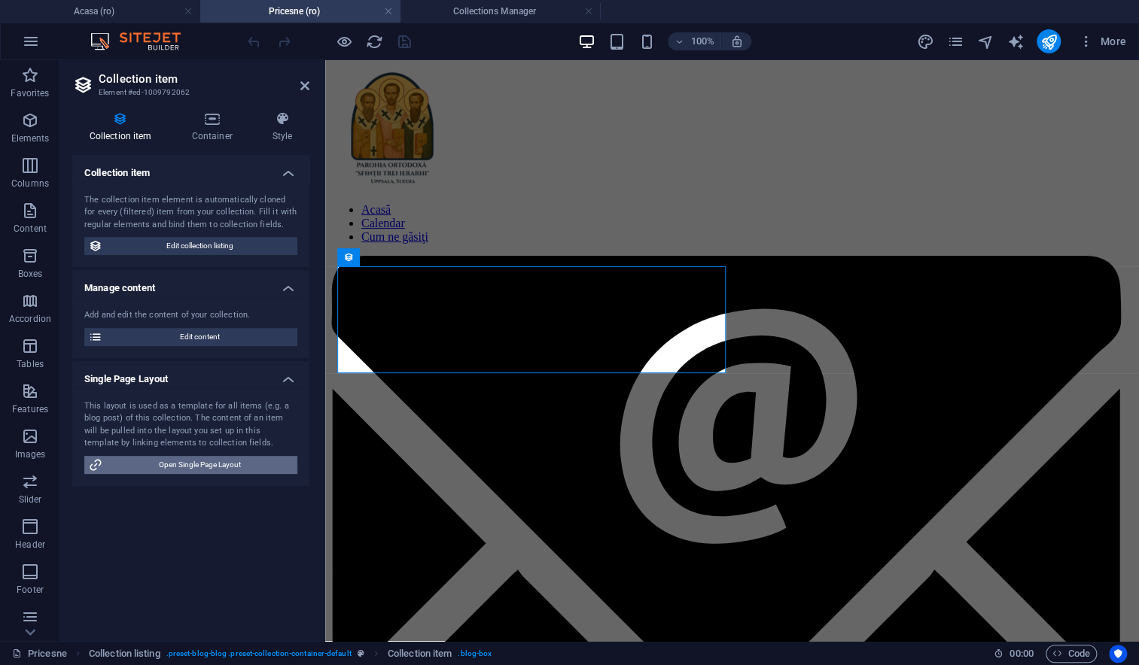
click at [185, 469] on span "Open Single Page Layout" at bounding box center [200, 465] width 186 height 18
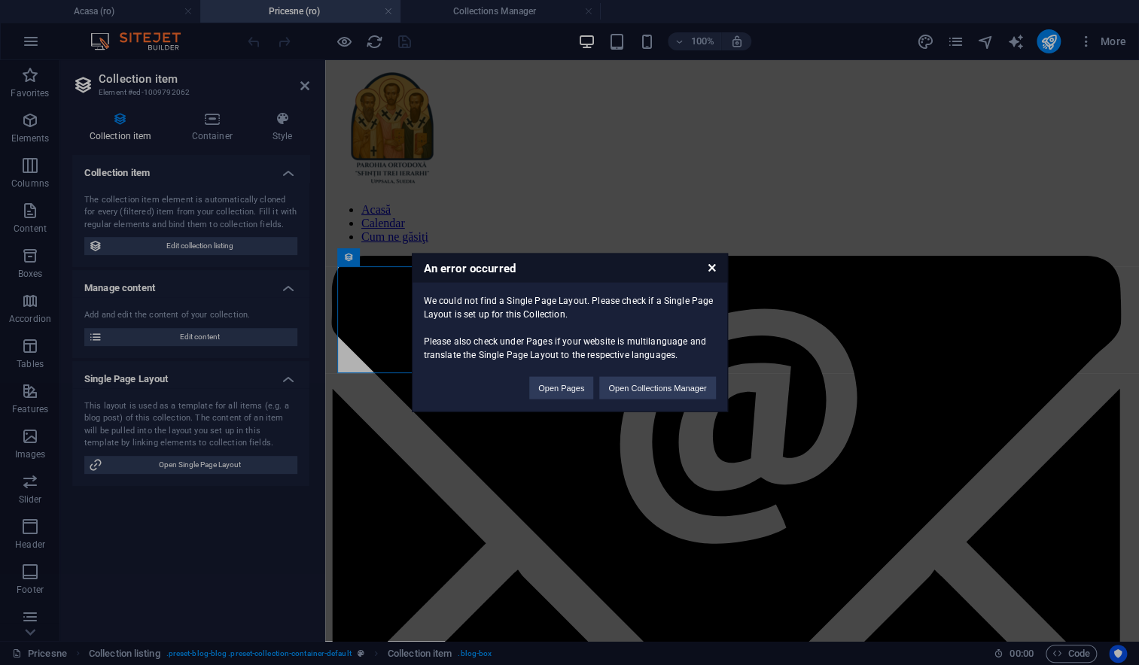
click at [711, 267] on icon at bounding box center [711, 268] width 8 height 10
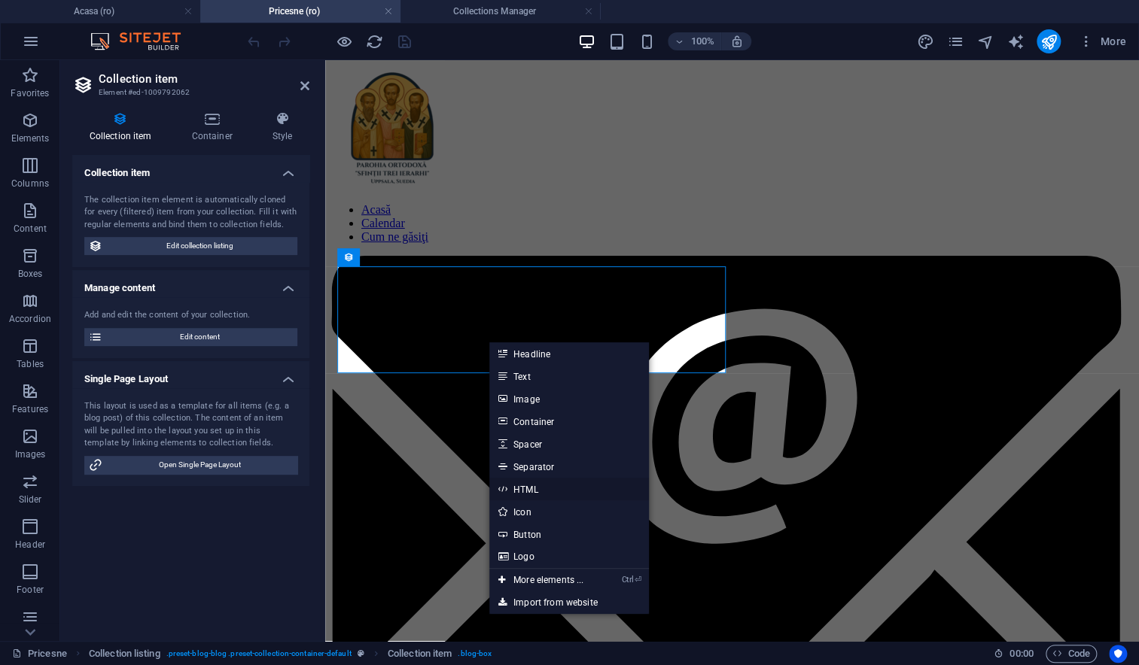
click at [521, 490] on link "HTML" at bounding box center [569, 489] width 160 height 23
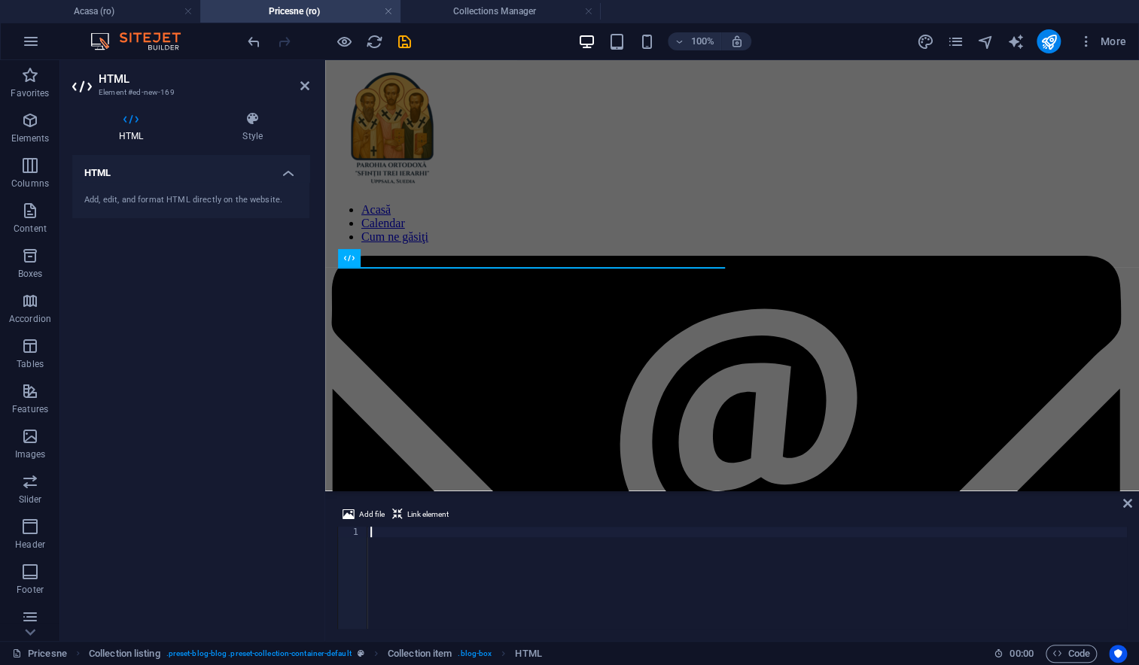
scroll to position [2, 0]
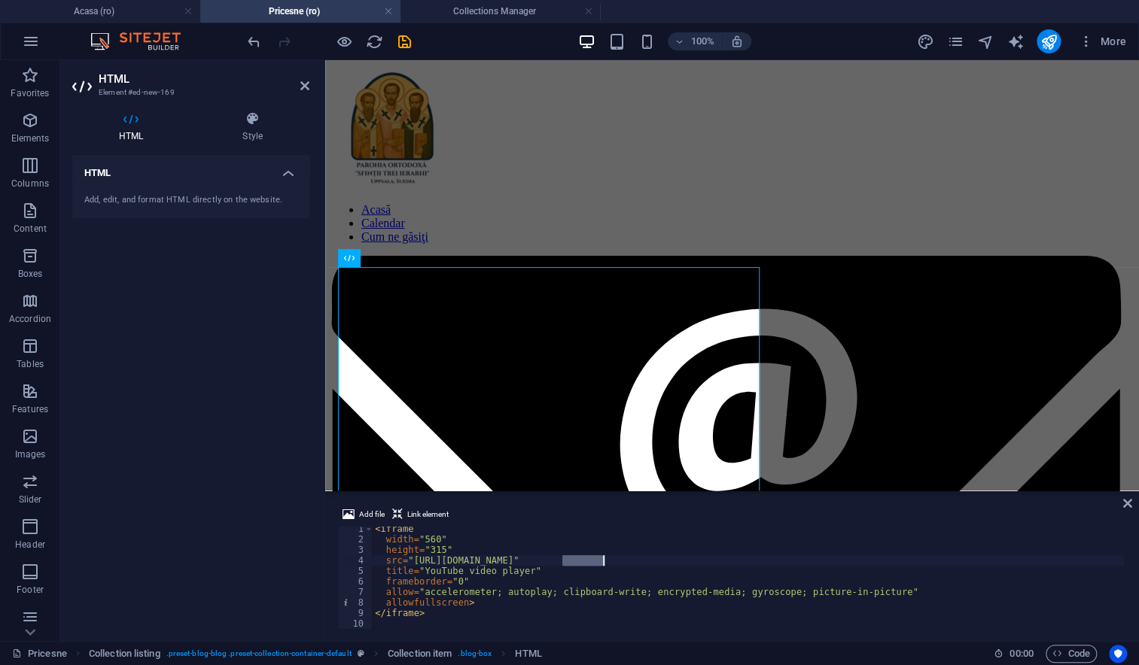
drag, startPoint x: 564, startPoint y: 558, endPoint x: 604, endPoint y: 561, distance: 40.7
click at [604, 561] on div "< iframe width = "560" height = "315" src = "https://www.youtube.com/embed/VIDE…" at bounding box center [748, 585] width 752 height 123
paste textarea "pOKjuzpj76c"
type textarea "src="https://www.youtube.com/embed/pOKjuzpj76c""
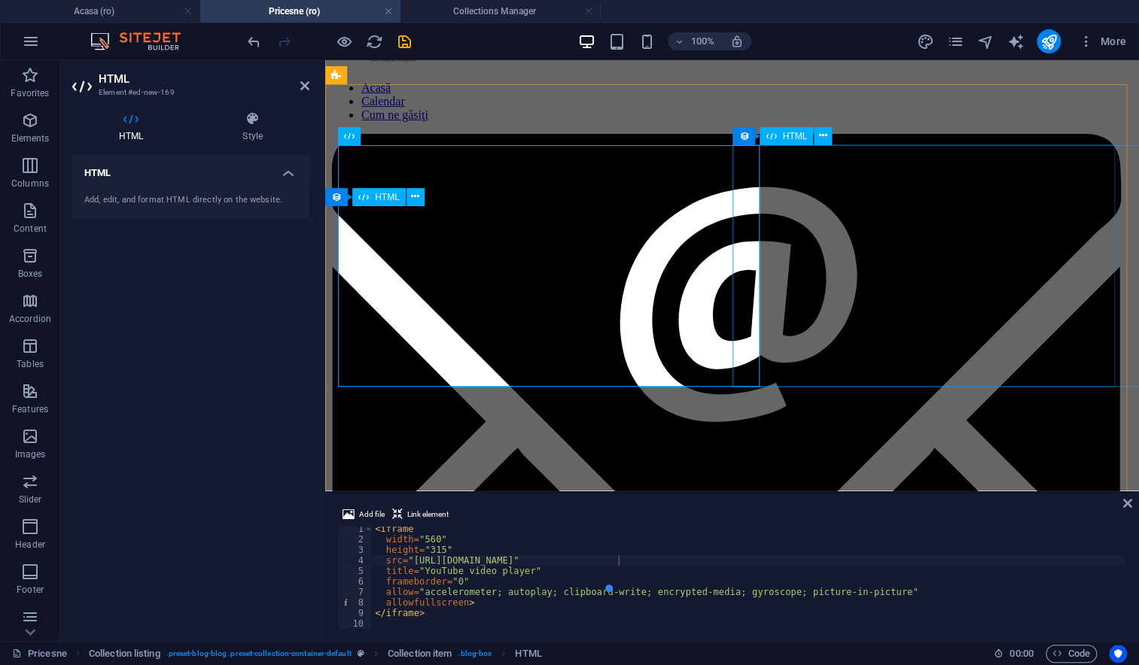
scroll to position [0, 0]
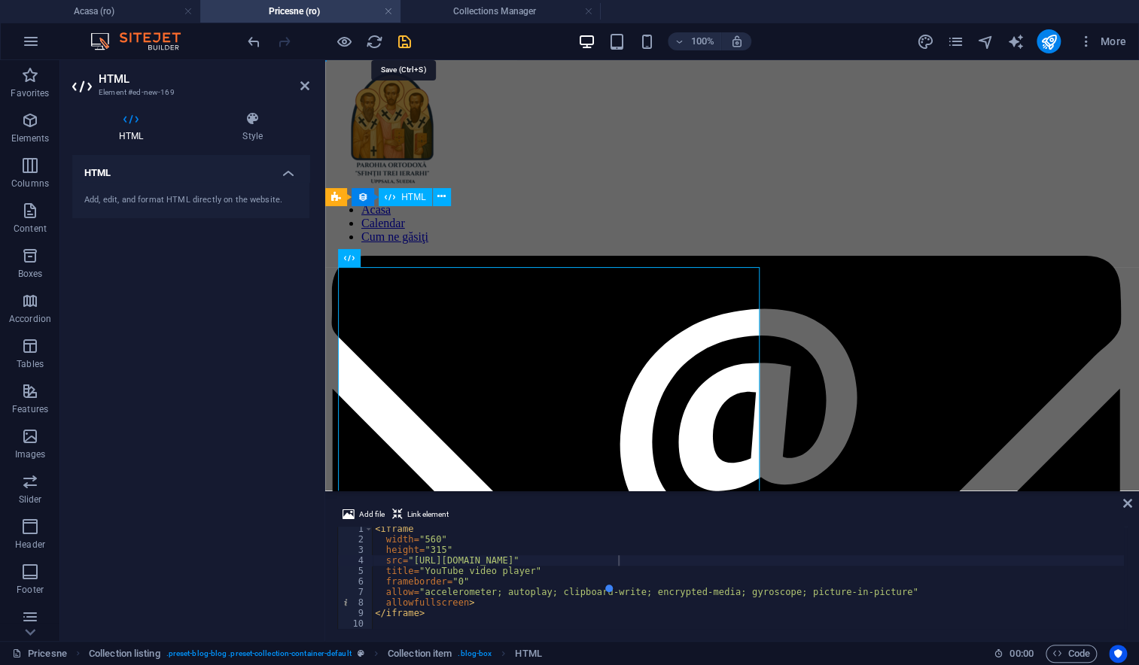
click at [400, 41] on icon "save" at bounding box center [404, 41] width 17 height 17
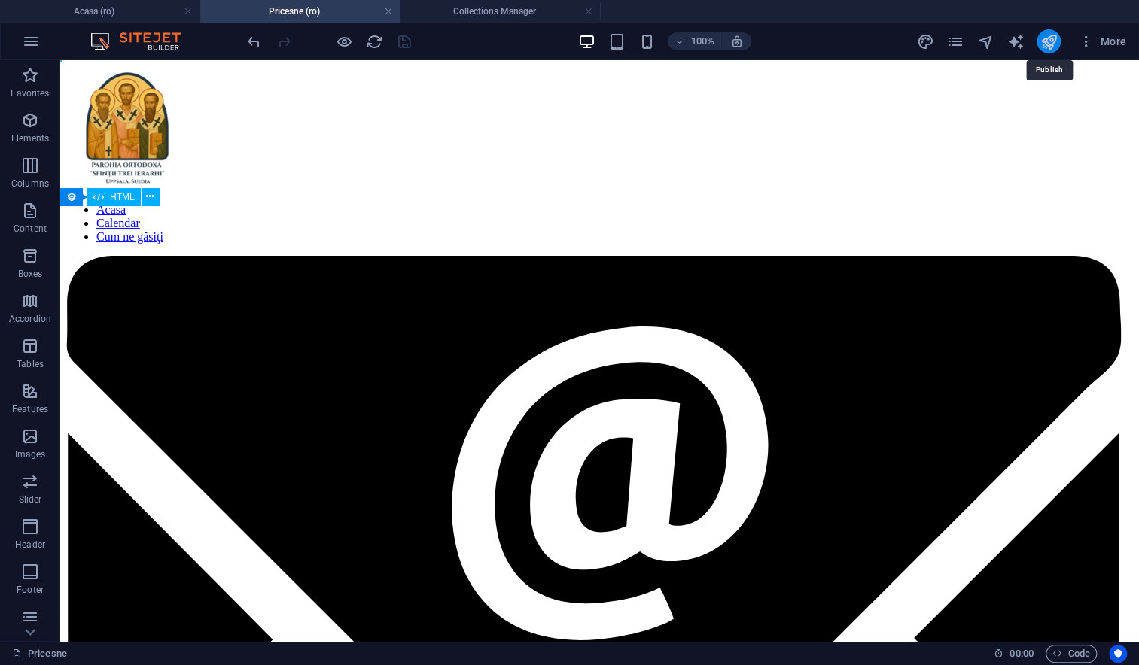
click at [1043, 42] on icon "publish" at bounding box center [1047, 41] width 17 height 17
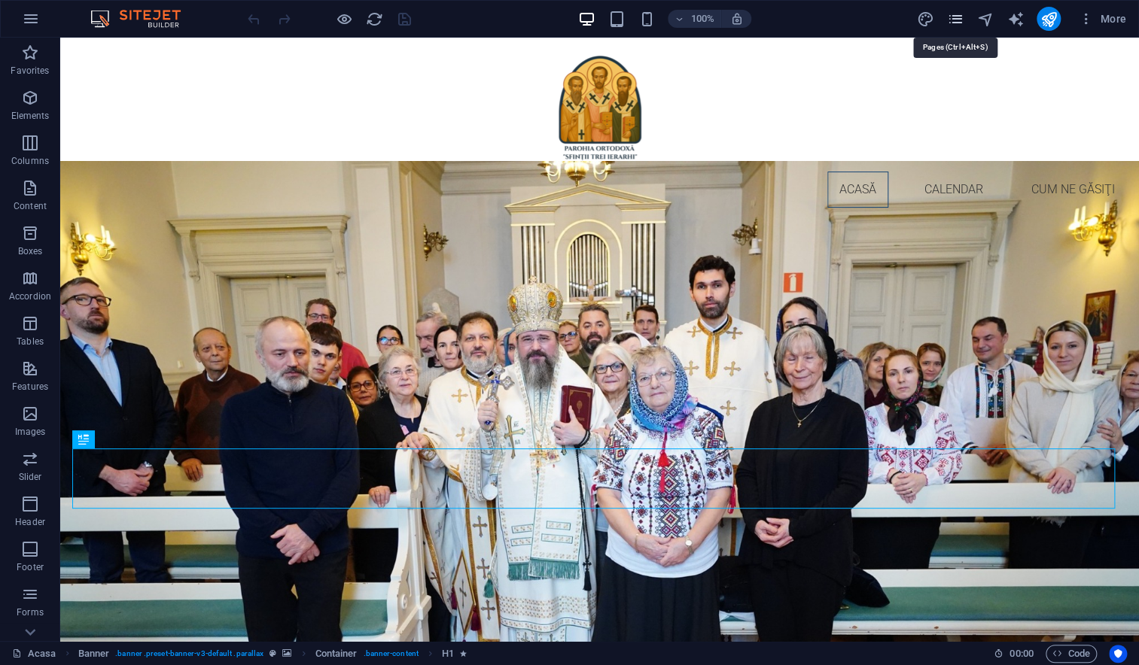
click at [955, 18] on icon "pages" at bounding box center [954, 19] width 17 height 17
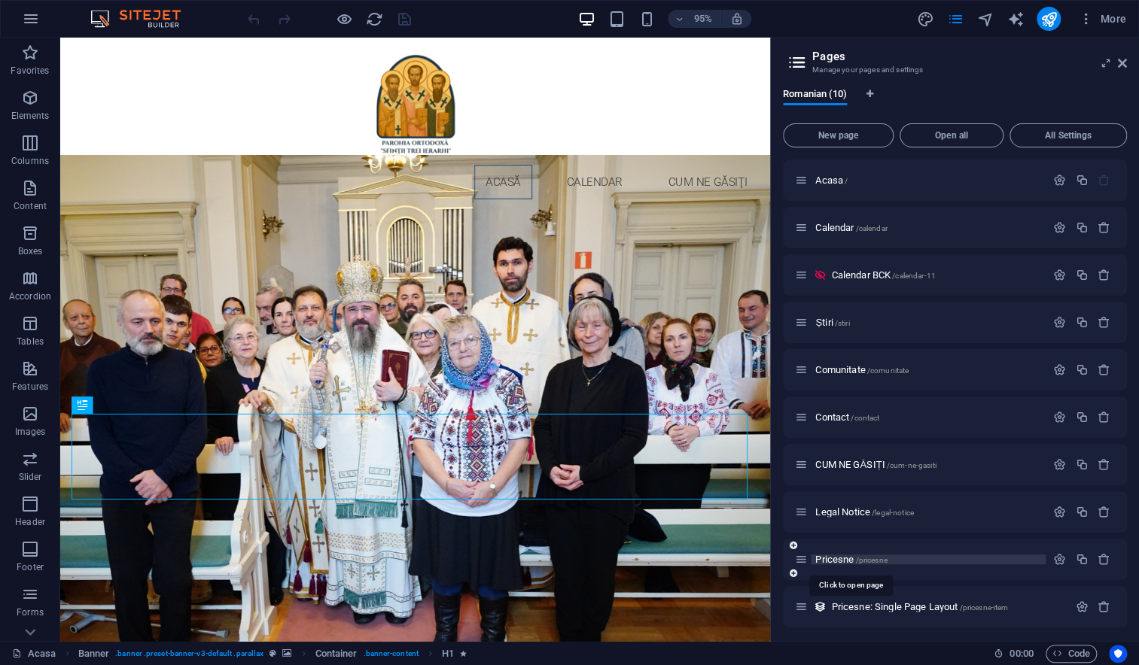
click at [831, 559] on span "Pricesne /pricesne" at bounding box center [850, 559] width 71 height 11
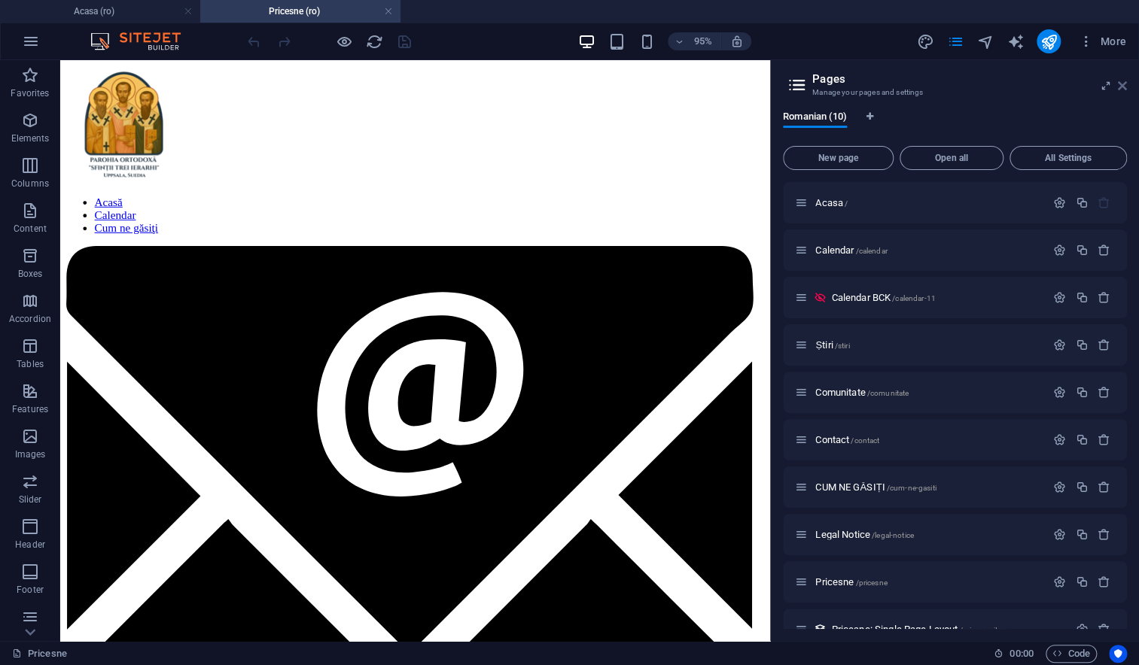
click at [1123, 84] on icon at bounding box center [1121, 86] width 9 height 12
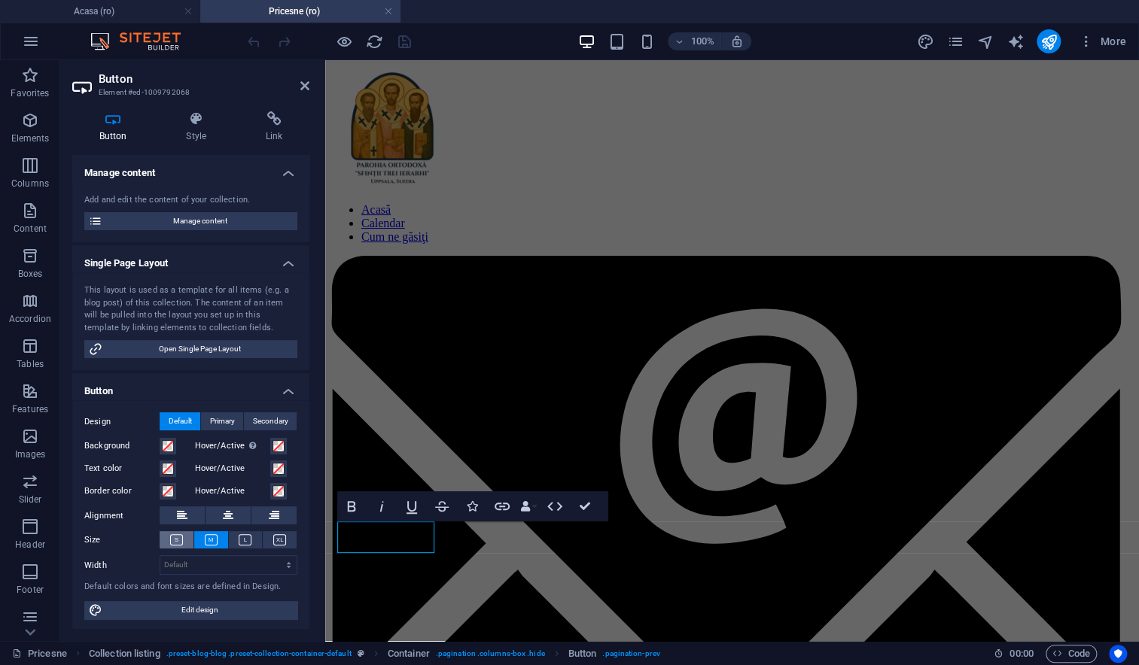
scroll to position [1, 0]
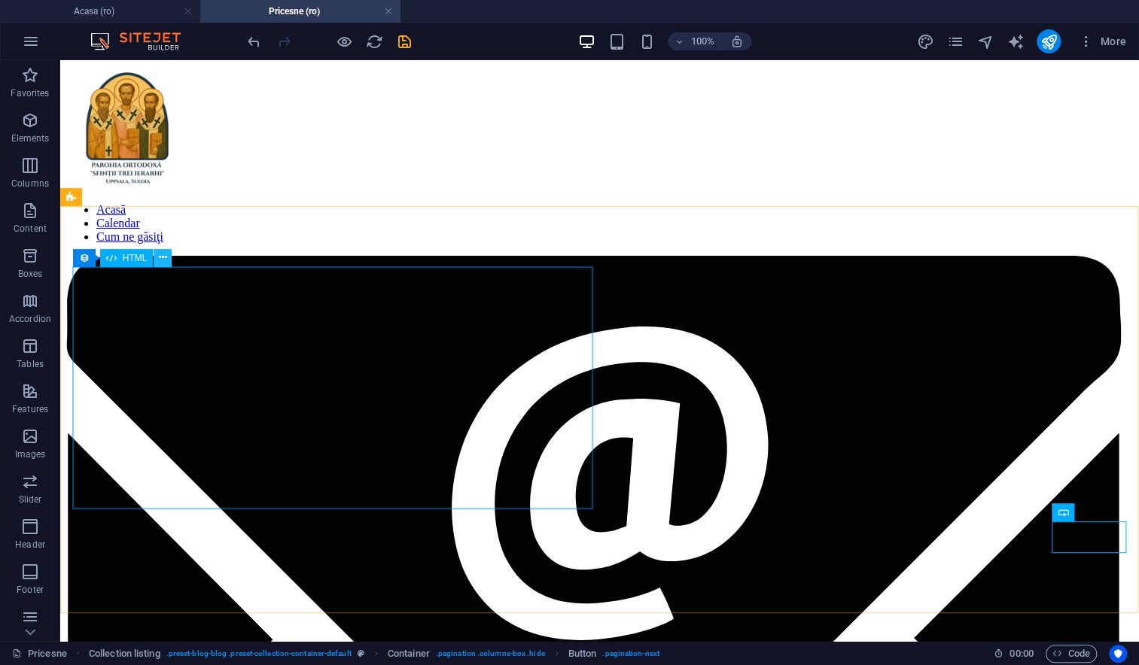
click at [165, 259] on icon at bounding box center [163, 258] width 8 height 16
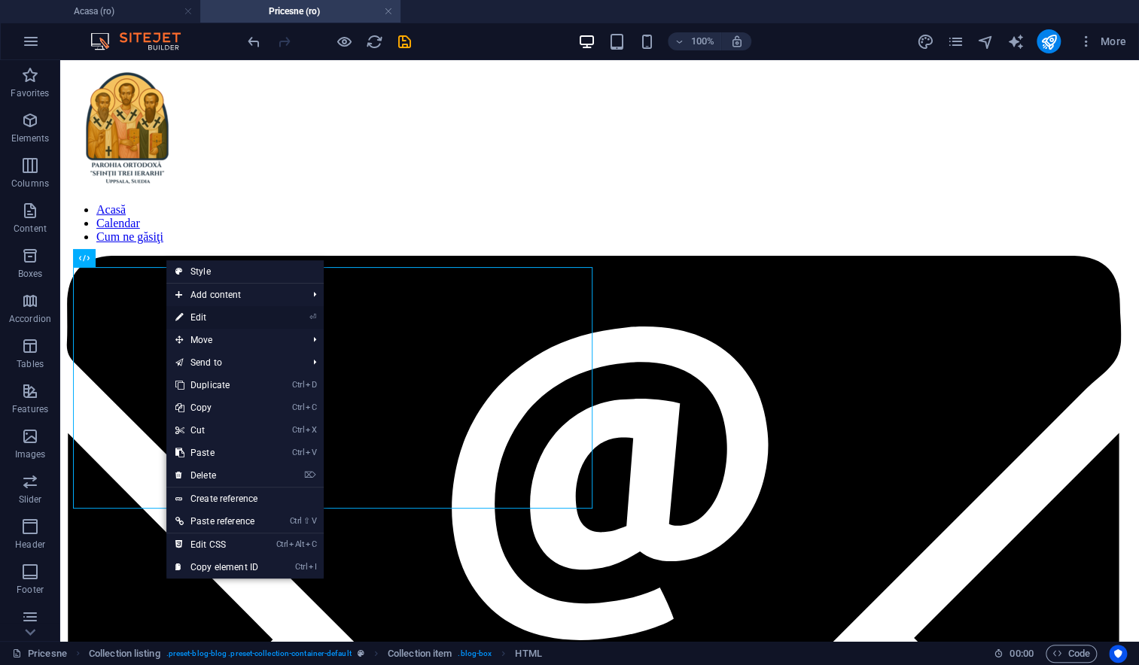
click at [197, 320] on link "⏎ Edit" at bounding box center [216, 317] width 101 height 23
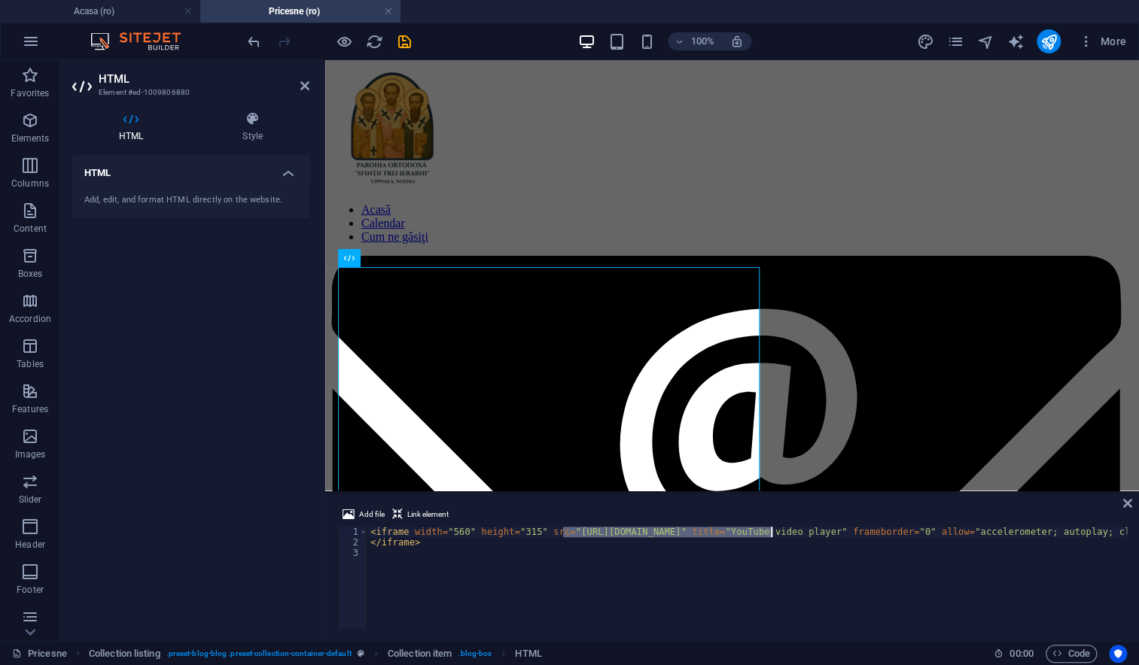
drag, startPoint x: 563, startPoint y: 531, endPoint x: 769, endPoint y: 530, distance: 206.2
click at [769, 530] on div "< iframe width = "560" height = "315" src = "[URL][DOMAIN_NAME]" title = "YouTu…" at bounding box center [983, 587] width 1233 height 120
click at [1124, 503] on icon at bounding box center [1127, 503] width 9 height 12
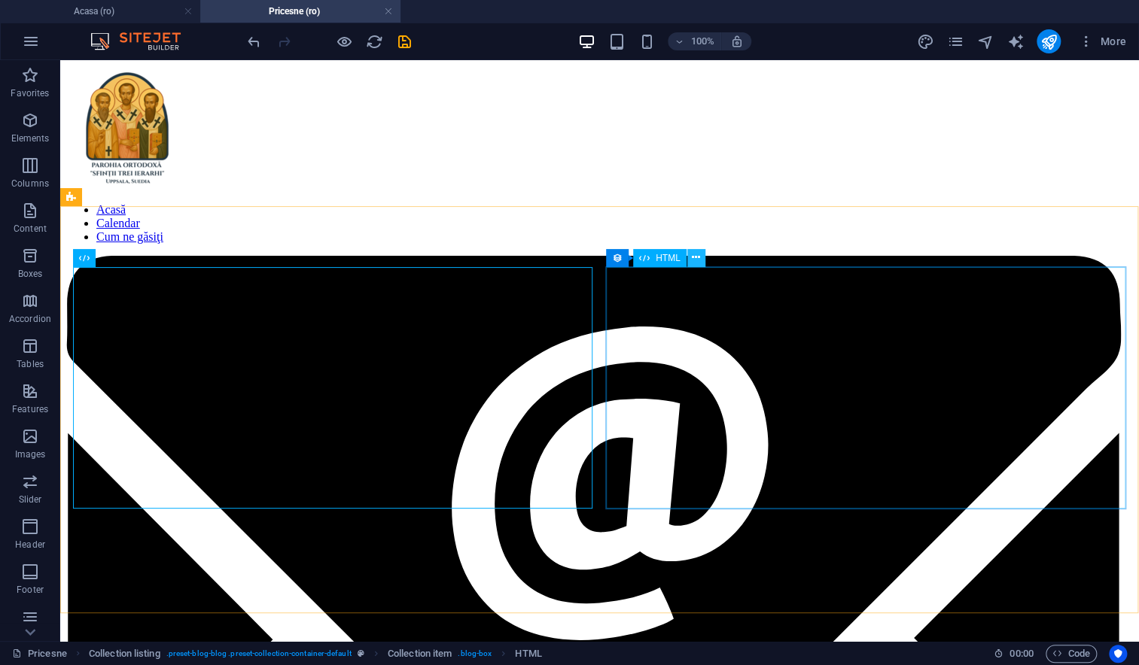
click at [692, 258] on icon at bounding box center [696, 258] width 8 height 16
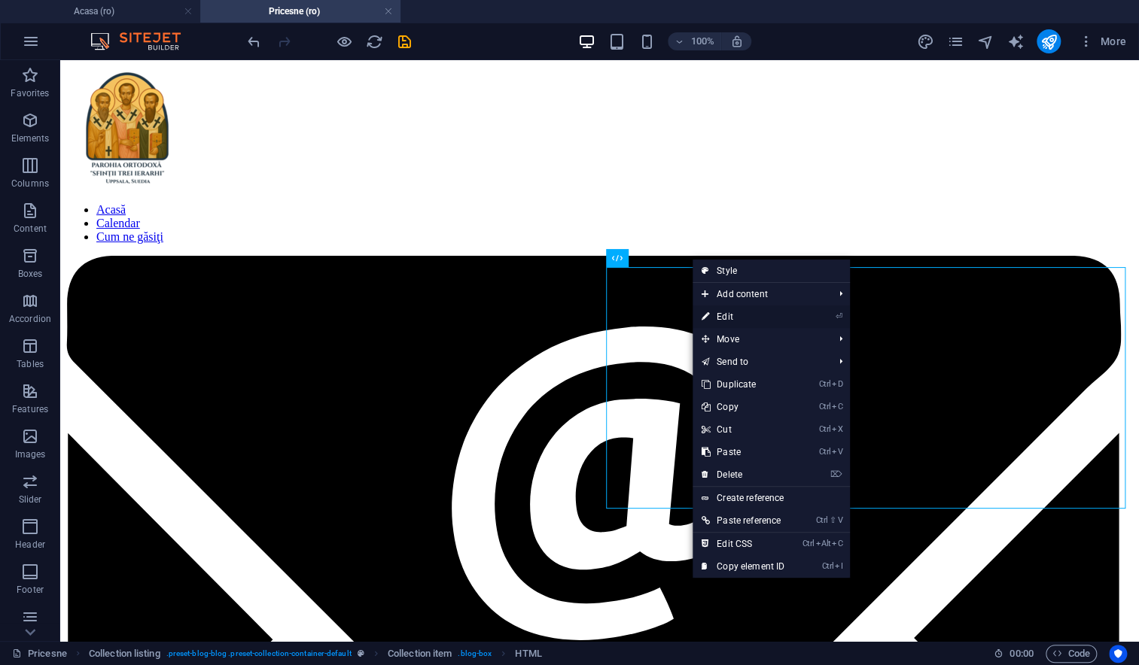
click at [719, 319] on link "⏎ Edit" at bounding box center [742, 317] width 101 height 23
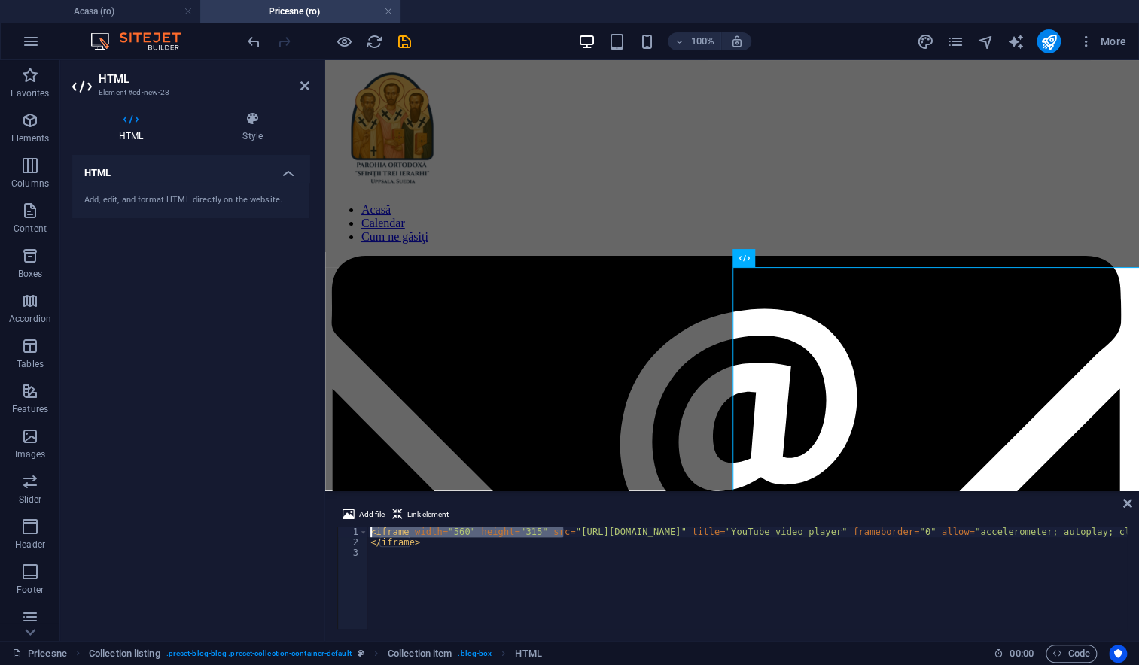
drag, startPoint x: 561, startPoint y: 531, endPoint x: 759, endPoint y: 527, distance: 198.7
click at [759, 527] on div "< iframe width = "560" height = "315" src = "[URL][DOMAIN_NAME]" title = "YouTu…" at bounding box center [983, 587] width 1233 height 120
click at [667, 558] on div "< iframe width = "560" height = "315" src = "[URL][DOMAIN_NAME]" title = "YouTu…" at bounding box center [983, 587] width 1233 height 120
drag, startPoint x: 716, startPoint y: 531, endPoint x: 769, endPoint y: 530, distance: 52.7
click at [769, 530] on div "< iframe width = "560" height = "315" src = "[URL][DOMAIN_NAME]" title = "YouTu…" at bounding box center [983, 587] width 1233 height 120
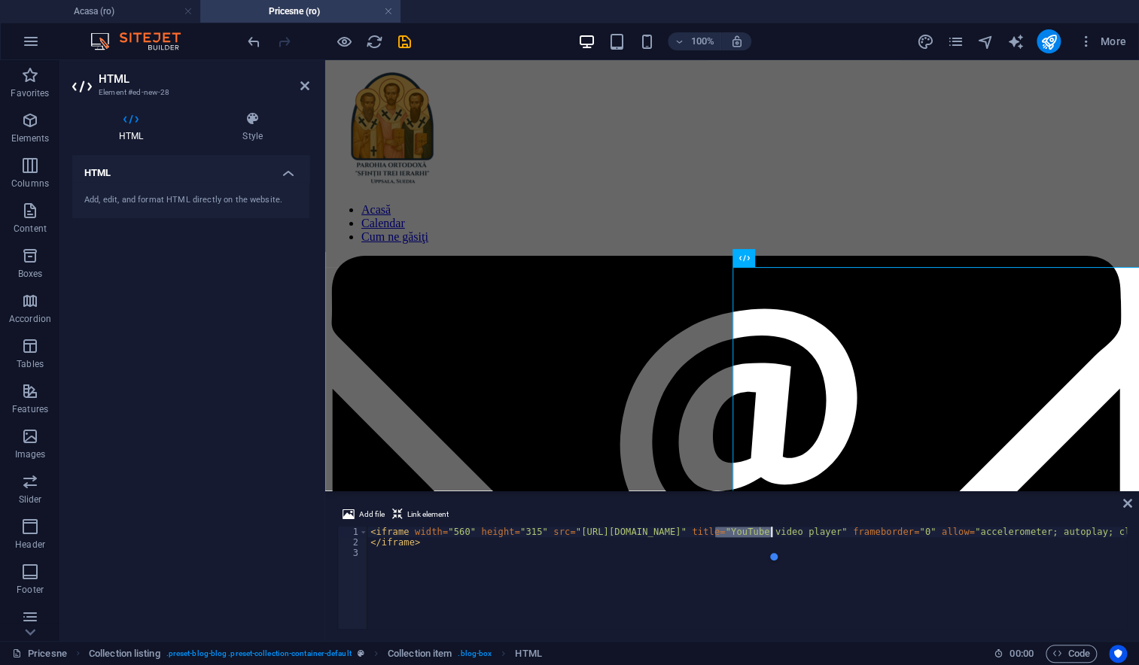
paste textarea "OBuwzuUHZ2U"
type textarea "<iframe width="560" height="315" src="[URL][DOMAIN_NAME]" title="YouTube video …"
click at [256, 46] on icon "undo" at bounding box center [253, 41] width 17 height 17
click at [387, 8] on link at bounding box center [388, 12] width 9 height 14
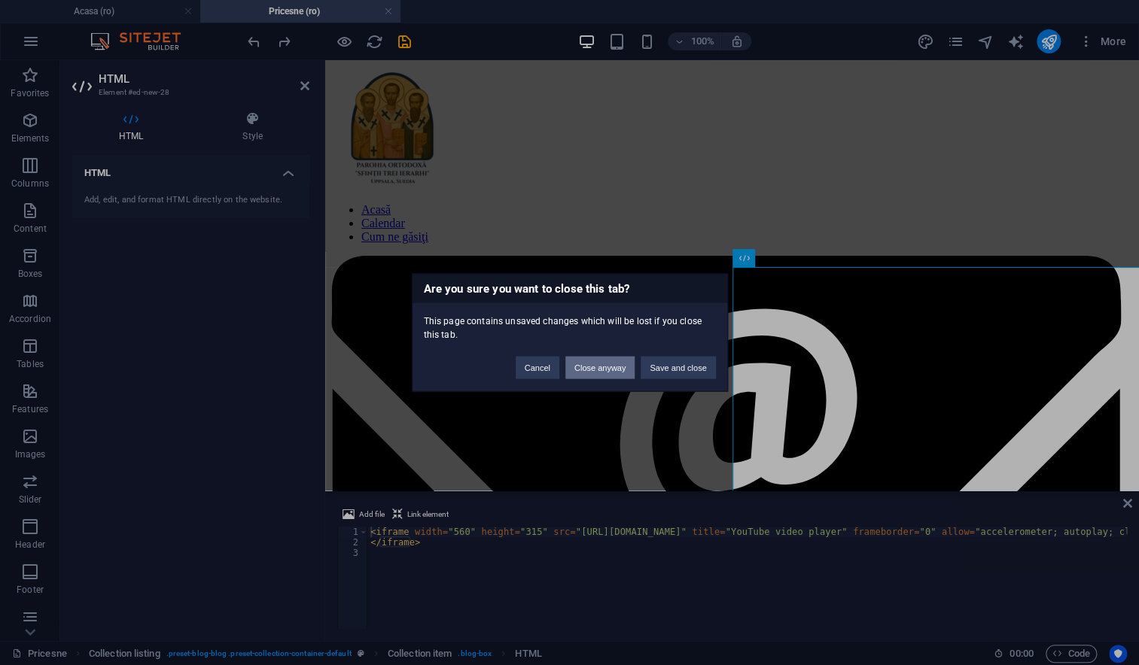
click at [574, 363] on button "Close anyway" at bounding box center [599, 368] width 69 height 23
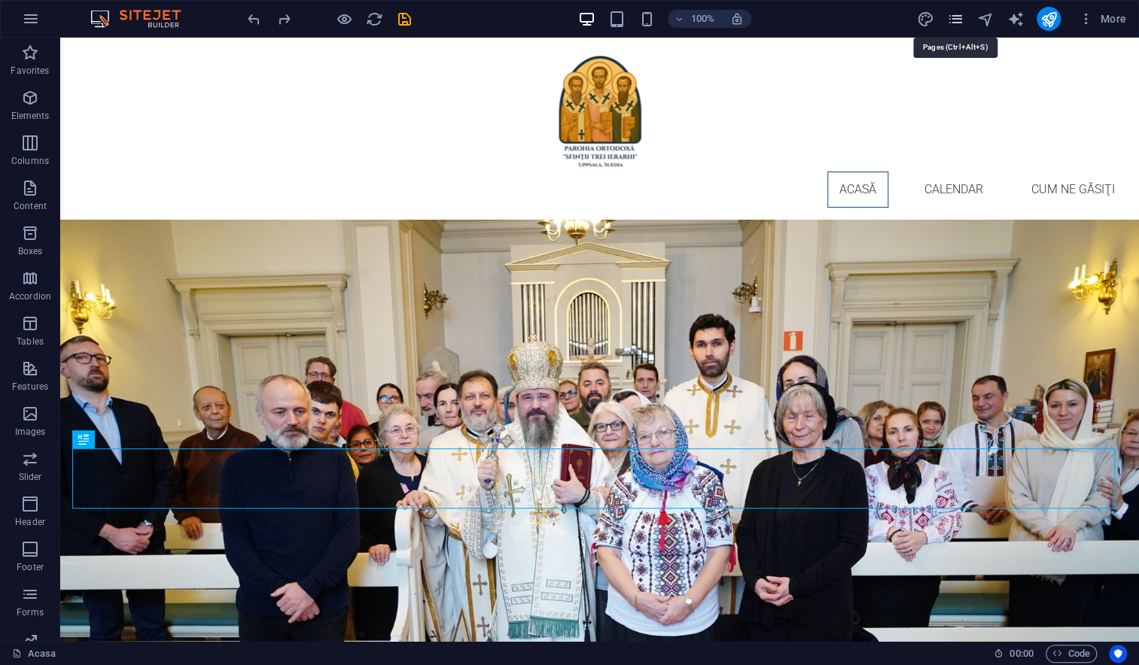
click at [959, 17] on icon "pages" at bounding box center [954, 19] width 17 height 17
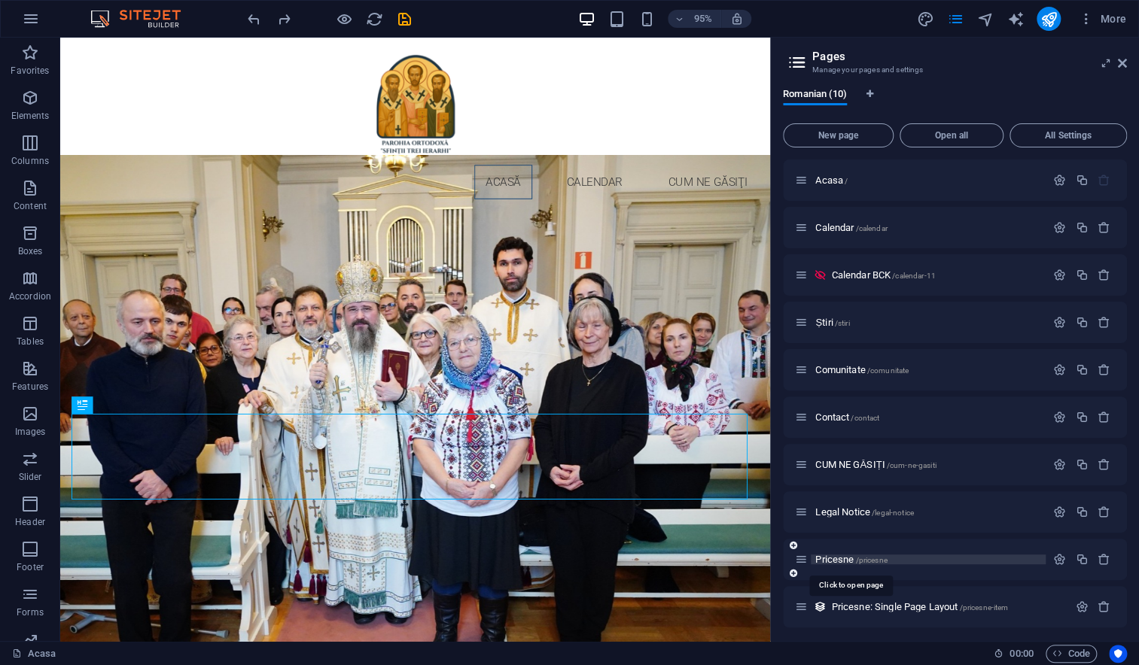
click at [829, 560] on span "Pricesne /pricesne" at bounding box center [850, 559] width 71 height 11
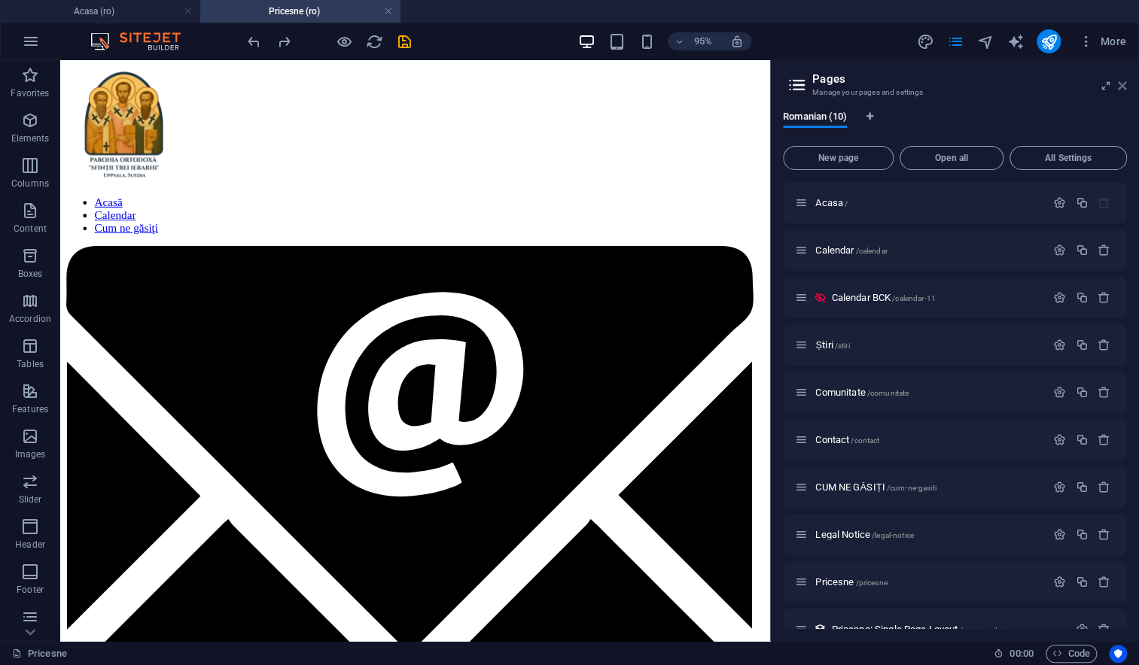
click at [1119, 86] on icon at bounding box center [1121, 86] width 9 height 12
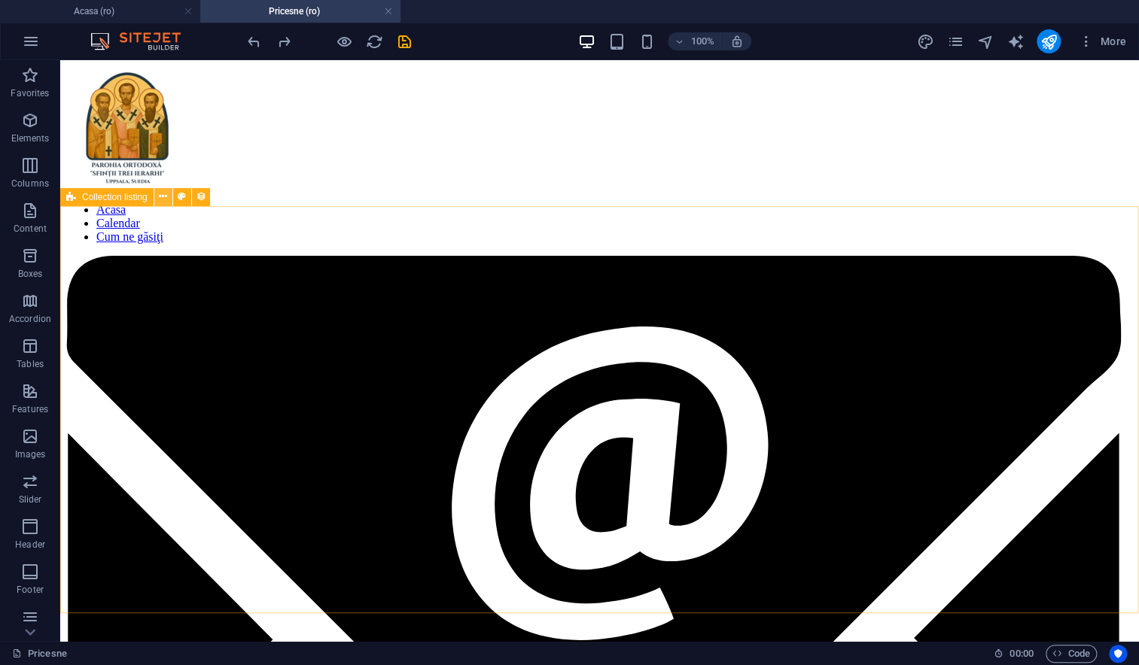
click at [156, 197] on button at bounding box center [163, 197] width 18 height 18
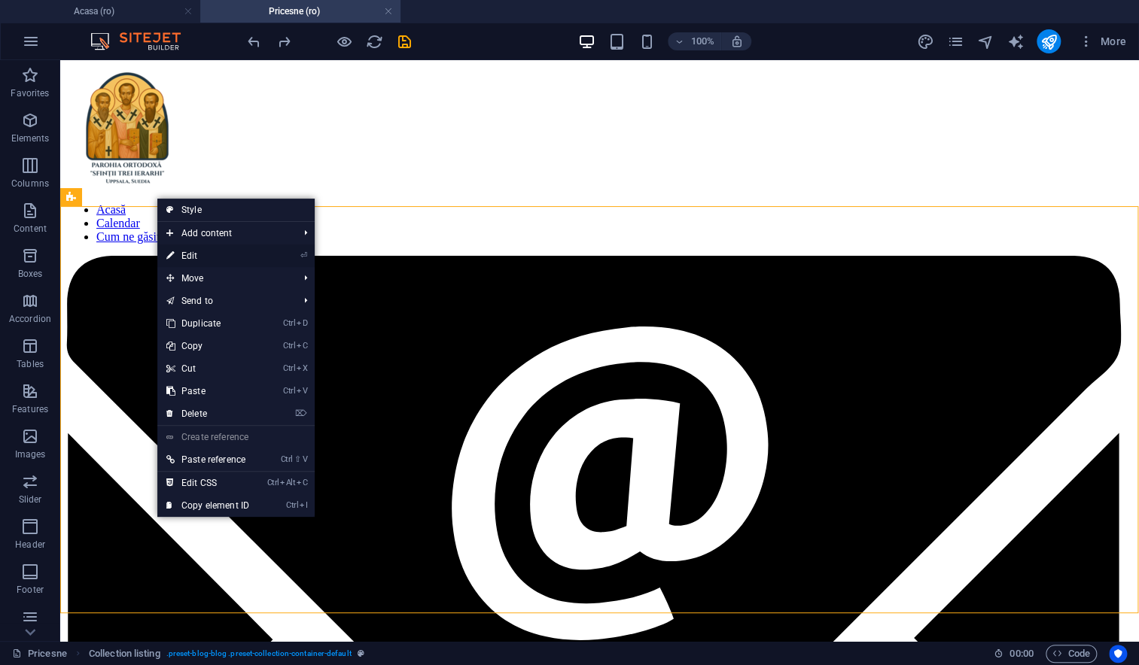
click at [200, 257] on link "⏎ Edit" at bounding box center [207, 256] width 101 height 23
select select "createdAt_DESC"
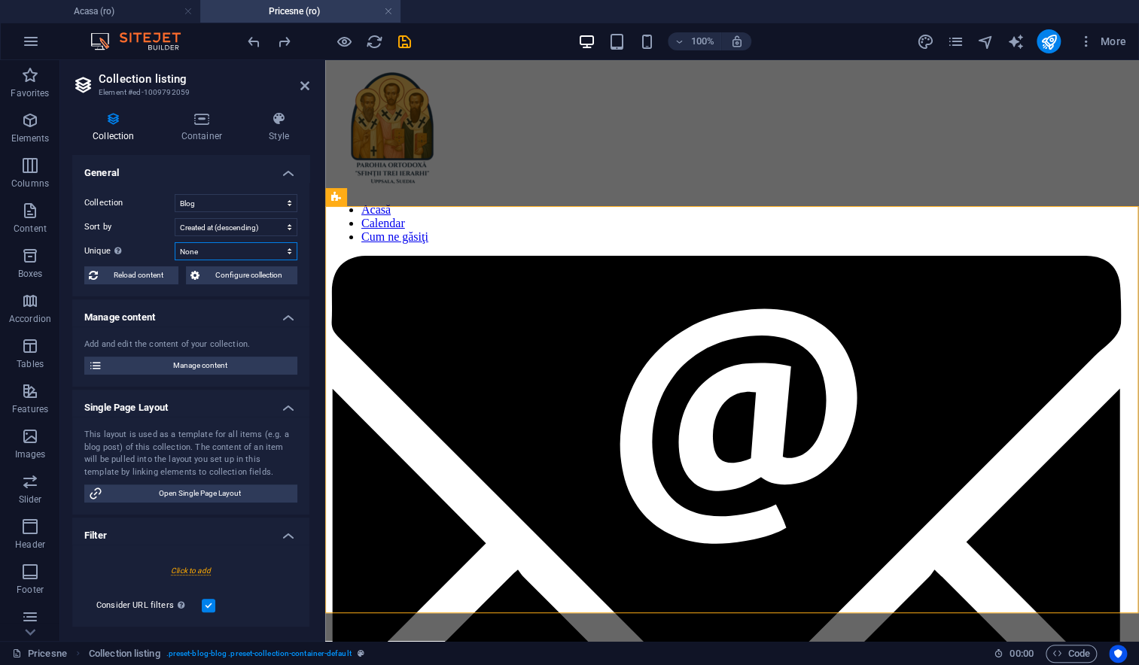
click at [200, 252] on select "None Name Slug Description Content Image YouTube" at bounding box center [236, 251] width 123 height 18
select select "[DOMAIN_NAME]"
click at [175, 242] on select "None Name Slug Description Content Image YouTube" at bounding box center [236, 251] width 123 height 18
click at [143, 277] on span "Reload content" at bounding box center [137, 275] width 71 height 18
click at [251, 276] on span "Configure collection" at bounding box center [248, 275] width 89 height 18
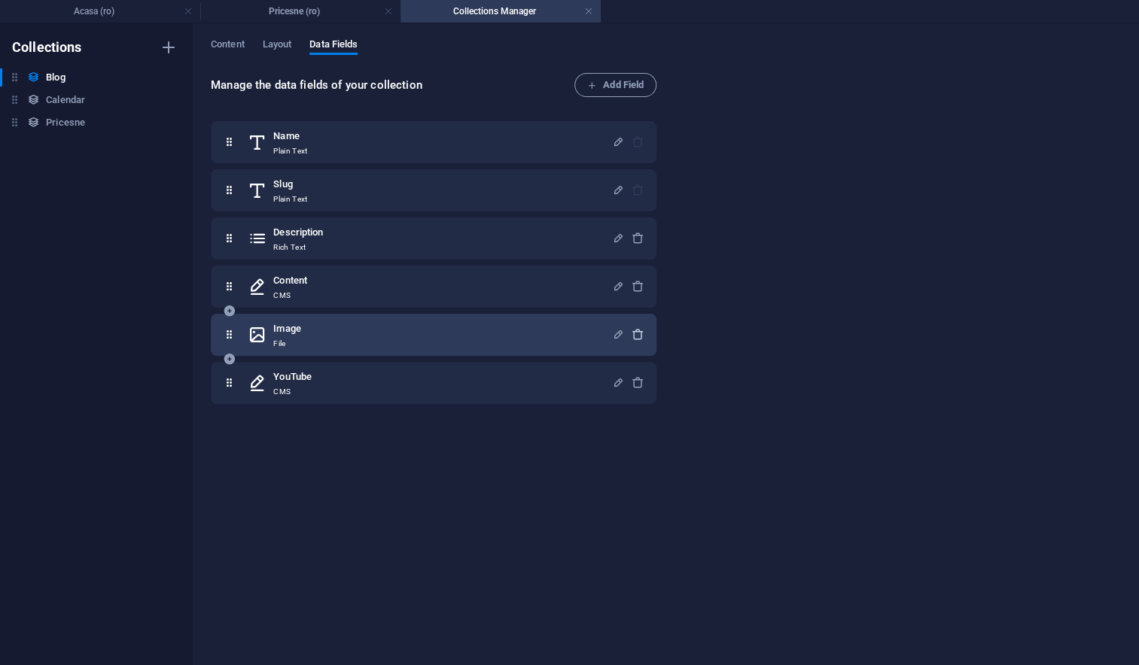
click at [635, 336] on icon "button" at bounding box center [637, 334] width 13 height 13
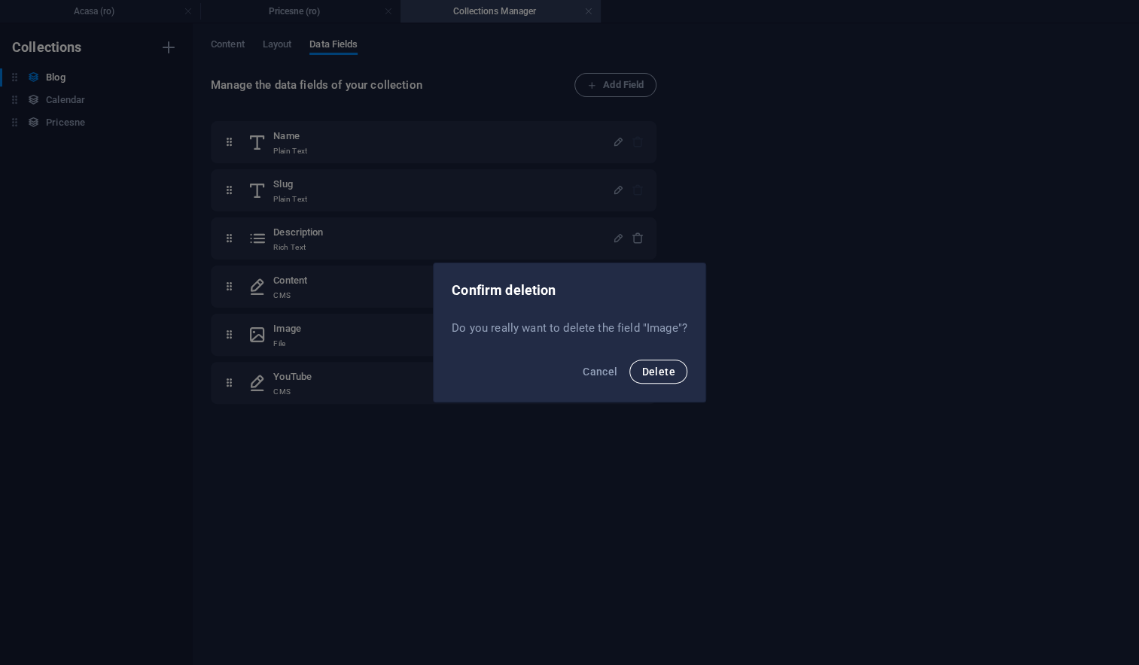
click at [637, 370] on button "Delete" at bounding box center [657, 372] width 57 height 24
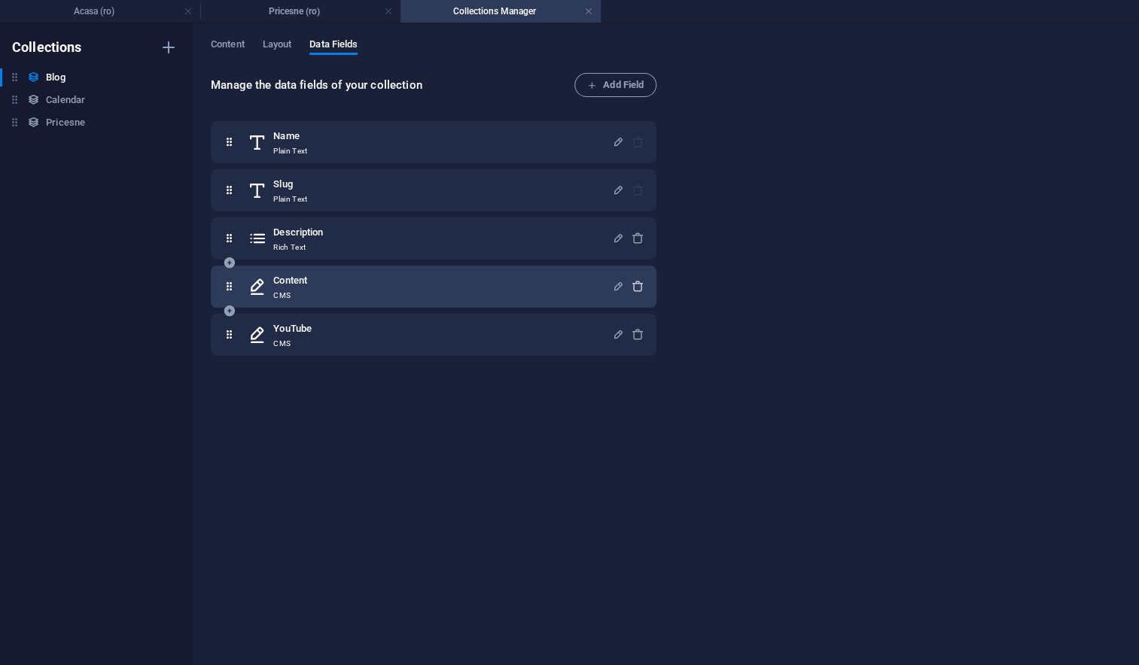
click at [638, 284] on icon "button" at bounding box center [637, 286] width 13 height 13
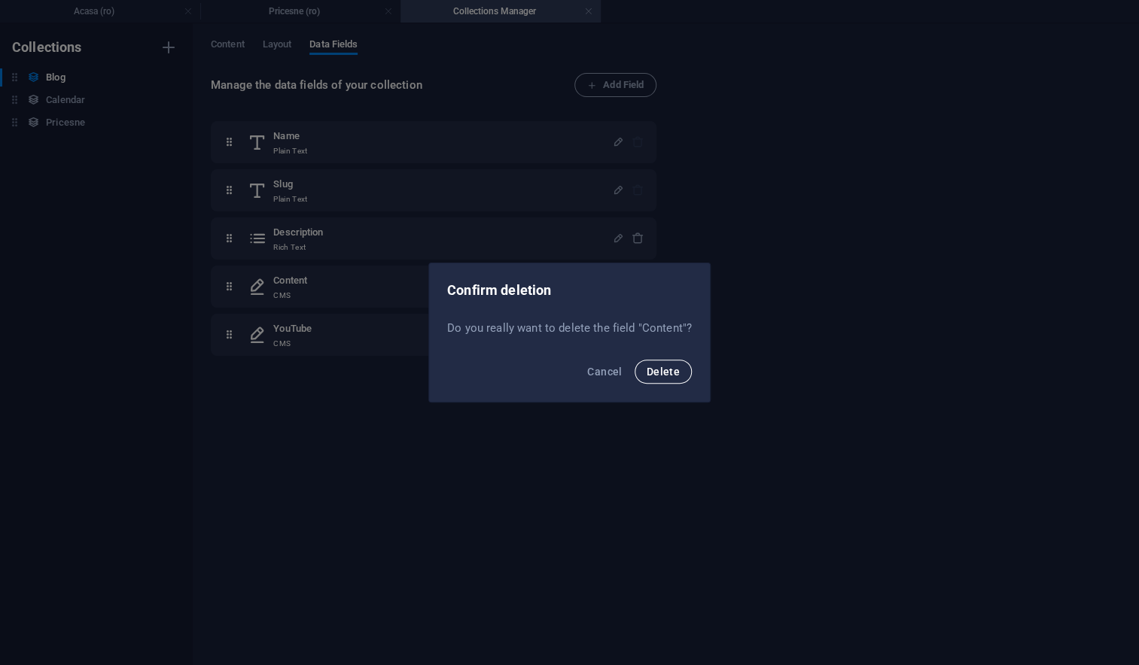
click at [666, 372] on span "Delete" at bounding box center [662, 372] width 33 height 12
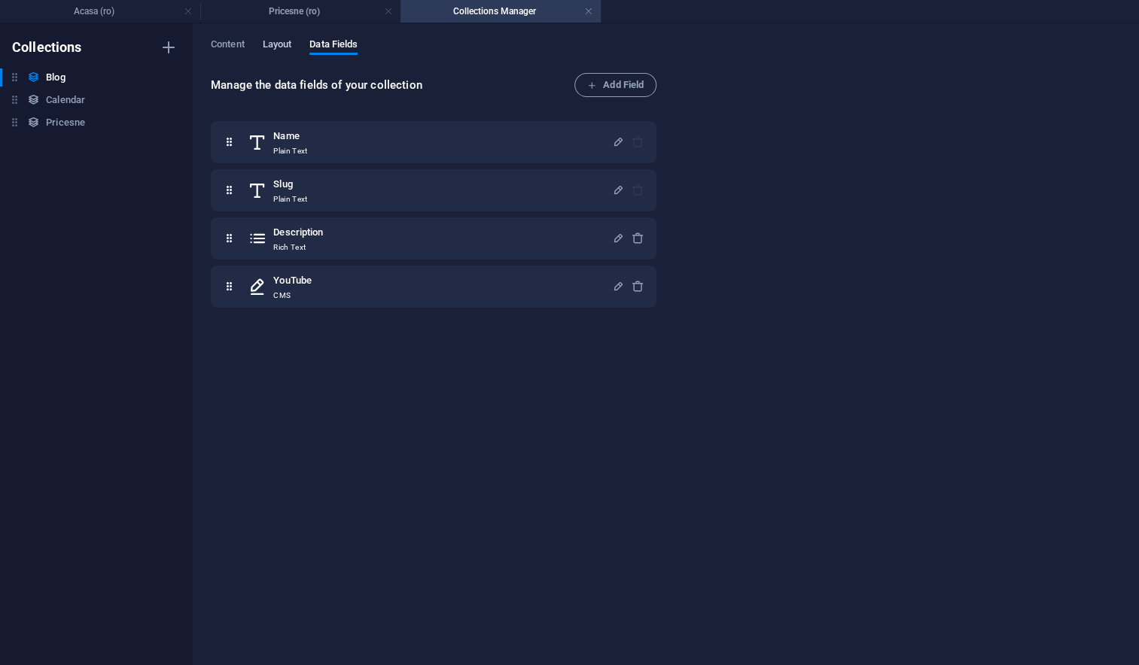
click at [282, 42] on span "Layout" at bounding box center [277, 45] width 29 height 21
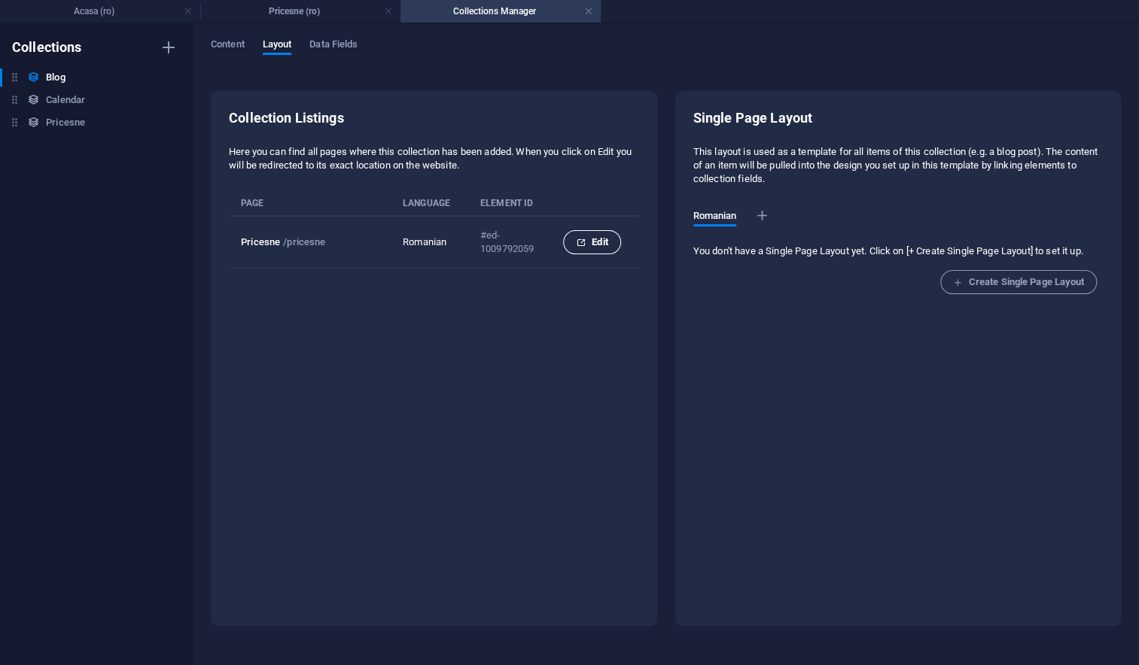
click at [588, 242] on span "Edit" at bounding box center [592, 242] width 32 height 18
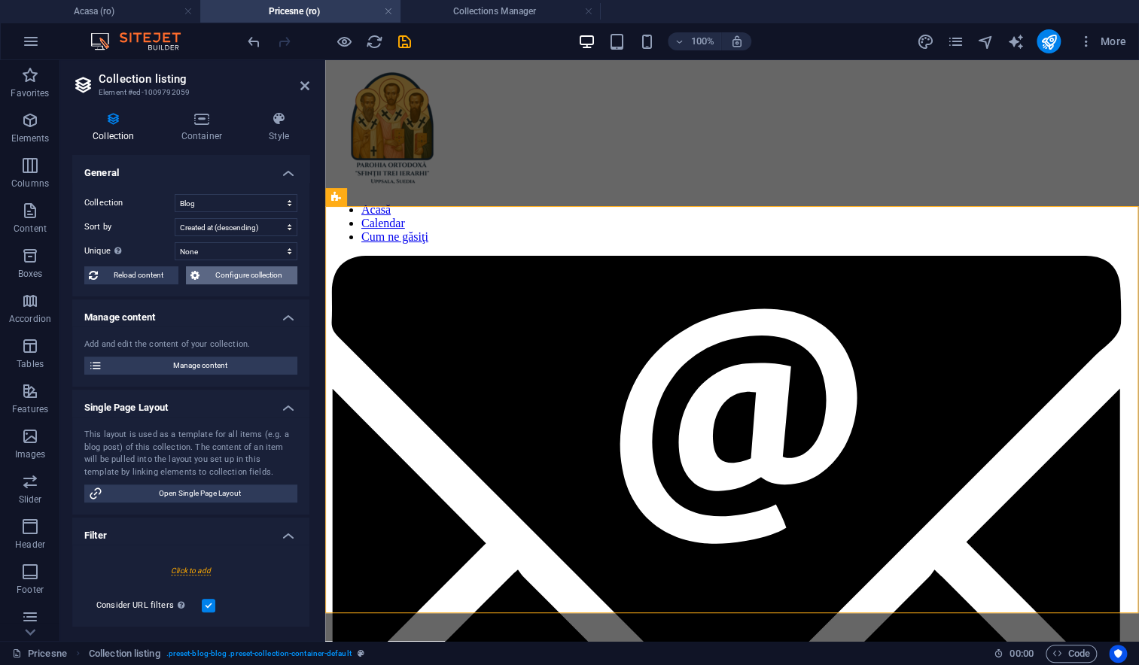
click at [208, 274] on span "Configure collection" at bounding box center [248, 275] width 89 height 18
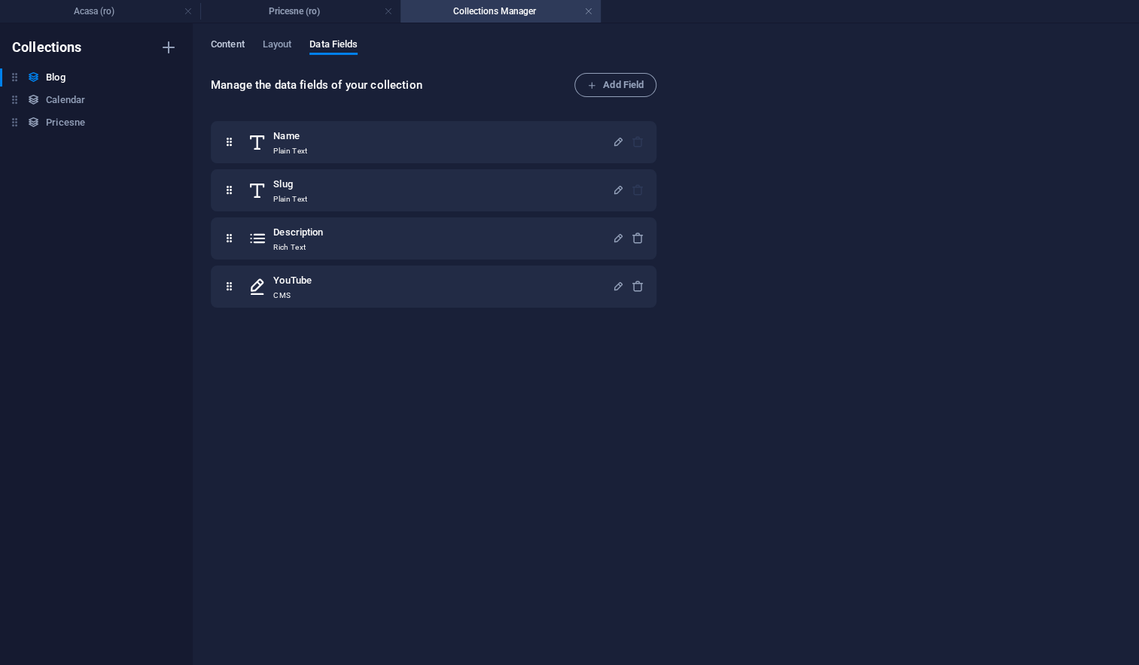
click at [220, 42] on span "Content" at bounding box center [228, 45] width 34 height 21
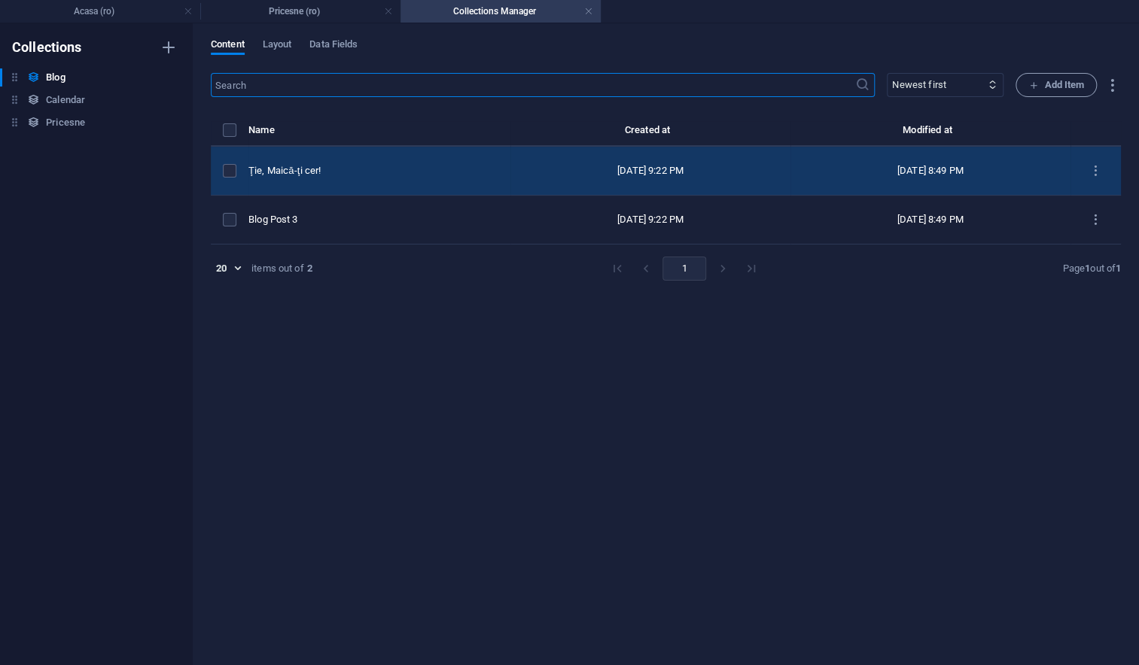
click at [340, 172] on div "Ţie, Maică-ţi cer!" at bounding box center [373, 171] width 250 height 14
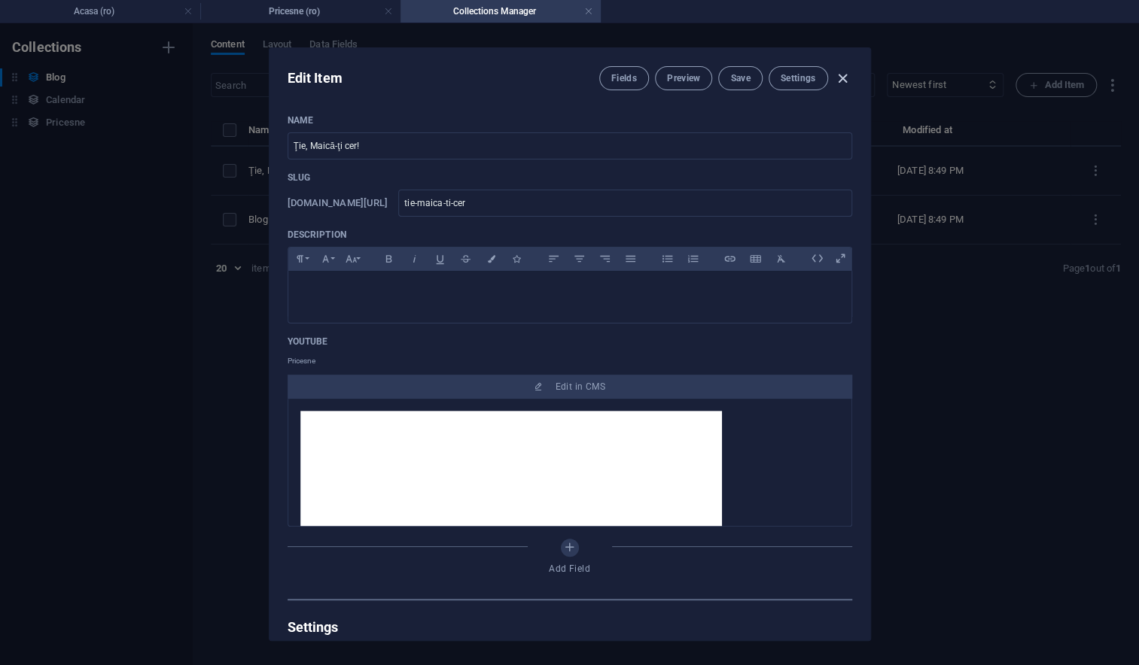
click at [838, 79] on icon "button" at bounding box center [842, 78] width 17 height 17
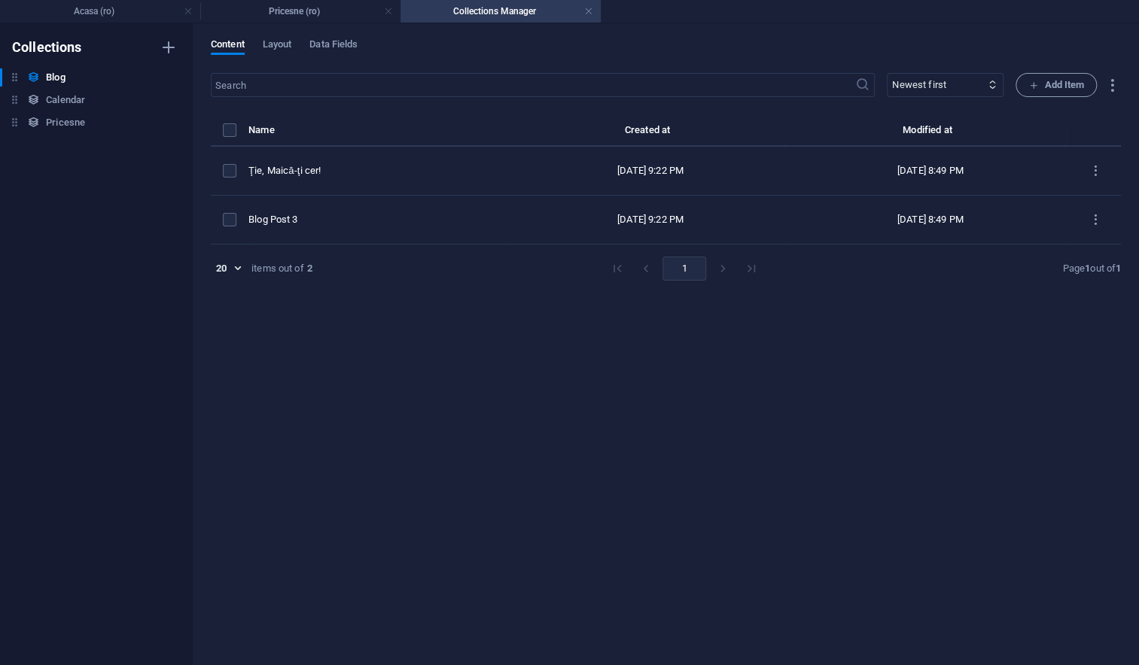
type input "tie-maica-ti-cer"
click at [594, 10] on h4 "Collections Manager" at bounding box center [500, 11] width 200 height 17
click at [588, 10] on link at bounding box center [588, 12] width 9 height 14
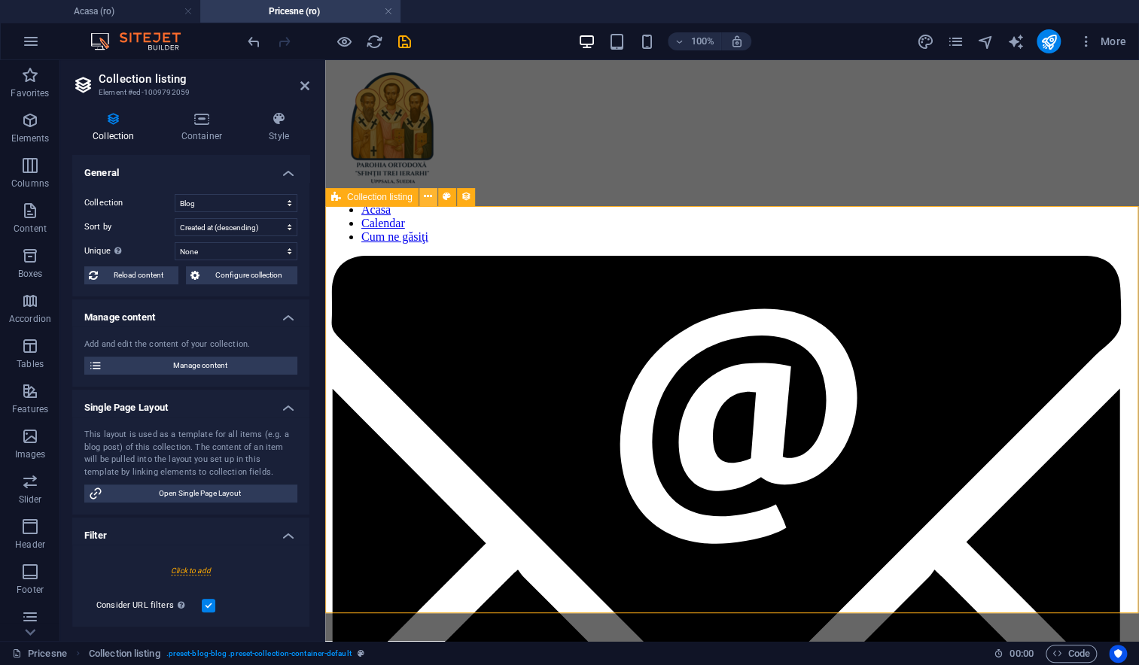
click at [430, 197] on icon at bounding box center [428, 197] width 8 height 16
